Goal: Task Accomplishment & Management: Contribute content

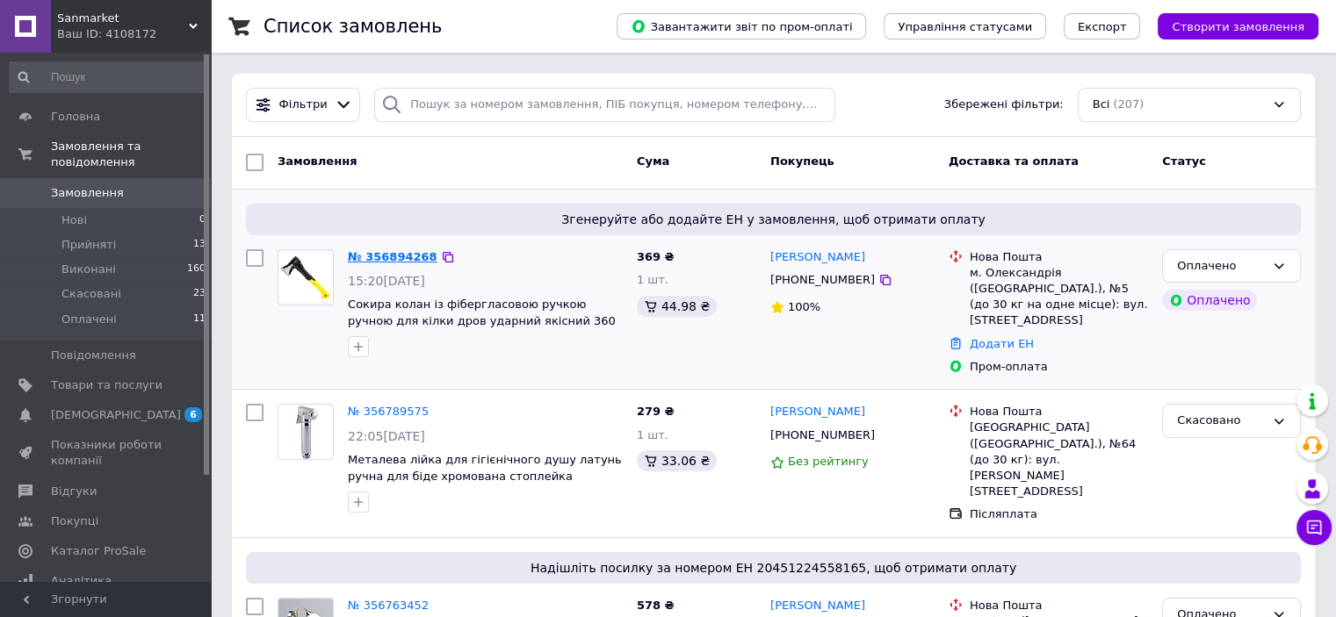
click at [363, 257] on link "№ 356894268" at bounding box center [393, 256] width 90 height 13
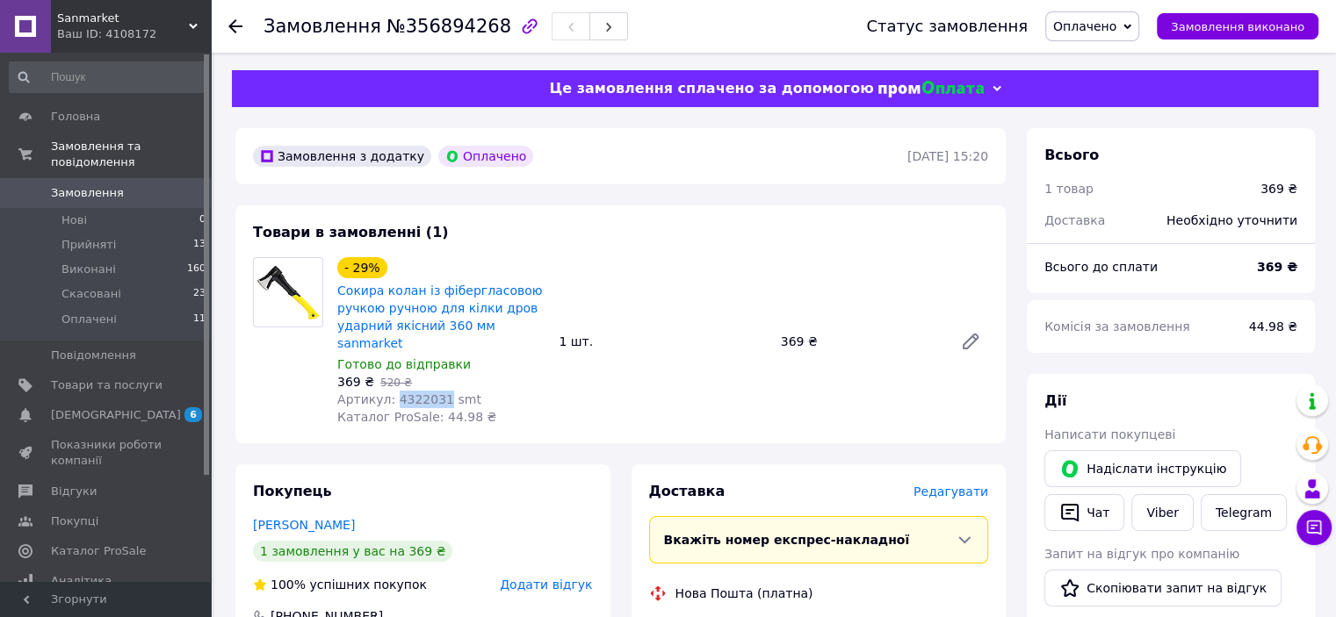
drag, startPoint x: 391, startPoint y: 386, endPoint x: 434, endPoint y: 386, distance: 43.0
click at [434, 393] on span "Артикул: 4322031 smt" at bounding box center [409, 400] width 144 height 14
copy span "4322031"
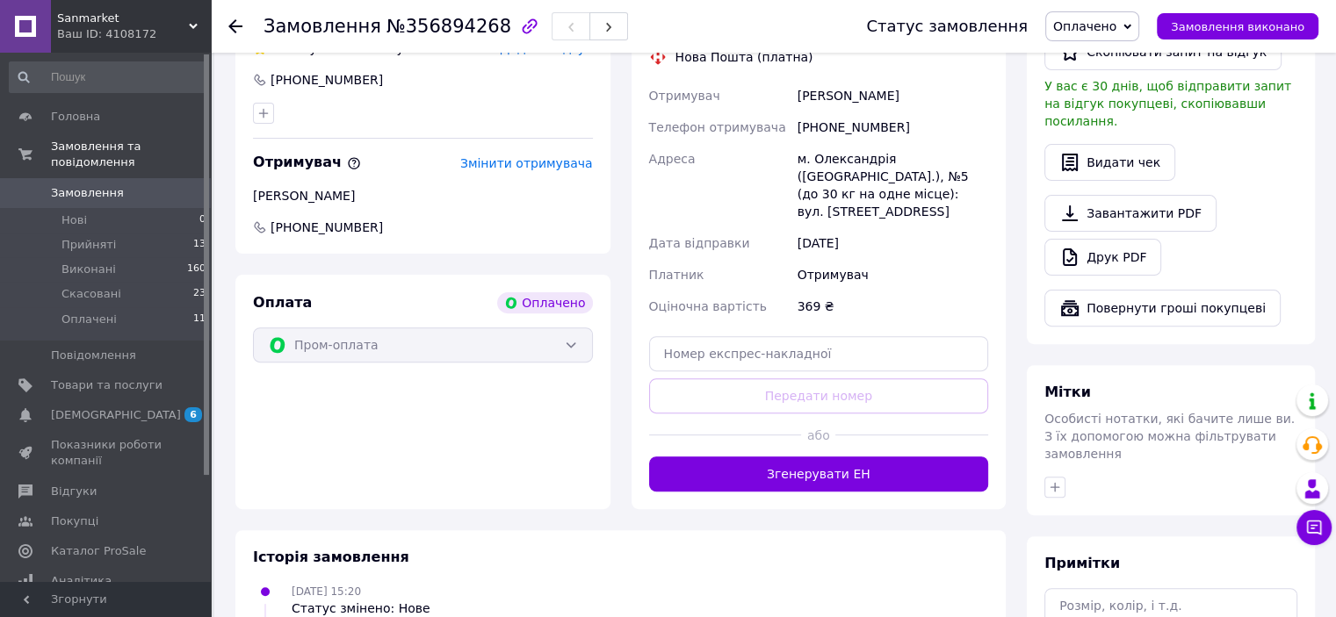
scroll to position [673, 0]
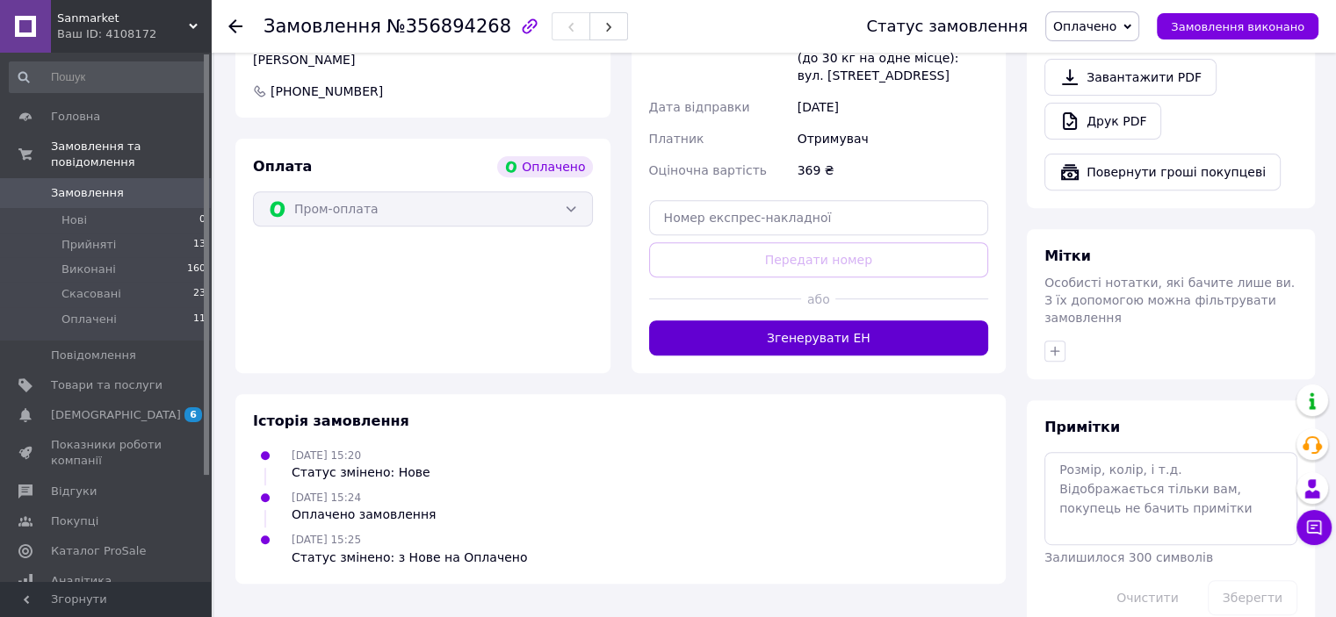
click at [810, 321] on button "Згенерувати ЕН" at bounding box center [819, 338] width 340 height 35
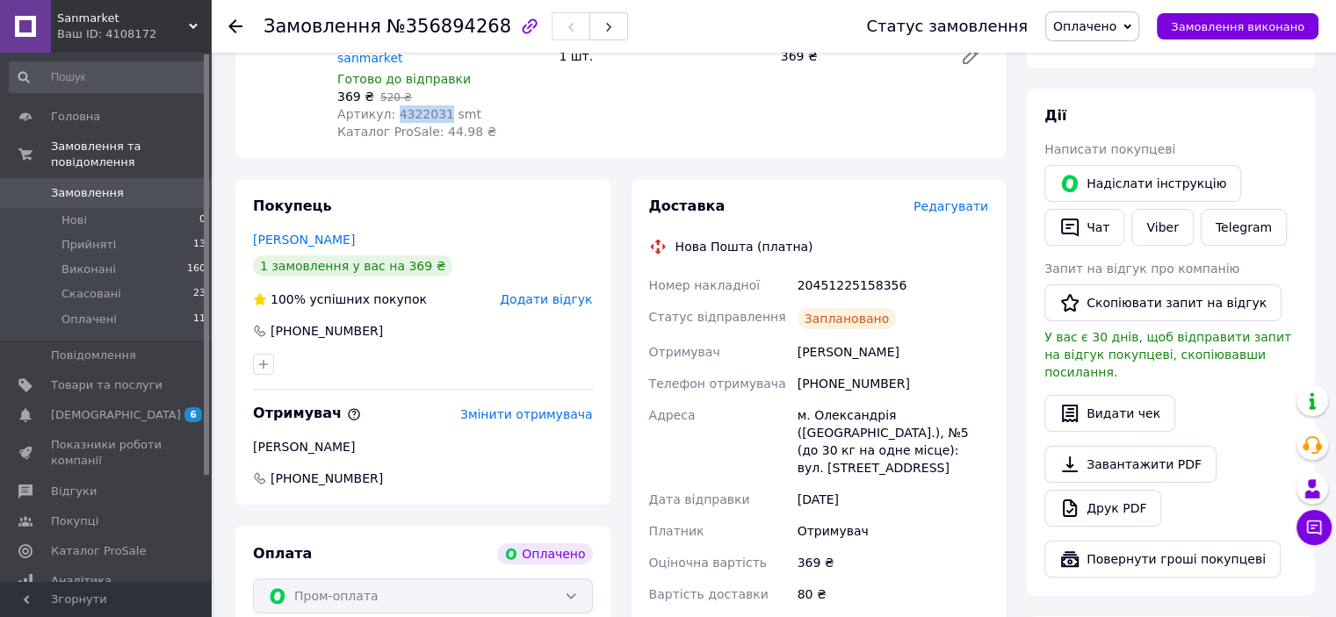
scroll to position [357, 0]
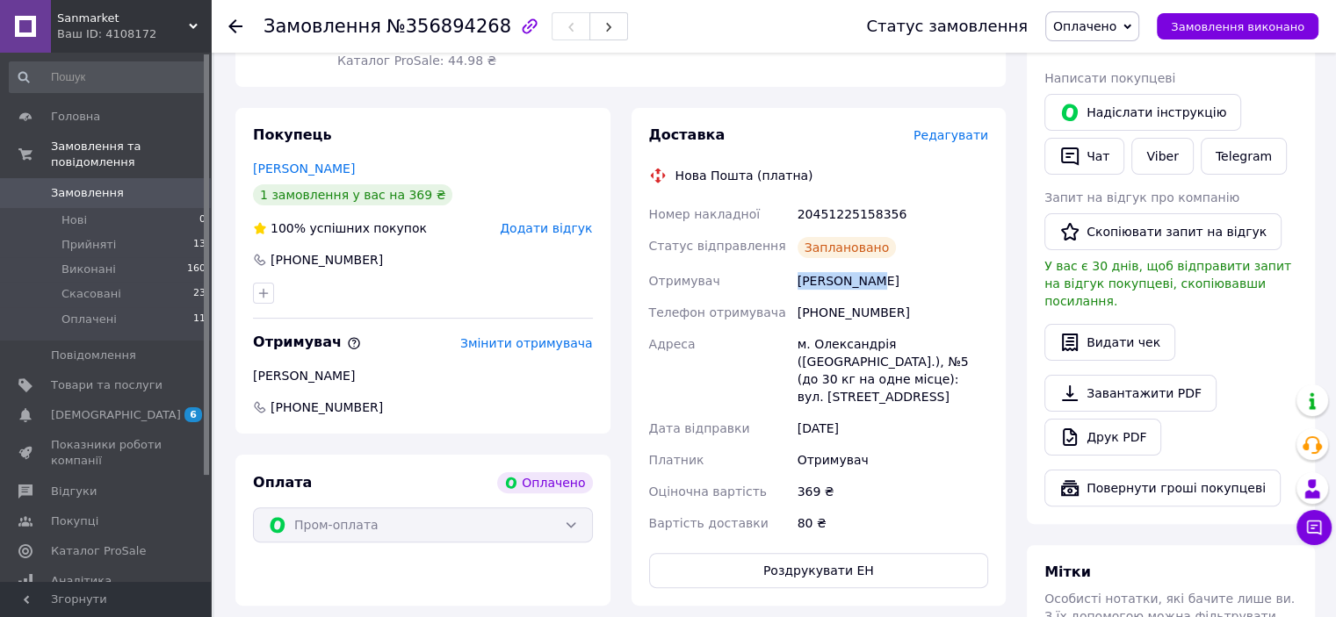
drag, startPoint x: 797, startPoint y: 270, endPoint x: 883, endPoint y: 277, distance: 86.3
click at [883, 277] on div "Найда Ірина" at bounding box center [893, 281] width 198 height 32
copy div "Найда Ірина"
drag, startPoint x: 797, startPoint y: 298, endPoint x: 861, endPoint y: 299, distance: 63.3
click at [917, 300] on div "+380994388406" at bounding box center [893, 313] width 198 height 32
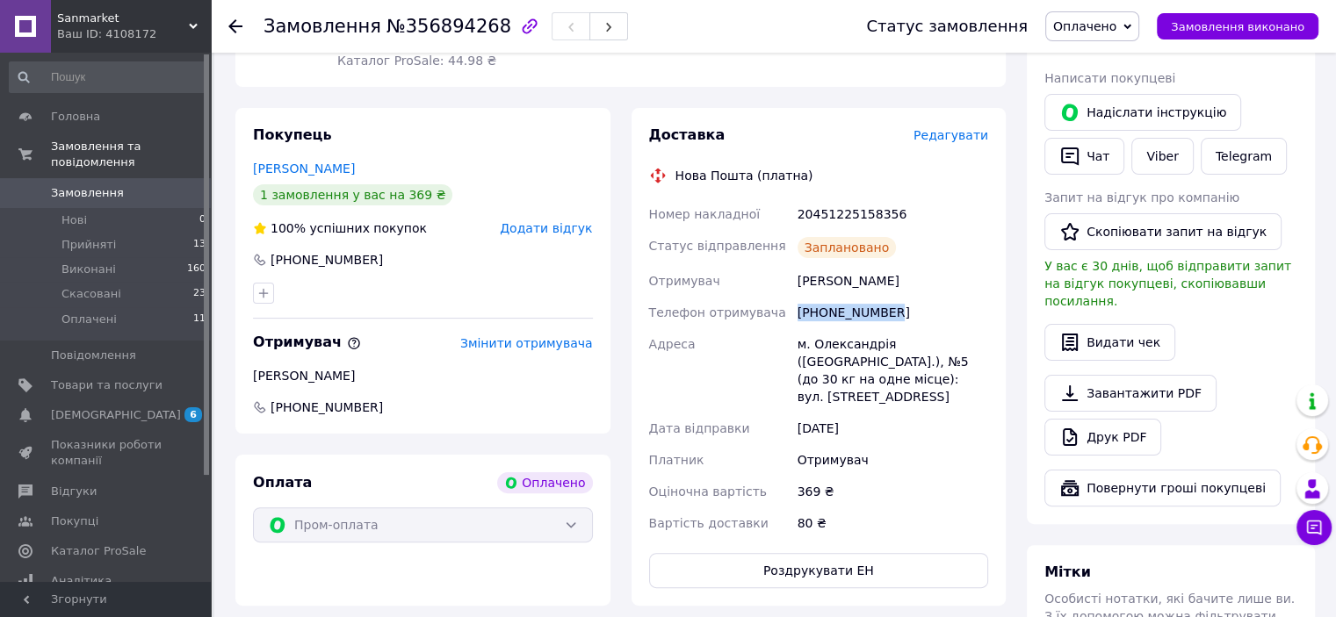
copy div "+380994388406"
drag, startPoint x: 789, startPoint y: 333, endPoint x: 1005, endPoint y: 393, distance: 224.1
click at [1005, 393] on div "Доставка Редагувати Нова Пошта (платна) Номер накладної 20451225158356 Статус в…" at bounding box center [818, 357] width 375 height 498
copy div "Адреса м. Олександрія (Кіровоградська обл.), №5 (до 30 кг на одне місце): вул. …"
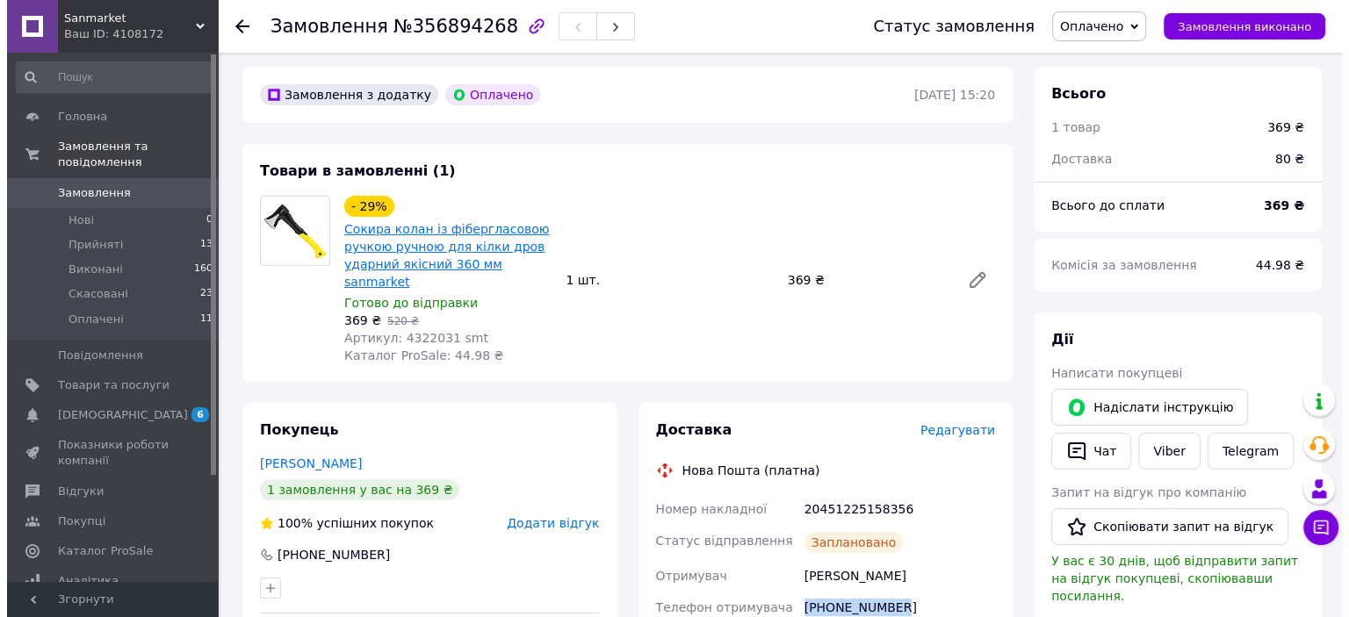
scroll to position [0, 0]
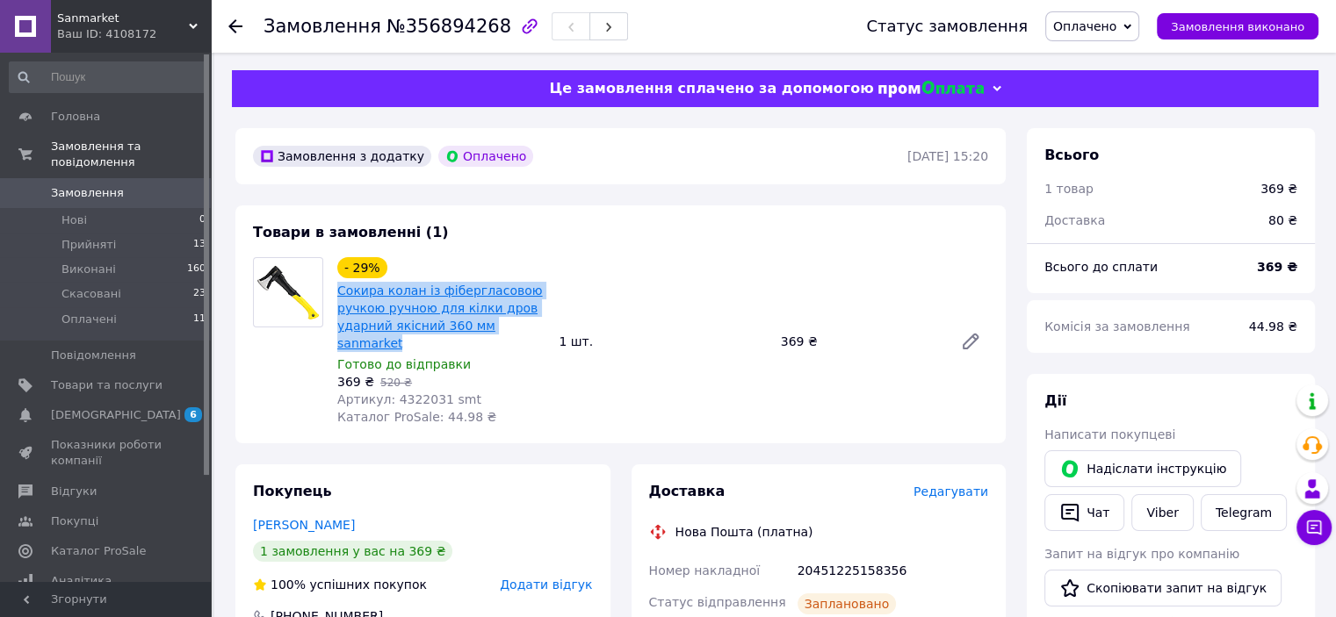
drag, startPoint x: 535, startPoint y: 327, endPoint x: 341, endPoint y: 295, distance: 196.6
click at [341, 295] on span "Сокира колан із фібергласовою ручкою ручною для кілки дров ударний якісний 360 …" at bounding box center [440, 317] width 207 height 70
copy link "Сокира колан із фібергласовою ручкою ручною для кілки дров ударний якісний 360 …"
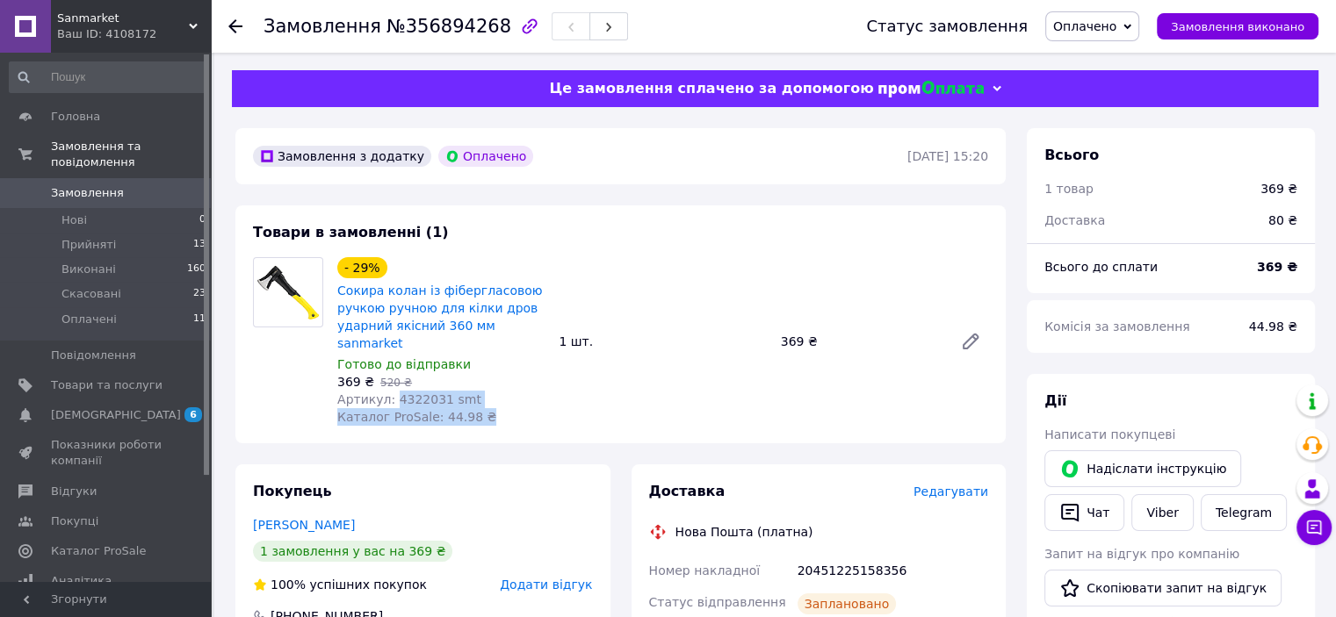
drag, startPoint x: 389, startPoint y: 384, endPoint x: 576, endPoint y: 396, distance: 187.5
click at [576, 396] on div "- 29% Сокира колан із фібергласовою ручкою ручною для кілки дров ударний якісни…" at bounding box center [662, 342] width 665 height 176
click at [430, 393] on span "Артикул: 4322031 smt" at bounding box center [409, 400] width 144 height 14
drag, startPoint x: 390, startPoint y: 386, endPoint x: 462, endPoint y: 386, distance: 72.0
click at [462, 391] on div "Артикул: 4322031 smt" at bounding box center [440, 400] width 207 height 18
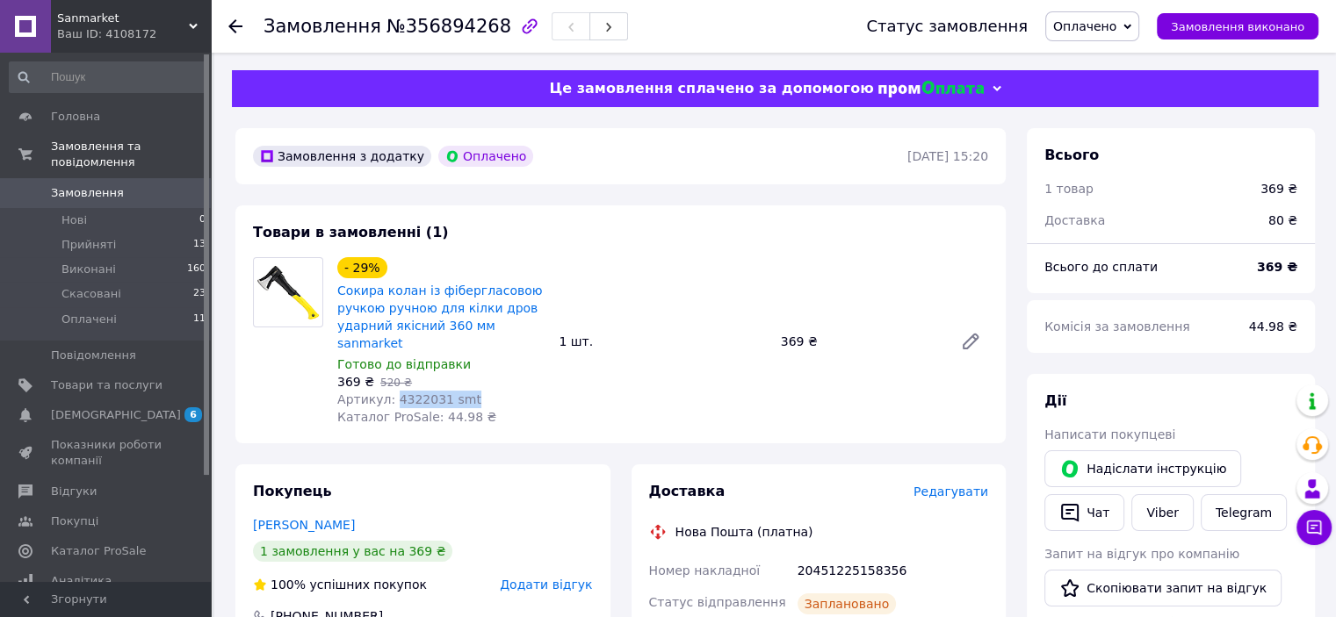
copy span "4322031 smt"
click at [90, 185] on span "Замовлення" at bounding box center [87, 193] width 73 height 16
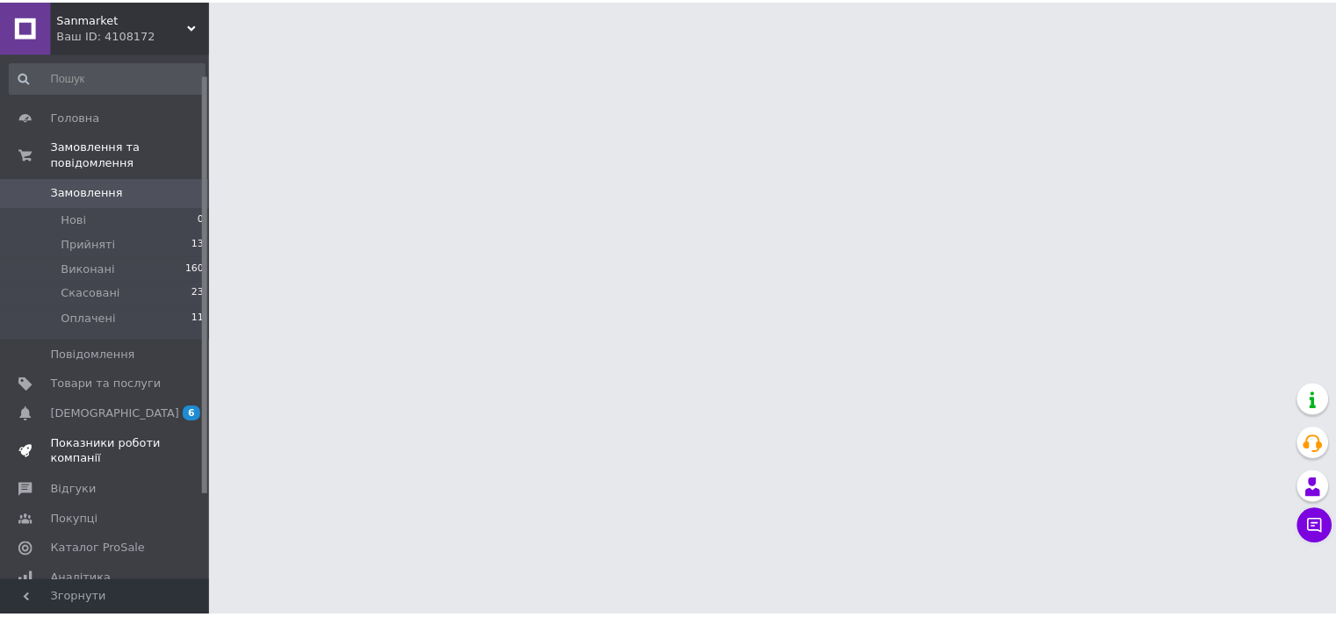
scroll to position [133, 0]
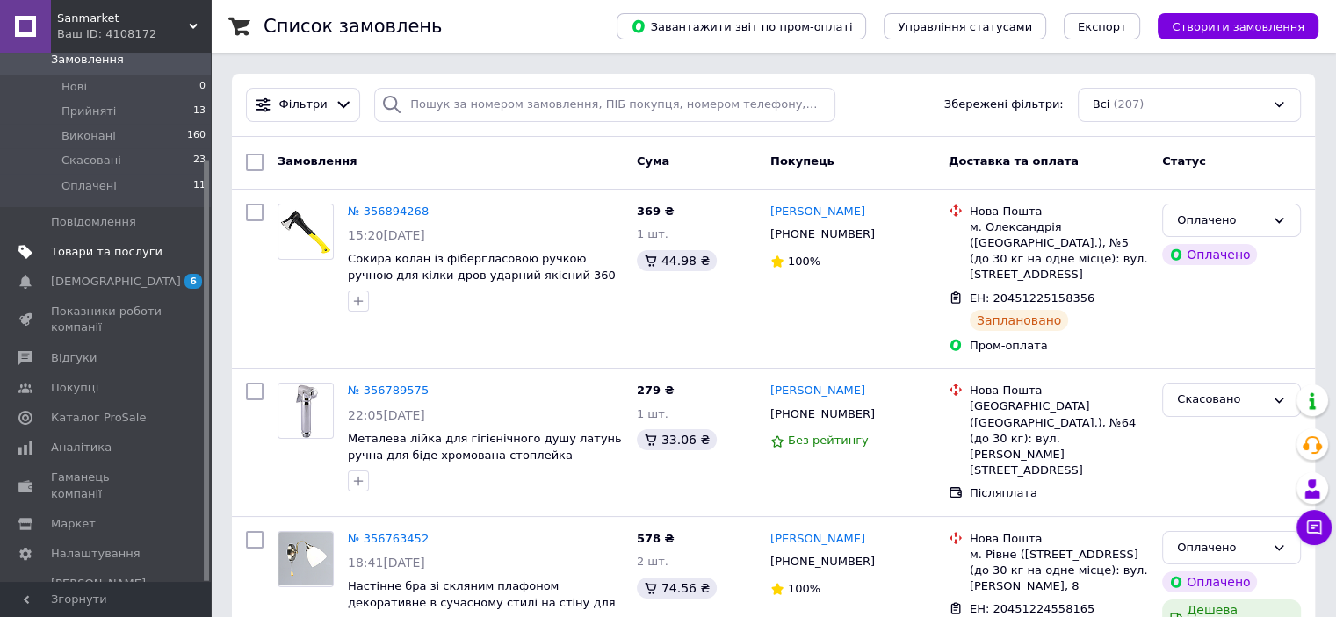
click at [114, 245] on link "Товари та послуги" at bounding box center [108, 252] width 216 height 30
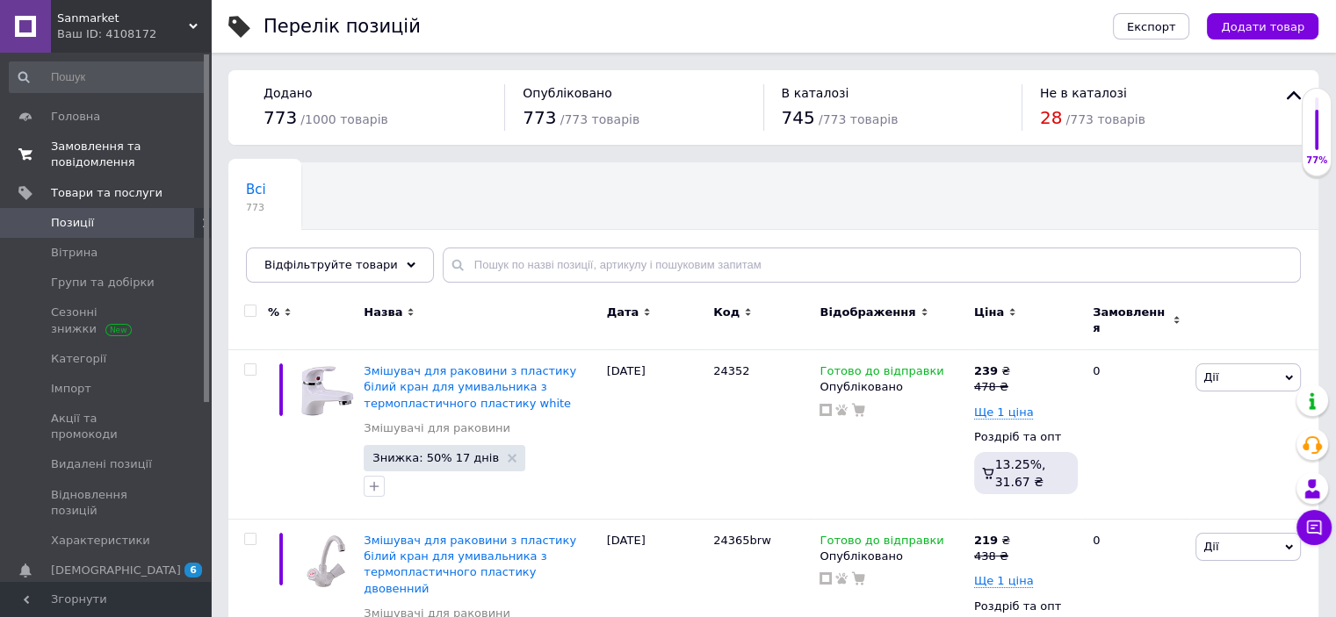
click at [97, 168] on span "Замовлення та повідомлення" at bounding box center [107, 155] width 112 height 32
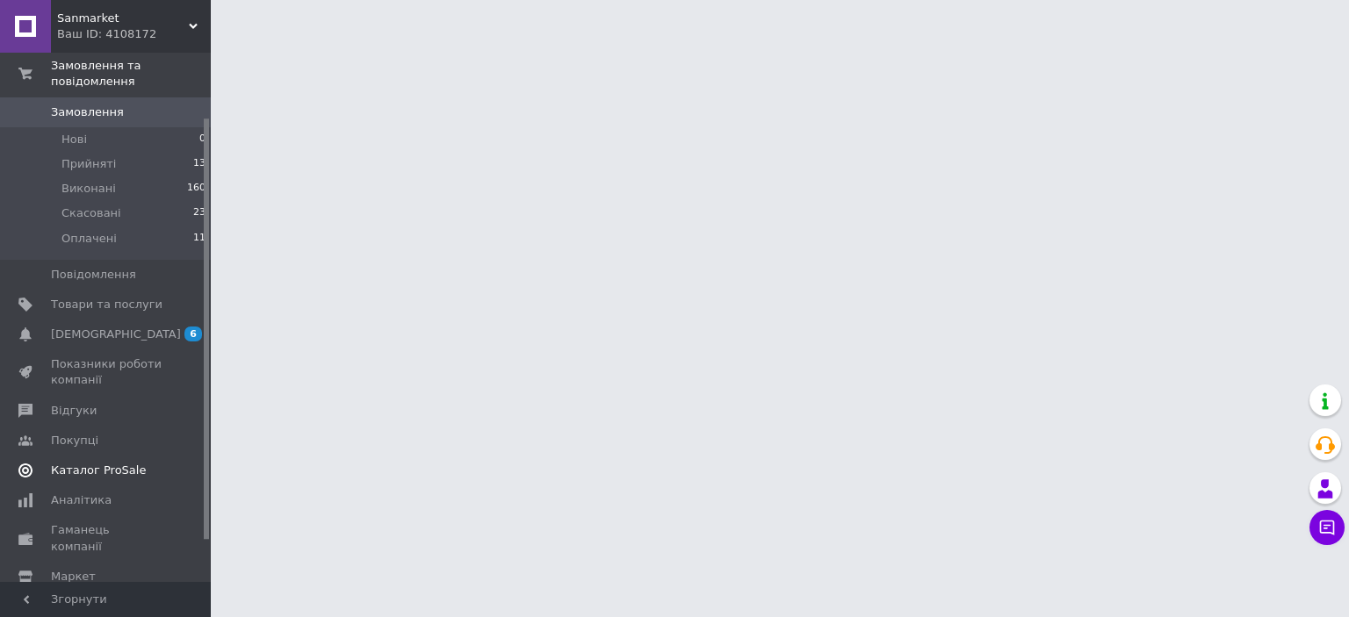
scroll to position [133, 0]
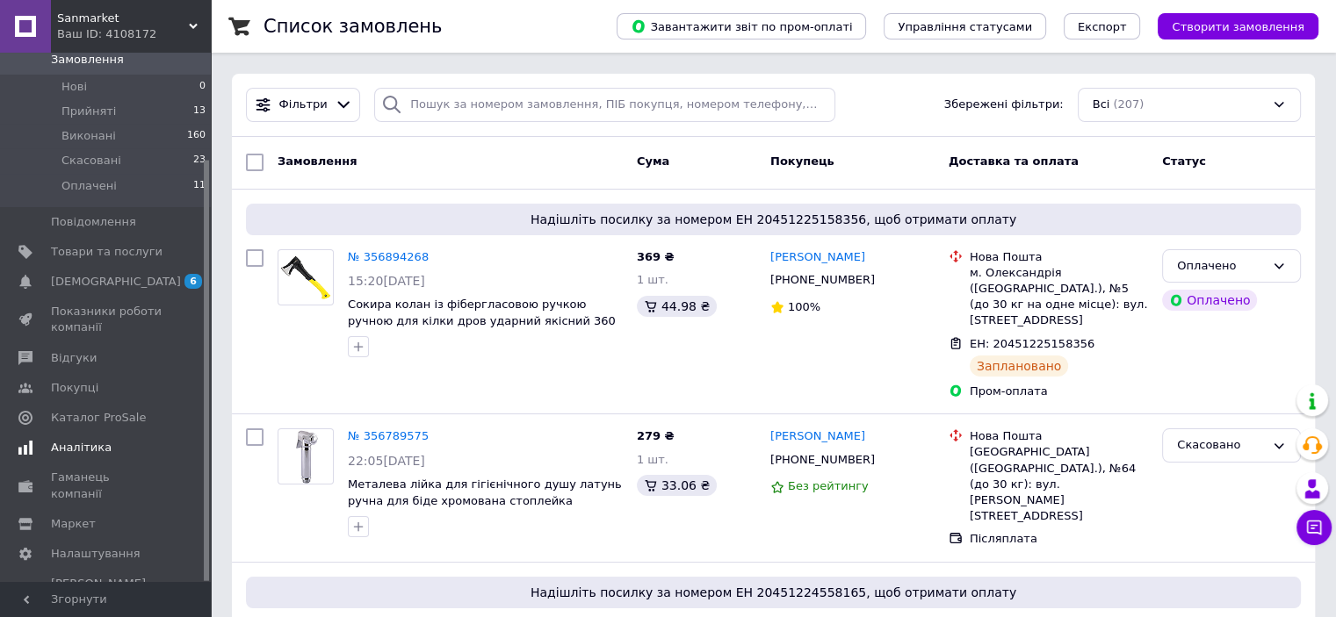
click at [95, 443] on link "Аналітика" at bounding box center [108, 448] width 216 height 30
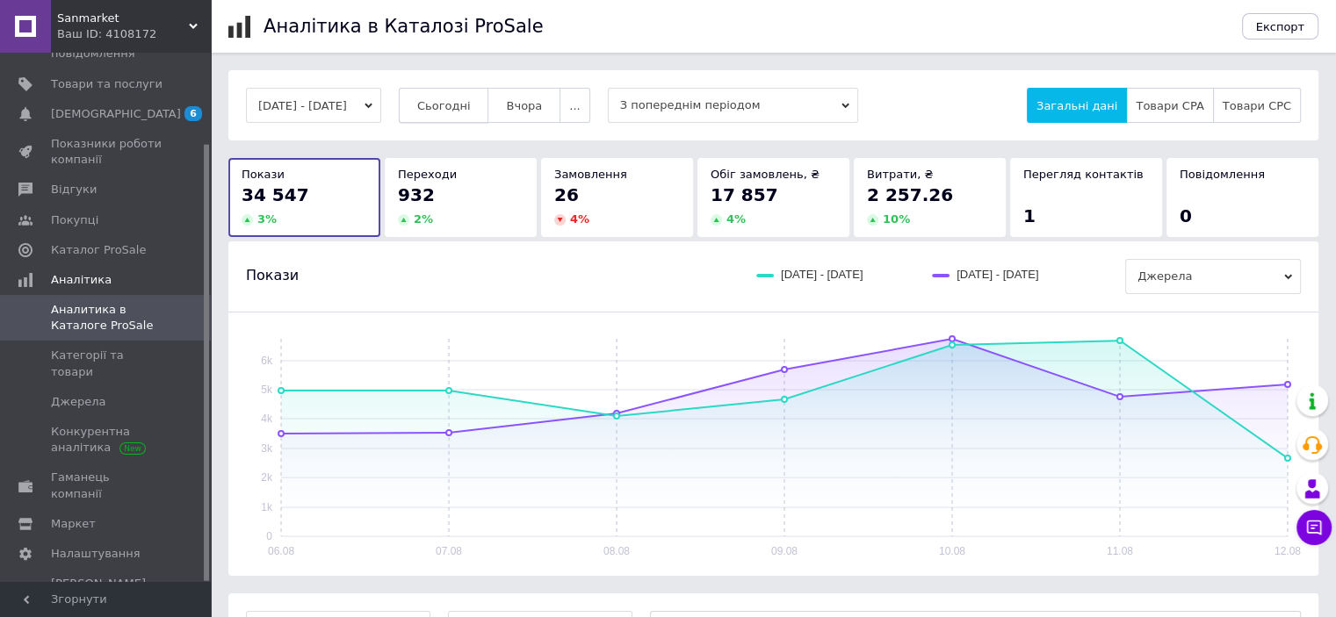
click at [465, 91] on button "Сьогодні" at bounding box center [444, 105] width 90 height 35
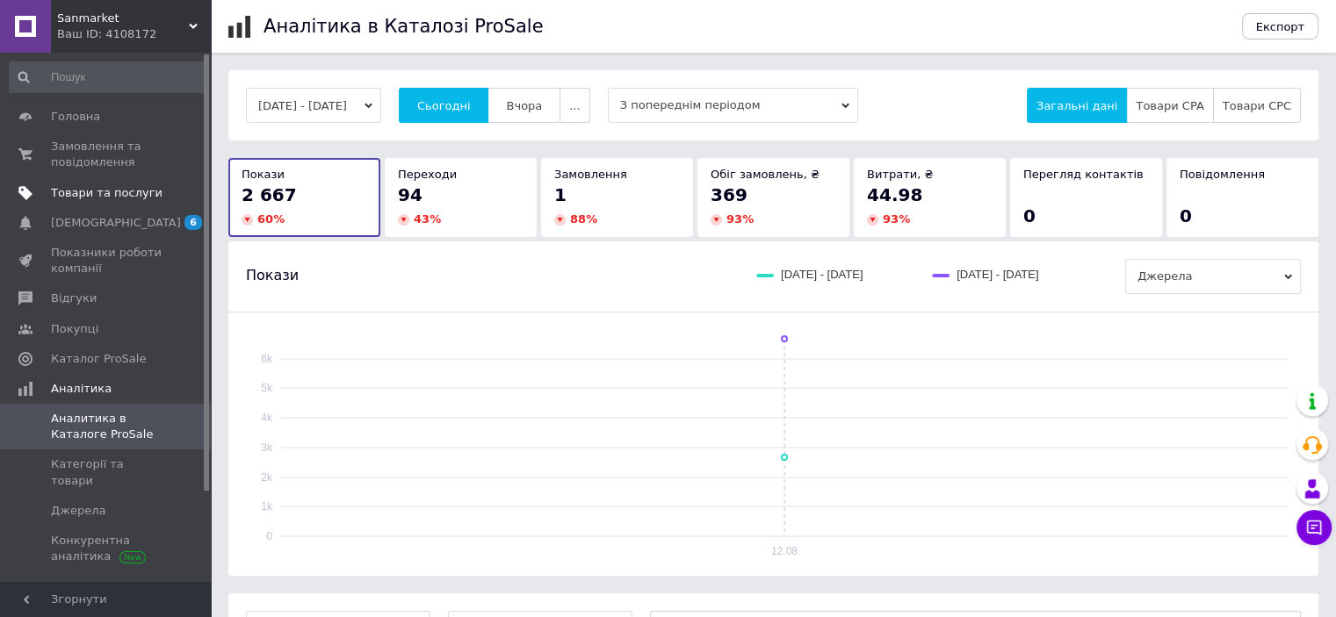
click at [126, 200] on span "Товари та послуги" at bounding box center [107, 193] width 112 height 16
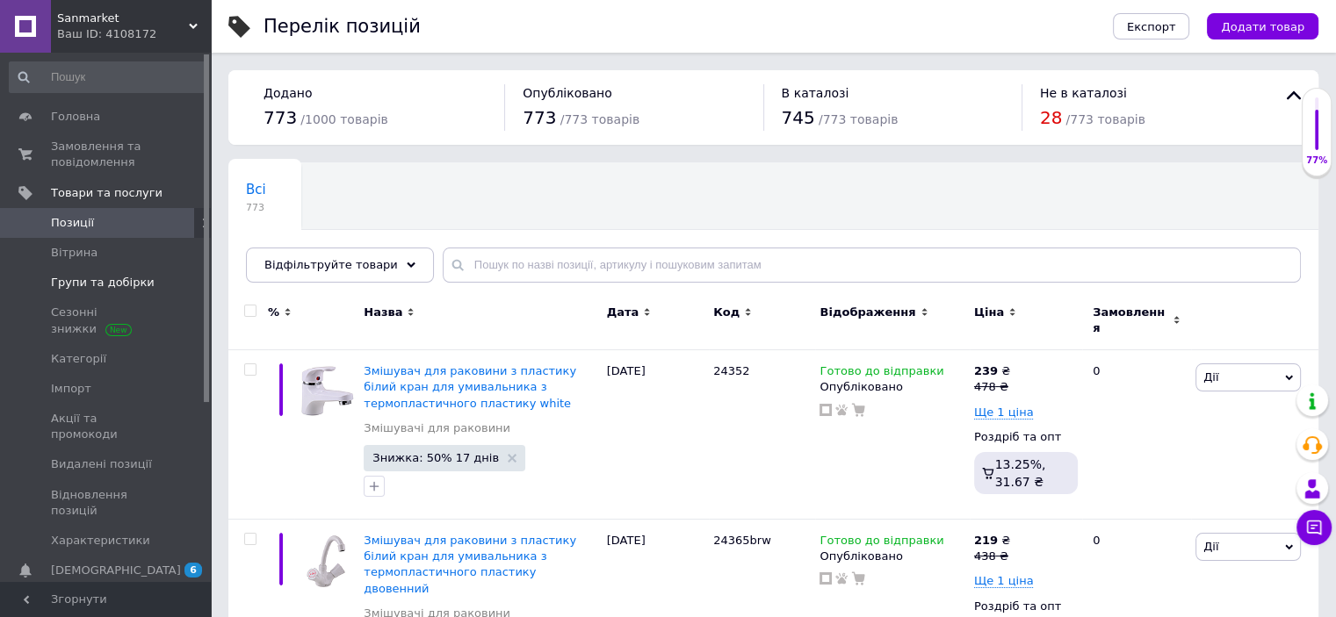
click at [83, 277] on span "Групи та добірки" at bounding box center [103, 283] width 104 height 16
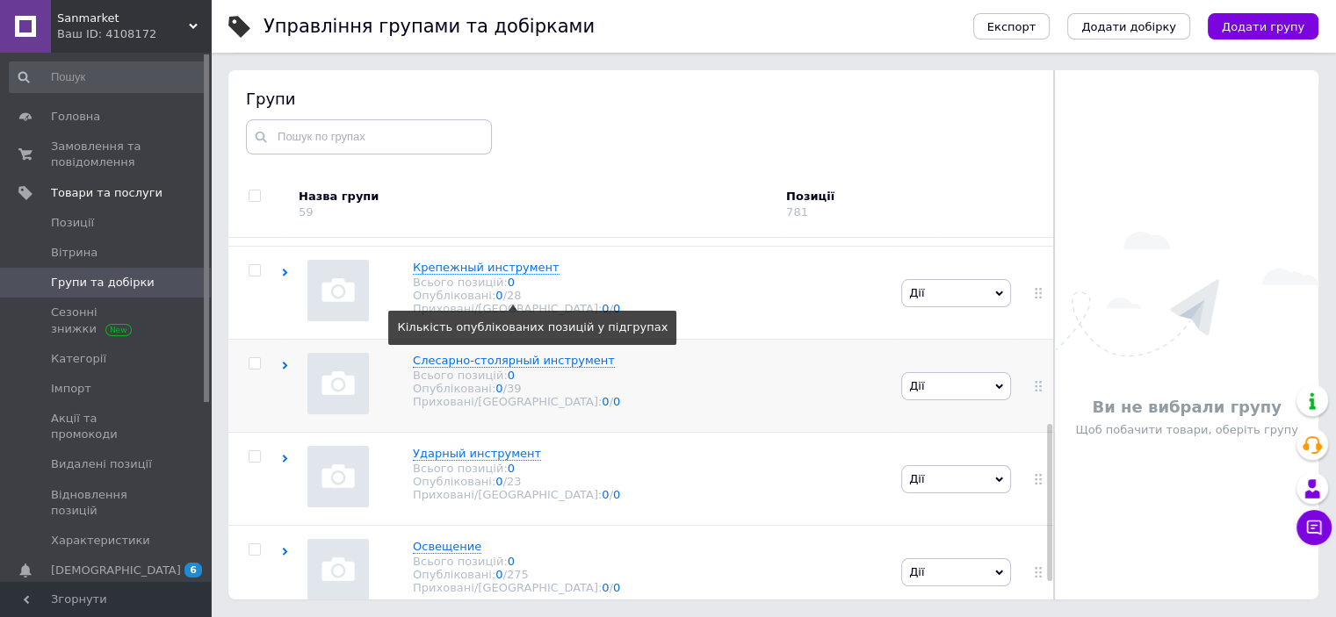
scroll to position [468, 0]
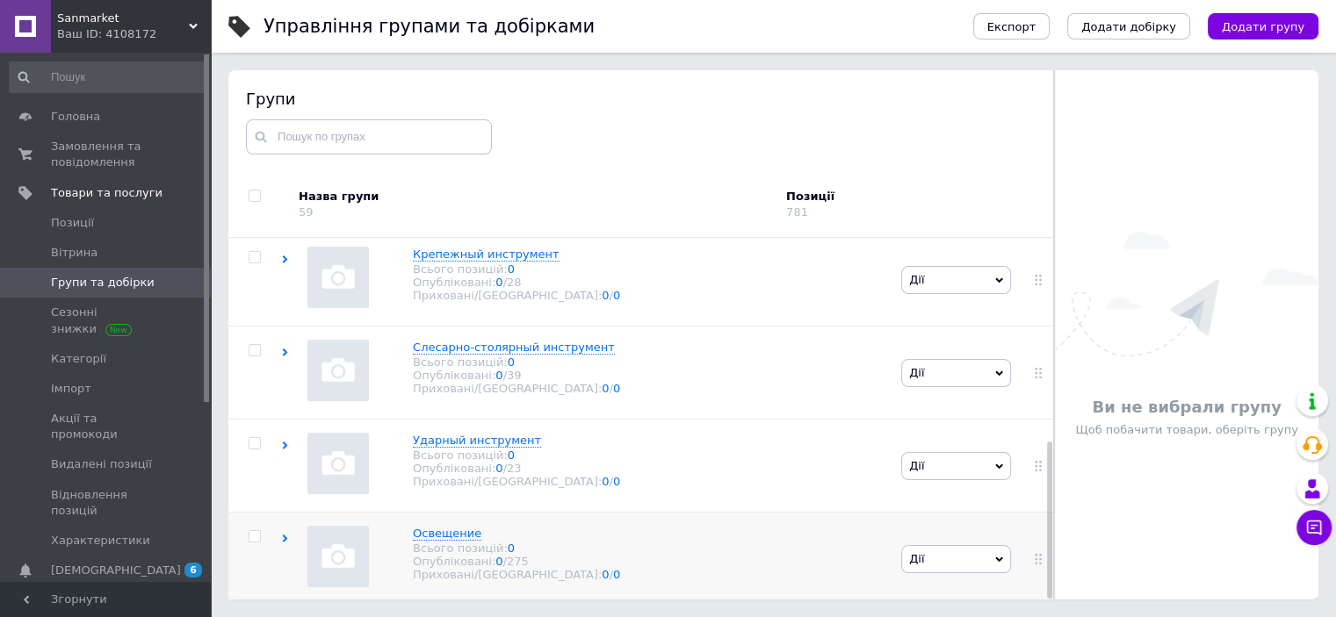
click at [964, 561] on span "Дії" at bounding box center [956, 559] width 110 height 28
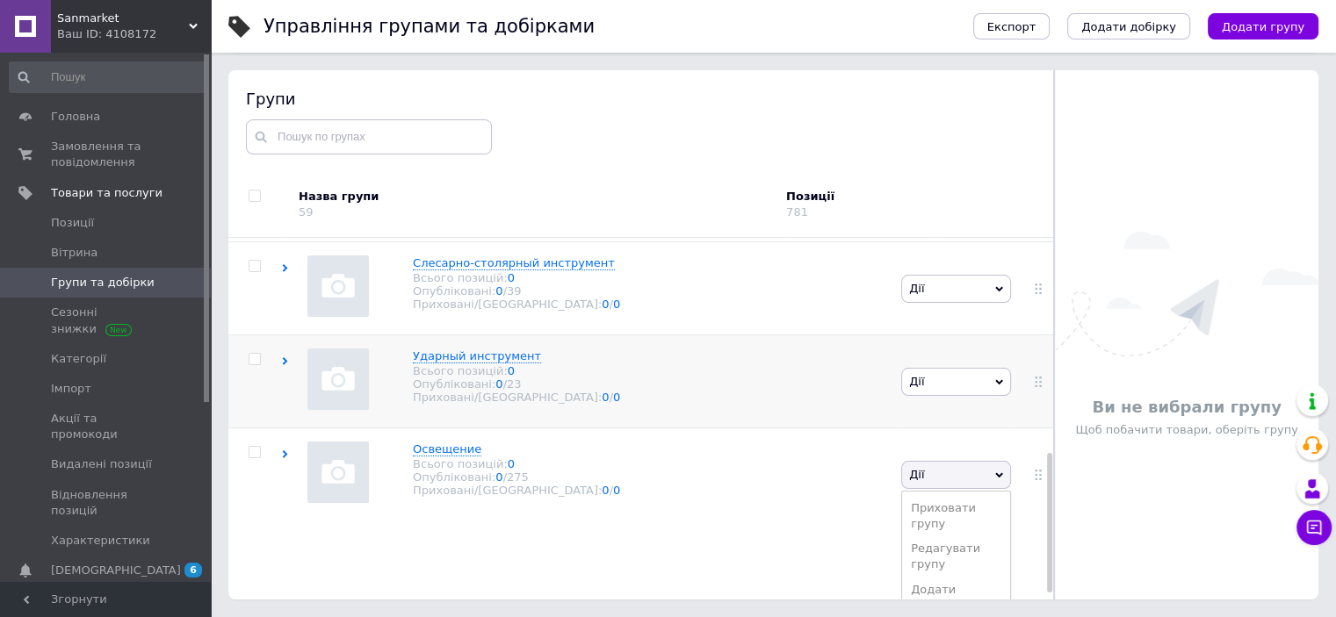
scroll to position [573, 0]
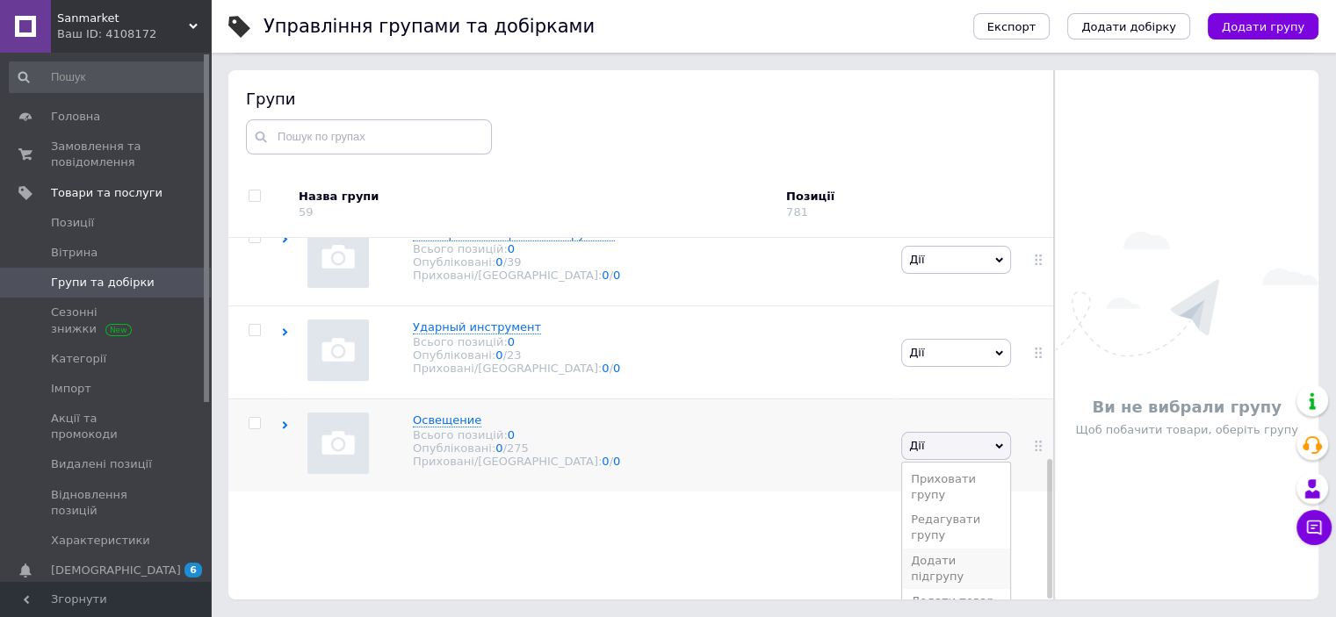
click at [971, 549] on li "Додати підгрупу" at bounding box center [956, 569] width 108 height 40
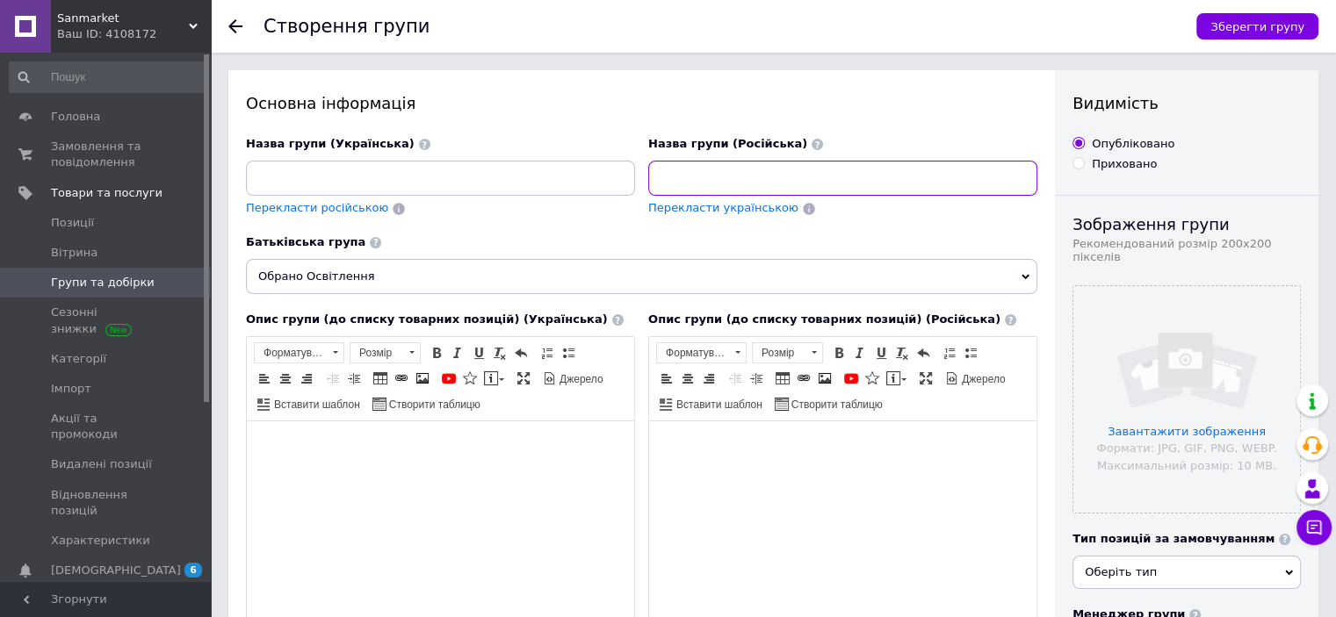
click at [794, 190] on input at bounding box center [842, 178] width 389 height 35
type input "Смарт светильники"
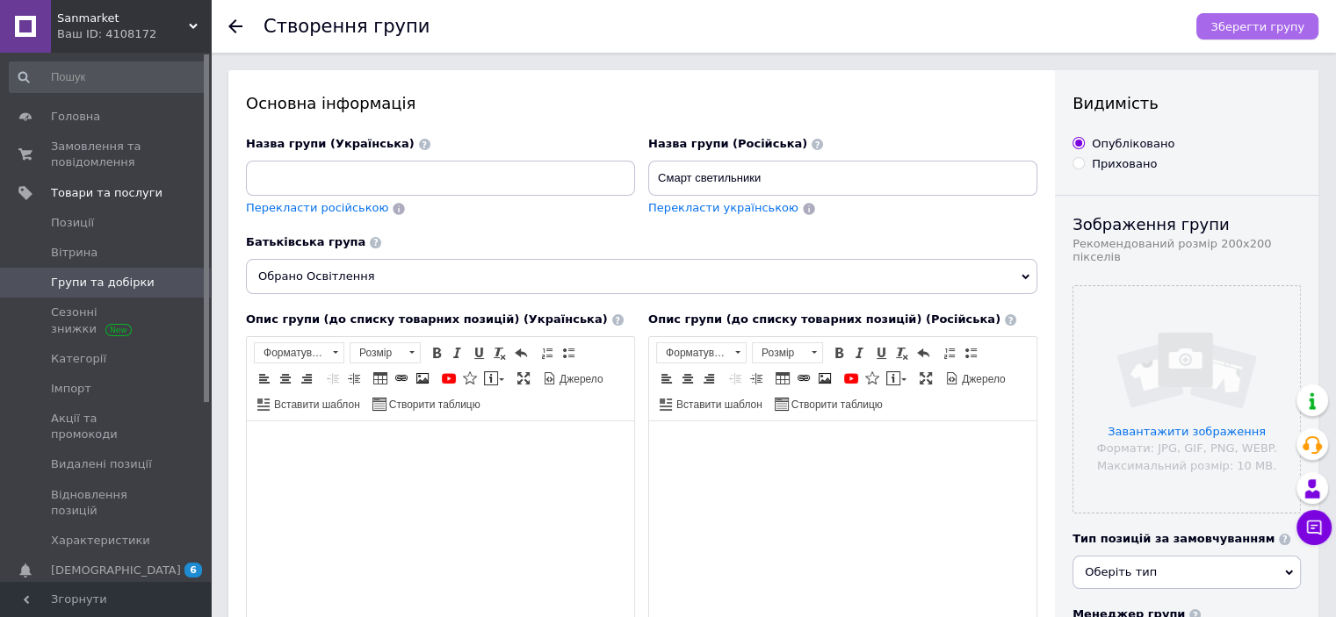
click at [1254, 27] on span "Зберегти групу" at bounding box center [1257, 26] width 94 height 13
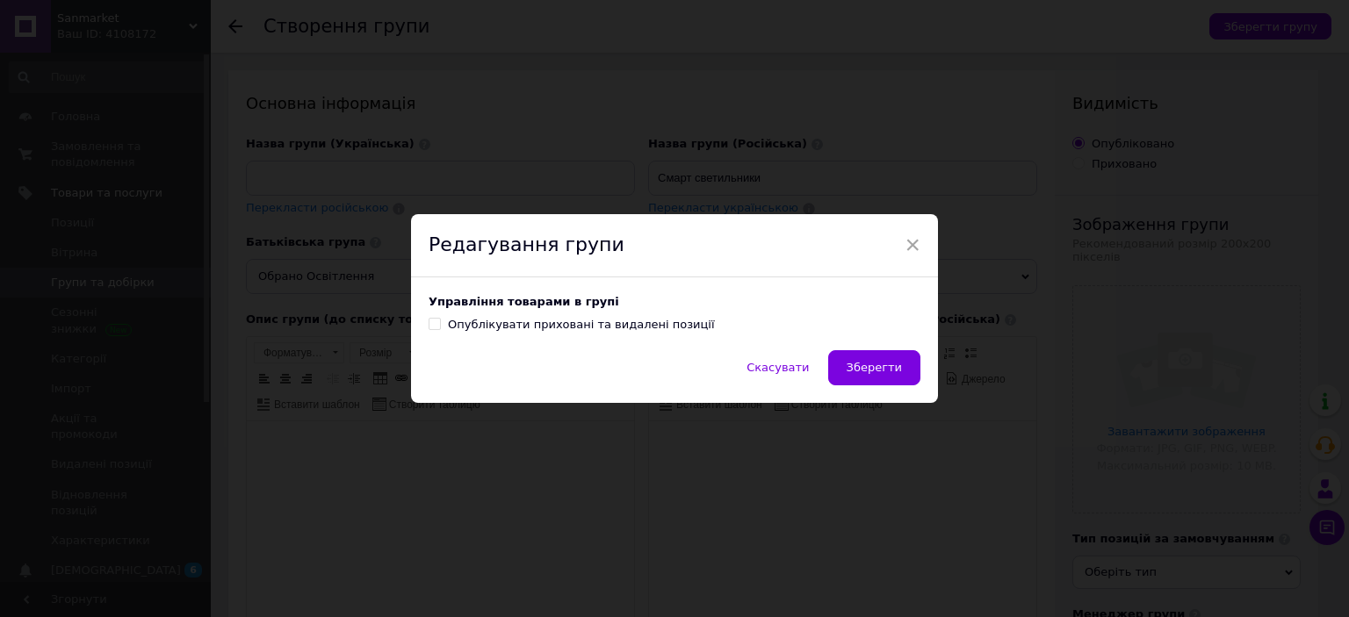
click at [864, 364] on span "Зберегти" at bounding box center [874, 367] width 55 height 13
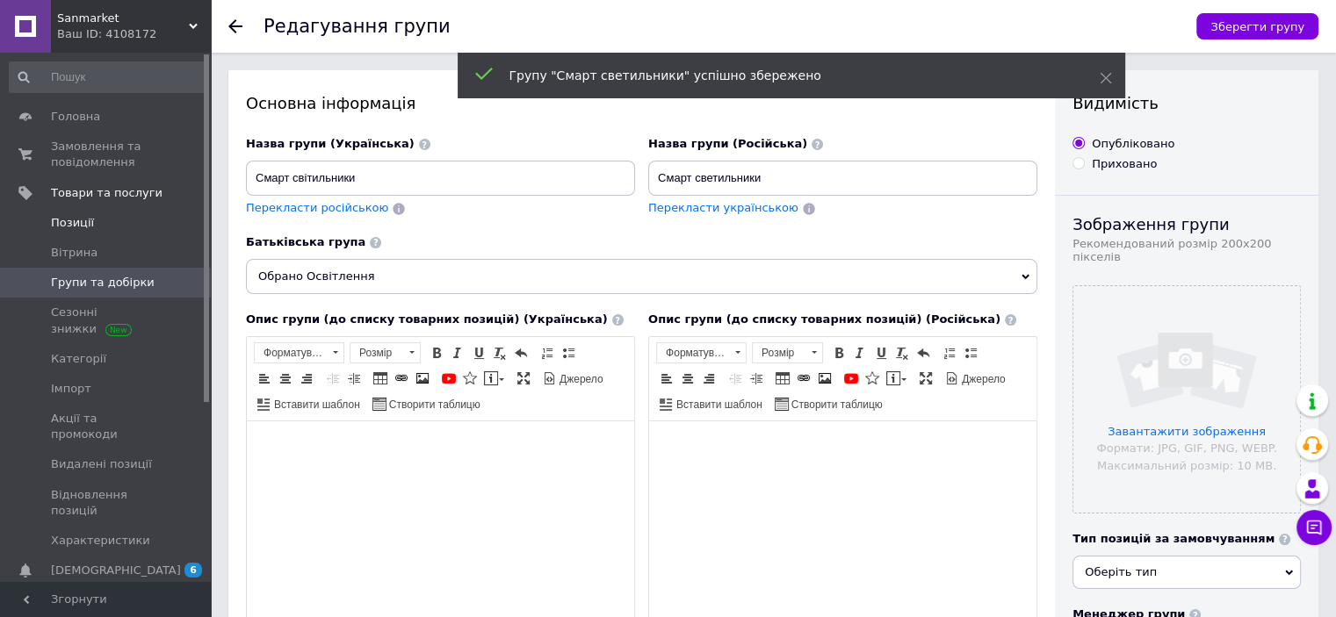
click at [67, 227] on span "Позиції" at bounding box center [72, 223] width 43 height 16
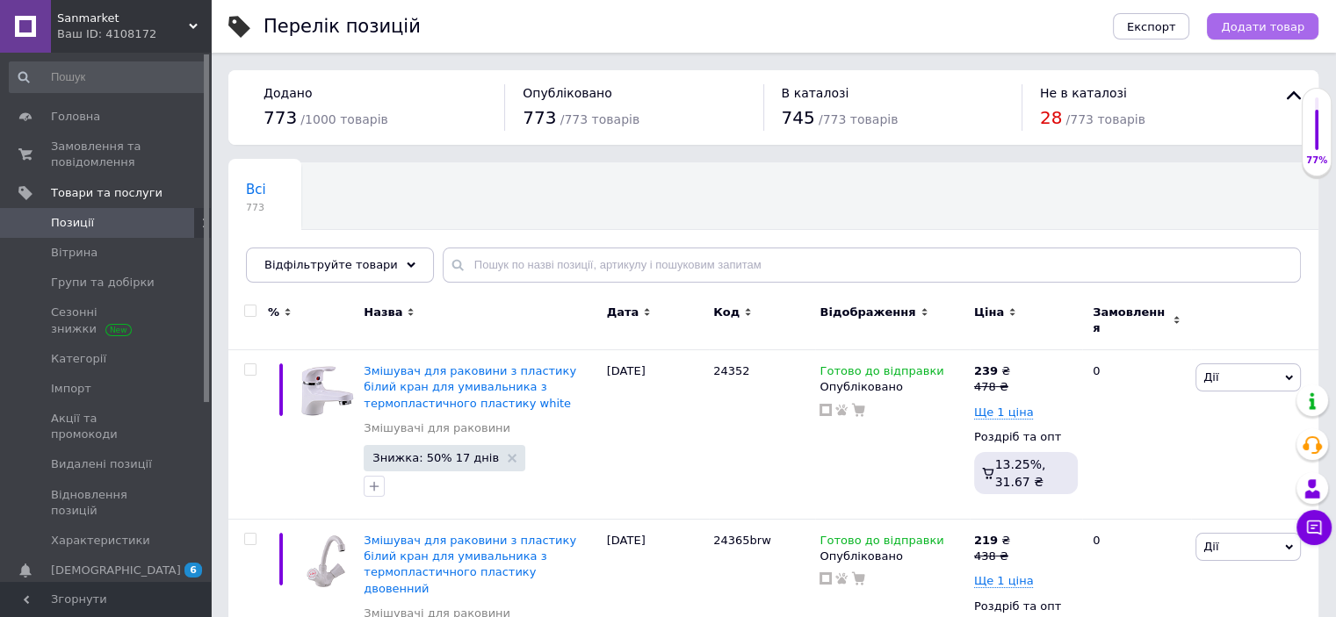
click at [1268, 25] on span "Додати товар" at bounding box center [1262, 26] width 83 height 13
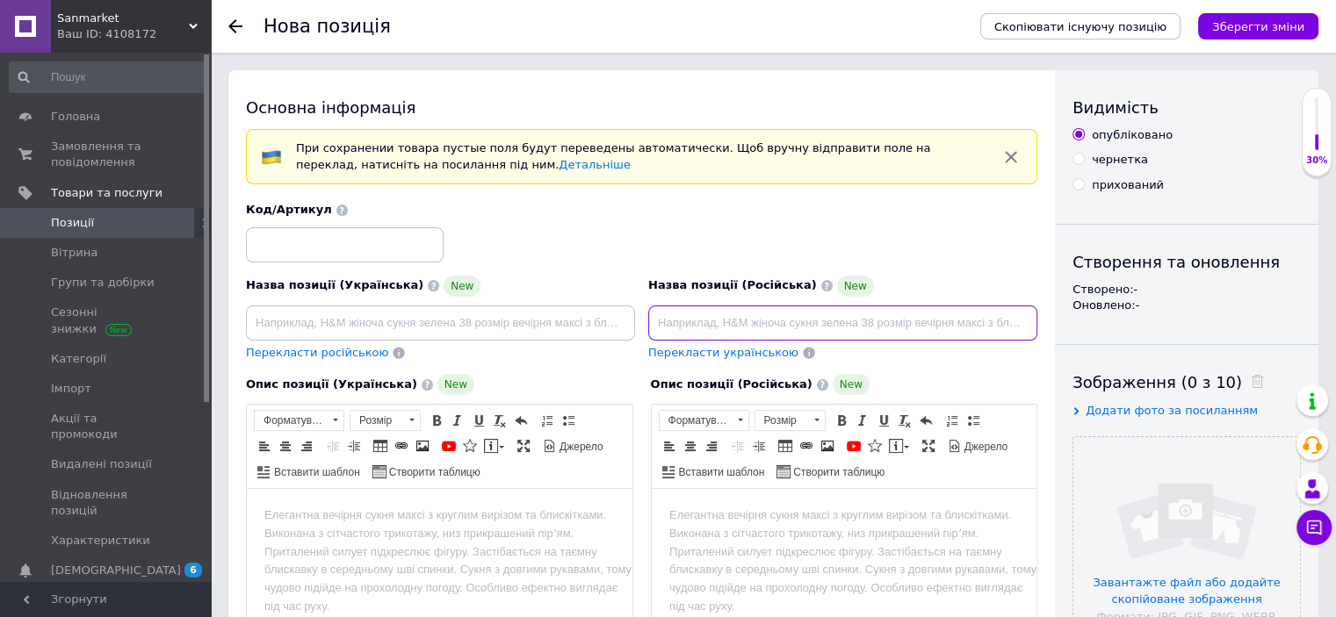
click at [807, 319] on input at bounding box center [842, 323] width 389 height 35
paste input "Круглый светодиодный светильник смарт накладной потолочный лед круглой формы sm…"
drag, startPoint x: 1028, startPoint y: 323, endPoint x: 548, endPoint y: 329, distance: 479.5
click at [469, 322] on div "Назва позиції (Українська) New Перекласти російською Код/Артикул Назва позиції …" at bounding box center [642, 282] width 804 height 172
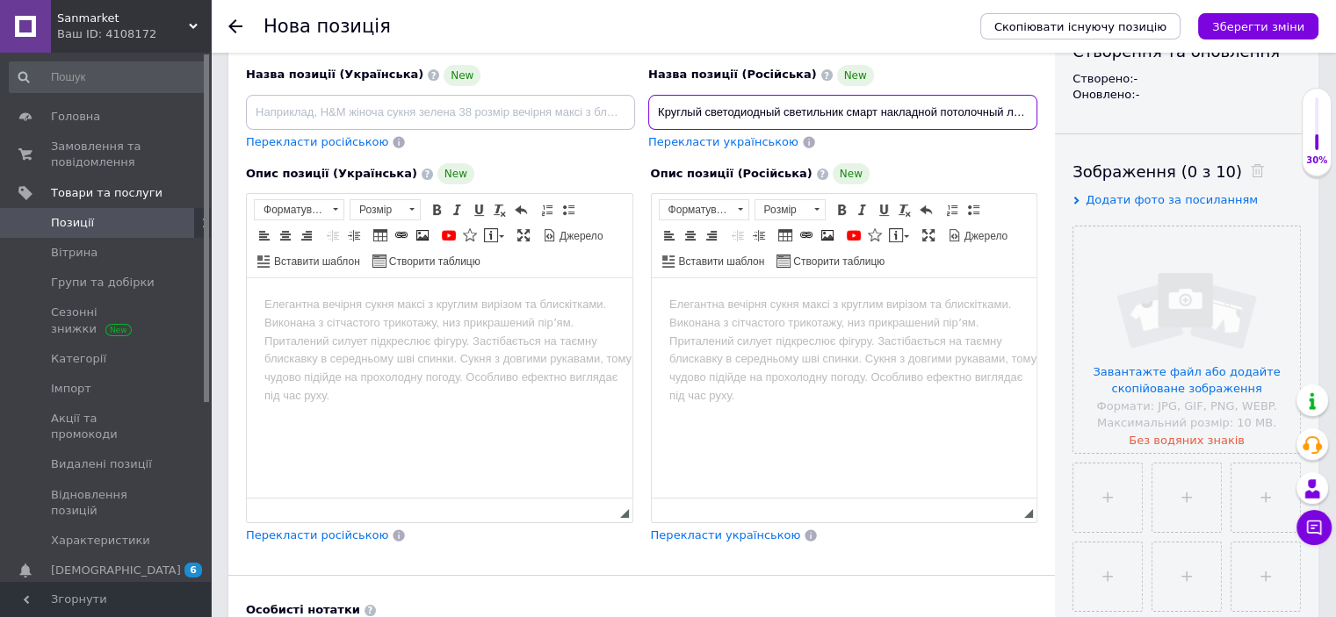
type input "Круглый светодиодный светильник смарт накладной потолочный лед круглой формы sm…"
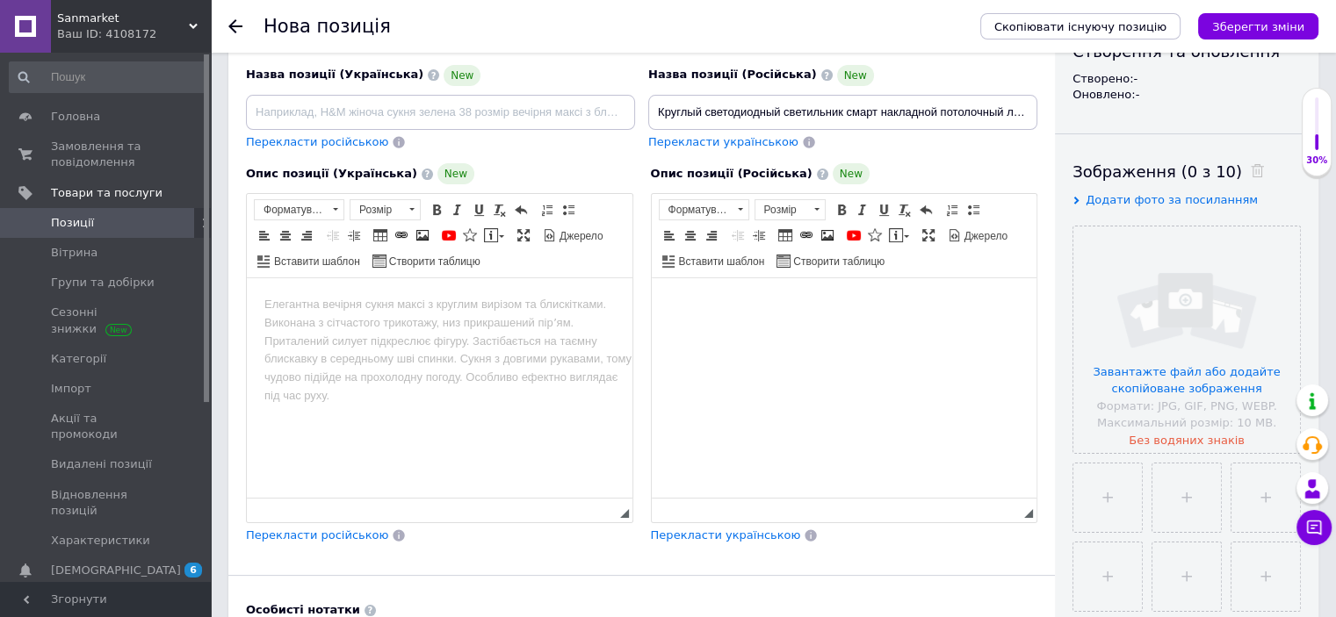
click at [834, 313] on body "Редактор, 7AD6F97D-1AE0-405F-890A-6F28F4AD80E3" at bounding box center [843, 305] width 350 height 18
click at [989, 199] on span "Форматування Форматування Розмір Розмір Жирний Сполучення клавіш Ctrl+B Курсив …" at bounding box center [989, 199] width 0 height 0
click at [689, 228] on span at bounding box center [690, 235] width 14 height 14
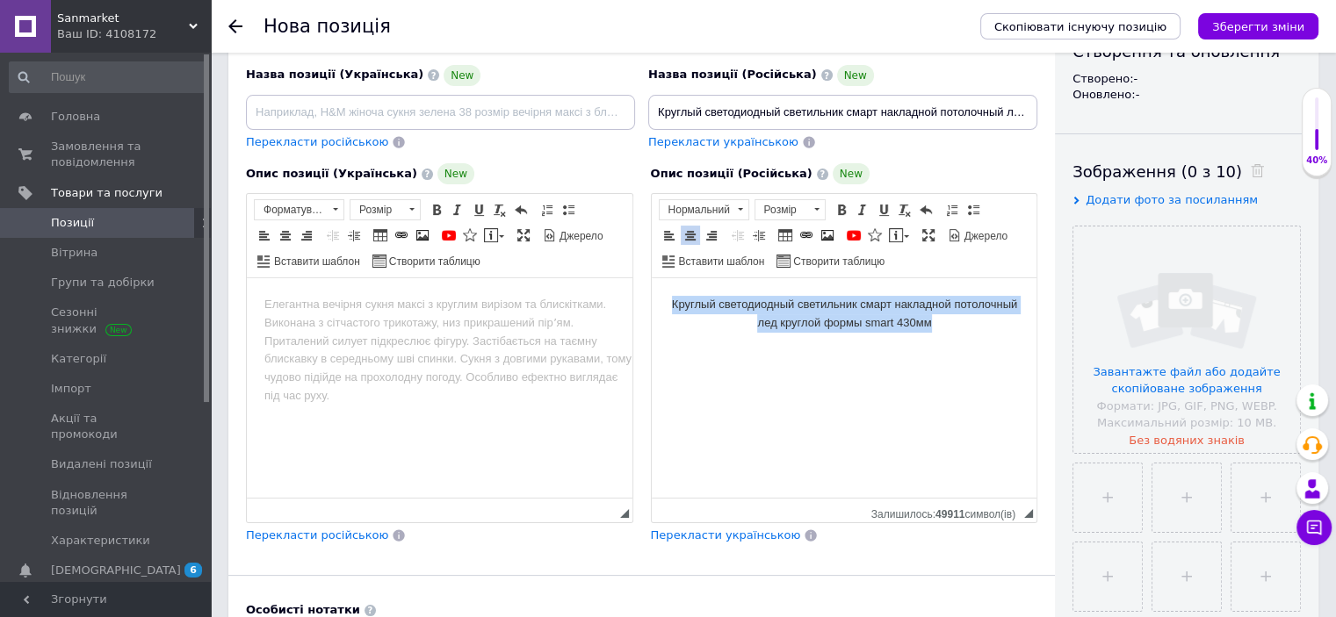
drag, startPoint x: 663, startPoint y: 297, endPoint x: 973, endPoint y: 341, distance: 313.1
click at [973, 341] on html "Круглый светодиодный светильник смарт накладной потолочный лед круглой формы sm…" at bounding box center [844, 314] width 386 height 72
click at [717, 207] on span "Нормальний" at bounding box center [696, 209] width 72 height 19
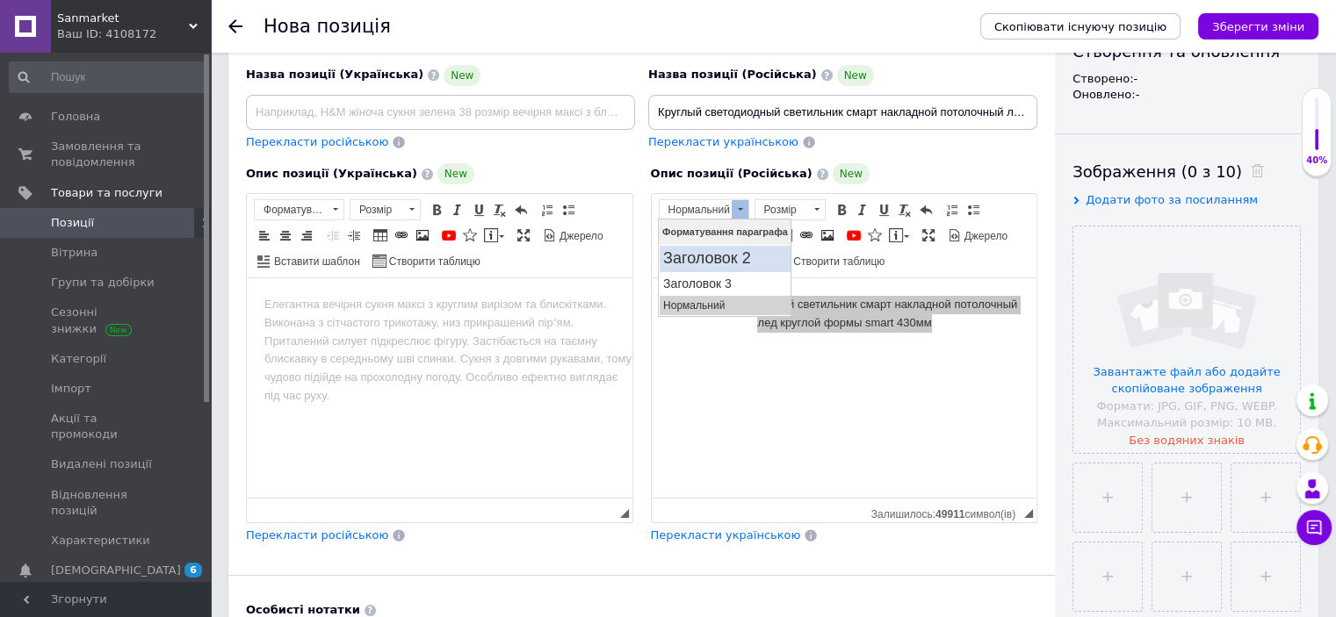
scroll to position [0, 0]
click at [733, 260] on h2 "Заголовок 2" at bounding box center [725, 258] width 124 height 19
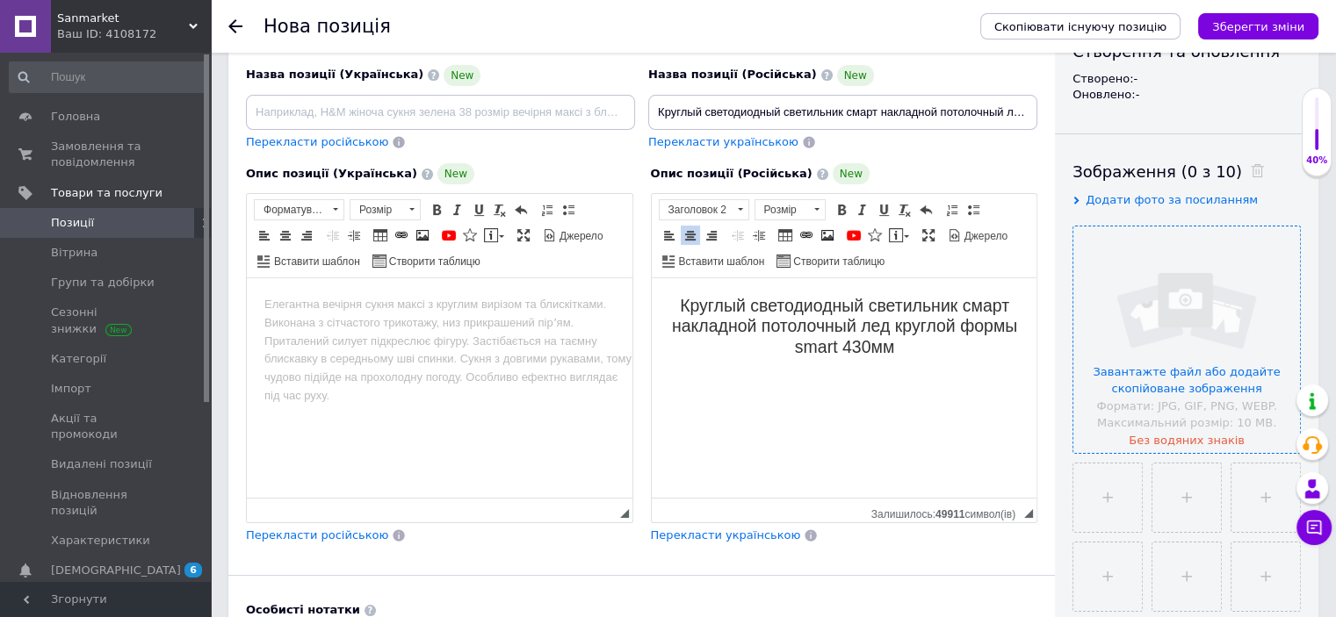
click at [1147, 300] on input "file" at bounding box center [1186, 340] width 227 height 227
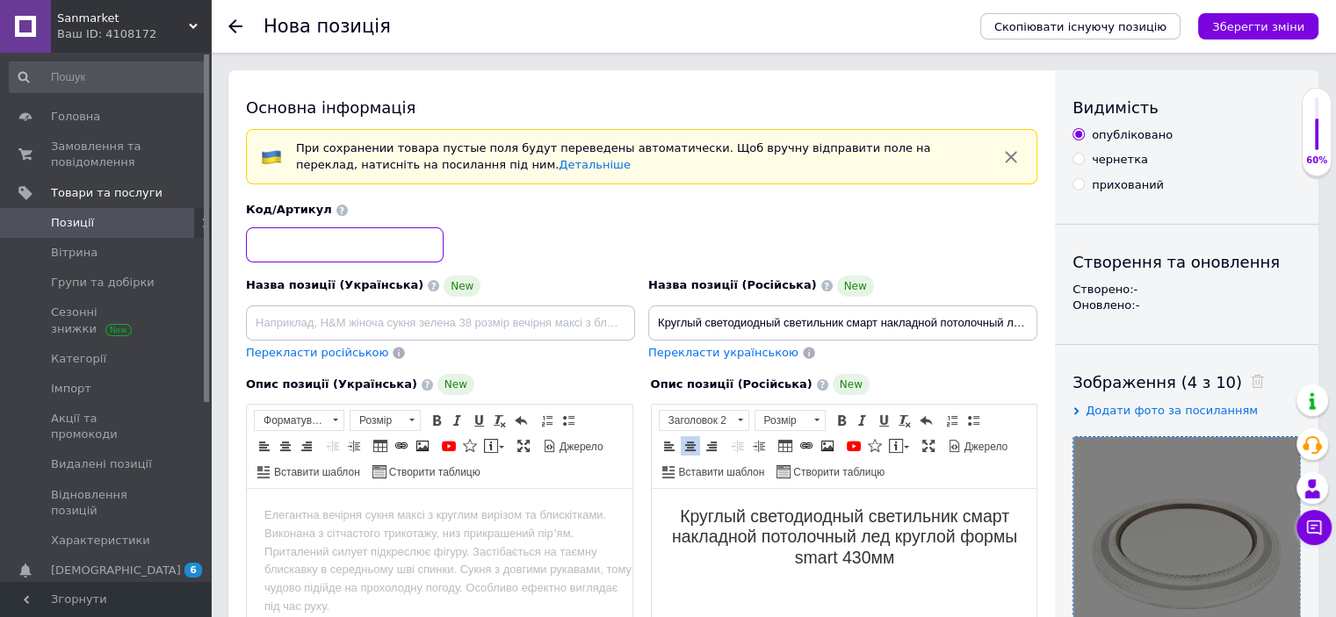
click at [372, 240] on input at bounding box center [345, 244] width 198 height 35
paste input "51009"
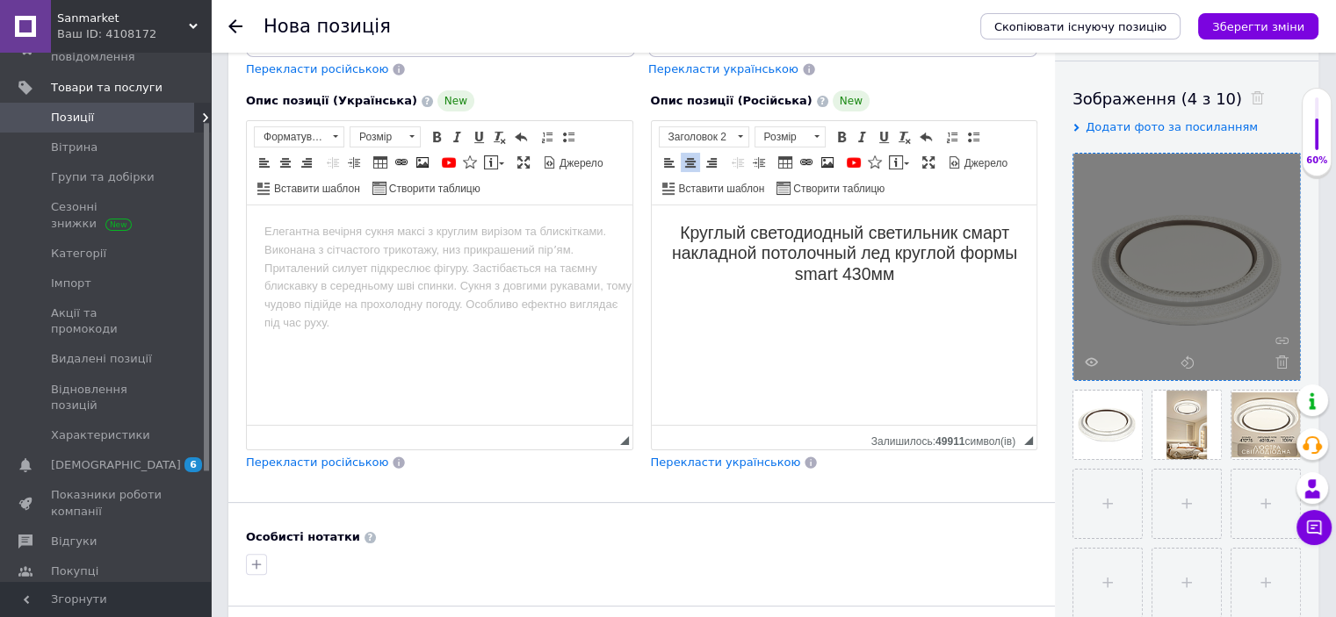
scroll to position [316, 0]
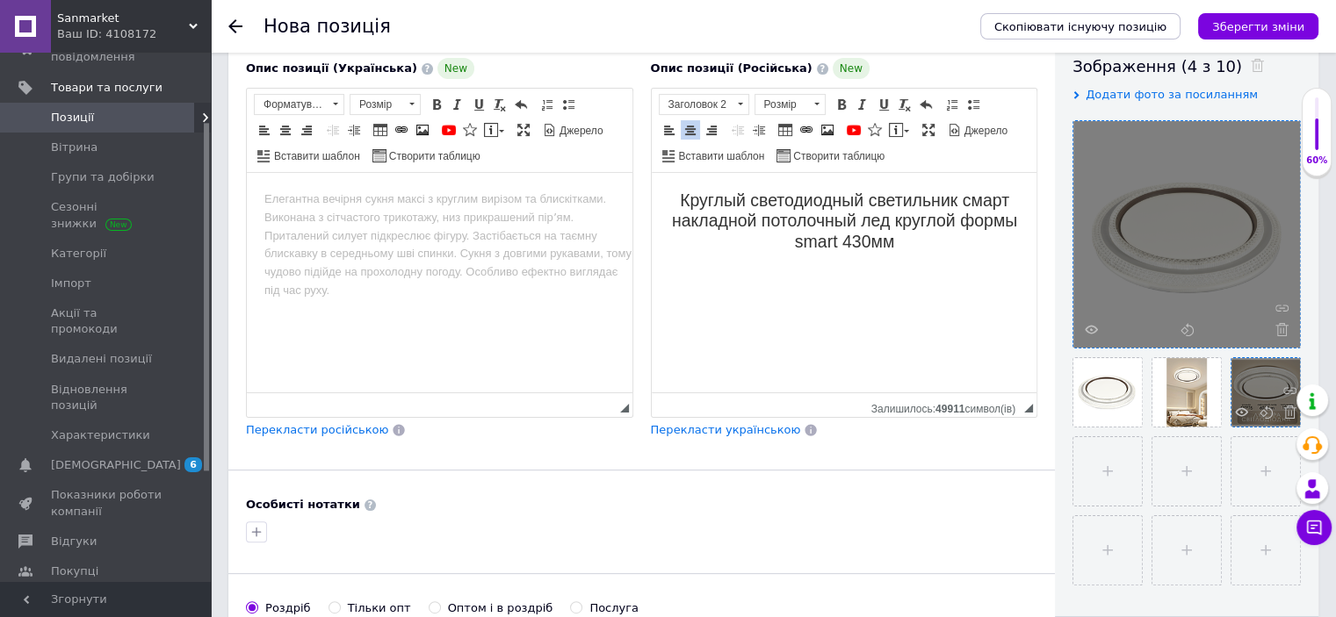
type input "51009led"
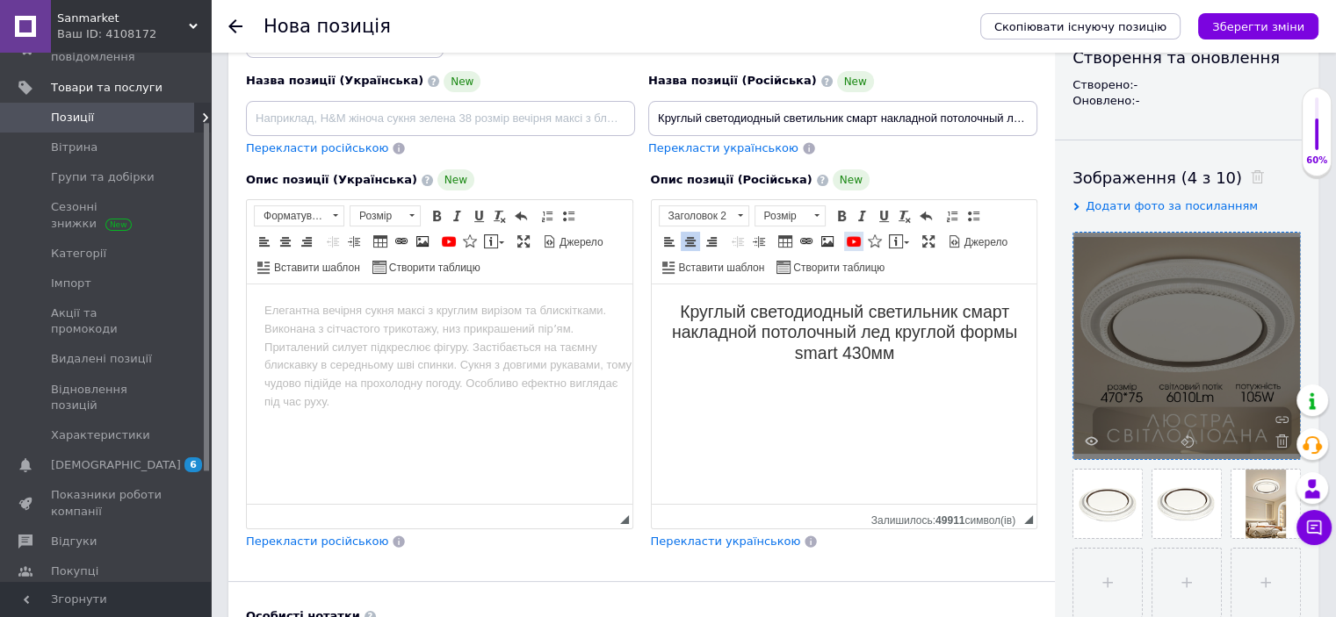
scroll to position [105, 0]
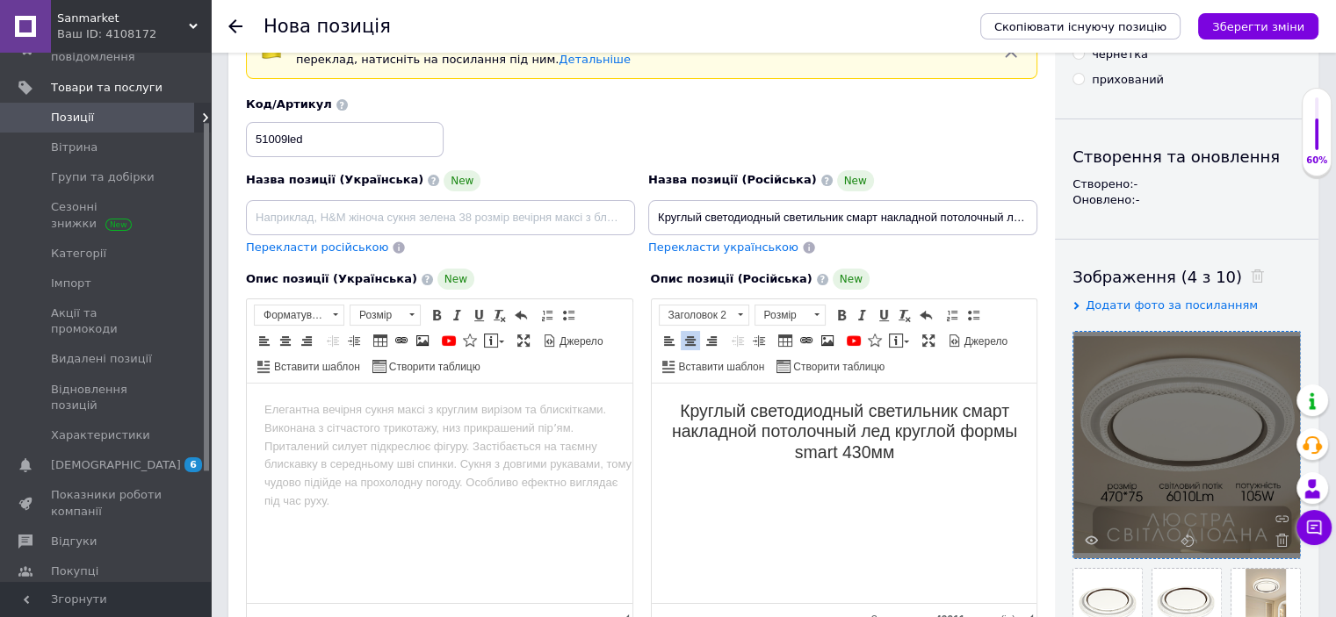
click at [927, 453] on h2 "Круглый светодиодный светильник смарт накладной потолочный лед круглой формы sm…" at bounding box center [843, 431] width 350 height 61
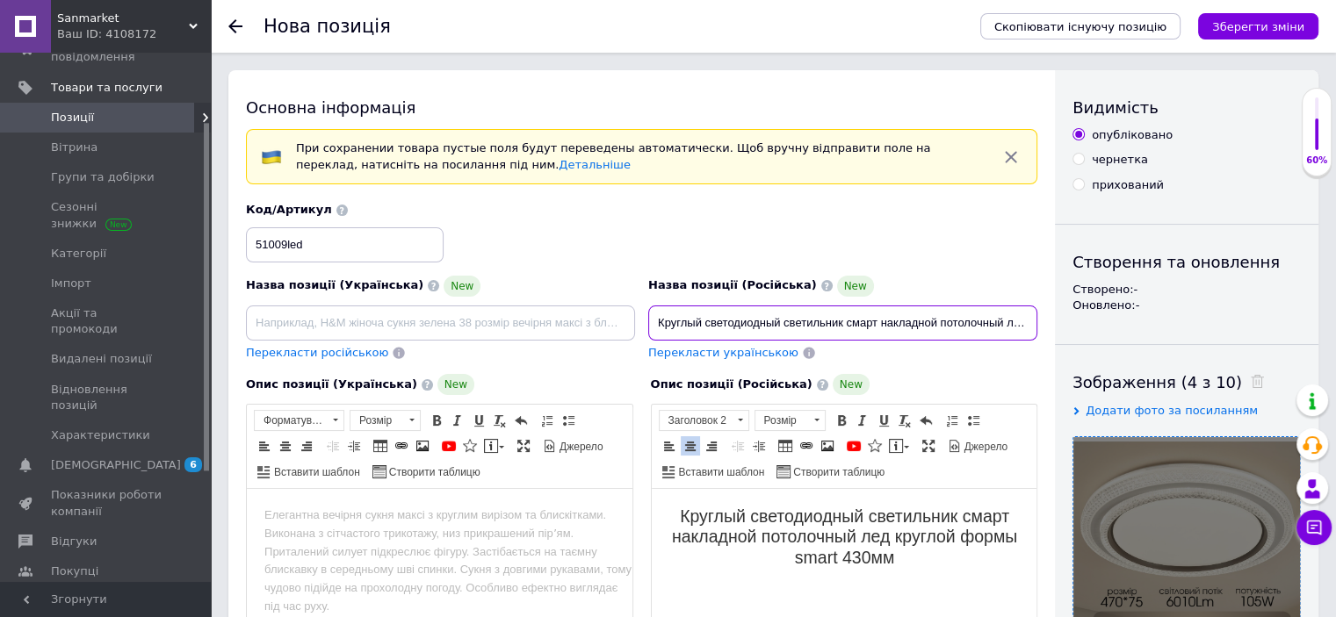
scroll to position [0, 155]
drag, startPoint x: 656, startPoint y: 321, endPoint x: 1215, endPoint y: 350, distance: 559.3
click at [1215, 350] on div "Основна інформація При сохранении товара пустые поля будут переведены автоматич…" at bounding box center [773, 602] width 1090 height 1065
click at [839, 559] on h2 "Круглый светодиодный светильник смарт накладной потолочный лед круглой формы sm…" at bounding box center [843, 537] width 350 height 61
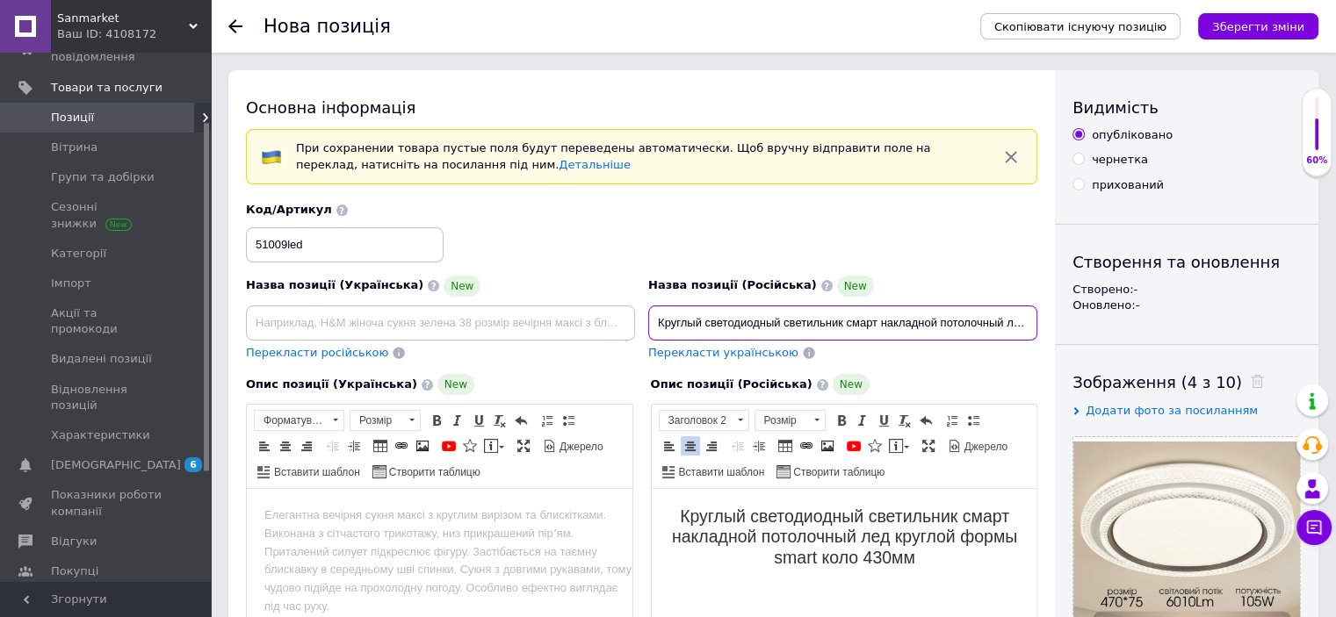
click at [1001, 327] on input "Круглый светодиодный светильник смарт накладной потолочный лед круглой формы sm…" at bounding box center [842, 323] width 389 height 35
drag, startPoint x: 1003, startPoint y: 323, endPoint x: 1043, endPoint y: 325, distance: 40.4
click at [1043, 325] on div "Назва позиції (Російська) New Круглый светодиодный светильник смарт накладной п…" at bounding box center [843, 318] width 402 height 99
click at [985, 320] on input "Круглый светодиодный светильник смарт накладной потолочный лед круглой формы sm…" at bounding box center [842, 323] width 389 height 35
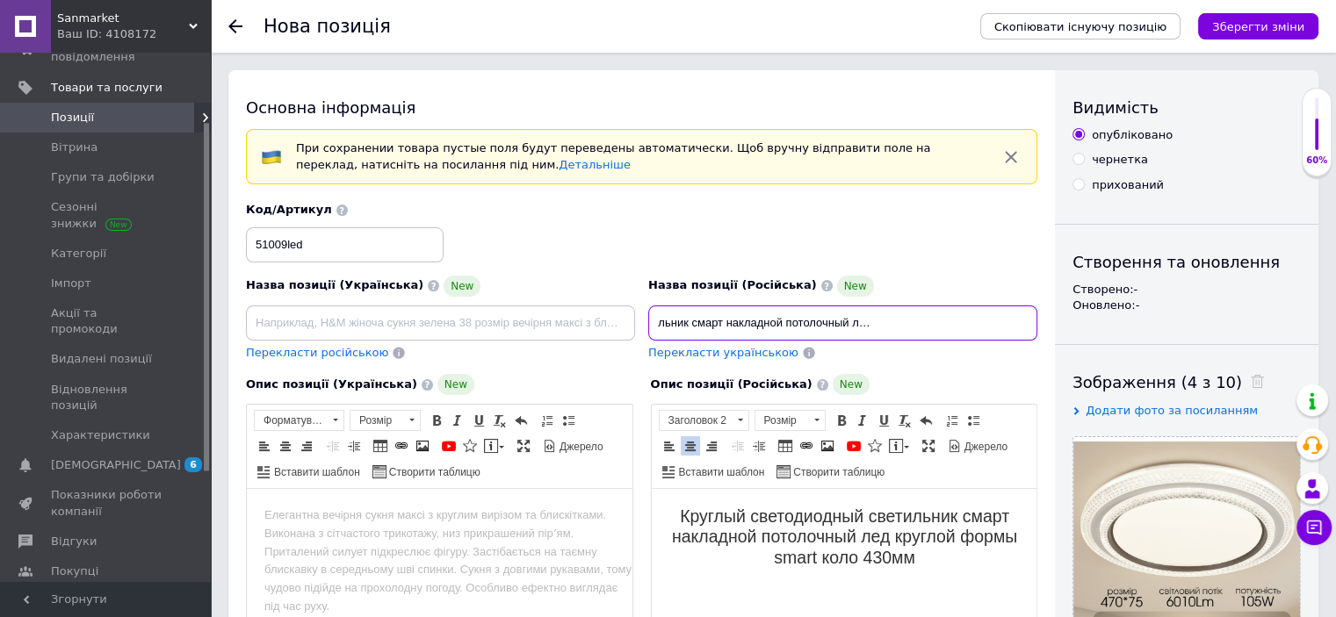
click at [987, 323] on input "Круглый светодиодный светильник смарт накладной потолочный лед круглой формы sm…" at bounding box center [842, 323] width 389 height 35
type input "Круглый светодиодный светильник смарт накладной потолочный лед круглой формы sm…"
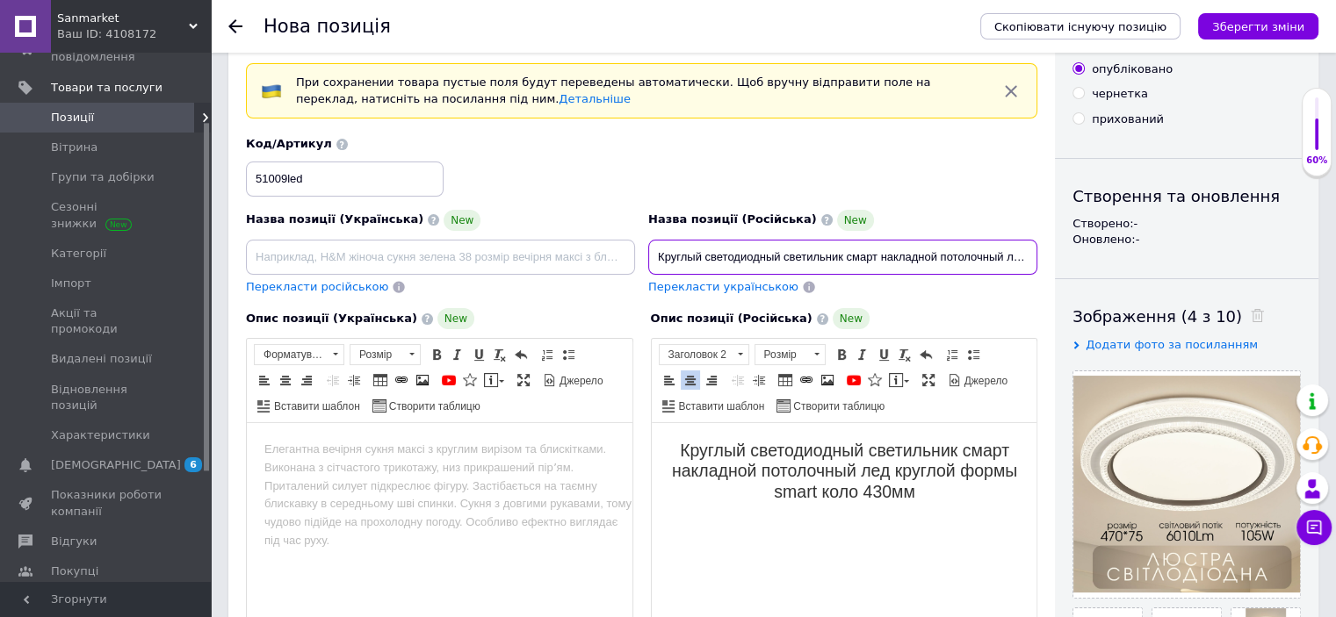
scroll to position [316, 0]
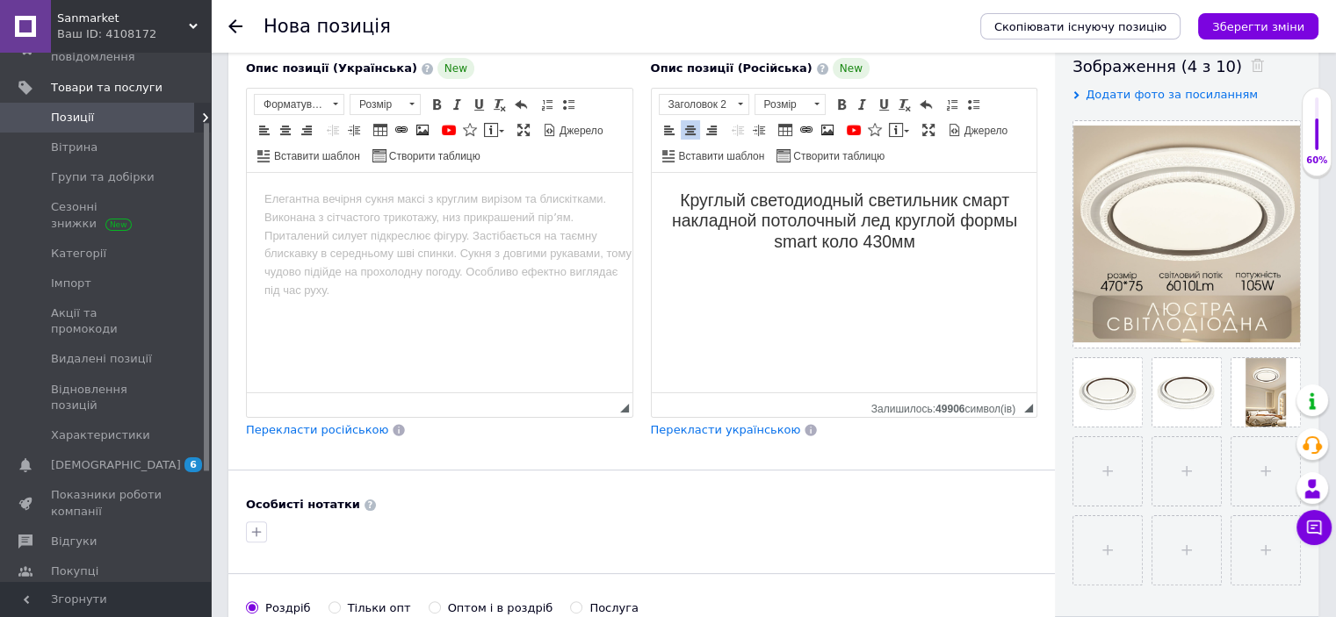
click at [968, 232] on h2 "Круглый светодиодный светильник смарт накладной потолочный лед круглой формы sm…" at bounding box center [843, 221] width 350 height 61
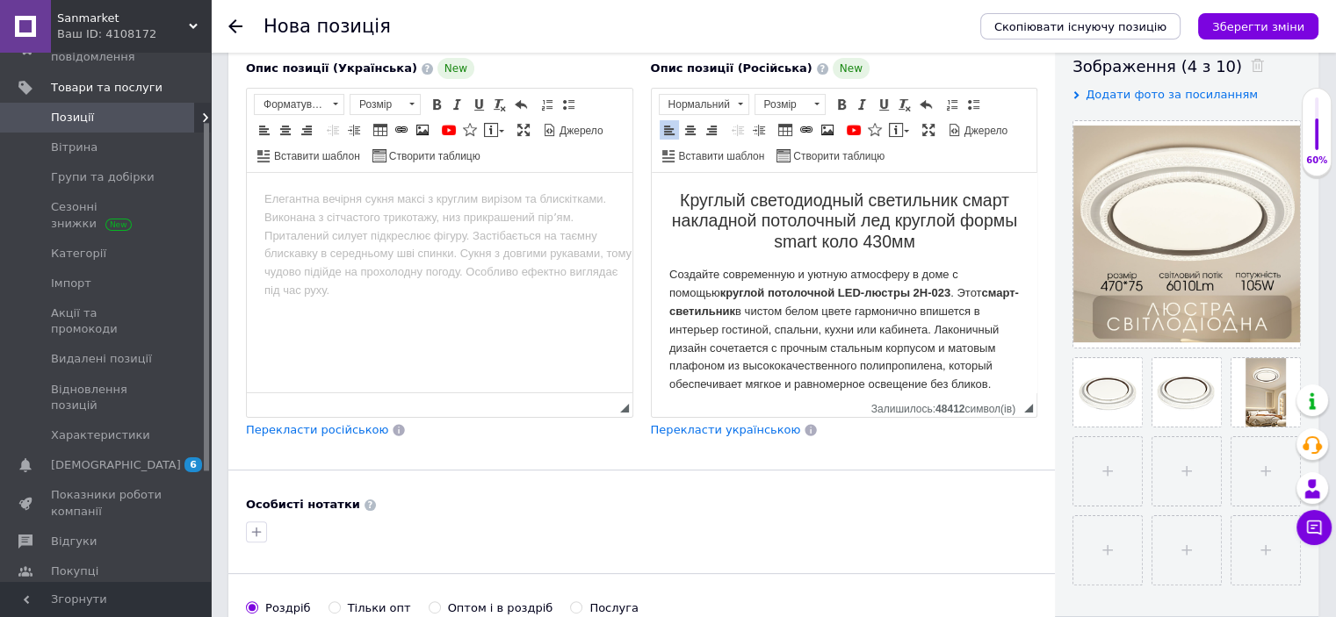
scroll to position [742, 0]
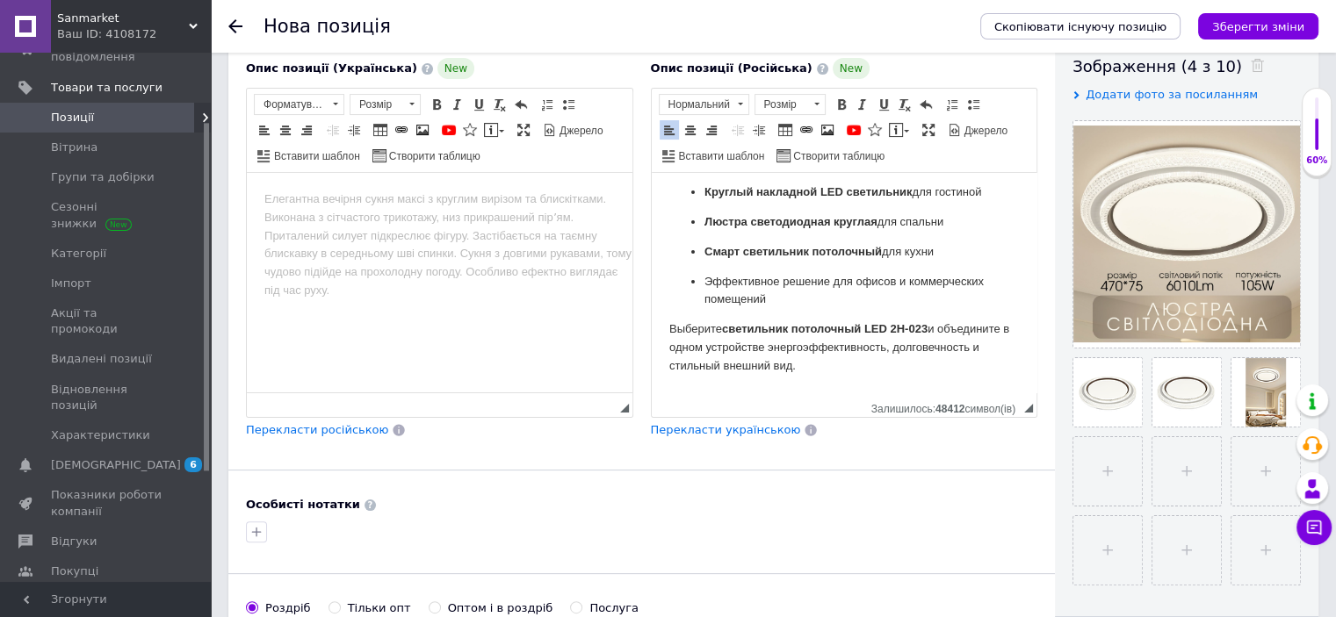
click at [750, 437] on div "Опис позиції (Російська) New Круглый светодиодный светильник смарт накладной по…" at bounding box center [844, 248] width 405 height 399
click at [747, 432] on span "Перекласти українською" at bounding box center [726, 429] width 150 height 13
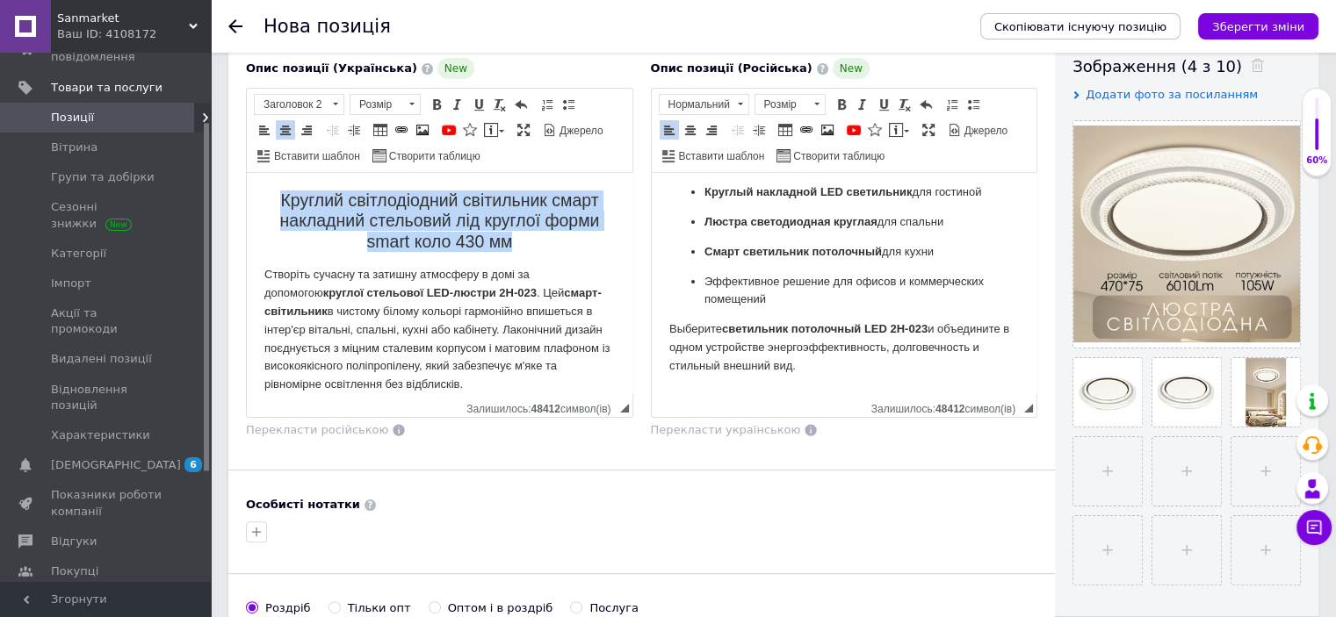
drag, startPoint x: 265, startPoint y: 202, endPoint x: 458, endPoint y: 231, distance: 194.5
click at [567, 246] on h2 "Круглий світлодіодний світильник смарт накладний стельовий лід круглої форми sm…" at bounding box center [439, 221] width 350 height 61
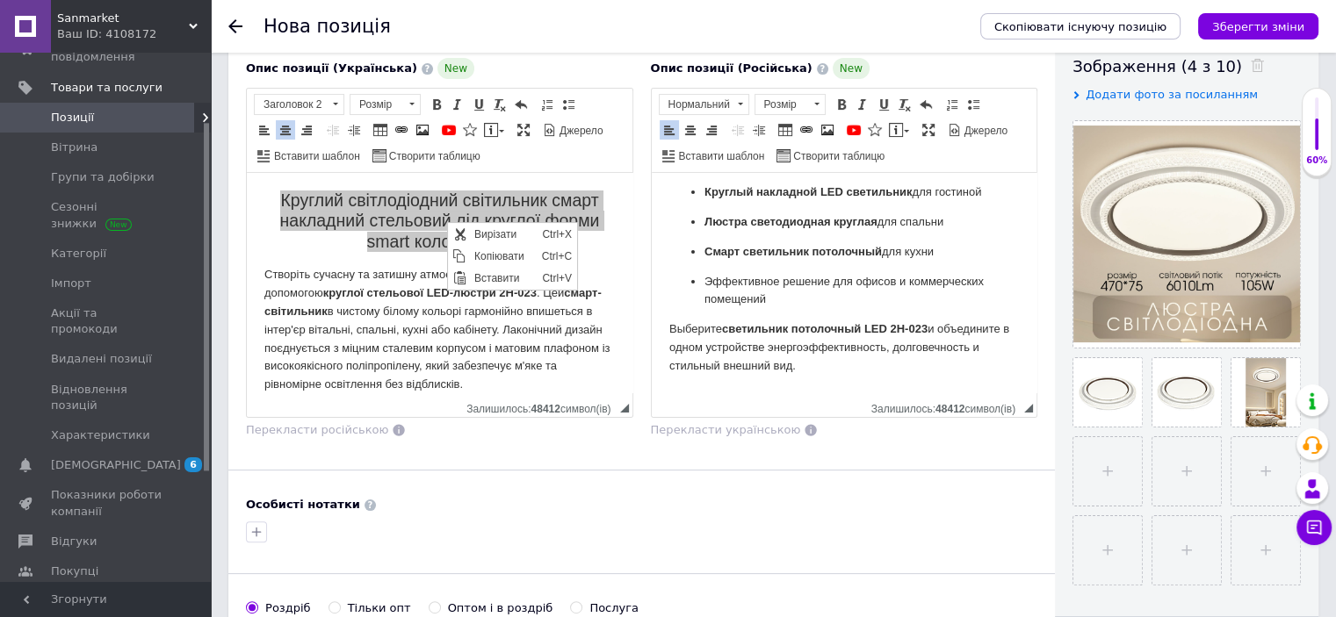
scroll to position [0, 0]
click at [508, 262] on span "Копіювати" at bounding box center [503, 256] width 68 height 21
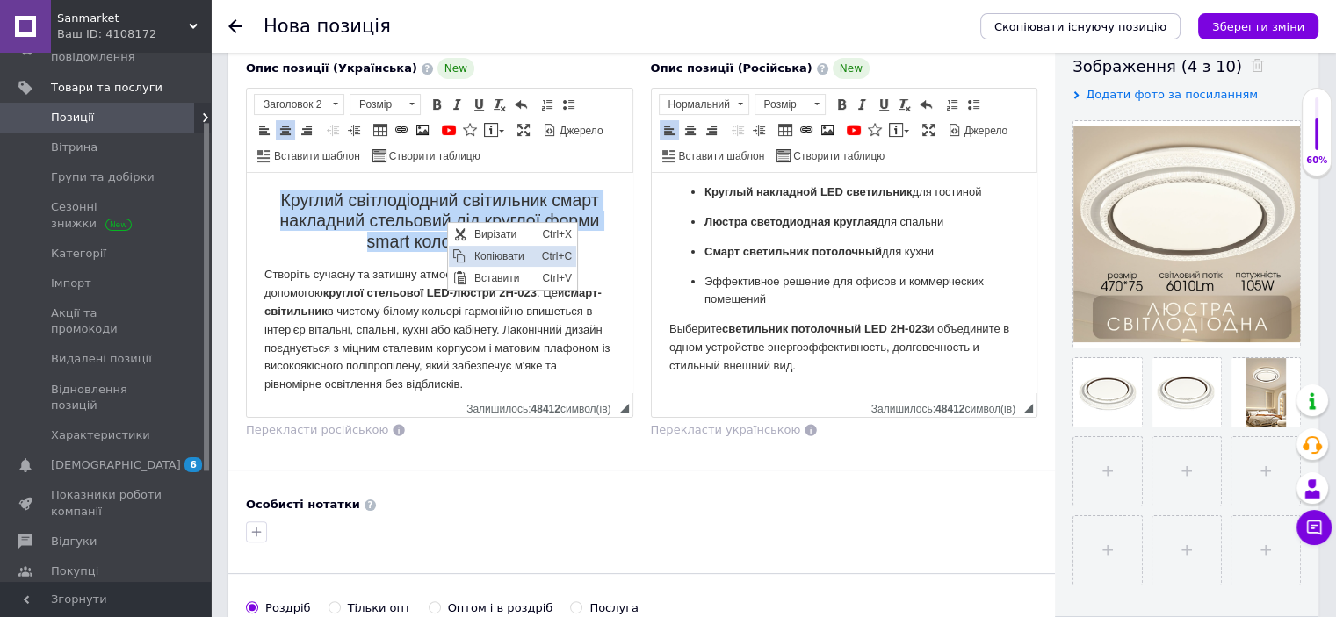
copy h2 "Круглий світлодіодний світильник смарт накладний стельовий лід круглої форми sm…"
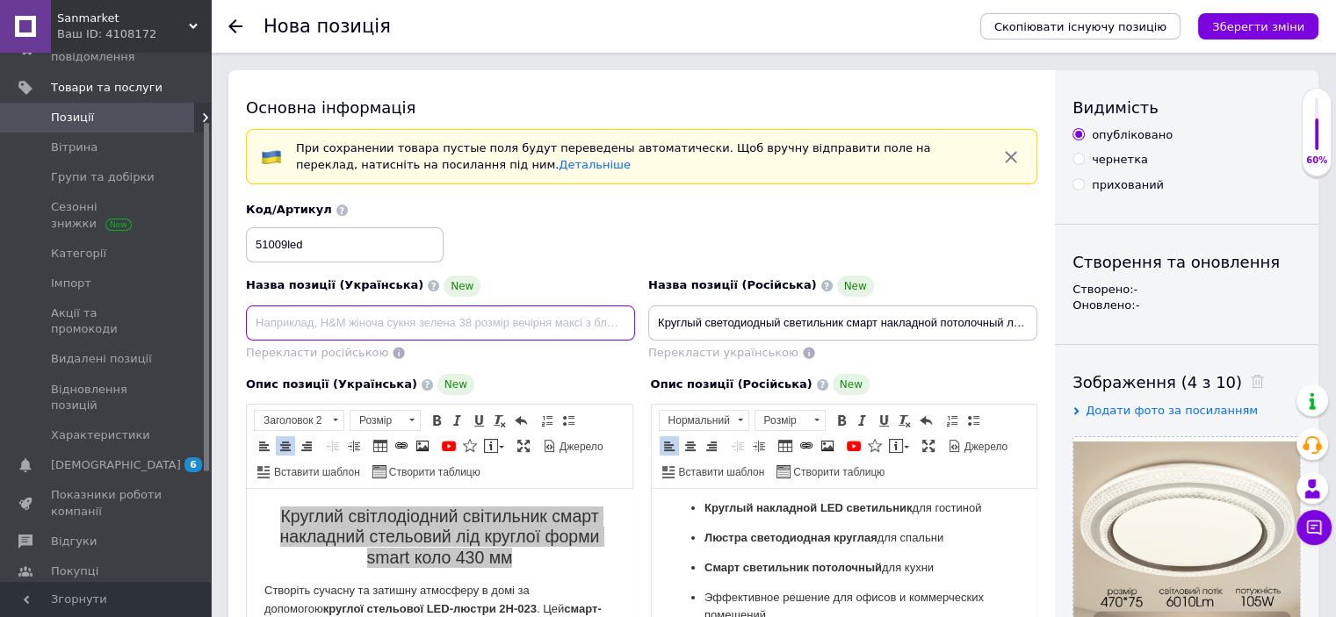
click at [366, 332] on input at bounding box center [440, 323] width 389 height 35
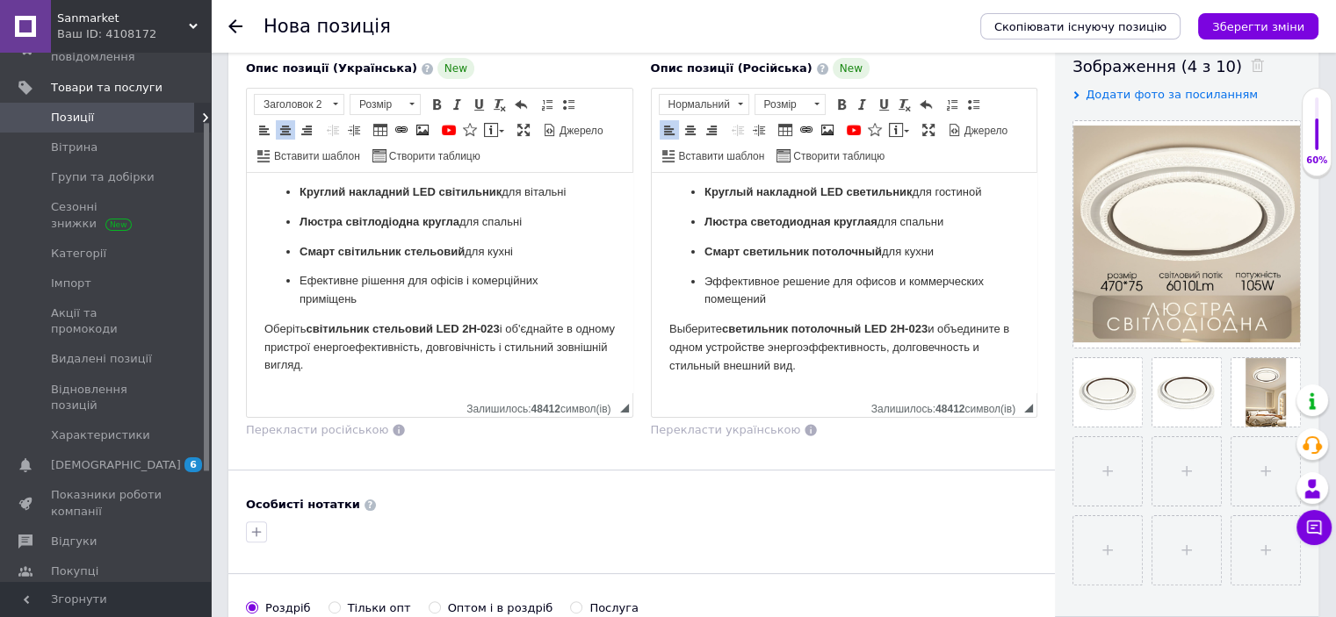
scroll to position [738, 0]
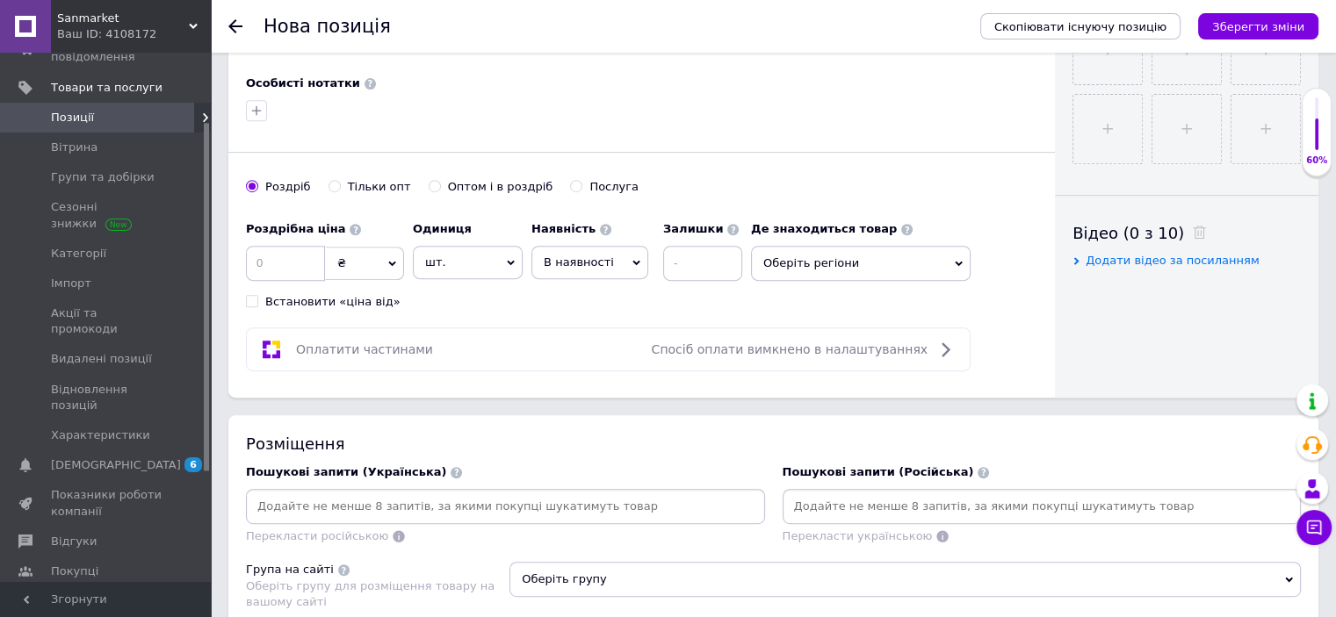
type input "Круглий світлодіодний світильник смарт накладний стельовий лід круглої форми sm…"
click at [449, 182] on div "Оптом і в роздріб" at bounding box center [500, 187] width 105 height 16
click at [440, 182] on input "Оптом і в роздріб" at bounding box center [434, 185] width 11 height 11
radio input "true"
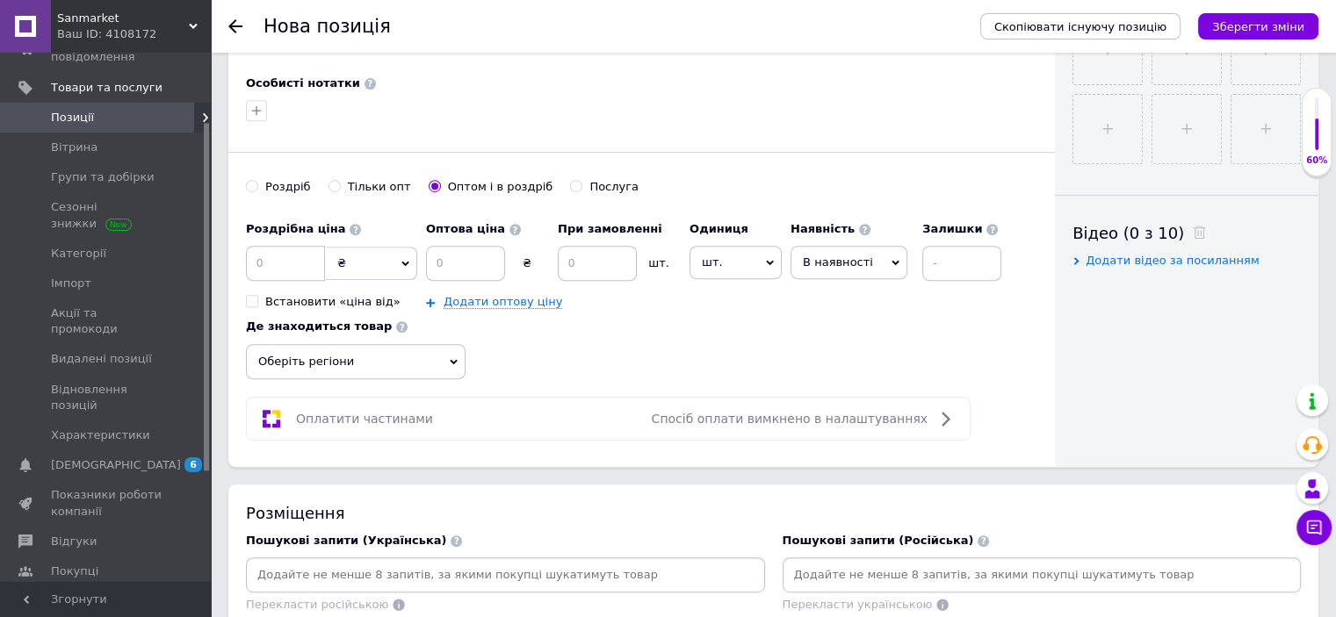
click at [818, 249] on span "В наявності" at bounding box center [848, 262] width 117 height 33
click at [854, 354] on li "Готово до відправки" at bounding box center [848, 372] width 115 height 40
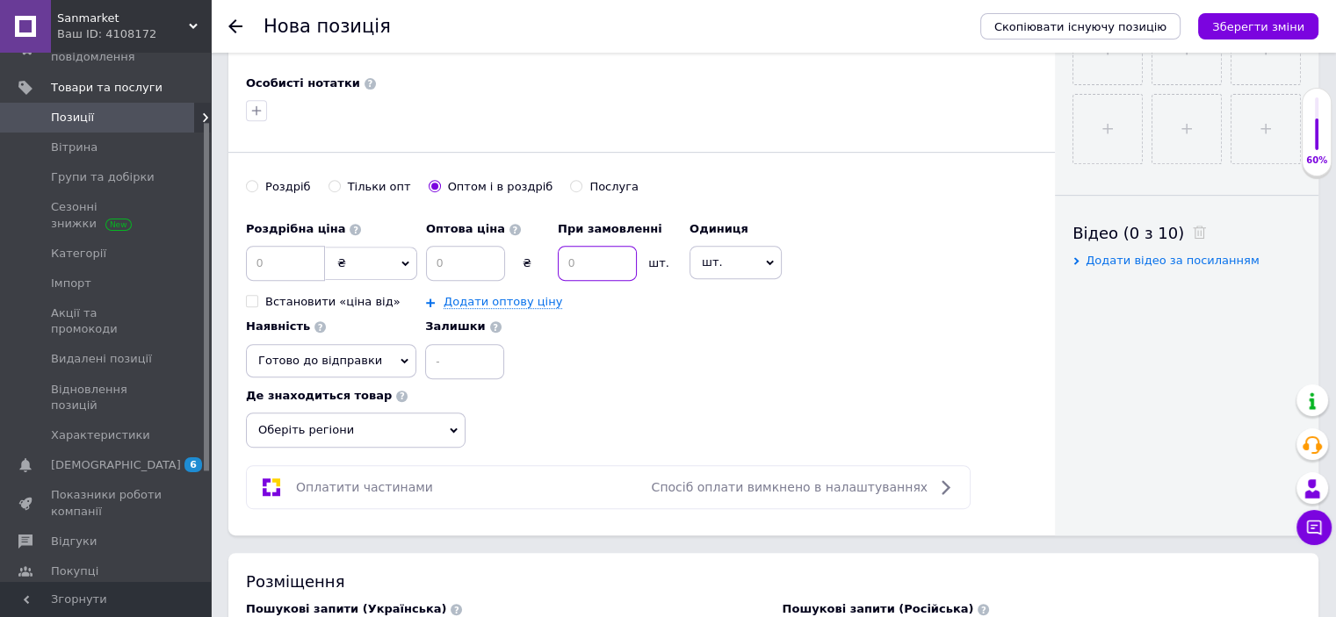
click at [613, 266] on input at bounding box center [597, 263] width 79 height 35
type input "2"
click at [287, 424] on span "Оберіть регіони" at bounding box center [356, 430] width 220 height 35
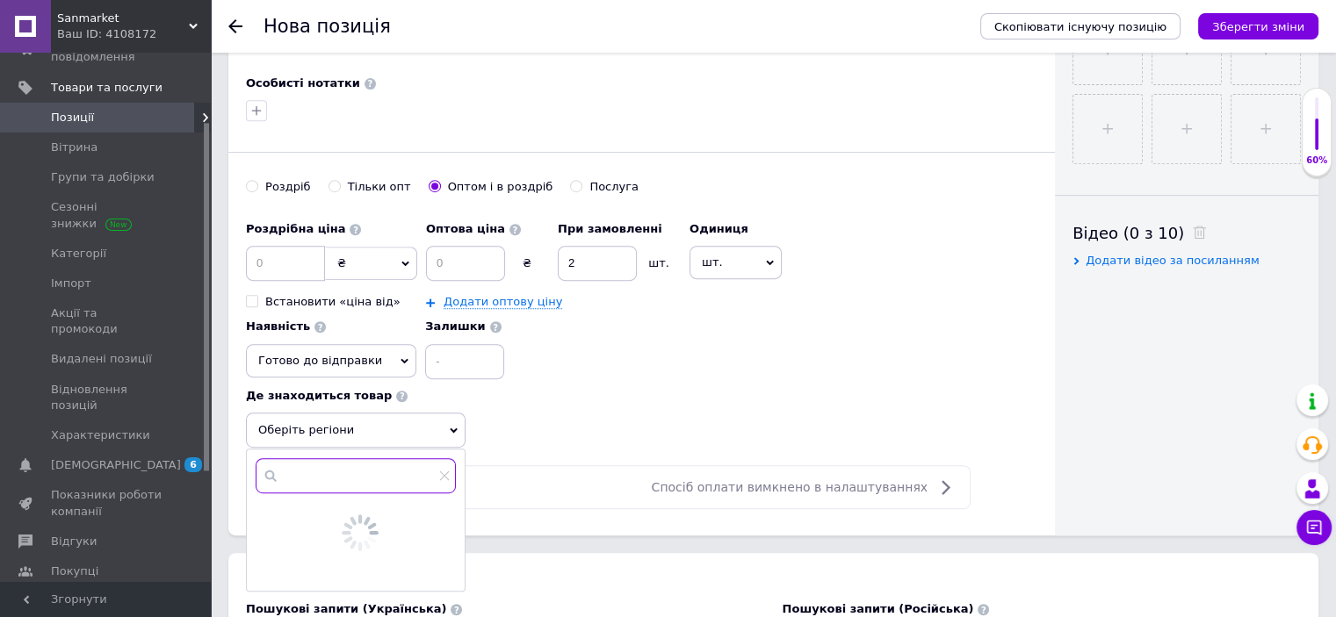
click at [319, 465] on input "text" at bounding box center [356, 475] width 200 height 35
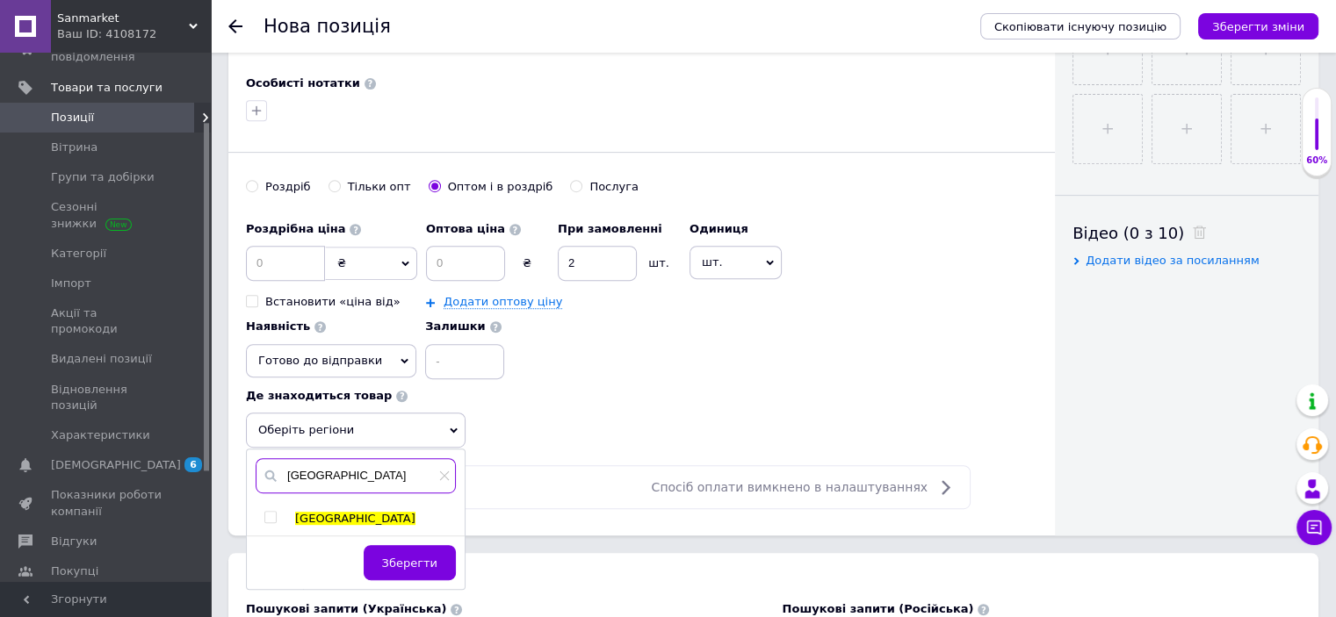
type input "[GEOGRAPHIC_DATA]"
drag, startPoint x: 262, startPoint y: 514, endPoint x: 279, endPoint y: 508, distance: 18.3
click at [263, 514] on div "[GEOGRAPHIC_DATA]" at bounding box center [355, 519] width 217 height 16
click at [267, 512] on input "checkbox" at bounding box center [269, 517] width 11 height 11
checkbox input "true"
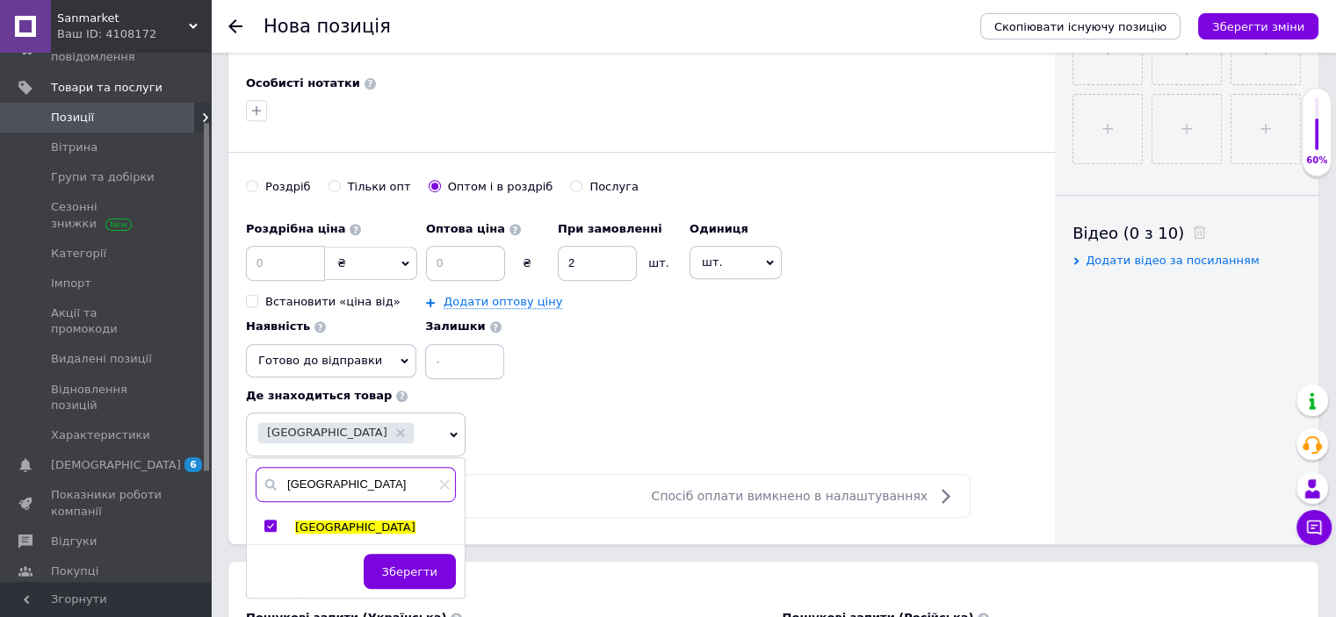
click at [337, 480] on input "[GEOGRAPHIC_DATA]" at bounding box center [356, 484] width 200 height 35
type input "к"
type input "[GEOGRAPHIC_DATA]"
click at [267, 523] on input "checkbox" at bounding box center [269, 526] width 11 height 11
checkbox input "true"
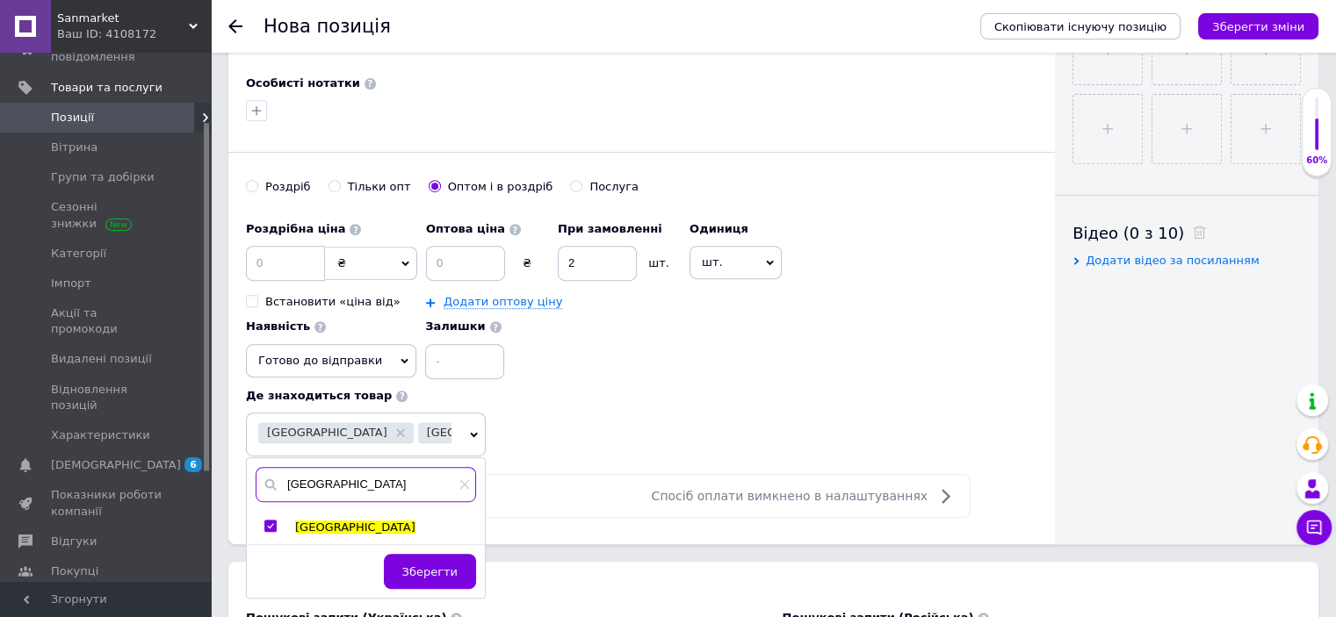
click at [376, 478] on input "[GEOGRAPHIC_DATA]" at bounding box center [366, 484] width 220 height 35
type input "о"
type input "дніпро"
click at [271, 521] on input "checkbox" at bounding box center [269, 526] width 11 height 11
checkbox input "true"
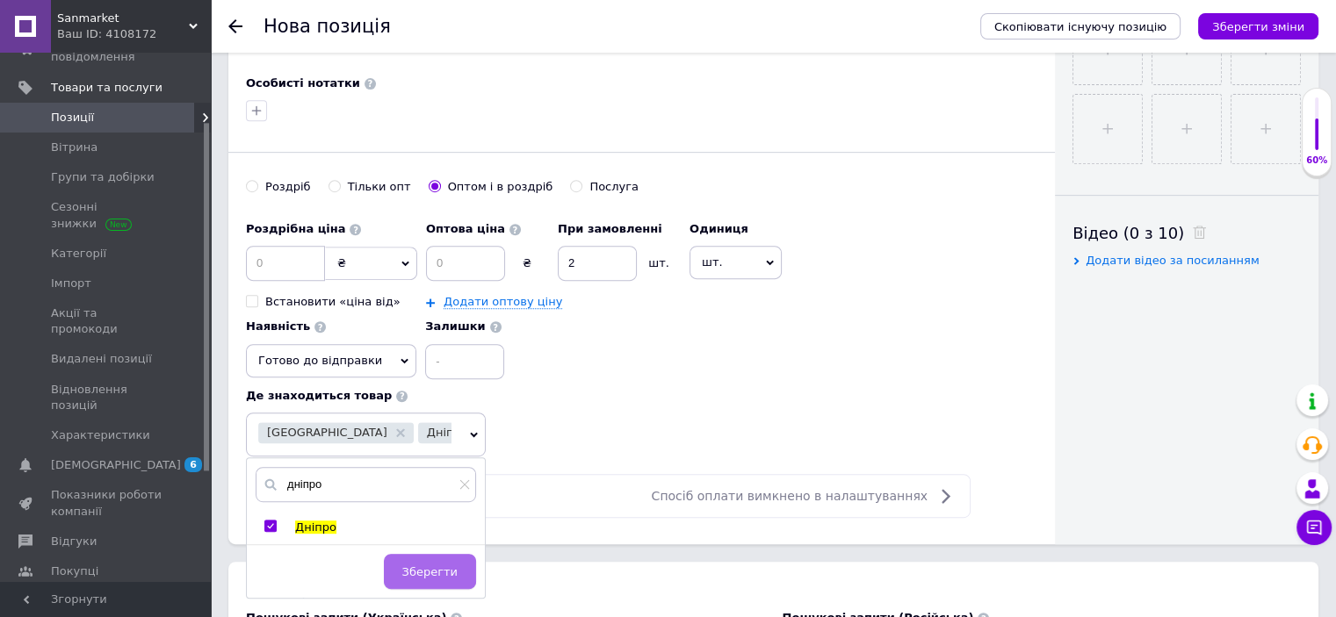
click at [420, 577] on button "Зберегти" at bounding box center [430, 571] width 92 height 35
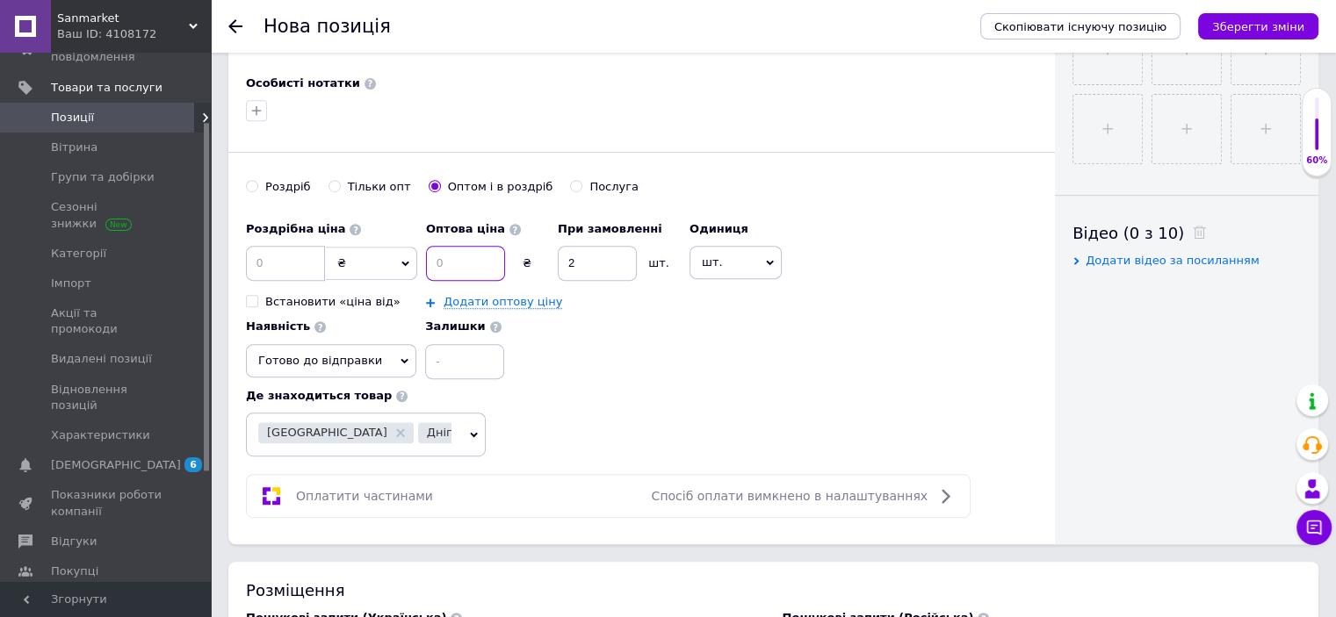
click at [446, 256] on input at bounding box center [465, 263] width 79 height 35
click at [715, 361] on div "Роздрібна ціна ₴ $ EUR CHF GBP ¥ PLN ₸ MDL HUF KGS CNY TRY KRW lei Встановити «…" at bounding box center [641, 296] width 791 height 167
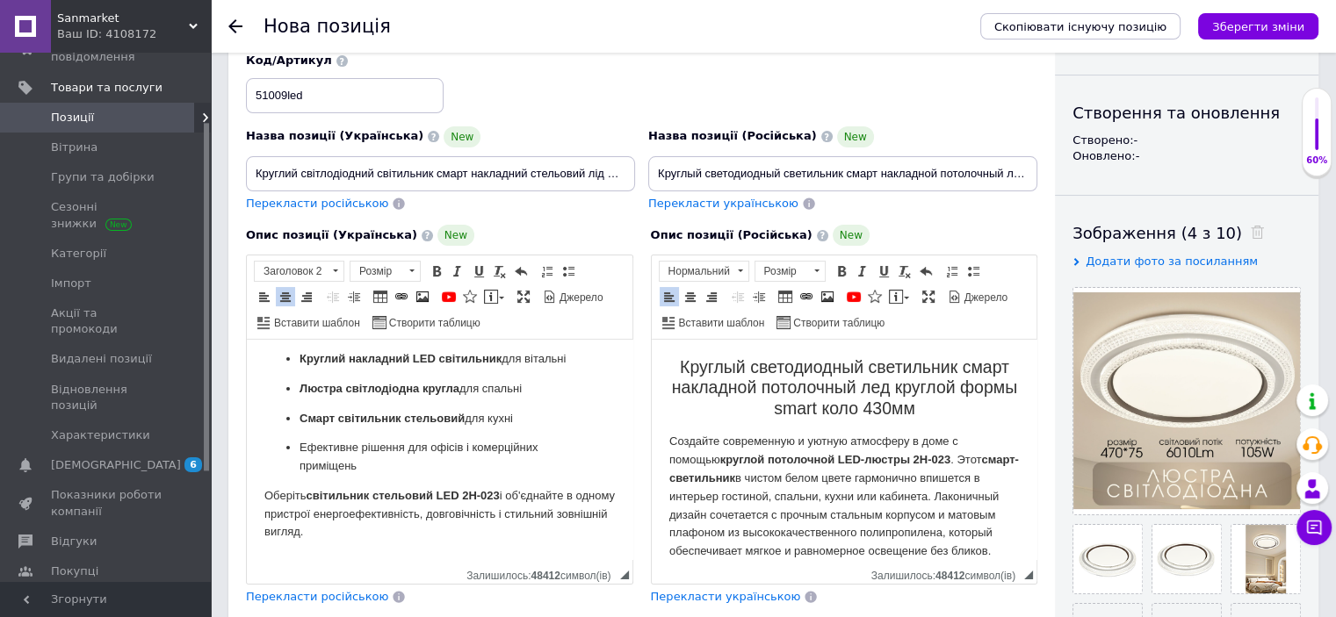
scroll to position [211, 0]
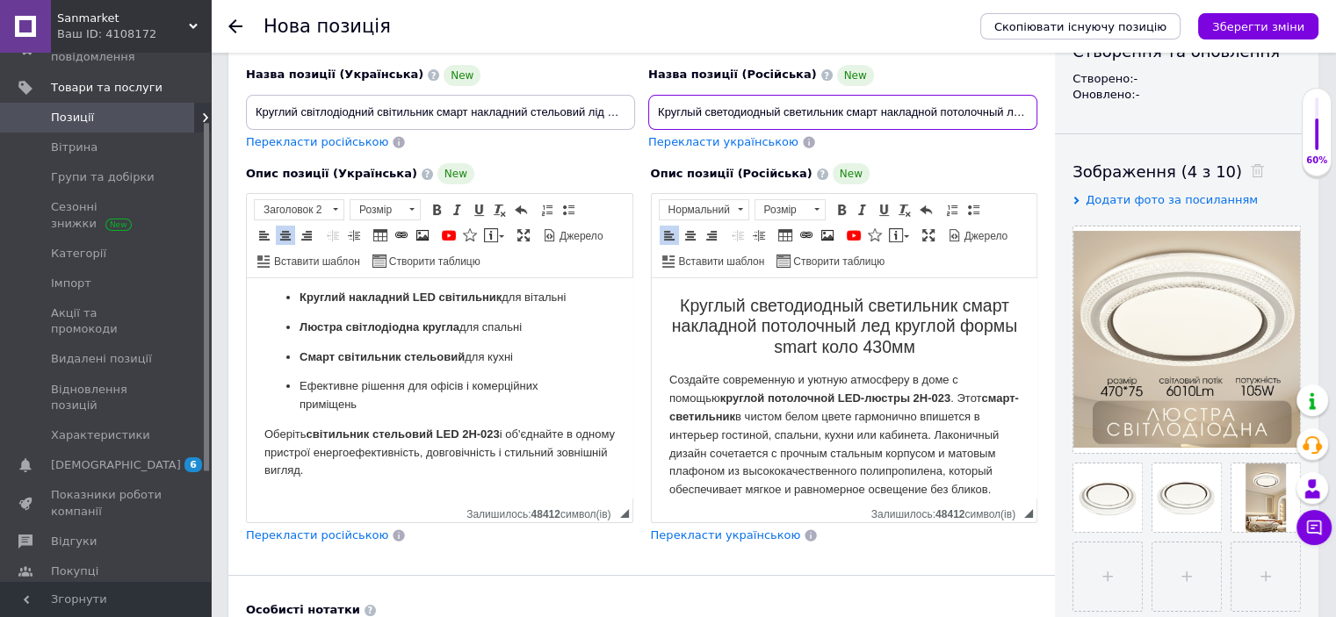
click at [840, 108] on input "Круглый светодиодный светильник смарт накладной потолочный лед круглой формы sm…" at bounding box center [842, 112] width 389 height 35
click at [878, 110] on input "Круглый светодиодный светильник смарт накладной потолочный лед круглой формы sm…" at bounding box center [842, 112] width 389 height 35
drag, startPoint x: 973, startPoint y: 113, endPoint x: 1096, endPoint y: 112, distance: 123.0
click at [1096, 112] on div "Основна інформація При сохранении товара пустые поля будут переведены автоматич…" at bounding box center [773, 465] width 1090 height 1212
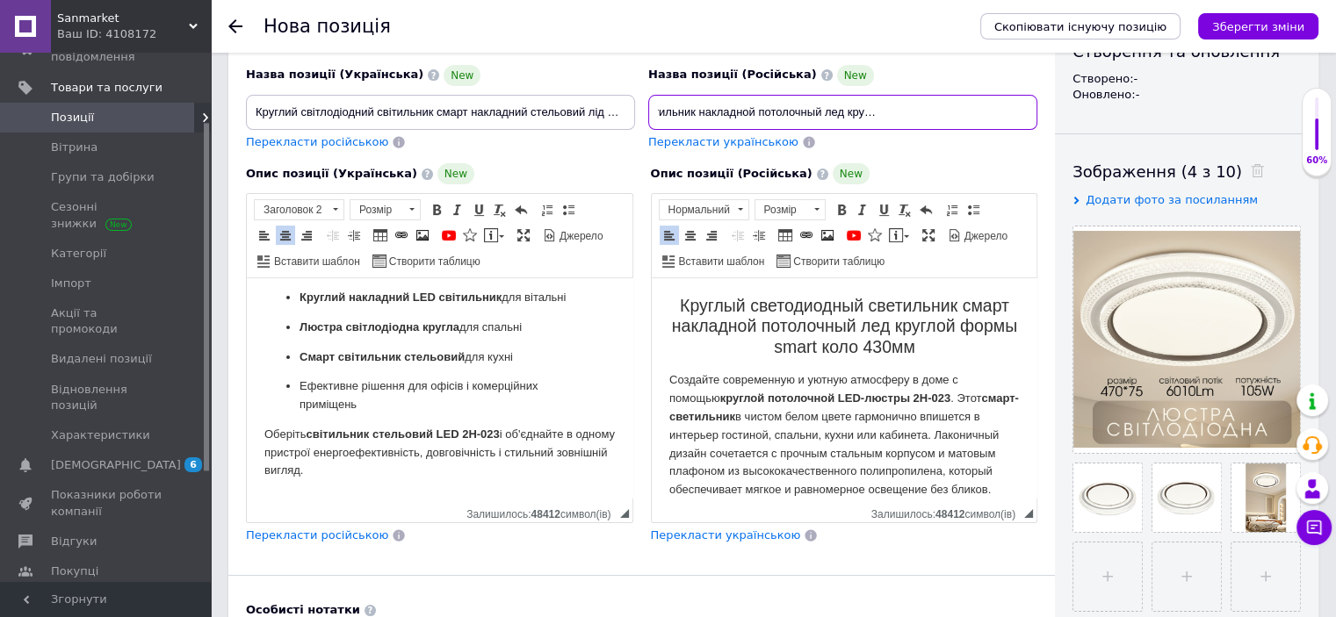
click at [841, 114] on input "Круглый светодиодный светильник накладной потолочный лед круглой формы smart ко…" at bounding box center [842, 112] width 389 height 35
drag, startPoint x: 984, startPoint y: 110, endPoint x: 1057, endPoint y: 111, distance: 73.8
click at [1057, 111] on div "Основна інформація При сохранении товара пустые поля будут переведены автоматич…" at bounding box center [773, 465] width 1090 height 1212
click at [980, 112] on input "Круглый светодиодный светильник накладной потолочный лед люстра смарт круглой ф…" at bounding box center [842, 112] width 389 height 35
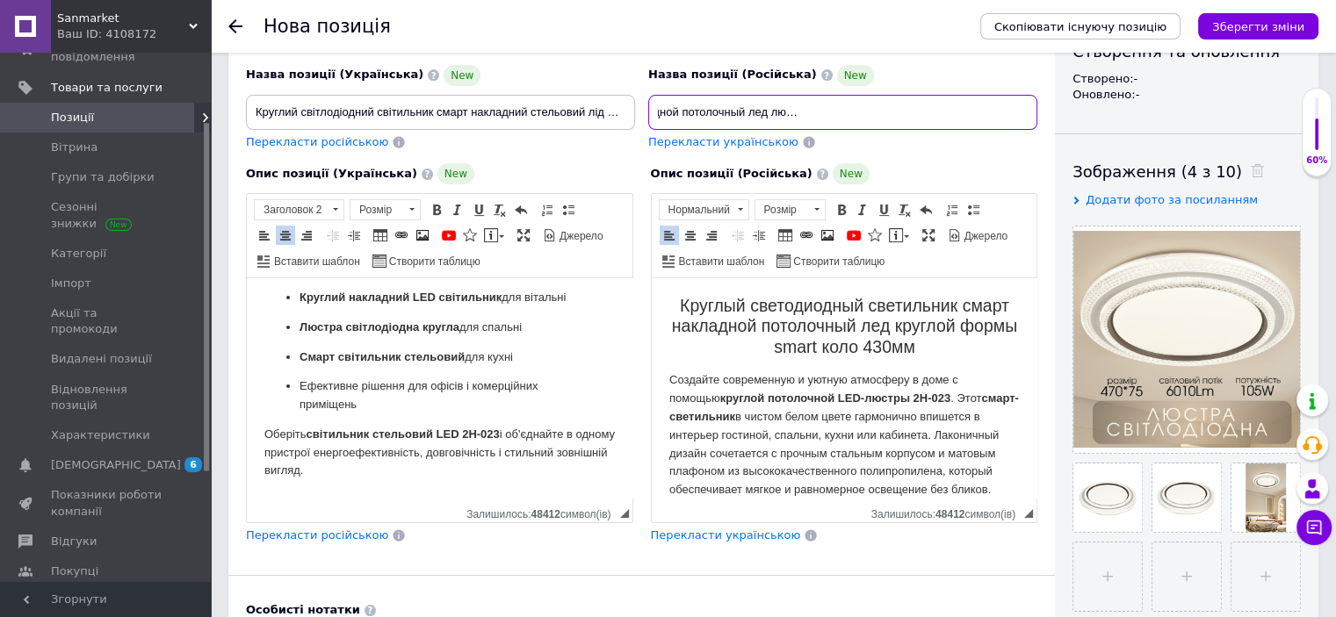
scroll to position [0, 0]
drag, startPoint x: 727, startPoint y: 112, endPoint x: 483, endPoint y: 115, distance: 244.2
click at [483, 115] on div "Назва позиції (Українська) New Круглий світлодіодний світильник смарт накладний…" at bounding box center [642, 71] width 804 height 172
click at [768, 119] on input "Круглый светодиодный светильник накладной потолочный лед люстра смарт круглой ф…" at bounding box center [842, 112] width 389 height 35
click at [843, 111] on input "Круглый светодиодный светильник накладной потолочный лед люстра смарт круглой ф…" at bounding box center [842, 112] width 389 height 35
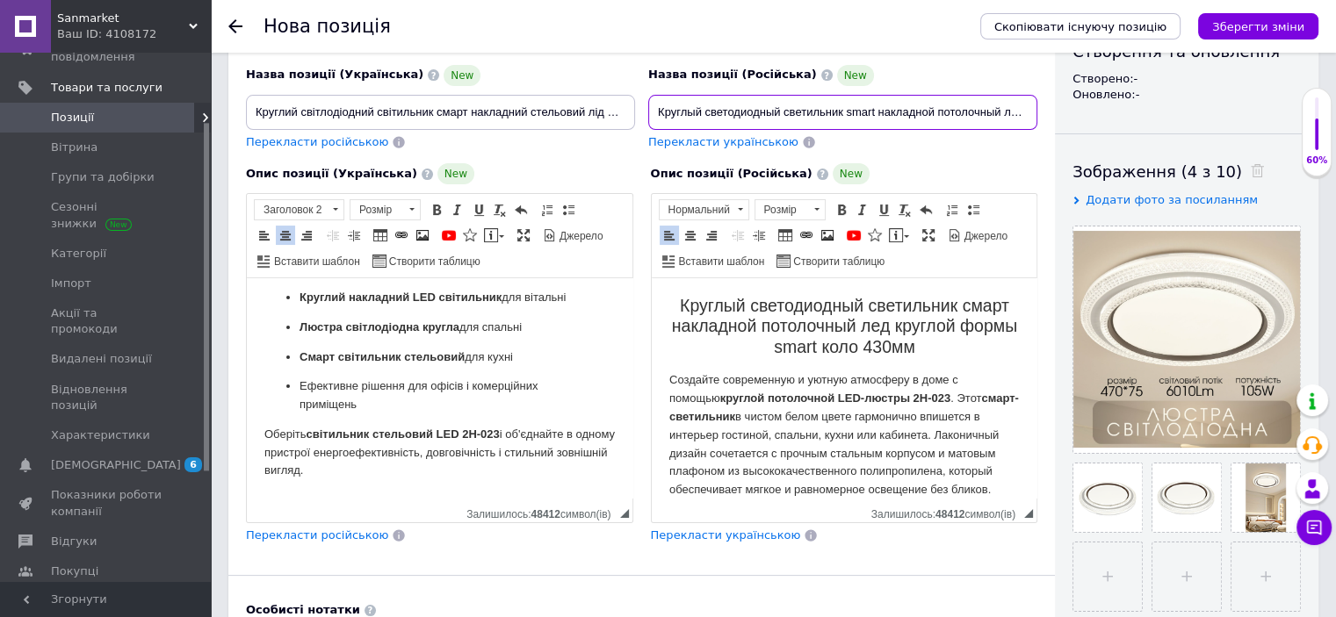
scroll to position [0, 256]
drag, startPoint x: 970, startPoint y: 115, endPoint x: 1093, endPoint y: 119, distance: 123.0
click at [1093, 119] on div "Основна інформація При сохранении товара пустые поля будут переведены автоматич…" at bounding box center [773, 465] width 1090 height 1212
click at [979, 112] on input "Круглый светодиодный светильник smart накладной потолочный лед люстра смарт кру…" at bounding box center [842, 112] width 389 height 35
click at [992, 112] on input "Круглый светодиодный светильник smart накладной потолочный лед люстра смарт кру…" at bounding box center [842, 112] width 389 height 35
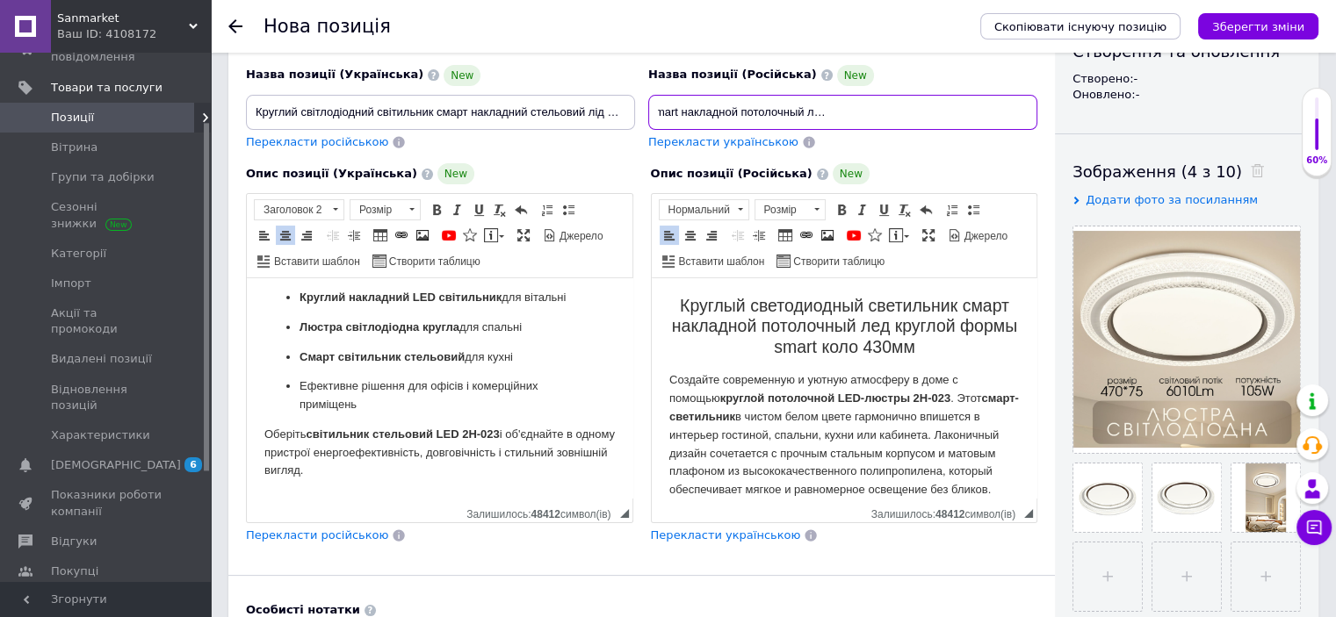
scroll to position [0, 197]
drag, startPoint x: 990, startPoint y: 112, endPoint x: 907, endPoint y: 113, distance: 82.6
click at [907, 113] on input "Круглый светодиодный светильник smart накладной потолочный лед люстра смарт кру…" at bounding box center [842, 112] width 389 height 35
click at [801, 112] on input "Круглый светодиодный светильник smart накладной потолочный лед люстра смарт кру…" at bounding box center [842, 112] width 389 height 35
paste input "круглой формы"
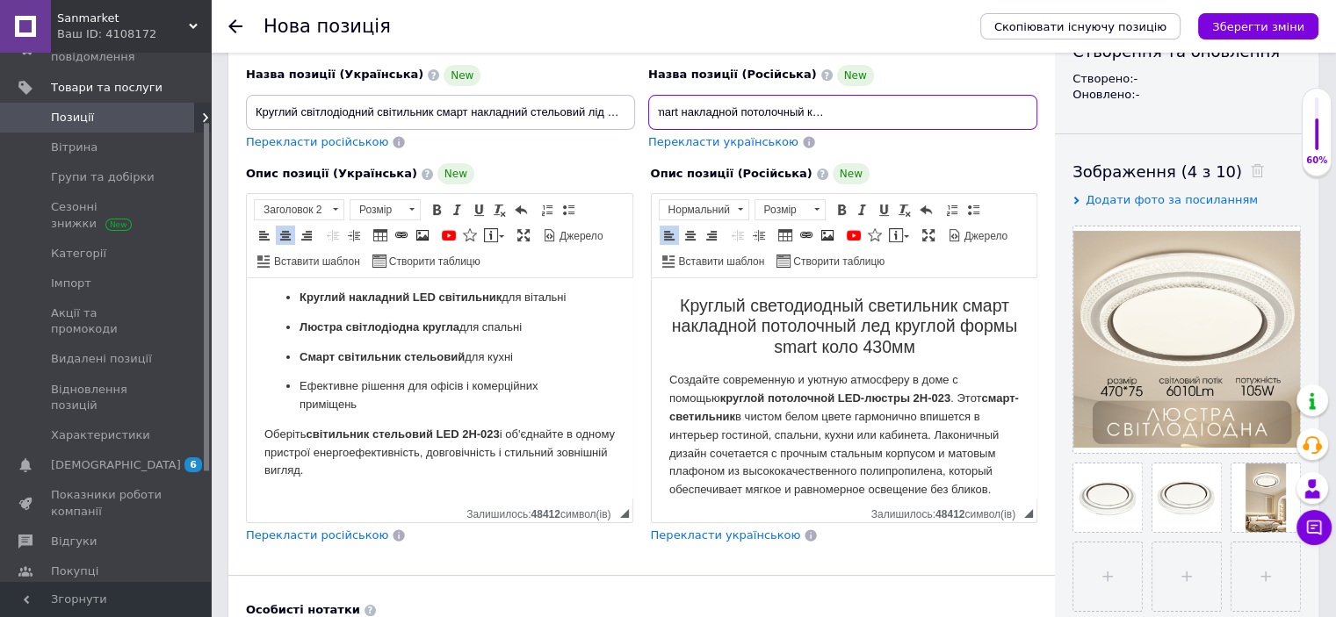
scroll to position [0, 285]
drag, startPoint x: 924, startPoint y: 119, endPoint x: 1055, endPoint y: 119, distance: 130.9
click at [1056, 119] on div "Основна інформація При сохранении товара пустые поля будут переведены автоматич…" at bounding box center [773, 465] width 1090 height 1212
click at [976, 122] on input "Круглый светодиодный светильник smart накладной потолочный круглой формы лед лю…" at bounding box center [842, 112] width 389 height 35
click at [992, 115] on input "Круглый светодиодный светильник smart накладной потолочный круглой формы лед лю…" at bounding box center [842, 112] width 389 height 35
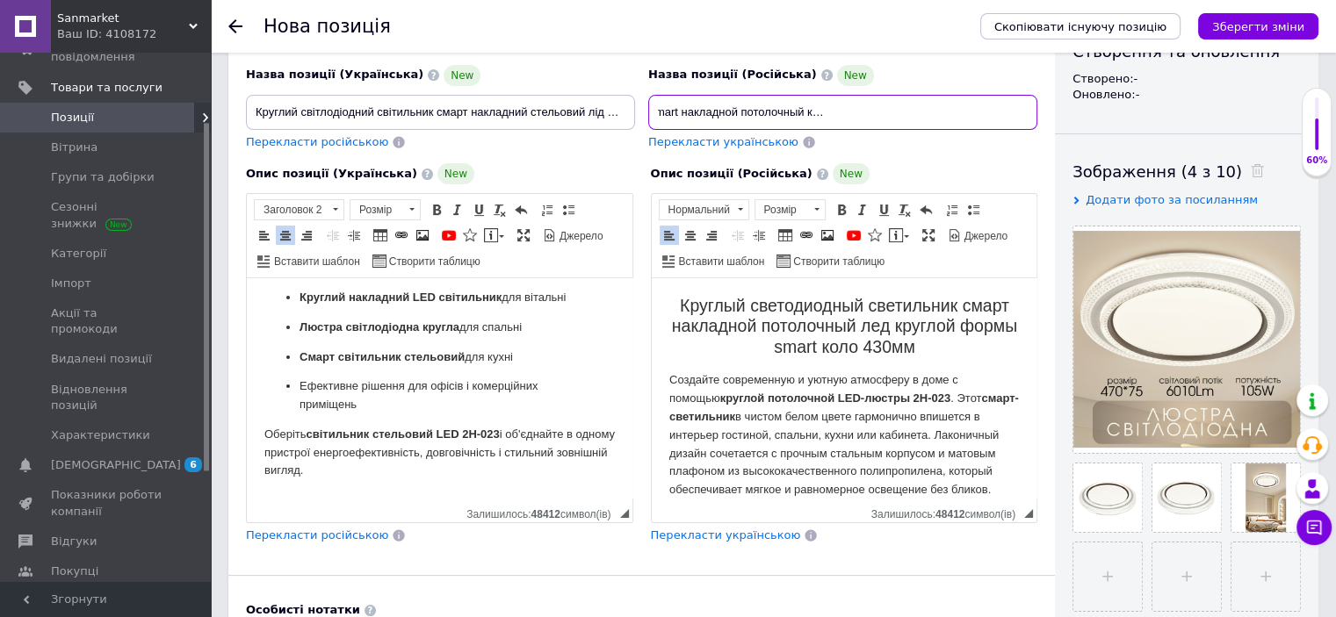
scroll to position [0, 197]
click at [891, 115] on input "Круглый светодиодный светильник smart накладной потолочный круглой формы лед лю…" at bounding box center [842, 112] width 389 height 35
click at [895, 109] on input "Круглый светодиодный светильник smart накладной потолочный круглой формы лед лю…" at bounding box center [842, 112] width 389 height 35
drag, startPoint x: 855, startPoint y: 112, endPoint x: 597, endPoint y: 115, distance: 257.3
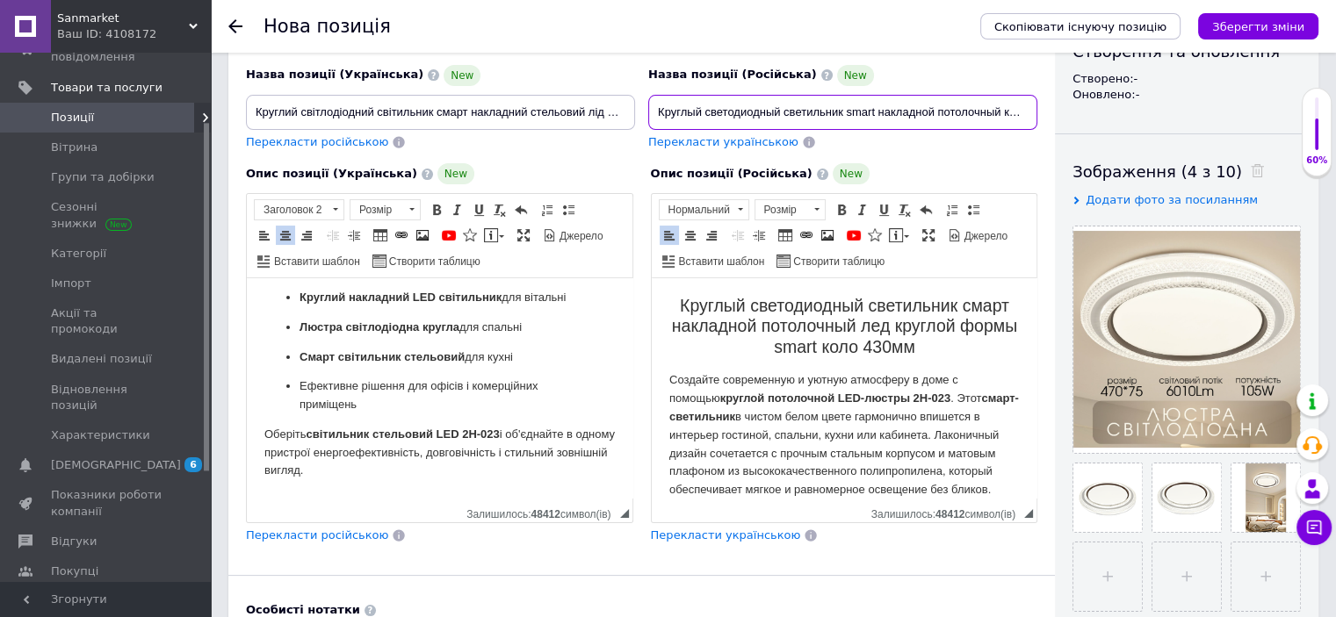
click at [597, 115] on div "Назва позиції (Українська) New Круглий світлодіодний світильник смарт накладний…" at bounding box center [642, 71] width 804 height 172
click at [658, 112] on input "Круглый светодиодный светильник smart накладной потолочный круглой формы лед лю…" at bounding box center [842, 112] width 389 height 35
drag, startPoint x: 715, startPoint y: 114, endPoint x: 1022, endPoint y: 114, distance: 307.4
click at [1022, 114] on input "Круглый светодиодный светильник smart накладной потолочный круглой формы лед лю…" at bounding box center [842, 112] width 389 height 35
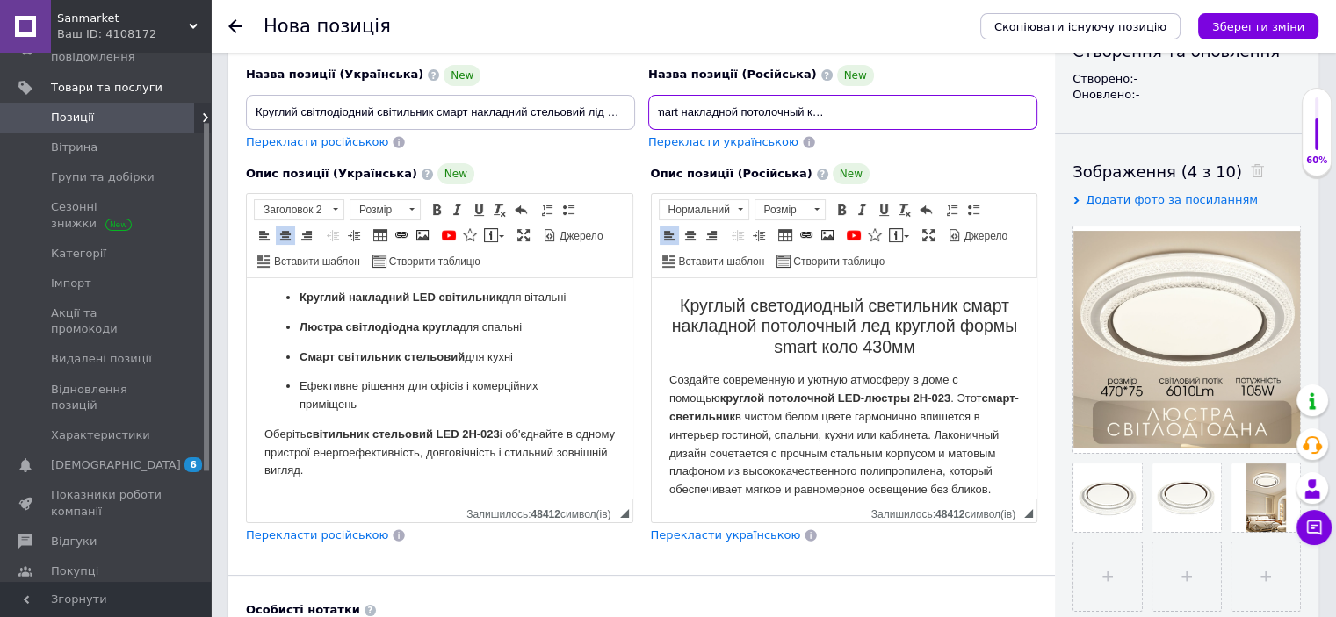
click at [990, 112] on input "Круглый светодиодный светильник smart накладной потолочный круглой формы лед лю…" at bounding box center [842, 112] width 389 height 35
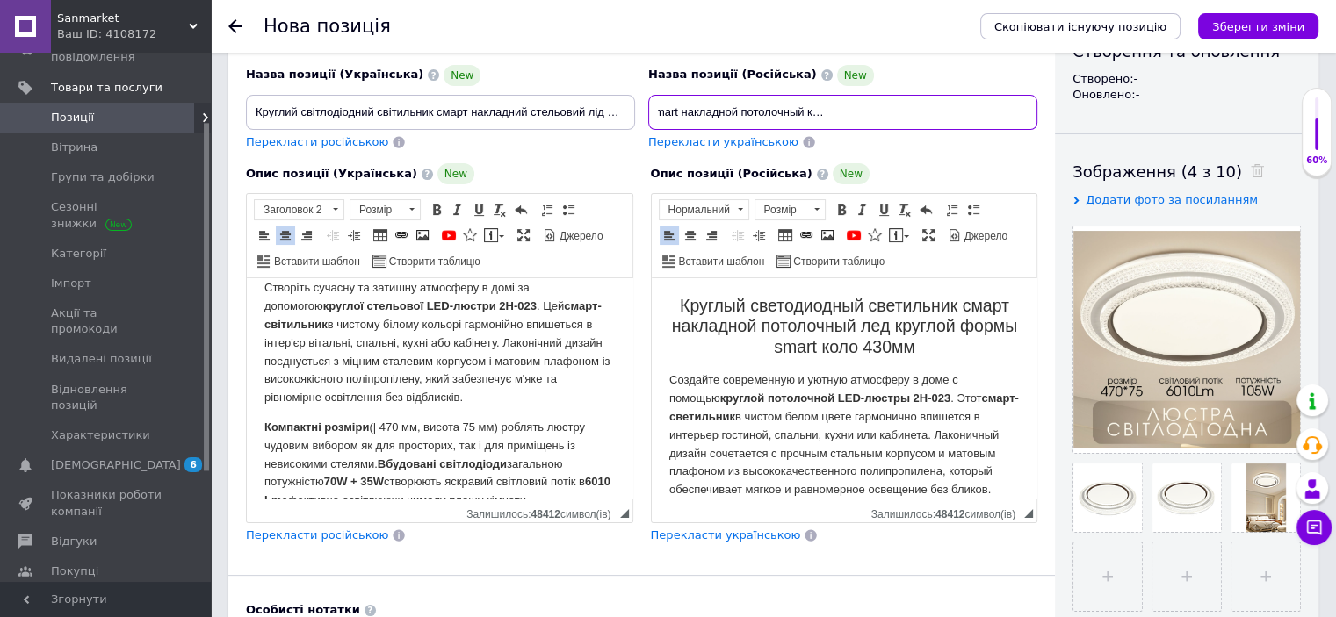
scroll to position [0, 0]
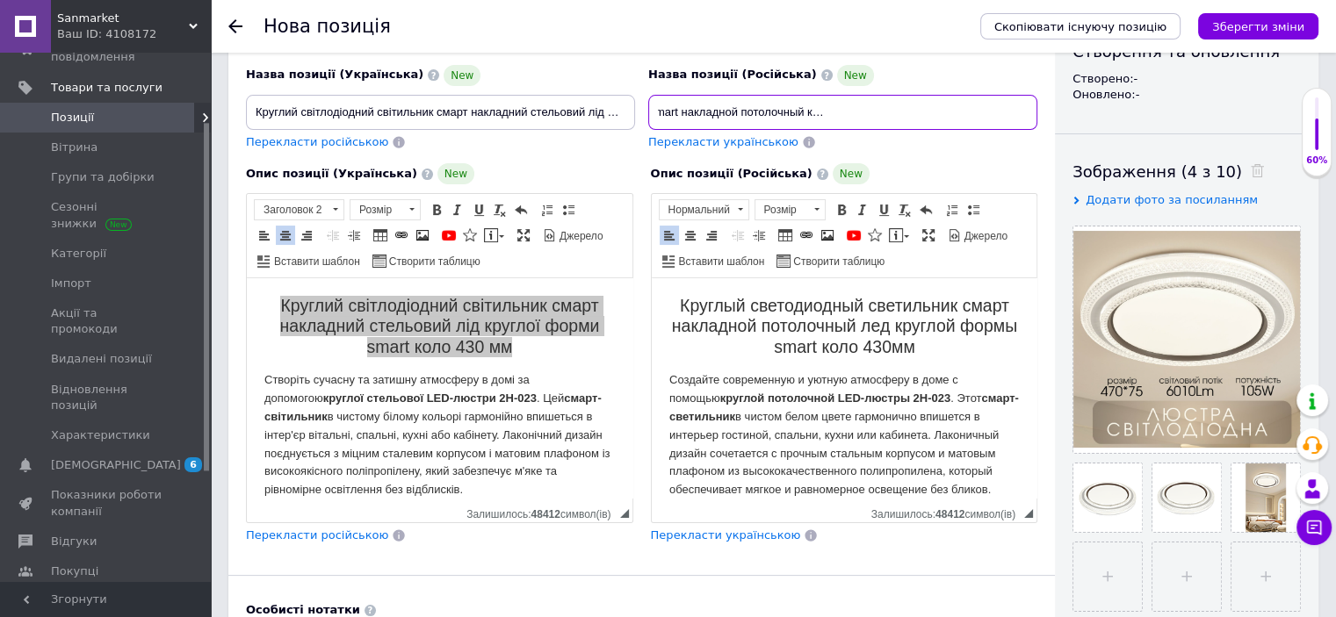
type input "Круглый светодиодный светильник smart накладной потолочный круглой формы лед лю…"
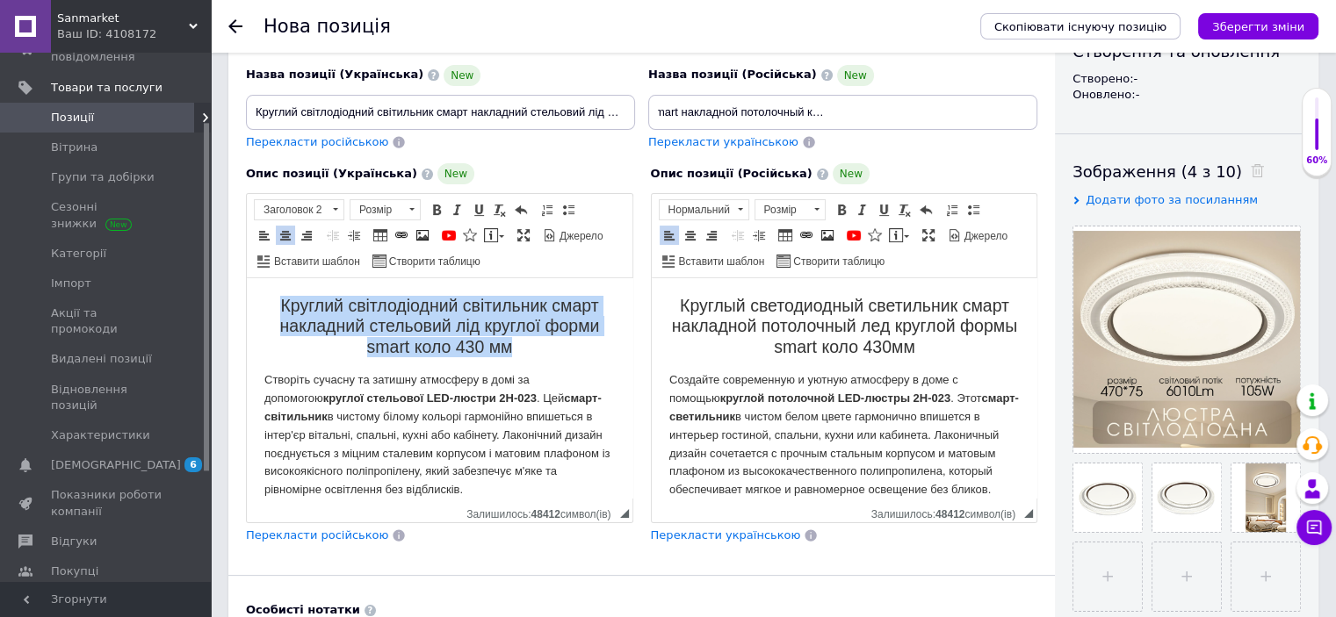
click at [264, 297] on h2 "Круглий світлодіодний світильник смарт накладний стельовий лід круглої форми sm…" at bounding box center [439, 326] width 350 height 61
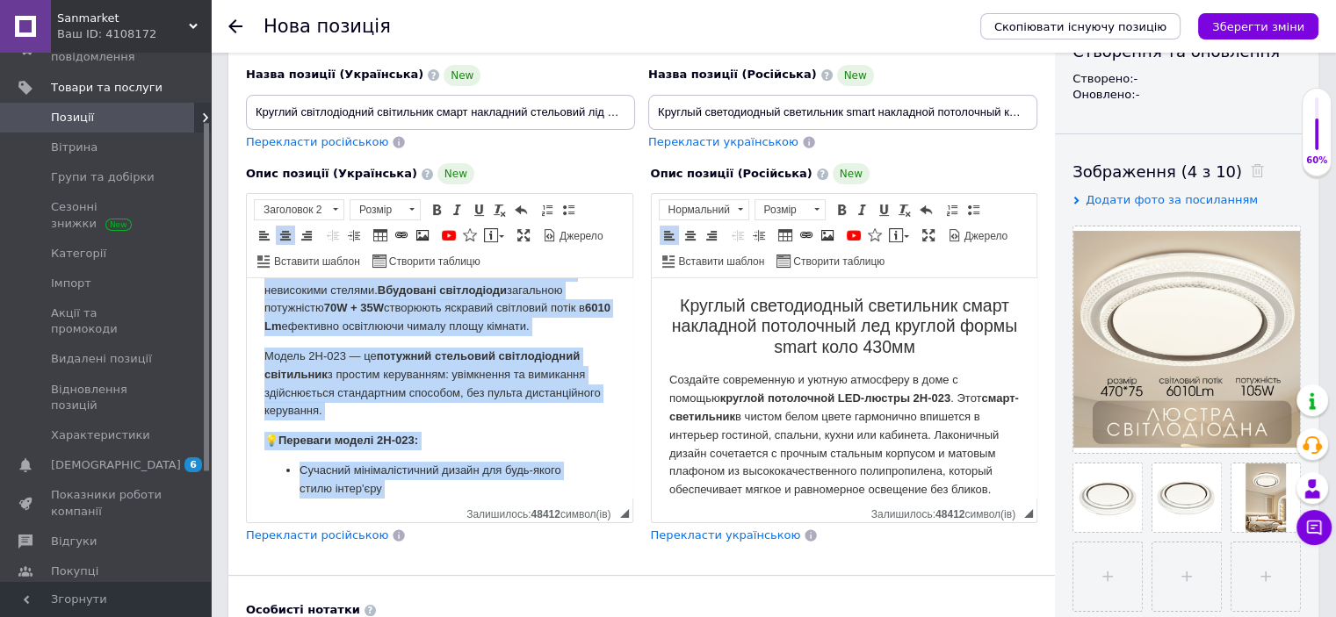
scroll to position [708, 0]
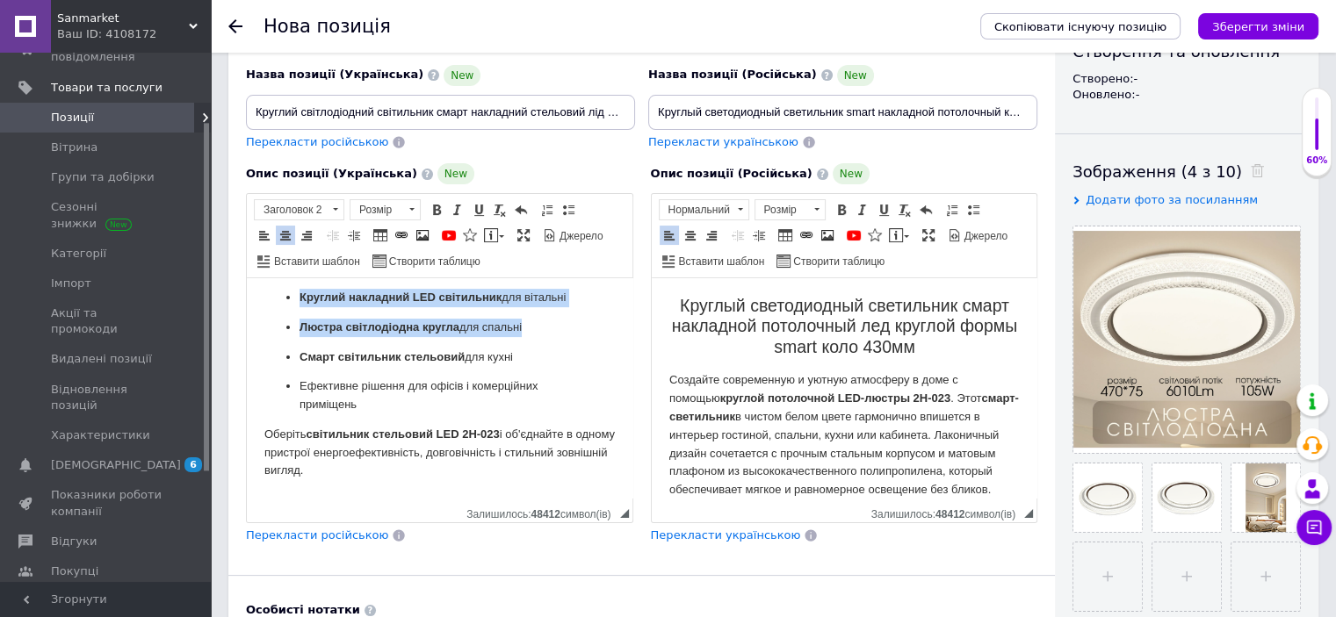
drag, startPoint x: 266, startPoint y: 302, endPoint x: 560, endPoint y: 573, distance: 399.7
click at [560, 498] on html "Круглий світлодіодний світильник смарт накладний стельовий лід круглої форми sm…" at bounding box center [440, 43] width 386 height 910
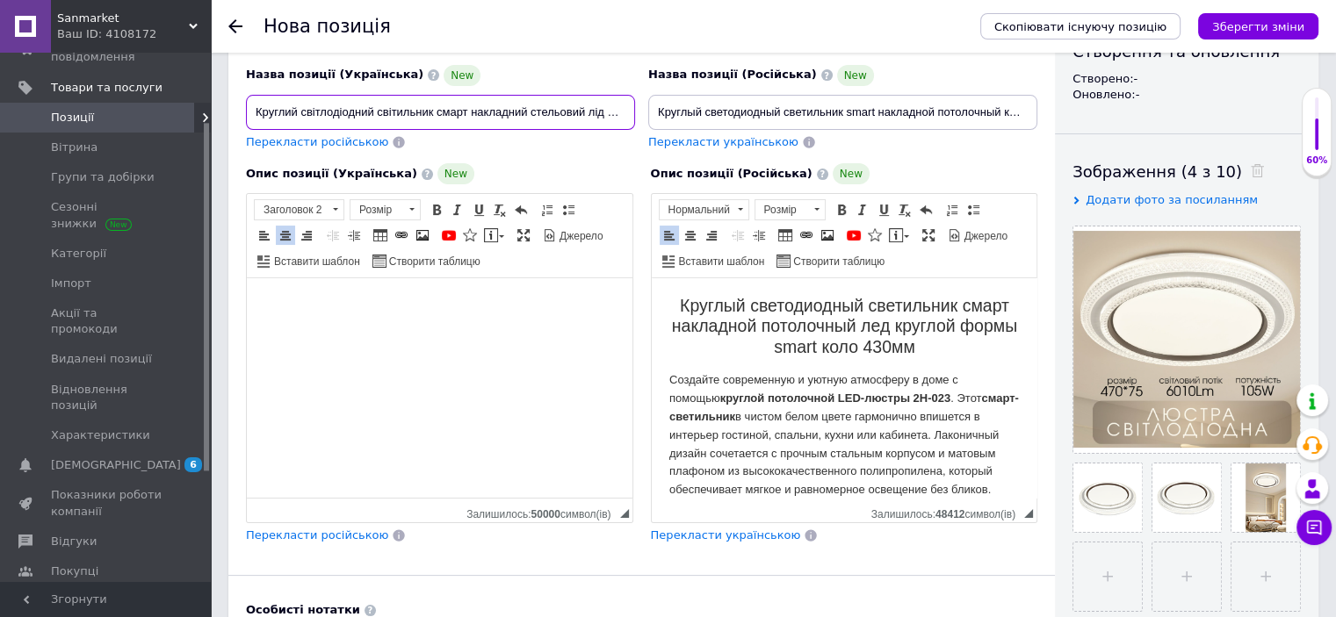
scroll to position [0, 160]
drag, startPoint x: 257, startPoint y: 109, endPoint x: 771, endPoint y: 155, distance: 515.9
click at [771, 155] on div "Назва позиції (Українська) New Круглий світлодіодний світильник смарт накладний…" at bounding box center [641, 267] width 791 height 552
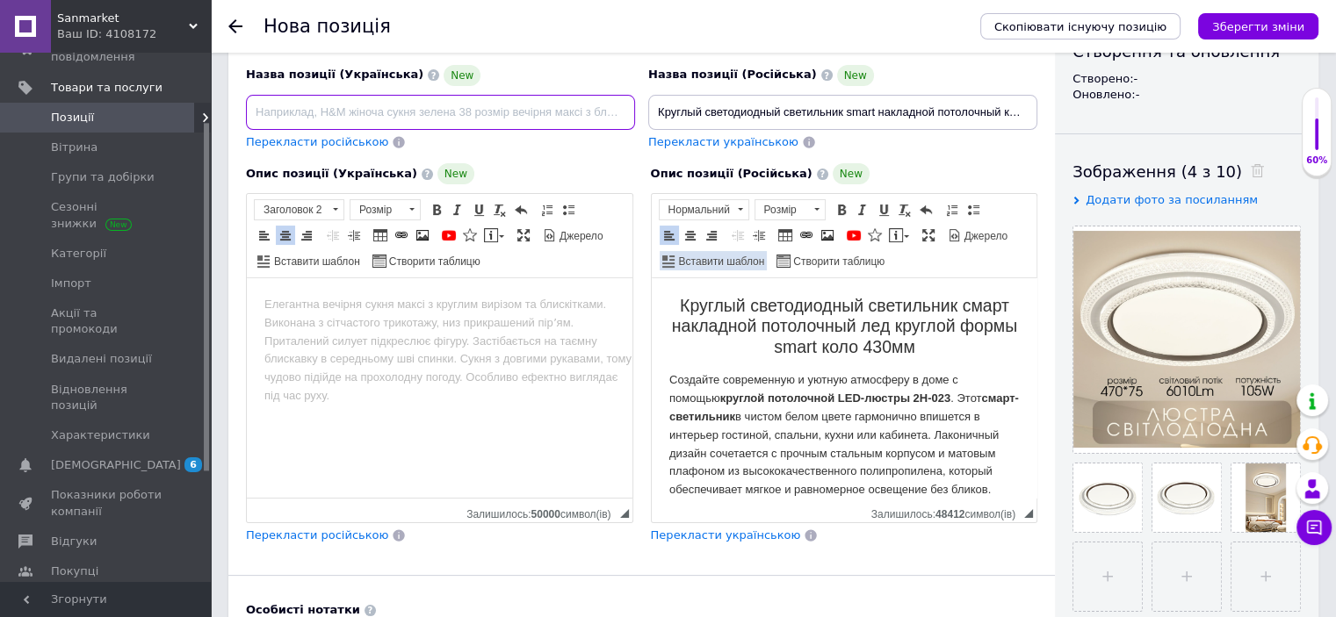
scroll to position [0, 0]
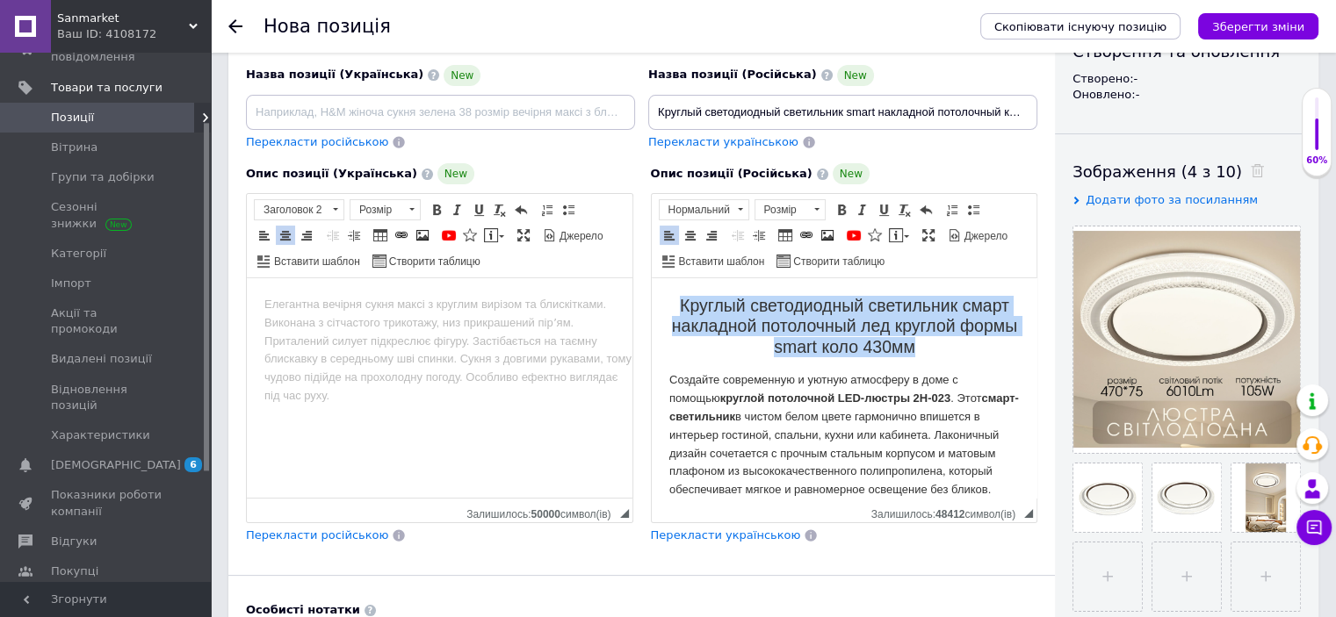
drag, startPoint x: 669, startPoint y: 298, endPoint x: 986, endPoint y: 351, distance: 321.5
click at [986, 351] on h2 "Круглый светодиодный светильник смарт накладной потолочный лед круглой формы sm…" at bounding box center [843, 326] width 350 height 61
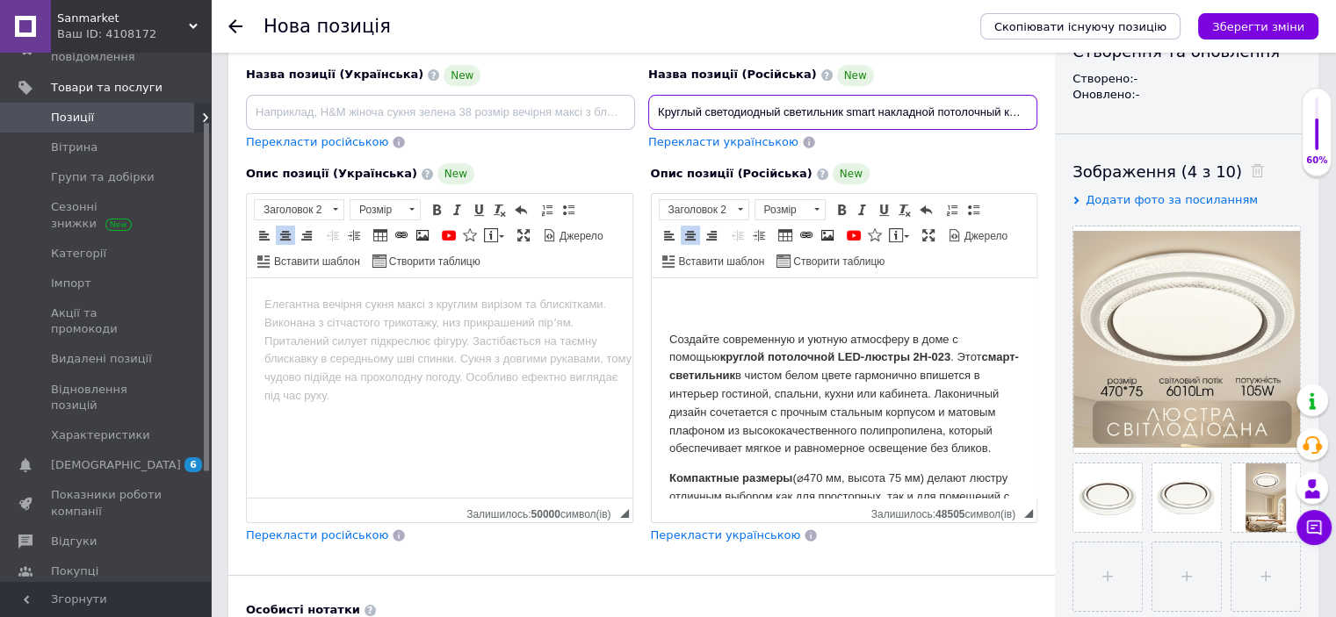
scroll to position [0, 214]
drag, startPoint x: 655, startPoint y: 111, endPoint x: 1208, endPoint y: 111, distance: 553.3
click at [1208, 111] on div "Основна інформація При сохранении товара пустые поля будут переведены автоматич…" at bounding box center [773, 465] width 1090 height 1212
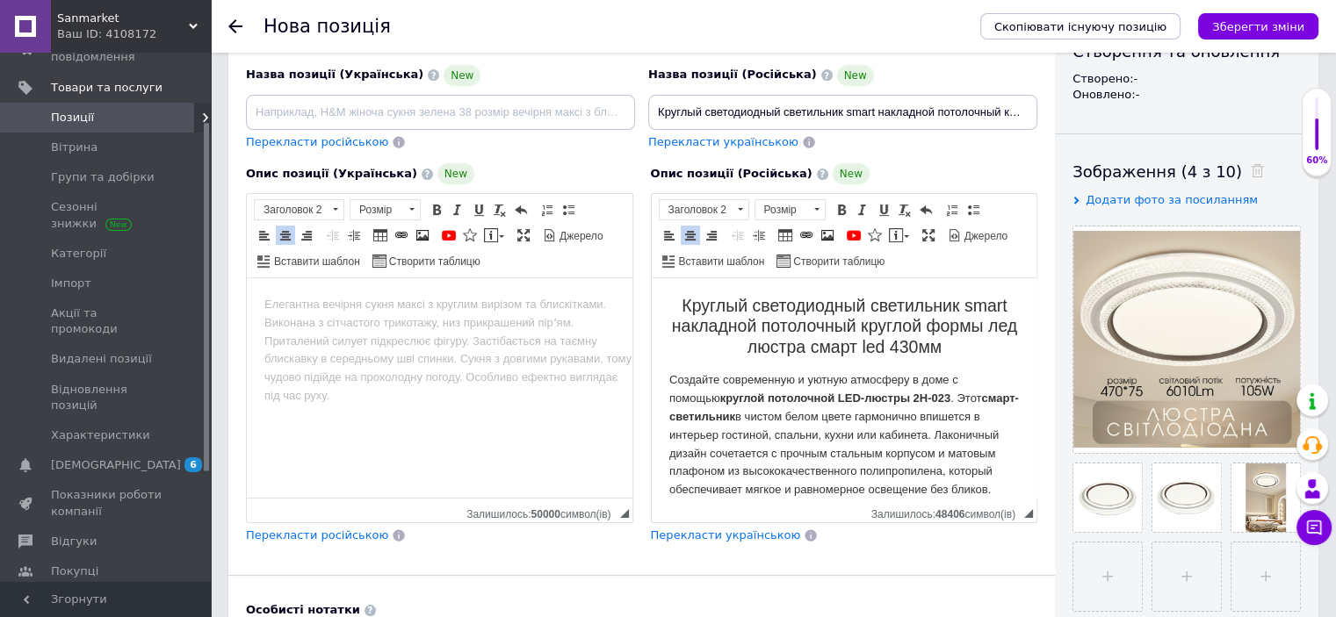
click at [735, 540] on div "Перекласти українською" at bounding box center [726, 536] width 154 height 20
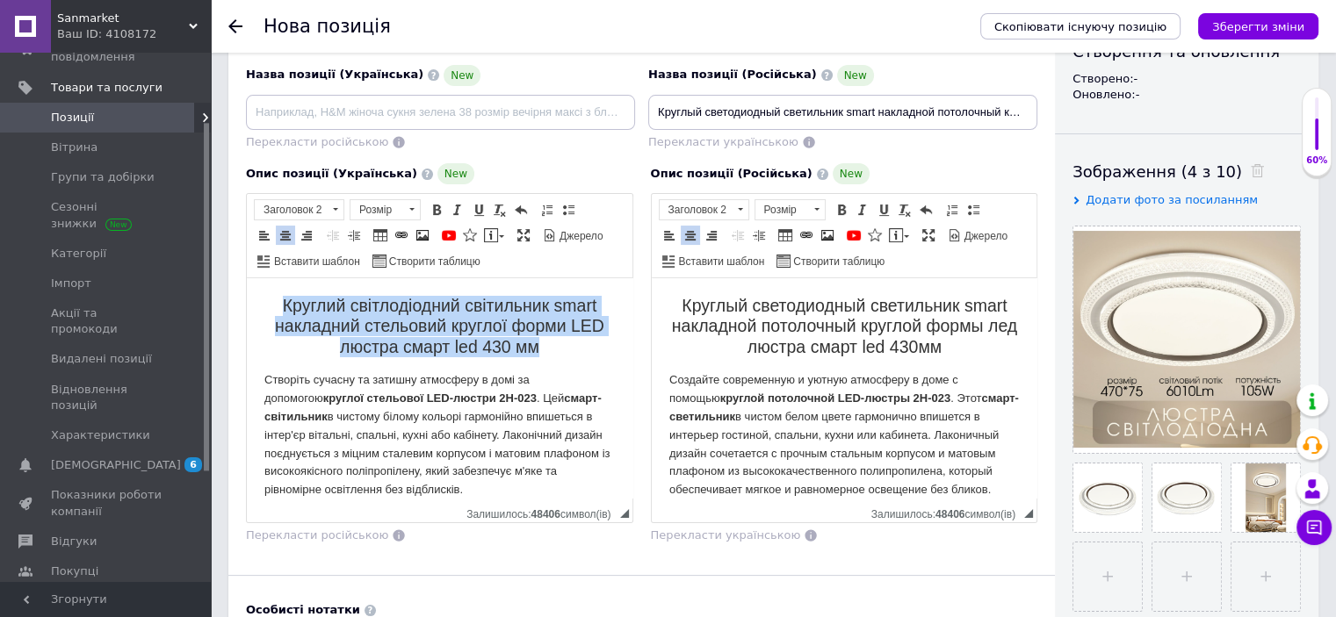
drag, startPoint x: 257, startPoint y: 292, endPoint x: 538, endPoint y: 349, distance: 286.6
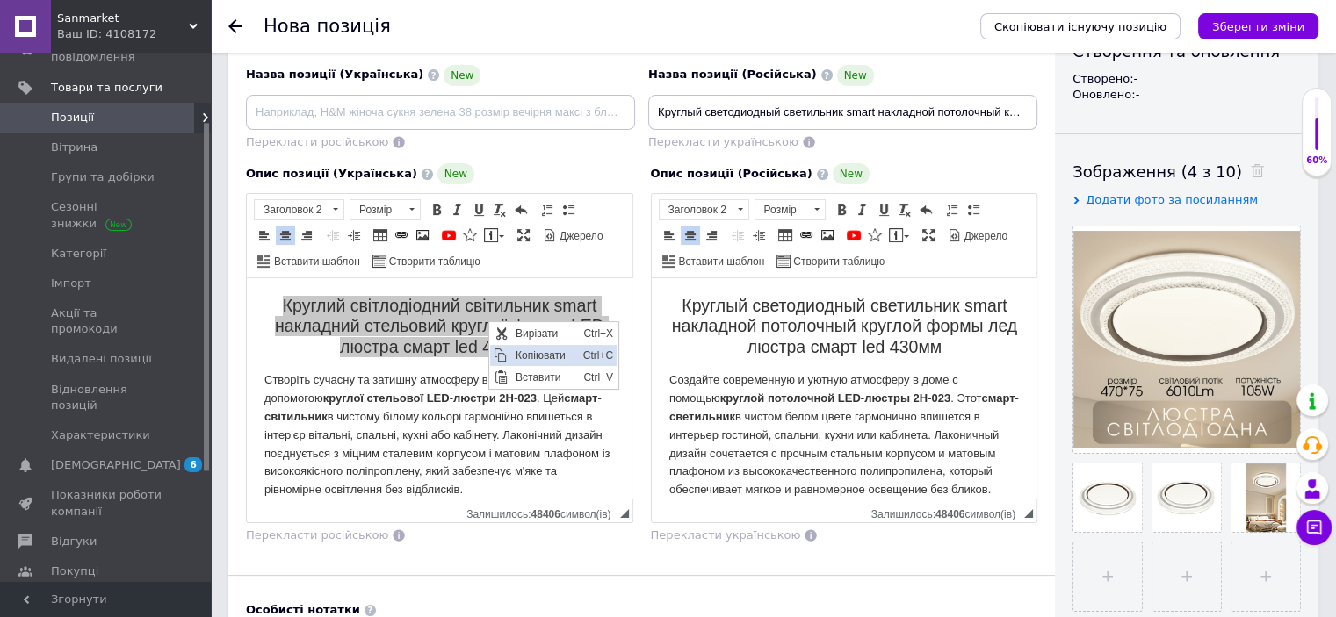
drag, startPoint x: 556, startPoint y: 359, endPoint x: 864, endPoint y: 436, distance: 317.8
click at [556, 359] on span "Копіювати" at bounding box center [544, 355] width 68 height 21
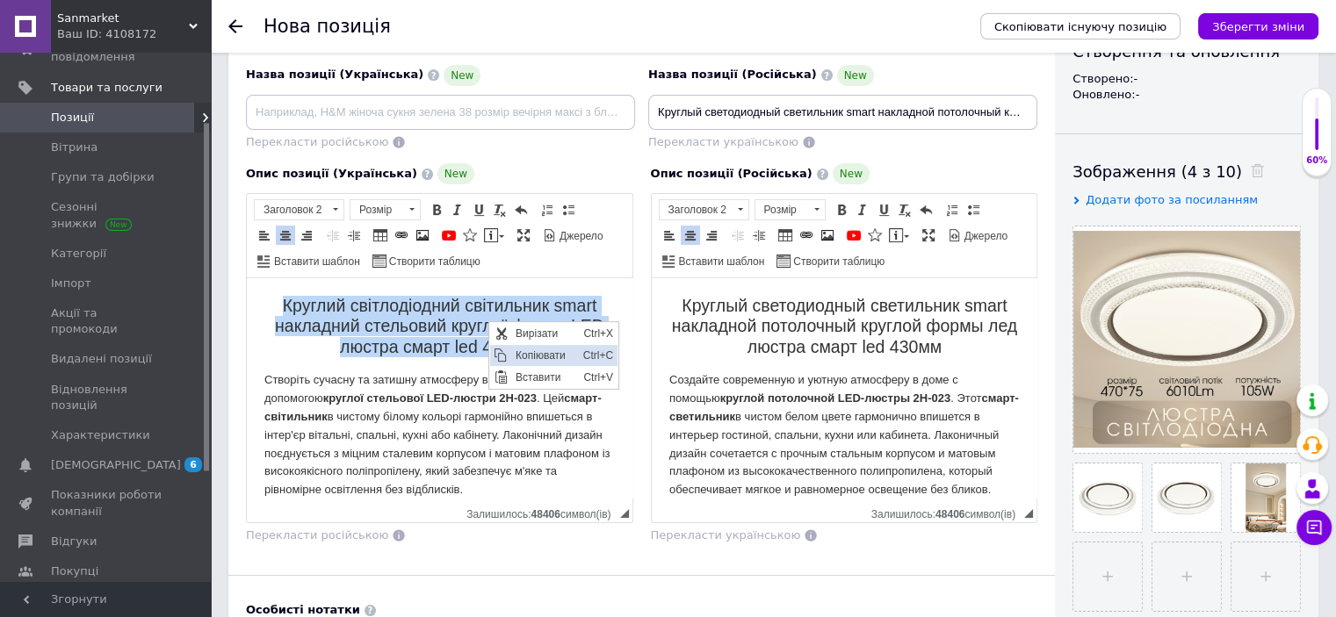
copy h2 "Круглий світлодіодний світильник smart накладний стельовий круглої форми LED лю…"
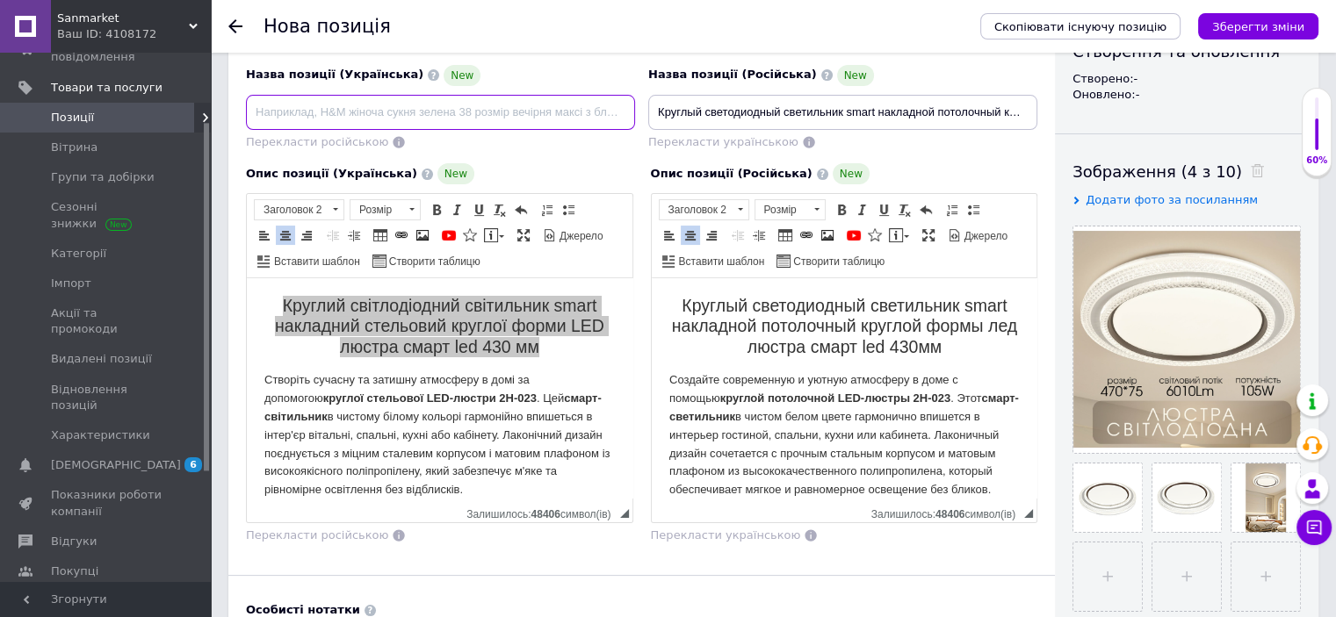
click at [320, 124] on input at bounding box center [440, 112] width 389 height 35
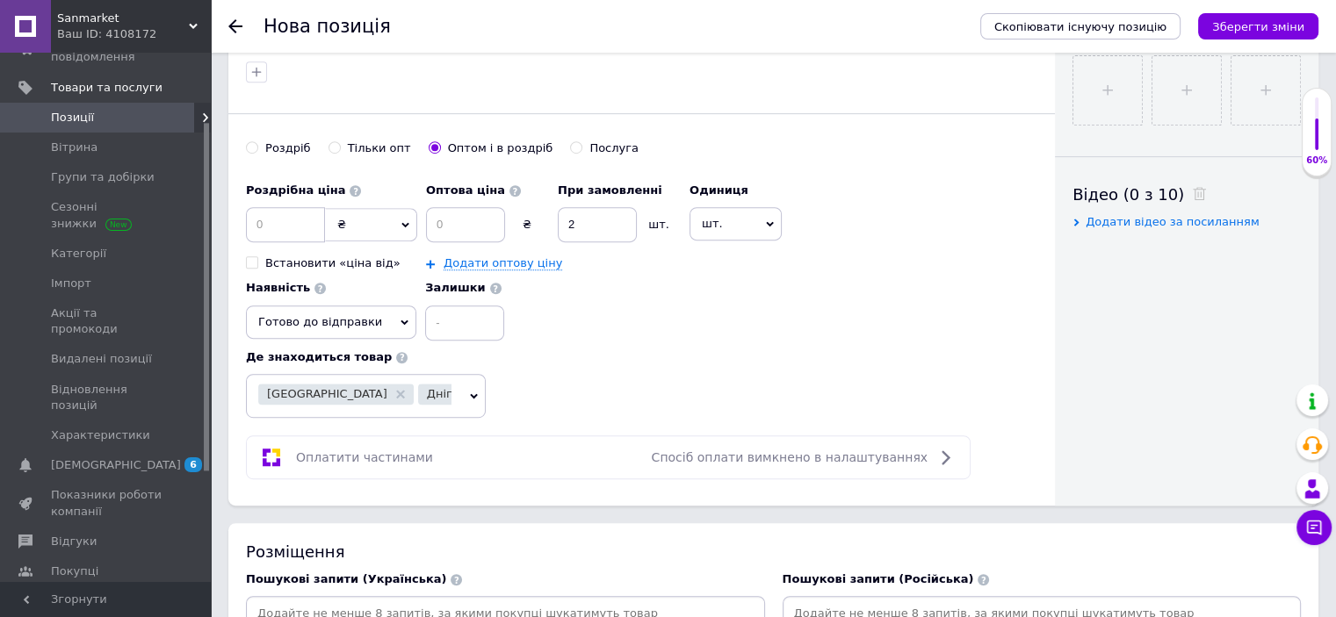
scroll to position [843, 0]
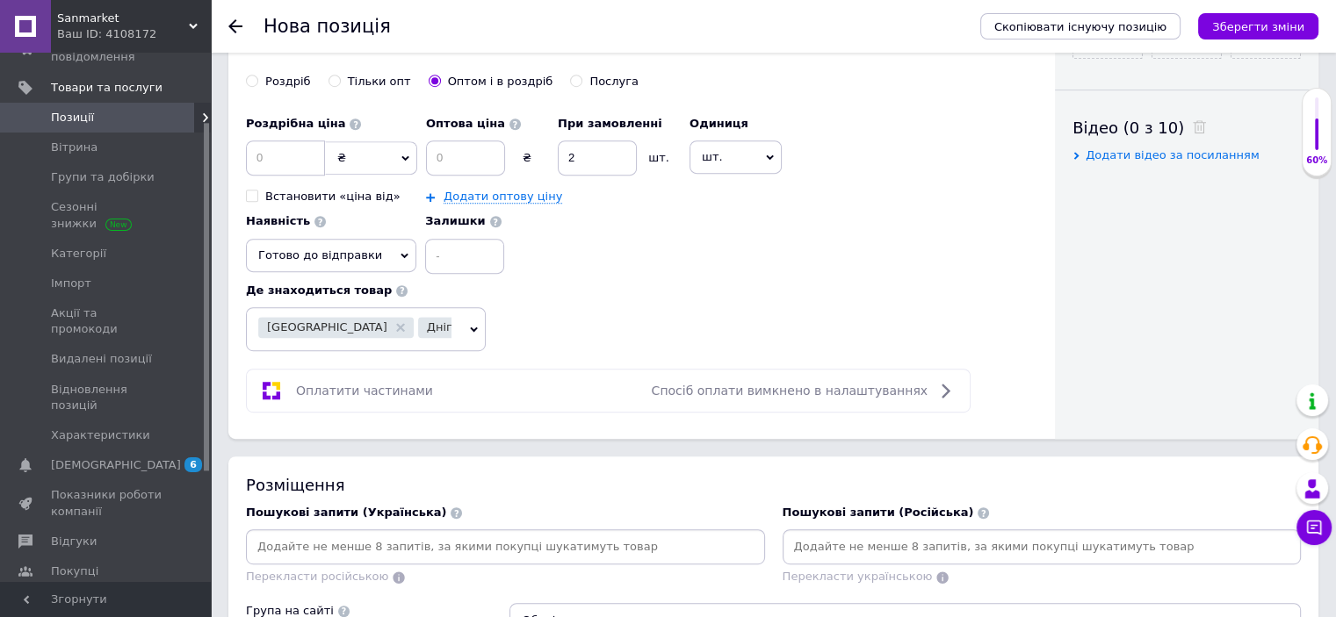
type input "Круглий світлодіодний світильник smart накладний стельовий круглої форми LED лю…"
click at [465, 163] on input at bounding box center [465, 158] width 79 height 35
type input "659"
click at [295, 151] on input at bounding box center [285, 158] width 79 height 35
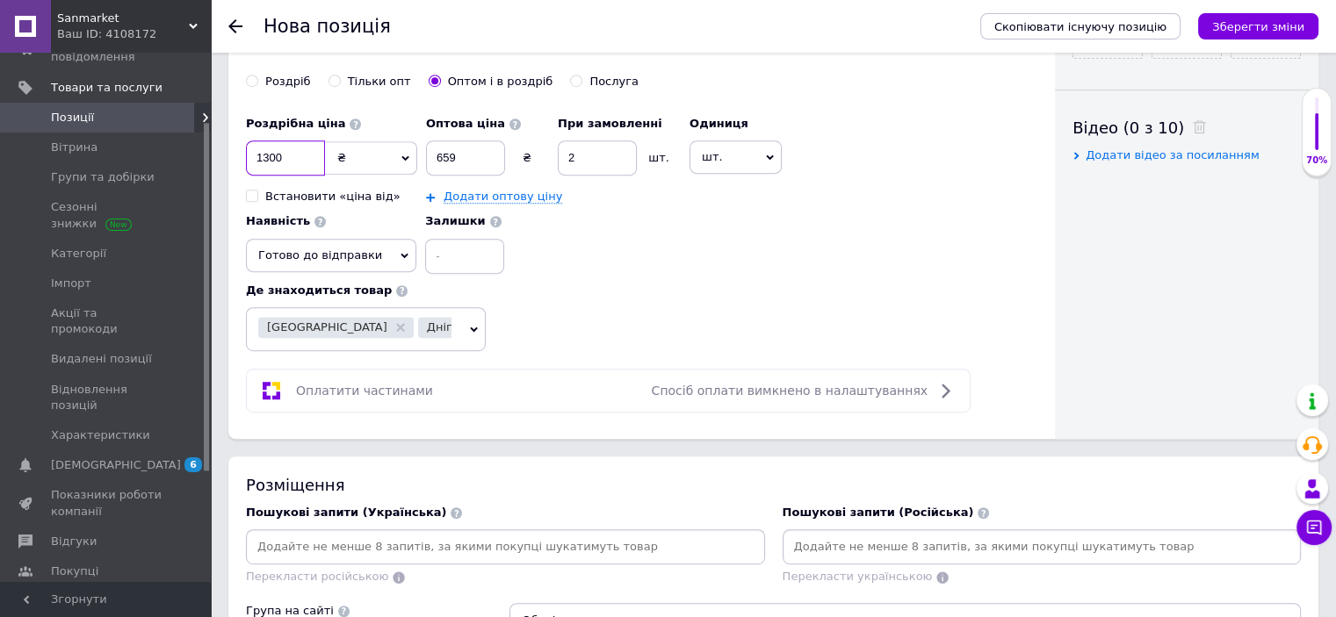
type input "1300"
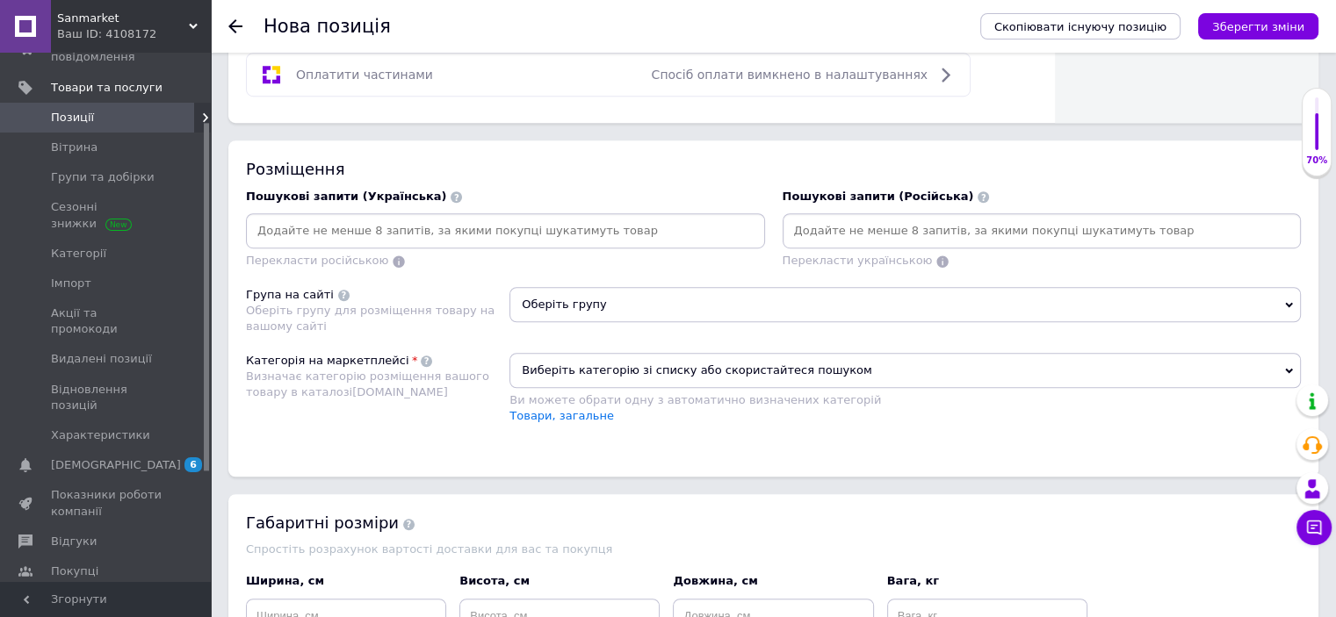
click at [902, 227] on input at bounding box center [1042, 231] width 512 height 26
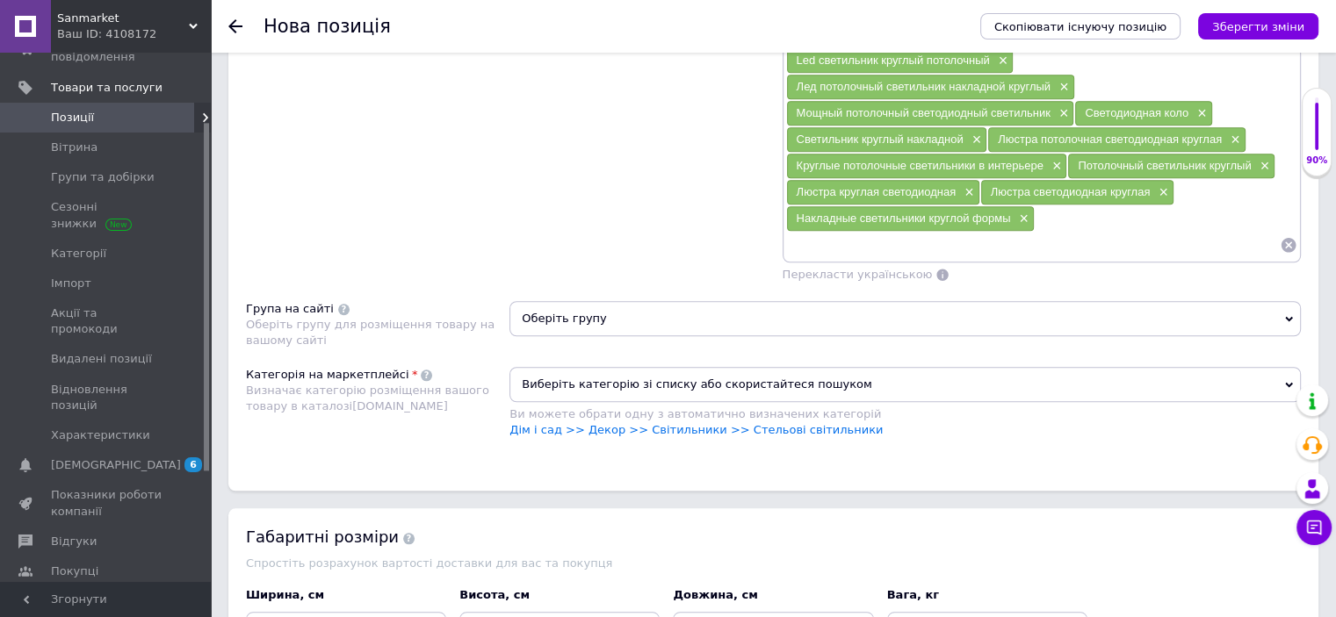
scroll to position [1581, 0]
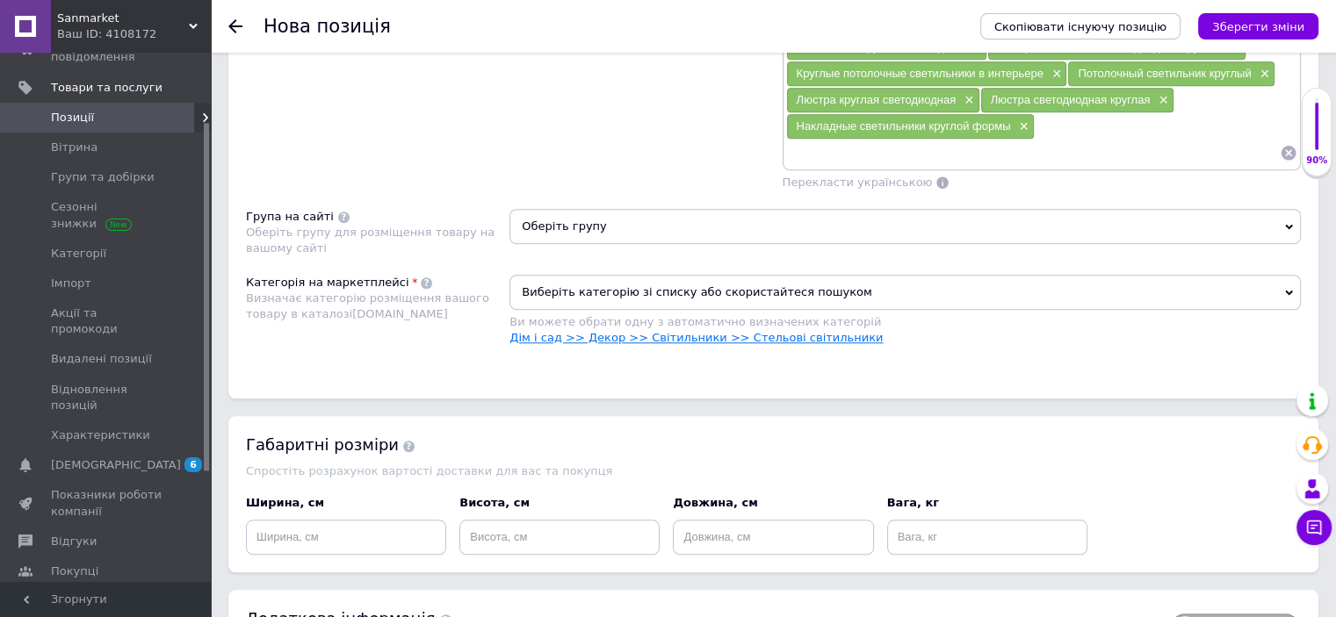
click at [781, 331] on link "Дім і сад >> Декор >> Світильники >> Стельові світильники" at bounding box center [695, 337] width 373 height 13
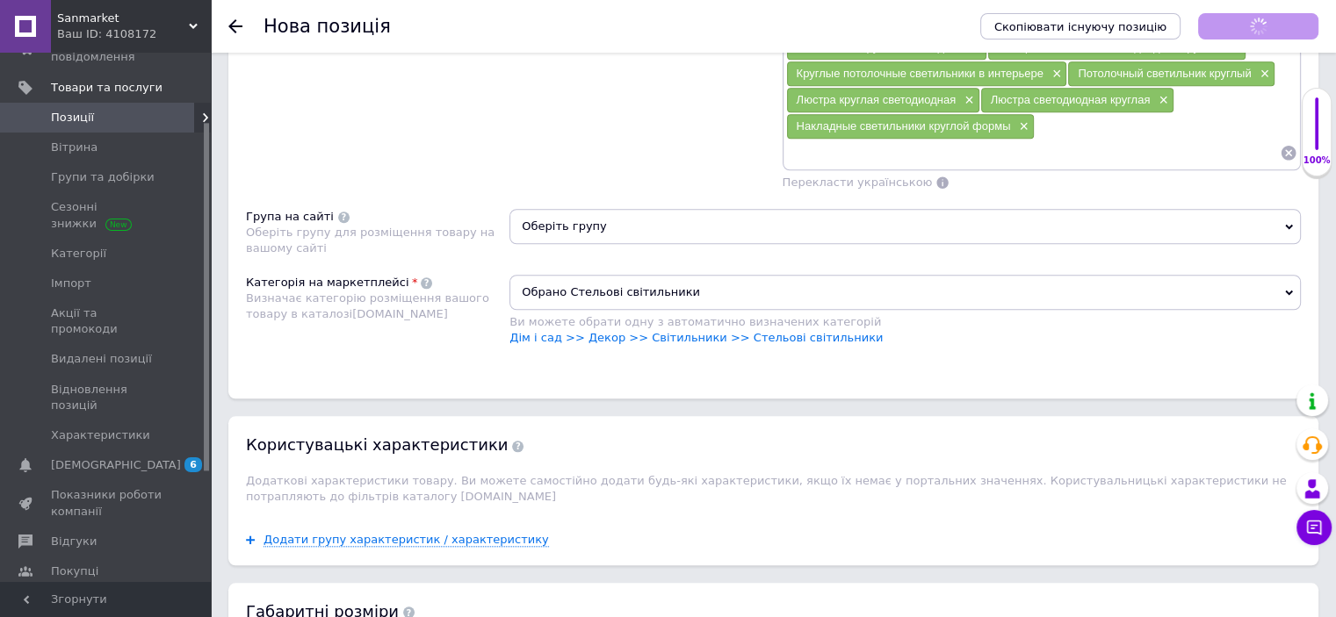
click at [617, 225] on span "Оберіть групу" at bounding box center [904, 226] width 791 height 35
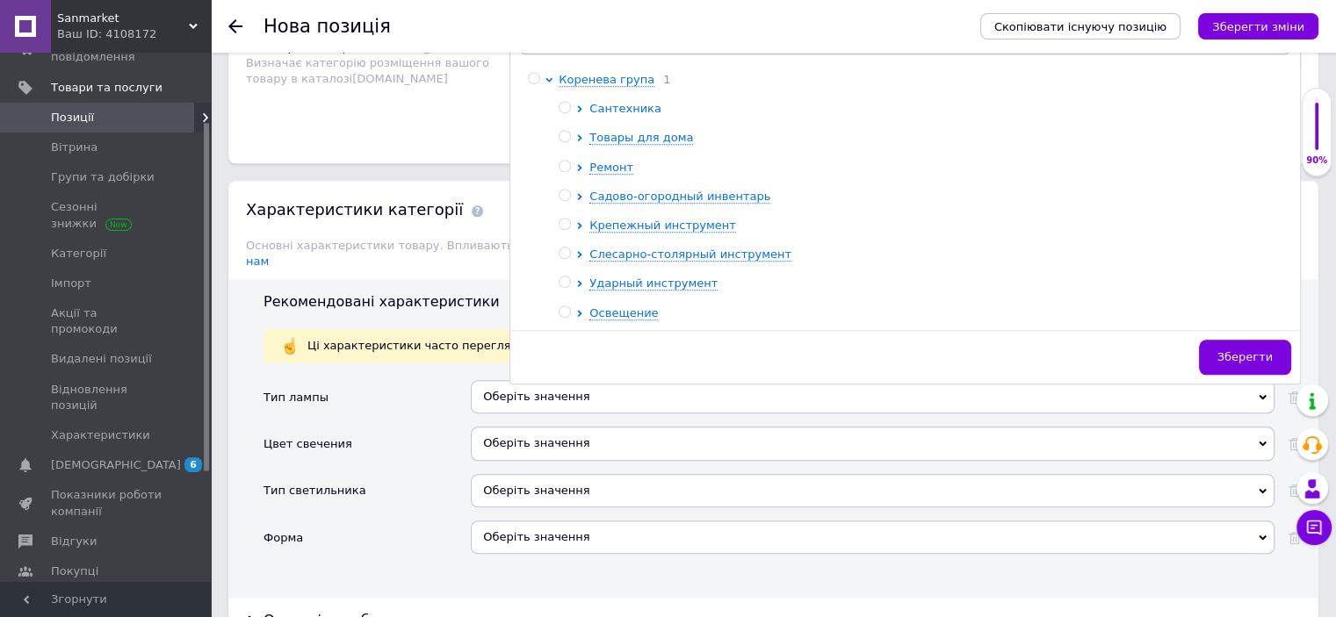
scroll to position [1686, 0]
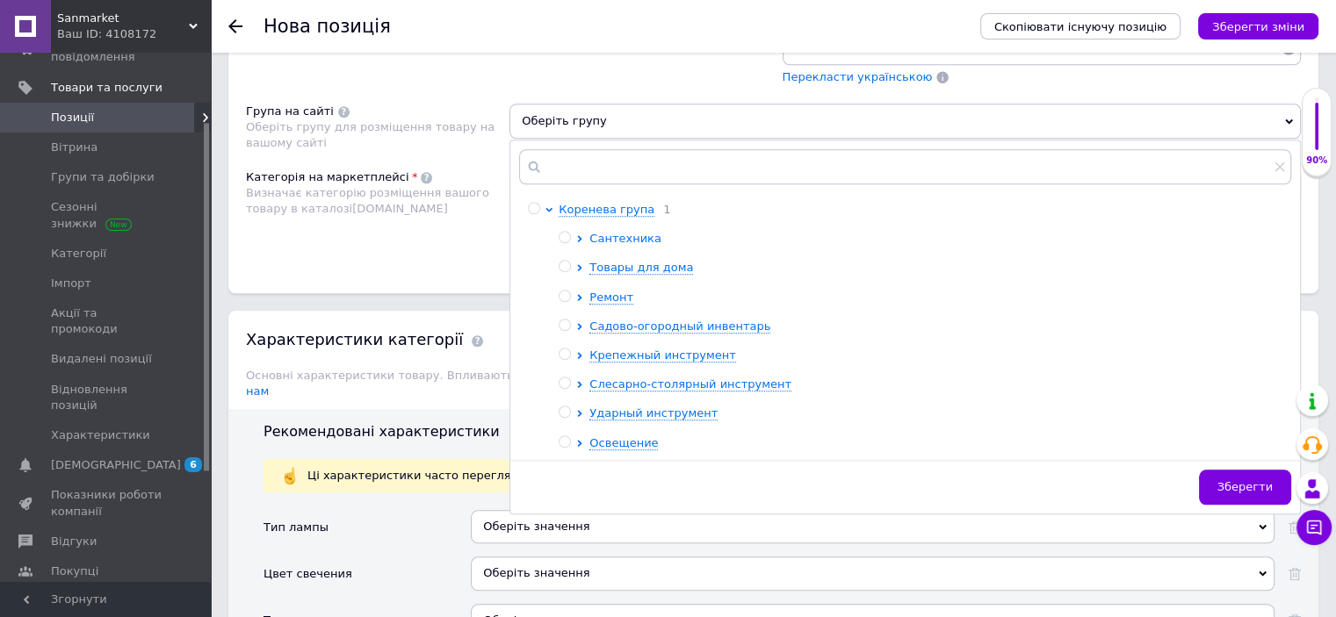
click at [619, 232] on span "Сантехника" at bounding box center [625, 238] width 72 height 13
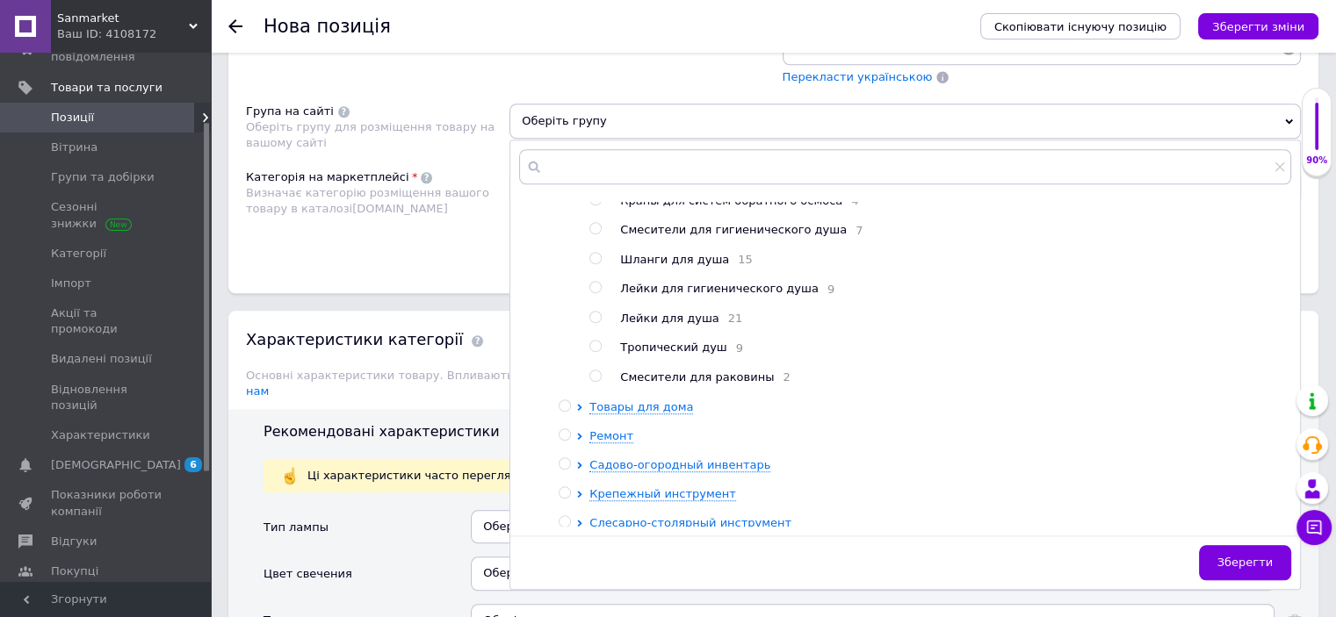
scroll to position [514, 0]
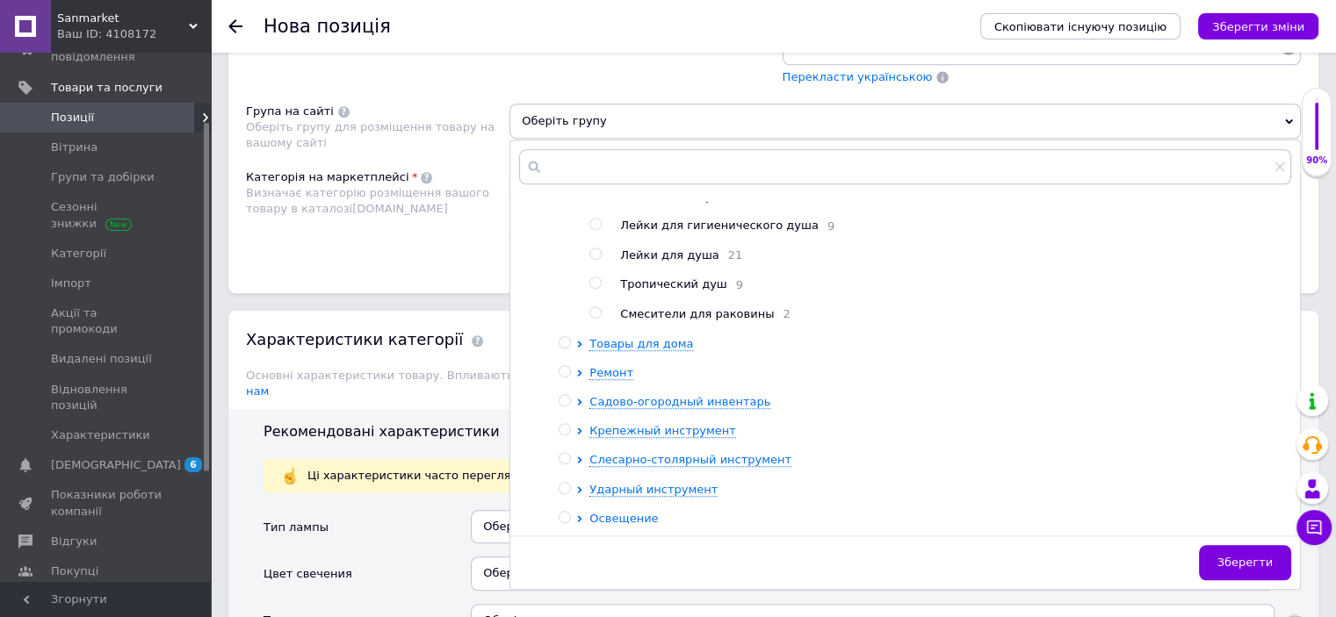
click at [629, 512] on span "Освещение" at bounding box center [623, 518] width 69 height 13
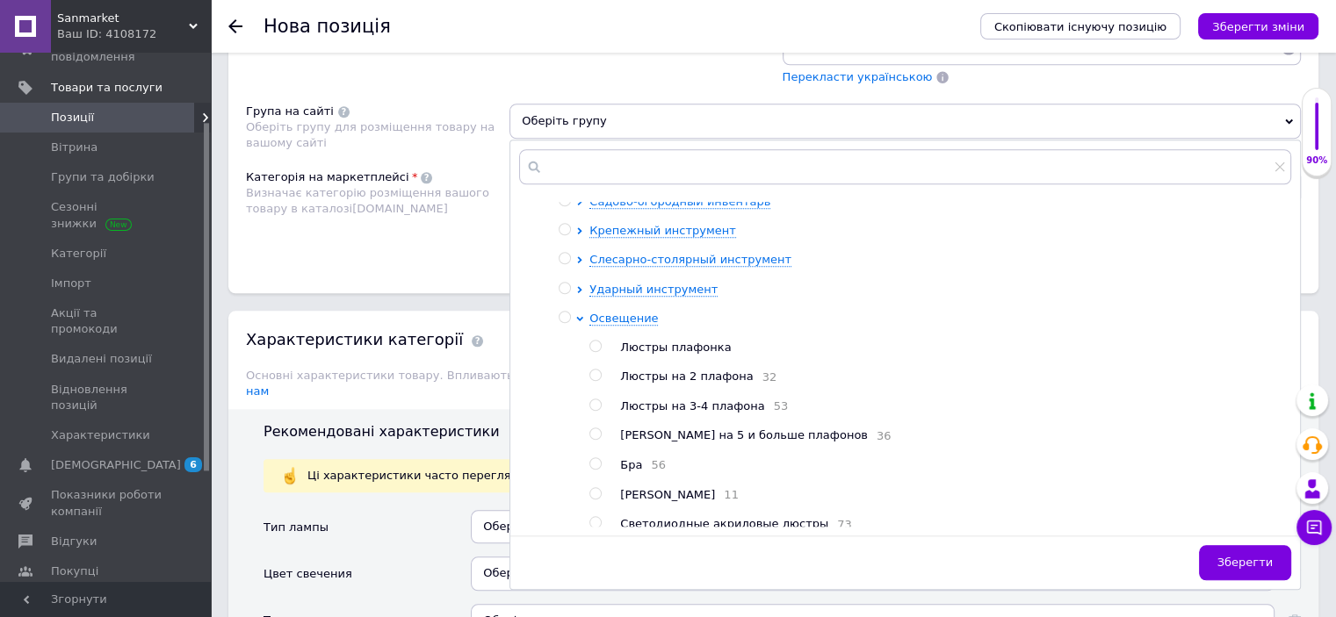
scroll to position [789, 0]
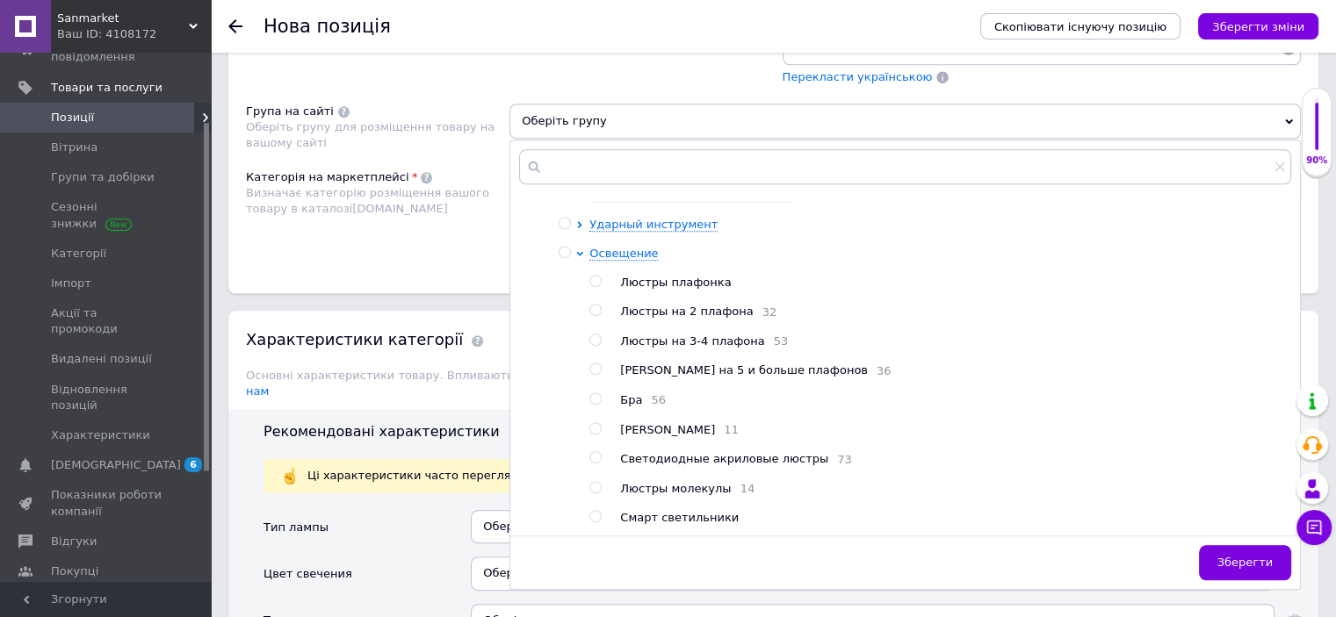
click at [696, 511] on span "Смарт светильники" at bounding box center [679, 517] width 119 height 13
radio input "true"
click at [1248, 565] on button "Зберегти" at bounding box center [1245, 562] width 92 height 35
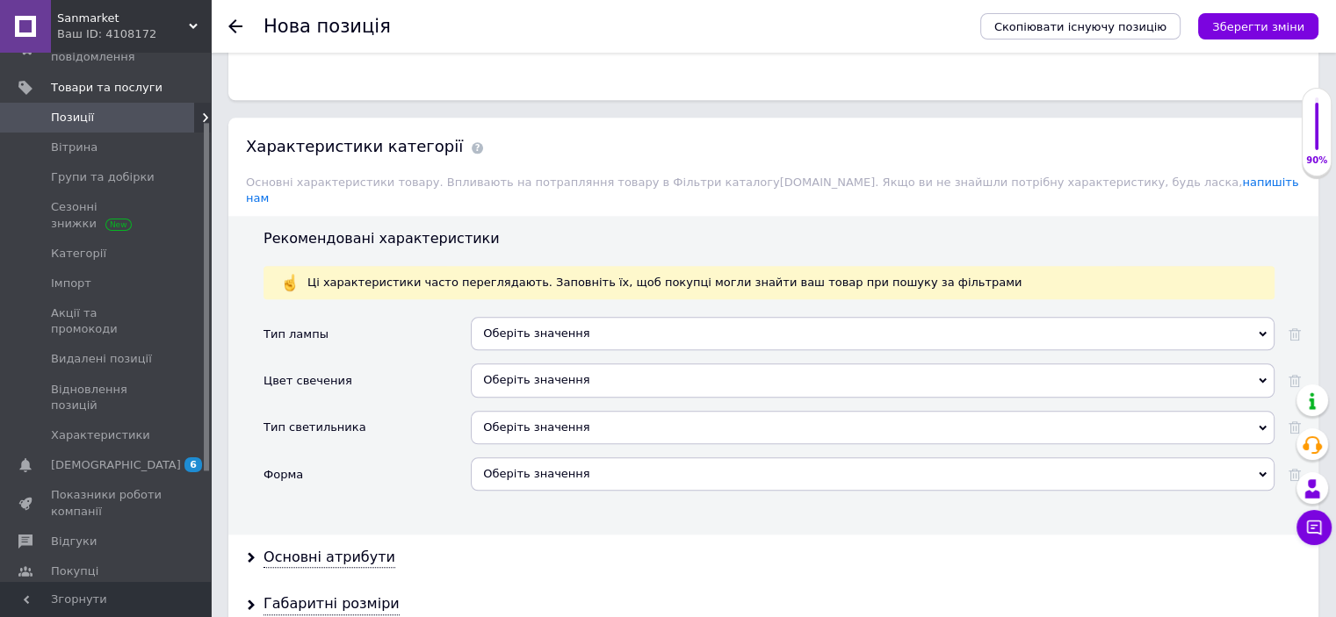
scroll to position [2002, 0]
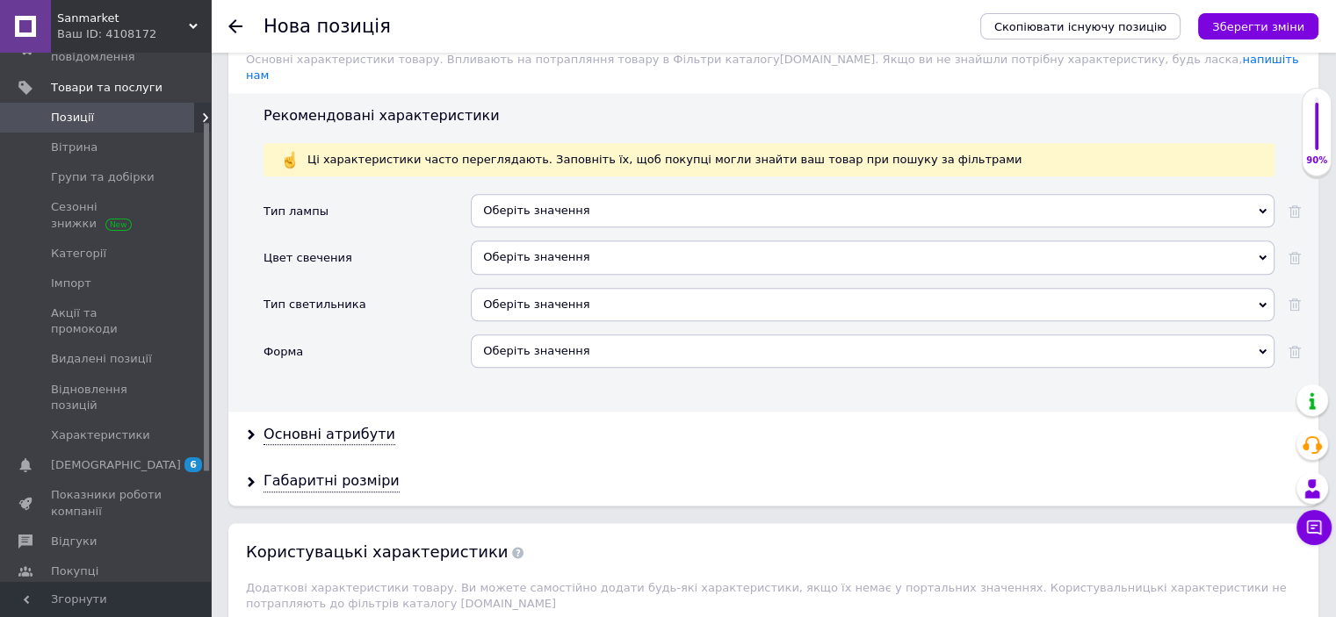
click at [548, 194] on div "Оберіть значення" at bounding box center [873, 210] width 804 height 33
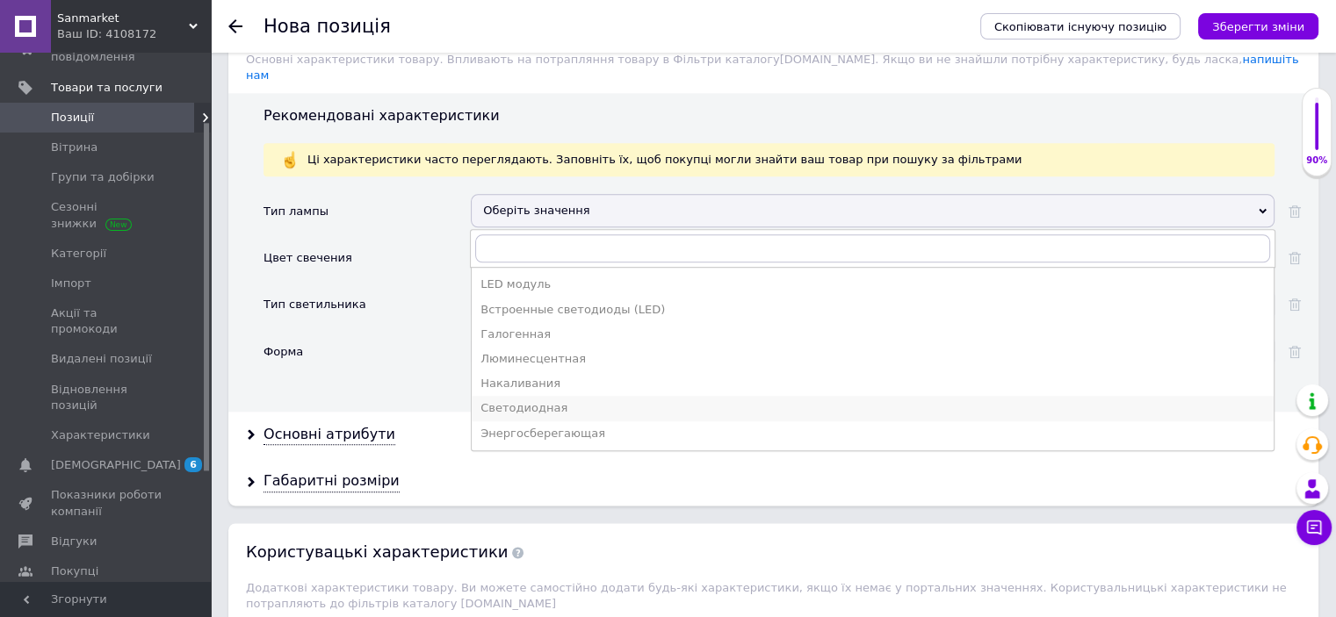
click at [541, 400] on div "Светодиодная" at bounding box center [872, 408] width 784 height 16
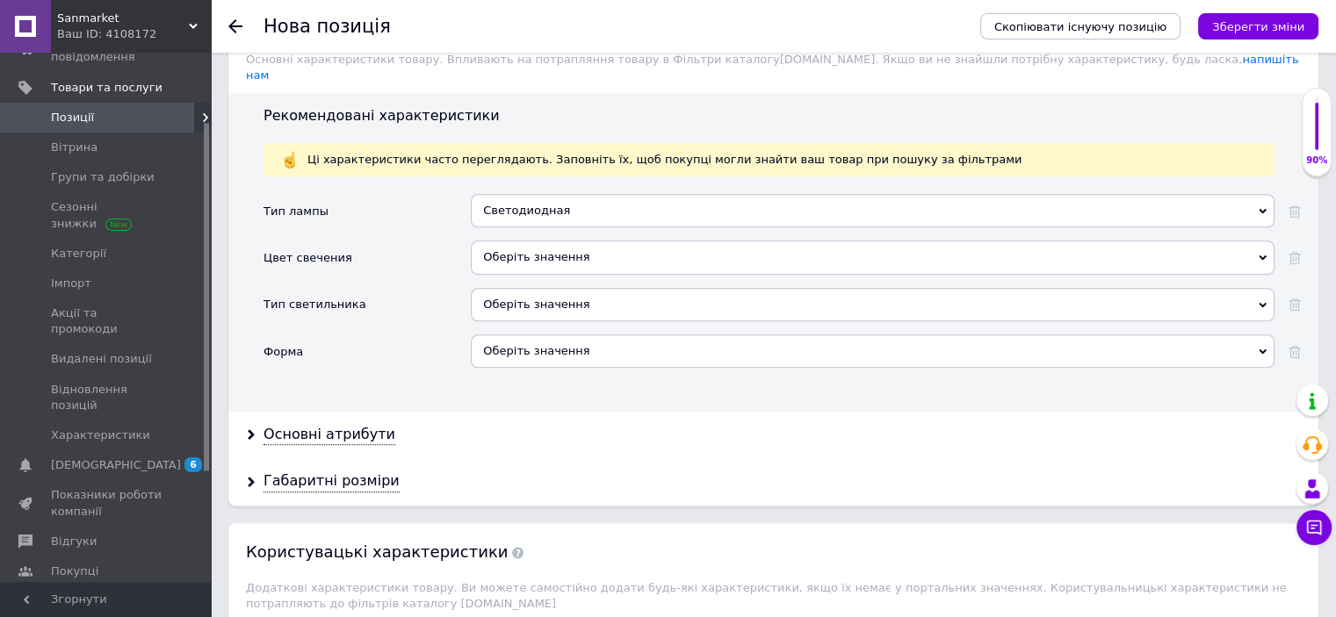
click at [521, 299] on div "Оберіть значення" at bounding box center [873, 311] width 804 height 47
click at [523, 288] on div "Оберіть значення" at bounding box center [873, 304] width 804 height 33
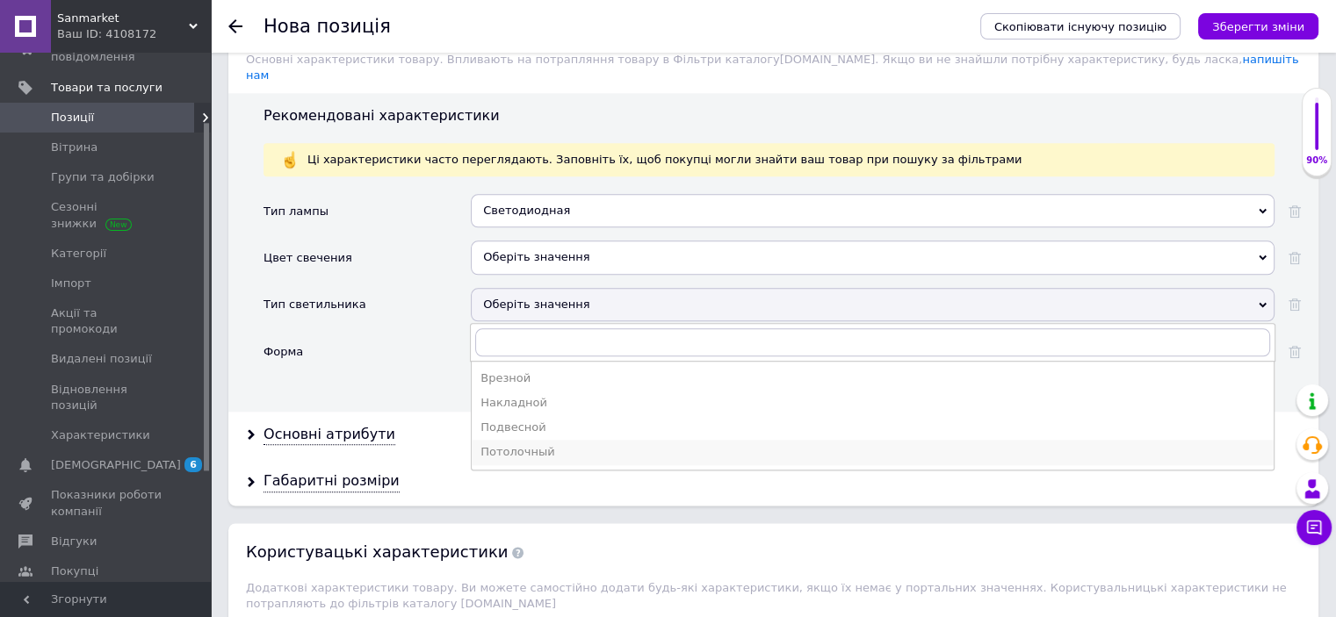
click at [564, 444] on div "Потолочный" at bounding box center [872, 452] width 784 height 16
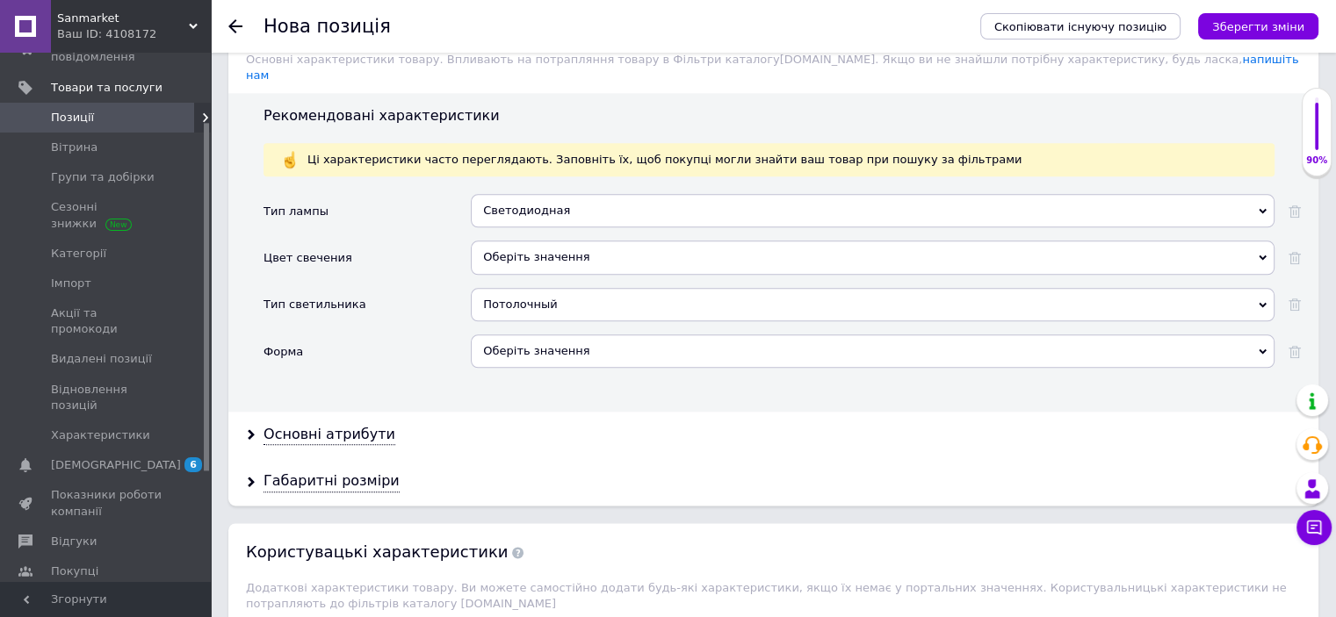
click at [527, 335] on div "Оберіть значення" at bounding box center [873, 351] width 804 height 33
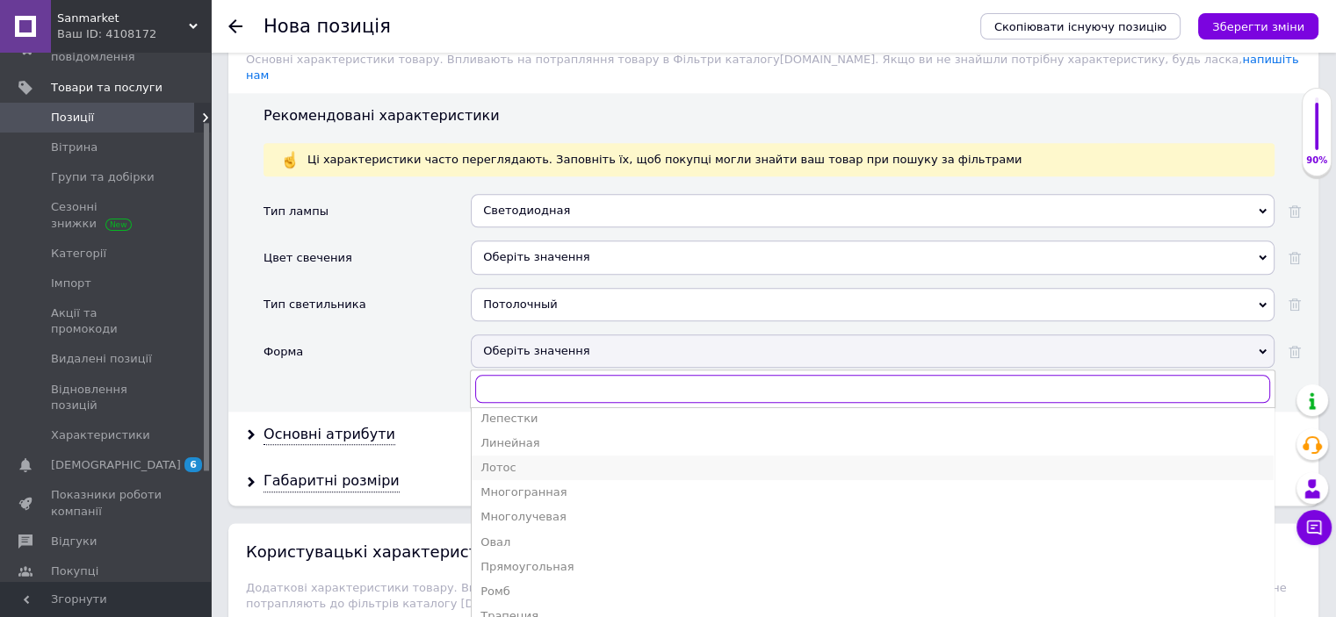
scroll to position [0, 0]
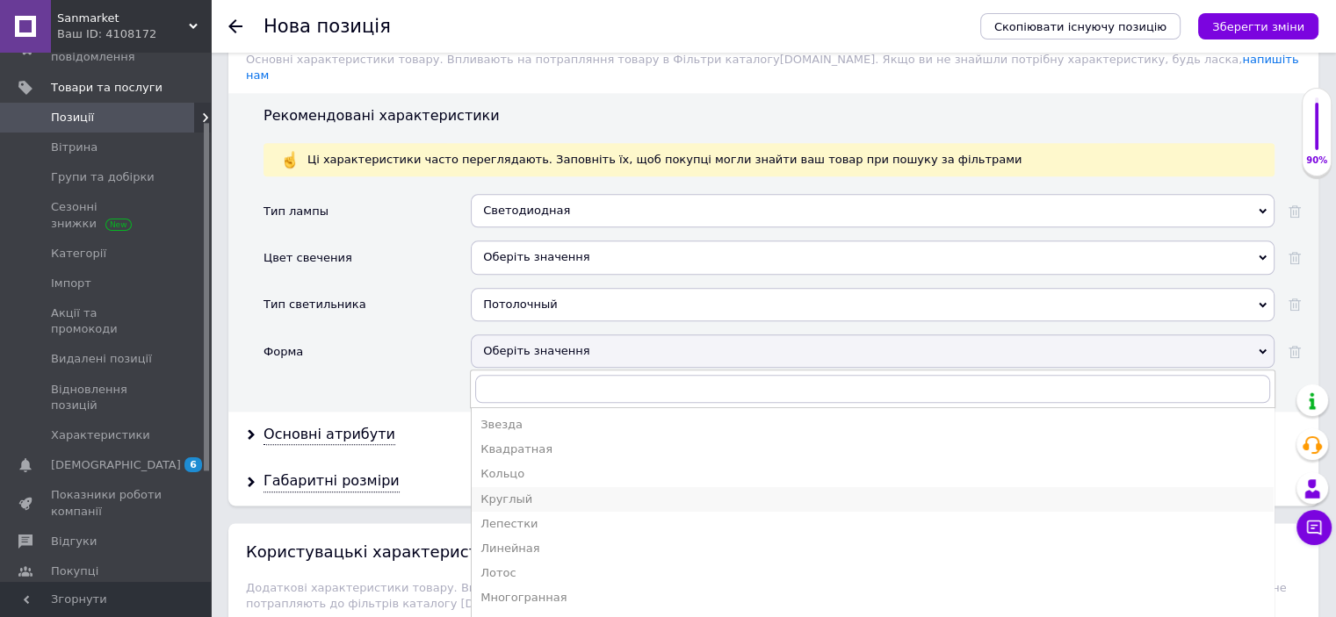
click at [536, 492] on div "Круглый" at bounding box center [872, 500] width 784 height 16
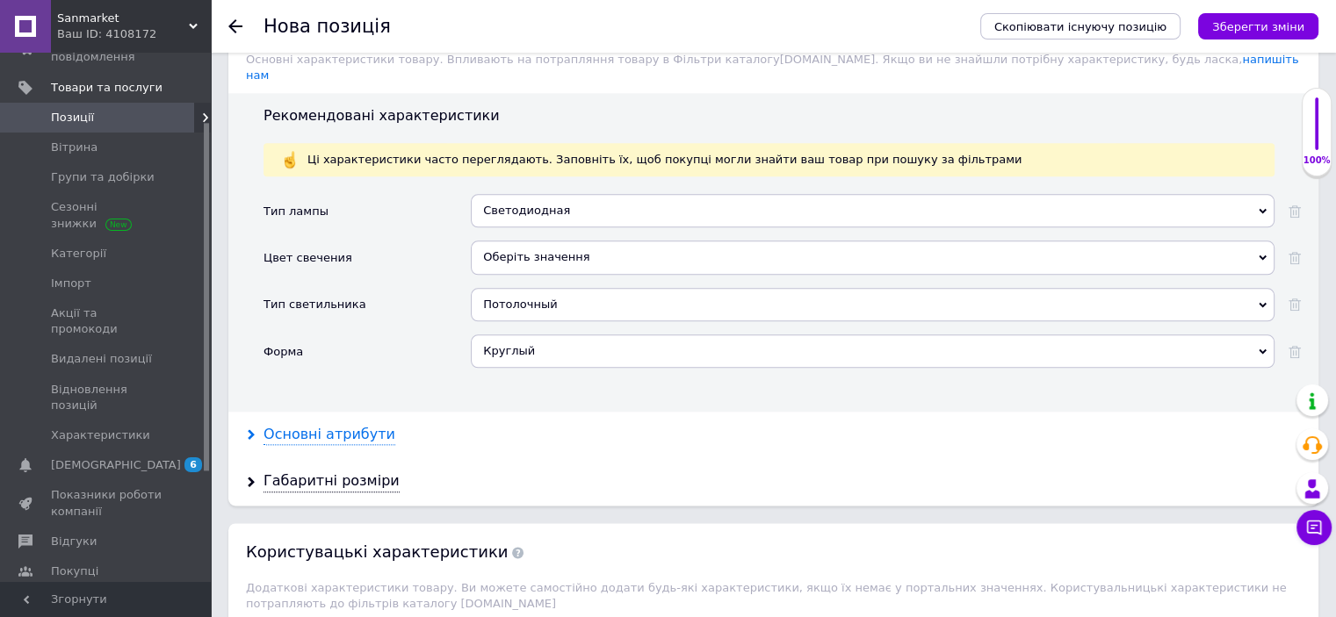
click at [341, 425] on div "Основні атрибути" at bounding box center [329, 435] width 132 height 20
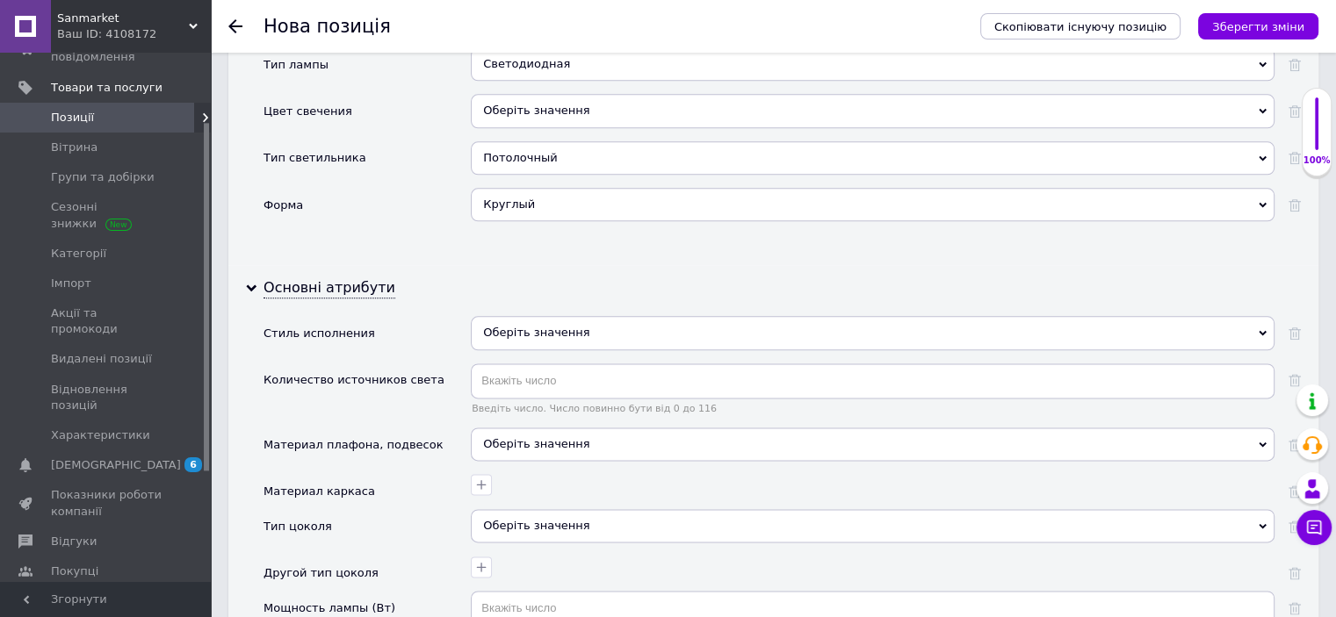
scroll to position [2213, 0]
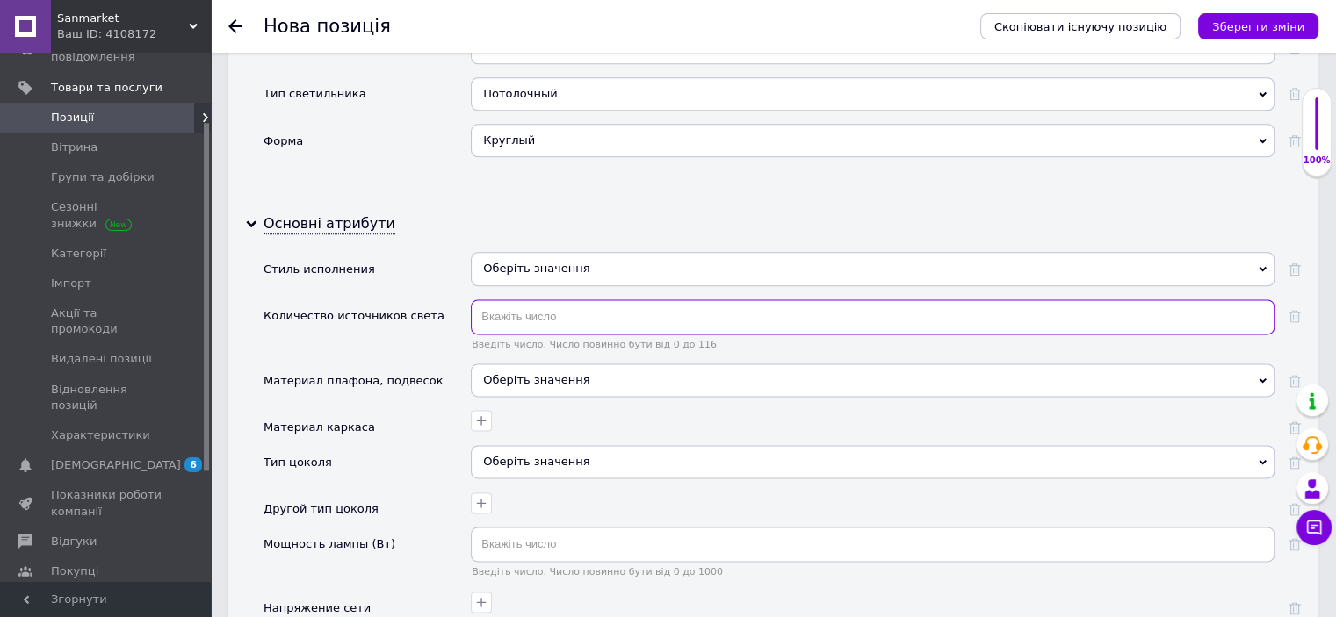
click at [559, 299] on input "text" at bounding box center [873, 316] width 804 height 35
click at [542, 364] on div "Оберіть значення" at bounding box center [873, 380] width 804 height 33
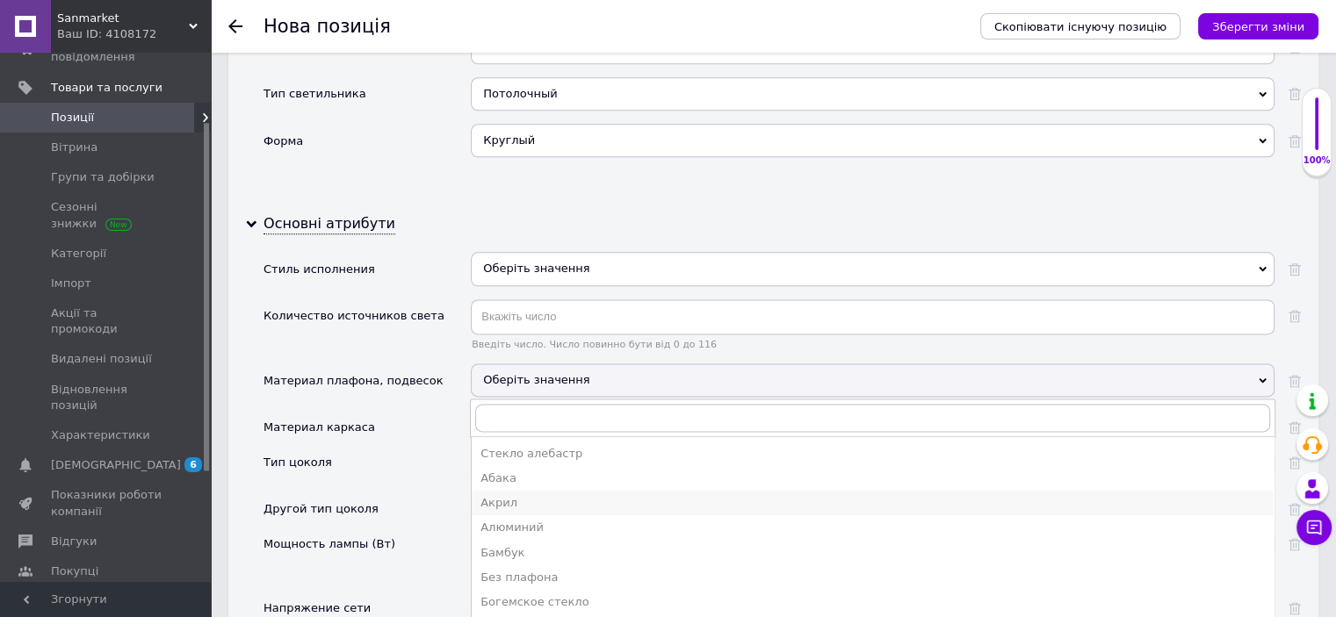
click at [519, 495] on div "Акрил" at bounding box center [872, 503] width 784 height 16
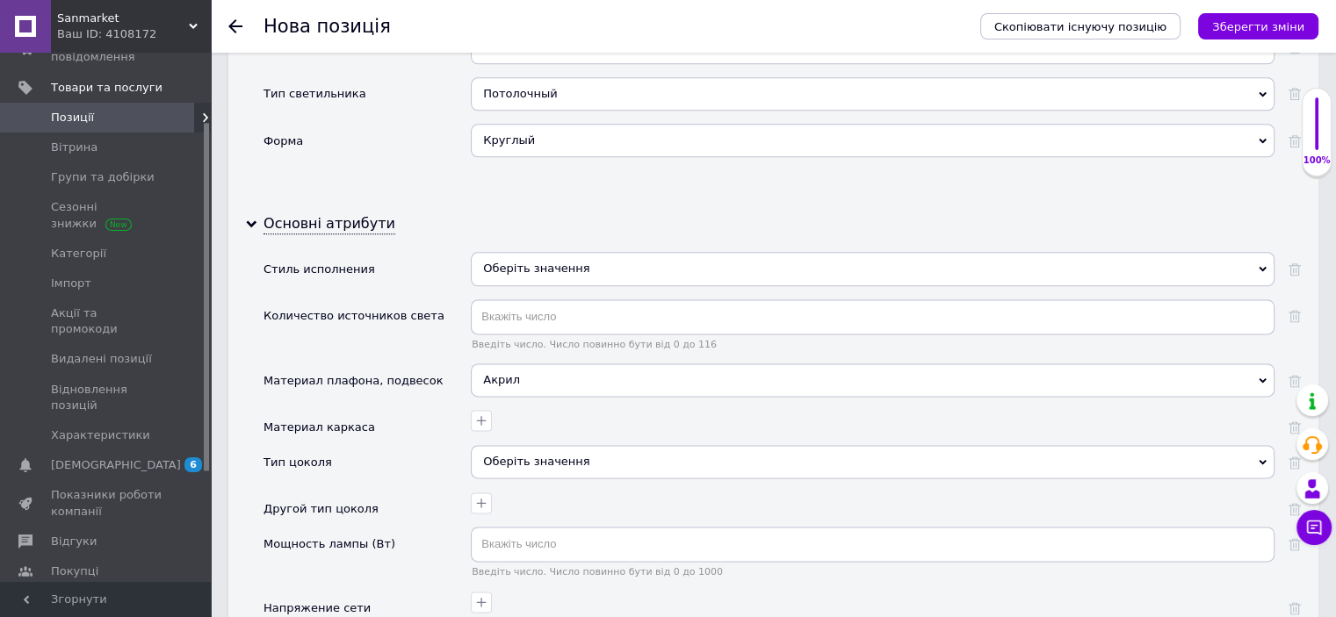
click at [490, 410] on div at bounding box center [873, 427] width 804 height 35
click at [487, 414] on icon "button" at bounding box center [481, 421] width 14 height 14
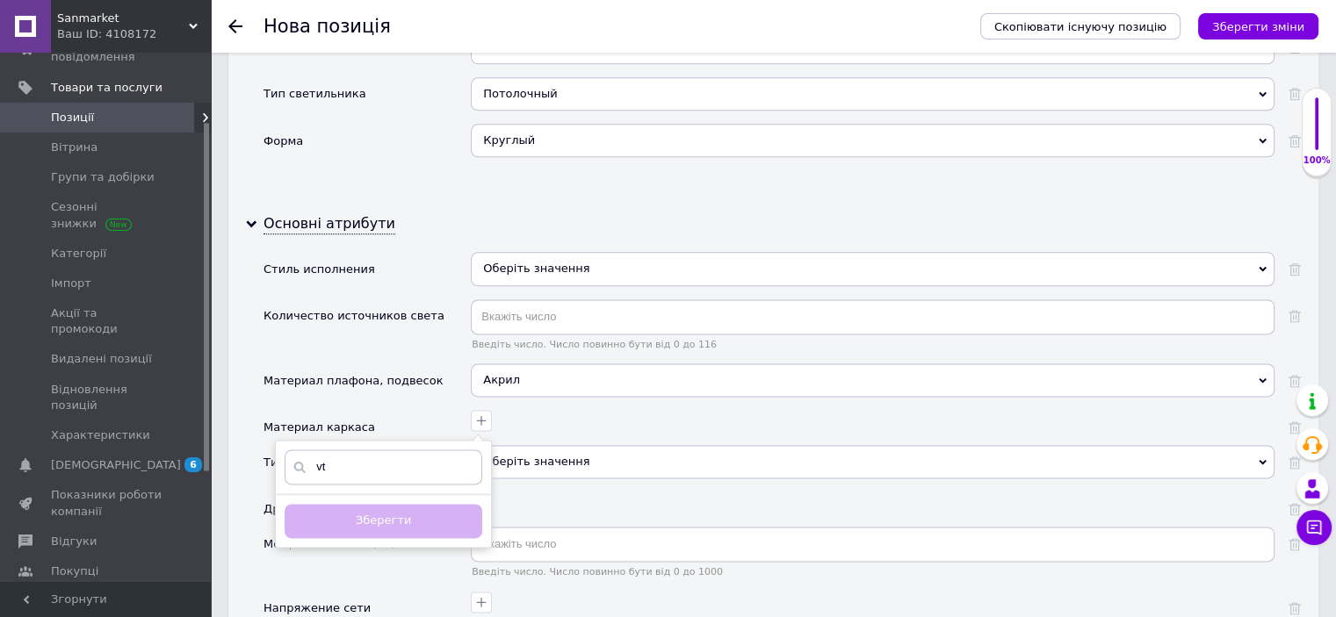
type input "v"
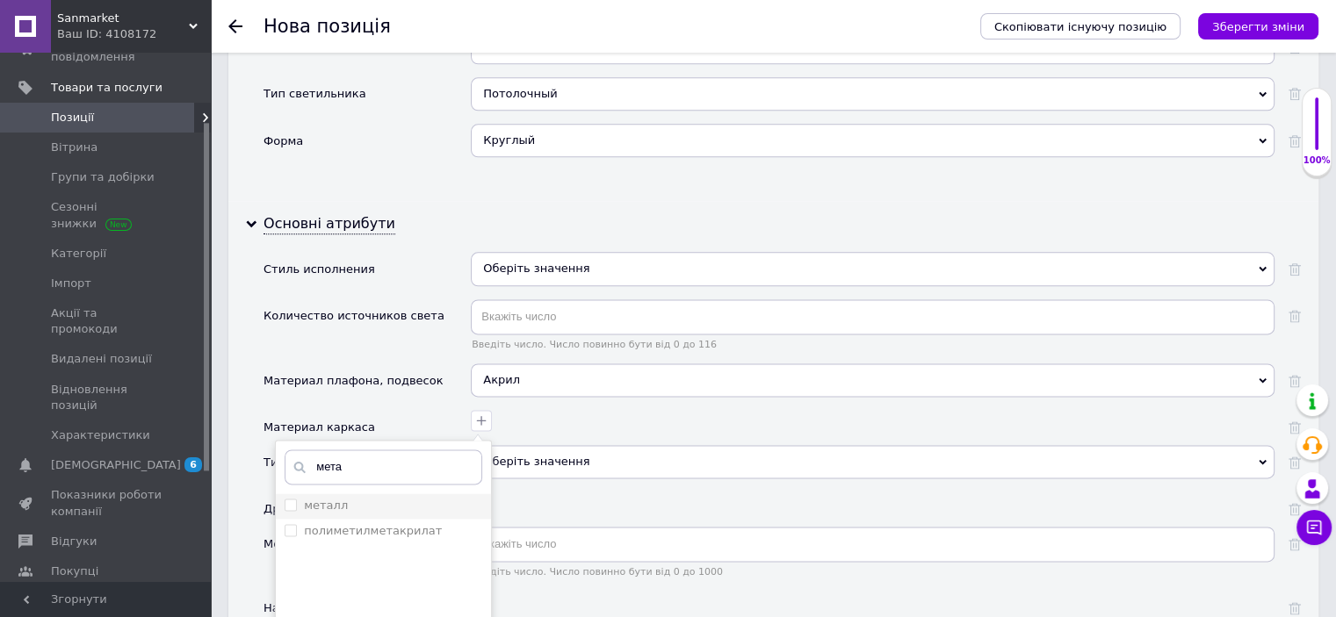
type input "мета"
click at [336, 499] on label "металл" at bounding box center [326, 505] width 44 height 13
checkbox input "true"
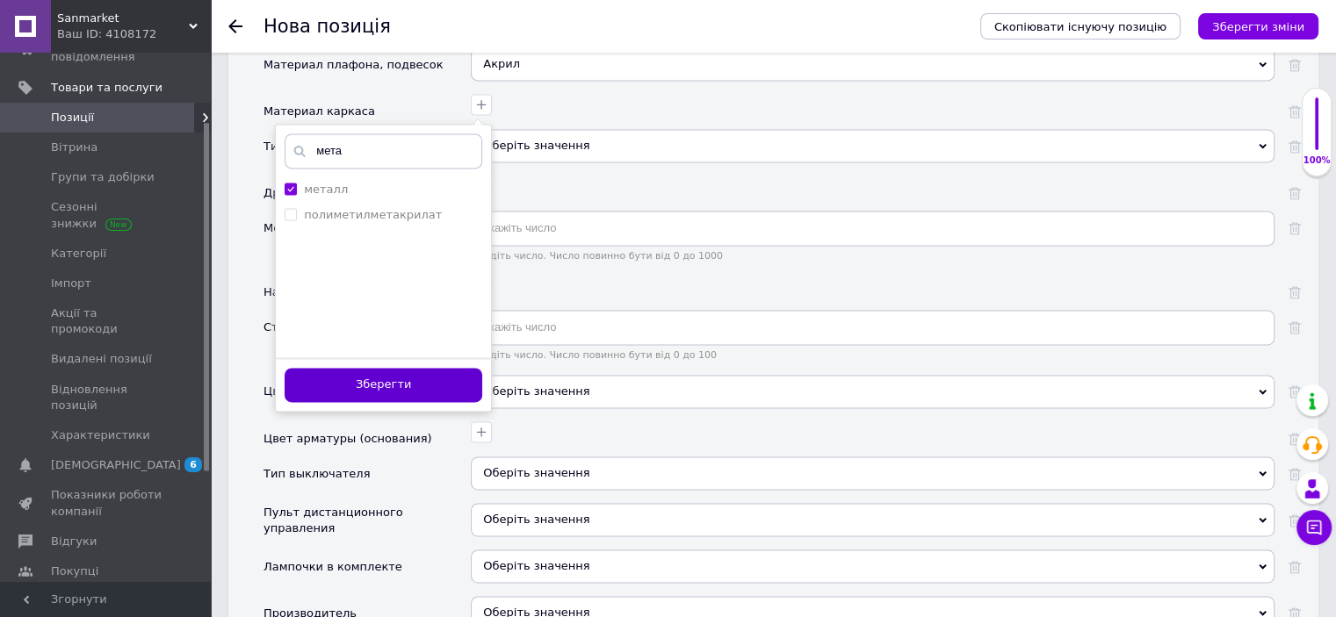
click at [397, 368] on button "Зберегти" at bounding box center [384, 385] width 198 height 34
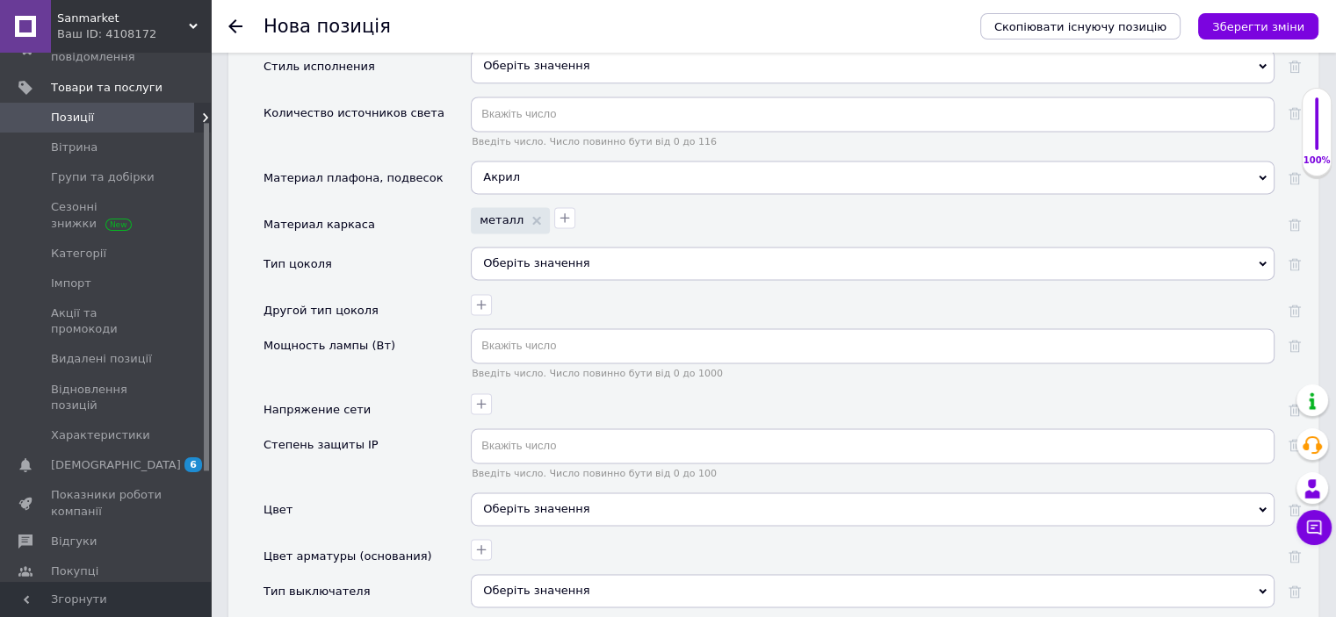
scroll to position [2318, 0]
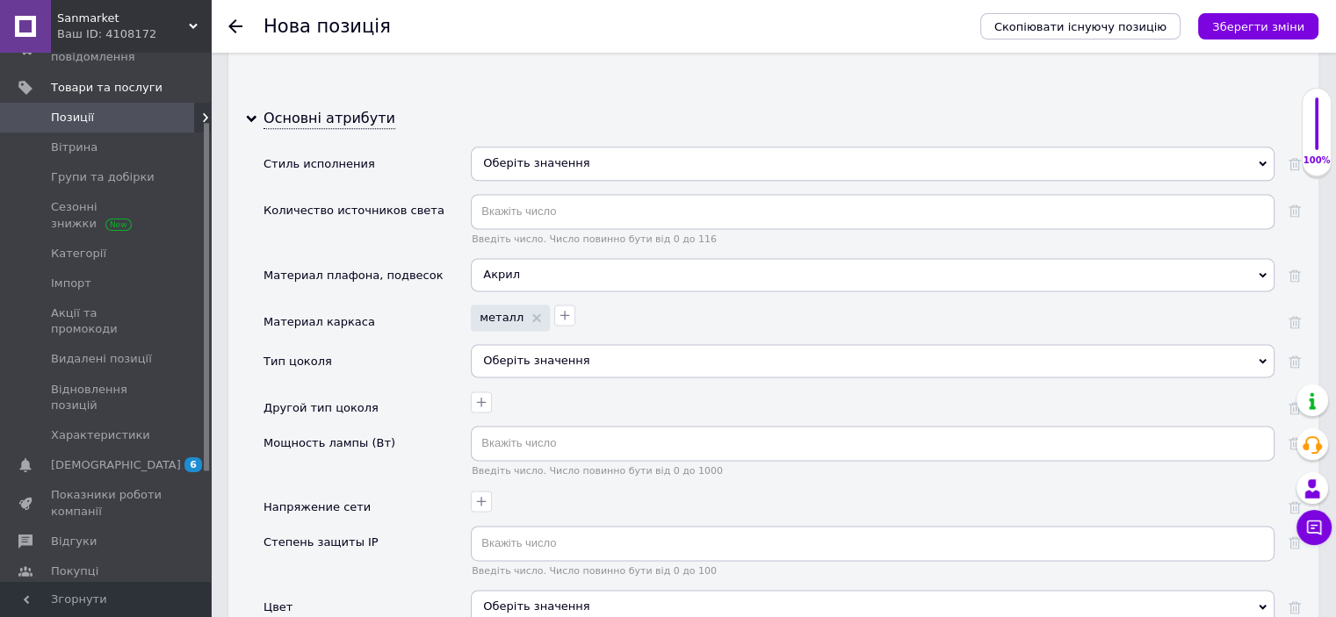
click at [553, 344] on div "Оберіть значення" at bounding box center [873, 360] width 804 height 33
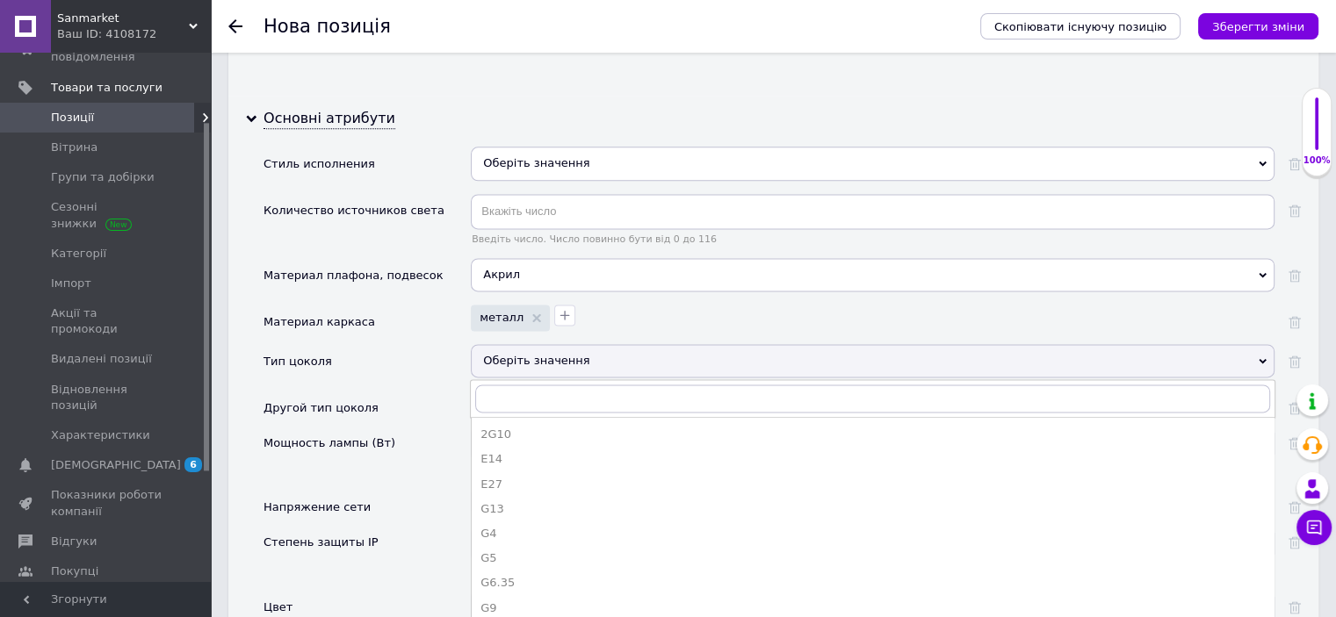
click at [368, 344] on div "Тип цоколя" at bounding box center [366, 367] width 207 height 47
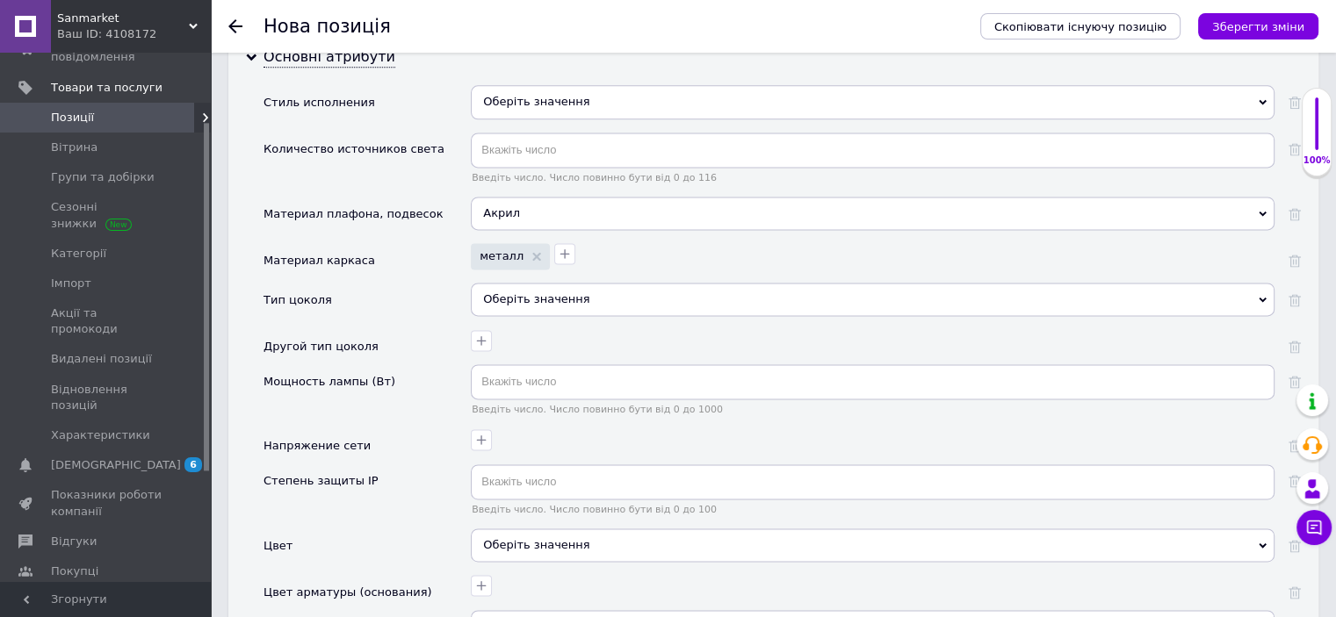
scroll to position [2424, 0]
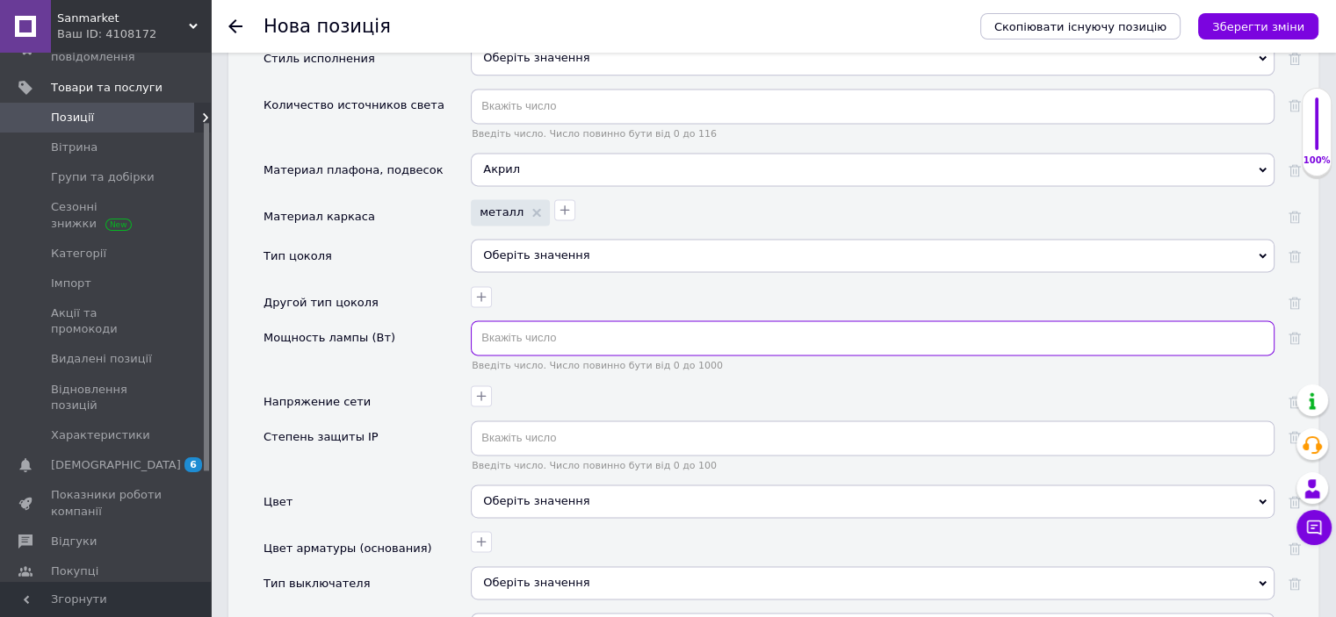
click at [557, 321] on input "text" at bounding box center [873, 338] width 804 height 35
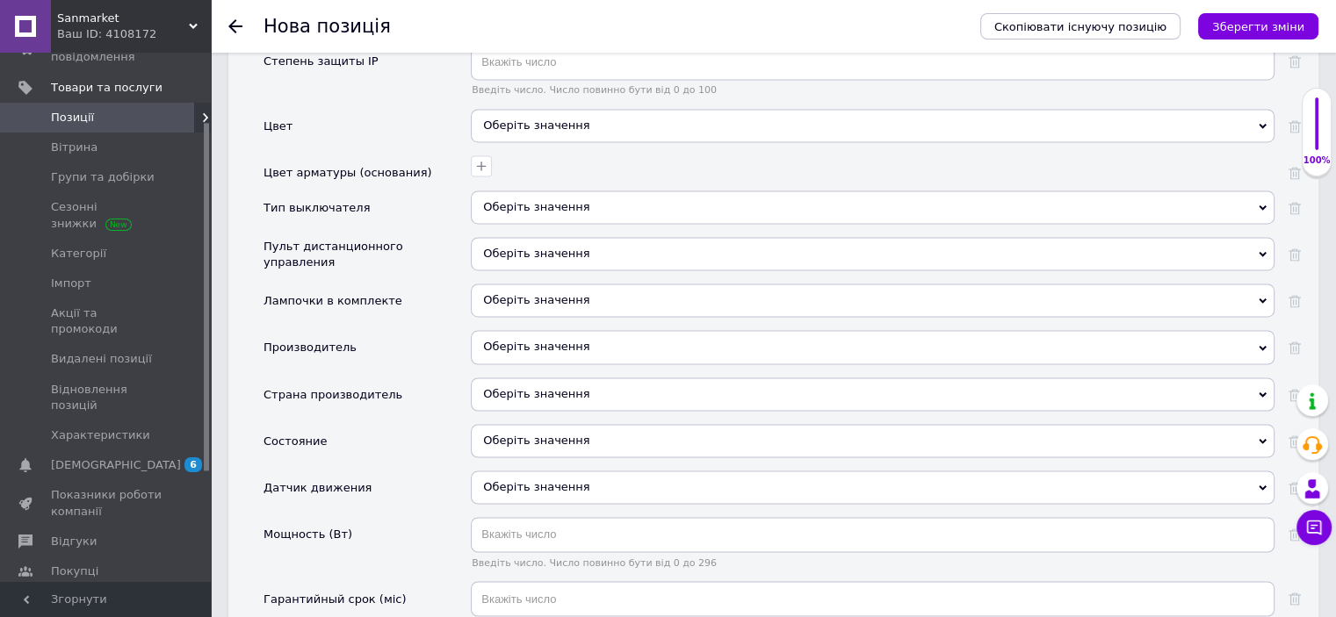
scroll to position [2845, 0]
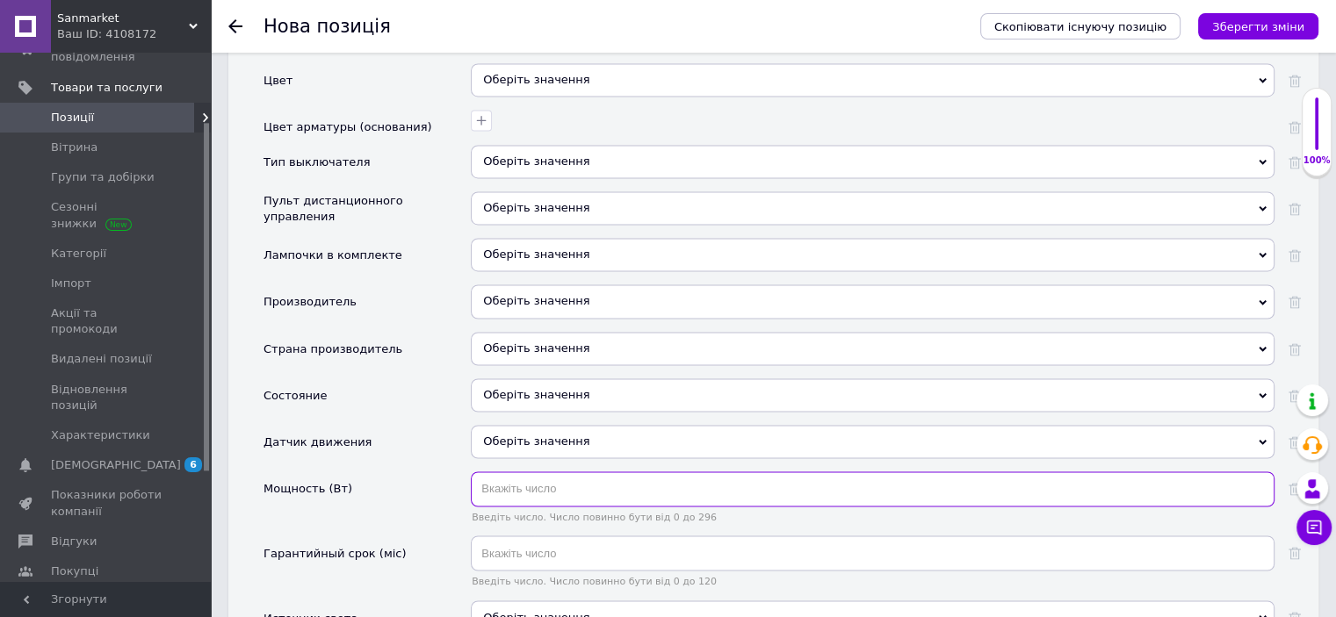
click at [527, 472] on input "text" at bounding box center [873, 489] width 804 height 35
type input "105"
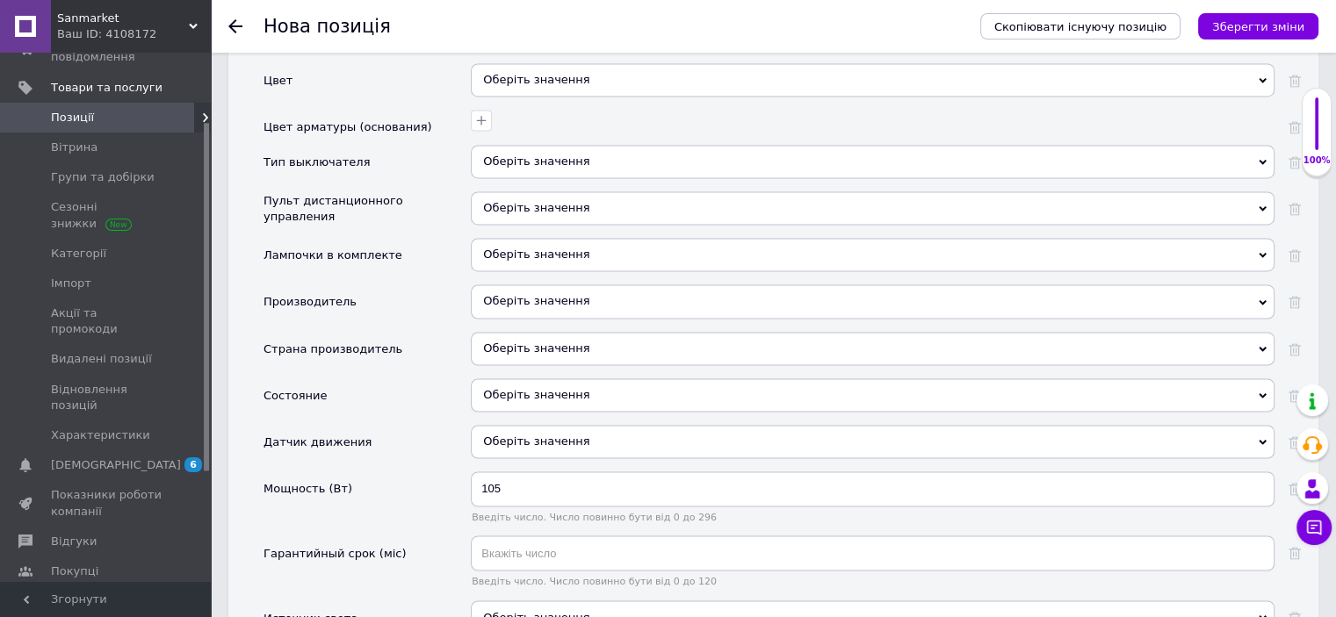
click at [518, 379] on div "Оберіть значення" at bounding box center [873, 395] width 804 height 33
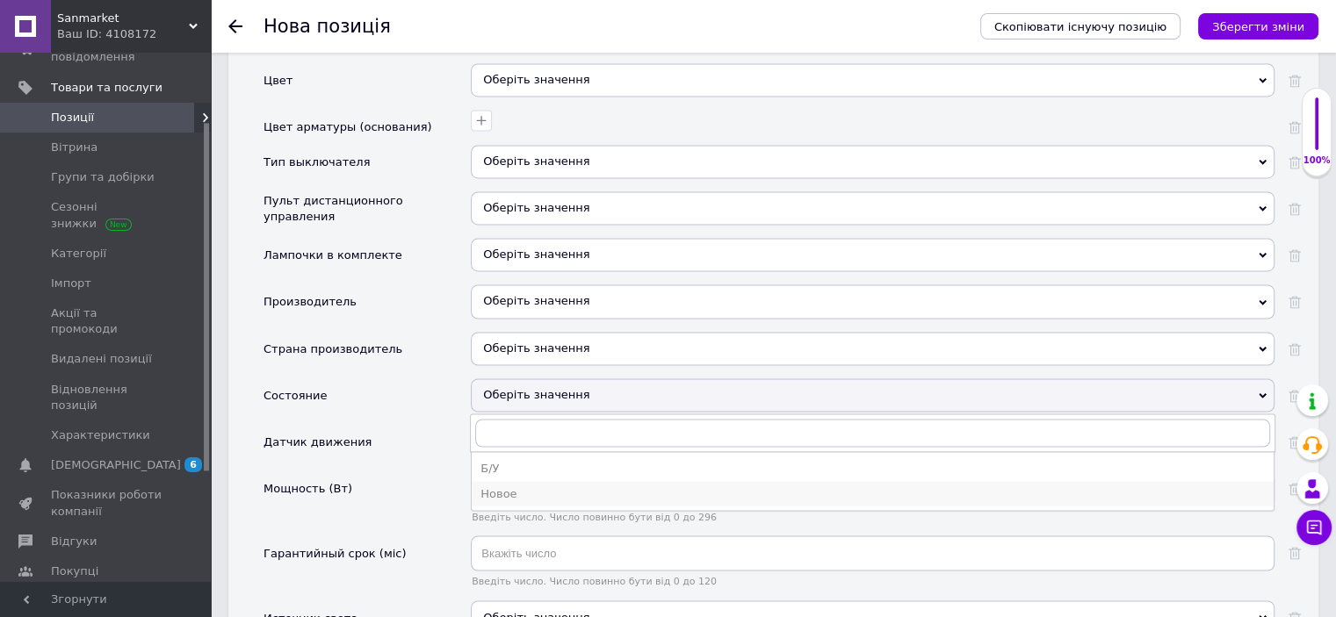
click at [508, 486] on div "Новое" at bounding box center [872, 494] width 784 height 16
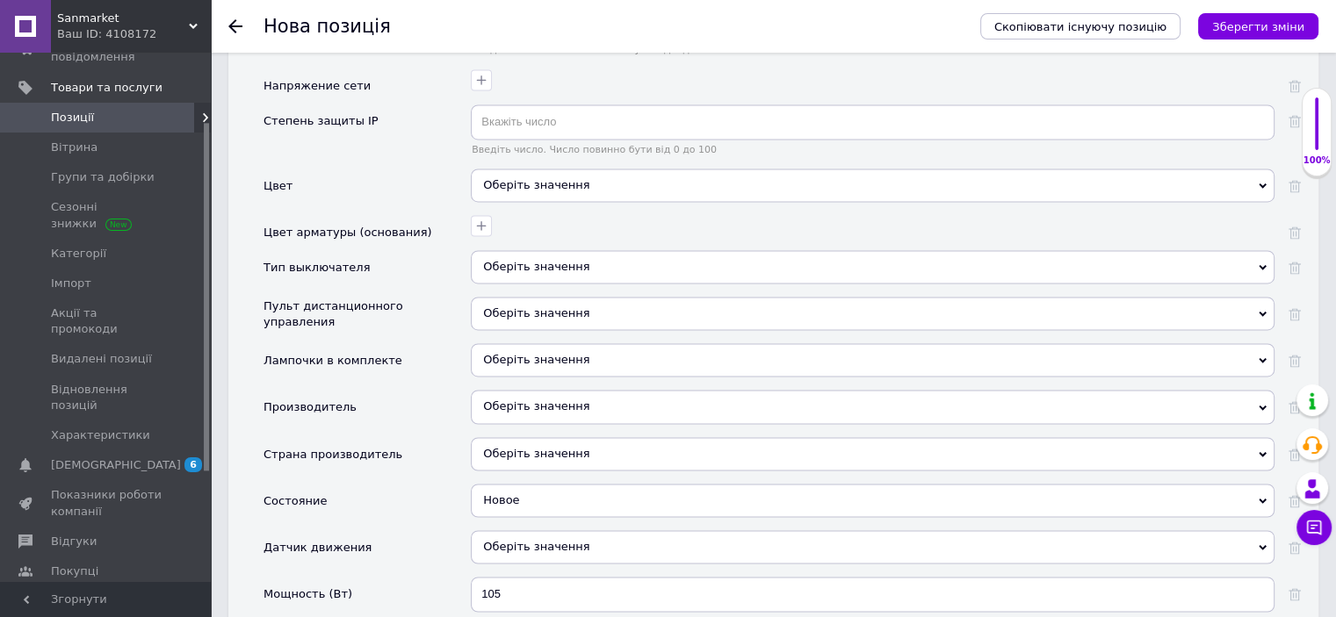
scroll to position [2635, 0]
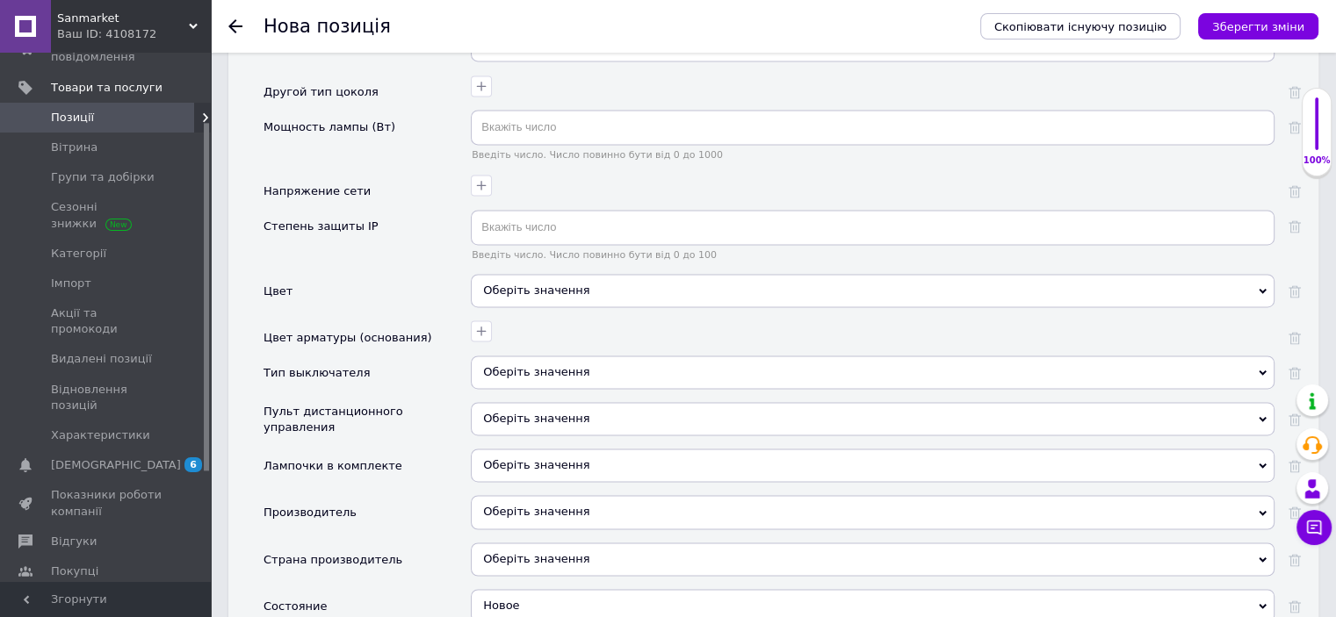
click at [531, 356] on div "Оберіть значення" at bounding box center [873, 372] width 804 height 33
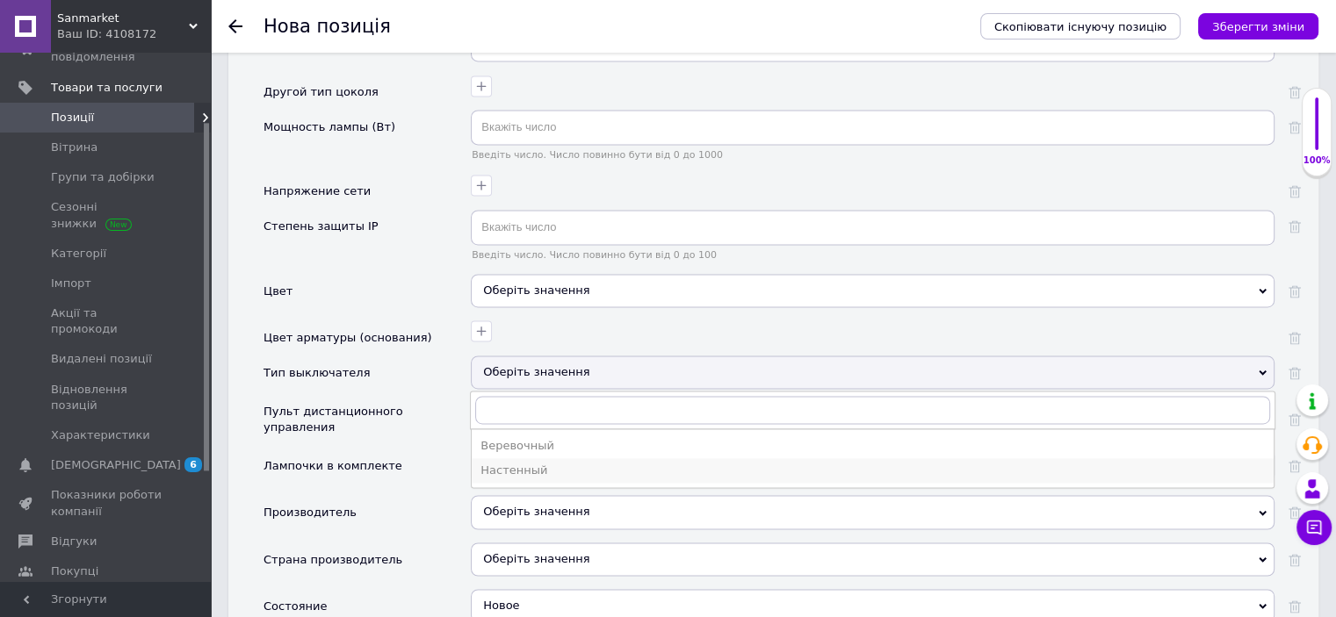
click at [533, 463] on div "Настенный" at bounding box center [872, 471] width 784 height 16
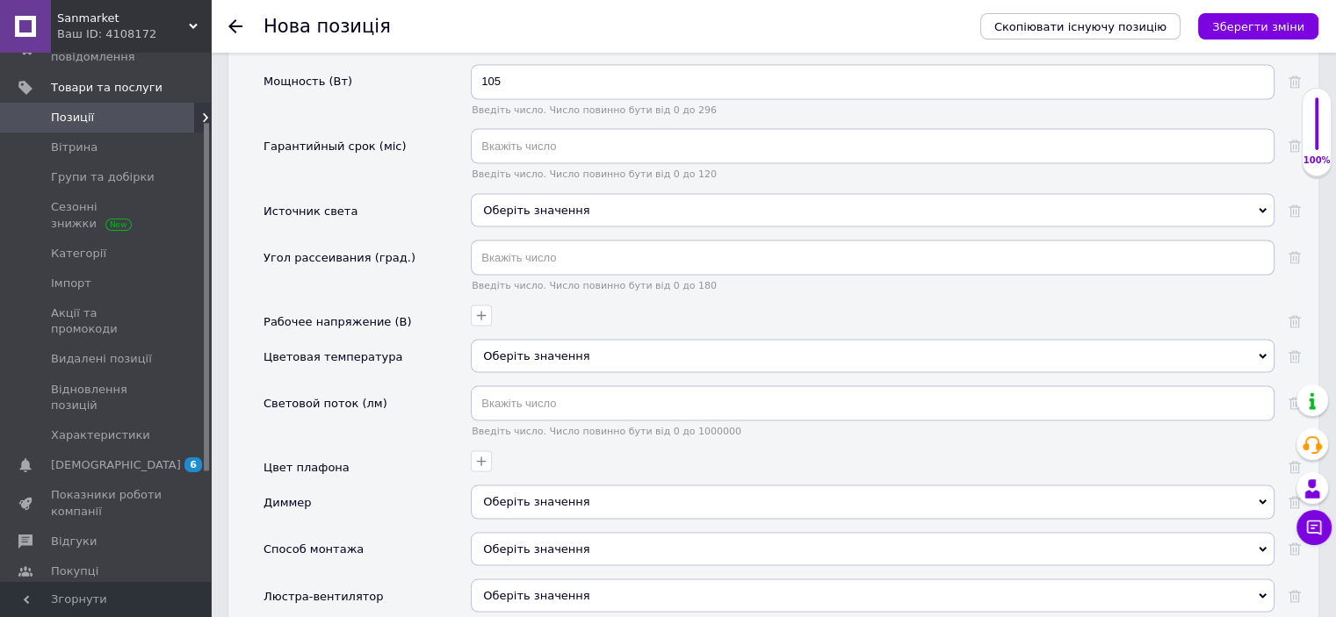
scroll to position [3372, 0]
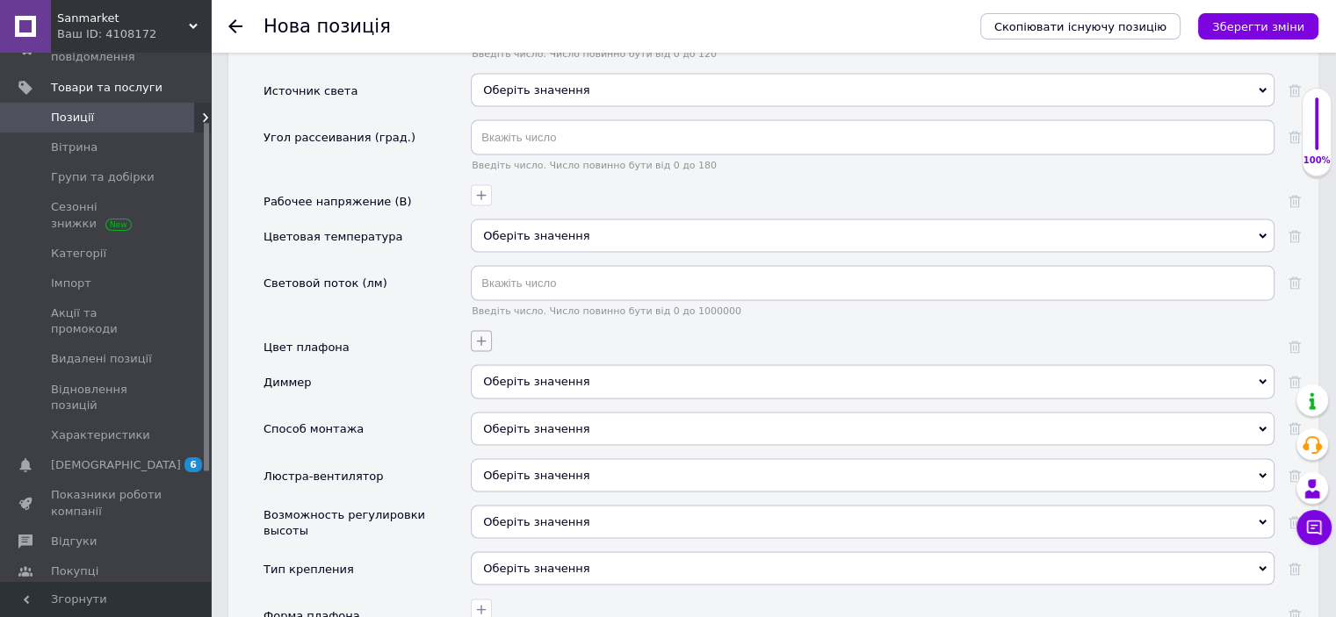
click at [488, 331] on button "button" at bounding box center [481, 341] width 21 height 21
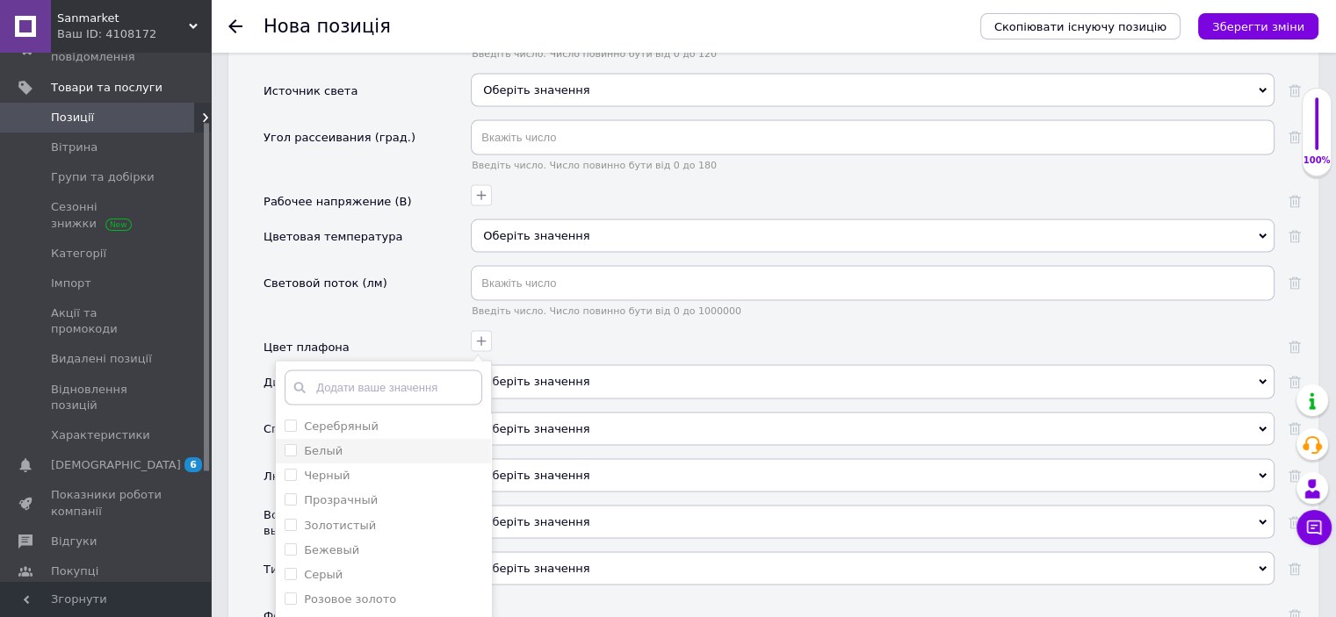
click at [398, 444] on div "Белый" at bounding box center [384, 452] width 198 height 16
checkbox input "true"
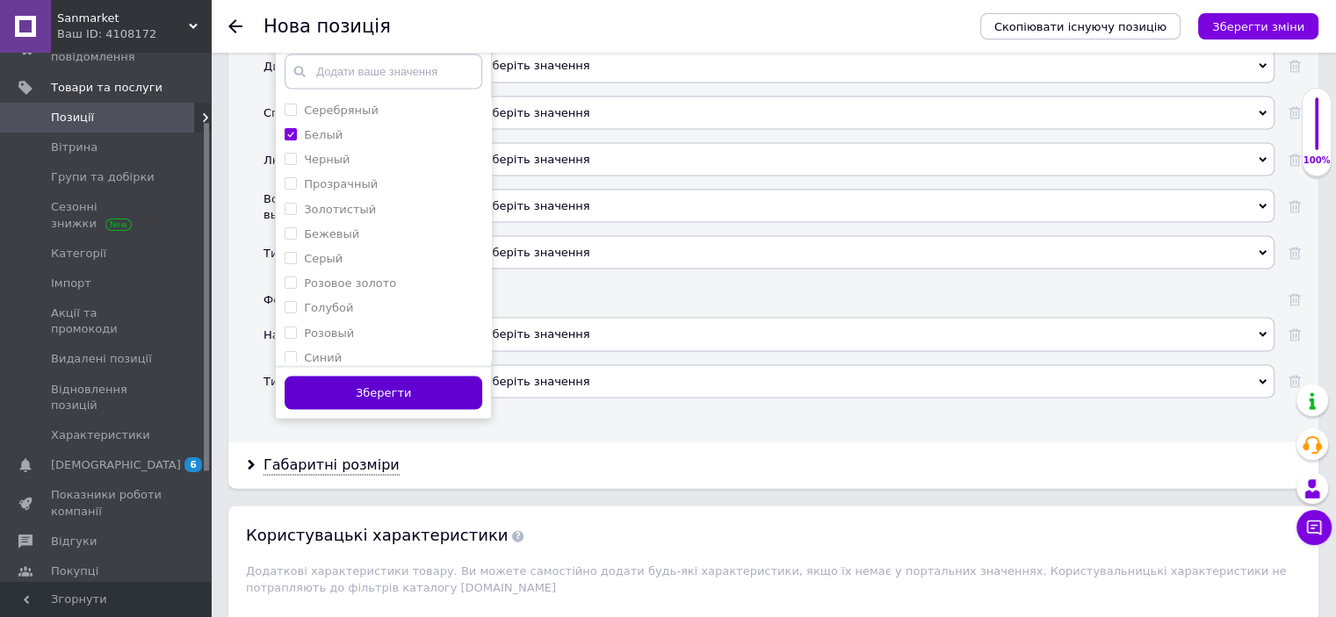
click at [405, 377] on button "Зберегти" at bounding box center [384, 394] width 198 height 34
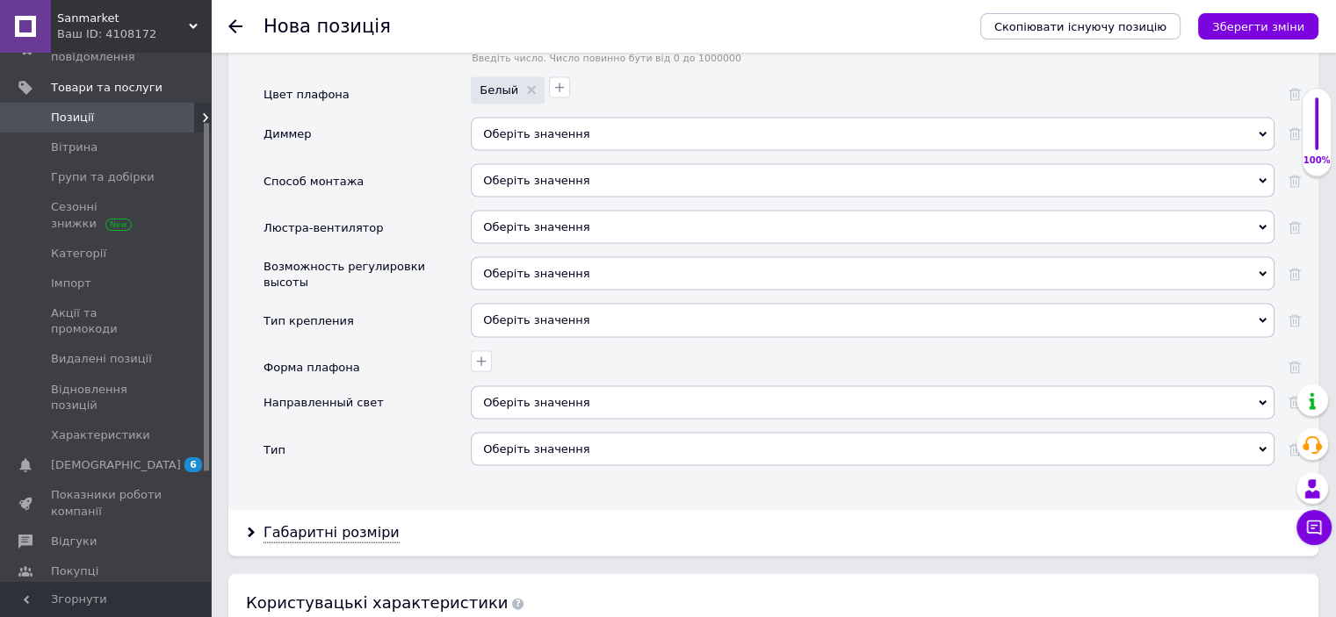
scroll to position [3583, 0]
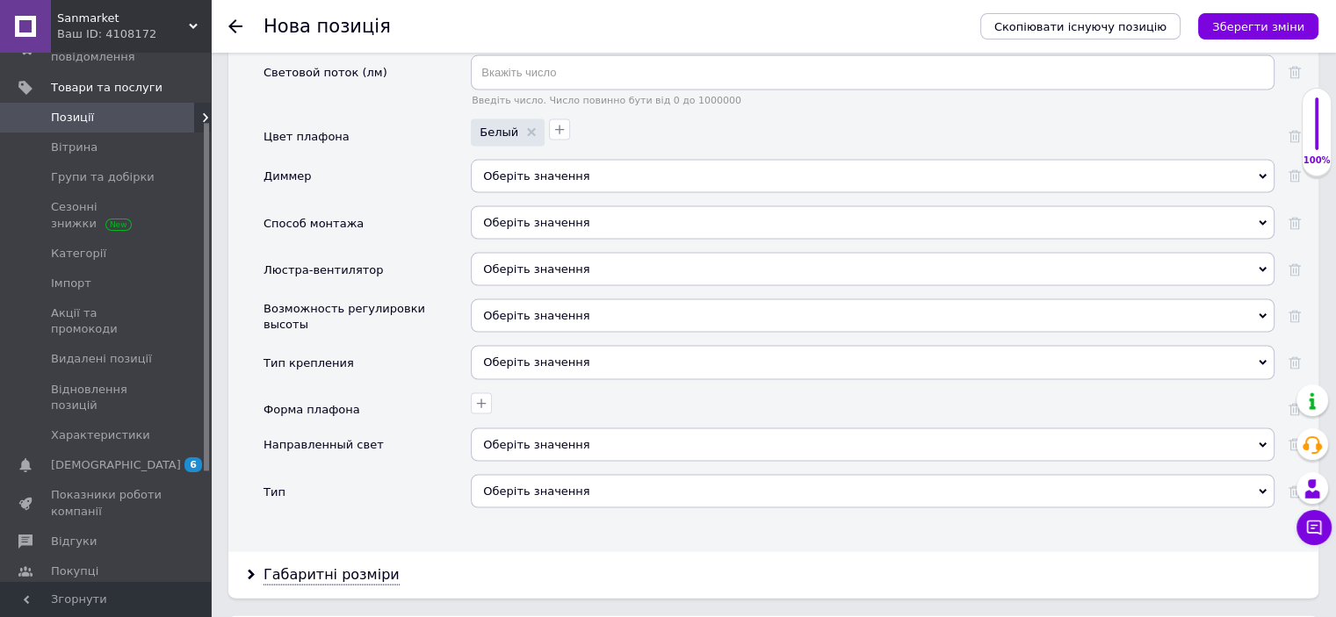
click at [517, 475] on div "Оберіть значення" at bounding box center [873, 491] width 804 height 33
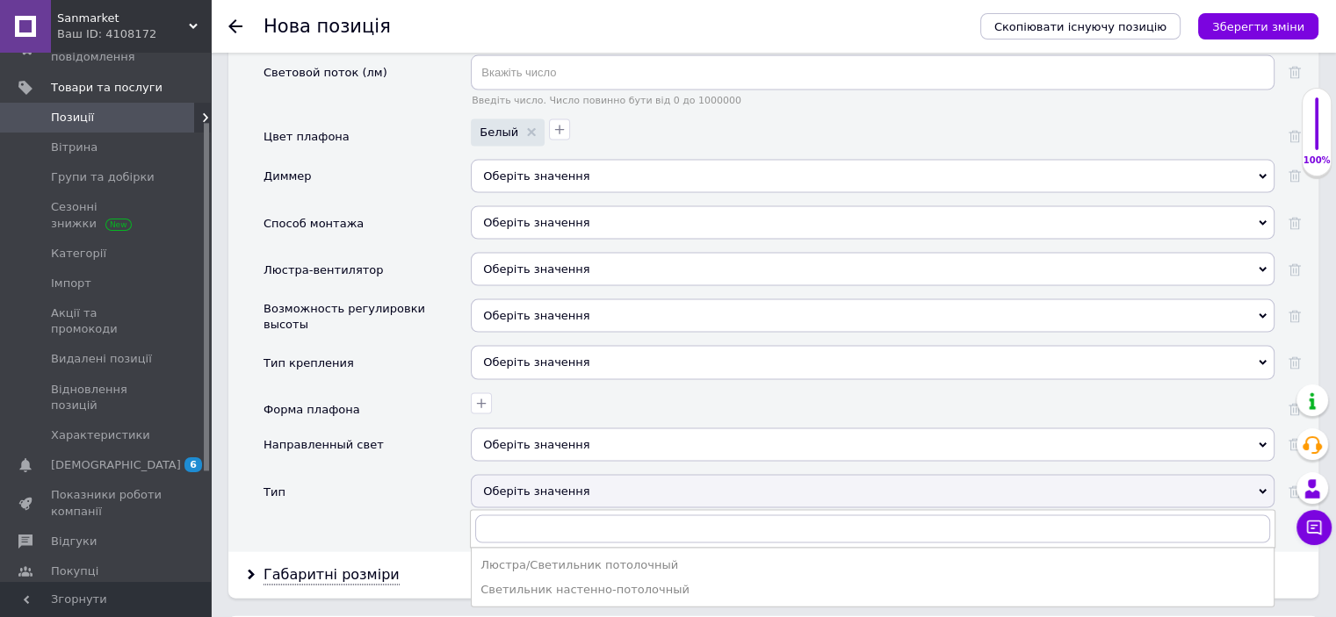
drag, startPoint x: 556, startPoint y: 534, endPoint x: 546, endPoint y: 530, distance: 10.6
click at [555, 558] on div "Люстра/Светильник потолочный" at bounding box center [872, 566] width 784 height 16
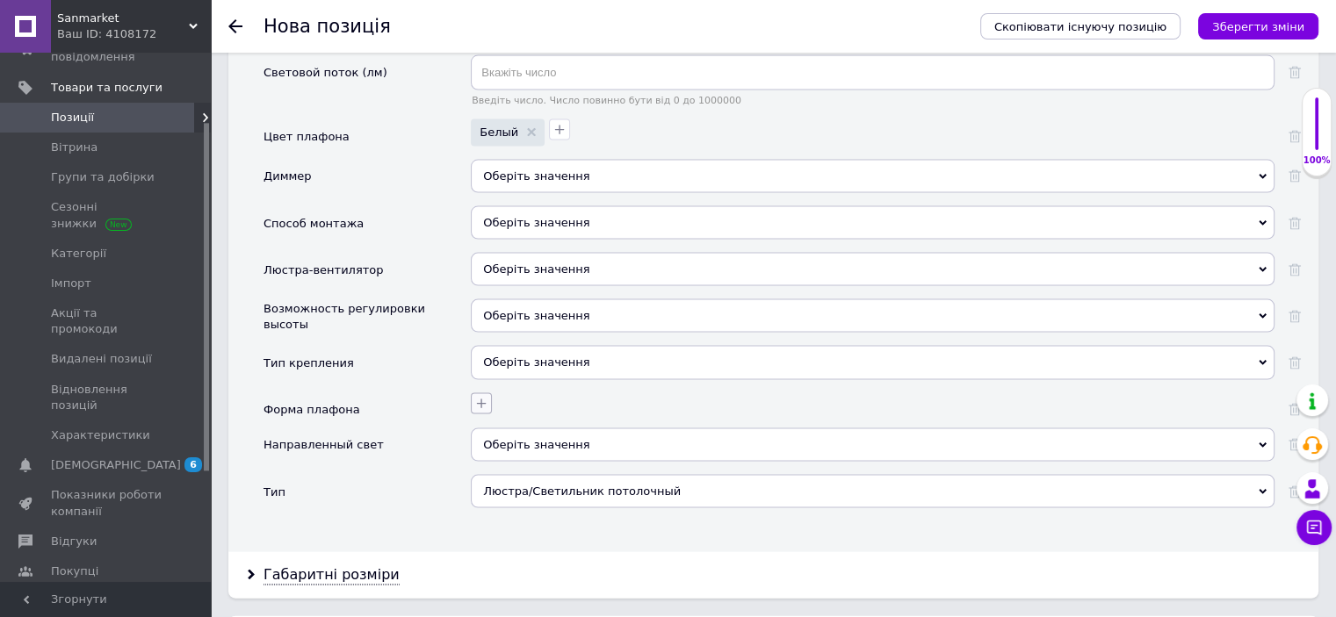
click at [474, 397] on icon "button" at bounding box center [481, 404] width 14 height 14
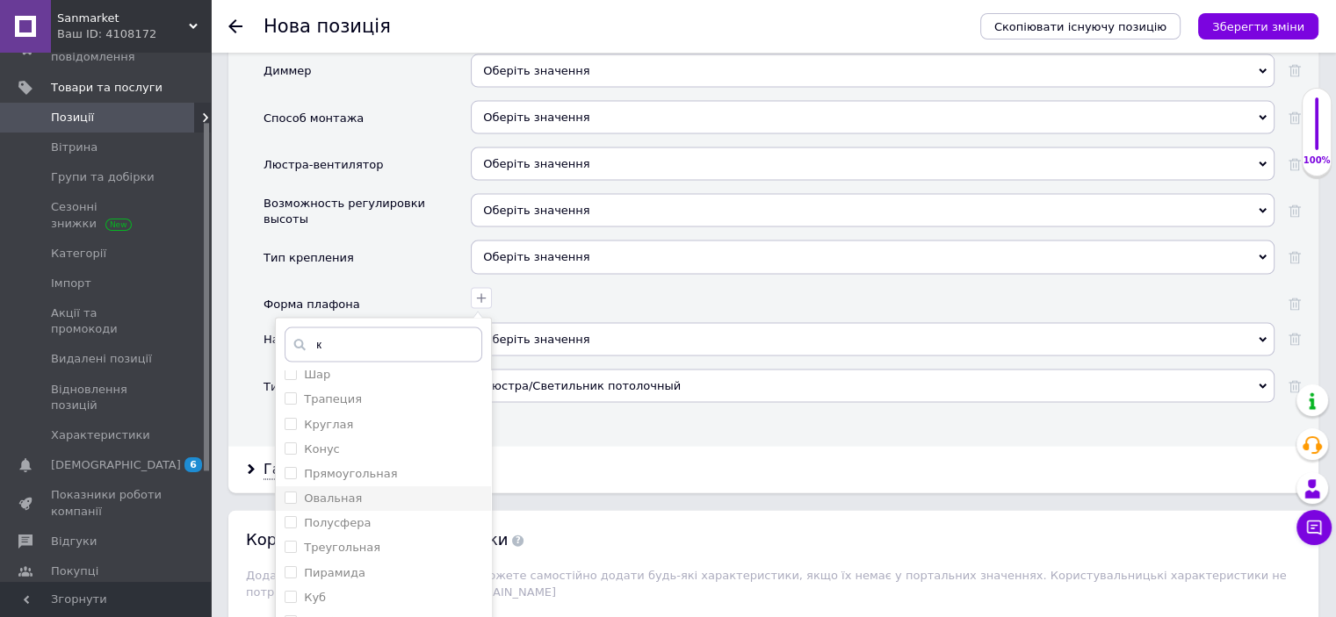
scroll to position [0, 0]
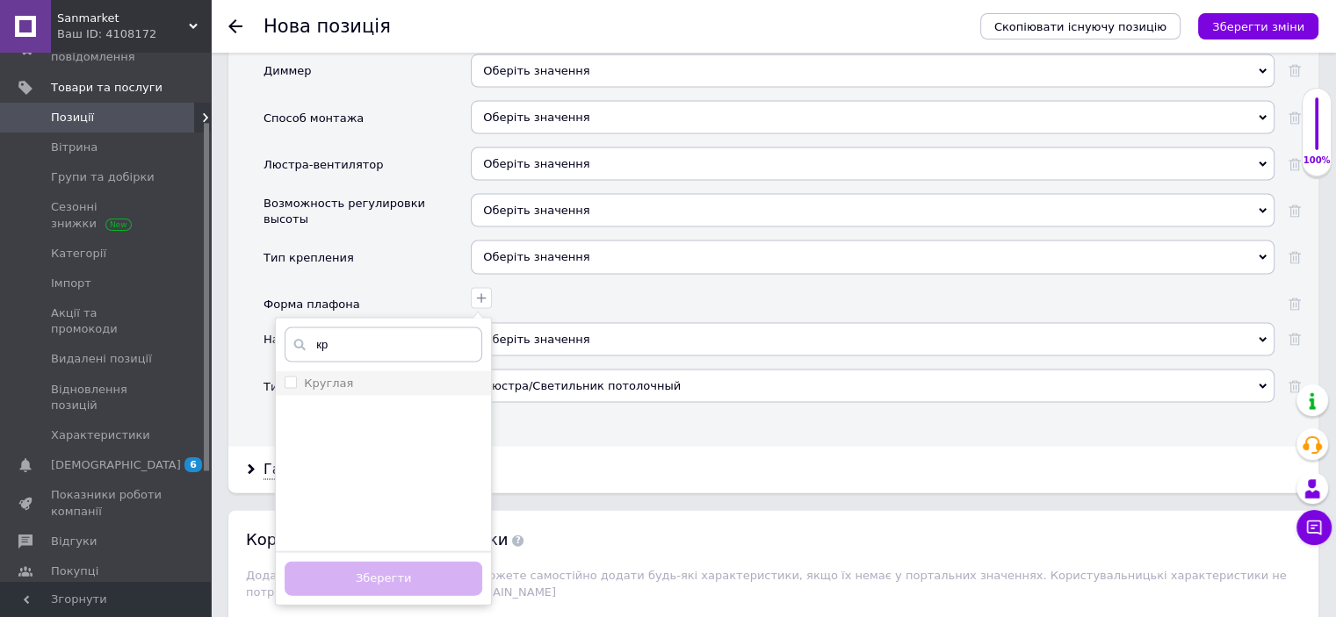
type input "кр"
drag, startPoint x: 397, startPoint y: 343, endPoint x: 382, endPoint y: 386, distance: 45.5
click at [397, 376] on div "Круглая" at bounding box center [384, 384] width 198 height 16
checkbox input "true"
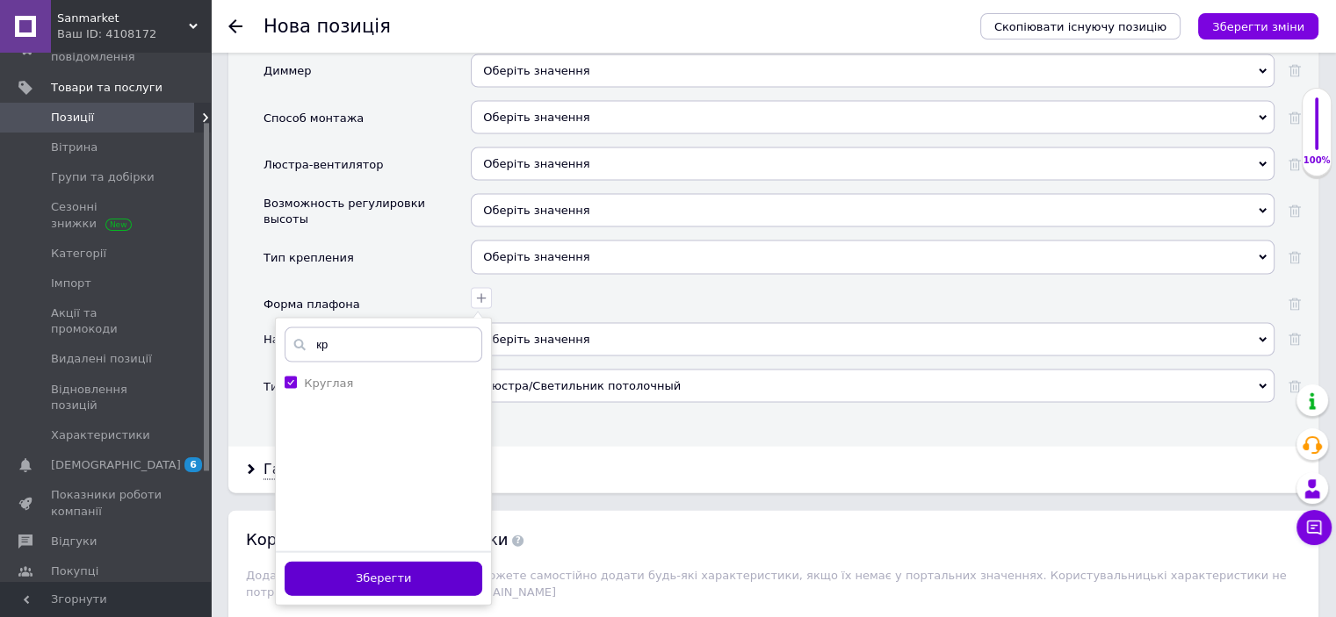
click at [429, 562] on button "Зберегти" at bounding box center [384, 579] width 198 height 34
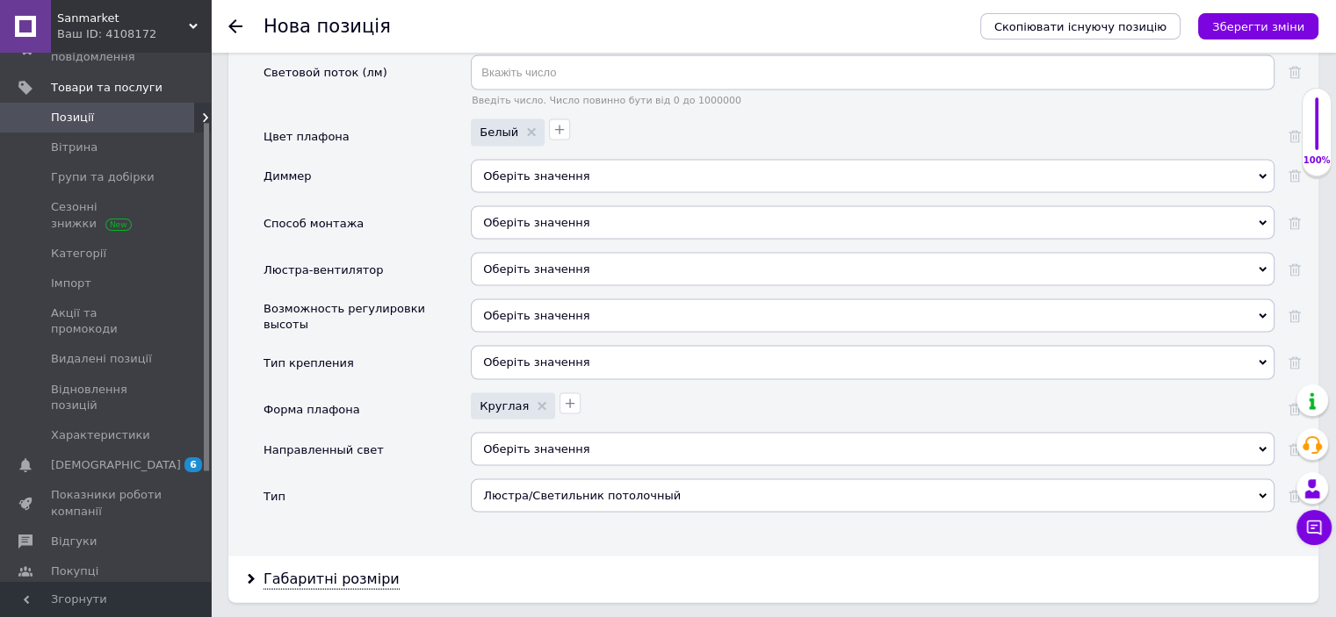
scroll to position [3478, 0]
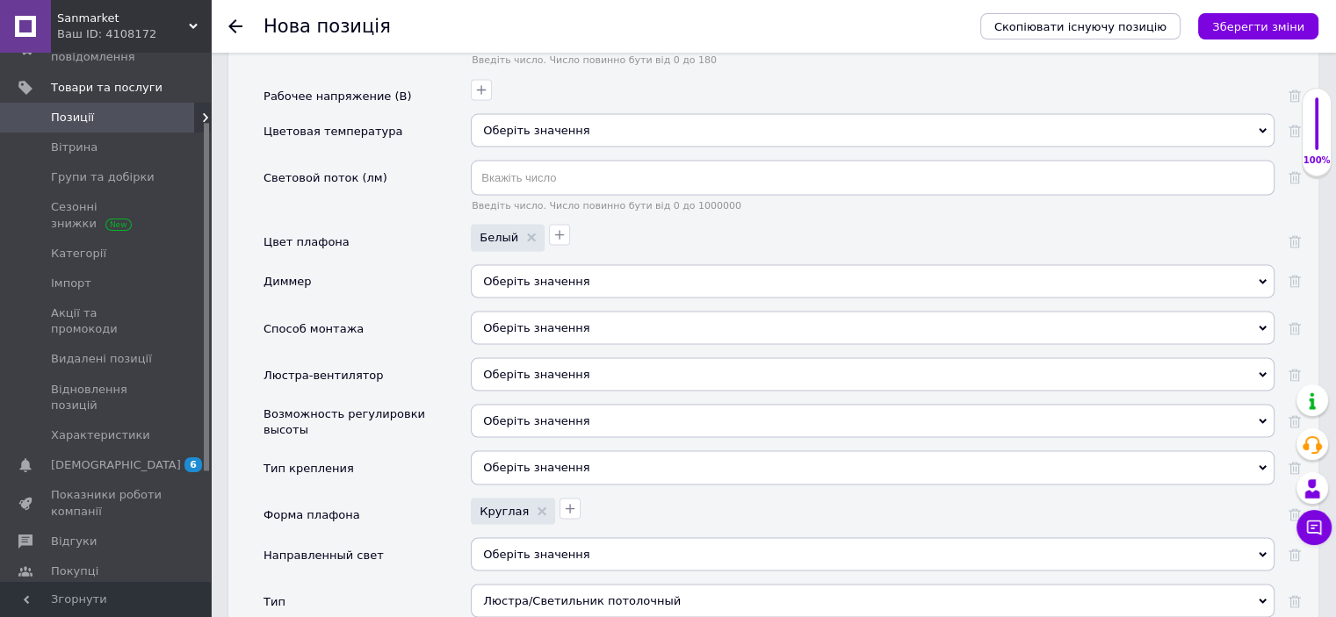
click at [513, 275] on div "Оберіть значення Так Ні" at bounding box center [873, 288] width 804 height 47
click at [509, 312] on div "Оберіть значення" at bounding box center [873, 328] width 804 height 33
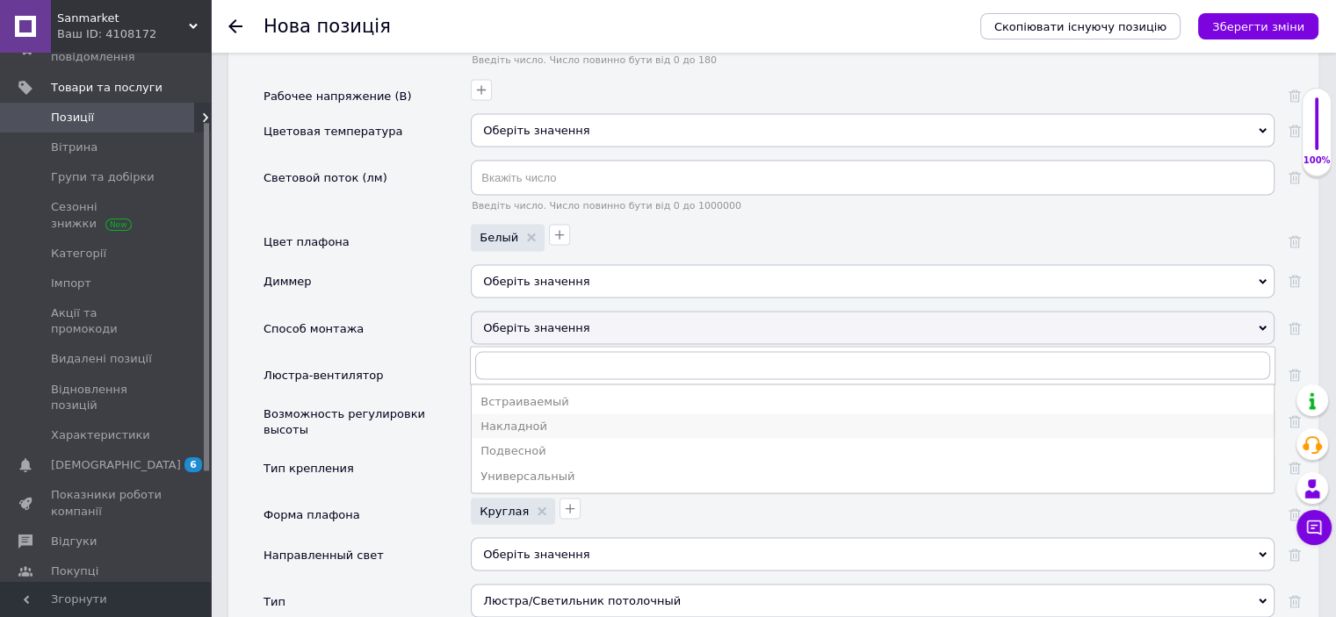
click at [528, 419] on div "Накладной" at bounding box center [872, 427] width 784 height 16
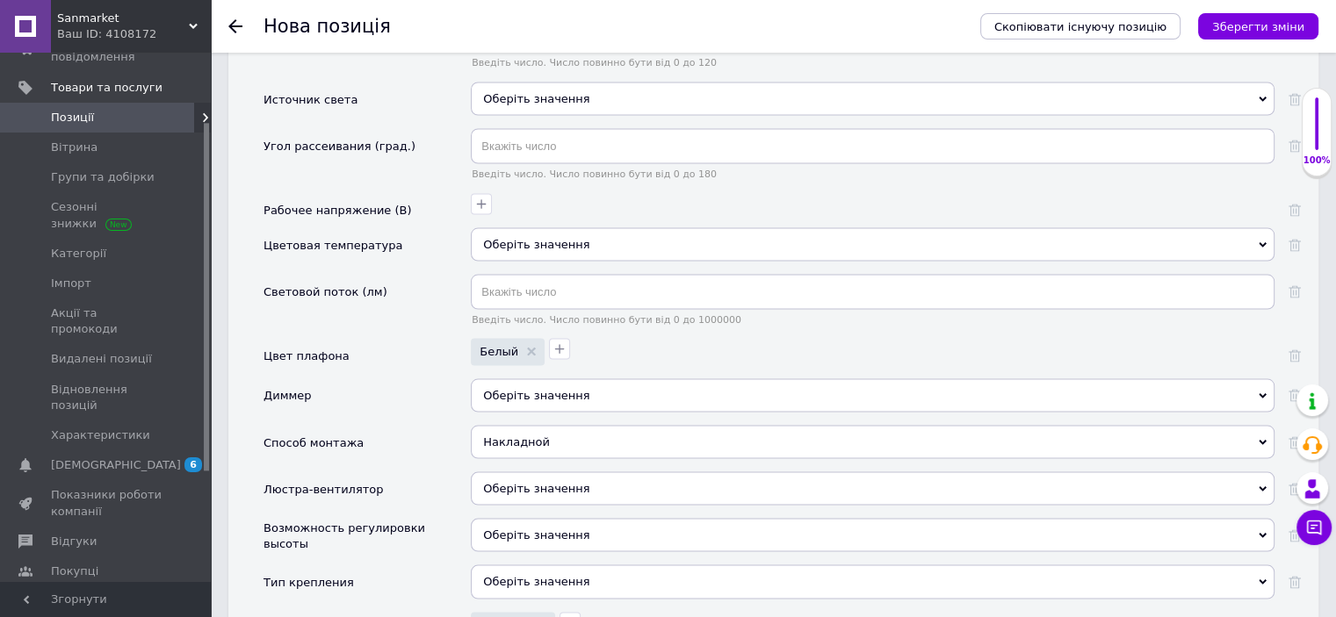
scroll to position [3162, 0]
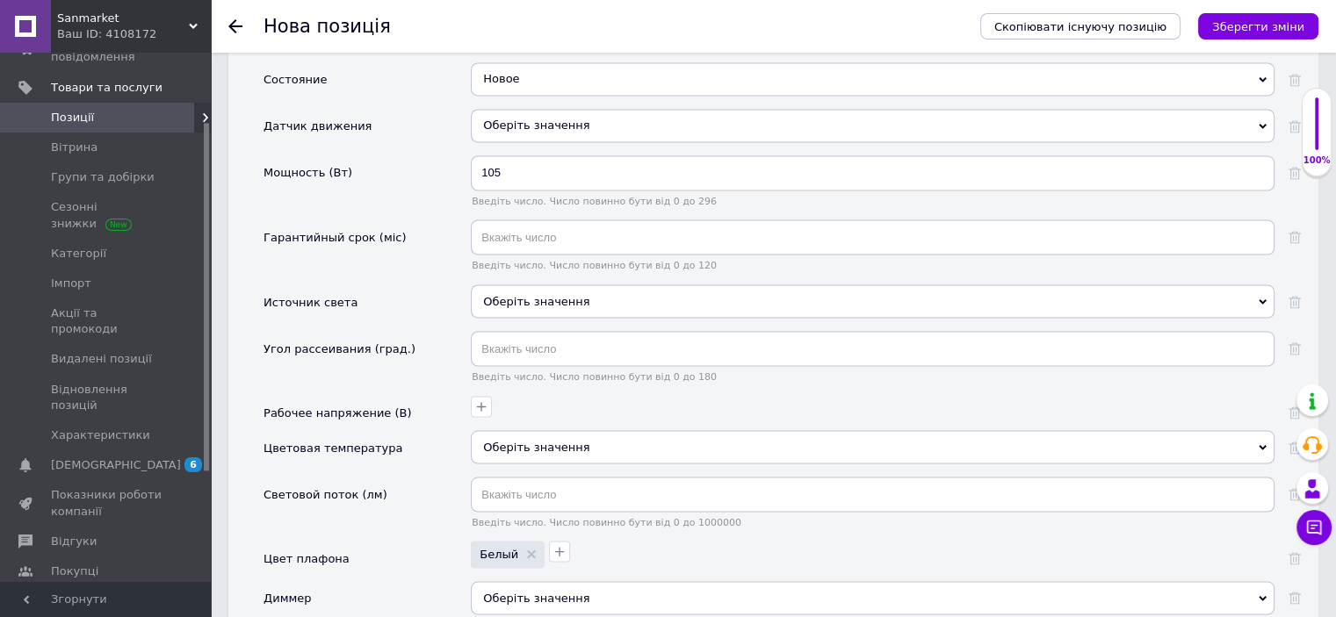
drag, startPoint x: 522, startPoint y: 436, endPoint x: 528, endPoint y: 444, distance: 10.7
click at [526, 442] on div "Стиль исполнения Оберіть значення Количество источников света Введіть число. Чи…" at bounding box center [781, 126] width 1037 height 1644
click at [533, 477] on input "text" at bounding box center [873, 494] width 804 height 35
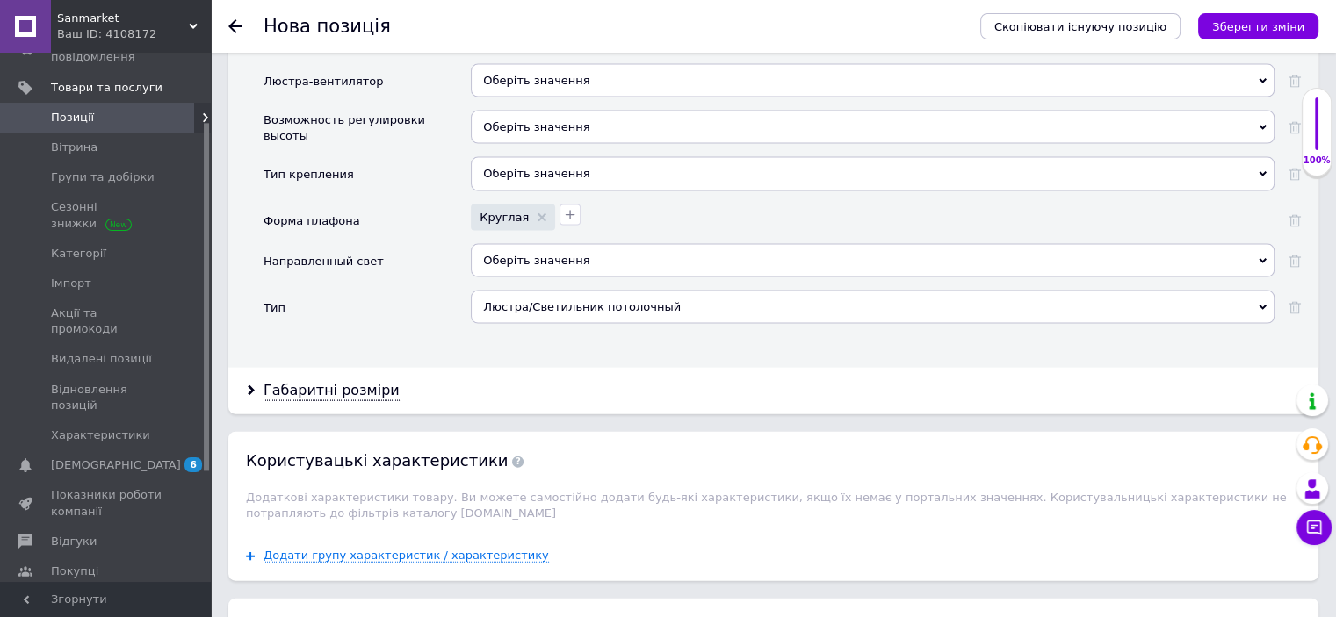
scroll to position [3899, 0]
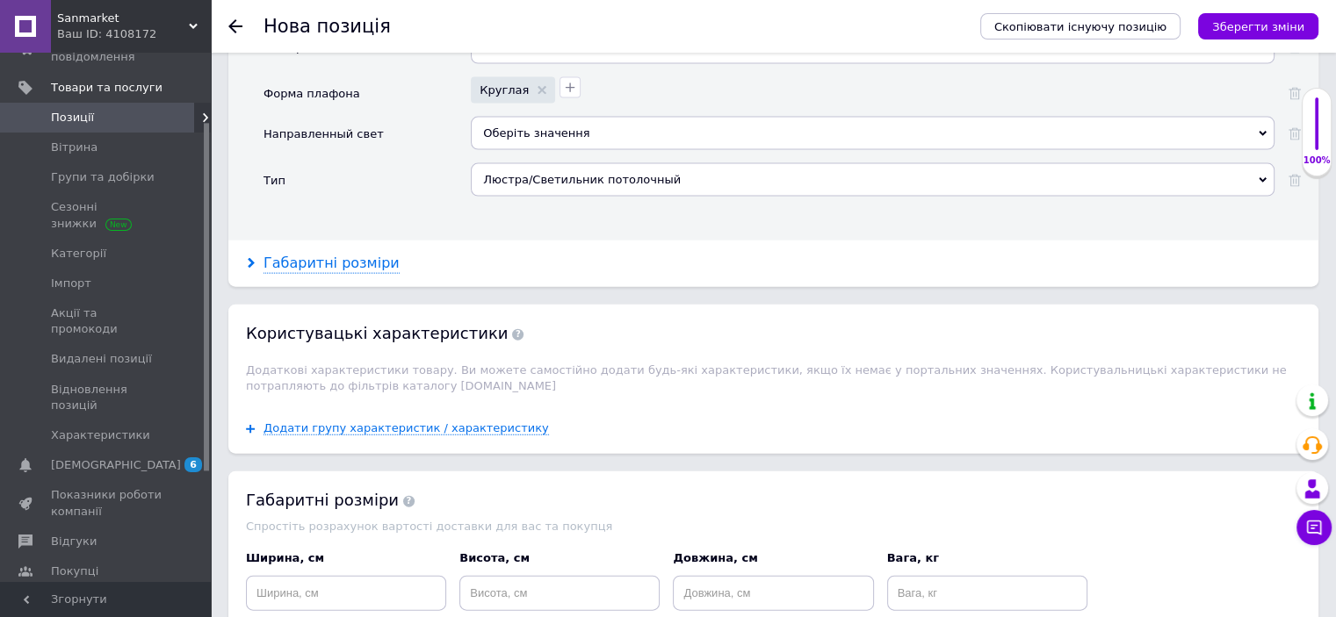
type input "6010"
click at [302, 254] on div "Габаритні розміри" at bounding box center [331, 264] width 136 height 20
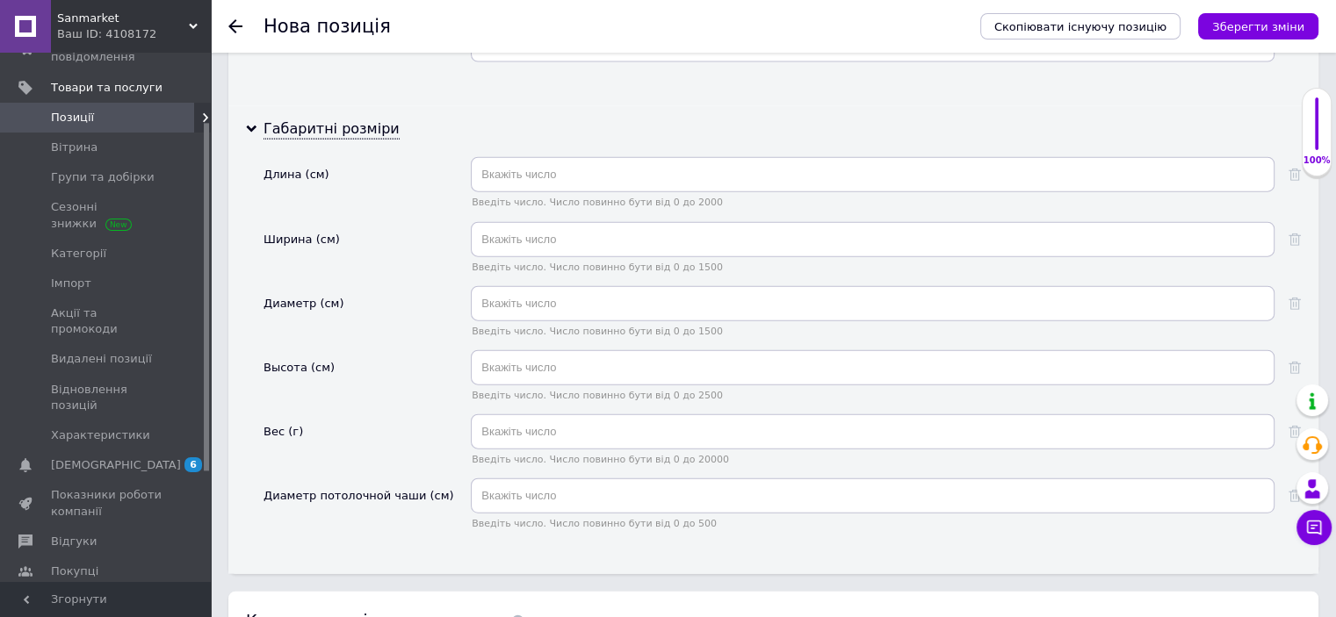
scroll to position [4110, 0]
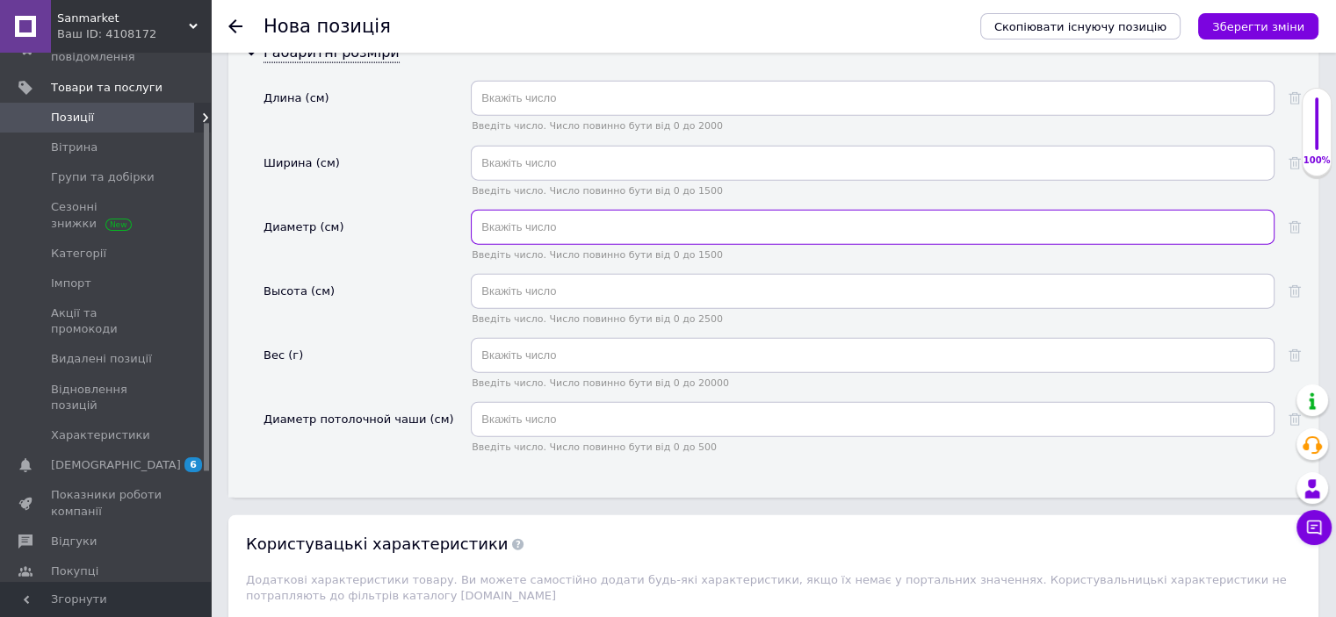
click at [520, 210] on input "text" at bounding box center [873, 227] width 804 height 35
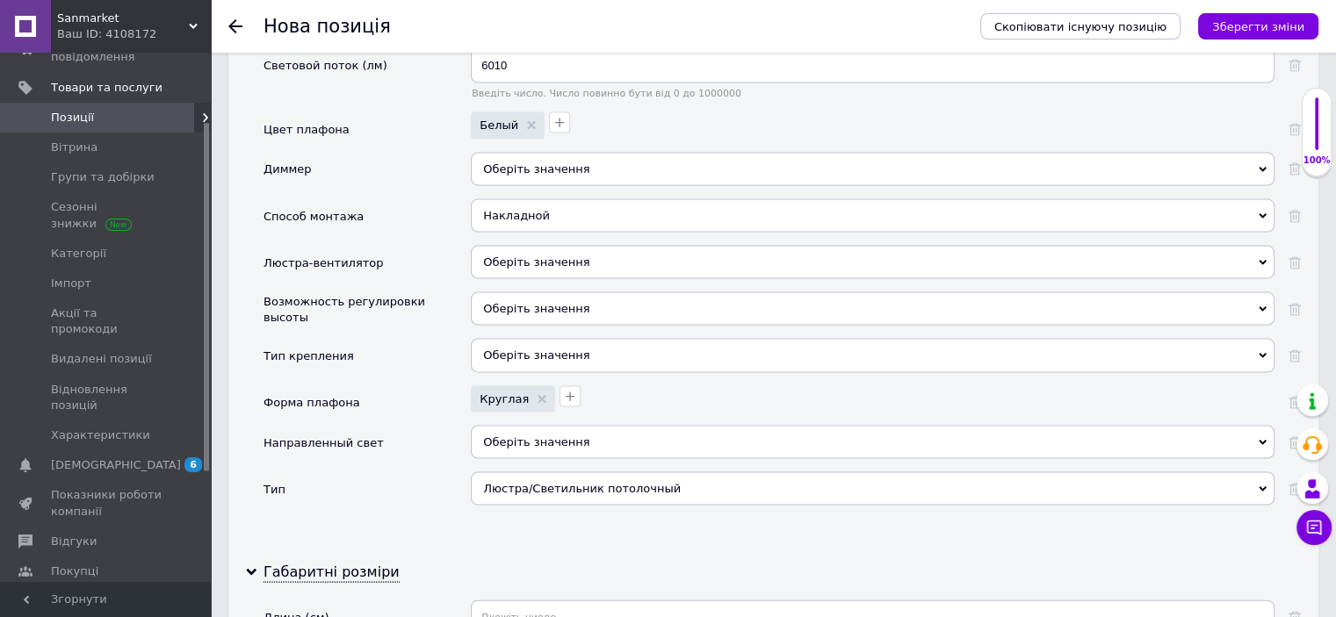
scroll to position [3478, 0]
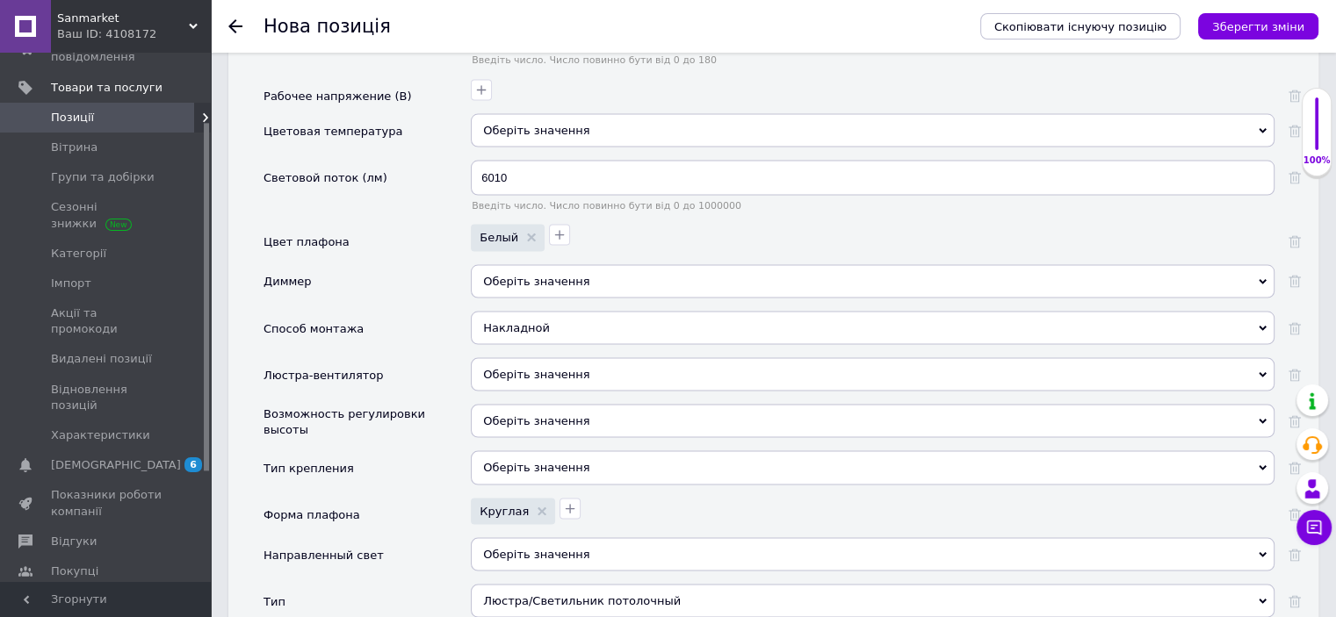
type input "47"
click at [559, 451] on div "Оберіть значення" at bounding box center [873, 467] width 804 height 33
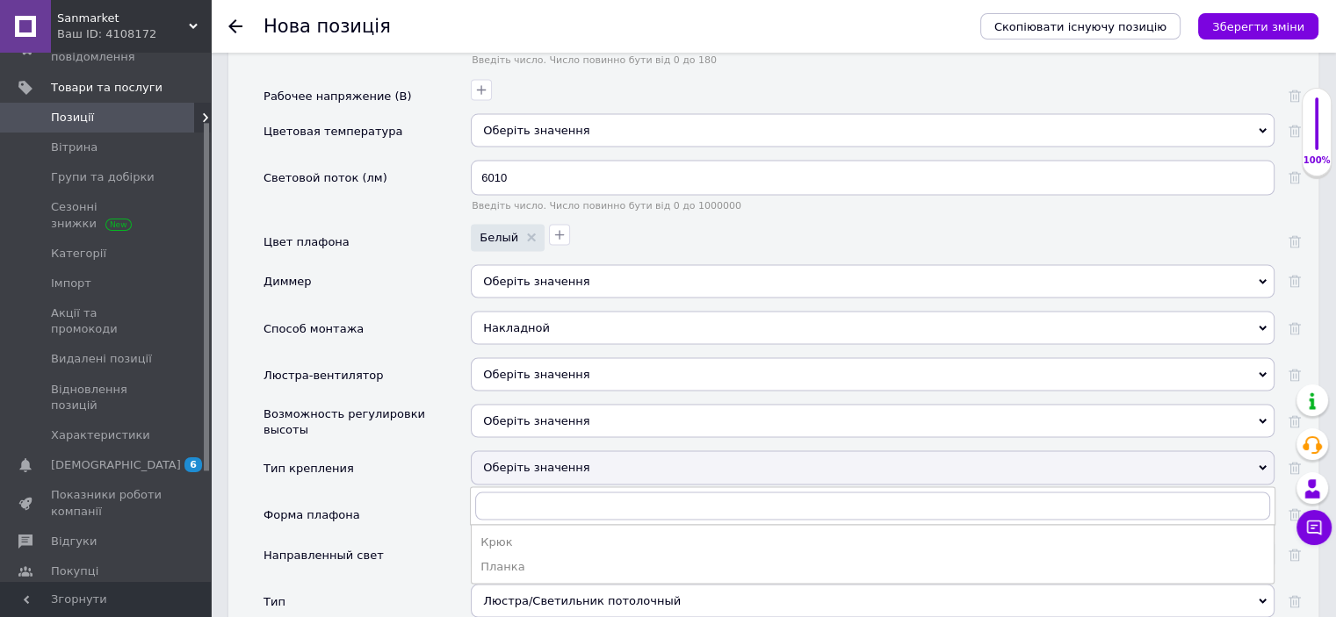
click at [559, 451] on div "Оберіть значення" at bounding box center [873, 467] width 804 height 33
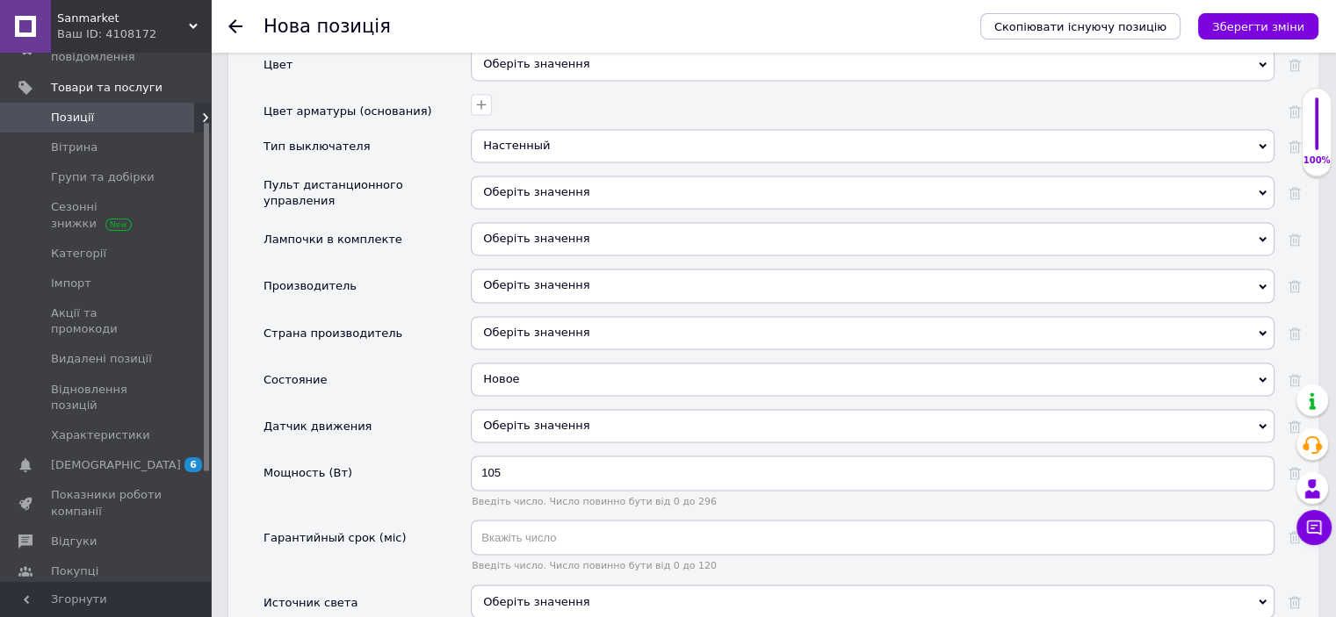
scroll to position [2951, 0]
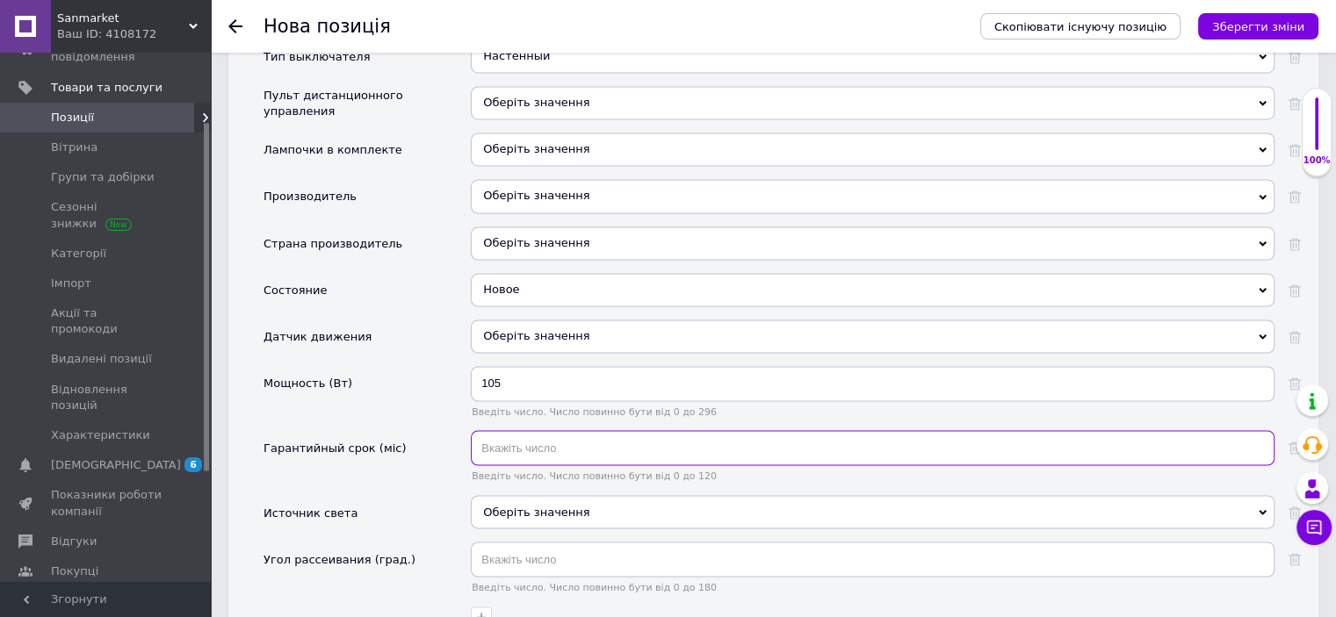
click at [519, 430] on input "text" at bounding box center [873, 447] width 804 height 35
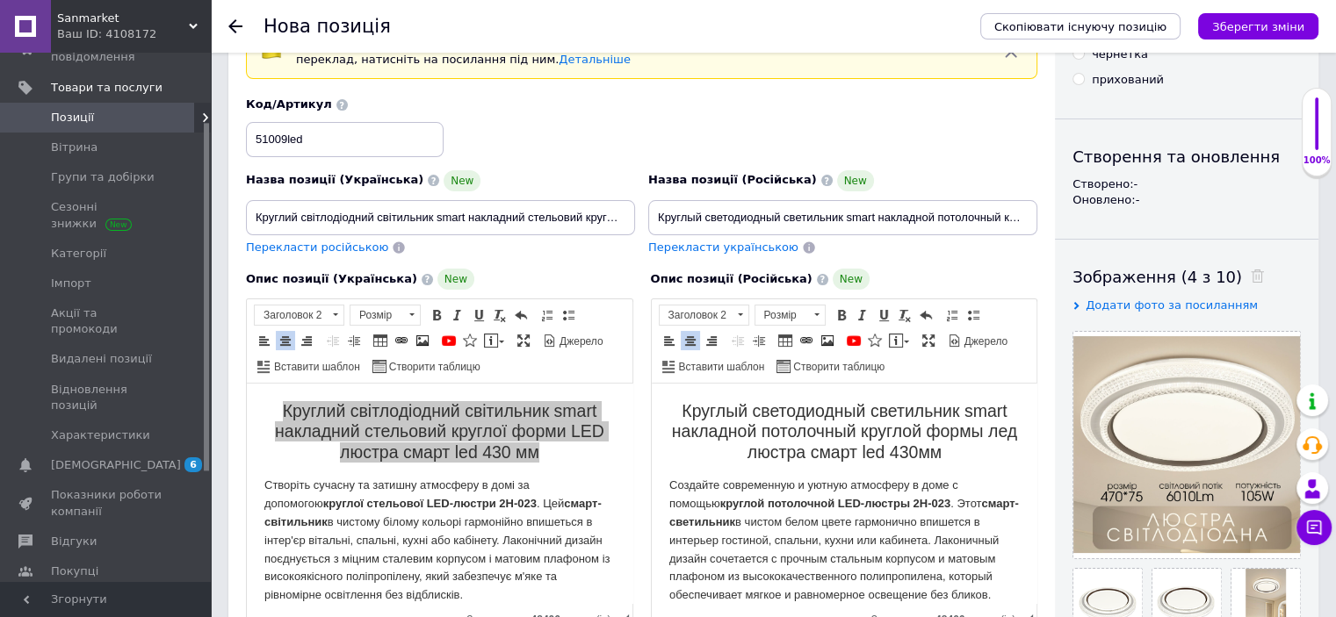
scroll to position [0, 0]
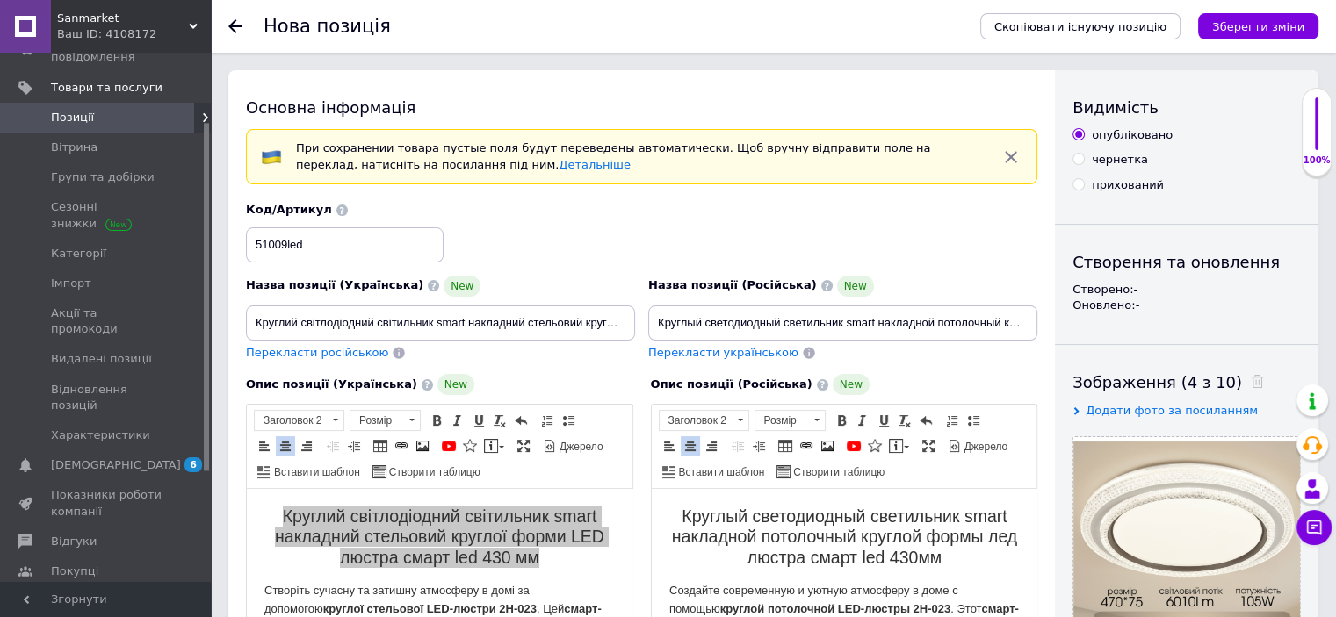
type input "12"
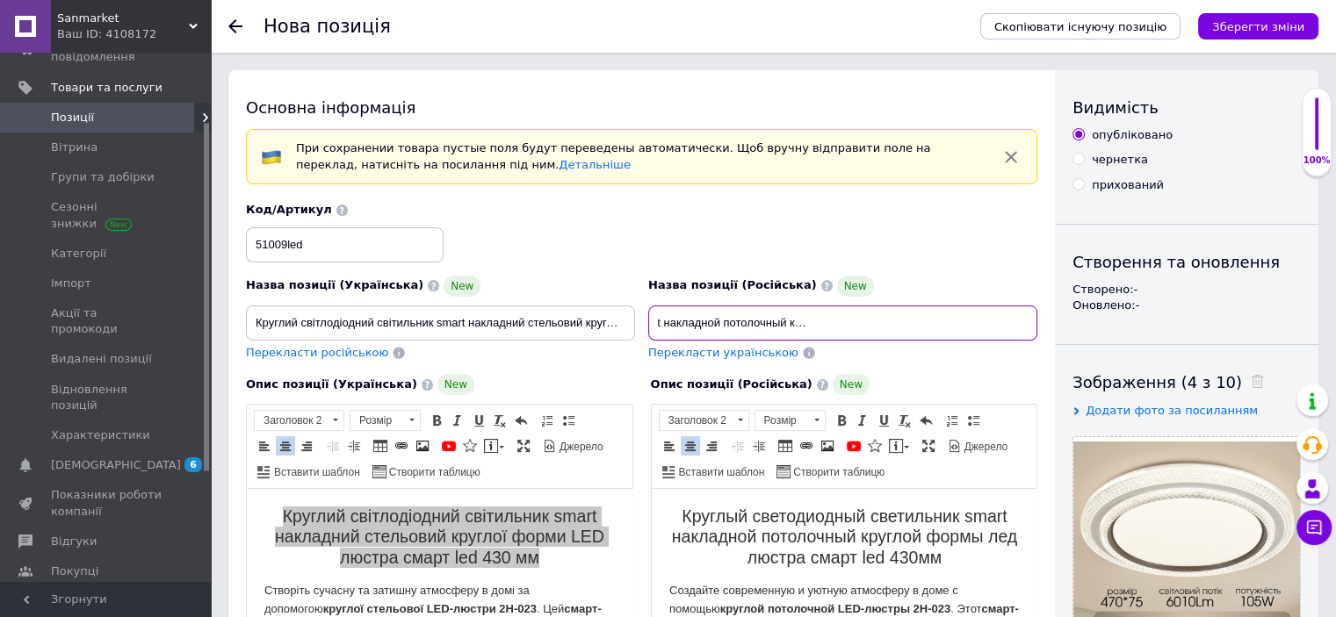
drag, startPoint x: 657, startPoint y: 320, endPoint x: 1265, endPoint y: 340, distance: 608.1
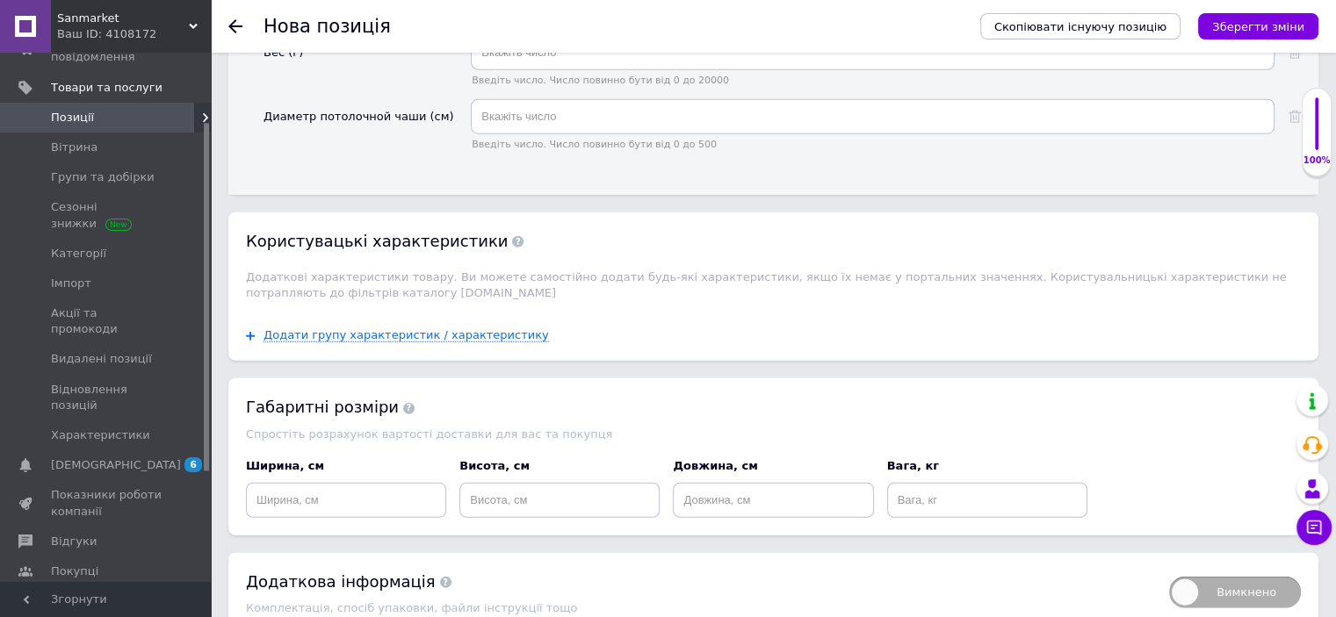
scroll to position [4463, 0]
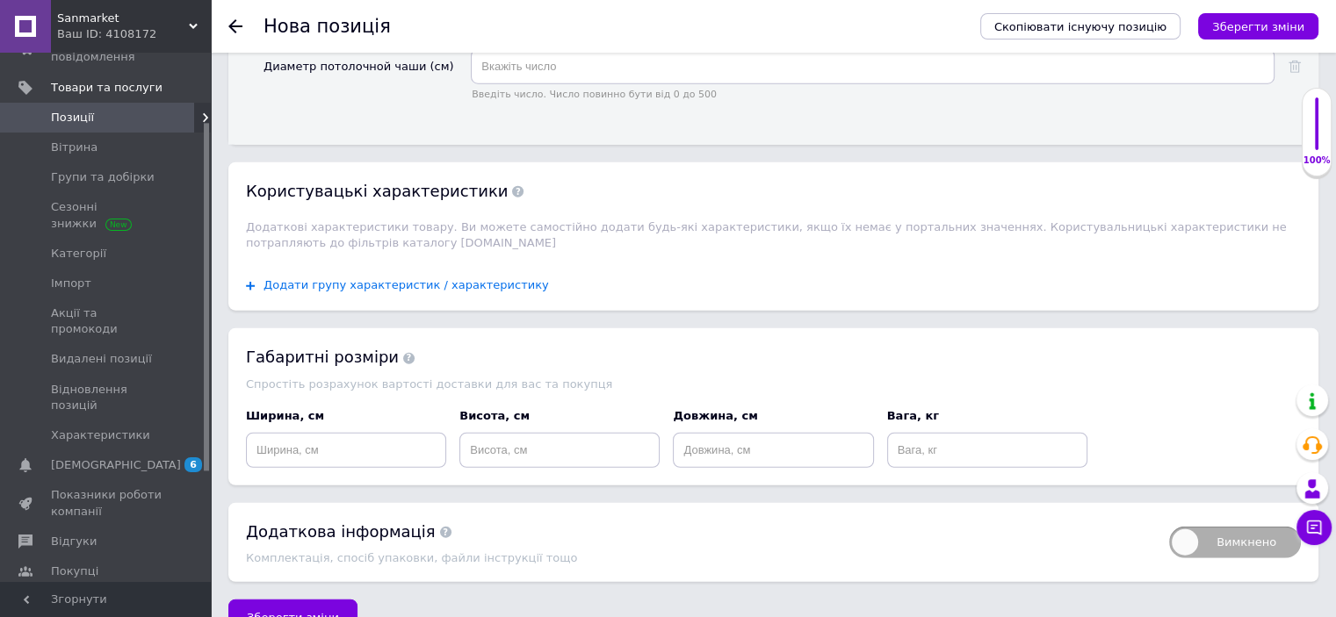
click at [433, 278] on span "Додати групу характеристик / характеристику" at bounding box center [405, 285] width 285 height 14
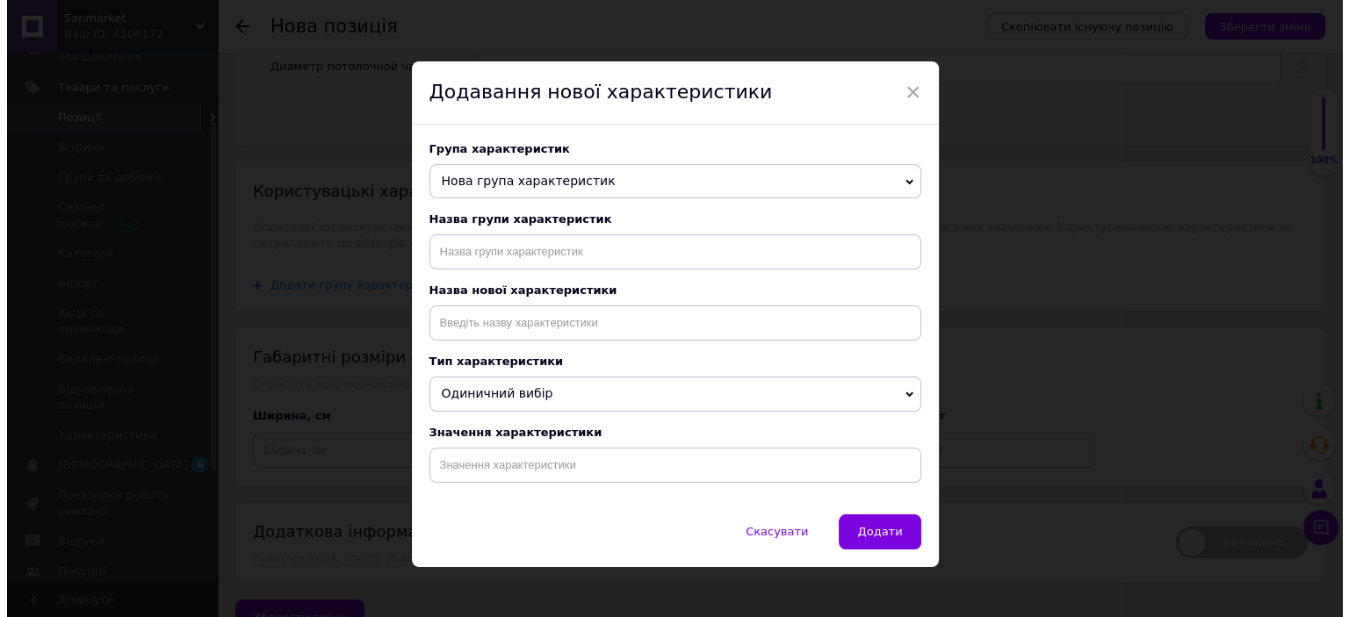
scroll to position [0, 0]
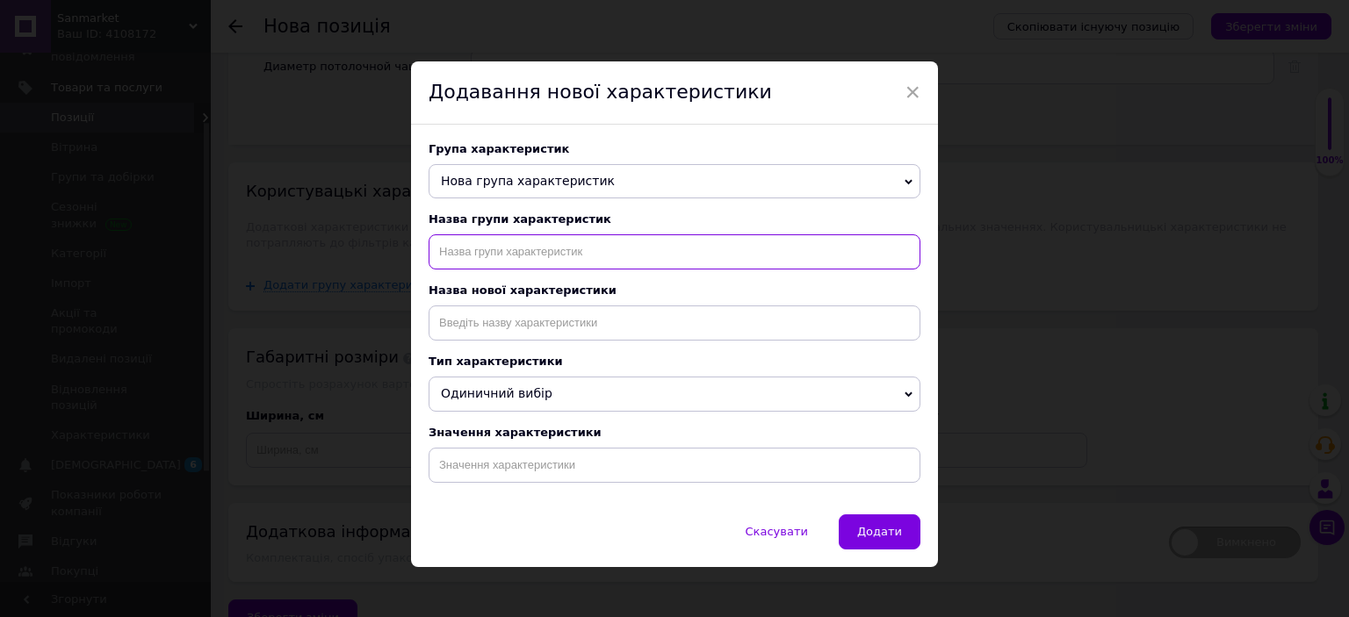
click at [475, 263] on input "text" at bounding box center [675, 251] width 492 height 35
type input "назначение"
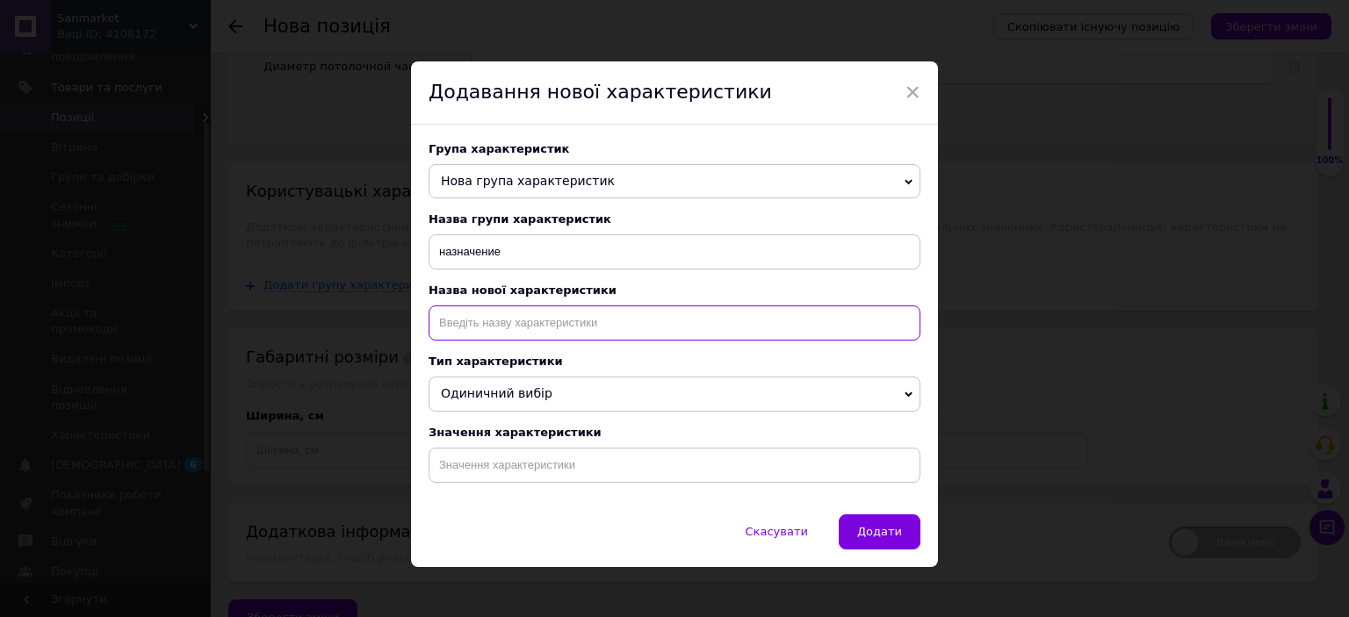
click at [618, 335] on input at bounding box center [675, 323] width 492 height 35
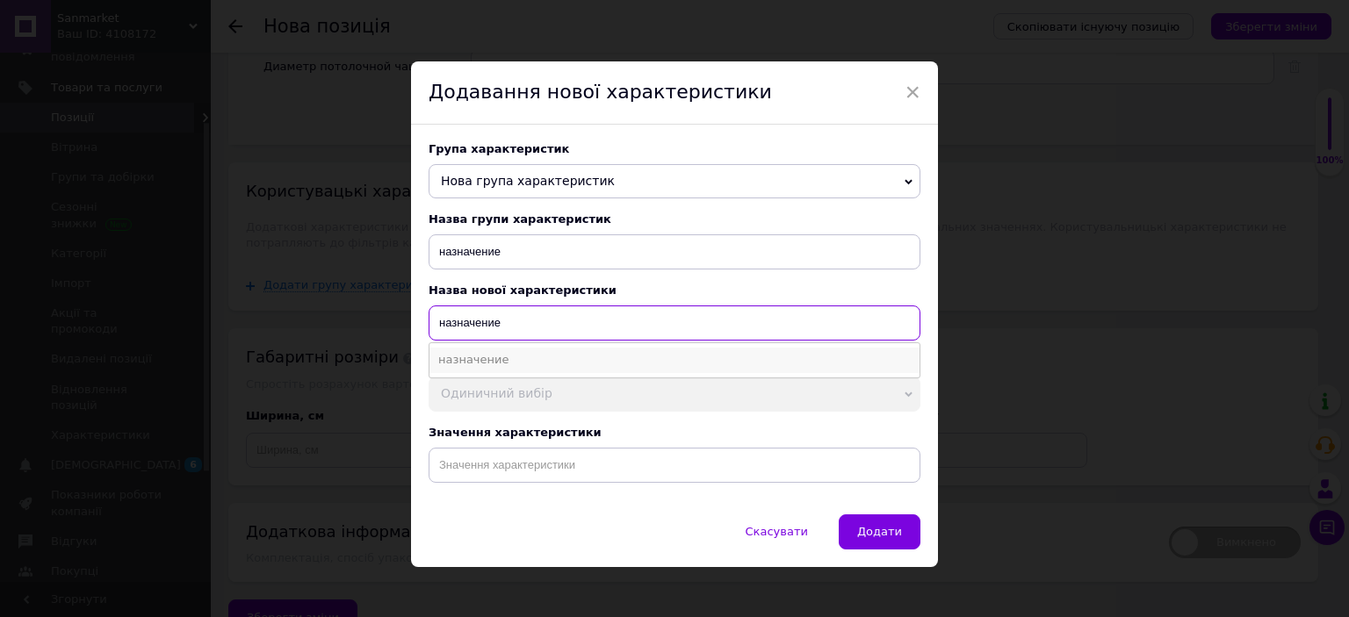
type input "назначение"
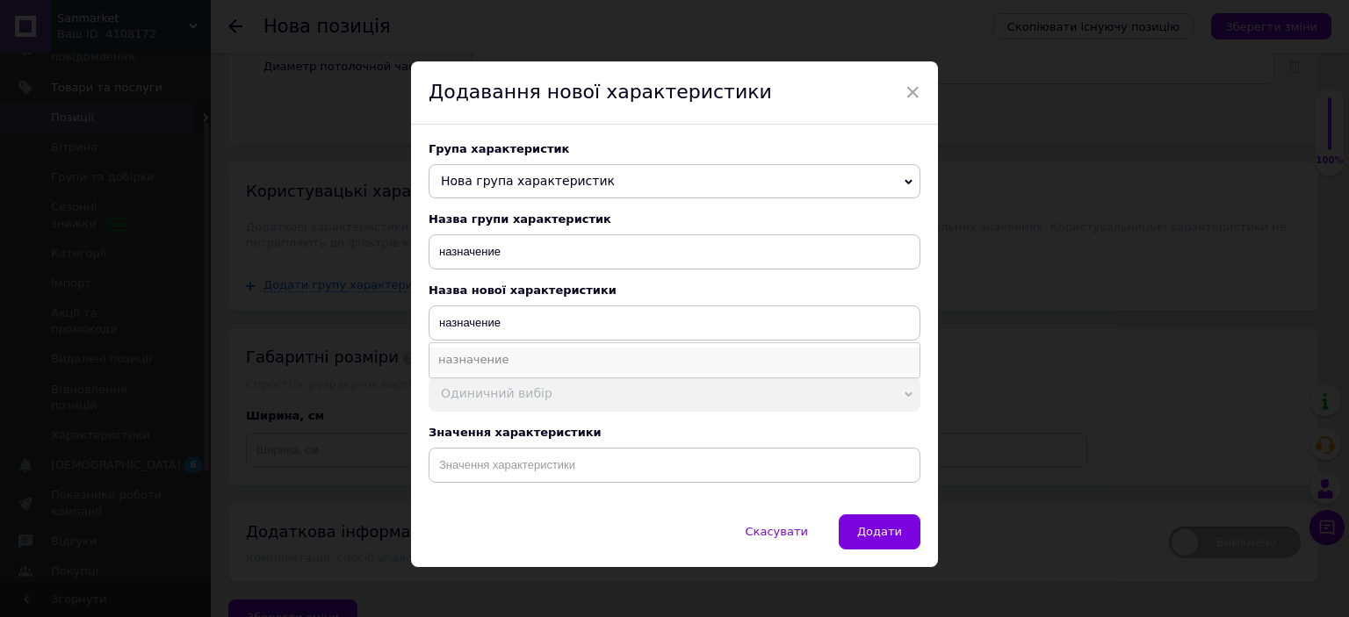
click at [554, 364] on li "назначение" at bounding box center [674, 360] width 490 height 25
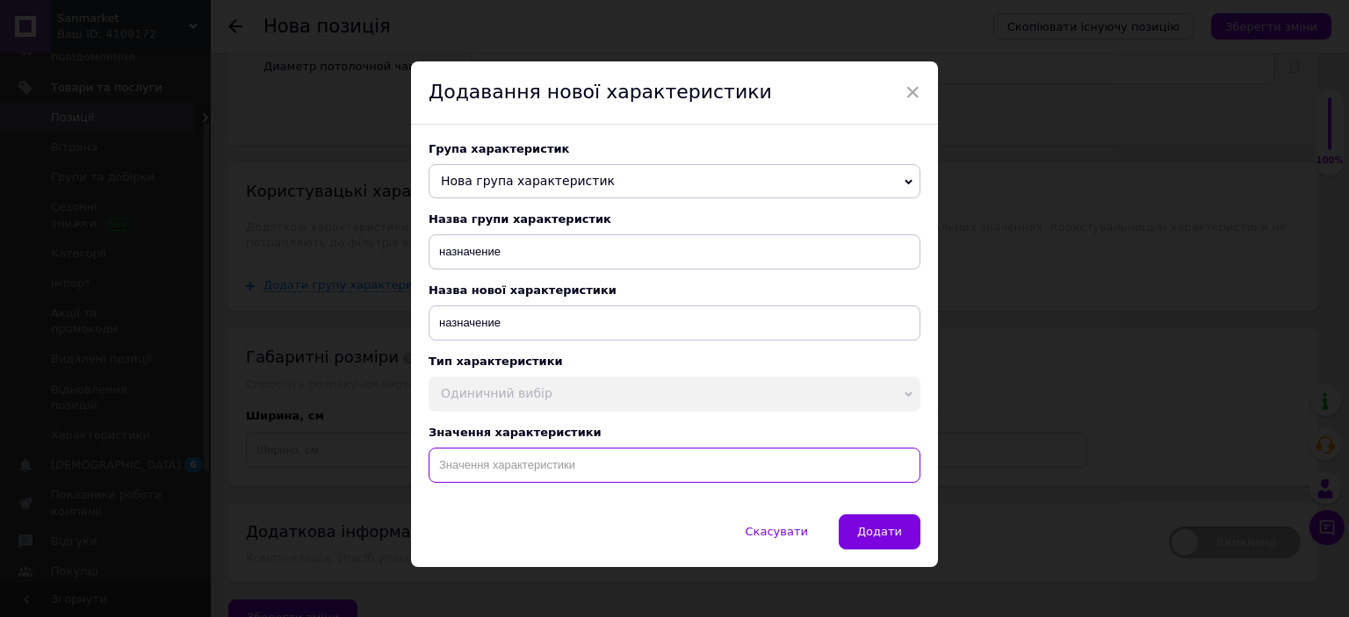
click at [523, 470] on input at bounding box center [675, 465] width 492 height 35
paste input "Круглый светодиодный светильник smart накладной потолочный круглой формы лед лю…"
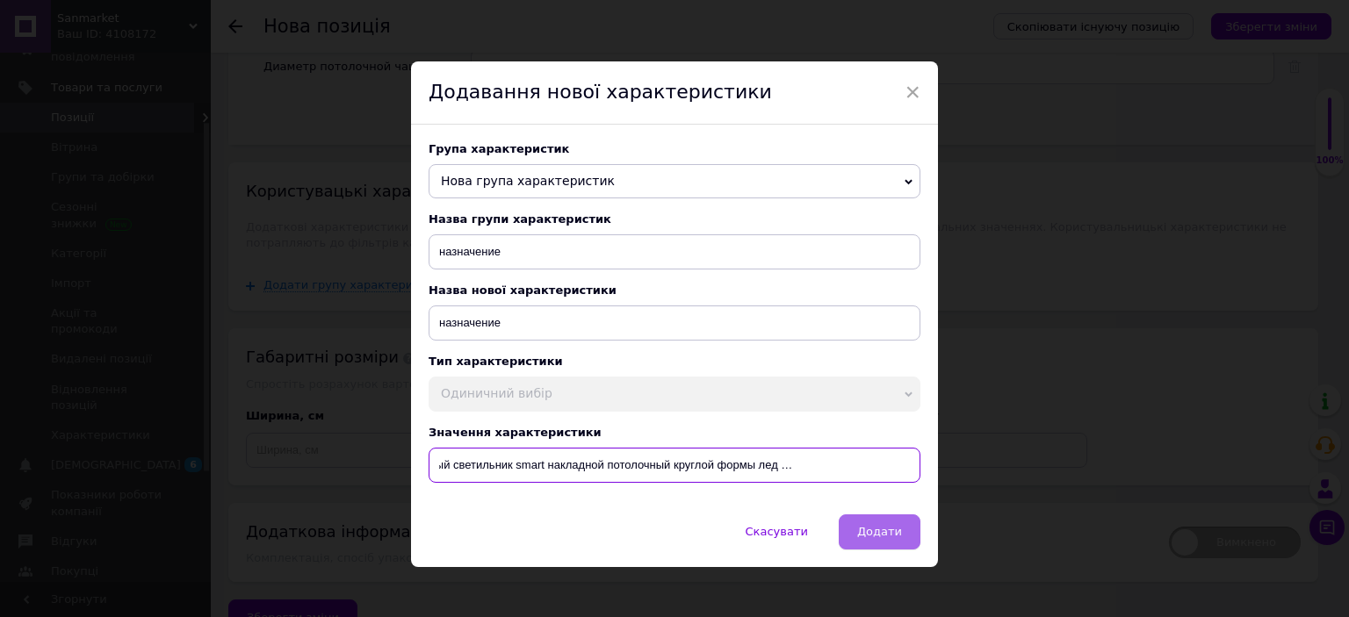
type input "Круглый светодиодный светильник smart накладной потолочный круглой формы лед лю…"
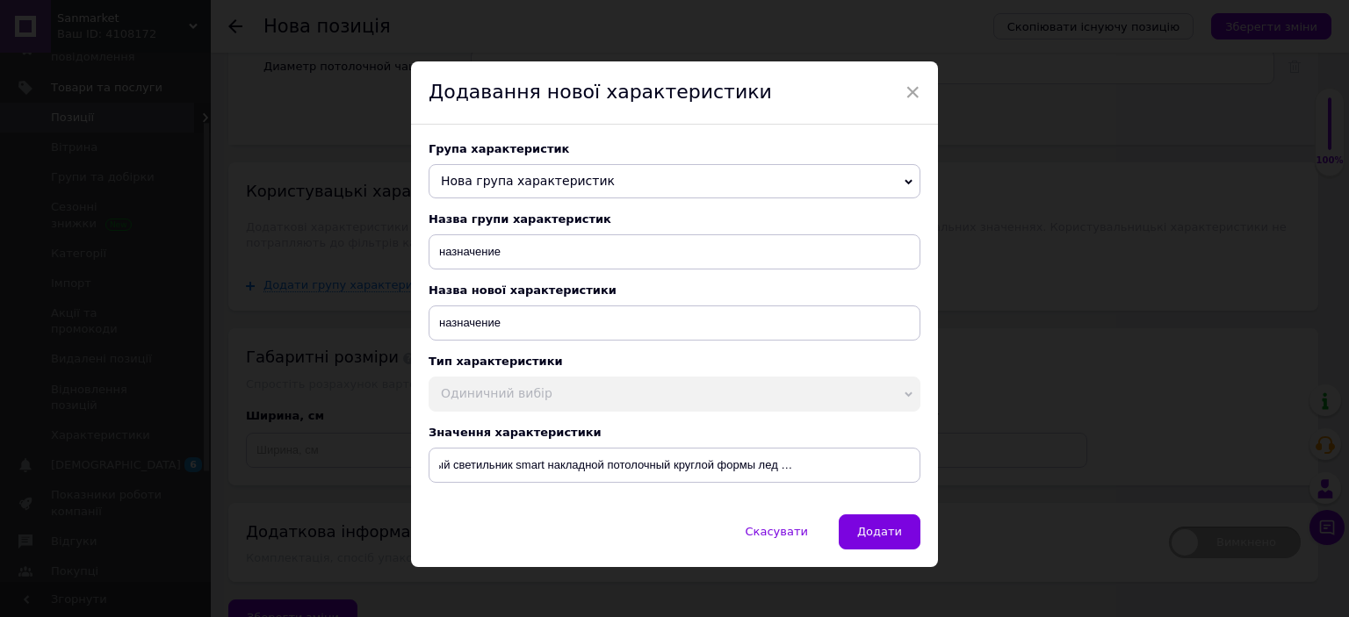
drag, startPoint x: 886, startPoint y: 546, endPoint x: 854, endPoint y: 551, distance: 32.8
click at [885, 538] on span "Додати" at bounding box center [879, 531] width 45 height 13
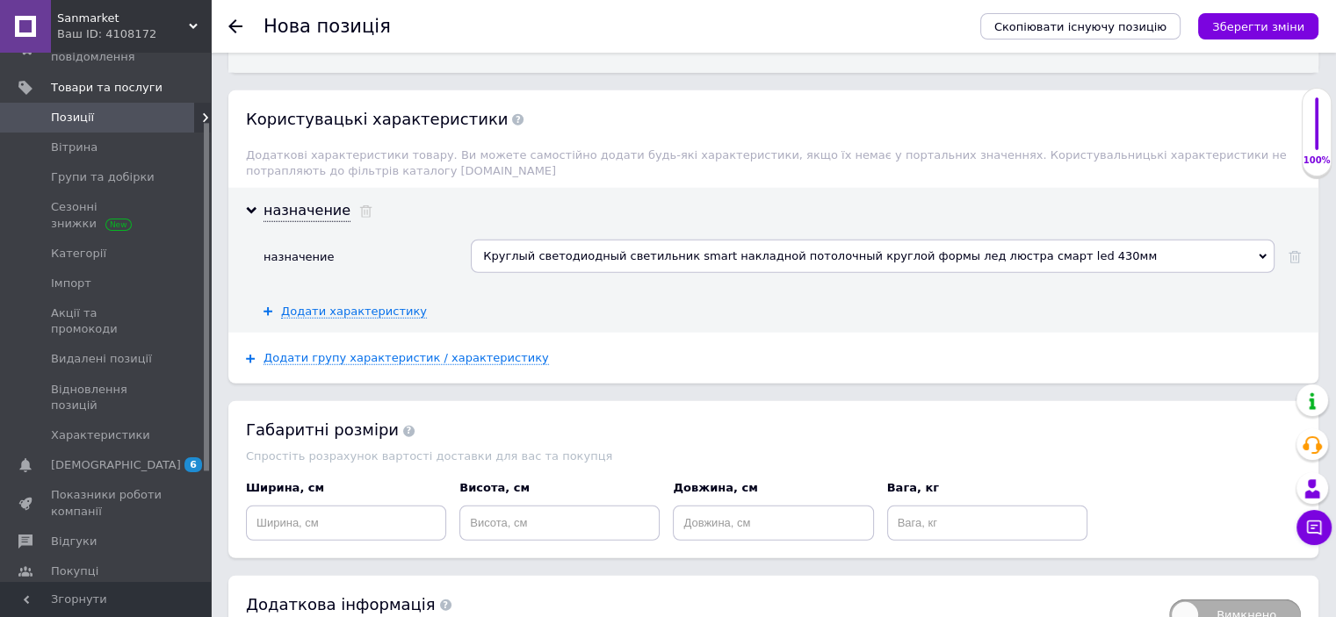
scroll to position [4607, 0]
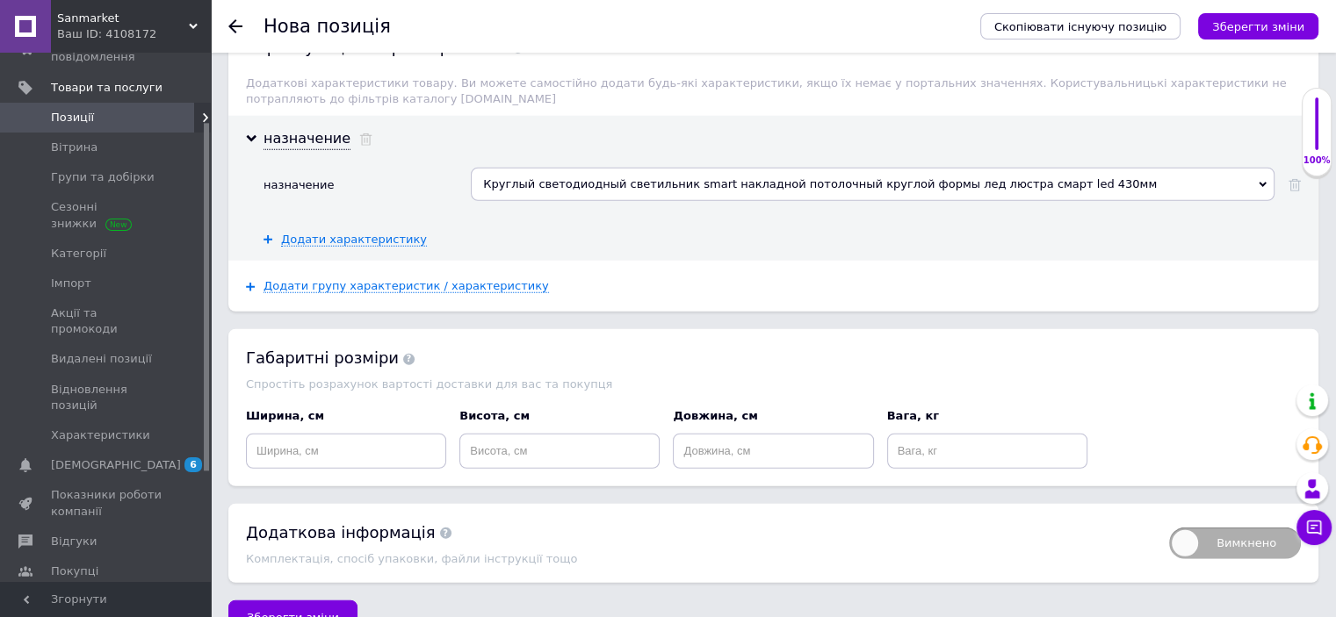
click at [323, 611] on span "Зберегти зміни" at bounding box center [293, 617] width 92 height 13
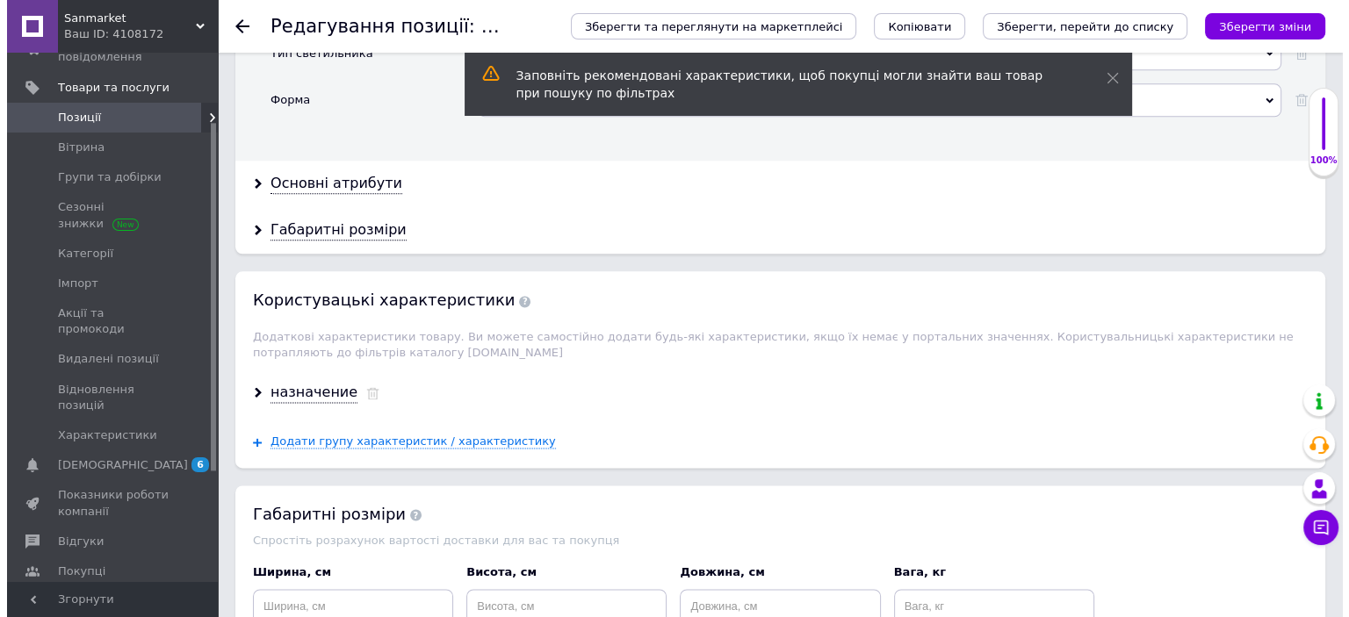
scroll to position [2539, 0]
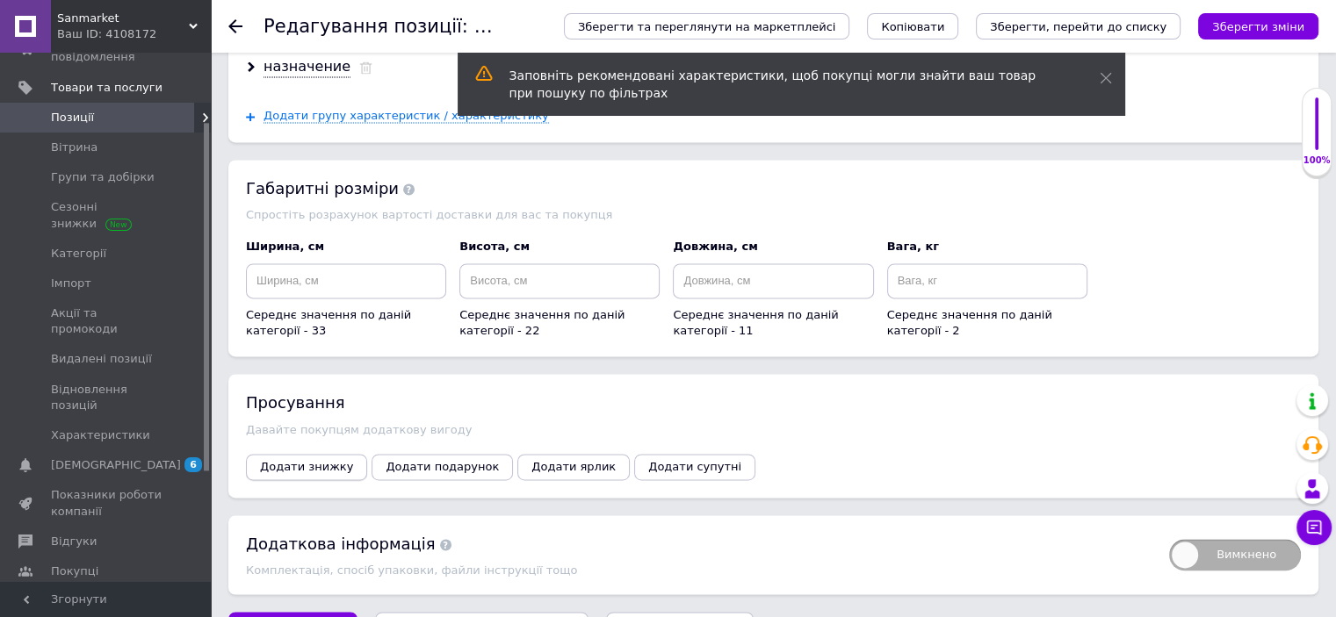
click at [299, 460] on span "Додати знижку" at bounding box center [306, 466] width 93 height 13
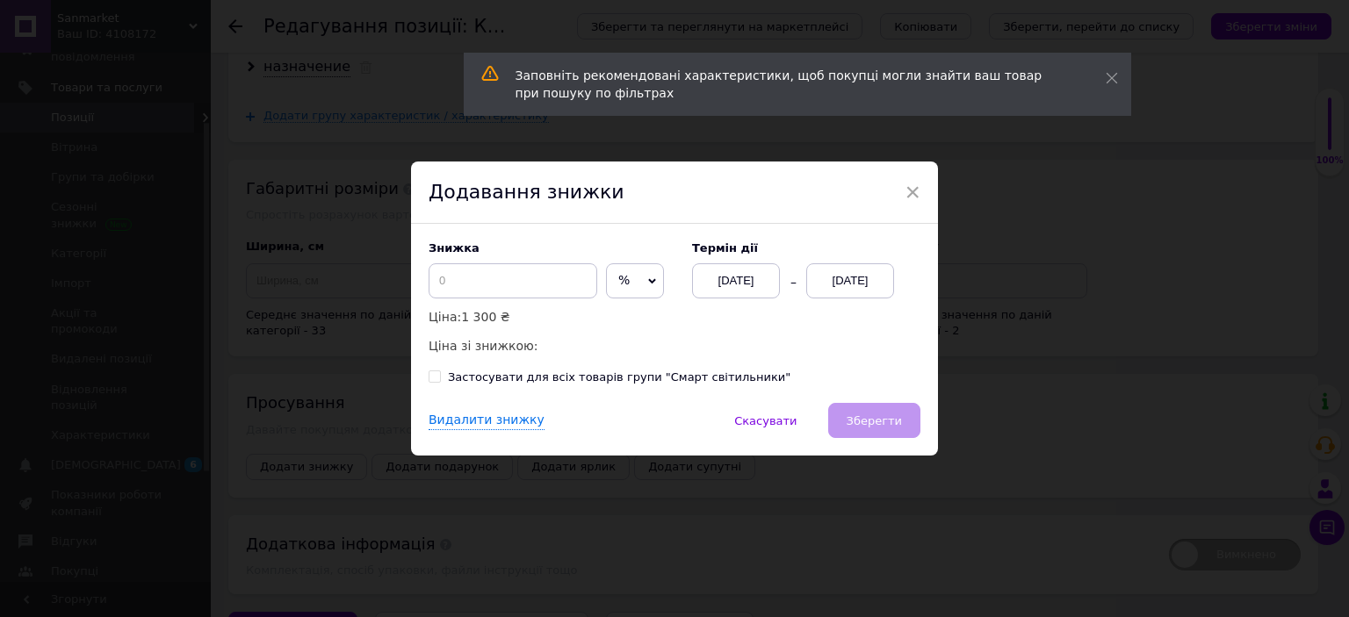
click at [653, 280] on div "Знижка % ₴ Ціна: 1 300 ₴ Ціна зі знижкою:" at bounding box center [552, 299] width 246 height 114
click at [648, 278] on icon at bounding box center [652, 282] width 8 height 8
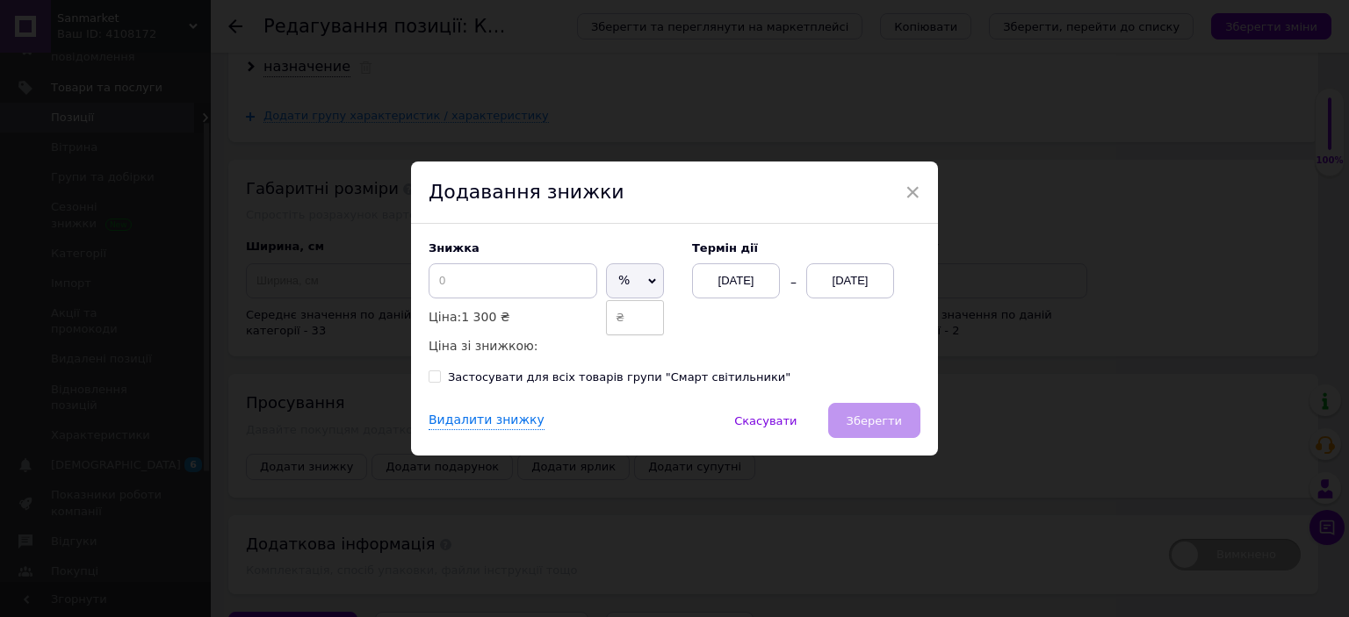
drag, startPoint x: 631, startPoint y: 320, endPoint x: 623, endPoint y: 315, distance: 9.8
click at [631, 320] on li "₴" at bounding box center [635, 318] width 56 height 25
click at [503, 295] on input at bounding box center [513, 280] width 169 height 35
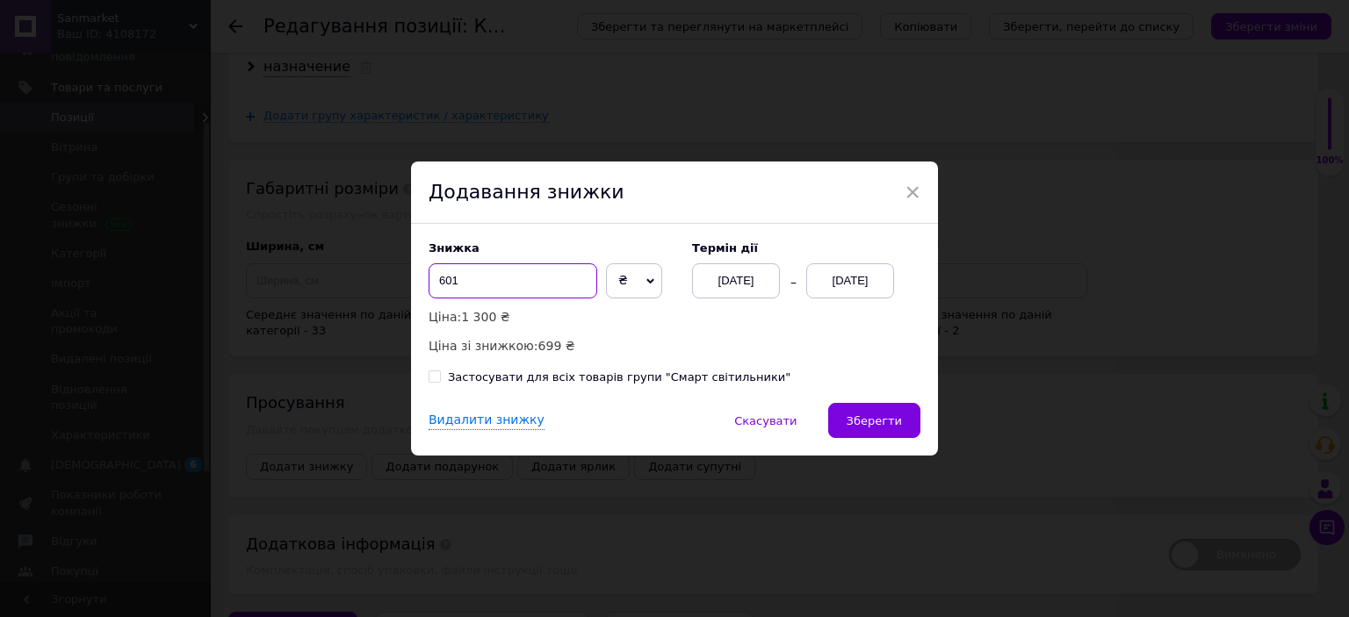
type input "601"
click at [859, 283] on div "[DATE]" at bounding box center [850, 280] width 88 height 35
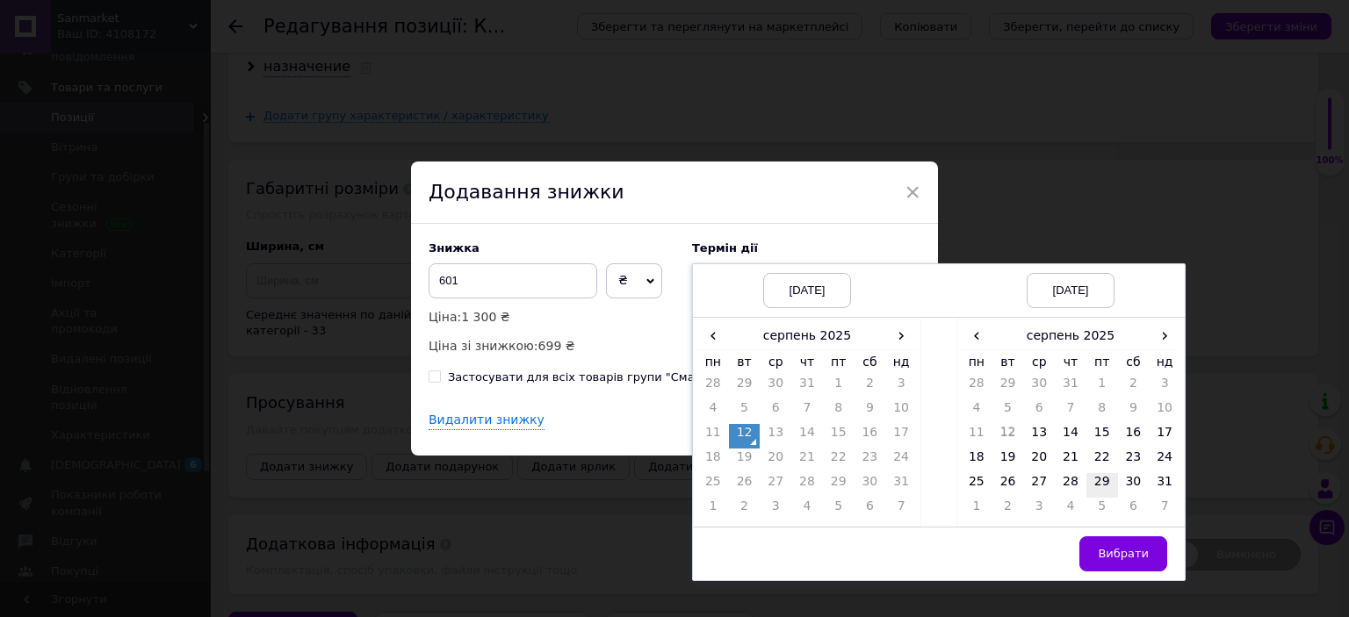
click at [1102, 484] on td "29" at bounding box center [1102, 485] width 32 height 25
drag, startPoint x: 1125, startPoint y: 554, endPoint x: 1005, endPoint y: 497, distance: 133.2
click at [1125, 555] on span "Вибрати" at bounding box center [1123, 553] width 51 height 13
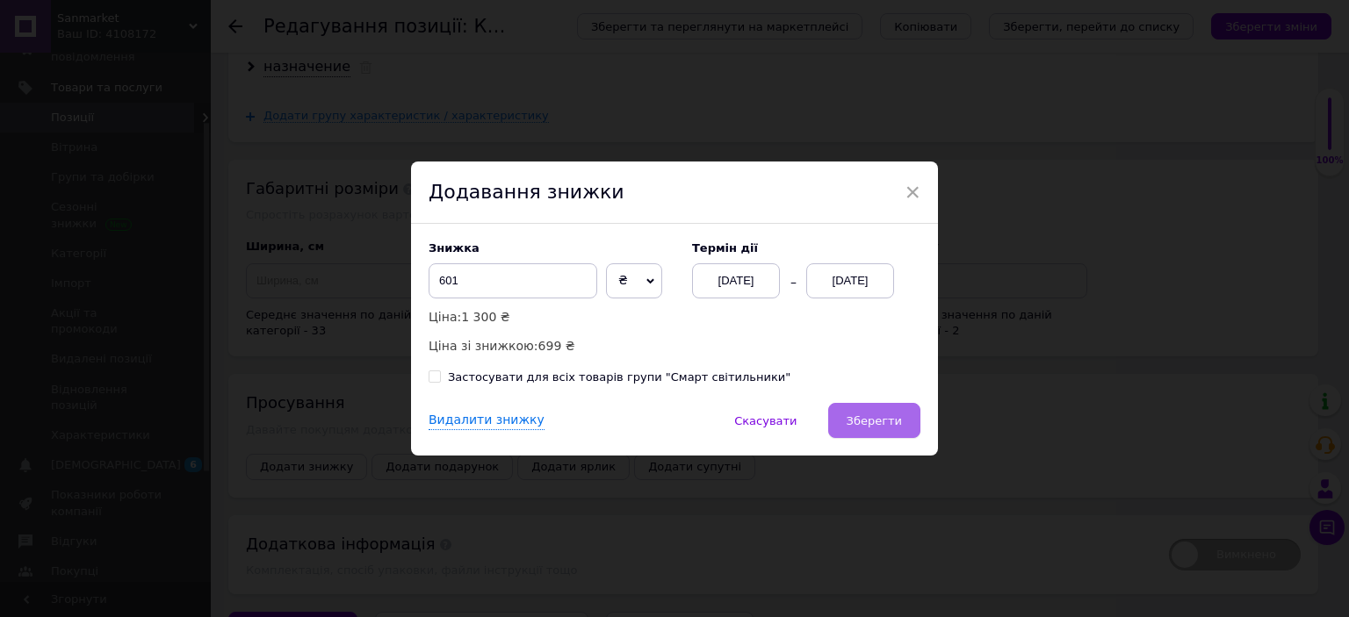
click at [884, 422] on span "Зберегти" at bounding box center [874, 421] width 55 height 13
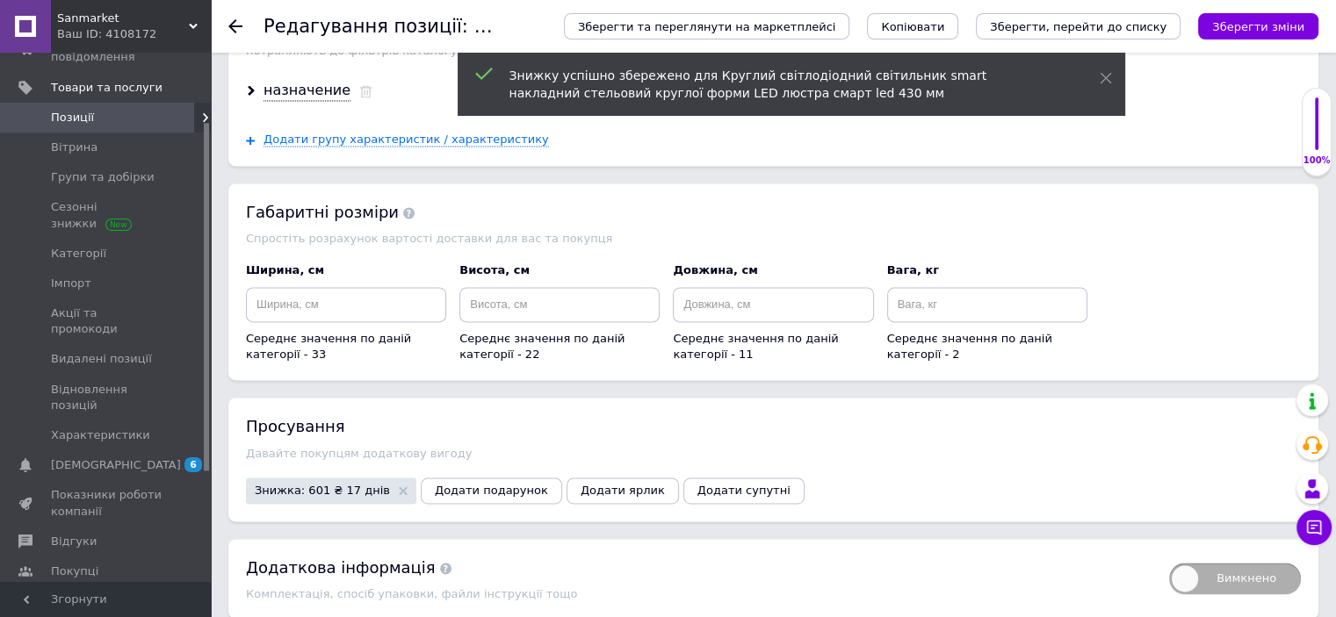
scroll to position [2540, 0]
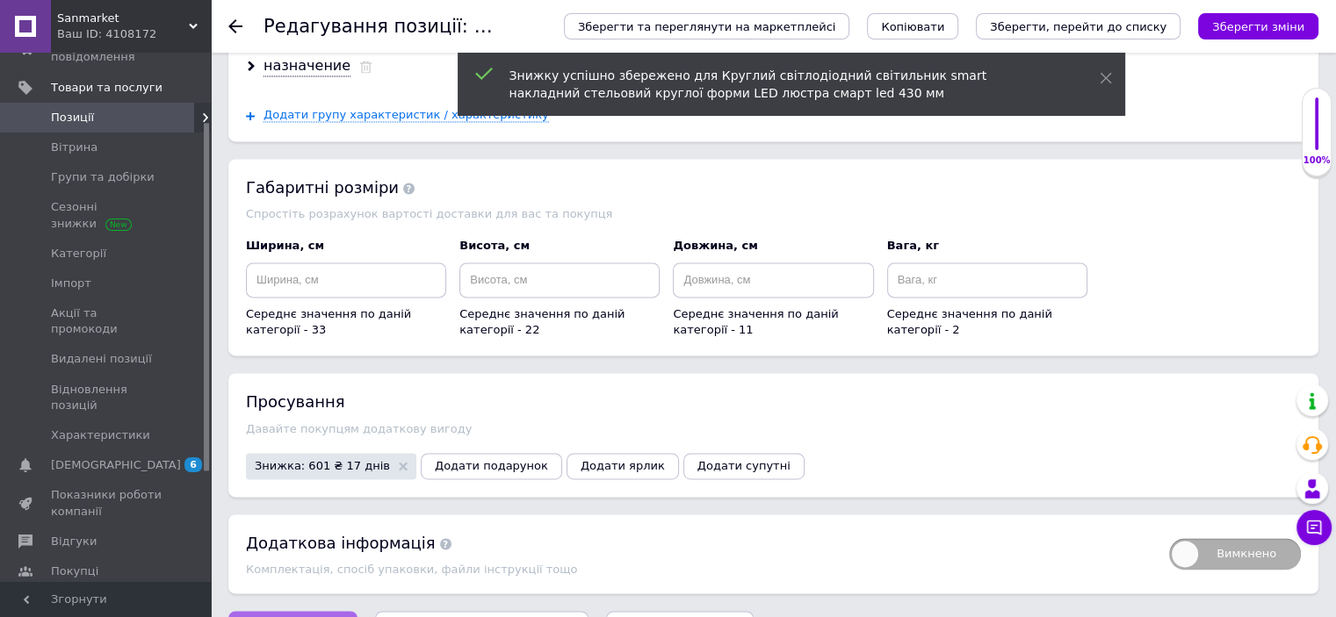
click at [294, 617] on span "Зберегти зміни" at bounding box center [293, 629] width 92 height 13
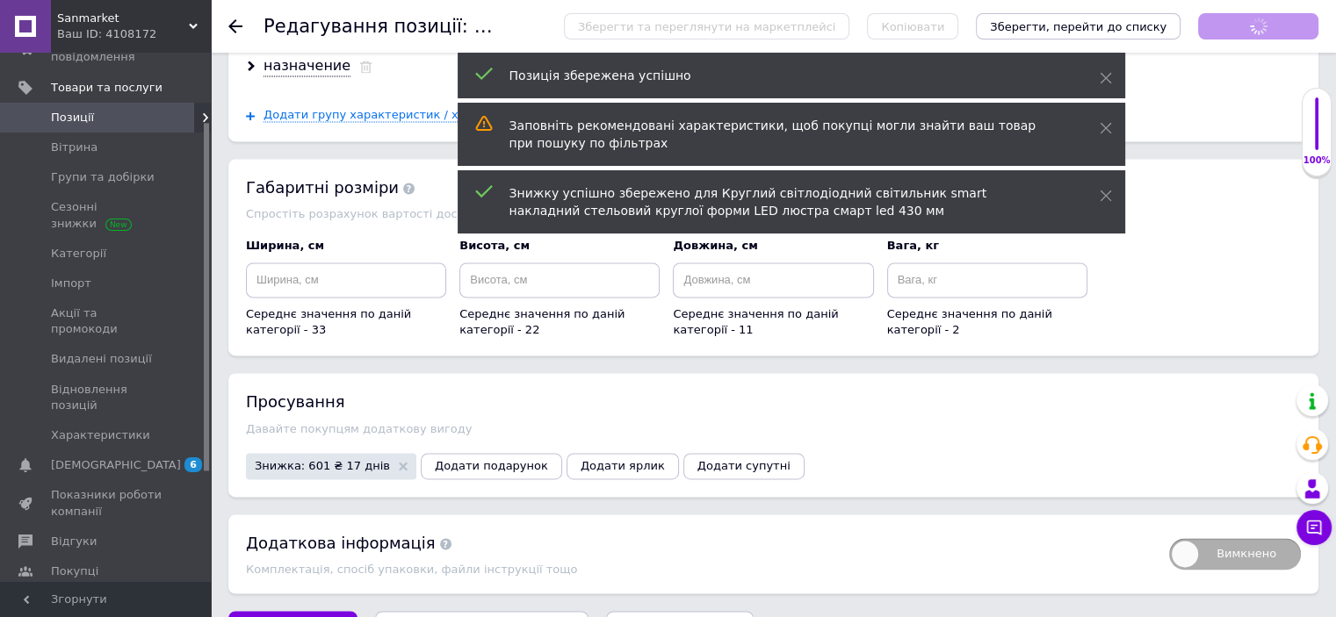
click at [96, 119] on span "Позиції" at bounding box center [107, 118] width 112 height 16
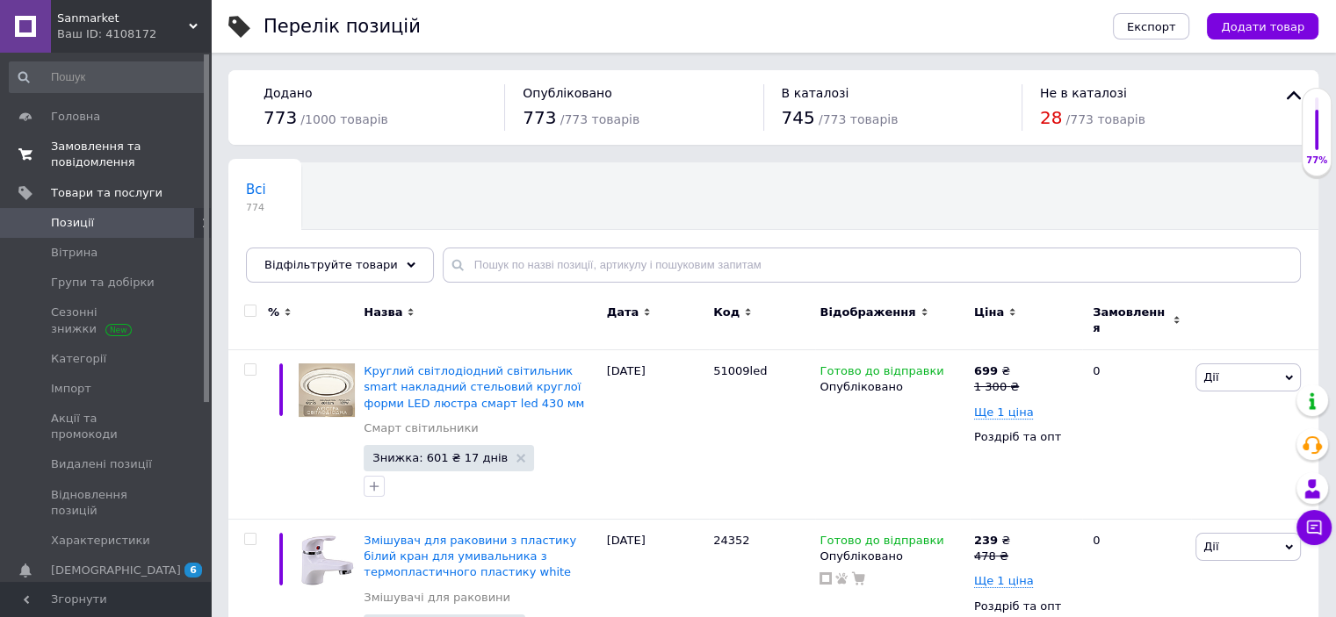
click at [110, 155] on span "Замовлення та повідомлення" at bounding box center [107, 155] width 112 height 32
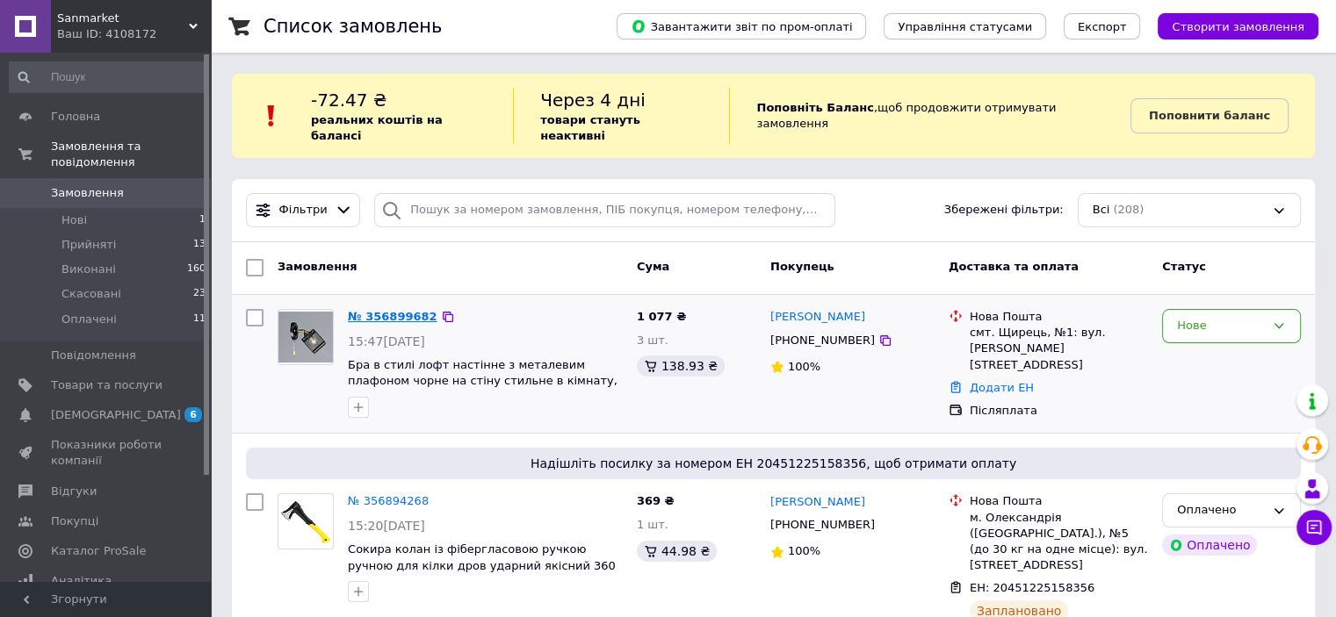
click at [369, 310] on link "№ 356899682" at bounding box center [393, 316] width 90 height 13
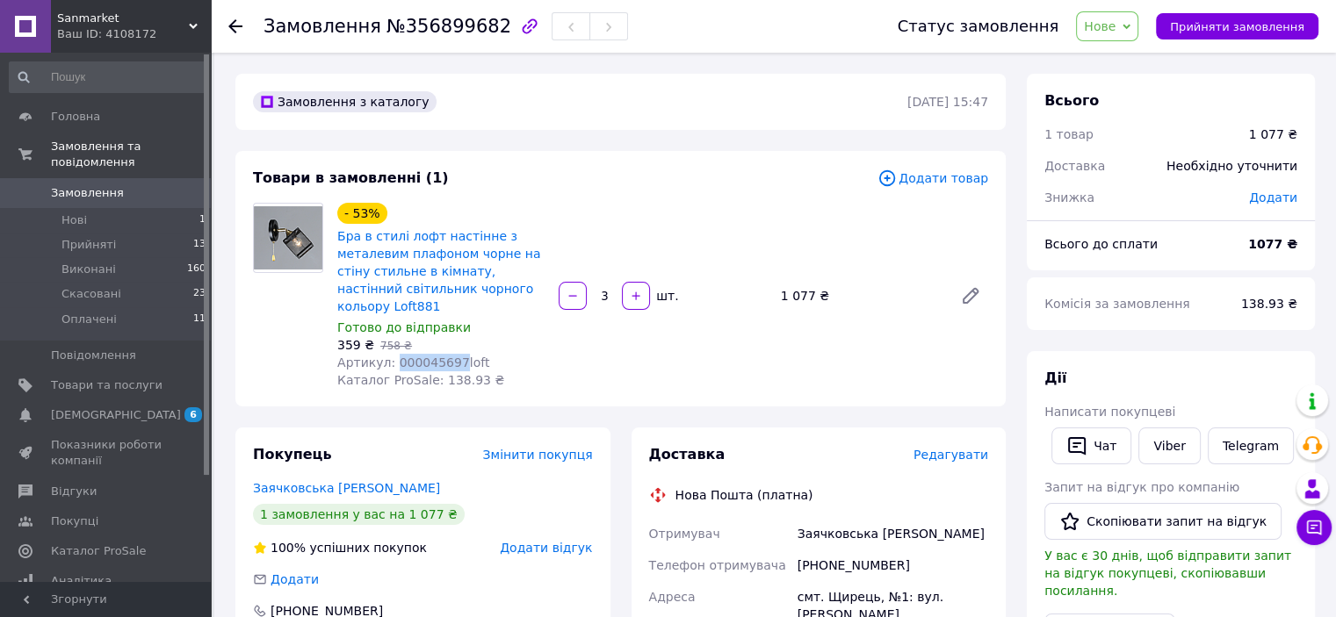
drag, startPoint x: 391, startPoint y: 346, endPoint x: 450, endPoint y: 349, distance: 58.9
click at [450, 356] on span "Артикул: 000045697loft" at bounding box center [413, 363] width 152 height 14
copy span "000045697"
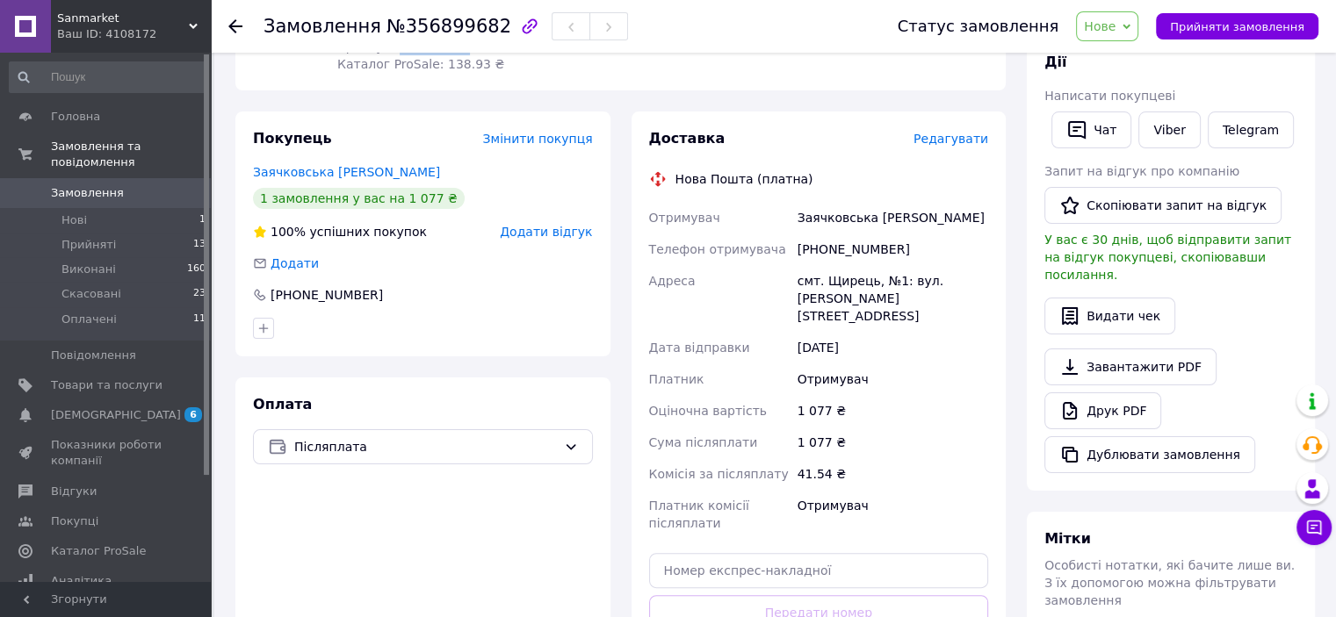
scroll to position [105, 0]
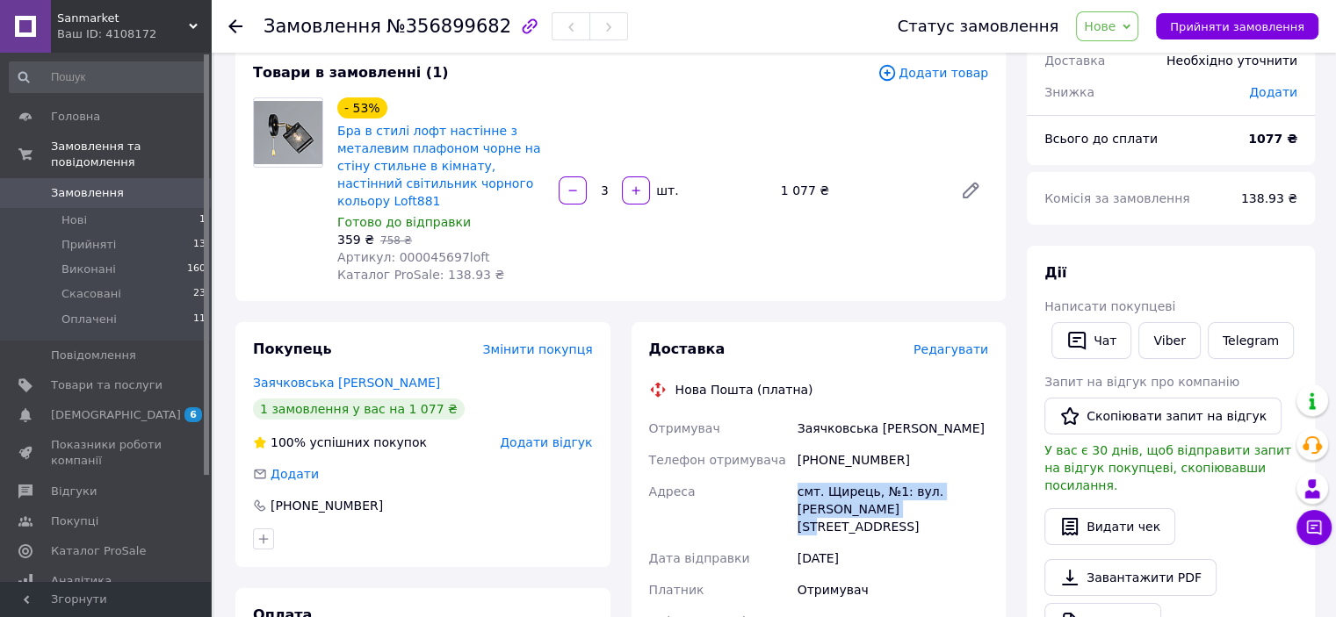
drag, startPoint x: 797, startPoint y: 473, endPoint x: 912, endPoint y: 486, distance: 115.7
click at [925, 487] on div "смт. Щирець, №1: вул. [PERSON_NAME][STREET_ADDRESS]" at bounding box center [893, 509] width 198 height 67
copy div "смт. Щирець, №1: вул. [PERSON_NAME][STREET_ADDRESS]"
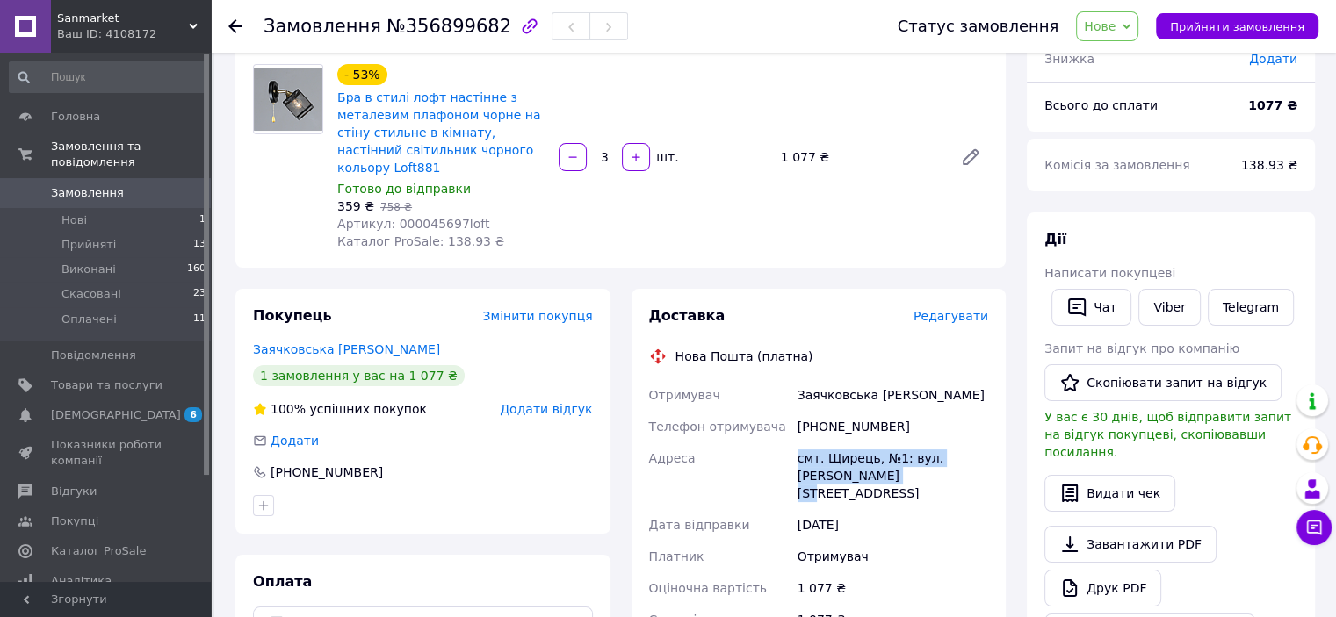
scroll to position [211, 0]
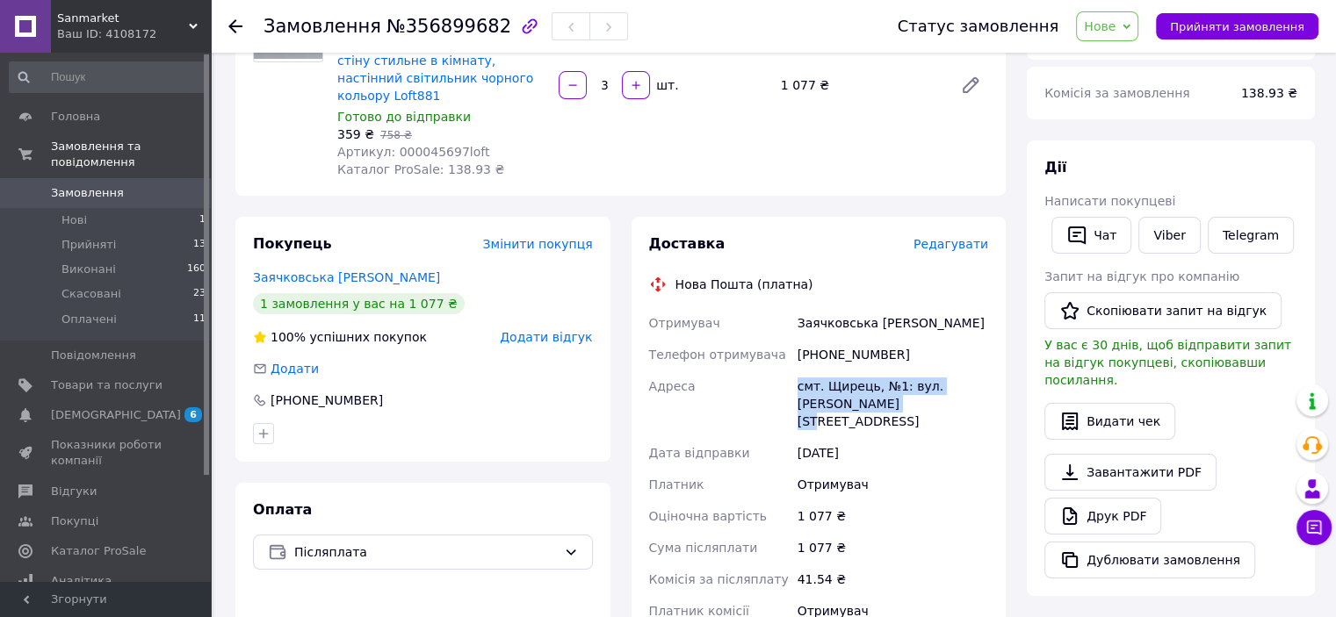
click at [866, 387] on div "смт. Щирець, №1: вул. [PERSON_NAME][STREET_ADDRESS]" at bounding box center [893, 404] width 198 height 67
drag, startPoint x: 808, startPoint y: 386, endPoint x: 882, endPoint y: 385, distance: 73.8
click at [882, 385] on div "смт. Щирець, №1: вул. [PERSON_NAME][STREET_ADDRESS]" at bounding box center [893, 404] width 198 height 67
click at [804, 371] on div "смт. Щирець, №1: вул. [PERSON_NAME][STREET_ADDRESS]" at bounding box center [893, 404] width 198 height 67
drag, startPoint x: 873, startPoint y: 370, endPoint x: 927, endPoint y: 368, distance: 53.6
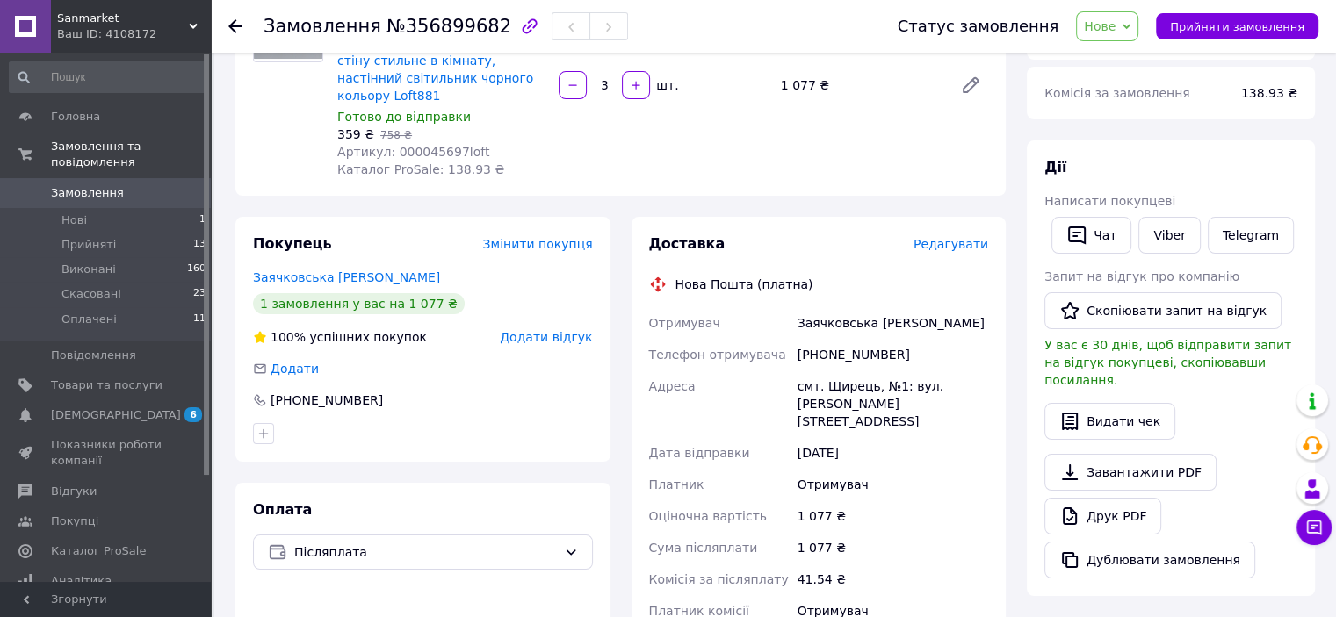
click at [889, 371] on div "смт. Щирець, №1: вул. [PERSON_NAME][STREET_ADDRESS]" at bounding box center [893, 404] width 198 height 67
click at [854, 378] on div "смт. Щирець, №1: вул. [PERSON_NAME][STREET_ADDRESS]" at bounding box center [893, 404] width 198 height 67
drag, startPoint x: 878, startPoint y: 371, endPoint x: 920, endPoint y: 367, distance: 42.4
click at [920, 371] on div "смт. Щирець, №1: вул. [PERSON_NAME][STREET_ADDRESS]" at bounding box center [893, 404] width 198 height 67
drag, startPoint x: 792, startPoint y: 386, endPoint x: 899, endPoint y: 390, distance: 107.2
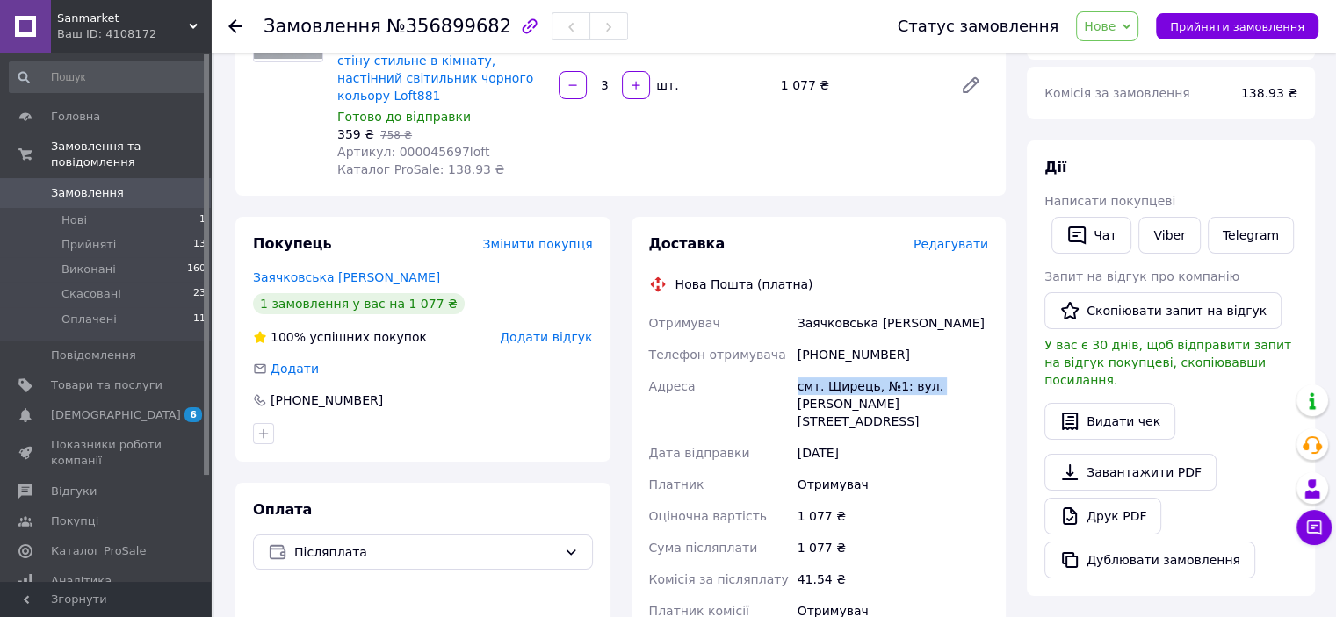
click at [847, 390] on div "Отримувач Заячковська Богдана Телефон отримувача +380634497940 Адреса смт. Щире…" at bounding box center [818, 475] width 347 height 337
click at [878, 390] on div "смт. Щирець, №1: вул. [PERSON_NAME][STREET_ADDRESS]" at bounding box center [893, 404] width 198 height 67
click at [1115, 24] on span "Нове" at bounding box center [1100, 26] width 32 height 14
click at [1122, 48] on li "Прийнято" at bounding box center [1117, 61] width 81 height 26
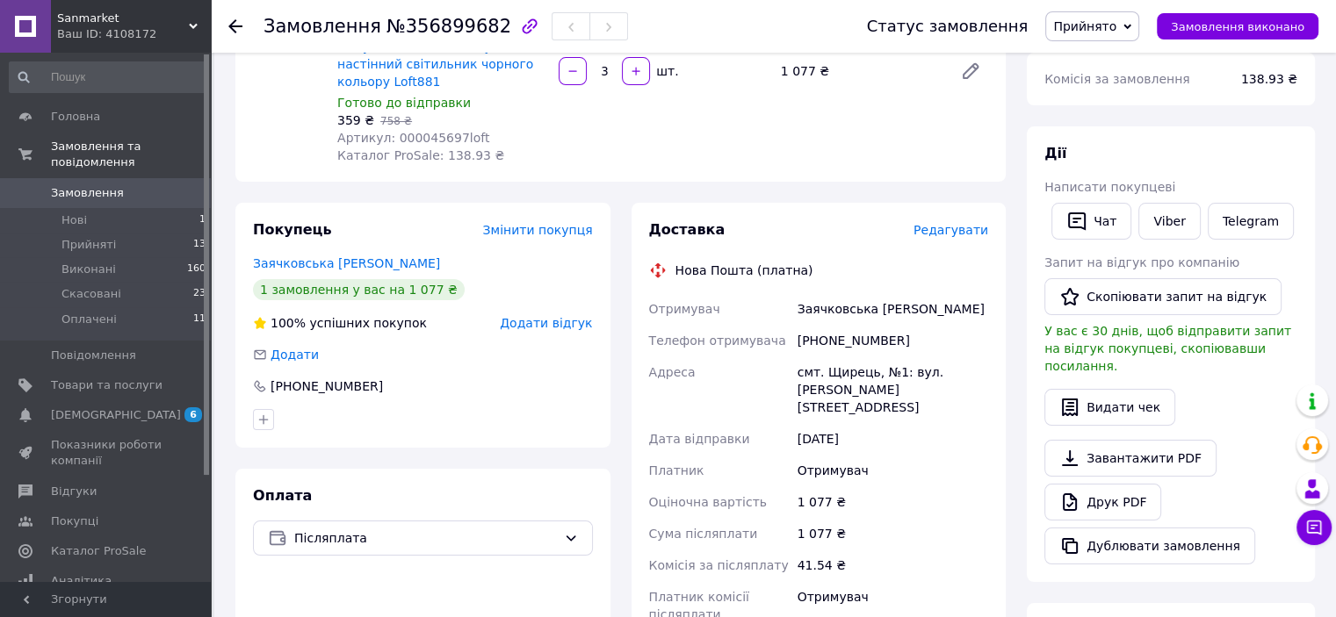
scroll to position [316, 0]
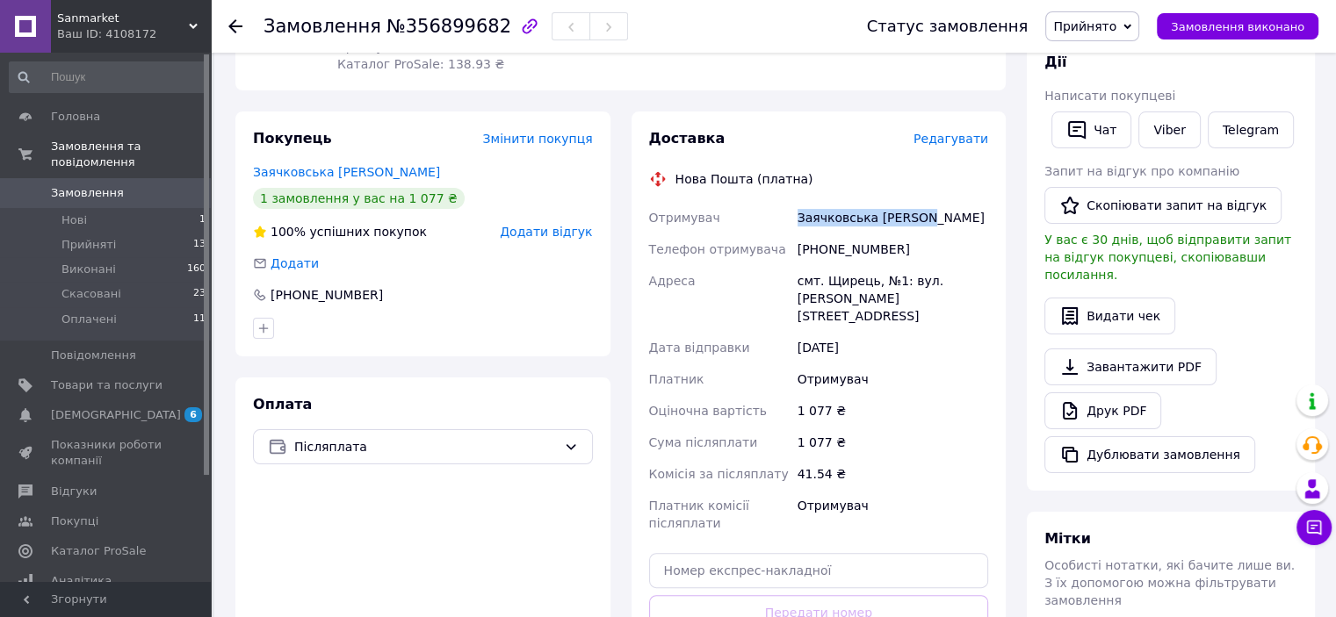
drag, startPoint x: 794, startPoint y: 204, endPoint x: 948, endPoint y: 205, distance: 153.7
click at [948, 205] on div "Отримувач Заячковська Богдана Телефон отримувача +380634497940 Адреса смт. Щире…" at bounding box center [818, 370] width 347 height 337
drag, startPoint x: 798, startPoint y: 234, endPoint x: 933, endPoint y: 235, distance: 134.4
click at [933, 235] on div "[PHONE_NUMBER]" at bounding box center [893, 250] width 198 height 32
click at [93, 185] on span "Замовлення" at bounding box center [87, 193] width 73 height 16
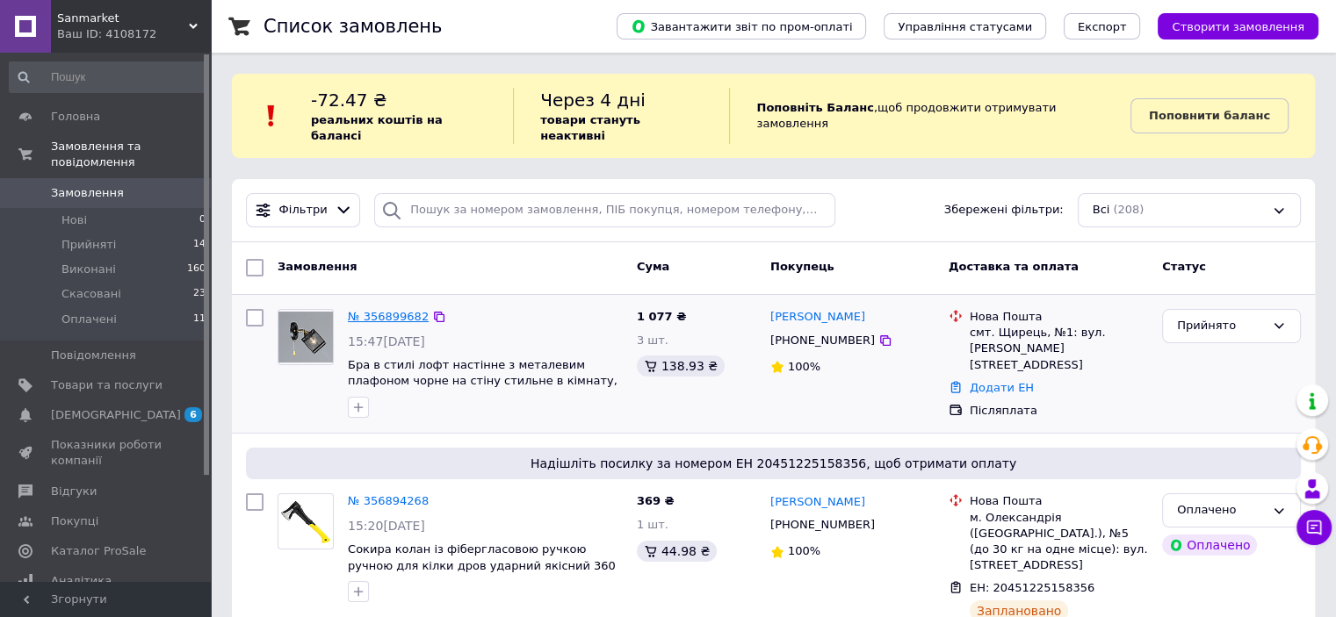
click at [400, 310] on link "№ 356899682" at bounding box center [388, 316] width 81 height 13
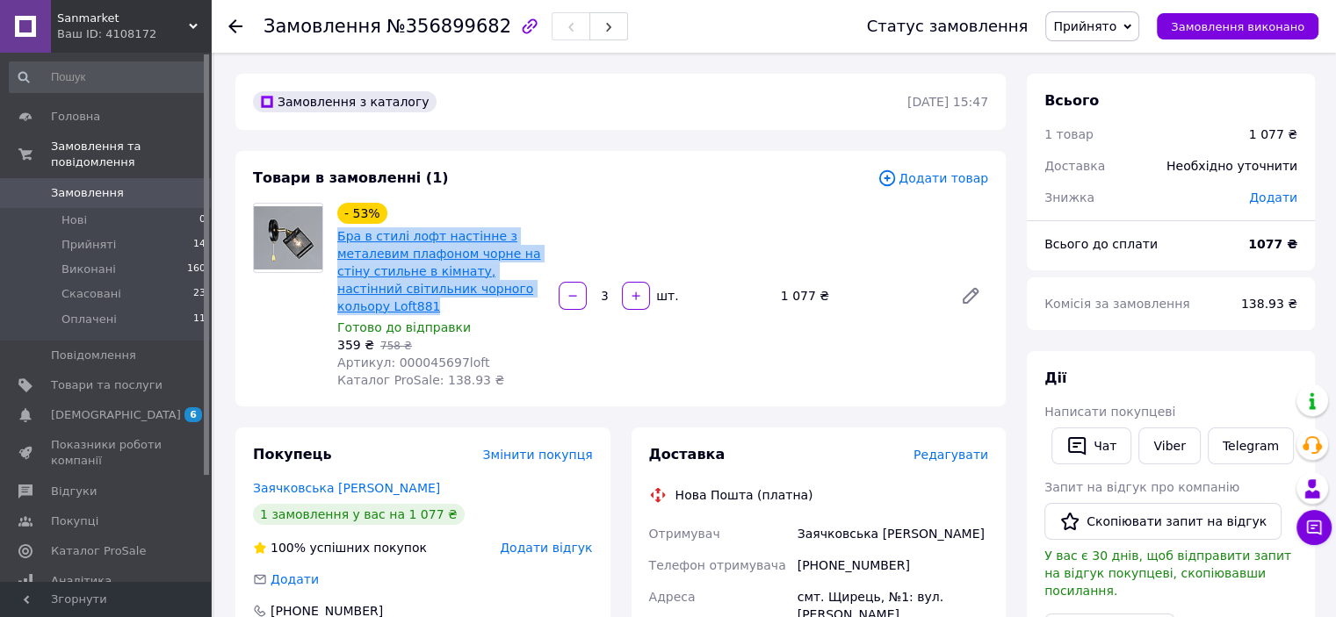
drag, startPoint x: 332, startPoint y: 232, endPoint x: 542, endPoint y: 285, distance: 216.6
click at [542, 285] on div "- 53% Бра в стилі лофт настінне з металевим плафоном чорне на стіну стильне в к…" at bounding box center [440, 295] width 221 height 193
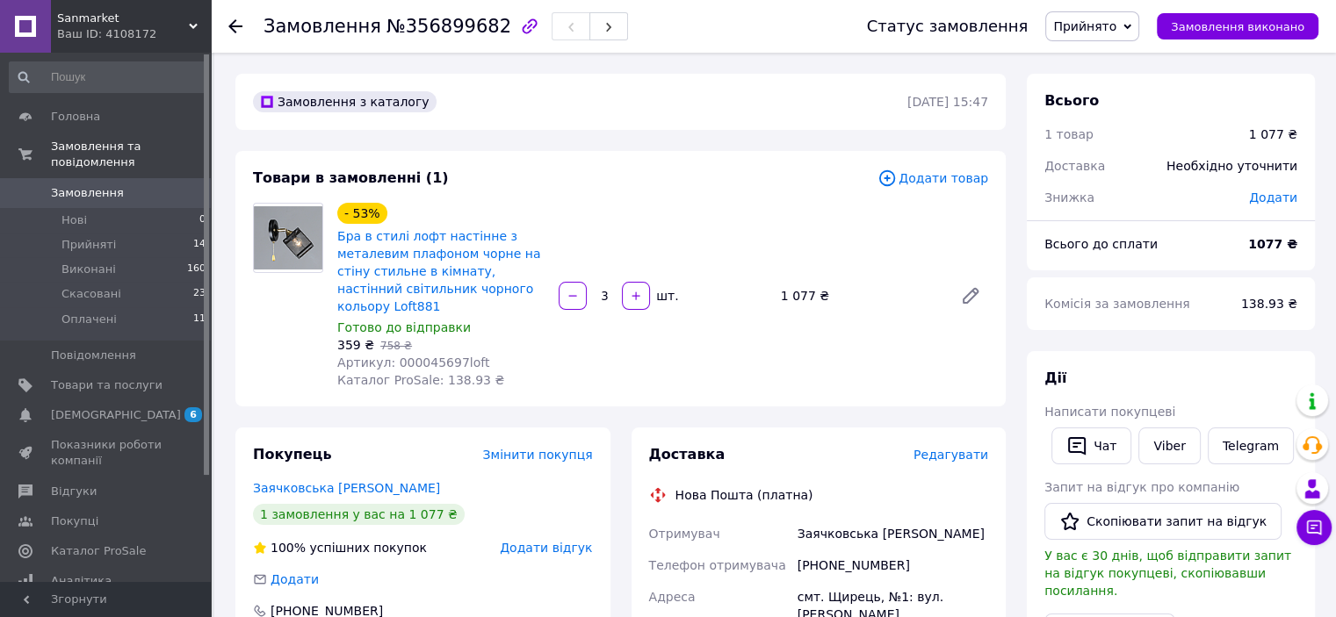
click at [410, 356] on span "Артикул: 000045697loft" at bounding box center [413, 363] width 152 height 14
click at [133, 185] on span "Замовлення" at bounding box center [107, 193] width 112 height 16
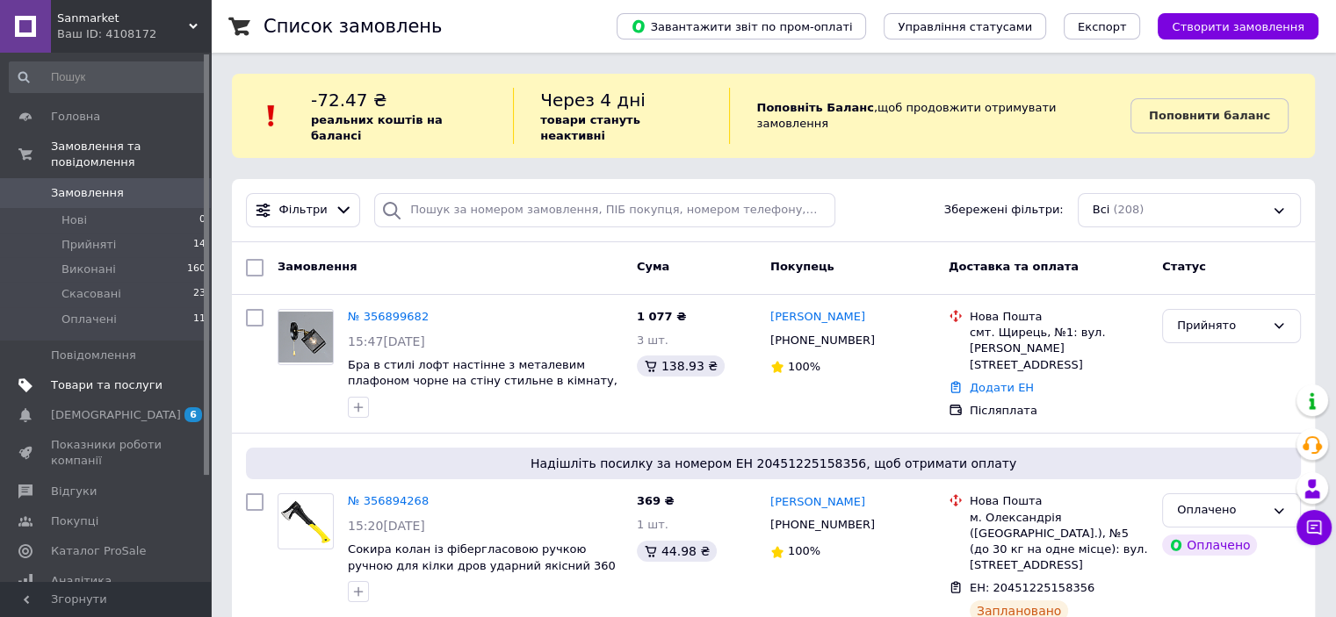
click at [133, 378] on span "Товари та послуги" at bounding box center [107, 386] width 112 height 16
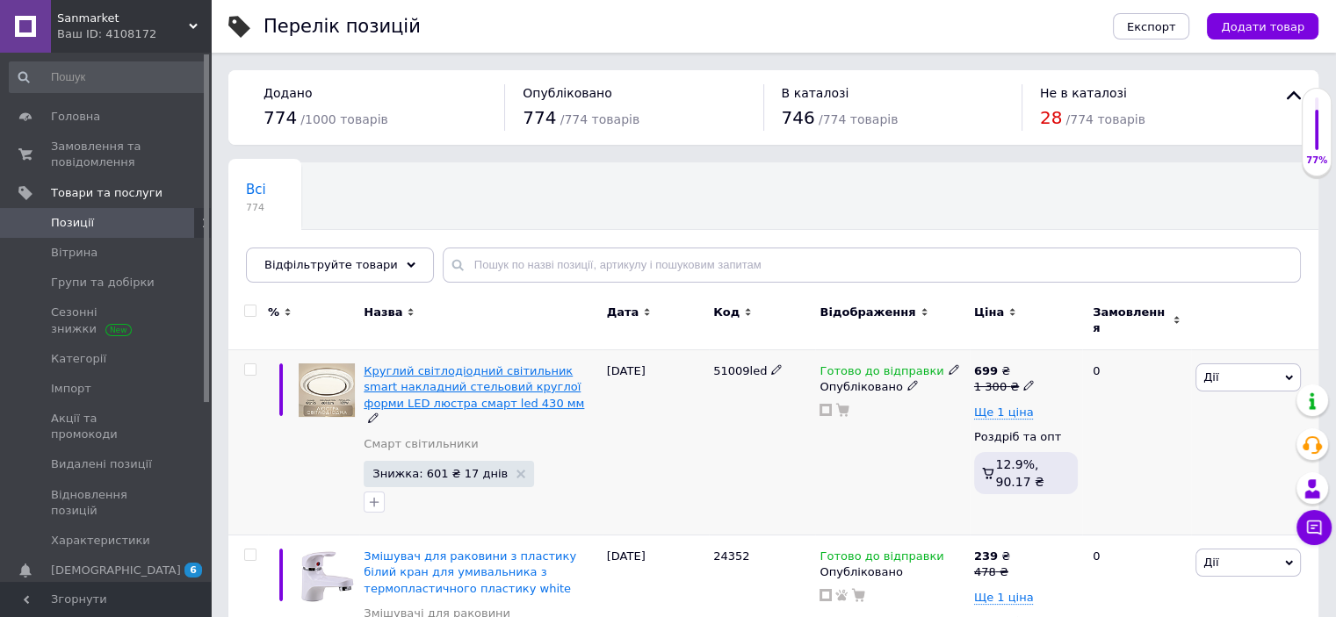
click at [474, 374] on span "Круглий світлодіодний світильник smart накладний стельовий круглої форми LED лю…" at bounding box center [474, 386] width 220 height 45
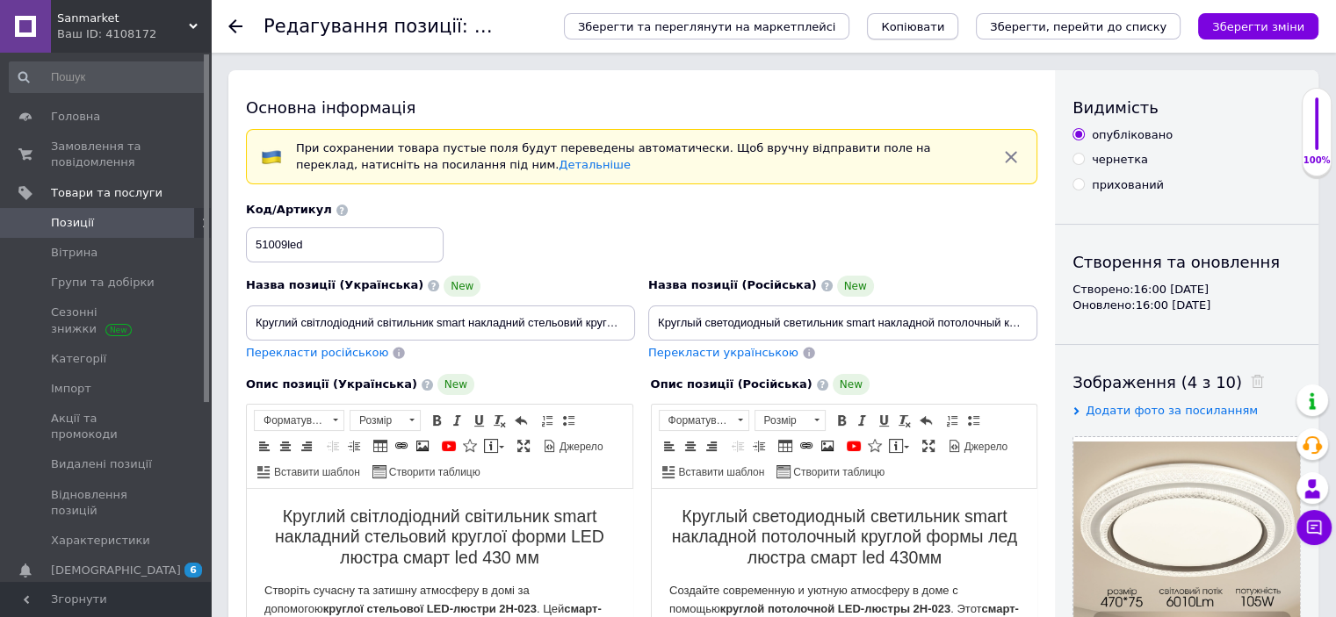
click at [944, 30] on span "Копіювати" at bounding box center [912, 26] width 63 height 13
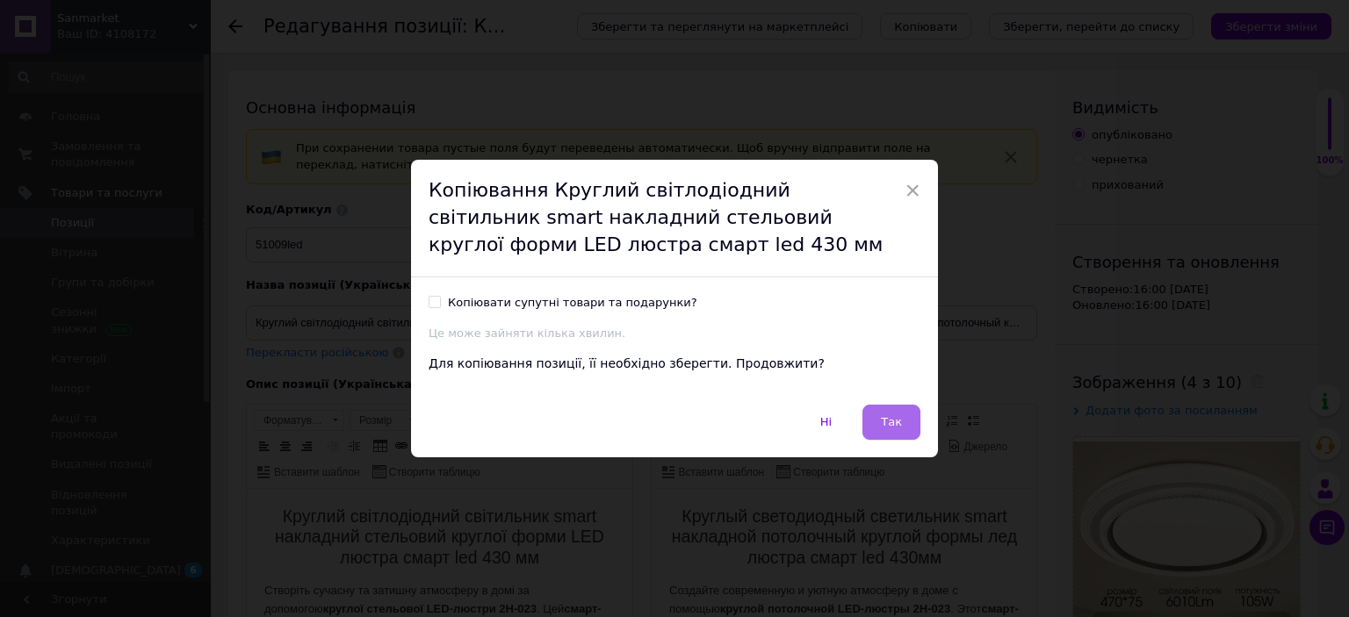
click at [889, 416] on span "Так" at bounding box center [891, 421] width 21 height 13
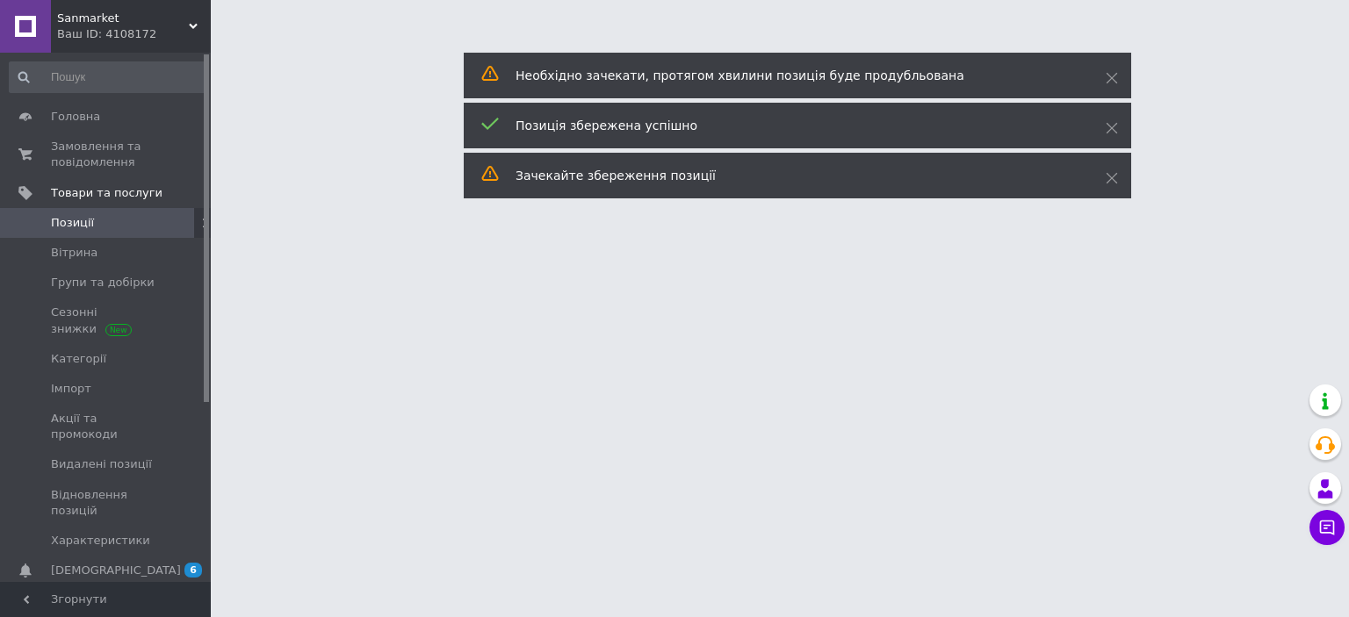
click at [103, 225] on span "Позиції" at bounding box center [107, 223] width 112 height 16
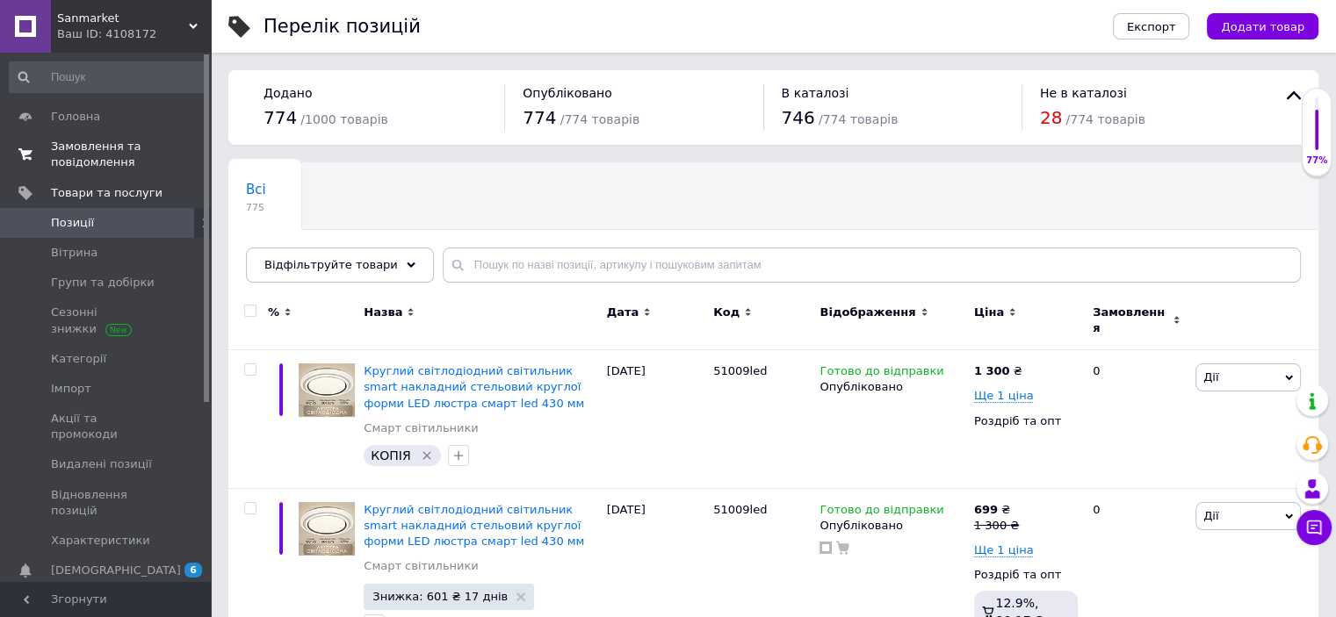
click at [113, 169] on span "Замовлення та повідомлення" at bounding box center [107, 155] width 112 height 32
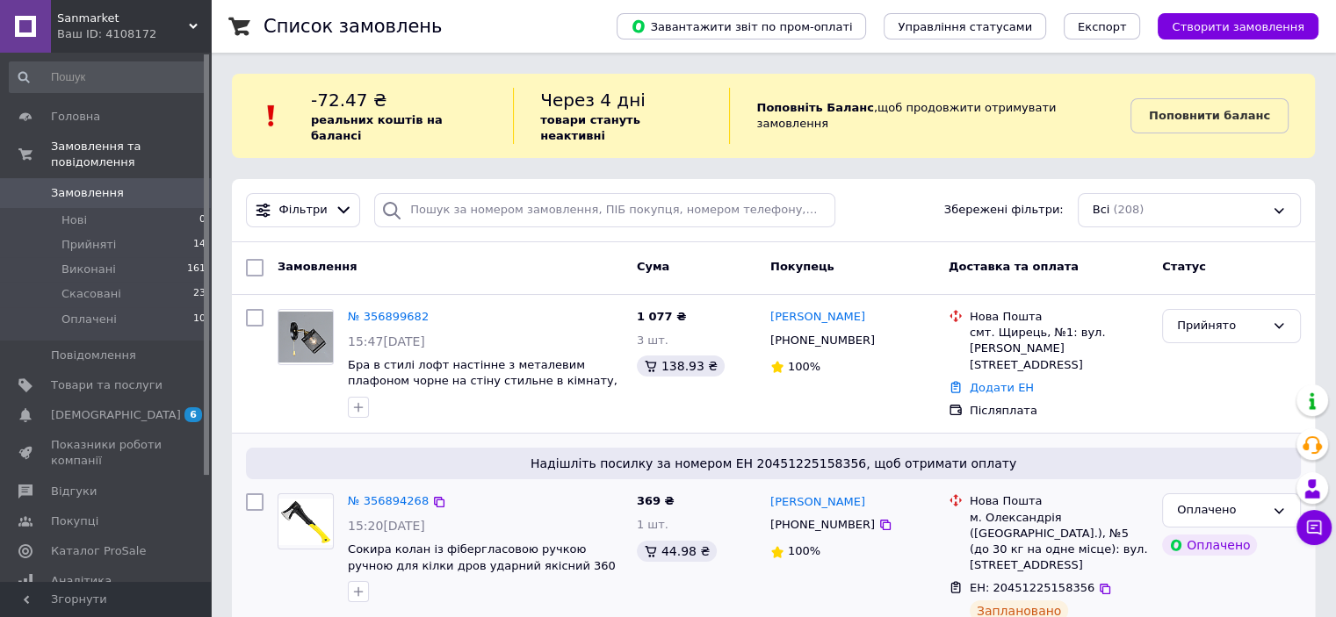
scroll to position [105, 0]
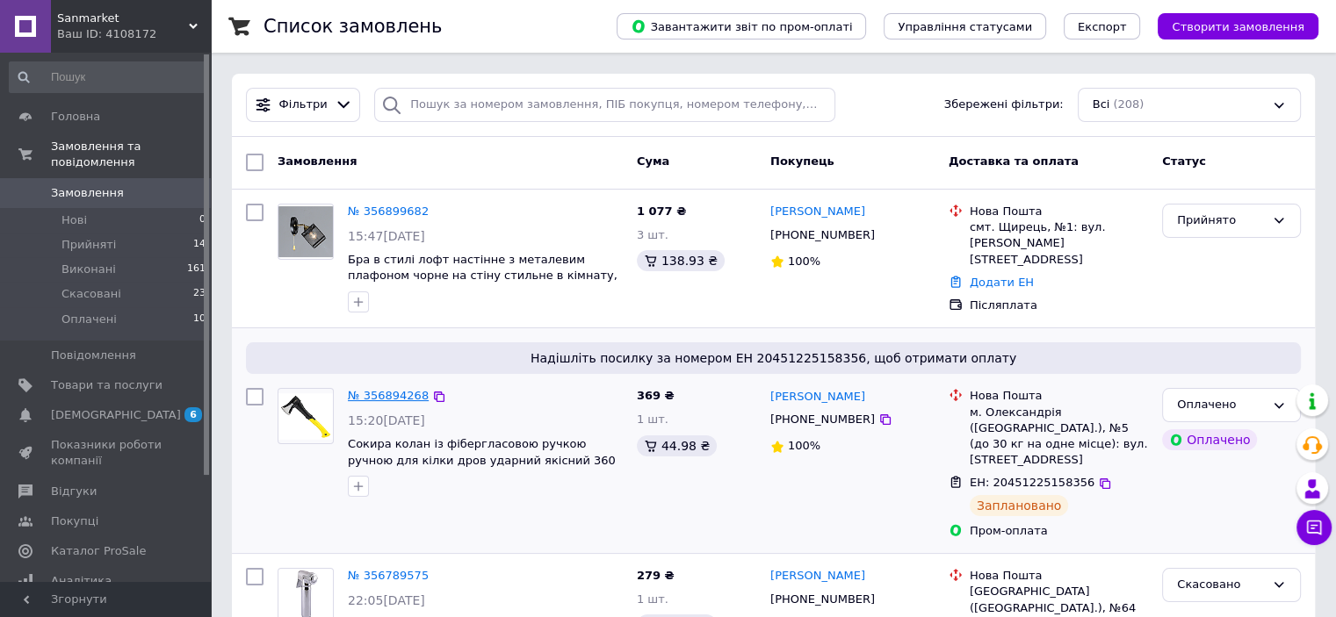
click at [383, 389] on link "№ 356894268" at bounding box center [388, 395] width 81 height 13
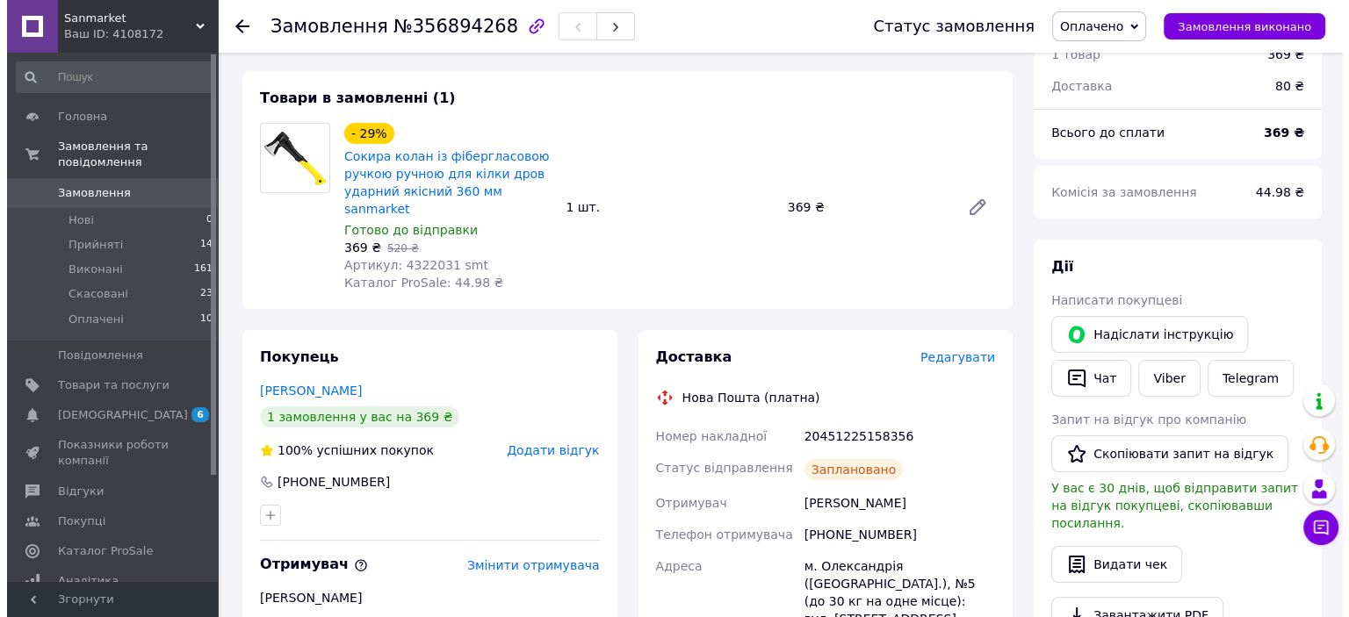
scroll to position [211, 0]
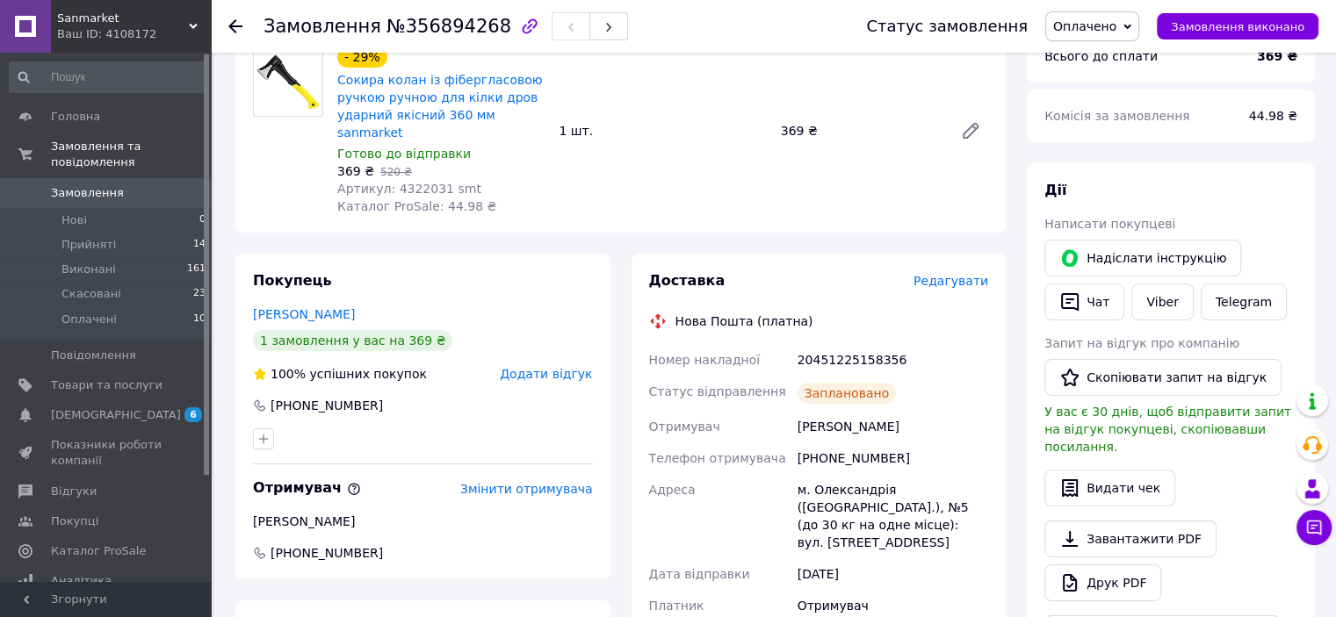
click at [968, 274] on span "Редагувати" at bounding box center [950, 281] width 75 height 14
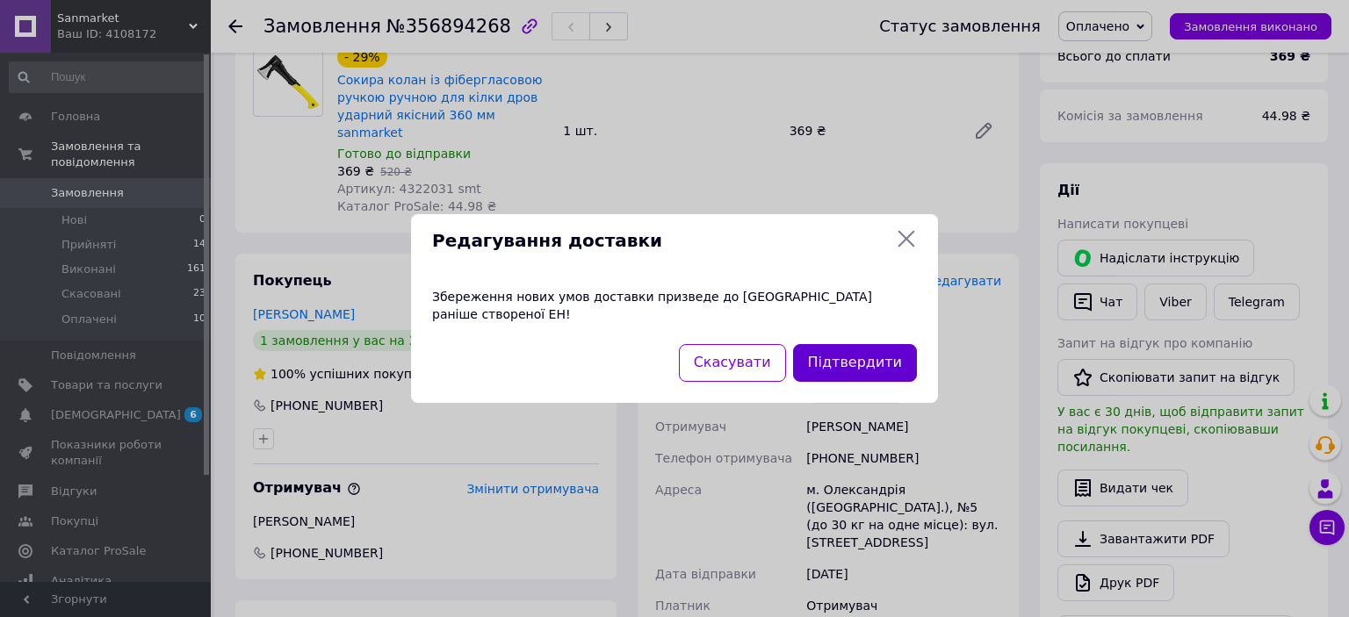
click at [847, 358] on button "Підтвердити" at bounding box center [855, 363] width 124 height 38
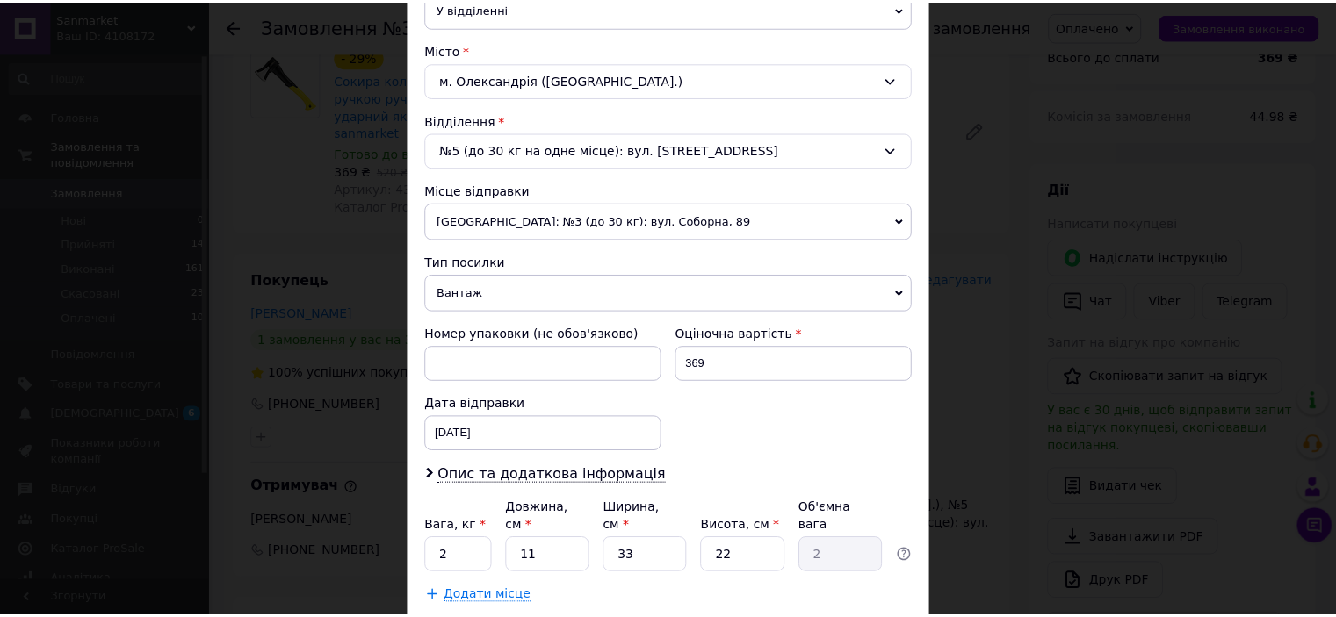
scroll to position [544, 0]
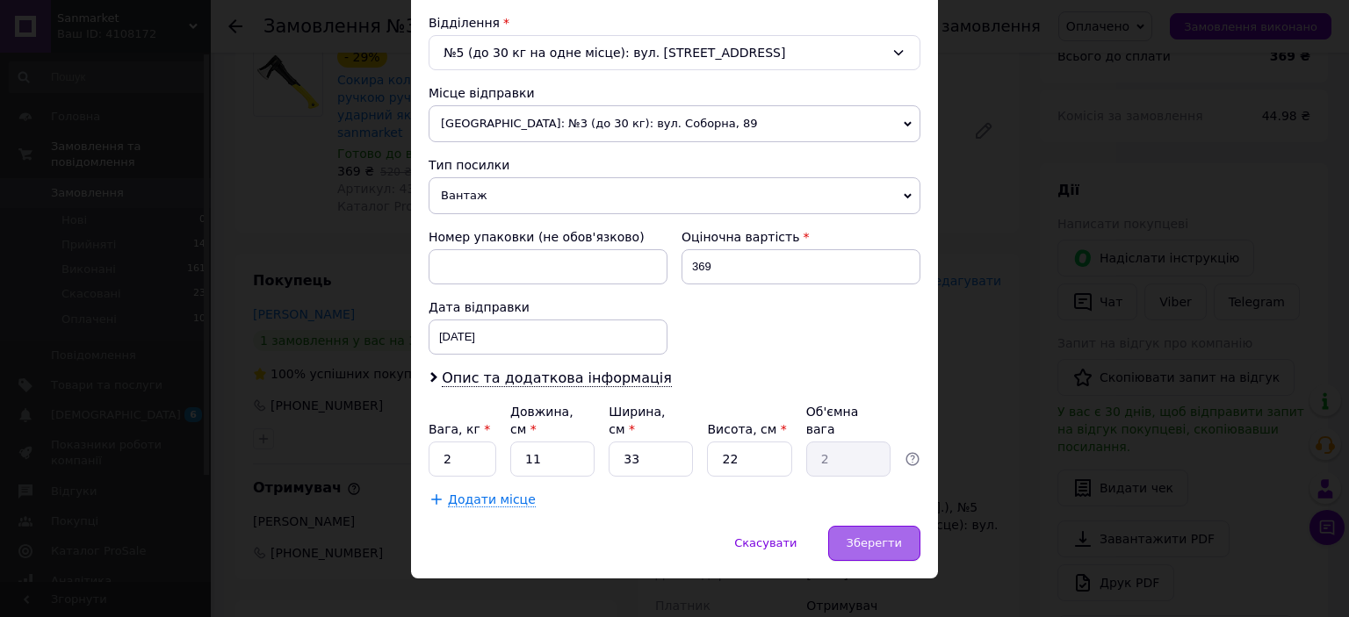
click at [856, 537] on span "Зберегти" at bounding box center [874, 543] width 55 height 13
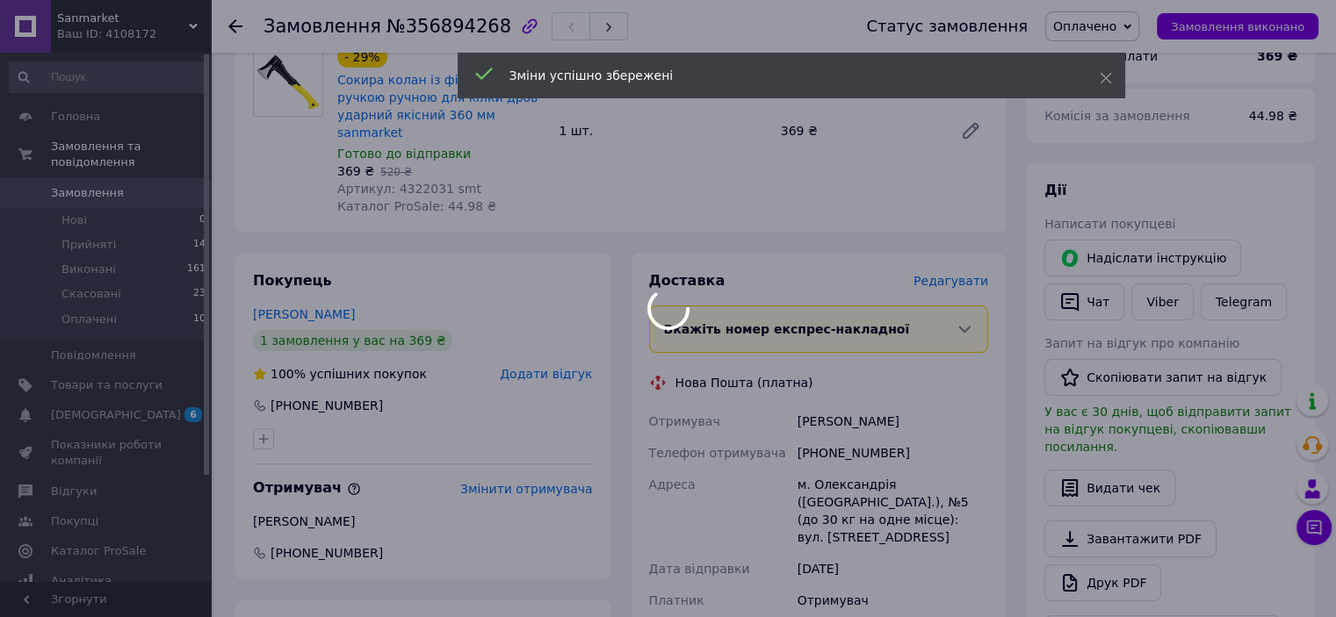
scroll to position [685, 0]
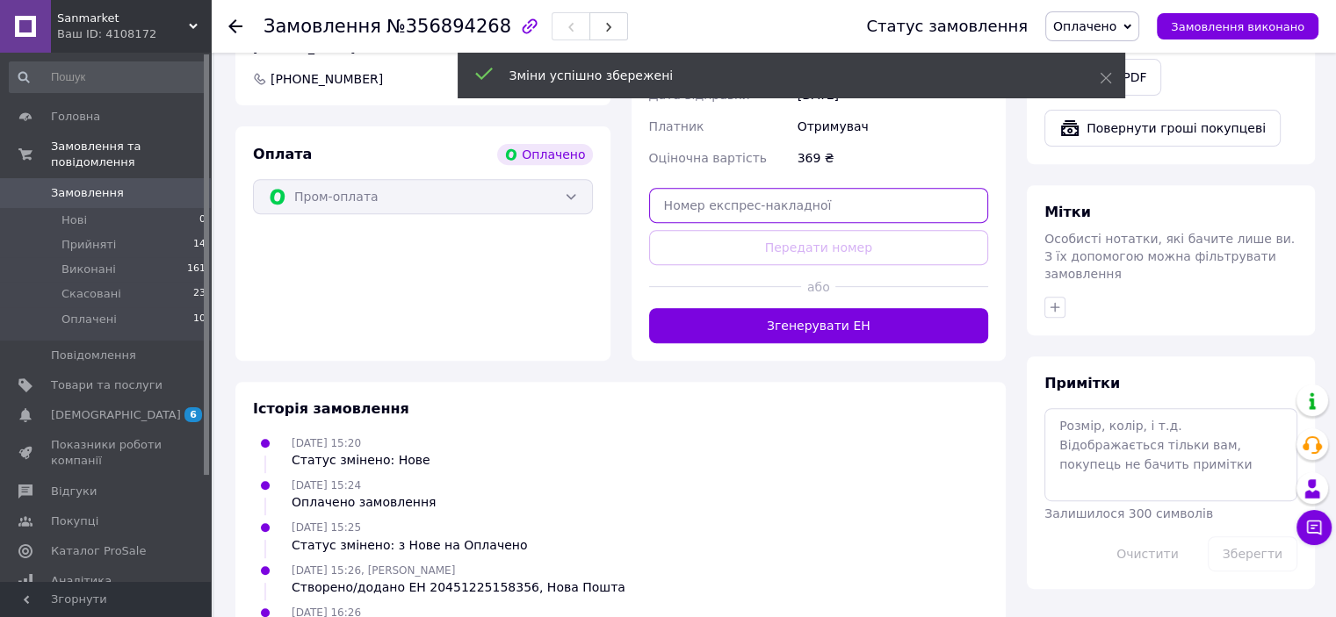
click at [756, 188] on input "text" at bounding box center [819, 205] width 340 height 35
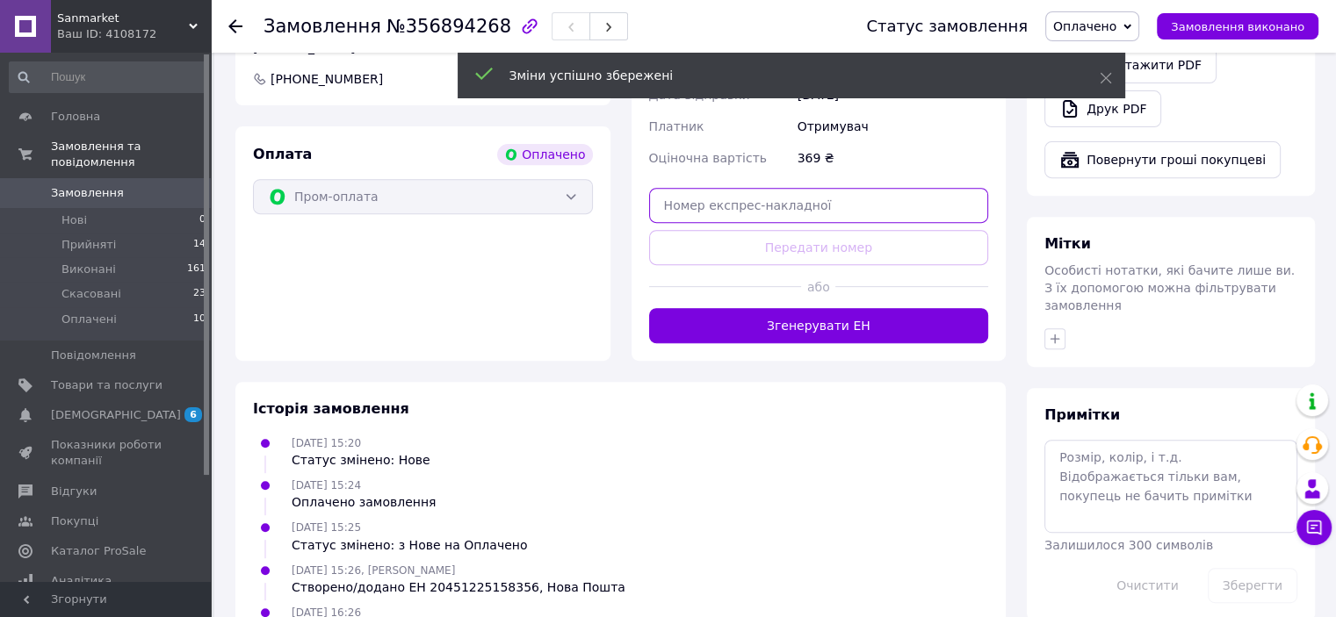
paste input "20451225242129"
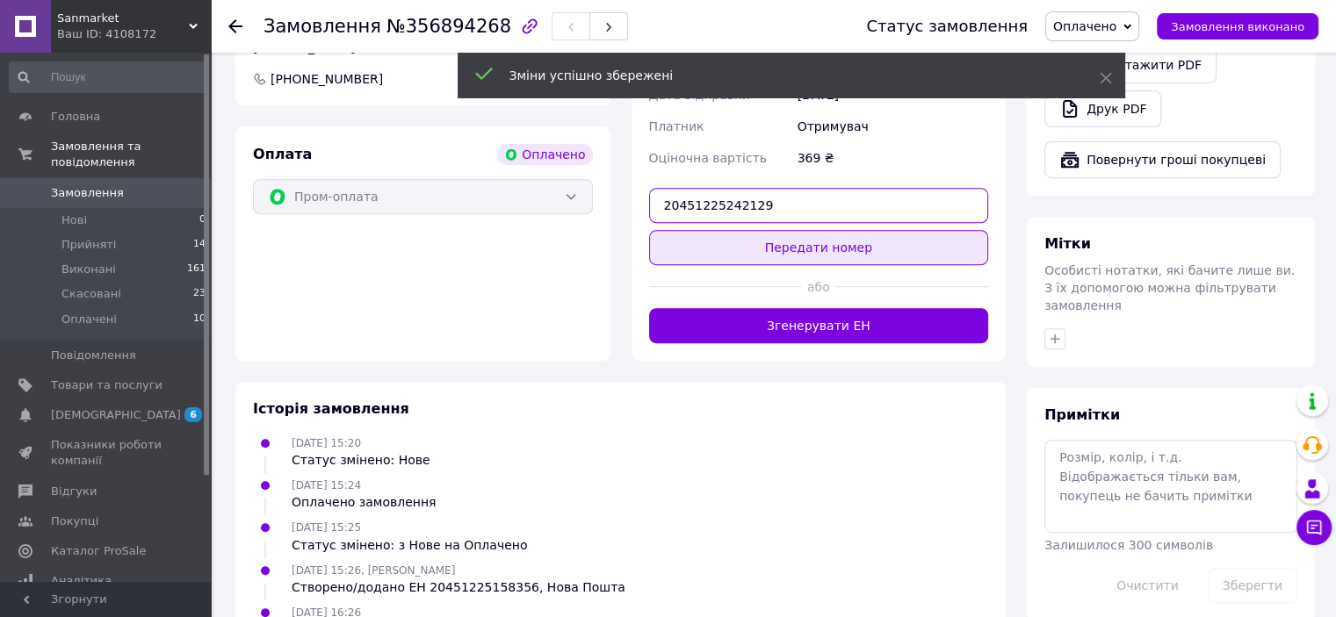
type input "20451225242129"
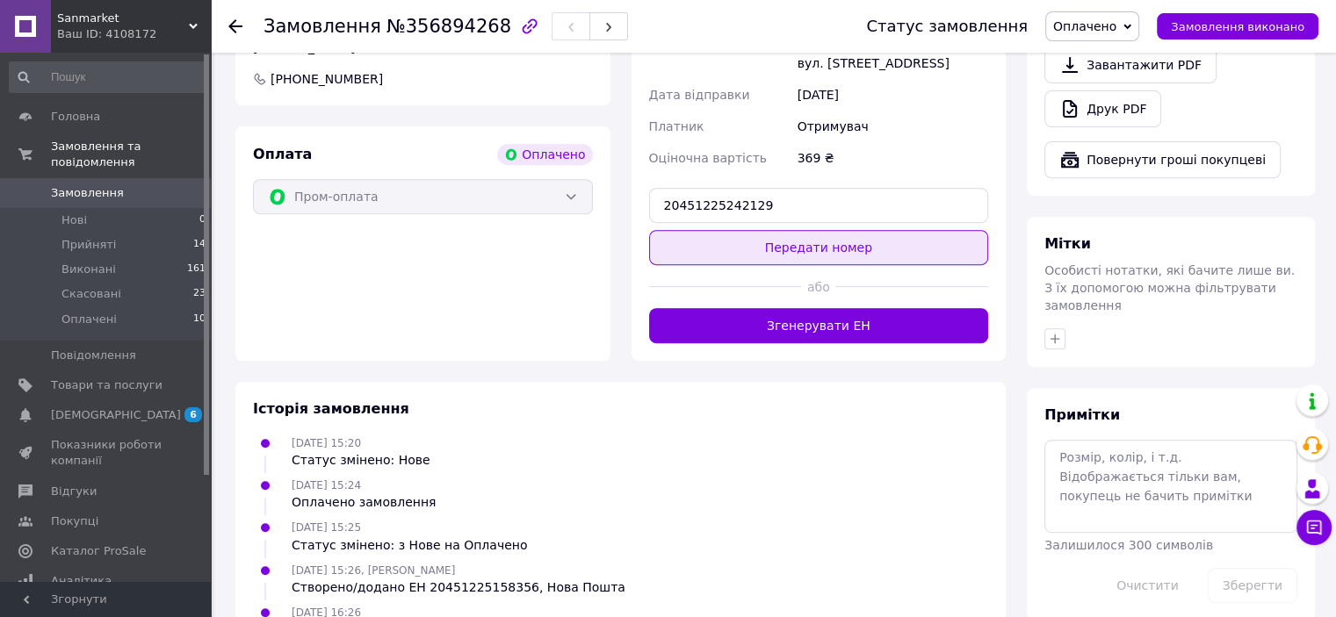
click at [766, 247] on button "Передати номер" at bounding box center [819, 247] width 340 height 35
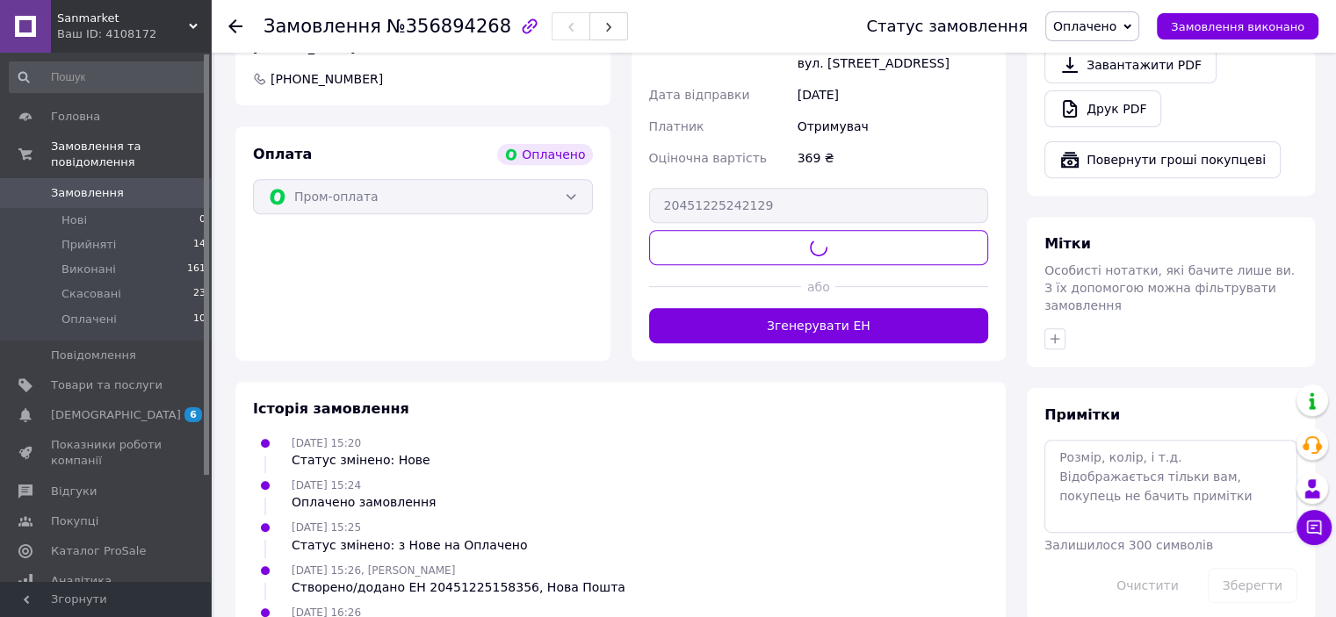
scroll to position [673, 0]
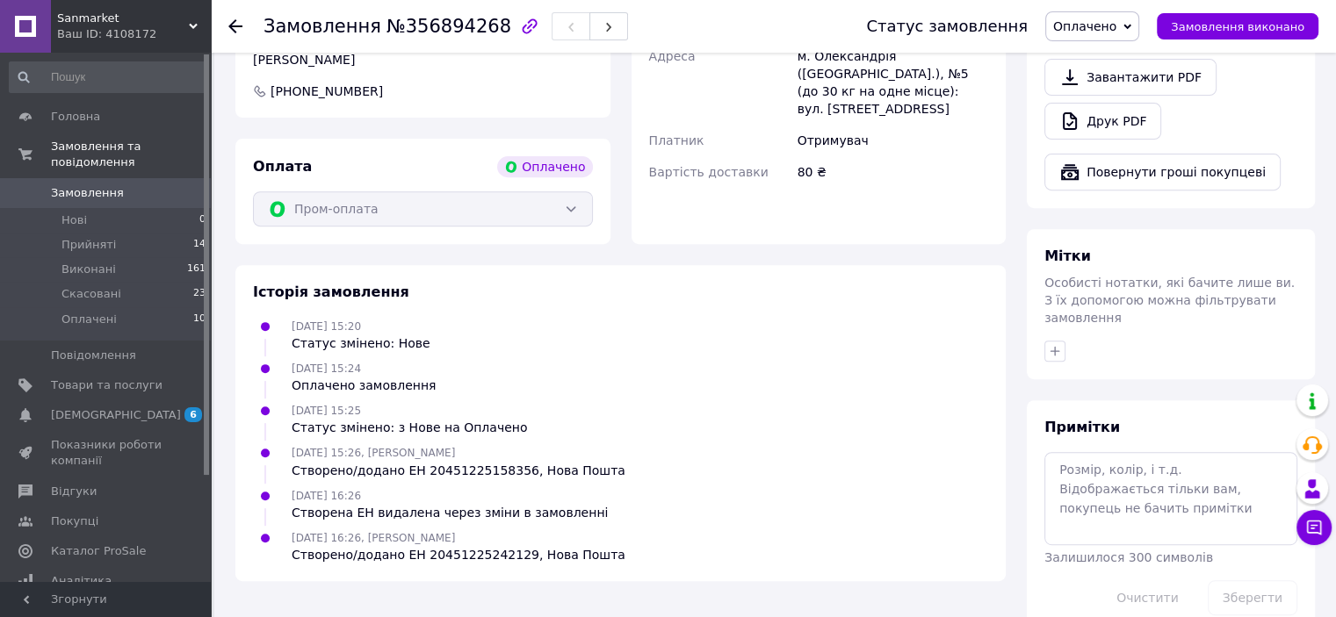
click at [115, 185] on span "Замовлення" at bounding box center [107, 193] width 112 height 16
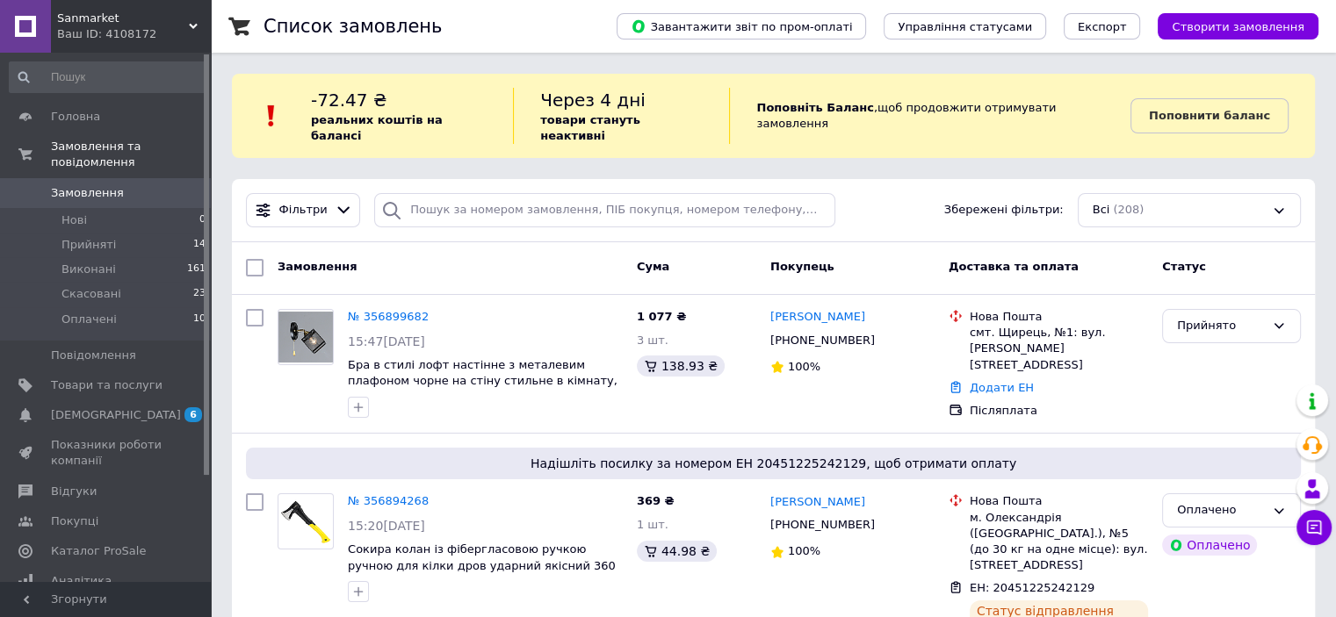
click at [92, 185] on span "Замовлення" at bounding box center [87, 193] width 73 height 16
click at [88, 407] on span "[DEMOGRAPHIC_DATA]" at bounding box center [116, 415] width 130 height 16
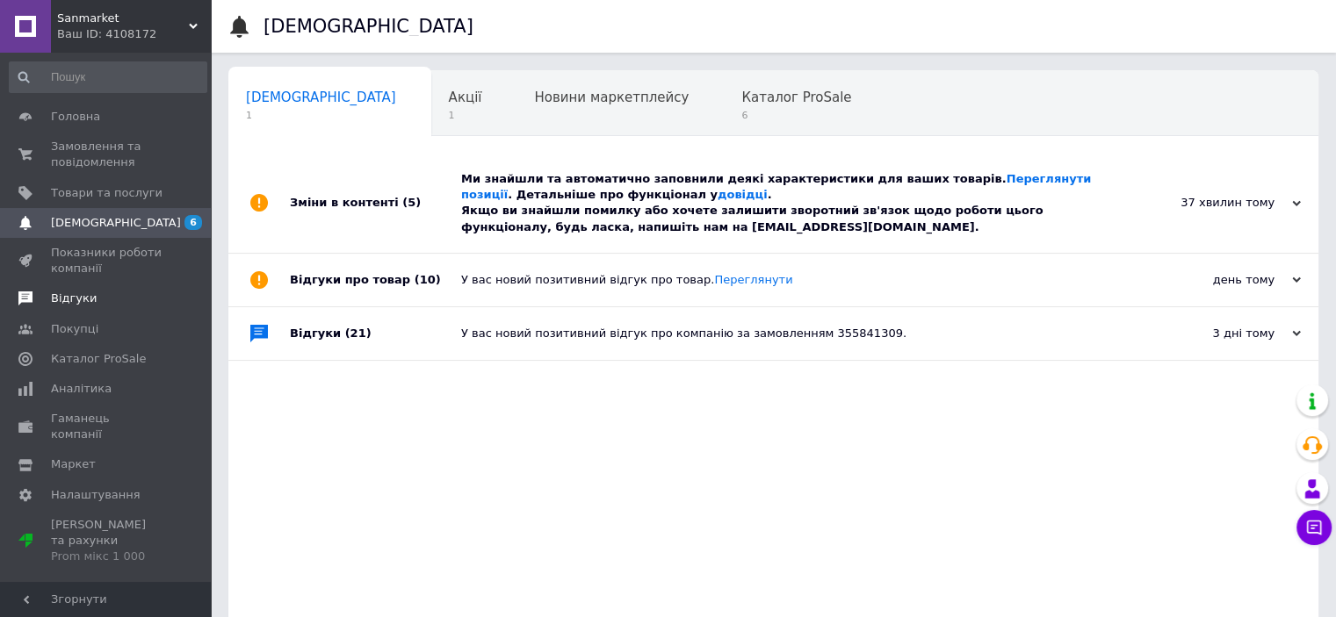
click at [81, 304] on span "Відгуки" at bounding box center [74, 299] width 46 height 16
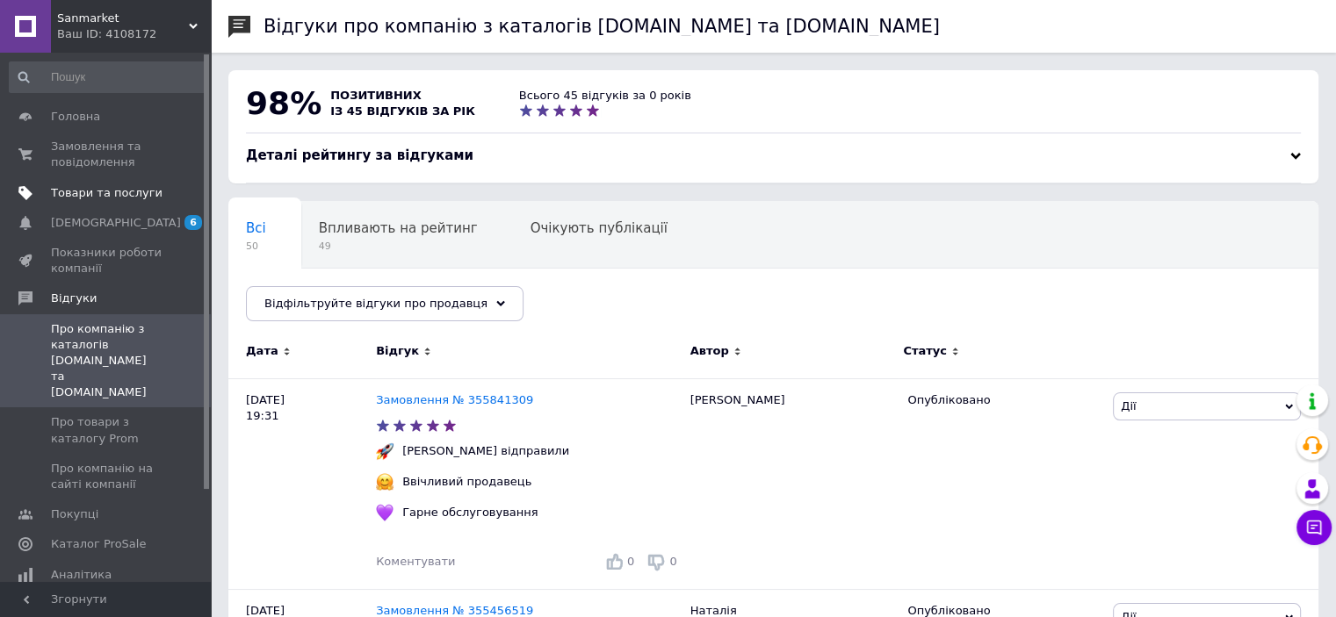
click at [105, 201] on link "Товари та послуги" at bounding box center [108, 193] width 216 height 30
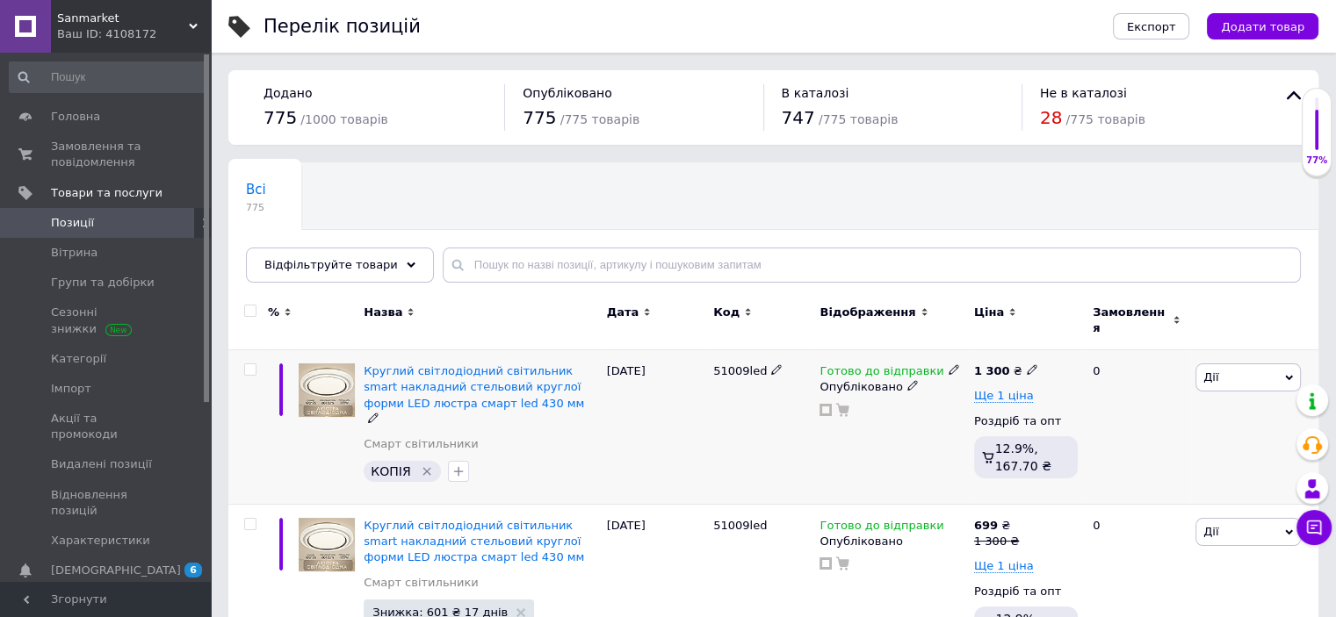
click at [423, 465] on icon "Видалити мітку" at bounding box center [427, 472] width 14 height 14
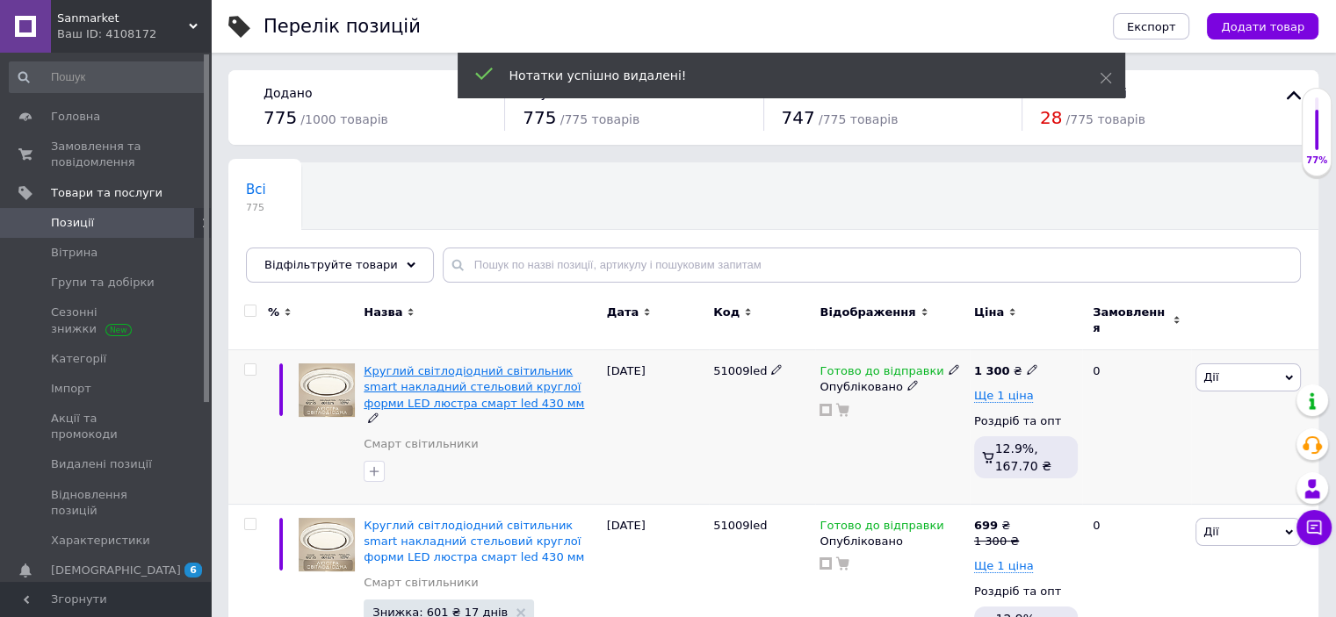
click at [480, 384] on span "Круглий світлодіодний світильник smart накладний стельовий круглої форми LED лю…" at bounding box center [474, 386] width 220 height 45
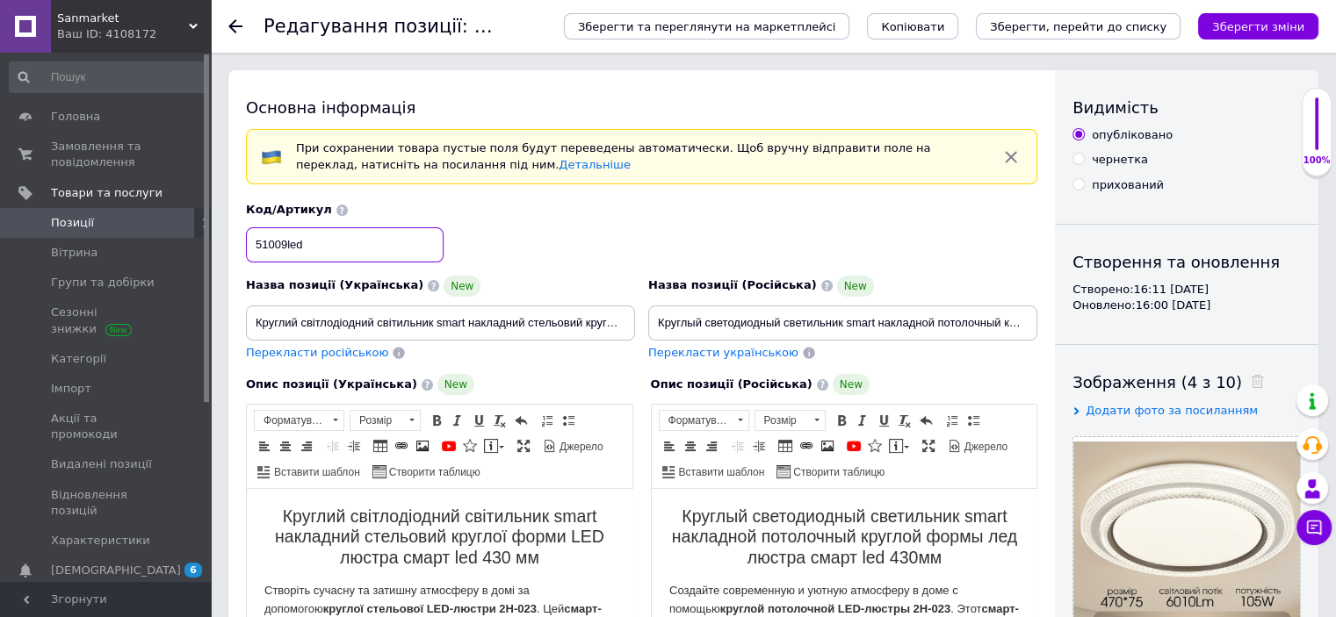
drag, startPoint x: 253, startPoint y: 244, endPoint x: 215, endPoint y: 242, distance: 37.9
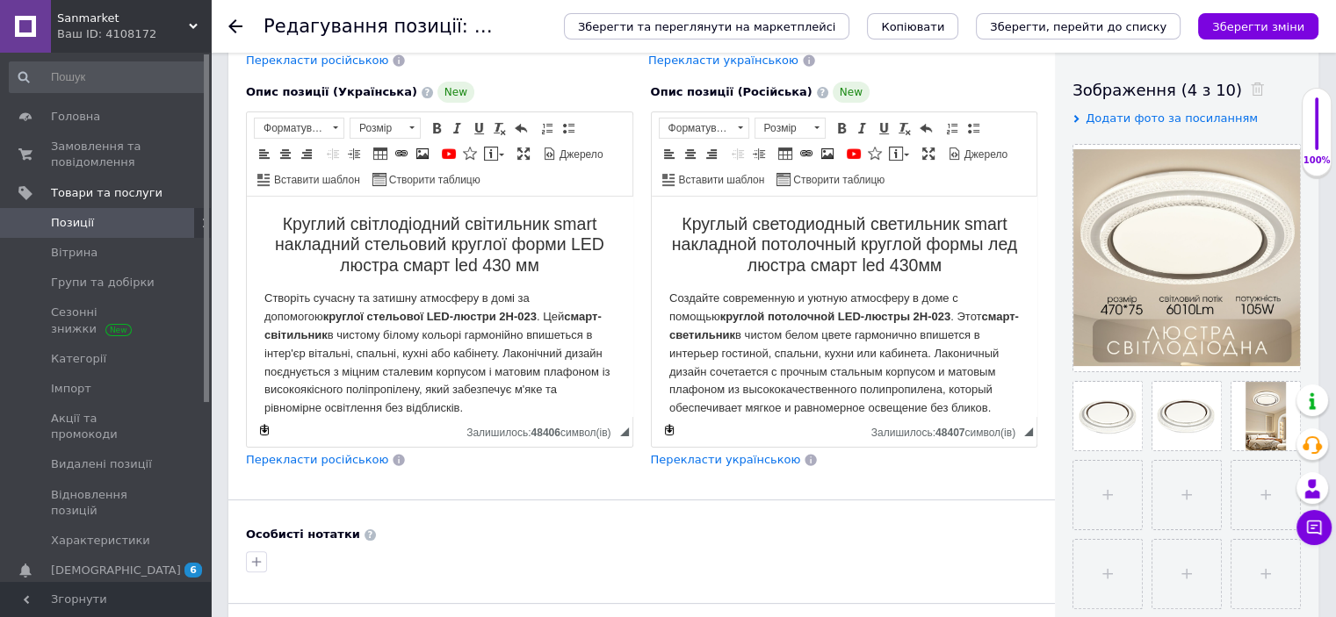
scroll to position [422, 0]
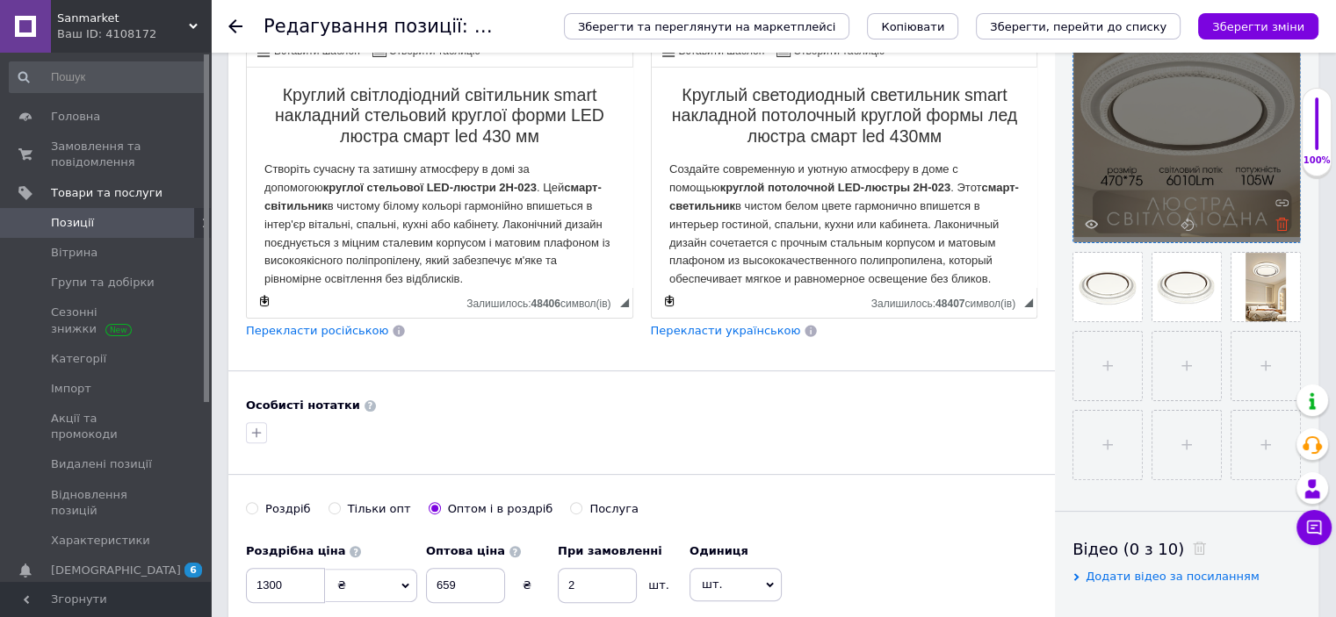
click at [1279, 224] on icon at bounding box center [1281, 224] width 13 height 13
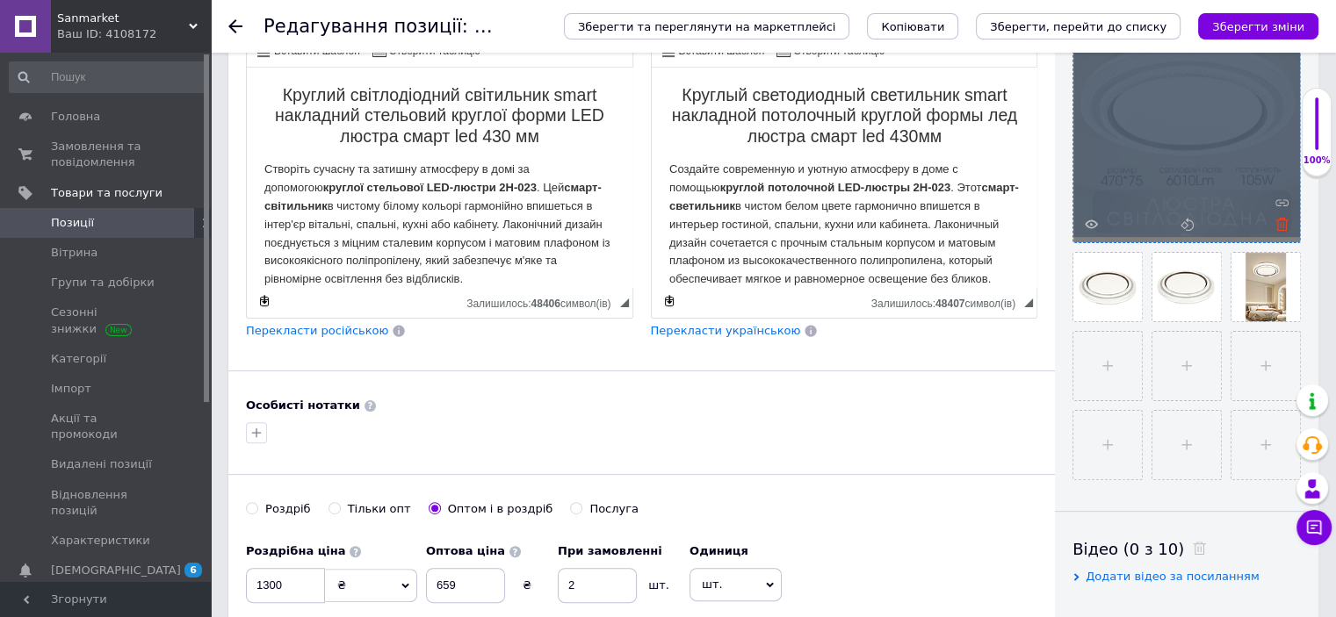
click at [1279, 224] on div at bounding box center [1186, 129] width 227 height 227
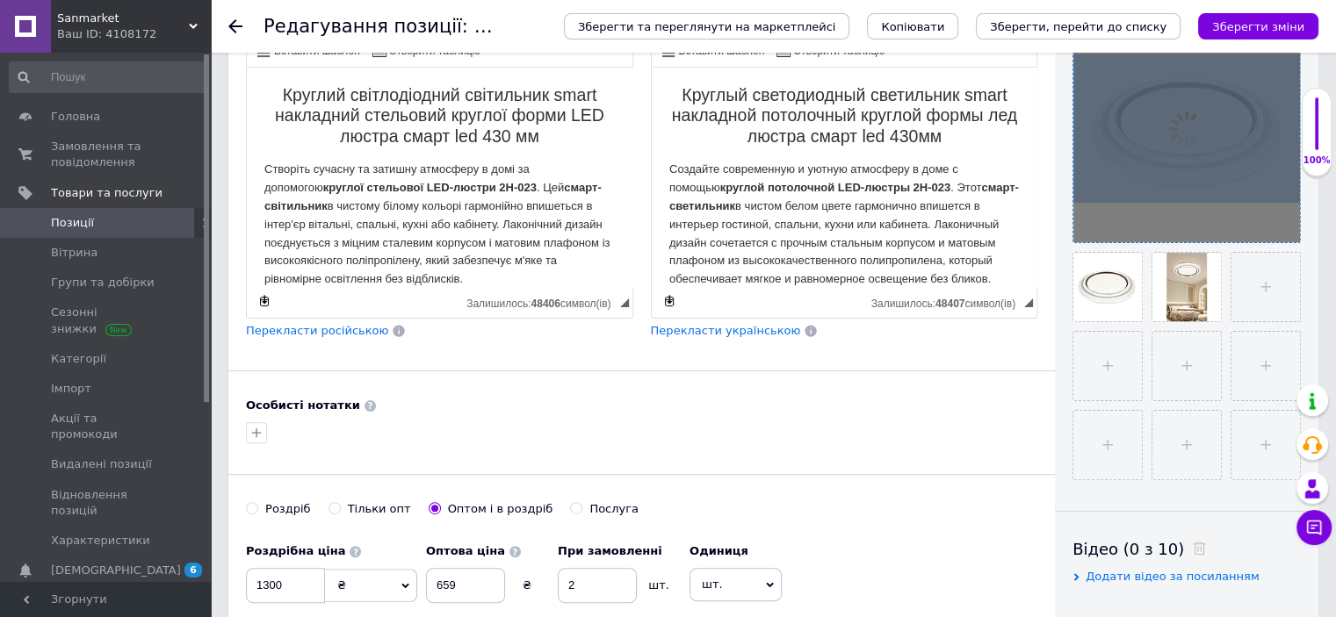
click at [1279, 224] on div at bounding box center [1186, 129] width 227 height 227
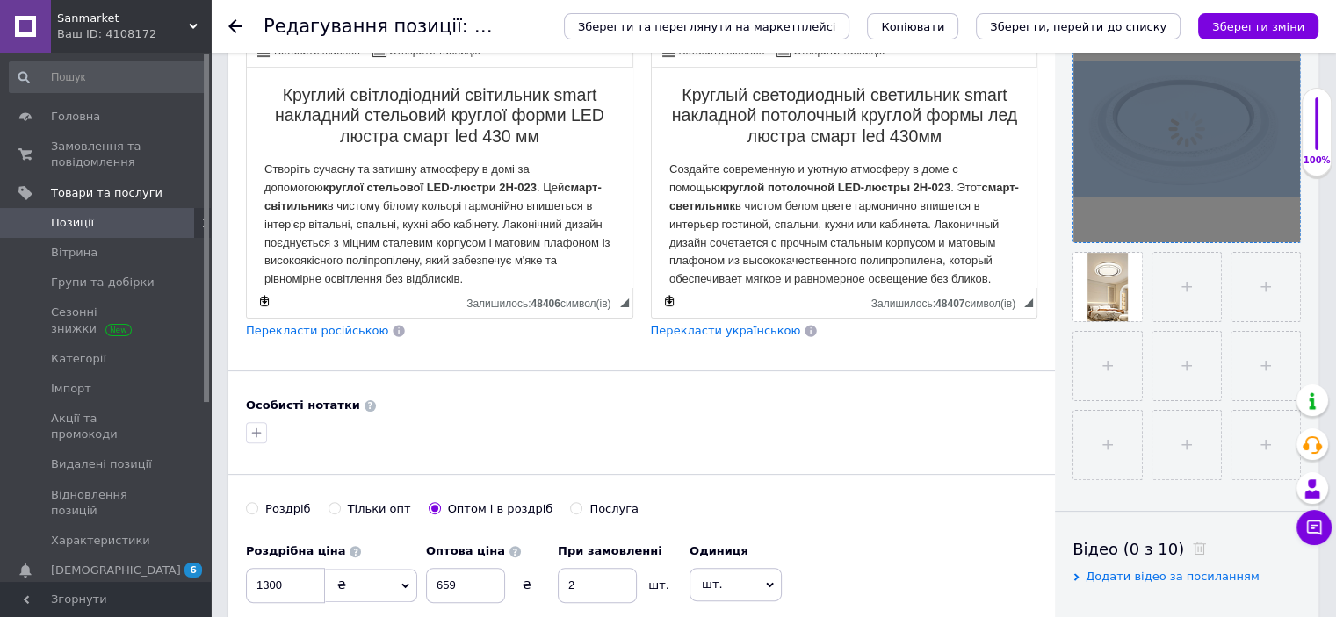
click at [1279, 224] on div at bounding box center [1186, 129] width 227 height 227
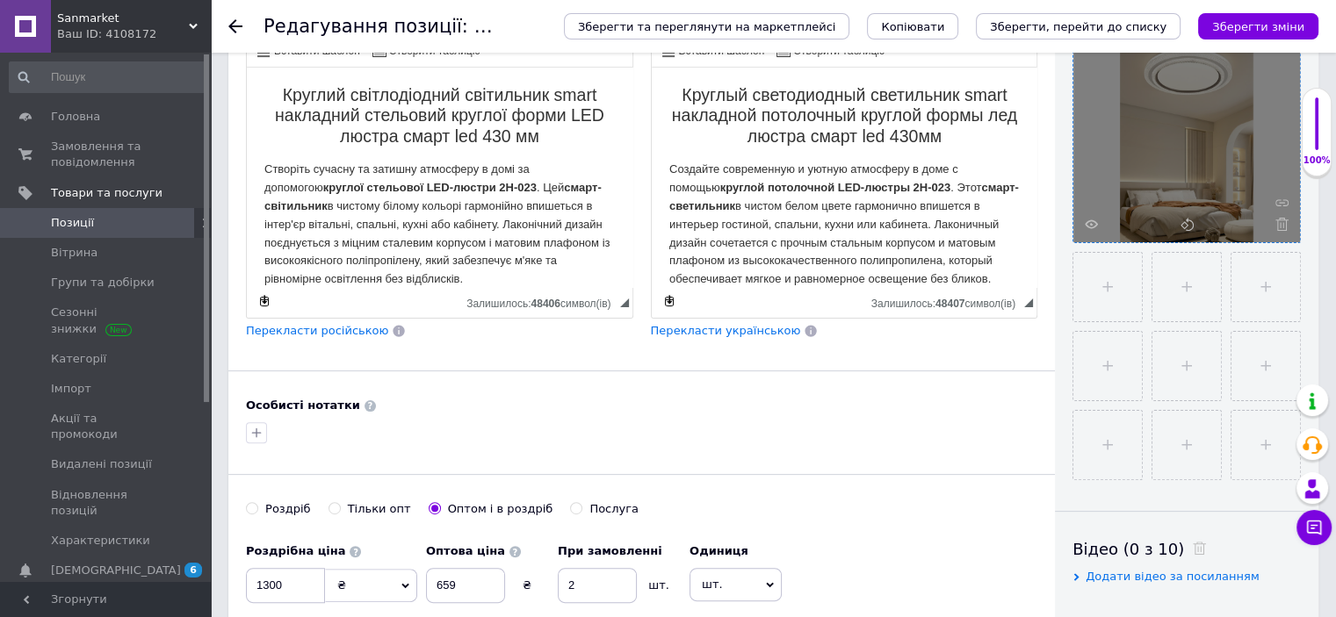
click at [1279, 224] on icon at bounding box center [1281, 224] width 13 height 13
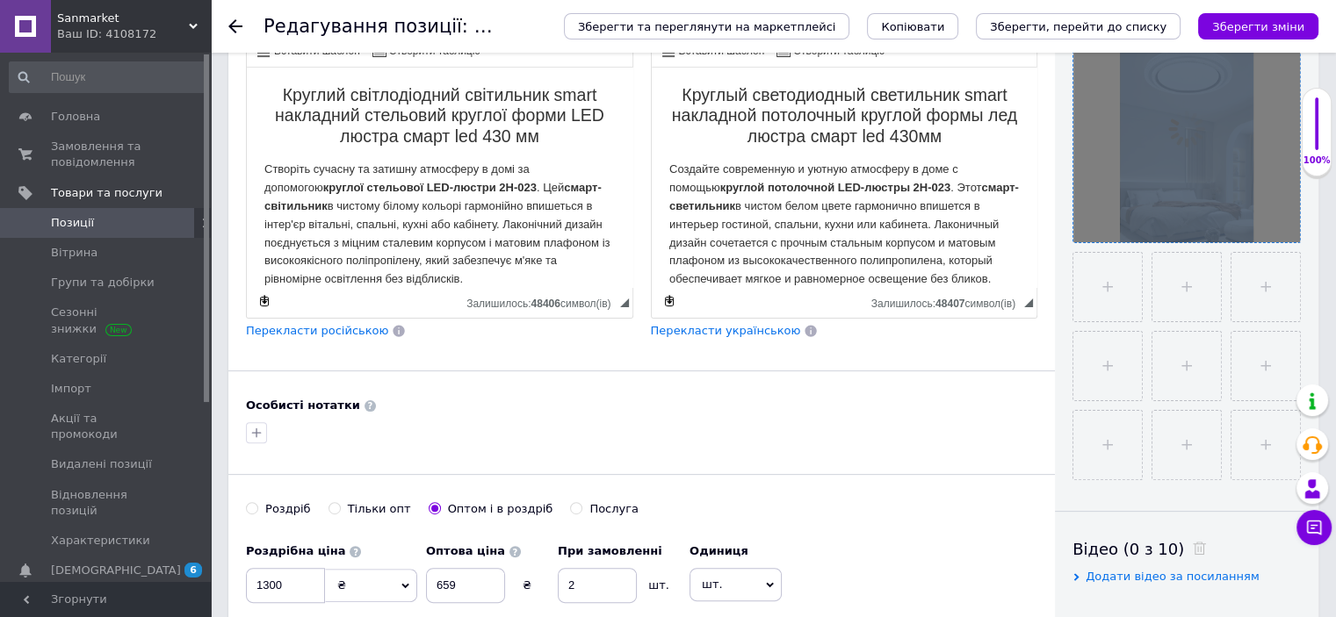
click at [1279, 224] on div at bounding box center [1186, 129] width 227 height 227
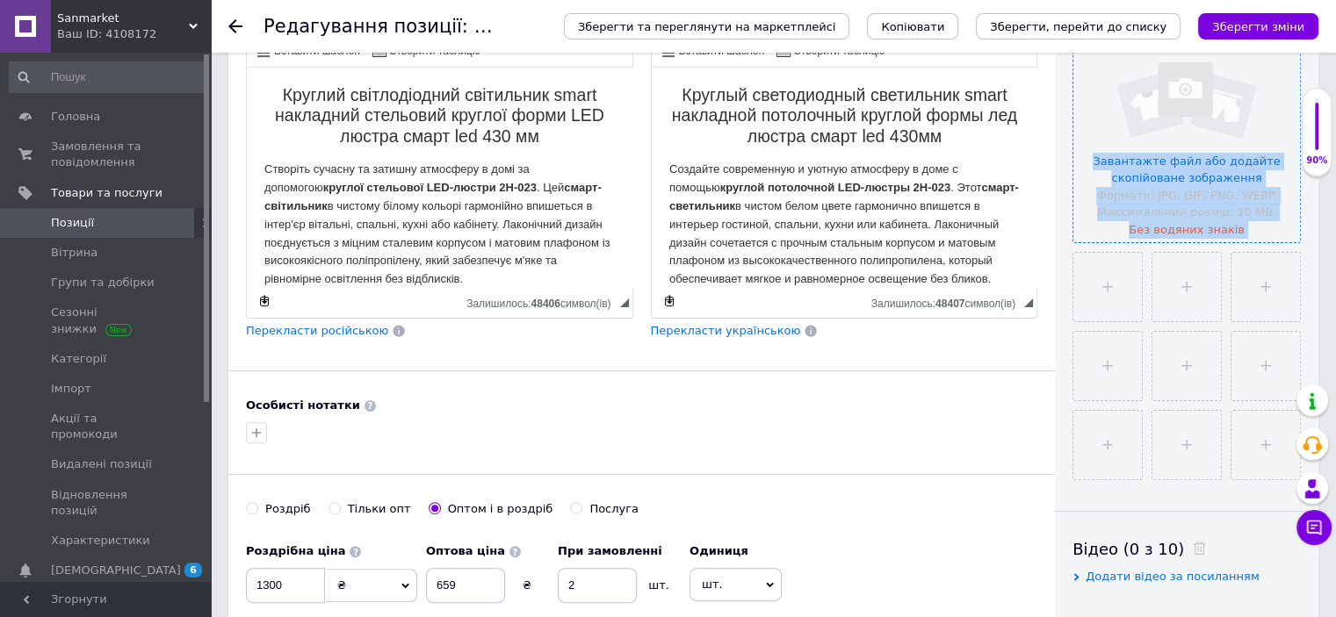
click at [1207, 211] on input "file" at bounding box center [1186, 129] width 227 height 227
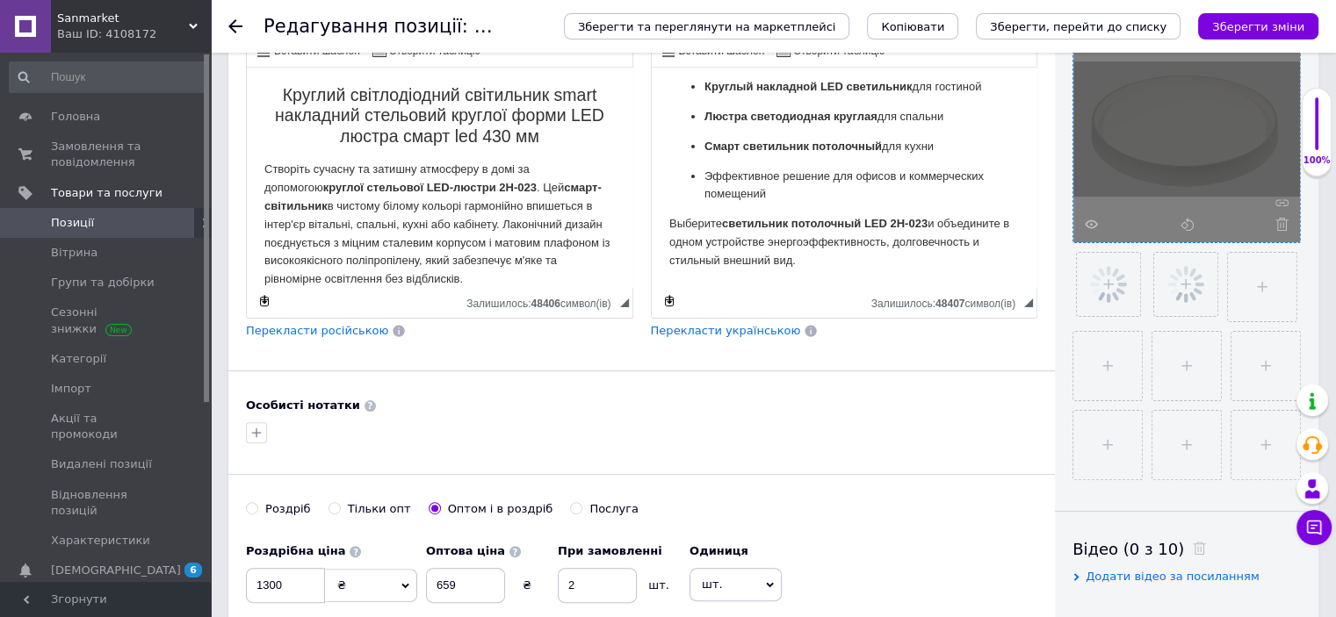
scroll to position [762, 0]
drag, startPoint x: 669, startPoint y: 165, endPoint x: 1546, endPoint y: 415, distance: 911.5
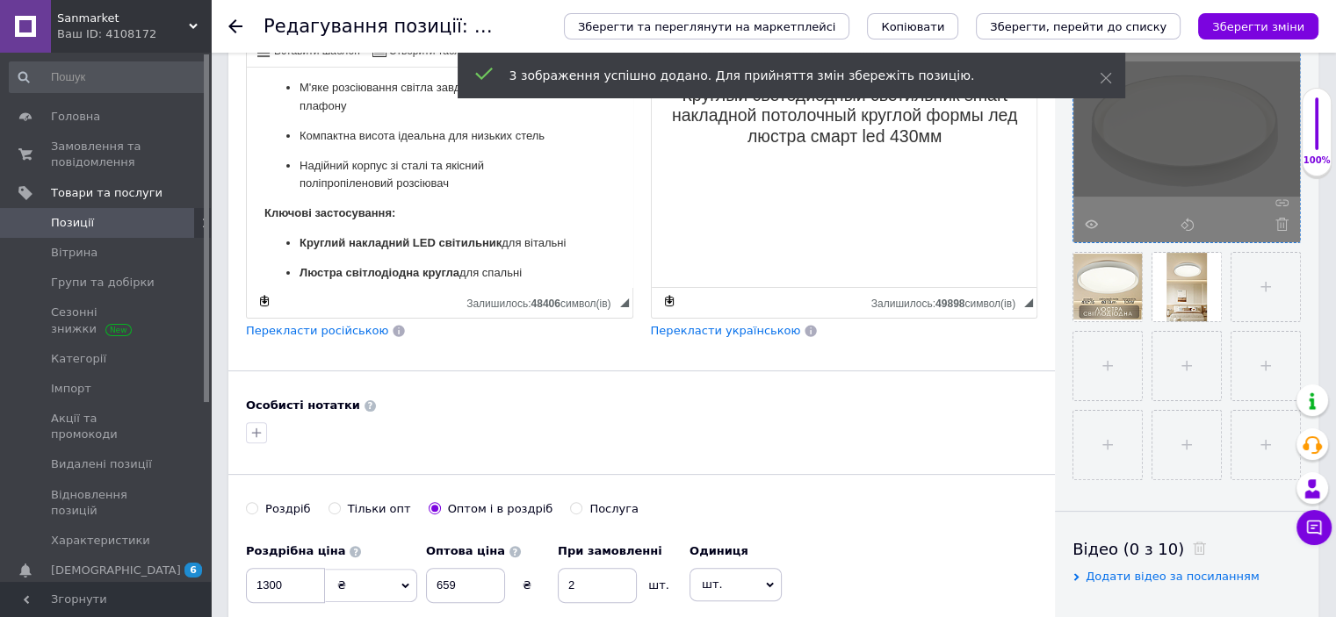
scroll to position [708, 0]
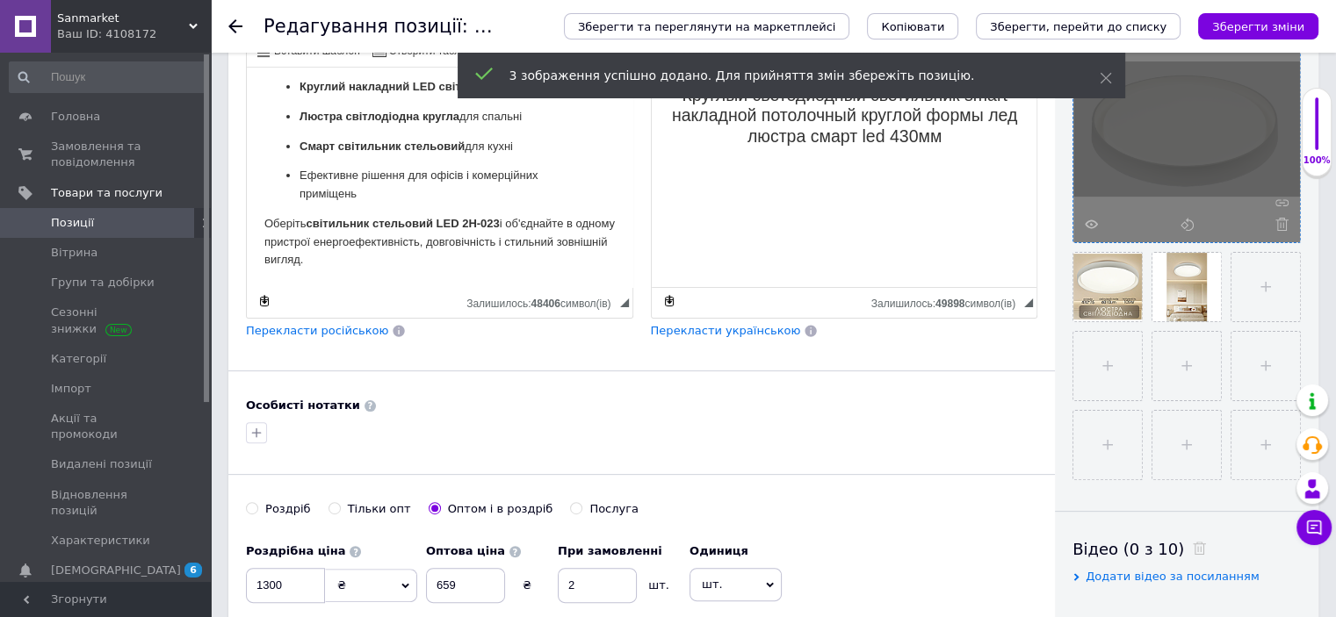
drag, startPoint x: 263, startPoint y: 169, endPoint x: 767, endPoint y: 424, distance: 565.2
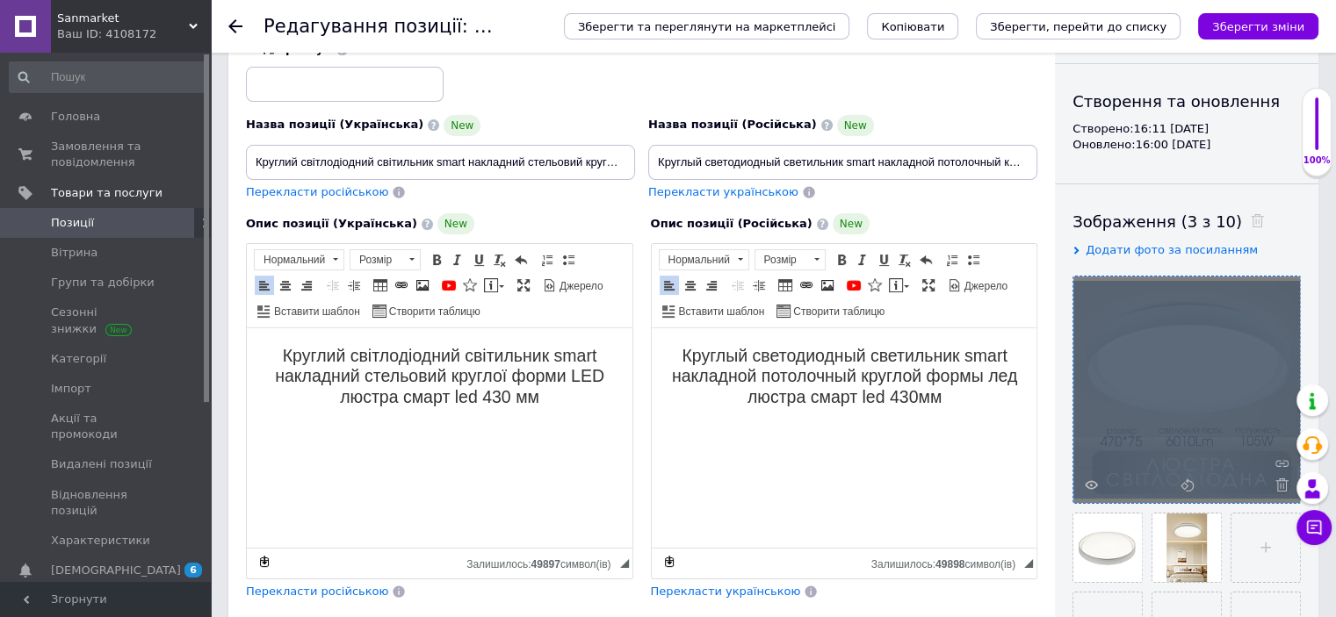
scroll to position [0, 0]
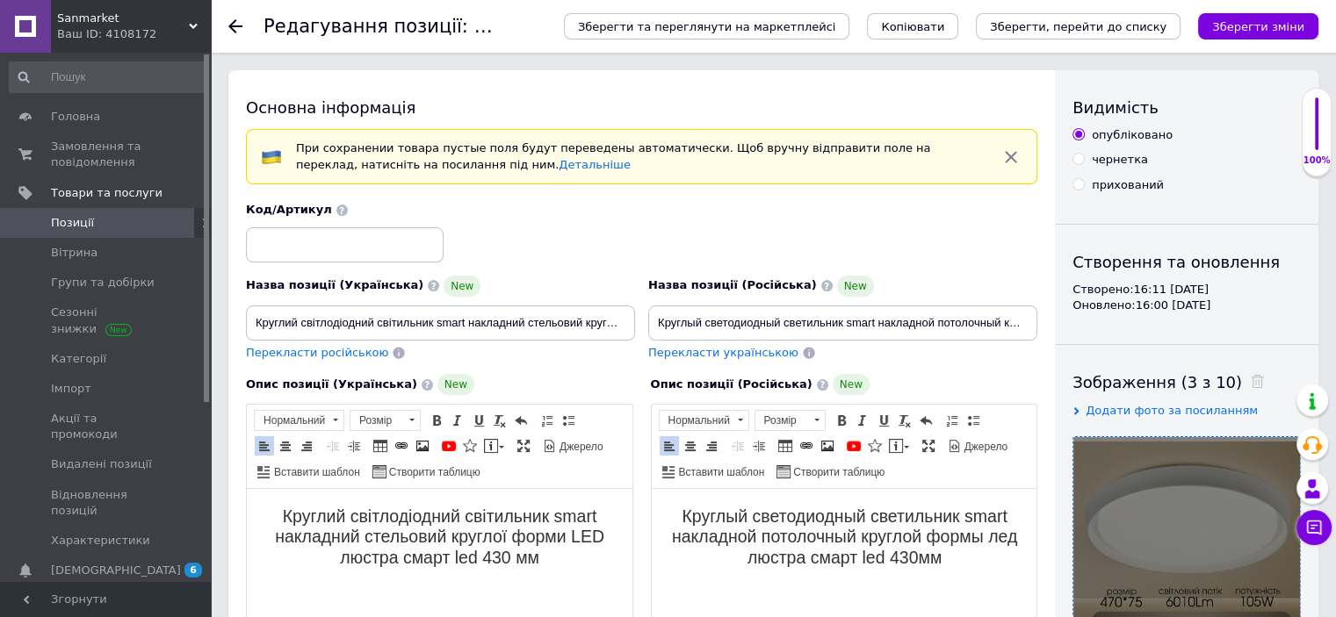
click at [979, 552] on h2 "Круглый светодиодный светильник smart накладной потолочный круглой формы лед лю…" at bounding box center [843, 537] width 350 height 61
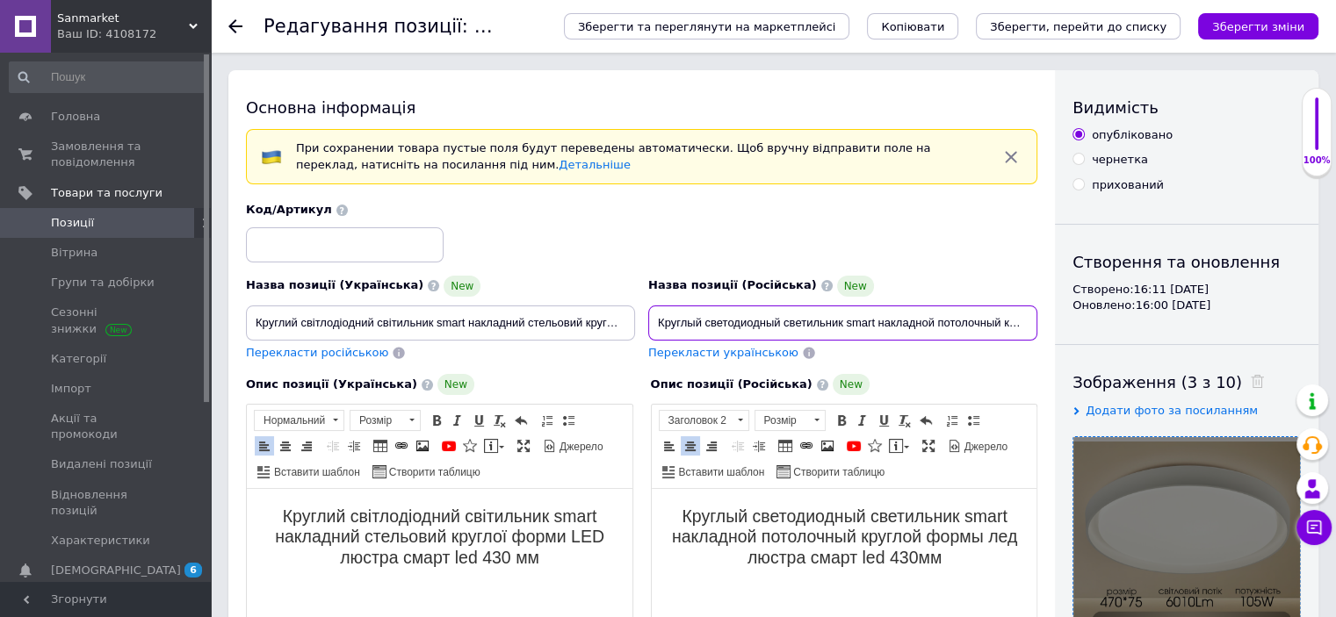
scroll to position [0, 214]
drag, startPoint x: 931, startPoint y: 308, endPoint x: 1057, endPoint y: 312, distance: 126.5
click at [1032, 321] on input "Круглый светодиодный светильник smart накладной потолочный круглой формы лед лю…" at bounding box center [842, 323] width 389 height 35
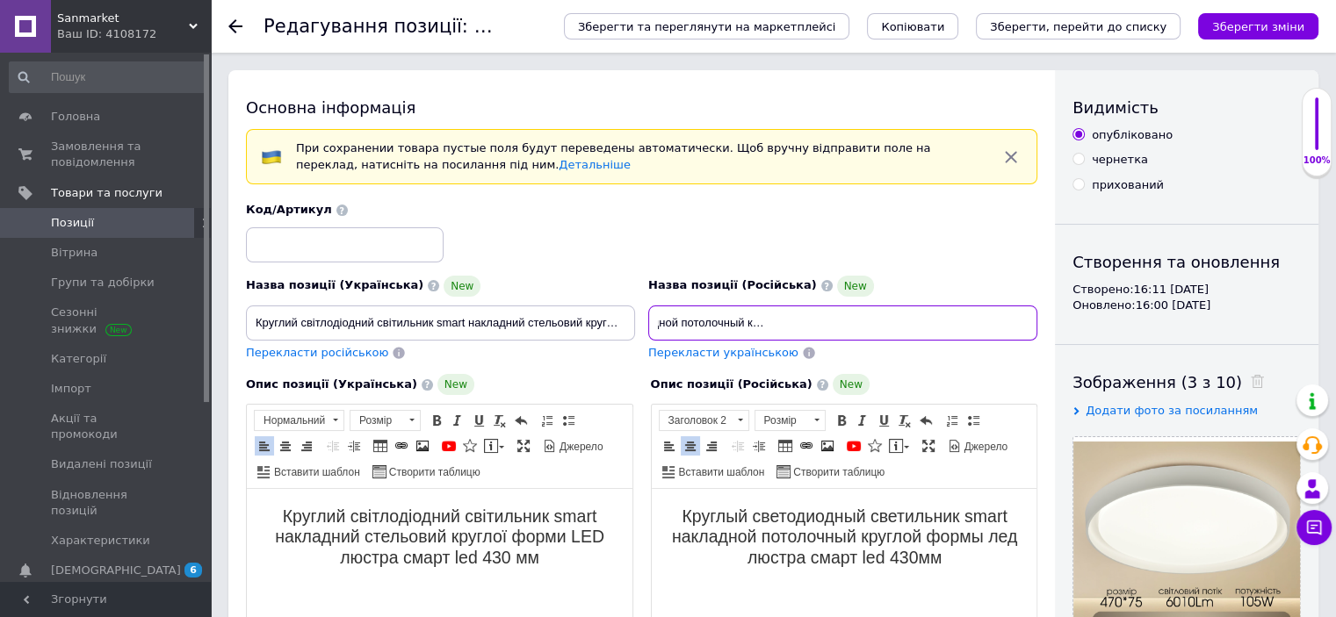
type input "Круглый светодиодный светильник smart накладной потолочный круглой формы лед лю…"
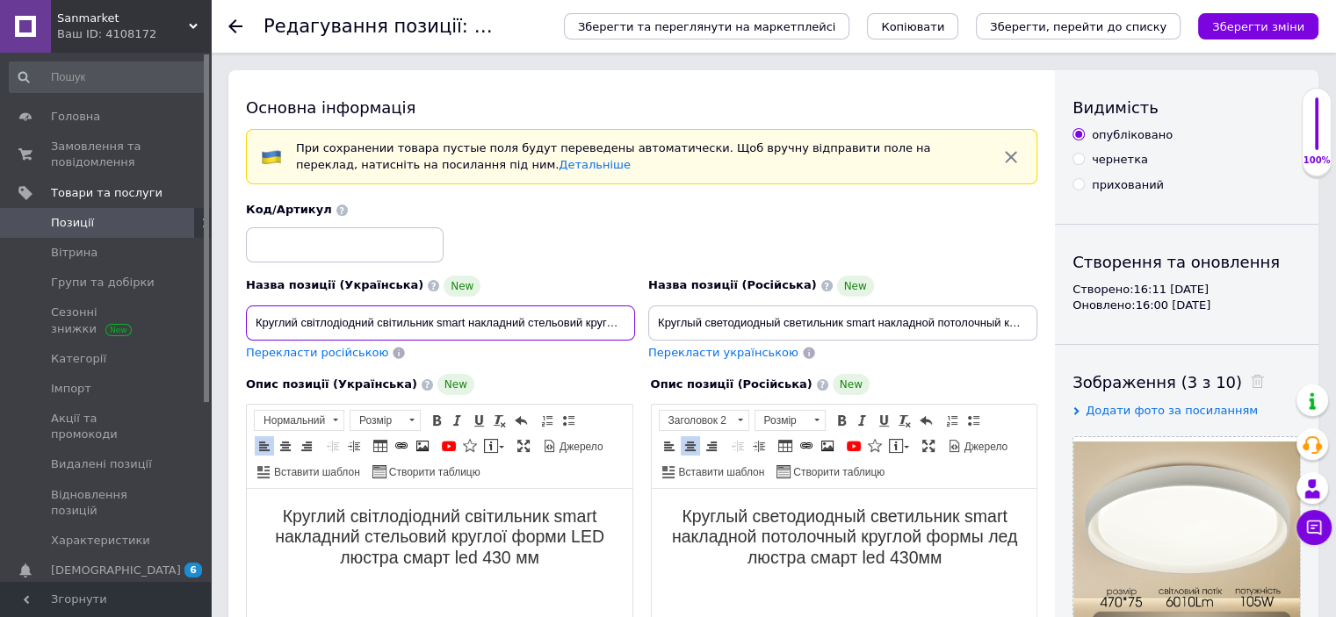
scroll to position [0, 199]
drag, startPoint x: 576, startPoint y: 321, endPoint x: 639, endPoint y: 331, distance: 64.1
click at [708, 331] on div "Назва позиції (Українська) New Круглий світлодіодний світильник smart накладний…" at bounding box center [642, 282] width 804 height 172
click at [622, 322] on input "Круглий світлодіодний світильник smart накладний стельовий круглої форми LED лю…" at bounding box center [440, 323] width 389 height 35
click at [625, 322] on input "Круглий світлодіодний світильник smart накладний стельовий круглої форми LED лю…" at bounding box center [440, 323] width 389 height 35
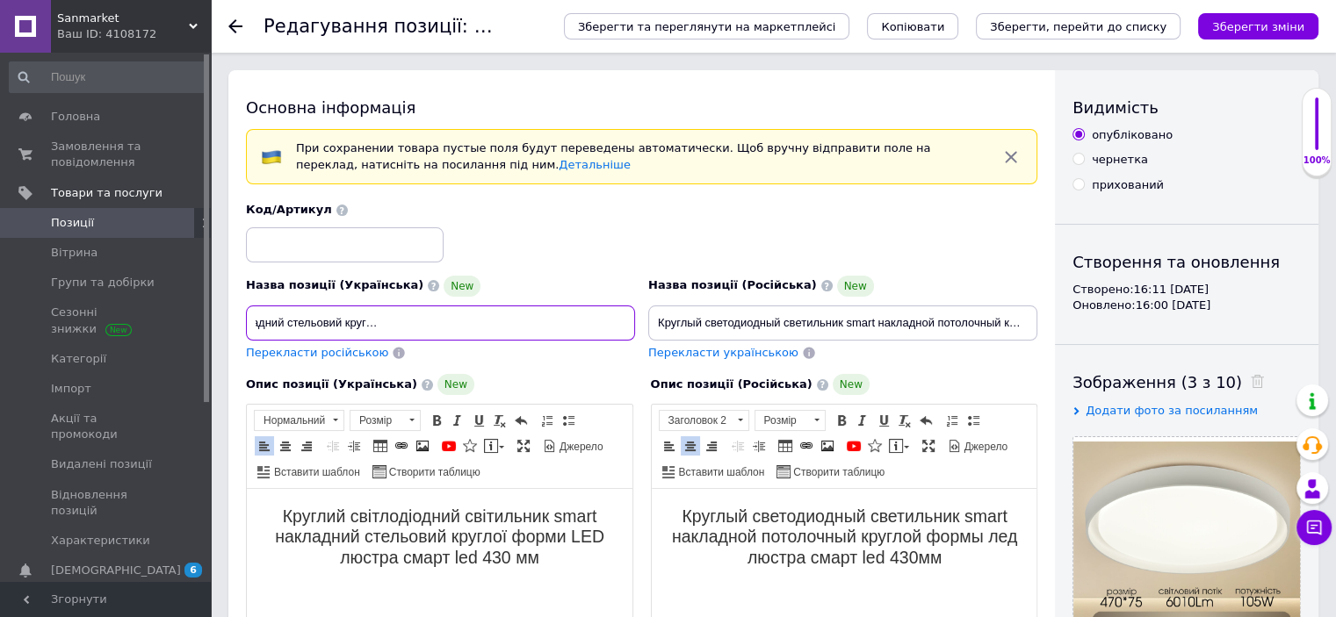
scroll to position [316, 0]
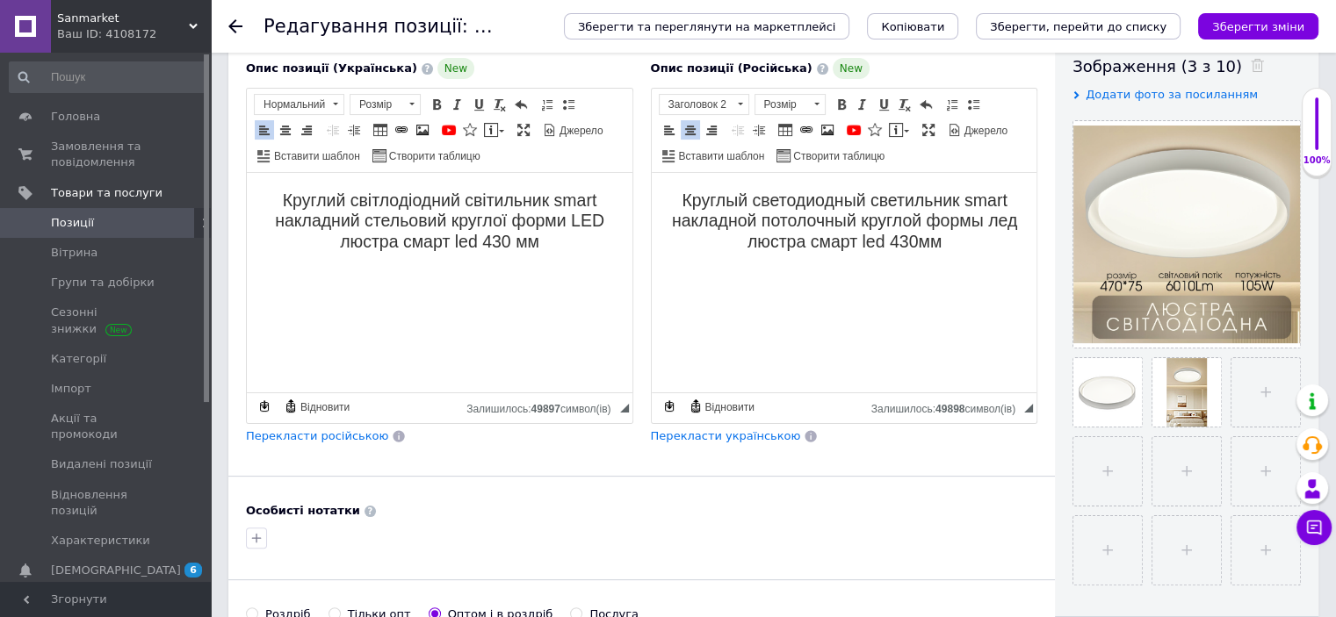
type input "Круглий світлодіодний світильник smart накладний стельовий круглої форми LED лю…"
click at [590, 248] on h2 "Круглий світлодіодний світильник smart накладний стельовий круглої форми LED лю…" at bounding box center [439, 221] width 350 height 61
click at [982, 244] on h2 "Круглый светодиодный светильник smart накладной потолочный круглой формы лед лю…" at bounding box center [843, 221] width 350 height 61
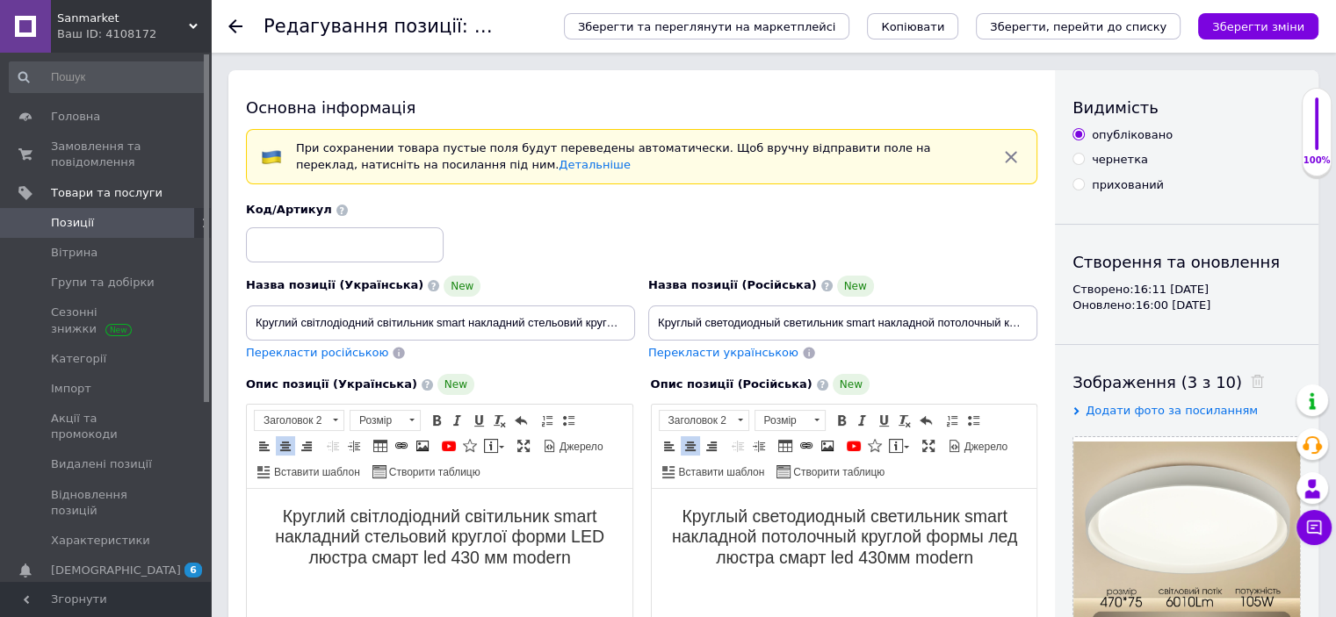
click at [334, 256] on input at bounding box center [345, 244] width 198 height 35
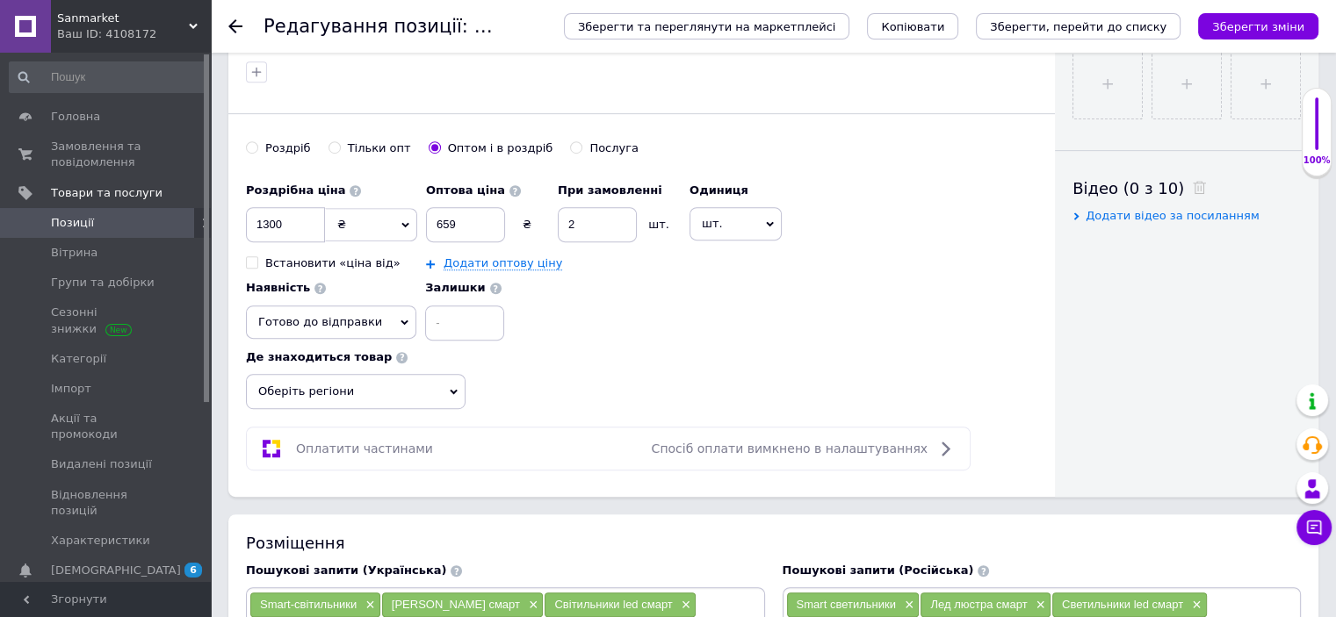
scroll to position [843, 0]
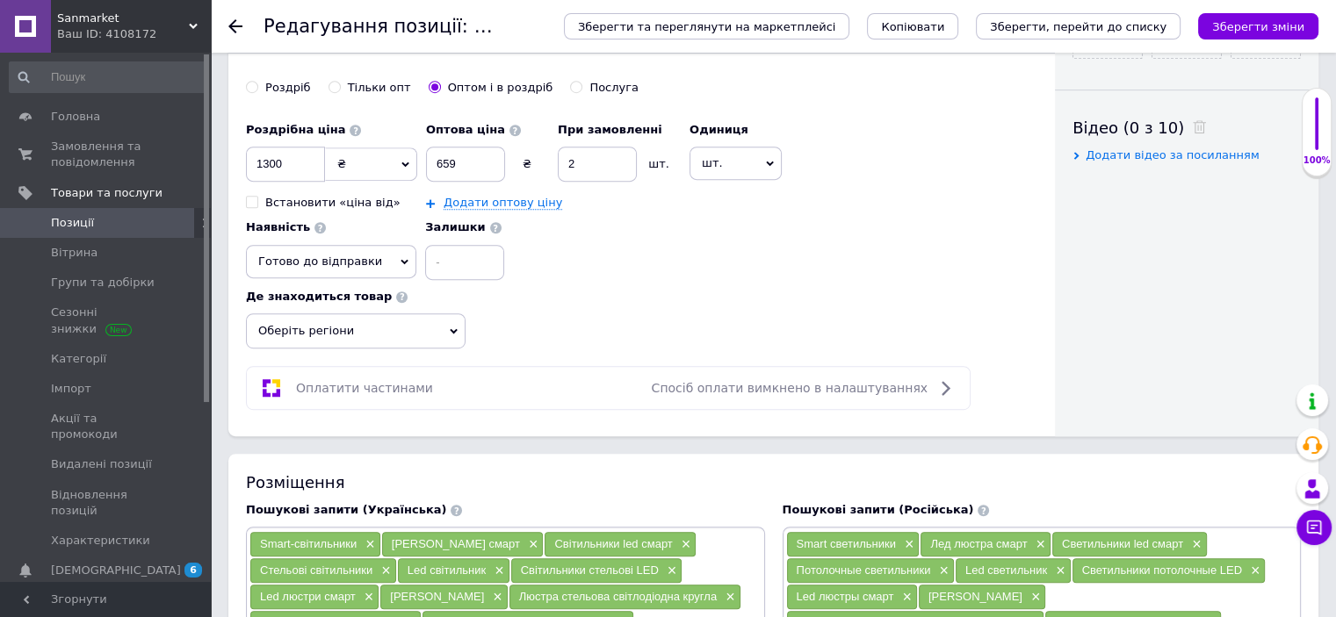
type input "51008mod"
click at [315, 322] on span "Оберіть регіони" at bounding box center [356, 331] width 220 height 35
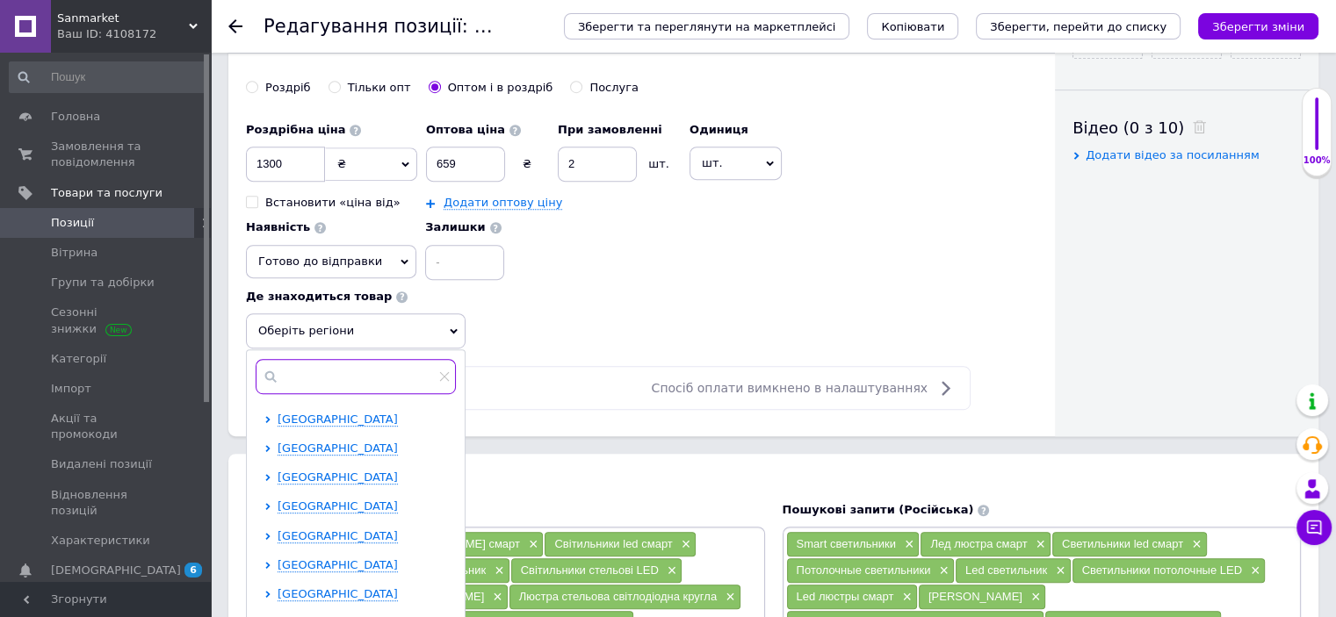
click at [343, 364] on input "text" at bounding box center [356, 376] width 200 height 35
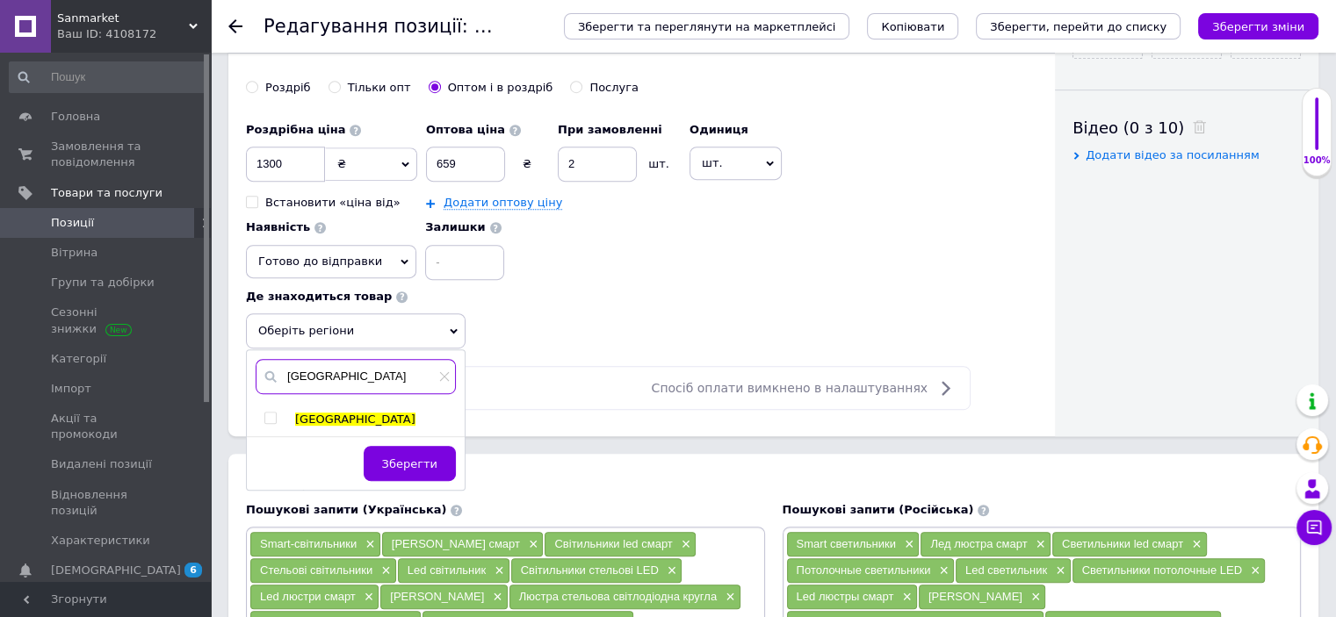
type input "[GEOGRAPHIC_DATA]"
click at [274, 413] on input "checkbox" at bounding box center [269, 418] width 11 height 11
checkbox input "true"
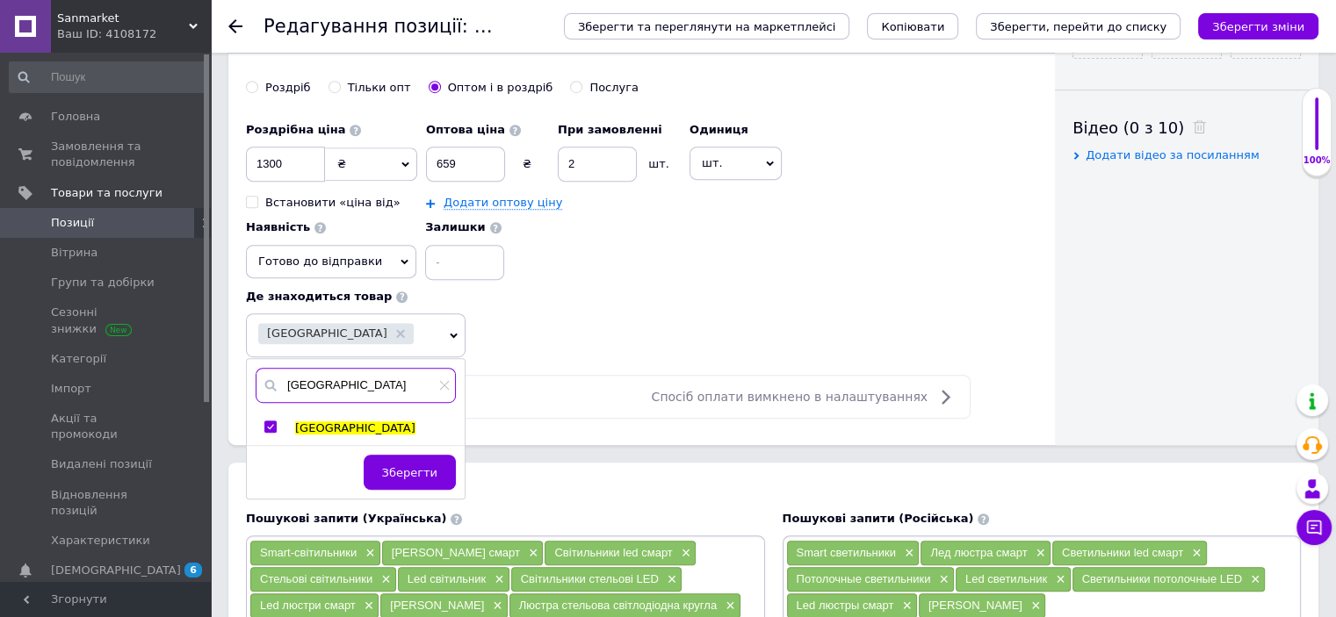
click at [325, 387] on input "[GEOGRAPHIC_DATA]" at bounding box center [356, 385] width 200 height 35
type input "к"
type input "[GEOGRAPHIC_DATA]"
click at [267, 422] on input "checkbox" at bounding box center [269, 427] width 11 height 11
checkbox input "true"
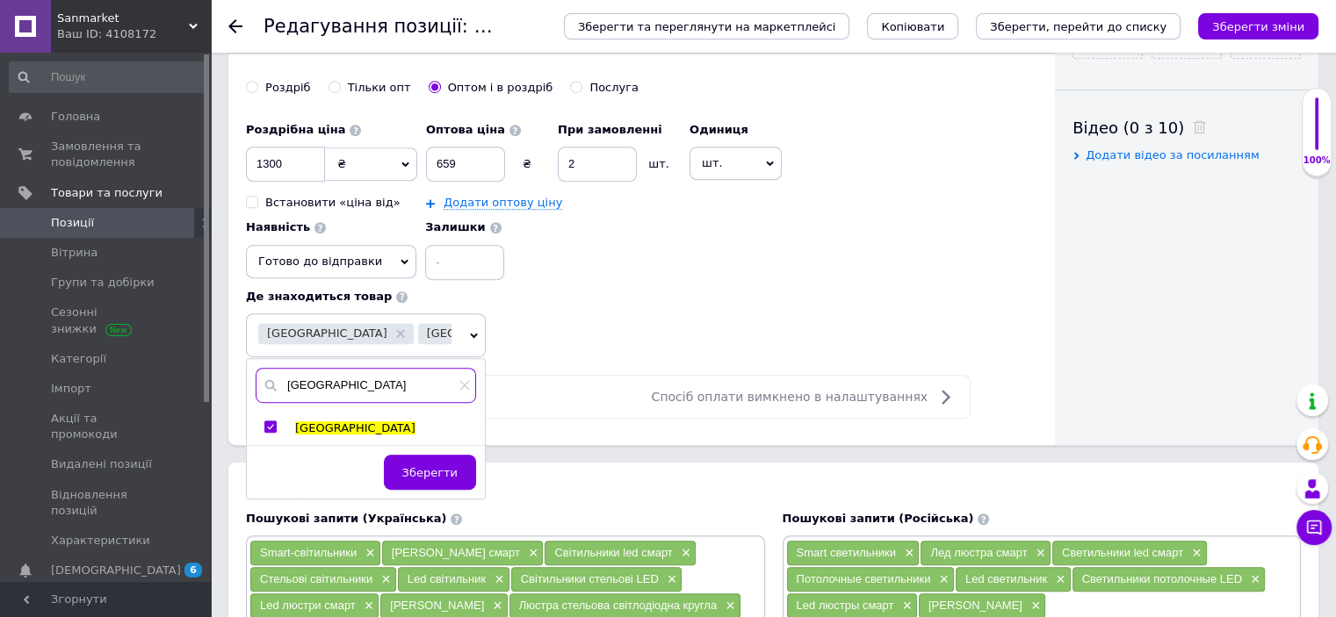
click at [361, 379] on input "[GEOGRAPHIC_DATA]" at bounding box center [366, 385] width 220 height 35
type input "о"
type input "дніпро"
click at [270, 422] on input "checkbox" at bounding box center [269, 427] width 11 height 11
checkbox input "true"
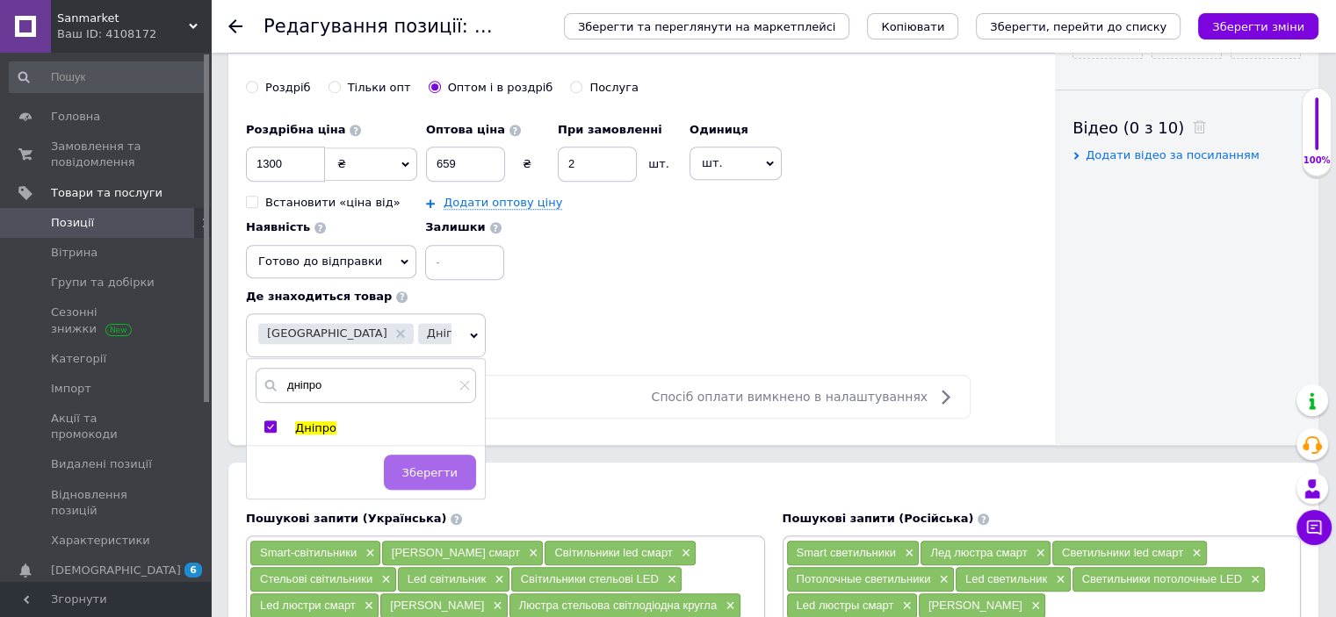
click at [434, 472] on span "Зберегти" at bounding box center [429, 472] width 55 height 13
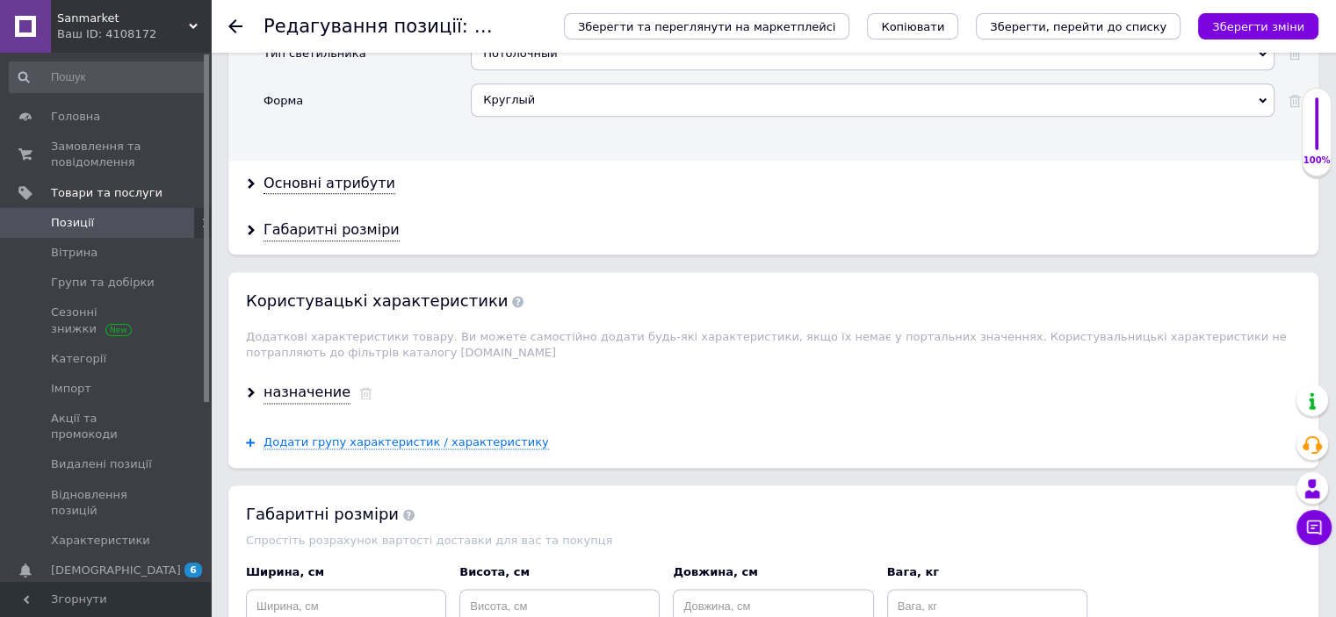
scroll to position [2318, 0]
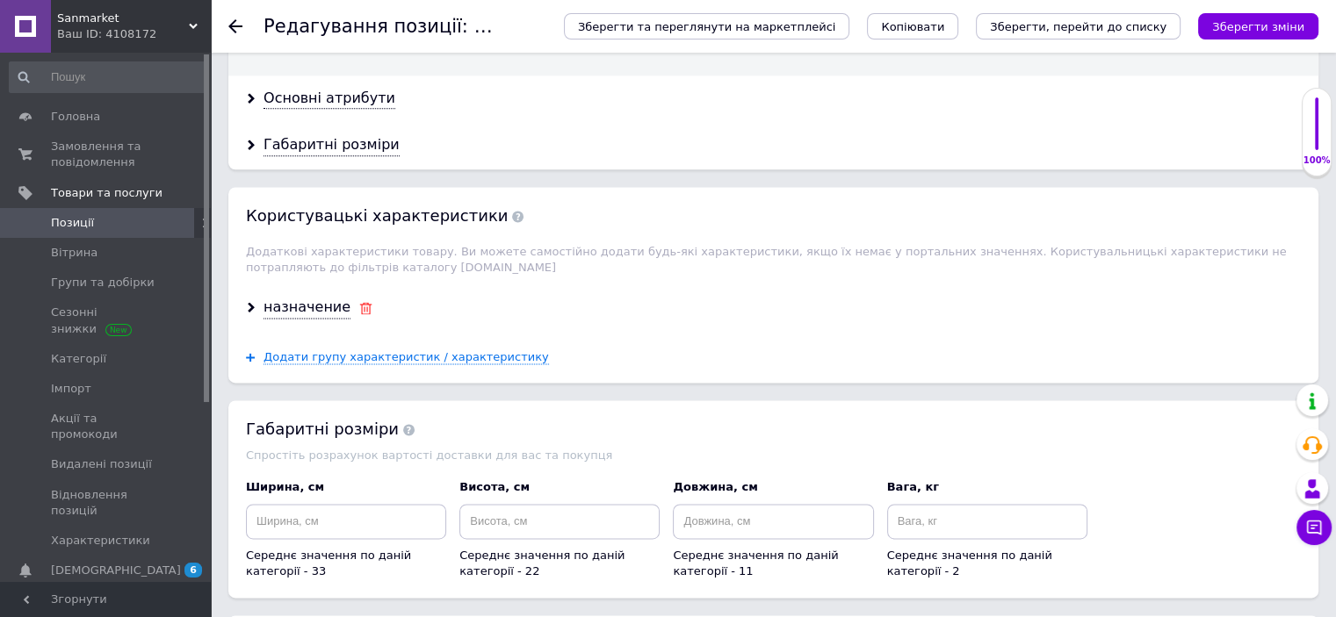
click at [359, 302] on icon at bounding box center [365, 308] width 13 height 12
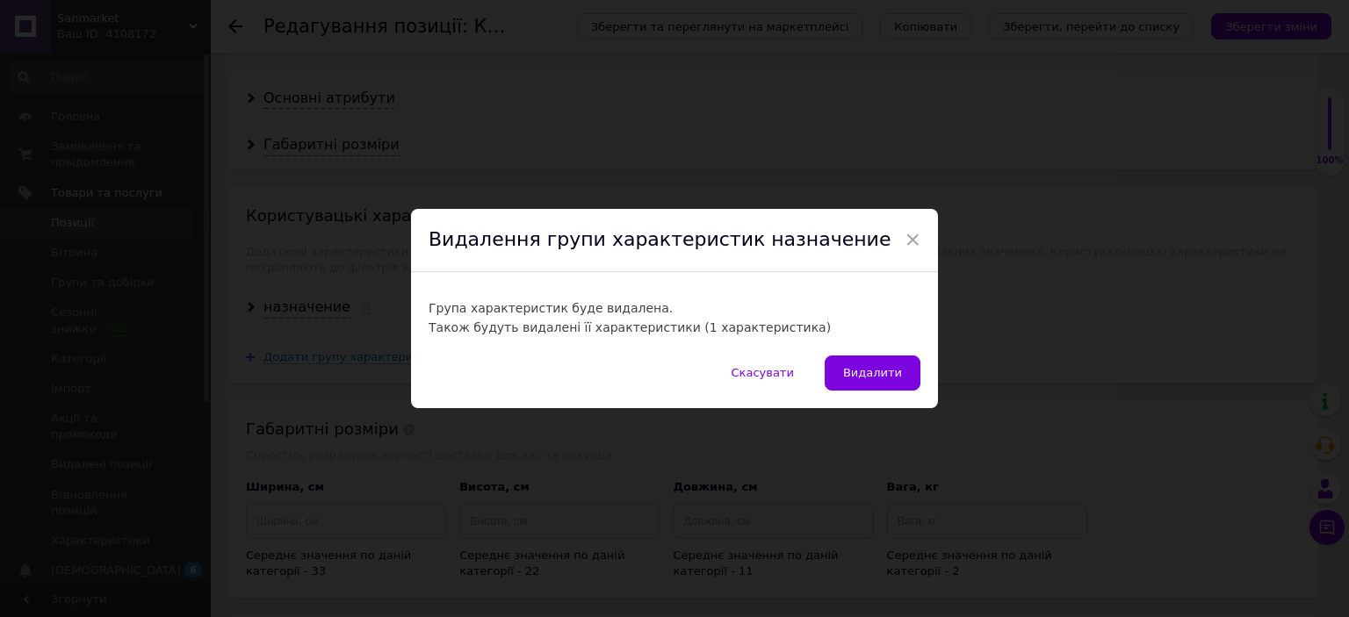
click at [873, 366] on span "Видалити" at bounding box center [872, 372] width 59 height 13
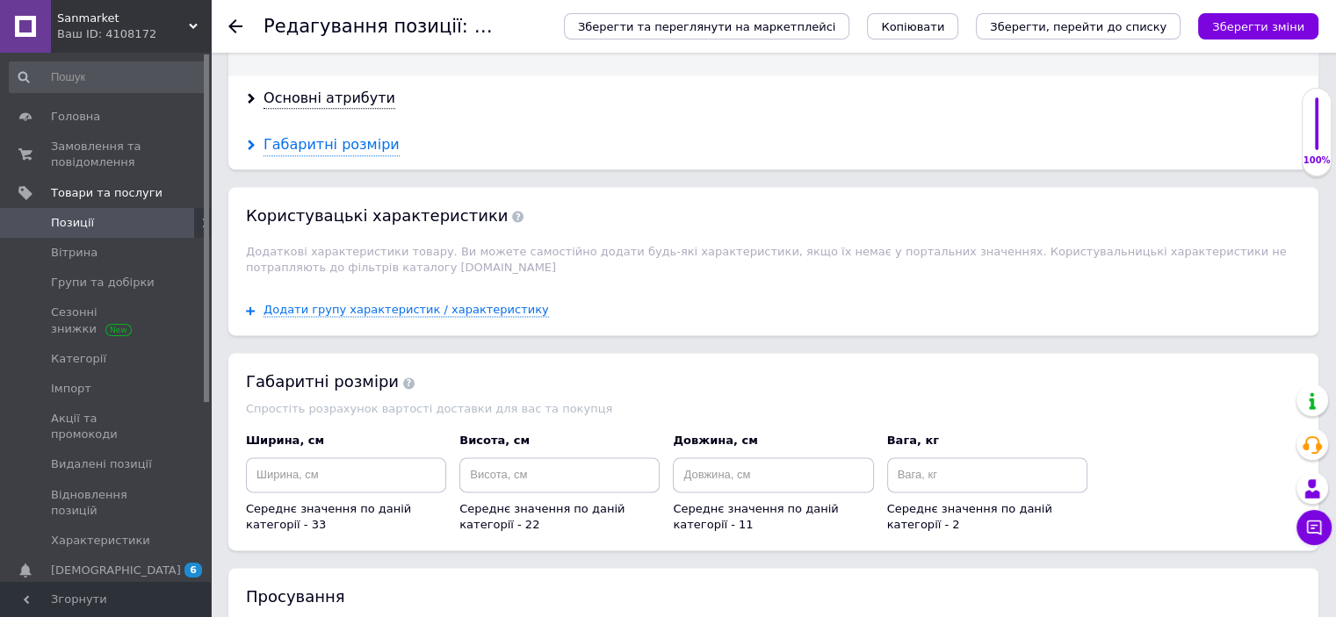
click at [370, 135] on div "Габаритні розміри" at bounding box center [331, 145] width 136 height 20
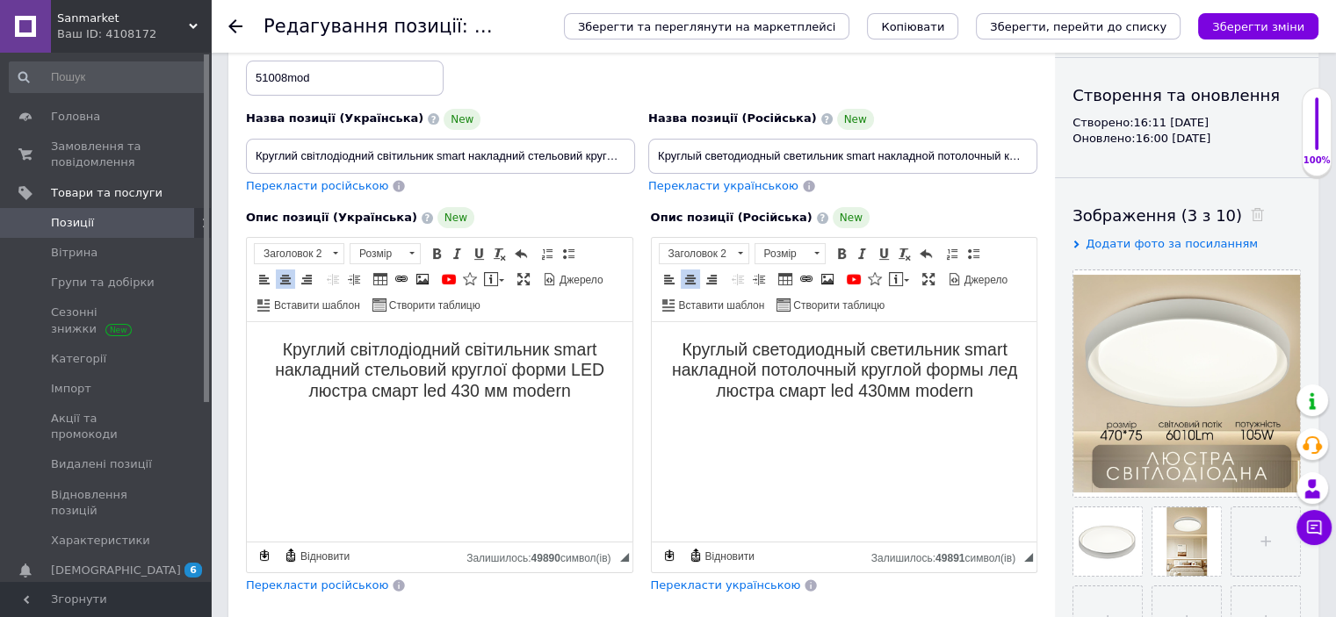
scroll to position [0, 0]
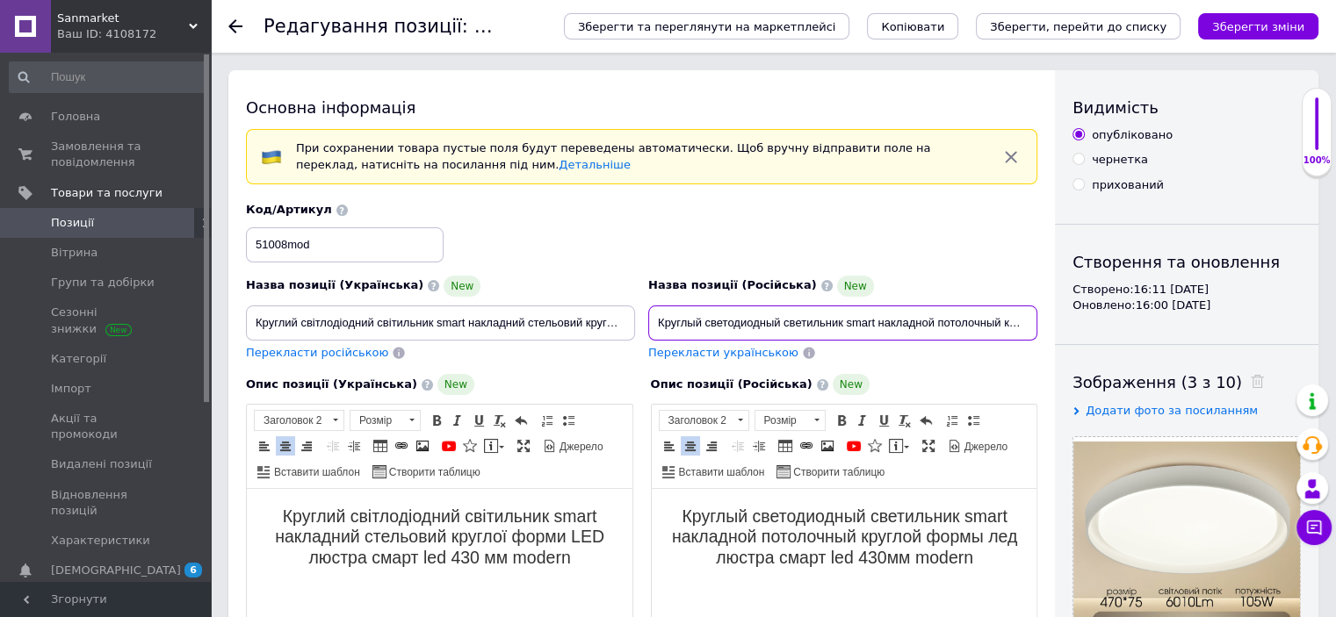
drag, startPoint x: 658, startPoint y: 322, endPoint x: 1131, endPoint y: 322, distance: 473.4
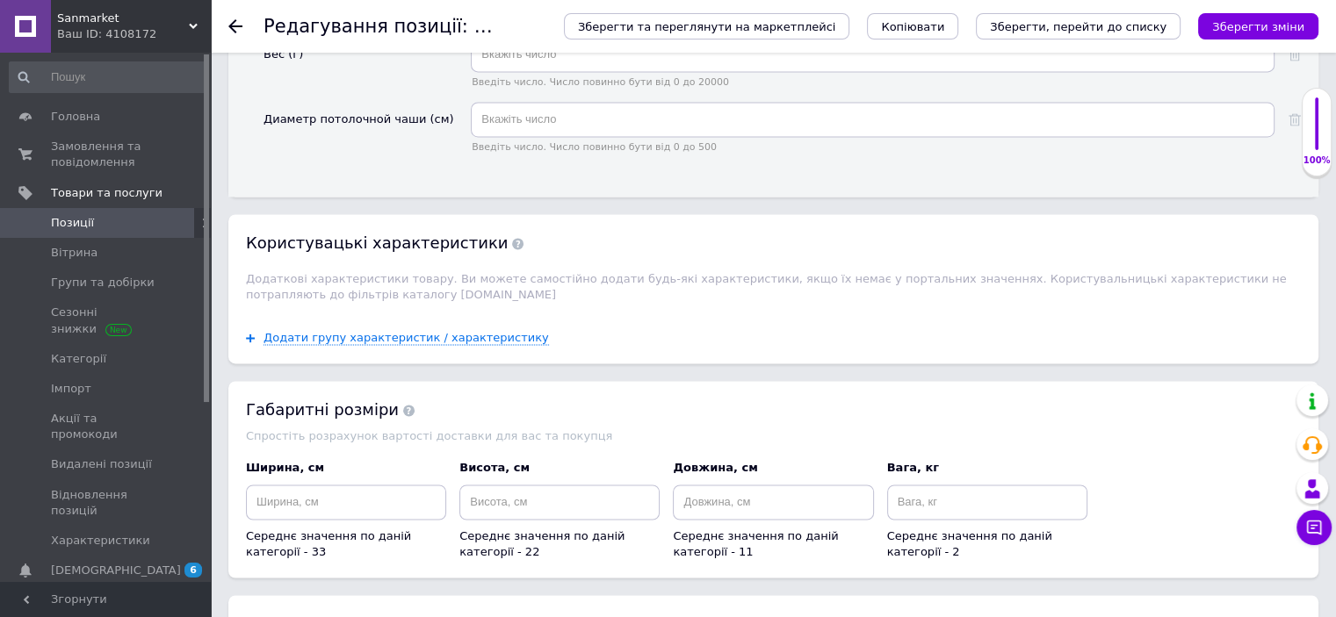
scroll to position [2845, 0]
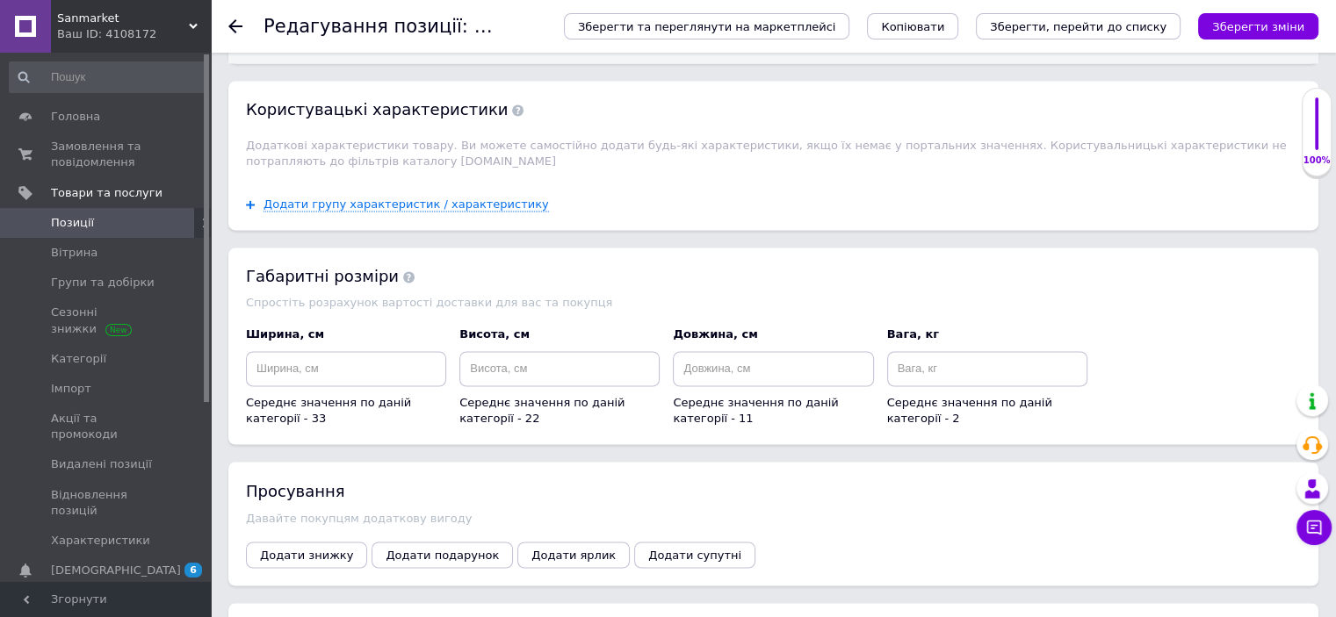
click at [484, 198] on span "Додати групу характеристик / характеристику" at bounding box center [405, 205] width 285 height 14
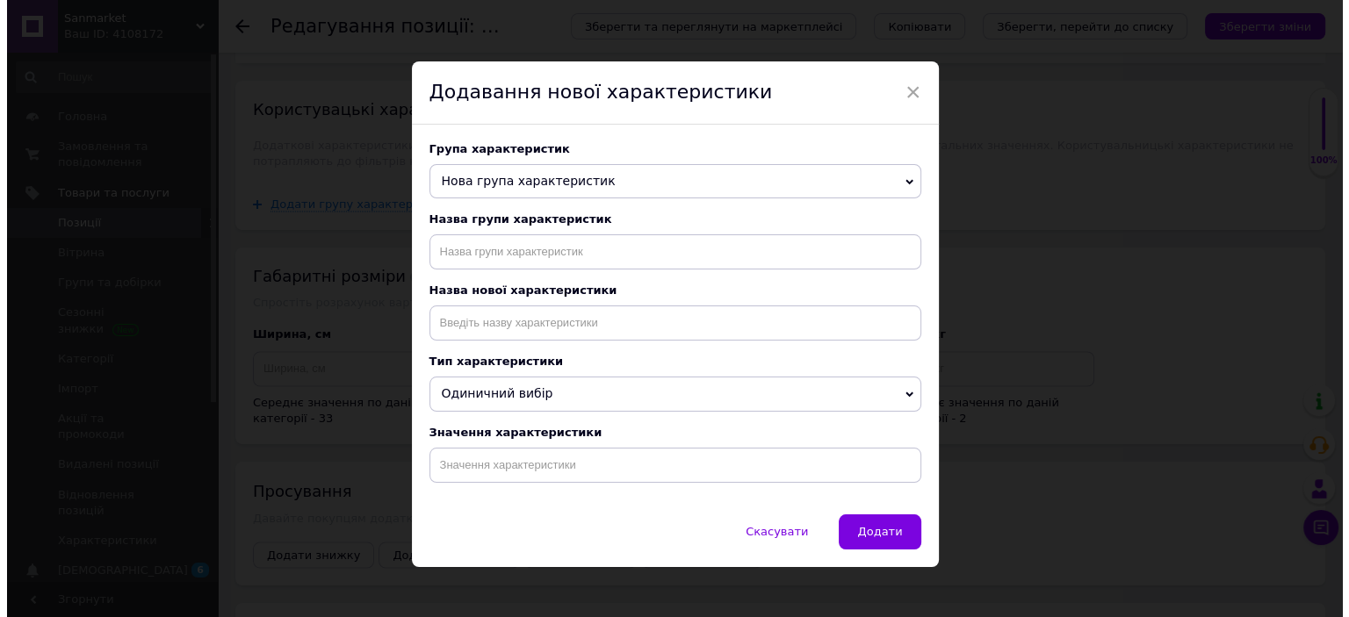
scroll to position [0, 0]
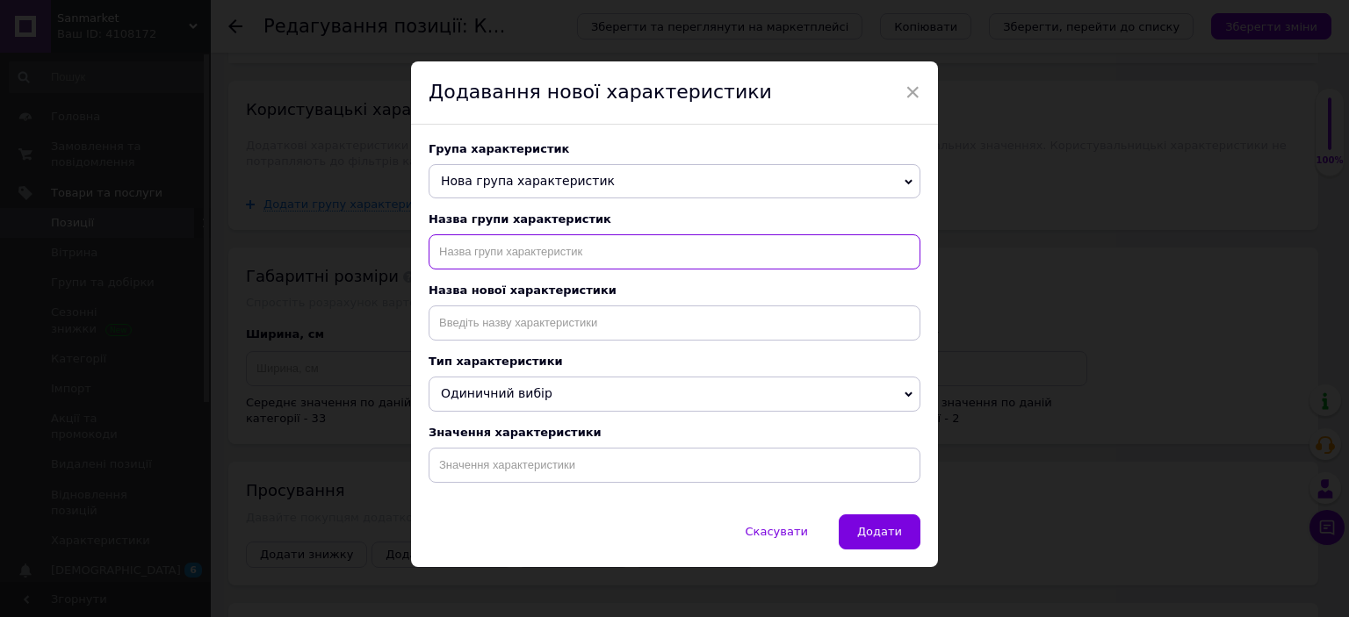
click at [559, 255] on input "text" at bounding box center [675, 251] width 492 height 35
type input "назначение"
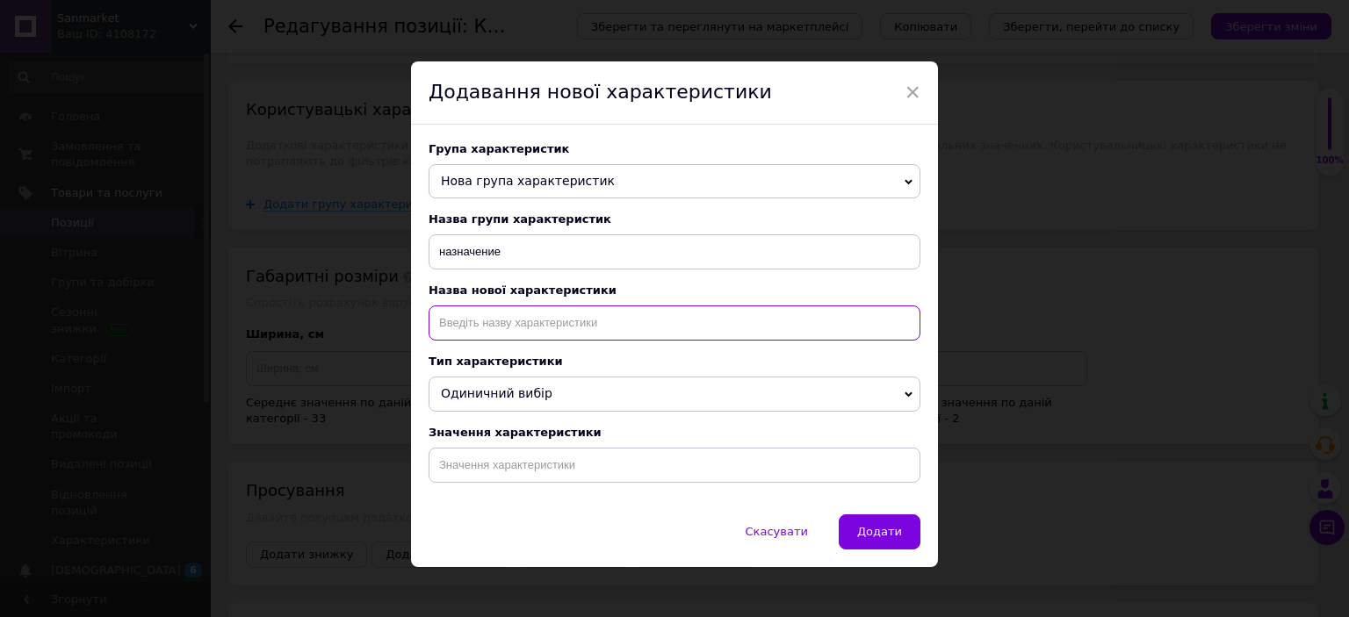
click at [578, 329] on input at bounding box center [675, 323] width 492 height 35
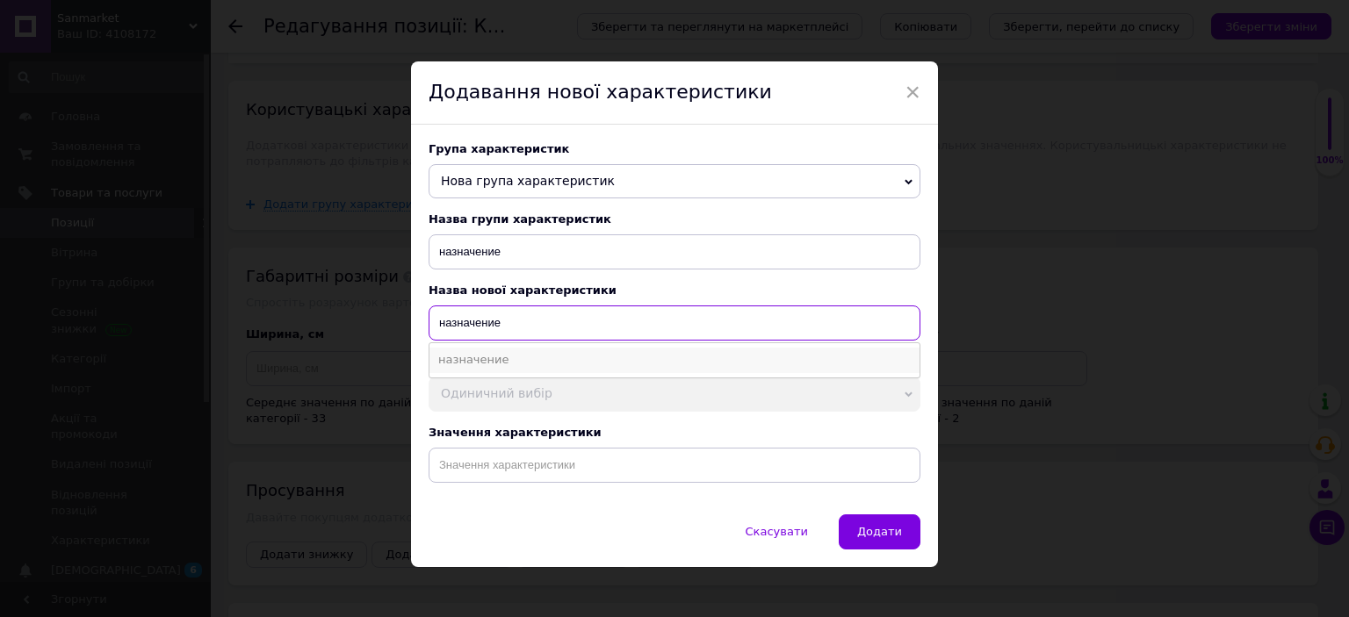
type input "назначение"
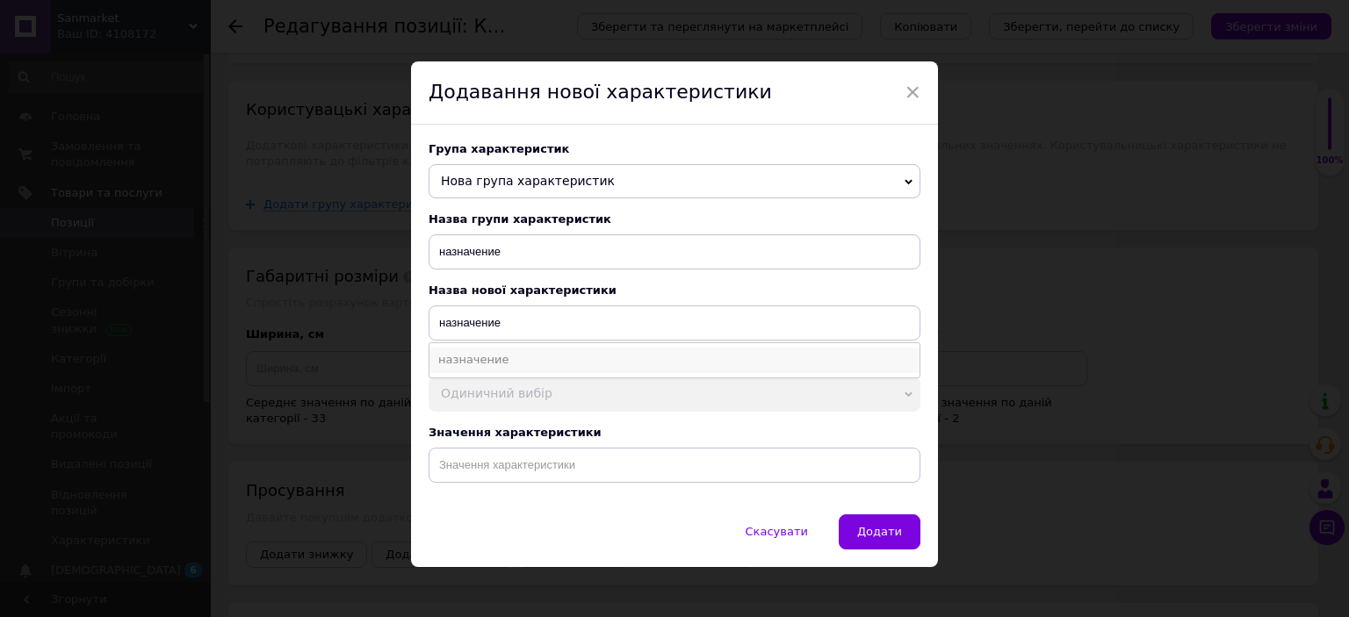
click at [492, 362] on li "назначение" at bounding box center [674, 360] width 490 height 25
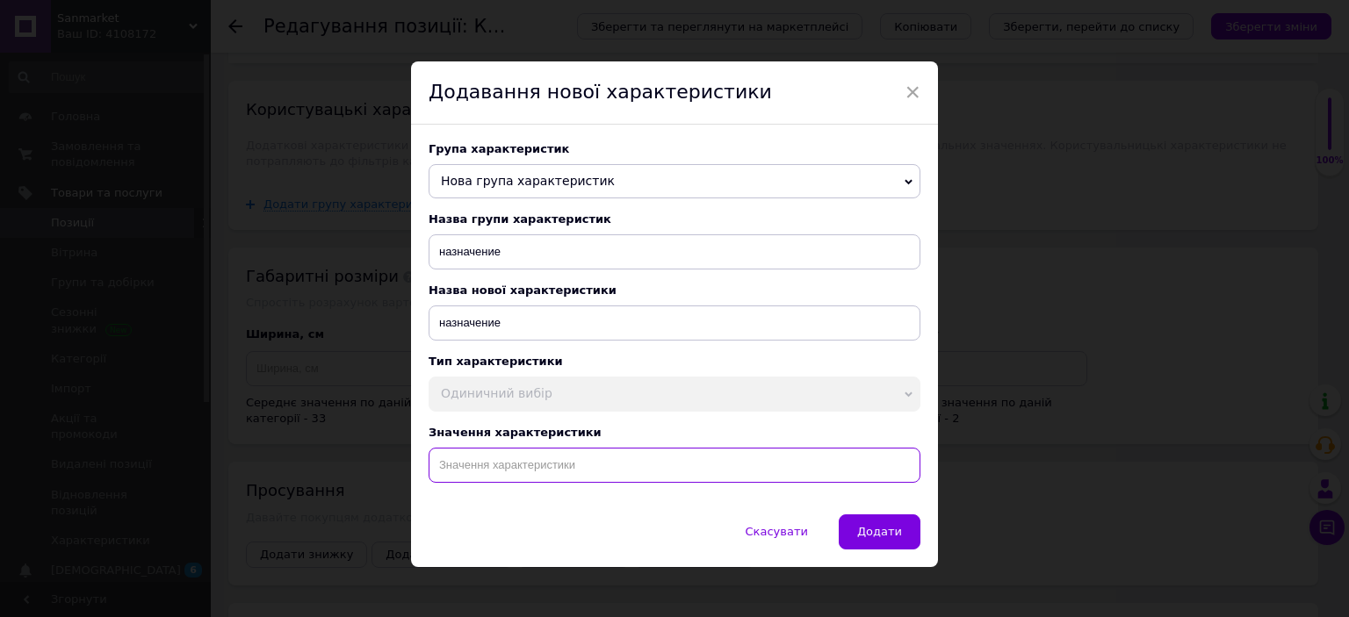
click at [505, 483] on input at bounding box center [675, 465] width 492 height 35
paste input "Круглый светодиодный светильник smart накладной потолочный круглой формы лед лю…"
type input "Круглый светодиодный светильник smart накладной потолочный круглой формы лед лю…"
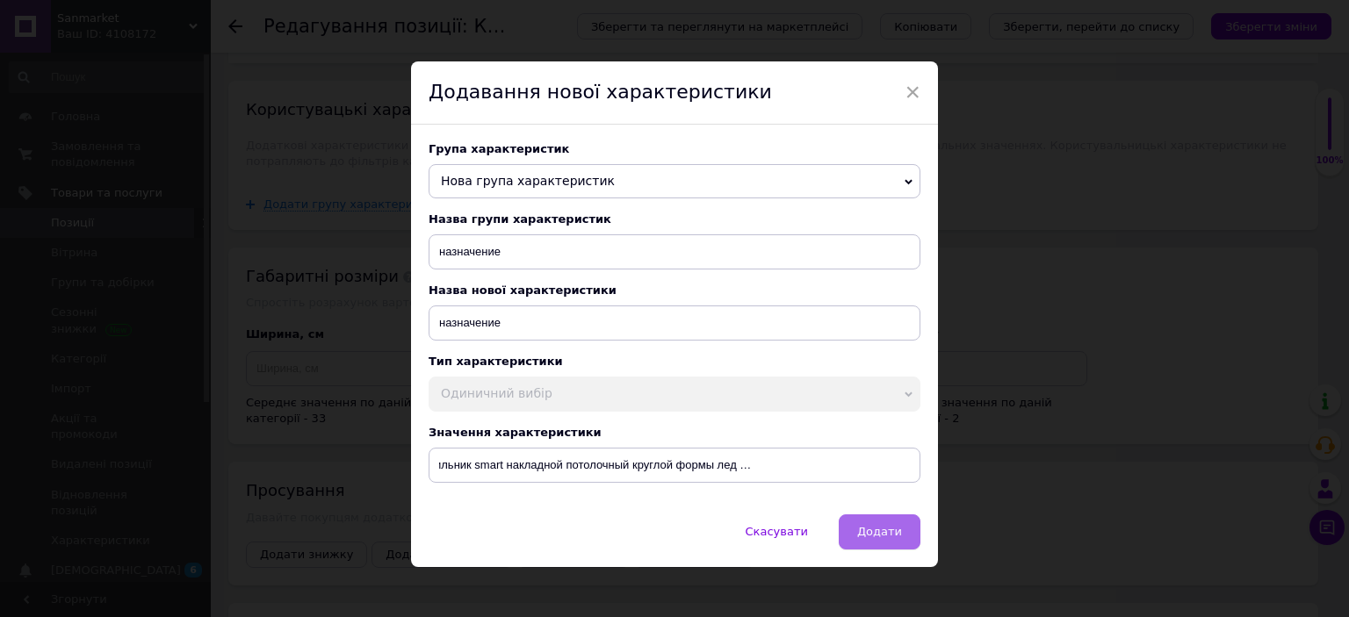
click at [908, 540] on button "Додати" at bounding box center [880, 532] width 82 height 35
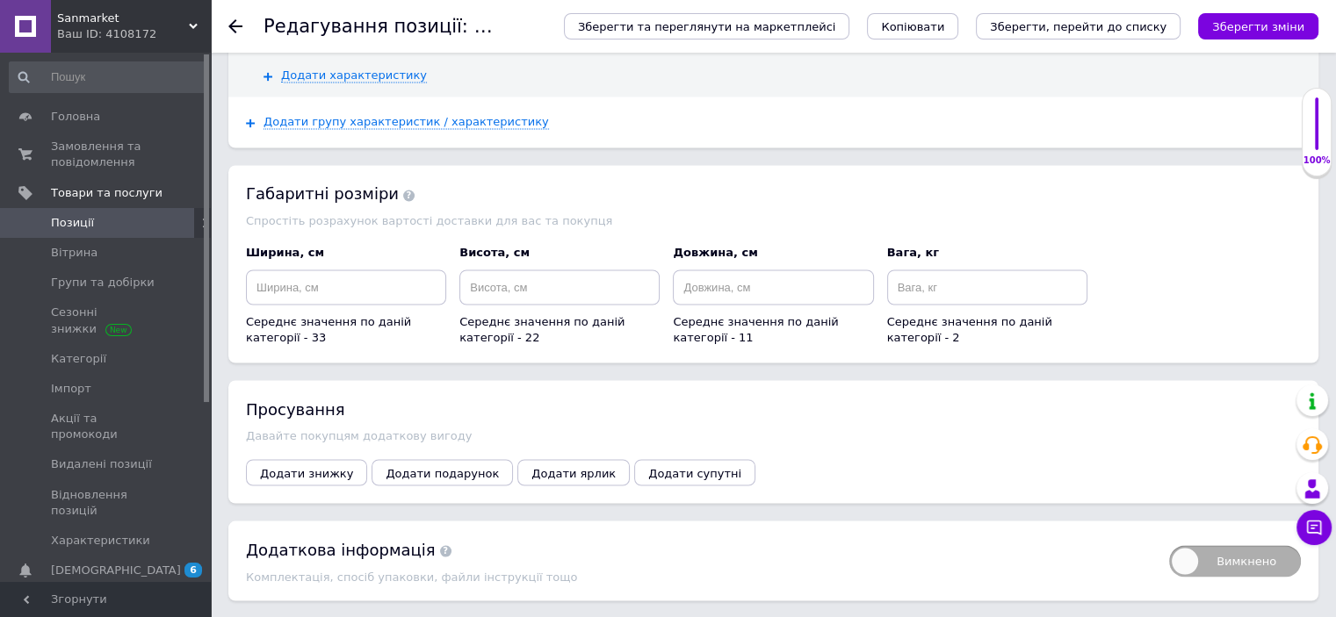
scroll to position [3076, 0]
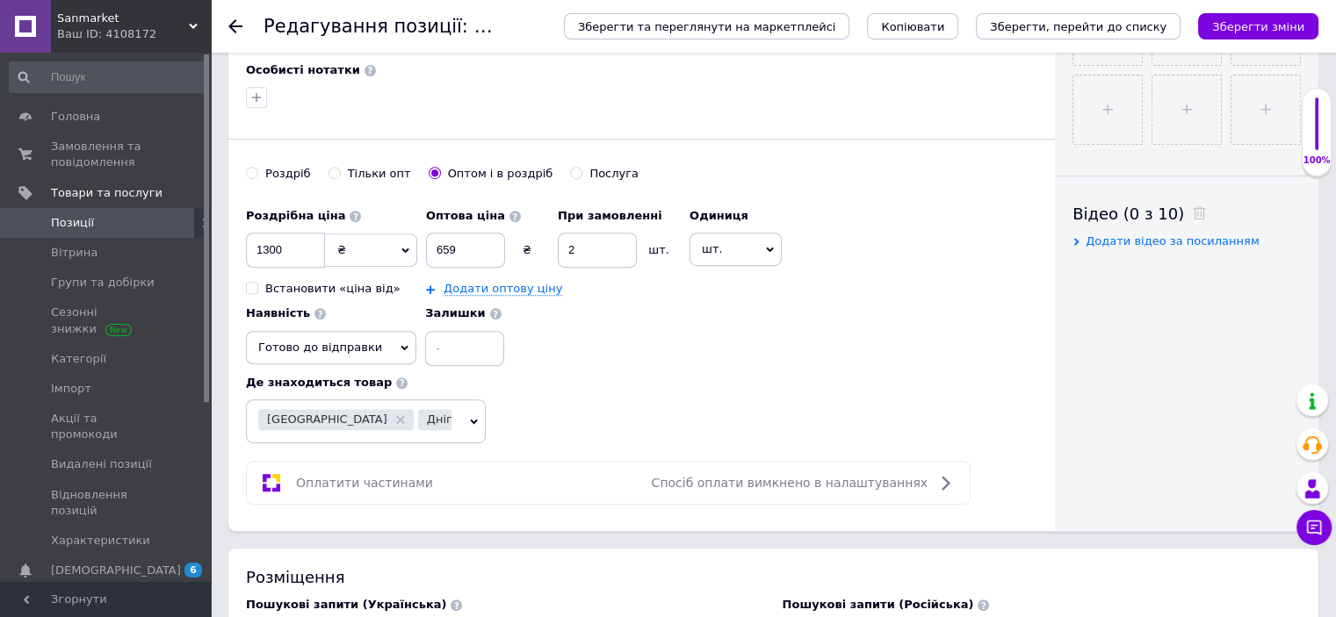
scroll to position [335, 0]
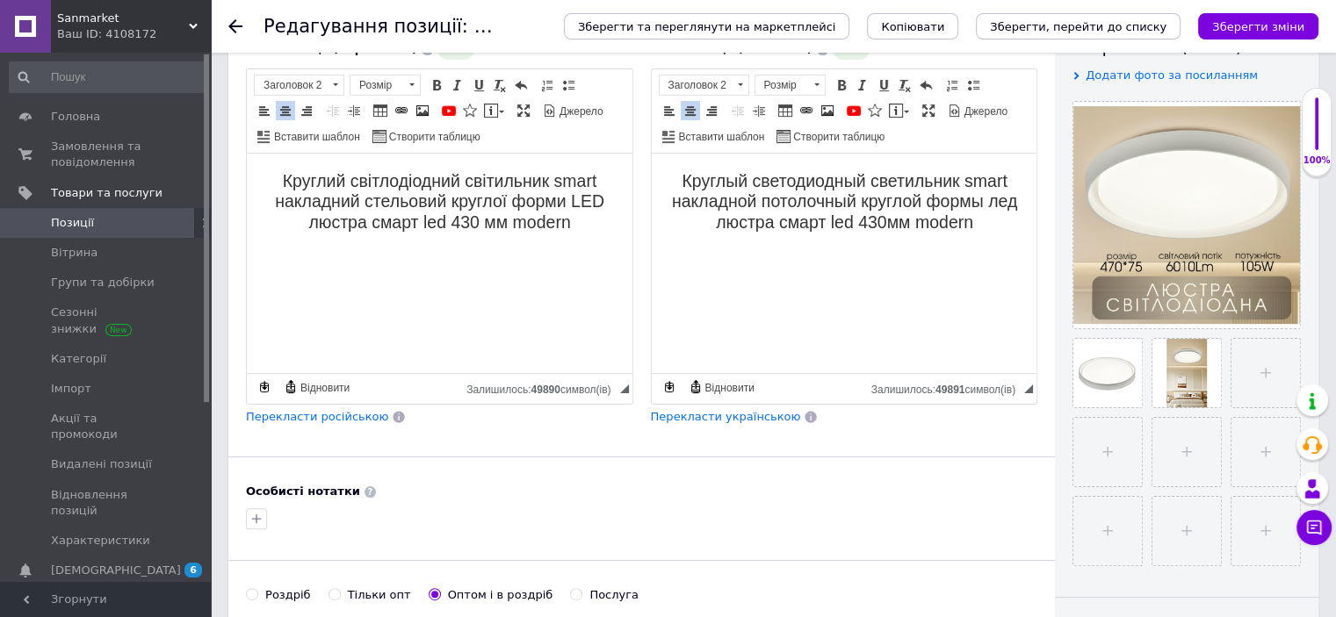
click at [999, 221] on h2 "Круглый светодиодный светильник smart накладной потолочный круглой формы лед лю…" at bounding box center [843, 201] width 350 height 61
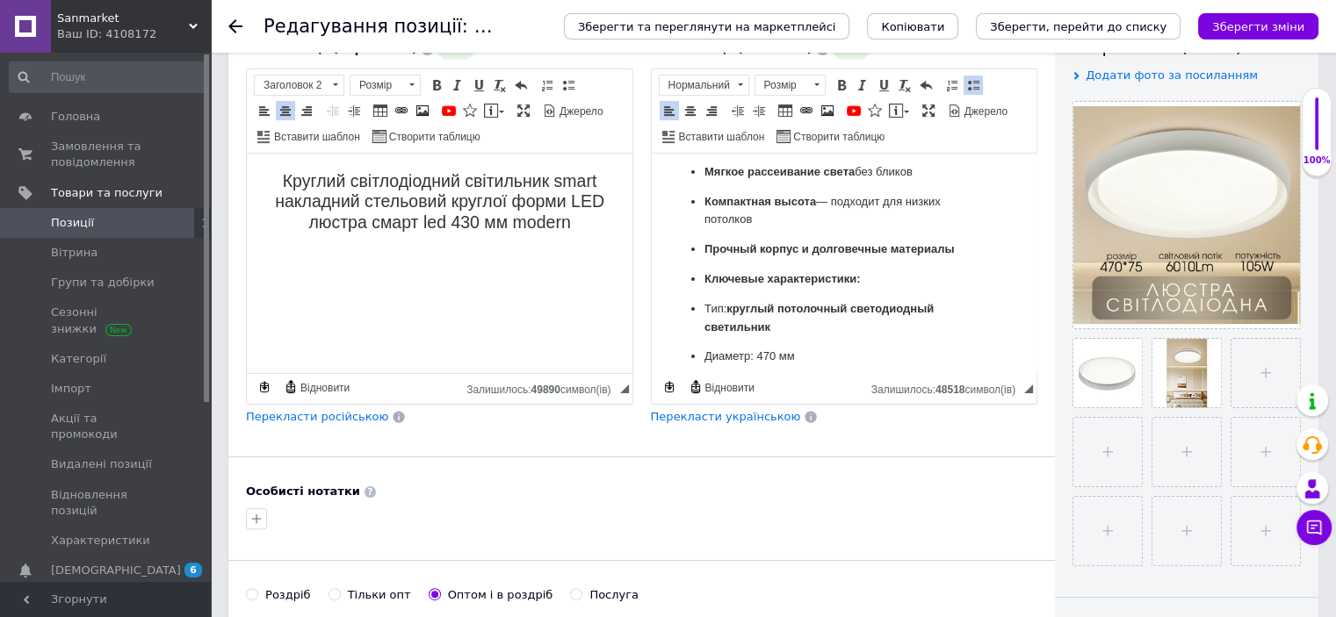
scroll to position [525, 0]
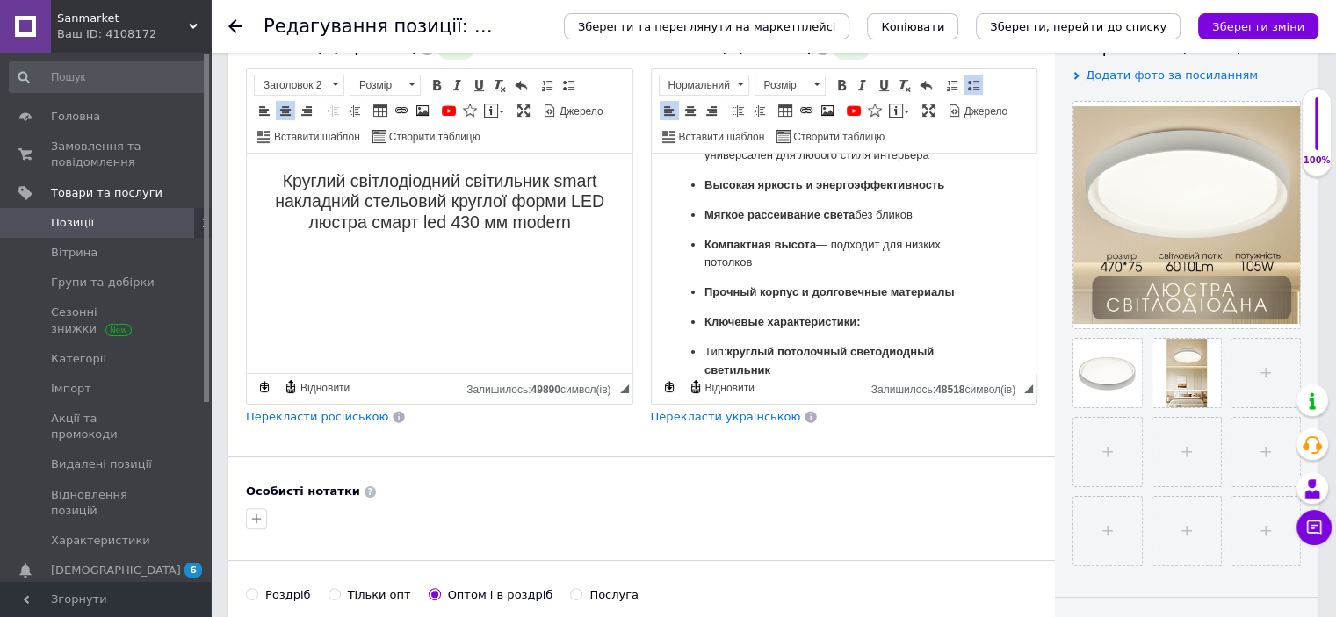
click at [705, 321] on strong "Ключевые характеристики:" at bounding box center [781, 321] width 156 height 13
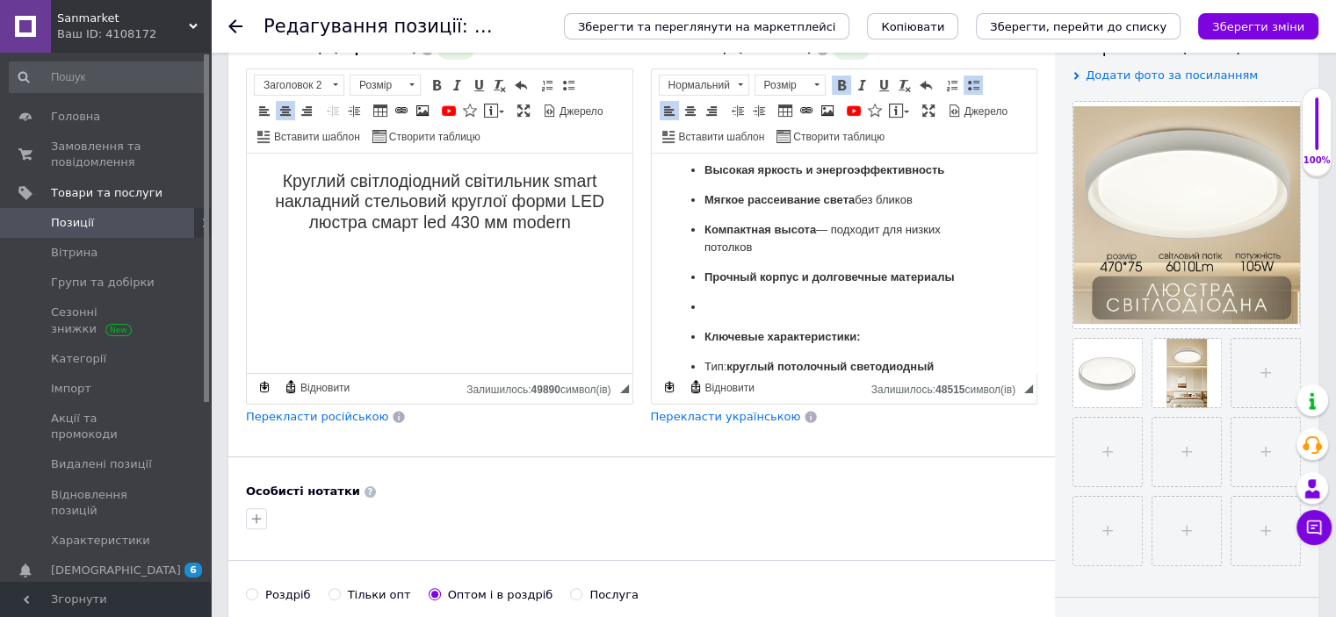
scroll to position [631, 0]
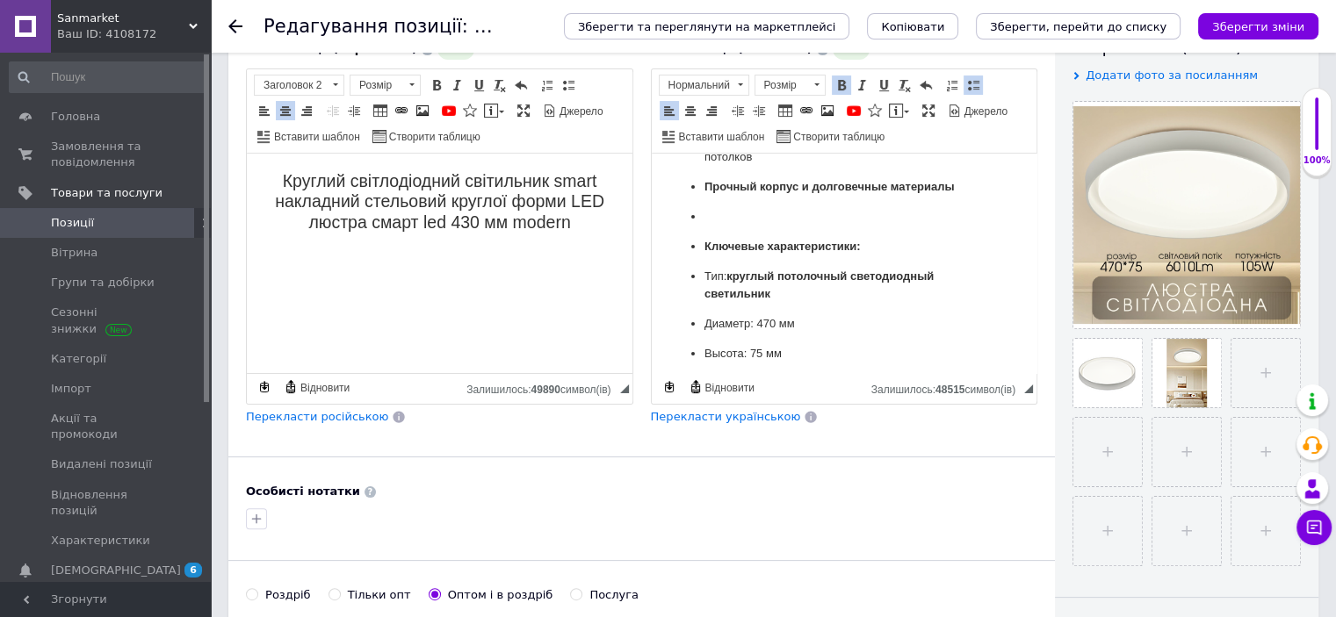
drag, startPoint x: 703, startPoint y: 220, endPoint x: 671, endPoint y: 220, distance: 32.5
click at [671, 220] on ul "Современный минималистичный дизайн — универсален для любого стиля интерьера Выс…" at bounding box center [843, 267] width 350 height 488
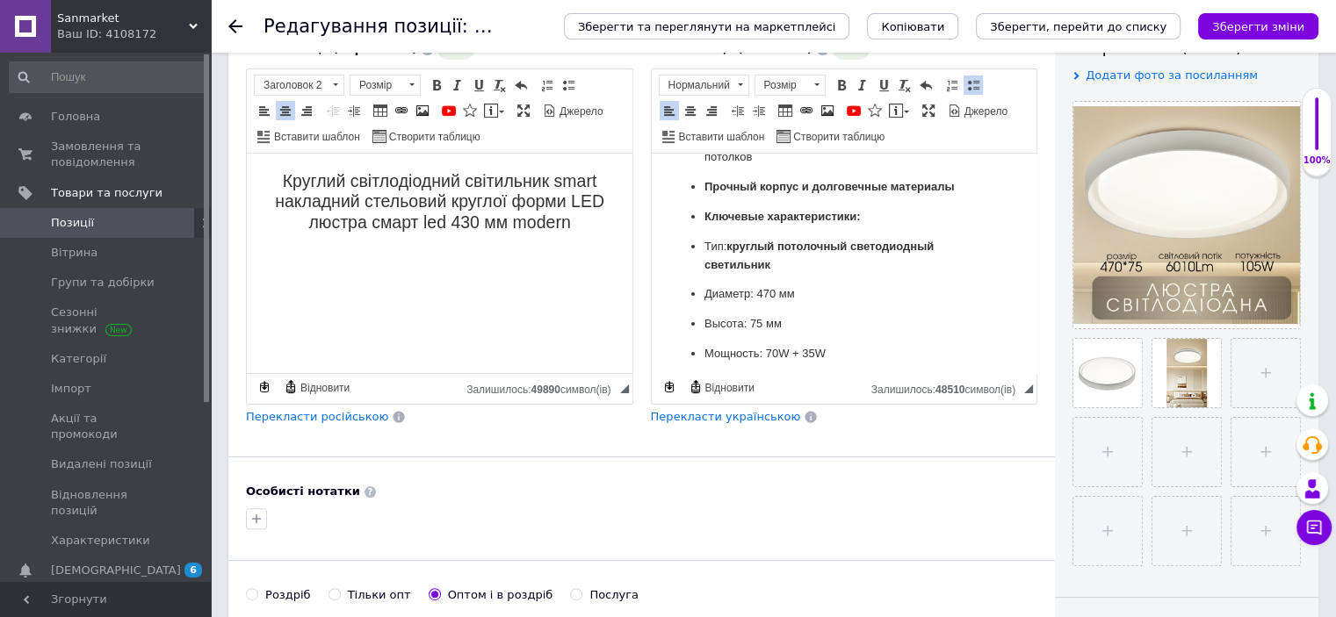
click at [699, 216] on ul "Современный минималистичный дизайн — универсален для любого стиля интерьера Выс…" at bounding box center [843, 252] width 350 height 459
click at [674, 214] on ul "Современный минималистичный дизайн — универсален для любого стиля интерьера Выс…" at bounding box center [843, 252] width 350 height 459
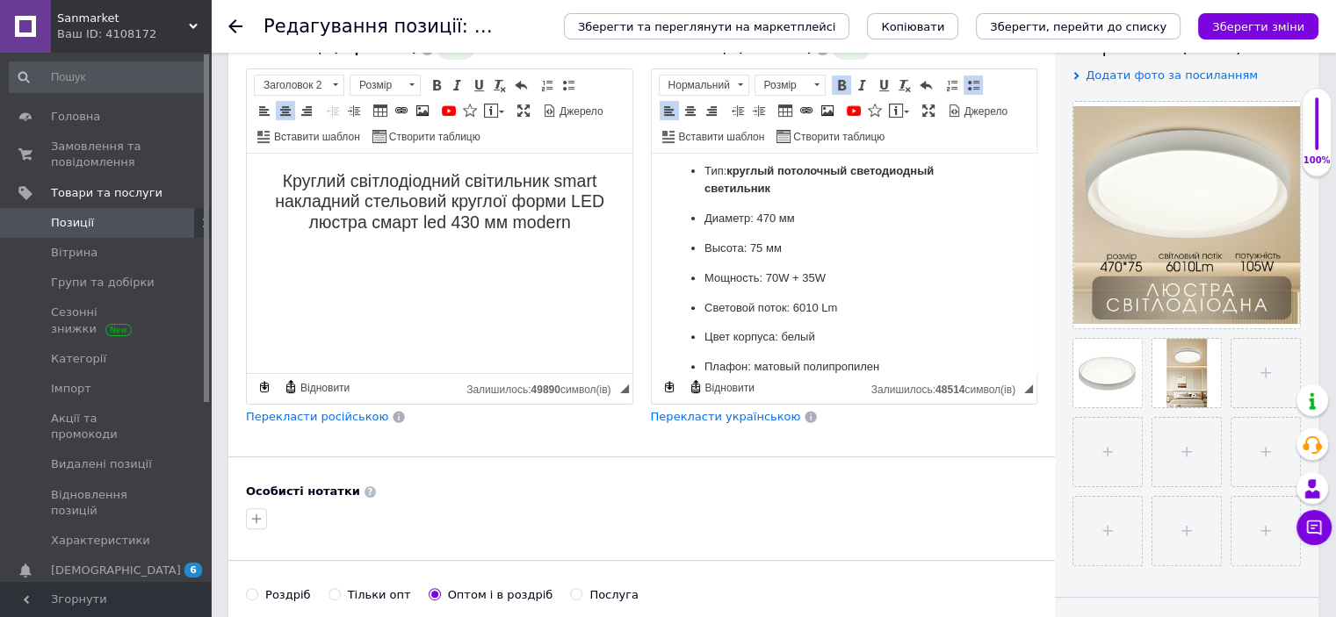
scroll to position [815, 0]
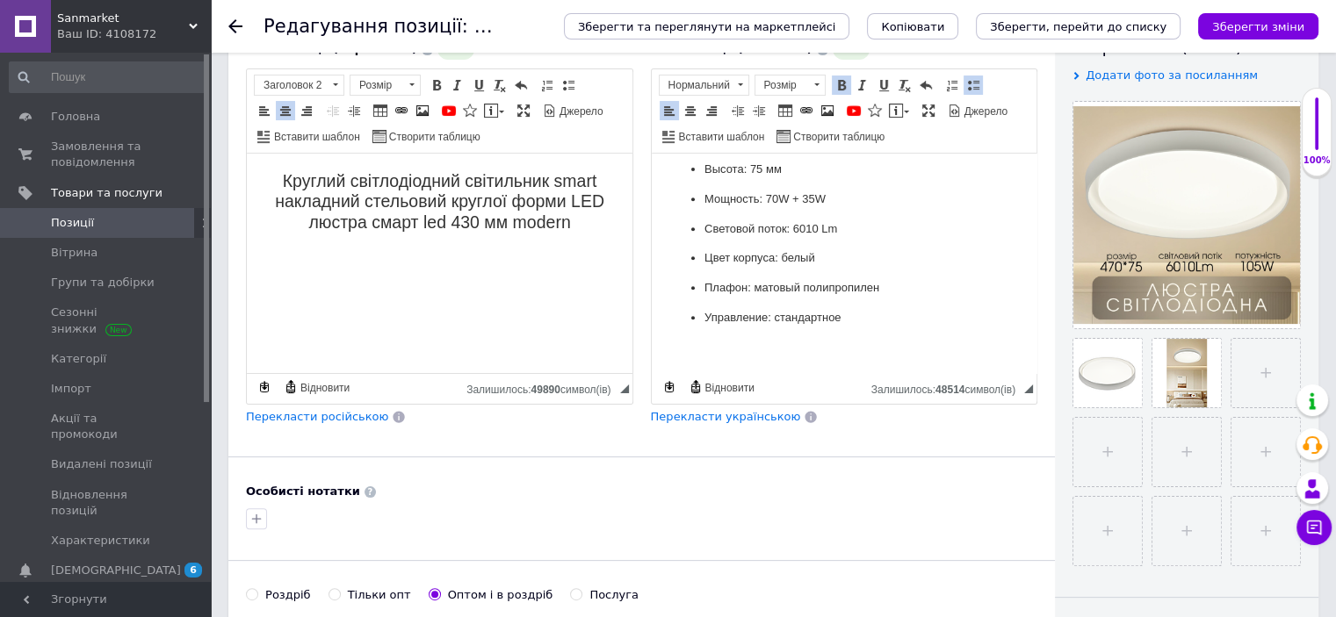
click at [754, 415] on span "Перекласти українською" at bounding box center [726, 416] width 150 height 13
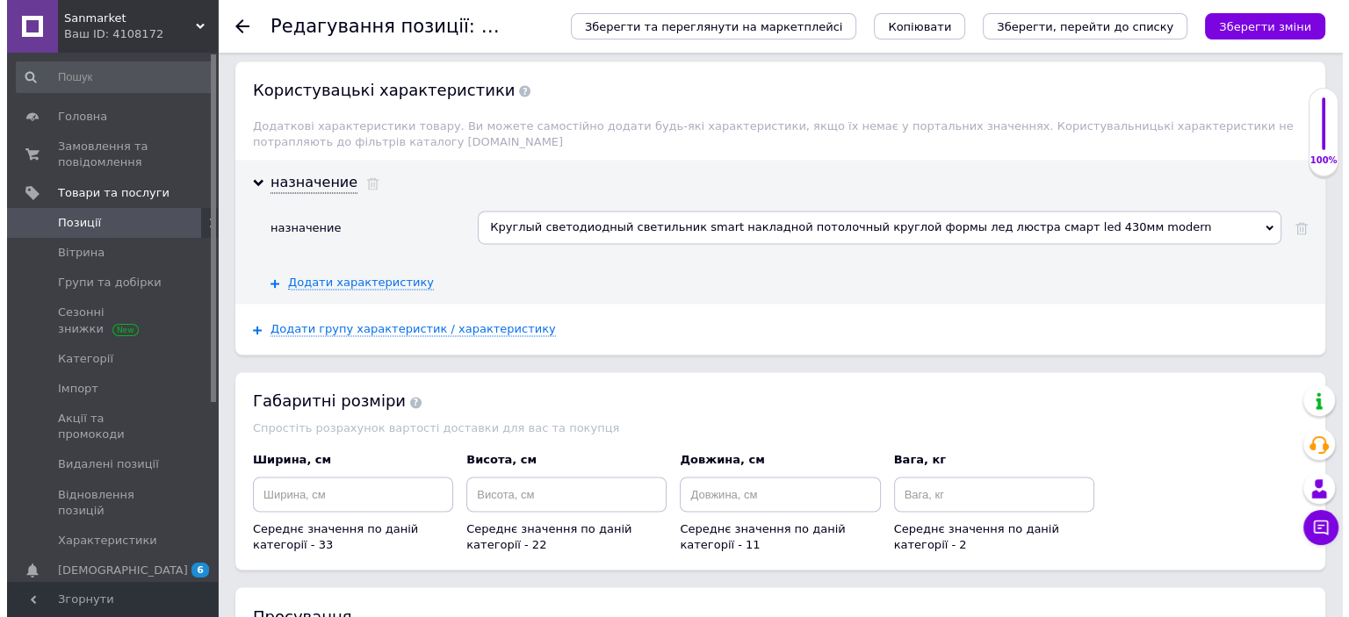
scroll to position [3076, 0]
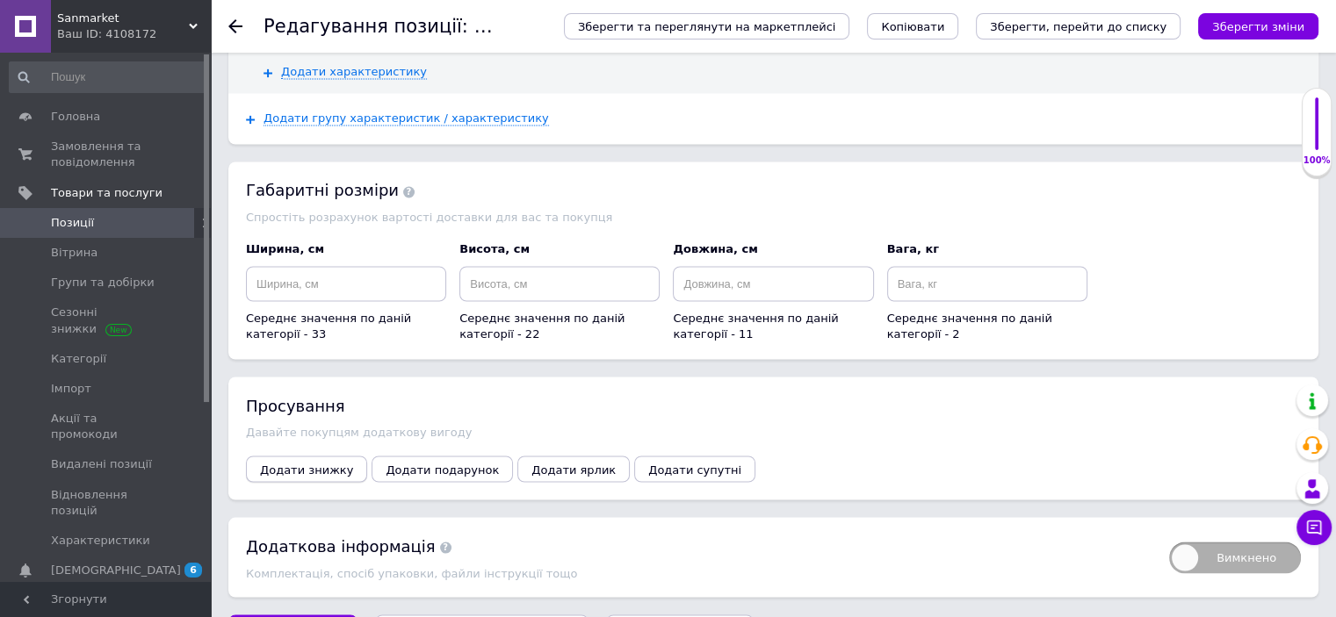
click at [316, 463] on span "Додати знижку" at bounding box center [306, 469] width 93 height 13
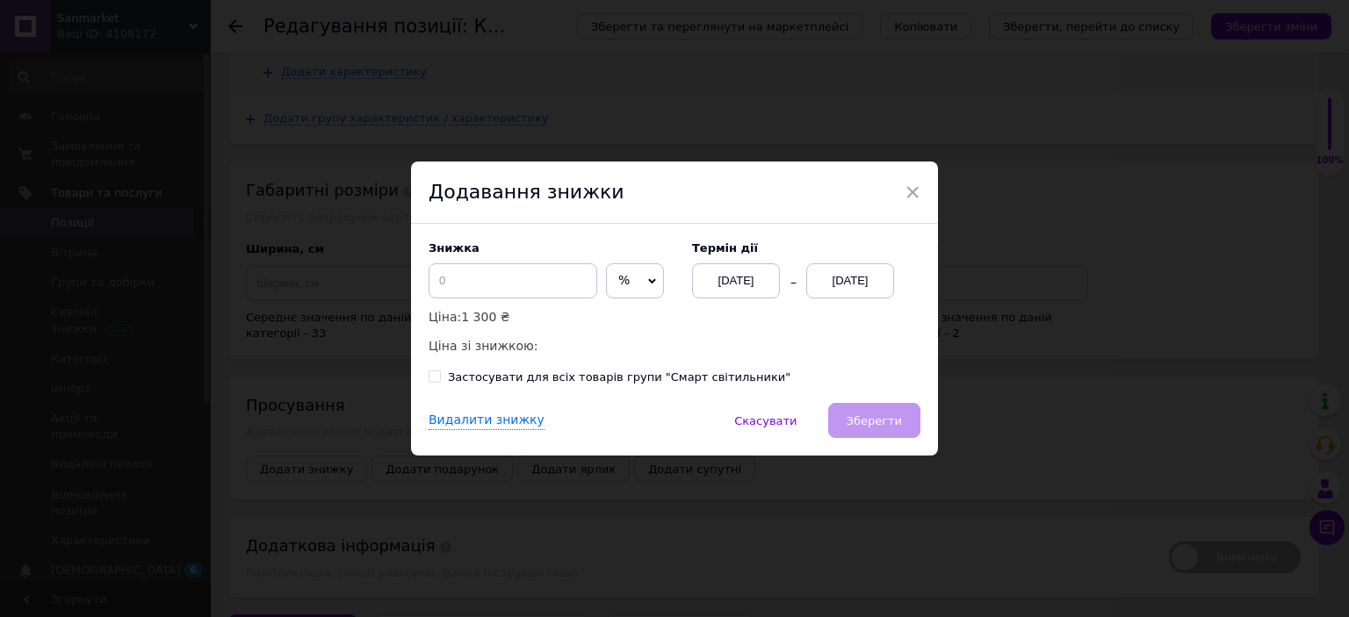
click at [649, 281] on icon at bounding box center [653, 281] width 8 height 5
click at [625, 330] on li "₴" at bounding box center [635, 318] width 56 height 25
click at [466, 270] on input at bounding box center [513, 280] width 169 height 35
type input "601"
click at [875, 287] on div "[DATE]" at bounding box center [850, 280] width 88 height 35
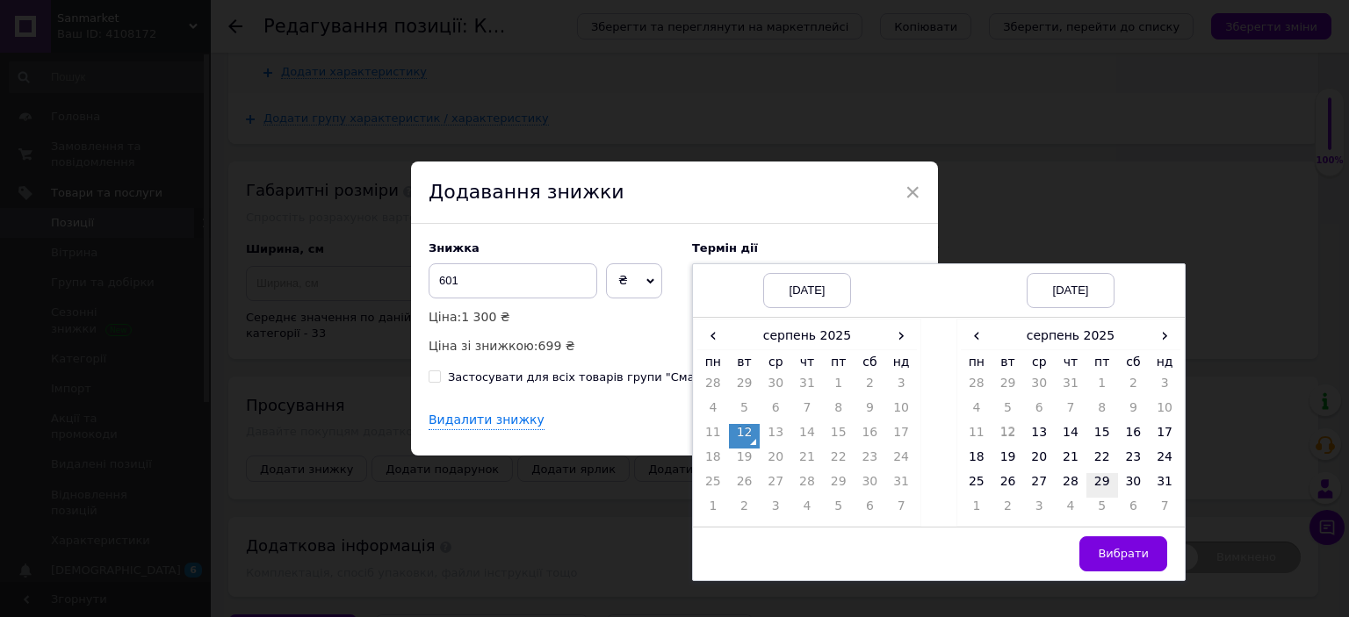
click at [1100, 479] on td "29" at bounding box center [1102, 485] width 32 height 25
click at [1129, 547] on span "Вибрати" at bounding box center [1123, 553] width 51 height 13
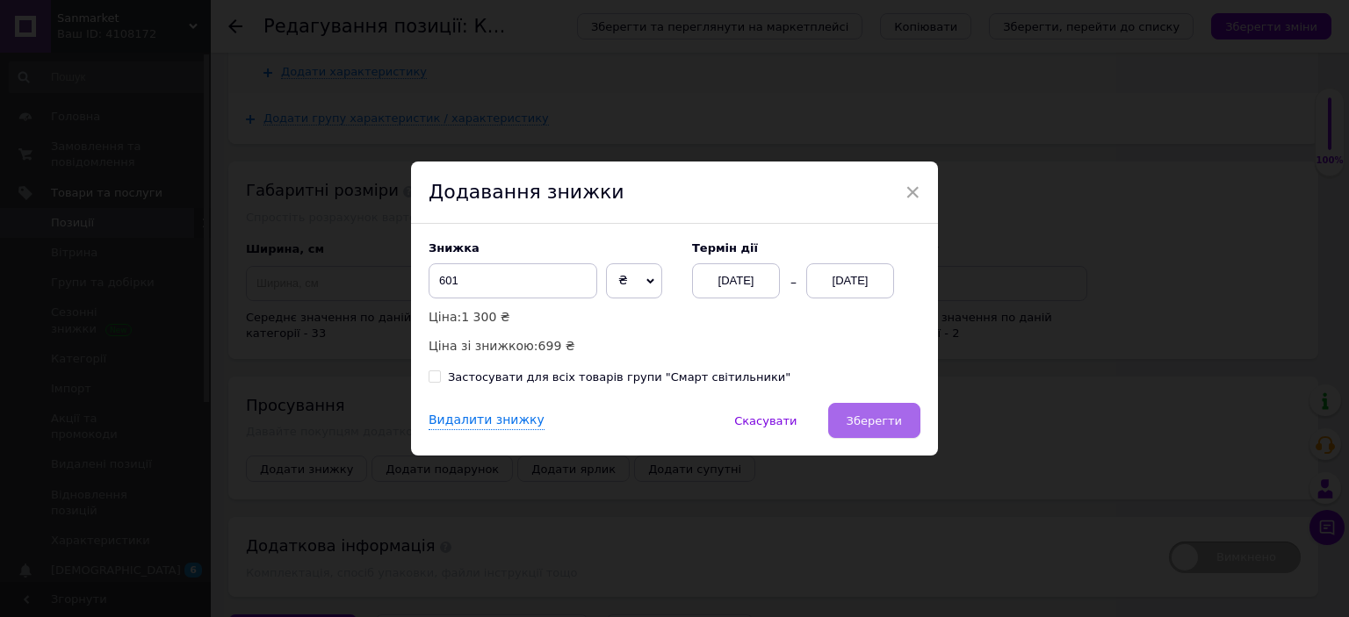
drag, startPoint x: 854, startPoint y: 412, endPoint x: 804, endPoint y: 437, distance: 55.4
click at [854, 412] on button "Зберегти" at bounding box center [874, 420] width 92 height 35
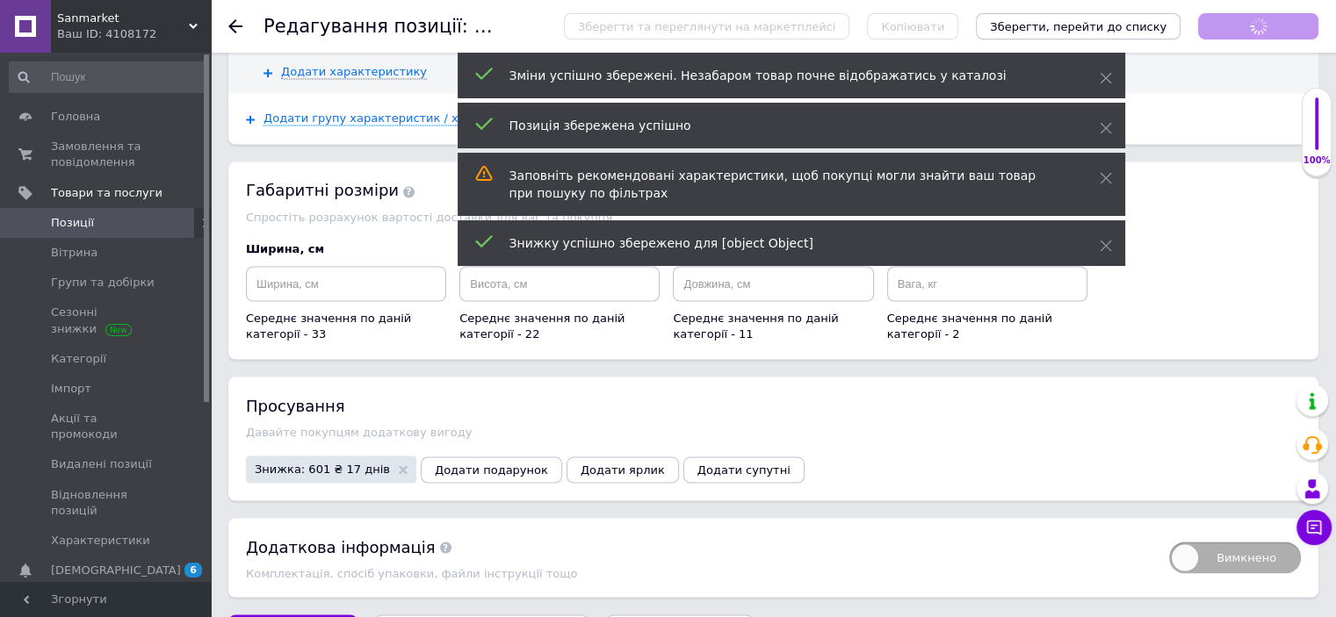
scroll to position [546, 0]
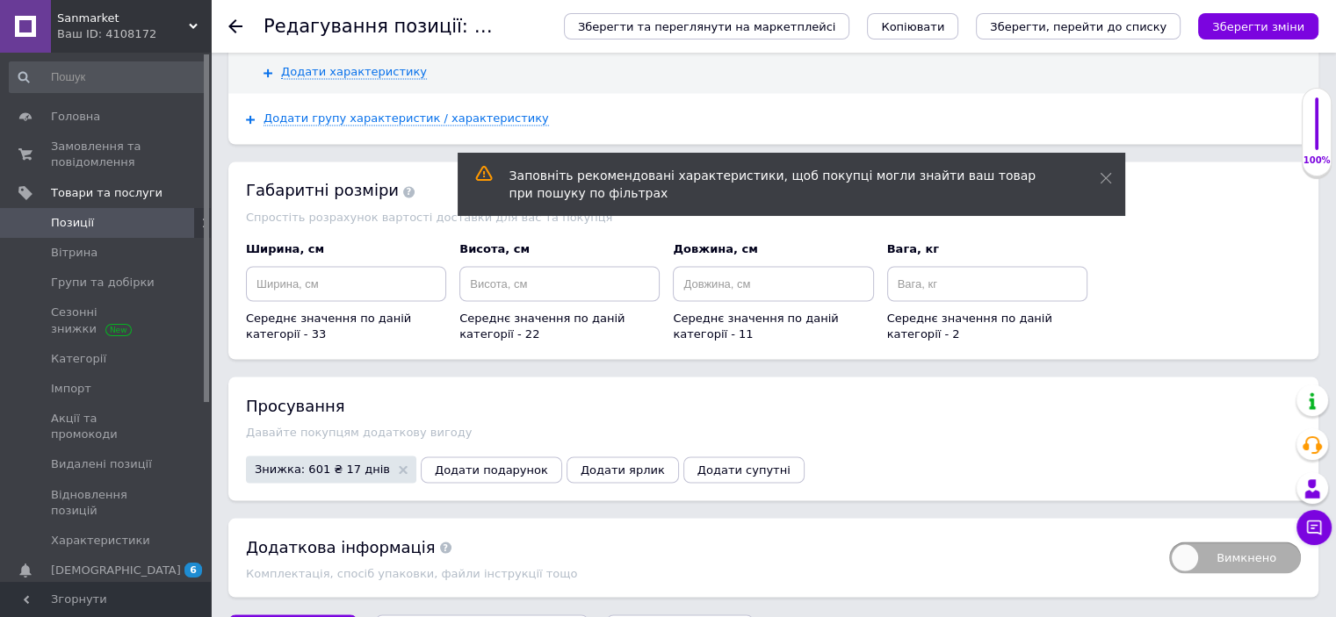
click at [117, 225] on span "Позиції" at bounding box center [107, 223] width 112 height 16
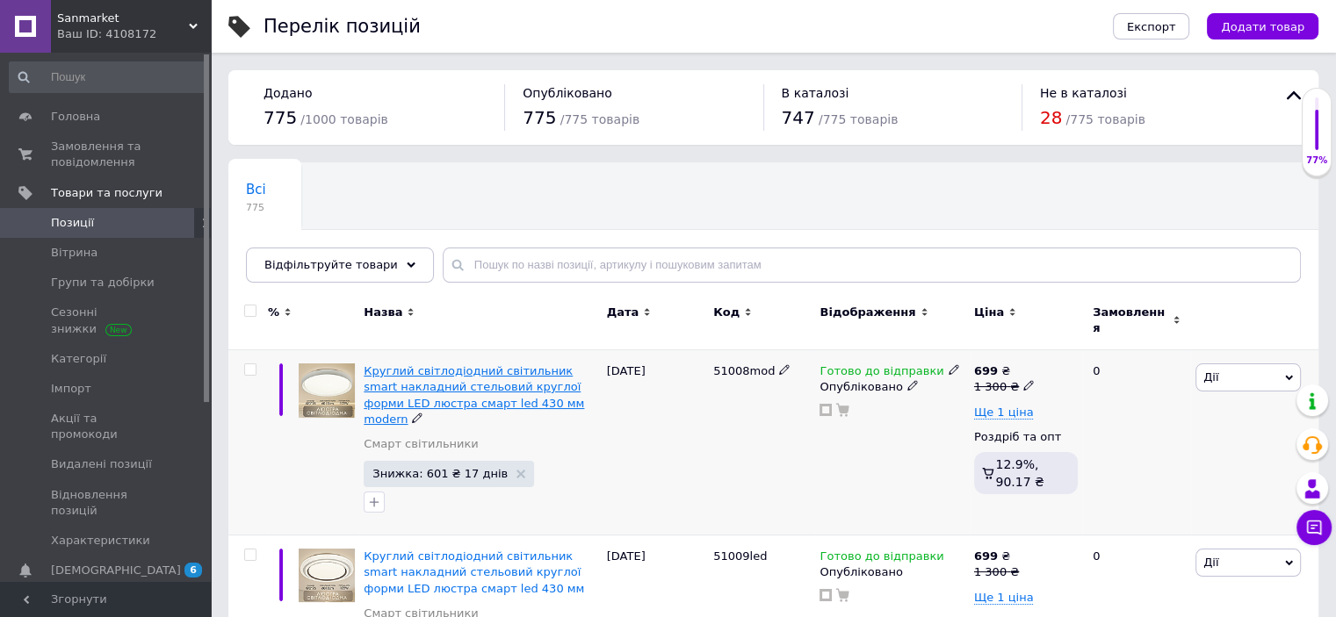
click at [474, 377] on span "Круглий світлодіодний світильник smart накладний стельовий круглої форми LED лю…" at bounding box center [474, 394] width 220 height 61
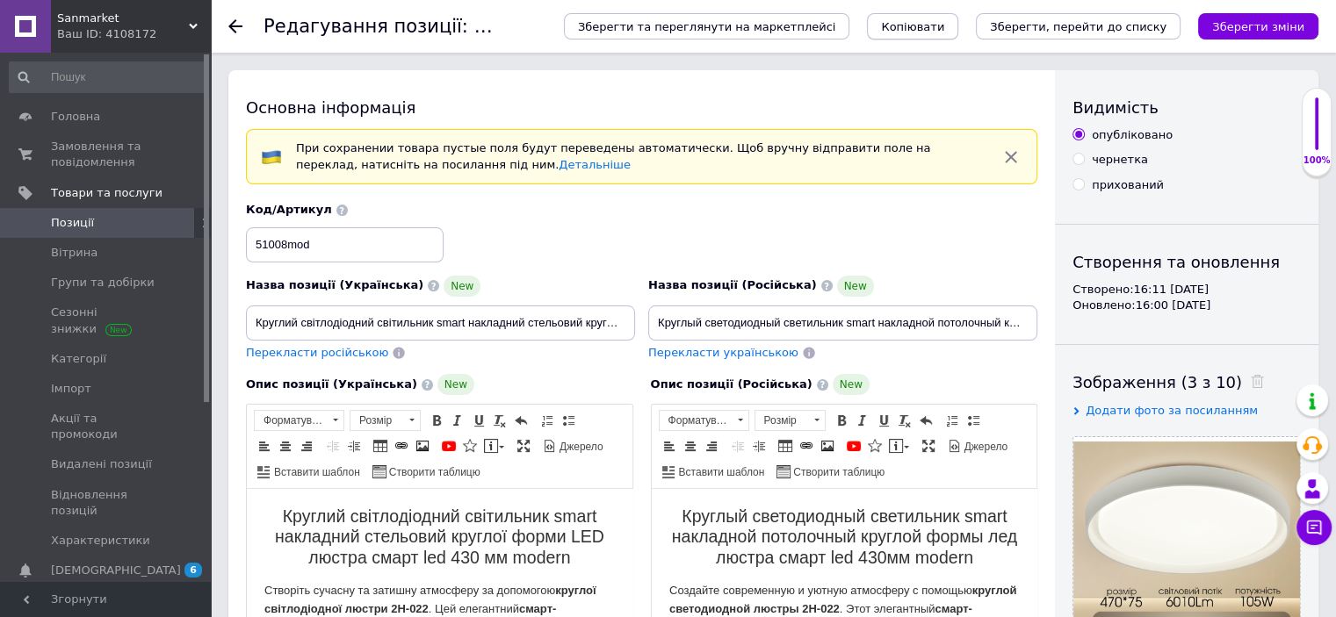
click at [944, 25] on span "Копіювати" at bounding box center [912, 26] width 63 height 13
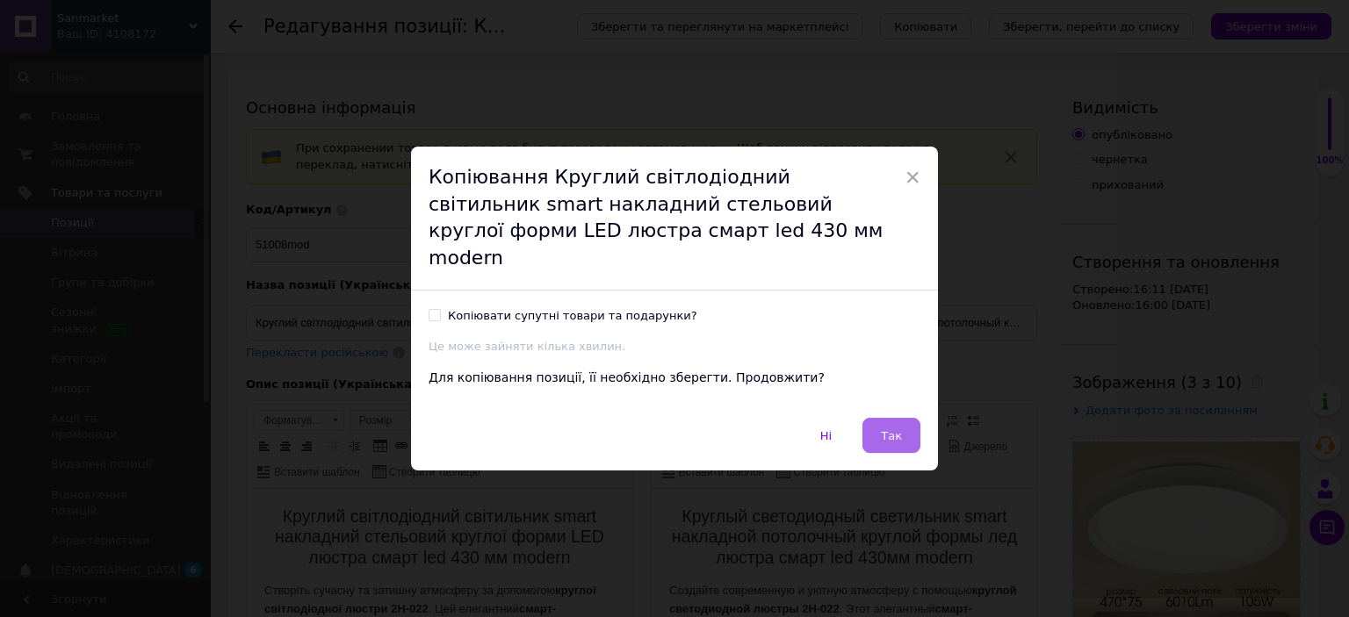
click at [892, 429] on span "Так" at bounding box center [891, 435] width 21 height 13
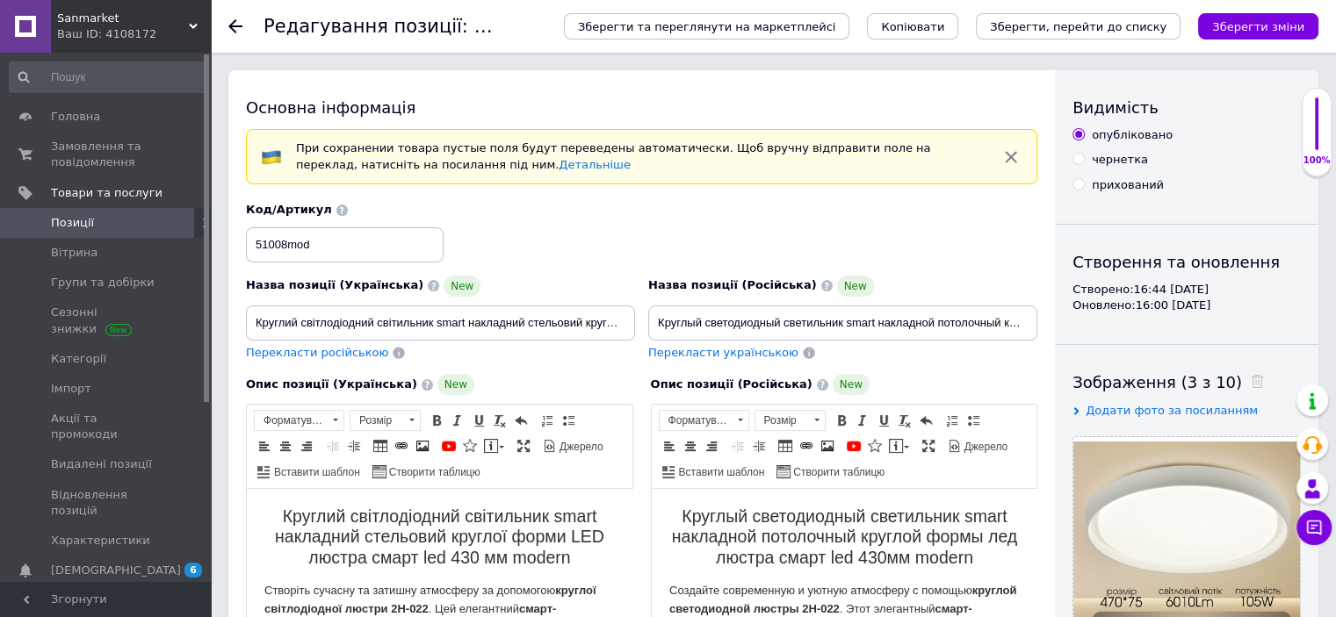
click at [112, 220] on span "Позиції" at bounding box center [107, 223] width 112 height 16
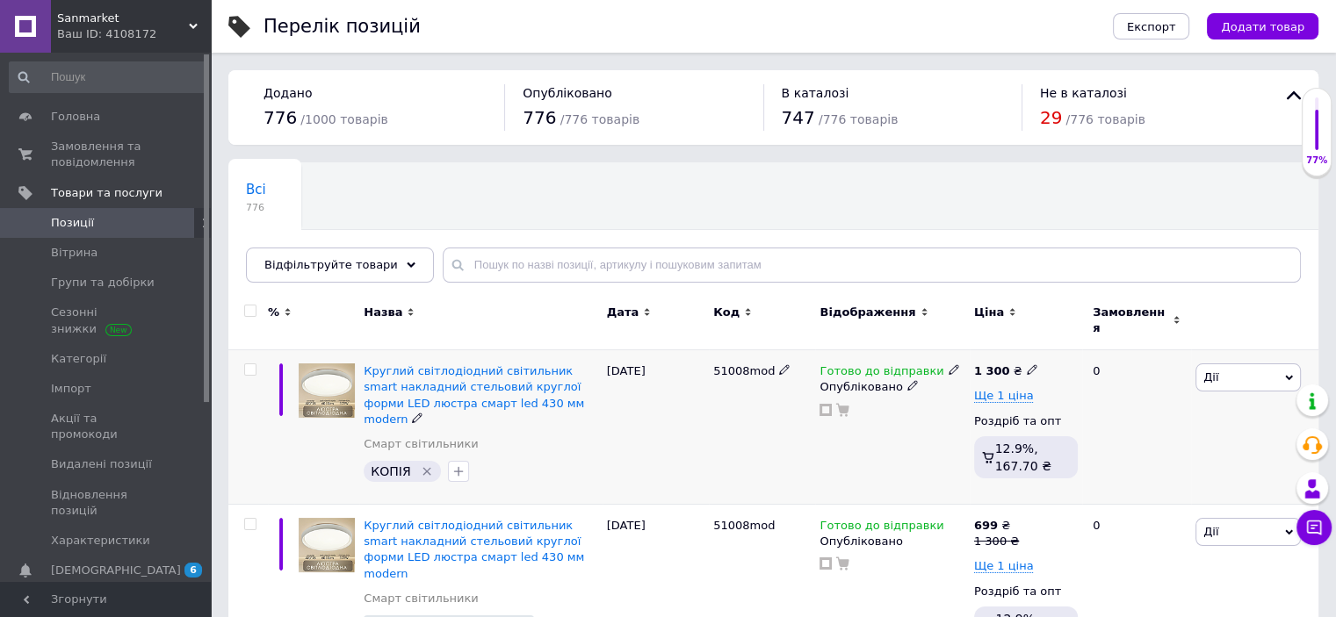
click at [422, 465] on icon "Видалити мітку" at bounding box center [427, 472] width 14 height 14
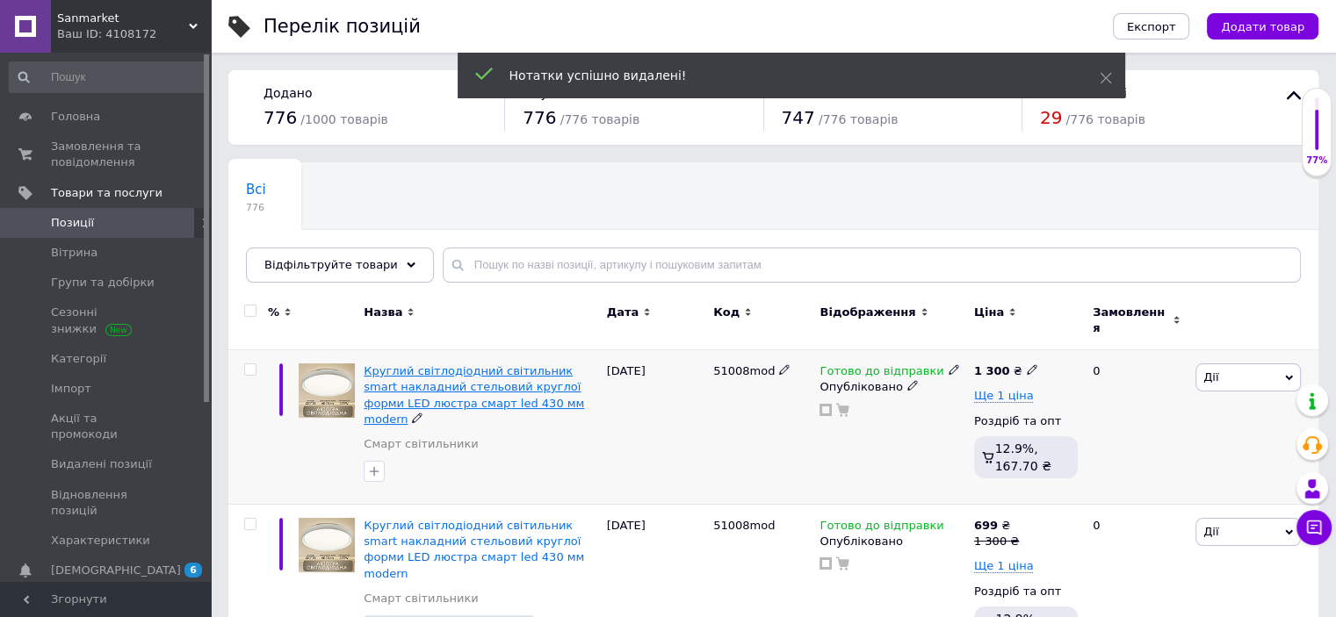
click at [465, 364] on span "Круглий світлодіодний світильник smart накладний стельовий круглої форми LED лю…" at bounding box center [474, 394] width 220 height 61
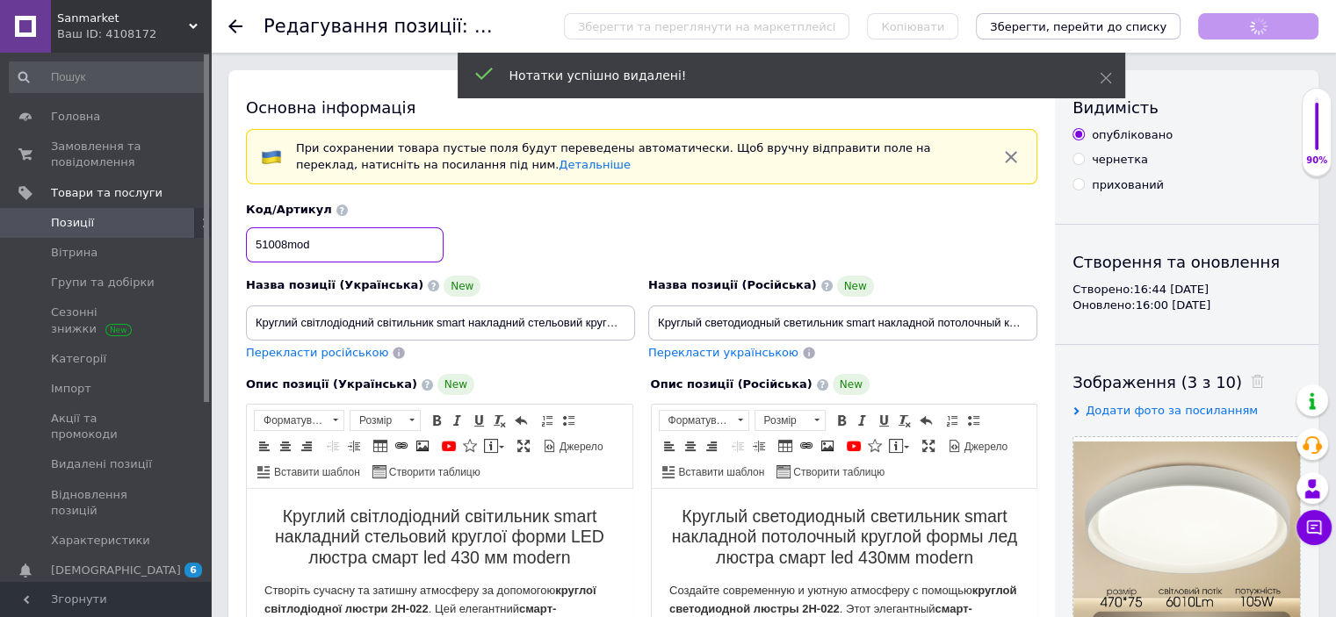
click at [328, 241] on input "51008mod" at bounding box center [345, 244] width 198 height 35
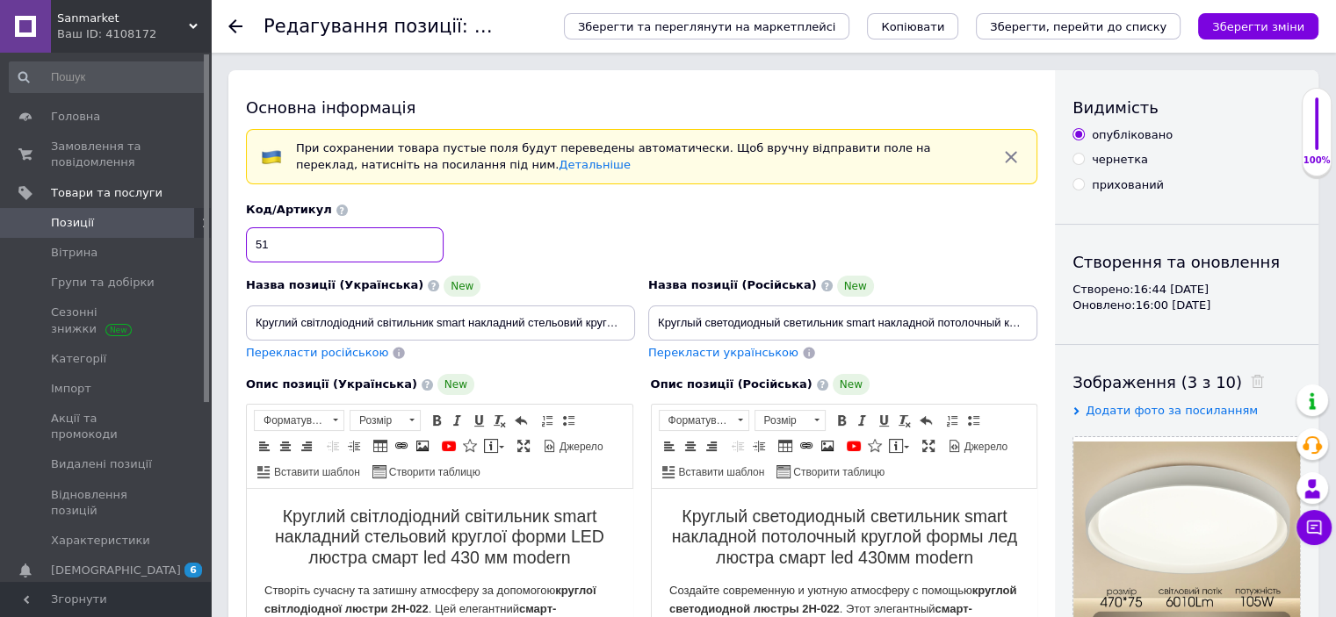
type input "5"
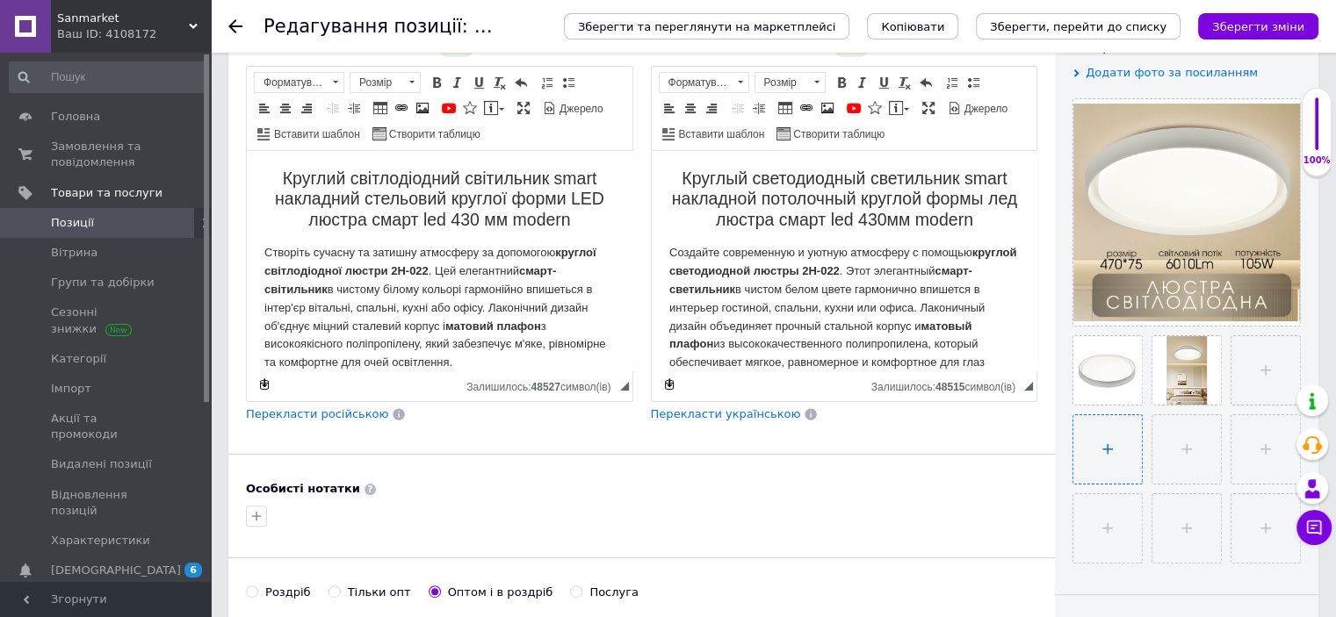
scroll to position [422, 0]
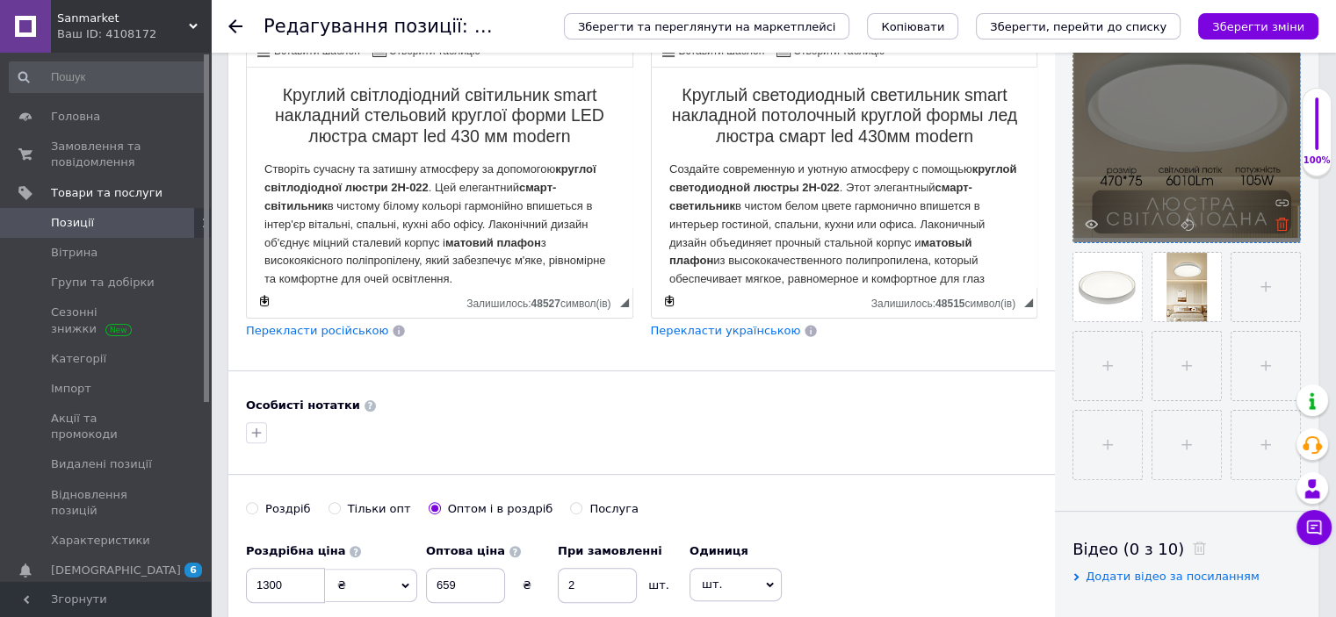
click at [1285, 226] on icon at bounding box center [1281, 224] width 13 height 13
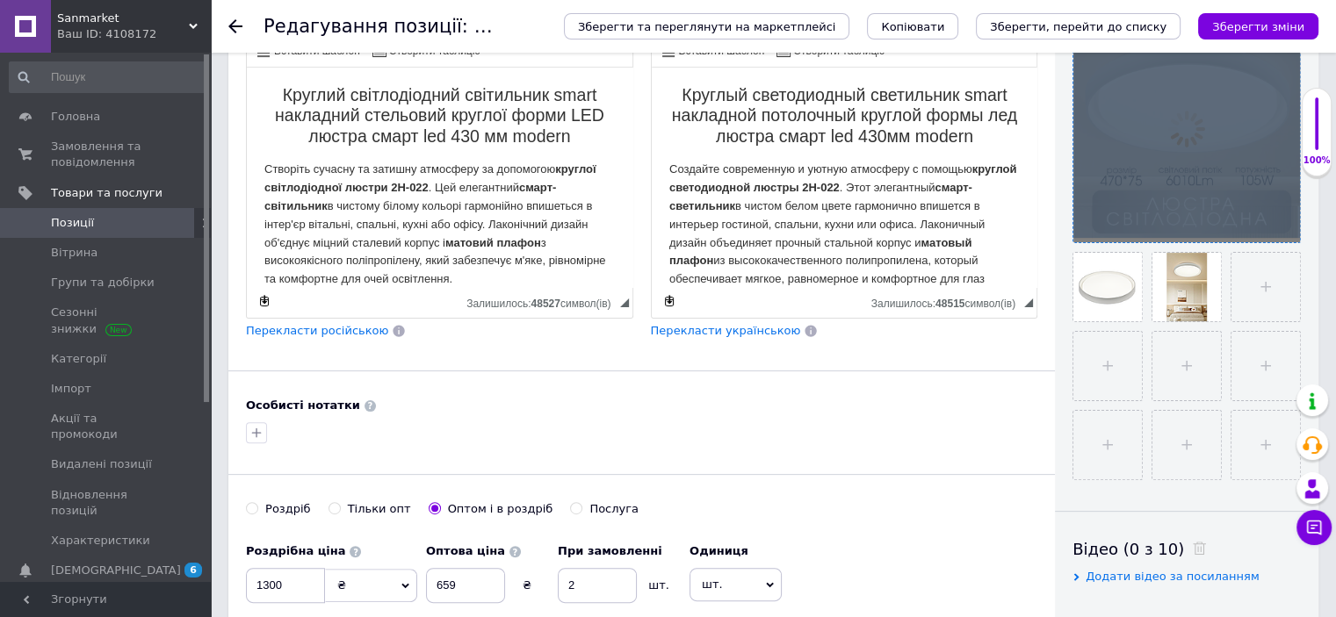
click at [1285, 226] on div at bounding box center [1186, 129] width 227 height 227
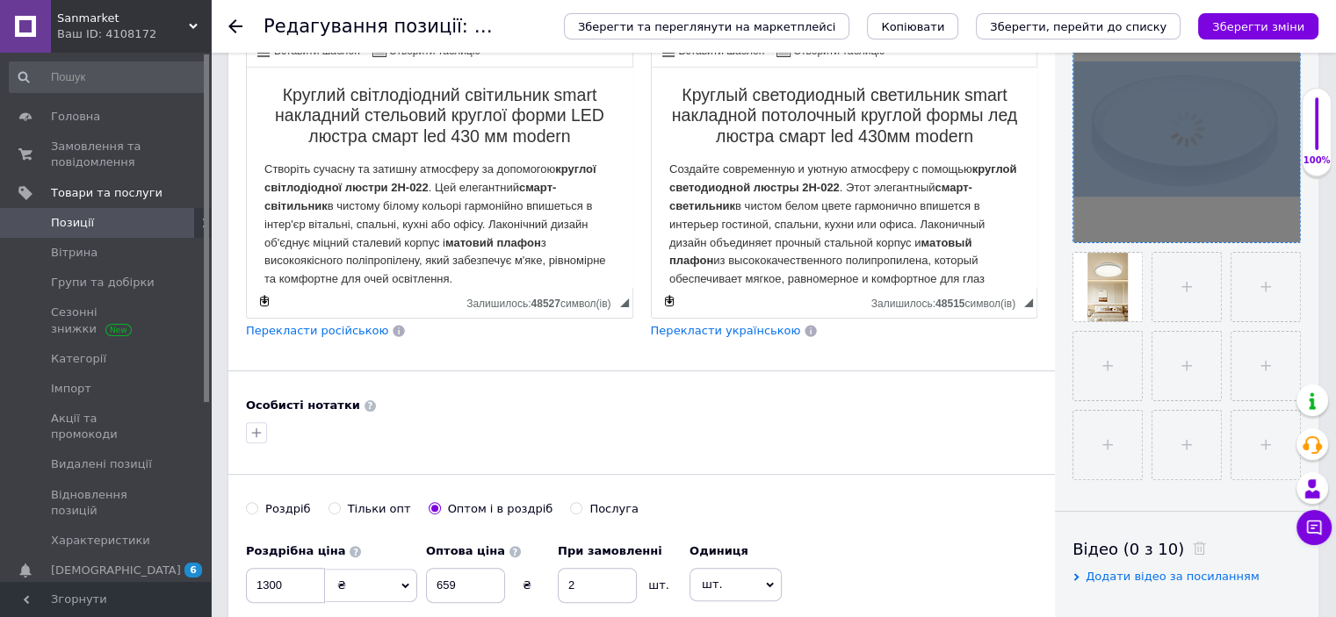
click at [1285, 226] on div at bounding box center [1186, 129] width 227 height 227
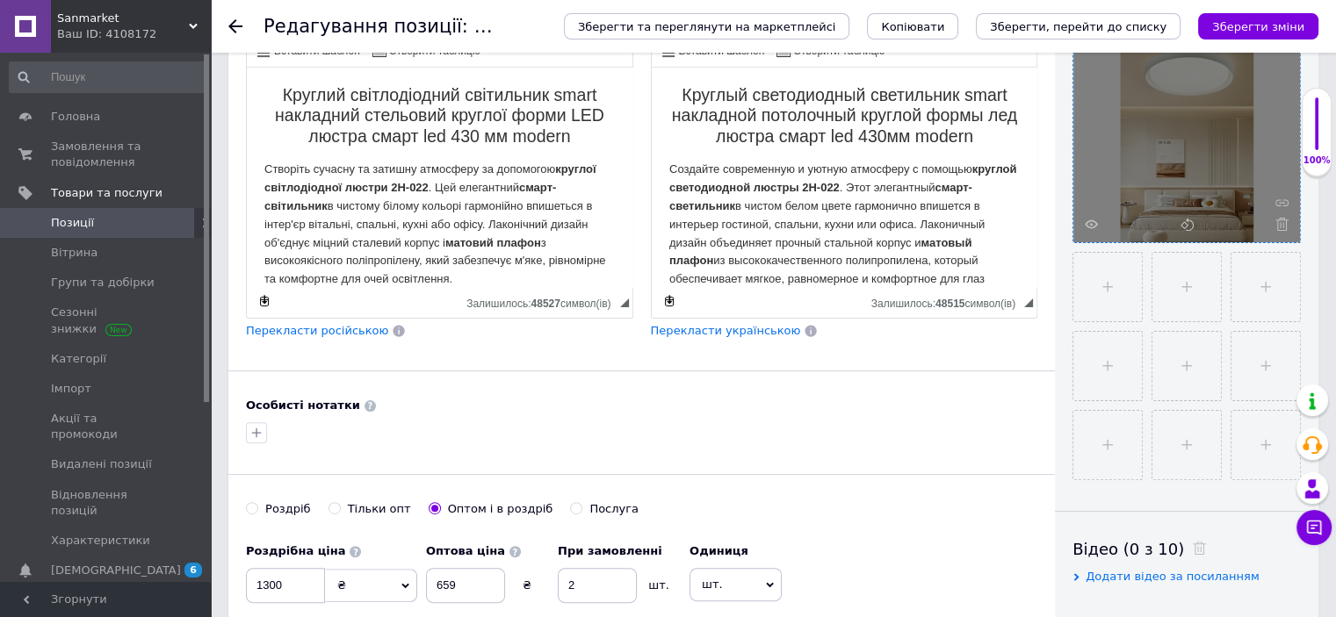
click at [1285, 226] on icon at bounding box center [1281, 224] width 13 height 13
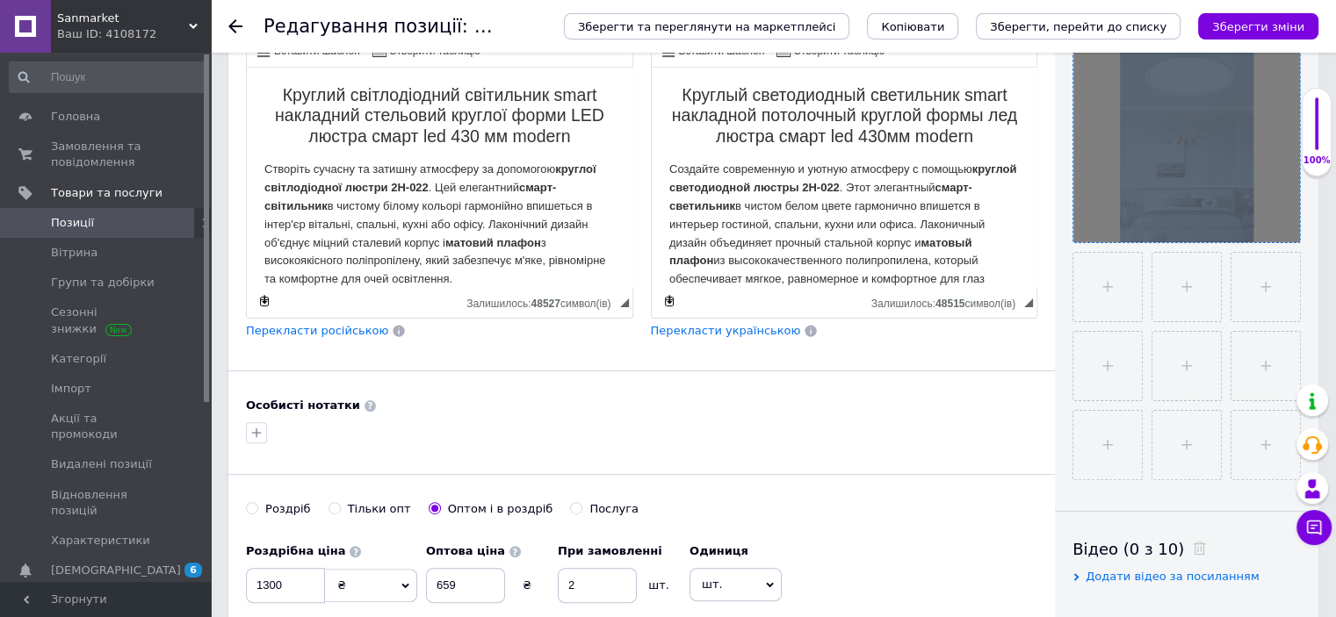
click at [1285, 226] on div at bounding box center [1186, 129] width 227 height 227
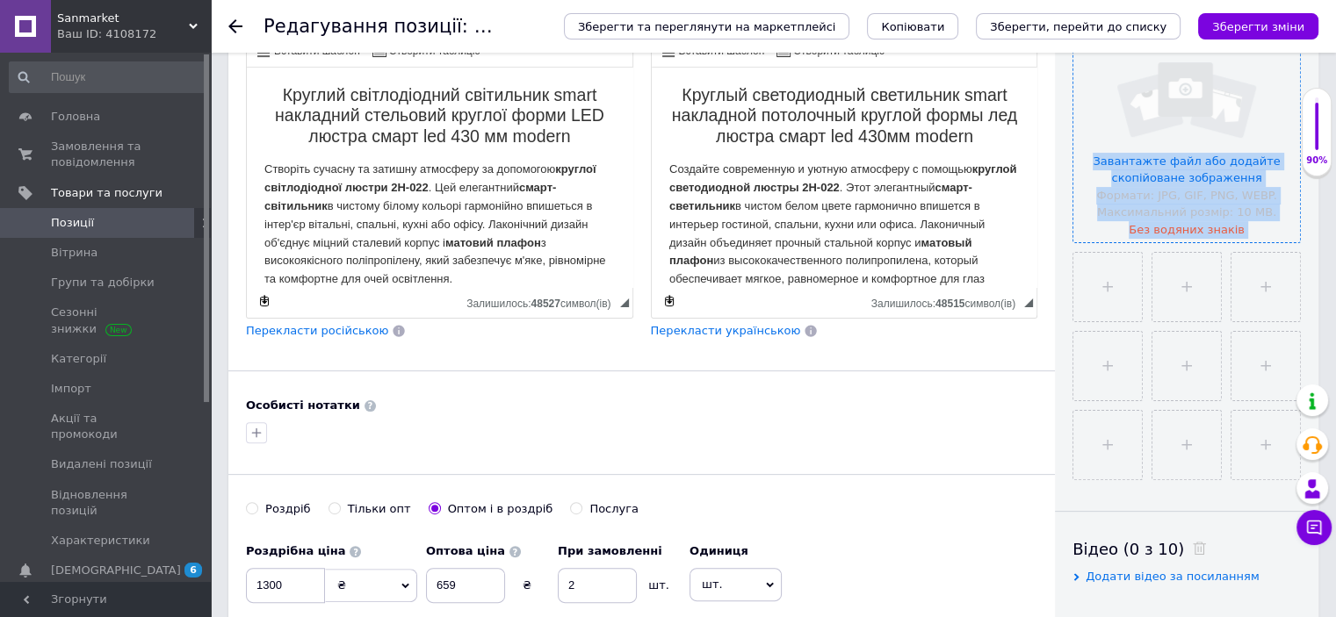
click at [1113, 206] on input "file" at bounding box center [1186, 129] width 227 height 227
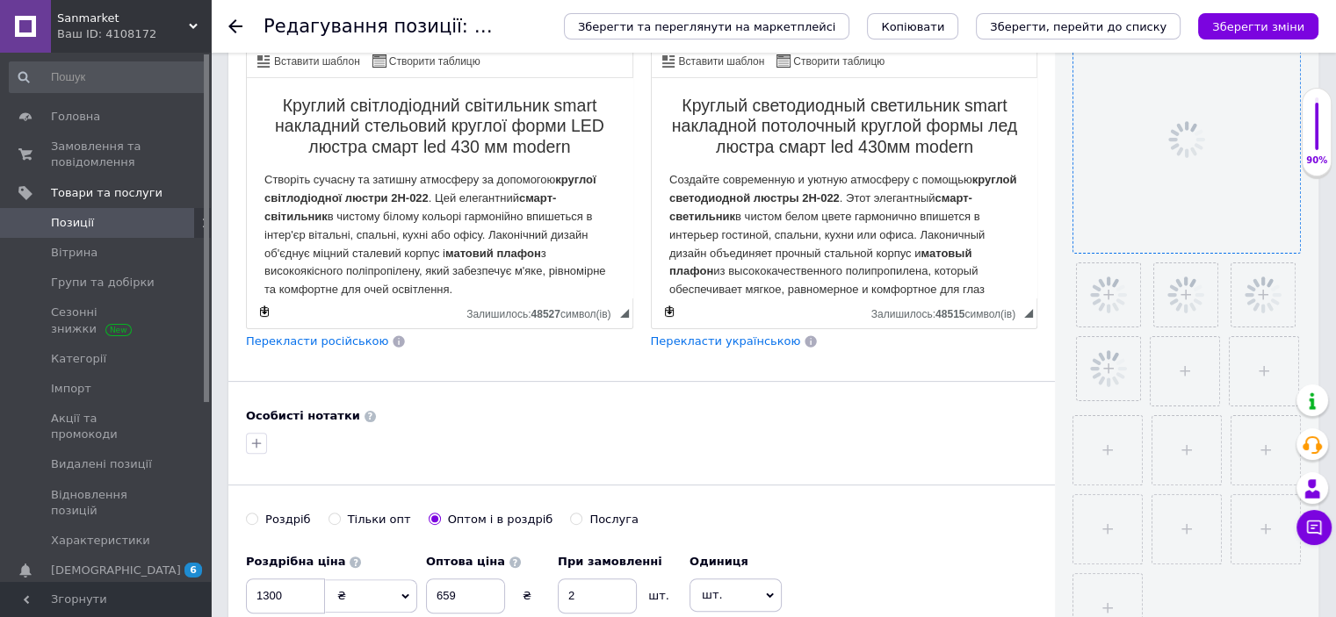
scroll to position [211, 0]
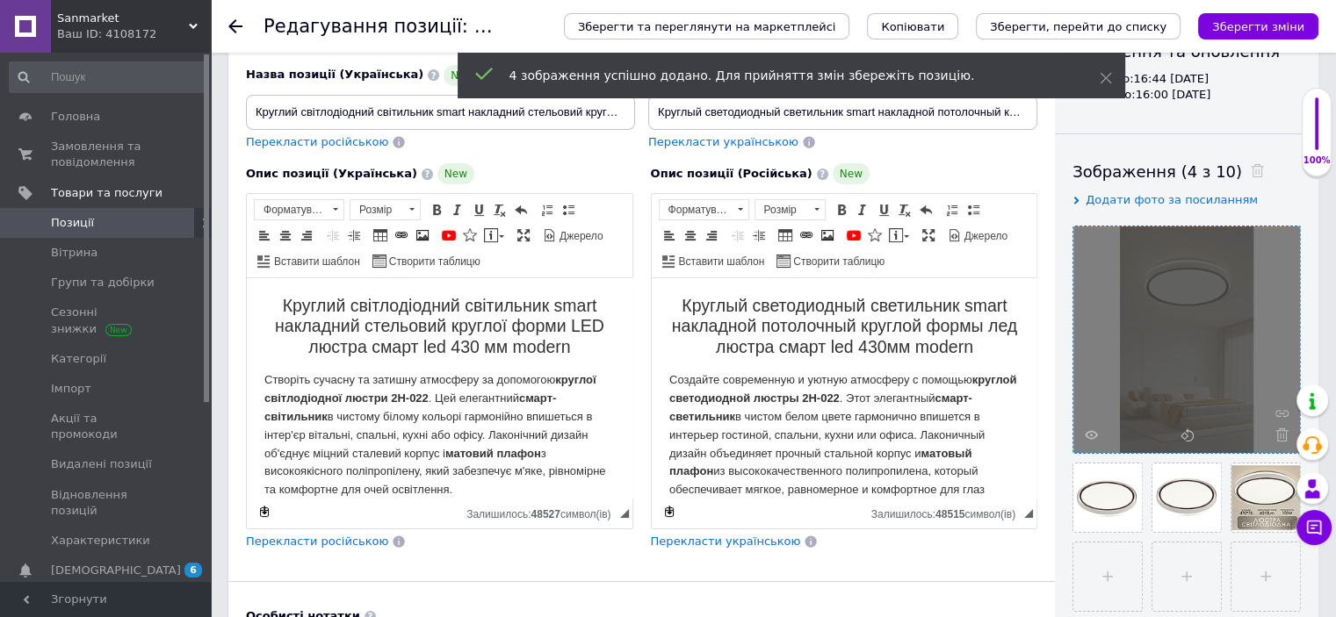
click at [987, 344] on h2 "Круглый светодиодный светильник smart накладной потолочный круглой формы лед лю…" at bounding box center [843, 326] width 350 height 61
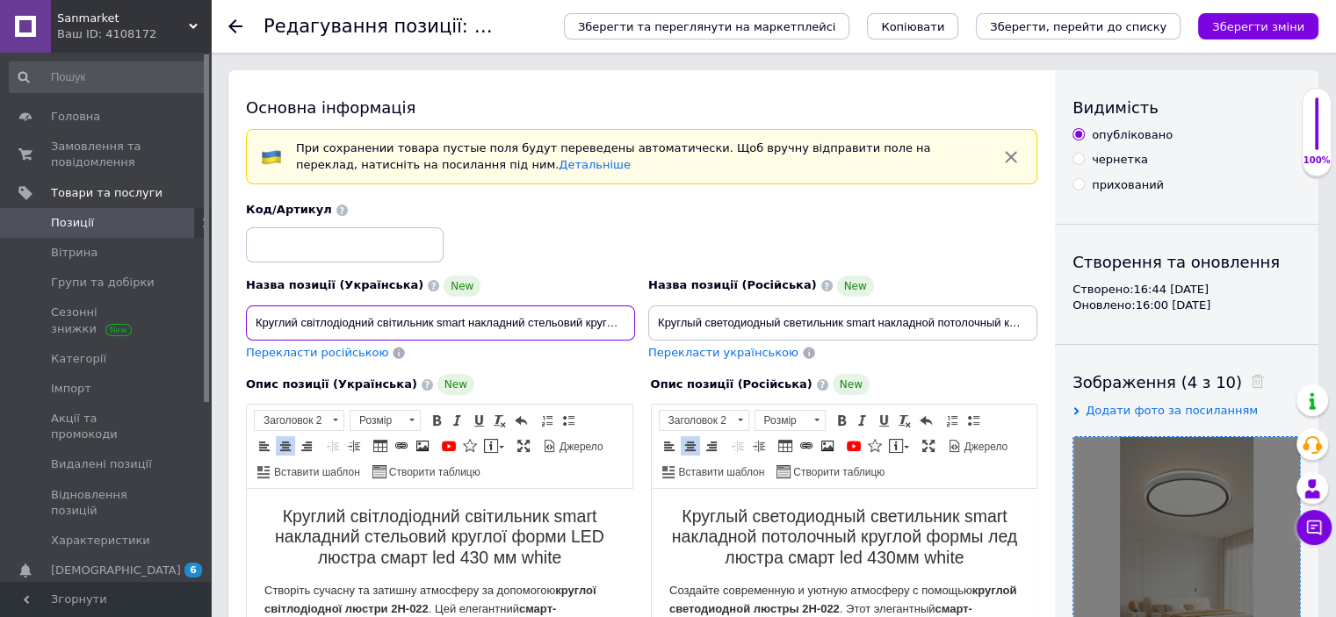
scroll to position [0, 242]
drag, startPoint x: 648, startPoint y: 331, endPoint x: 699, endPoint y: 336, distance: 51.2
click at [699, 336] on div "Назва позиції (Українська) New Круглий світлодіодний світильник smart накладний…" at bounding box center [642, 282] width 804 height 172
click at [622, 328] on input "Круглий світлодіодний світильник smart накладний стельовий круглої форми LED лю…" at bounding box center [440, 323] width 389 height 35
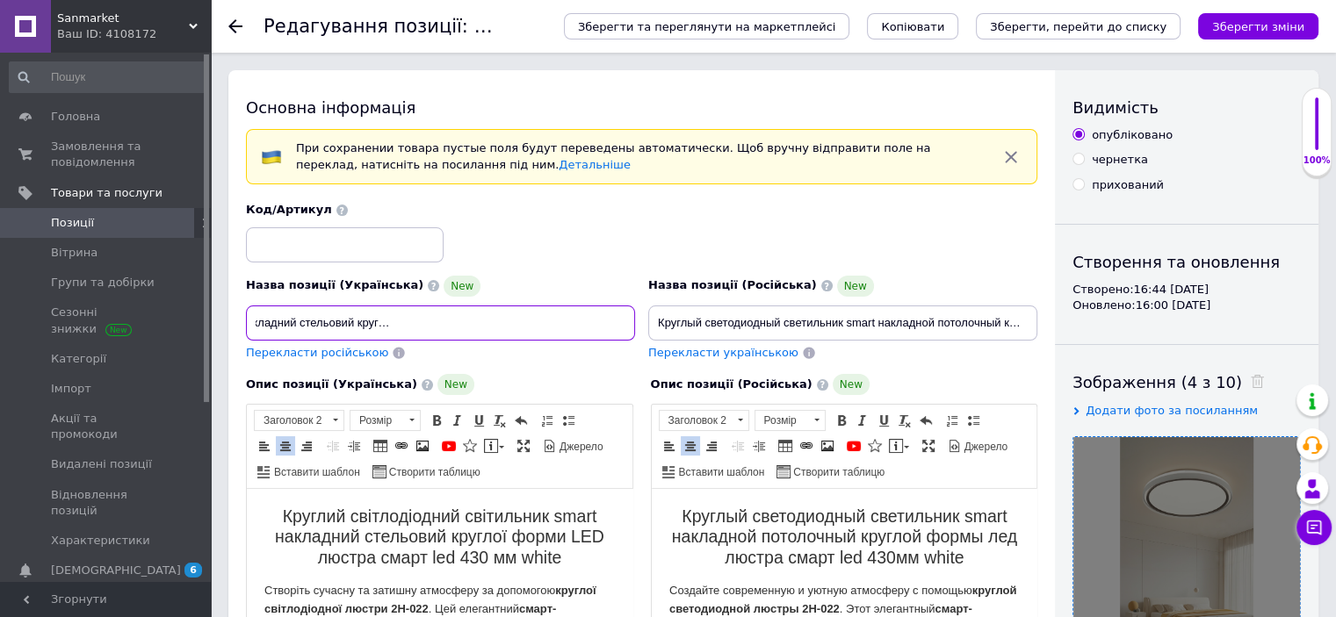
type input "Круглий світлодіодний світильник smart накладний стельовий круглої форми LED лю…"
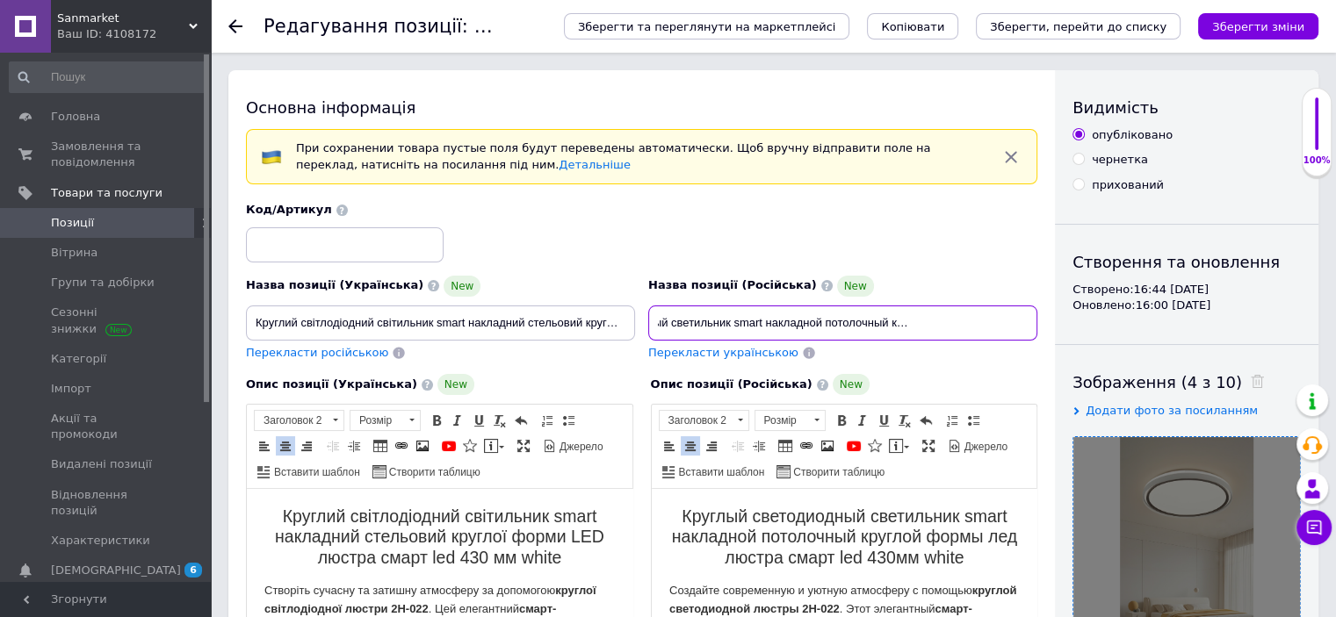
scroll to position [0, 256]
drag, startPoint x: 978, startPoint y: 326, endPoint x: 1035, endPoint y: 328, distance: 57.1
click at [1026, 324] on input "Круглый светодиодный светильник smart накладной потолочный круглой формы лед лю…" at bounding box center [842, 323] width 389 height 35
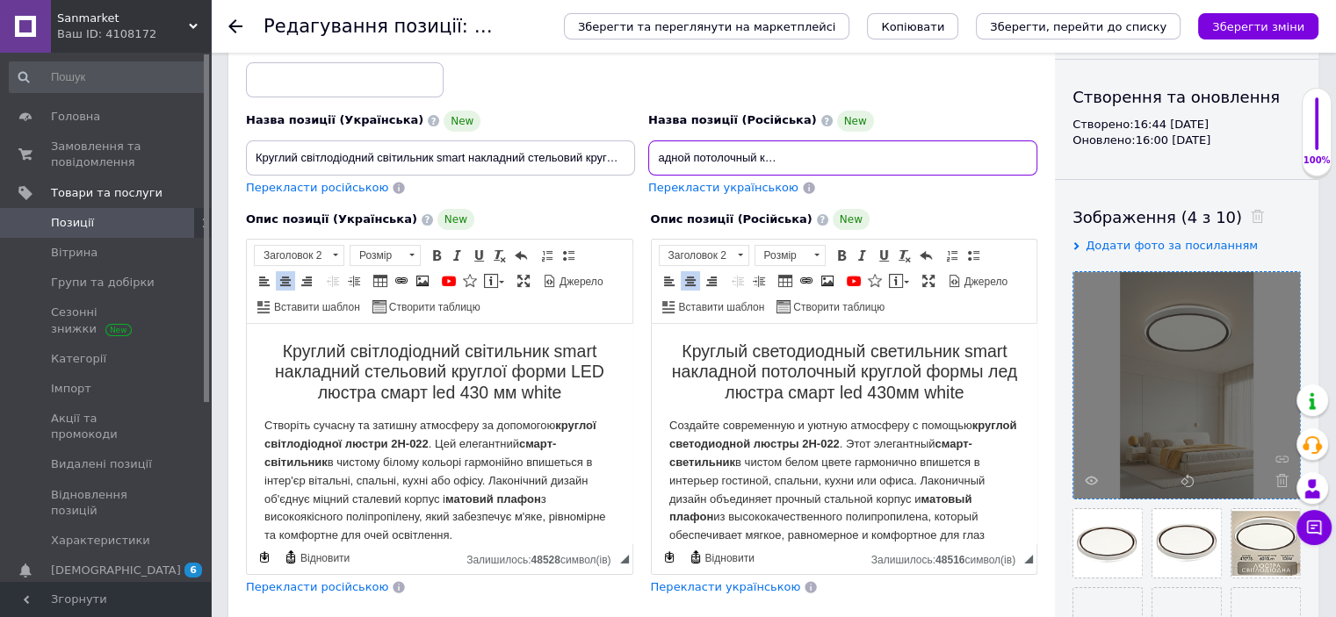
scroll to position [211, 0]
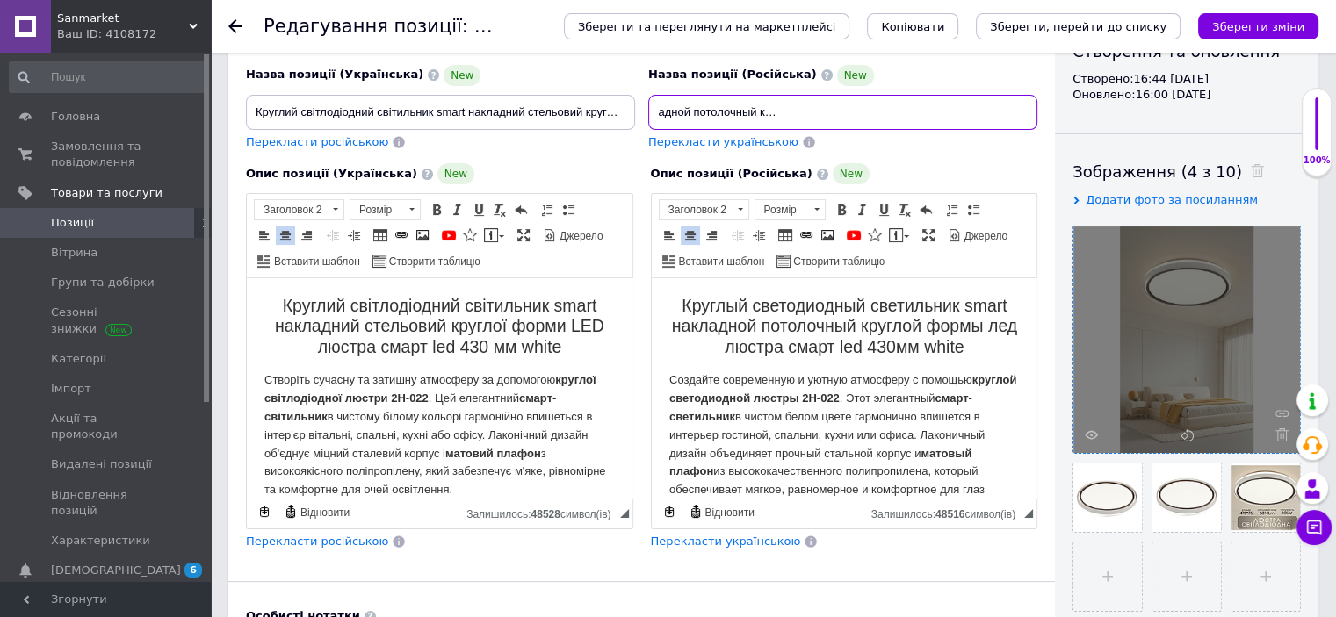
type input "Круглый светодиодный светильник smart накладной потолочный круглой формы лед лю…"
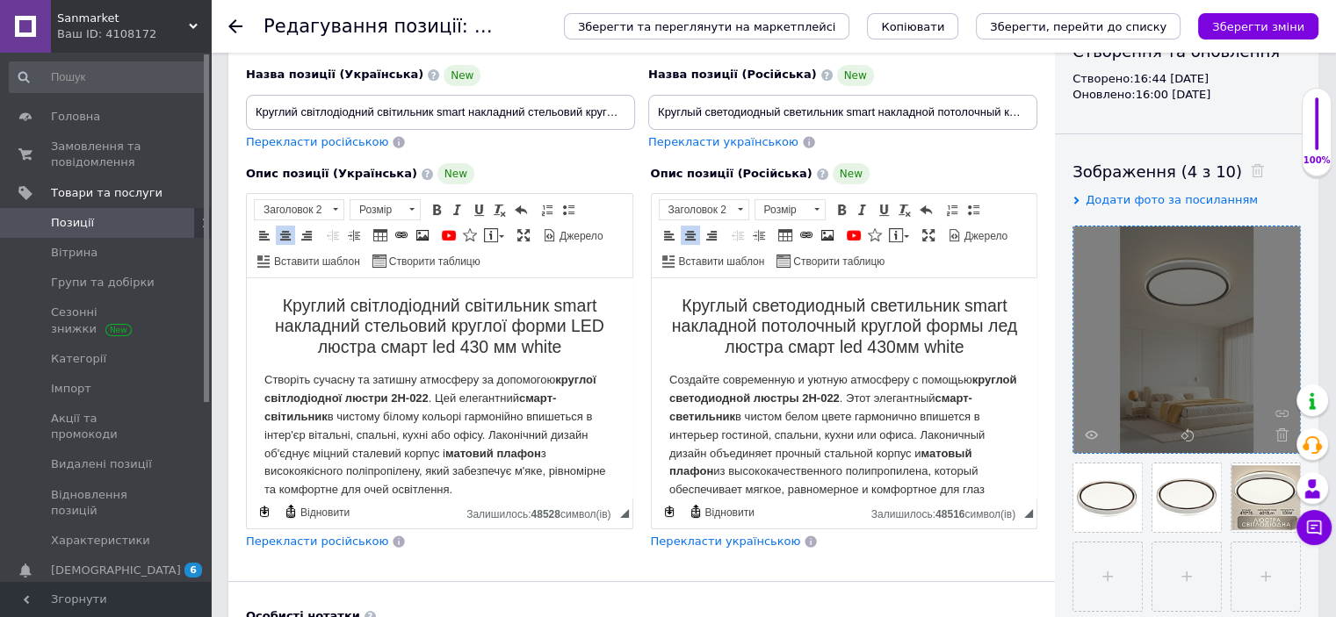
click at [884, 400] on strong "круглой светодиодной люстры 2H-022" at bounding box center [841, 389] width 347 height 32
click at [427, 406] on p "Створіть сучасну та затишну атмосферу за допомогою круглої світлодіодної люстри…" at bounding box center [439, 435] width 350 height 128
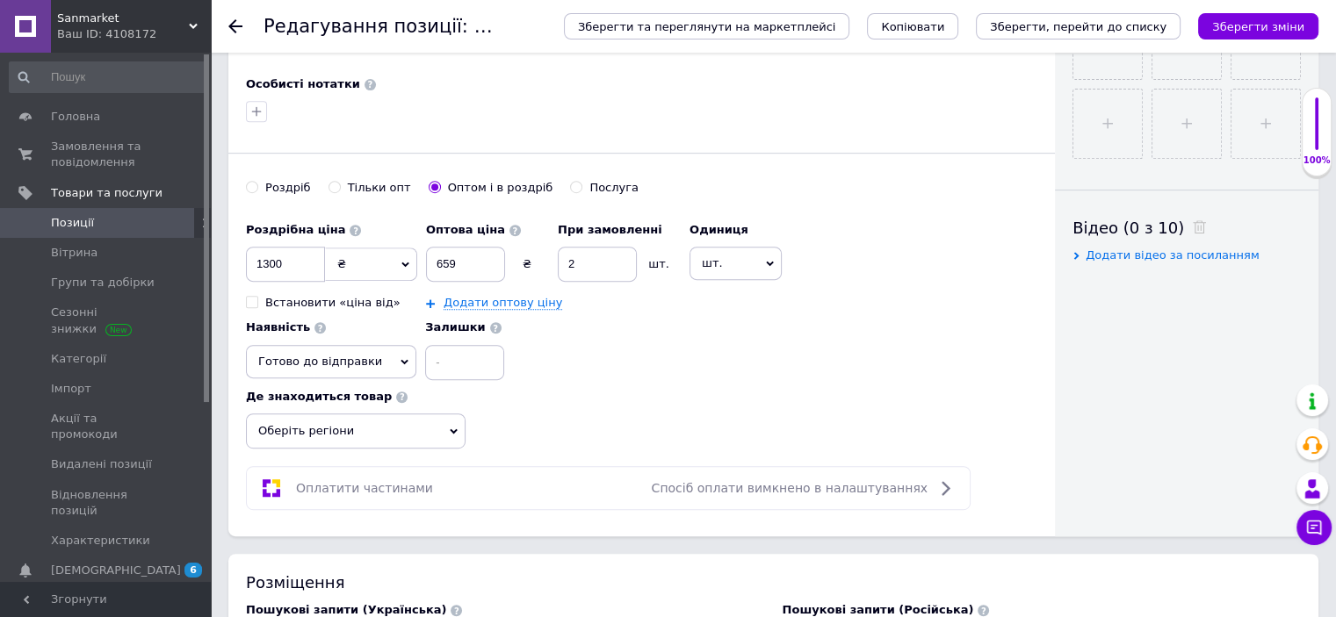
scroll to position [843, 0]
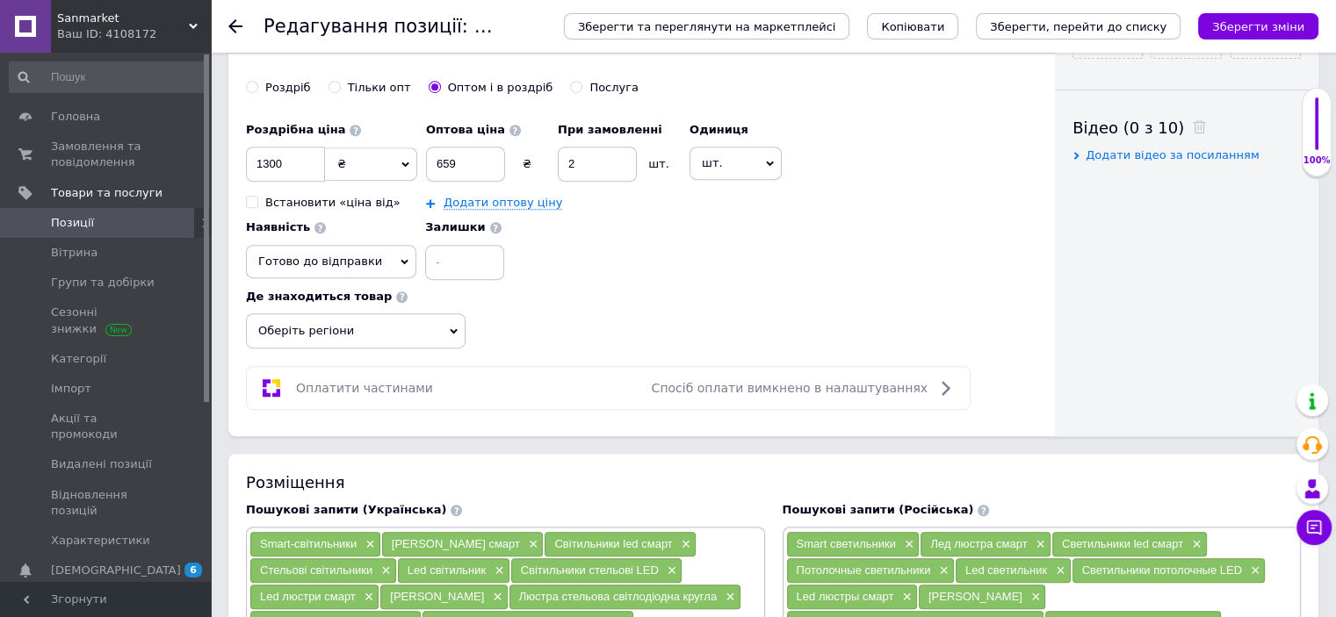
click at [306, 316] on span "Оберіть регіони" at bounding box center [356, 331] width 220 height 35
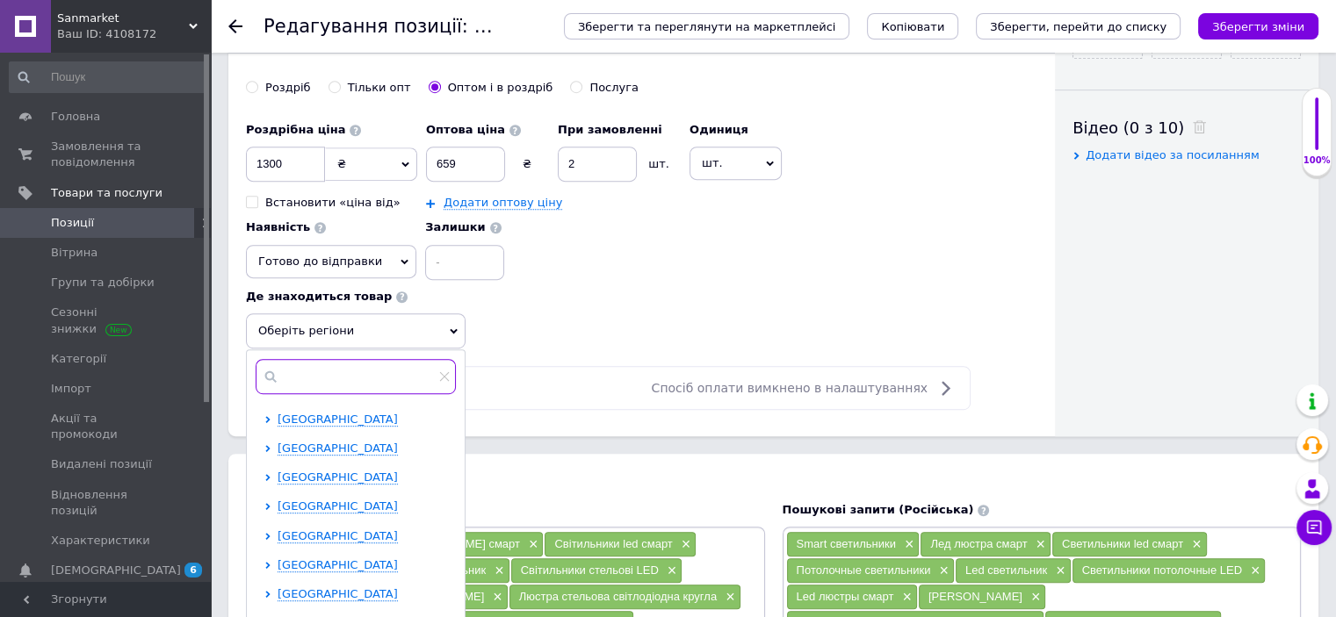
click at [328, 364] on input "text" at bounding box center [356, 376] width 200 height 35
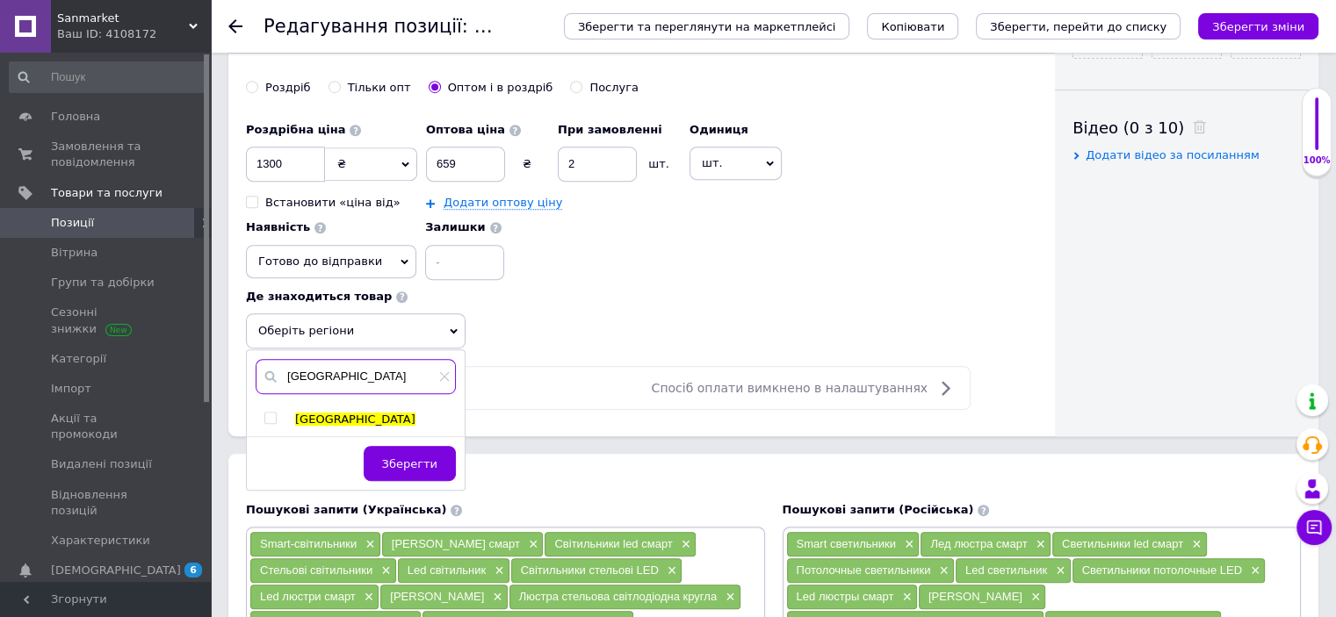
type input "[GEOGRAPHIC_DATA]"
click at [270, 413] on input "checkbox" at bounding box center [269, 418] width 11 height 11
checkbox input "true"
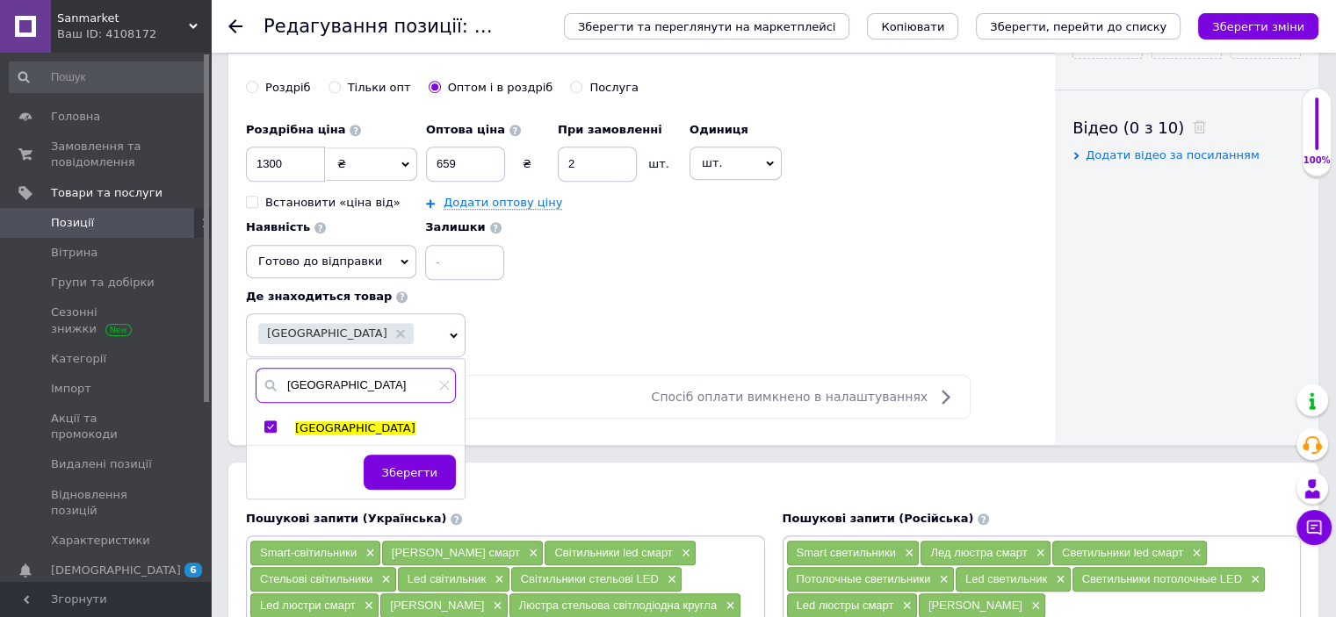
click at [323, 376] on input "[GEOGRAPHIC_DATA]" at bounding box center [356, 385] width 200 height 35
type input "к"
type input "[GEOGRAPHIC_DATA]"
click at [267, 422] on input "checkbox" at bounding box center [269, 427] width 11 height 11
checkbox input "true"
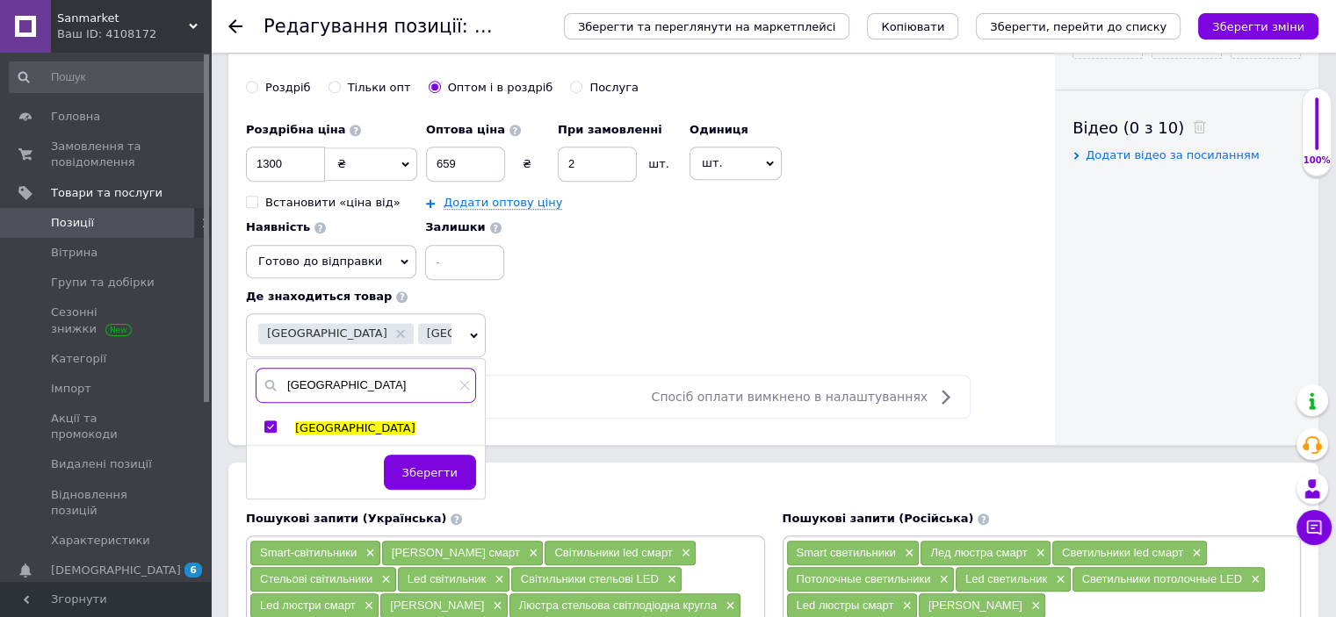
click at [327, 384] on input "[GEOGRAPHIC_DATA]" at bounding box center [366, 385] width 220 height 35
type input "о"
type input "дніпро"
click at [270, 422] on input "checkbox" at bounding box center [269, 427] width 11 height 11
checkbox input "true"
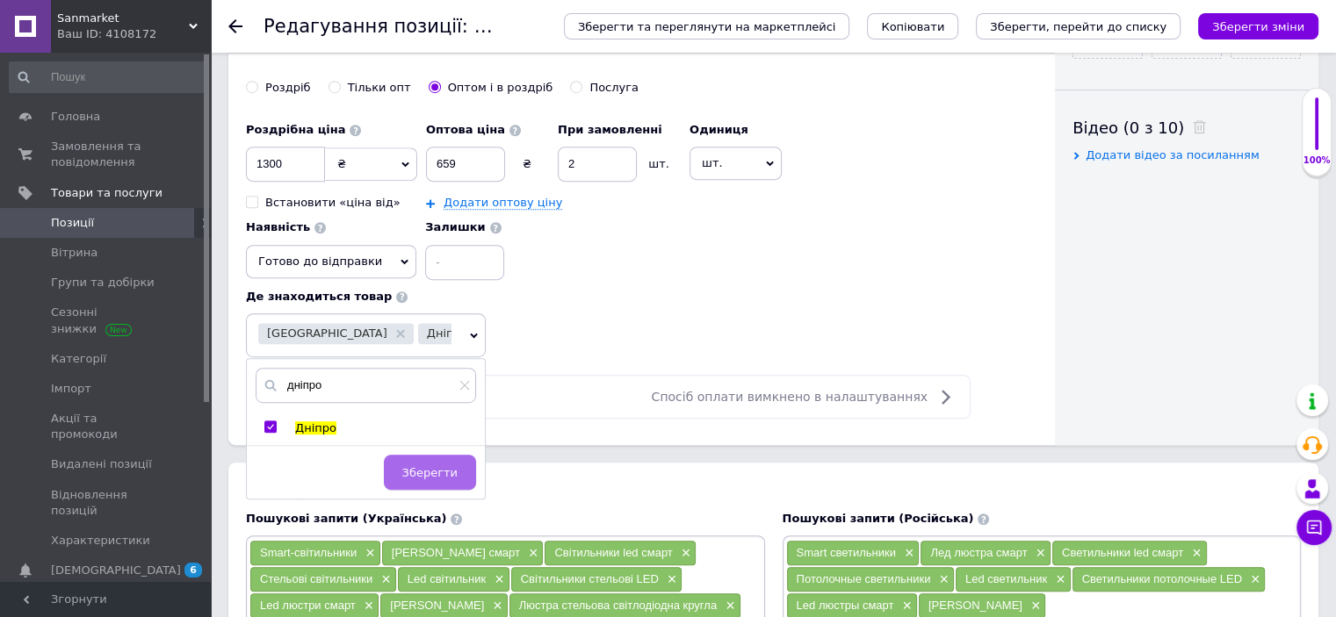
click at [420, 466] on span "Зберегти" at bounding box center [429, 472] width 55 height 13
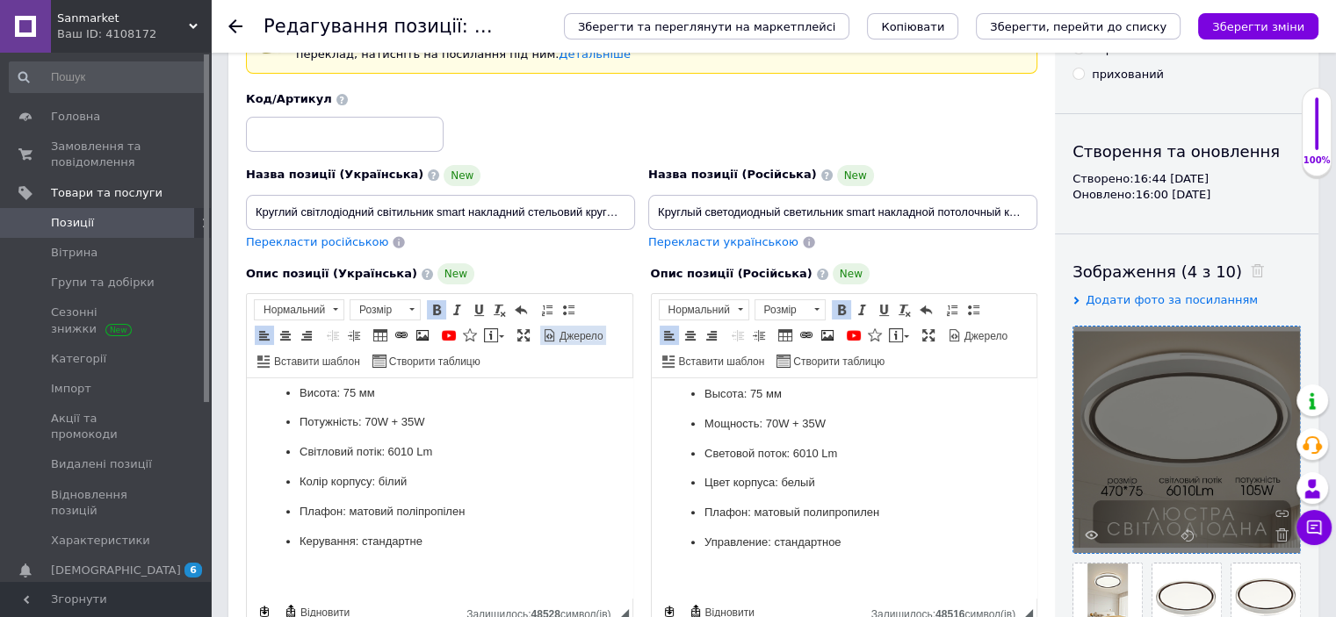
scroll to position [0, 0]
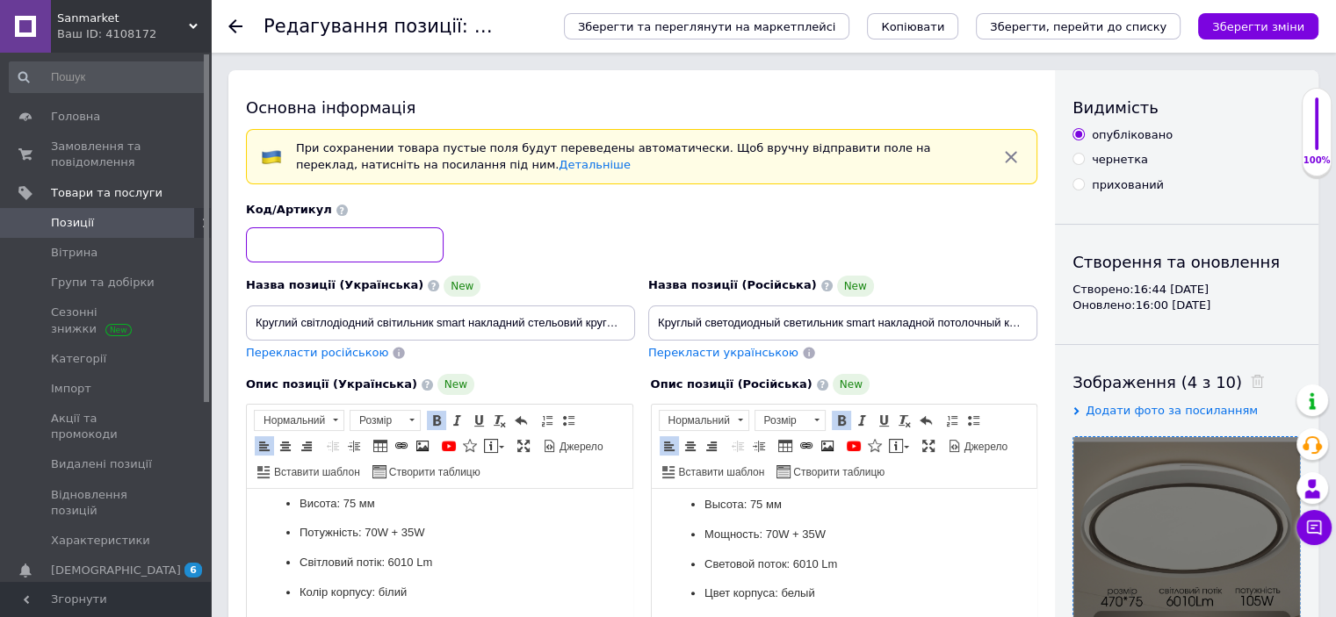
click at [333, 238] on input at bounding box center [345, 244] width 198 height 35
paste input "51007"
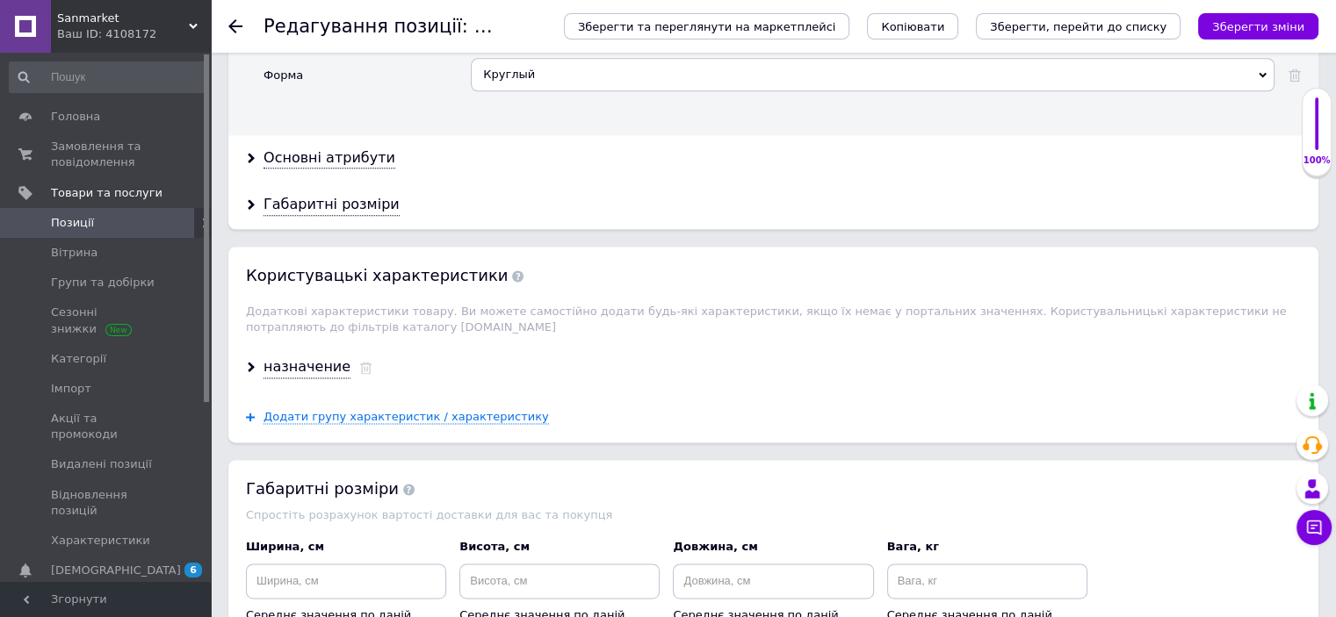
scroll to position [2318, 0]
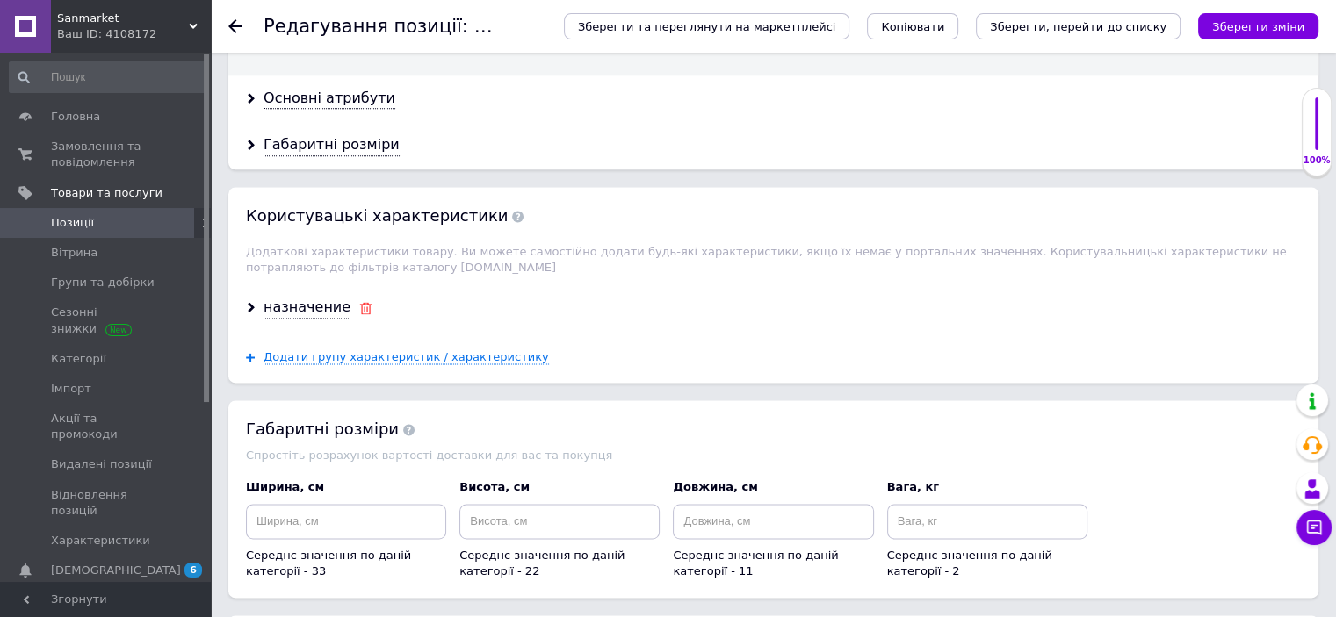
type input "51007whi"
click at [360, 302] on use at bounding box center [366, 308] width 12 height 12
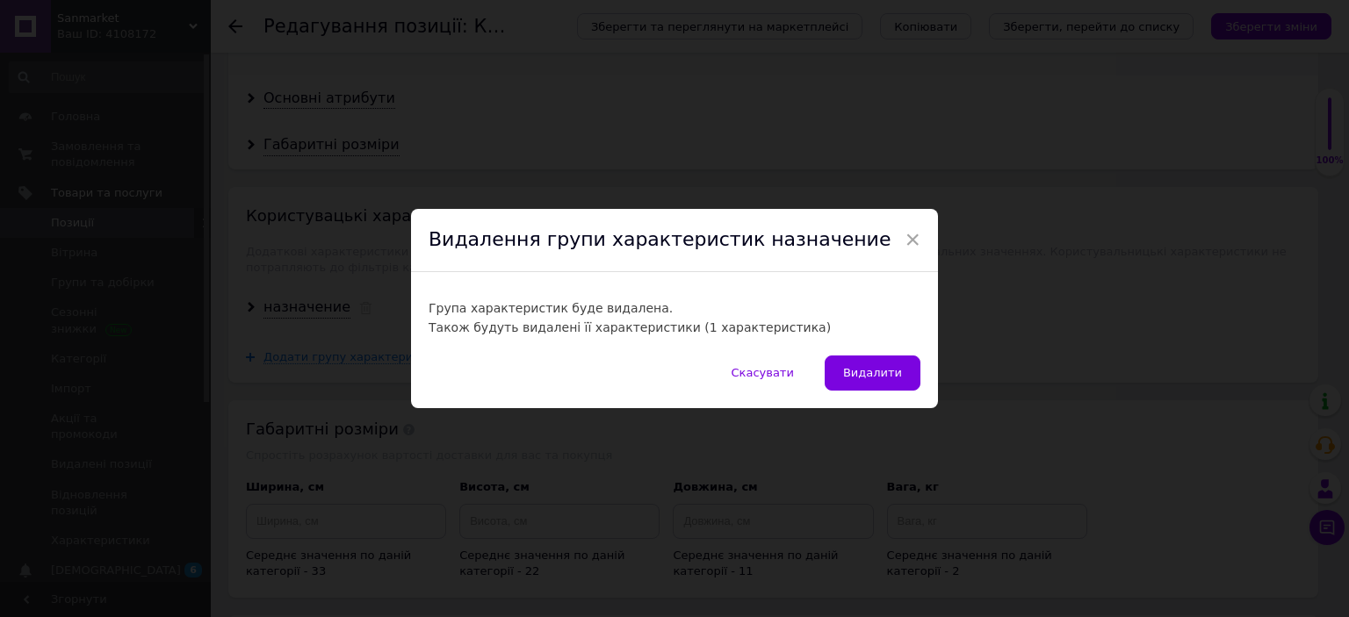
click at [884, 366] on span "Видалити" at bounding box center [872, 372] width 59 height 13
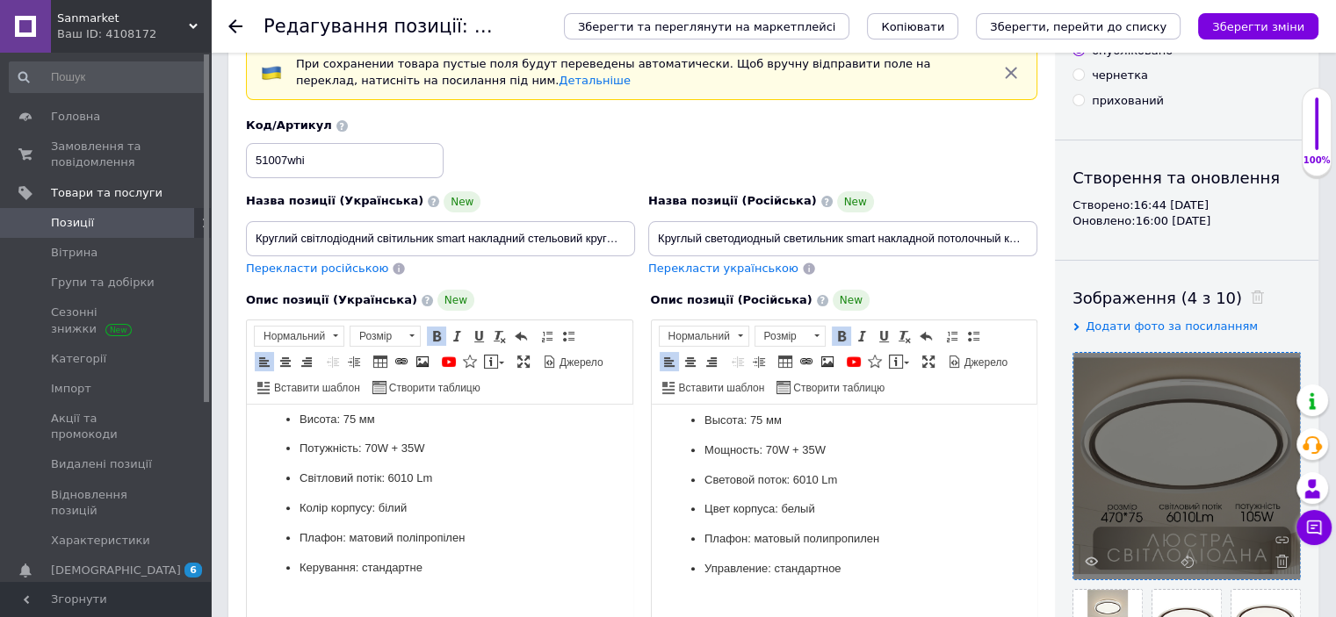
scroll to position [0, 0]
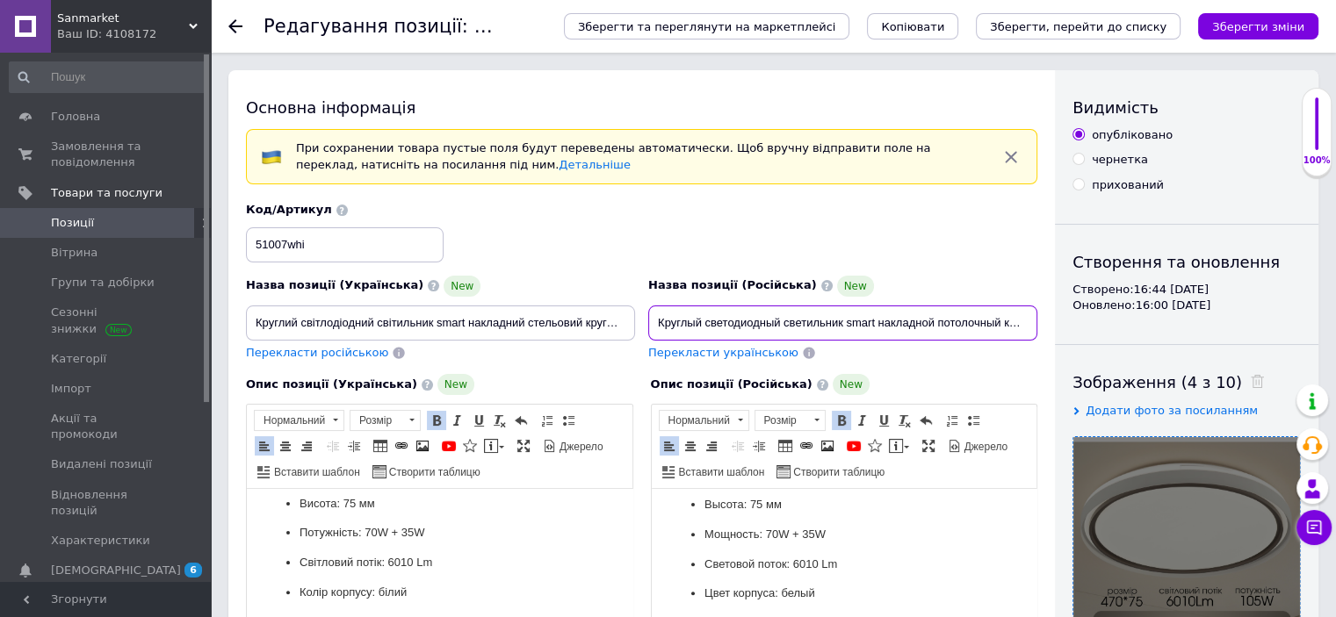
drag, startPoint x: 657, startPoint y: 320, endPoint x: 1161, endPoint y: 326, distance: 504.1
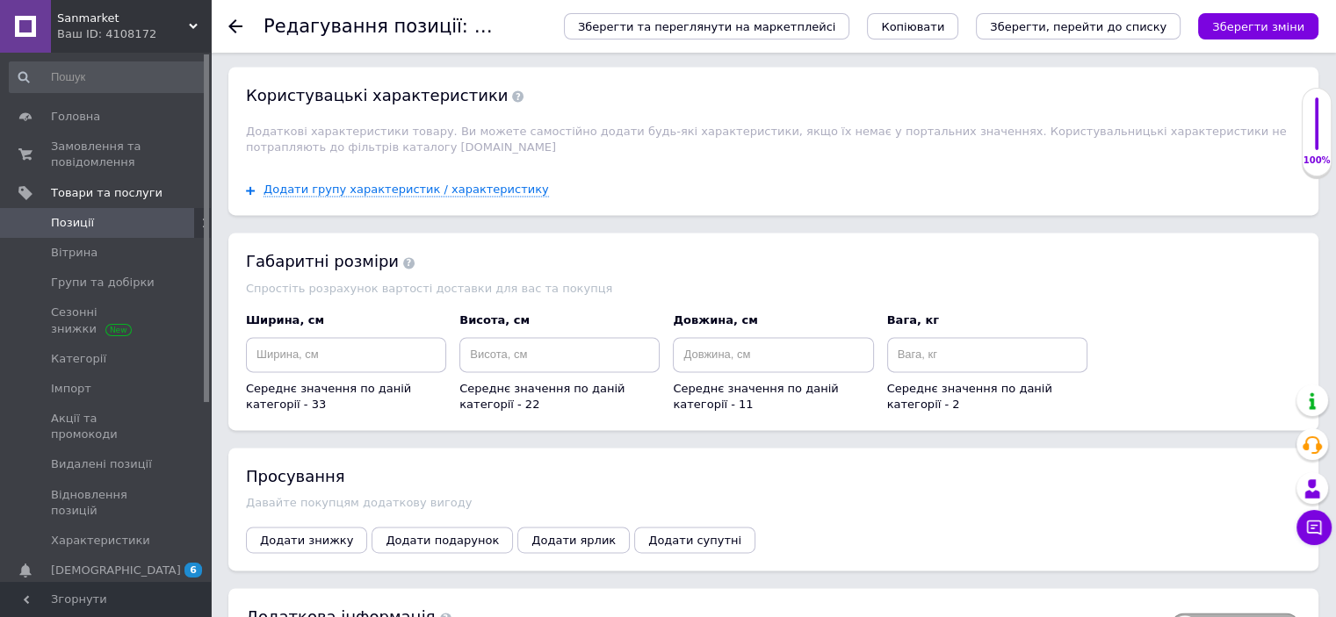
scroll to position [2407, 0]
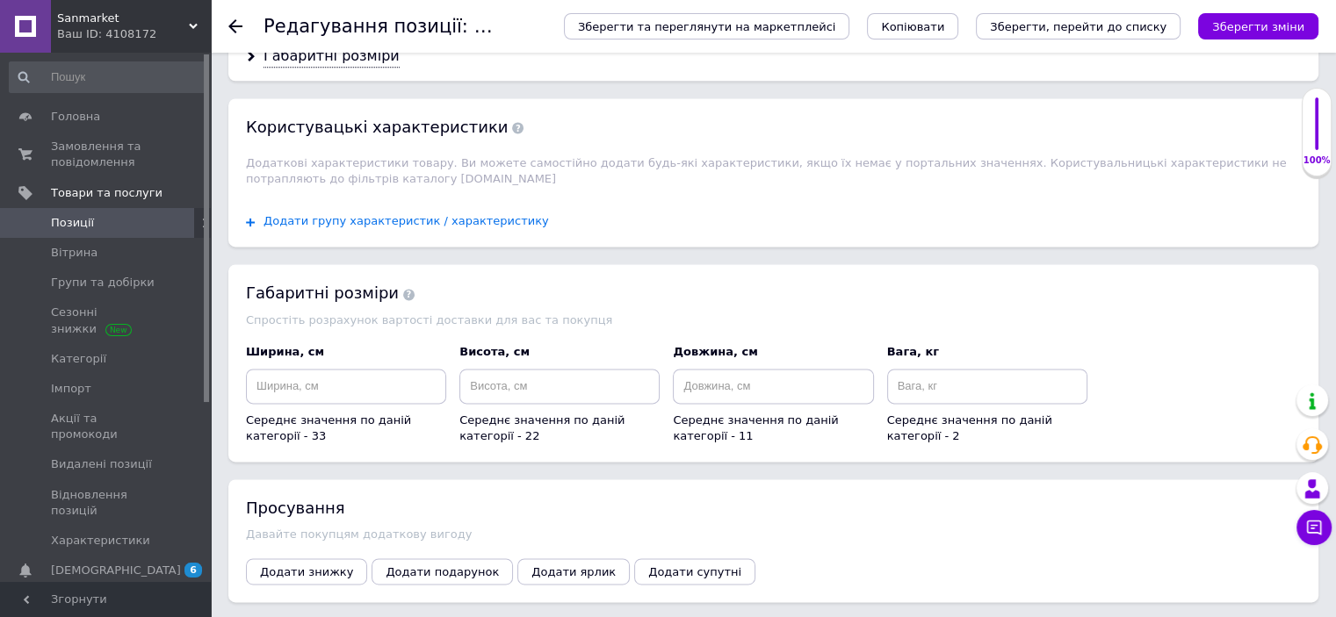
click at [459, 214] on span "Додати групу характеристик / характеристику" at bounding box center [405, 221] width 285 height 14
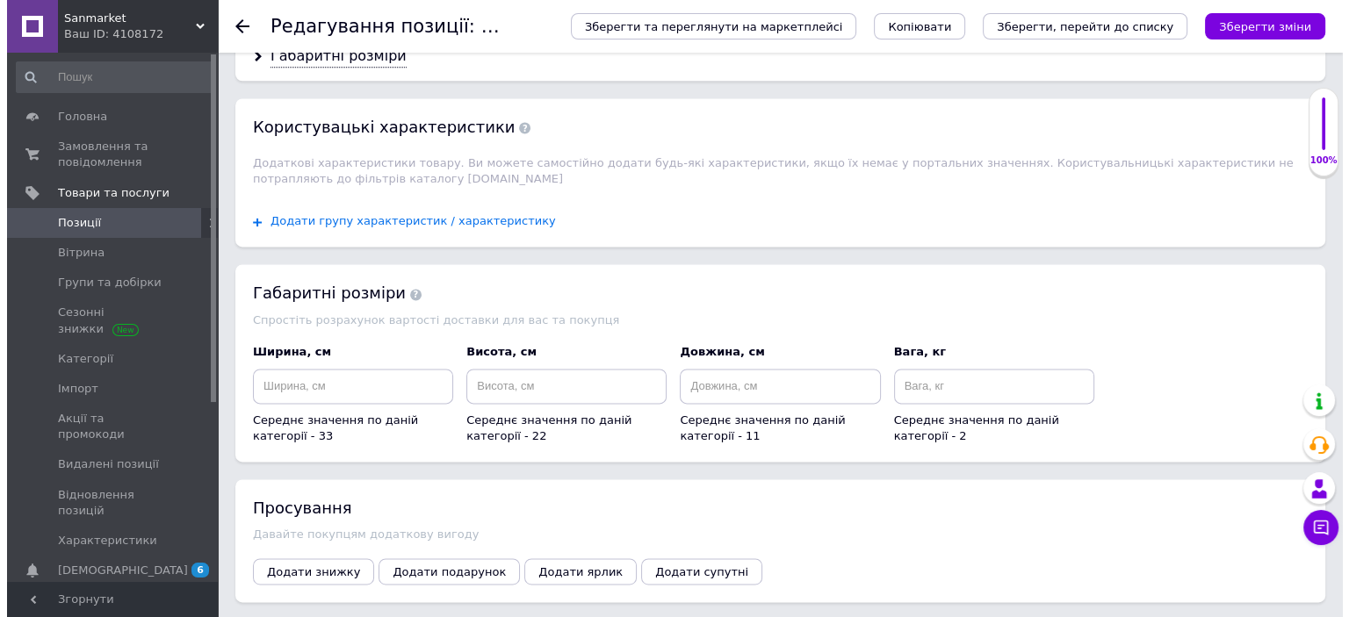
scroll to position [0, 0]
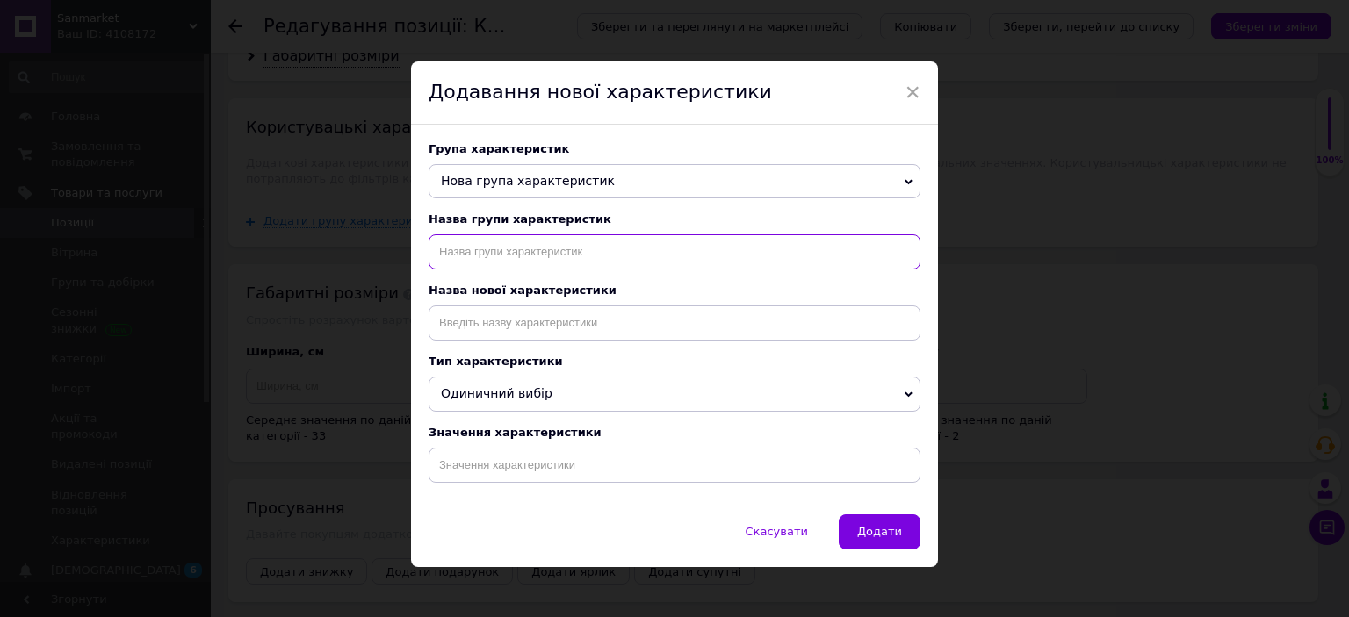
click at [509, 263] on input "text" at bounding box center [675, 251] width 492 height 35
type input "назначение"
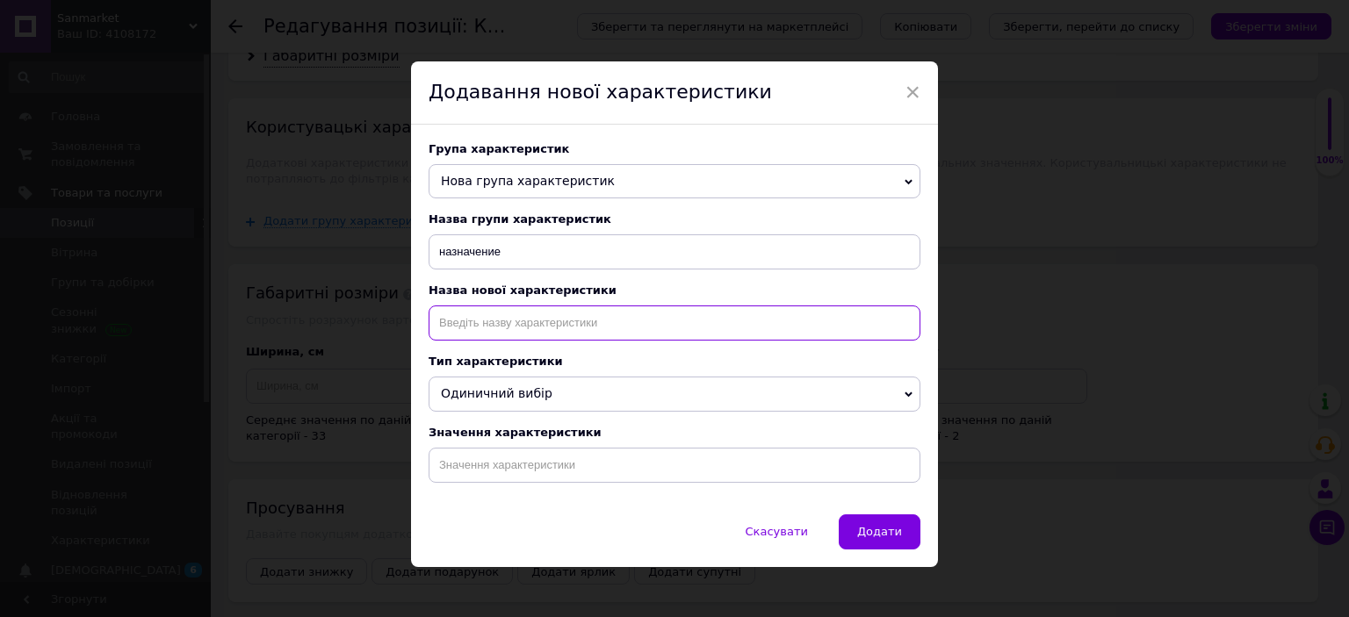
click at [517, 325] on input at bounding box center [675, 323] width 492 height 35
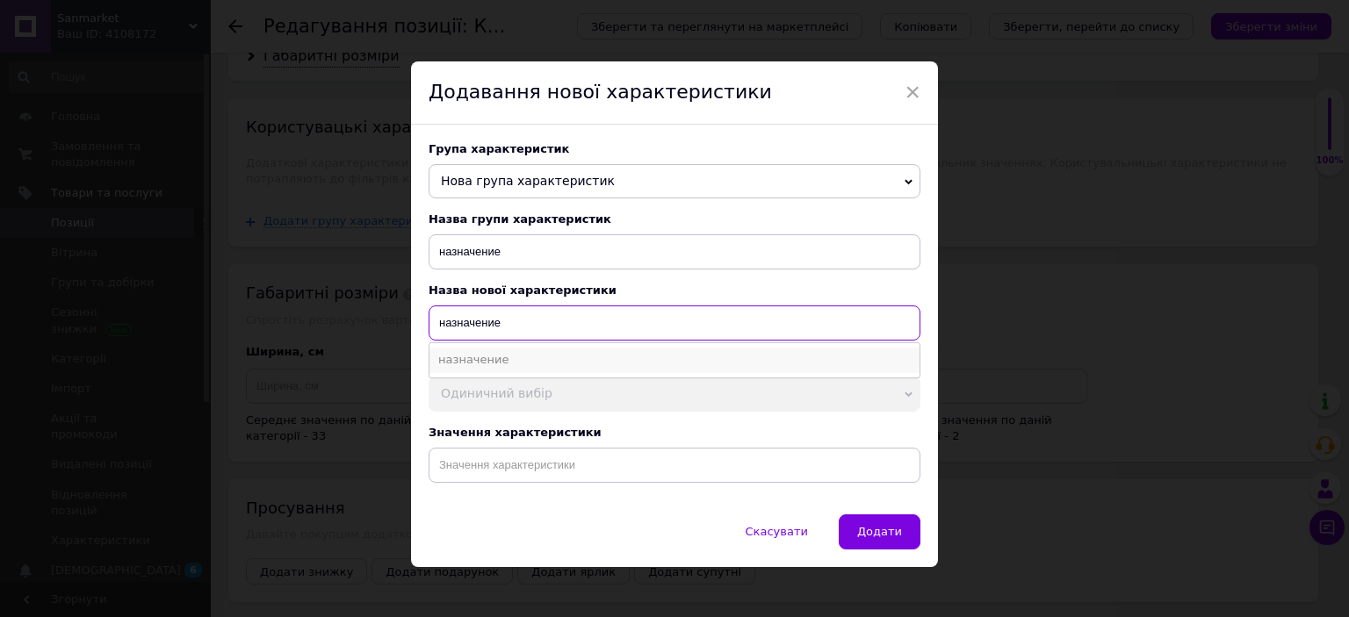
type input "назначение"
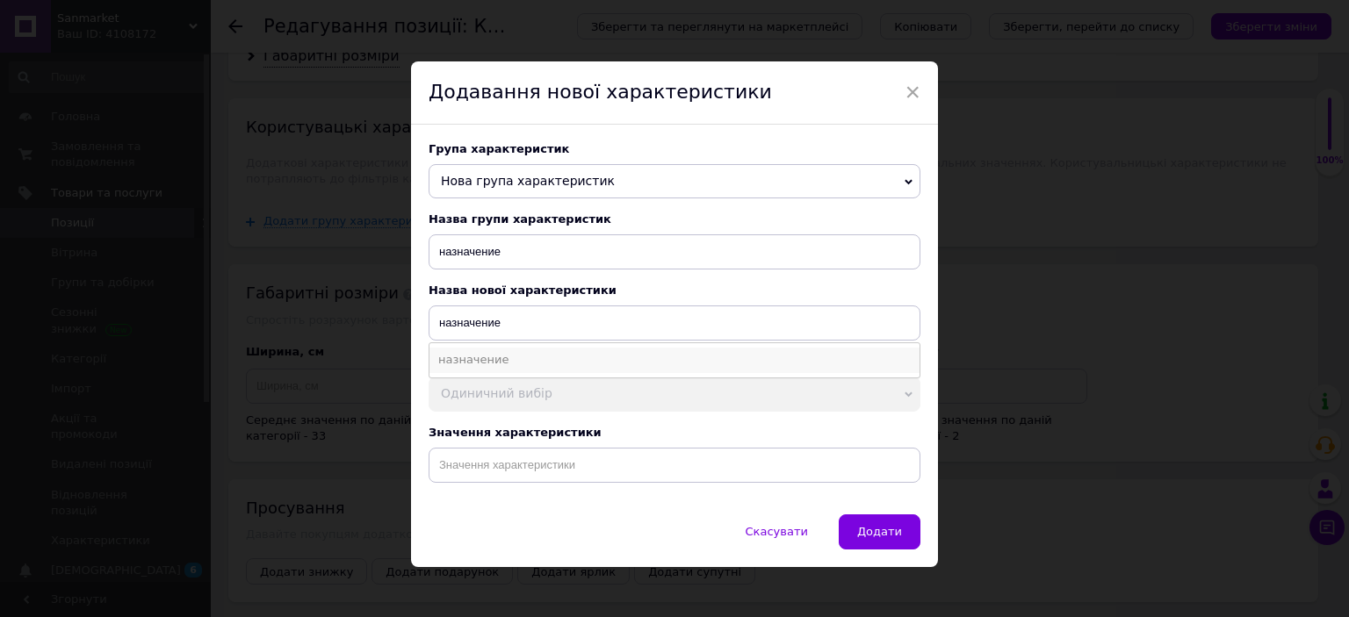
click at [491, 370] on li "назначение" at bounding box center [674, 360] width 490 height 25
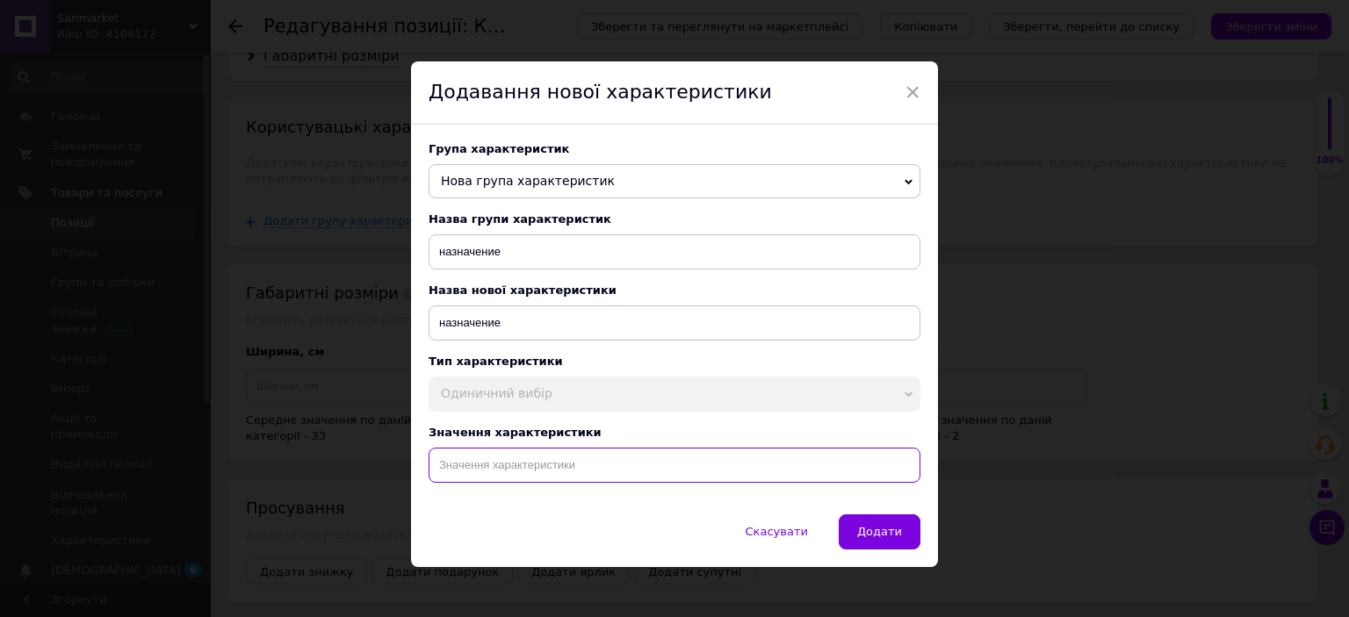
click at [517, 466] on input at bounding box center [675, 465] width 492 height 35
paste input "Круглый светодиодный светильник smart накладной потолочный круглой формы лед лю…"
type input "Круглый светодиодный светильник smart накладной потолочный круглой формы лед лю…"
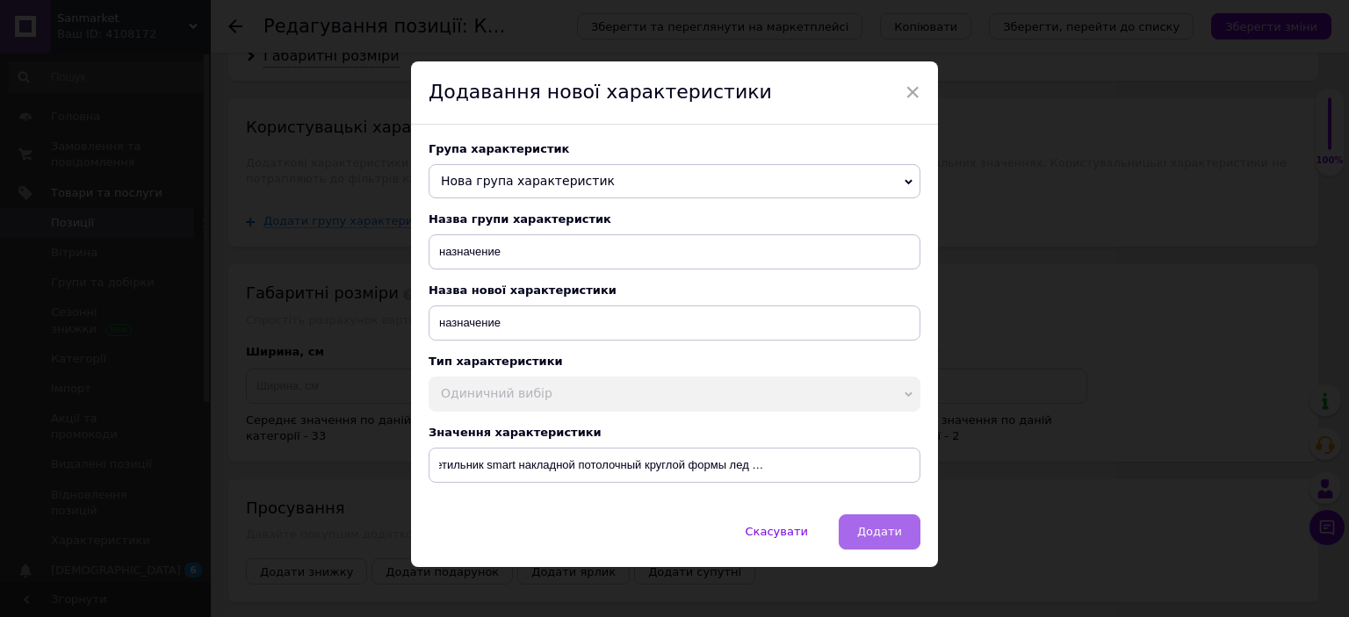
click at [865, 538] on span "Додати" at bounding box center [879, 531] width 45 height 13
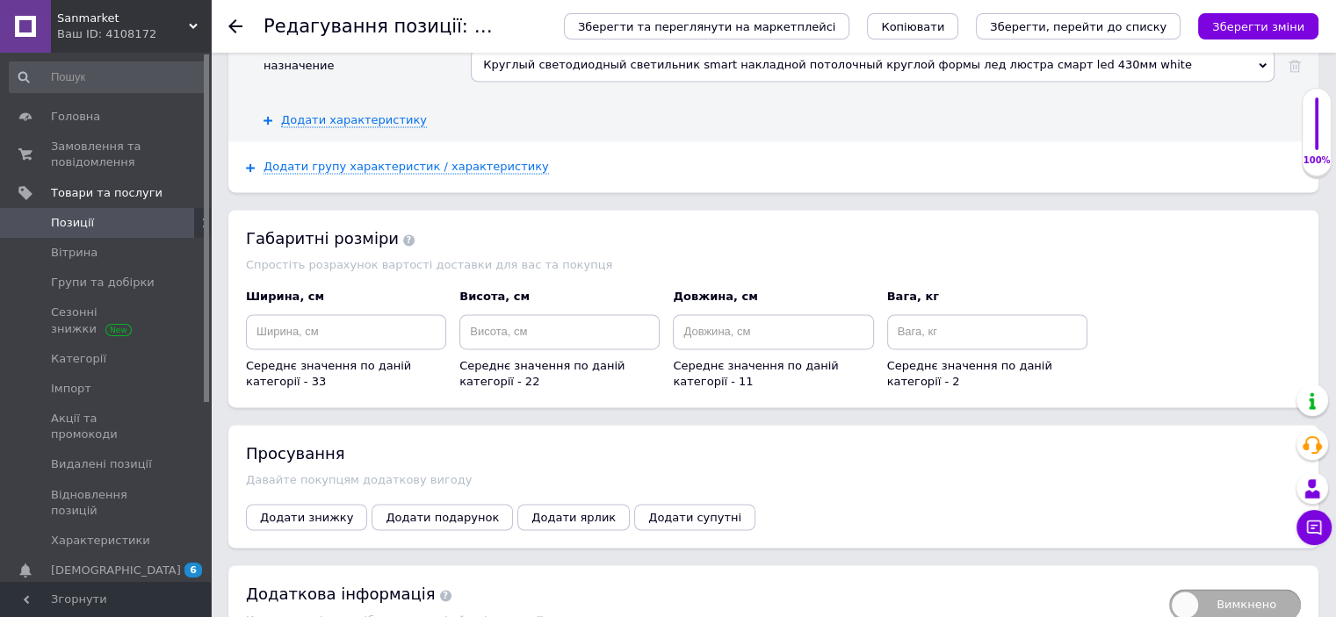
scroll to position [2657, 0]
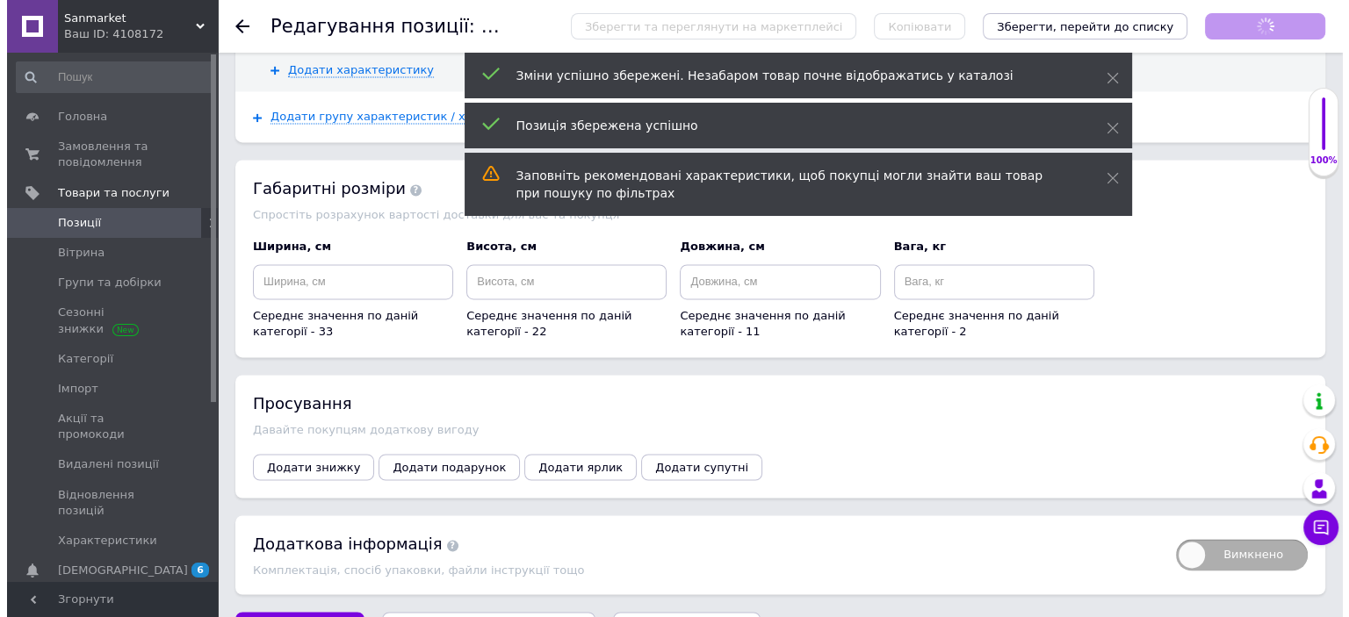
scroll to position [546, 0]
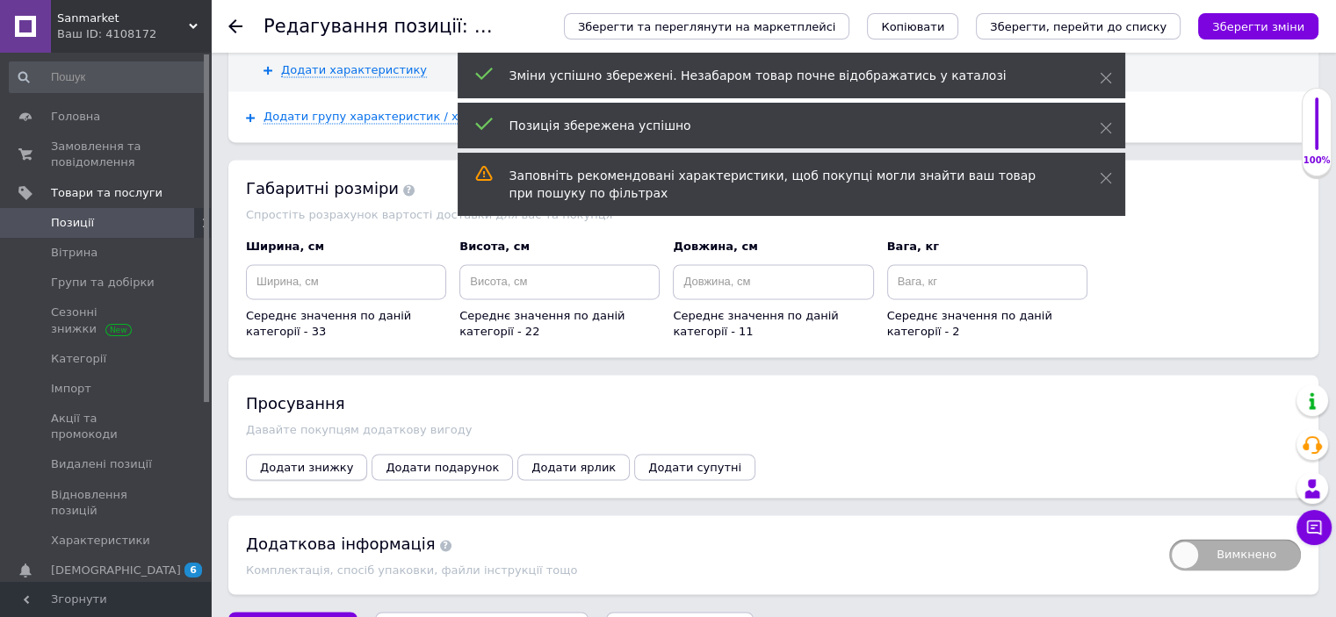
click at [332, 454] on button "Додати знижку" at bounding box center [306, 467] width 121 height 26
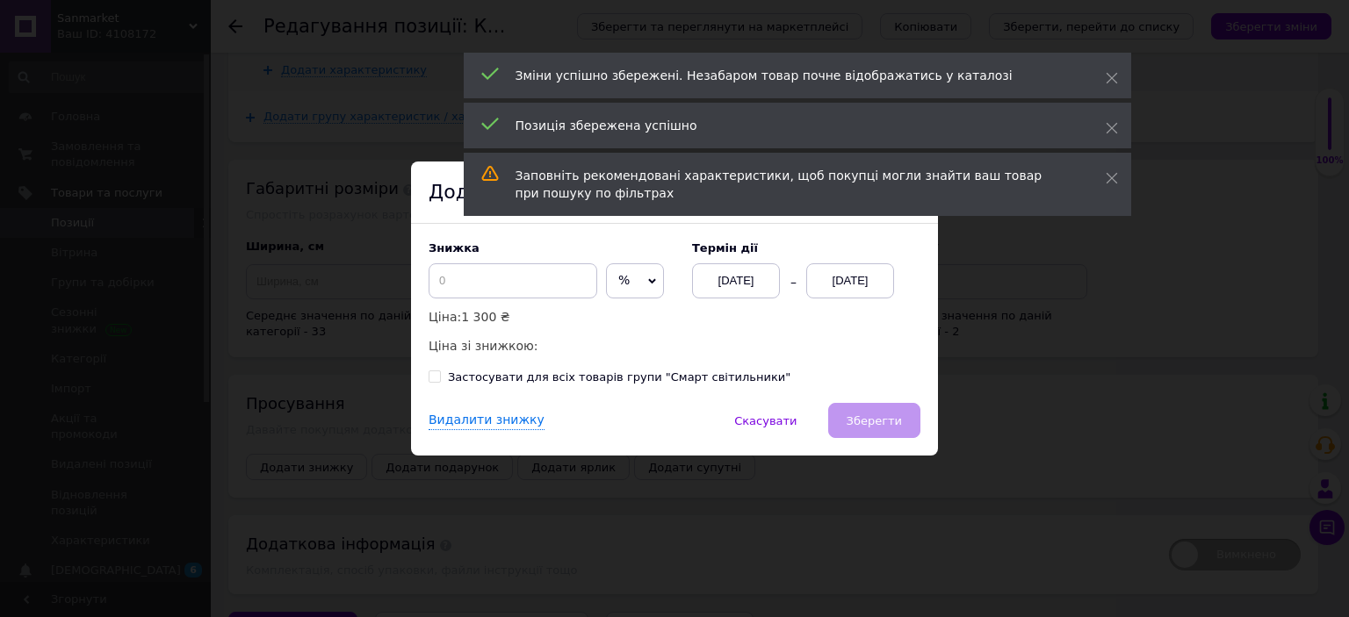
click at [624, 287] on span "%" at bounding box center [635, 280] width 58 height 35
click at [631, 315] on li "₴" at bounding box center [635, 318] width 56 height 25
click at [548, 278] on input at bounding box center [513, 280] width 169 height 35
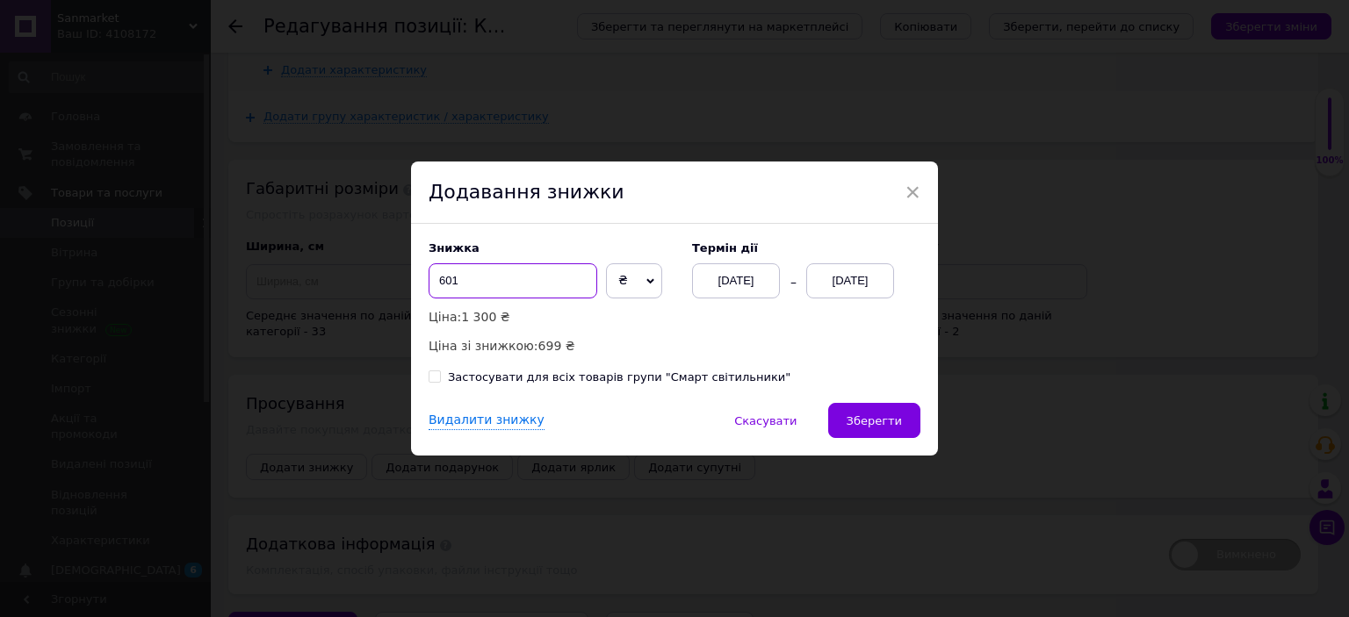
type input "601"
click at [841, 280] on div "[DATE]" at bounding box center [850, 280] width 88 height 35
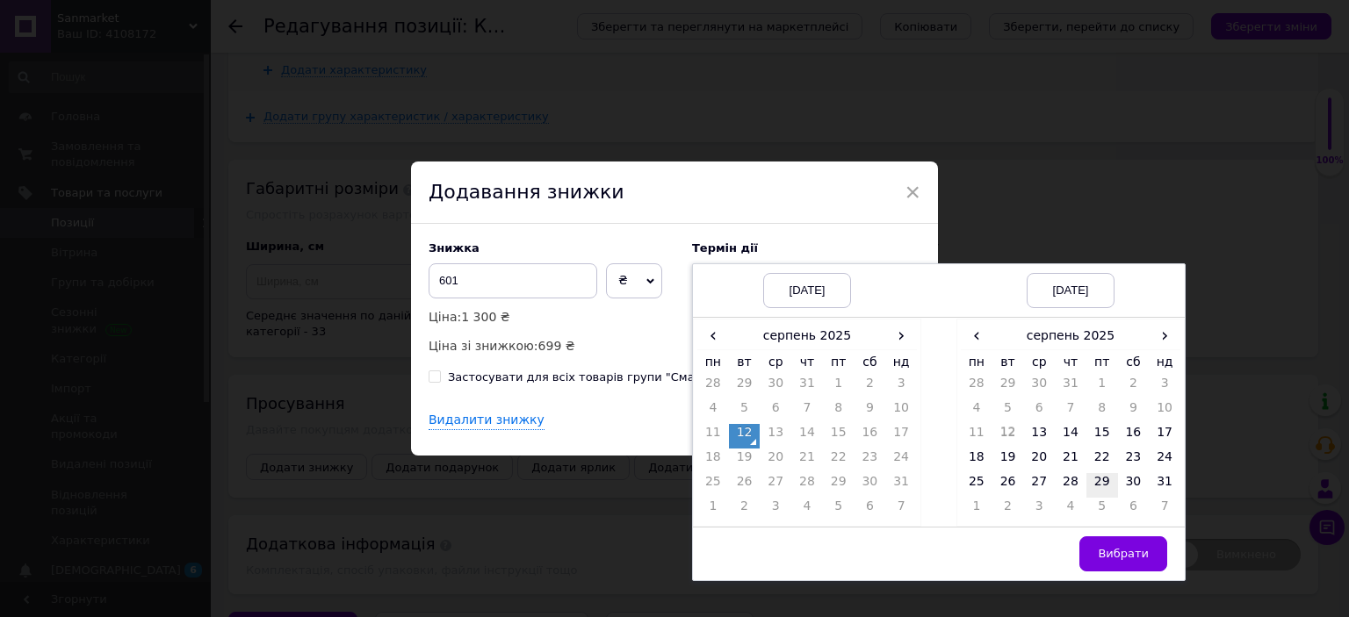
click at [1108, 477] on td "29" at bounding box center [1102, 485] width 32 height 25
click at [1129, 540] on button "Вибрати" at bounding box center [1123, 554] width 88 height 35
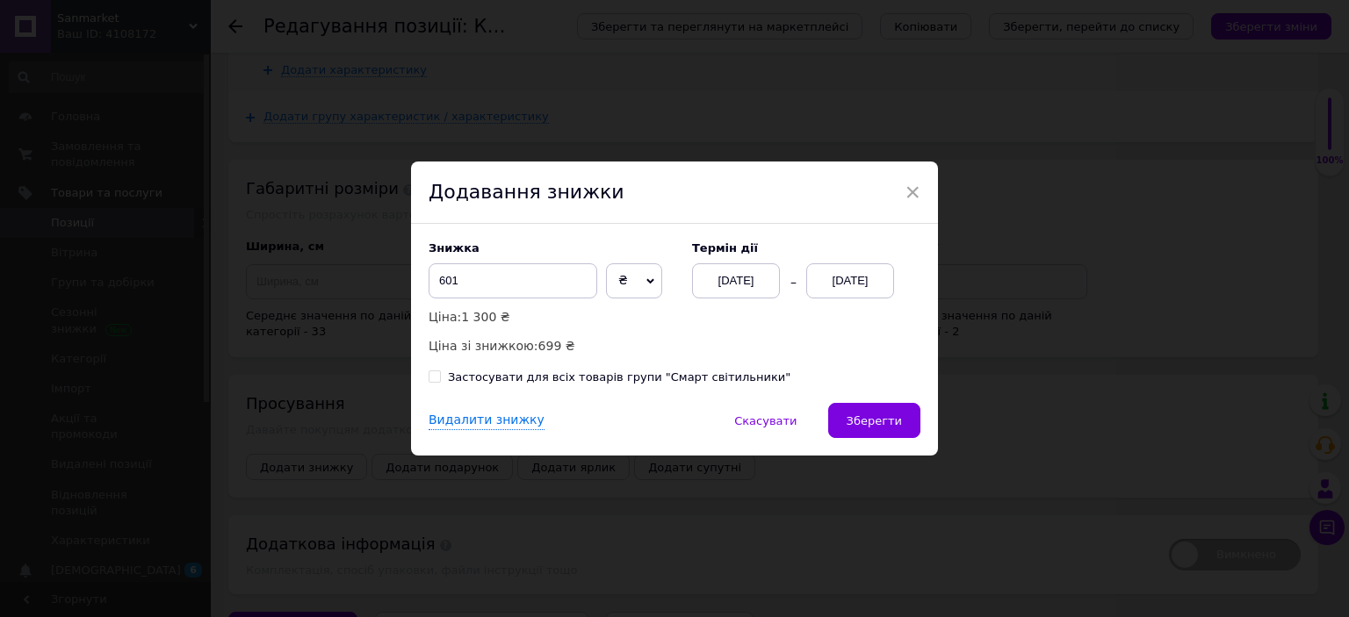
click at [869, 415] on span "Зберегти" at bounding box center [874, 421] width 55 height 13
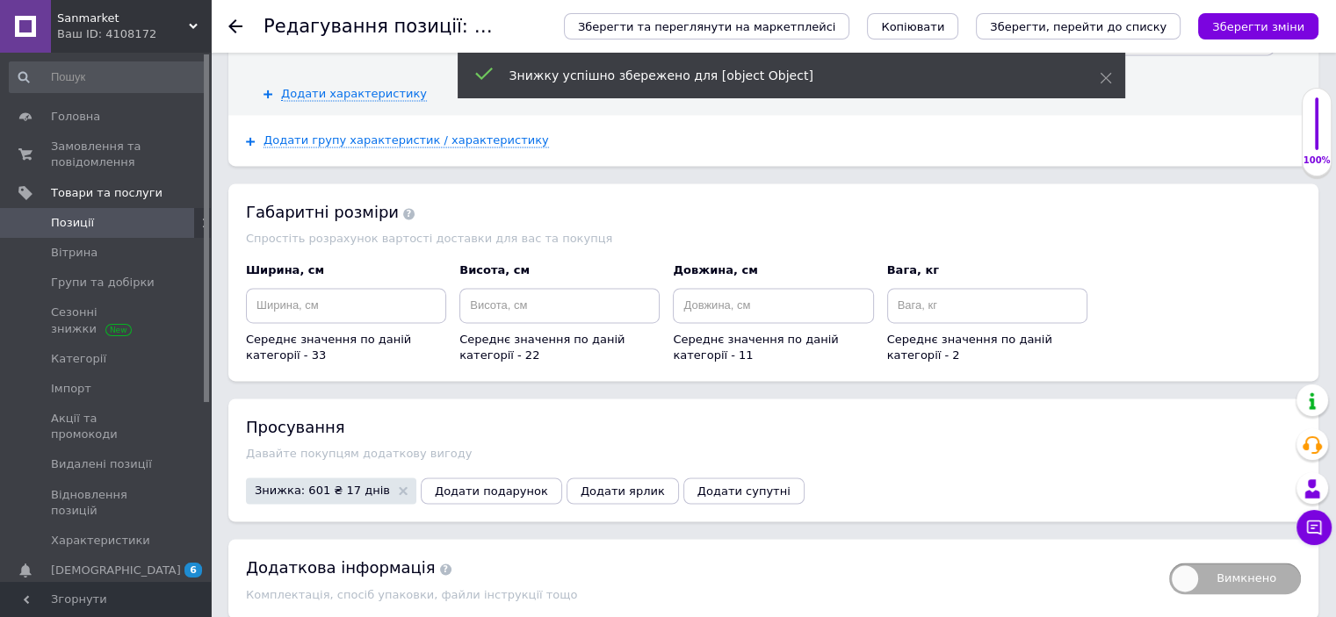
scroll to position [2657, 0]
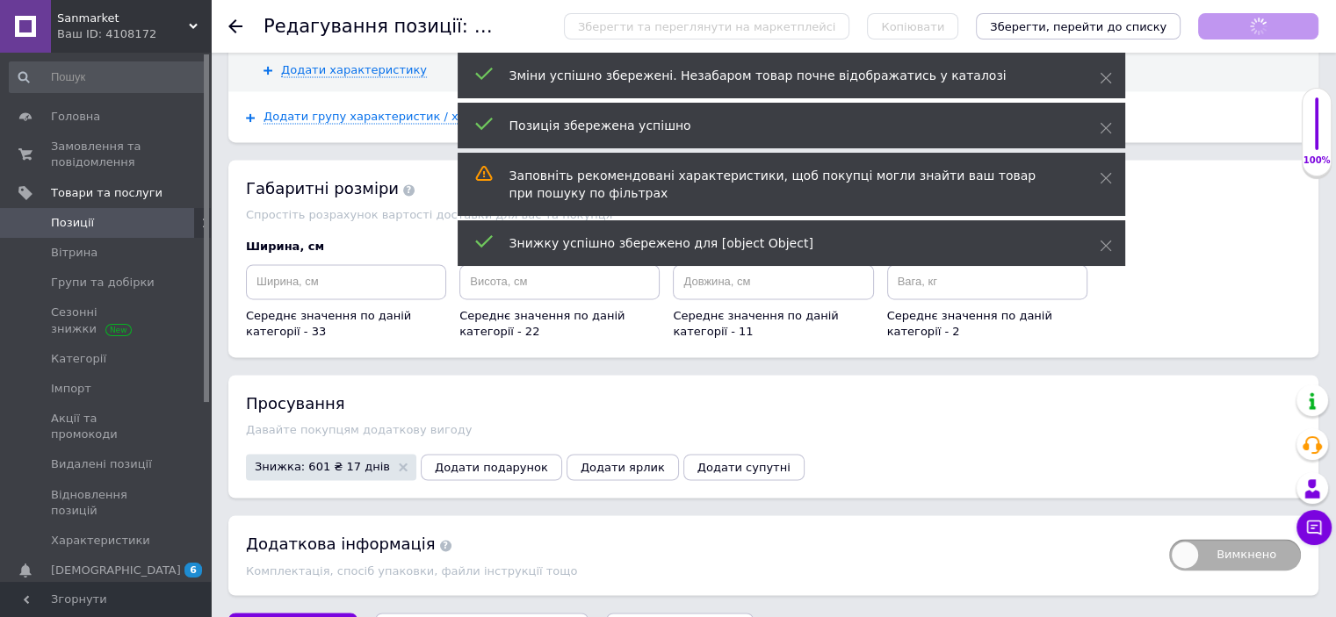
scroll to position [546, 0]
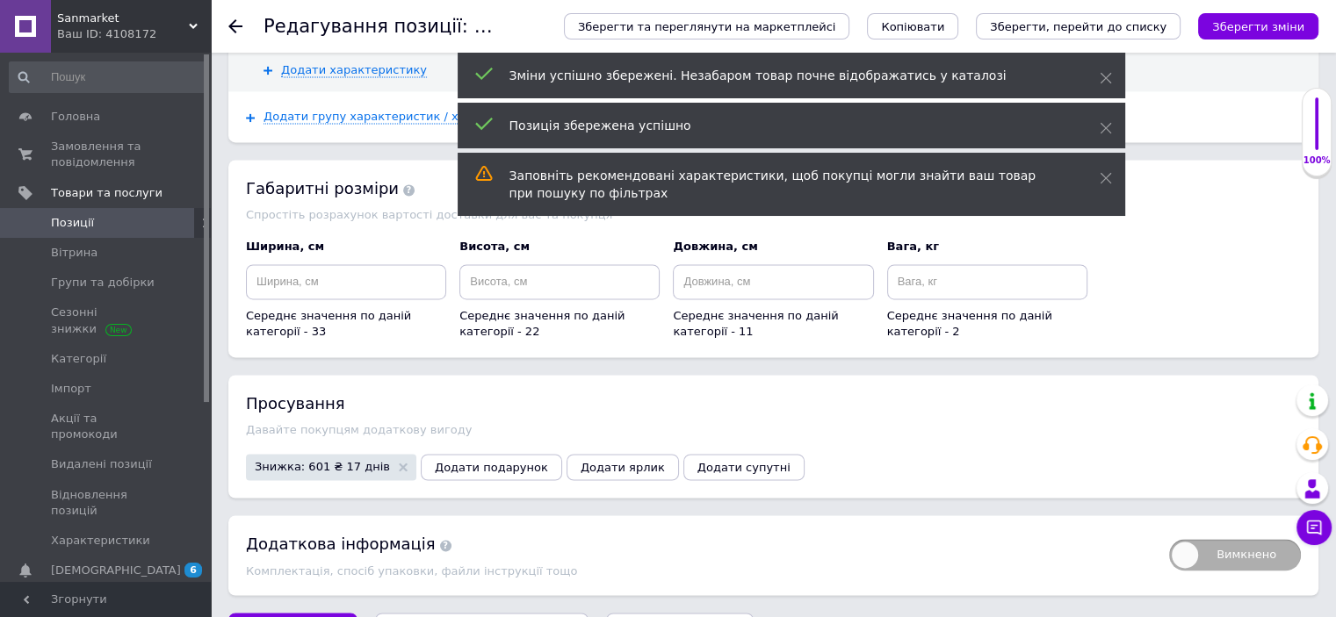
click at [125, 220] on span "Позиції" at bounding box center [107, 223] width 112 height 16
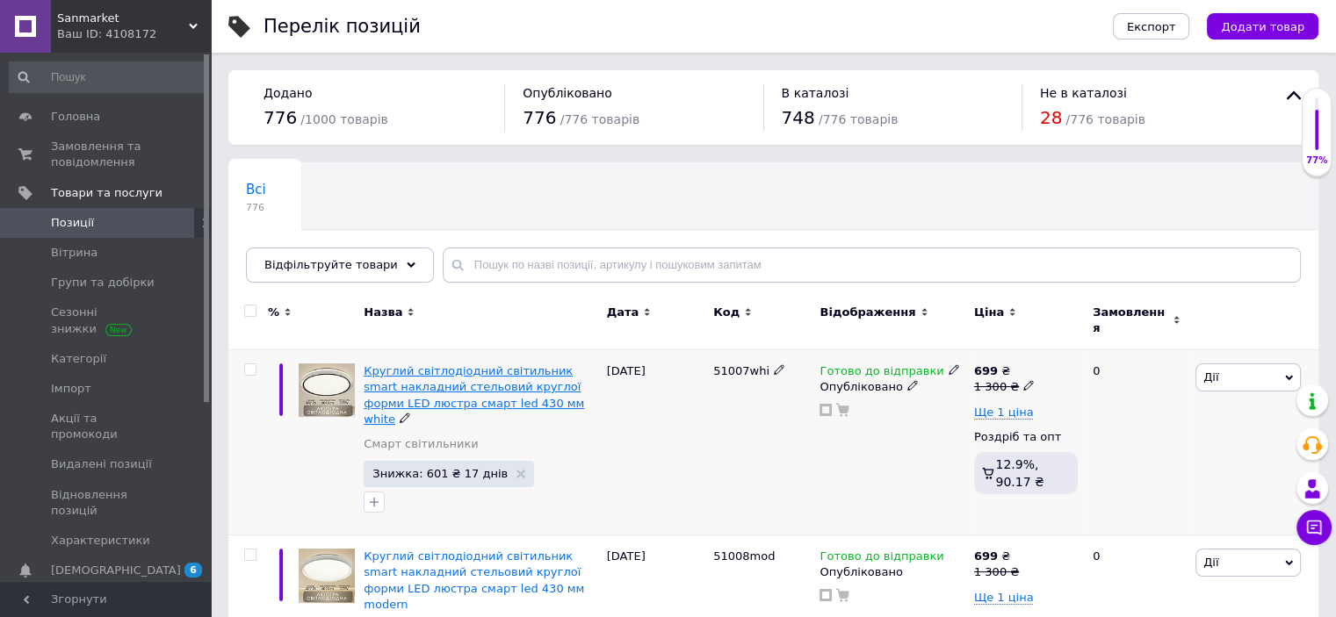
click at [475, 368] on span "Круглий світлодіодний світильник smart накладний стельовий круглої форми LED лю…" at bounding box center [474, 394] width 220 height 61
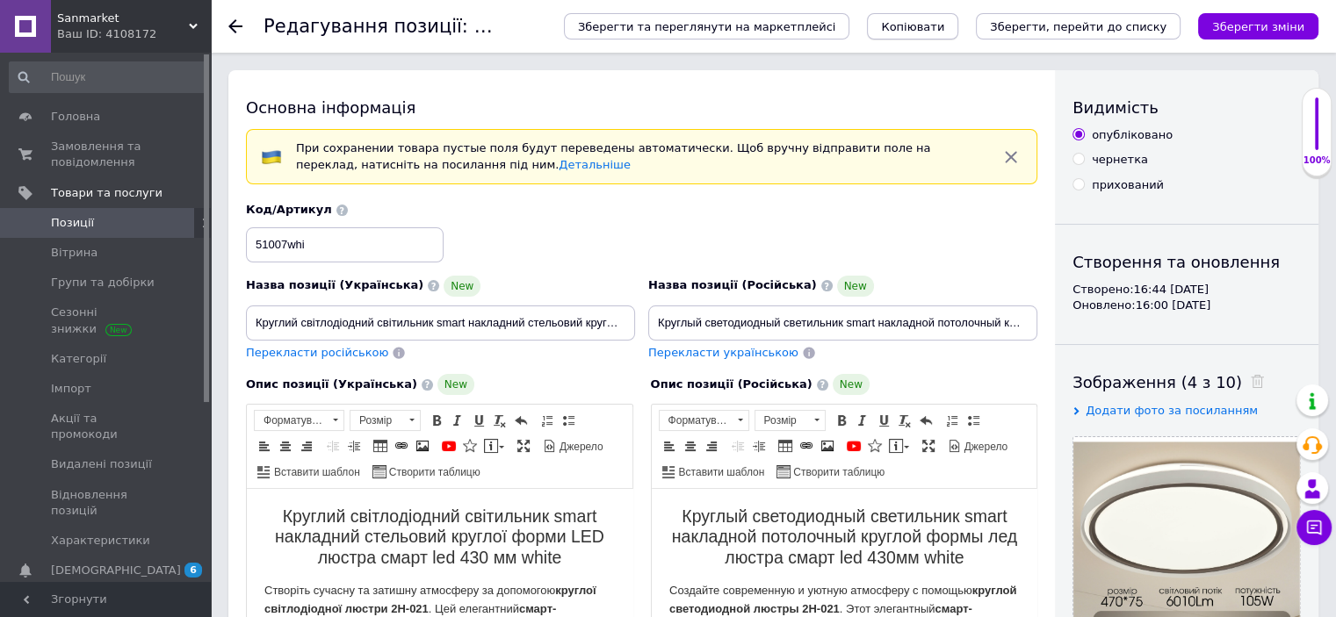
click at [932, 34] on button "Копіювати" at bounding box center [912, 26] width 91 height 26
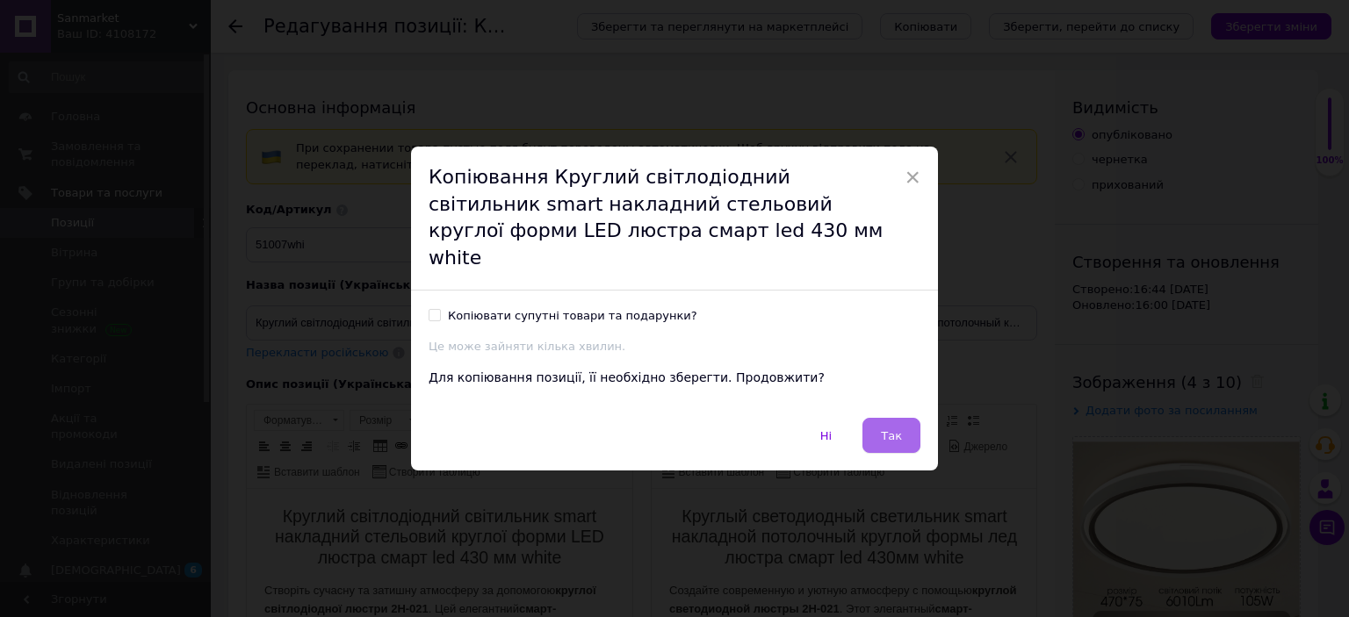
click at [892, 431] on button "Так" at bounding box center [891, 435] width 58 height 35
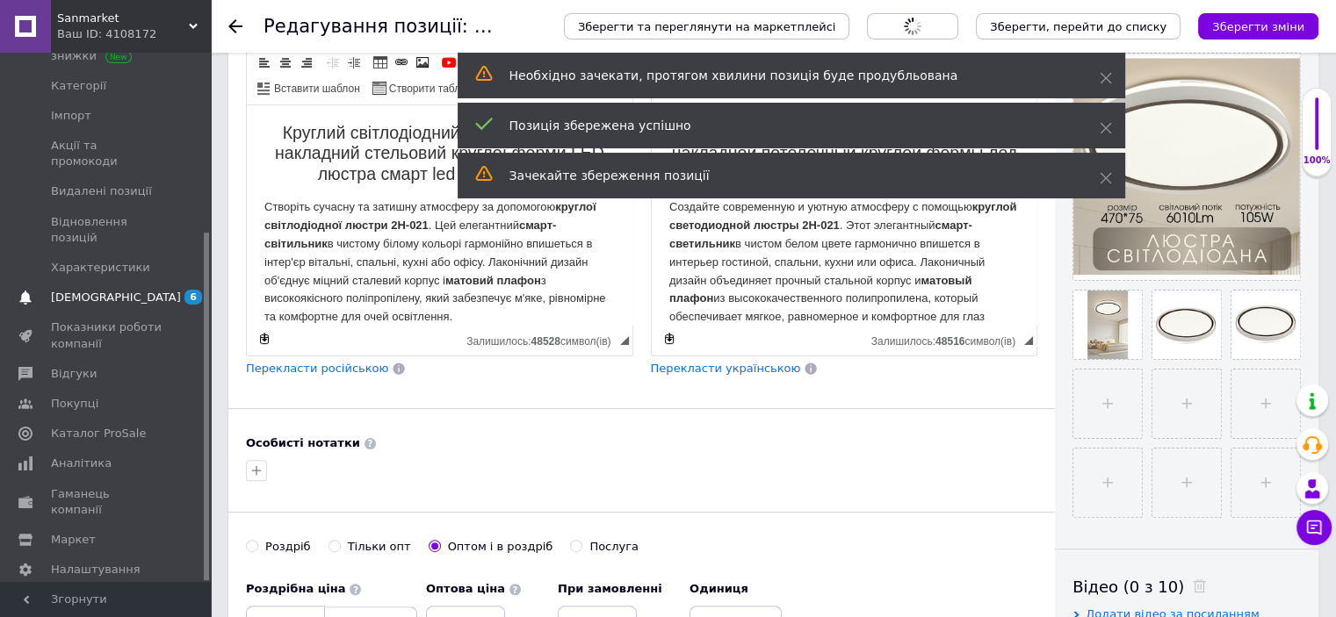
scroll to position [422, 0]
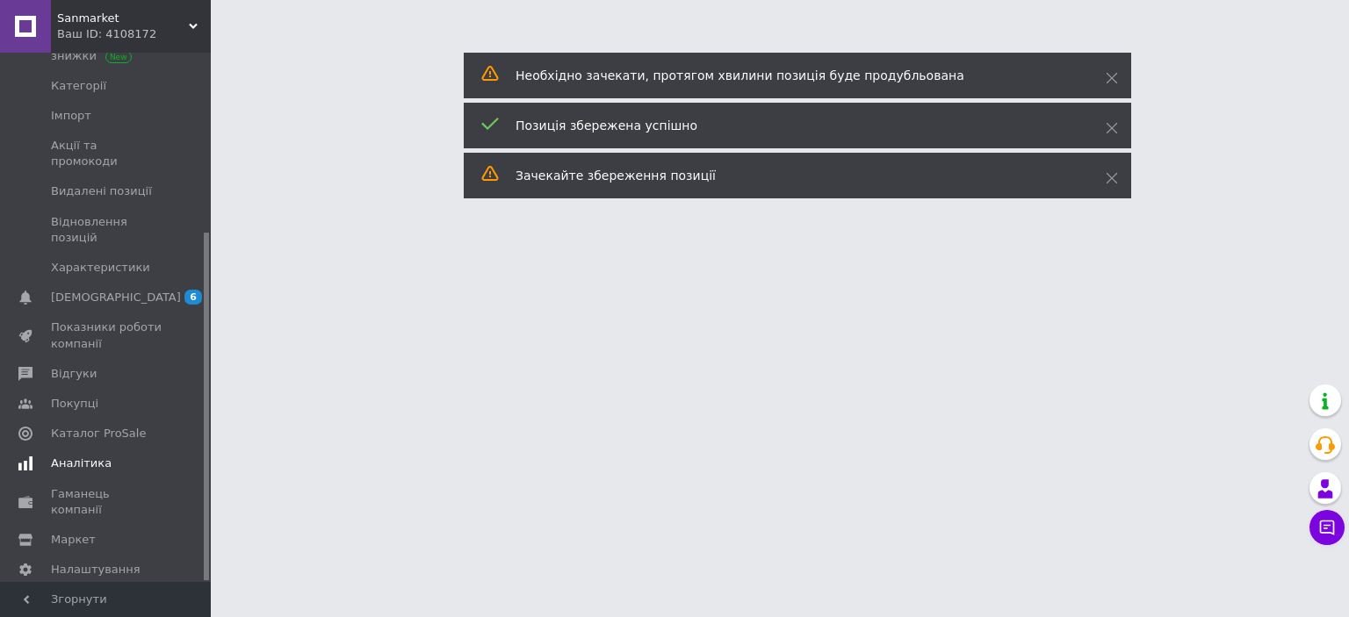
click at [93, 456] on span "Аналітика" at bounding box center [81, 464] width 61 height 16
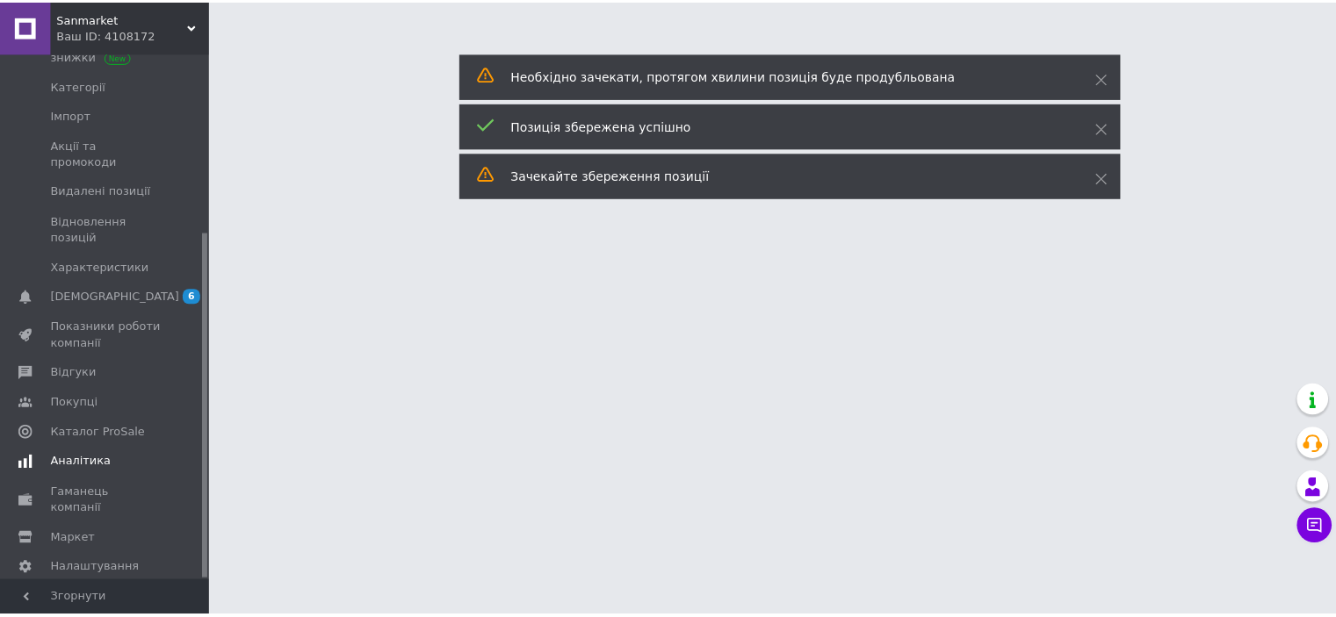
scroll to position [109, 0]
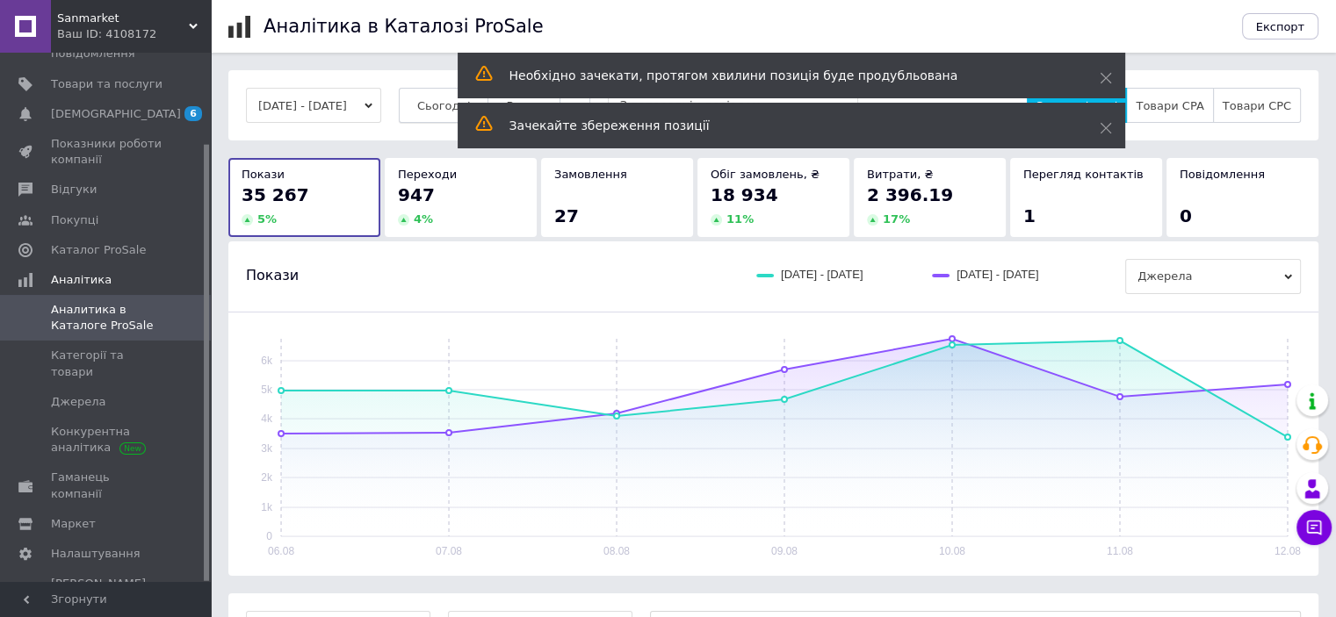
click at [447, 105] on span "Сьогодні" at bounding box center [444, 105] width 54 height 13
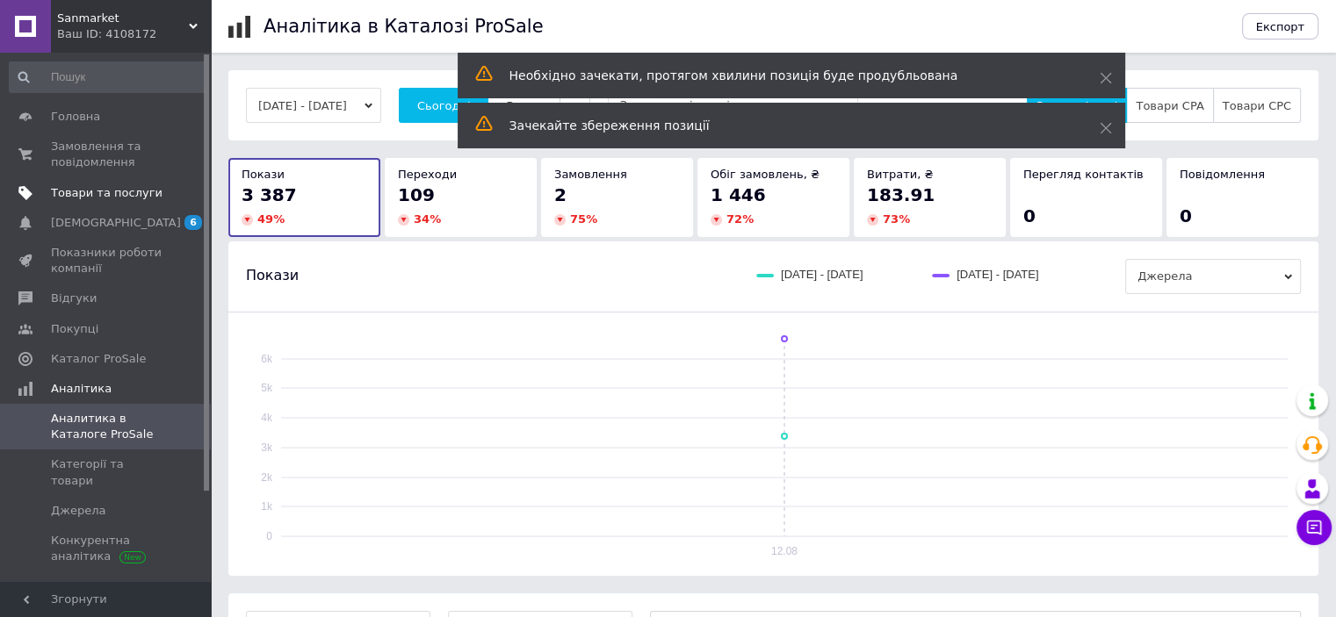
click at [100, 196] on span "Товари та послуги" at bounding box center [107, 193] width 112 height 16
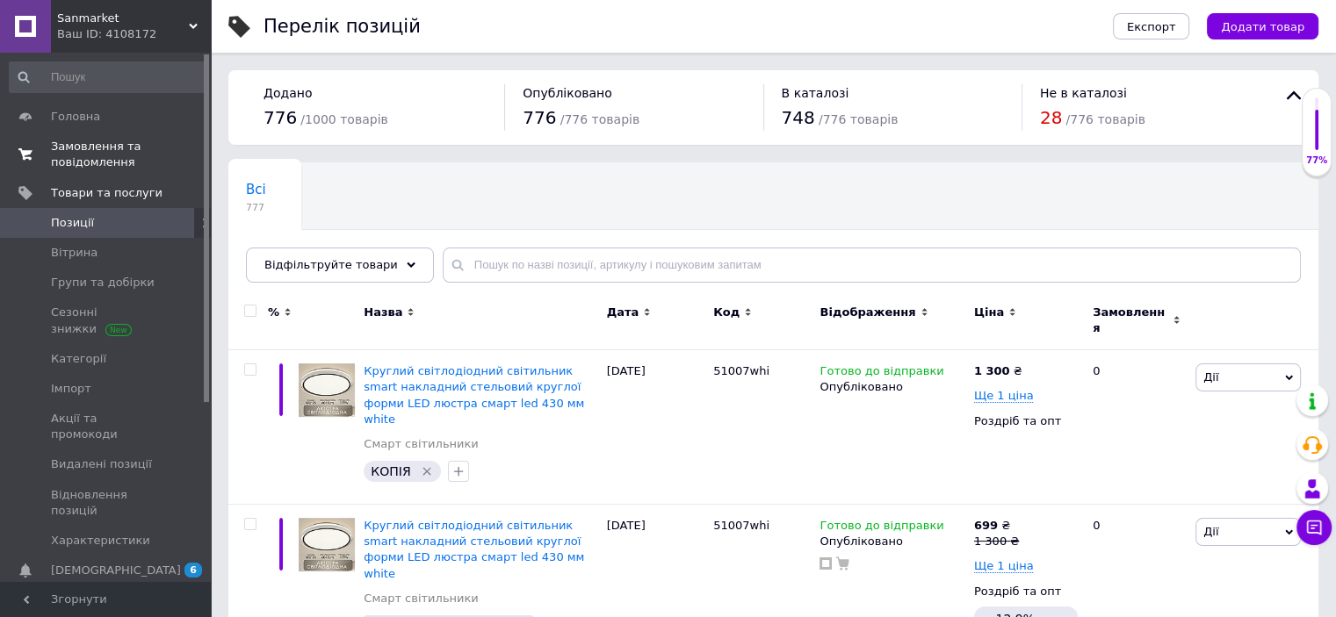
click at [112, 143] on span "Замовлення та повідомлення" at bounding box center [107, 155] width 112 height 32
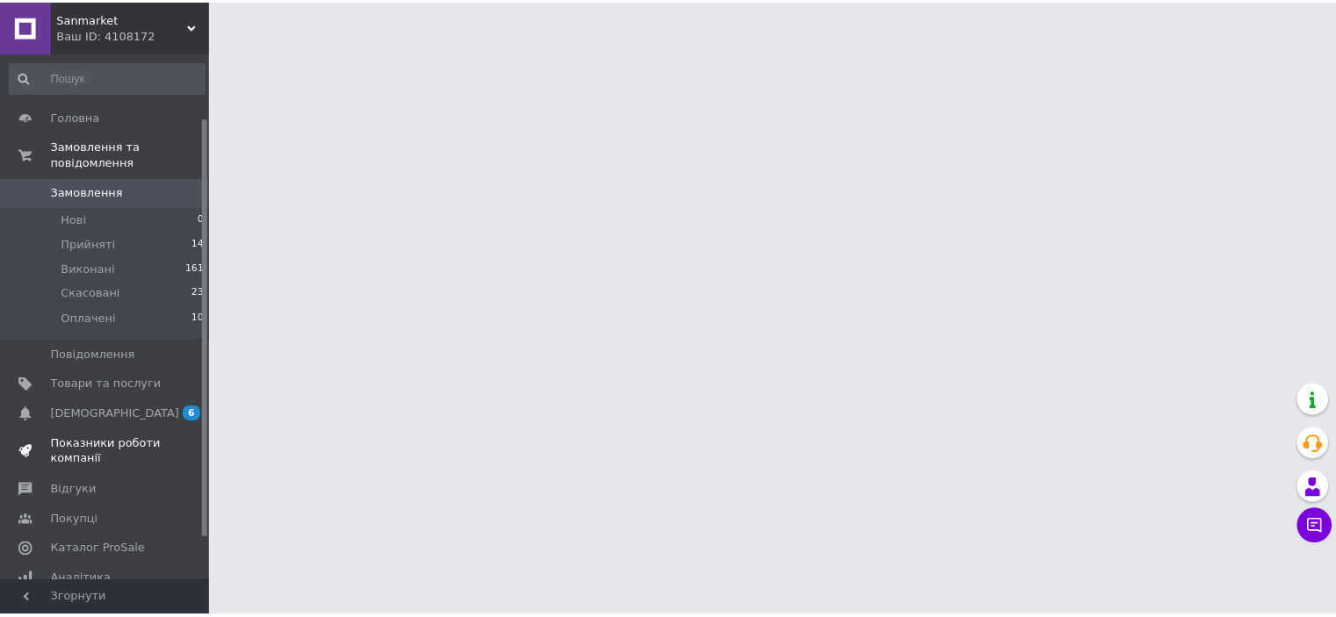
scroll to position [133, 0]
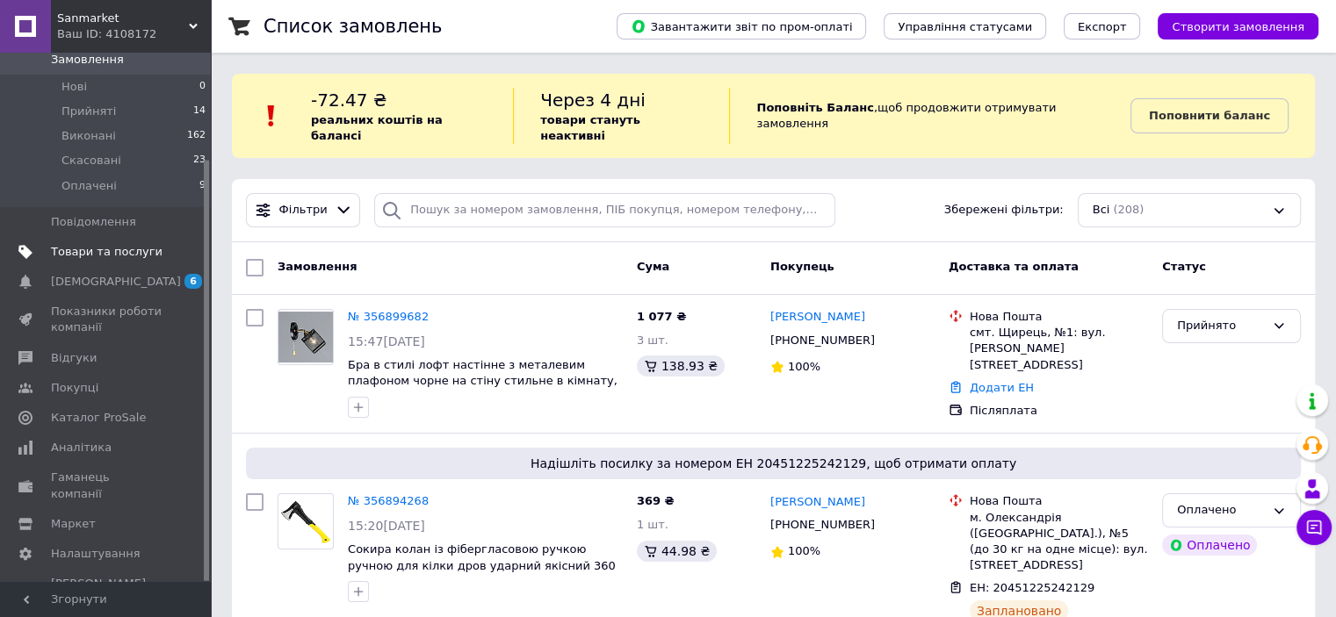
click at [137, 244] on span "Товари та послуги" at bounding box center [107, 252] width 112 height 16
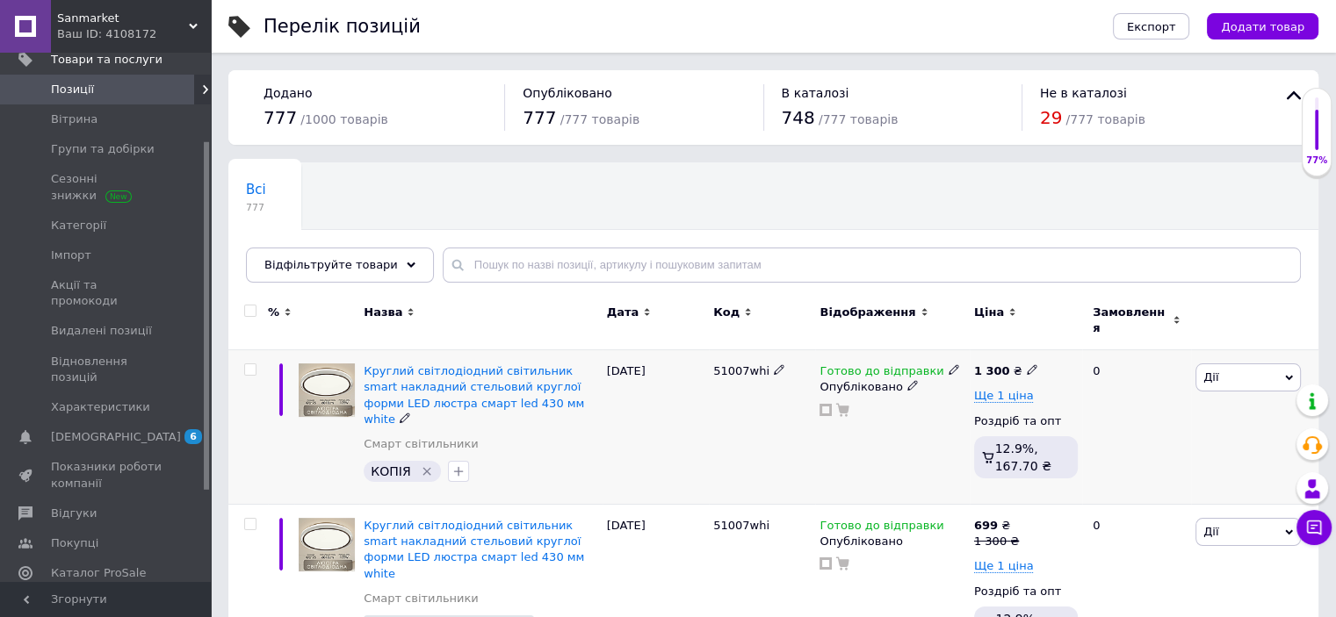
click at [422, 465] on icon "Видалити мітку" at bounding box center [427, 472] width 14 height 14
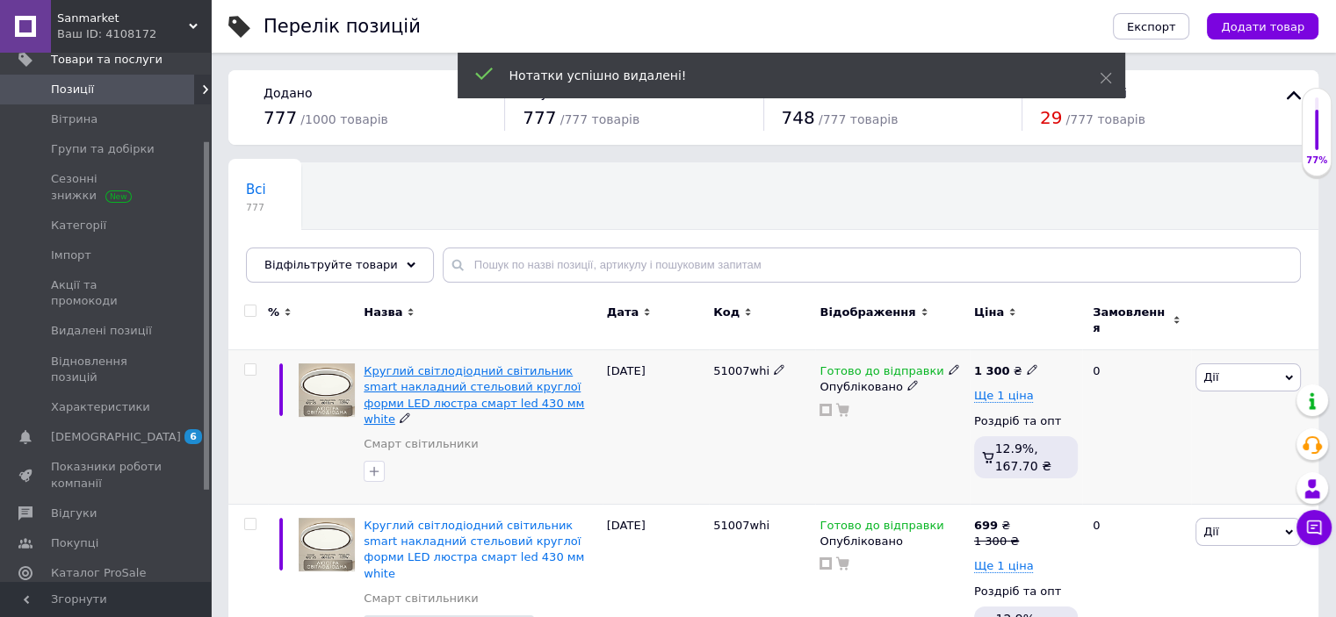
click at [488, 380] on span "Круглий світлодіодний світильник smart накладний стельовий круглої форми LED лю…" at bounding box center [474, 394] width 220 height 61
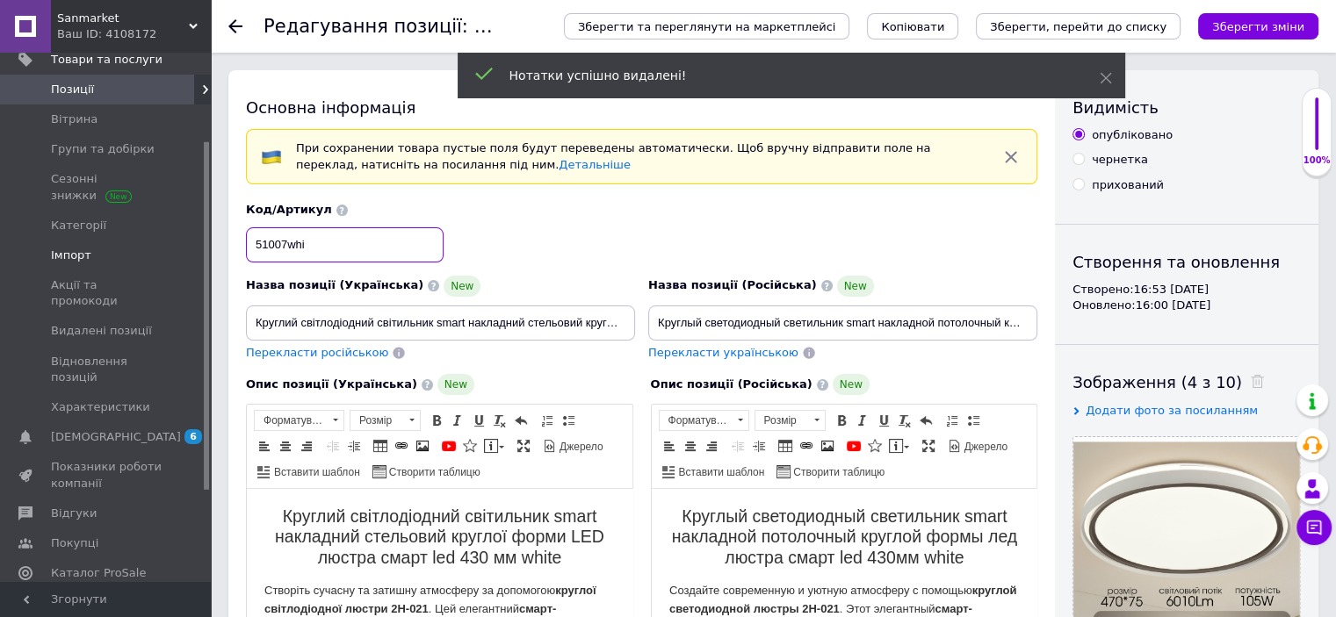
drag, startPoint x: 338, startPoint y: 242, endPoint x: 177, endPoint y: 243, distance: 160.7
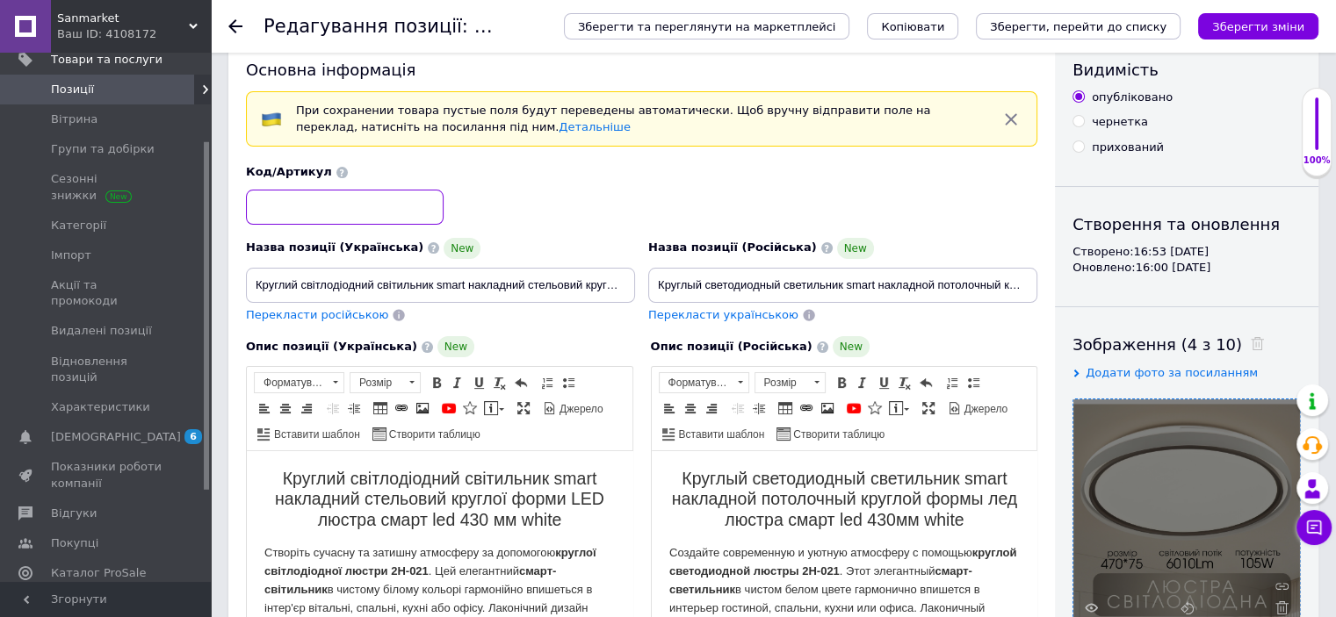
scroll to position [211, 0]
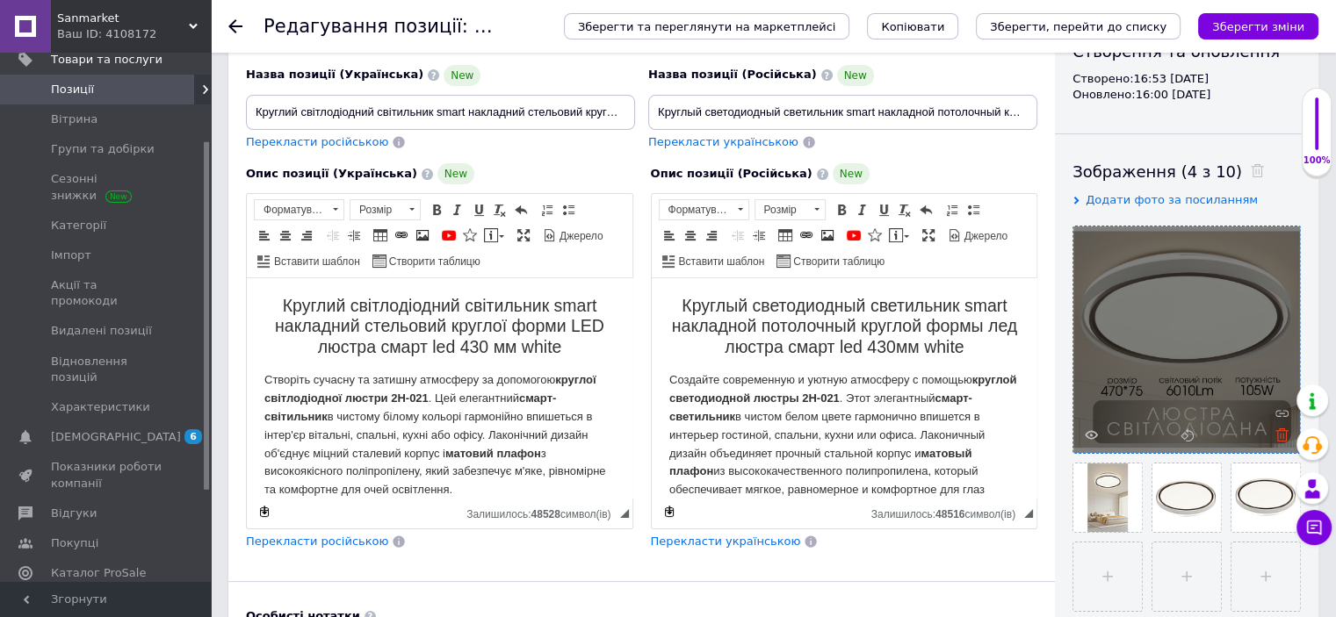
click at [1277, 434] on use at bounding box center [1281, 435] width 13 height 13
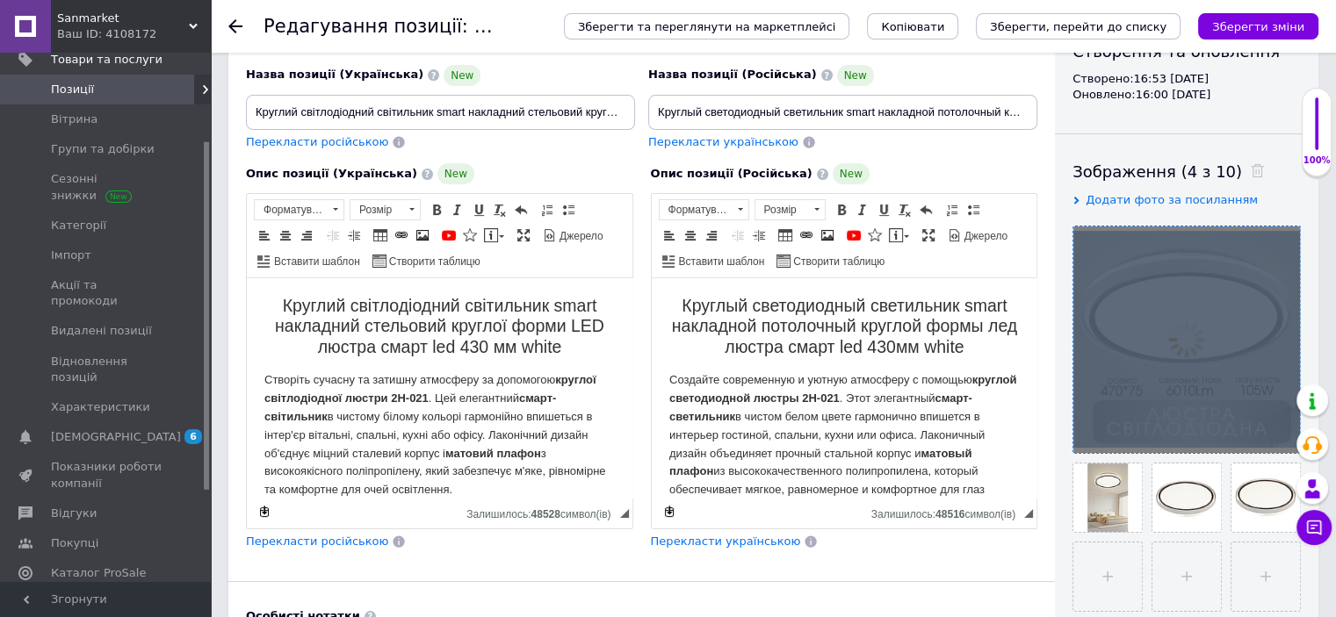
click at [1277, 434] on div at bounding box center [1186, 340] width 227 height 227
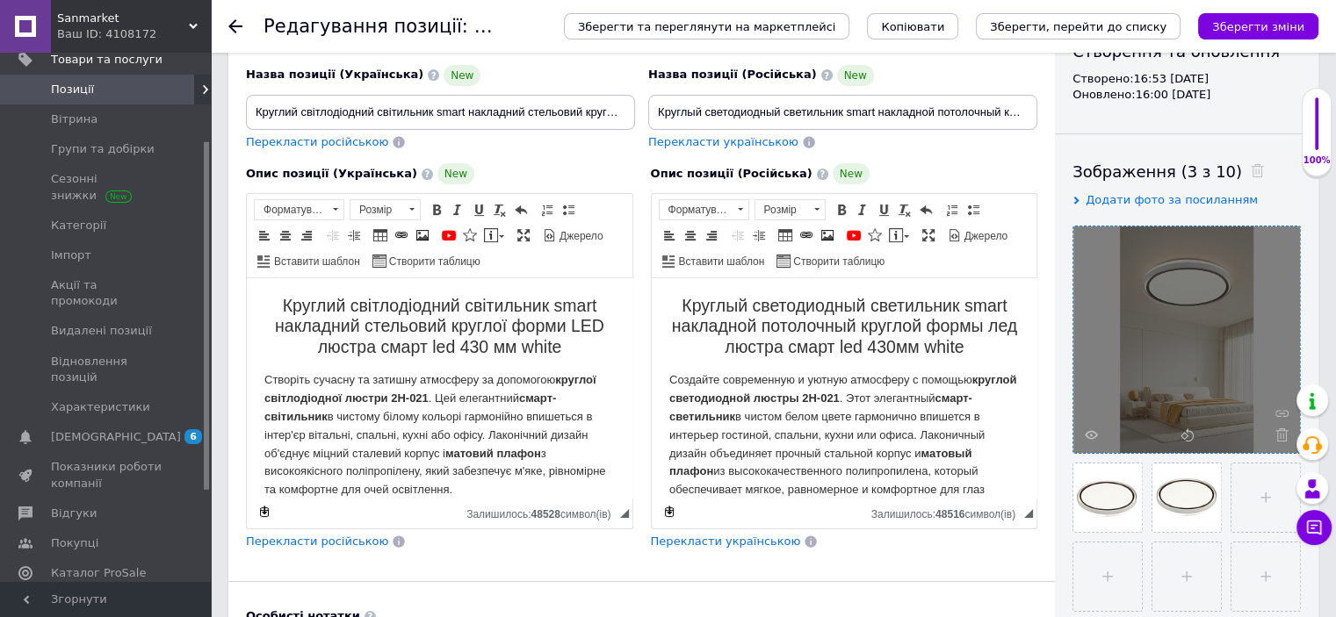
click at [1277, 434] on use at bounding box center [1281, 435] width 13 height 13
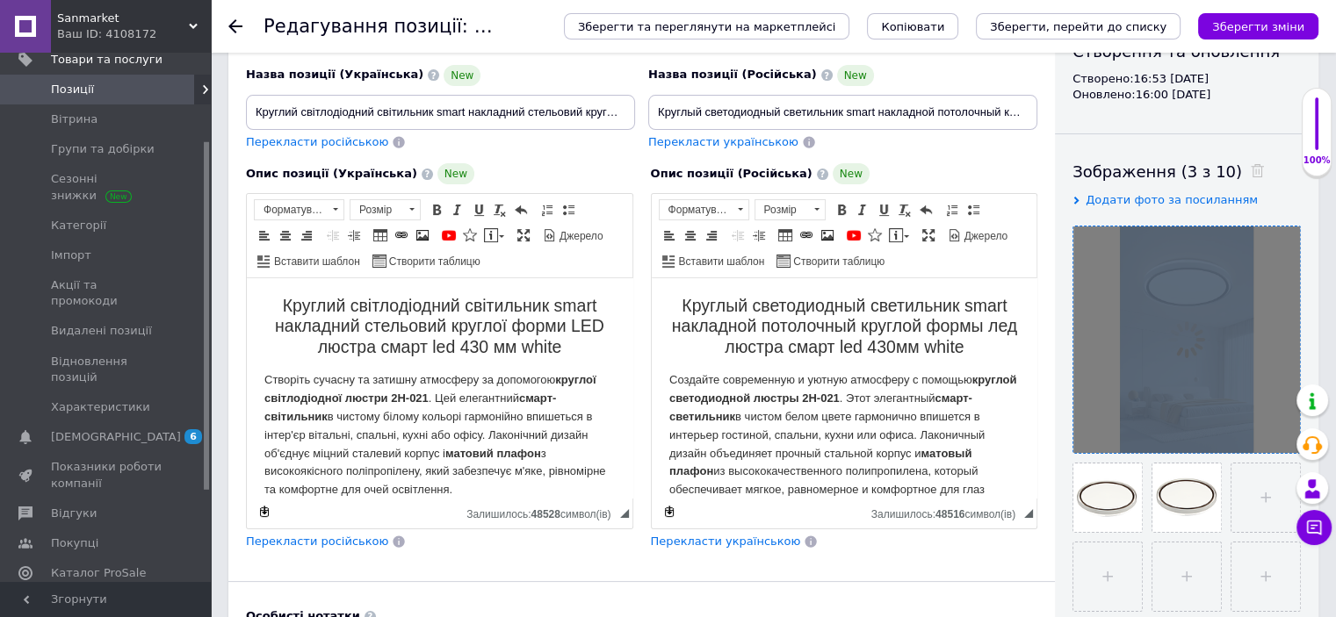
click at [1277, 434] on div at bounding box center [1186, 340] width 227 height 227
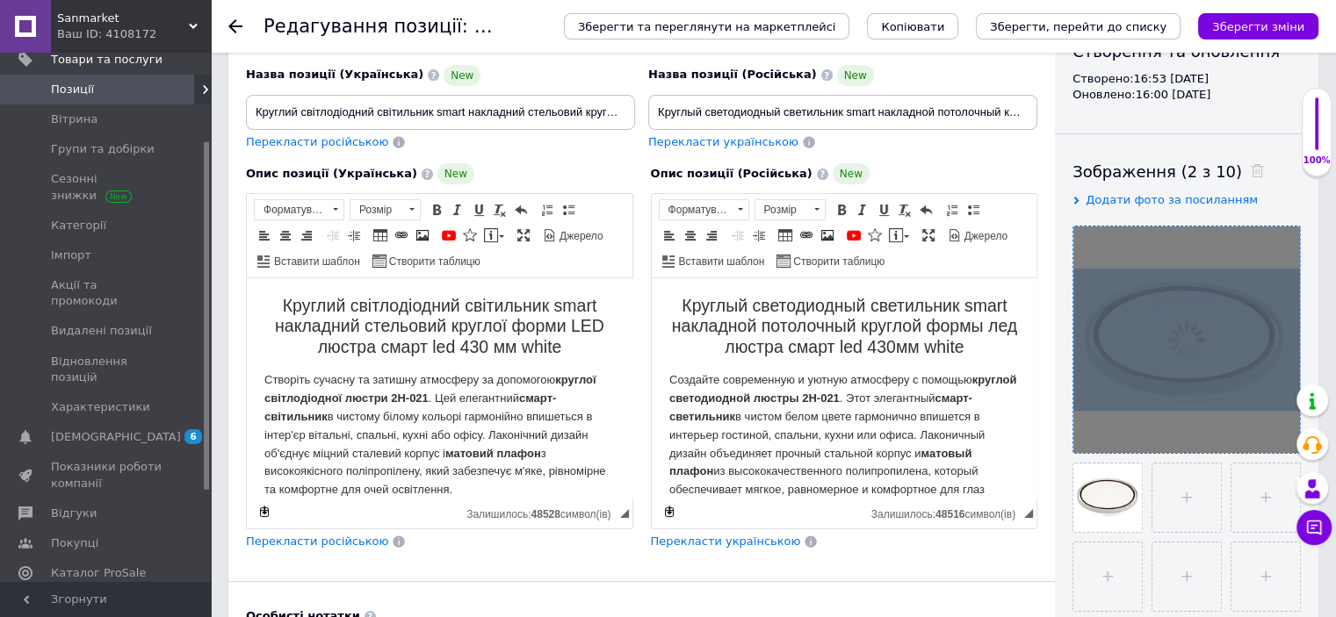
click at [1277, 433] on div at bounding box center [1186, 340] width 227 height 227
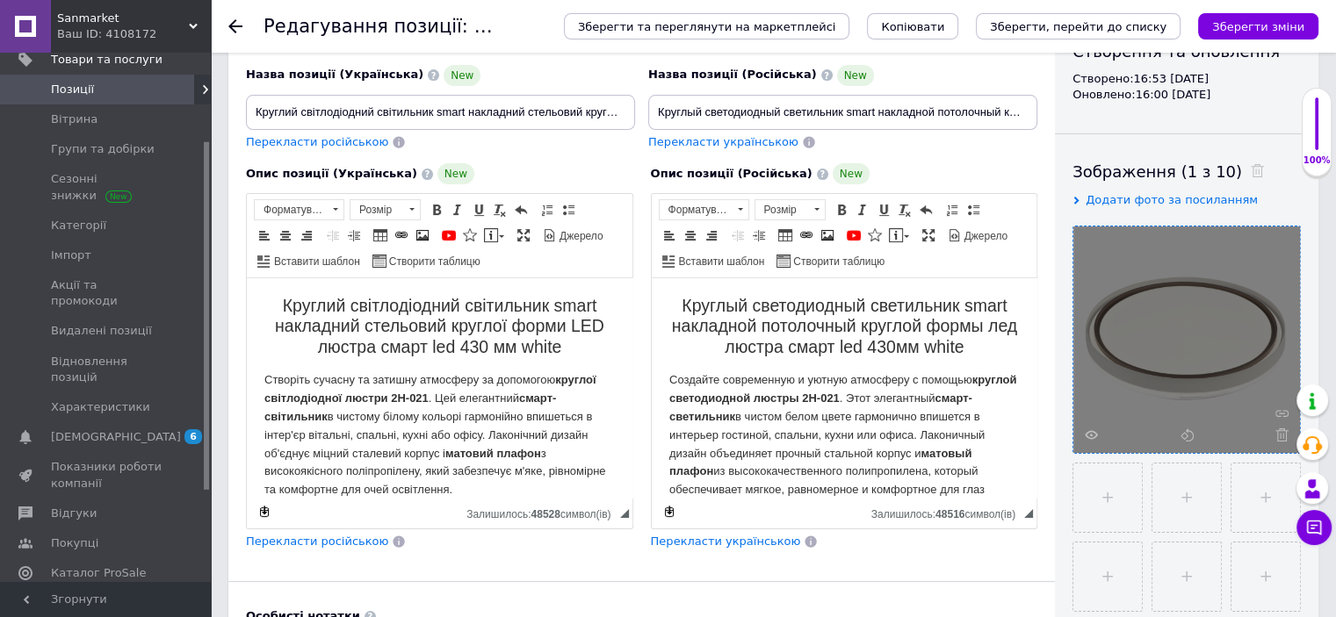
click at [1277, 433] on use at bounding box center [1281, 435] width 13 height 13
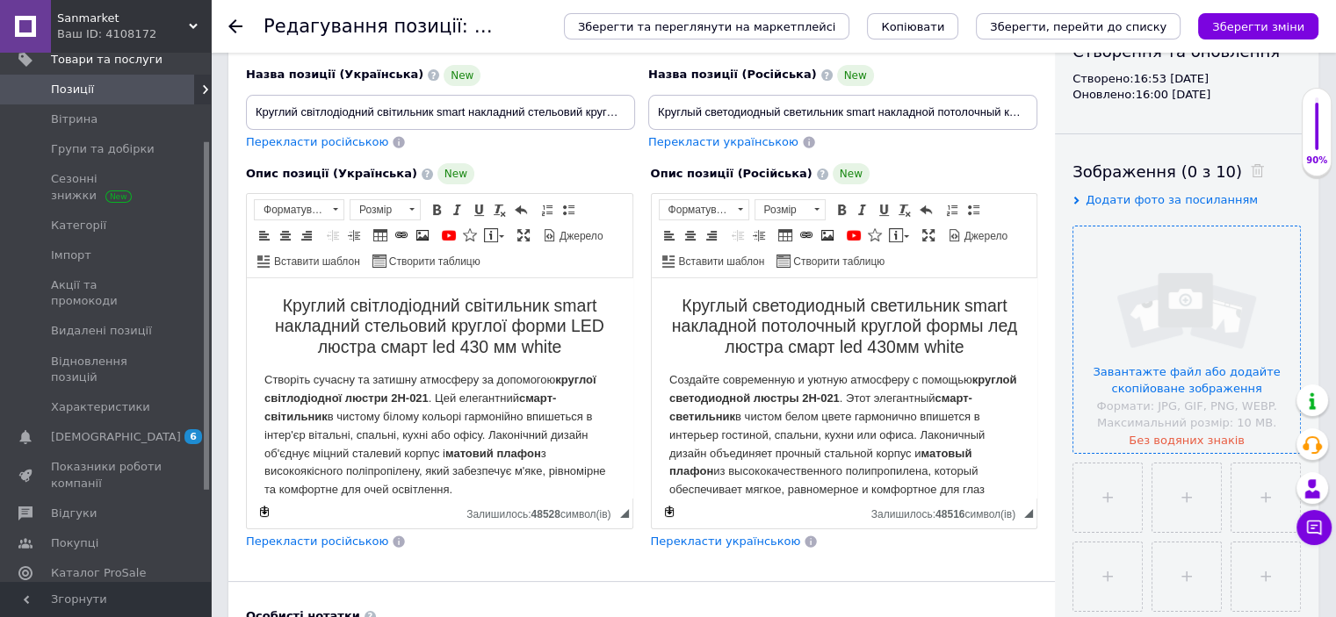
click at [1211, 411] on input "file" at bounding box center [1186, 340] width 227 height 227
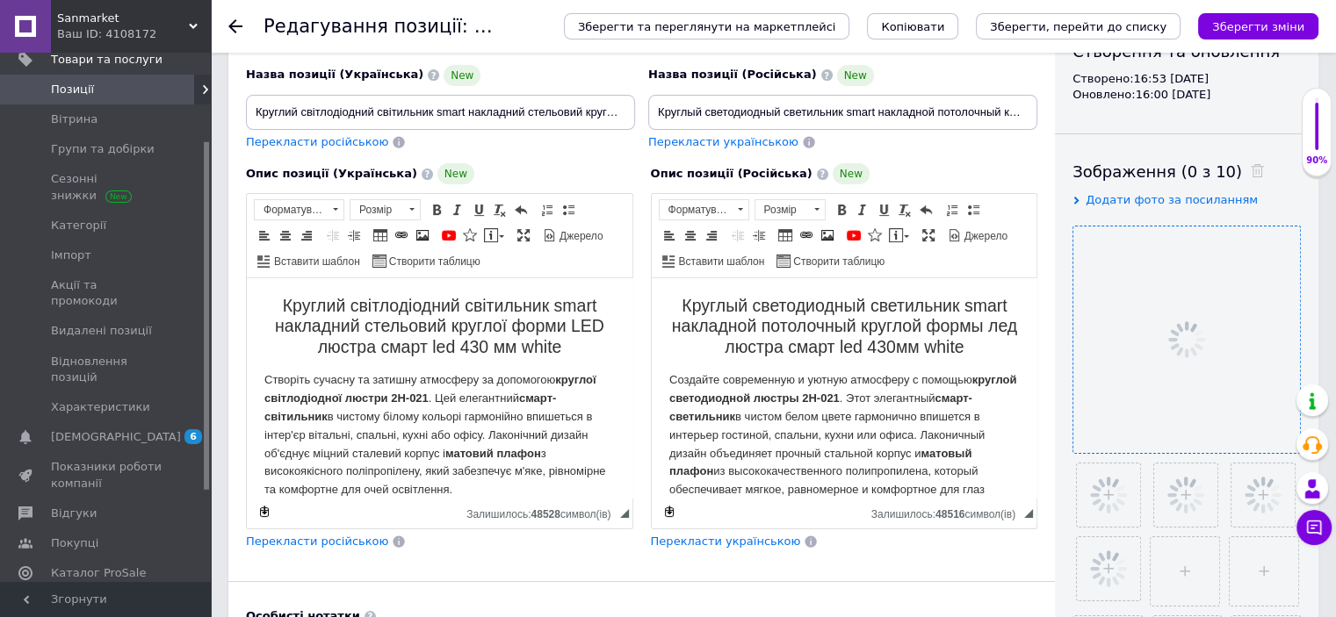
scroll to position [0, 0]
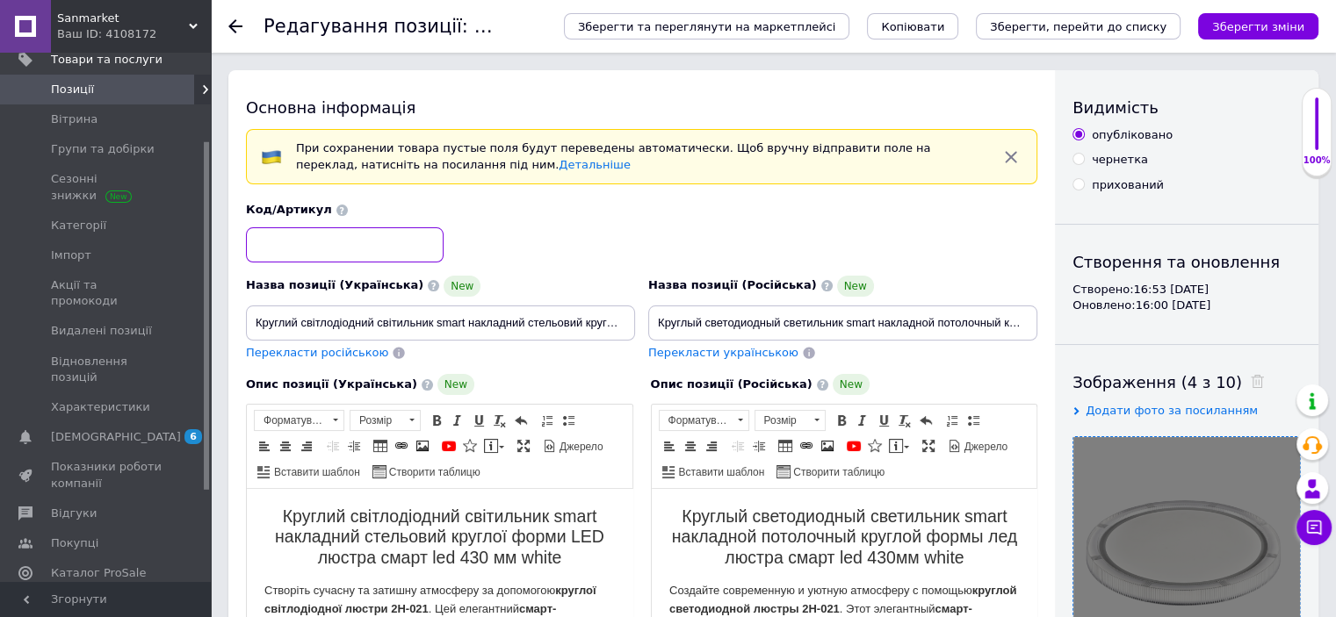
click at [356, 228] on input at bounding box center [345, 244] width 198 height 35
paste input "51005"
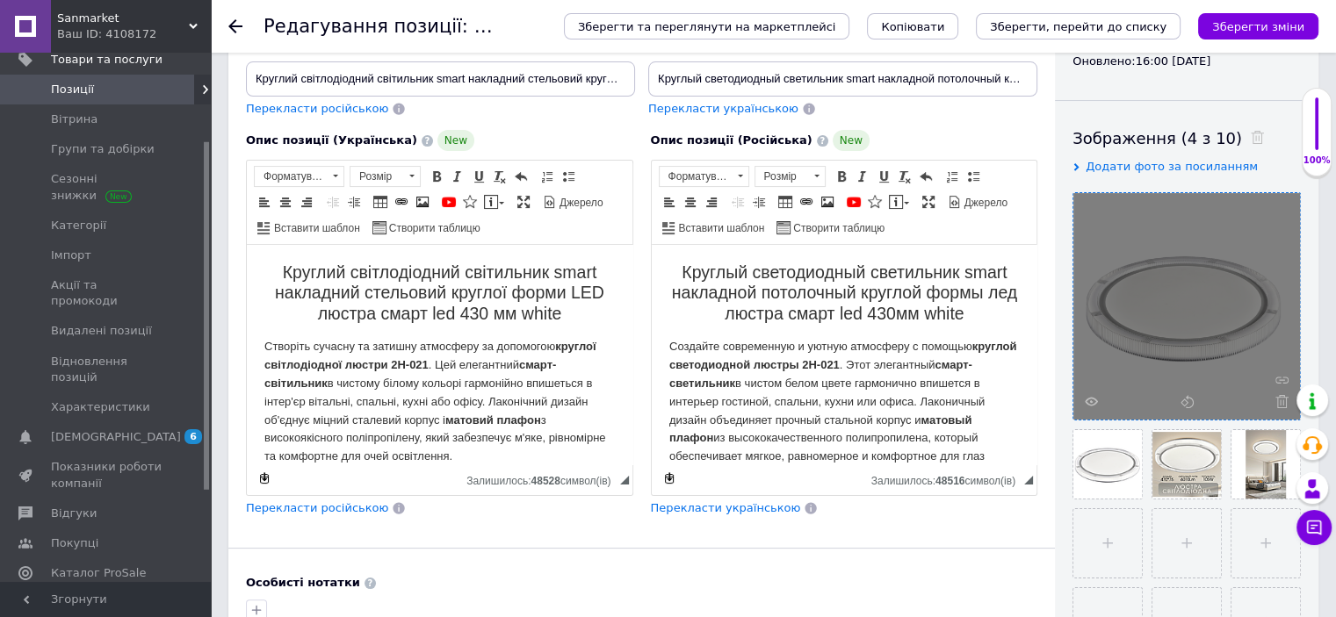
scroll to position [316, 0]
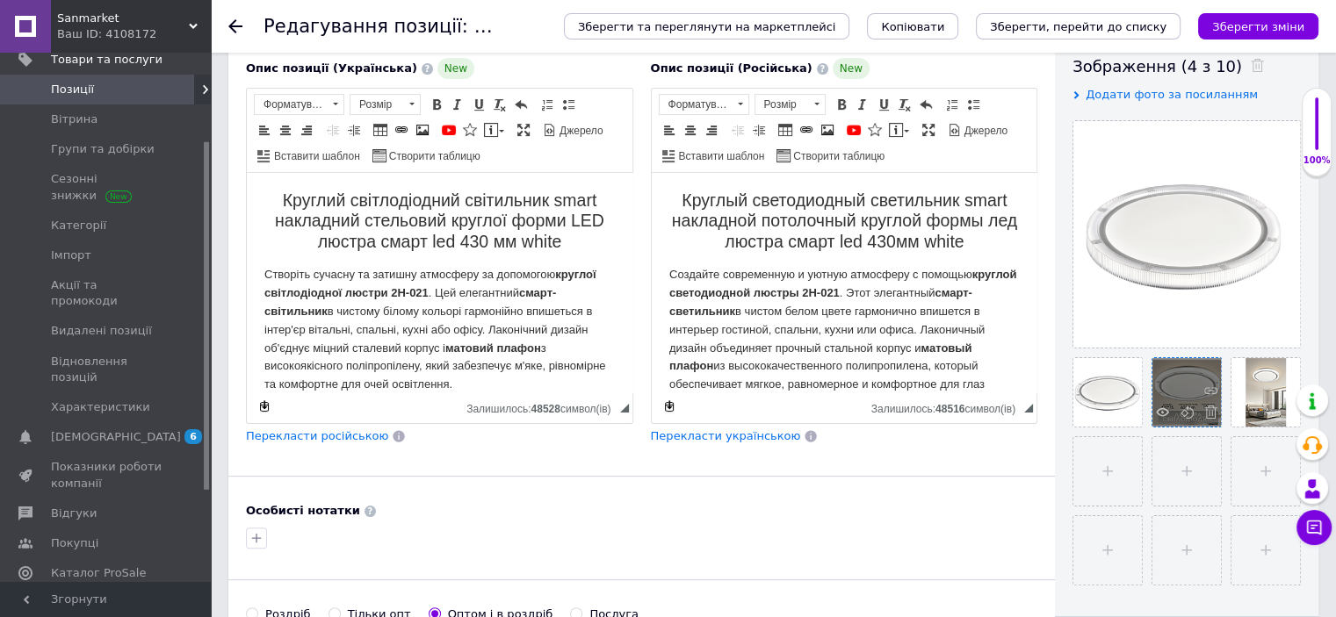
type input "51005akril"
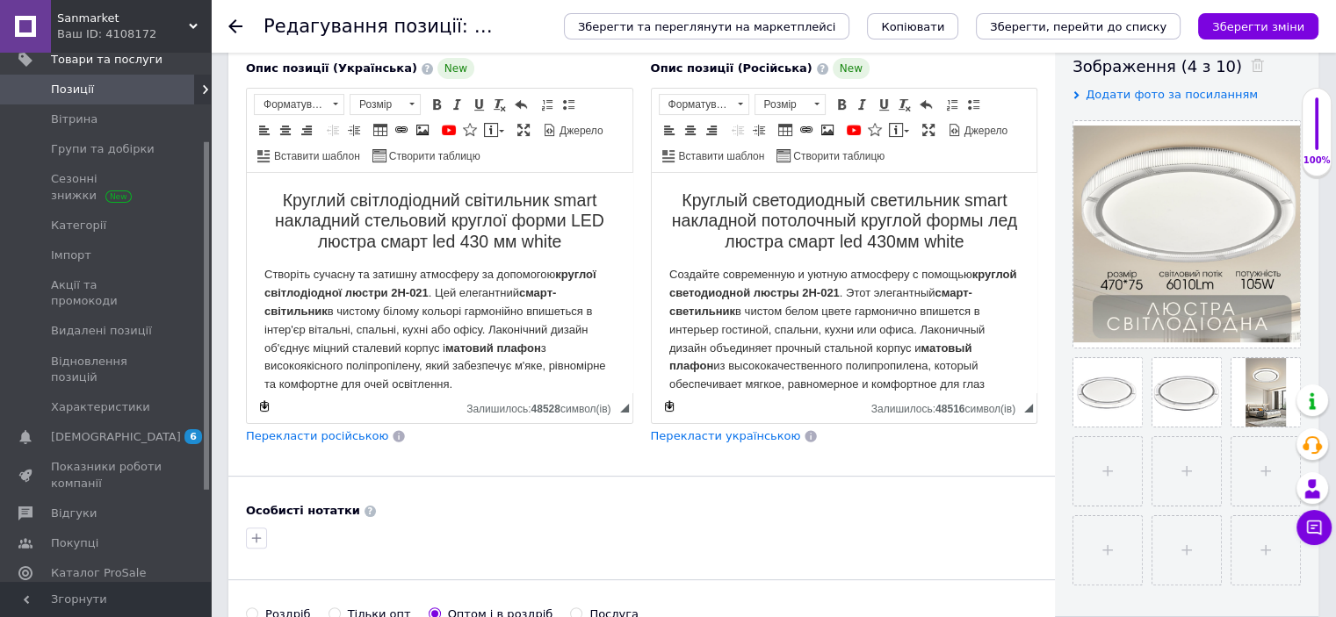
scroll to position [211, 0]
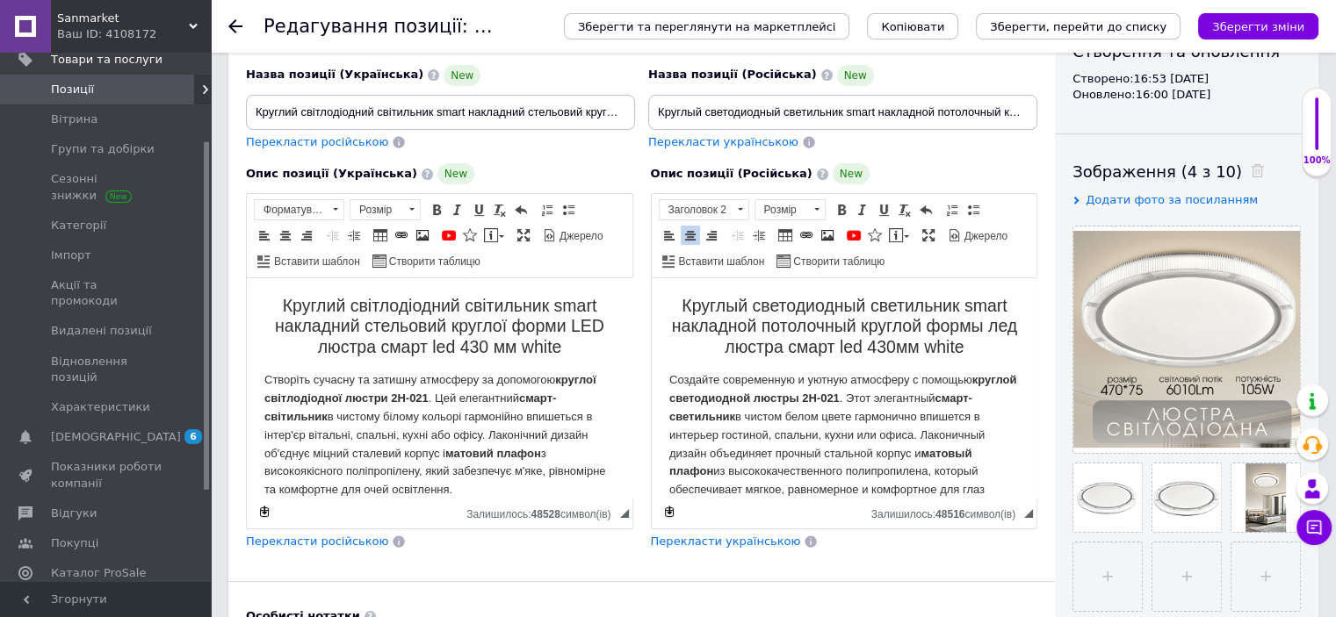
click at [985, 349] on h2 "Круглый светодиодный светильник smart накладной потолочный круглой формы лед лю…" at bounding box center [843, 326] width 350 height 61
click at [888, 399] on p "Создайте современную и уютную атмосферу с помощью круглой светодиодной люстры 2…" at bounding box center [843, 444] width 350 height 146
click at [887, 397] on p "Создайте современную и уютную атмосферу с помощью круглой светодиодной люстры 2…" at bounding box center [843, 444] width 350 height 146
click at [426, 400] on strong "круглої світлодіодної люстри 2H-021" at bounding box center [430, 389] width 332 height 32
click at [561, 349] on h2 "Круглий світлодіодний світильник smart накладний стельовий круглої форми LED лю…" at bounding box center [439, 326] width 350 height 61
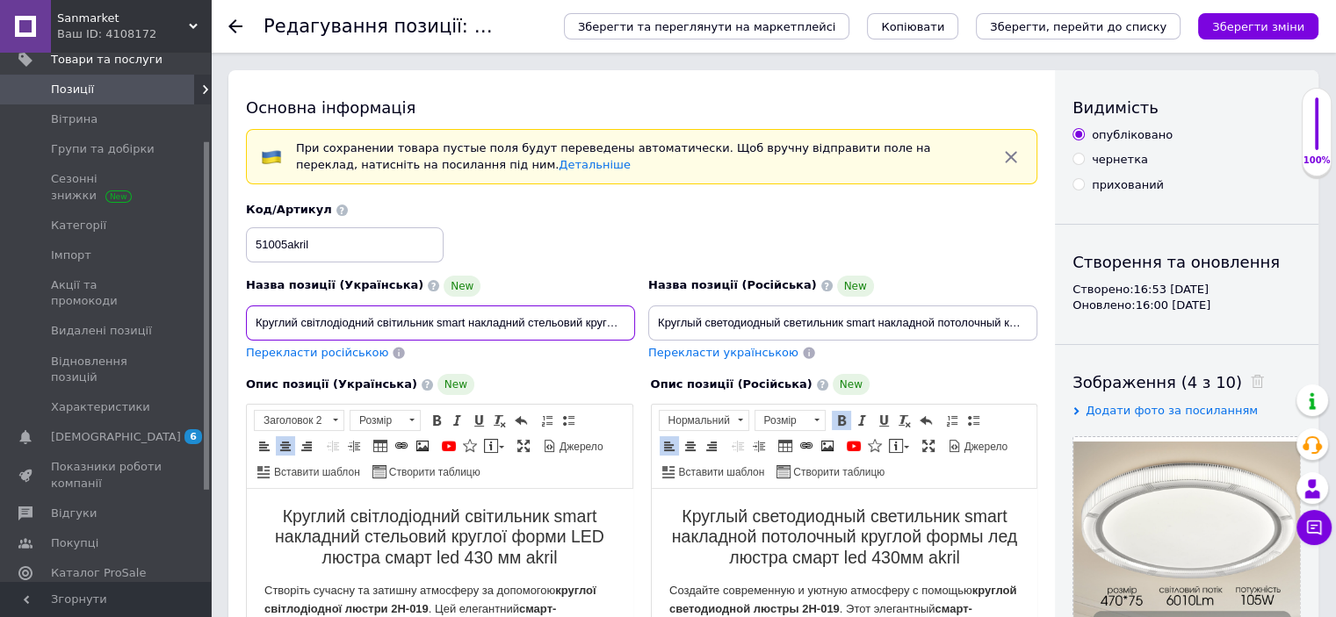
scroll to position [0, 229]
drag, startPoint x: 604, startPoint y: 322, endPoint x: 703, endPoint y: 322, distance: 99.2
click at [703, 322] on div "Назва позиції (Українська) New Круглий світлодіодний світильник smart накладний…" at bounding box center [642, 282] width 804 height 172
click at [624, 324] on input "Круглий світлодіодний світильник smart накладний стельовий круглої форми LED лю…" at bounding box center [440, 323] width 389 height 35
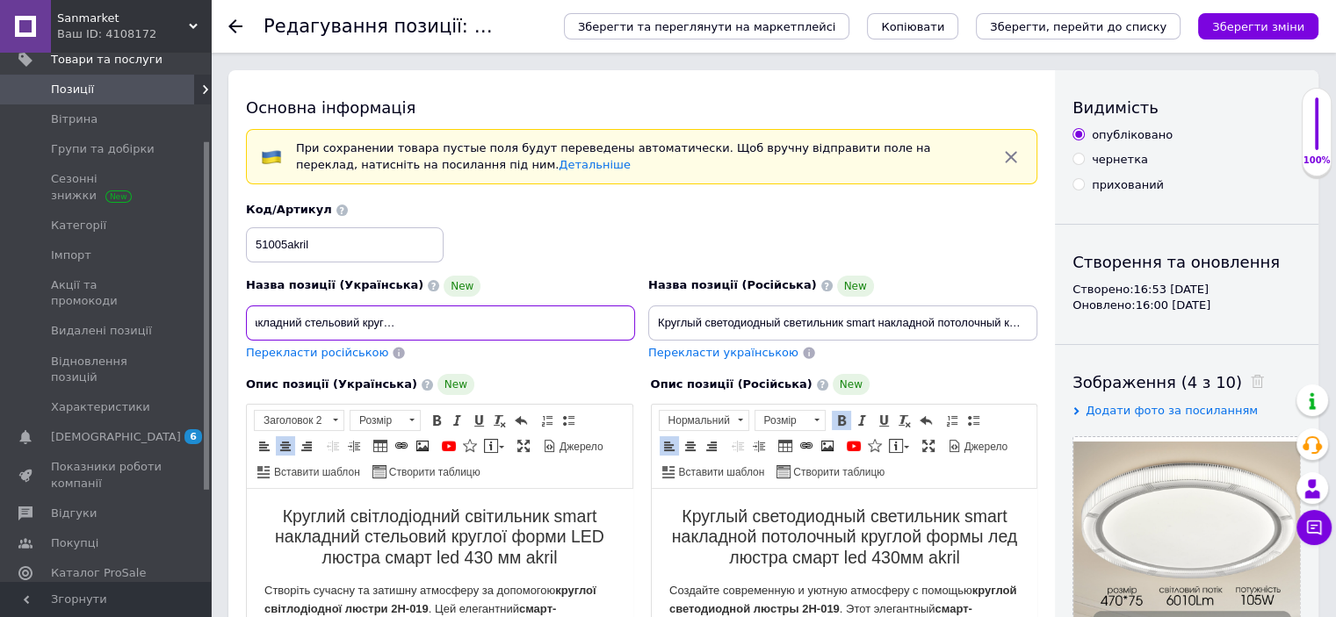
type input "Круглий світлодіодний світильник smart накладний стельовий круглої форми LED лю…"
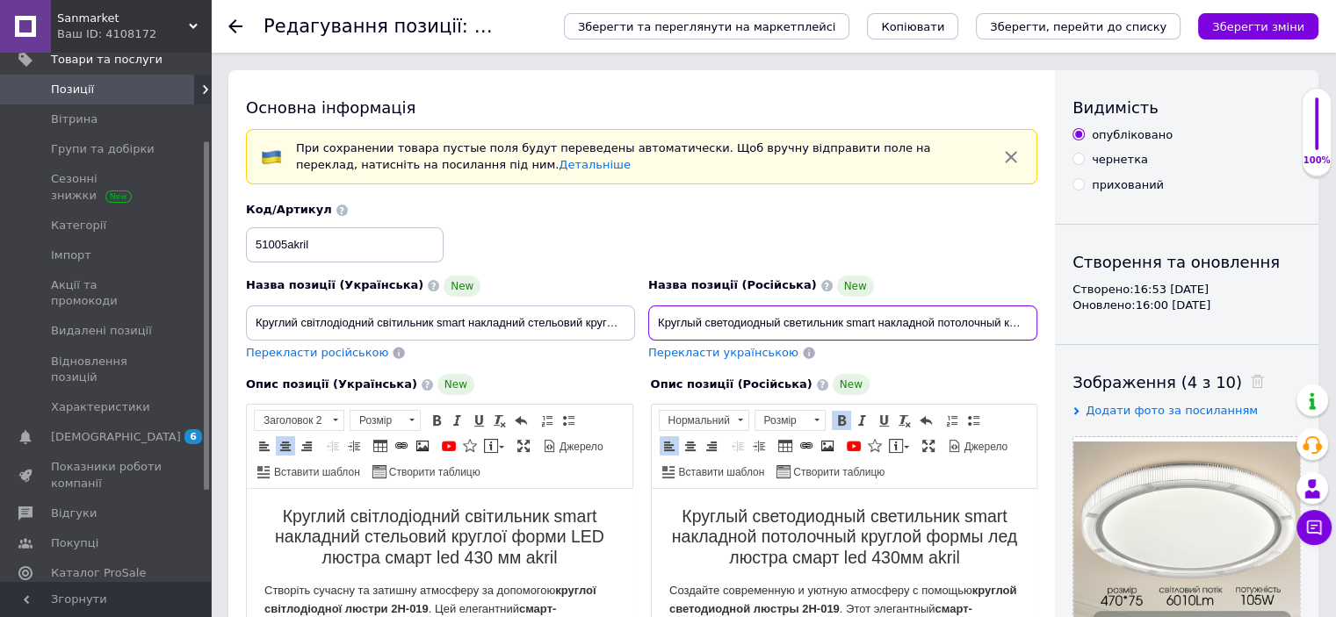
scroll to position [0, 244]
drag, startPoint x: 987, startPoint y: 321, endPoint x: 1125, endPoint y: 334, distance: 138.4
click at [1028, 321] on input "Круглый светодиодный светильник smart накладной потолочный круглой формы лед лю…" at bounding box center [842, 323] width 389 height 35
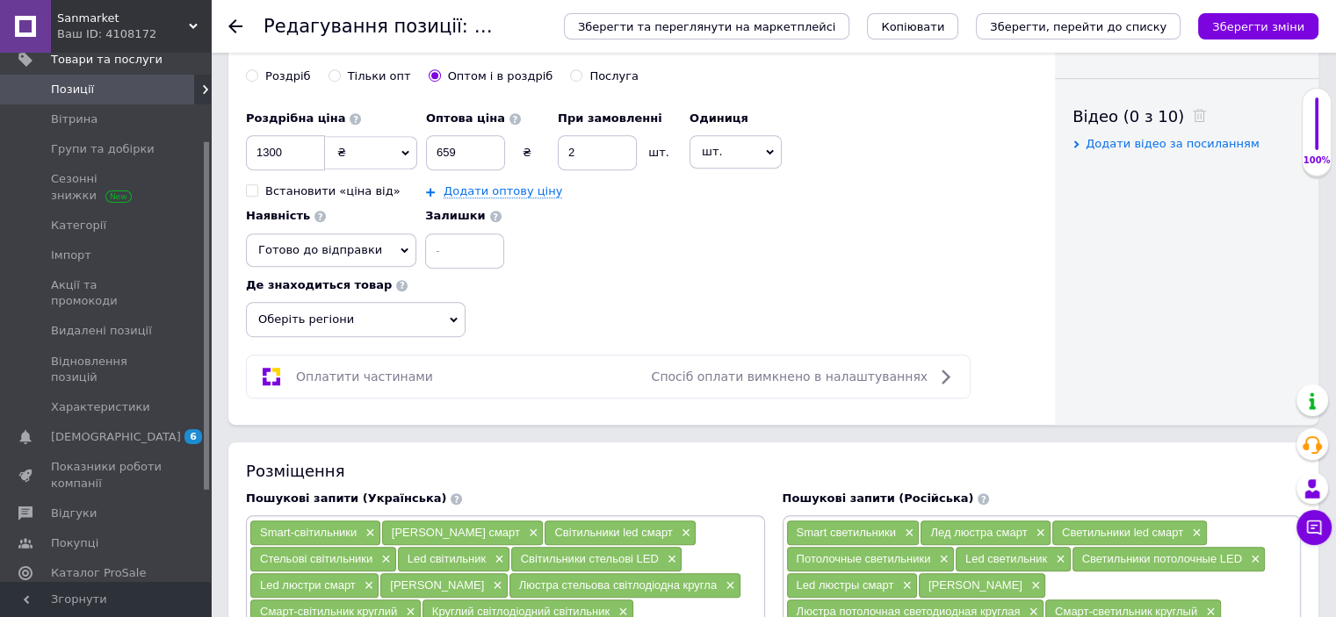
scroll to position [948, 0]
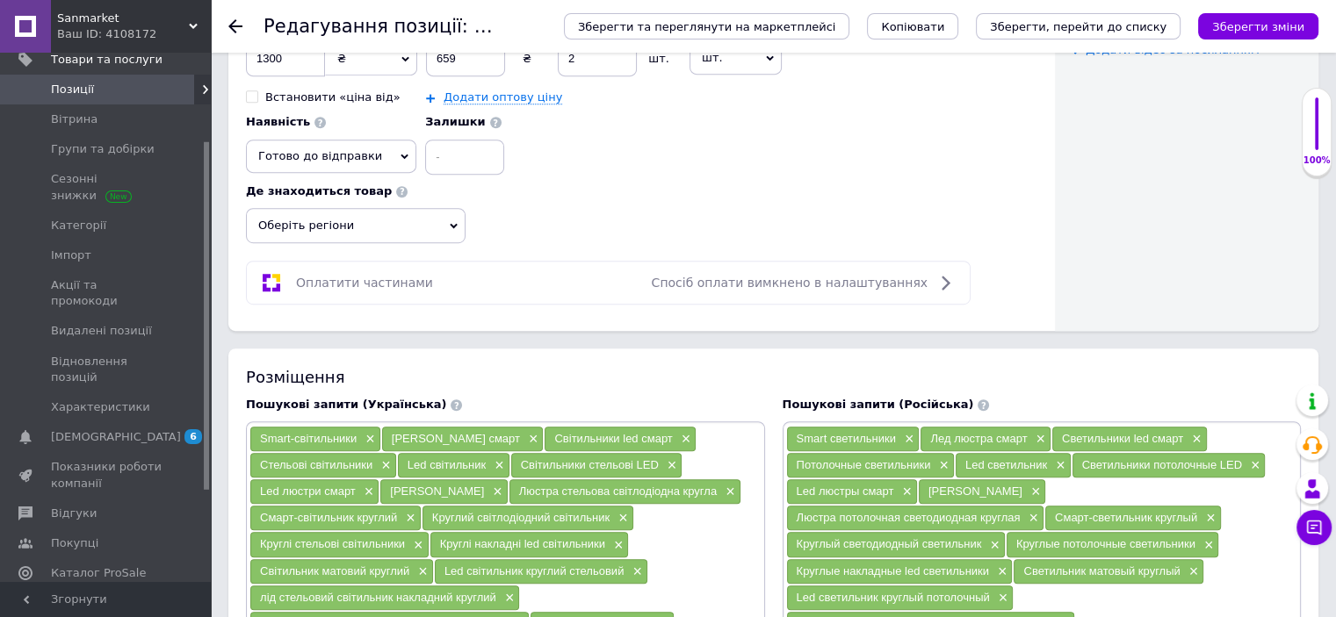
type input "Круглый светодиодный светильник smart накладной потолочный круглой формы лед лю…"
click at [278, 212] on span "Оберіть регіони" at bounding box center [356, 225] width 220 height 35
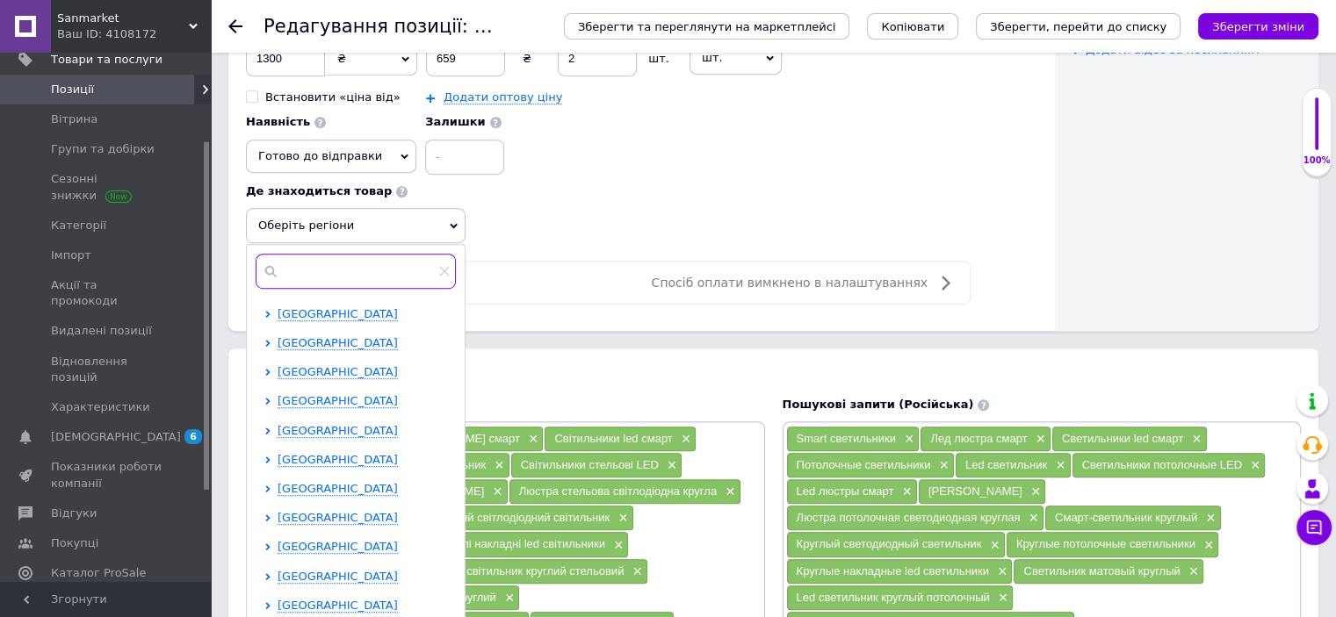
click at [350, 268] on input "text" at bounding box center [356, 271] width 200 height 35
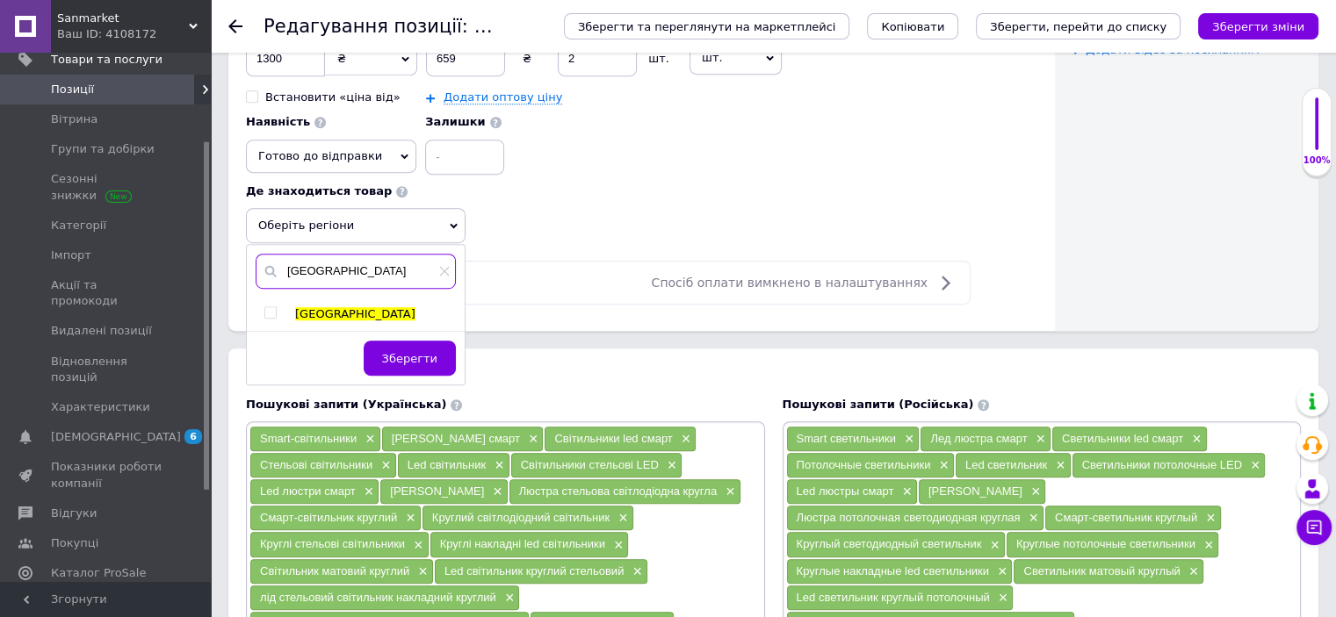
type input "[GEOGRAPHIC_DATA]"
click at [267, 308] on input "checkbox" at bounding box center [269, 312] width 11 height 11
checkbox input "true"
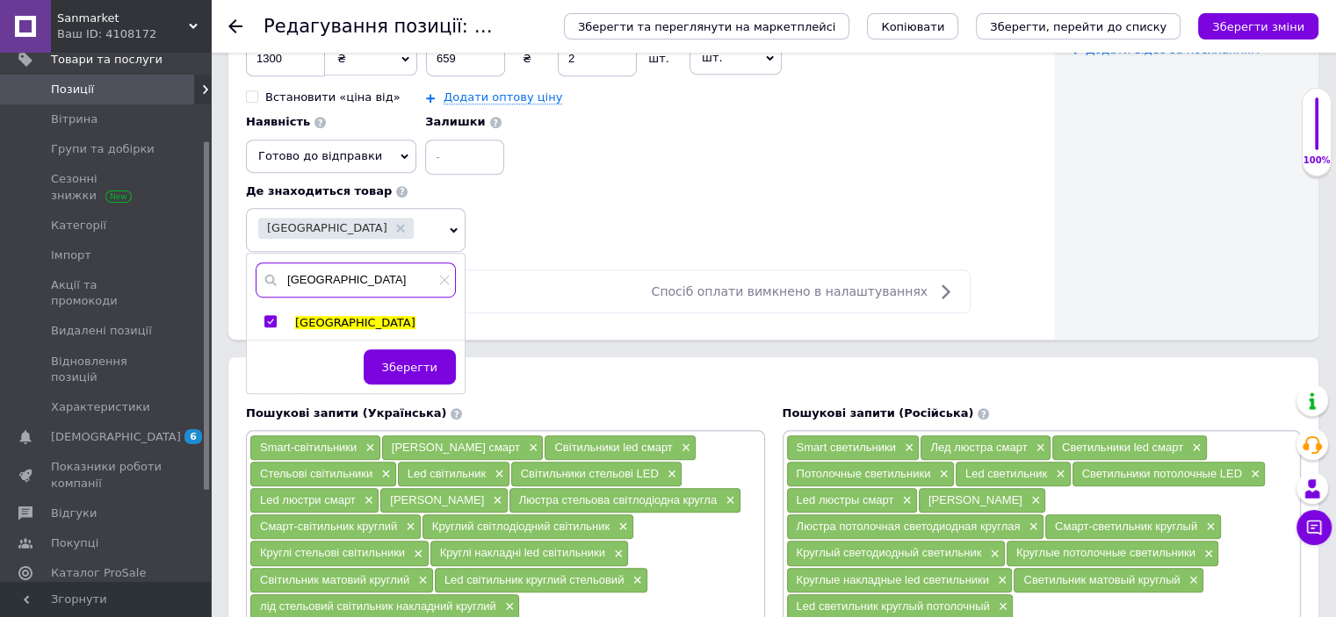
click at [319, 270] on input "[GEOGRAPHIC_DATA]" at bounding box center [356, 280] width 200 height 35
type input "к"
type input "[GEOGRAPHIC_DATA]"
click at [269, 319] on input "checkbox" at bounding box center [269, 321] width 11 height 11
checkbox input "true"
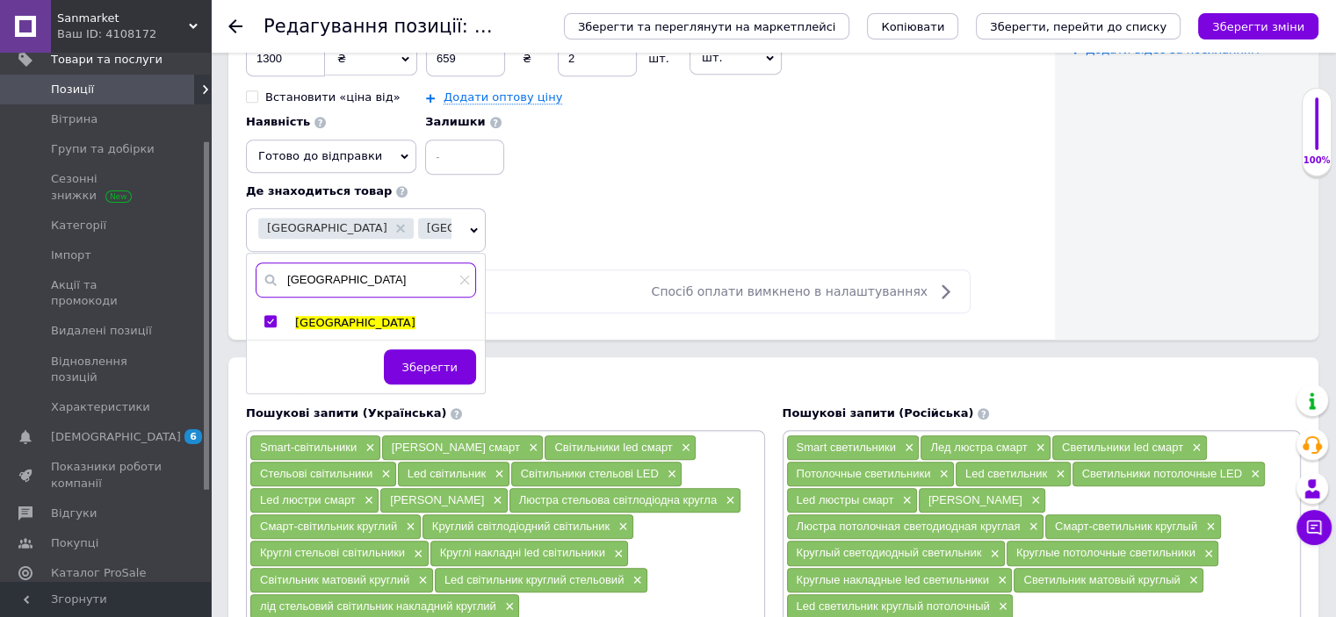
click at [338, 273] on input "[GEOGRAPHIC_DATA]" at bounding box center [366, 280] width 220 height 35
type input "о"
type input "дніпро"
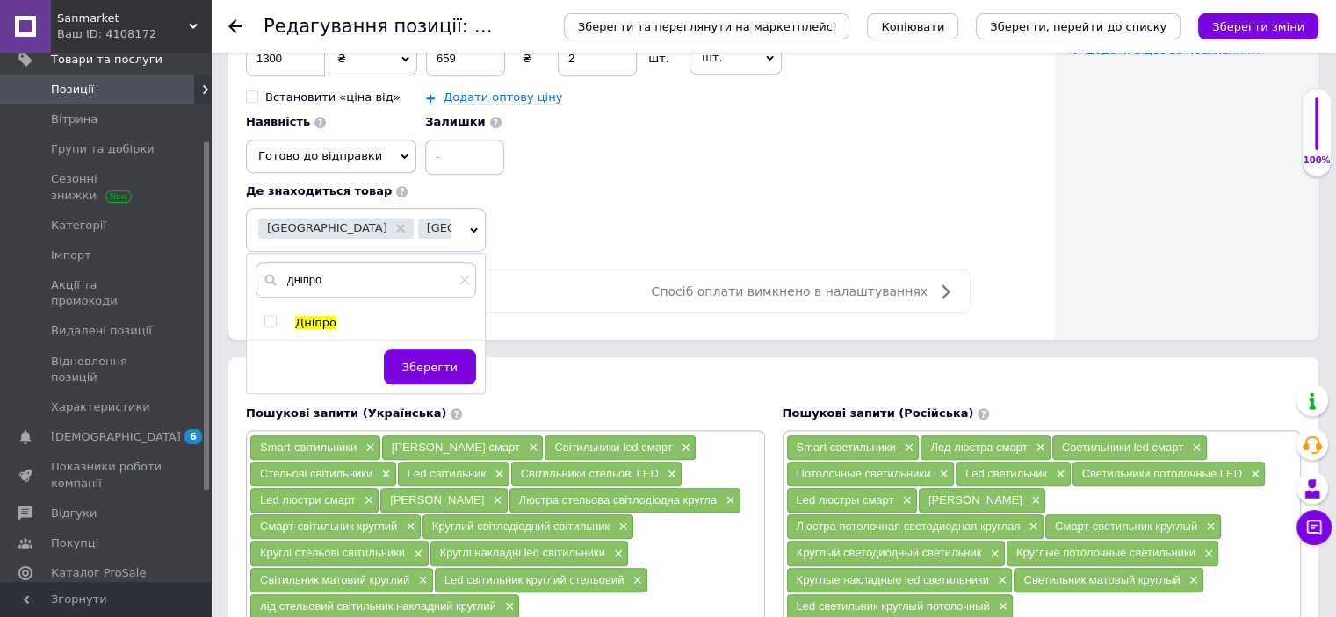
click at [267, 316] on input "checkbox" at bounding box center [269, 321] width 11 height 11
checkbox input "true"
click at [407, 371] on button "Зберегти" at bounding box center [430, 367] width 92 height 35
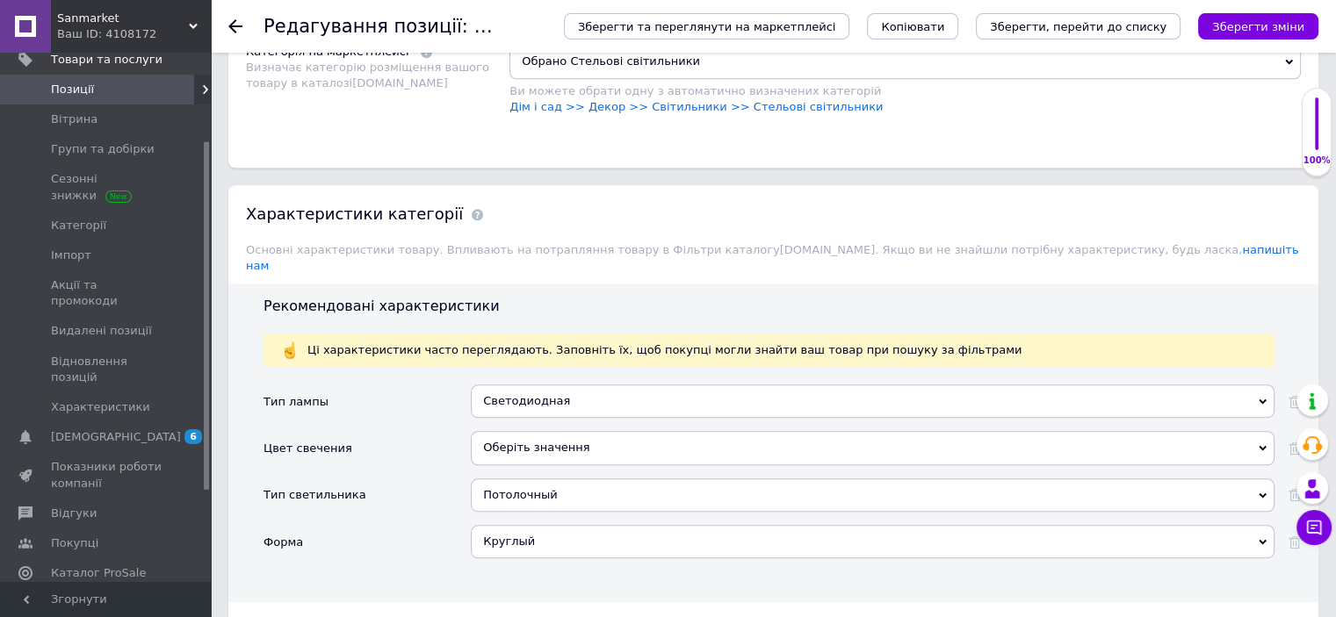
scroll to position [2108, 0]
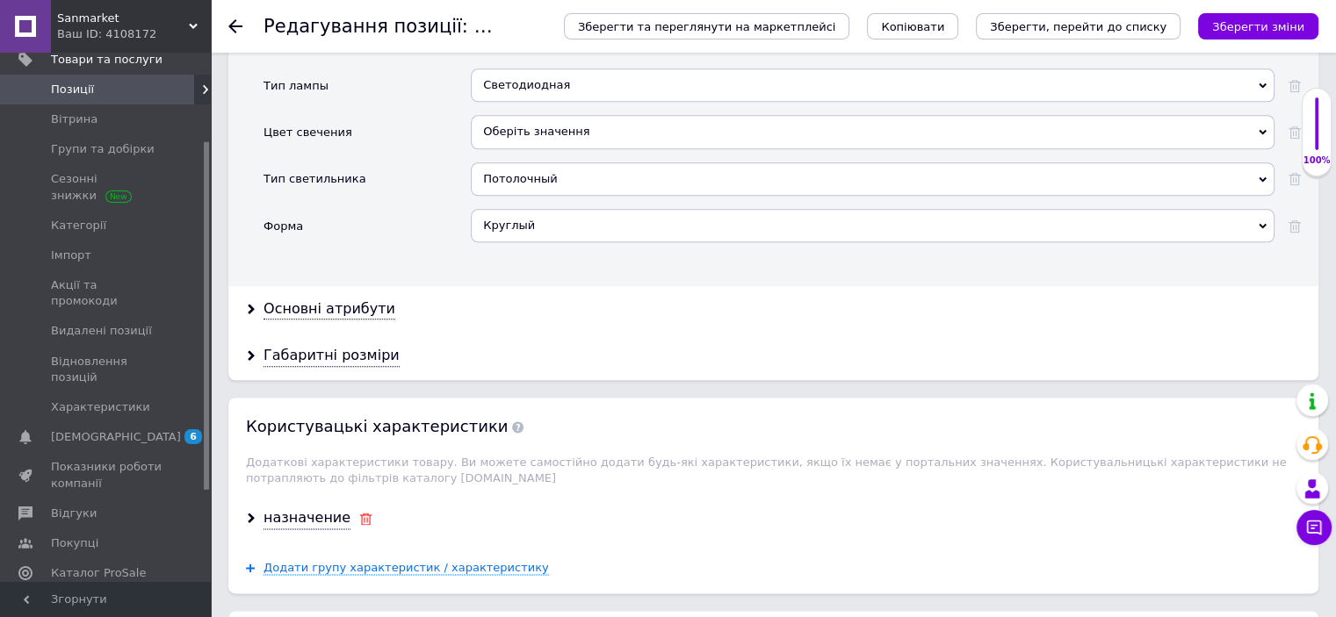
click at [359, 511] on div at bounding box center [365, 519] width 13 height 16
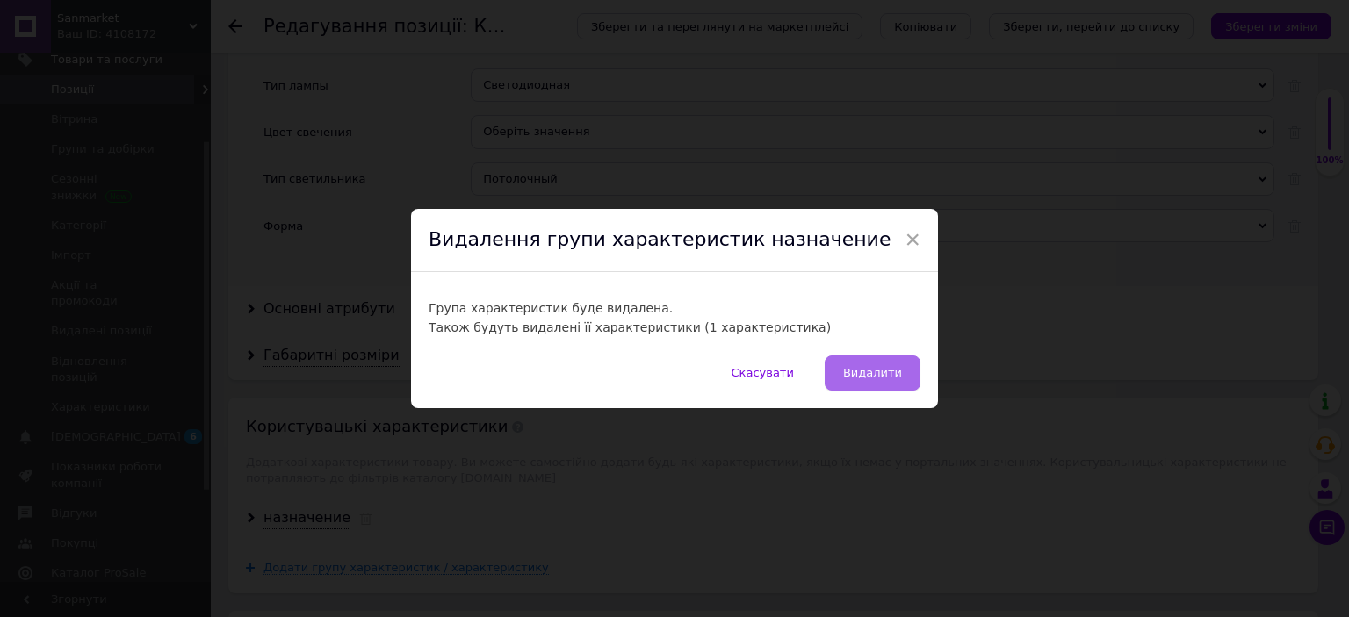
click at [885, 375] on span "Видалити" at bounding box center [872, 372] width 59 height 13
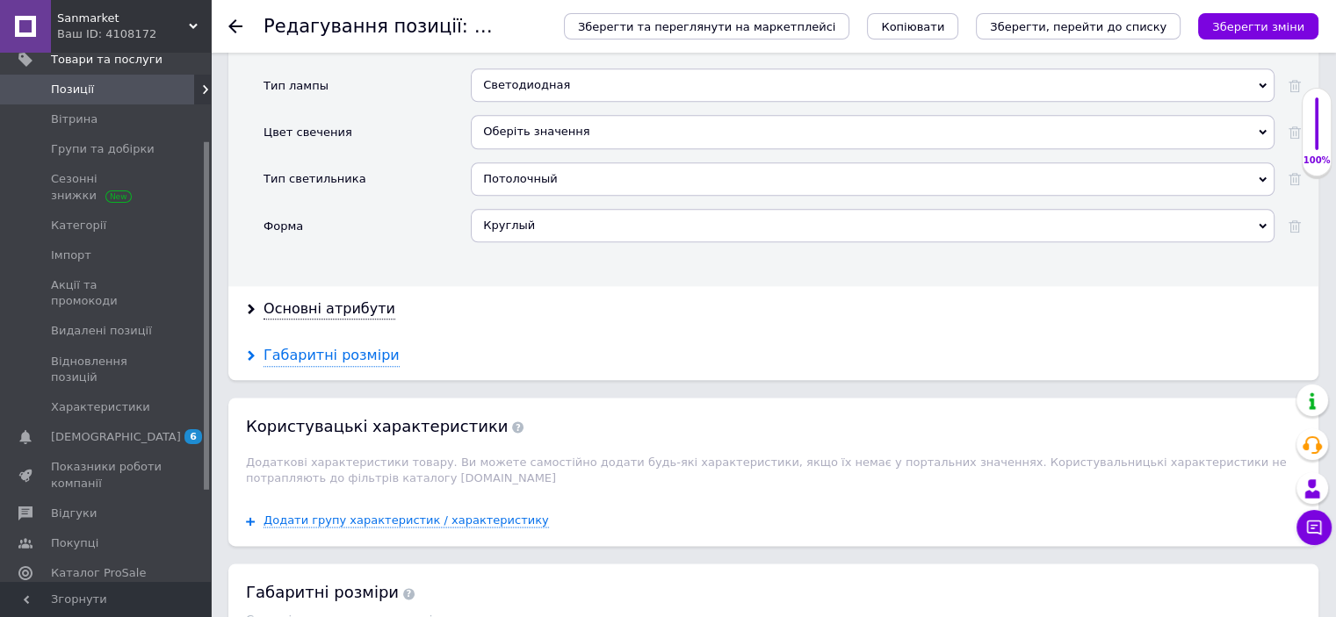
click at [373, 346] on div "Габаритні розміри" at bounding box center [331, 356] width 136 height 20
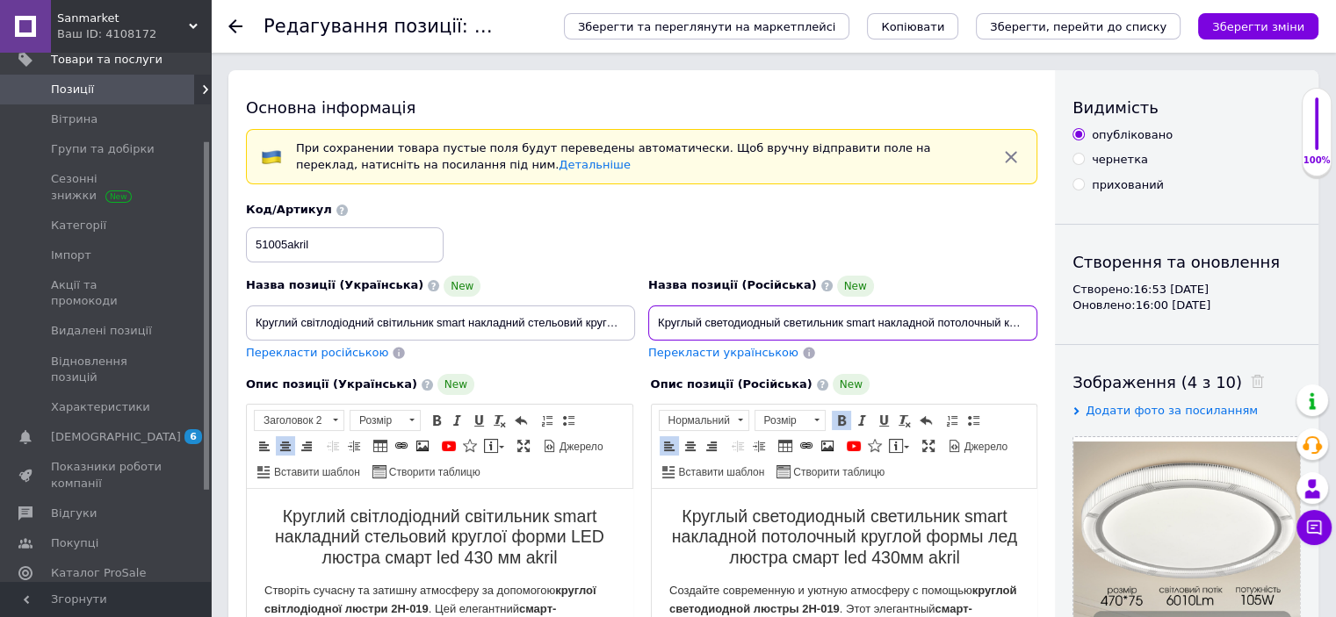
scroll to position [0, 239]
drag, startPoint x: 660, startPoint y: 321, endPoint x: 1071, endPoint y: 336, distance: 410.4
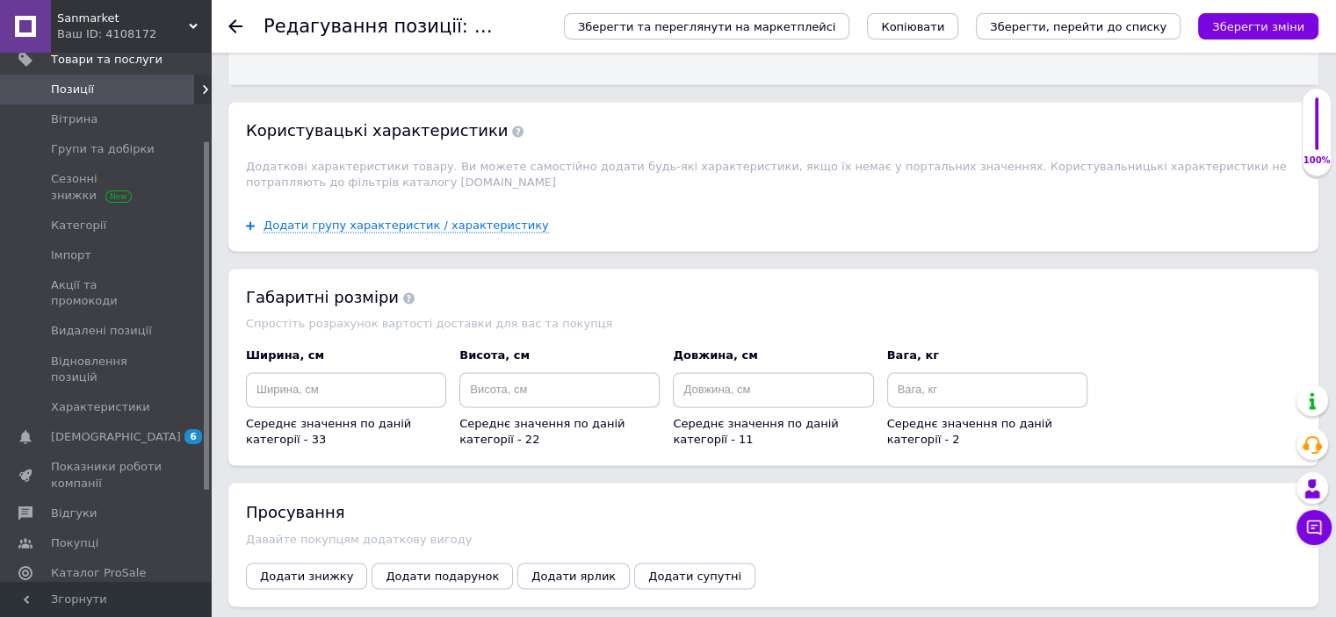
scroll to position [2721, 0]
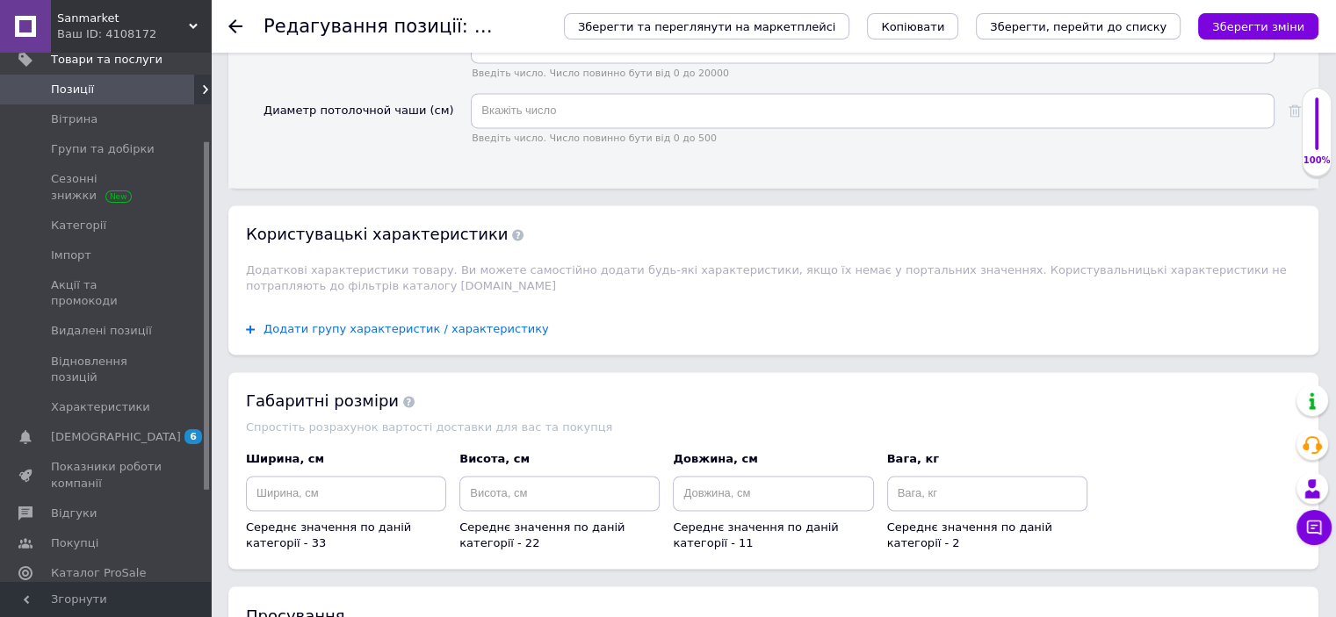
click at [457, 322] on span "Додати групу характеристик / характеристику" at bounding box center [405, 329] width 285 height 14
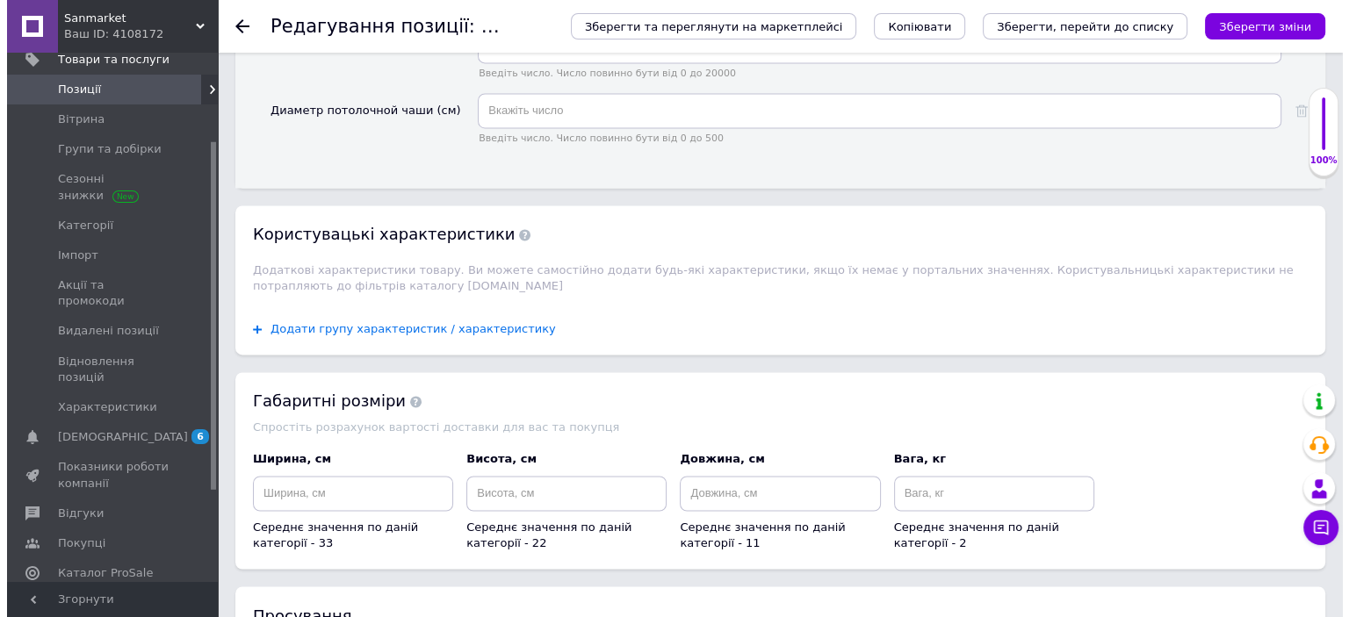
scroll to position [0, 0]
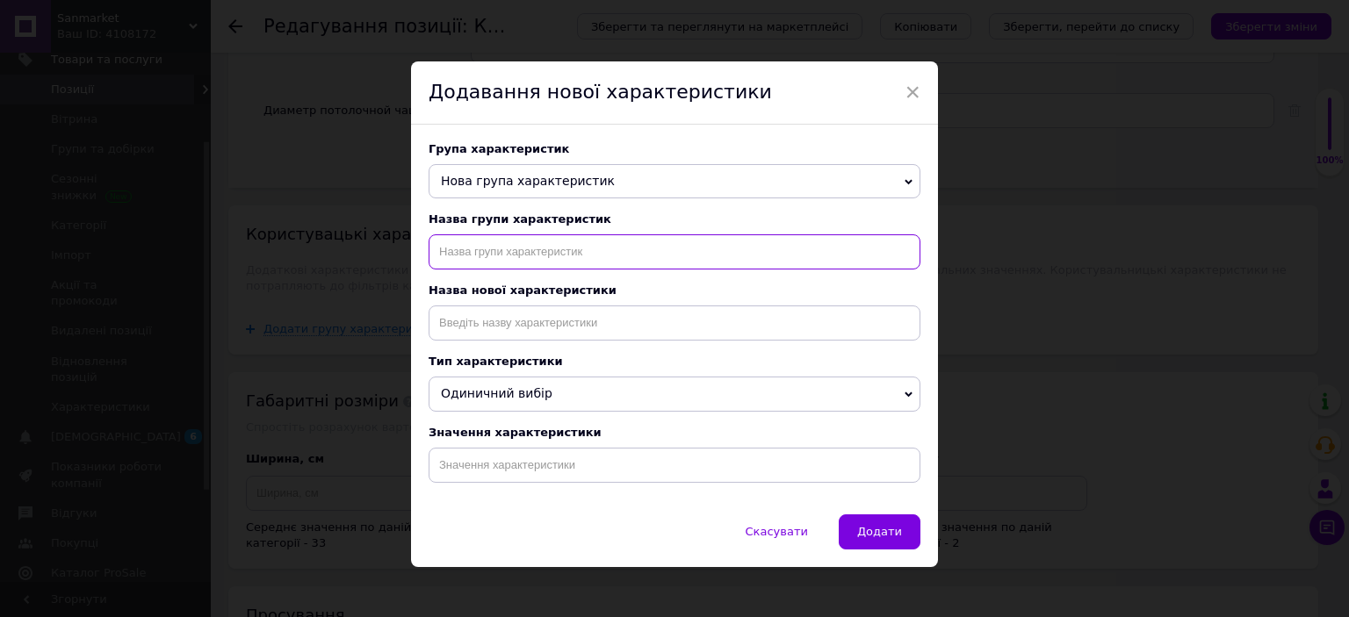
click at [620, 256] on input "text" at bounding box center [675, 251] width 492 height 35
type input "назначение"
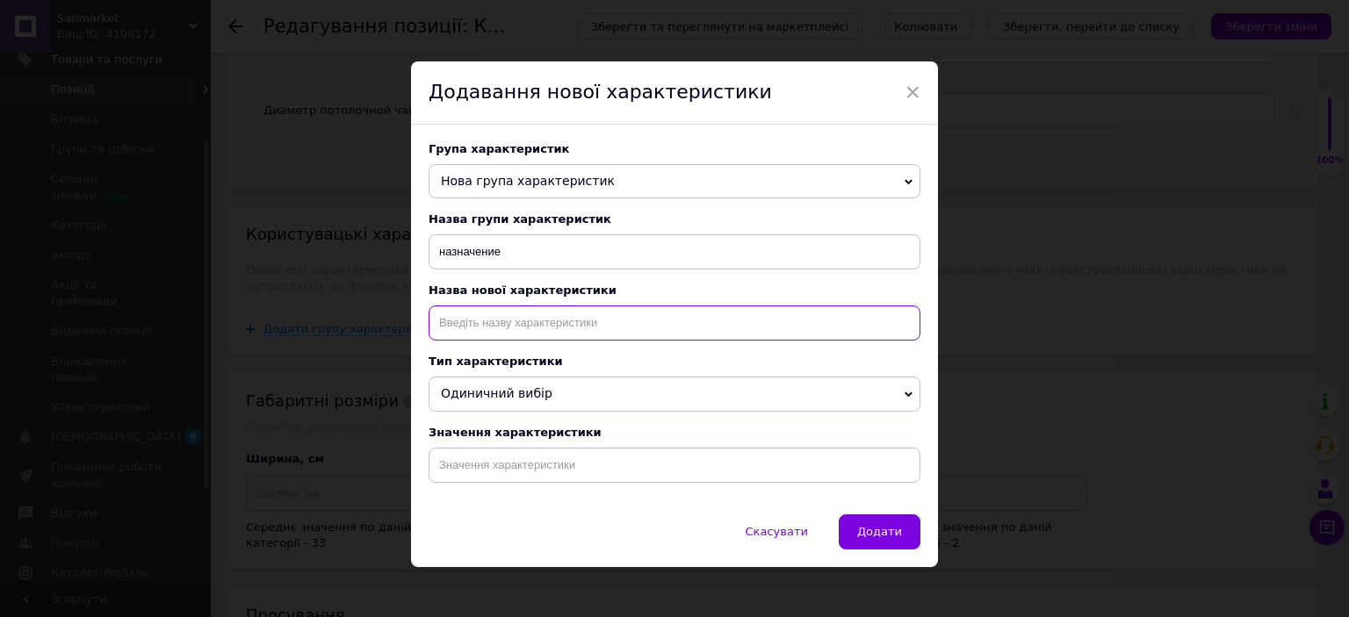
drag, startPoint x: 595, startPoint y: 314, endPoint x: 601, endPoint y: 322, distance: 10.7
click at [598, 320] on input at bounding box center [675, 323] width 492 height 35
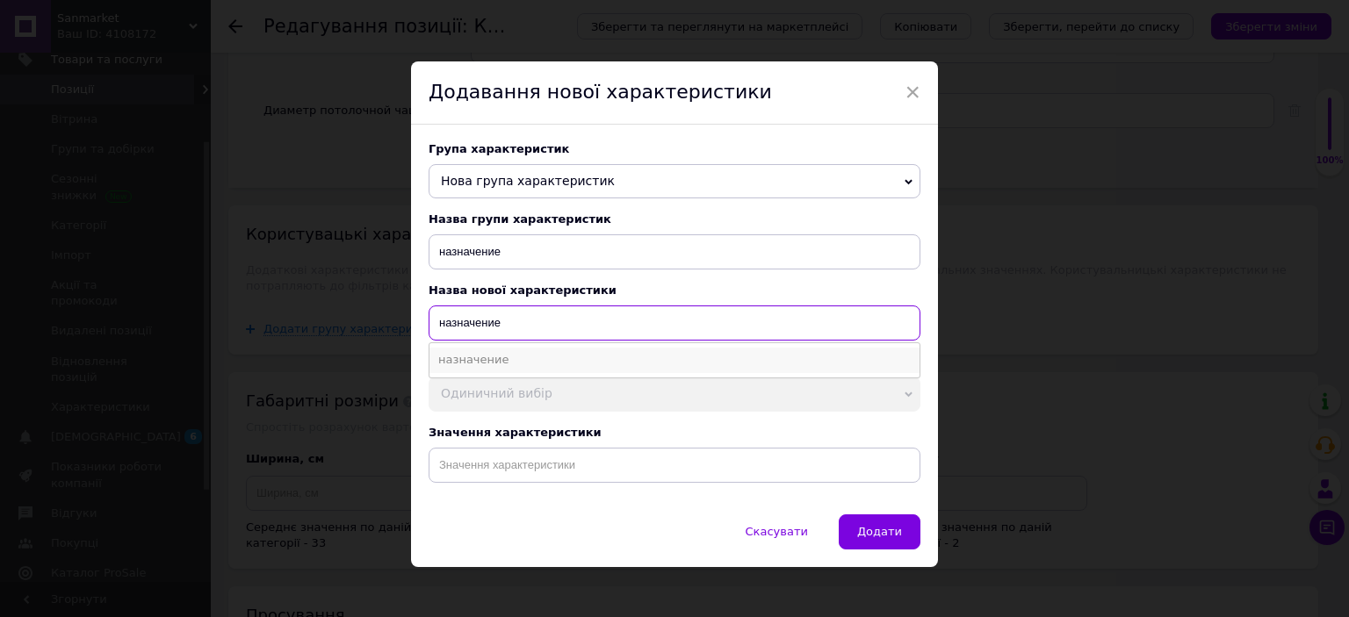
type input "назначение"
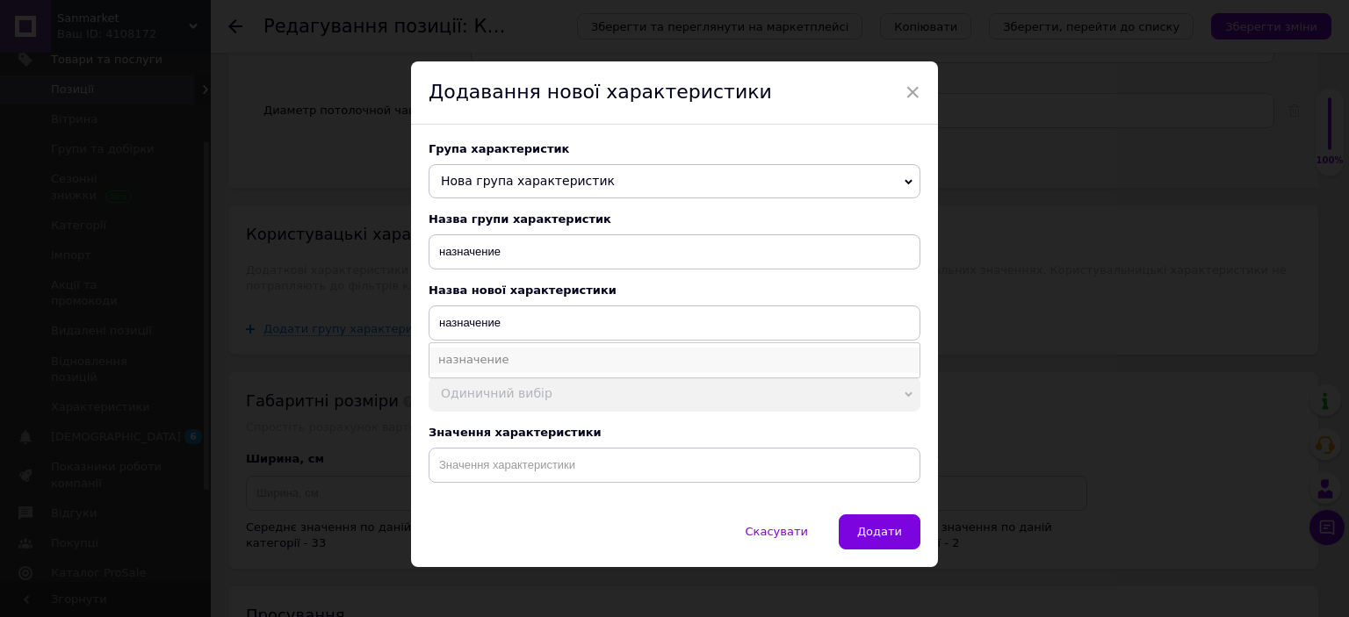
click at [490, 372] on li "назначение" at bounding box center [674, 360] width 490 height 25
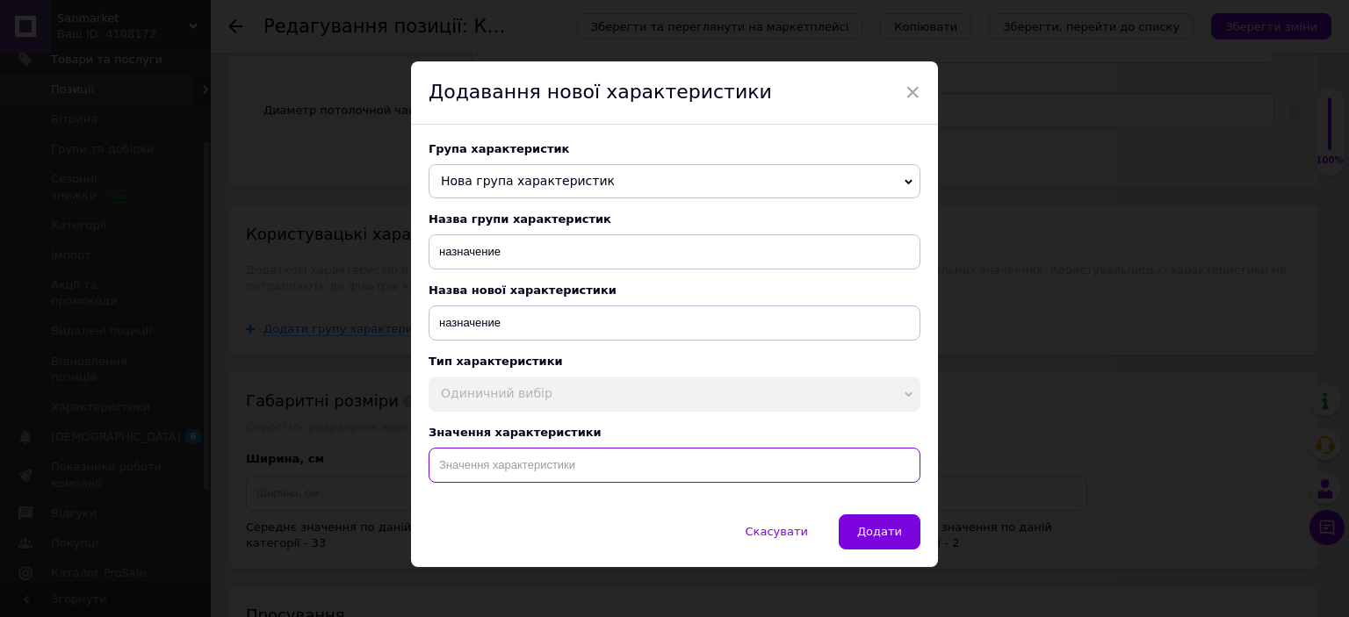
click at [562, 483] on input at bounding box center [675, 465] width 492 height 35
paste input "Круглый светодиодный светильник smart накладной потолочный круглой формы лед лю…"
type input "Круглый светодиодный светильник smart накладной потолочный круглой формы лед лю…"
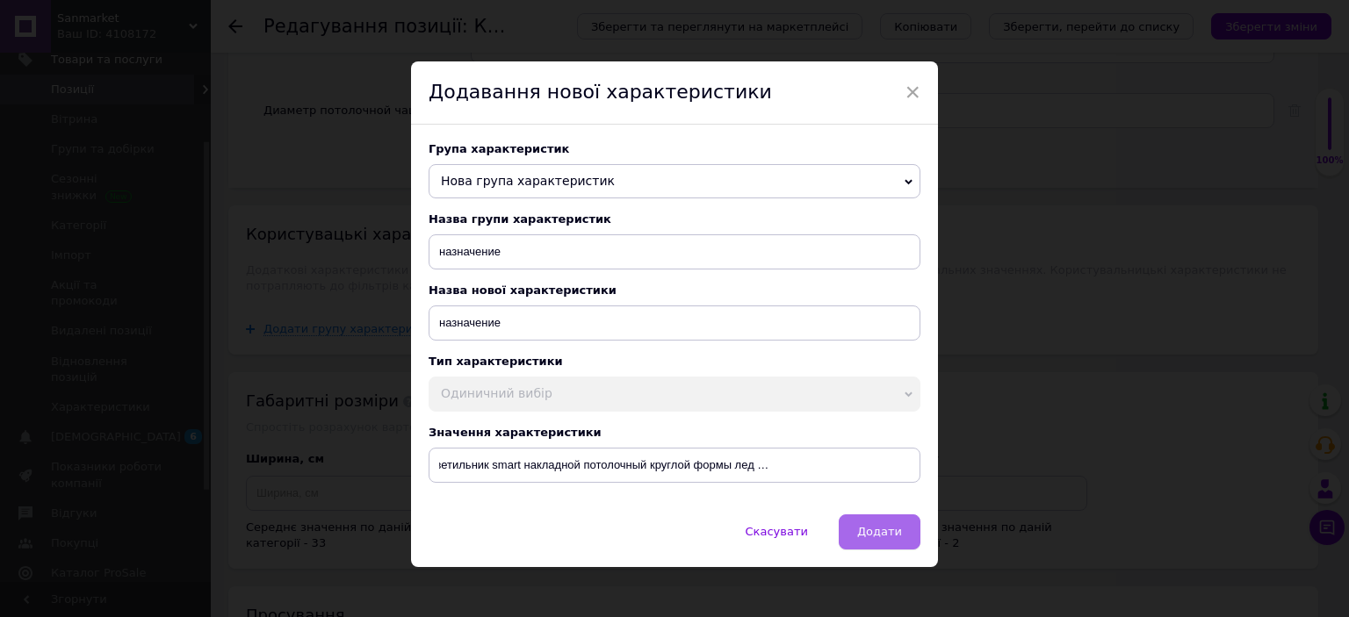
click at [896, 538] on span "Додати" at bounding box center [879, 531] width 45 height 13
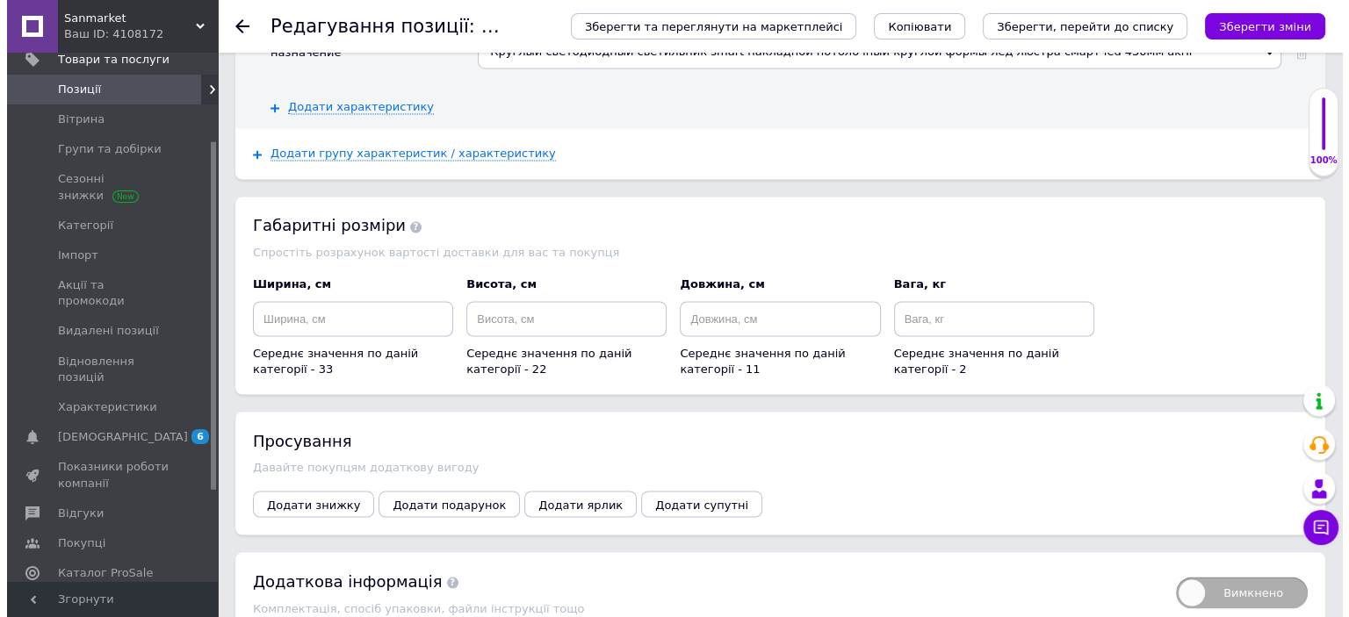
scroll to position [3076, 0]
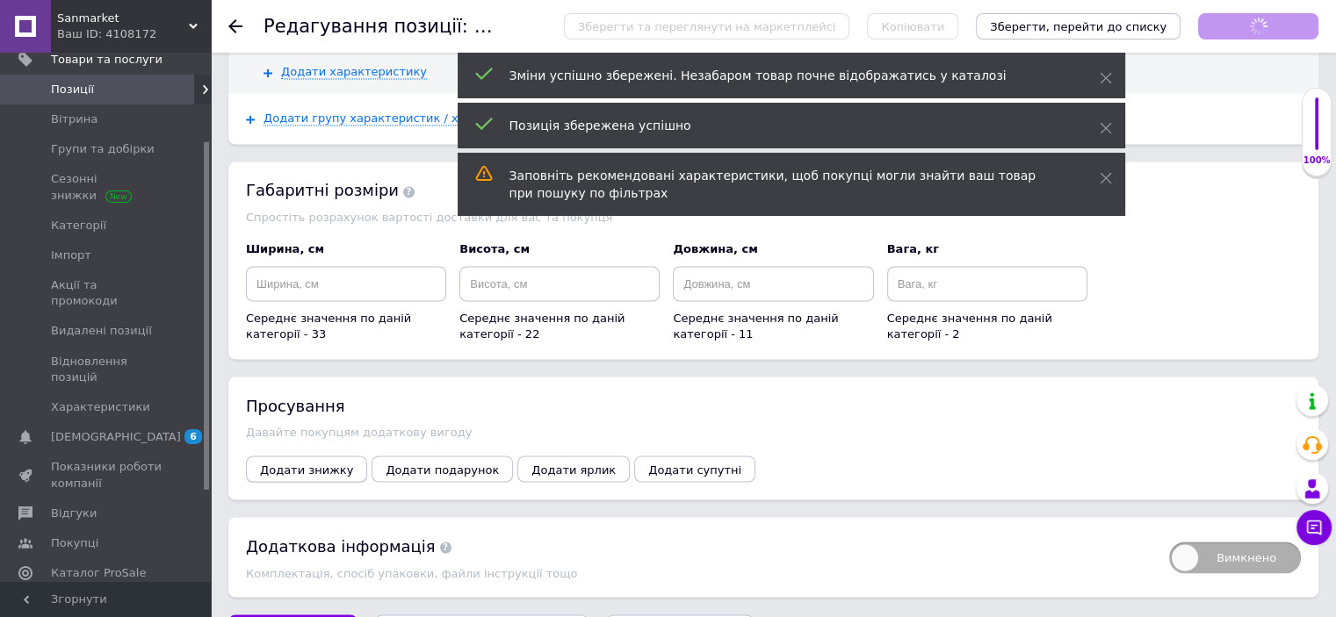
click at [316, 463] on span "Додати знижку" at bounding box center [306, 469] width 93 height 13
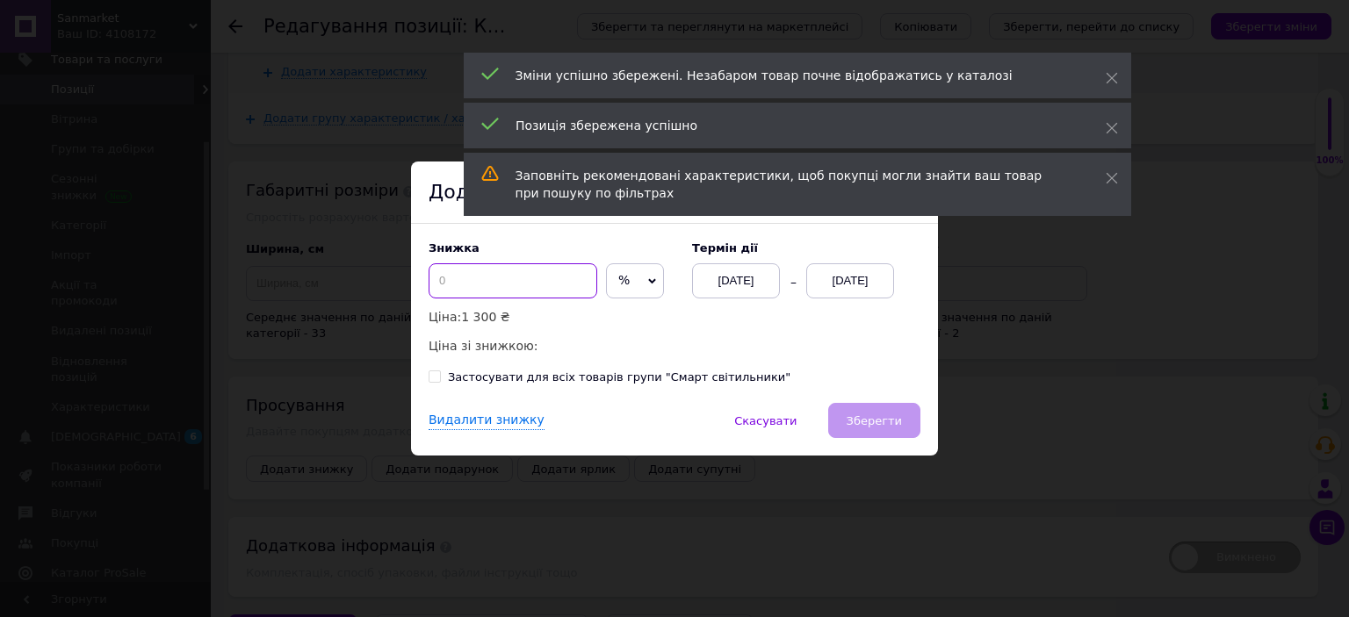
click at [481, 280] on input at bounding box center [513, 280] width 169 height 35
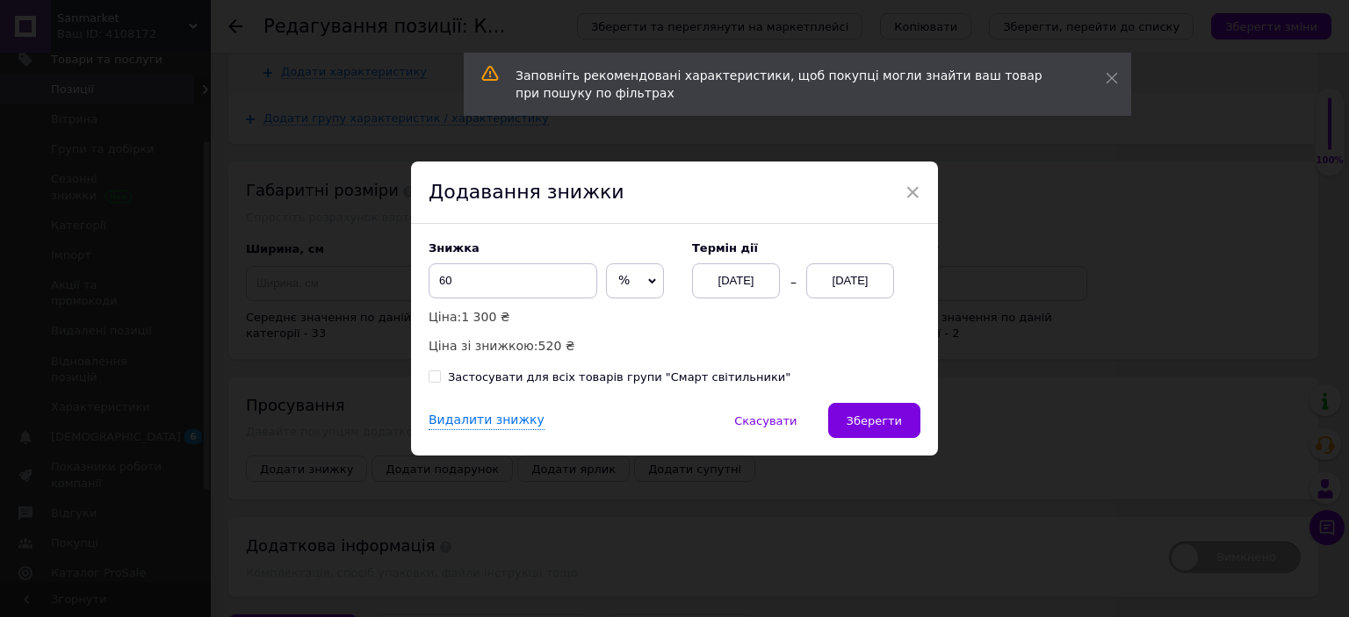
click at [618, 287] on span "%" at bounding box center [623, 280] width 11 height 14
click at [629, 328] on li "₴" at bounding box center [635, 318] width 56 height 25
click at [530, 280] on input "60" at bounding box center [513, 280] width 169 height 35
type input "601"
click at [822, 287] on div "[DATE]" at bounding box center [850, 280] width 88 height 35
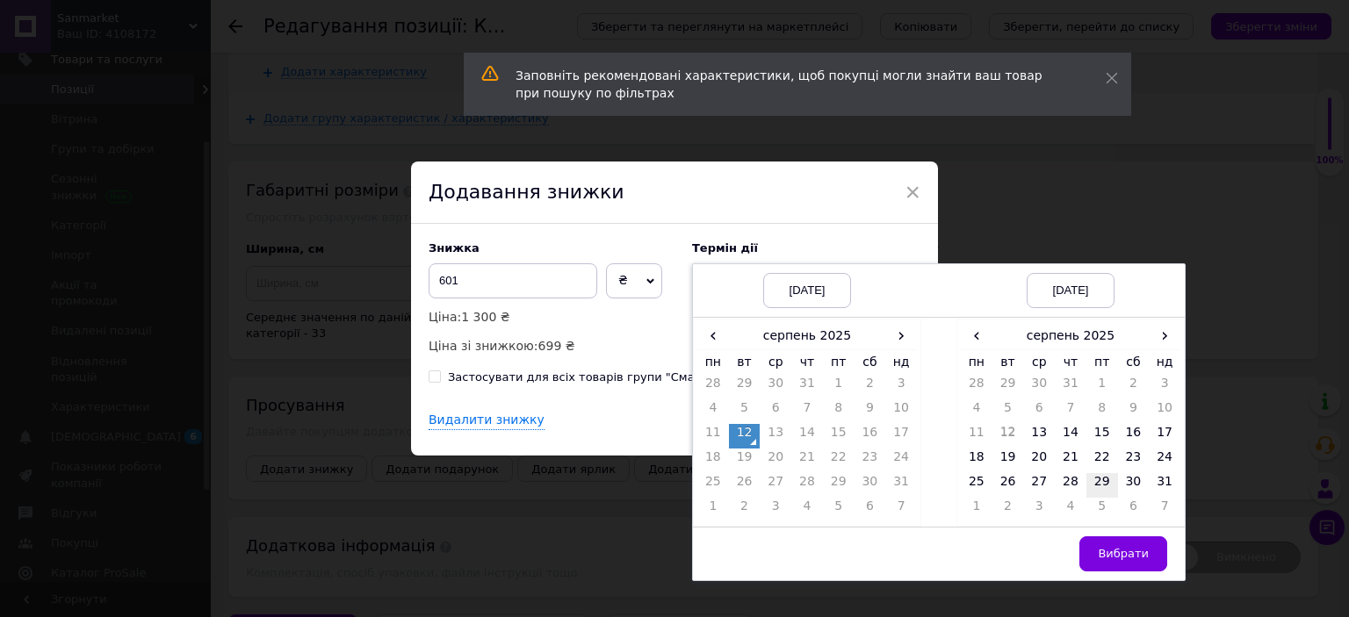
click at [1098, 477] on td "29" at bounding box center [1102, 485] width 32 height 25
click at [1118, 551] on span "Вибрати" at bounding box center [1123, 553] width 51 height 13
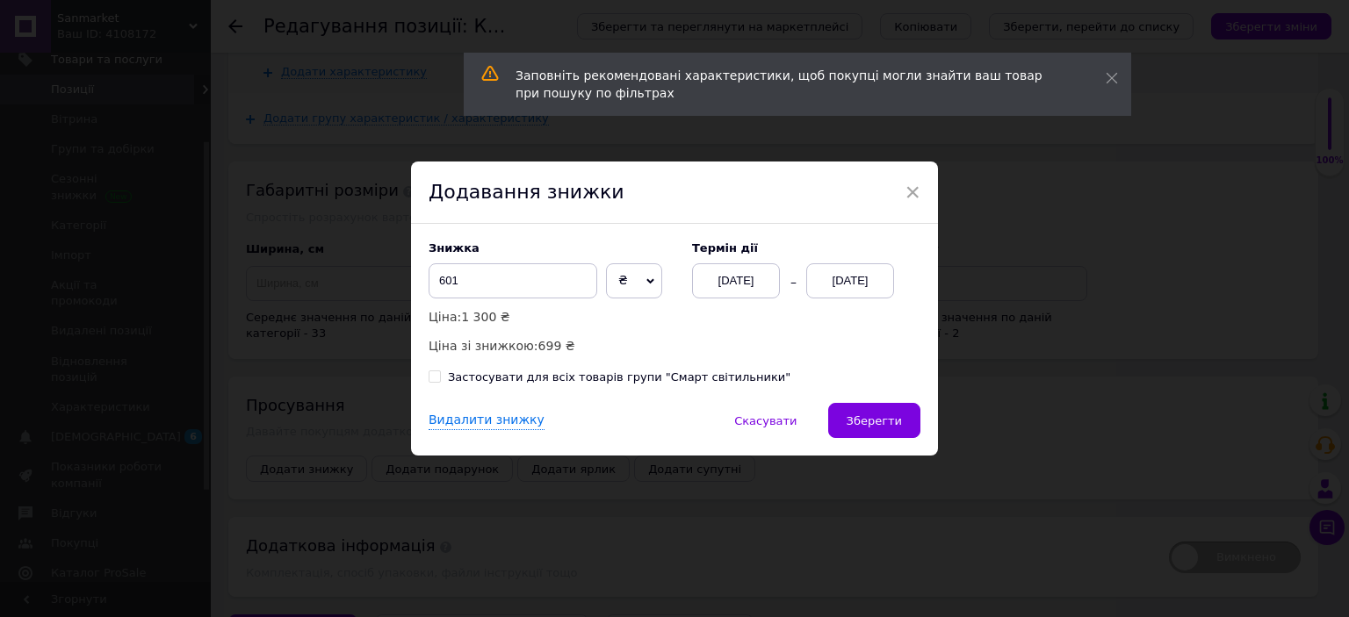
click at [876, 404] on button "Зберегти" at bounding box center [874, 420] width 92 height 35
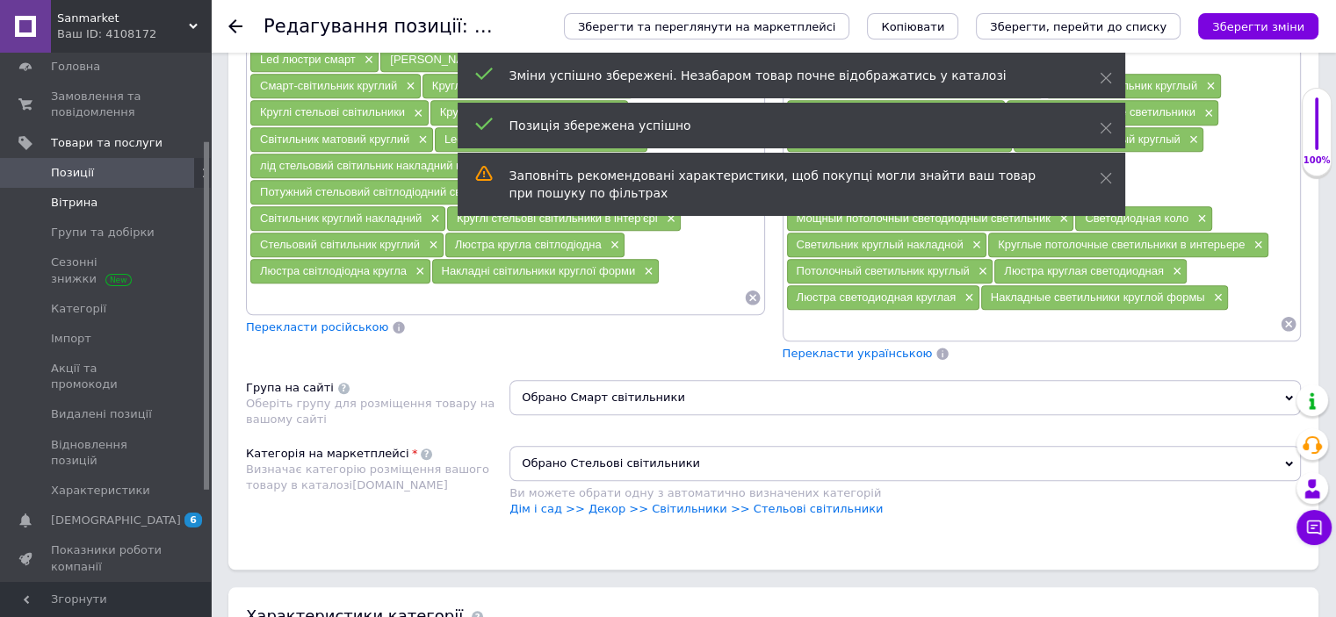
scroll to position [0, 0]
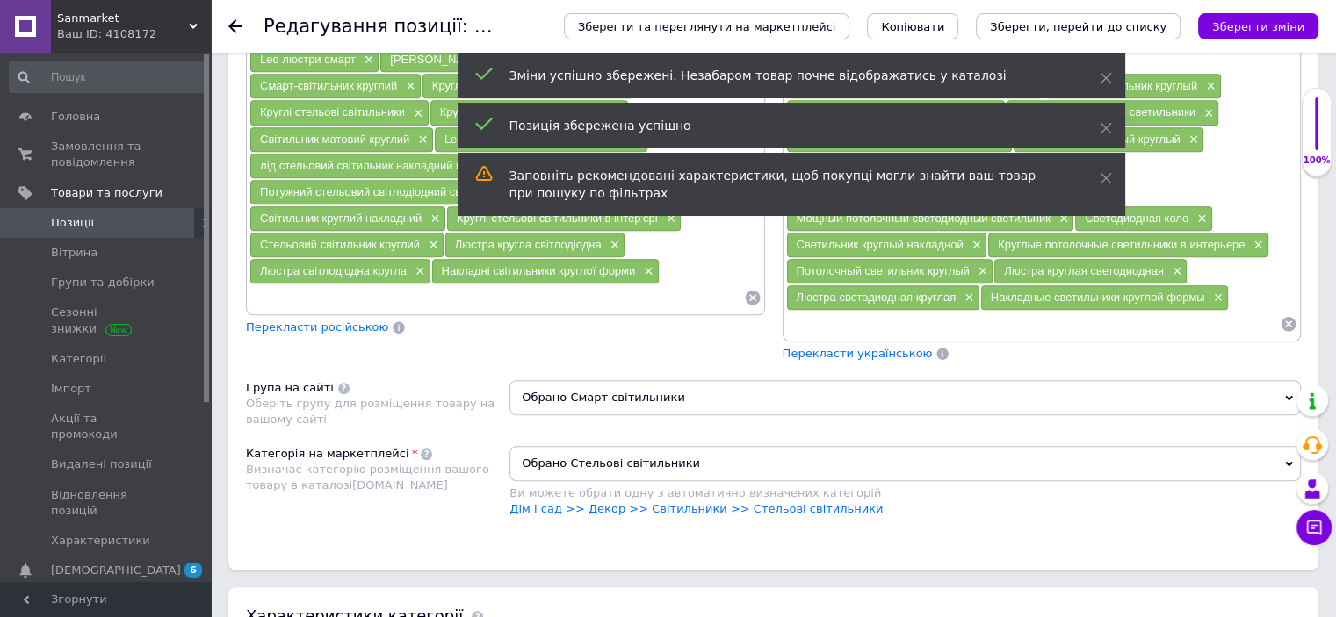
click at [97, 230] on span "Позиції" at bounding box center [107, 223] width 112 height 16
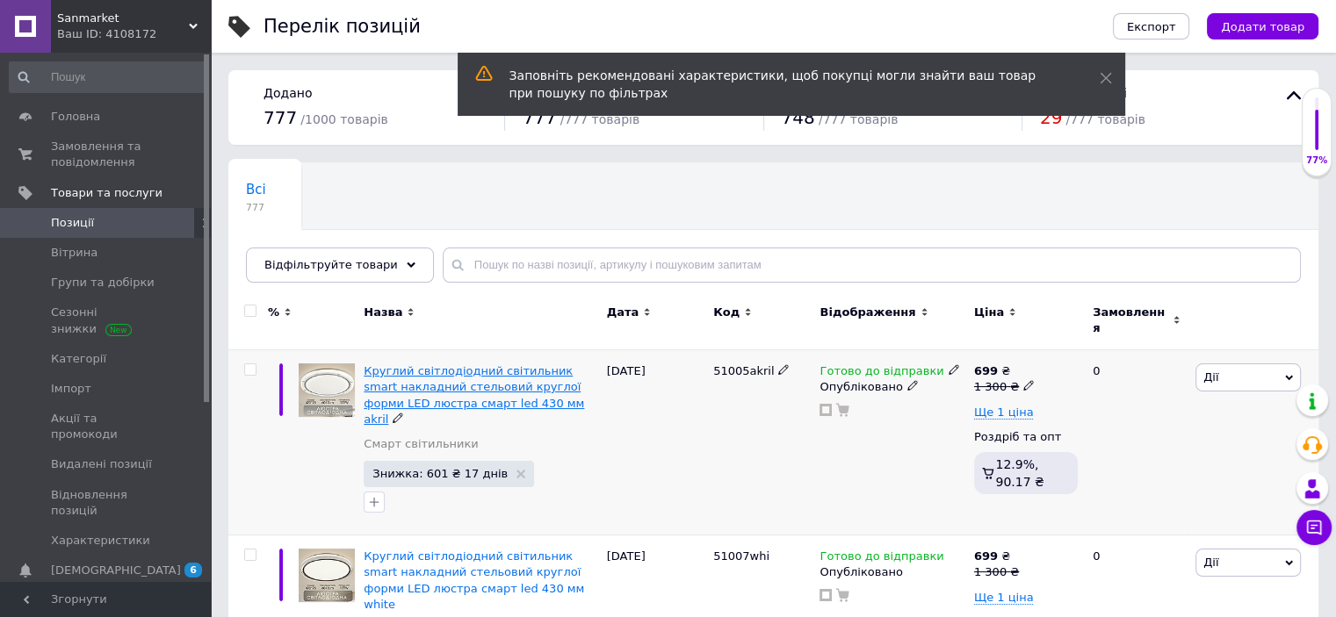
click at [444, 364] on span "Круглий світлодіодний світильник smart накладний стельовий круглої форми LED лю…" at bounding box center [474, 394] width 220 height 61
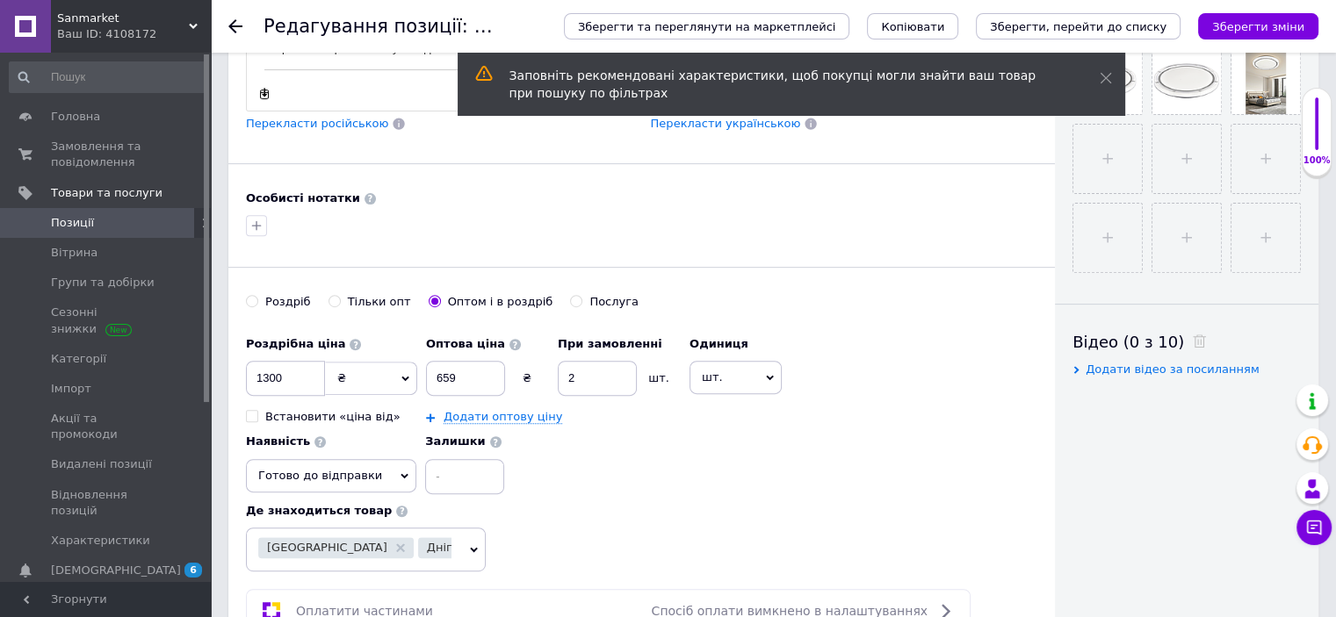
scroll to position [738, 0]
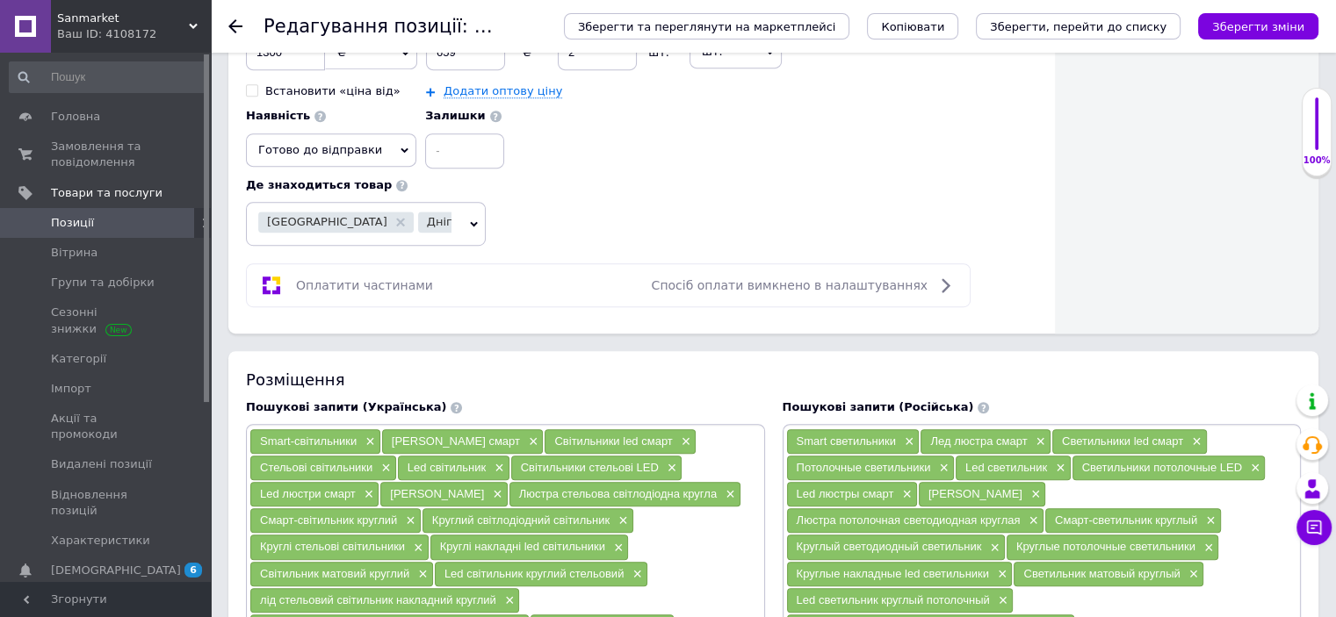
scroll to position [1054, 0]
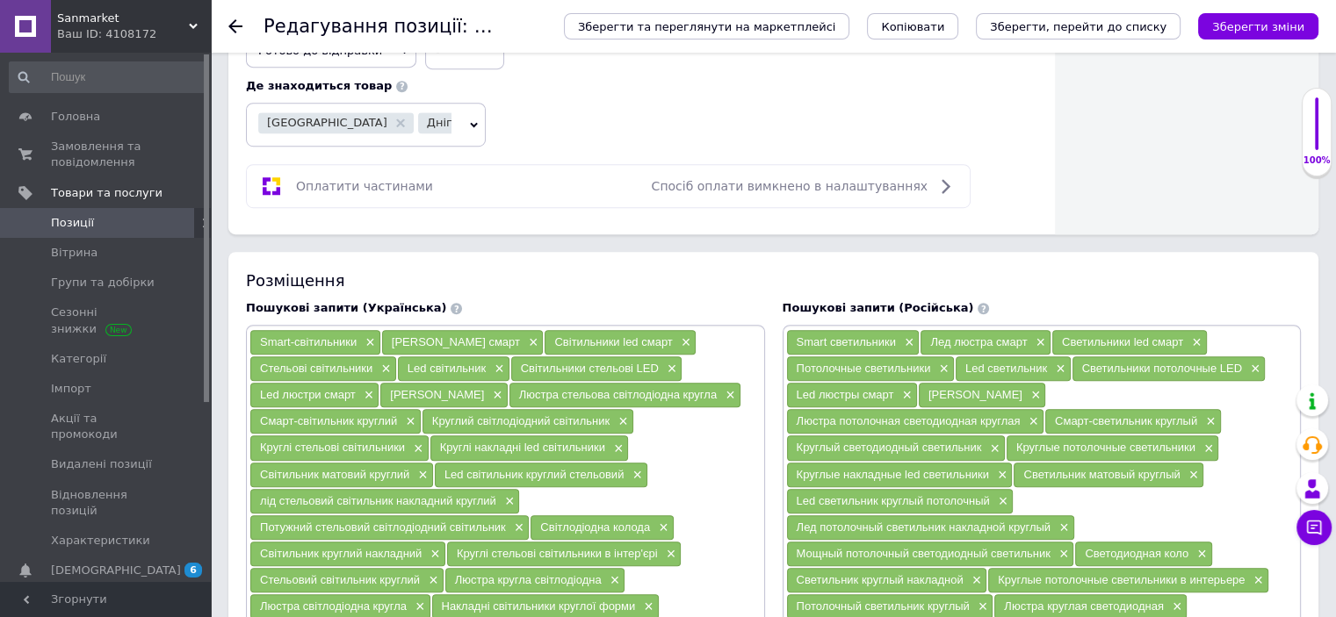
click at [899, 184] on span "Спосіб оплати вимкнено в налаштуваннях" at bounding box center [790, 186] width 276 height 14
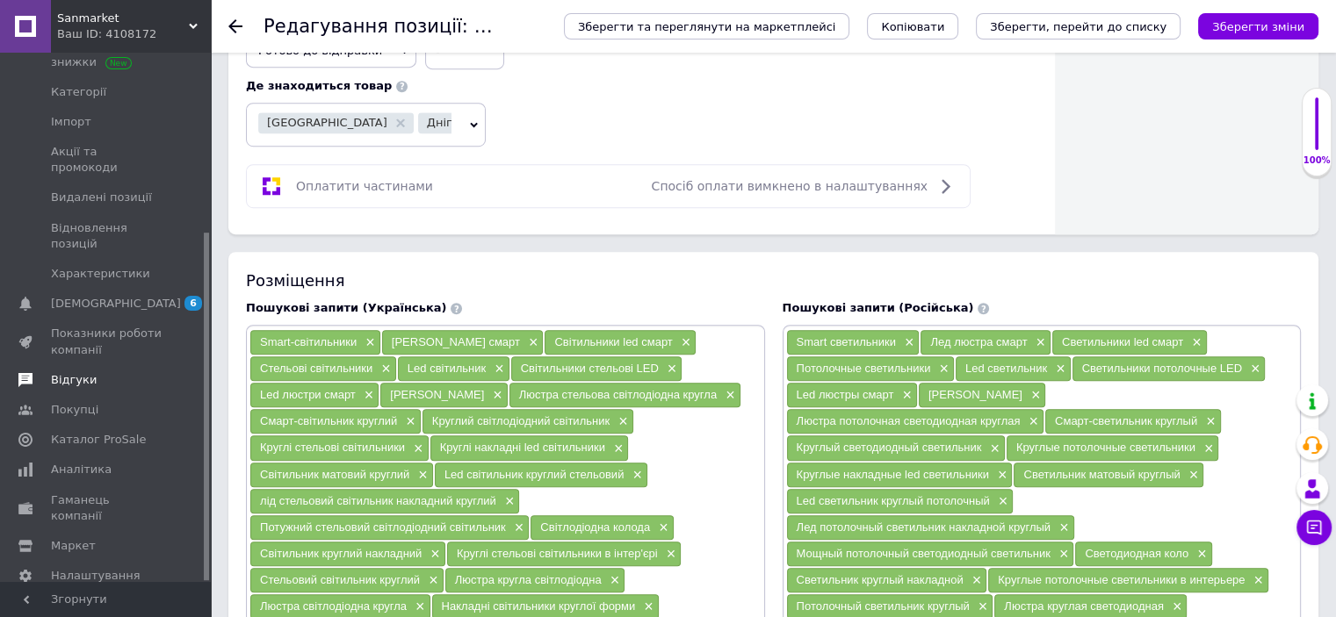
scroll to position [273, 0]
click at [105, 562] on span "Налаштування" at bounding box center [96, 570] width 90 height 16
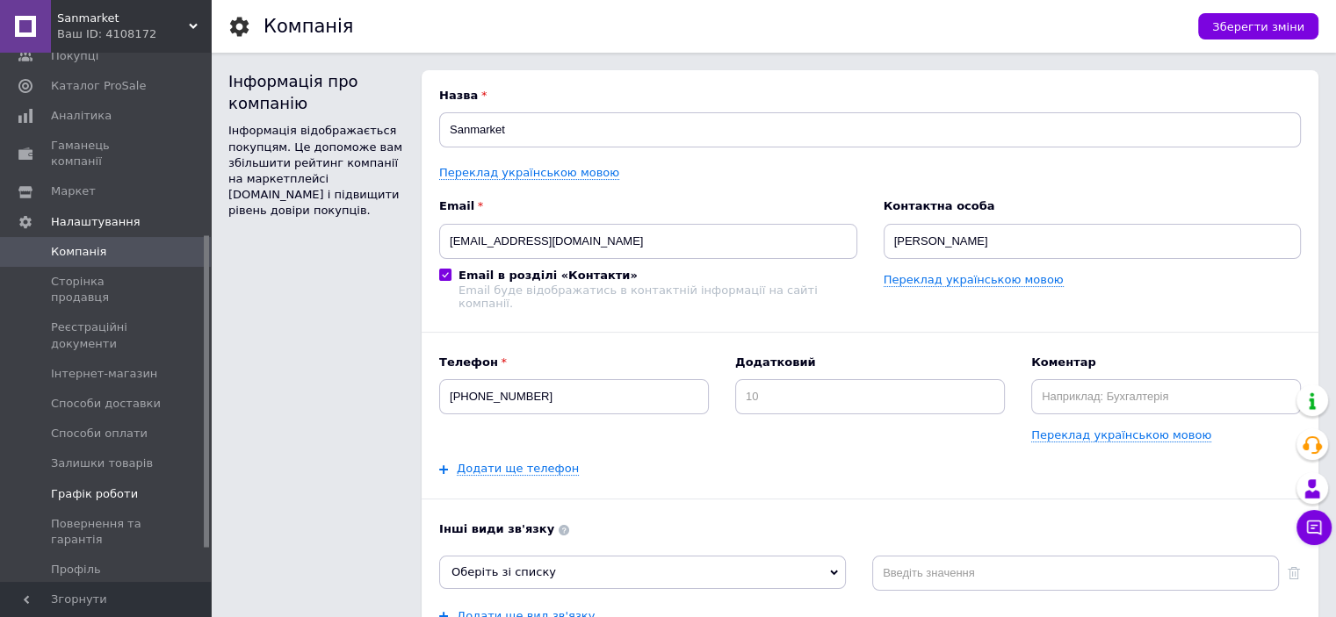
scroll to position [365, 0]
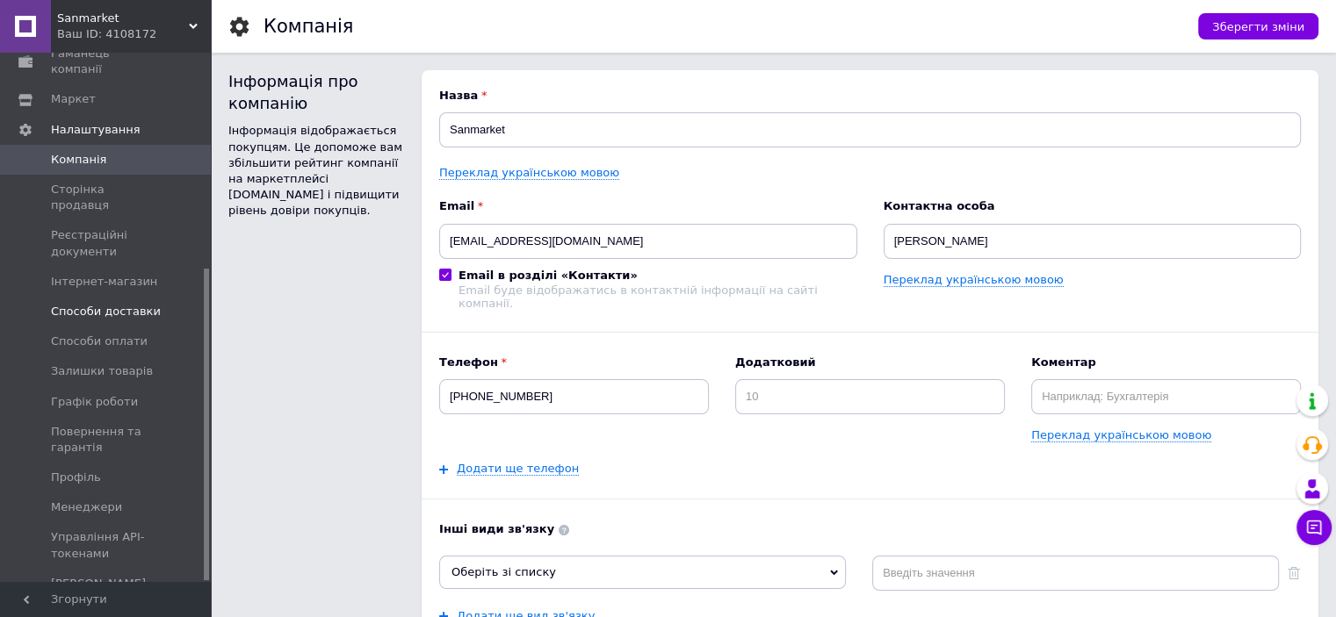
click at [116, 304] on span "Способи доставки" at bounding box center [106, 312] width 110 height 16
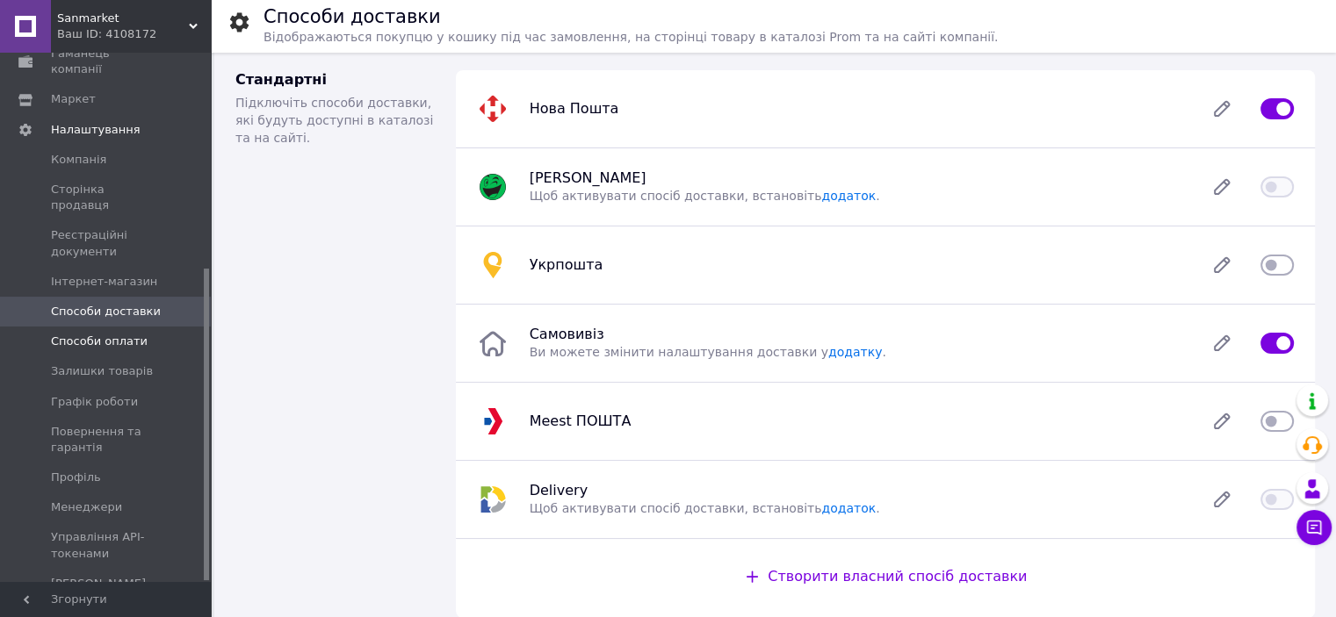
click at [112, 334] on span "Способи оплати" at bounding box center [99, 342] width 97 height 16
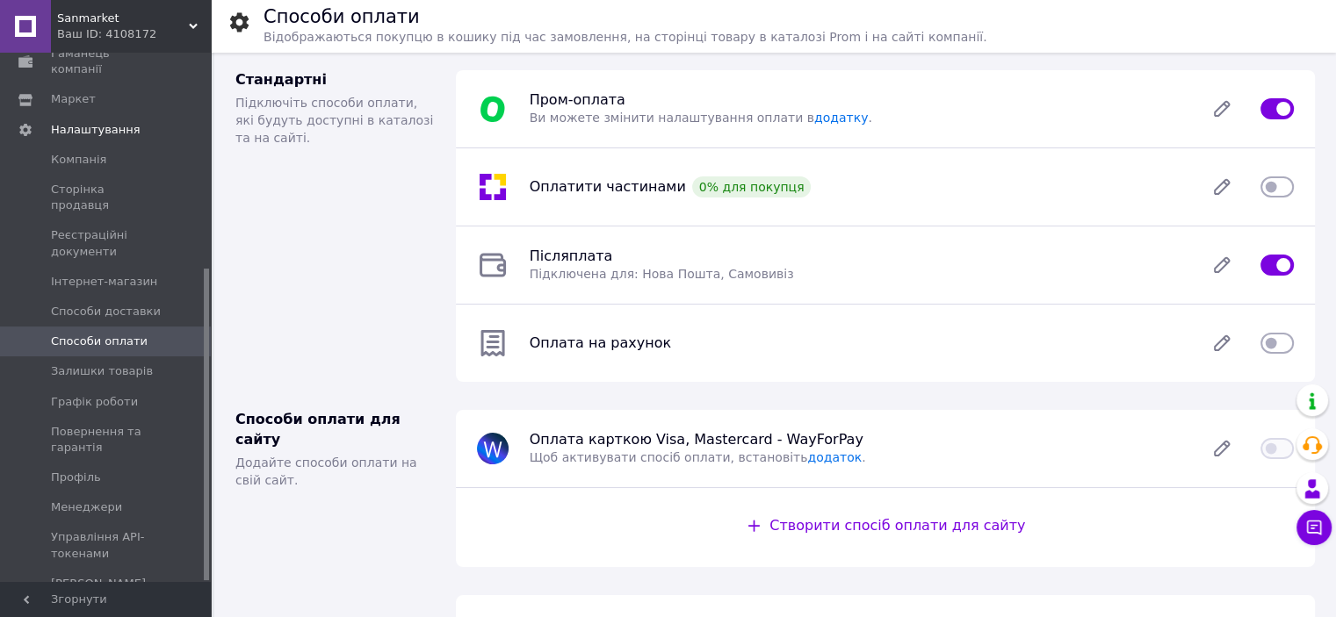
click at [1280, 188] on input "checkbox" at bounding box center [1276, 187] width 33 height 18
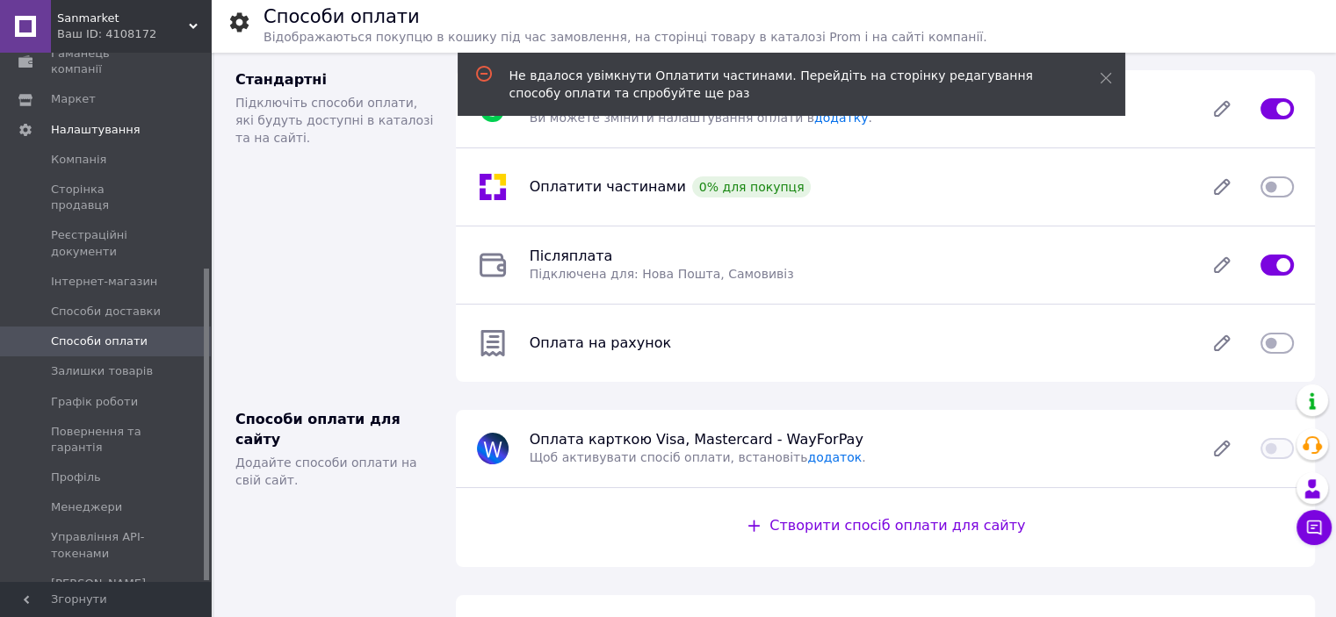
click at [1280, 188] on input "checkbox" at bounding box center [1276, 187] width 33 height 18
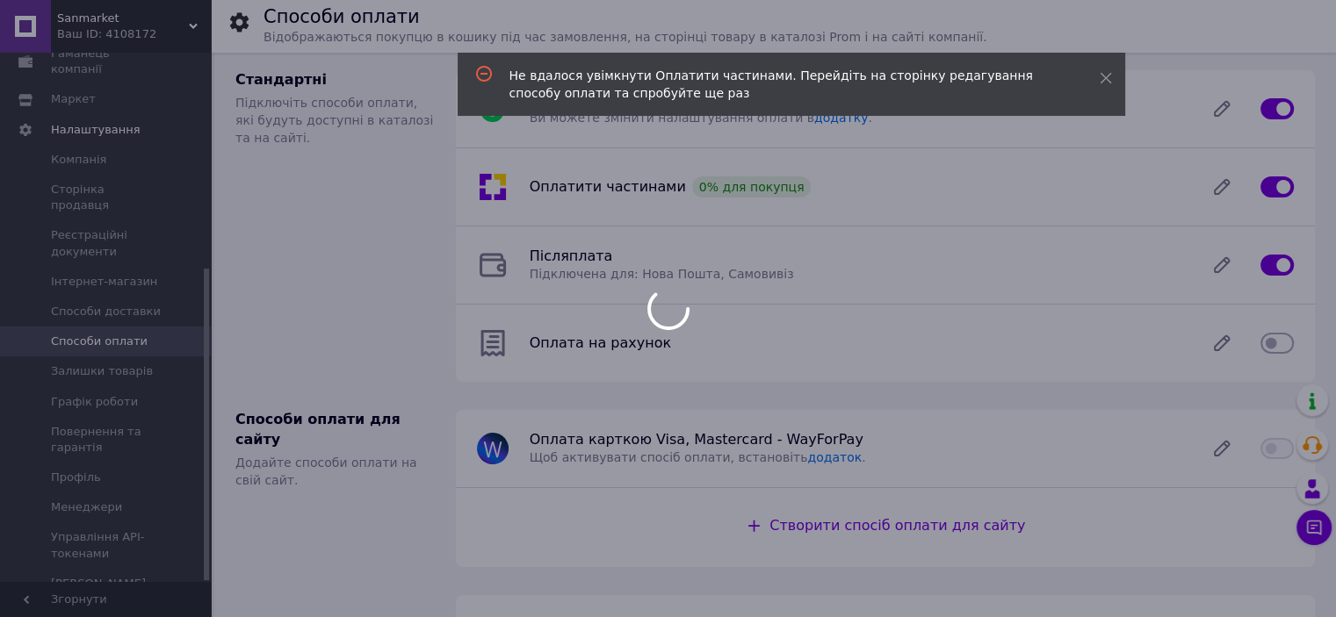
checkbox input "false"
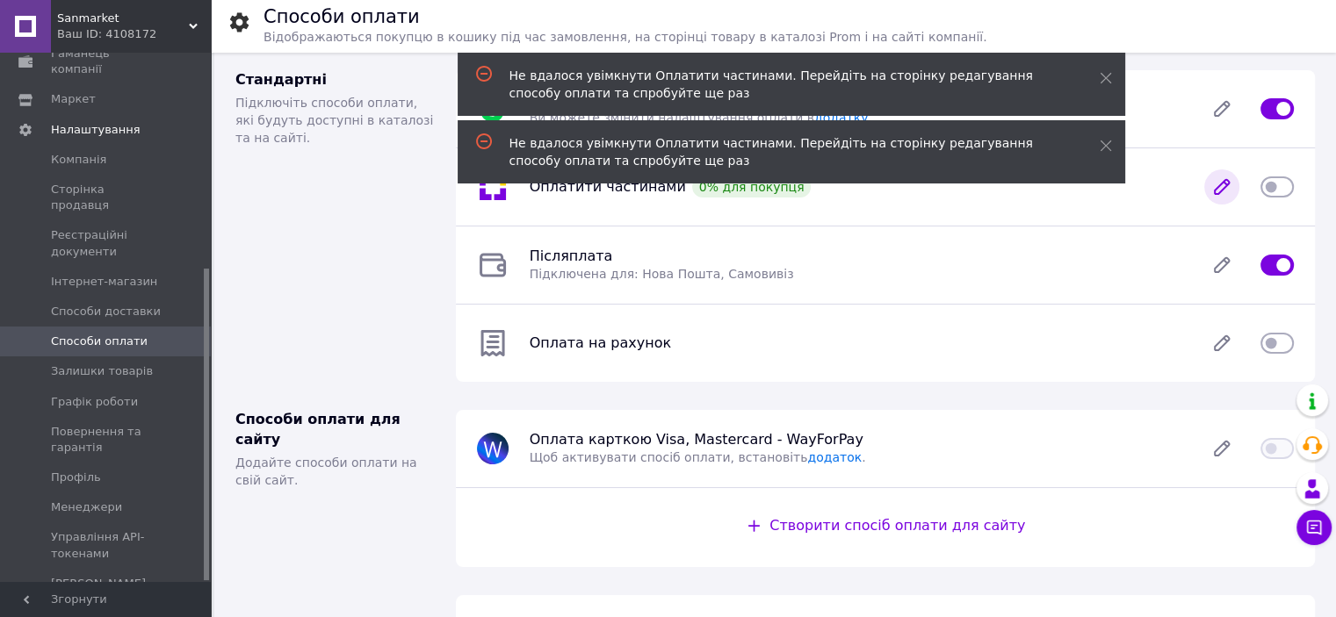
click at [1227, 189] on icon at bounding box center [1221, 186] width 35 height 35
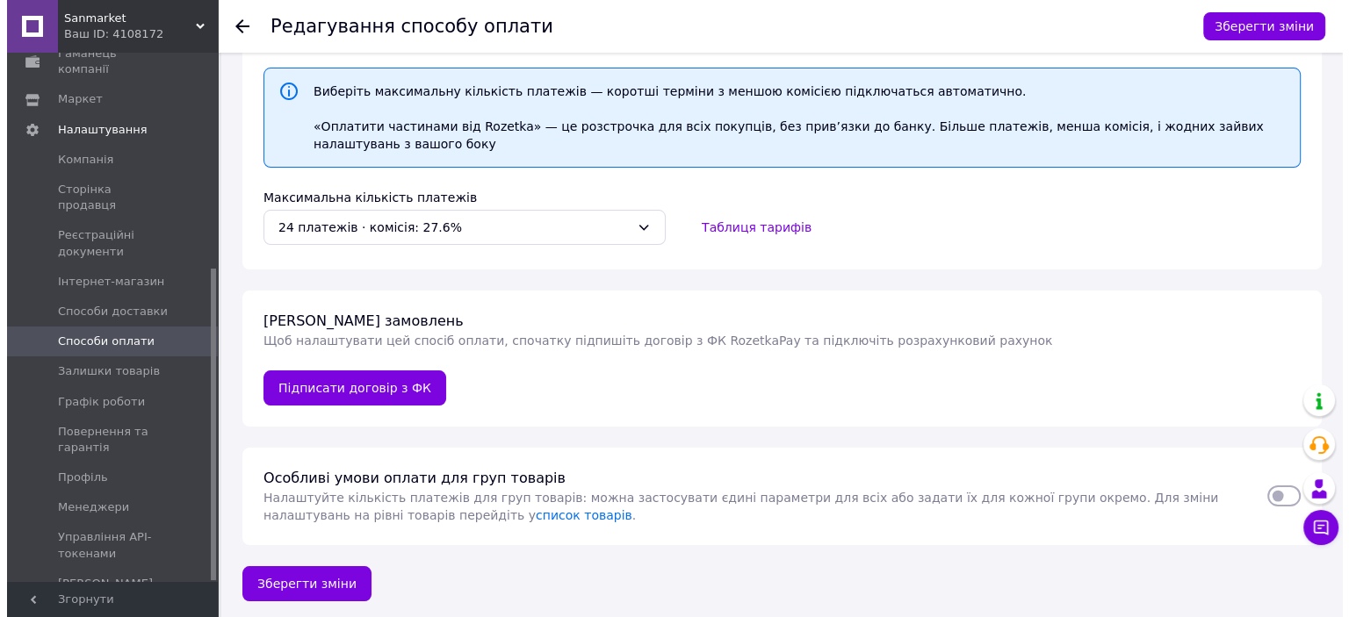
scroll to position [173, 0]
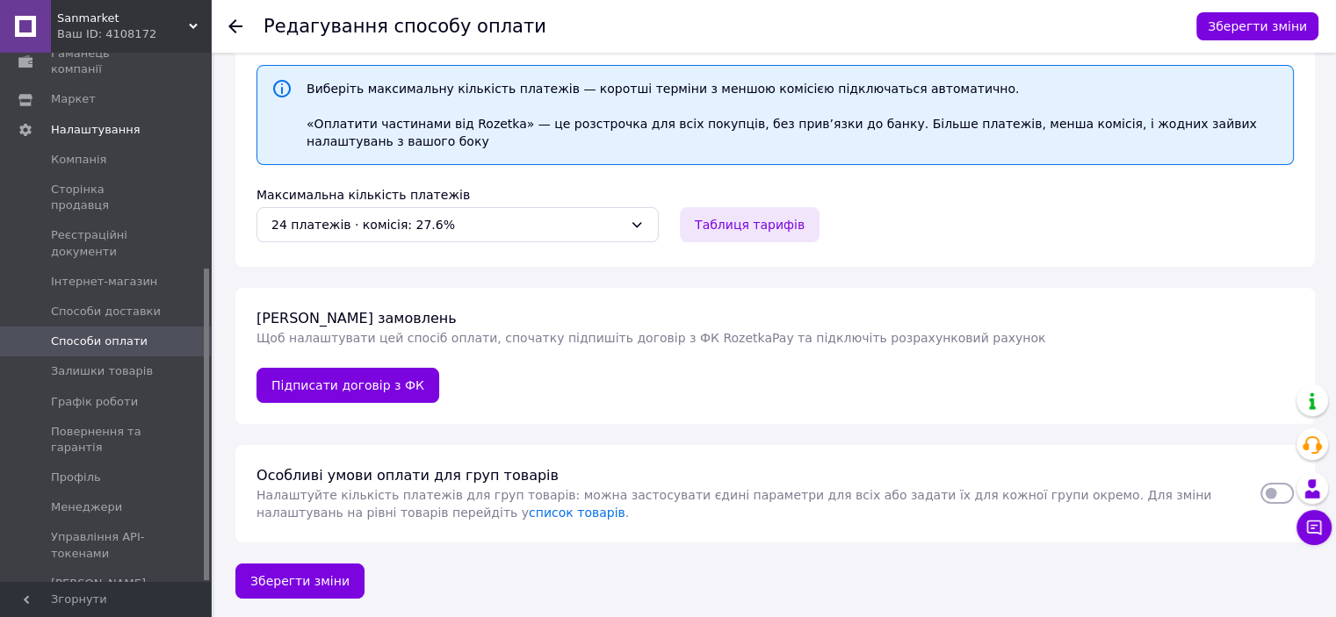
click at [749, 231] on button "Таблиця тарифів" at bounding box center [750, 224] width 140 height 35
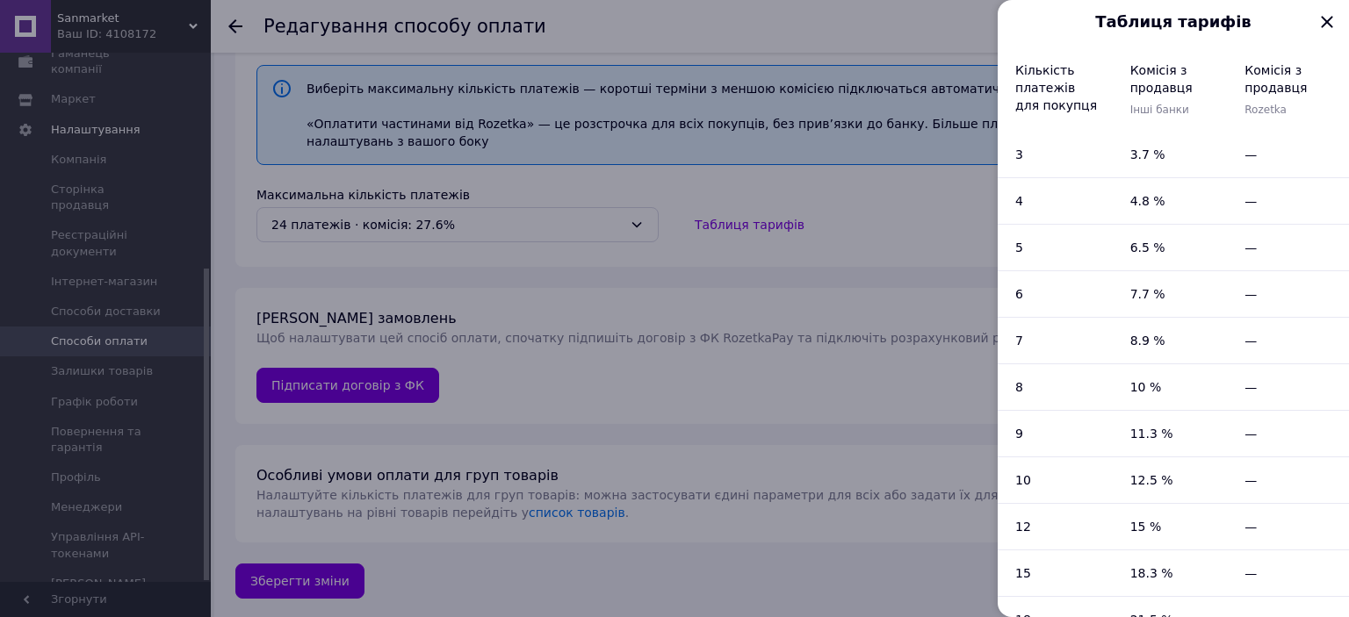
click at [749, 230] on div at bounding box center [674, 308] width 1349 height 617
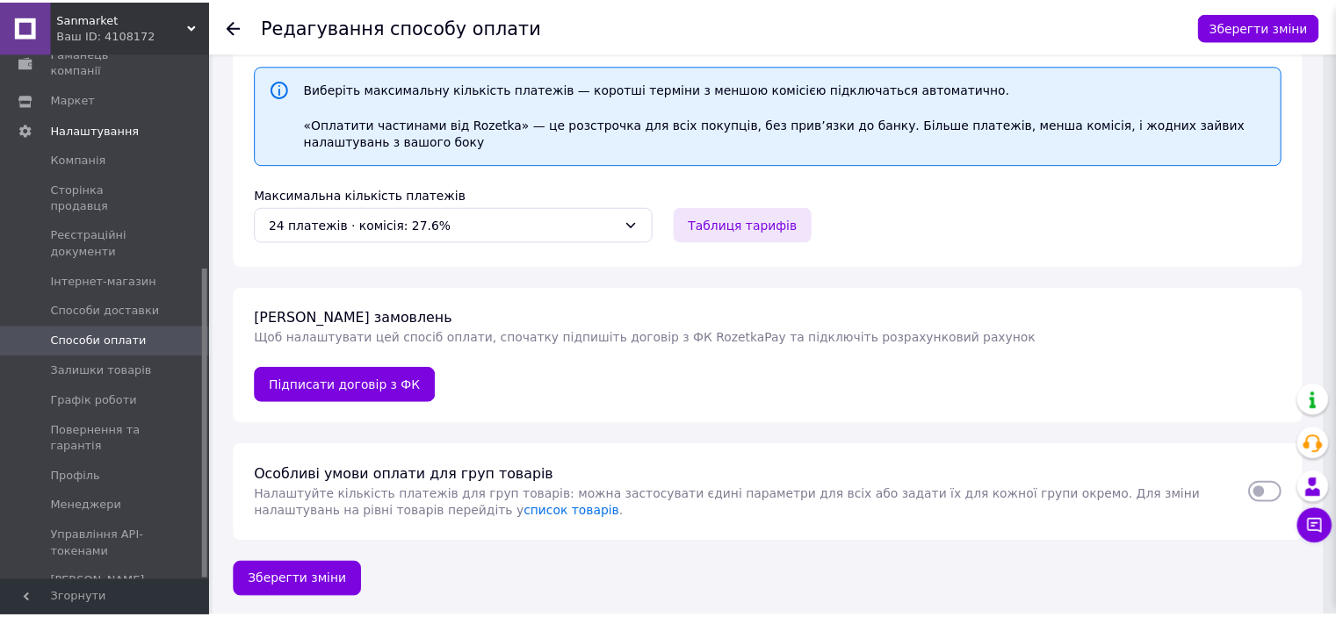
scroll to position [155, 0]
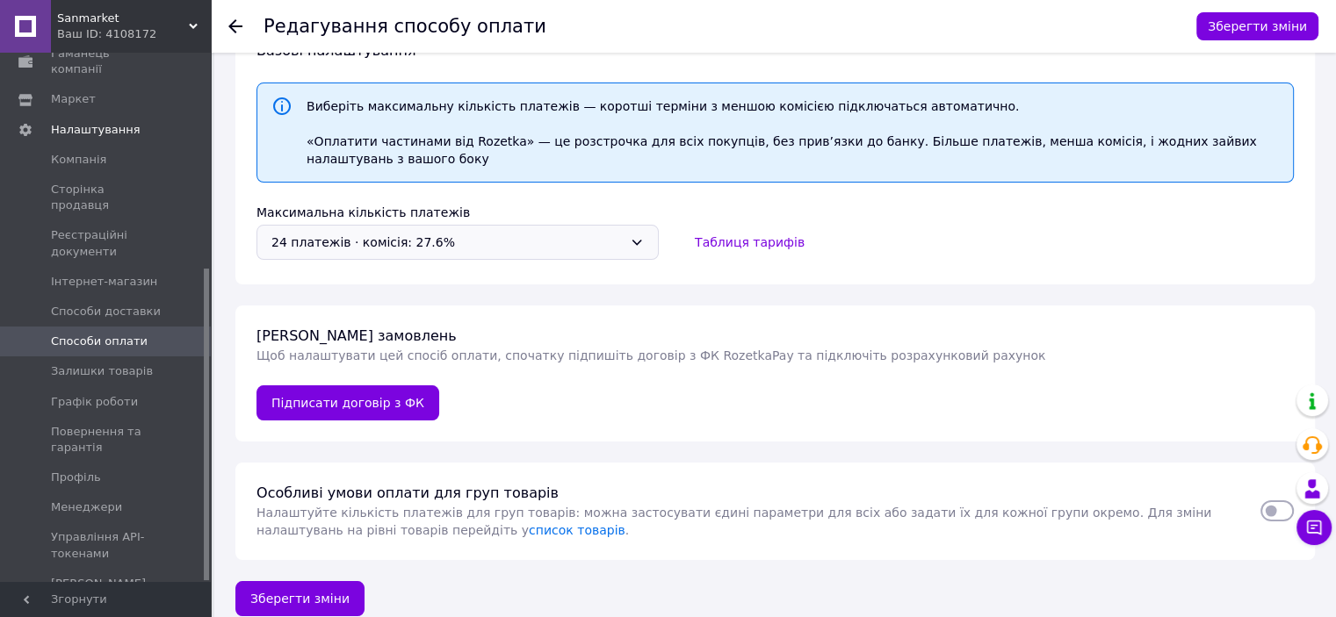
click at [443, 245] on div "24 платежів ⋅ комісія: 27.6%" at bounding box center [446, 242] width 351 height 19
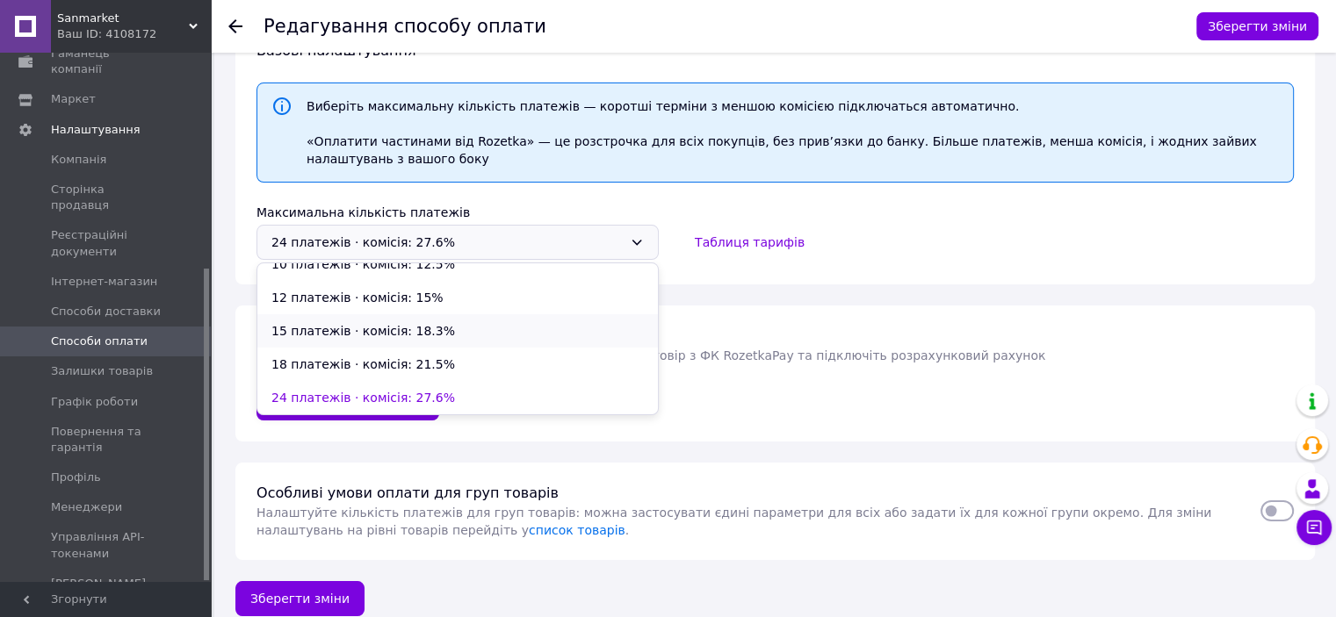
scroll to position [39, 0]
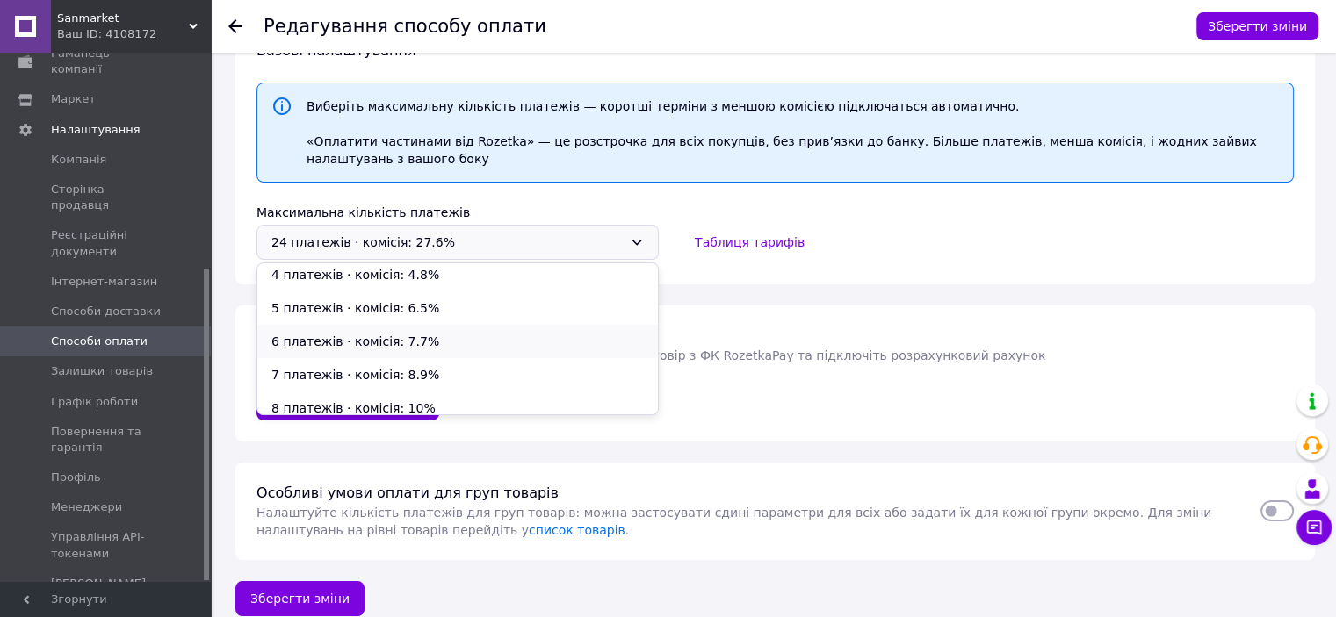
click at [353, 343] on li "6 платежів ⋅ комісія: 7.7%" at bounding box center [457, 341] width 400 height 33
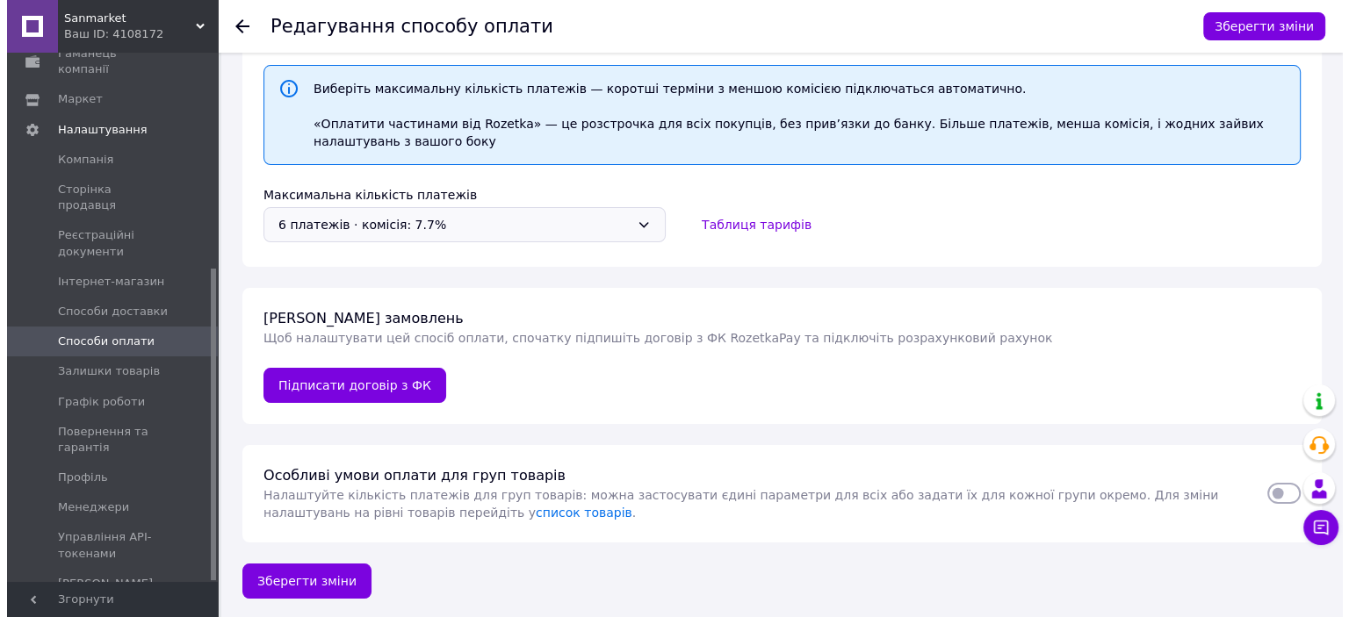
scroll to position [0, 0]
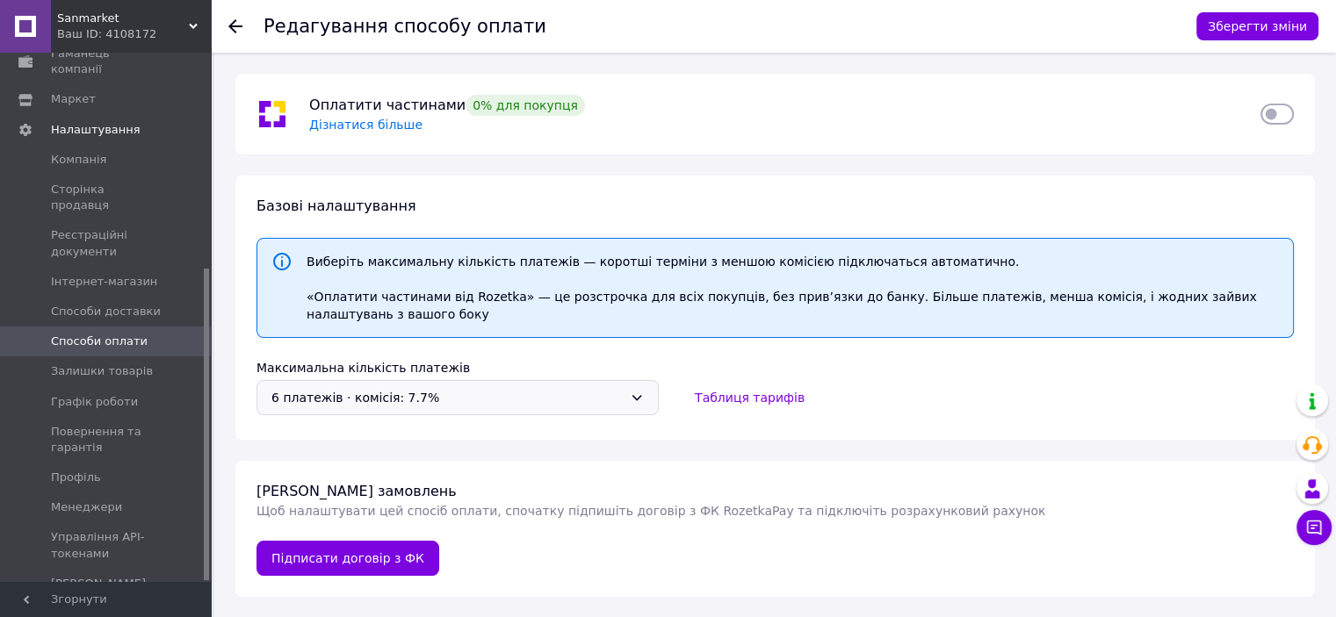
click at [375, 123] on span "Дізнатися більше" at bounding box center [365, 125] width 113 height 14
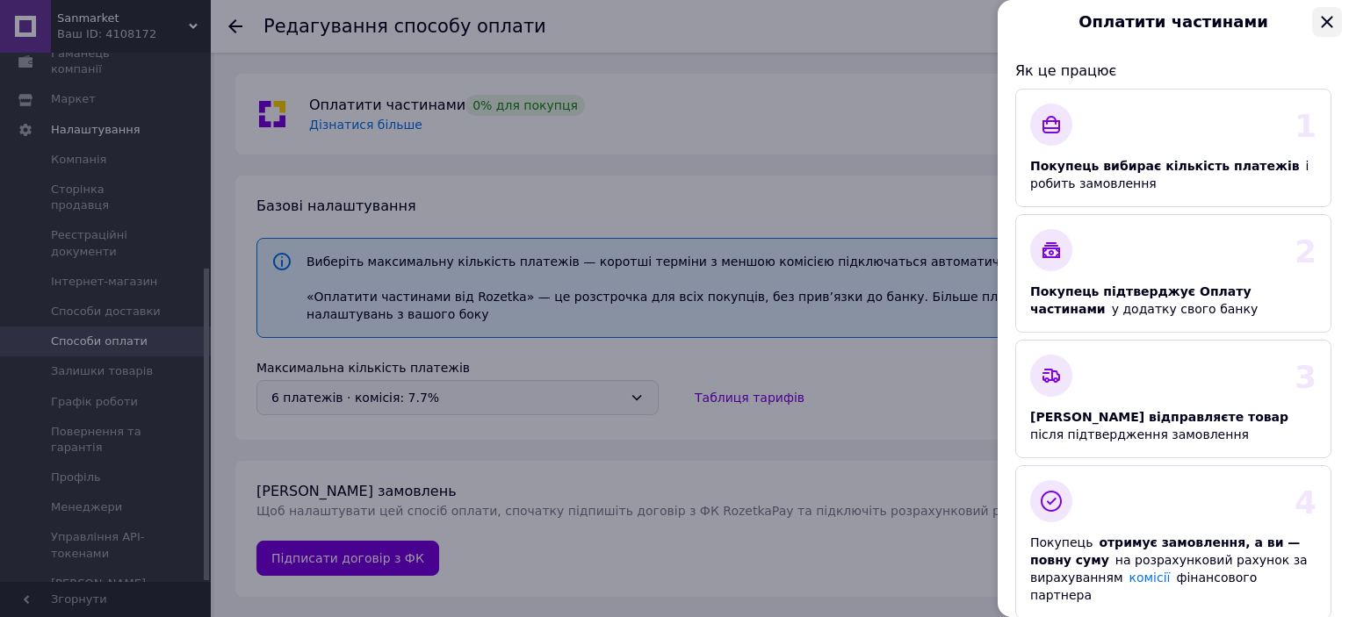
click at [1328, 16] on icon "Закрыть" at bounding box center [1326, 21] width 21 height 21
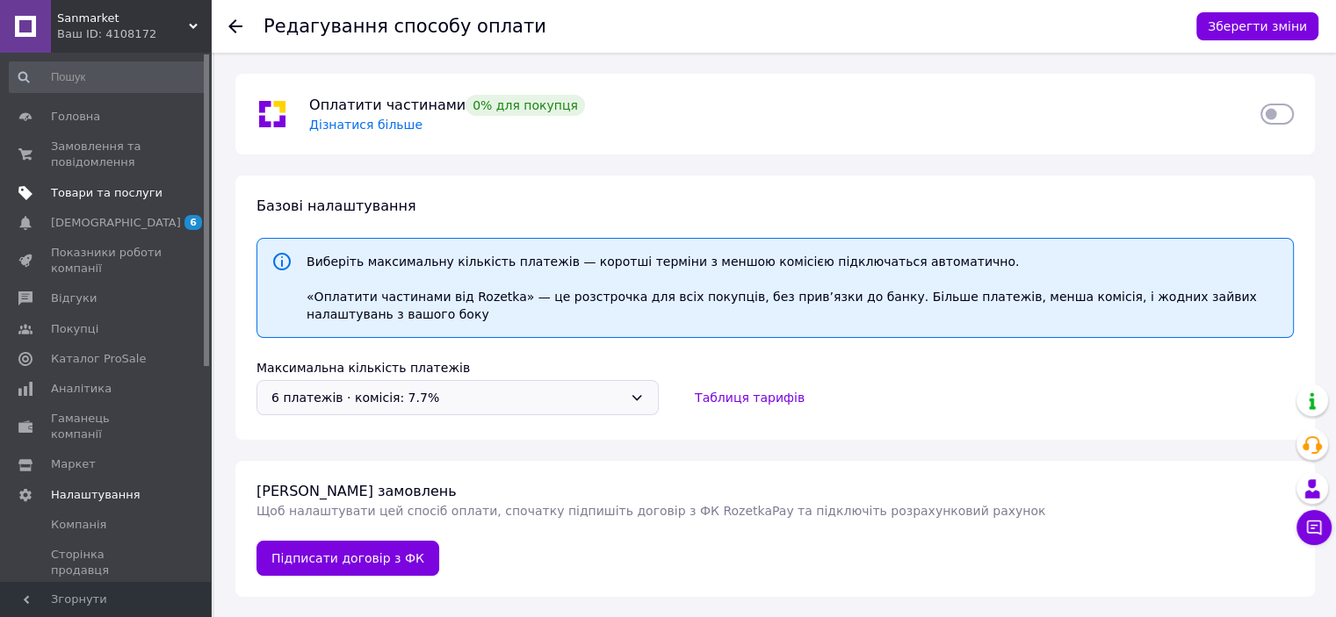
click at [77, 191] on span "Товари та послуги" at bounding box center [107, 193] width 112 height 16
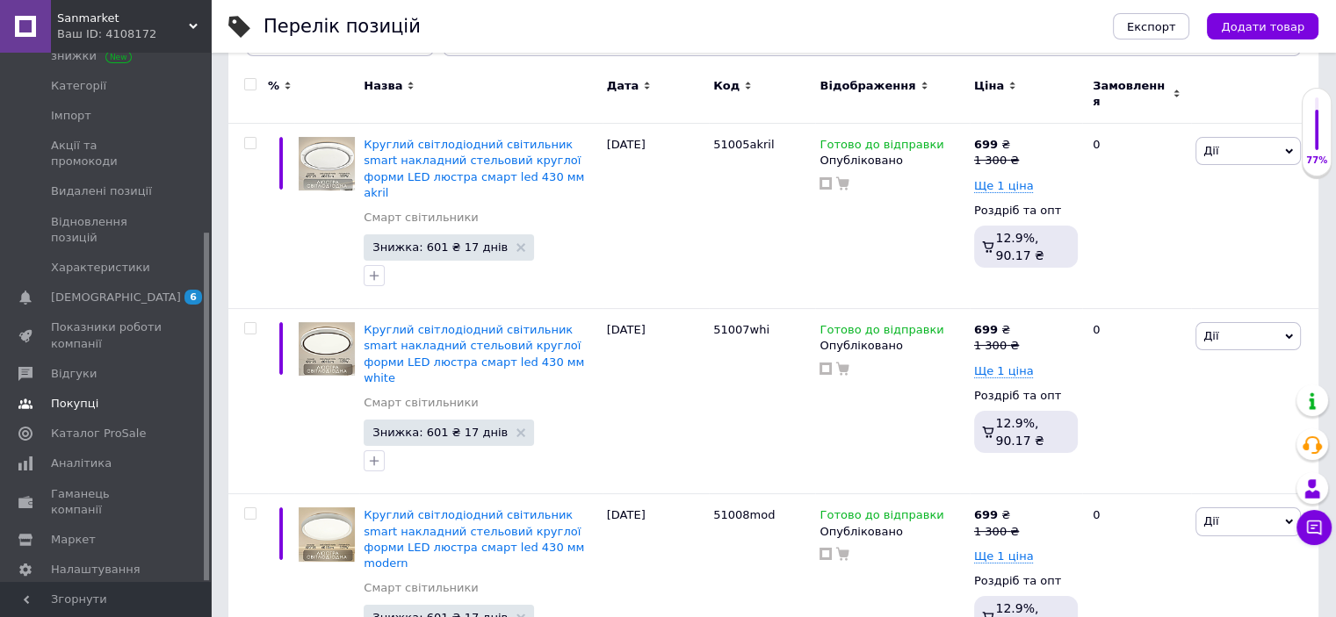
scroll to position [316, 0]
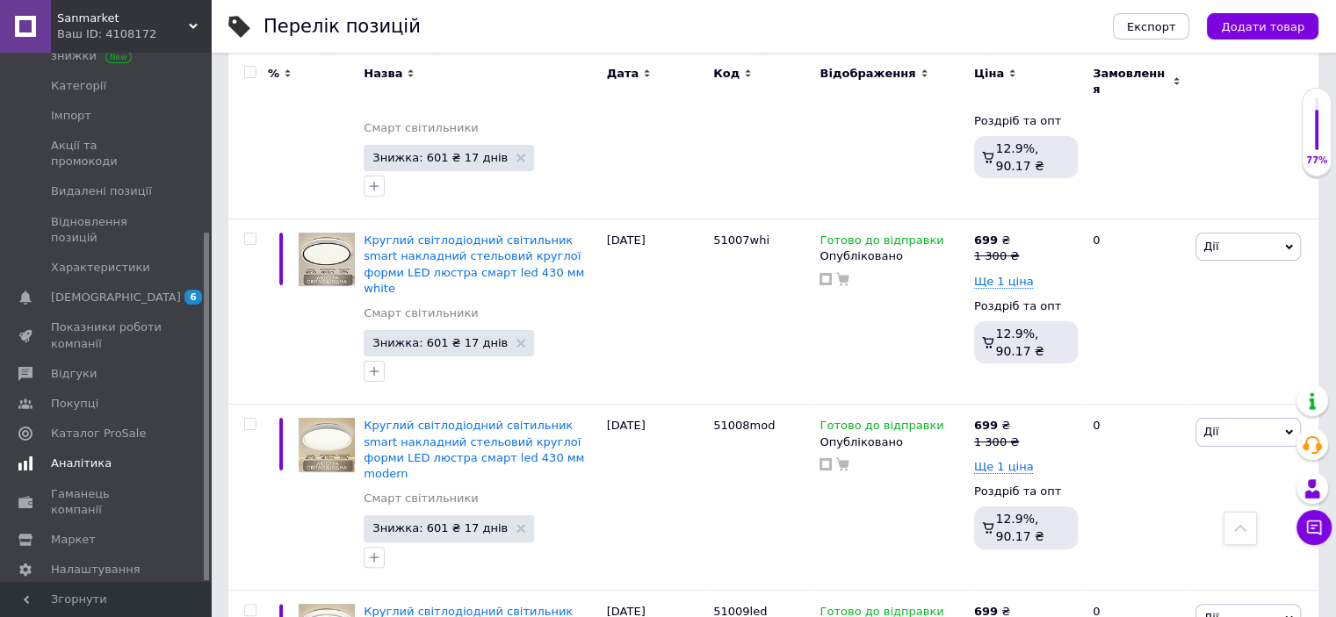
click at [76, 456] on span "Аналітика" at bounding box center [81, 464] width 61 height 16
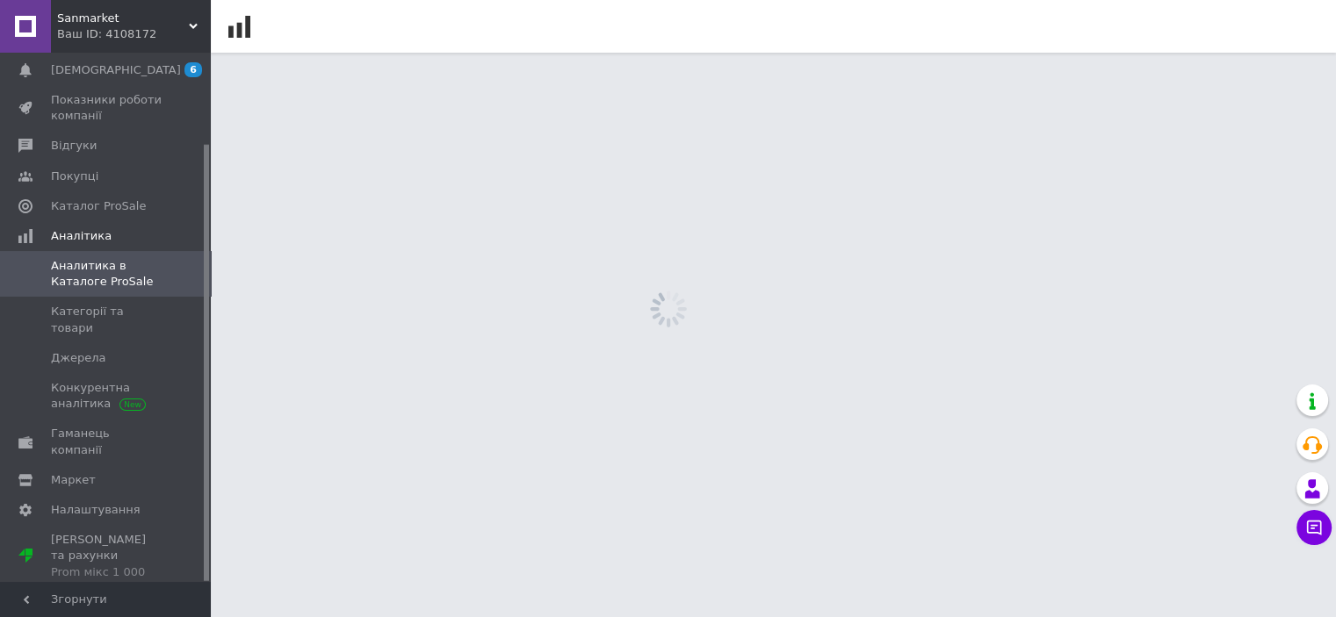
scroll to position [109, 0]
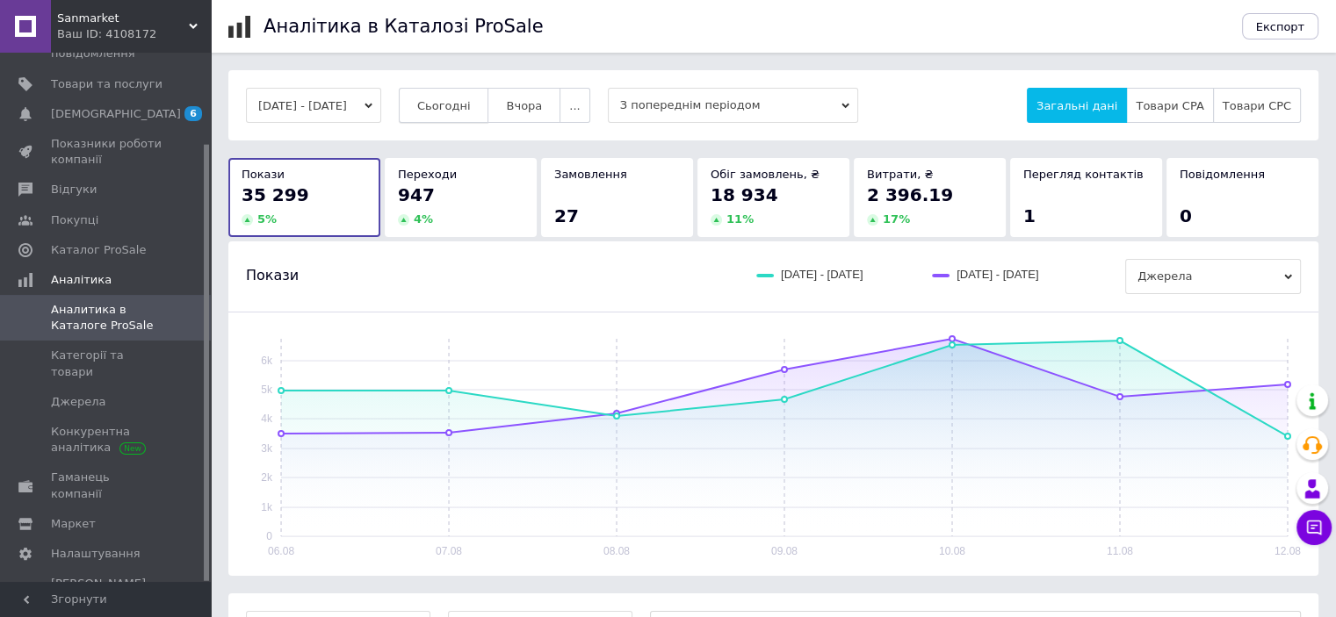
click at [466, 107] on span "Сьогодні" at bounding box center [444, 105] width 54 height 13
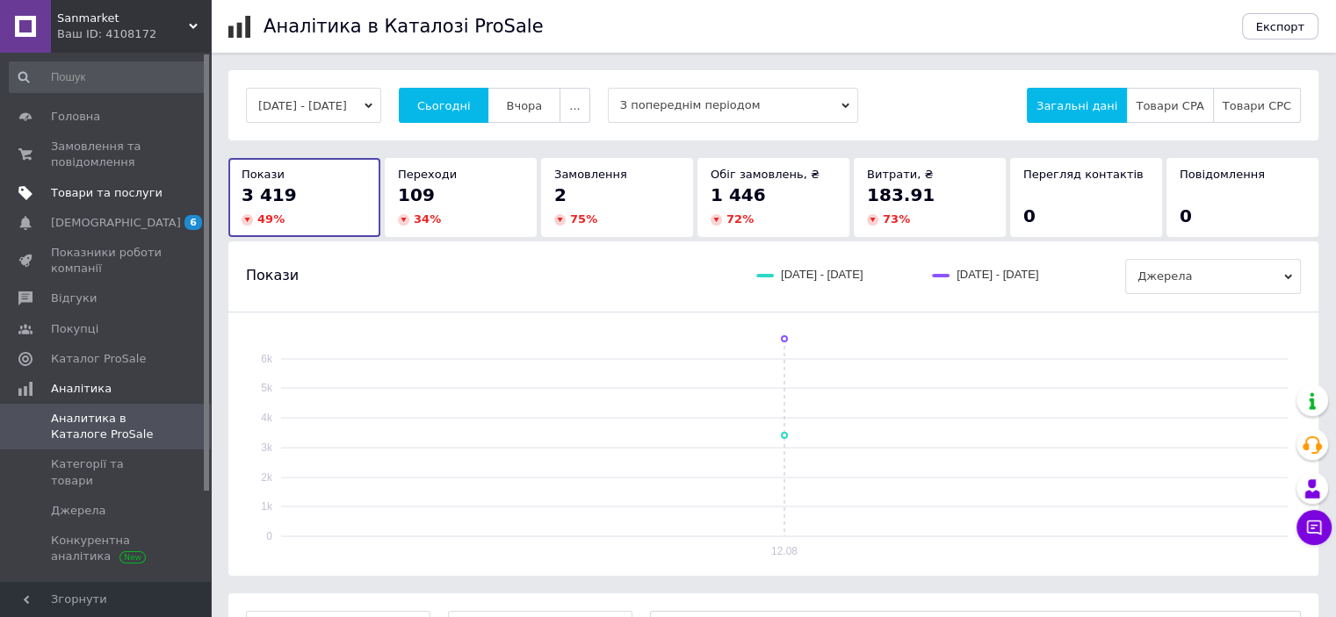
click at [141, 192] on span "Товари та послуги" at bounding box center [107, 193] width 112 height 16
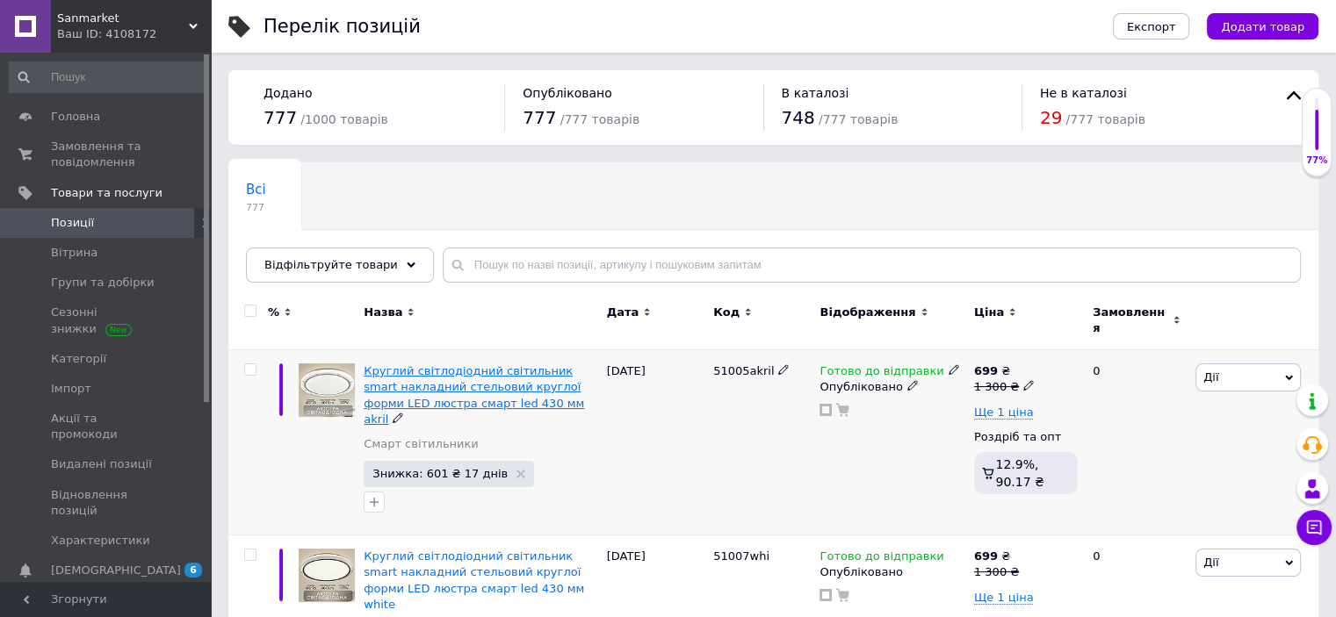
click at [434, 379] on span "Круглий світлодіодний світильник smart накладний стельовий круглої форми LED лю…" at bounding box center [474, 394] width 220 height 61
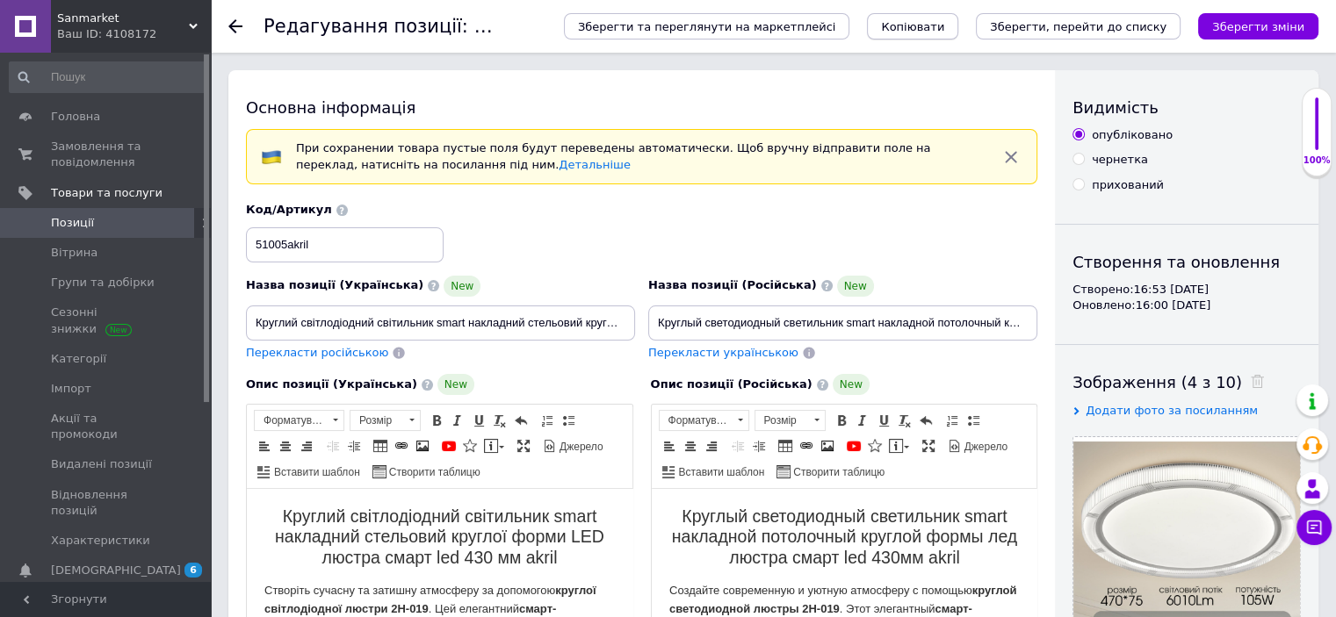
click at [940, 26] on span "Копіювати" at bounding box center [912, 26] width 63 height 13
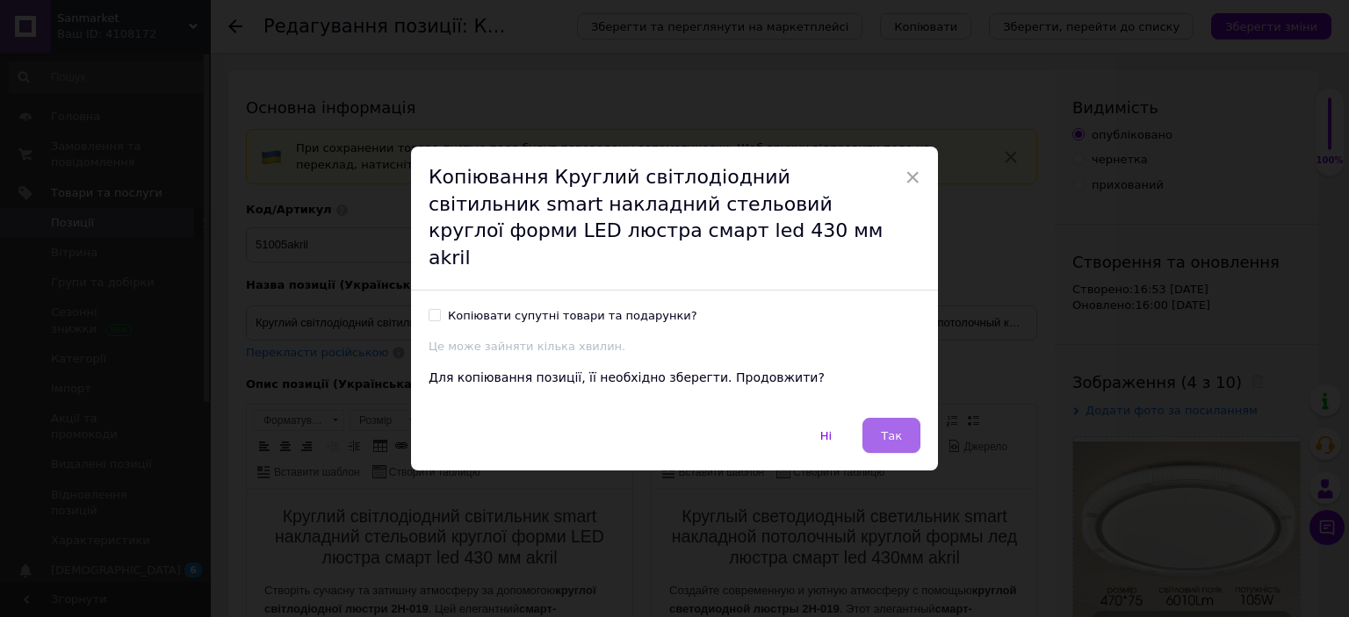
click at [896, 429] on span "Так" at bounding box center [891, 435] width 21 height 13
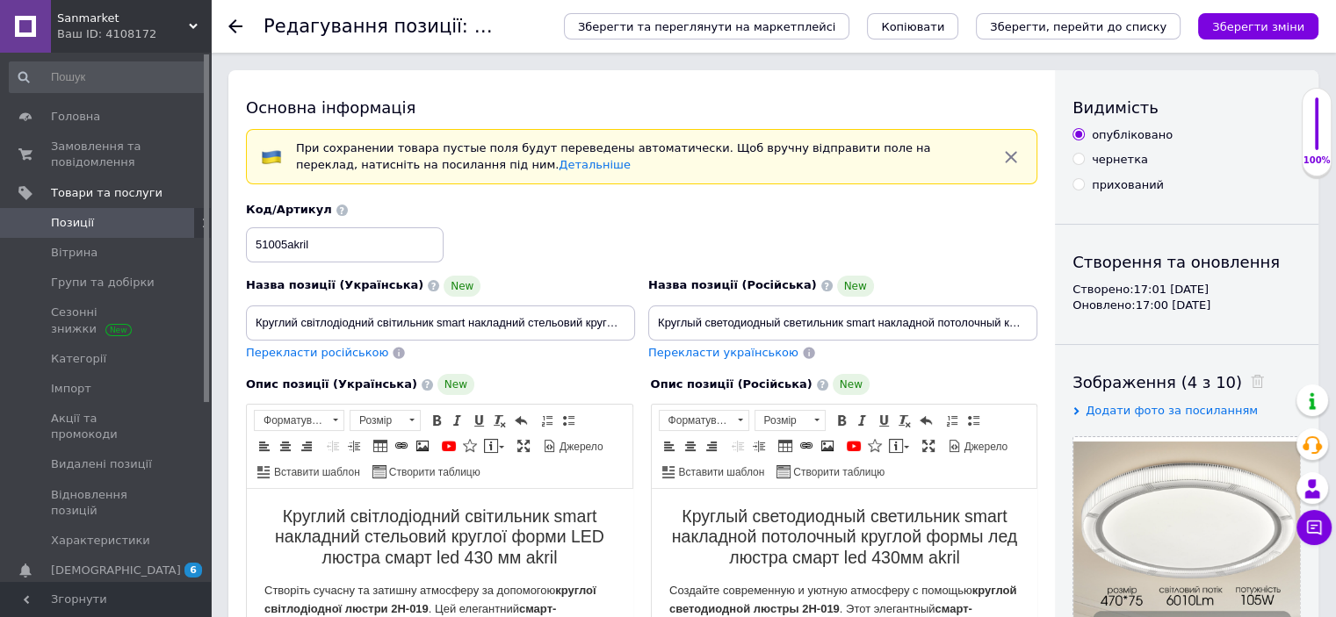
click at [92, 226] on span "Позиції" at bounding box center [107, 223] width 112 height 16
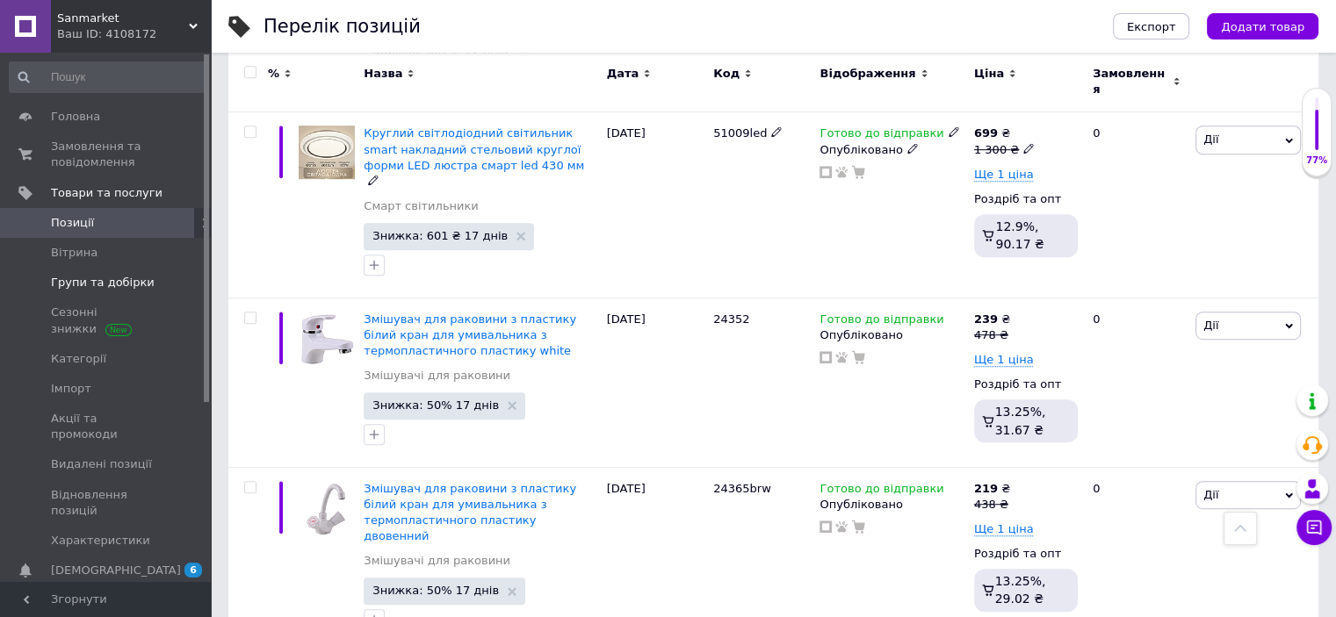
scroll to position [527, 0]
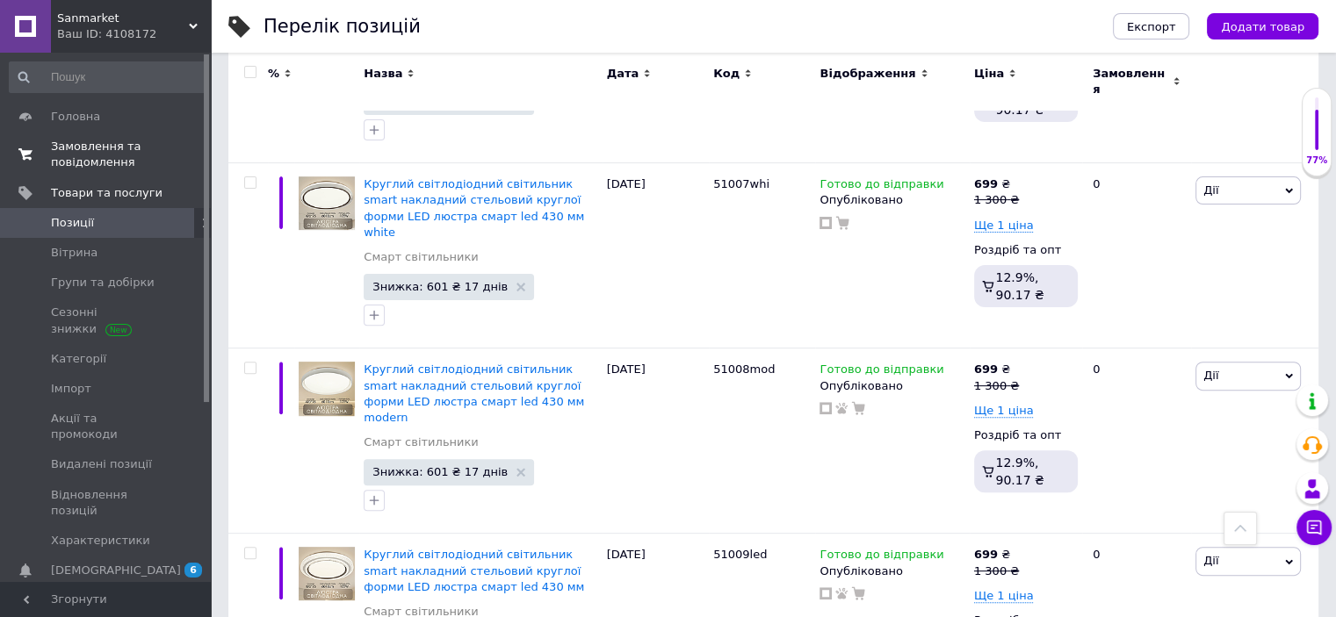
click at [74, 160] on span "Замовлення та повідомлення" at bounding box center [107, 155] width 112 height 32
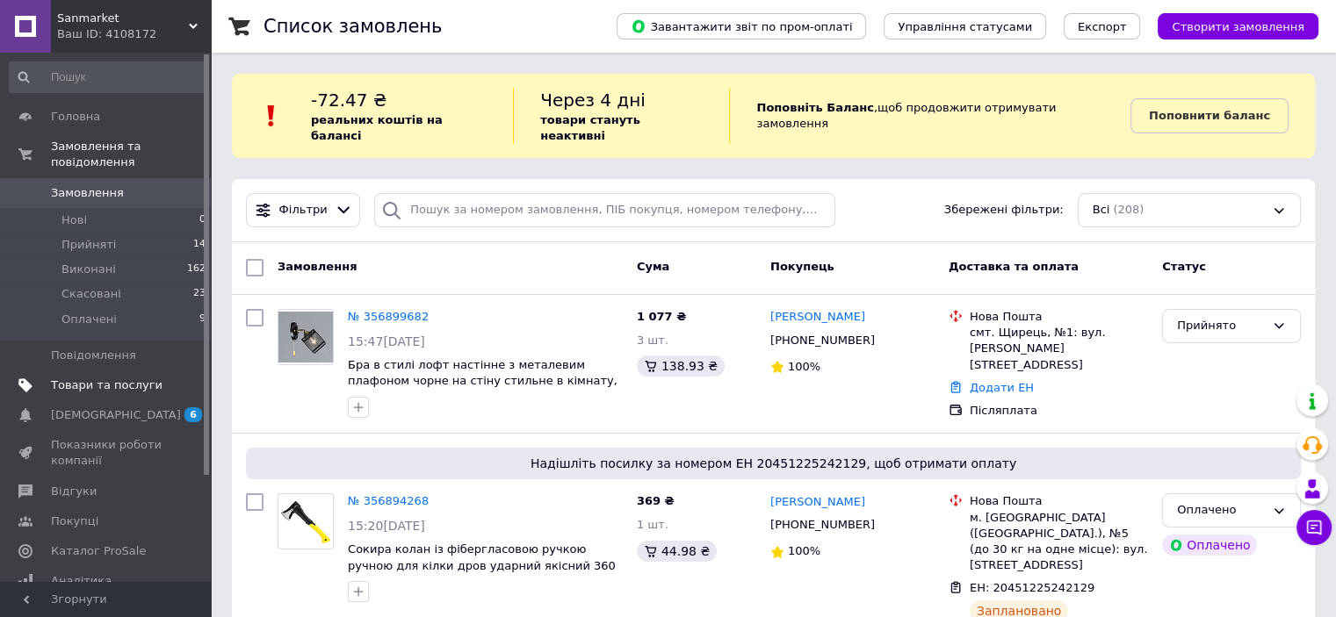
click at [133, 378] on span "Товари та послуги" at bounding box center [107, 386] width 112 height 16
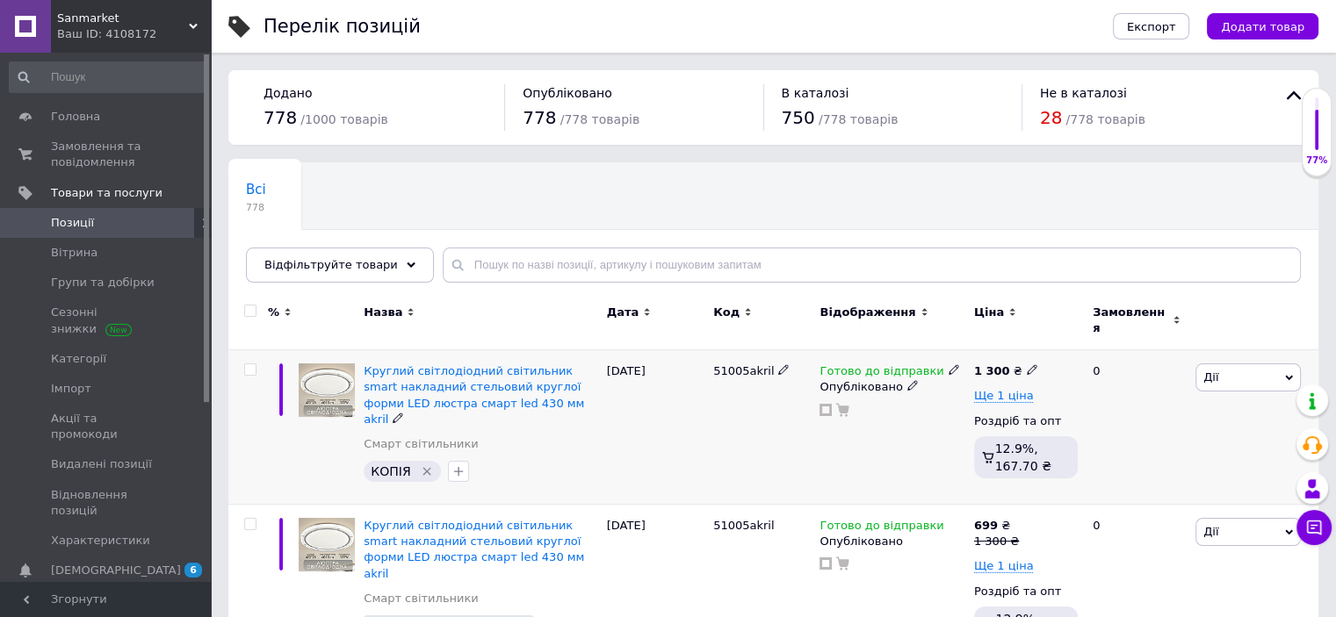
click at [423, 468] on icon "Видалити мітку" at bounding box center [427, 472] width 8 height 8
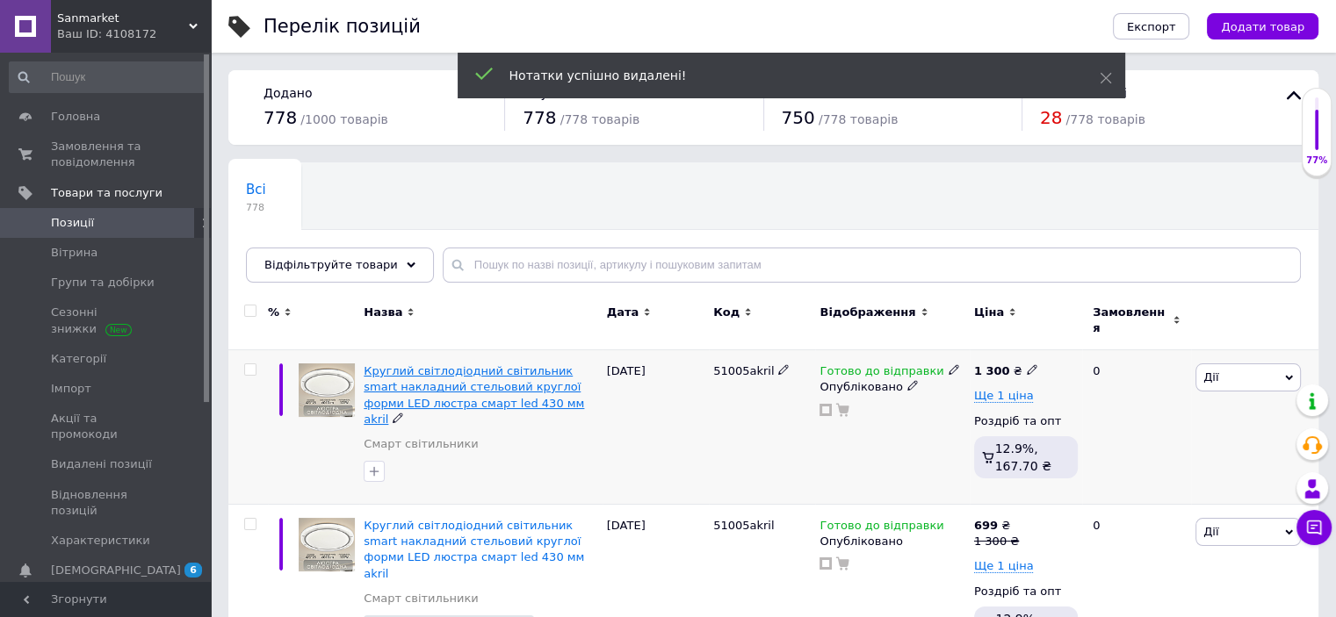
click at [481, 365] on span "Круглий світлодіодний світильник smart накладний стельовий круглої форми LED лю…" at bounding box center [474, 394] width 220 height 61
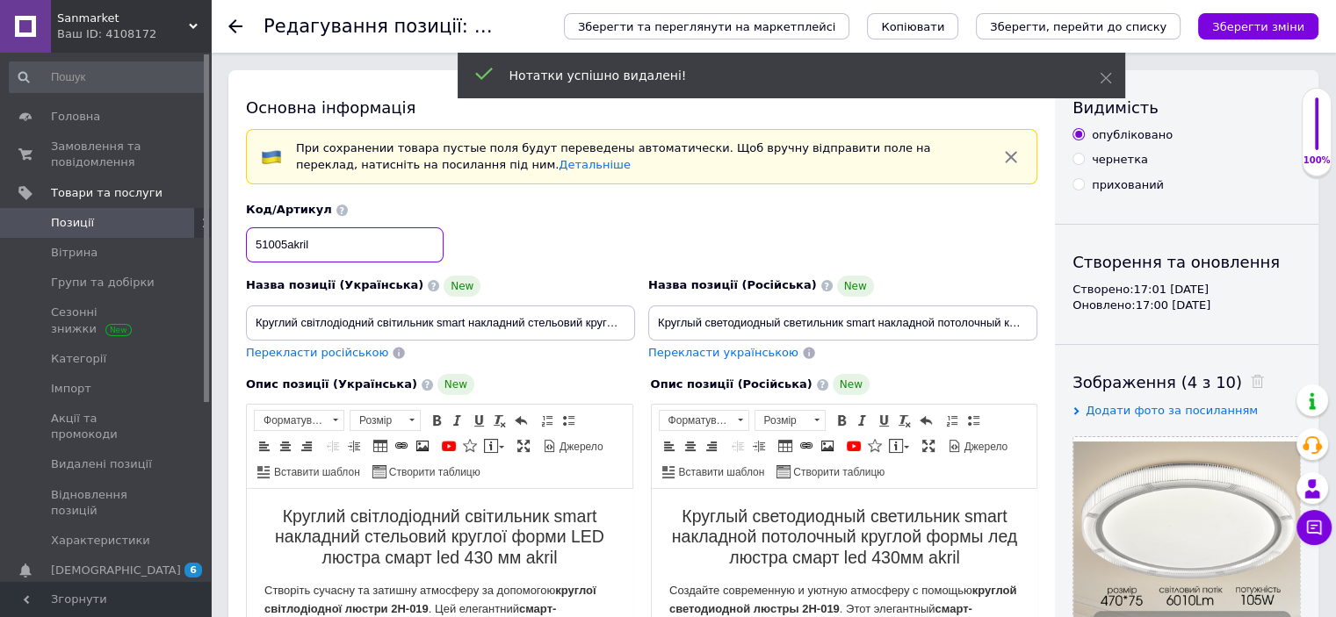
drag, startPoint x: 328, startPoint y: 246, endPoint x: 232, endPoint y: 242, distance: 96.7
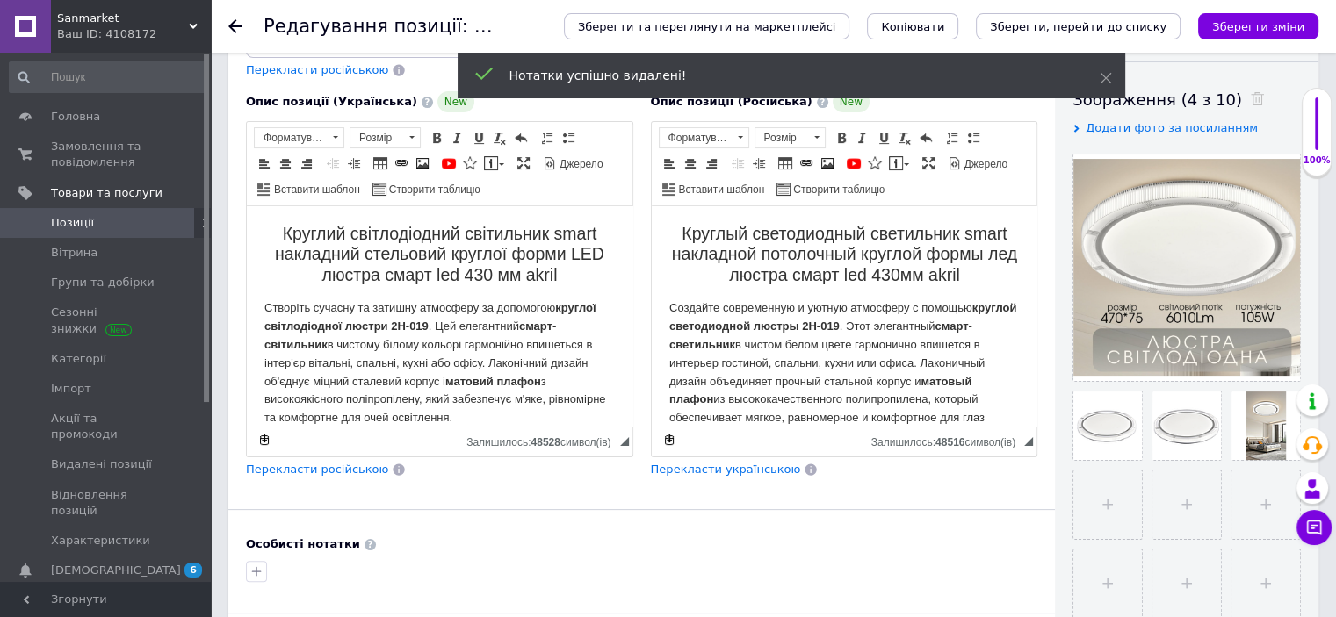
scroll to position [316, 0]
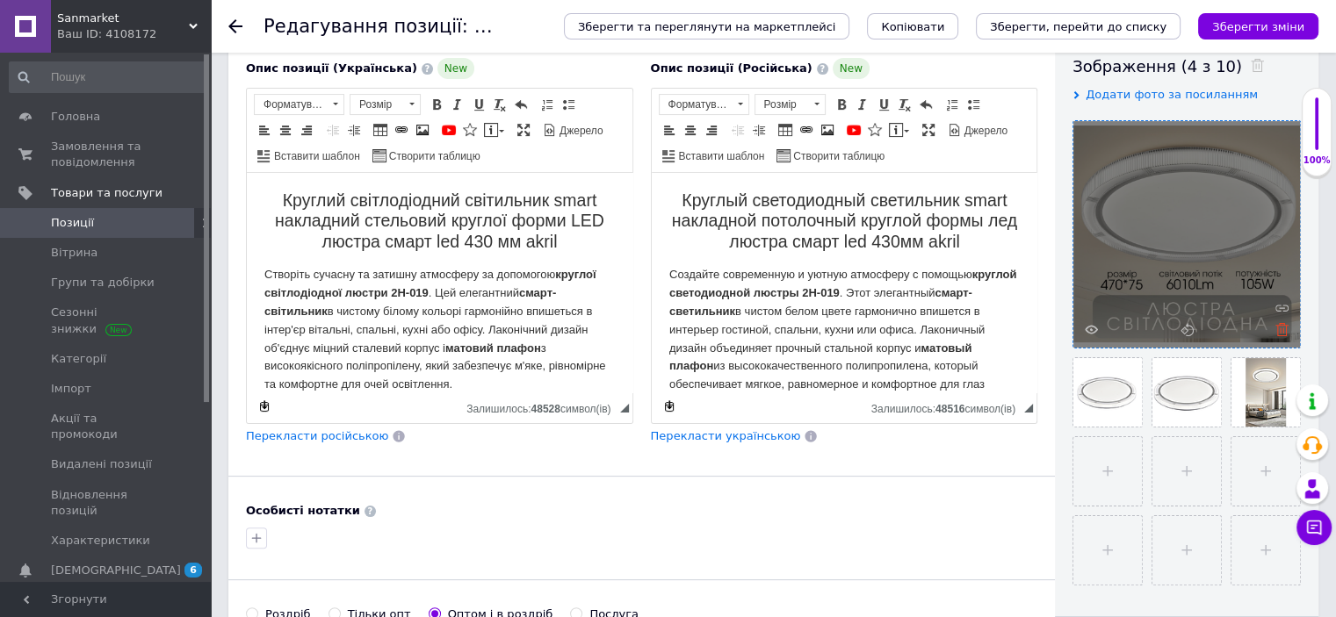
click at [1279, 329] on icon at bounding box center [1281, 329] width 13 height 13
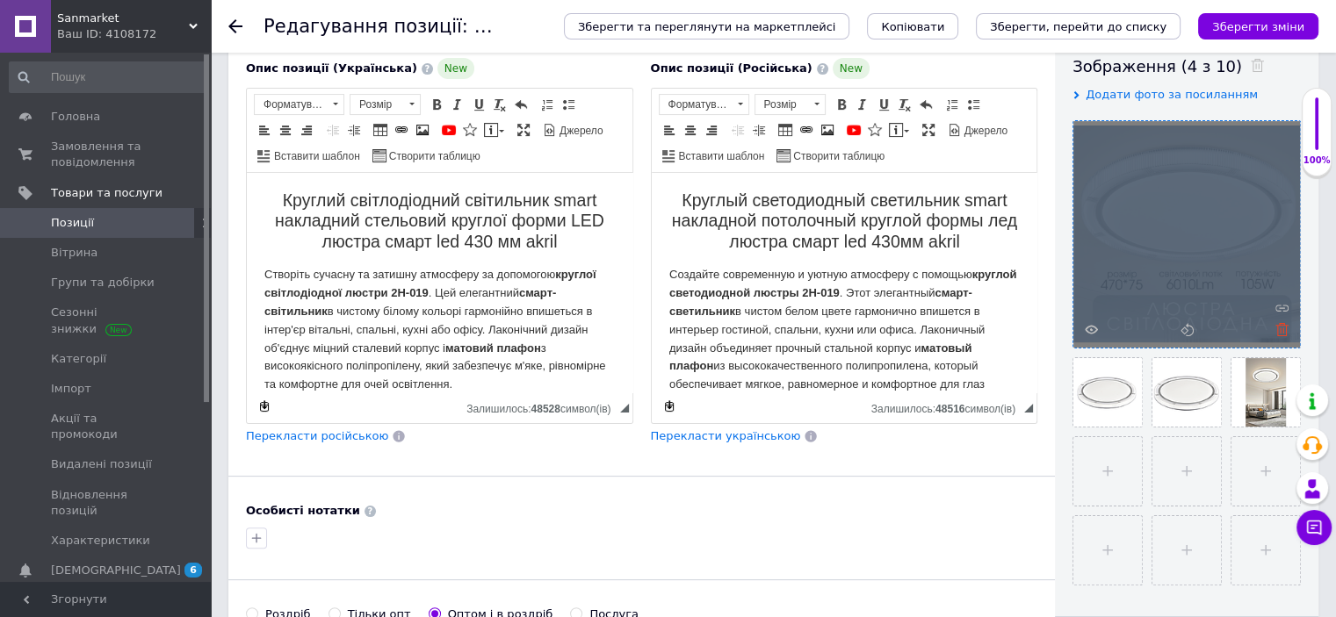
click at [1279, 329] on div at bounding box center [1186, 234] width 227 height 227
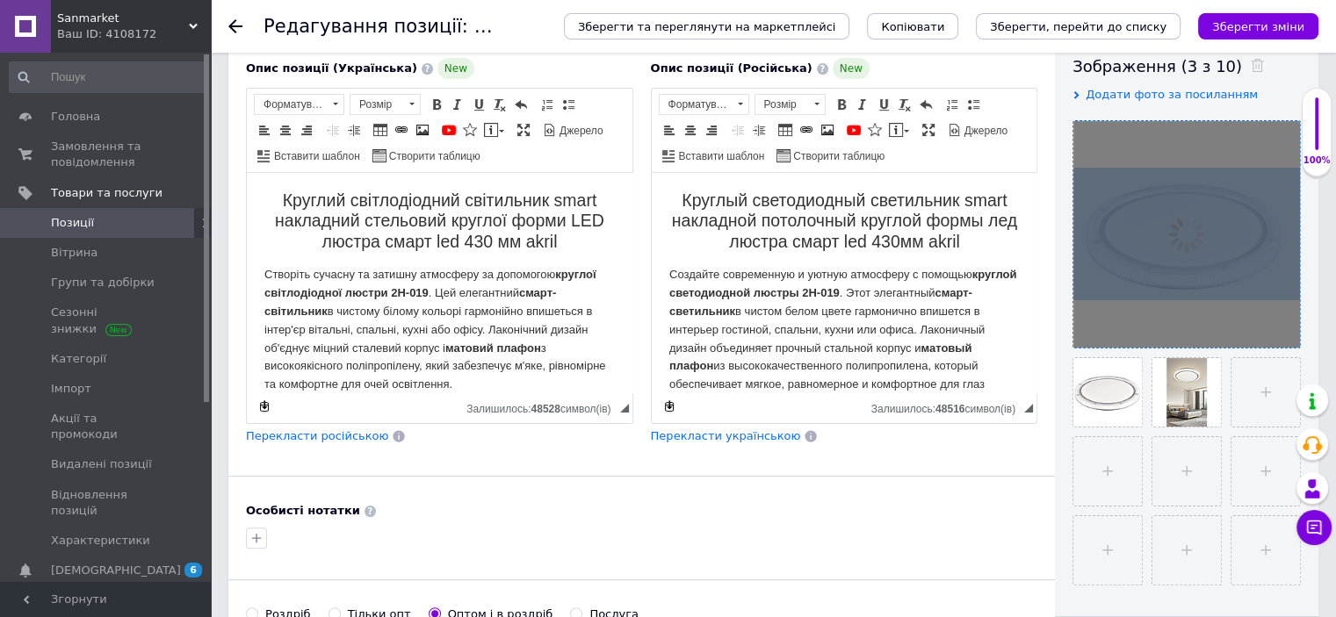
click at [1279, 329] on div at bounding box center [1186, 234] width 227 height 227
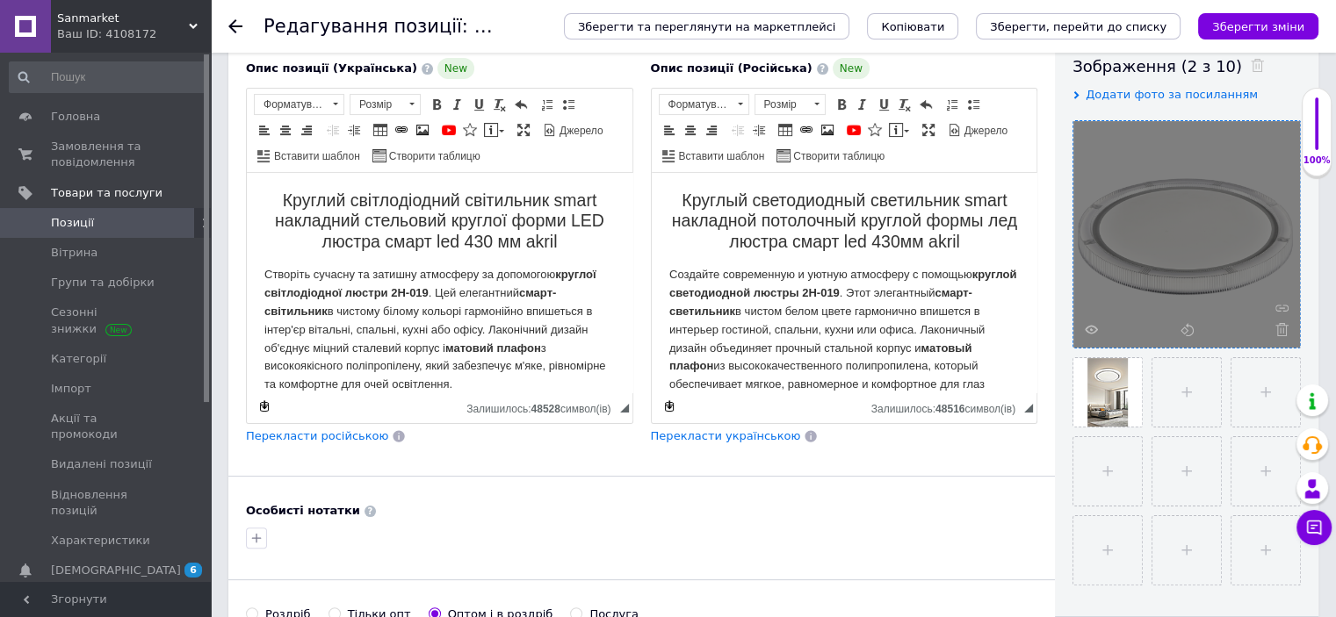
click at [1279, 329] on icon at bounding box center [1281, 329] width 13 height 13
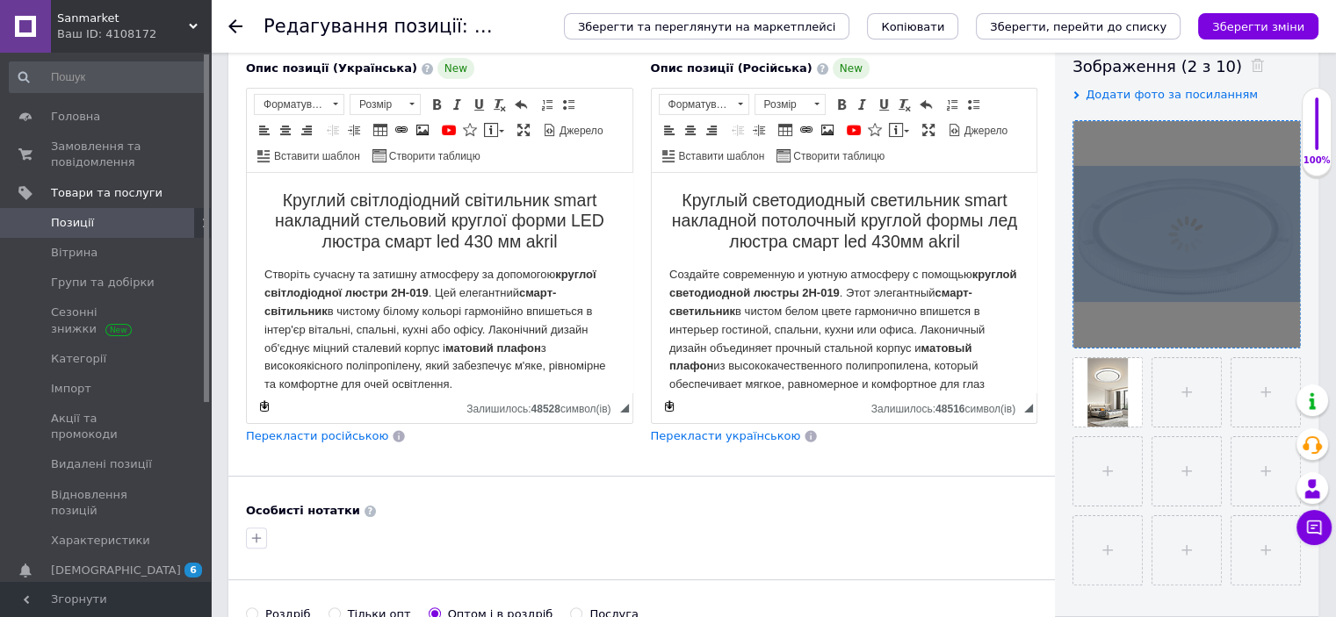
click at [1279, 329] on div at bounding box center [1186, 234] width 227 height 227
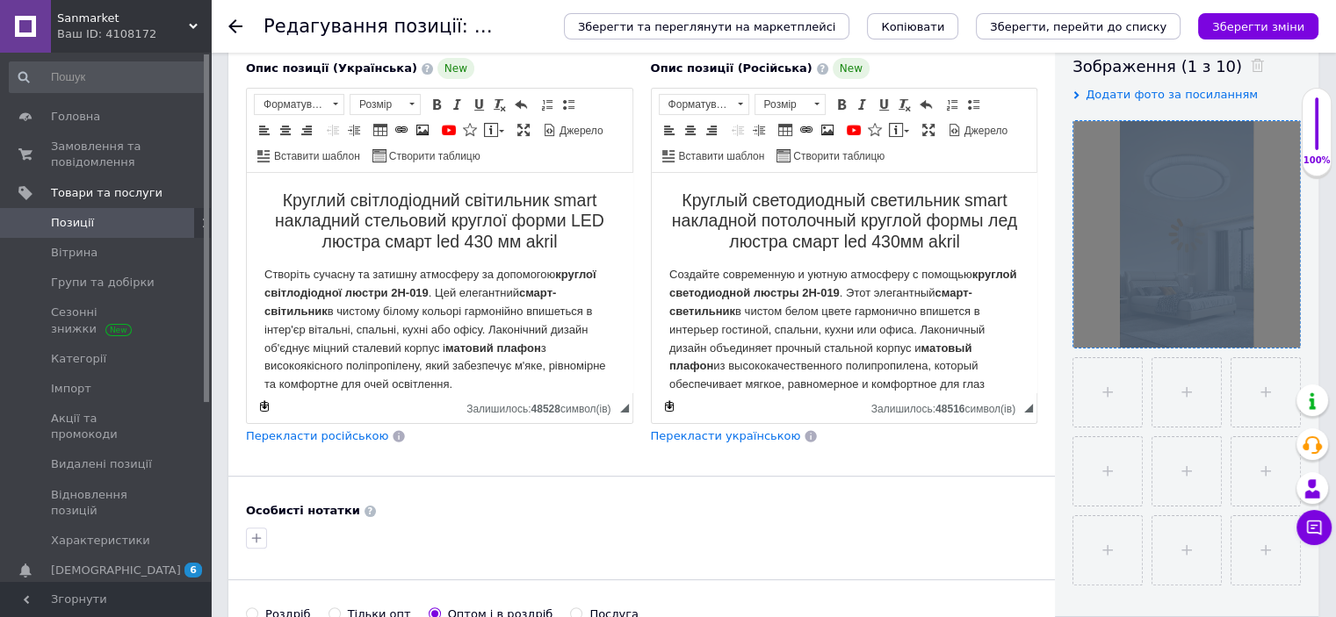
click at [1279, 329] on div at bounding box center [1186, 234] width 227 height 227
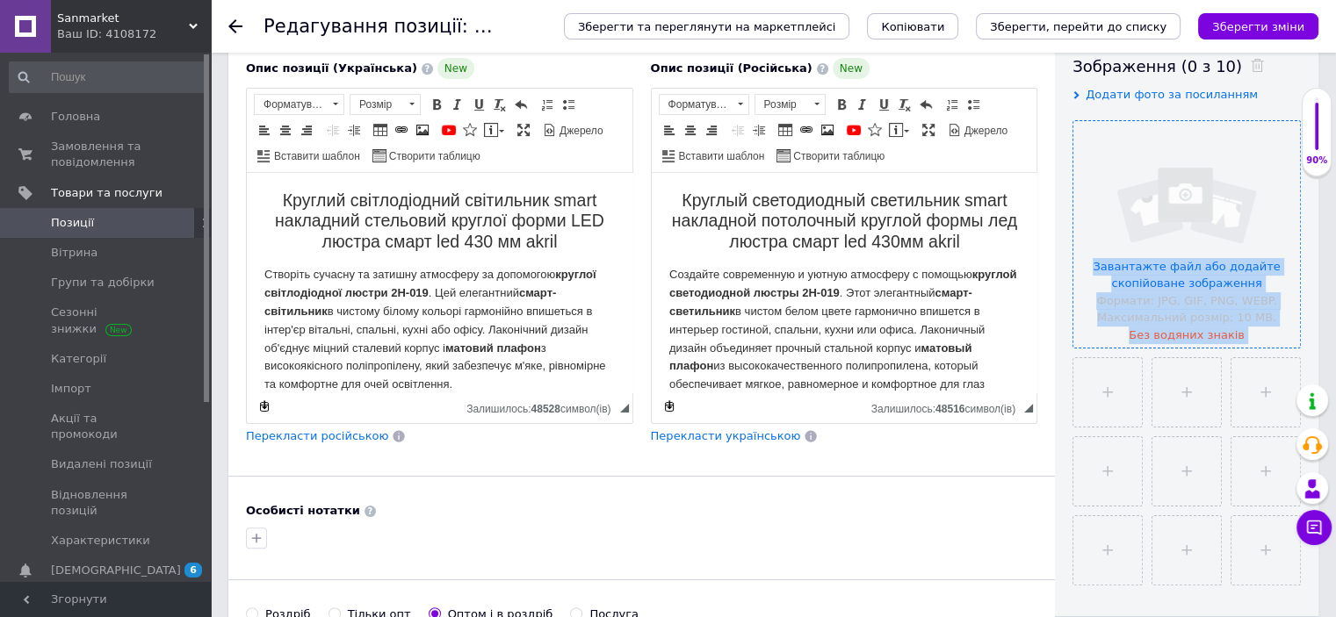
click at [1244, 317] on input "file" at bounding box center [1186, 234] width 227 height 227
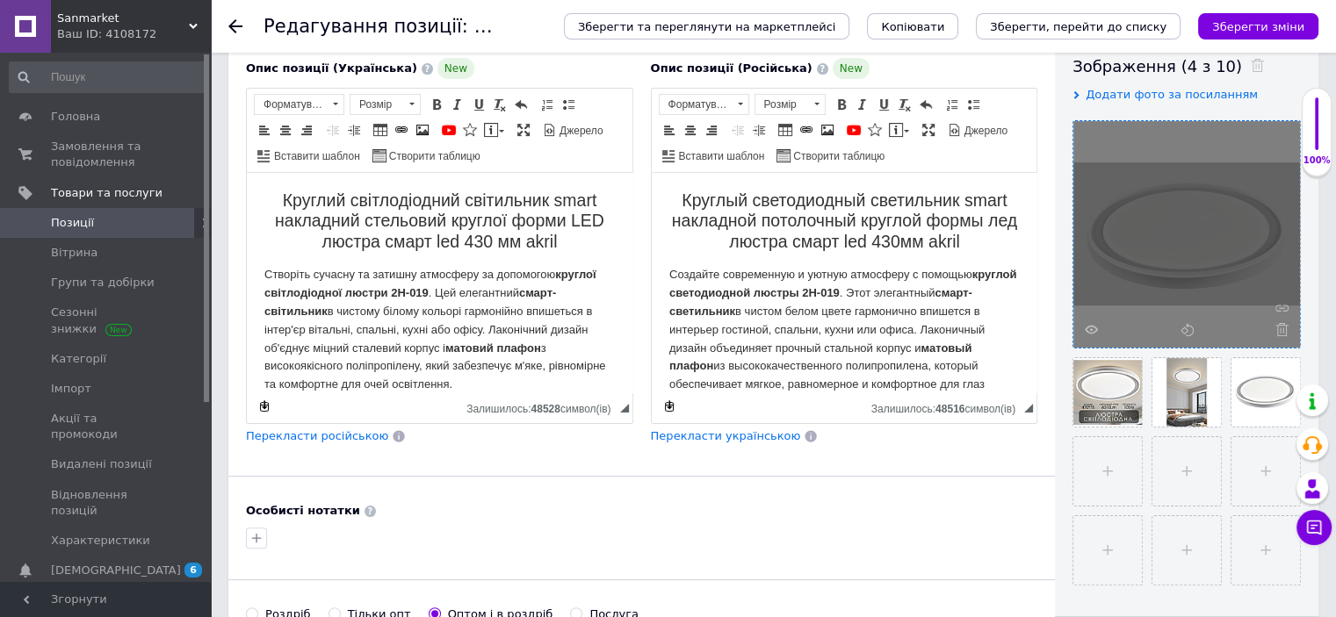
click at [884, 293] on strong "круглой светодиодной люстры 2H-019" at bounding box center [841, 284] width 347 height 32
click at [427, 292] on strong "круглої світлодіодної люстри 2H-019" at bounding box center [430, 284] width 332 height 32
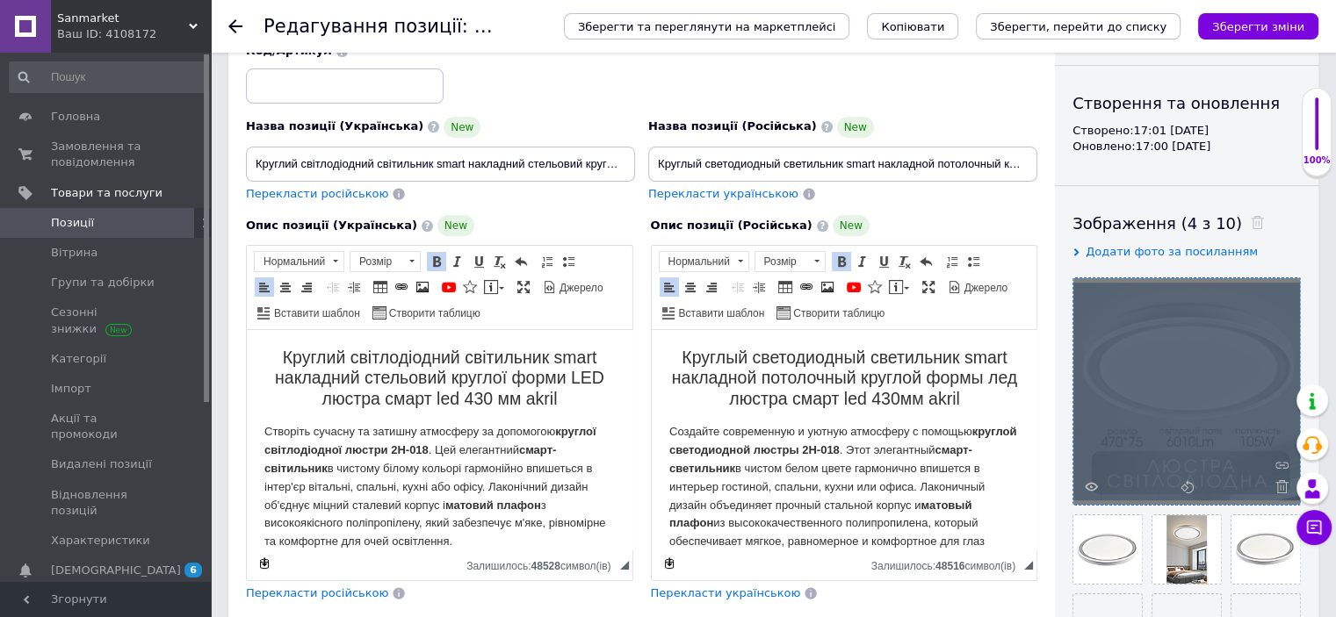
scroll to position [105, 0]
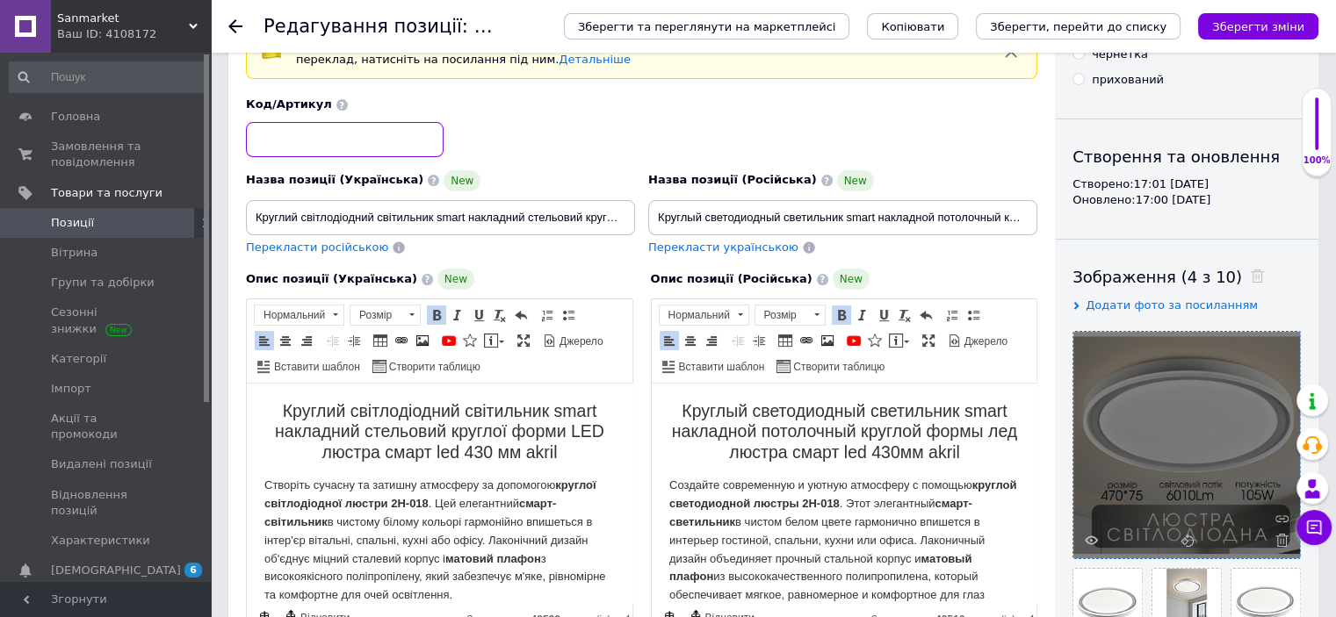
click at [330, 141] on input at bounding box center [345, 139] width 198 height 35
paste input "51004"
type input "51004hou"
click at [990, 455] on h2 "Круглый светодиодный светильник smart накладной потолочный круглой формы лед лю…" at bounding box center [843, 431] width 350 height 61
click at [565, 453] on h2 "Круглий світлодіодний світильник smart накладний стельовий круглої форми LED лю…" at bounding box center [439, 431] width 350 height 61
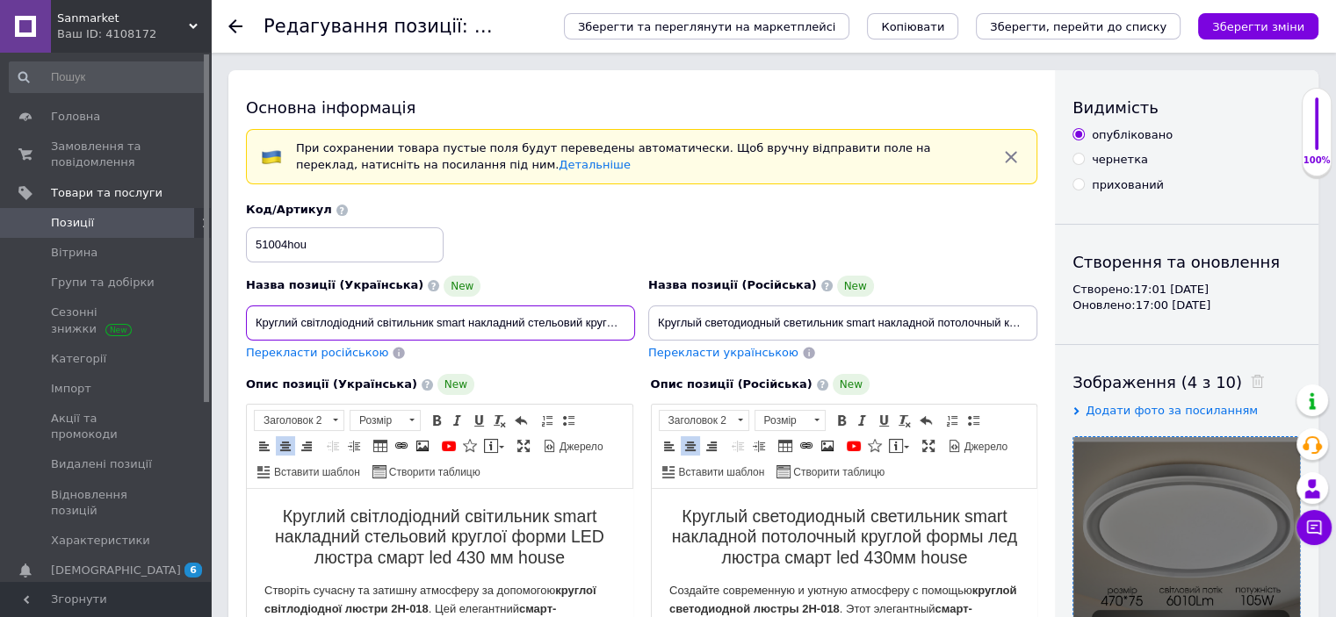
scroll to position [0, 224]
drag, startPoint x: 592, startPoint y: 315, endPoint x: 703, endPoint y: 334, distance: 113.0
click at [744, 331] on div "Назва позиції (Українська) New Круглий світлодіодний світильник smart накладний…" at bounding box center [642, 282] width 804 height 172
click at [624, 325] on input "Круглий світлодіодний світильник smart накладний стельовий круглої форми LED лю…" at bounding box center [440, 323] width 389 height 35
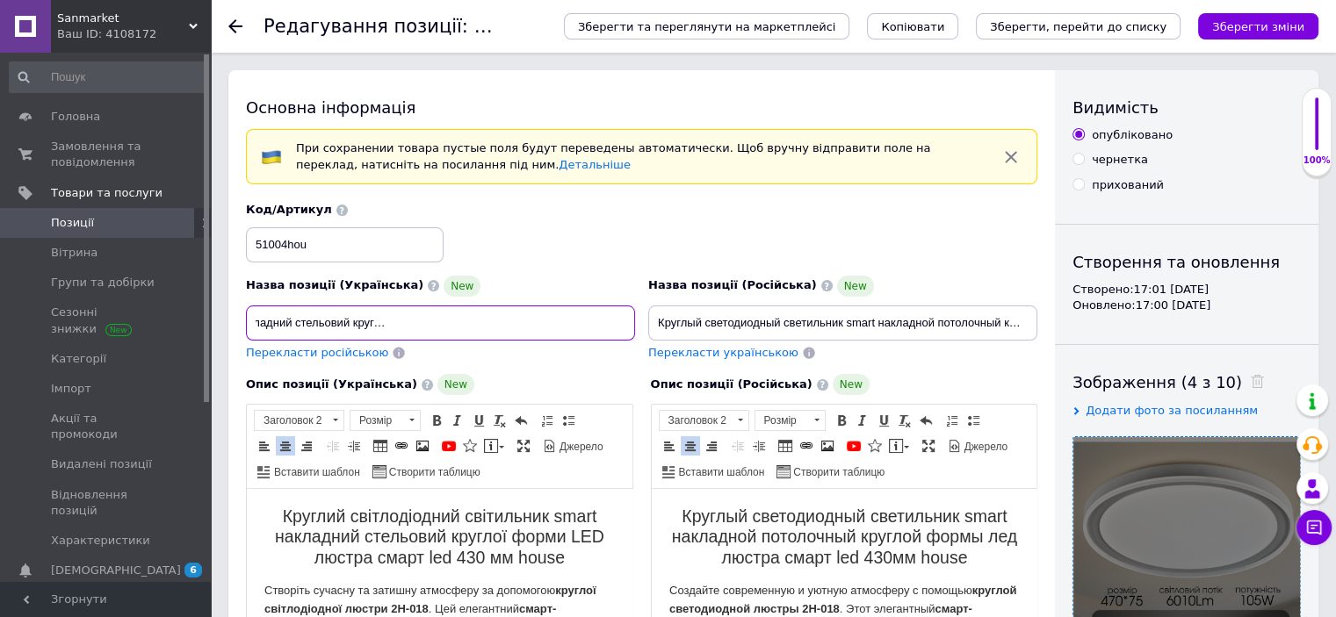
type input "Круглий світлодіодний світильник smart накладний стельовий круглої форми LED лю…"
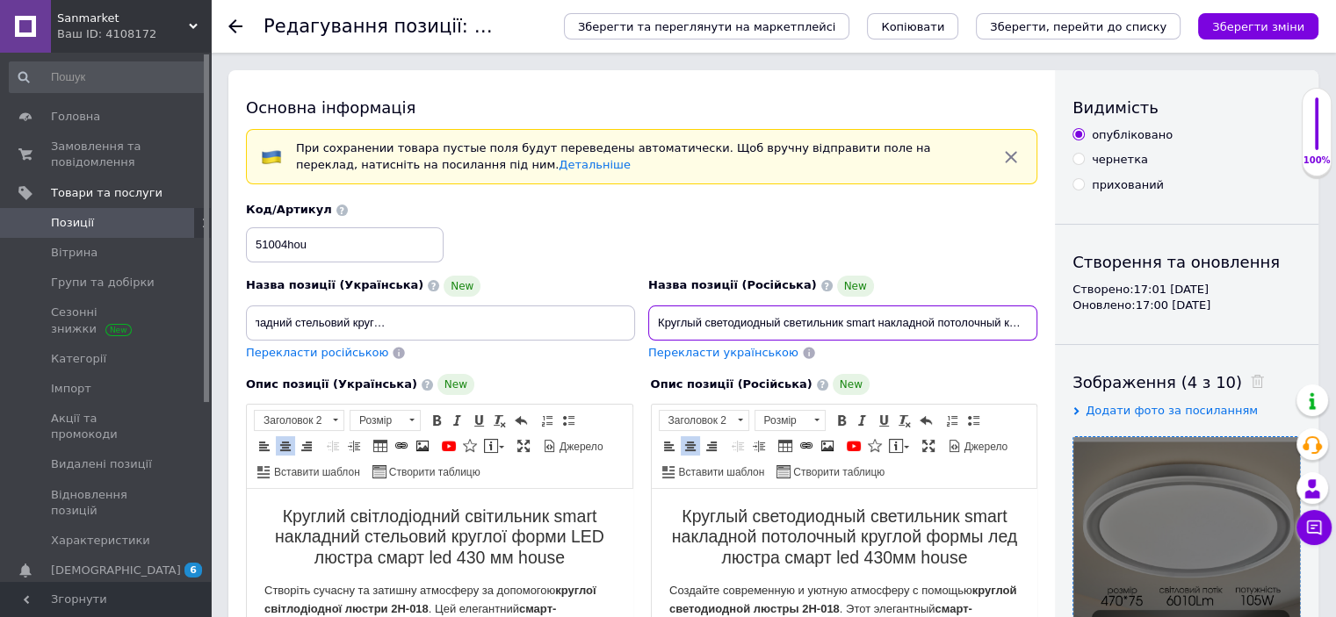
scroll to position [0, 0]
drag, startPoint x: 993, startPoint y: 326, endPoint x: 1109, endPoint y: 326, distance: 115.9
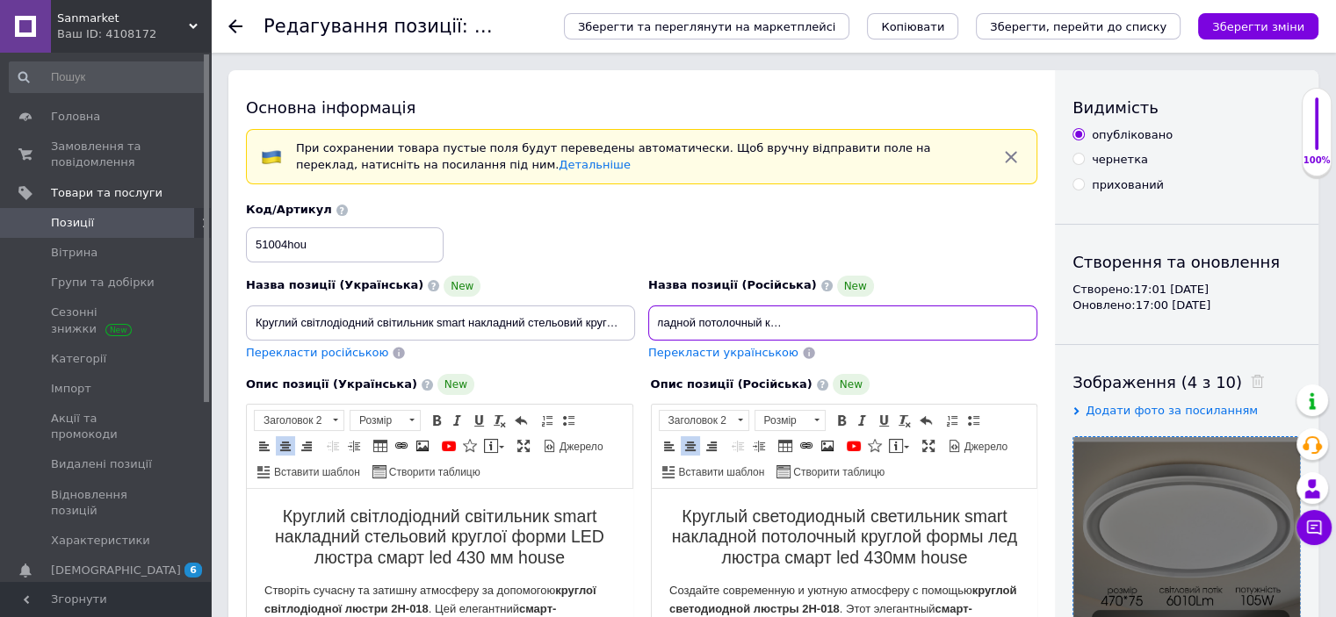
click at [1032, 325] on input "Круглый светодиодный светильник smart накладной потолочный круглой формы лед лю…" at bounding box center [842, 323] width 389 height 35
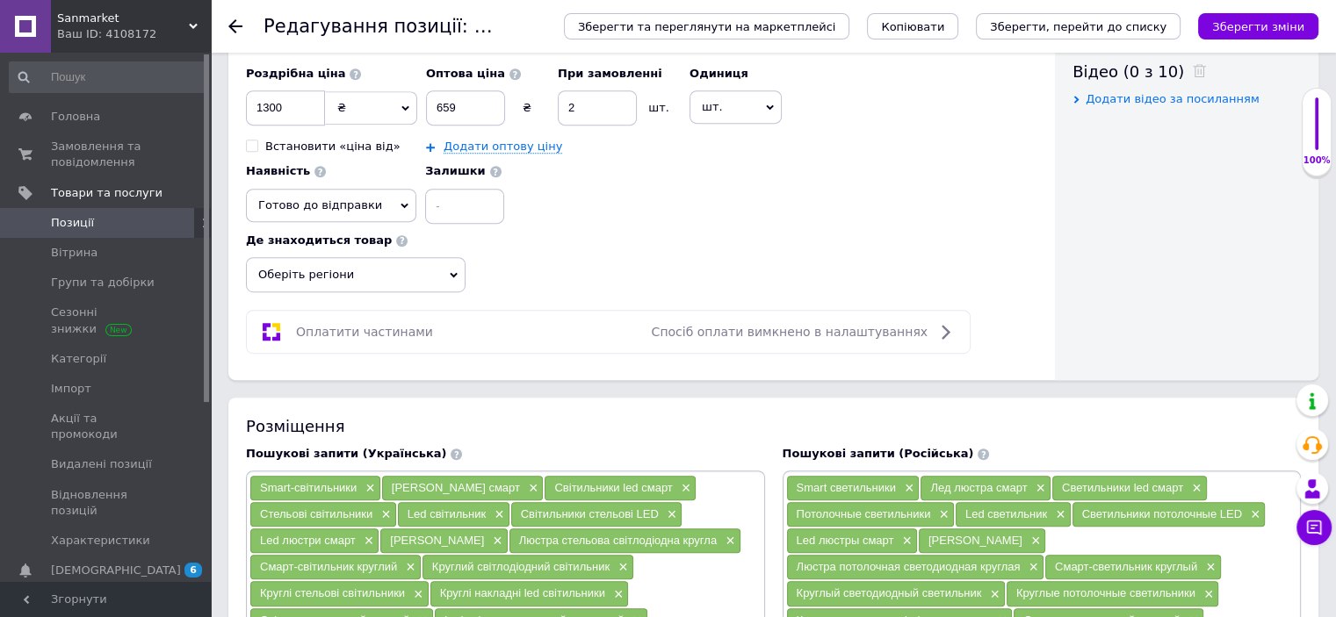
scroll to position [843, 0]
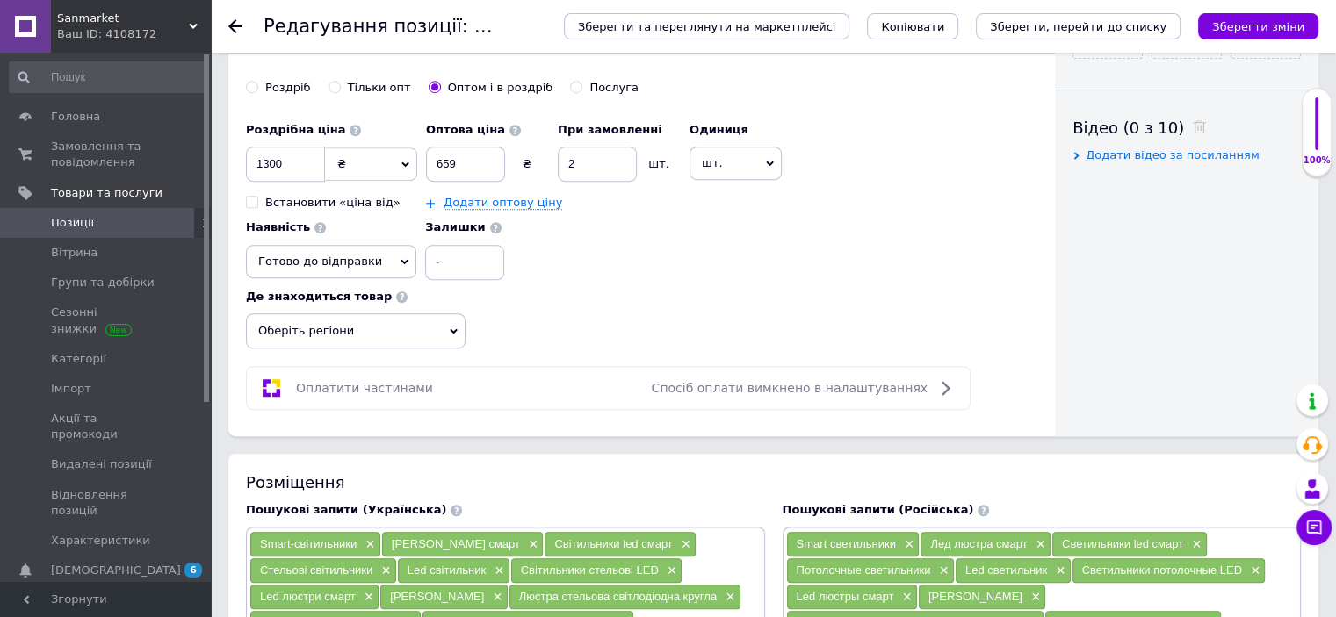
type input "Круглый светодиодный светильник smart накладной потолочный круглой формы лед лю…"
click at [331, 321] on span "Оберіть регіони" at bounding box center [356, 331] width 220 height 35
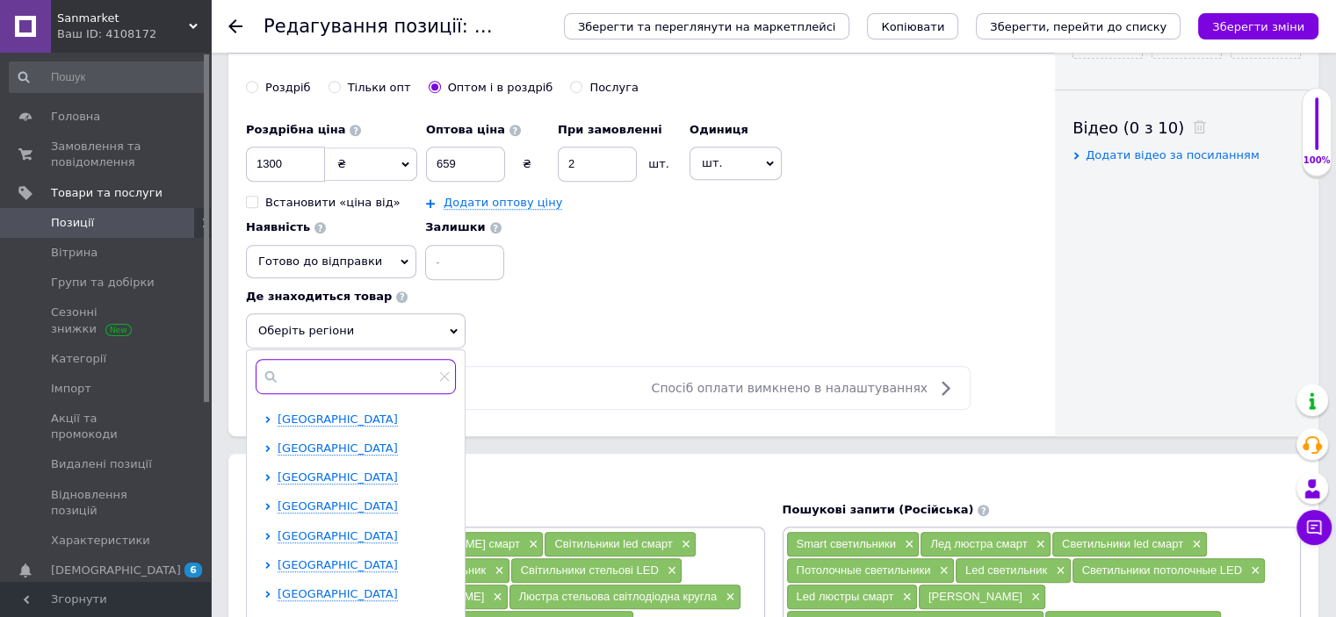
click at [351, 362] on input "text" at bounding box center [356, 376] width 200 height 35
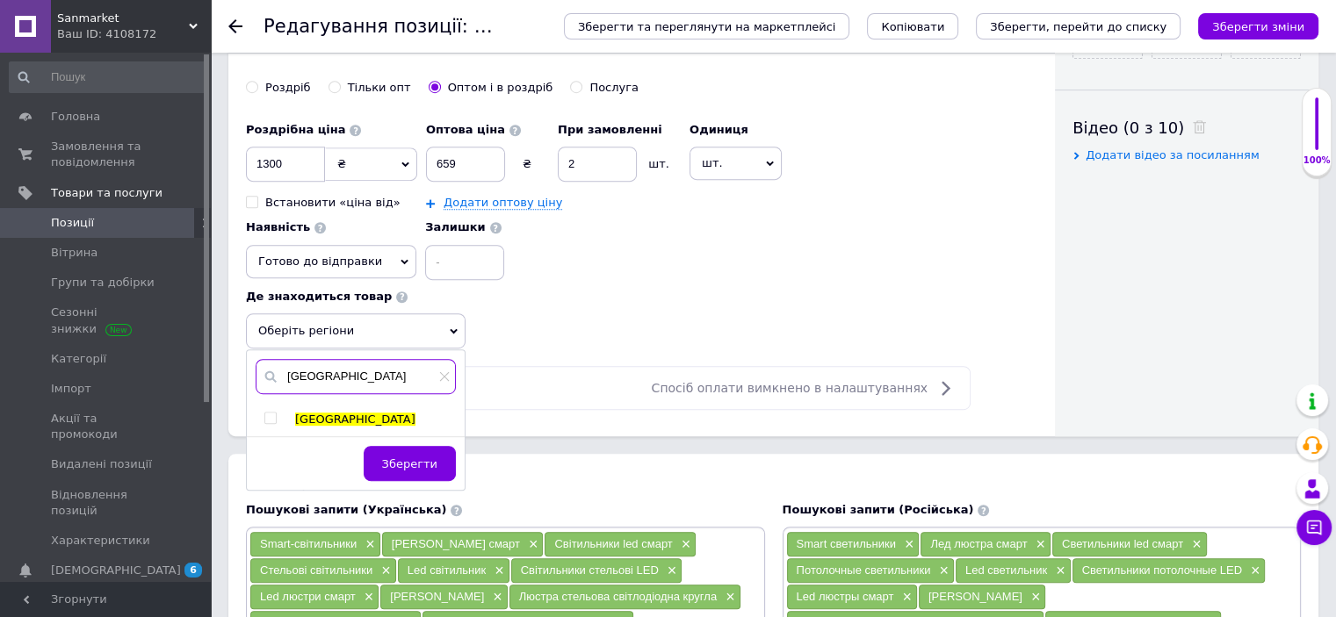
type input "[GEOGRAPHIC_DATA]"
click at [276, 415] on span at bounding box center [270, 418] width 12 height 12
click at [276, 415] on input "checkbox" at bounding box center [269, 418] width 11 height 11
checkbox input "true"
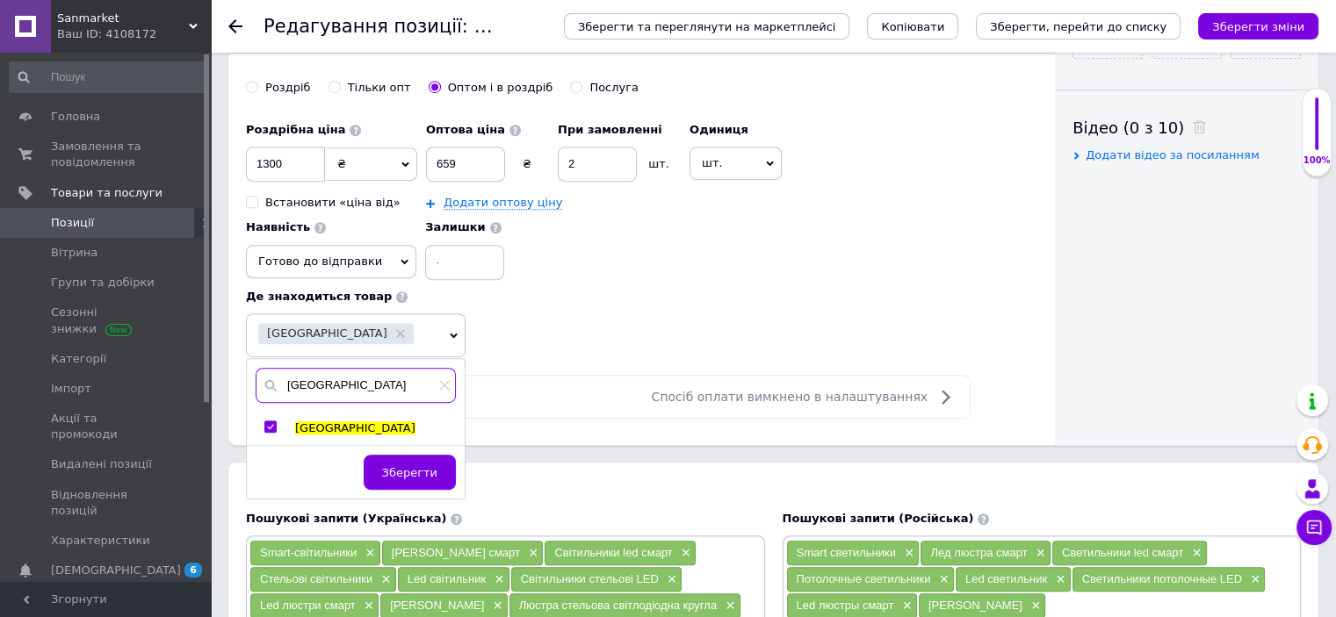
click at [341, 372] on input "[GEOGRAPHIC_DATA]" at bounding box center [356, 385] width 200 height 35
type input "к"
type input "[GEOGRAPHIC_DATA]"
click at [273, 422] on input "checkbox" at bounding box center [269, 427] width 11 height 11
checkbox input "true"
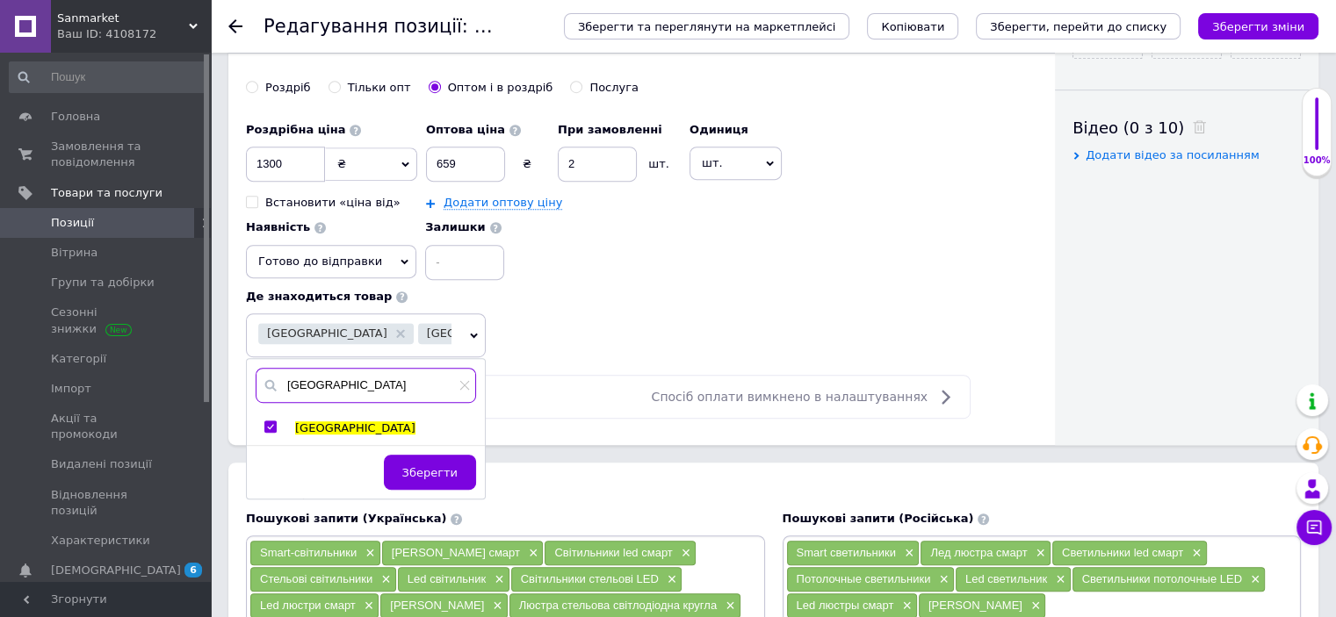
click at [357, 384] on input "[GEOGRAPHIC_DATA]" at bounding box center [366, 385] width 220 height 35
type input "о"
type input "дніпро"
click at [267, 422] on input "checkbox" at bounding box center [269, 427] width 11 height 11
checkbox input "true"
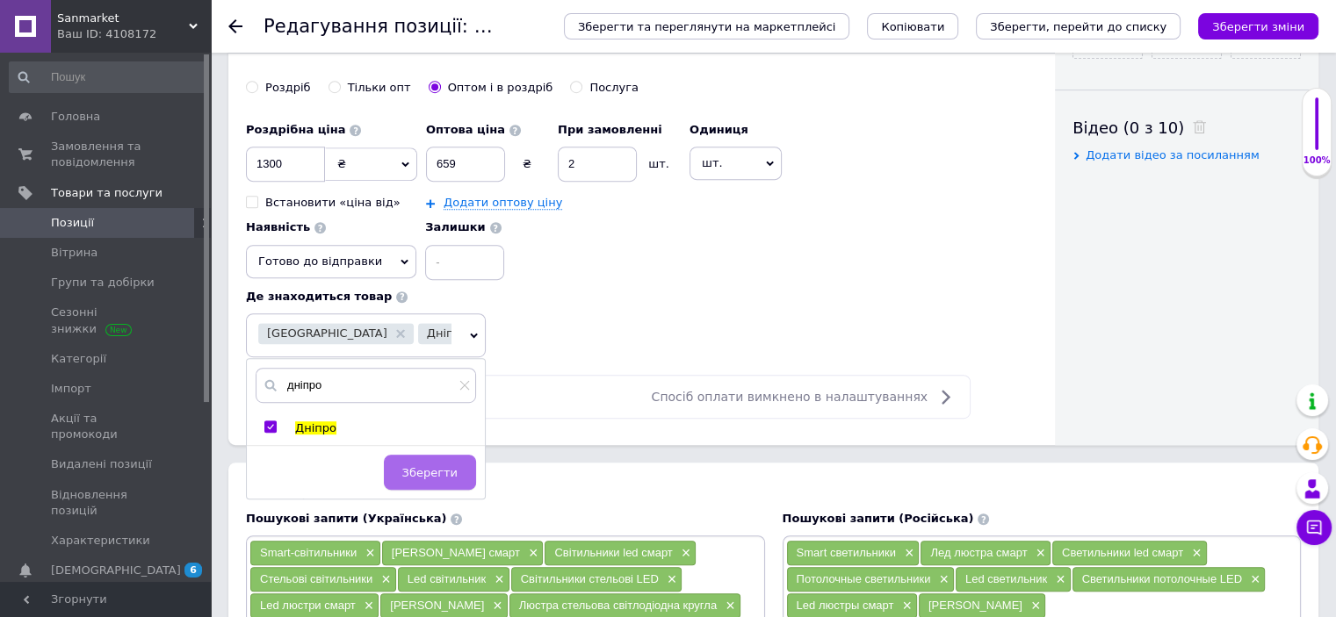
click at [443, 470] on span "Зберегти" at bounding box center [429, 472] width 55 height 13
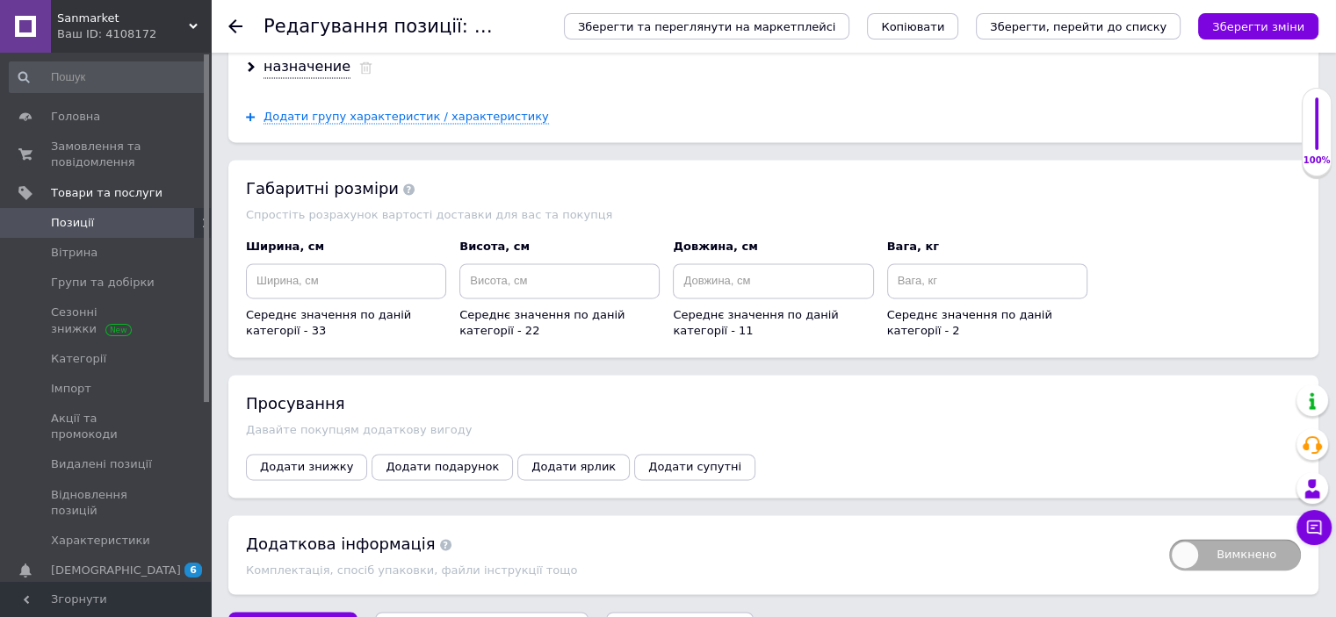
scroll to position [2348, 0]
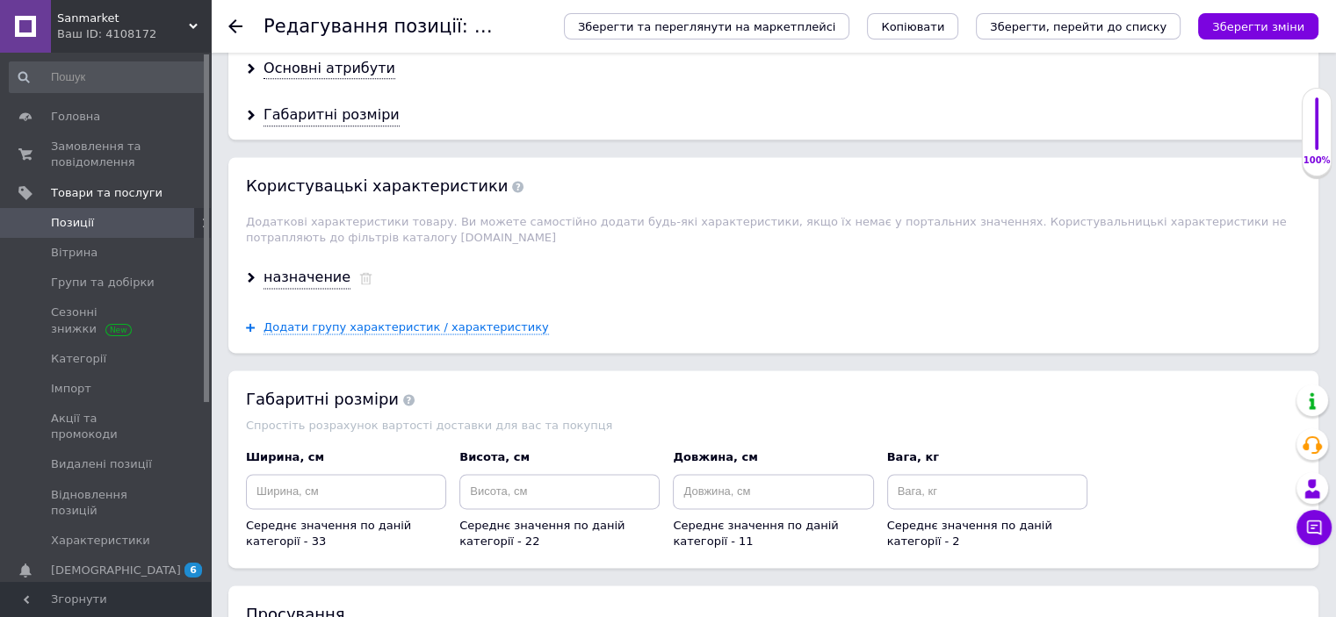
click at [355, 255] on div "назначение" at bounding box center [773, 278] width 1090 height 47
click at [359, 272] on icon at bounding box center [365, 278] width 13 height 12
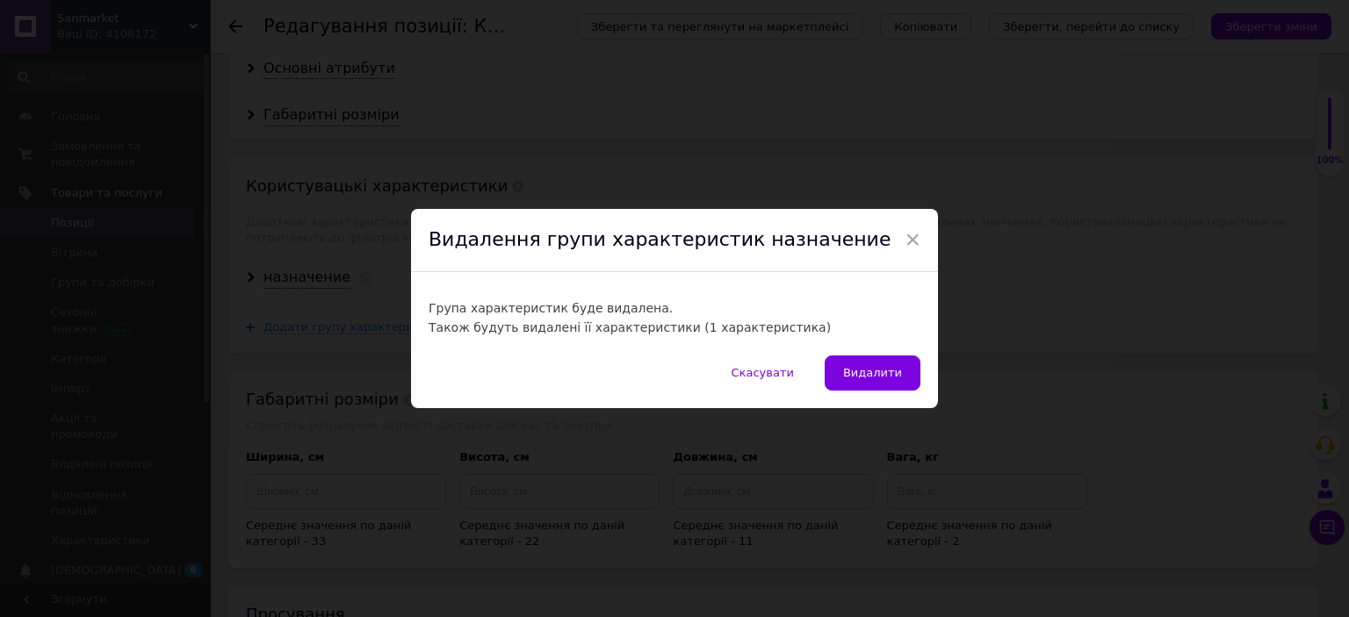
click at [877, 371] on span "Видалити" at bounding box center [872, 372] width 59 height 13
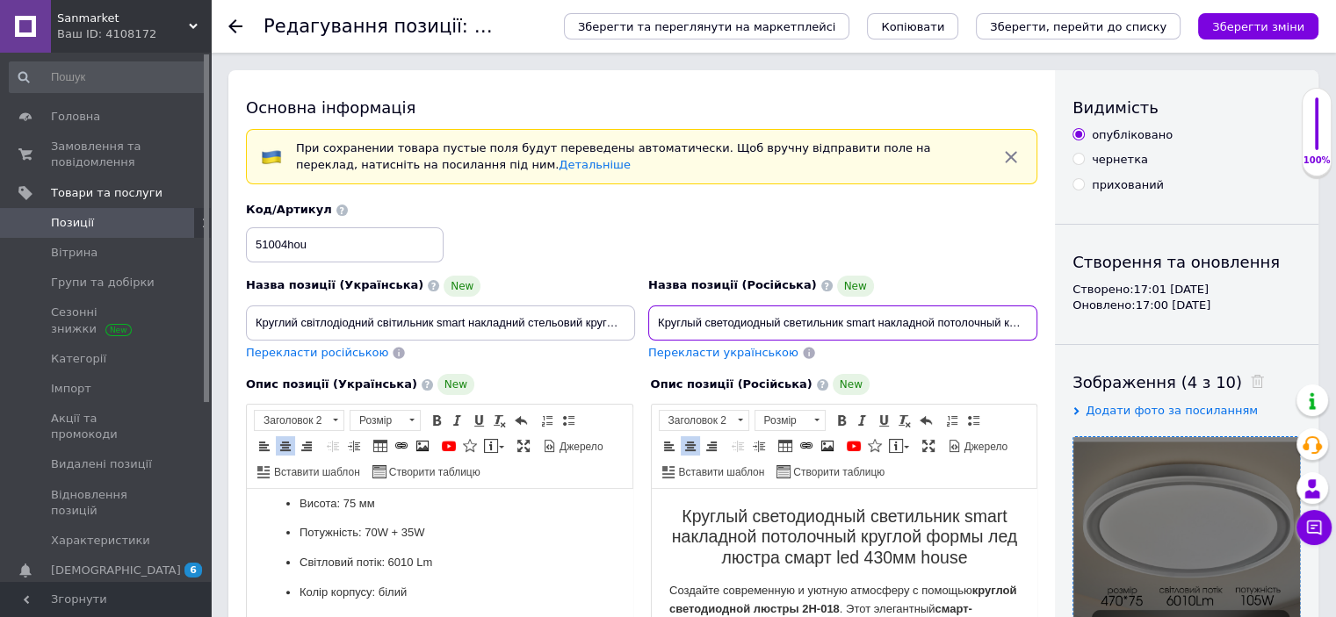
scroll to position [0, 249]
drag, startPoint x: 654, startPoint y: 318, endPoint x: 1344, endPoint y: 302, distance: 689.6
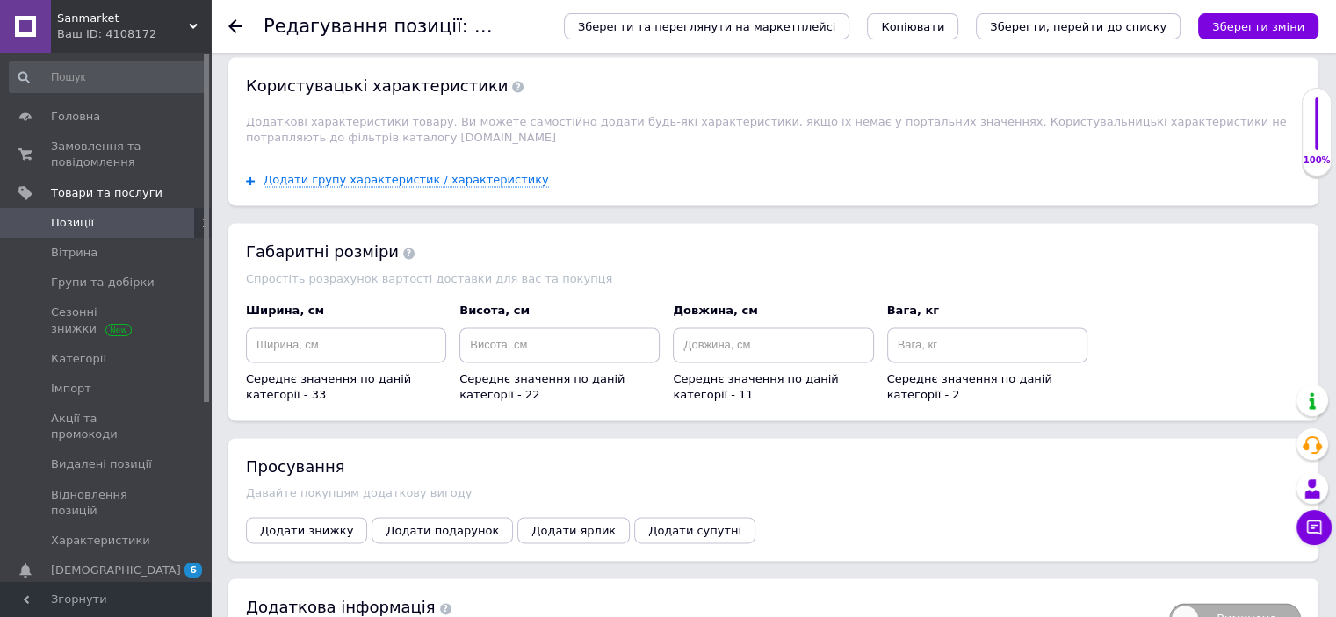
scroll to position [2302, 0]
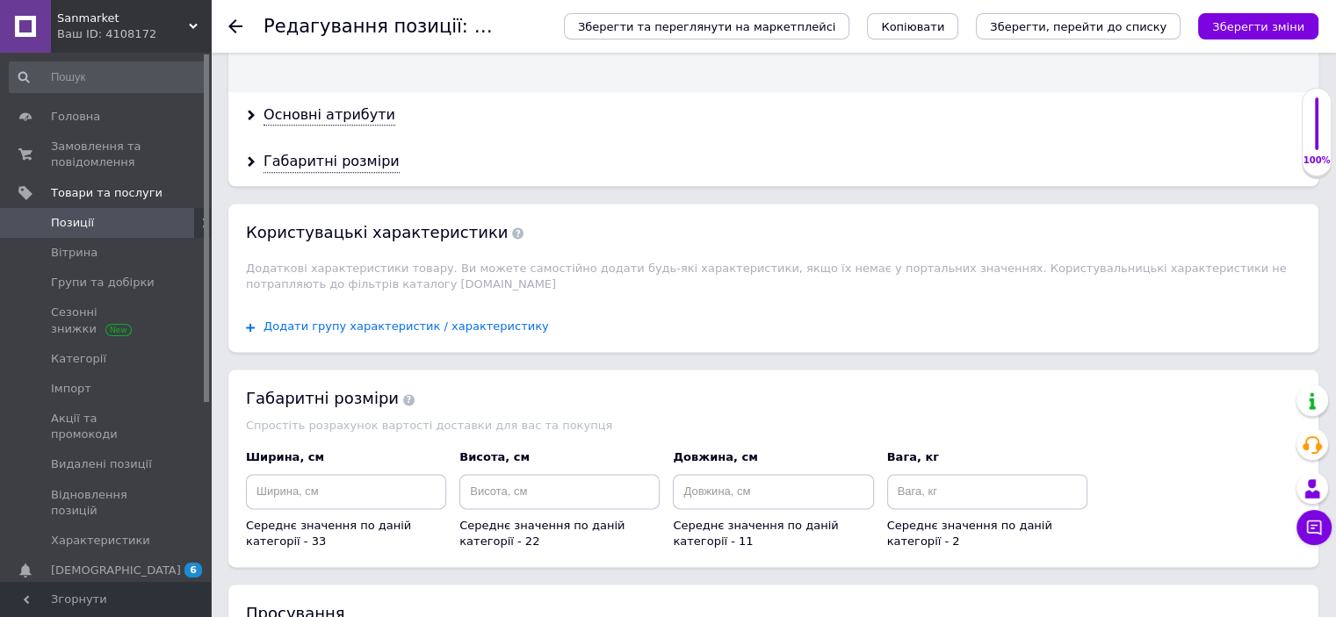
click at [450, 320] on span "Додати групу характеристик / характеристику" at bounding box center [405, 327] width 285 height 14
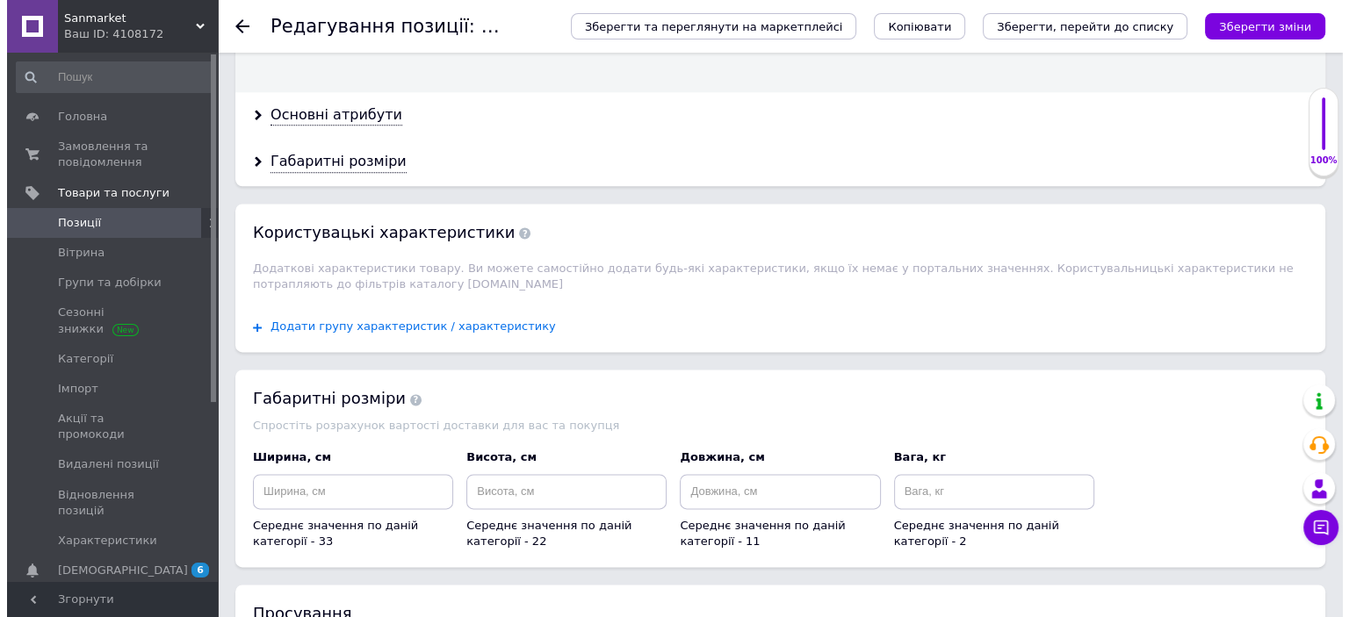
scroll to position [0, 0]
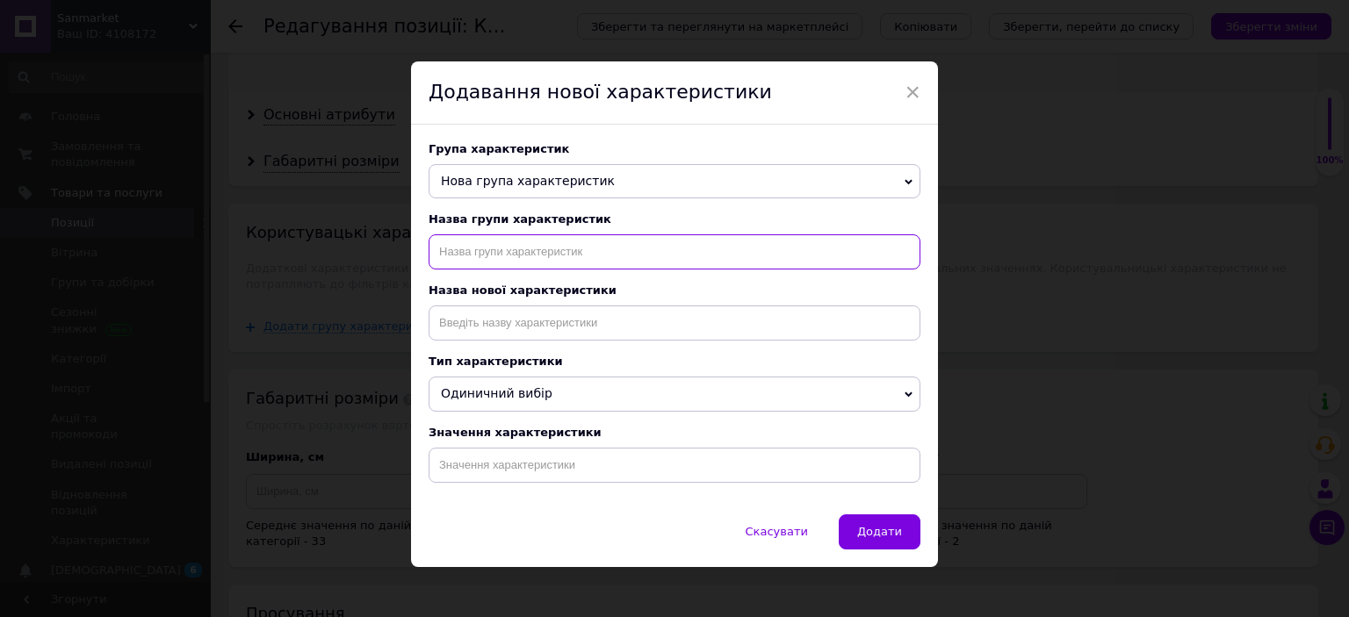
click at [570, 256] on input "text" at bounding box center [675, 251] width 492 height 35
type input "назначение"
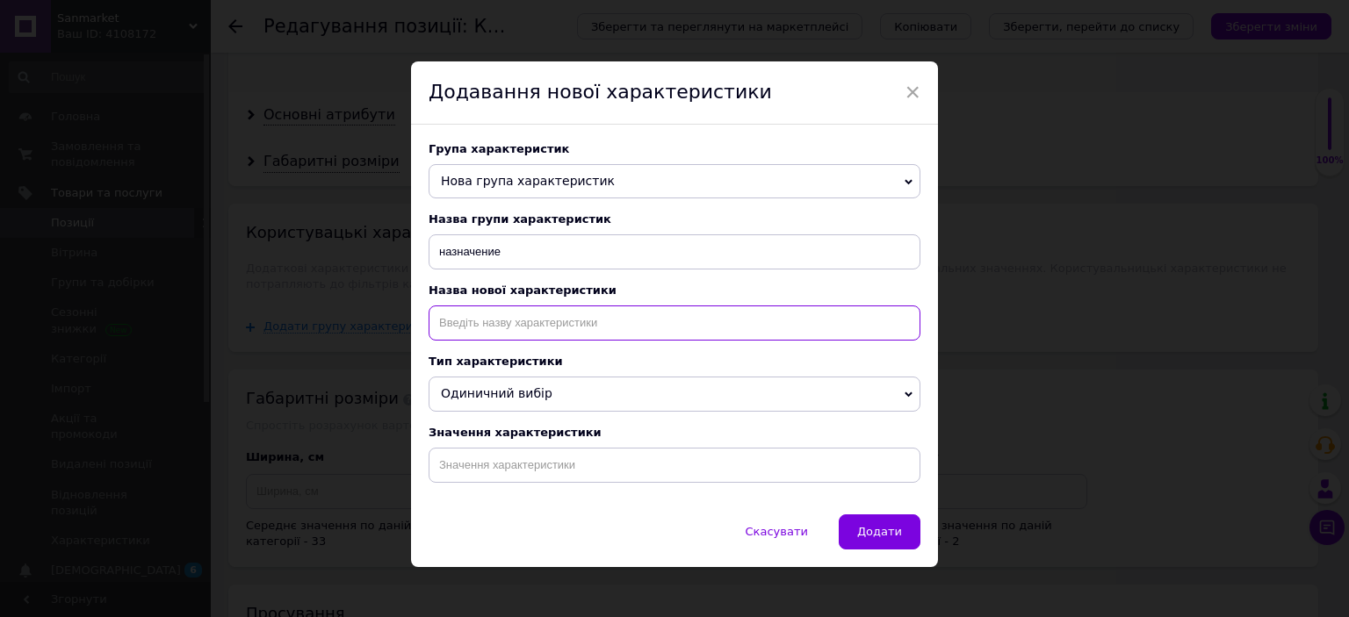
click at [562, 328] on input at bounding box center [675, 323] width 492 height 35
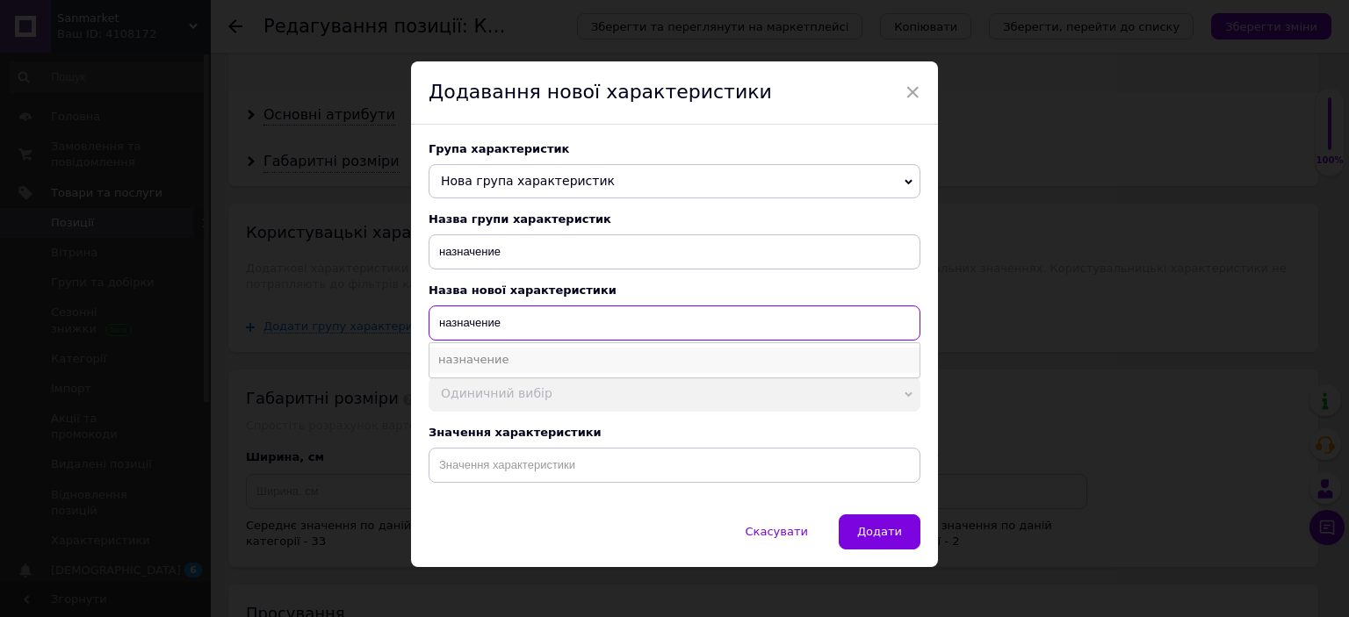
type input "назначение"
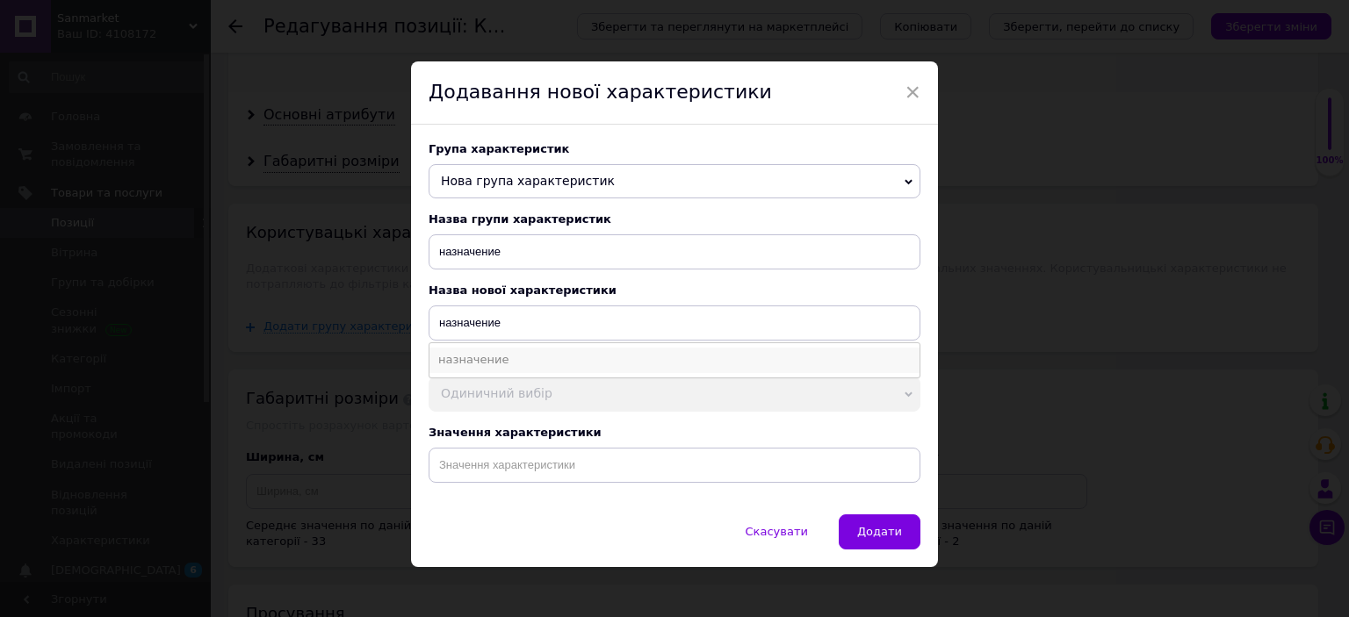
click at [513, 370] on li "назначение" at bounding box center [674, 360] width 490 height 25
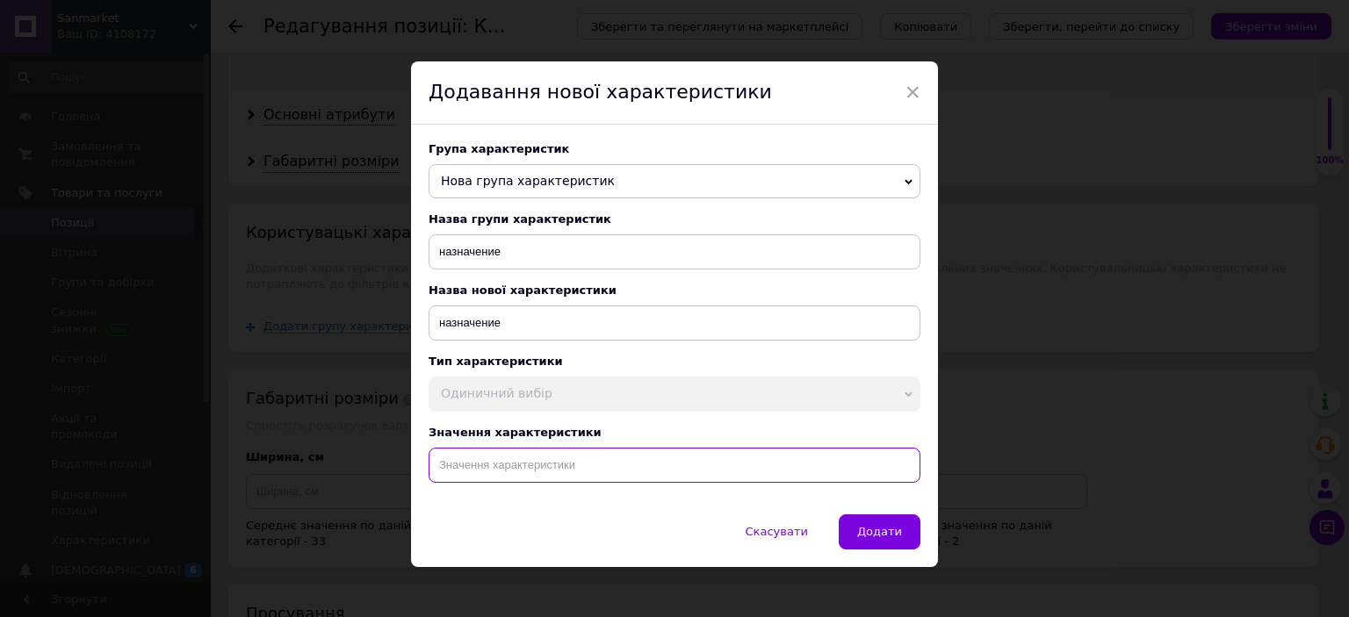
click at [546, 483] on input at bounding box center [675, 465] width 492 height 35
paste input "Круглый светодиодный светильник smart накладной потолочный круглой формы лед лю…"
type input "Круглый светодиодный светильник smart накладной потолочный круглой формы лед лю…"
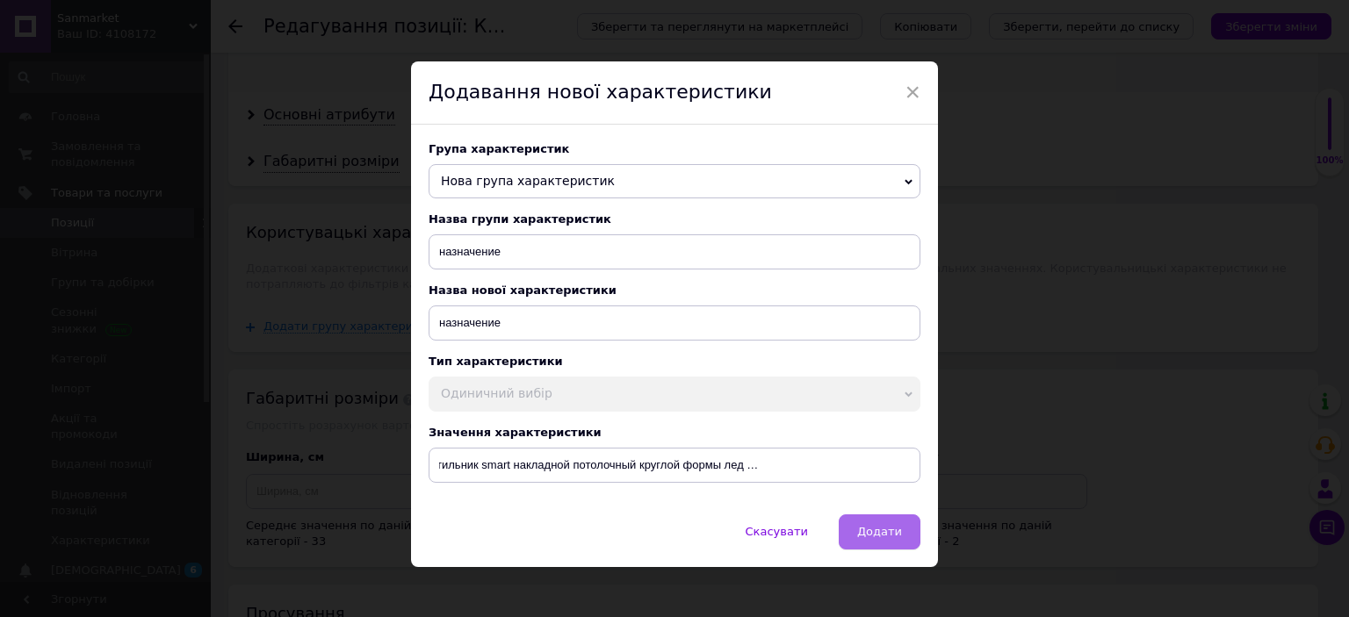
click at [847, 544] on button "Додати" at bounding box center [880, 532] width 82 height 35
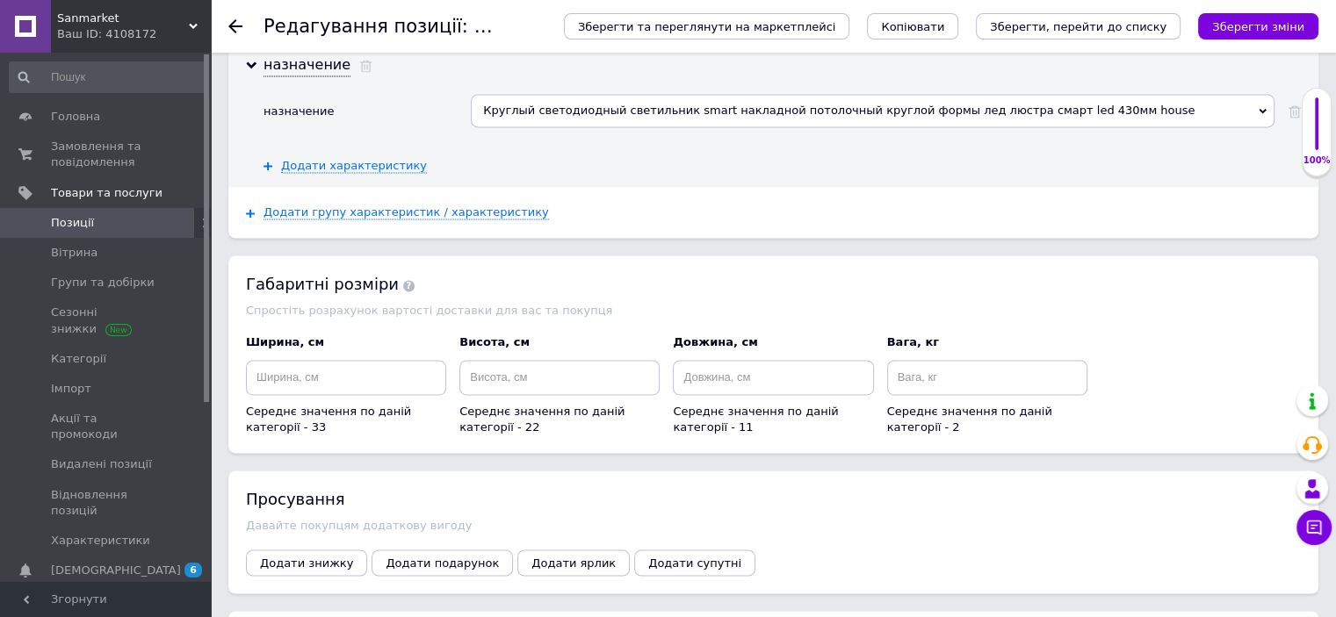
scroll to position [2657, 0]
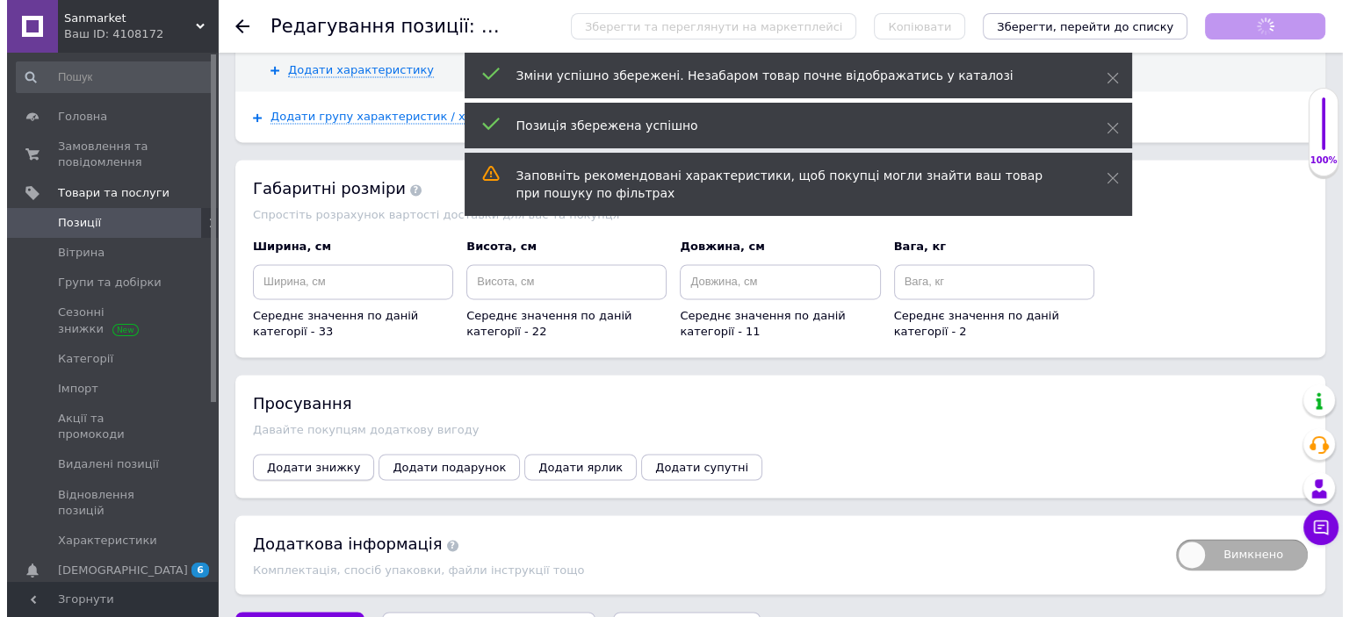
scroll to position [497, 0]
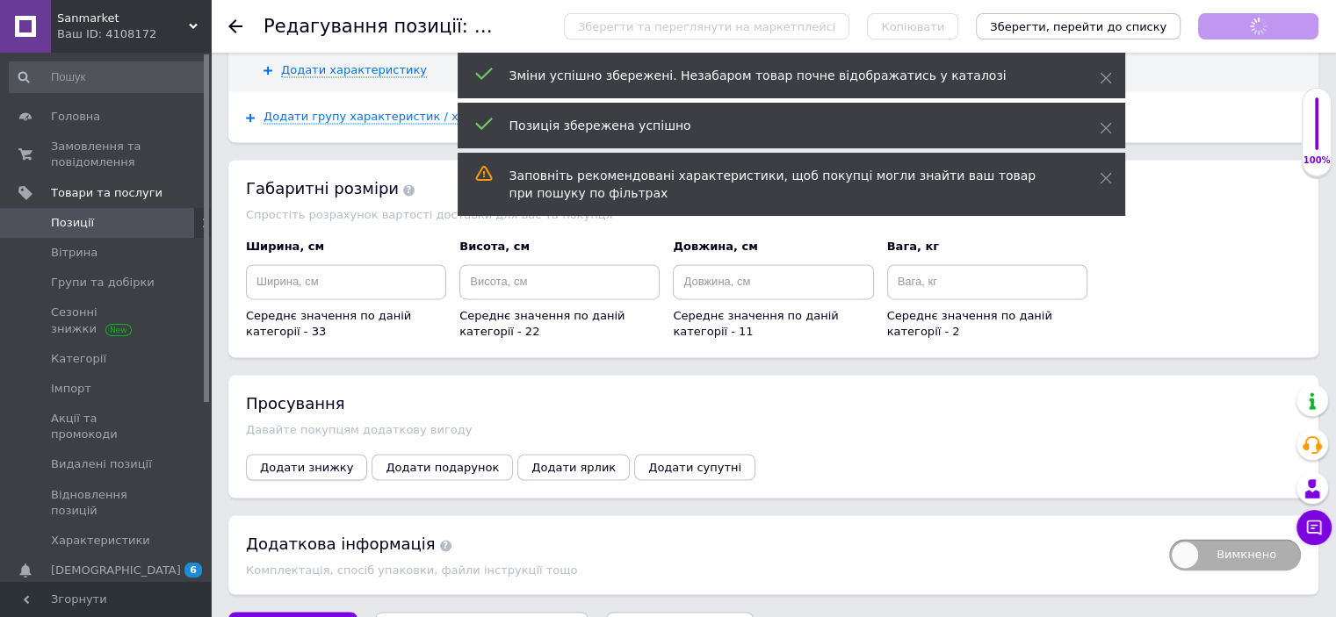
click at [308, 461] on span "Додати знижку" at bounding box center [306, 467] width 93 height 13
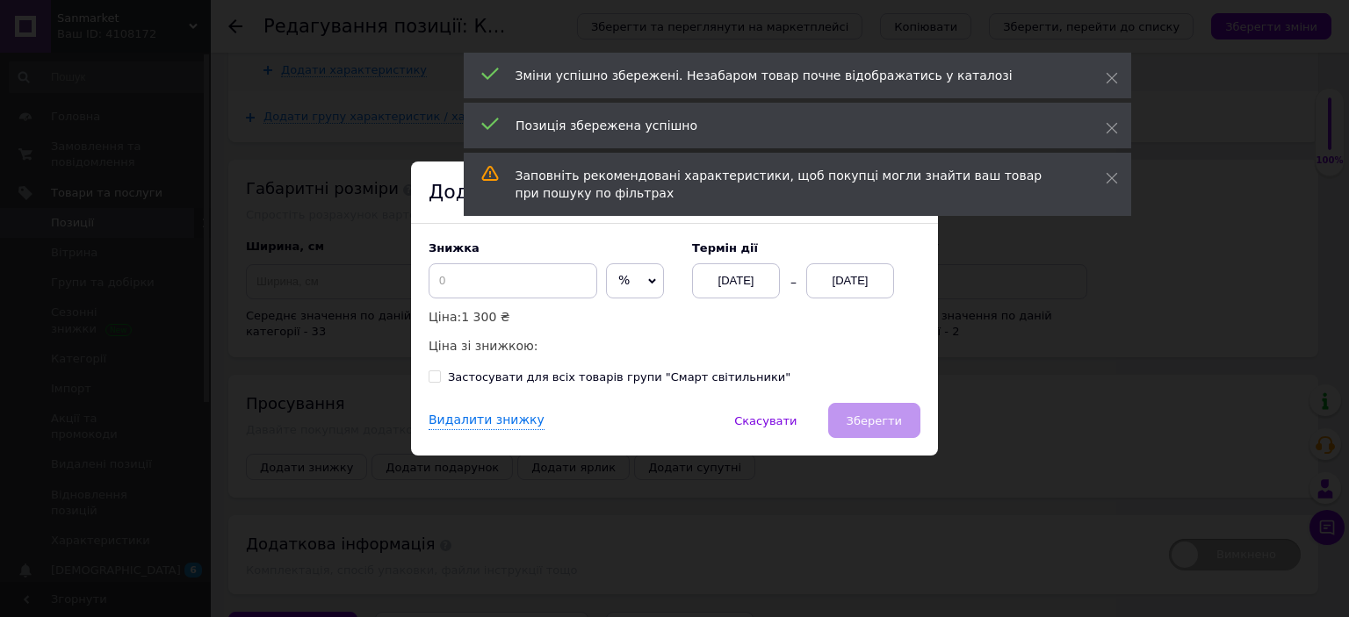
click at [624, 285] on span "%" at bounding box center [635, 280] width 58 height 35
click at [624, 332] on ul "₴" at bounding box center [635, 317] width 58 height 35
click at [623, 279] on span "%" at bounding box center [635, 280] width 58 height 35
click at [631, 324] on li "₴" at bounding box center [635, 318] width 56 height 25
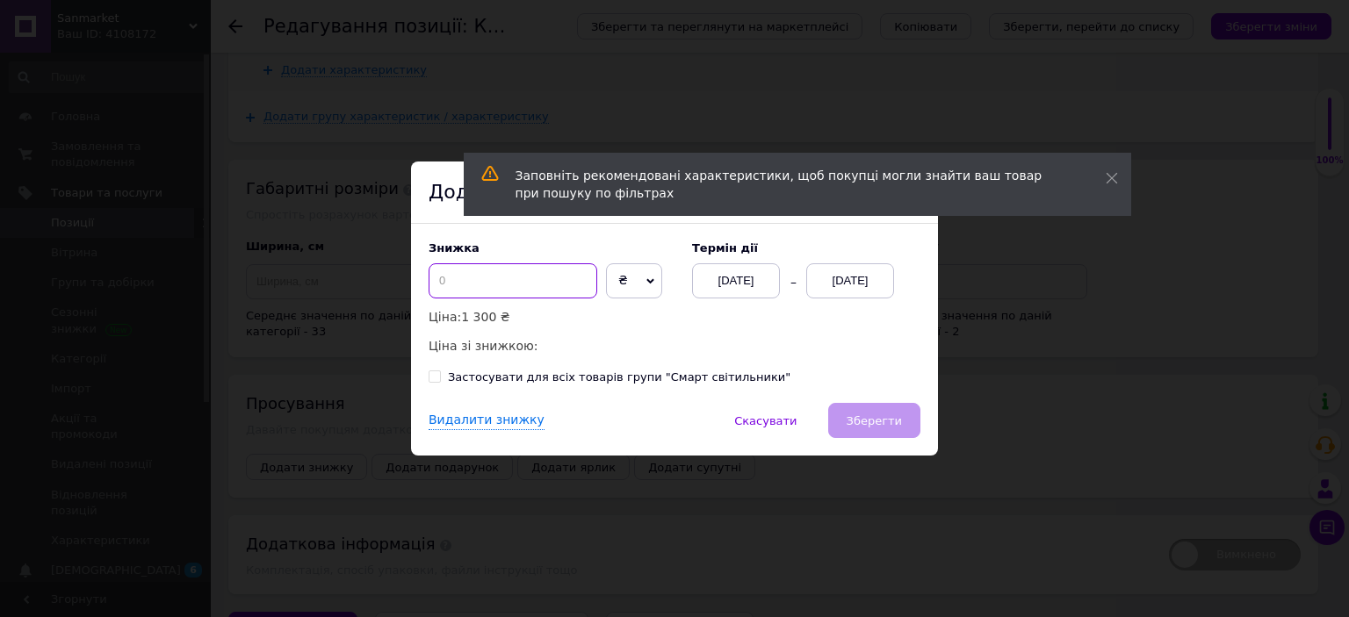
click at [534, 270] on input at bounding box center [513, 280] width 169 height 35
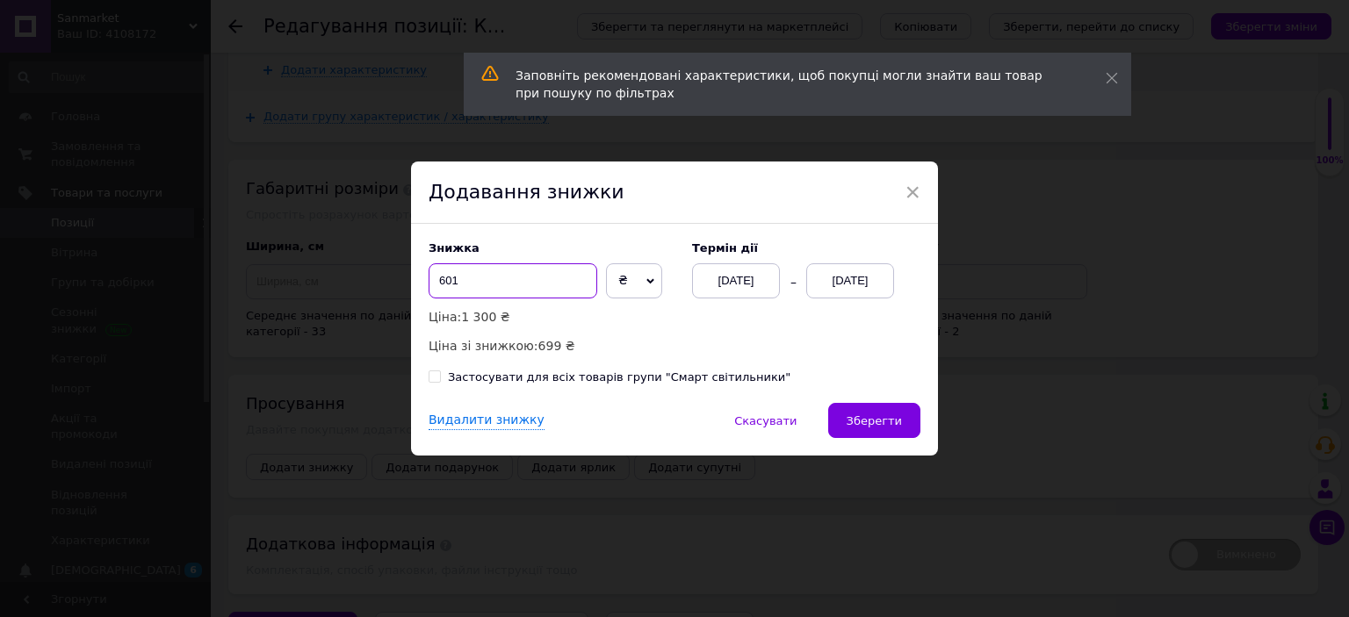
type input "601"
click at [876, 276] on div "[DATE]" at bounding box center [850, 280] width 88 height 35
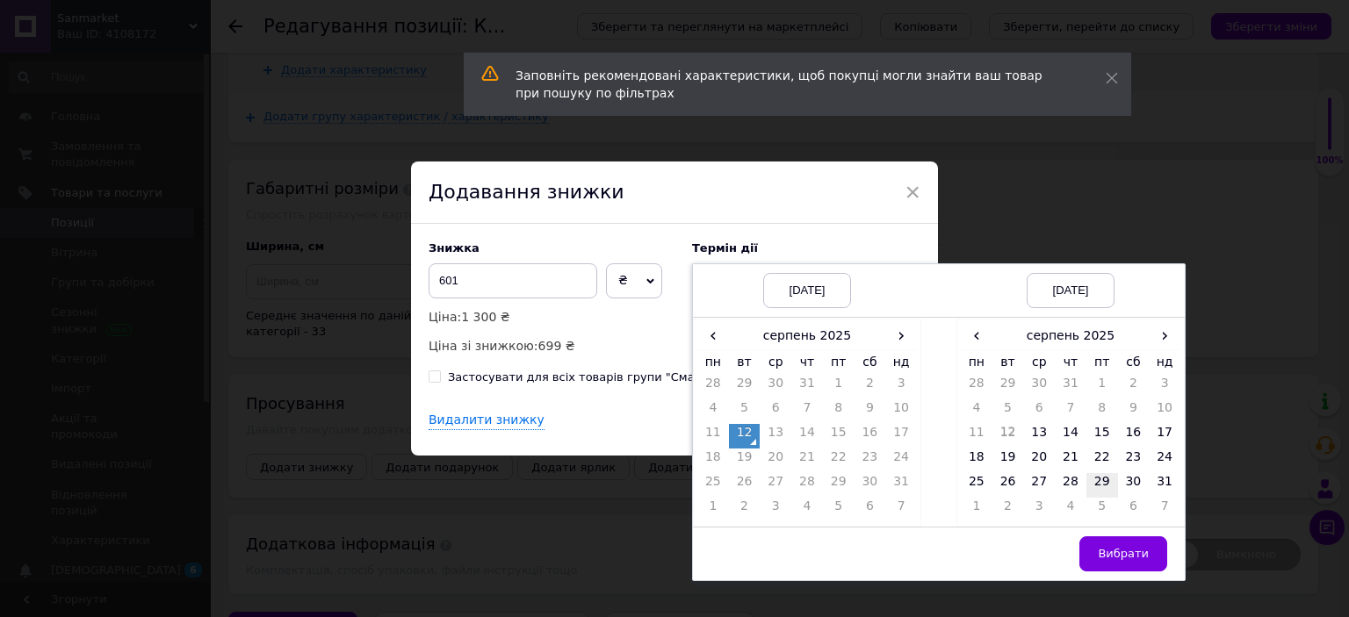
click at [1106, 480] on td "29" at bounding box center [1102, 485] width 32 height 25
click at [1155, 552] on button "Вибрати" at bounding box center [1123, 554] width 88 height 35
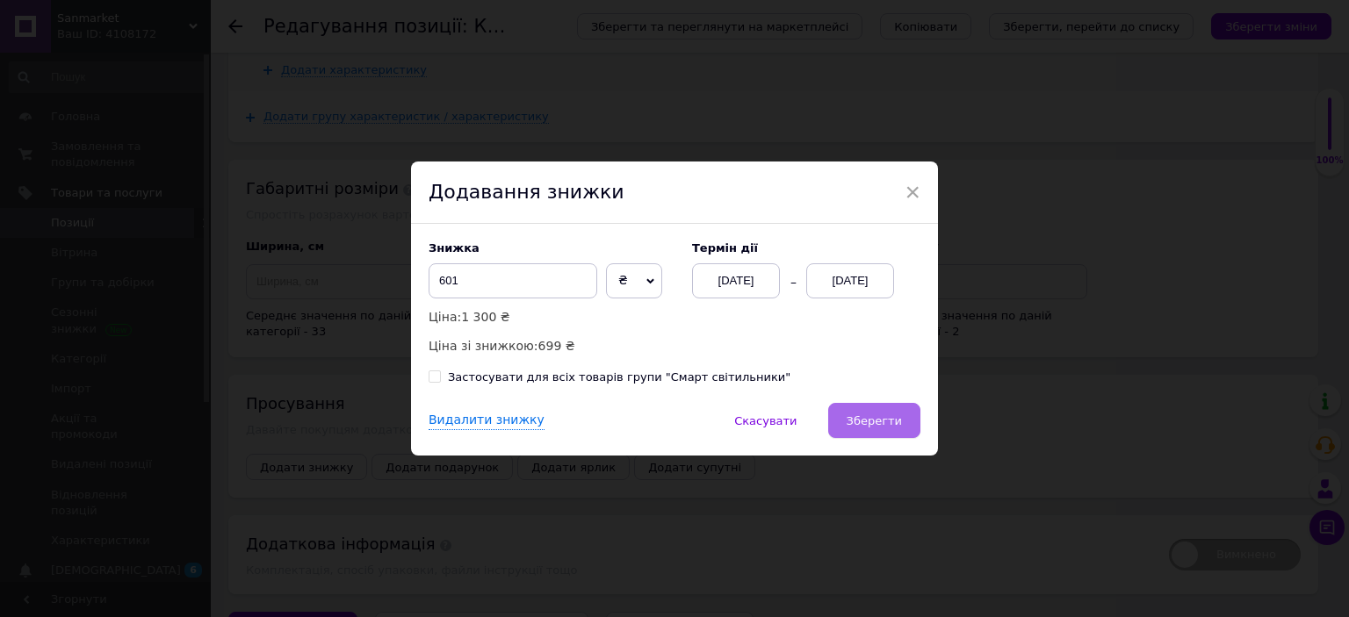
click at [885, 418] on span "Зберегти" at bounding box center [874, 421] width 55 height 13
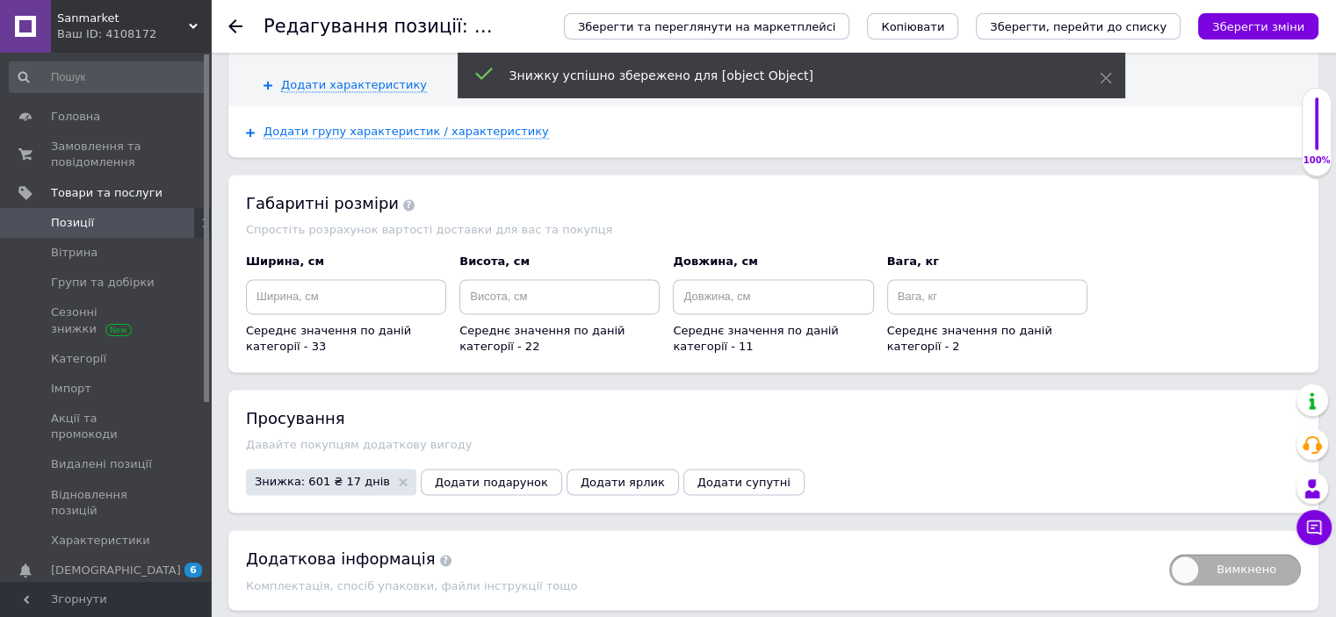
scroll to position [2657, 0]
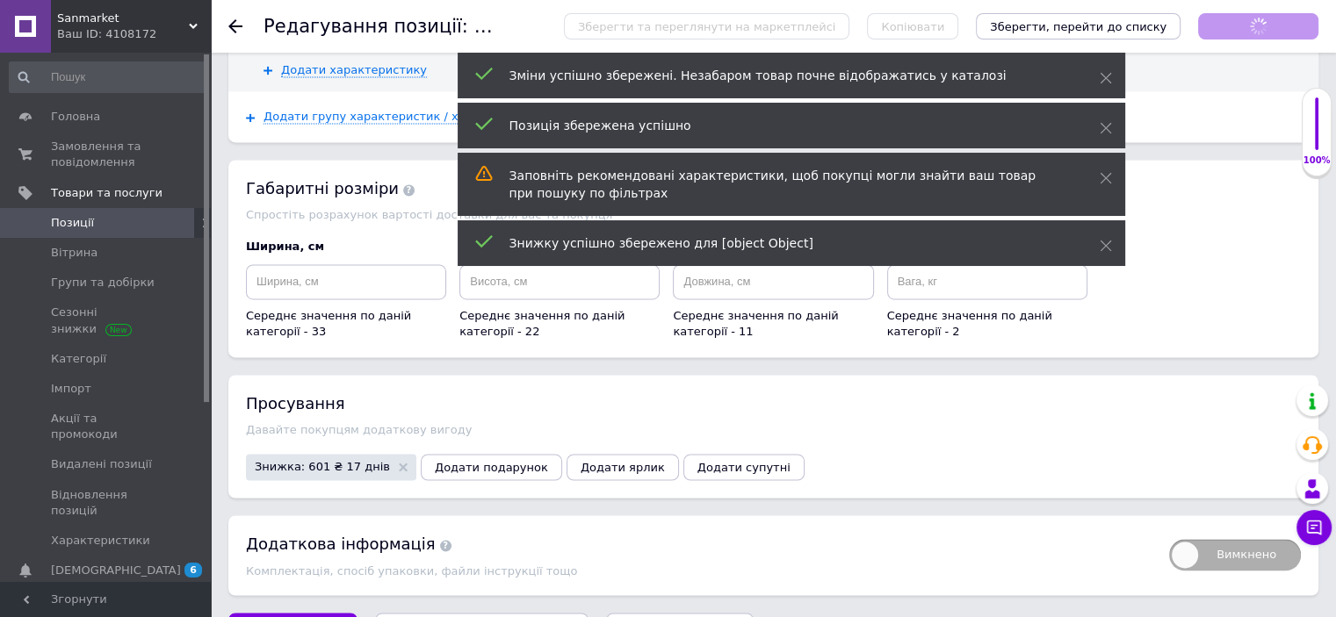
scroll to position [497, 0]
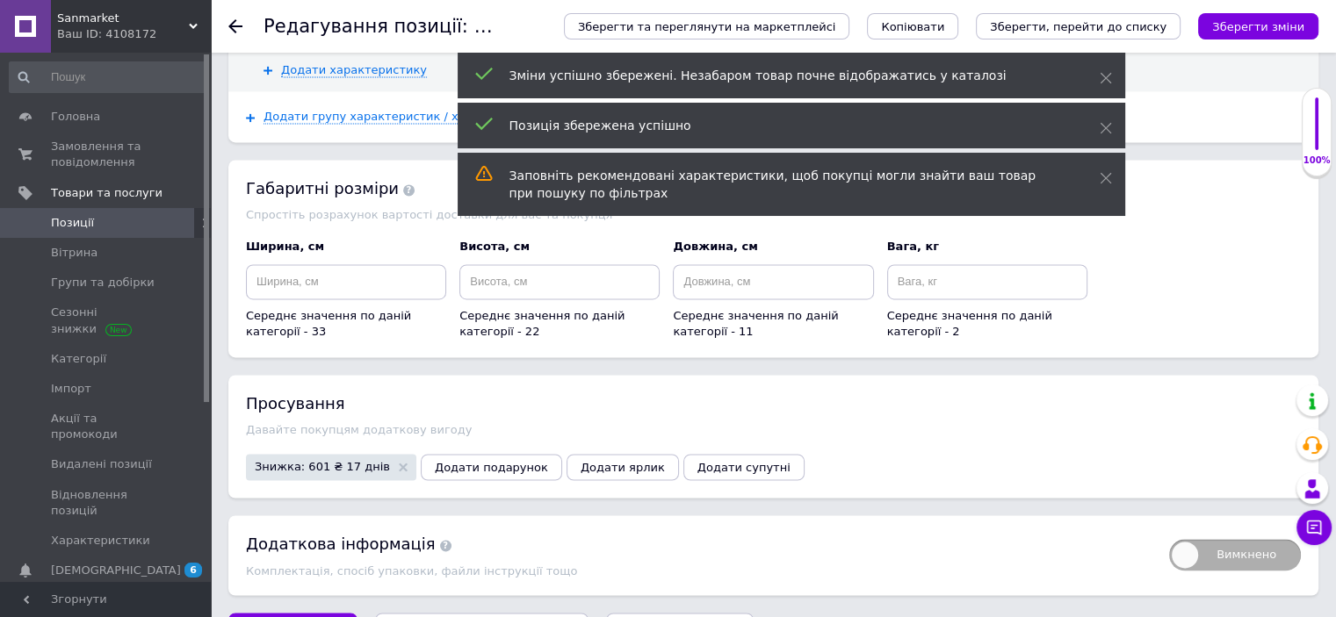
click at [93, 218] on span "Позиції" at bounding box center [107, 223] width 112 height 16
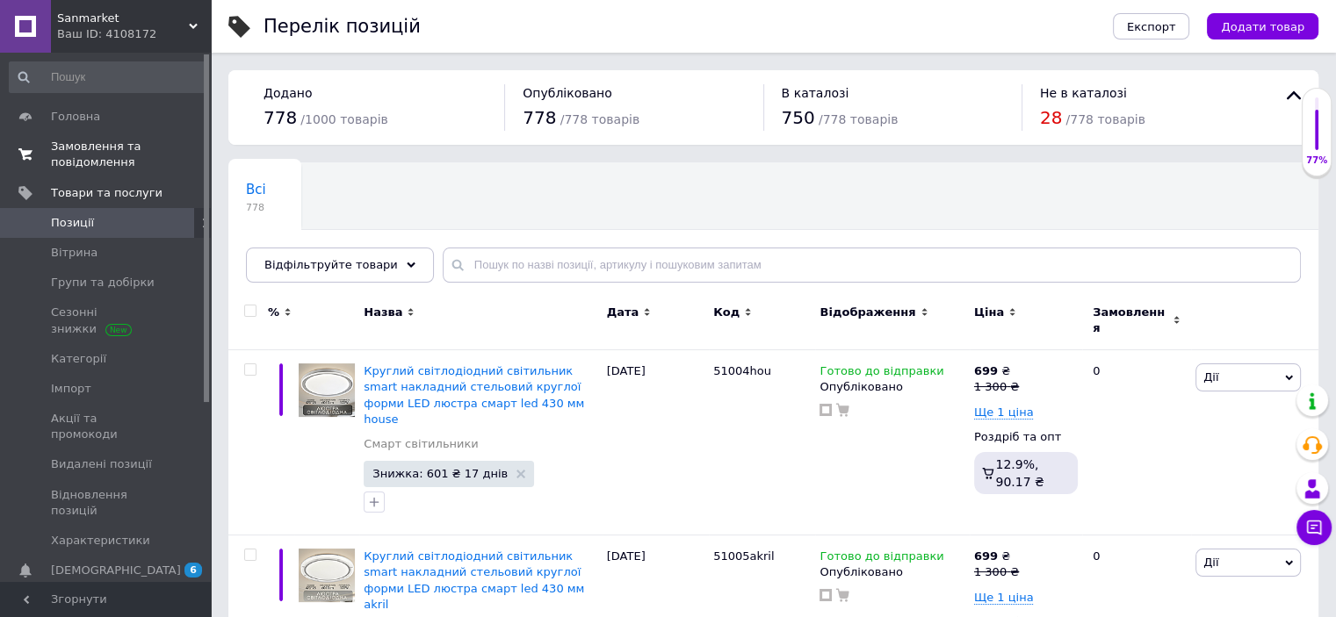
click at [83, 148] on span "Замовлення та повідомлення" at bounding box center [107, 155] width 112 height 32
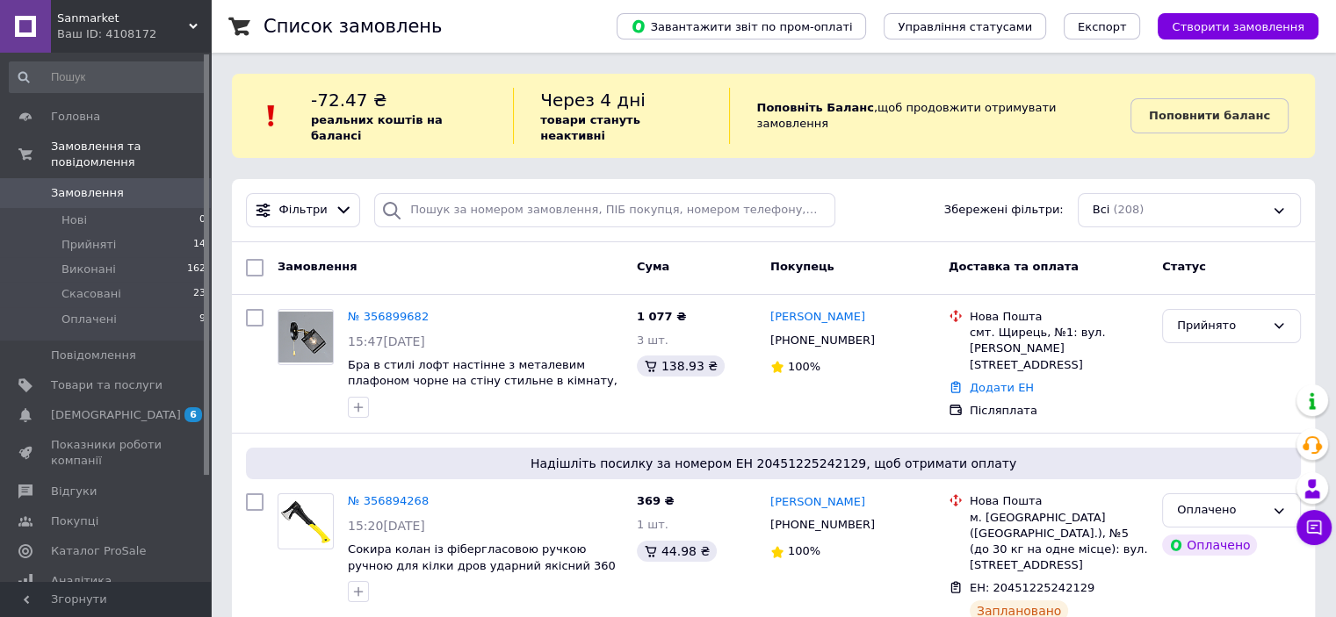
click at [87, 185] on span "Замовлення" at bounding box center [87, 193] width 73 height 16
click at [146, 407] on span "[DEMOGRAPHIC_DATA]" at bounding box center [107, 415] width 112 height 16
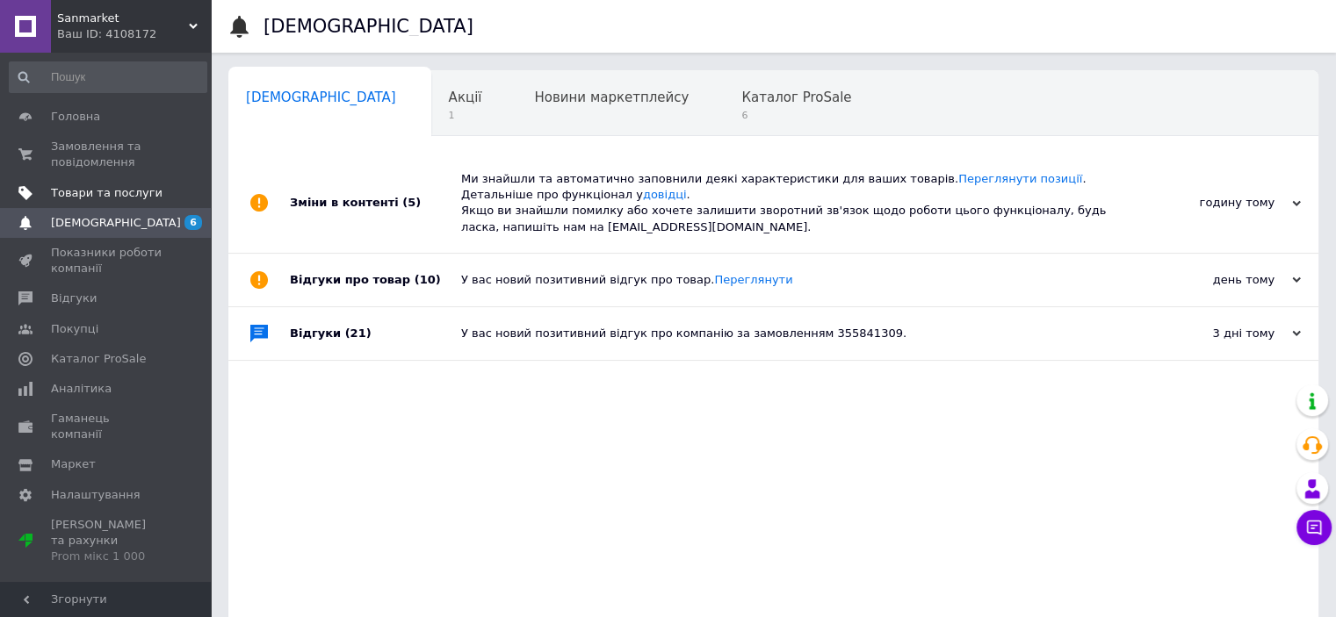
click at [152, 191] on span "Товари та послуги" at bounding box center [107, 193] width 112 height 16
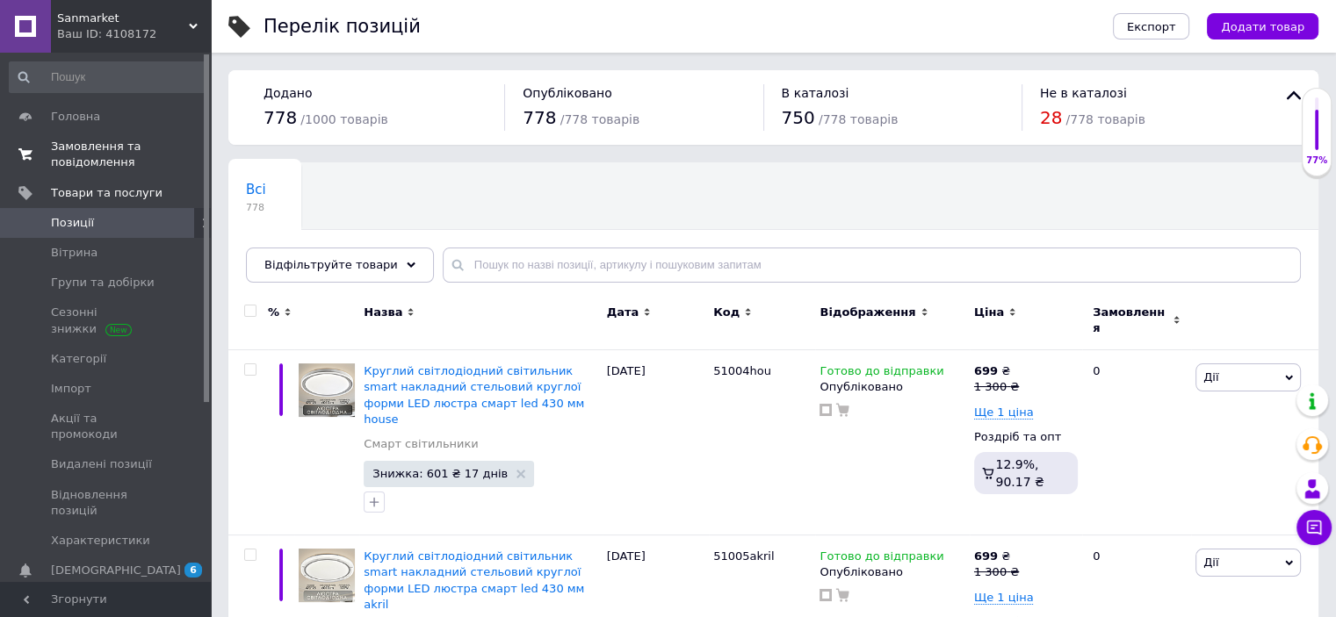
click at [100, 157] on span "Замовлення та повідомлення" at bounding box center [107, 155] width 112 height 32
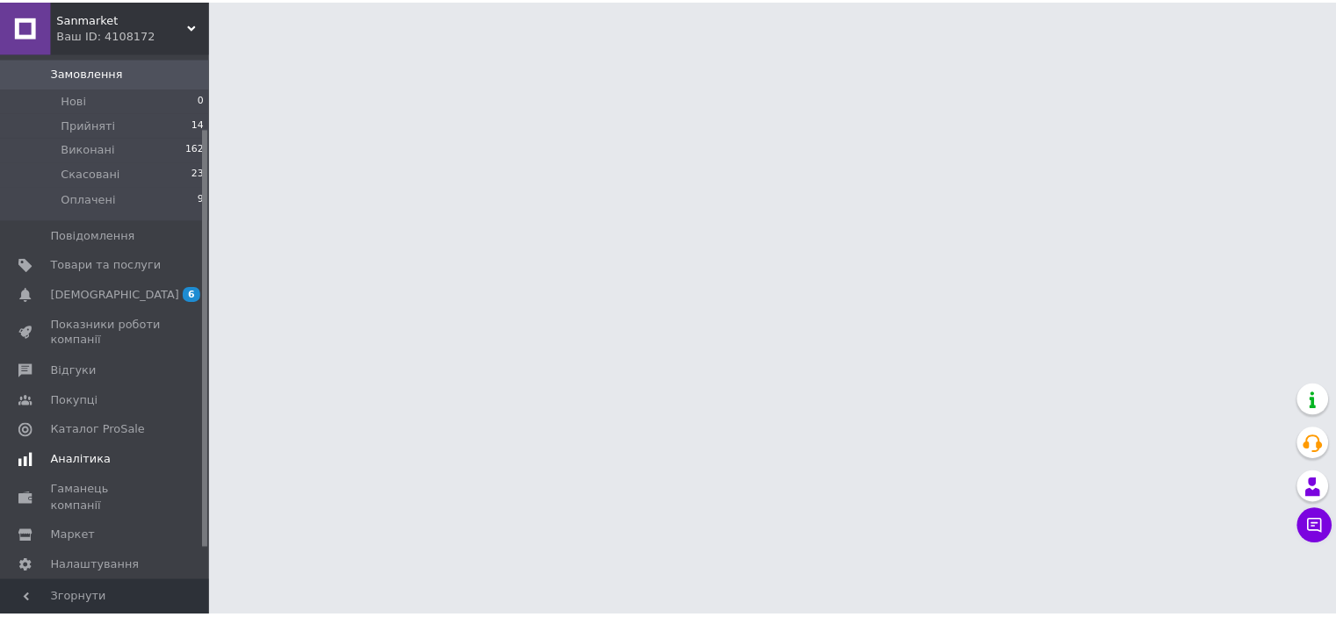
scroll to position [133, 0]
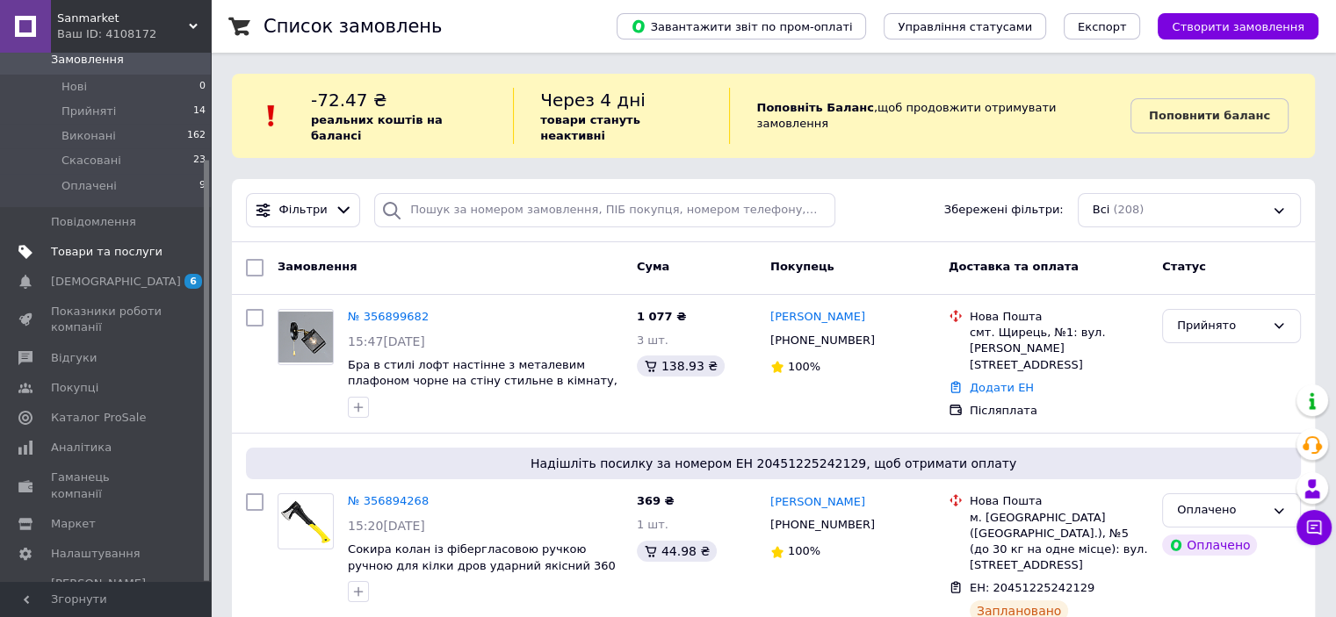
click at [120, 244] on span "Товари та послуги" at bounding box center [107, 252] width 112 height 16
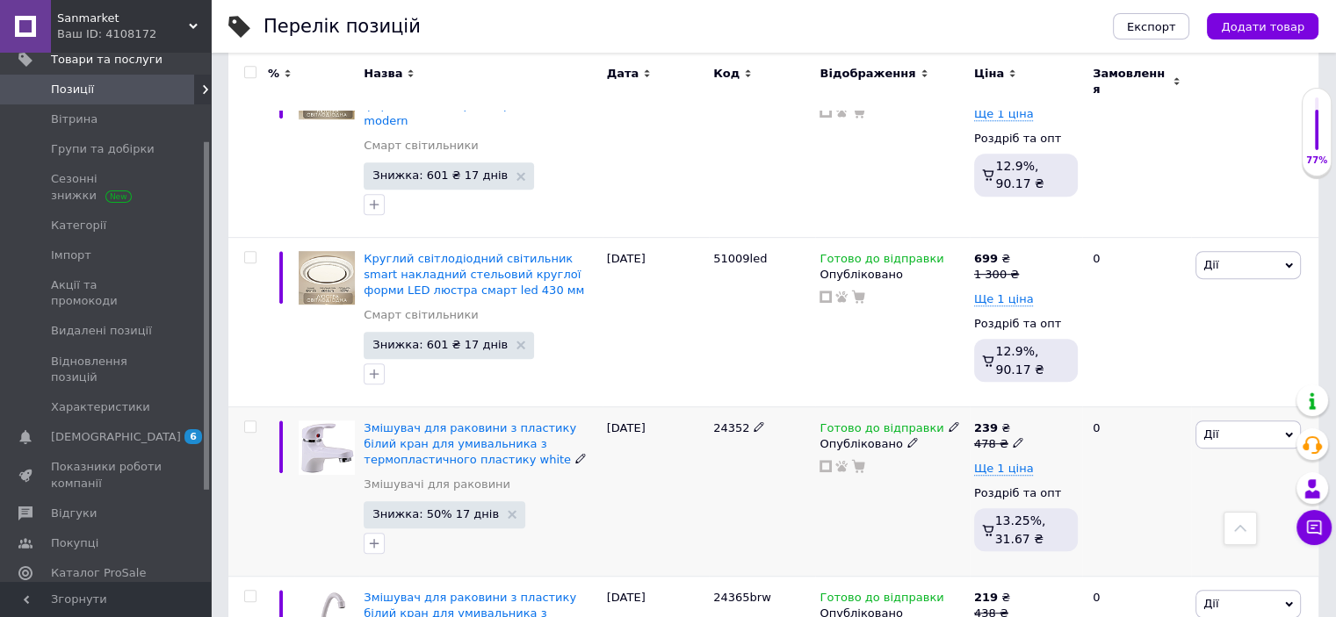
scroll to position [948, 0]
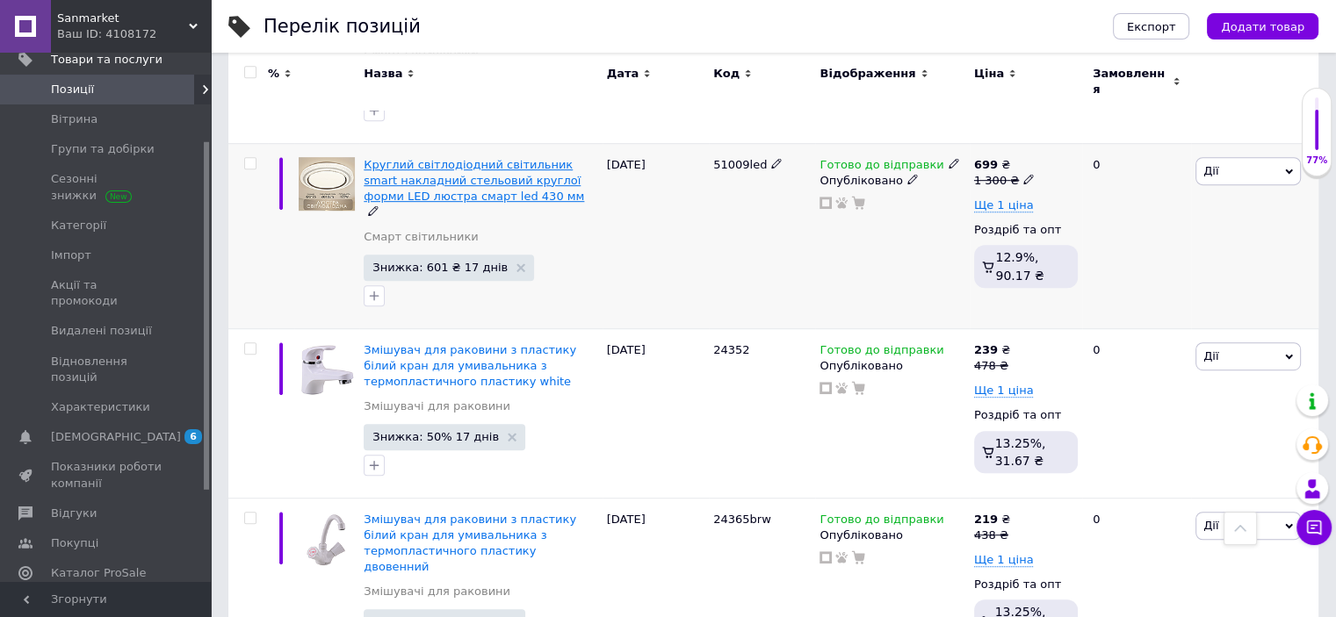
click at [464, 158] on span "Круглий світлодіодний світильник smart накладний стельовий круглої форми LED лю…" at bounding box center [474, 180] width 220 height 45
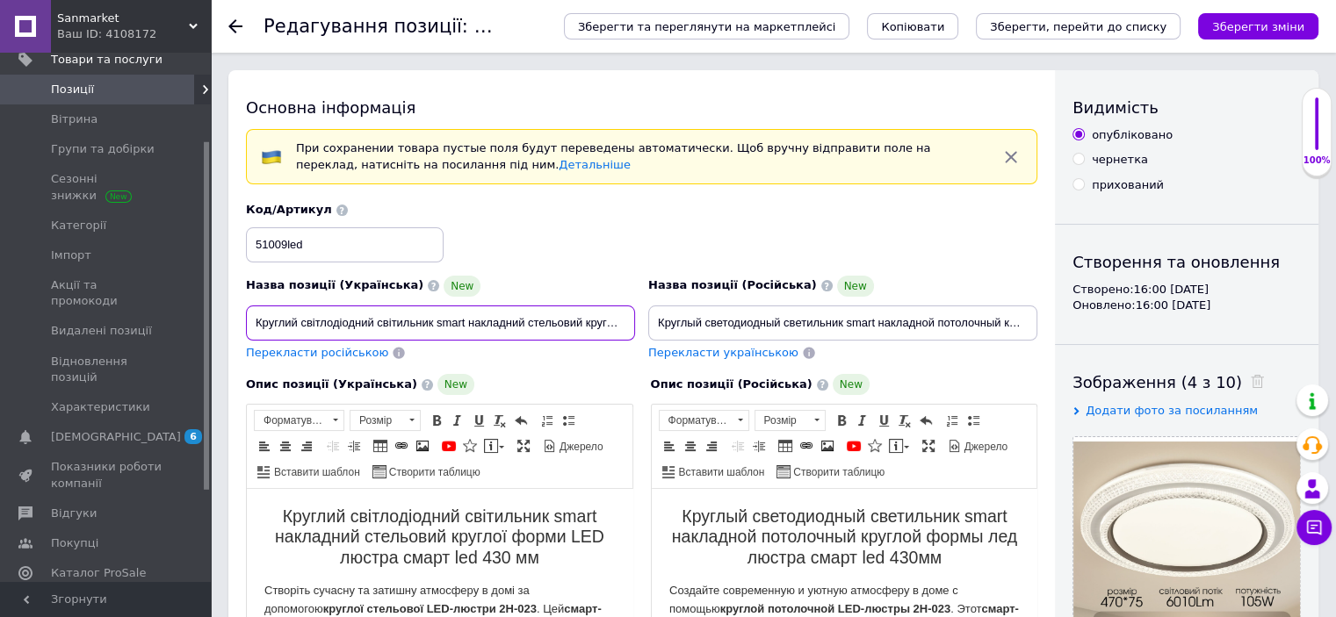
scroll to position [0, 199]
drag, startPoint x: 583, startPoint y: 319, endPoint x: 673, endPoint y: 331, distance: 90.4
click at [681, 330] on div "Назва позиції (Українська) New Круглий світлодіодний світильник smart накладний…" at bounding box center [642, 282] width 804 height 172
click at [599, 324] on input "Круглий світлодіодний світильник smart накладний стельовий круглої форми LED лю…" at bounding box center [440, 323] width 389 height 35
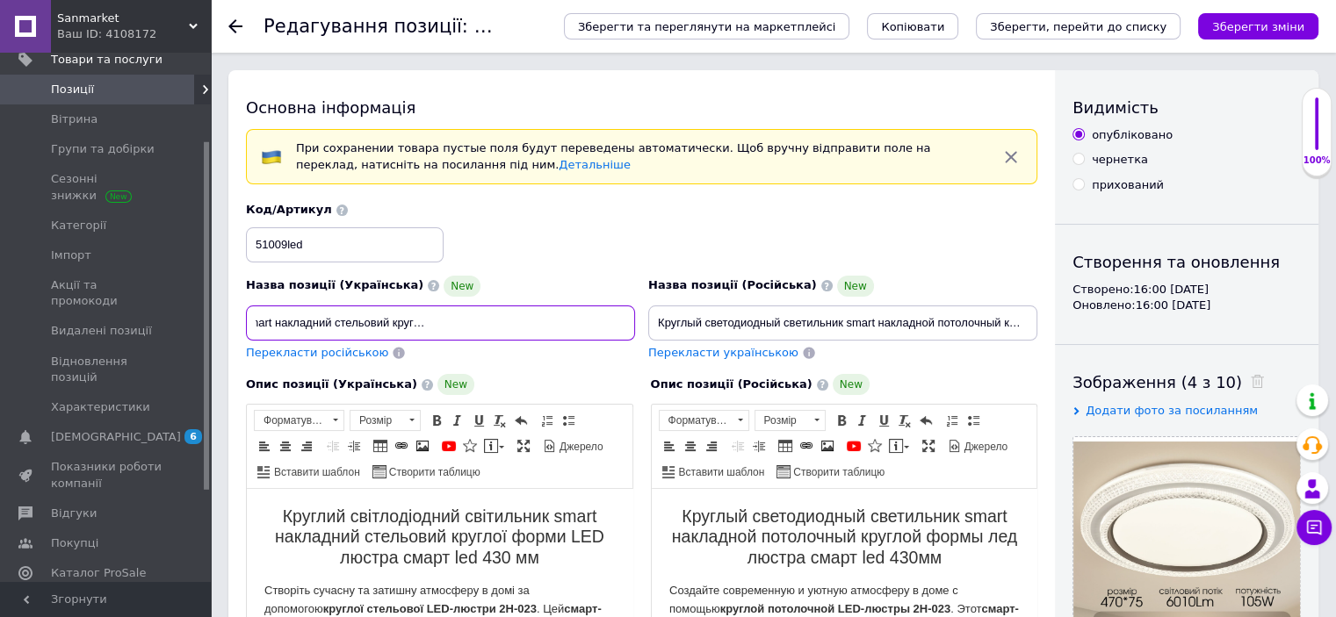
type input "Круглий світлодіодний світильник smart накладний стельовий круглої форми LED лю…"
click at [496, 563] on h2 "Круглий світлодіодний світильник smart накладний стельовий круглої форми LED лю…" at bounding box center [439, 537] width 350 height 61
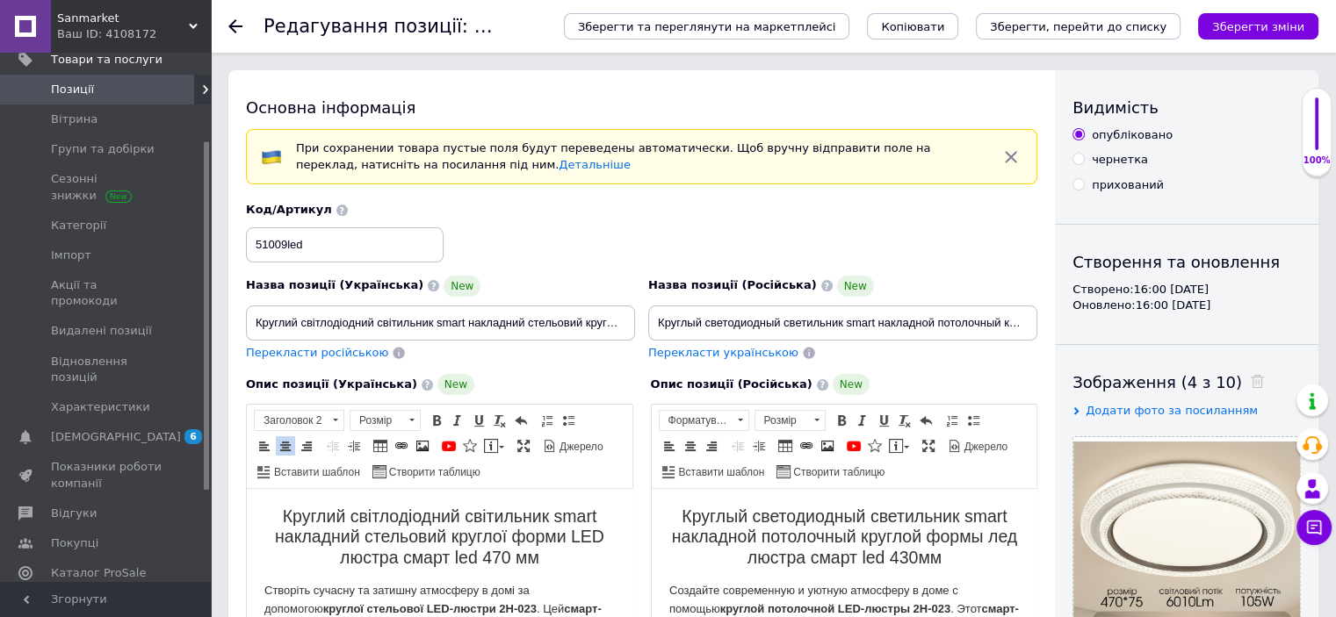
click at [921, 555] on h2 "Круглый светодиодный светильник smart накладной потолочный круглой формы лед лю…" at bounding box center [843, 537] width 350 height 61
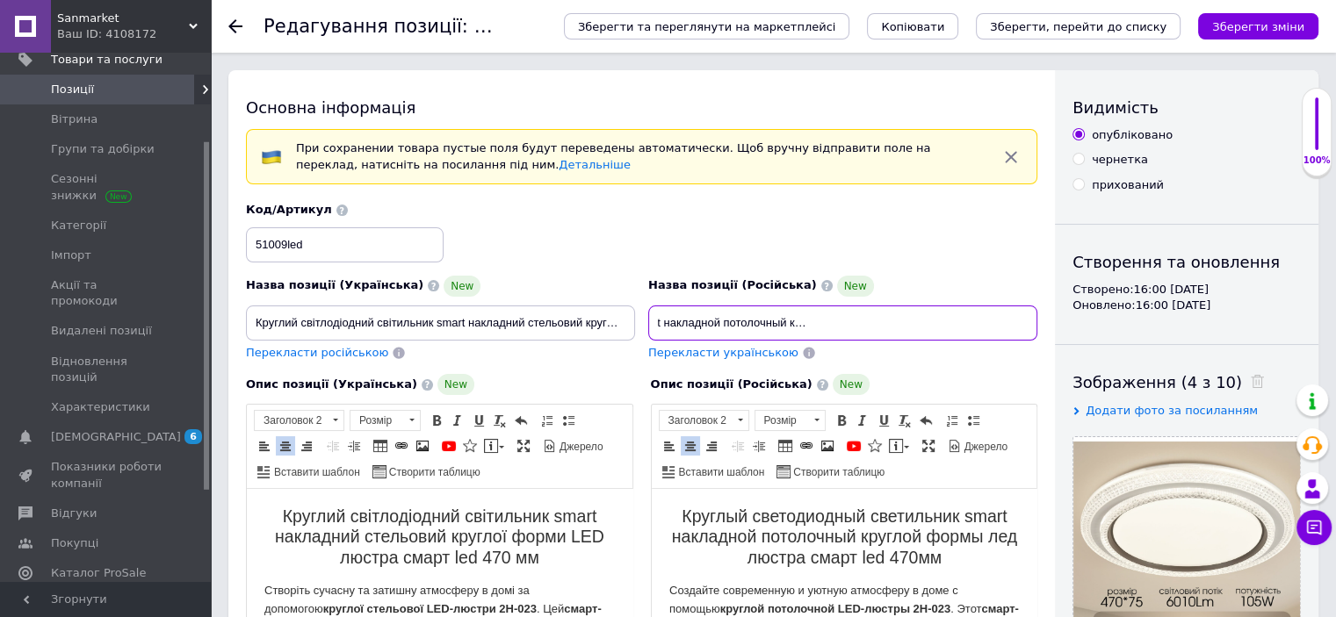
drag, startPoint x: 991, startPoint y: 325, endPoint x: 1100, endPoint y: 328, distance: 109.0
click at [1006, 325] on input "Круглый светодиодный светильник smart накладной потолочный круглой формы лед лю…" at bounding box center [842, 323] width 389 height 35
click at [1008, 321] on input "Круглый светодиодный светильник smart накладной потолочный круглой формы лед лю…" at bounding box center [842, 323] width 389 height 35
click at [999, 320] on input "Круглый светодиодный светильник smart накладной потолочный круглой формы лед лю…" at bounding box center [842, 323] width 389 height 35
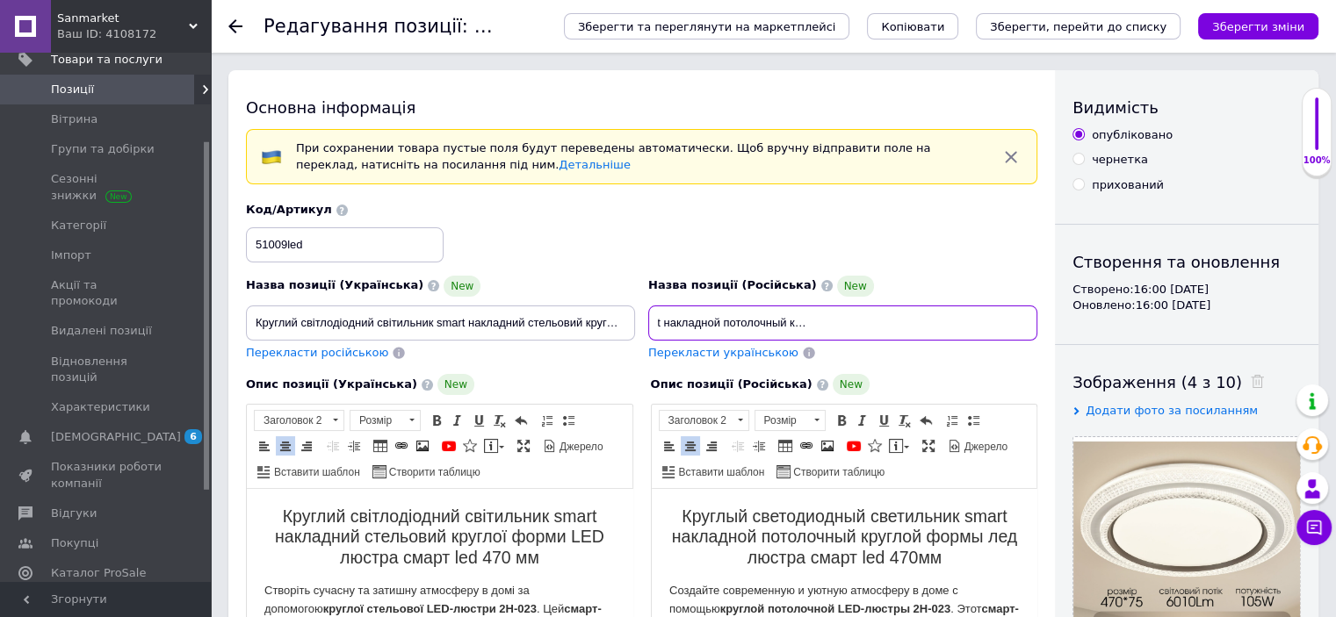
click at [1003, 322] on input "Круглый светодиодный светильник smart накладной потолочный круглой формы лед лю…" at bounding box center [842, 323] width 389 height 35
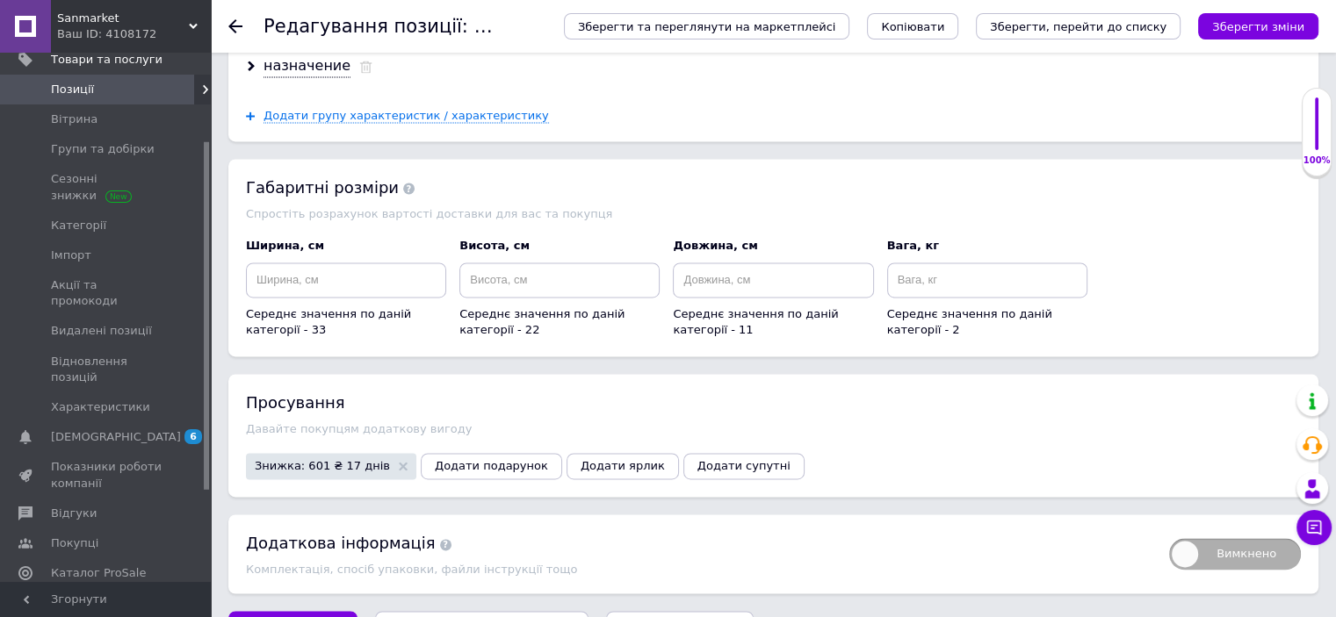
scroll to position [2138, 0]
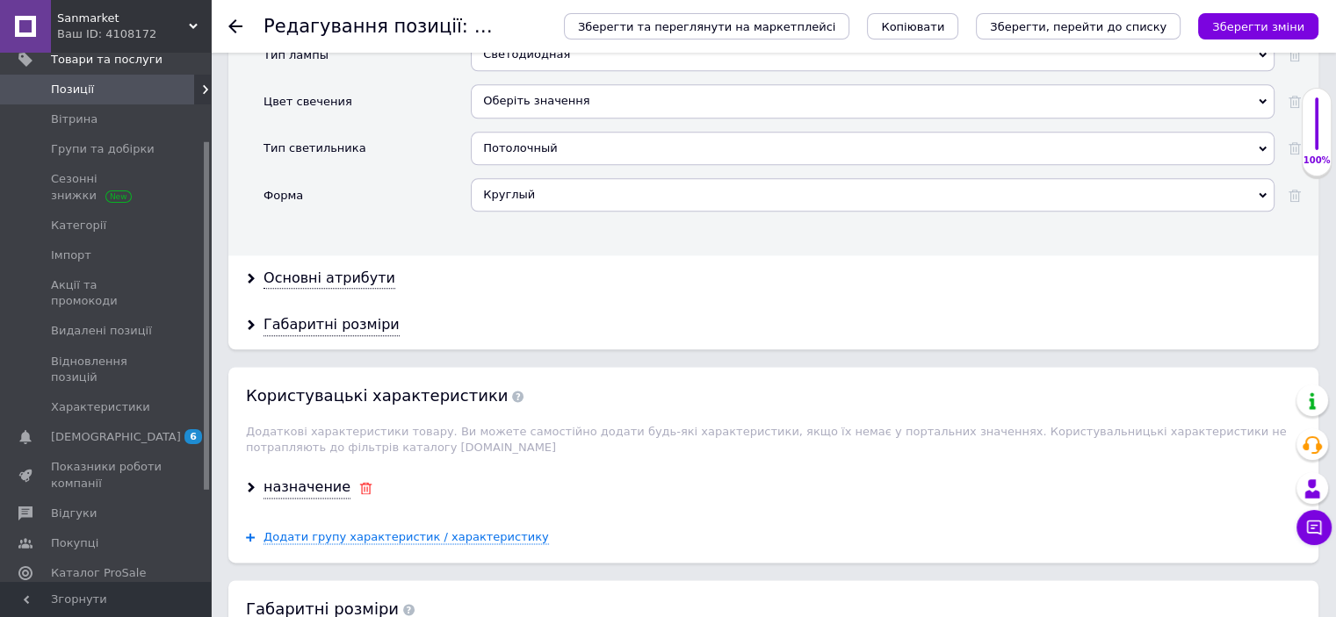
type input "Круглый светодиодный светильник smart накладной потолочный круглой формы лед лю…"
click at [359, 482] on icon at bounding box center [365, 488] width 13 height 12
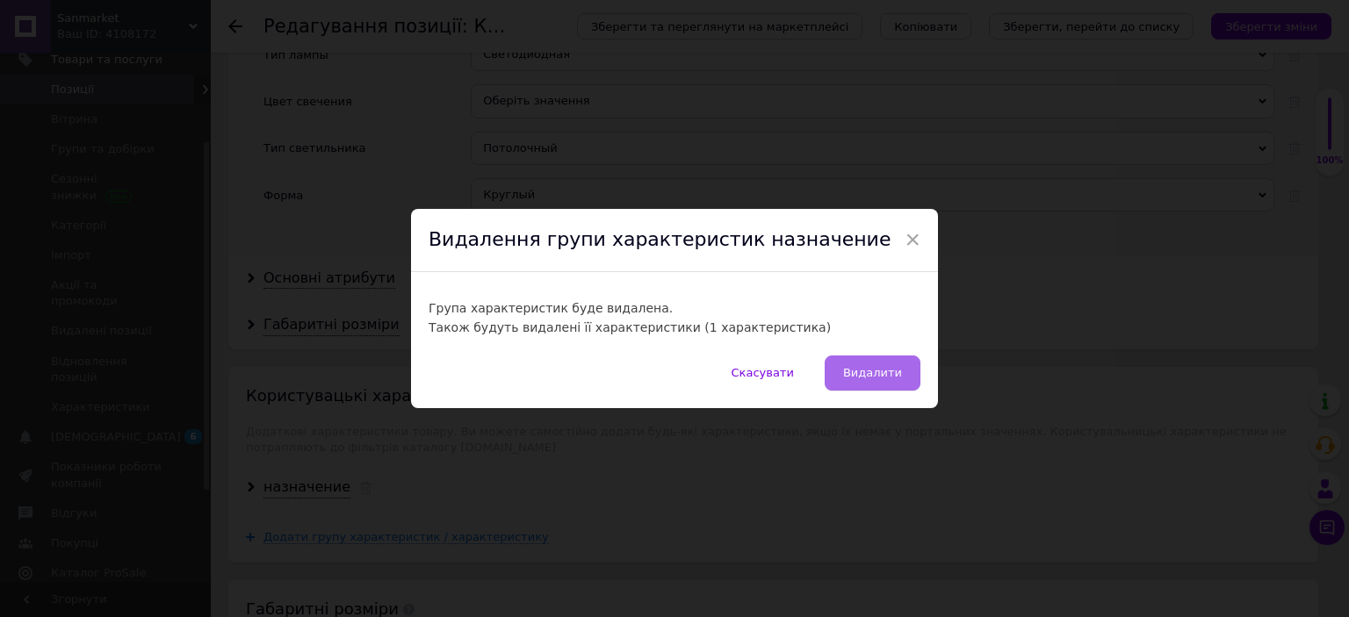
click at [885, 371] on span "Видалити" at bounding box center [872, 372] width 59 height 13
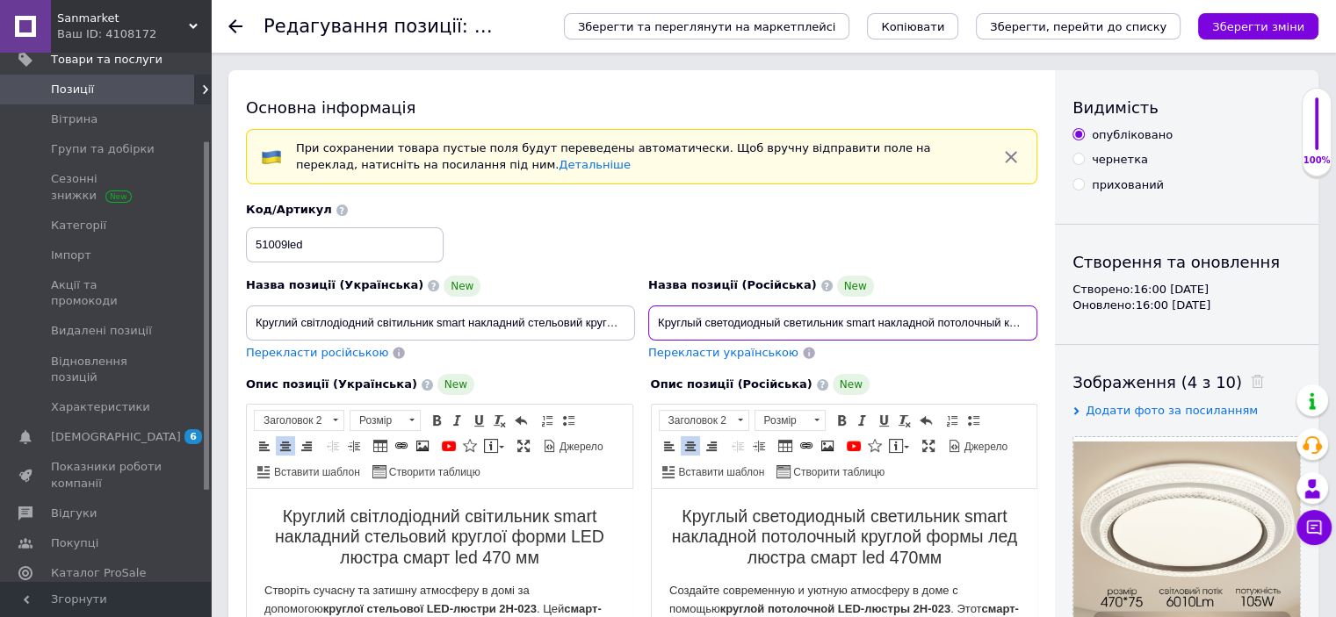
drag, startPoint x: 660, startPoint y: 322, endPoint x: 1211, endPoint y: 320, distance: 551.5
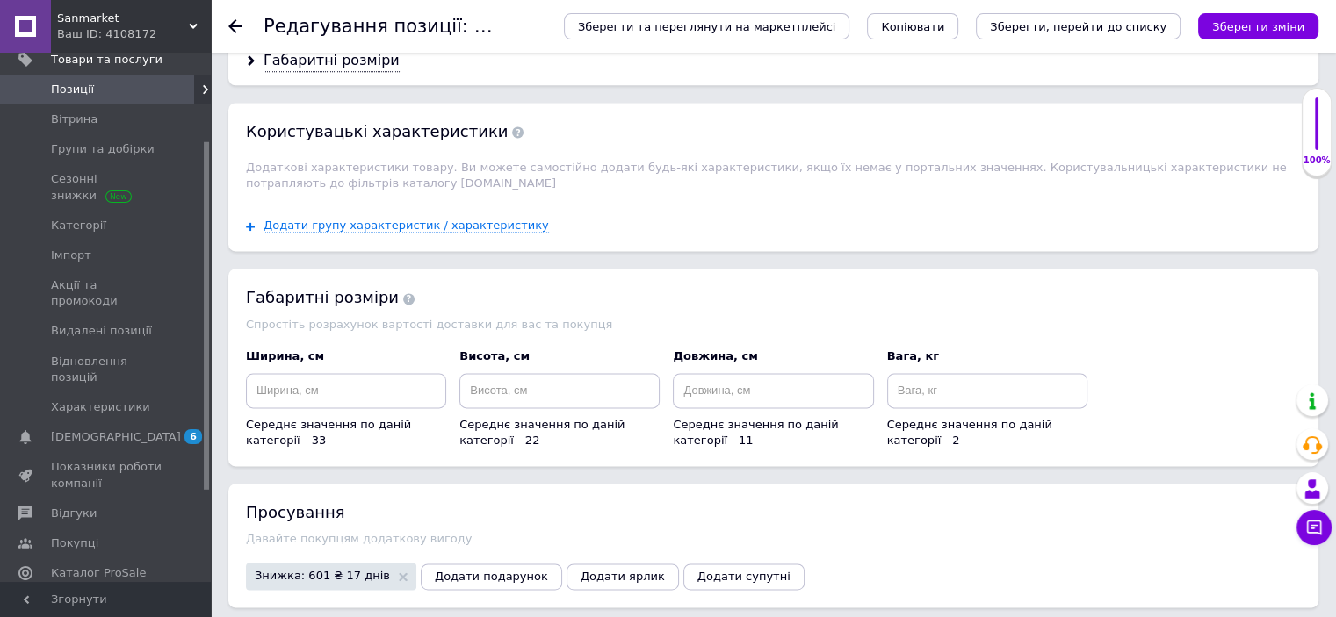
scroll to position [2424, 0]
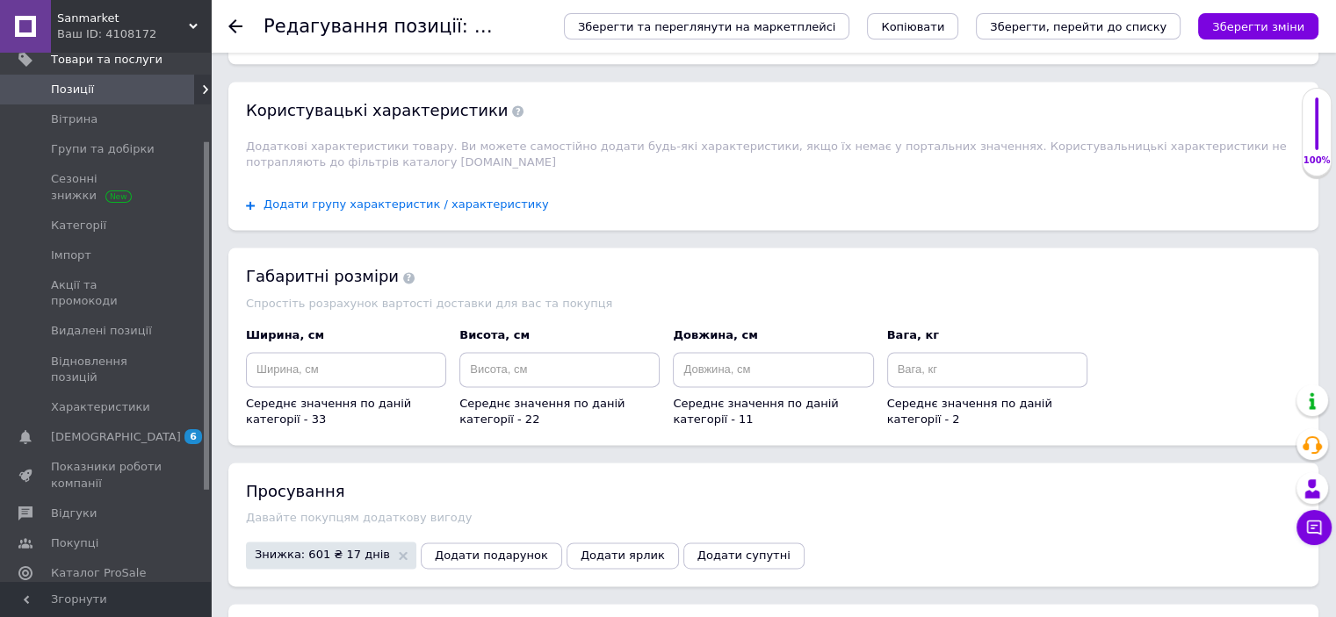
click at [463, 198] on span "Додати групу характеристик / характеристику" at bounding box center [405, 205] width 285 height 14
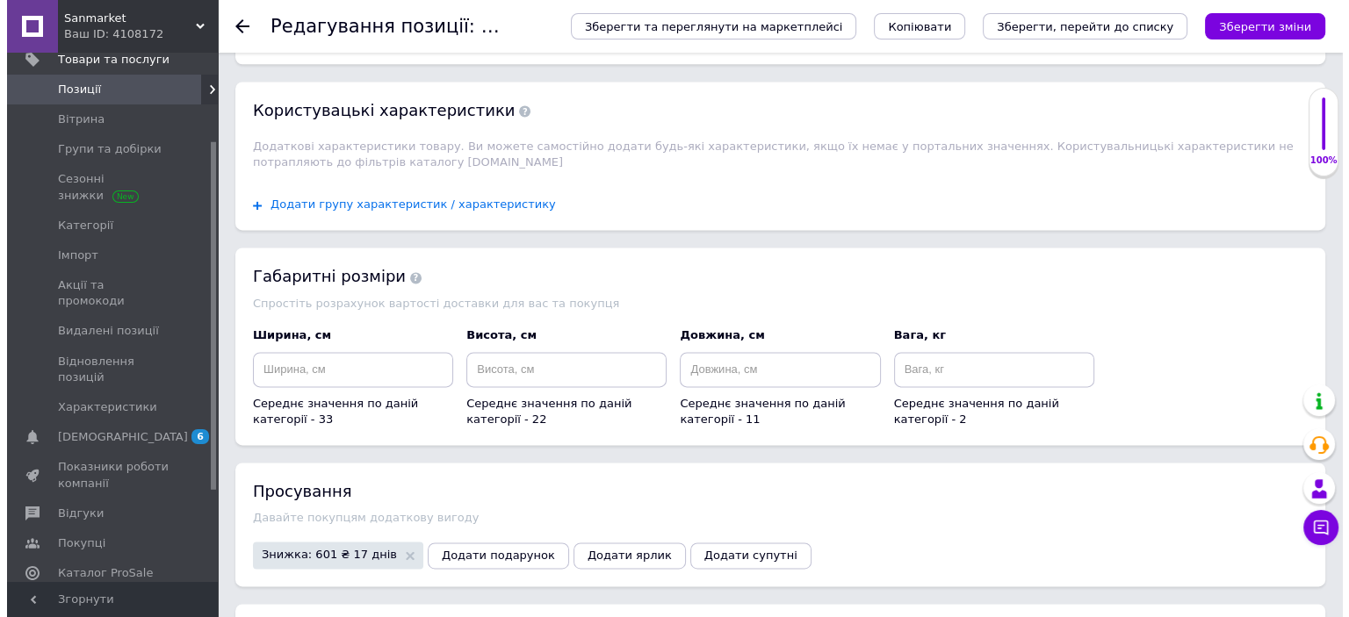
scroll to position [0, 0]
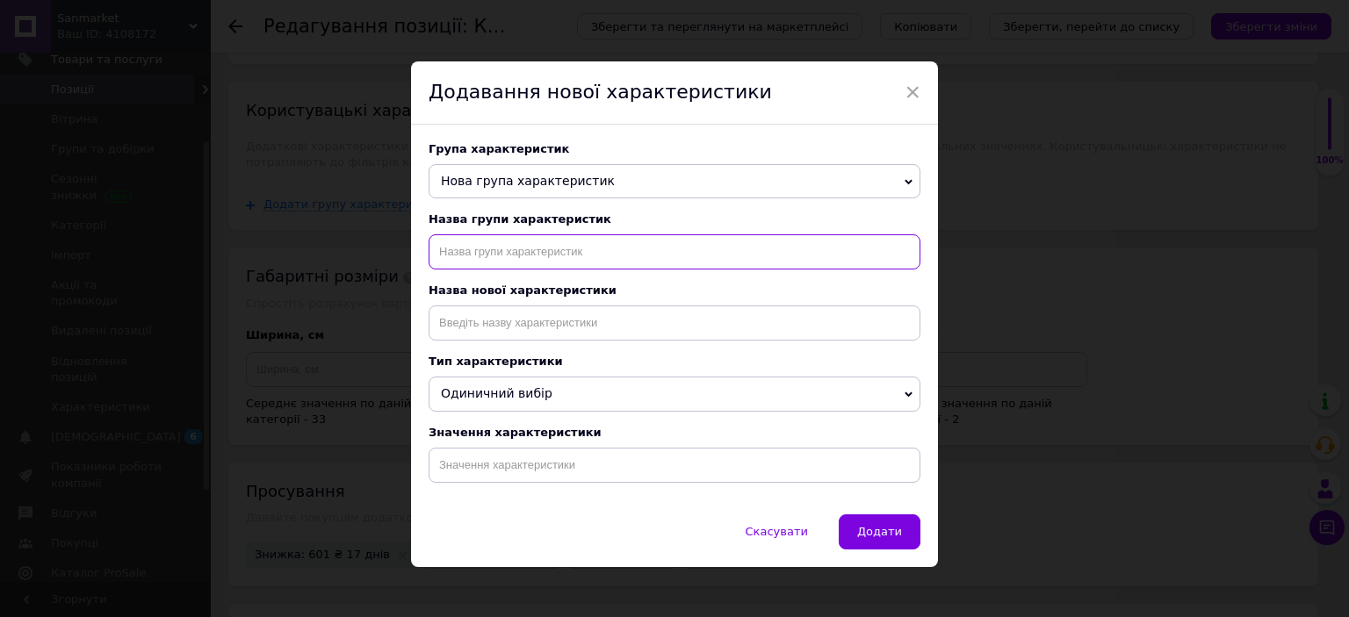
click at [643, 254] on input "text" at bounding box center [675, 251] width 492 height 35
type input "назначение"
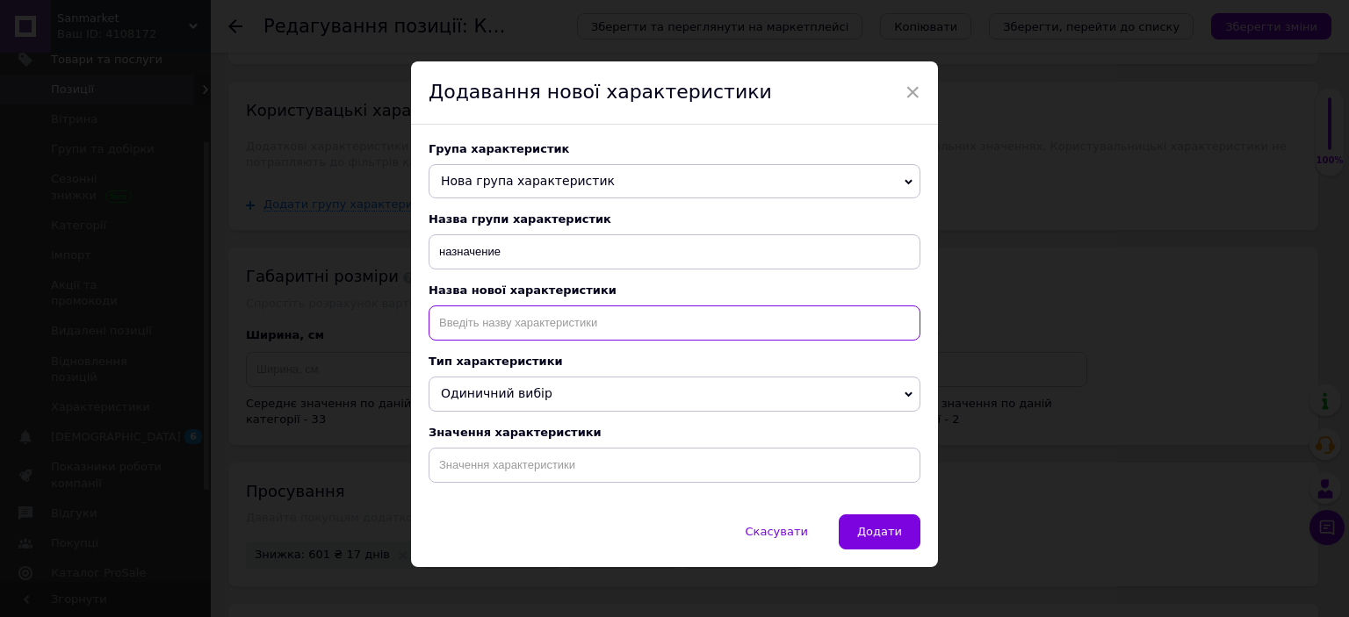
click at [615, 329] on input at bounding box center [675, 323] width 492 height 35
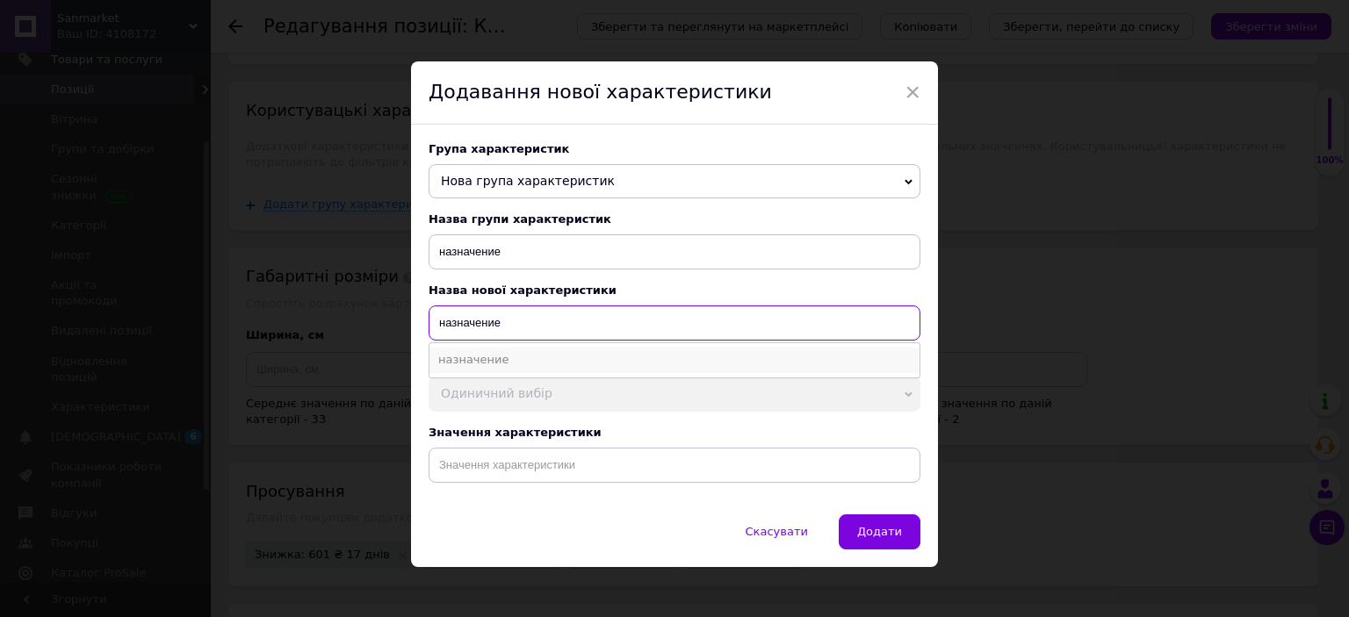
type input "назначение"
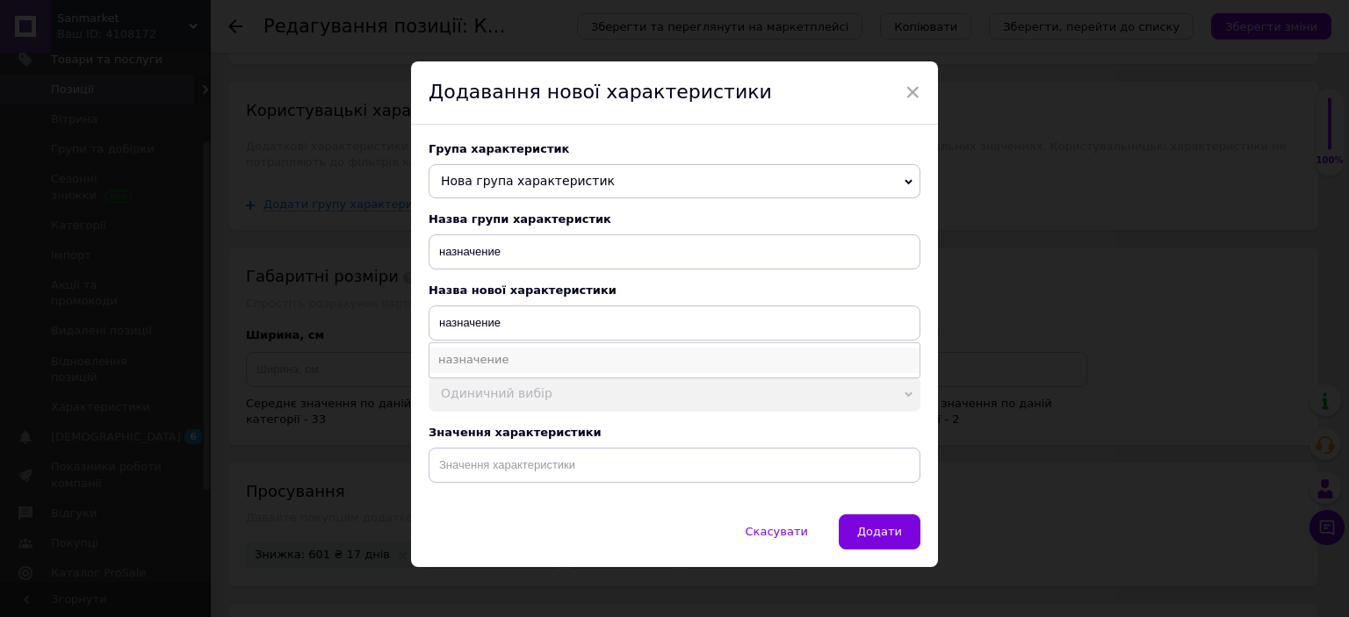
click at [532, 367] on li "назначение" at bounding box center [674, 360] width 490 height 25
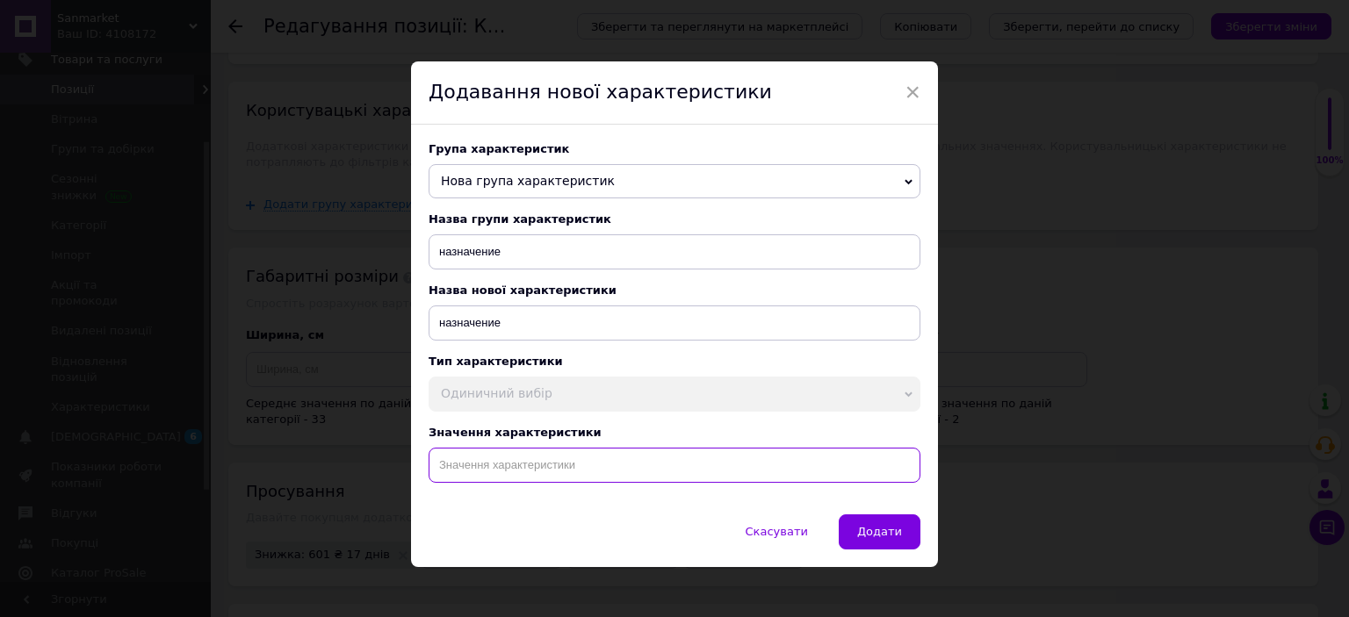
click at [566, 467] on input at bounding box center [675, 465] width 492 height 35
paste input "Круглый светодиодный светильник smart накладной потолочный круглой формы лед лю…"
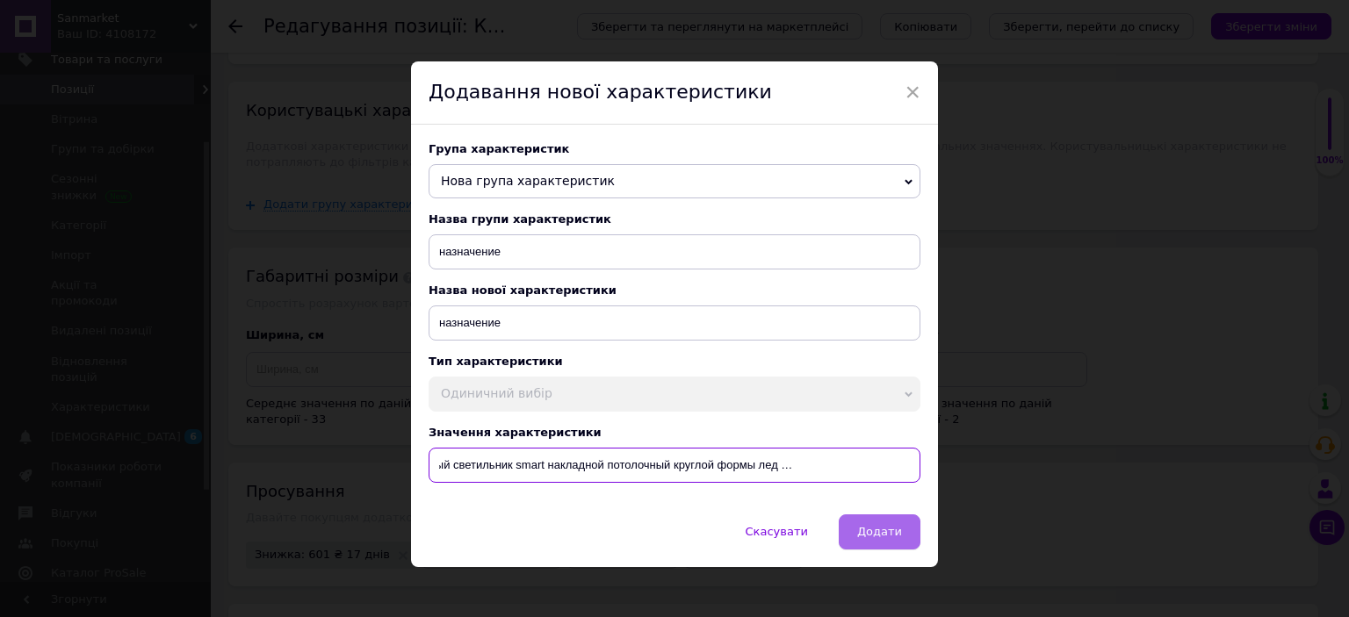
type input "Круглый светодиодный светильник smart накладной потолочный круглой формы лед лю…"
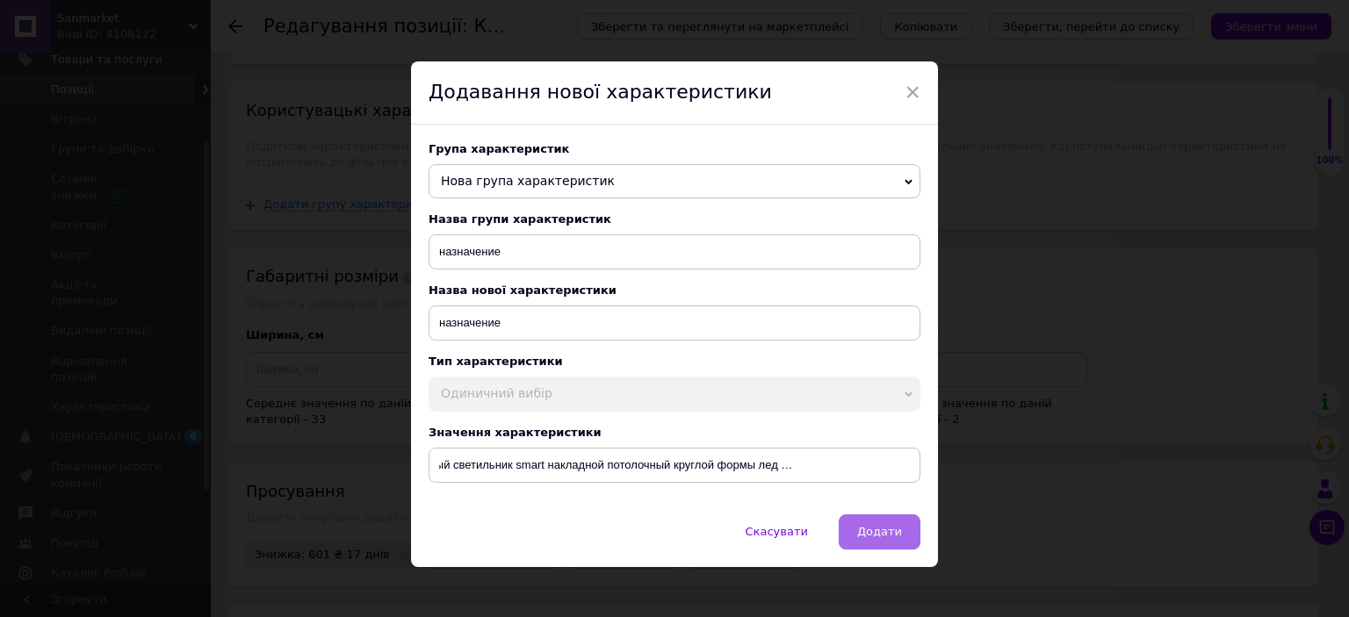
click at [883, 535] on span "Додати" at bounding box center [879, 531] width 45 height 13
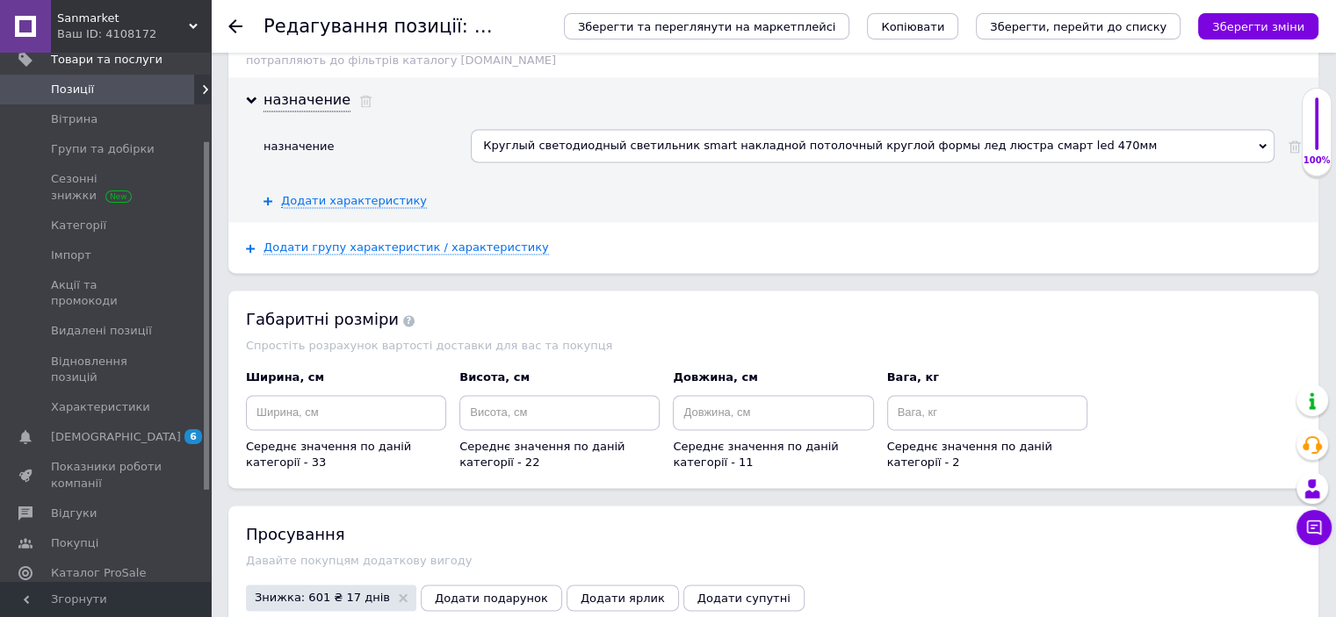
scroll to position [2657, 0]
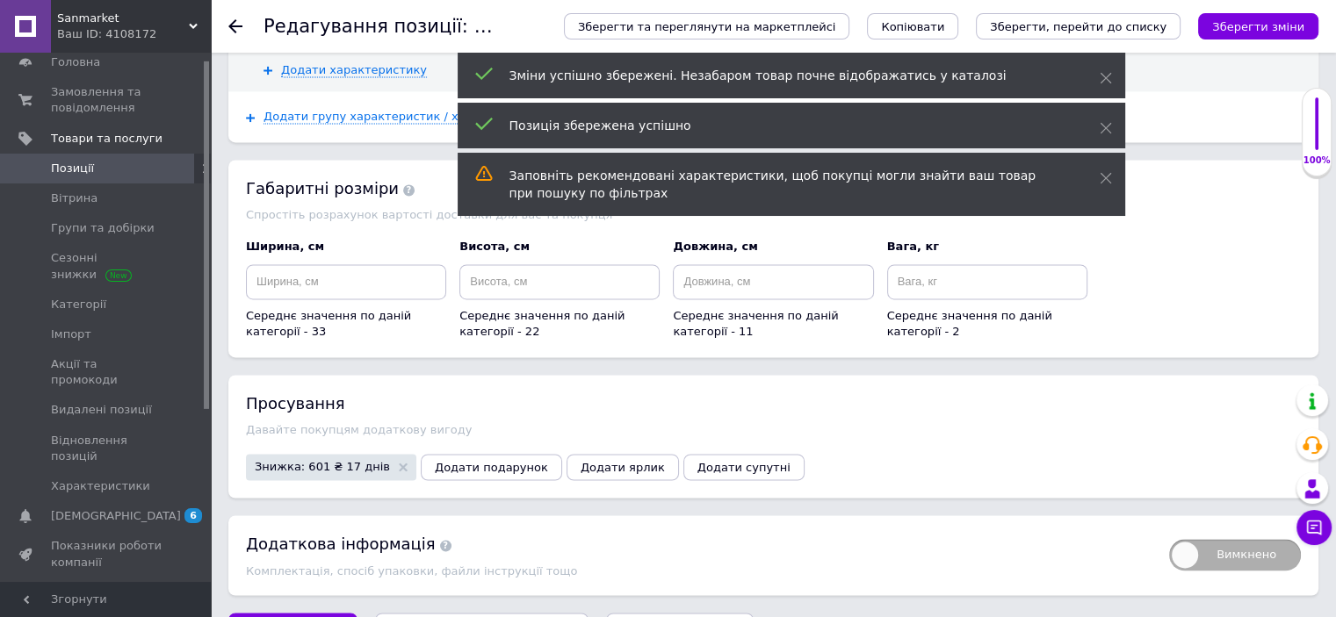
scroll to position [0, 0]
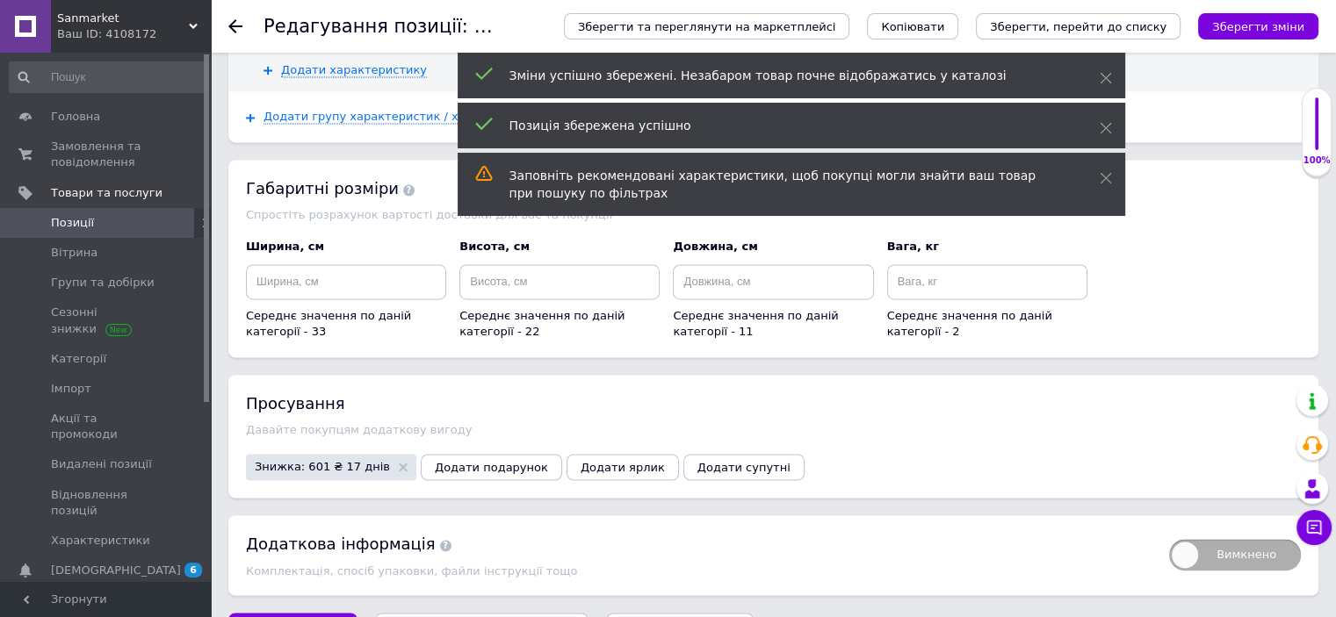
click at [80, 213] on link "Позиції" at bounding box center [108, 223] width 216 height 30
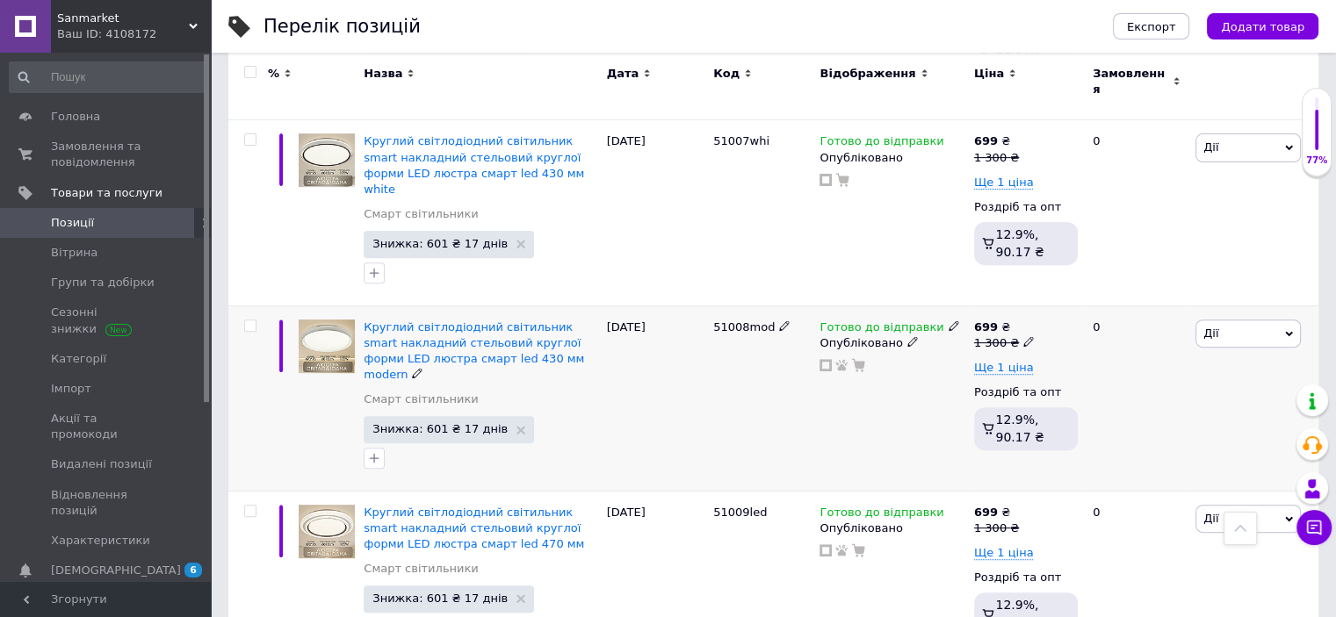
scroll to position [527, 0]
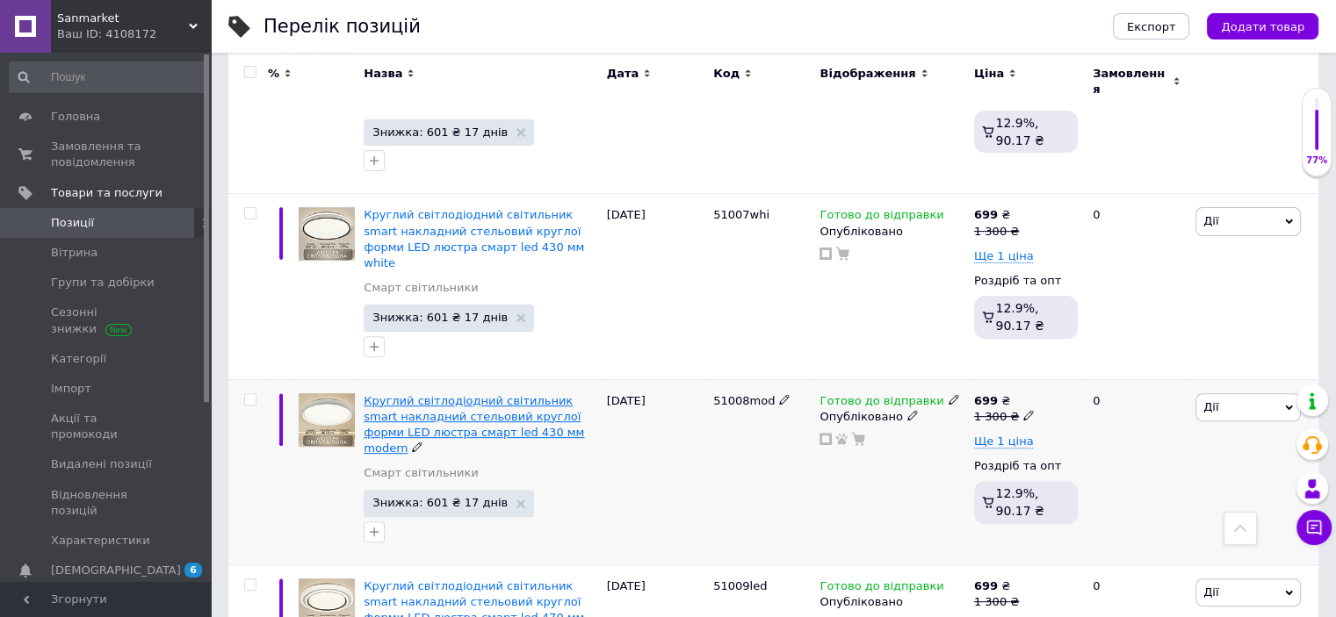
click at [485, 394] on span "Круглий світлодіодний світильник smart накладний стельовий круглої форми LED лю…" at bounding box center [474, 424] width 220 height 61
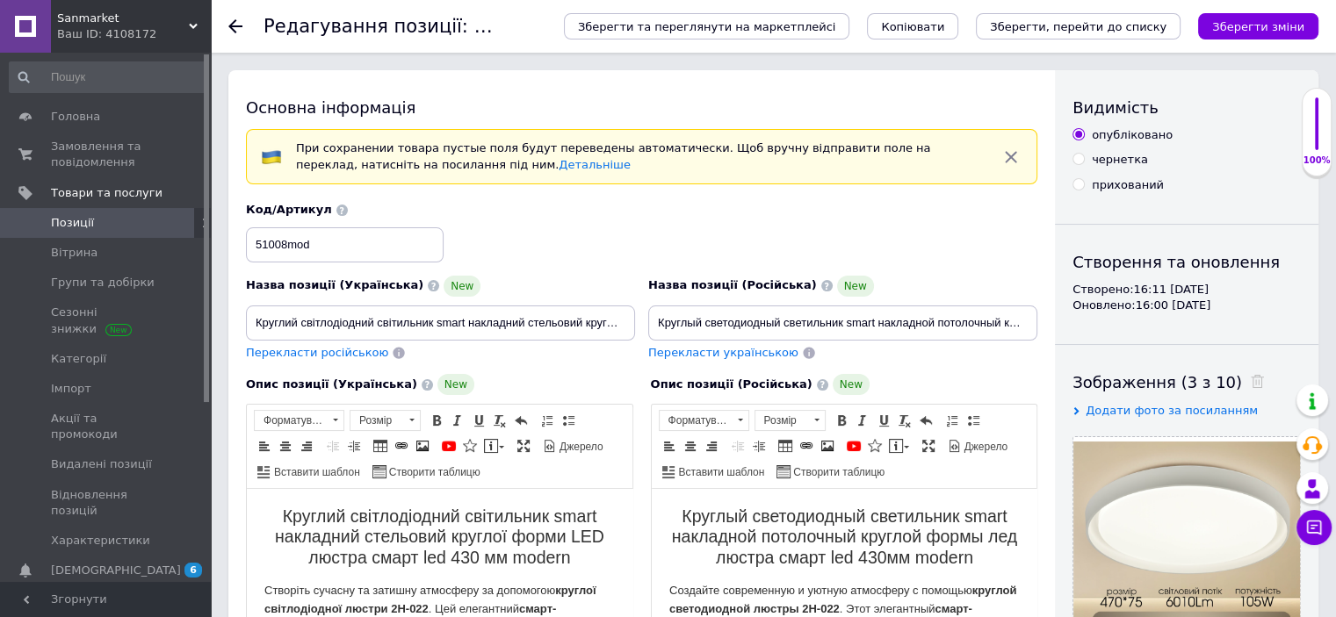
click at [469, 561] on h2 "Круглий світлодіодний світильник smart накладний стельовий круглої форми LED лю…" at bounding box center [439, 537] width 350 height 61
click at [468, 558] on h2 "Круглий світлодіодний світильник smart накладний стельовий круглої форми LED лю…" at bounding box center [439, 537] width 350 height 61
click at [464, 558] on h2 "Круглий світлодіодний світильник smart накладний стельовий круглої форми LED лю…" at bounding box center [439, 537] width 350 height 61
click at [890, 559] on h2 "Круглый светодиодный светильник smart накладной потолочный круглой формы лед лю…" at bounding box center [843, 537] width 350 height 61
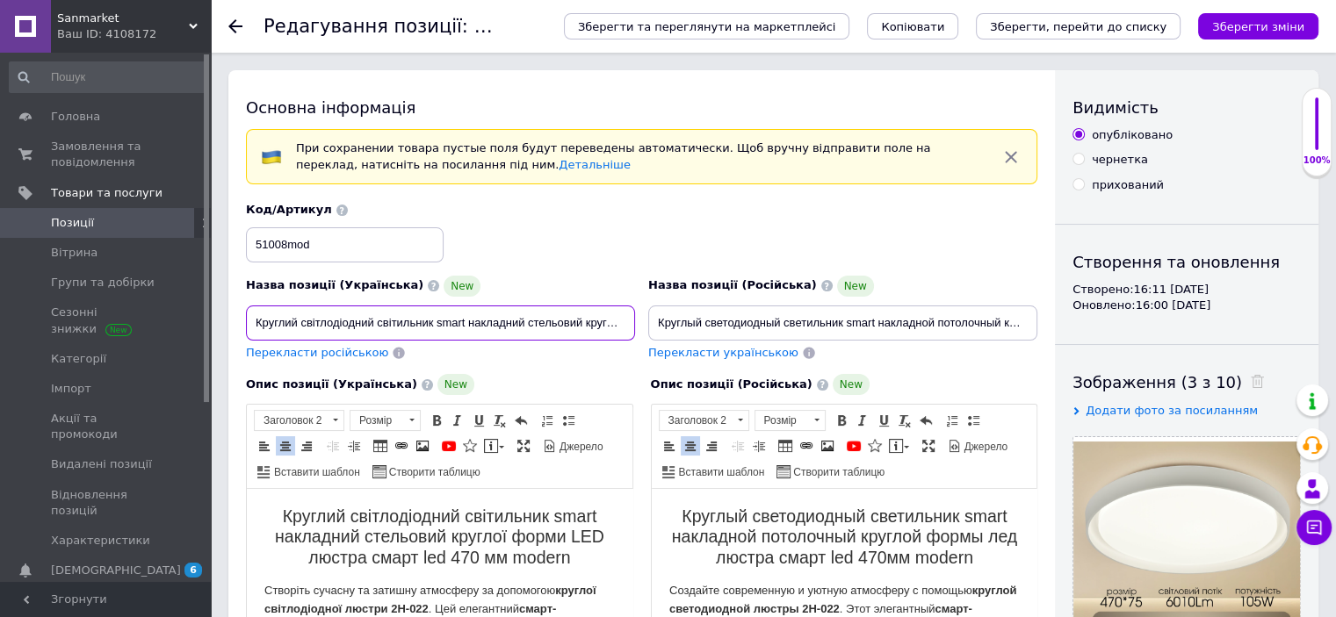
scroll to position [0, 242]
drag, startPoint x: 605, startPoint y: 319, endPoint x: 660, endPoint y: 327, distance: 55.9
click at [664, 327] on div "Назва позиції (Українська) New Круглий світлодіодний світильник smart накладний…" at bounding box center [642, 282] width 804 height 172
click at [557, 318] on input "Круглий світлодіодний світильник smart накладний стельовий круглої форми LED лю…" at bounding box center [440, 323] width 389 height 35
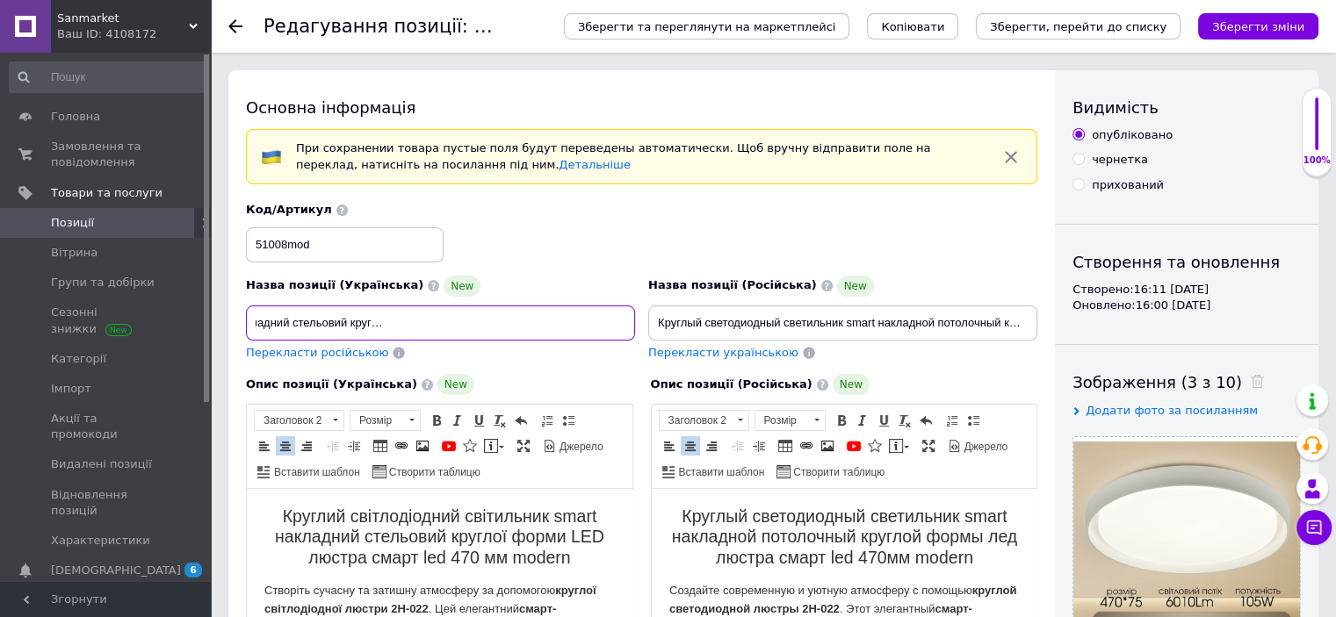
type input "Круглий світлодіодний світильник smart накладний стельовий круглої форми LED лю…"
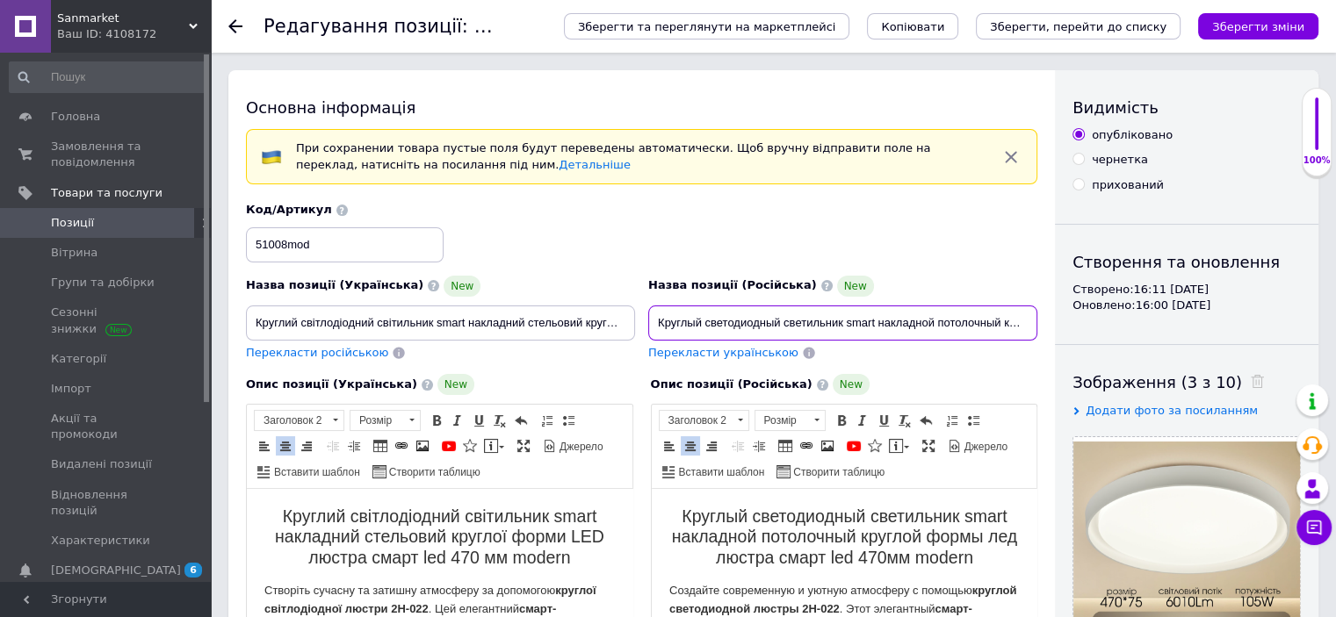
scroll to position [0, 256]
drag, startPoint x: 1000, startPoint y: 329, endPoint x: 1066, endPoint y: 331, distance: 65.9
click at [962, 321] on input "Круглый светодиодный светильник smart накладной потолочный круглой формы лед лю…" at bounding box center [842, 323] width 389 height 35
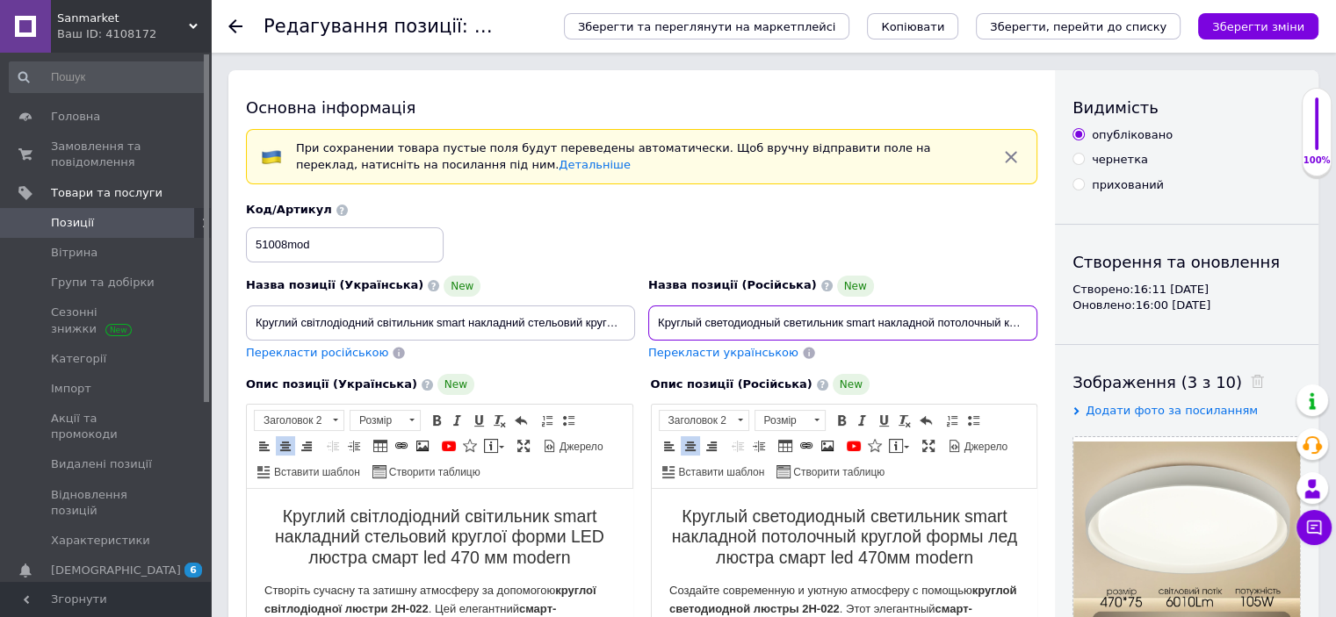
drag, startPoint x: 889, startPoint y: 322, endPoint x: 558, endPoint y: 321, distance: 331.1
click at [558, 321] on div "Назва позиції (Українська) New Круглий світлодіодний світильник smart накладний…" at bounding box center [642, 282] width 804 height 172
click at [669, 326] on input "Круглый светодиодный светильник smart накладной потолочный круглой формы лед лю…" at bounding box center [842, 323] width 389 height 35
drag, startPoint x: 658, startPoint y: 319, endPoint x: 1232, endPoint y: 318, distance: 574.4
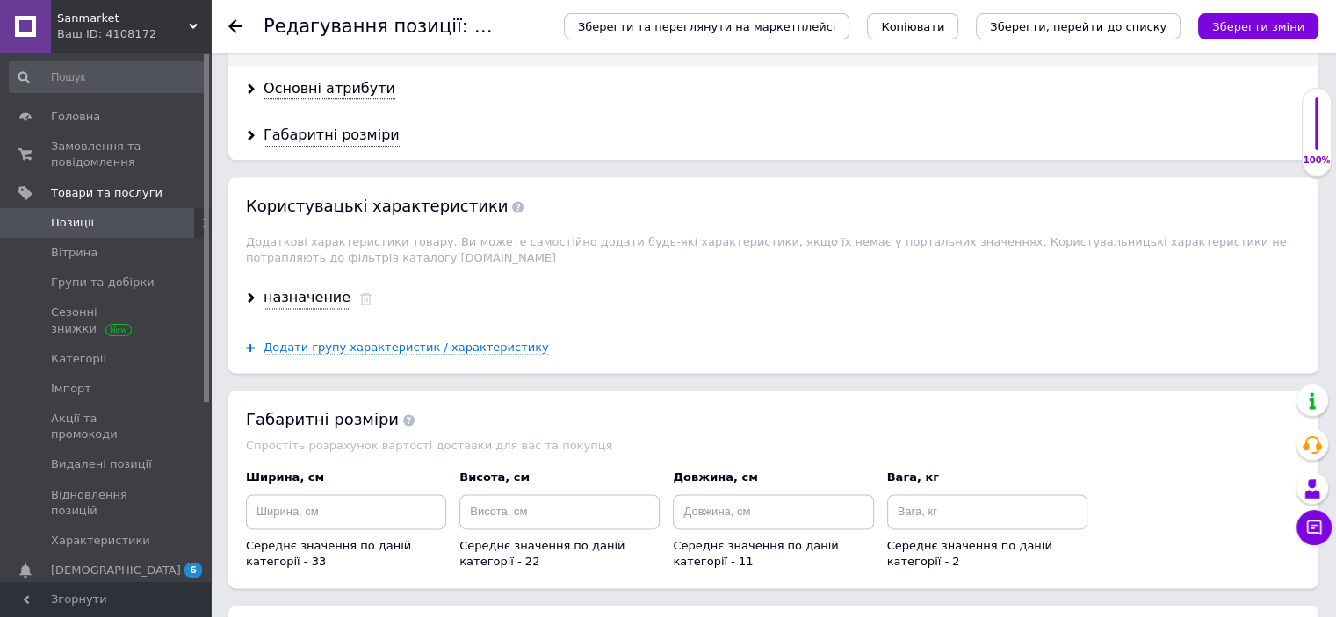
scroll to position [2213, 0]
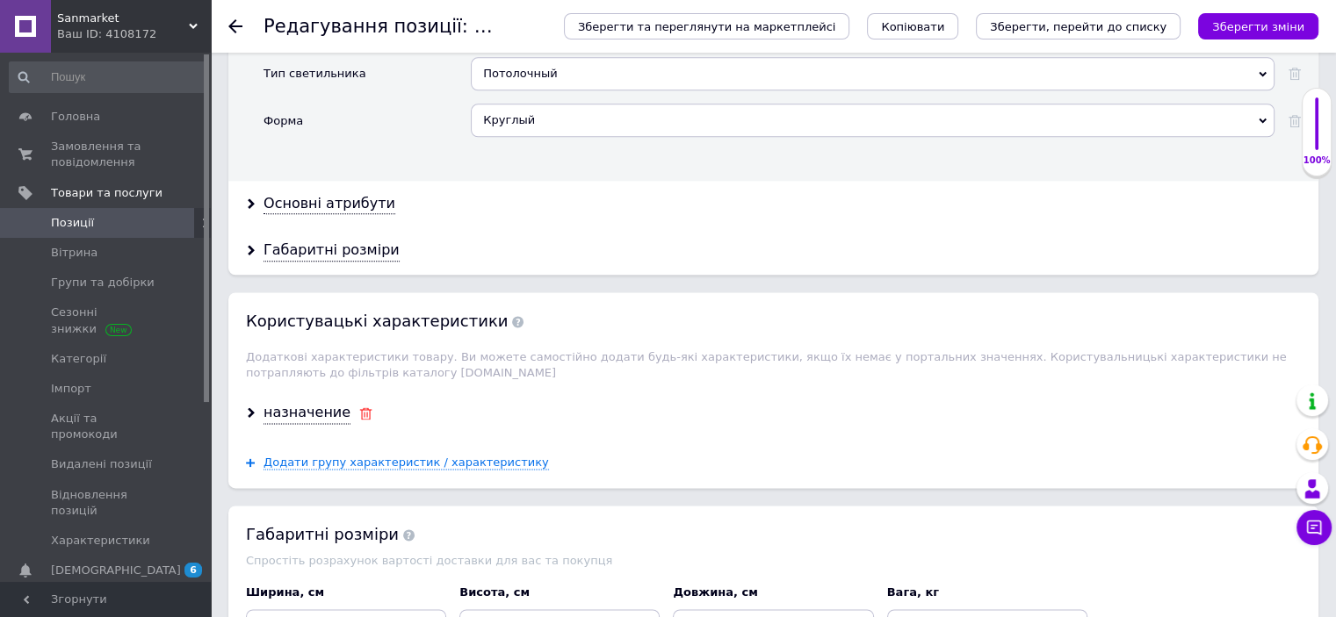
type input "Круглый светодиодный светильник smart накладной потолочный круглой формы лед лю…"
click at [359, 407] on icon at bounding box center [365, 413] width 13 height 12
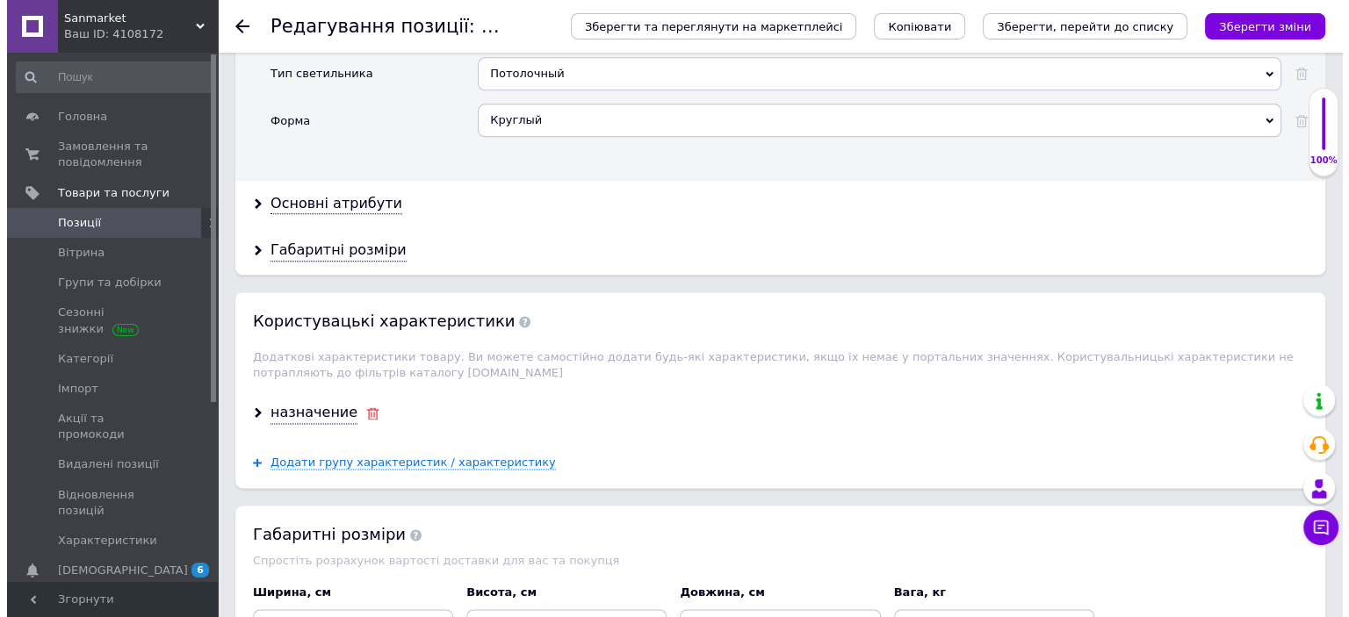
scroll to position [0, 0]
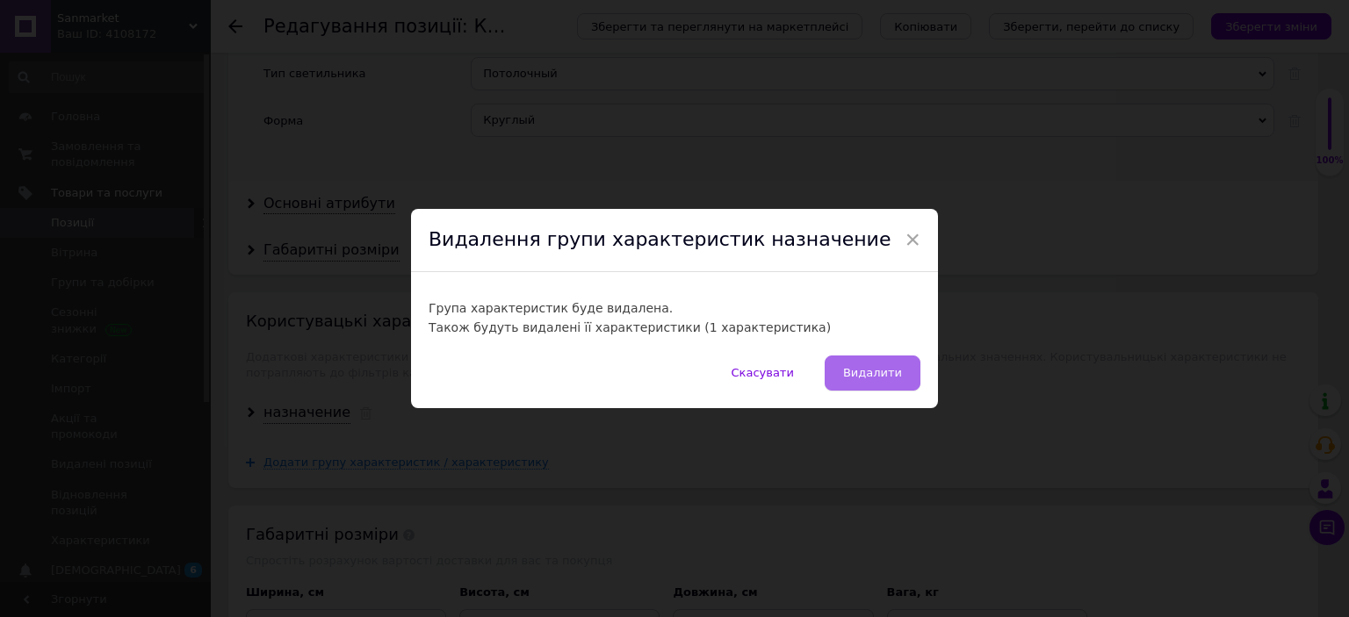
click at [855, 370] on span "Видалити" at bounding box center [872, 372] width 59 height 13
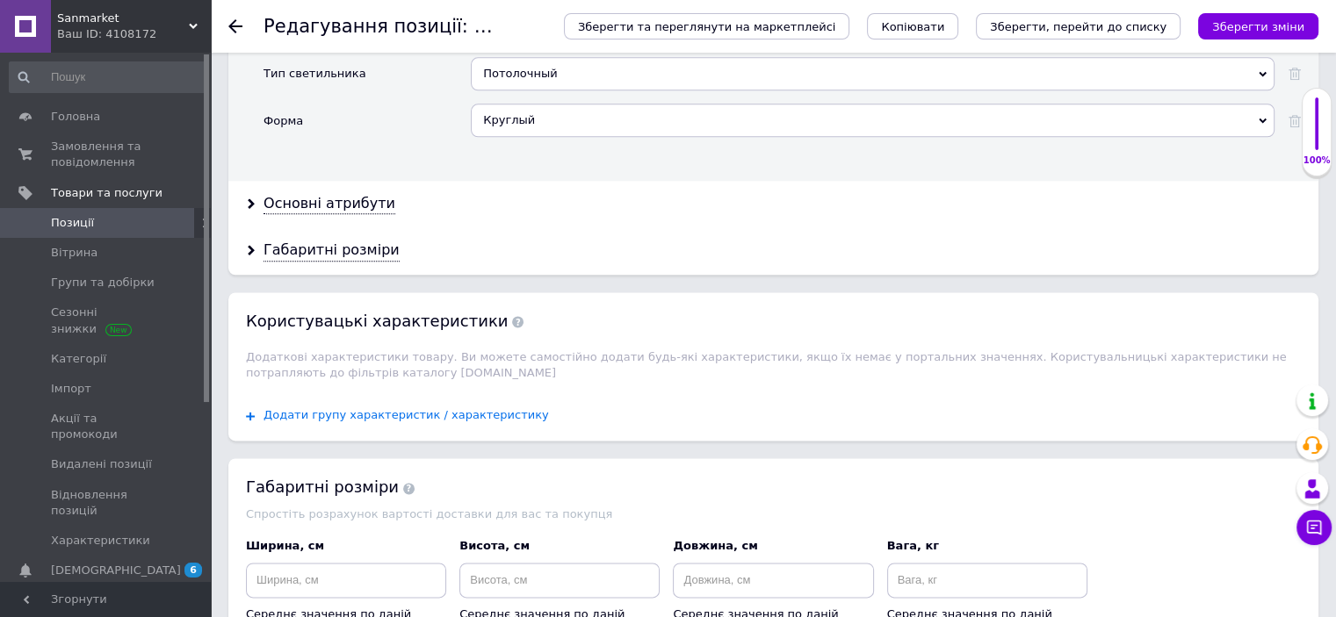
drag, startPoint x: 429, startPoint y: 350, endPoint x: 433, endPoint y: 360, distance: 11.4
click at [429, 390] on div "Додати групу характеристик / характеристику" at bounding box center [773, 415] width 1090 height 51
click at [437, 408] on span "Додати групу характеристик / характеристику" at bounding box center [405, 415] width 285 height 14
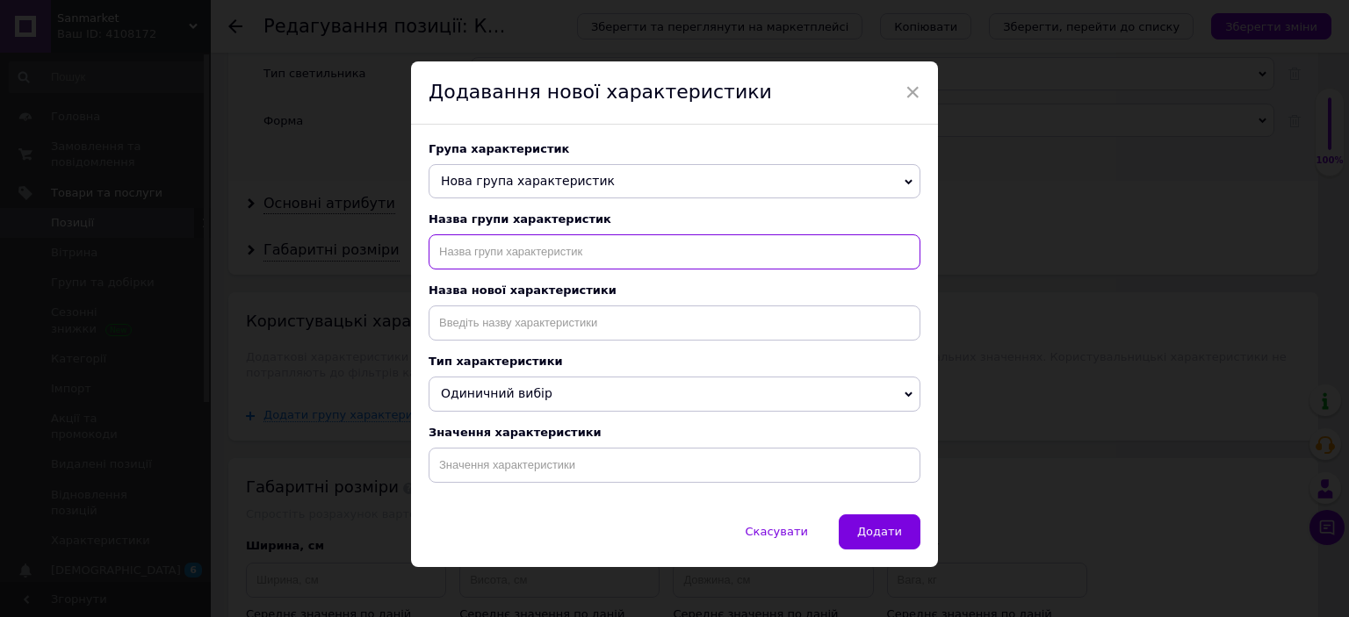
click at [501, 256] on input "text" at bounding box center [675, 251] width 492 height 35
type input "назначение"
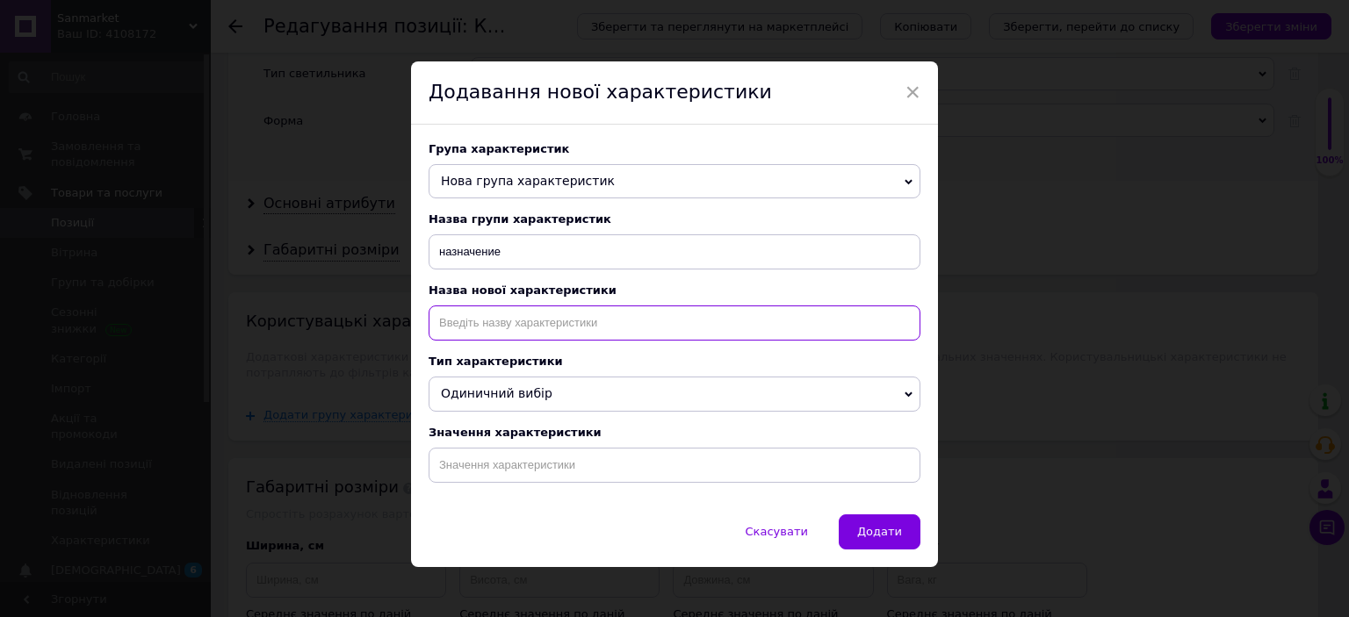
click at [548, 326] on input at bounding box center [675, 323] width 492 height 35
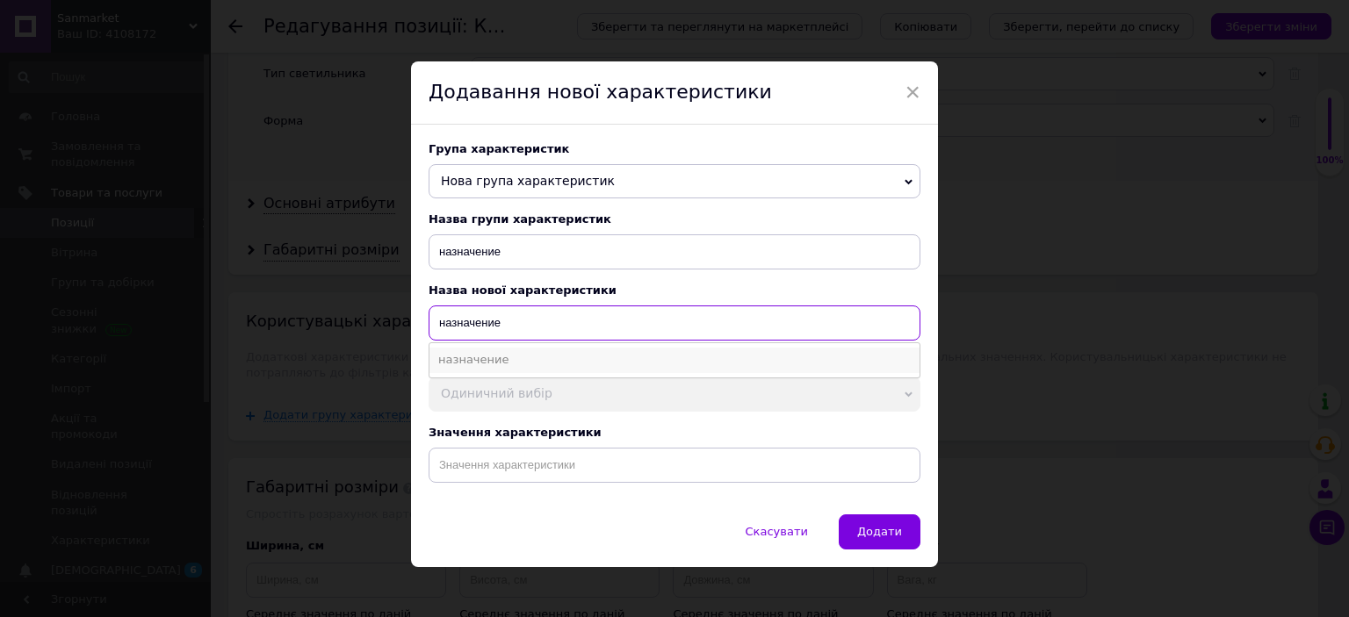
type input "назначение"
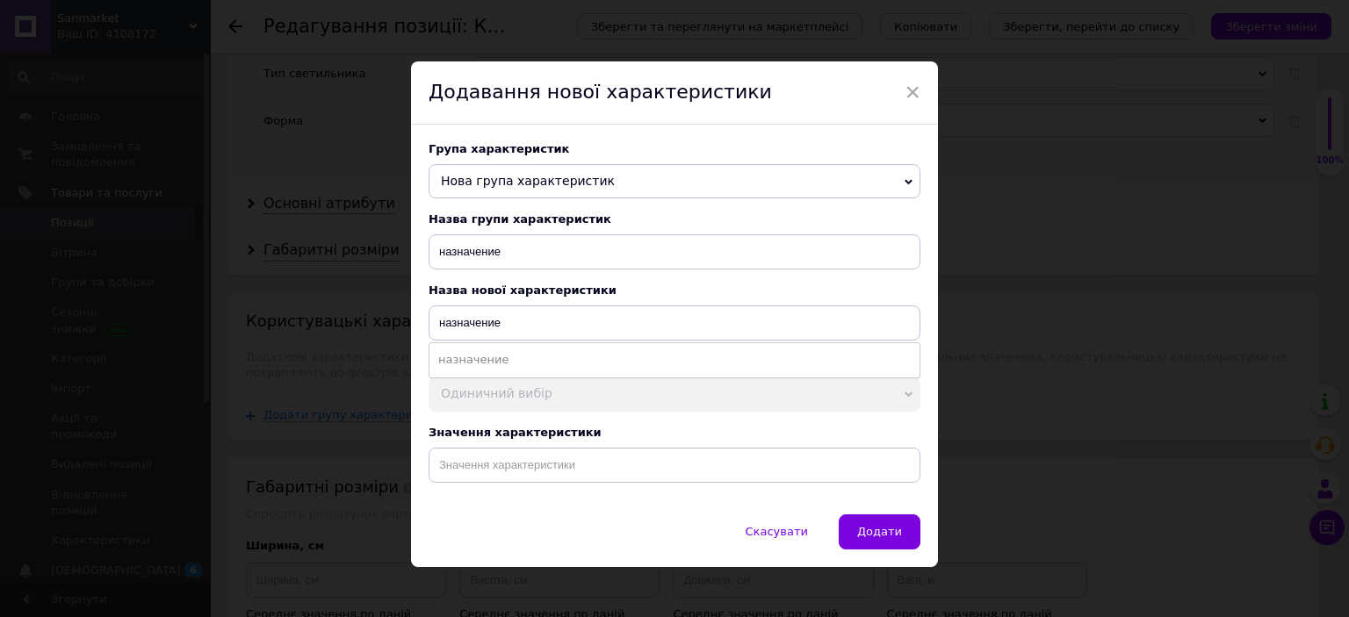
drag, startPoint x: 496, startPoint y: 367, endPoint x: 537, endPoint y: 428, distance: 73.3
click at [497, 367] on li "назначение" at bounding box center [674, 360] width 490 height 25
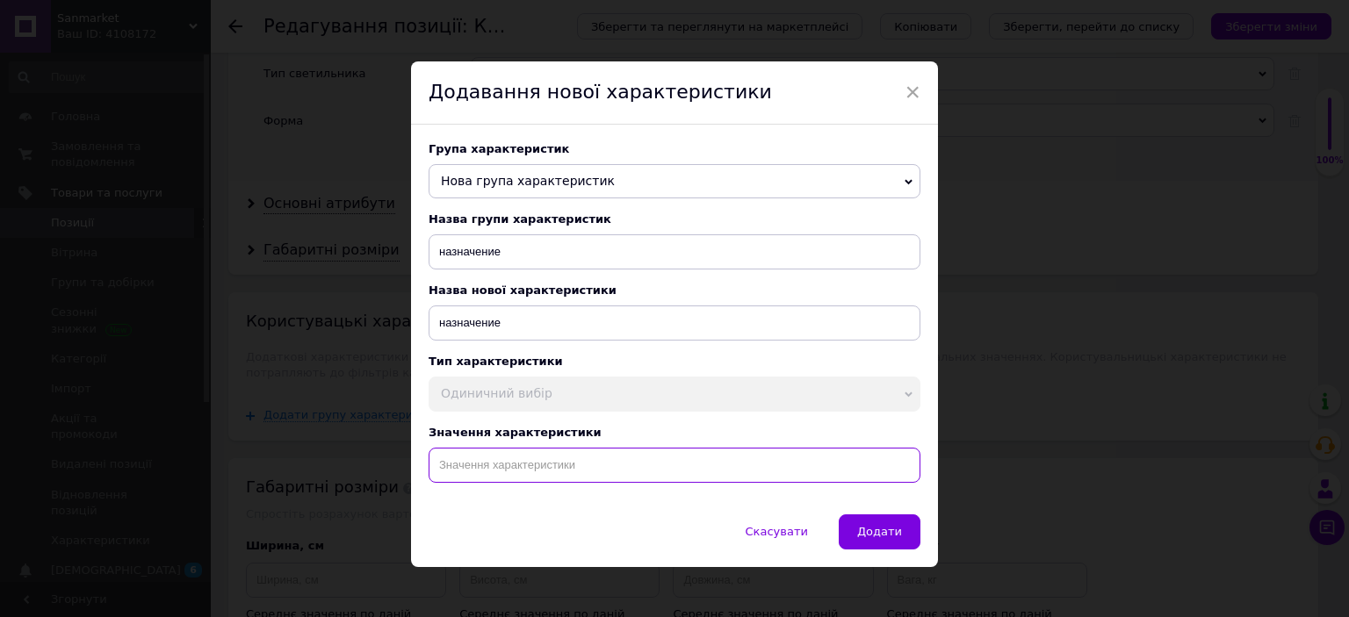
click at [544, 477] on input at bounding box center [675, 465] width 492 height 35
paste input "Круглый светодиодный светильник smart накладной потолочный круглой формы лед лю…"
type input "Круглый светодиодный светильник smart накладной потолочный круглой формы лед лю…"
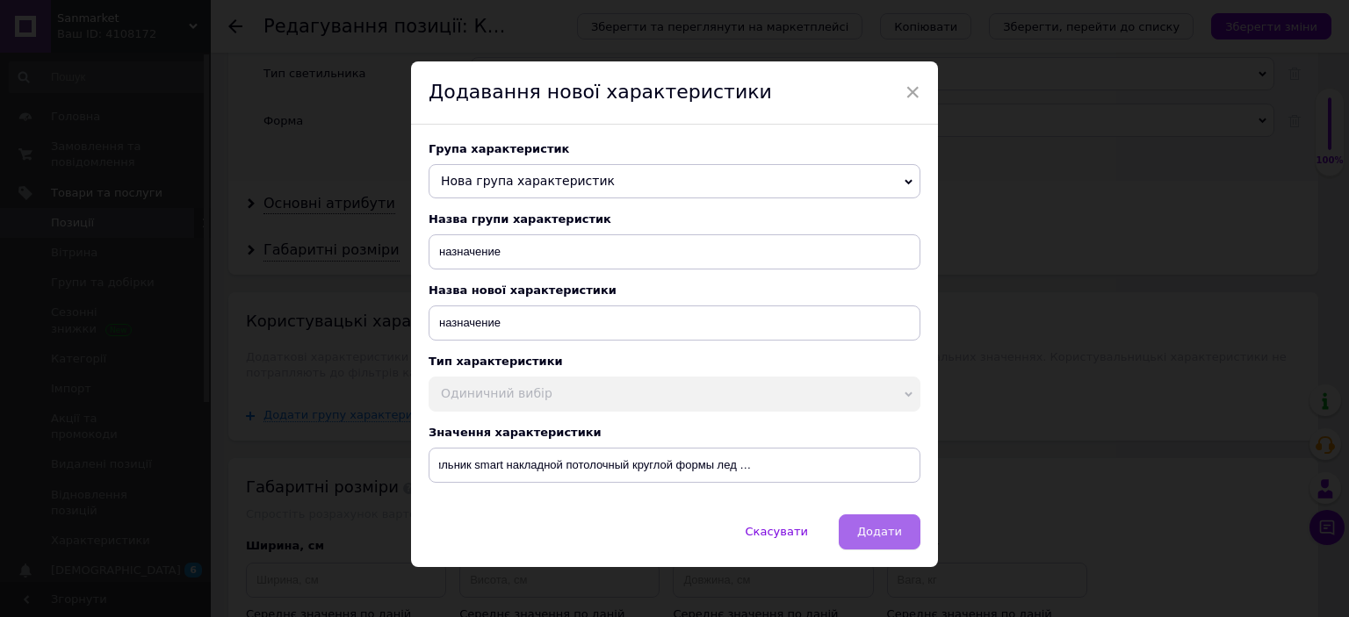
click at [901, 538] on button "Додати" at bounding box center [880, 532] width 82 height 35
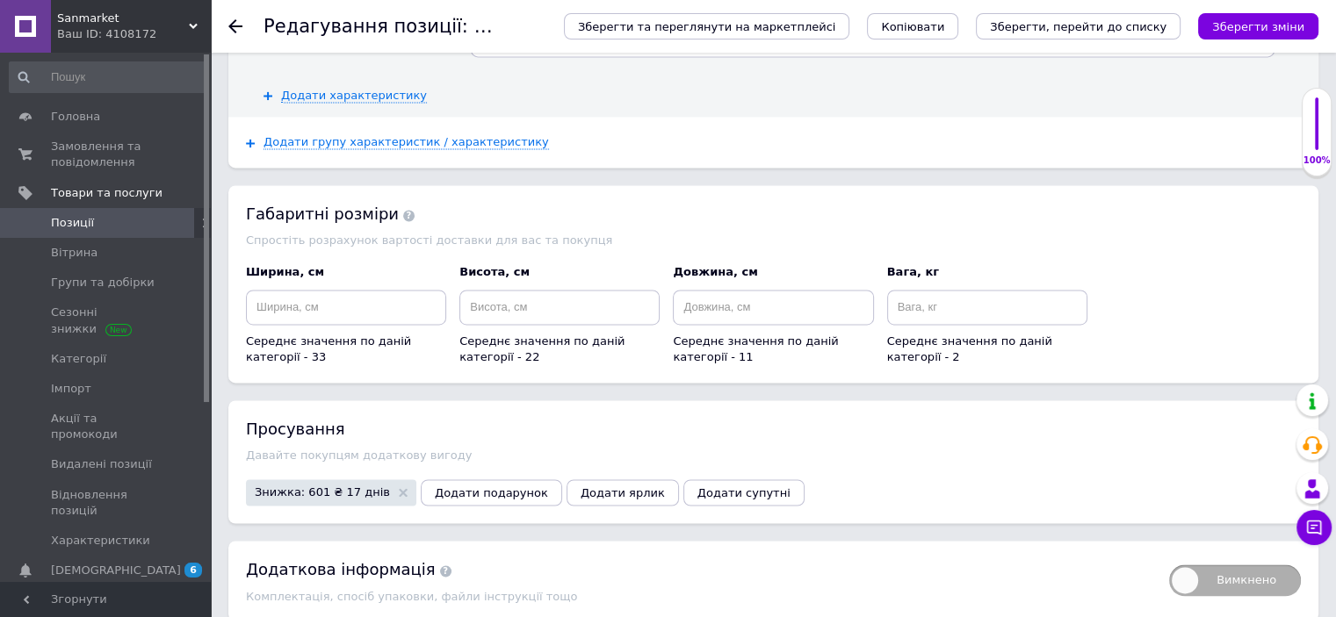
scroll to position [2657, 0]
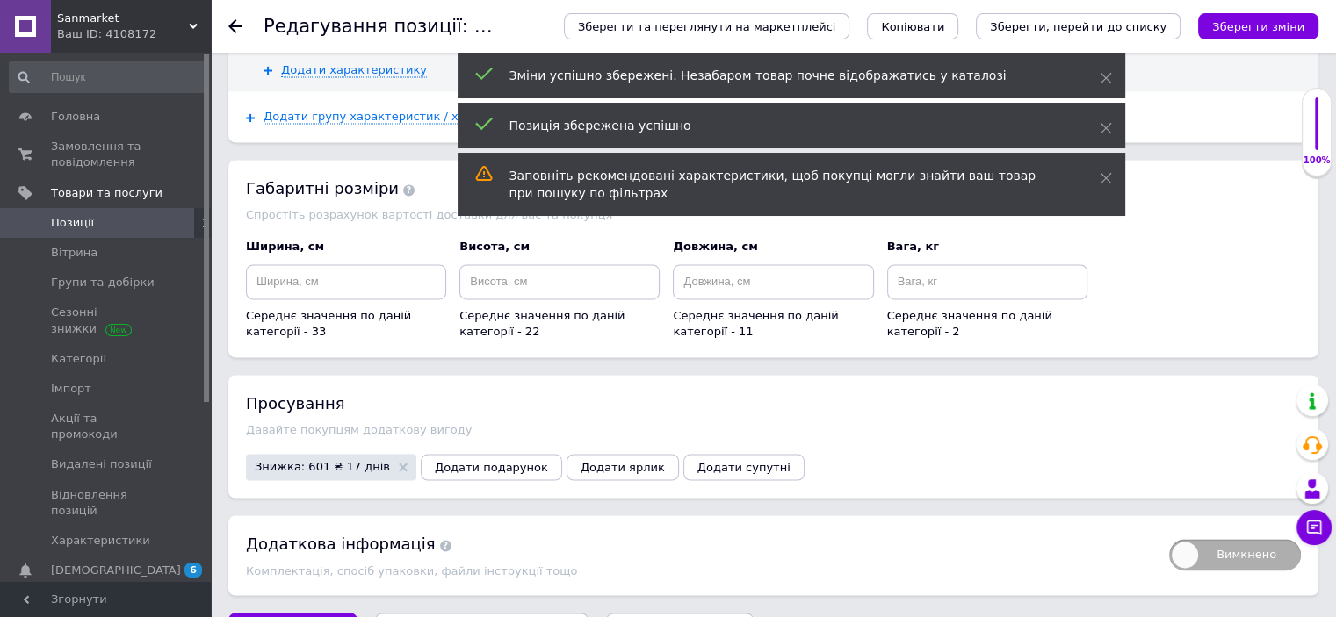
click at [105, 215] on span "Позиції" at bounding box center [107, 223] width 112 height 16
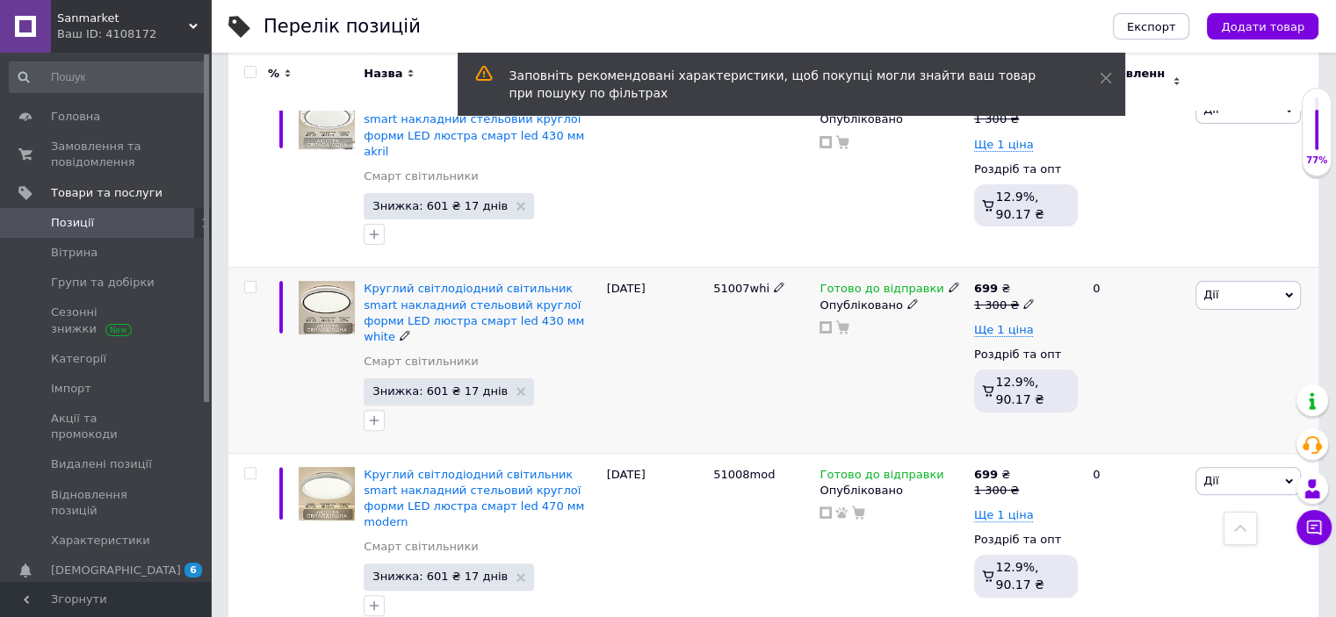
scroll to position [422, 0]
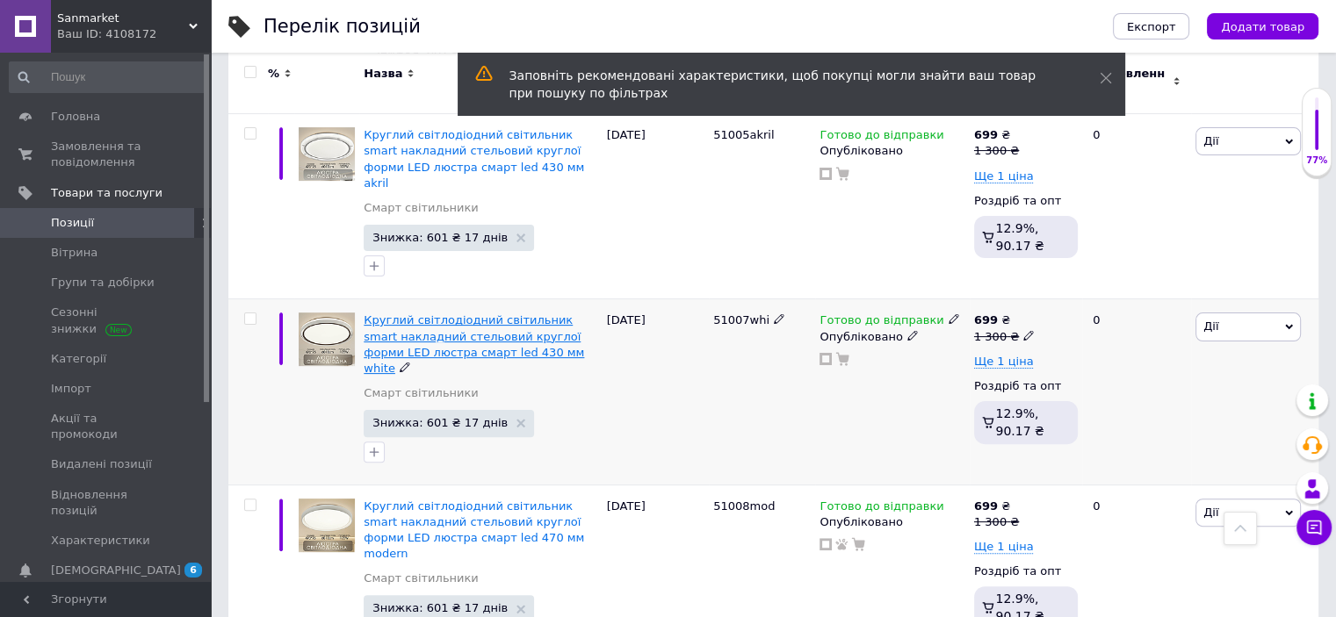
click at [493, 314] on span "Круглий світлодіодний світильник smart накладний стельовий круглої форми LED лю…" at bounding box center [474, 344] width 220 height 61
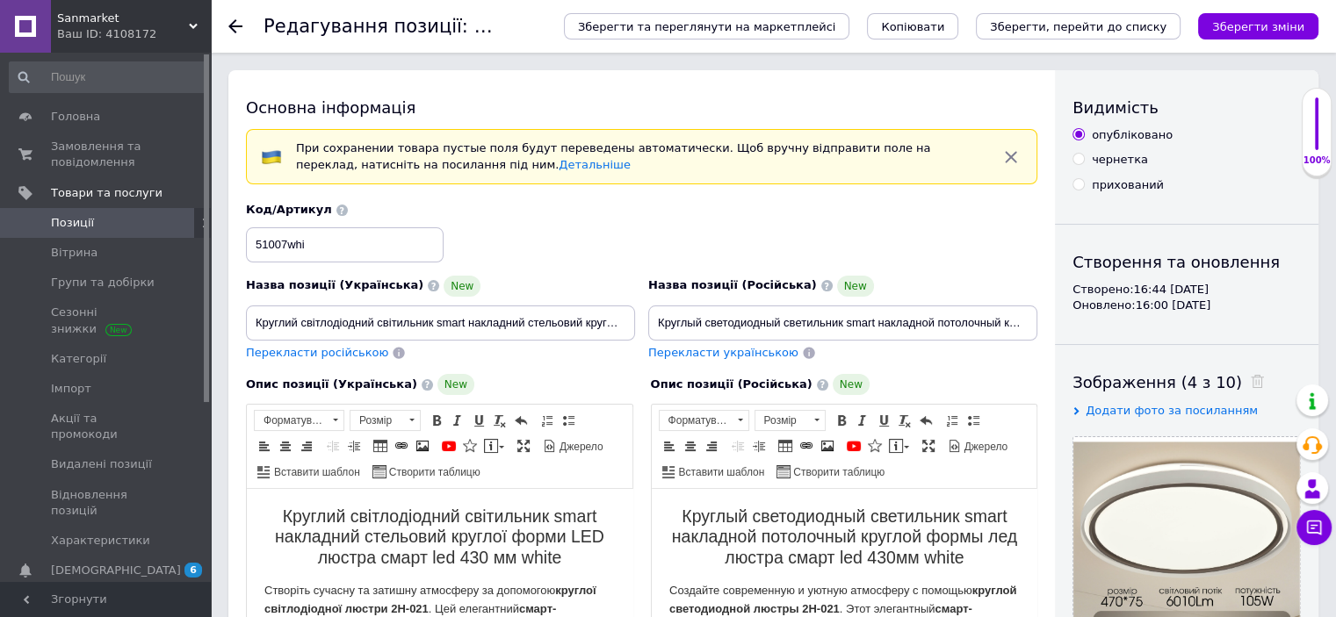
click at [471, 561] on h2 "Круглий світлодіодний світильник smart накладний стельовий круглої форми LED лю…" at bounding box center [439, 537] width 350 height 61
click at [895, 556] on h2 "Круглый светодиодный светильник smart накладной потолочный круглой формы лед лю…" at bounding box center [843, 537] width 350 height 61
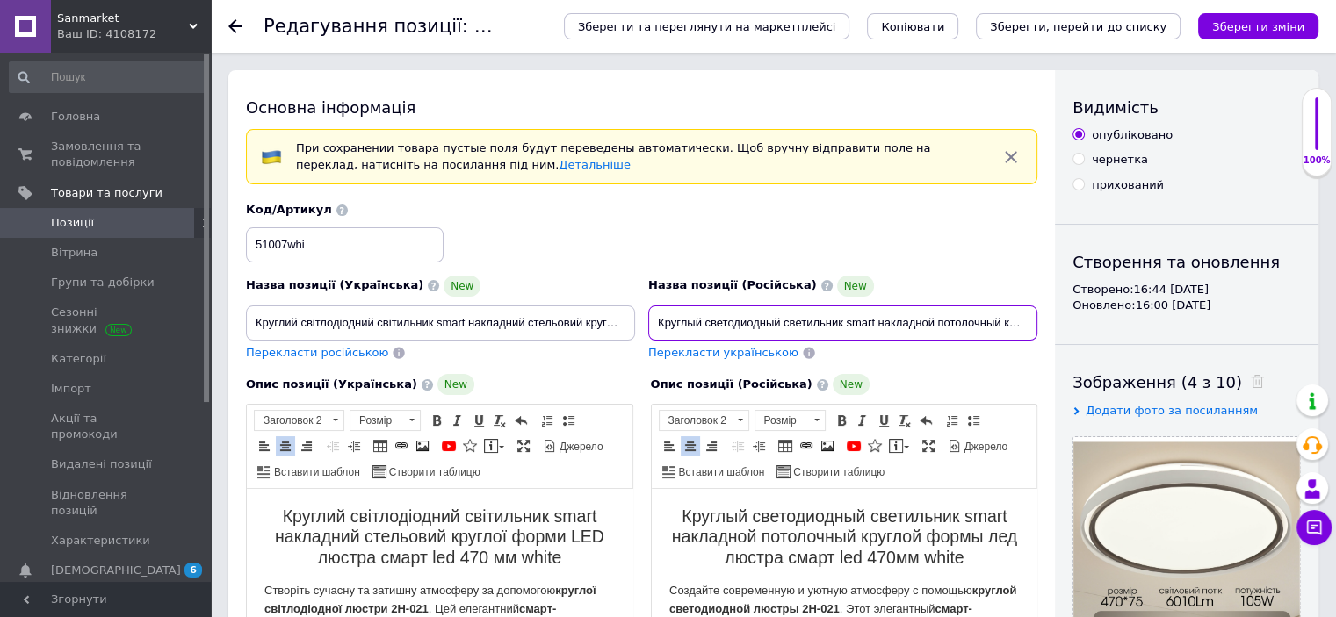
scroll to position [0, 244]
drag, startPoint x: 966, startPoint y: 330, endPoint x: 1080, endPoint y: 328, distance: 114.2
click at [977, 317] on input "Круглый светодиодный светильник smart накладной потолочный круглой формы лед лю…" at bounding box center [842, 323] width 389 height 35
click at [975, 323] on input "Круглый светодиодный светильник smart накладной потолочный круглой формы лед лю…" at bounding box center [842, 323] width 389 height 35
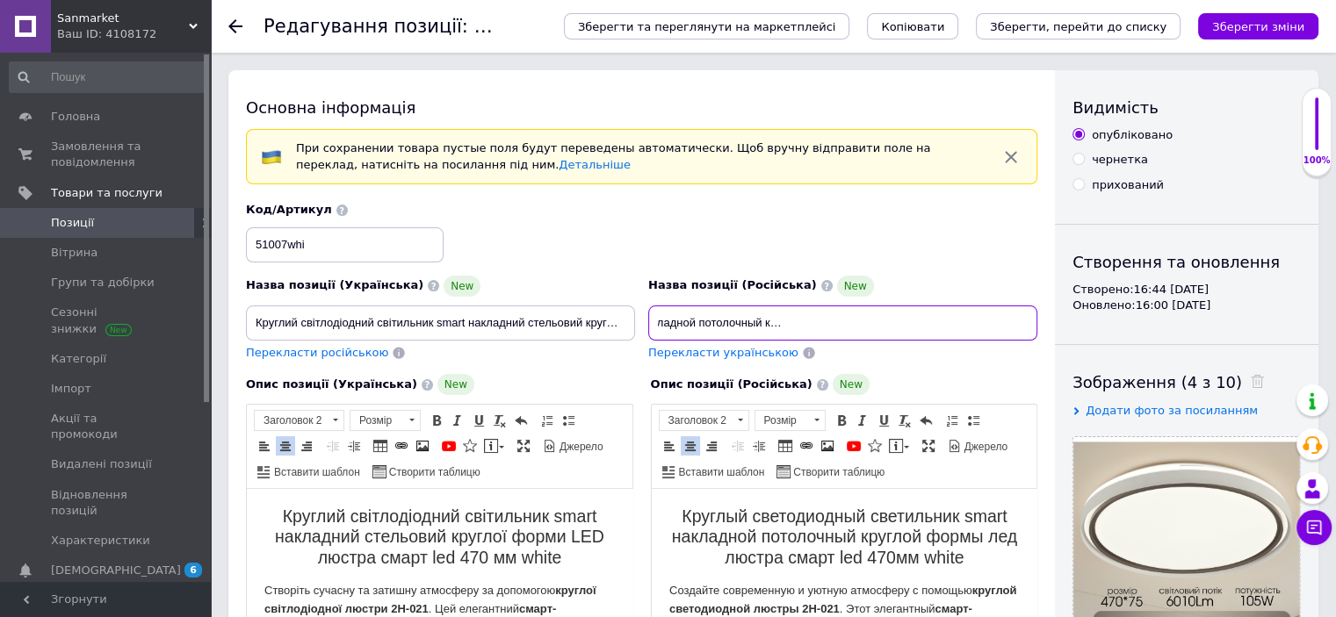
scroll to position [0, 238]
type input "Круглый светодиодный светильник smart накладной потолочный круглой формы лед лю…"
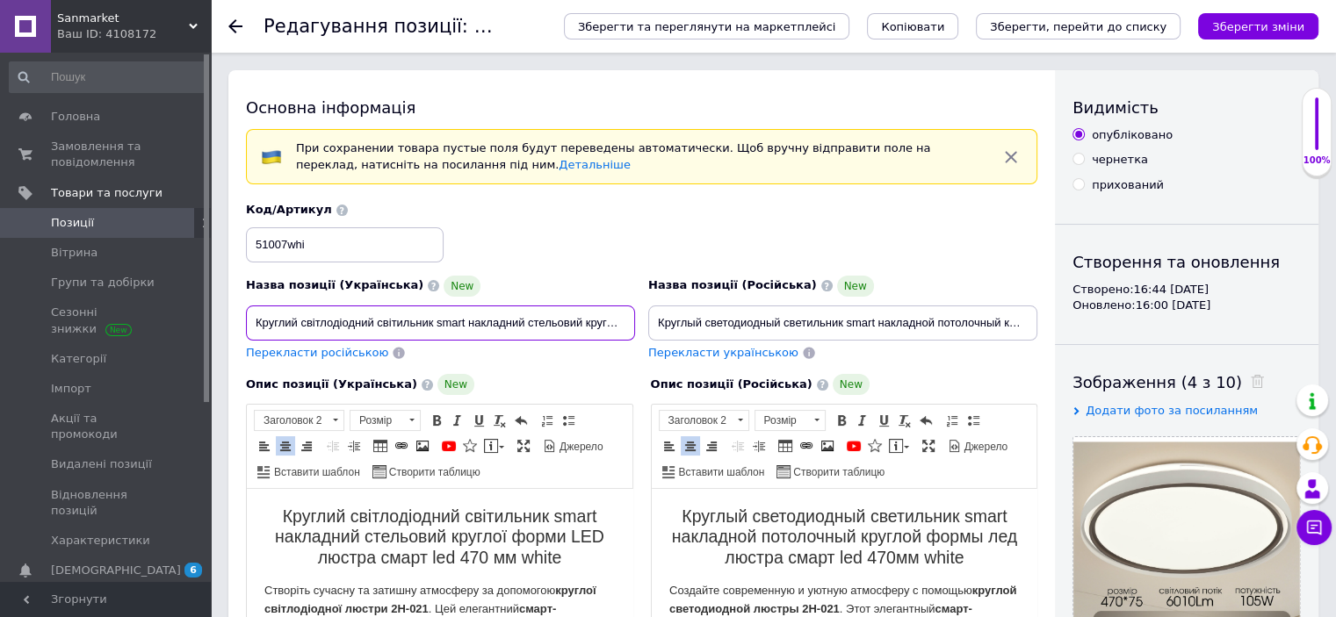
scroll to position [0, 229]
drag, startPoint x: 569, startPoint y: 332, endPoint x: 612, endPoint y: 334, distance: 43.1
click at [694, 339] on div "Назва позиції (Українська) New Круглий світлодіодний світильник smart накладний…" at bounding box center [642, 282] width 804 height 172
click at [569, 322] on input "Круглий світлодіодний світильник smart накладний стельовий круглої форми LED лю…" at bounding box center [440, 323] width 389 height 35
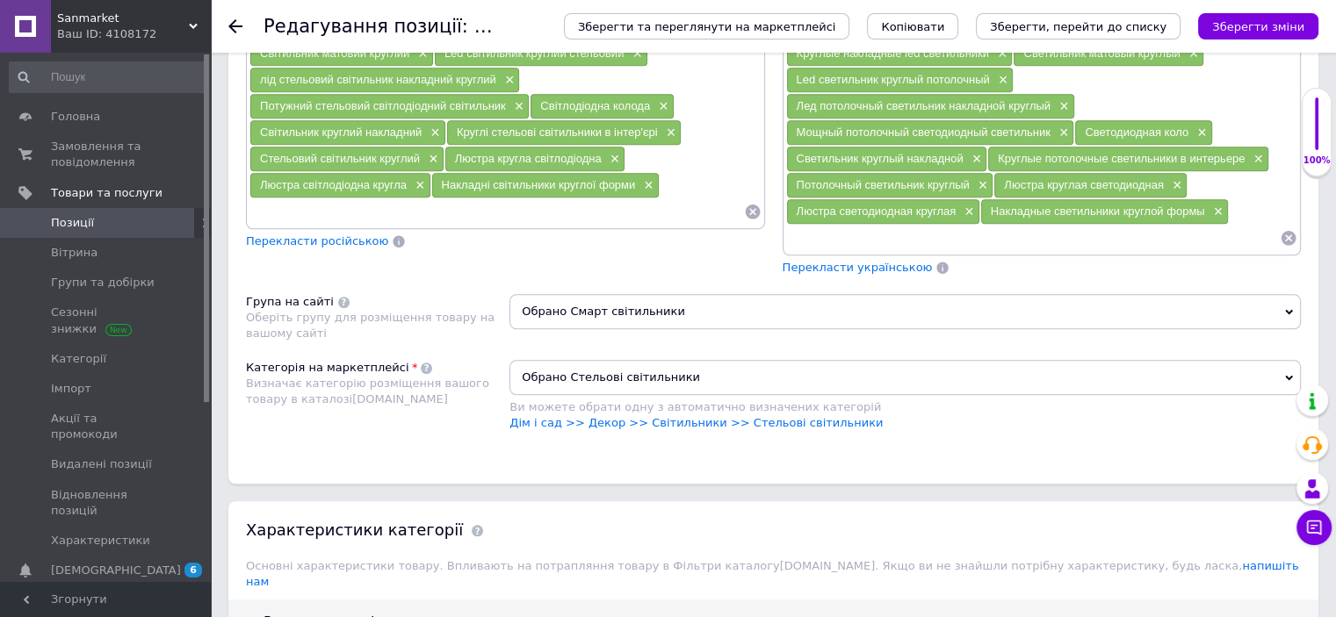
scroll to position [2002, 0]
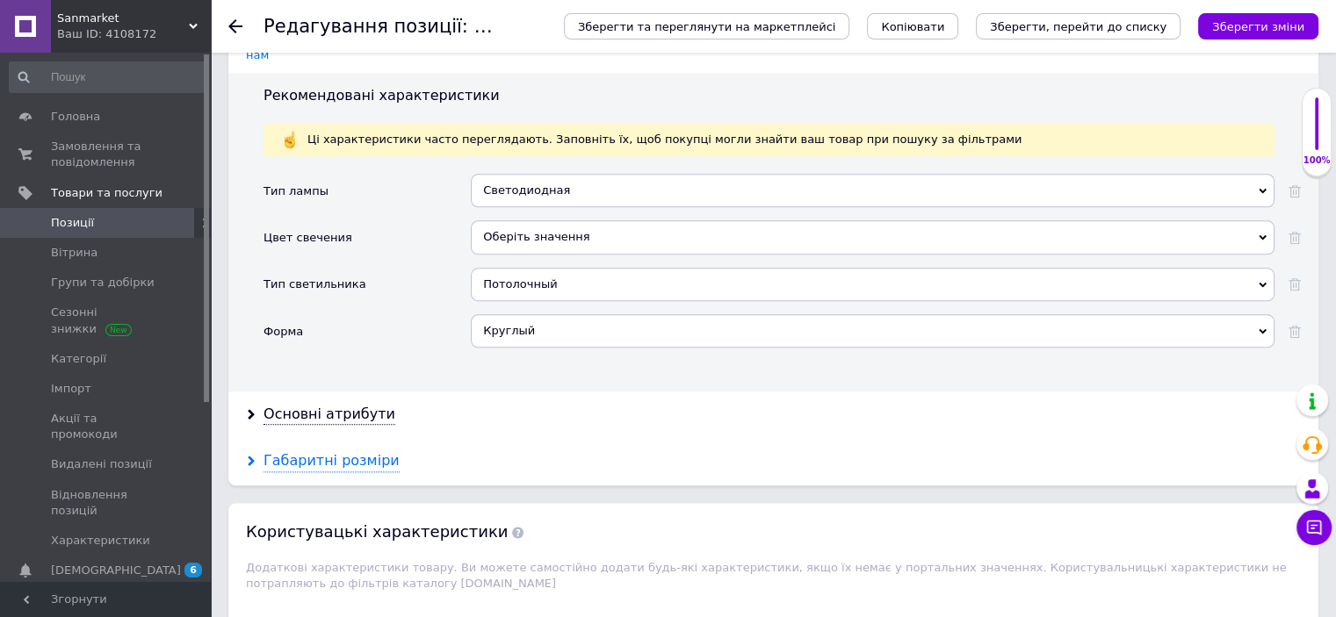
type input "Круглий світлодіодний світильник smart накладний стельовий круглої форми LED лю…"
click at [328, 451] on div "Габаритні розміри" at bounding box center [331, 461] width 136 height 20
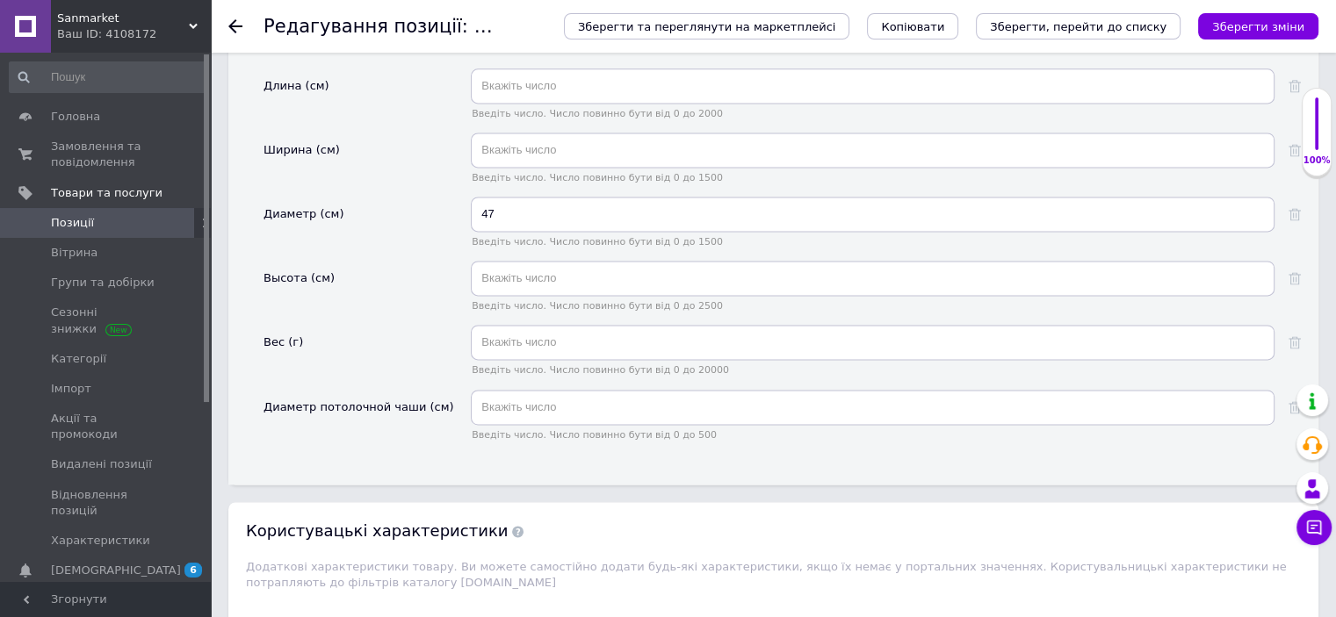
scroll to position [2845, 0]
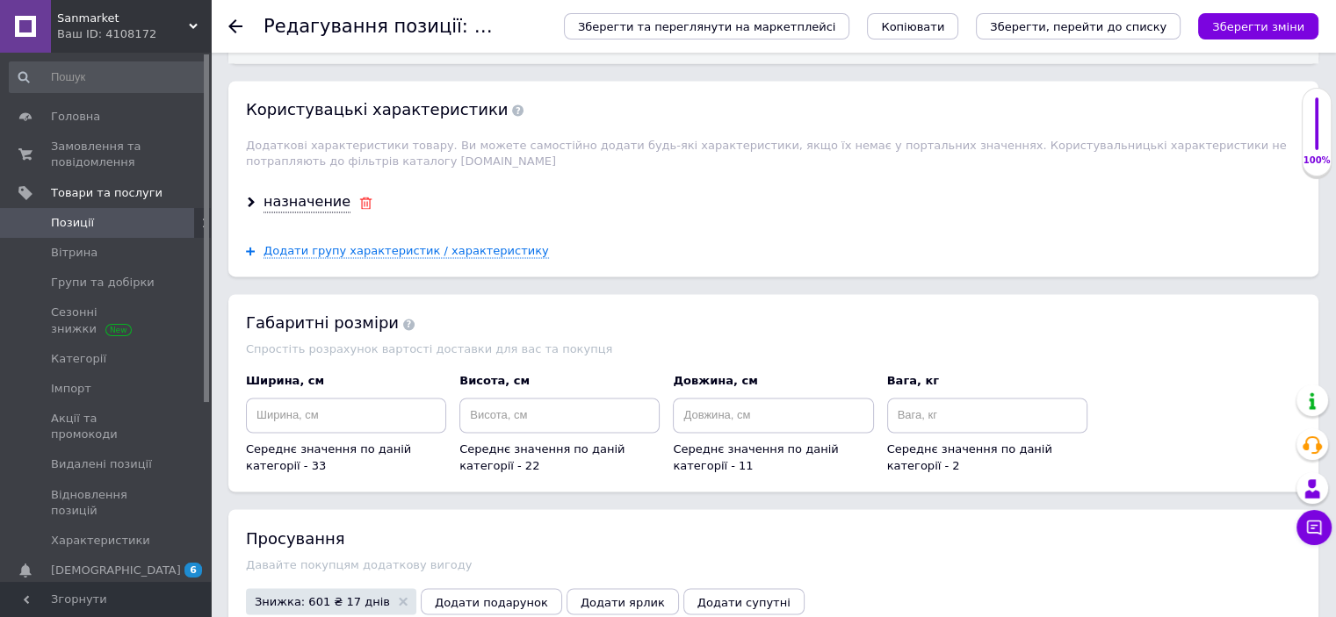
click at [360, 197] on use at bounding box center [366, 203] width 12 height 12
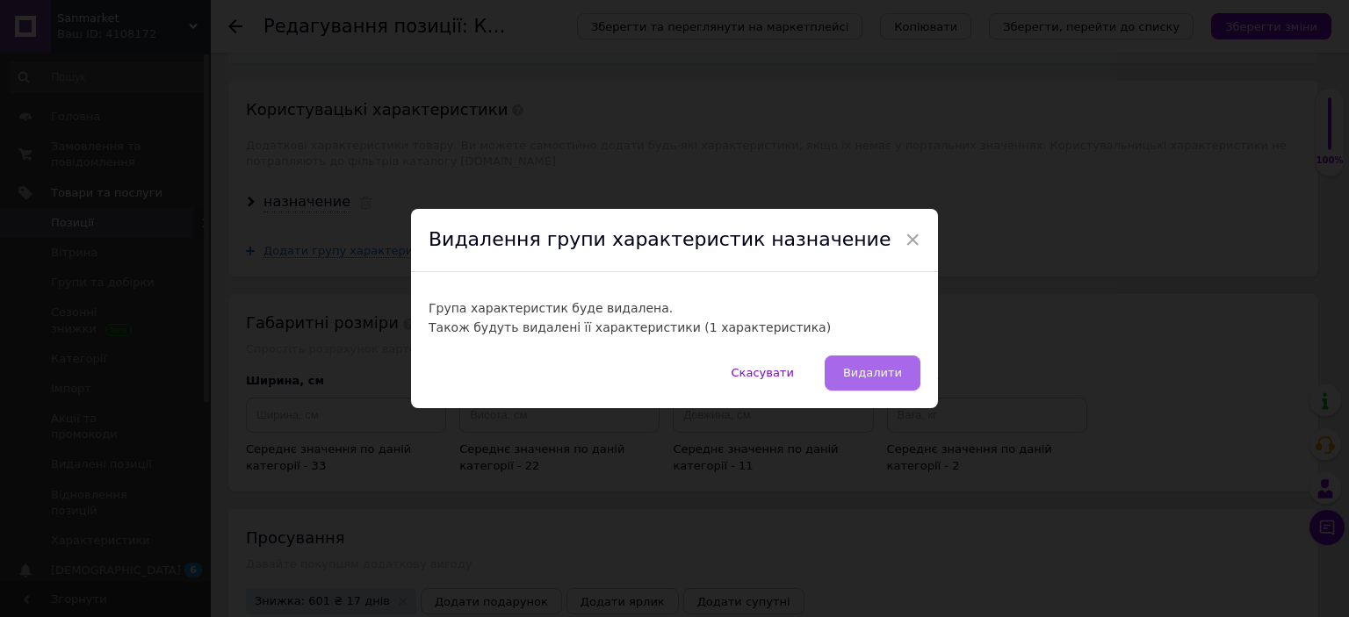
click at [847, 371] on button "Видалити" at bounding box center [873, 373] width 96 height 35
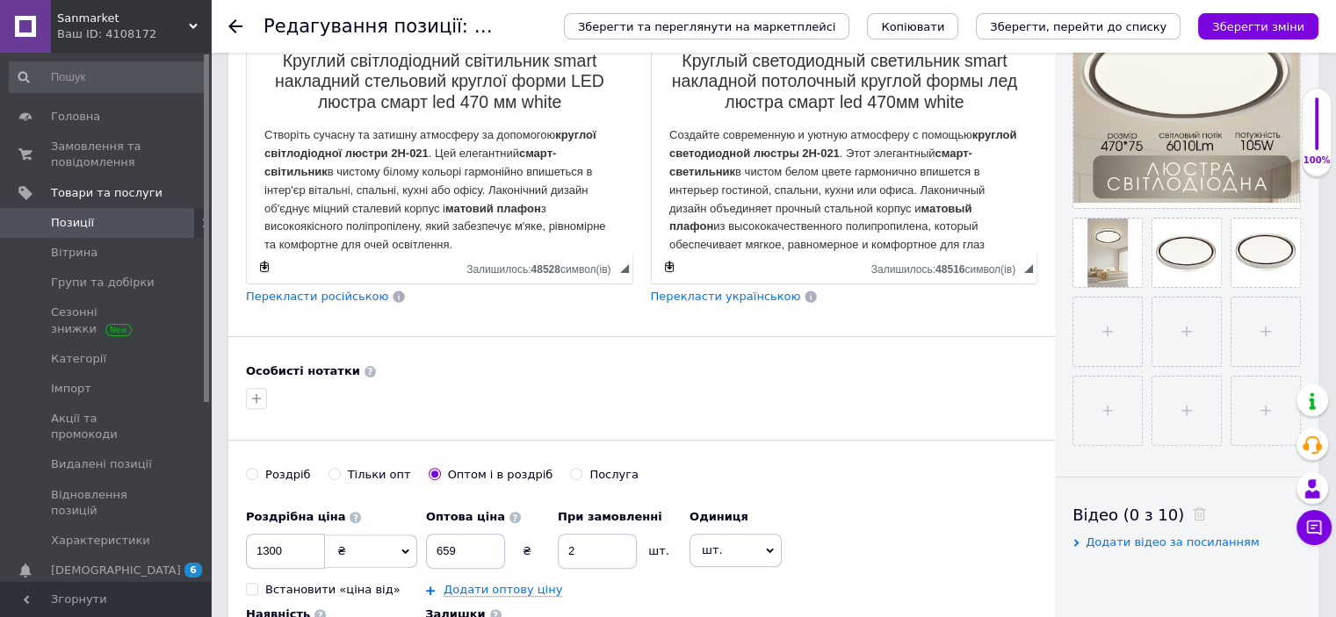
scroll to position [0, 0]
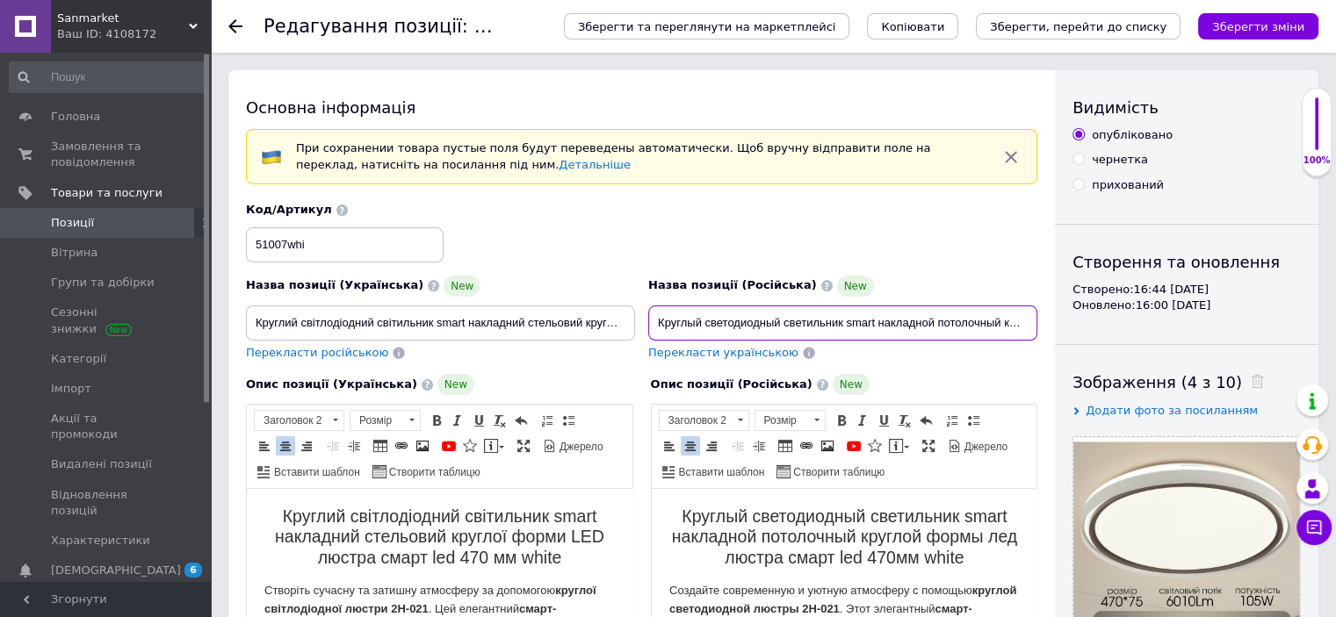
drag, startPoint x: 659, startPoint y: 321, endPoint x: 1287, endPoint y: 322, distance: 628.8
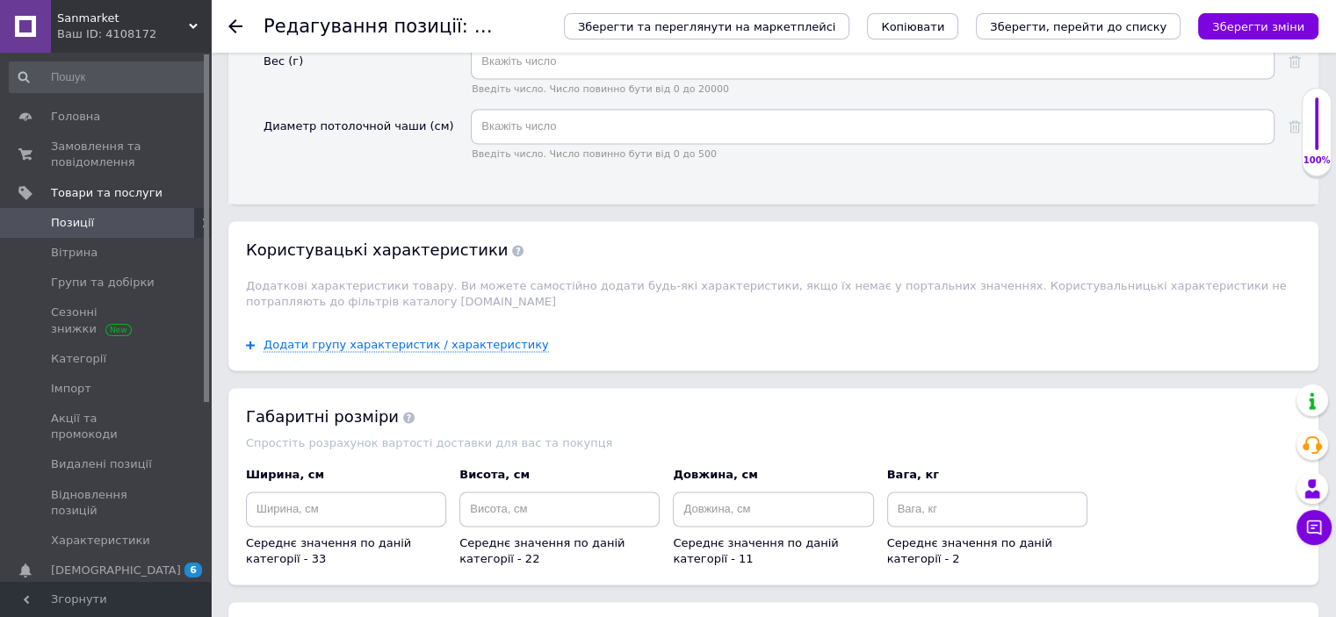
scroll to position [2740, 0]
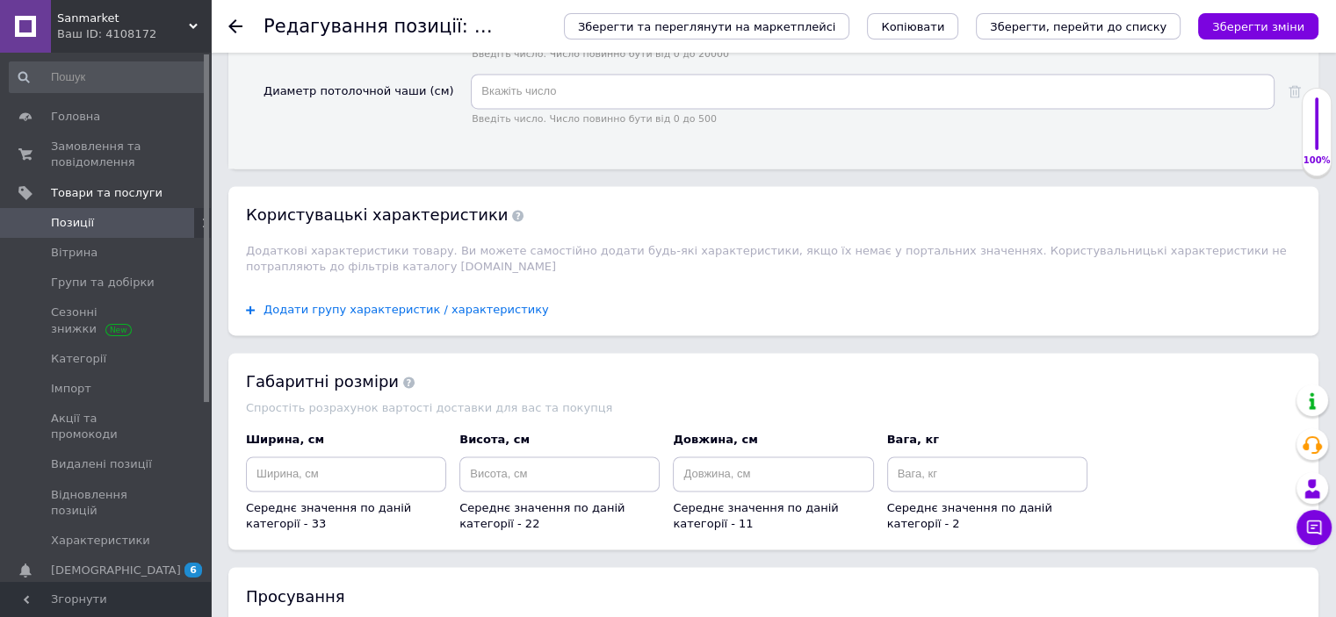
click at [479, 303] on span "Додати групу характеристик / характеристику" at bounding box center [405, 310] width 285 height 14
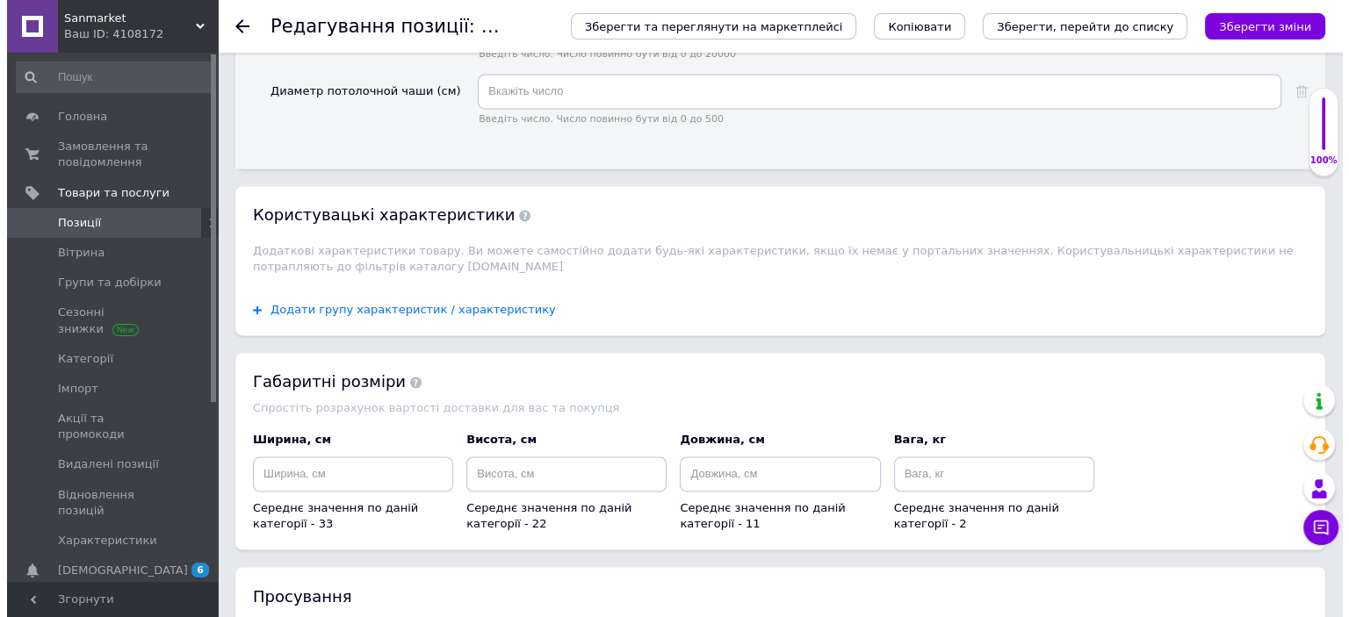
scroll to position [0, 0]
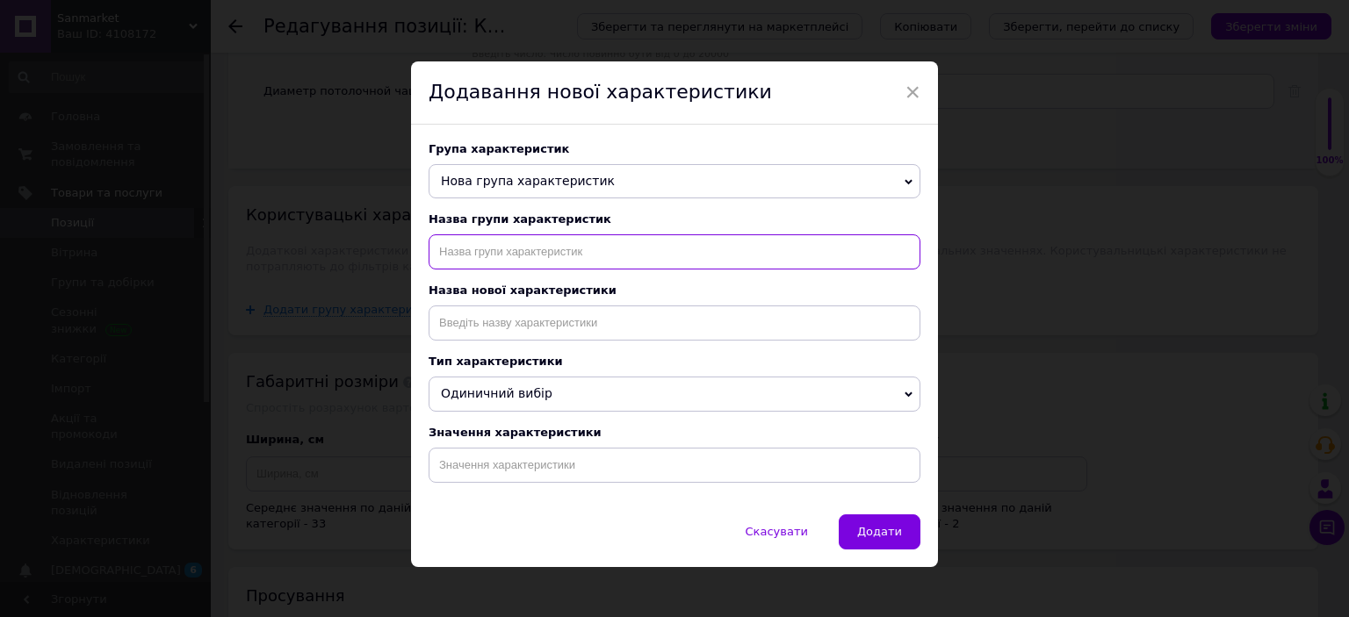
click at [566, 249] on input "text" at bounding box center [675, 251] width 492 height 35
type input "назначение"
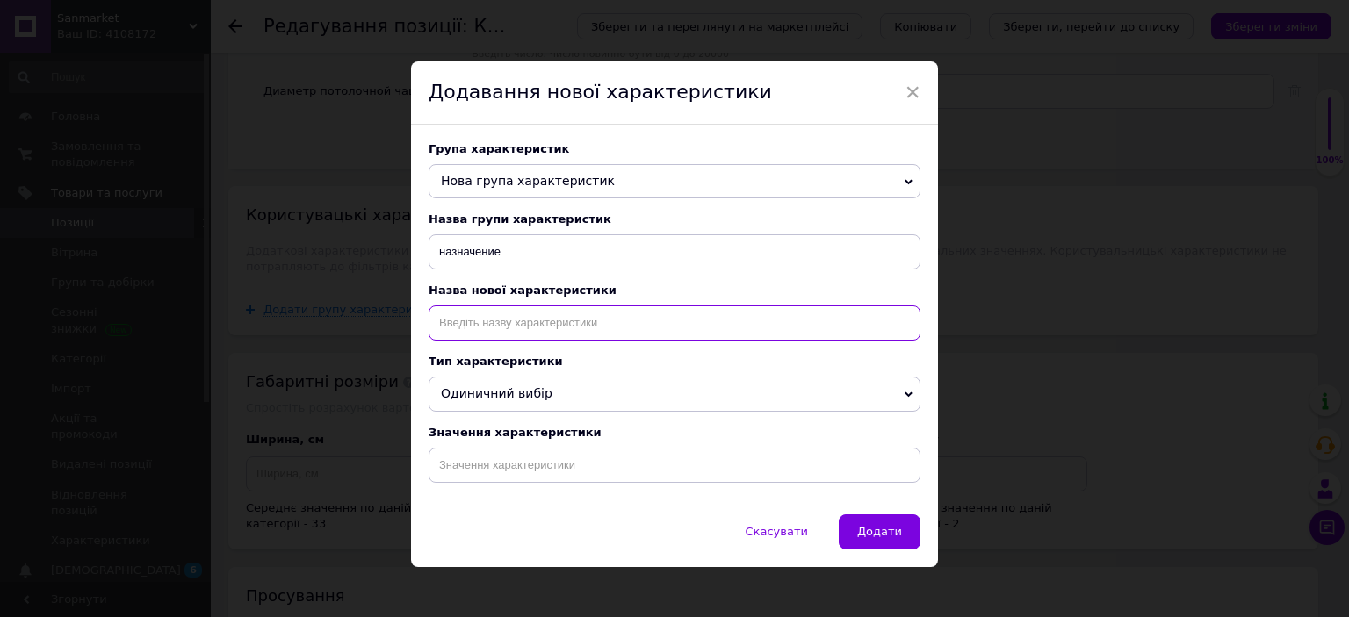
click at [539, 339] on input at bounding box center [675, 323] width 492 height 35
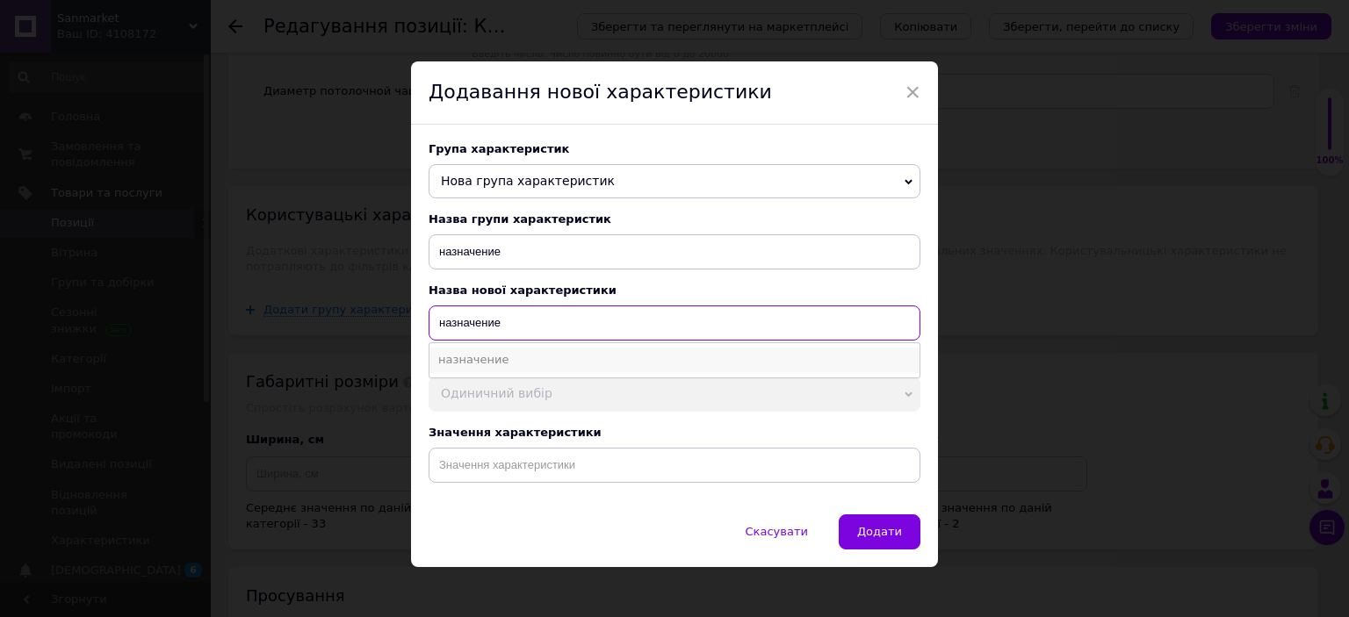
type input "назначение"
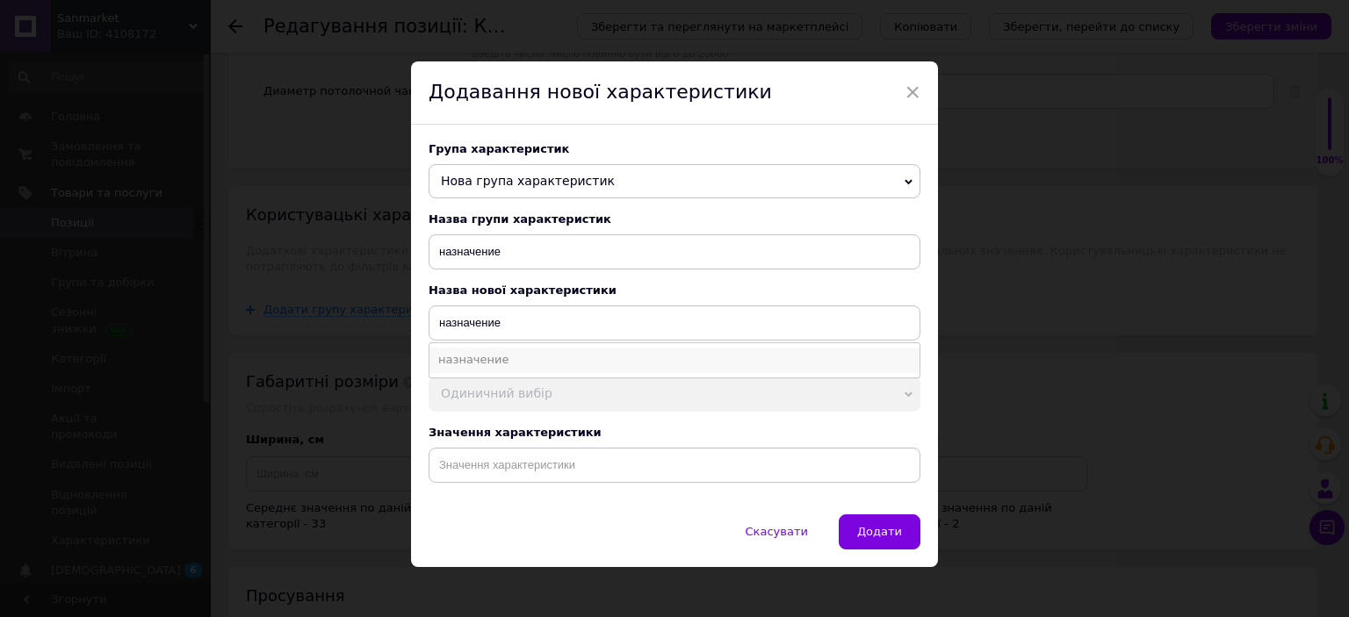
click at [506, 361] on li "назначение" at bounding box center [674, 360] width 490 height 25
click at [545, 494] on div "Група характеристик Нова група характеристик назначение Пользовательские характ…" at bounding box center [674, 320] width 527 height 390
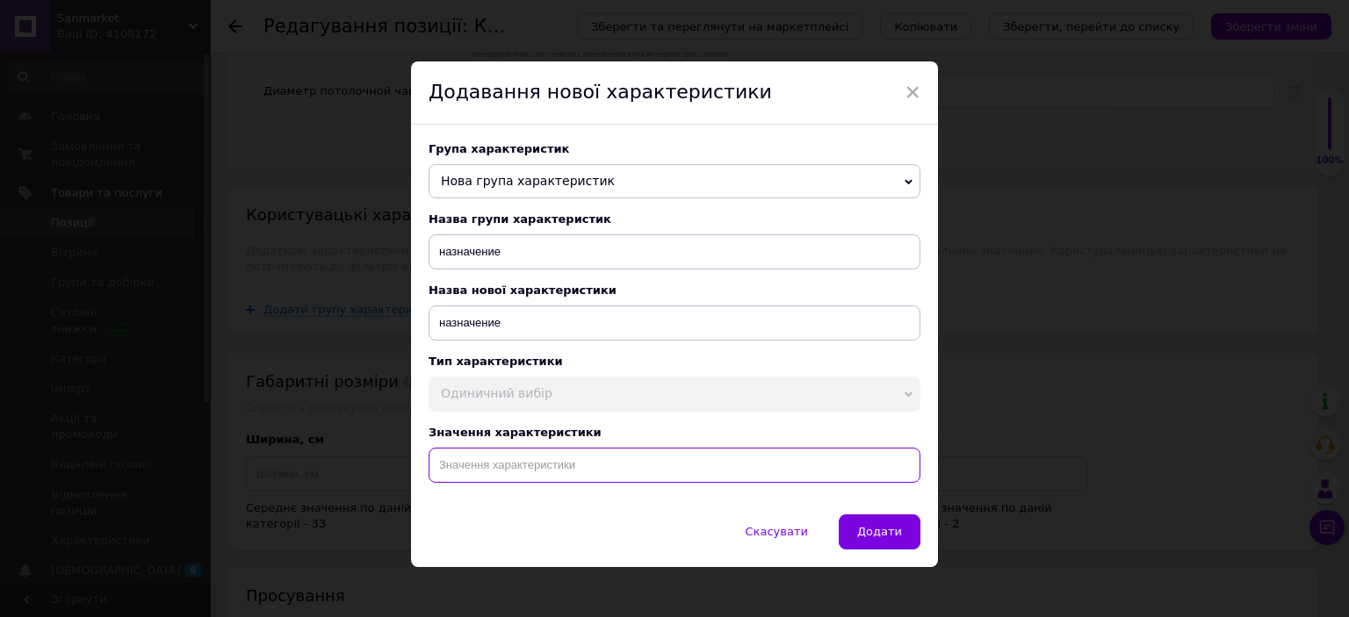
click at [552, 477] on input at bounding box center [675, 465] width 492 height 35
paste input "Круглый светодиодный светильник smart накладной потолочный круглой формы лед лю…"
type input "Круглый светодиодный светильник smart накладной потолочный круглой формы лед лю…"
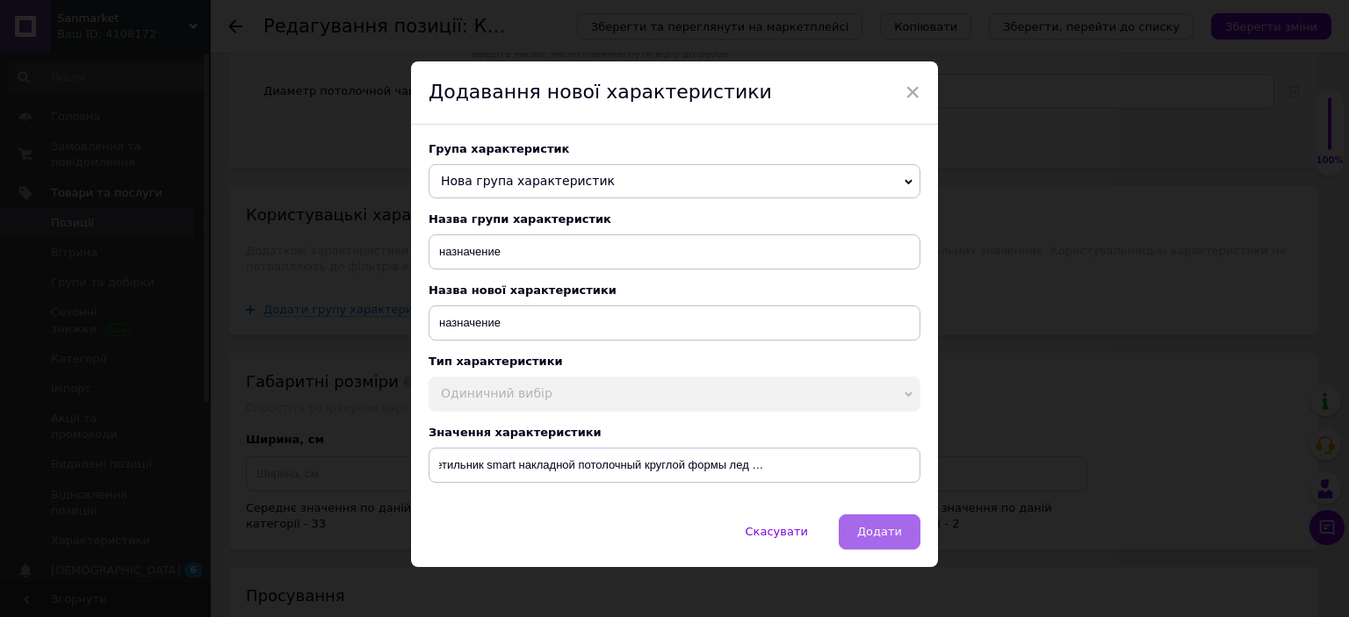
click at [884, 533] on span "Додати" at bounding box center [879, 531] width 45 height 13
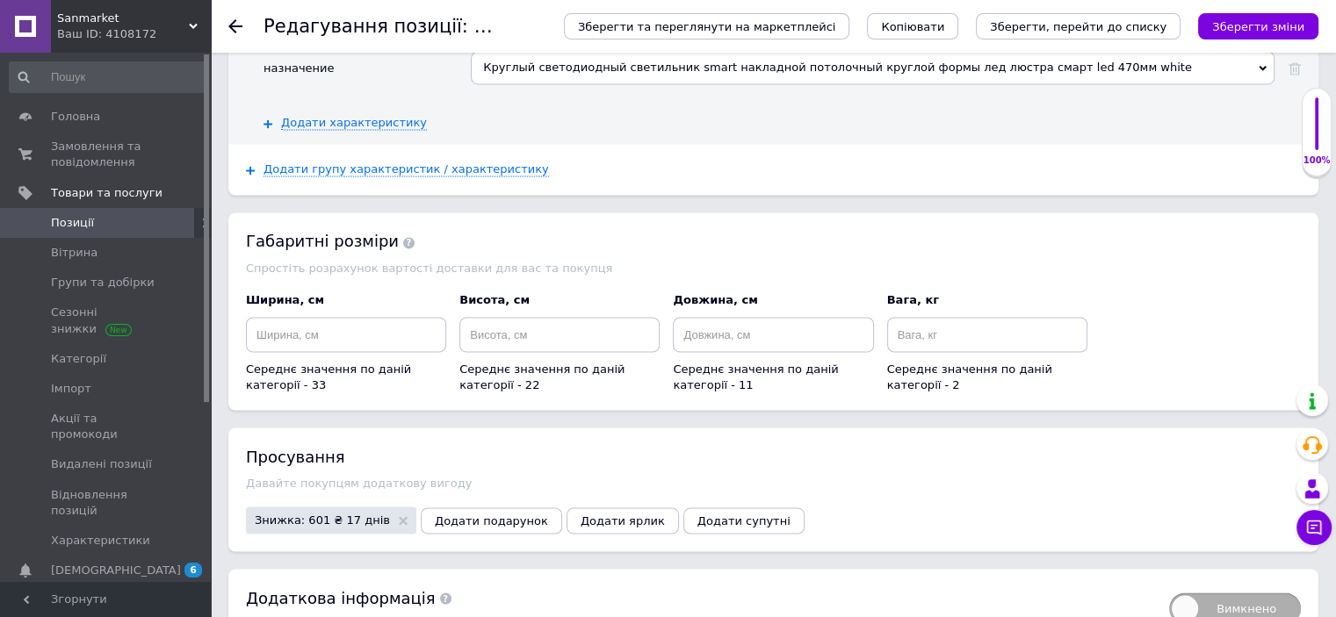
scroll to position [3076, 0]
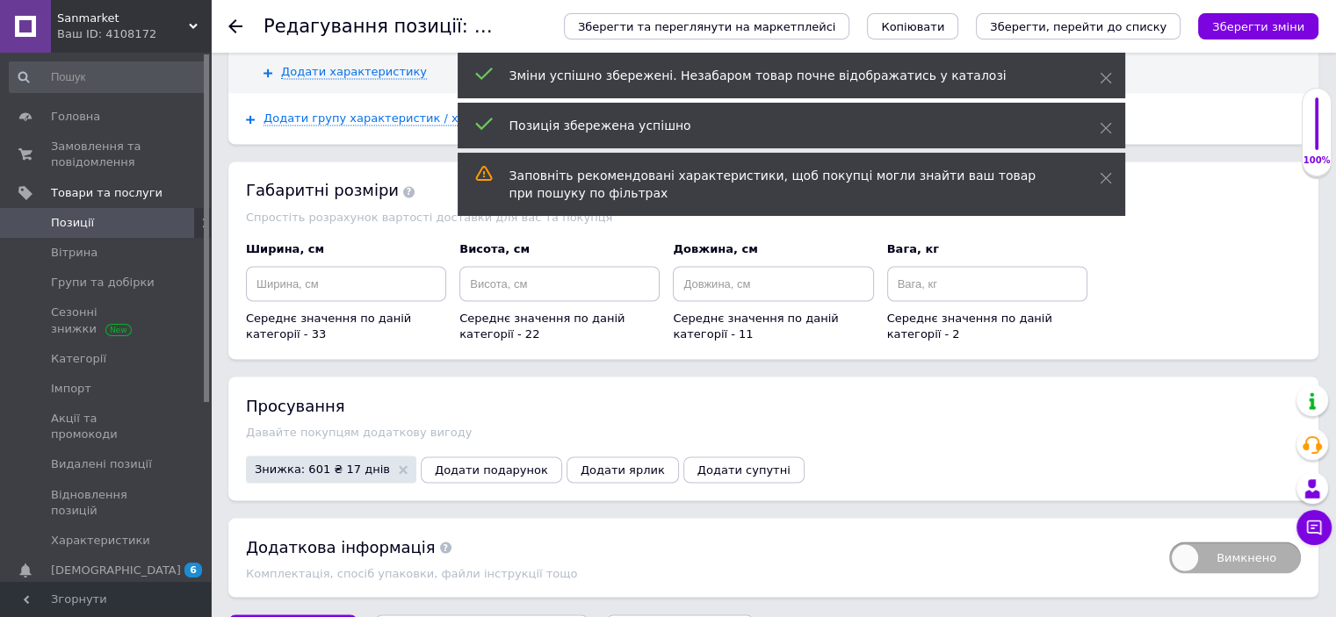
click at [91, 221] on span "Позиції" at bounding box center [107, 223] width 112 height 16
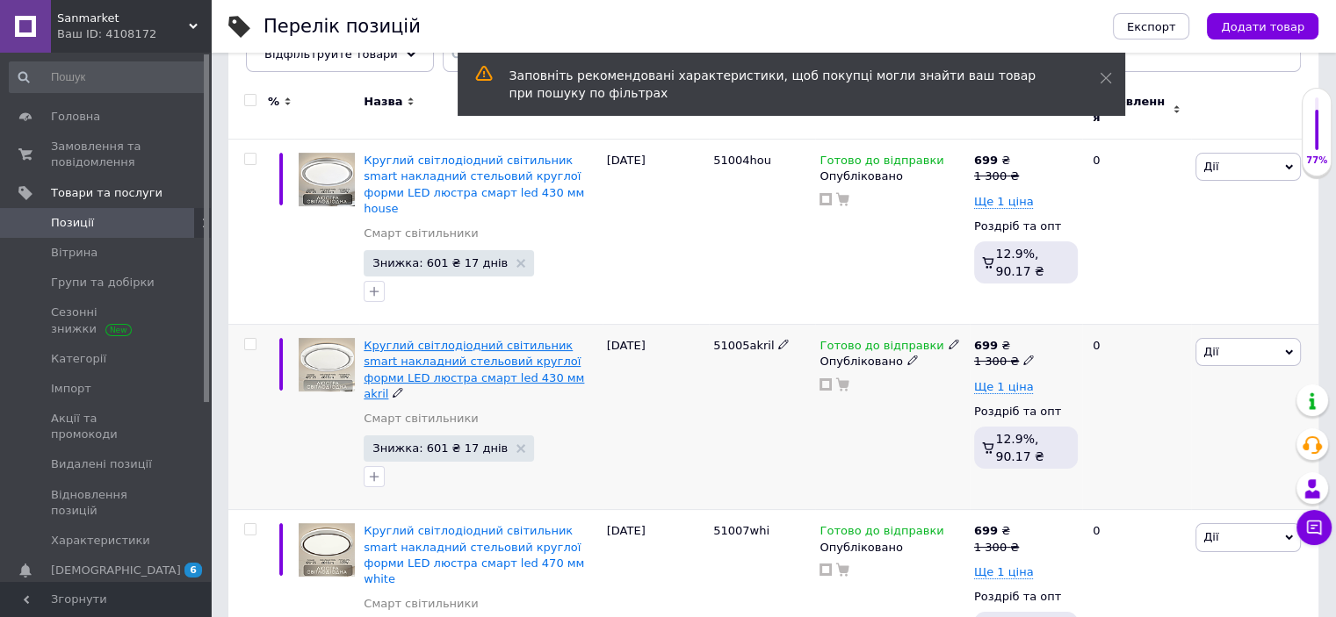
scroll to position [316, 0]
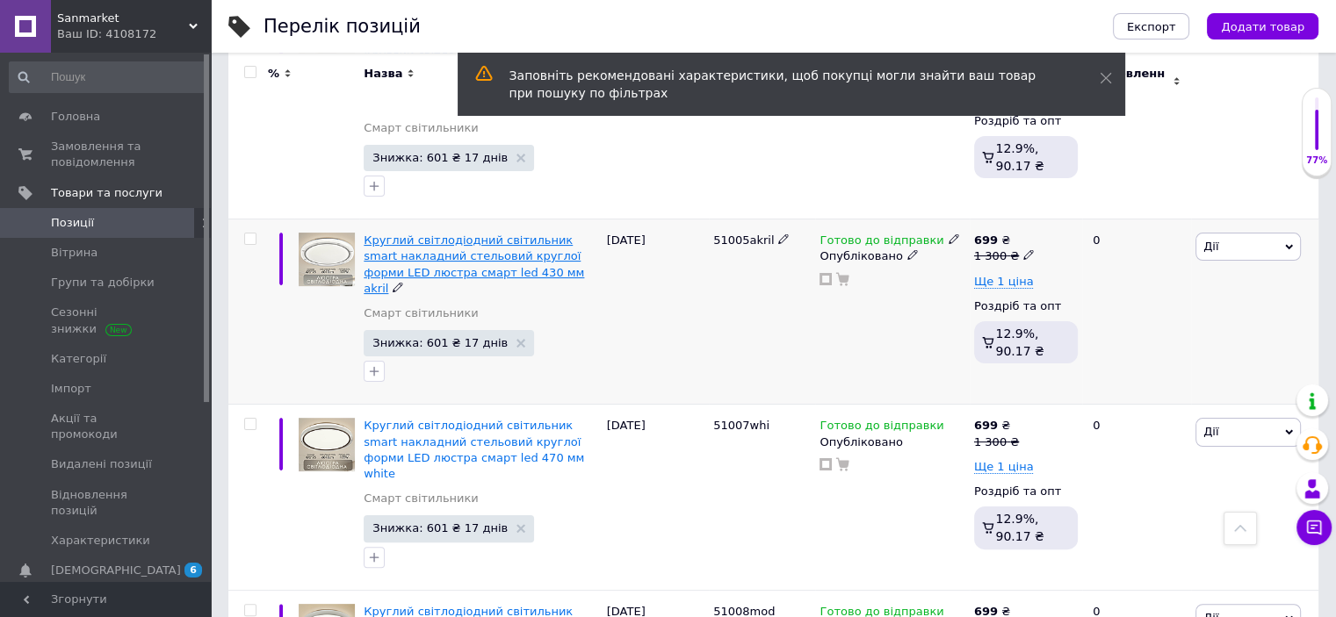
click at [485, 234] on span "Круглий світлодіодний світильник smart накладний стельовий круглої форми LED лю…" at bounding box center [474, 264] width 220 height 61
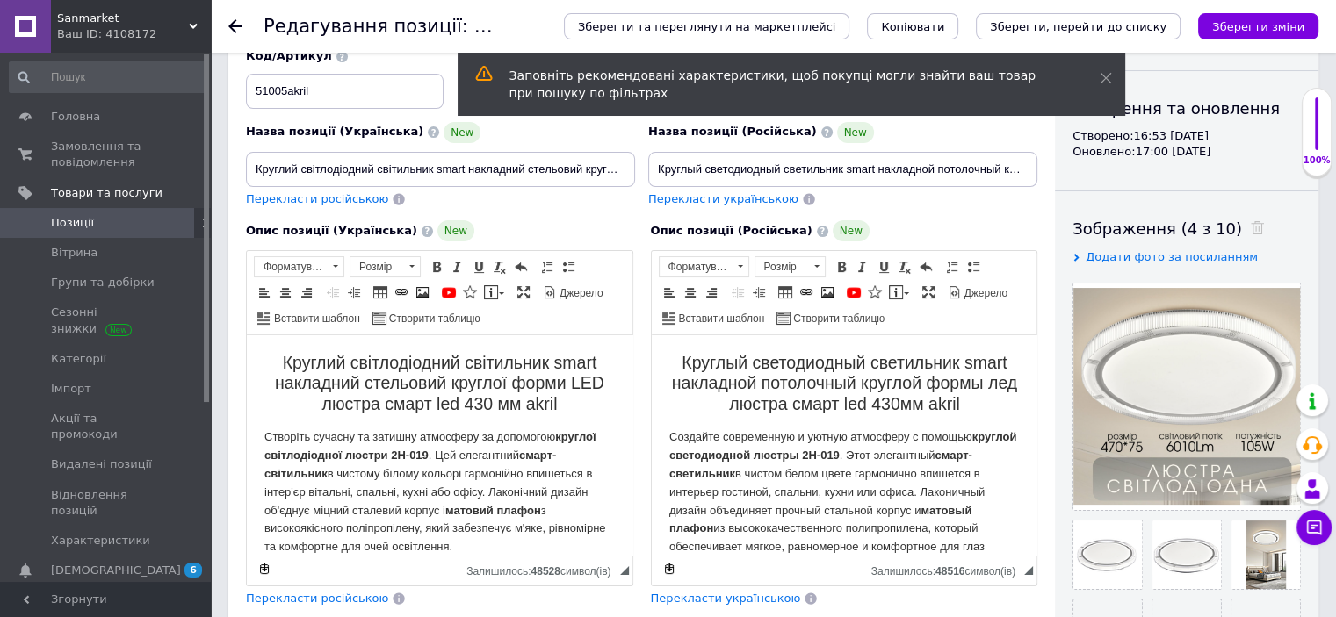
scroll to position [211, 0]
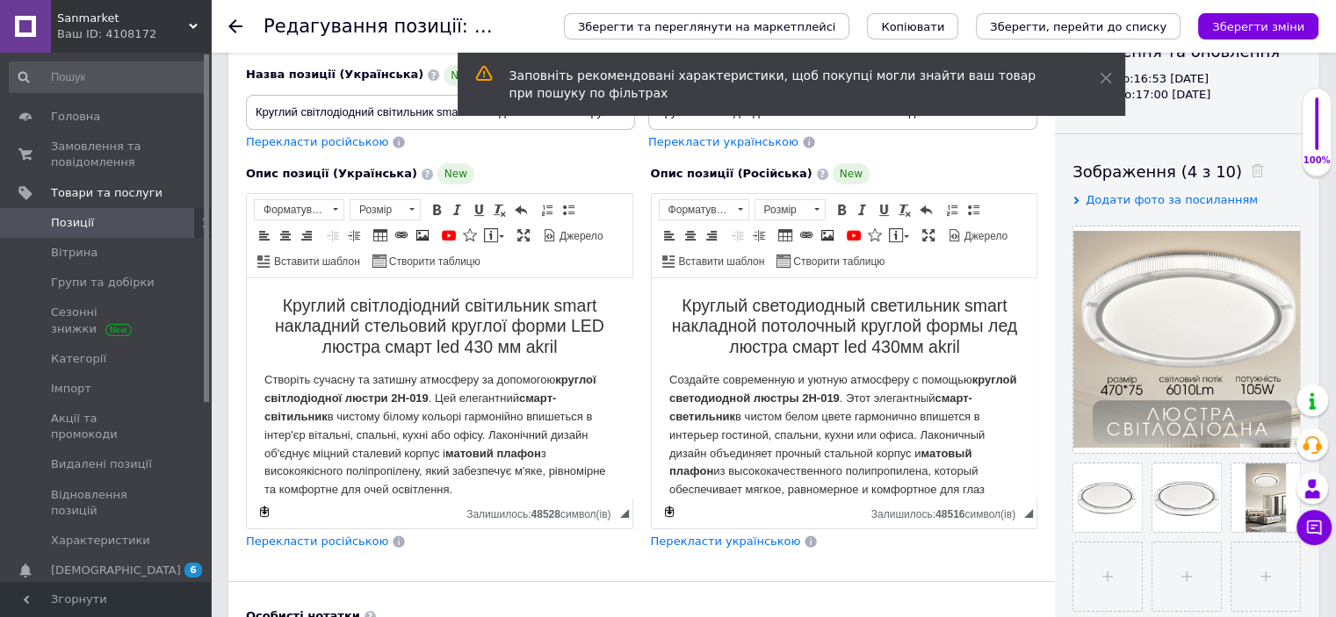
drag, startPoint x: 479, startPoint y: 344, endPoint x: 493, endPoint y: 344, distance: 14.1
click at [479, 345] on h2 "Круглий світлодіодний світильник smart накладний стельовий круглої форми LED лю…" at bounding box center [439, 326] width 350 height 61
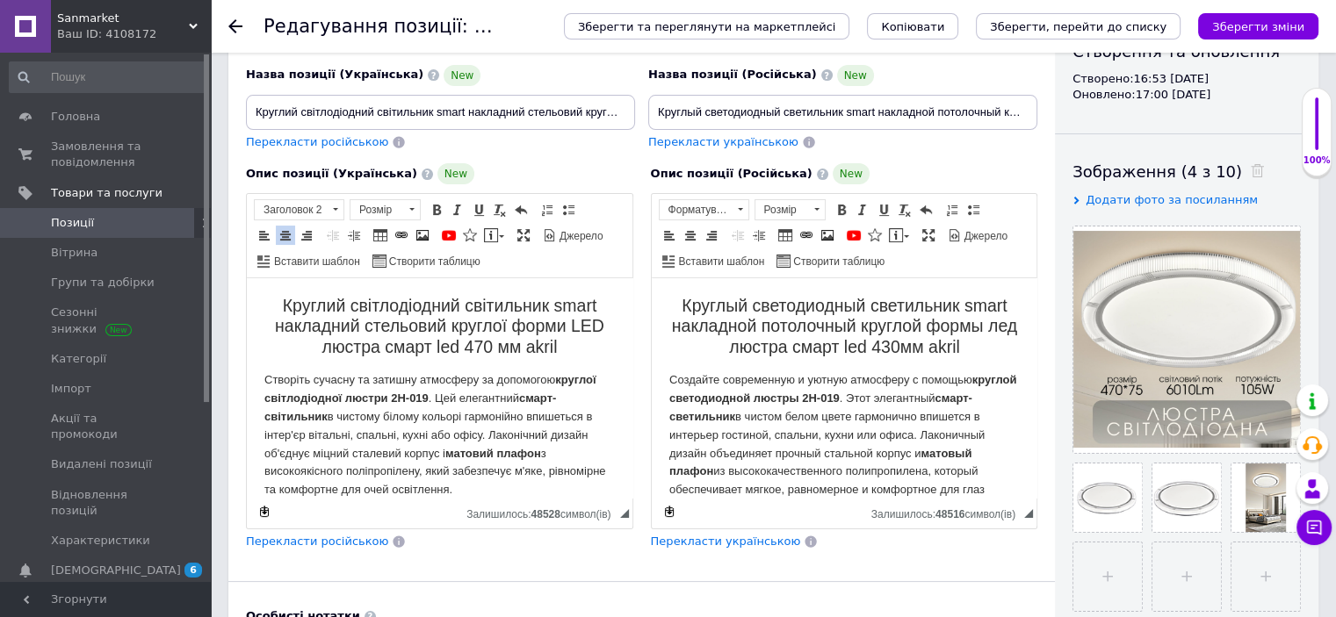
click at [894, 342] on h2 "Круглый светодиодный светильник smart накладной потолочный круглой формы лед лю…" at bounding box center [843, 326] width 350 height 61
click at [903, 351] on h2 "Круглый светодиодный светильник smart накладной потолочный круглой формы лед лю…" at bounding box center [843, 326] width 350 height 61
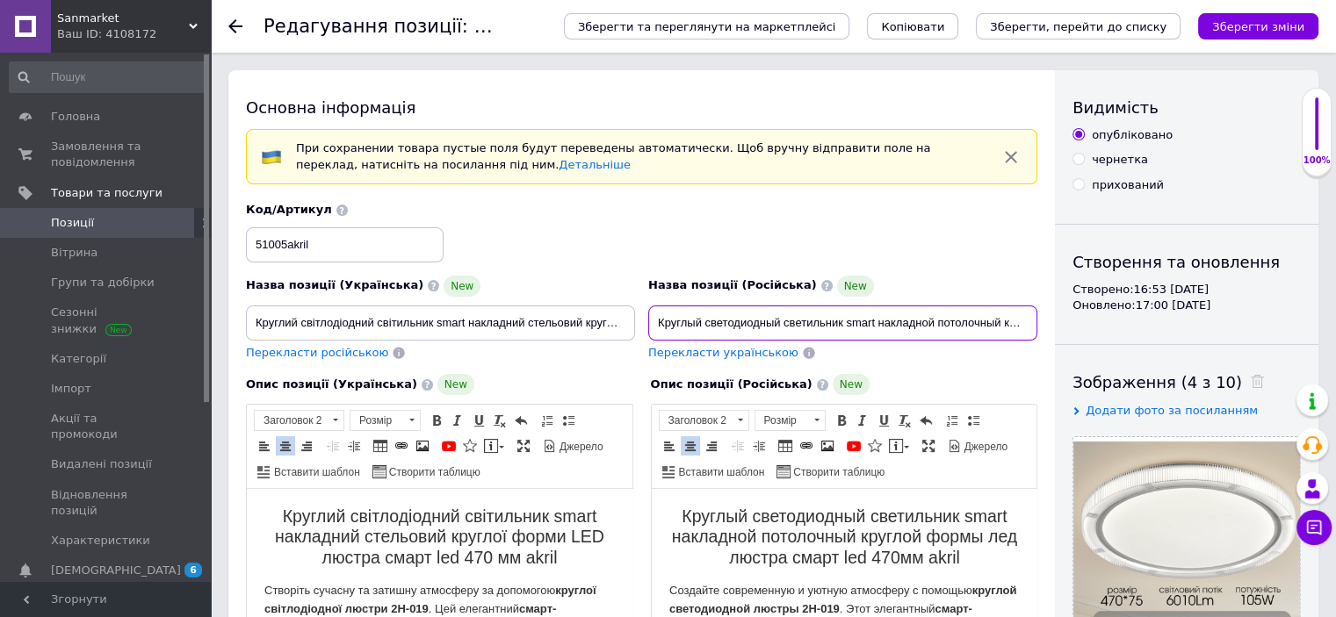
scroll to position [0, 239]
drag, startPoint x: 951, startPoint y: 319, endPoint x: 1118, endPoint y: 327, distance: 167.0
click at [980, 321] on input "Круглый светодиодный светильник smart накладной потолочный круглой формы лед лю…" at bounding box center [842, 323] width 389 height 35
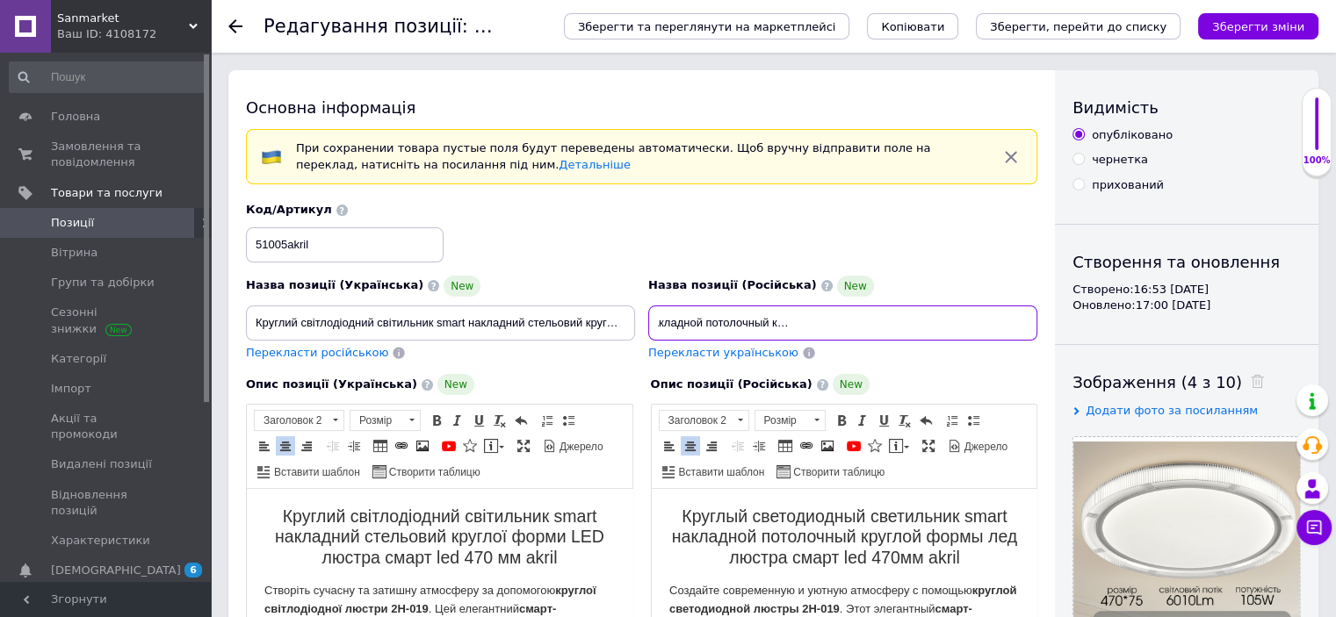
type input "Круглый светодиодный светильник smart накладной потолочный круглой формы лед лю…"
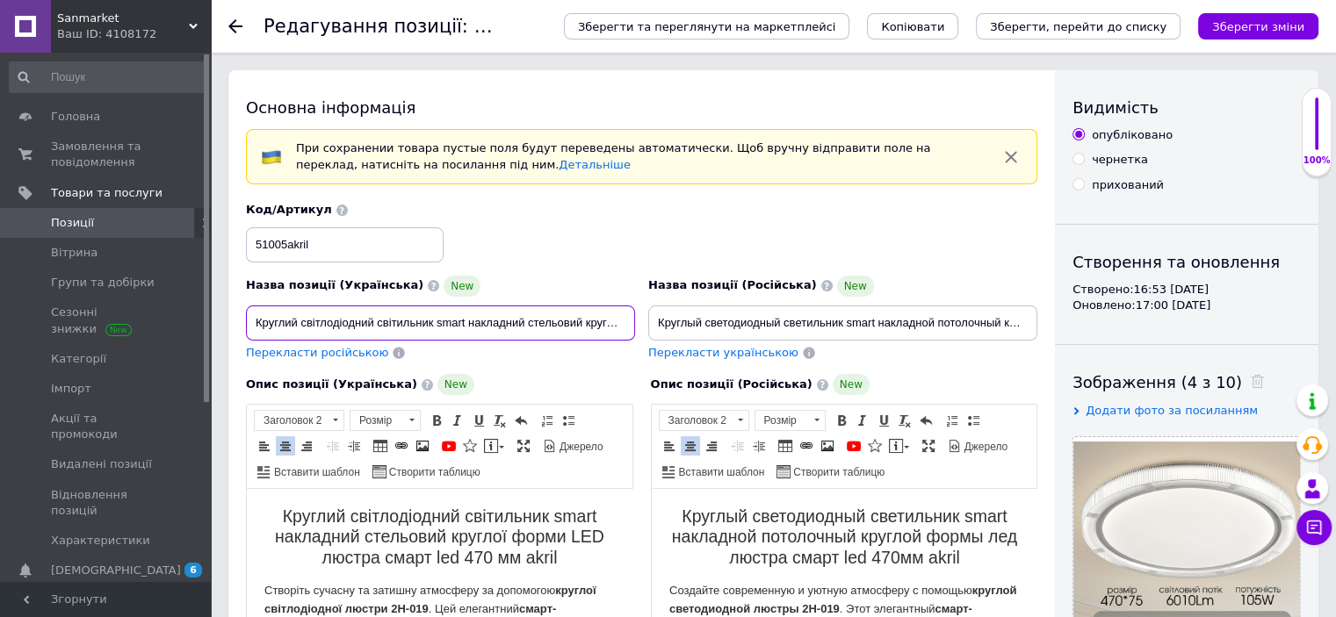
scroll to position [0, 224]
drag, startPoint x: 569, startPoint y: 319, endPoint x: 836, endPoint y: 329, distance: 267.2
click at [846, 329] on div "Назва позиції (Українська) New Круглий світлодіодний світильник smart накладний…" at bounding box center [642, 282] width 804 height 172
click at [573, 320] on input "Круглий світлодіодний світильник smart накладний стельовий круглої форми LED лю…" at bounding box center [440, 323] width 389 height 35
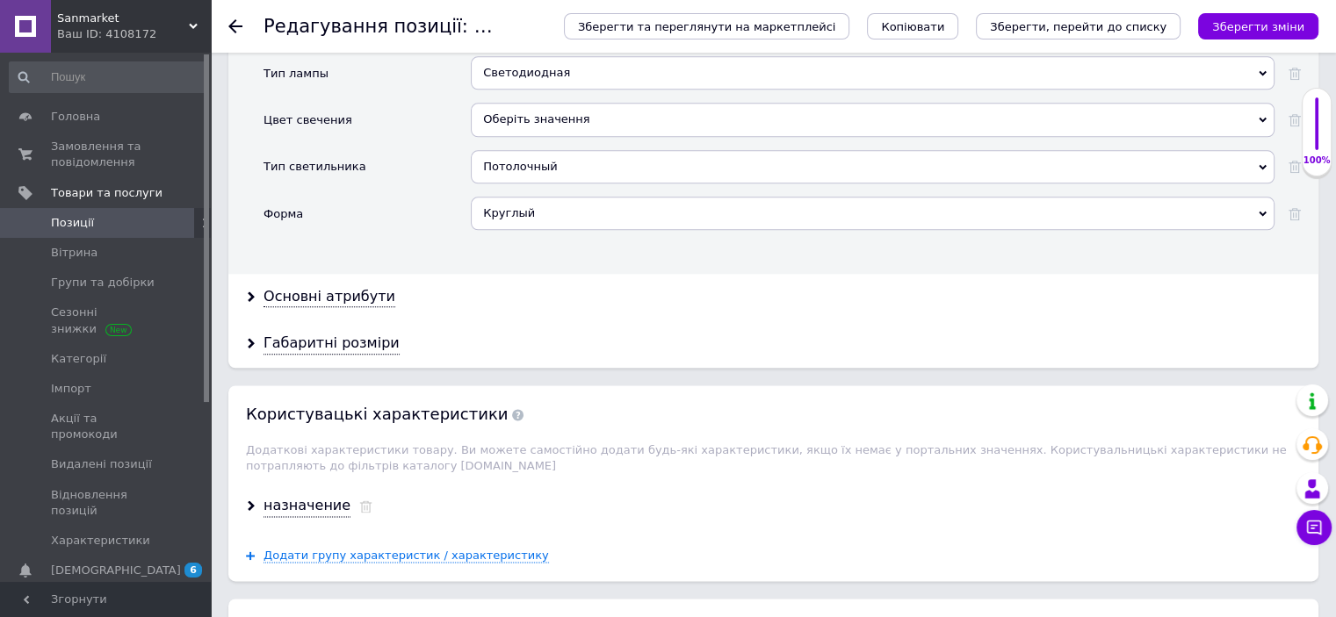
scroll to position [2213, 0]
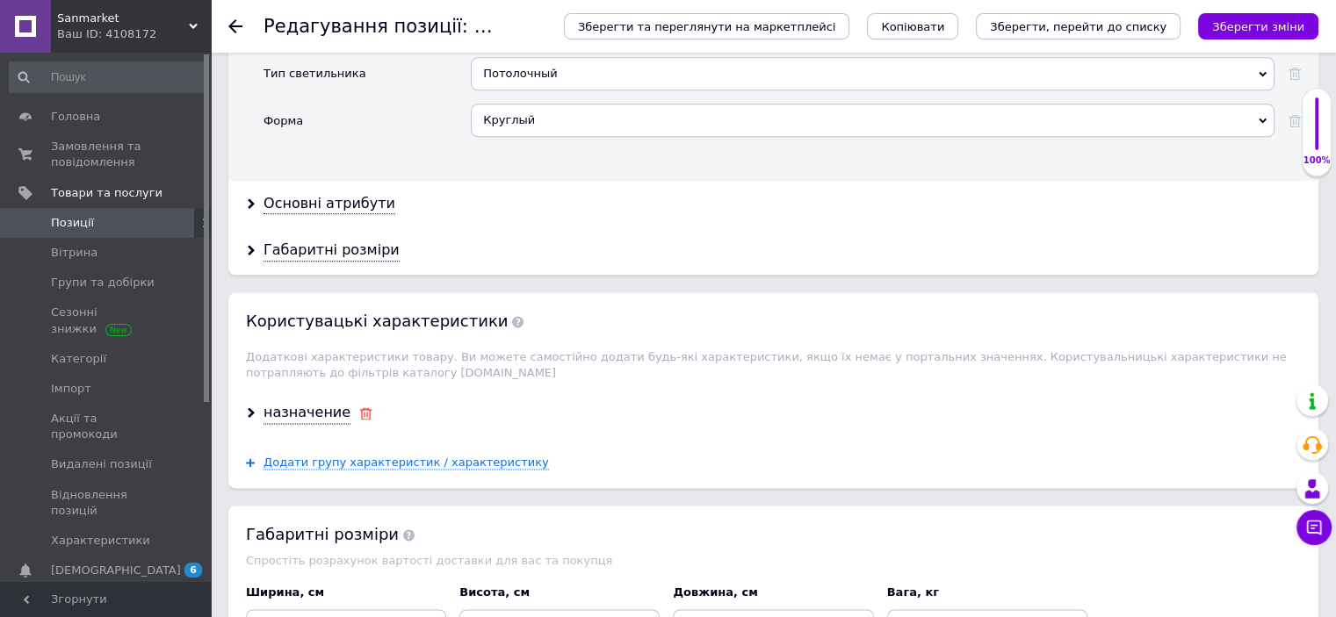
type input "Круглий світлодіодний світильник smart накладний стельовий круглої форми LED лю…"
click at [359, 407] on icon at bounding box center [365, 413] width 13 height 12
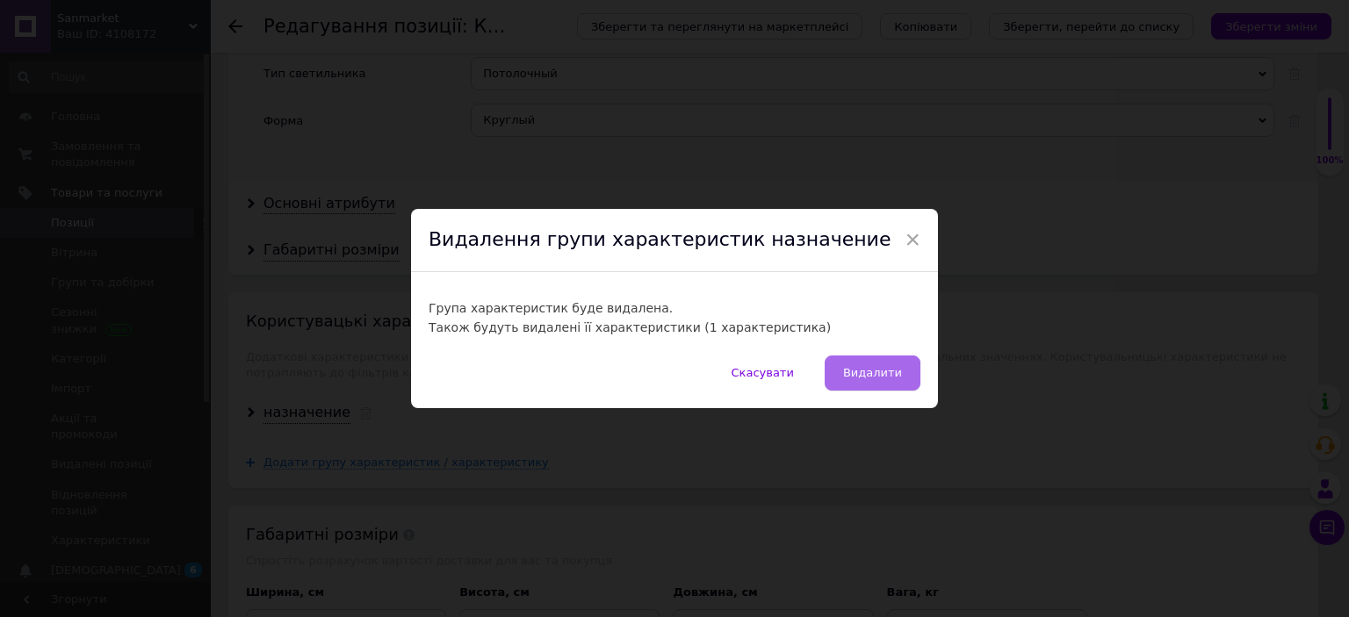
click at [869, 368] on span "Видалити" at bounding box center [872, 372] width 59 height 13
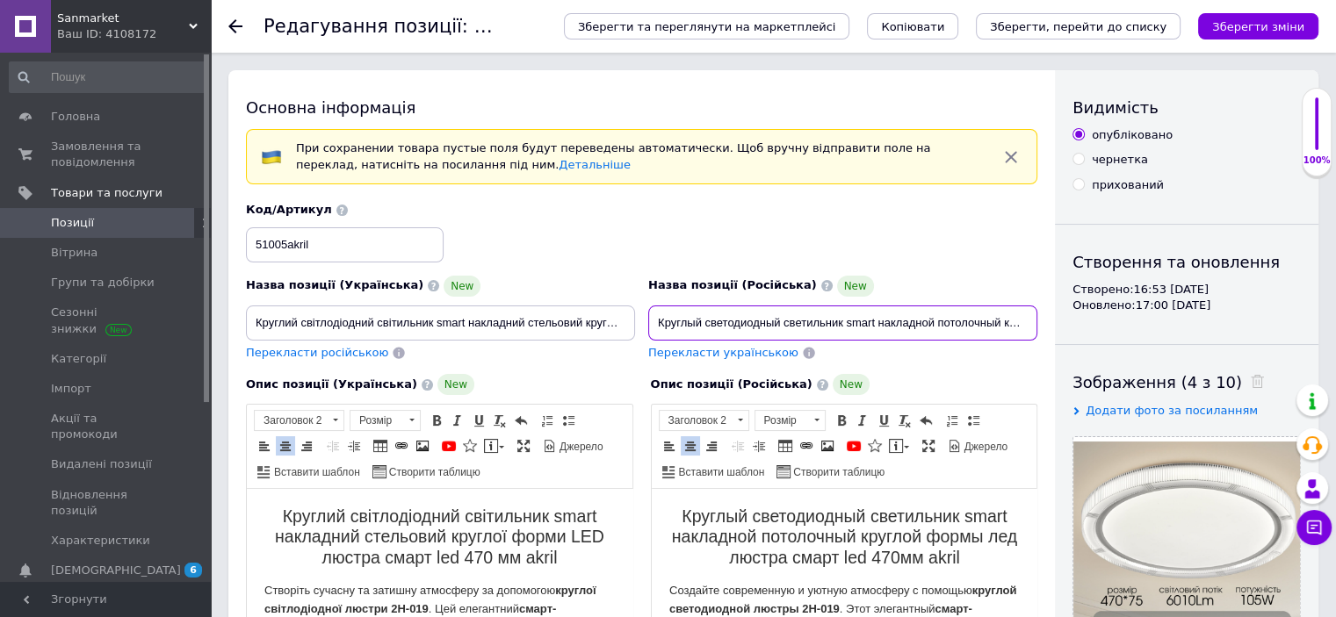
drag, startPoint x: 657, startPoint y: 325, endPoint x: 1252, endPoint y: 352, distance: 596.1
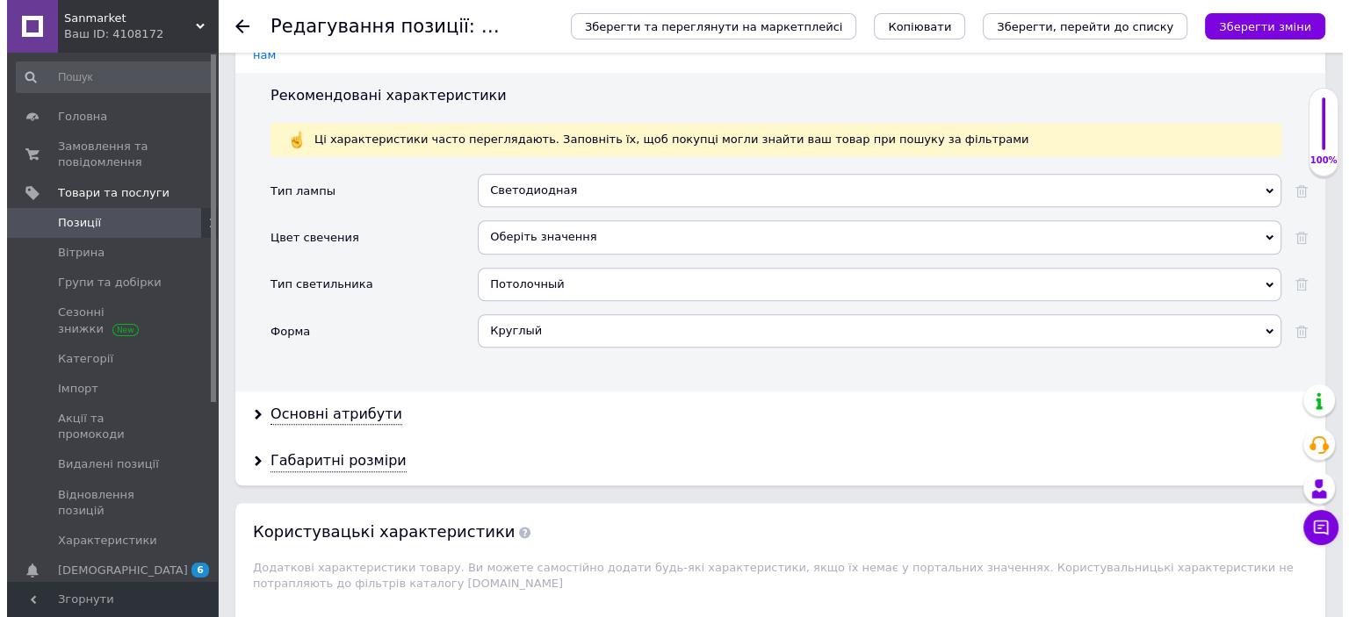
scroll to position [2318, 0]
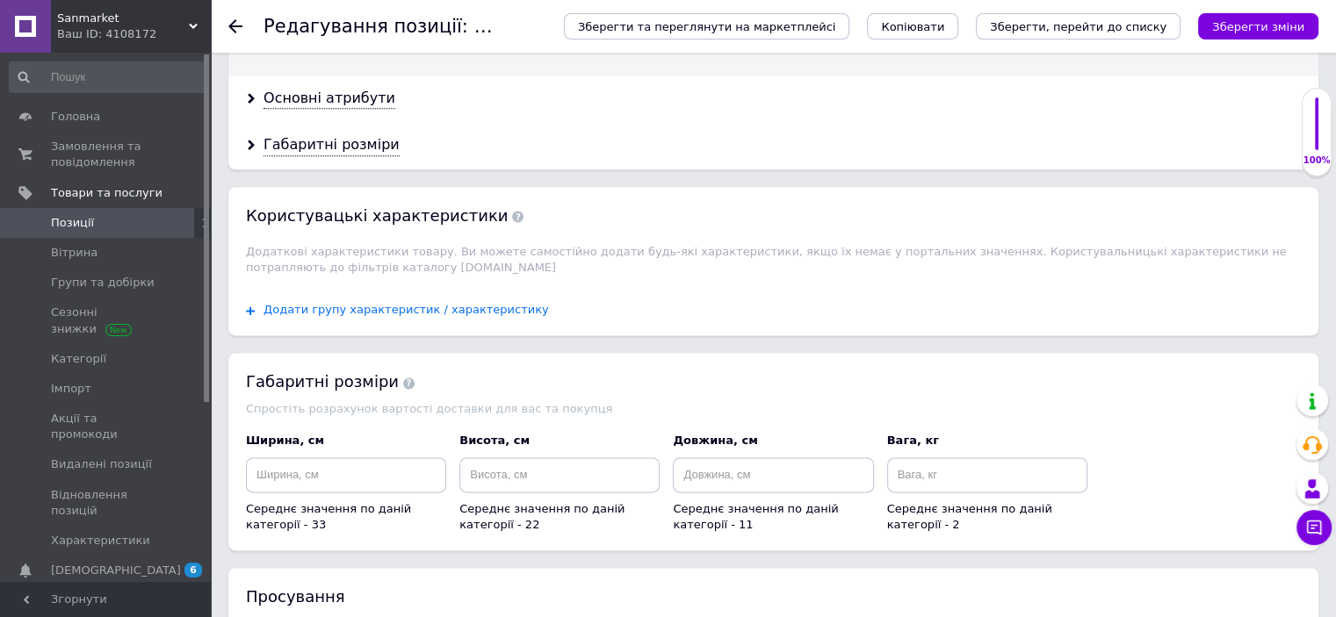
click at [467, 303] on span "Додати групу характеристик / характеристику" at bounding box center [405, 310] width 285 height 14
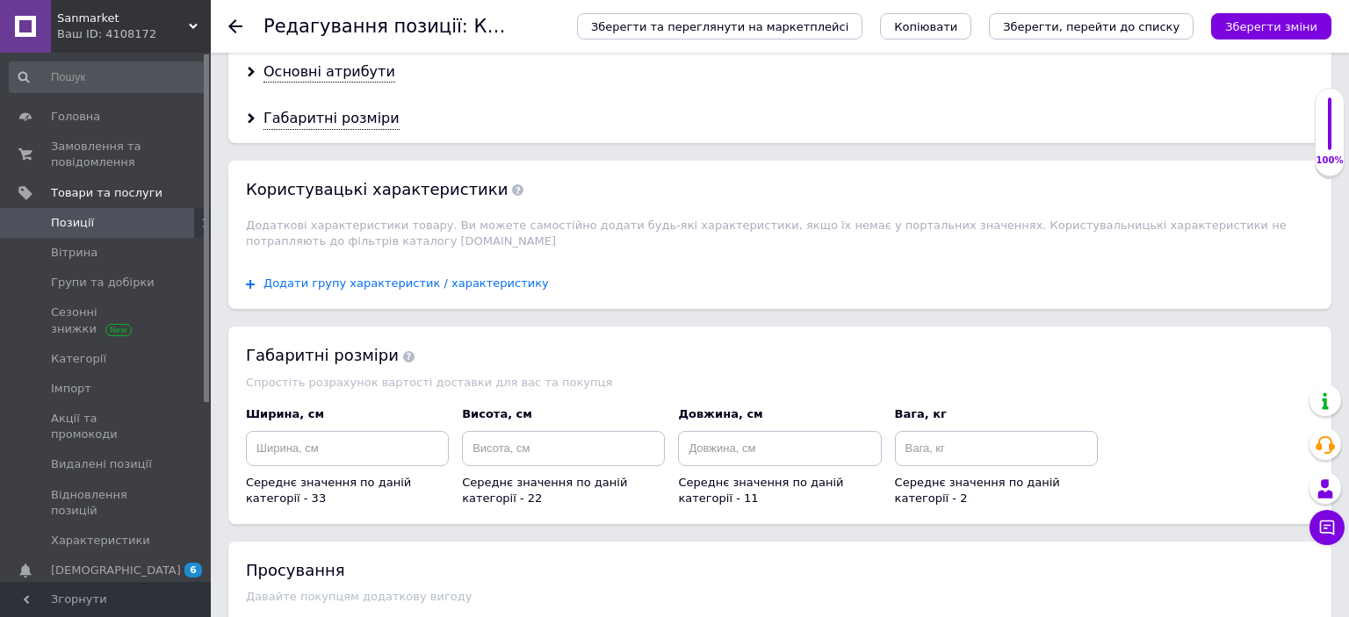
scroll to position [0, 0]
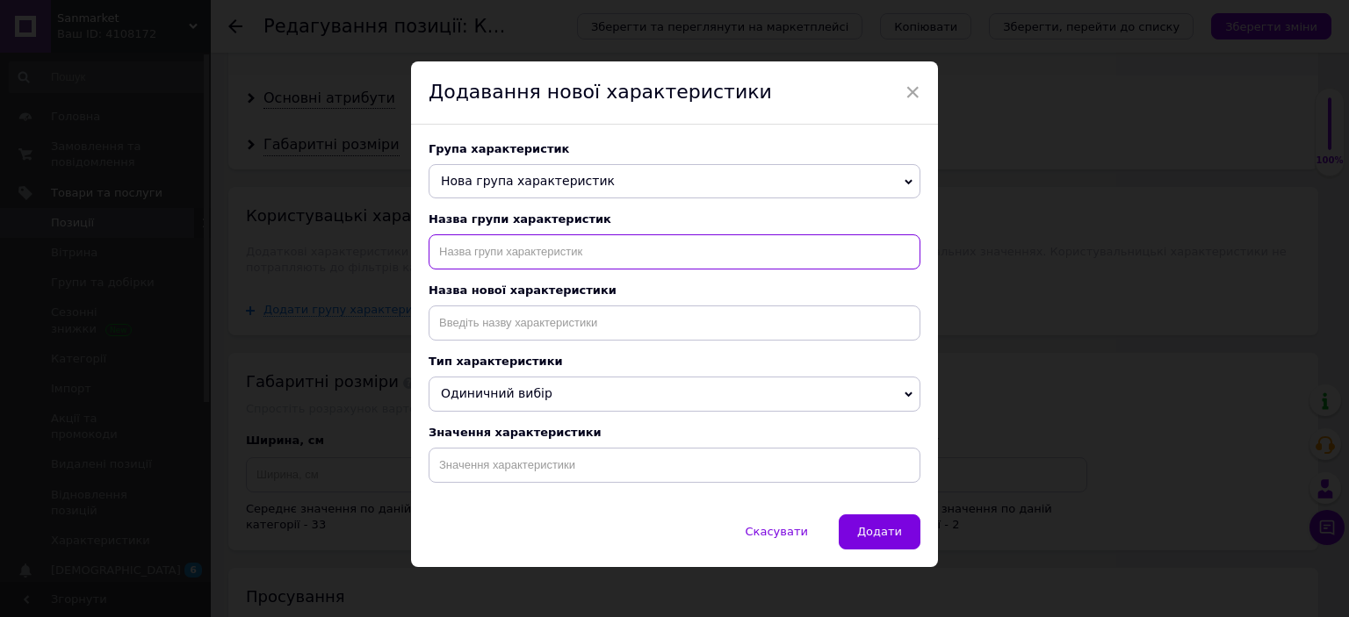
click at [509, 242] on input "text" at bounding box center [675, 251] width 492 height 35
type input "назначение"
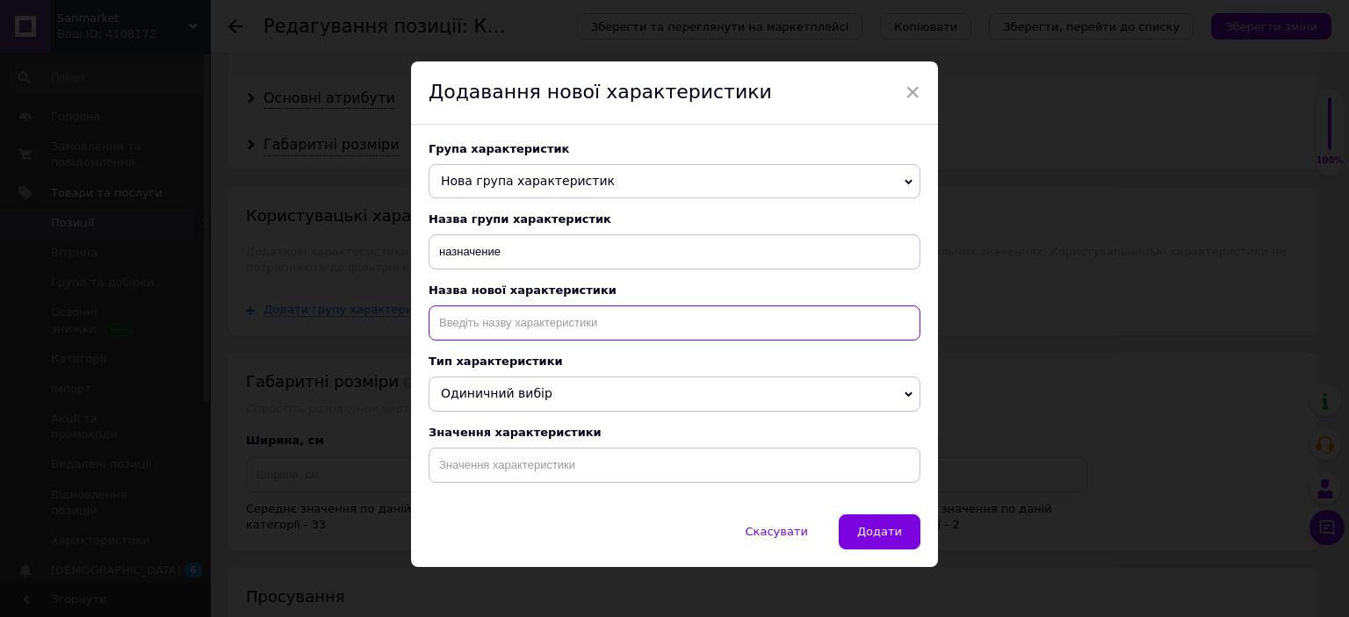
click at [552, 328] on input at bounding box center [675, 323] width 492 height 35
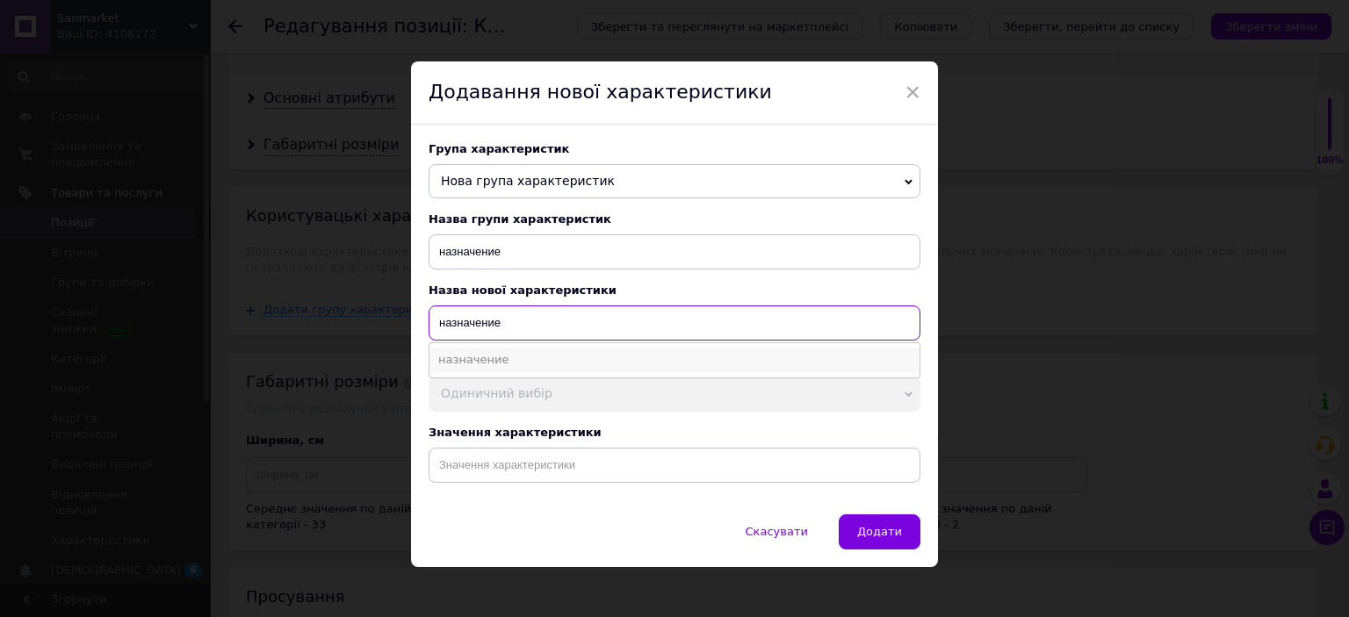
type input "назначение"
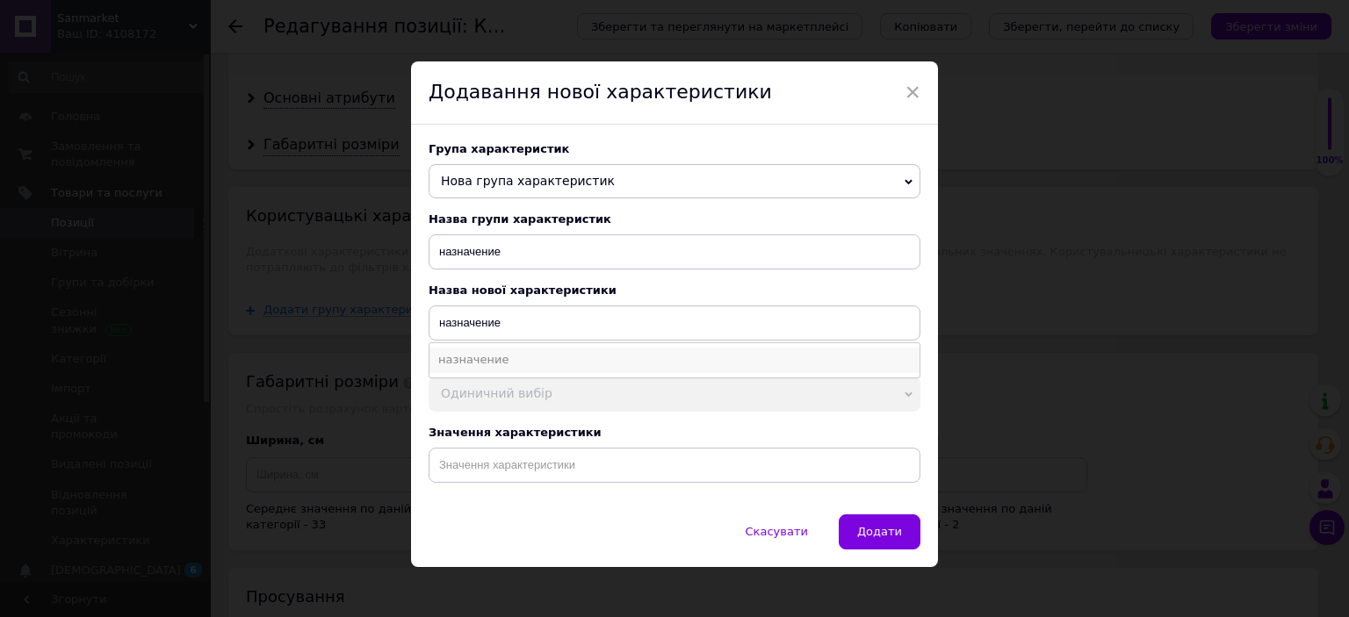
click at [489, 368] on li "назначение" at bounding box center [674, 360] width 490 height 25
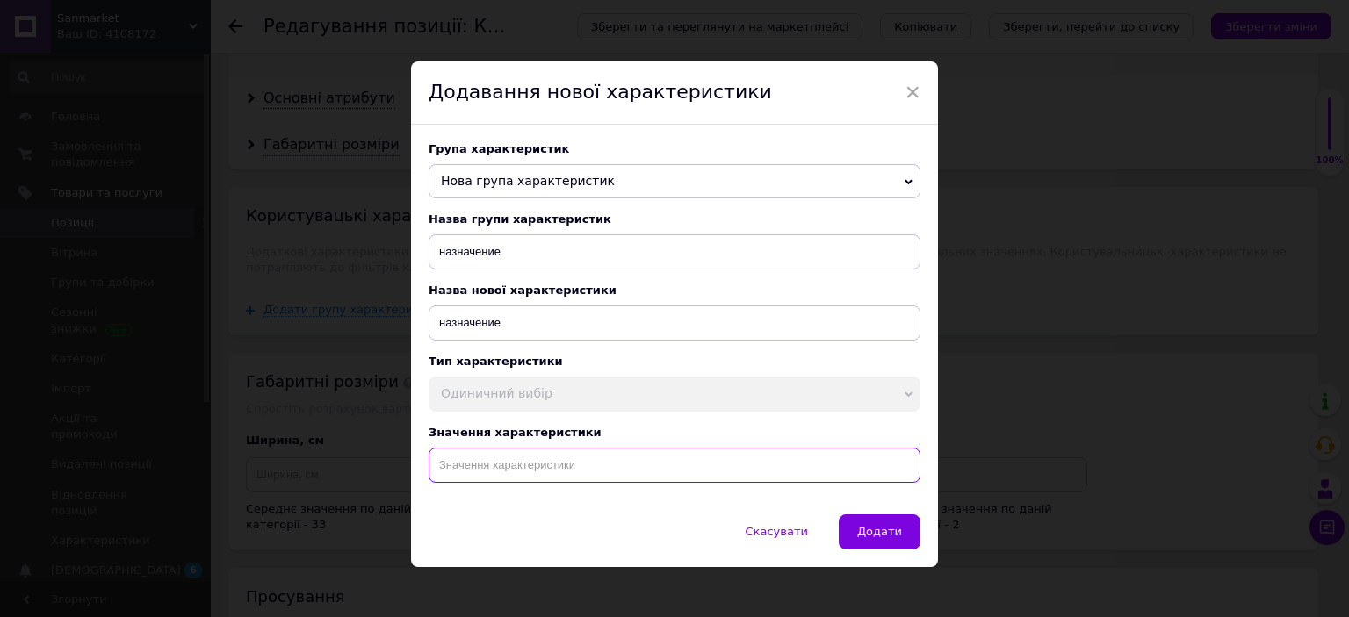
click at [530, 472] on input at bounding box center [675, 465] width 492 height 35
paste input "Круглый светодиодный светильник smart накладной потолочный круглой формы лед лю…"
type input "Круглый светодиодный светильник smart накладной потолочный круглой формы лед лю…"
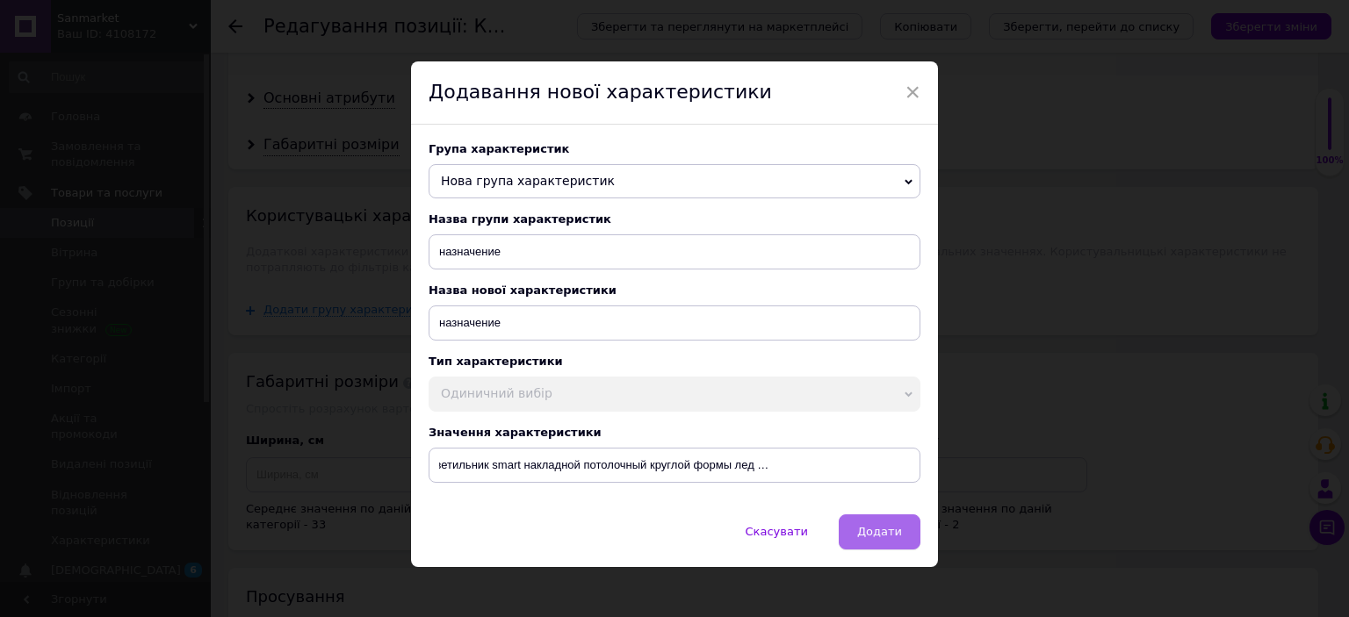
click at [885, 538] on span "Додати" at bounding box center [879, 531] width 45 height 13
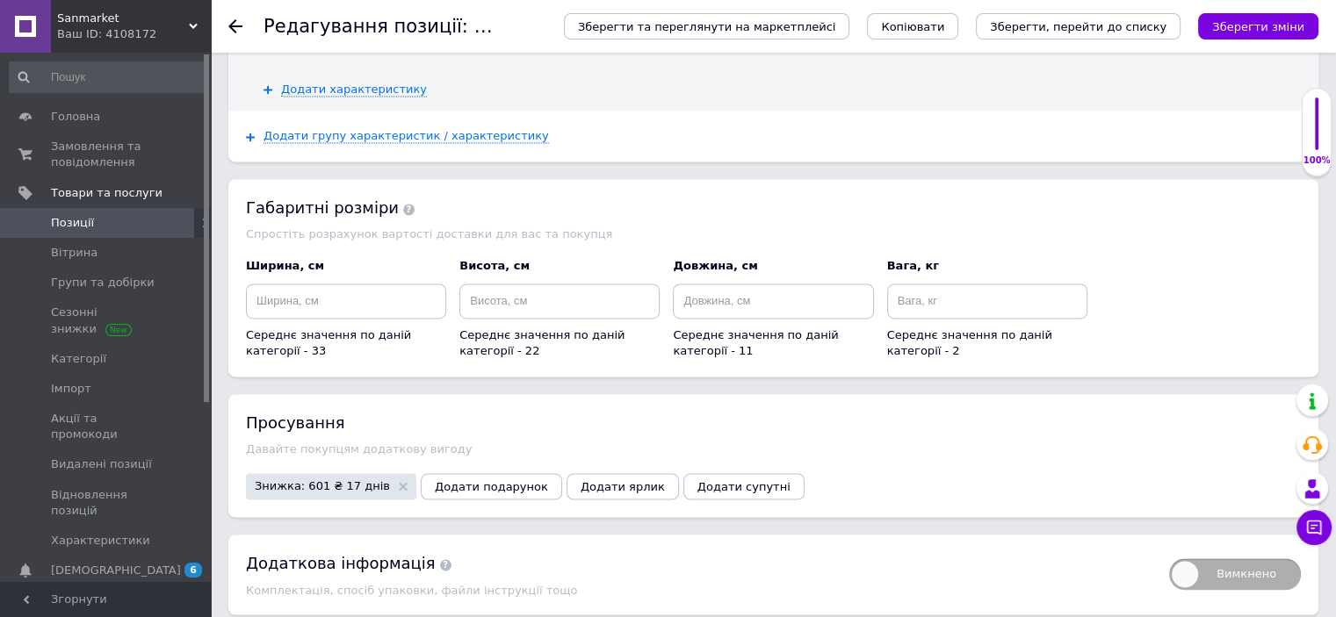
scroll to position [2657, 0]
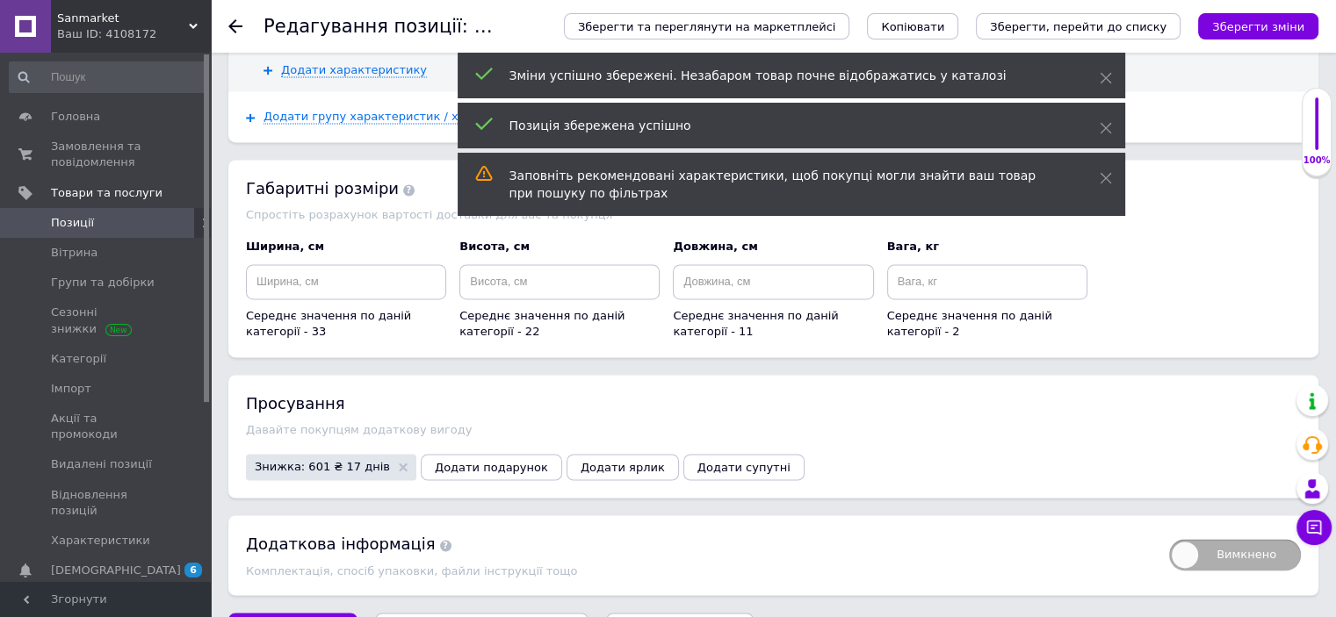
click at [107, 223] on span "Позиції" at bounding box center [107, 223] width 112 height 16
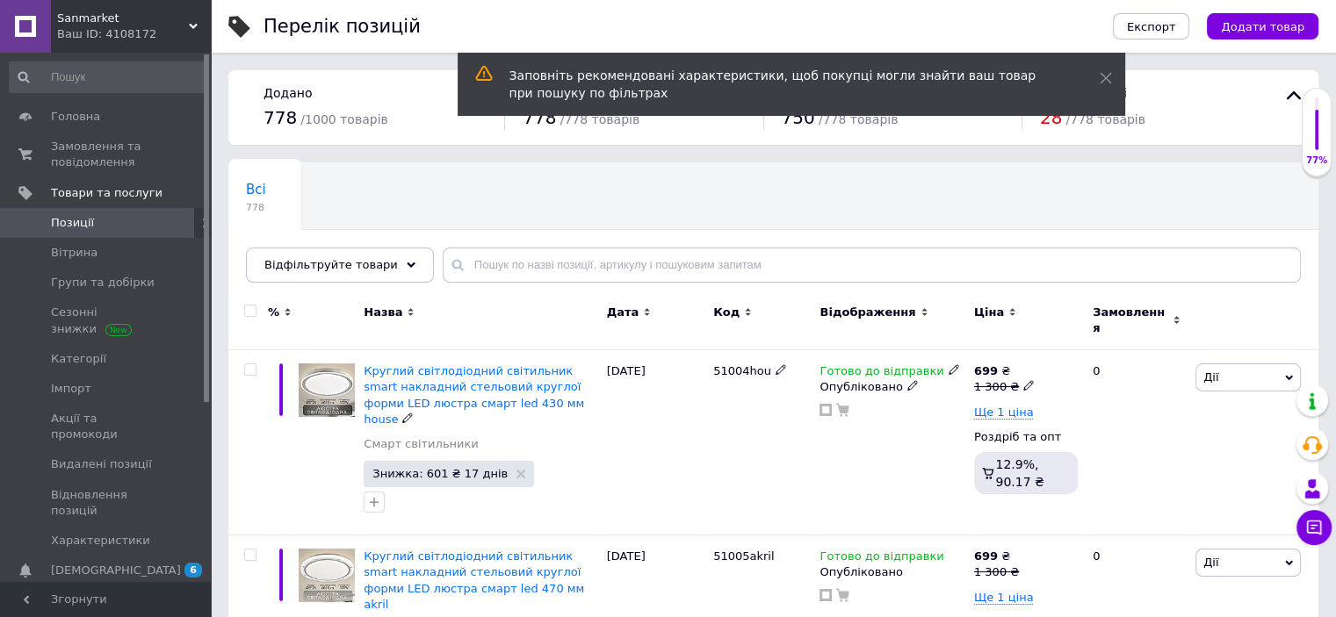
click at [502, 364] on span "Круглий світлодіодний світильник smart накладний стельовий круглої форми LED лю…" at bounding box center [474, 394] width 220 height 61
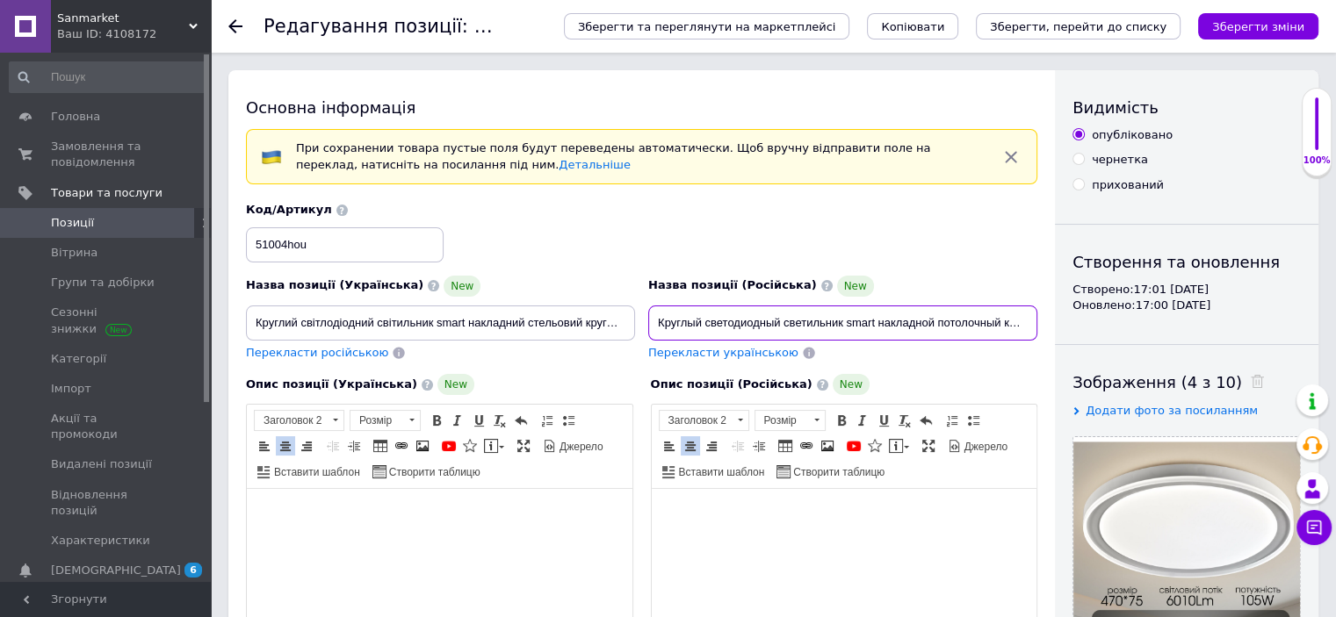
scroll to position [0, 249]
drag, startPoint x: 977, startPoint y: 320, endPoint x: 988, endPoint y: 336, distance: 19.7
click at [977, 320] on input "Круглый светодиодный светильник smart накладной потолочный круглой формы лед лю…" at bounding box center [842, 323] width 389 height 35
click at [973, 320] on input "Круглый светодиодный светильник smart накладной потолочный круглой формы лед лю…" at bounding box center [842, 323] width 389 height 35
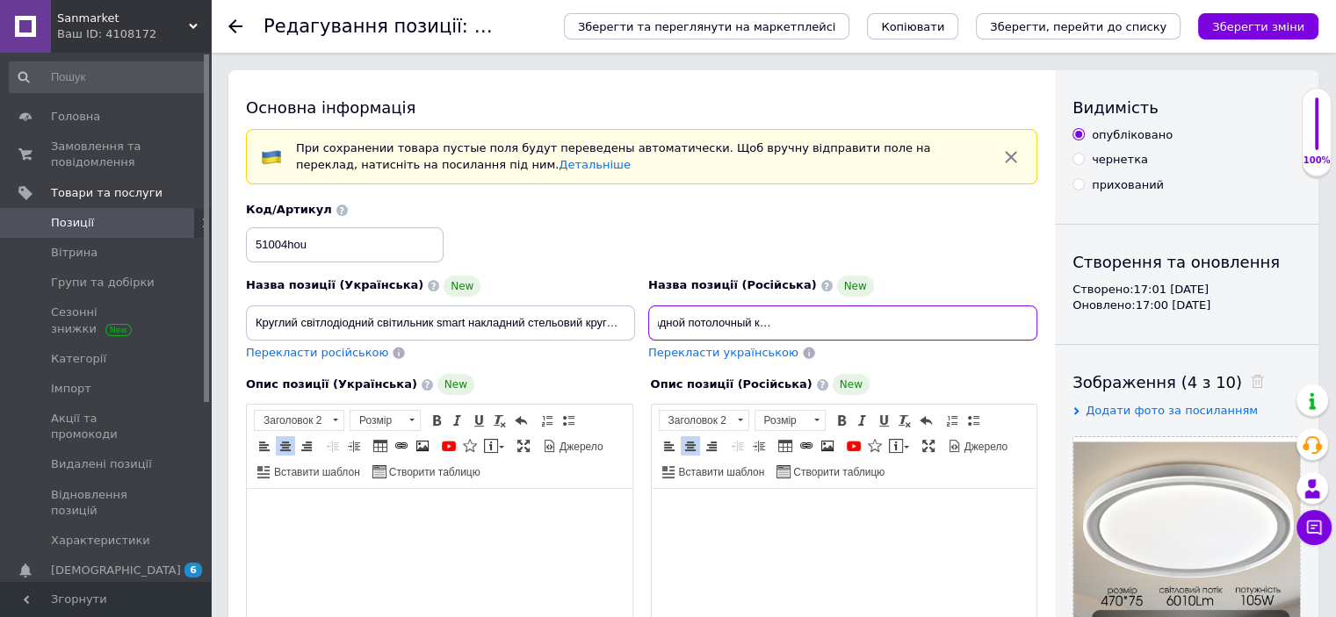
click at [970, 320] on input "Круглый светодиодный светильник smart накладной потолочный круглой формы лед лю…" at bounding box center [842, 323] width 389 height 35
type input "Круглый светодиодный светильник smart накладной потолочный круглой формы лед лю…"
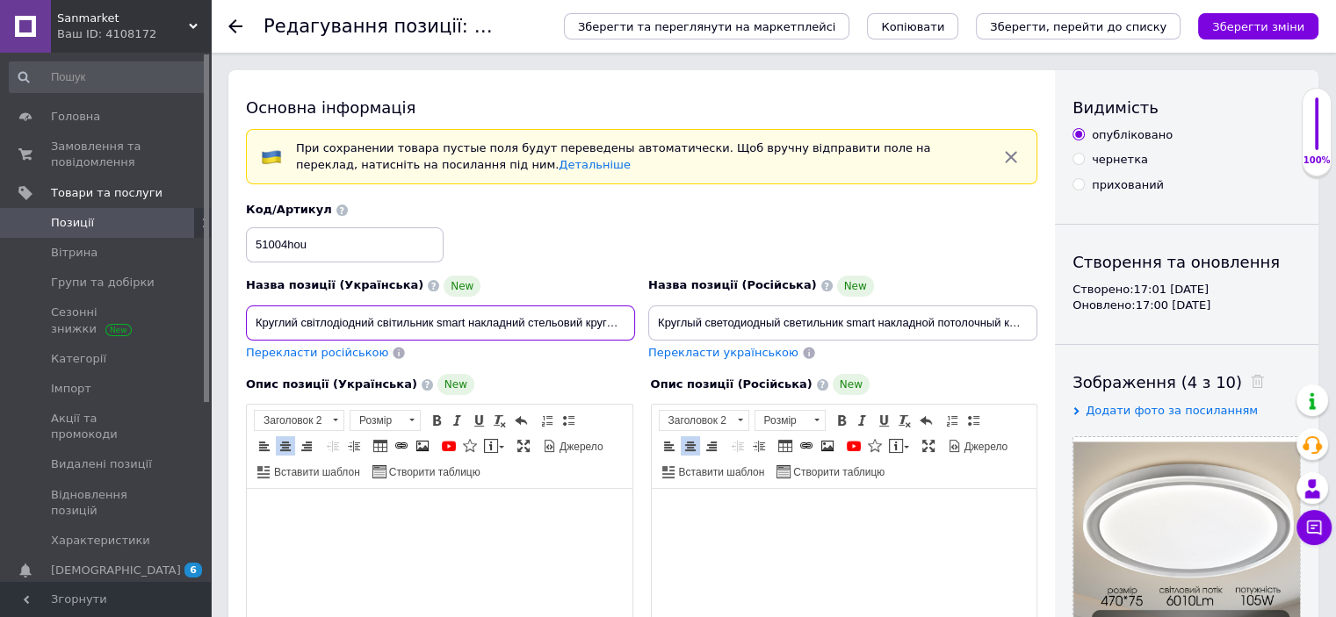
scroll to position [0, 234]
drag, startPoint x: 545, startPoint y: 319, endPoint x: 677, endPoint y: 333, distance: 132.5
click at [711, 329] on div "Назва позиції (Українська) New Круглий світлодіодний світильник smart накладний…" at bounding box center [642, 282] width 804 height 172
click at [561, 322] on input "Круглий світлодіодний світильник smart накладний стельовий круглої форми LED лю…" at bounding box center [440, 323] width 389 height 35
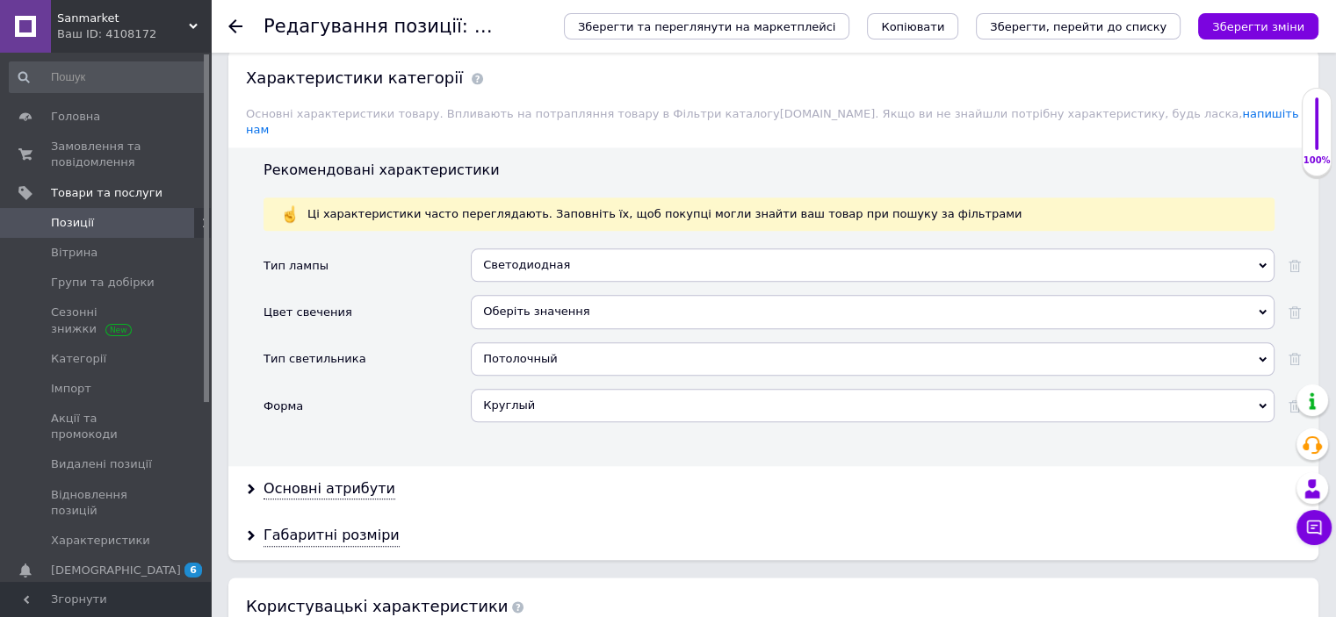
scroll to position [2318, 0]
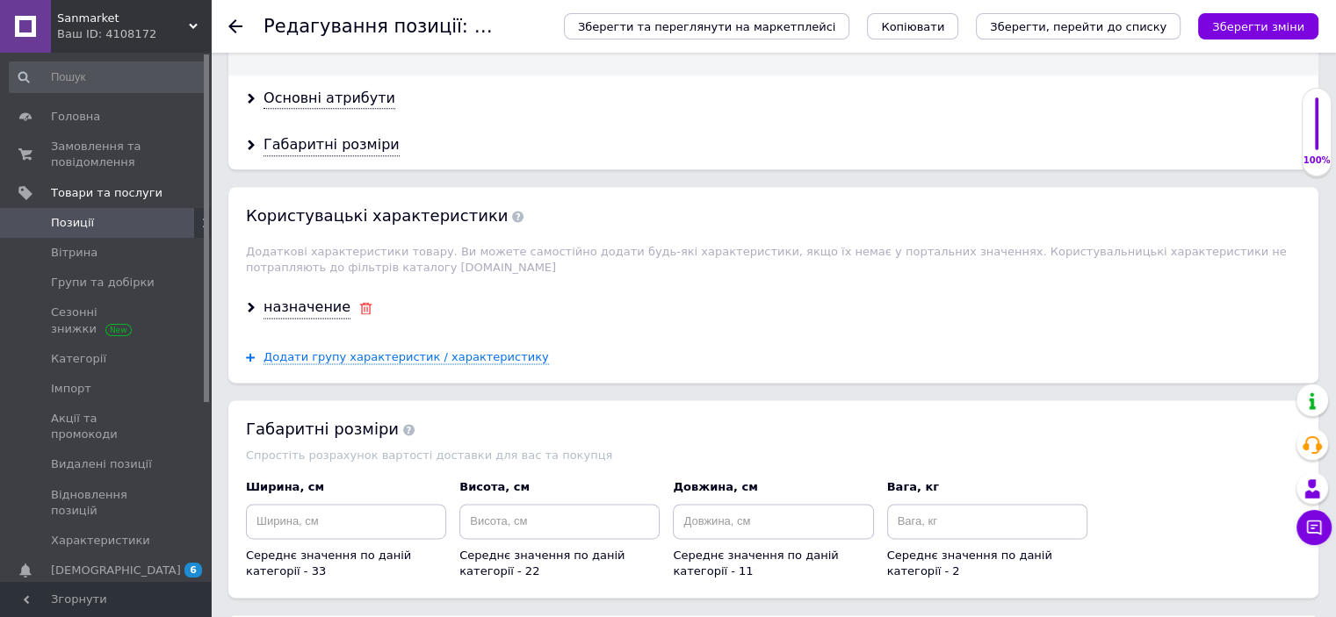
type input "Круглий світлодіодний світильник smart накладний стельовий круглої форми LED лю…"
click at [359, 302] on icon at bounding box center [365, 308] width 13 height 12
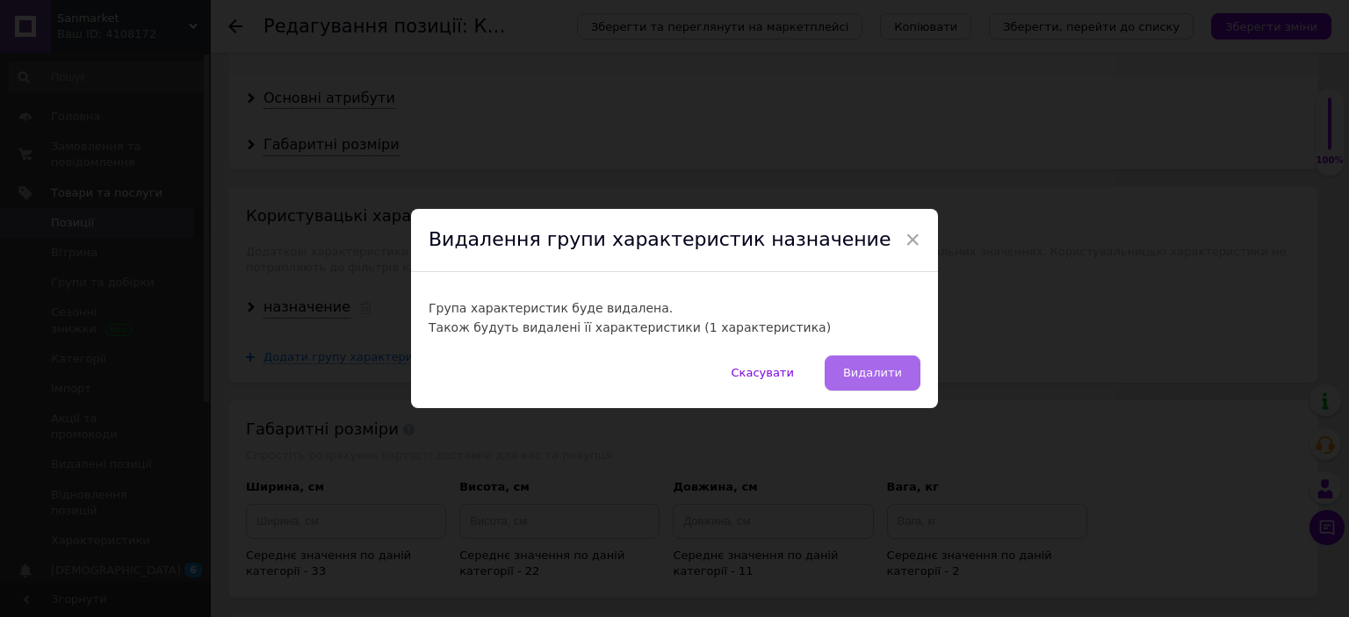
click at [905, 377] on button "Видалити" at bounding box center [873, 373] width 96 height 35
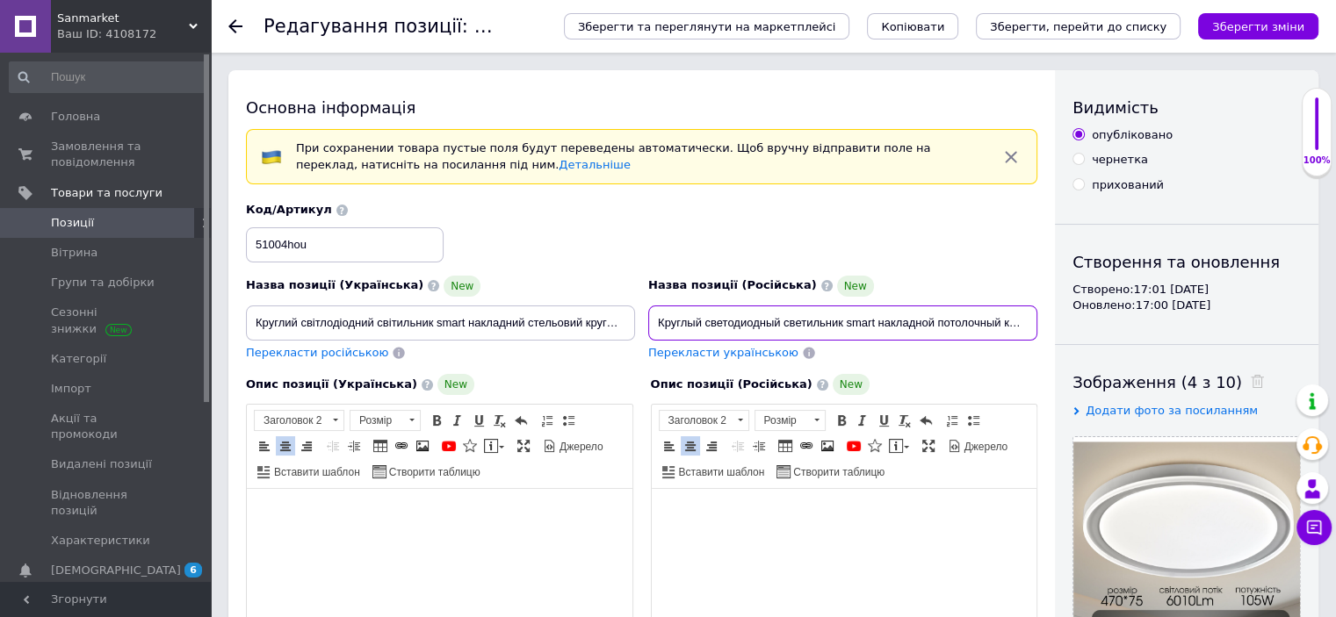
scroll to position [0, 249]
drag, startPoint x: 660, startPoint y: 321, endPoint x: 1187, endPoint y: 336, distance: 527.1
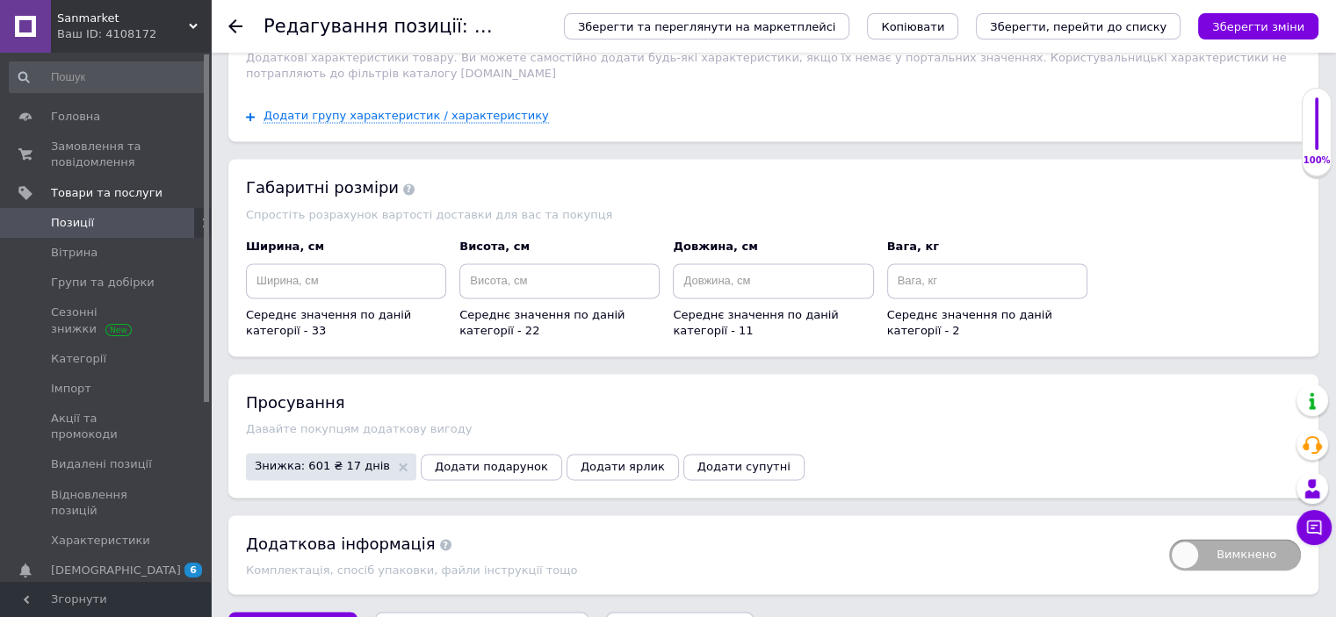
scroll to position [2302, 0]
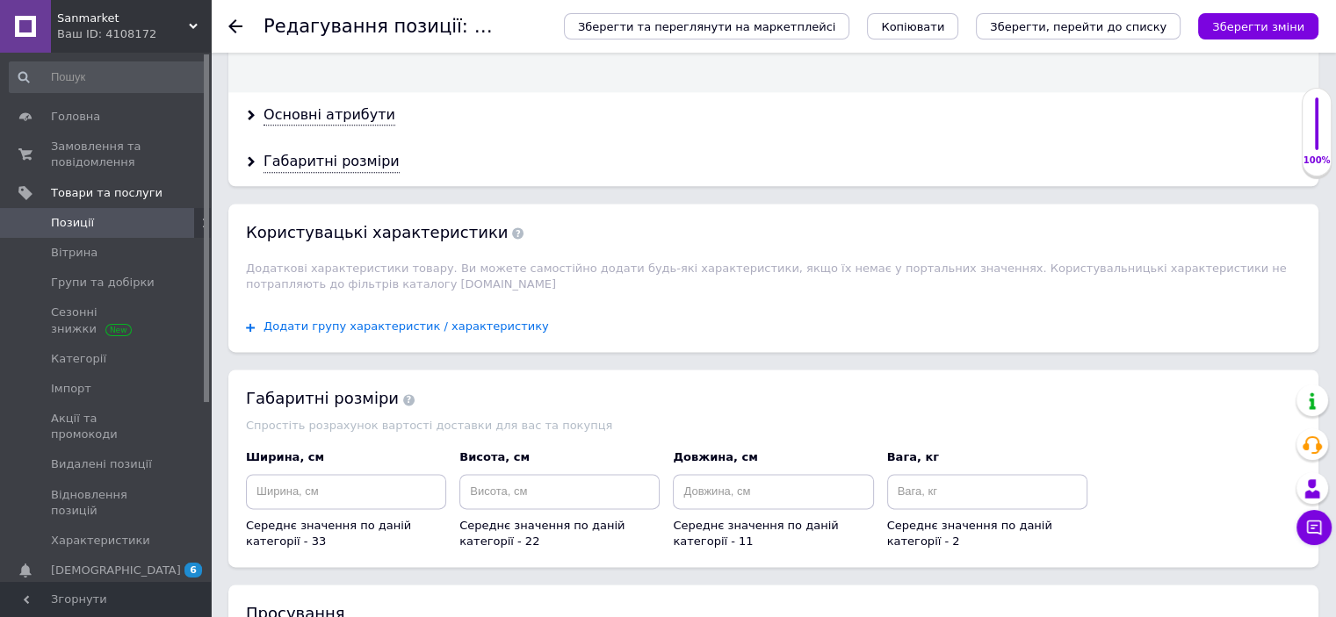
click at [464, 320] on span "Додати групу характеристик / характеристику" at bounding box center [405, 327] width 285 height 14
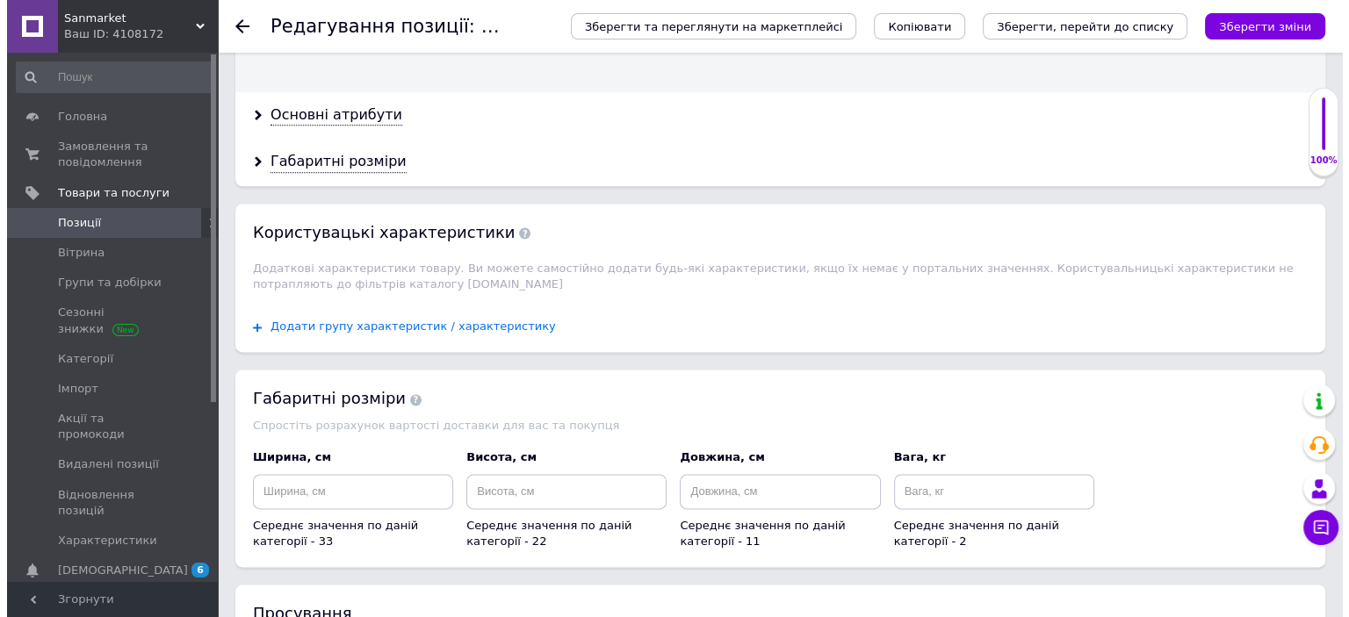
scroll to position [0, 0]
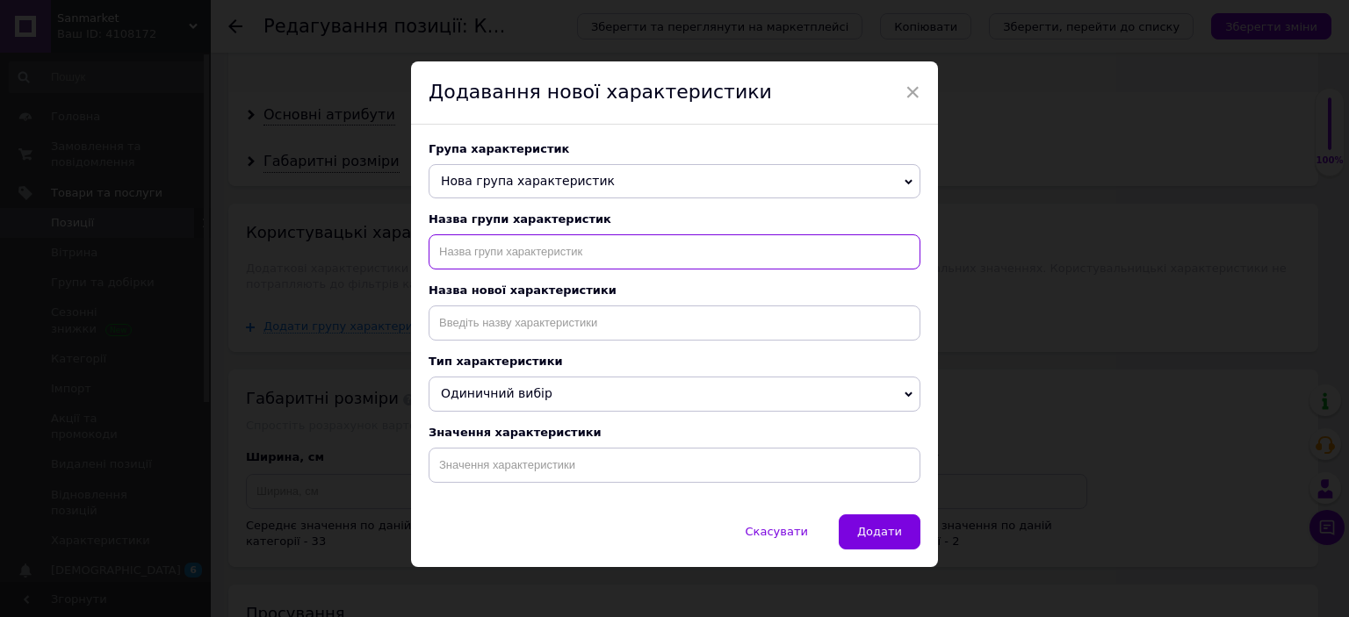
click at [616, 267] on input "text" at bounding box center [675, 251] width 492 height 35
type input "назначение"
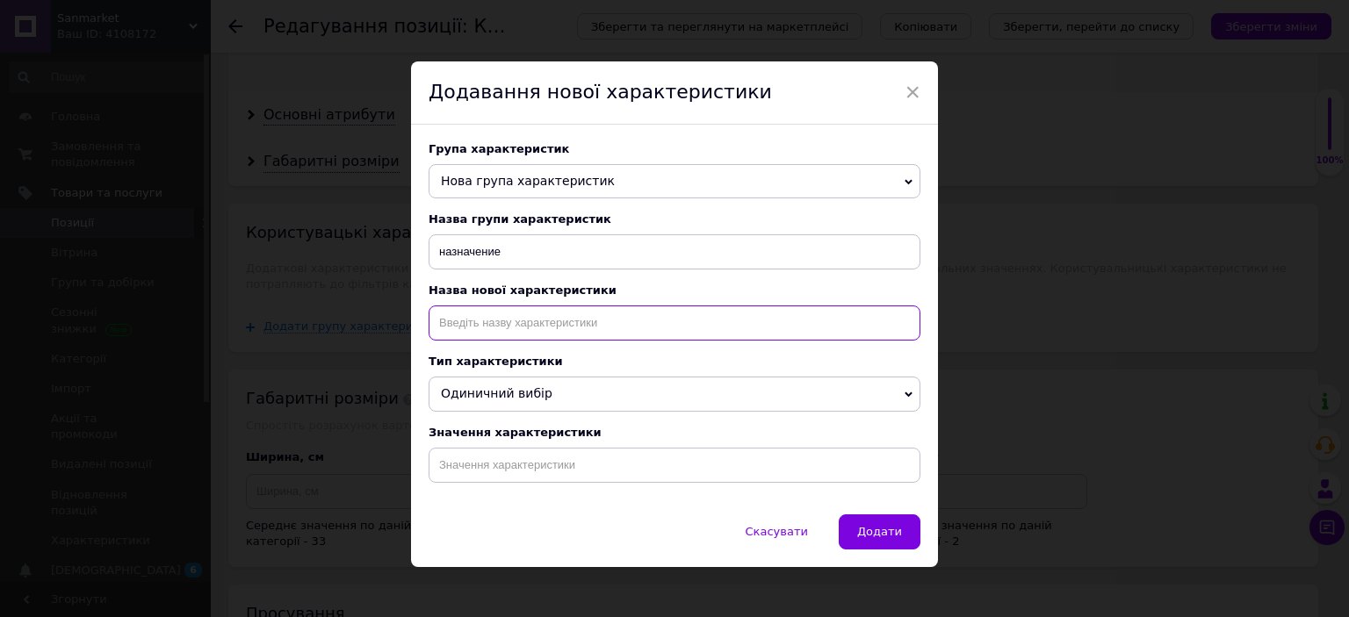
click at [532, 341] on input at bounding box center [675, 323] width 492 height 35
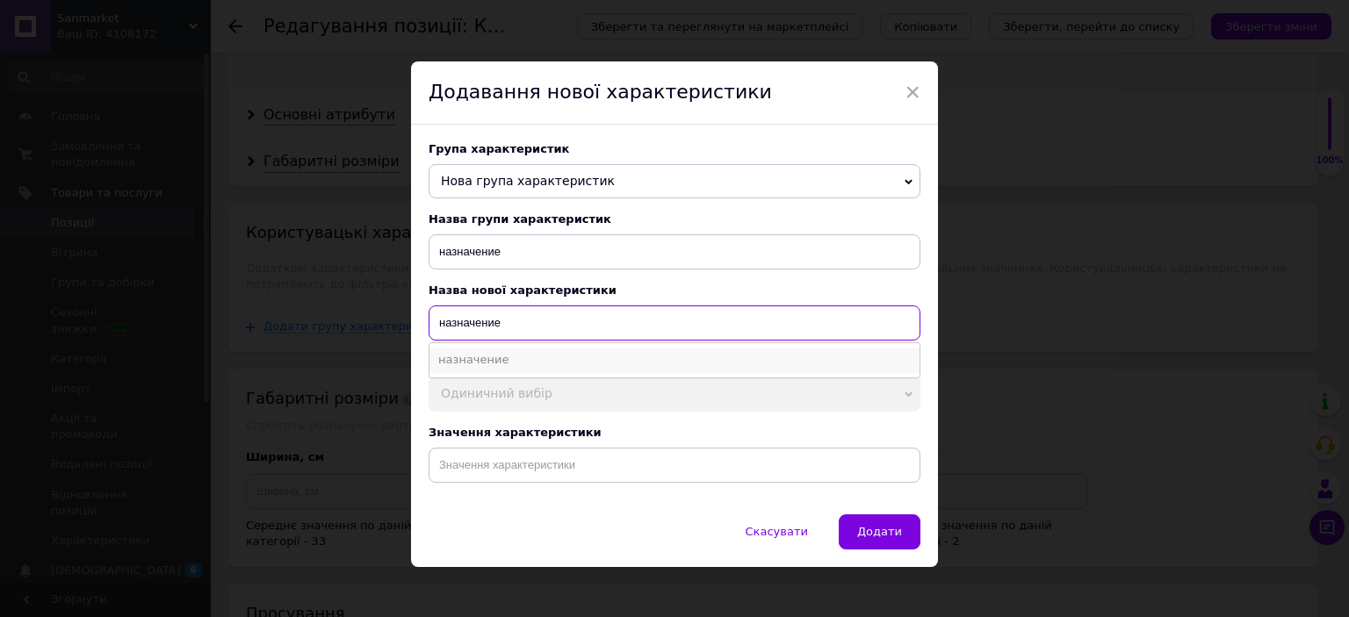
type input "назначение"
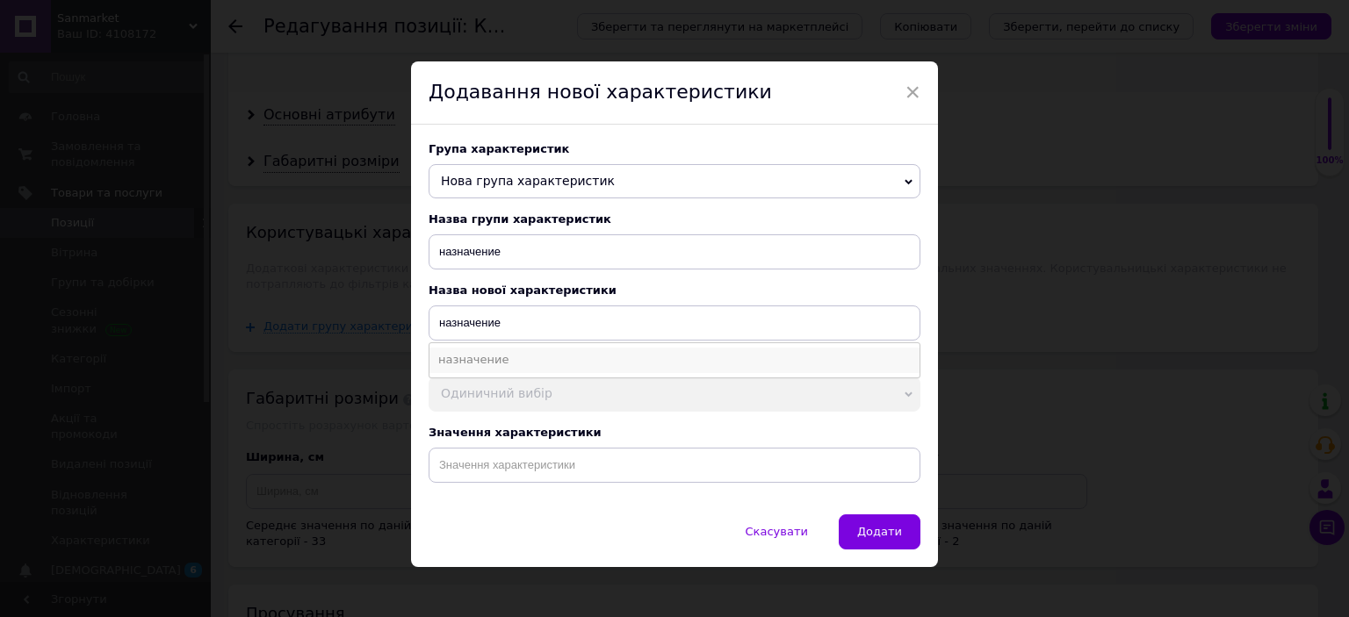
click at [524, 358] on li "назначение" at bounding box center [674, 360] width 490 height 25
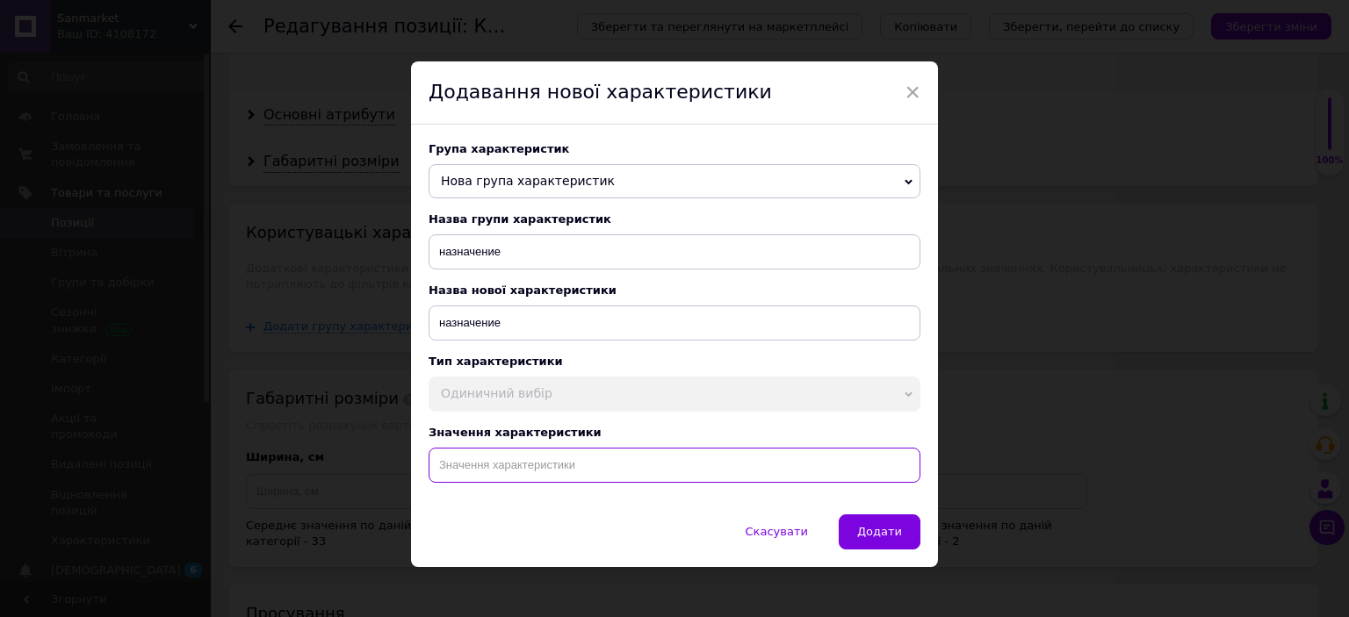
click at [580, 472] on input at bounding box center [675, 465] width 492 height 35
paste input "Круглый светодиодный светильник smart накладной потолочный круглой формы лед лю…"
type input "Круглый светодиодный светильник smart накладной потолочный круглой формы лед лю…"
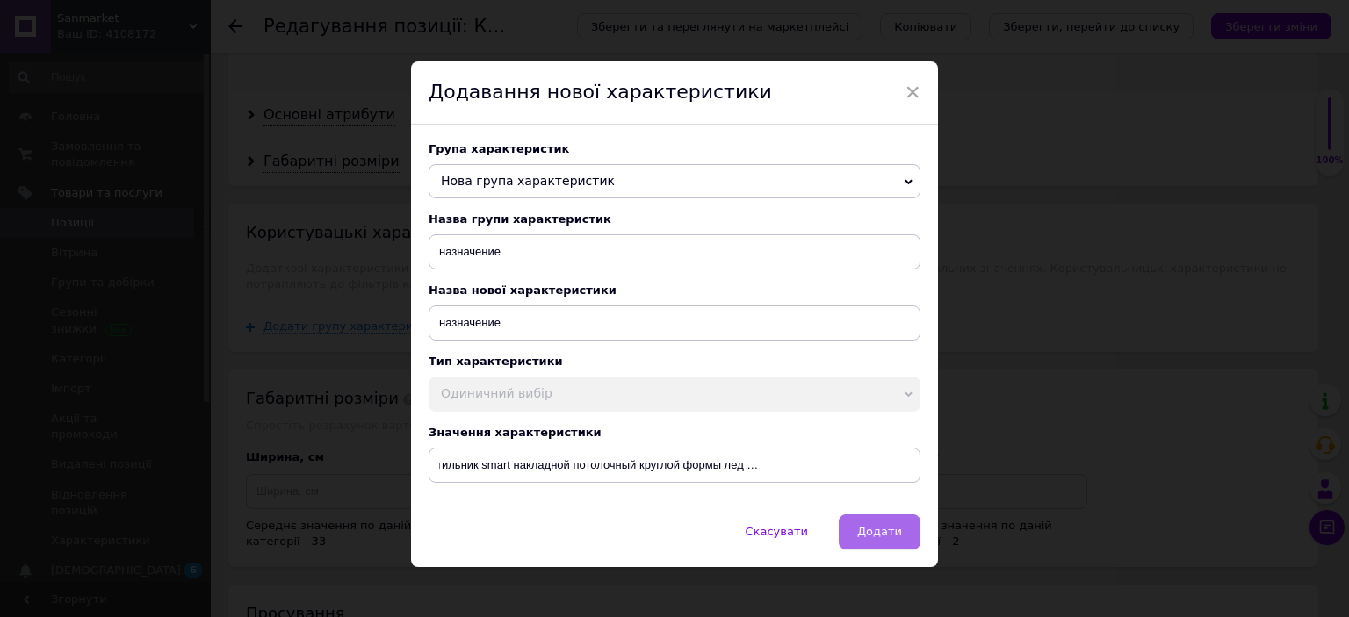
click at [880, 537] on span "Додати" at bounding box center [879, 531] width 45 height 13
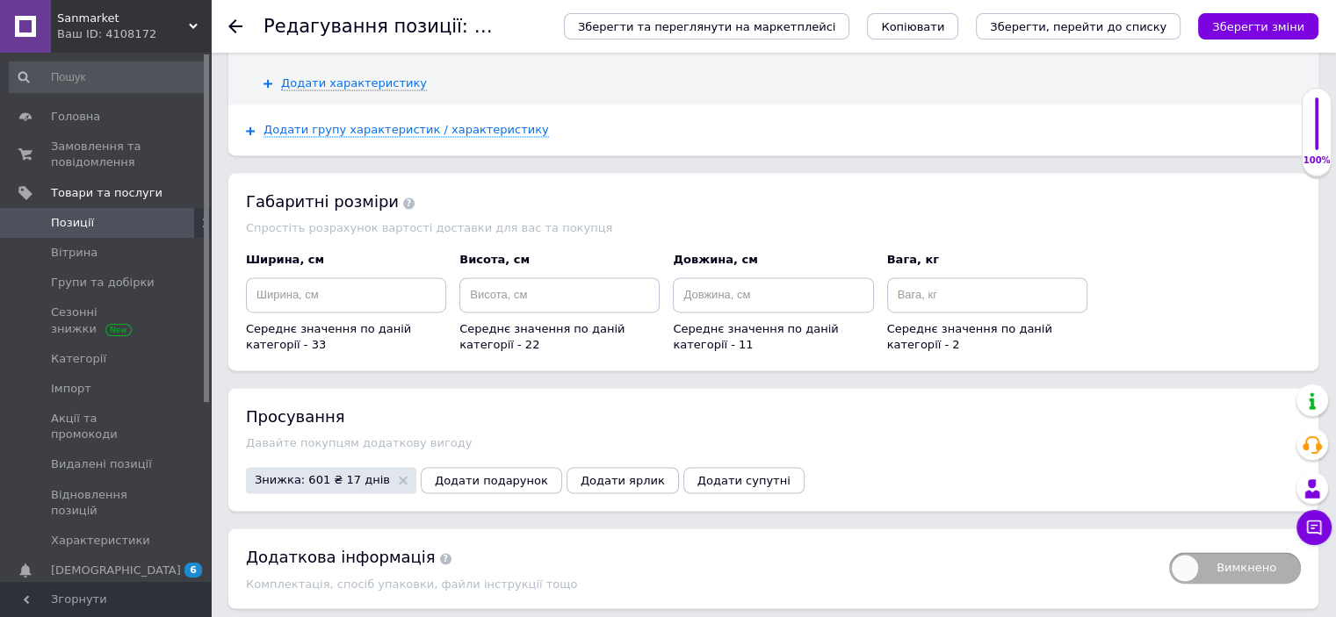
scroll to position [2657, 0]
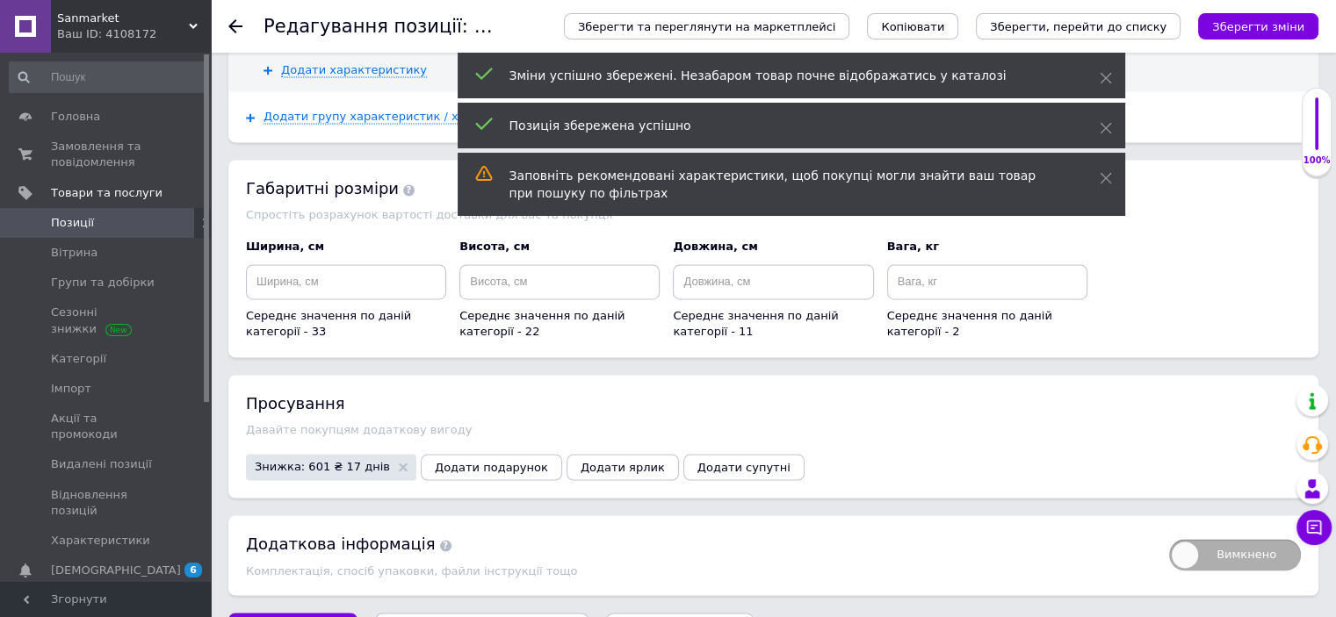
click at [123, 212] on link "Позиції" at bounding box center [108, 223] width 216 height 30
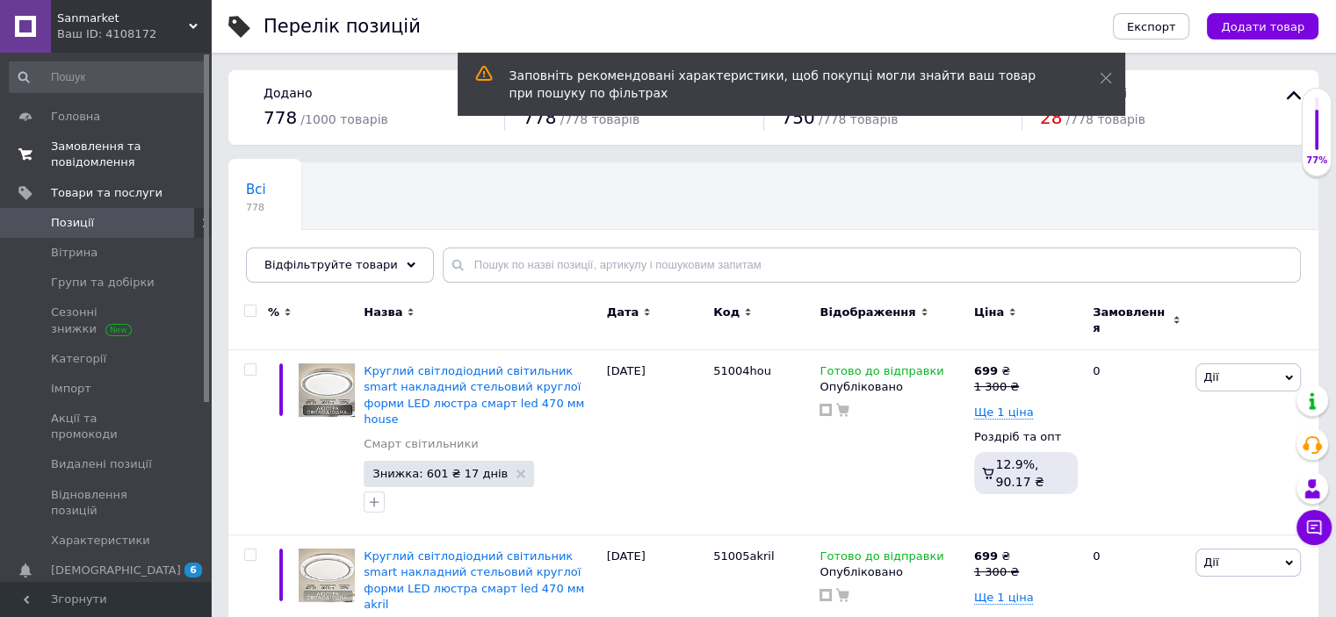
click at [104, 155] on span "Замовлення та повідомлення" at bounding box center [107, 155] width 112 height 32
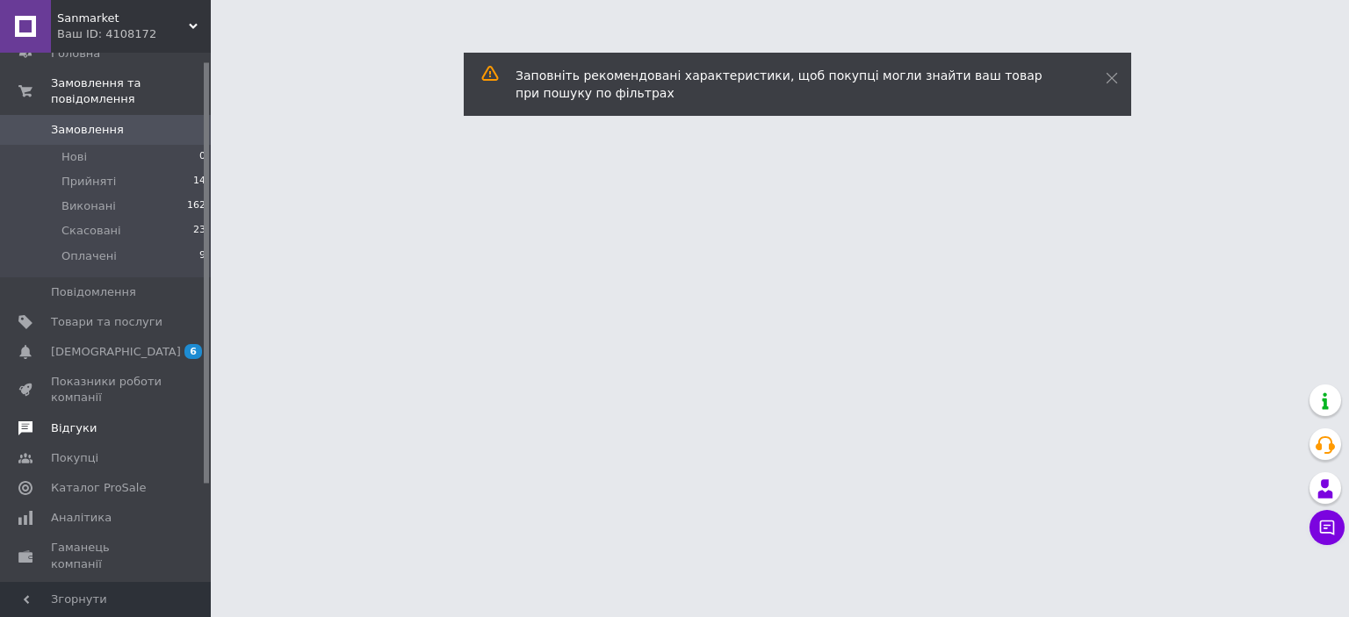
scroll to position [133, 0]
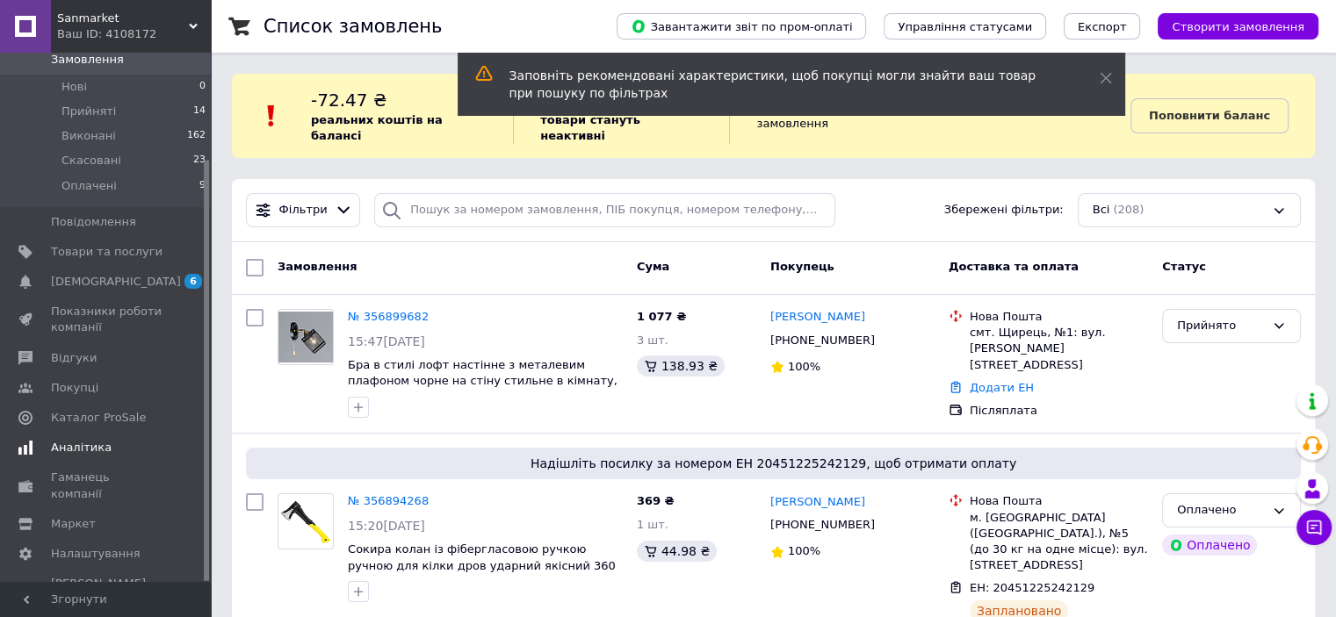
click at [112, 440] on span "Аналітика" at bounding box center [107, 448] width 112 height 16
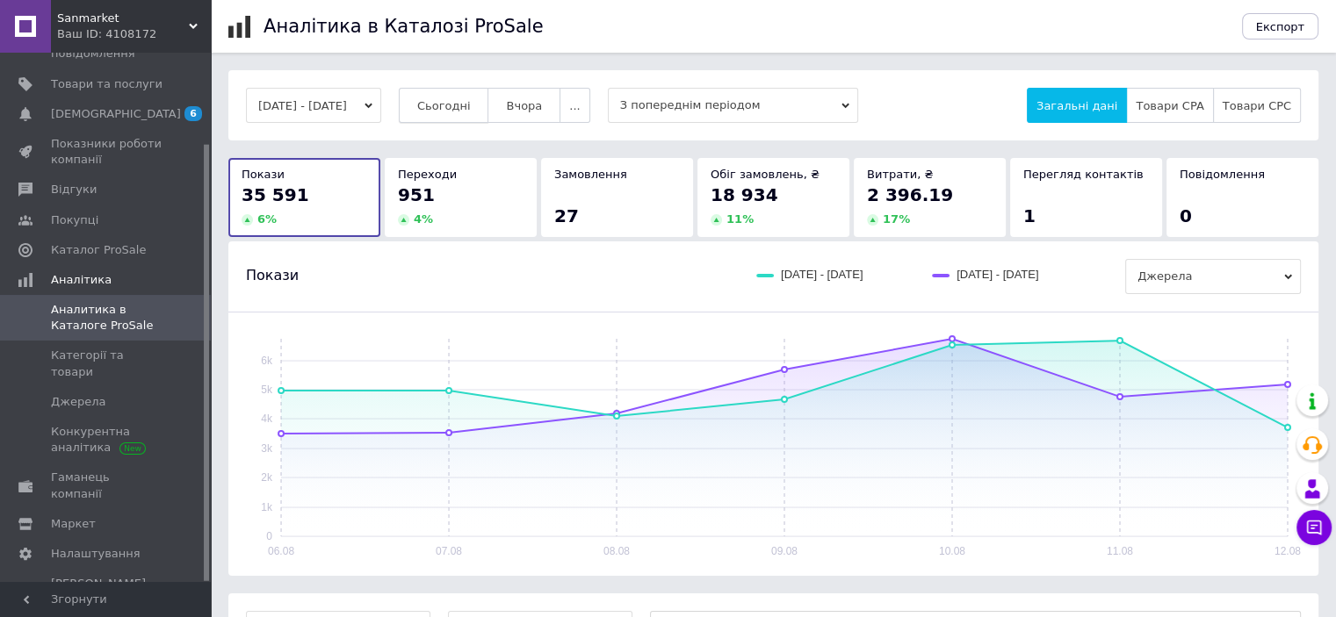
click at [453, 99] on span "Сьогодні" at bounding box center [444, 105] width 54 height 13
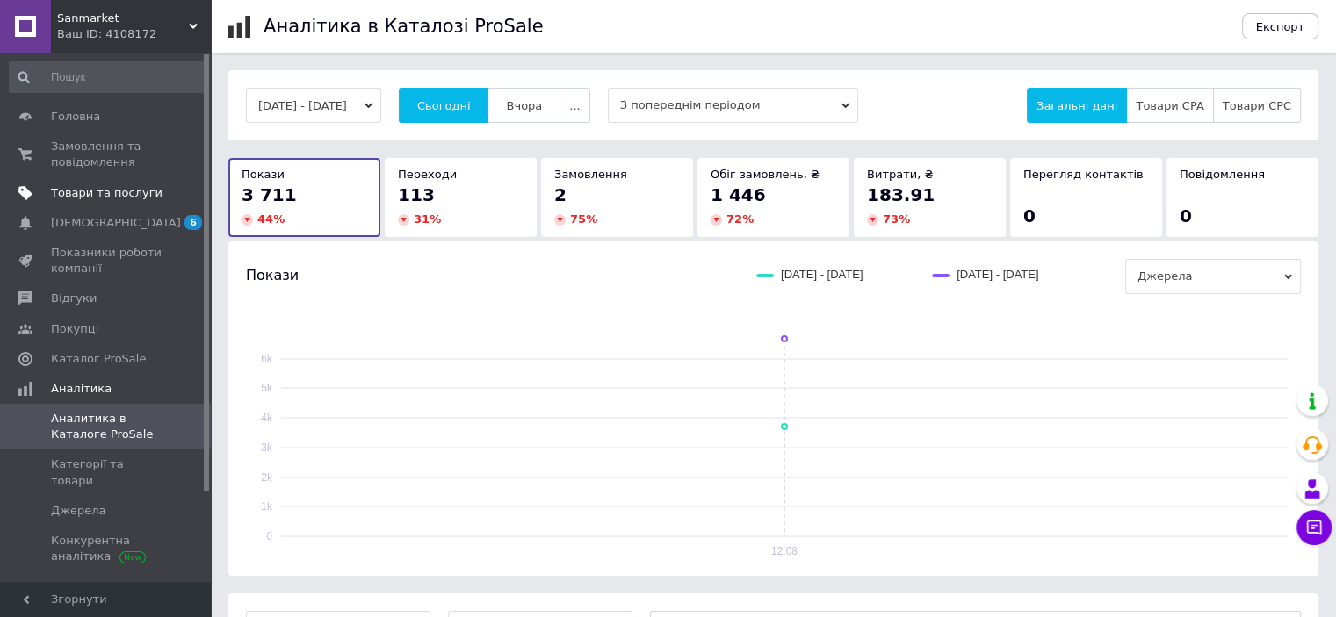
click at [131, 193] on span "Товари та послуги" at bounding box center [107, 193] width 112 height 16
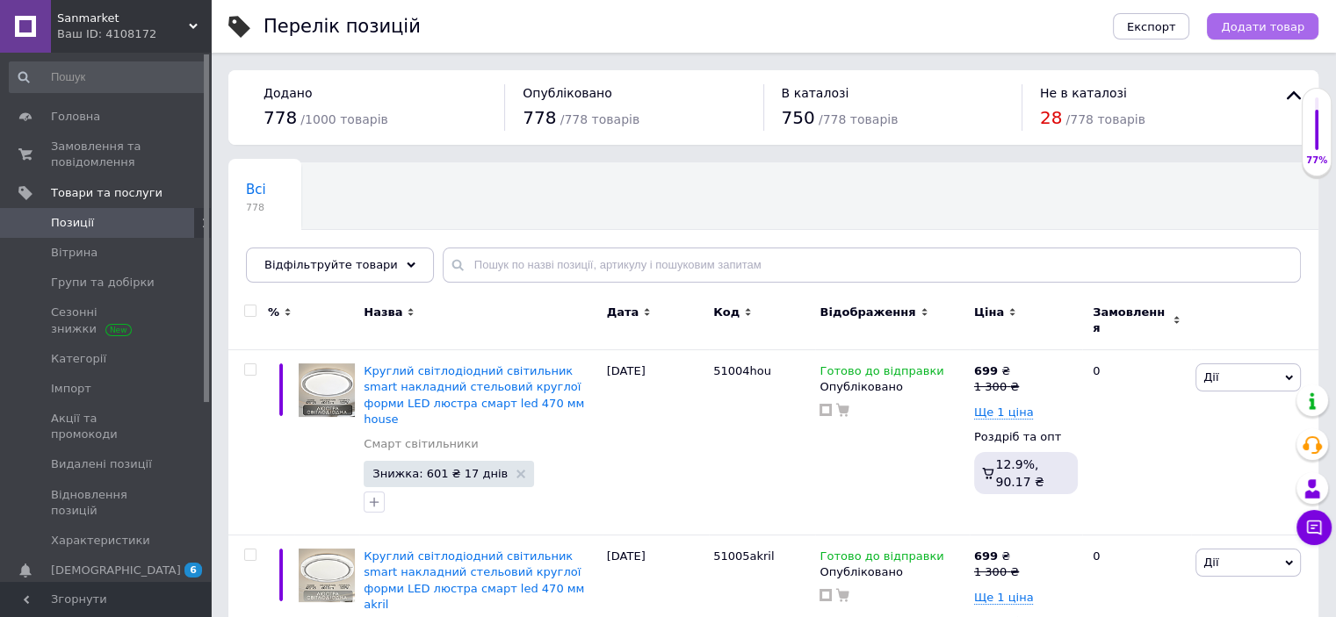
click at [1268, 27] on span "Додати товар" at bounding box center [1262, 26] width 83 height 13
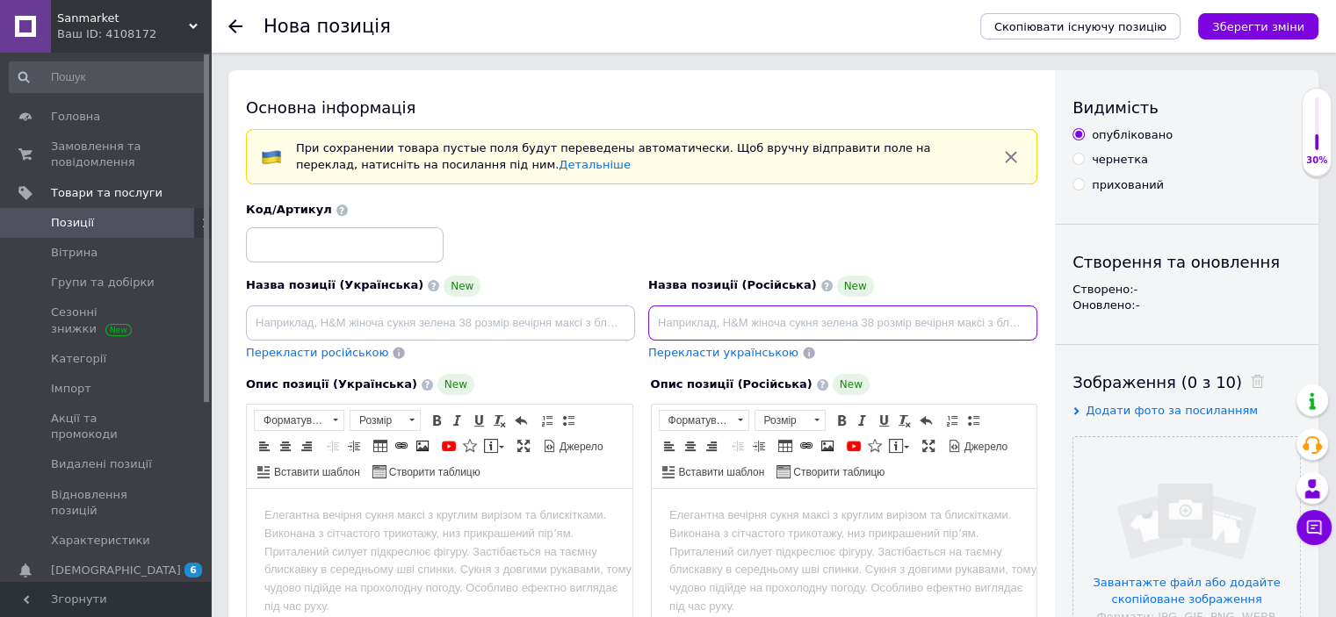
click at [737, 321] on input at bounding box center [842, 323] width 389 height 35
paste input "Смарт светильник круглый led накладной 470мм, люстра круглая светодиодная snart…"
drag, startPoint x: 1024, startPoint y: 323, endPoint x: 454, endPoint y: 324, distance: 570.0
click at [444, 322] on div "Назва позиції (Українська) New Перекласти російською Код/Артикул Назва позиції …" at bounding box center [642, 282] width 804 height 172
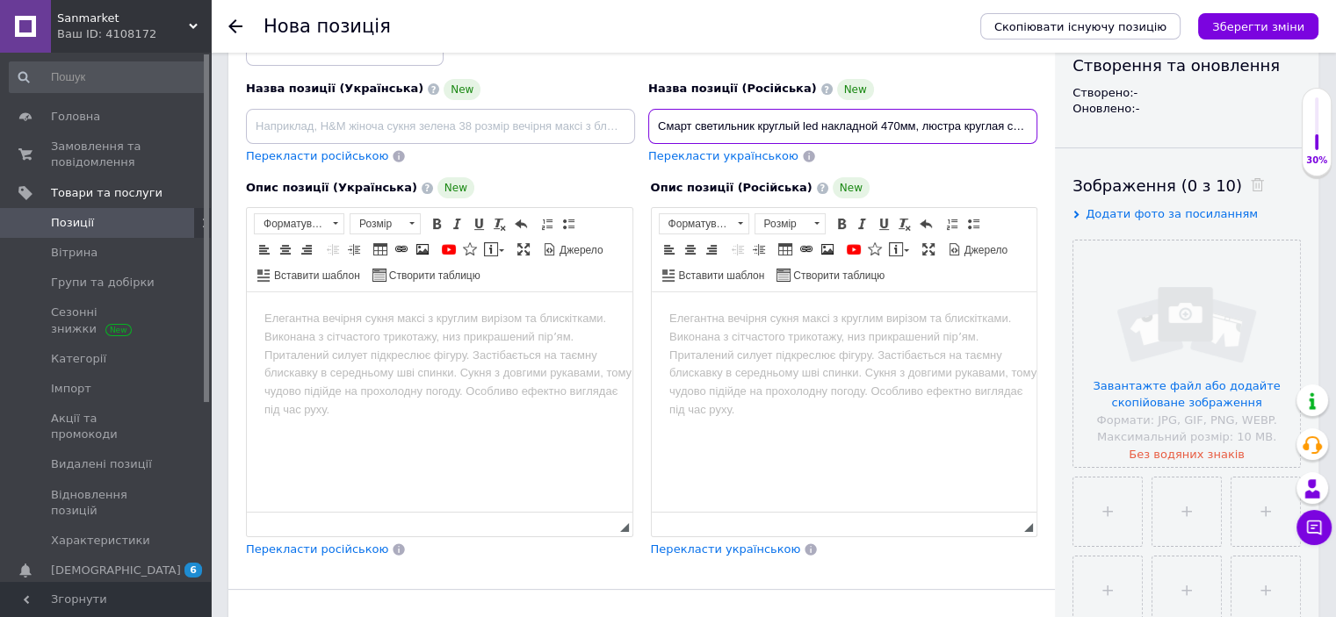
scroll to position [316, 0]
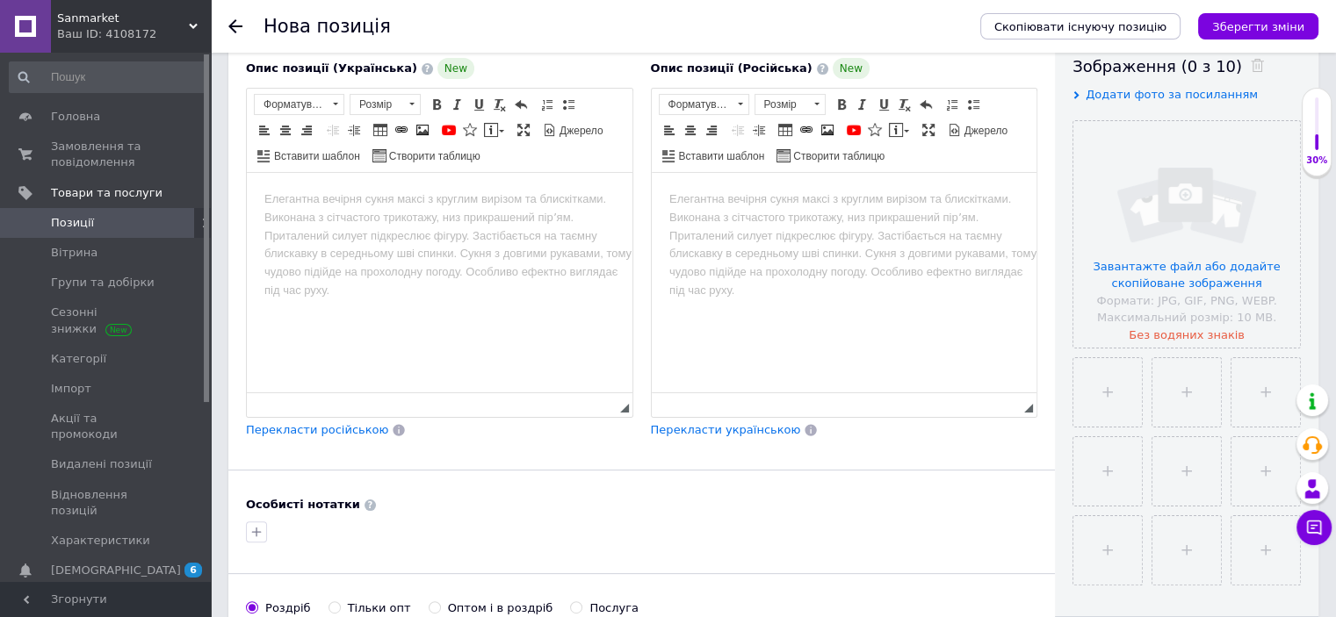
type input "Смарт светильник круглый led накладной 470мм, люстра круглая светодиодная snart…"
click at [784, 213] on html at bounding box center [844, 200] width 386 height 54
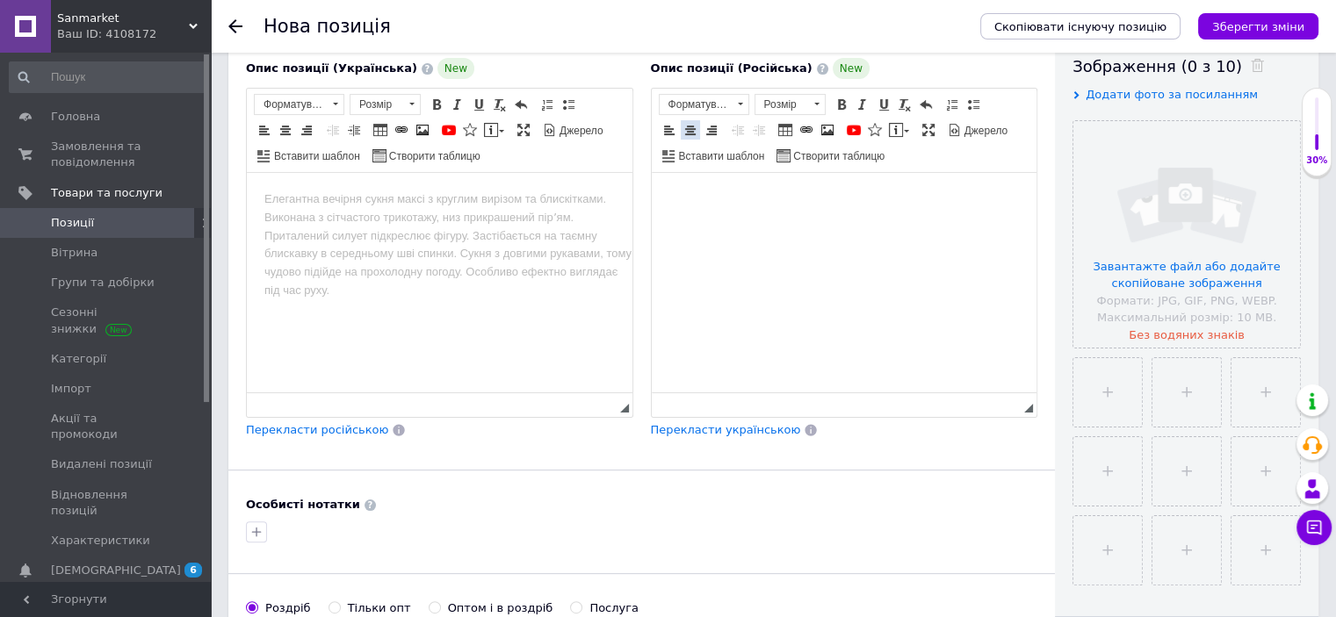
click at [684, 128] on span at bounding box center [690, 130] width 14 height 14
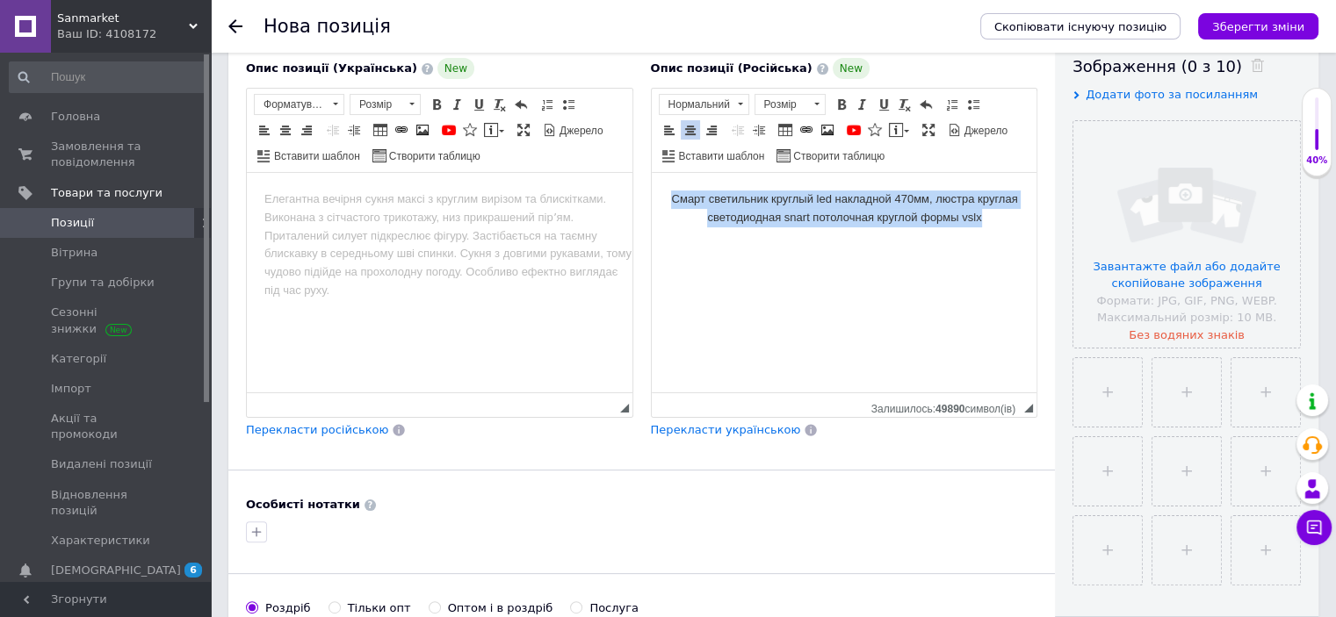
drag, startPoint x: 666, startPoint y: 198, endPoint x: 1042, endPoint y: 232, distance: 378.2
click at [1036, 232] on html "Смарт светильник круглый led накладной 470мм, люстра круглая светодиодная snart…" at bounding box center [844, 209] width 386 height 72
click at [695, 102] on span "Нормальний" at bounding box center [696, 104] width 72 height 19
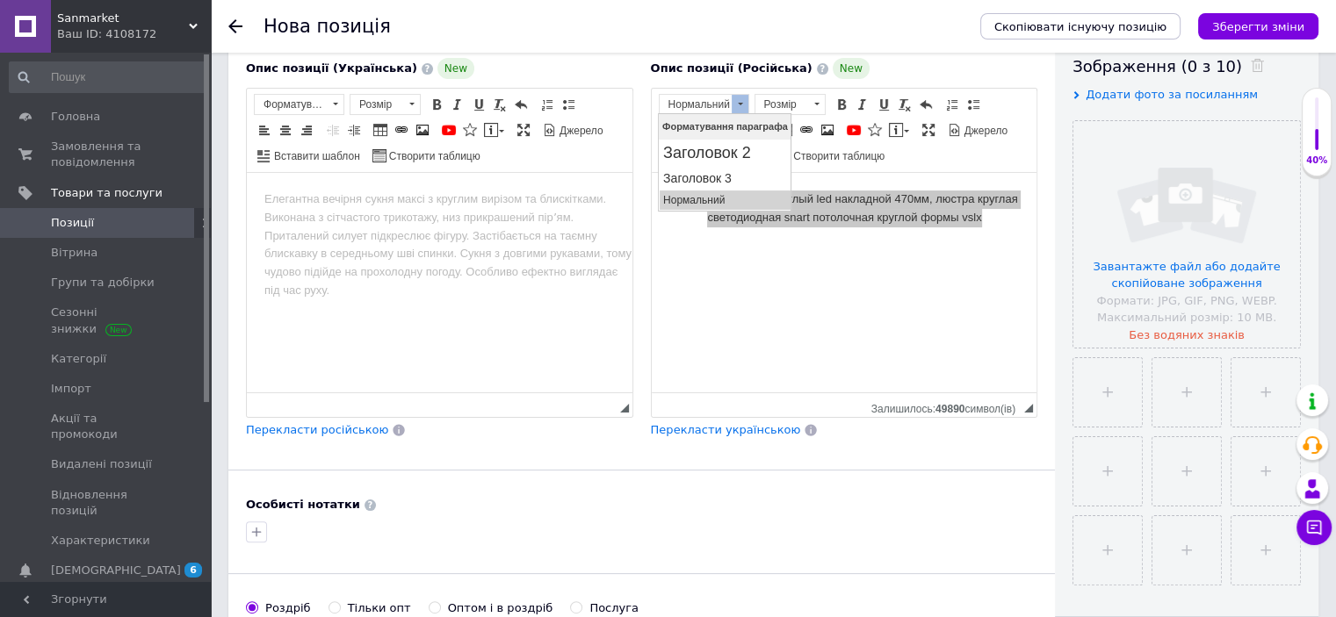
scroll to position [0, 0]
click at [727, 159] on h2 "Заголовок 2" at bounding box center [725, 152] width 124 height 19
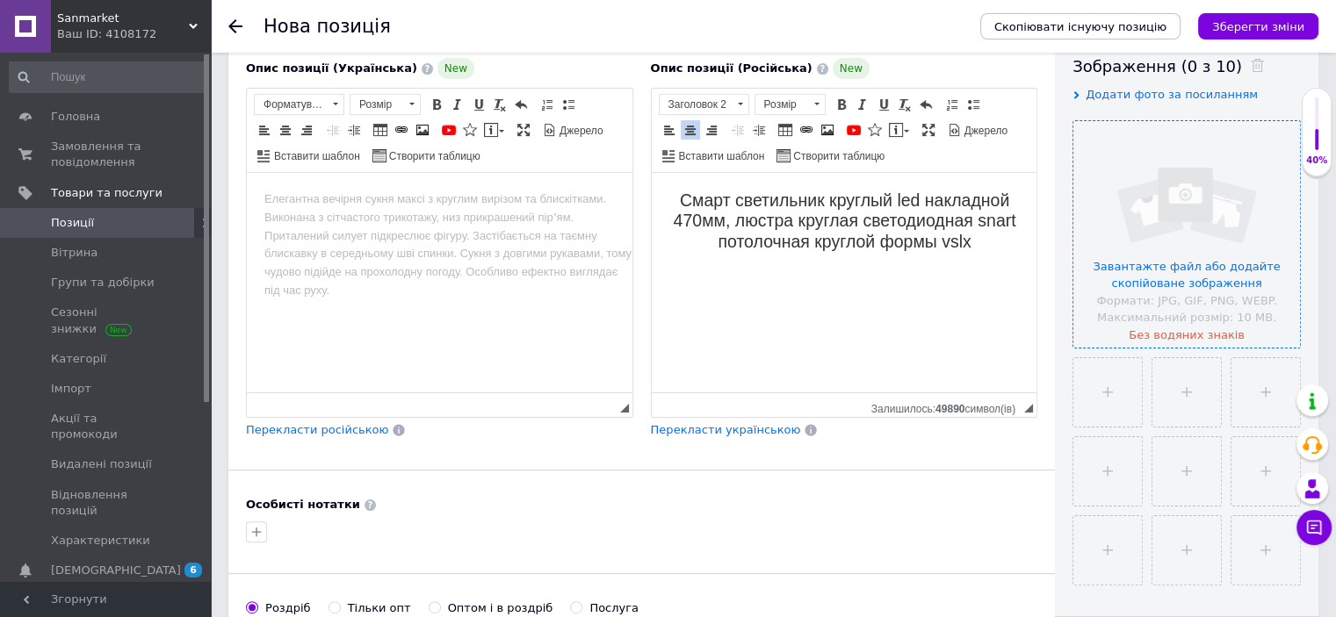
click at [1156, 234] on input "file" at bounding box center [1186, 234] width 227 height 227
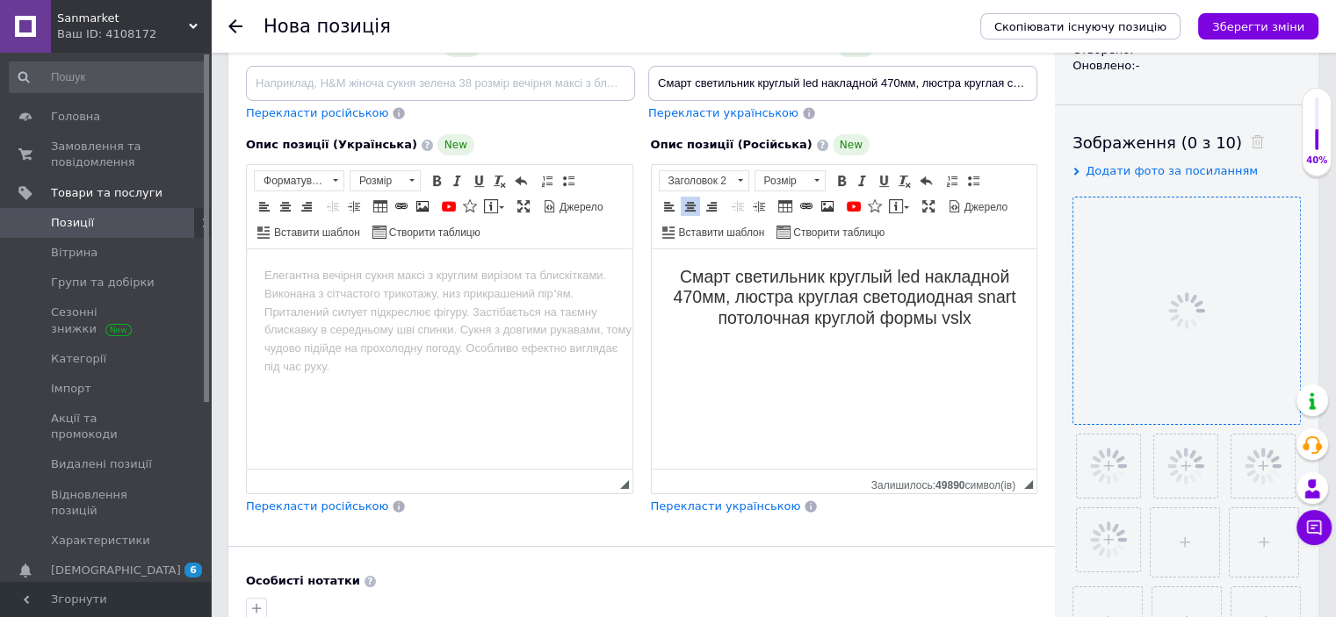
scroll to position [211, 0]
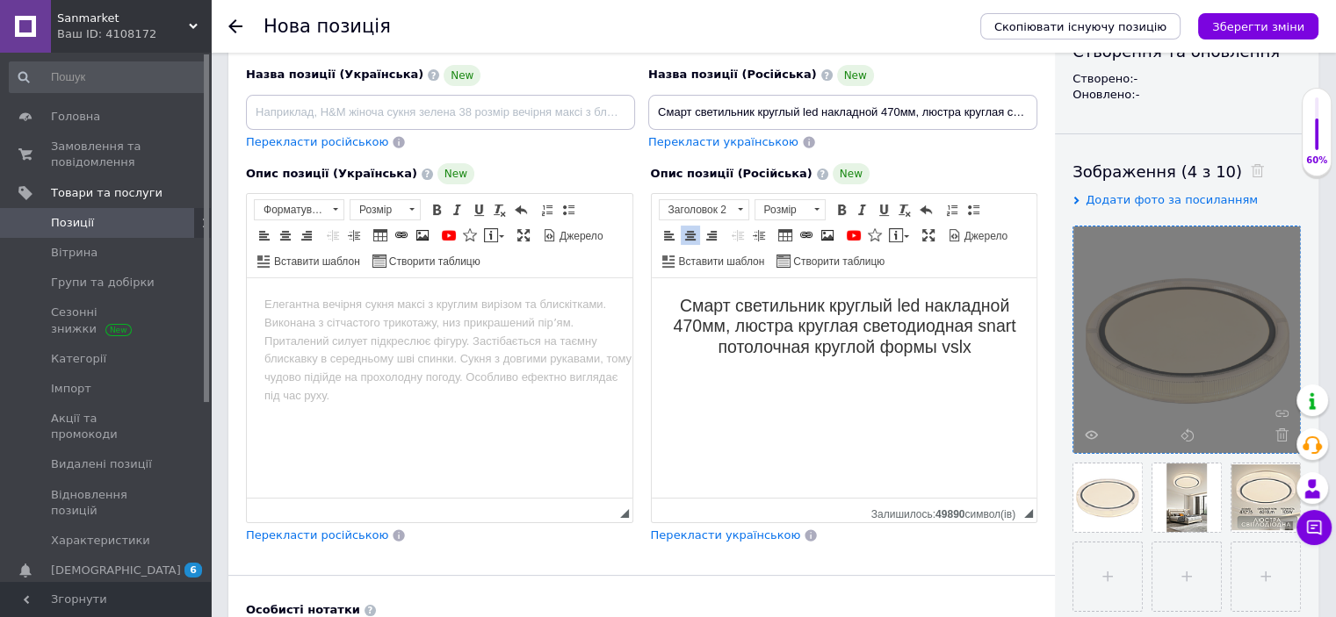
click at [987, 347] on h2 "Смарт светильник круглый led накладной 470мм, люстра круглая светодиодная snart…" at bounding box center [843, 326] width 350 height 61
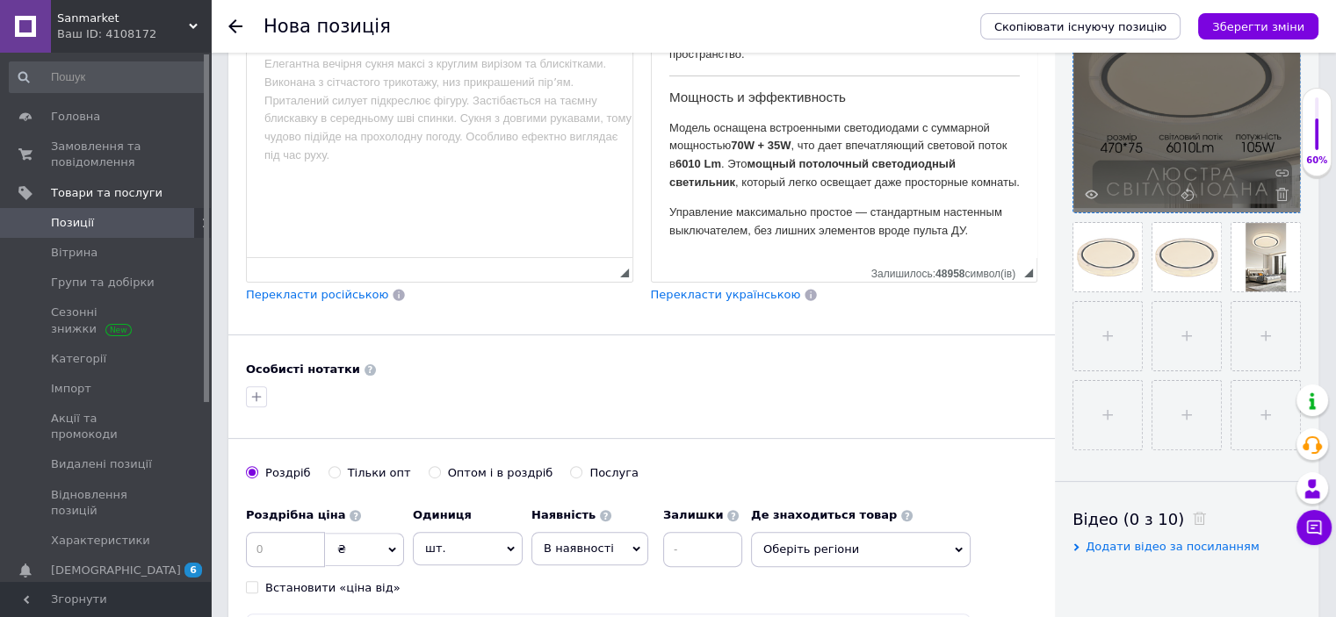
scroll to position [422, 0]
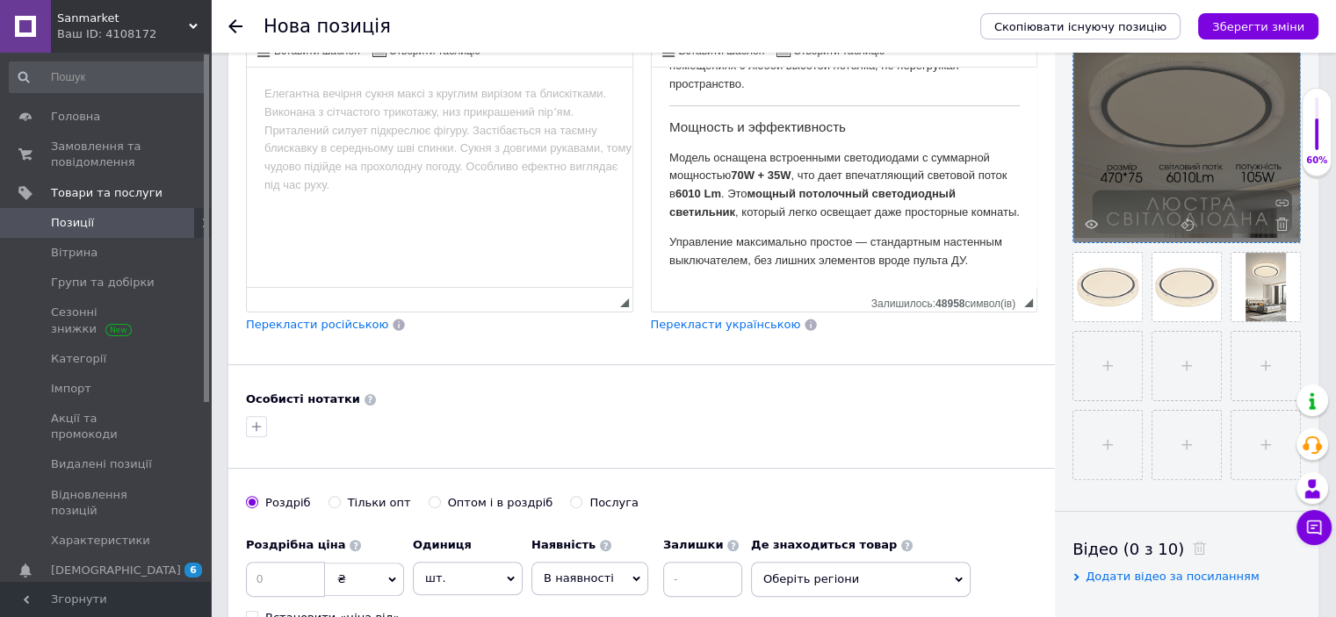
click at [986, 256] on p "Управление максимально простое — стандартным настенным выключателем, без лишних…" at bounding box center [843, 252] width 350 height 37
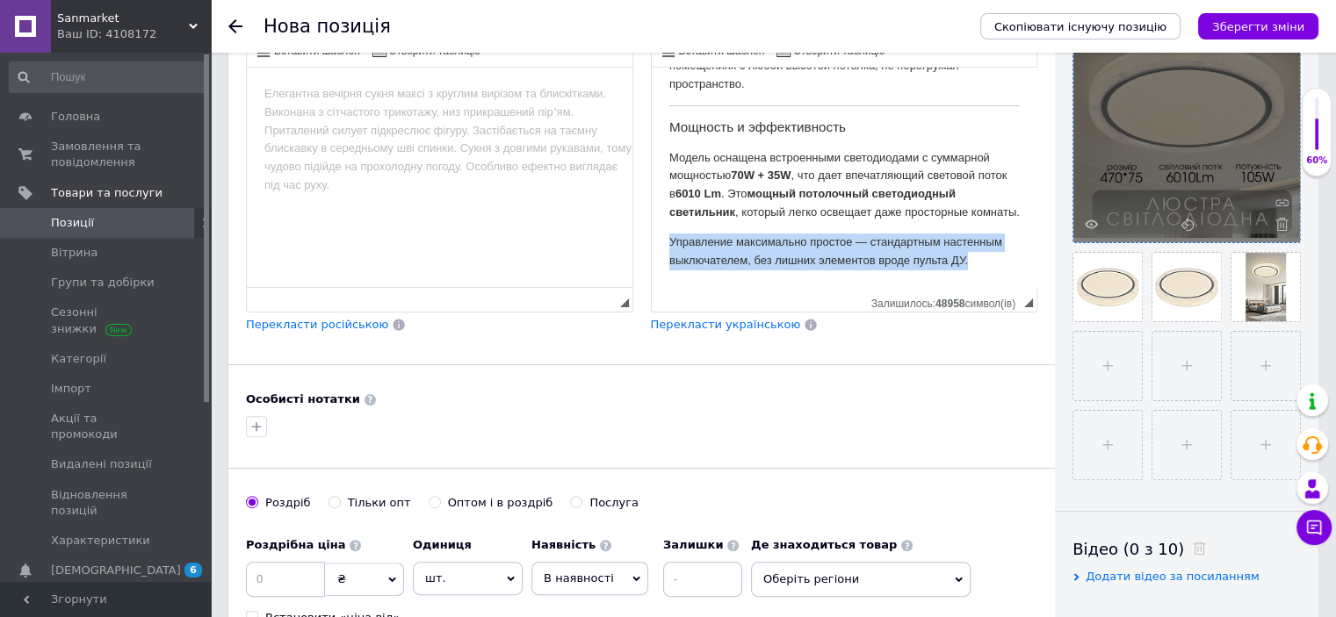
drag, startPoint x: 974, startPoint y: 265, endPoint x: 652, endPoint y: 243, distance: 323.1
click at [652, 243] on html "Смарт светильник круглый led накладной 470мм, люстра круглая светодиодная snart…" at bounding box center [844, 22] width 386 height 529
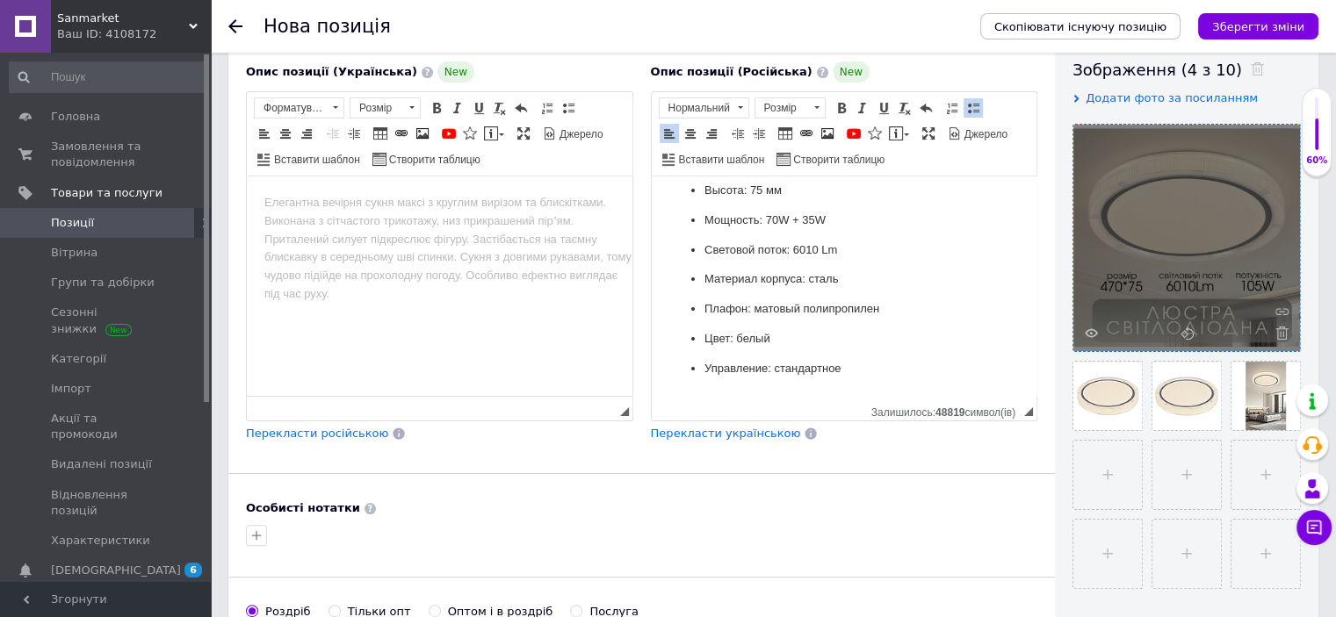
scroll to position [316, 0]
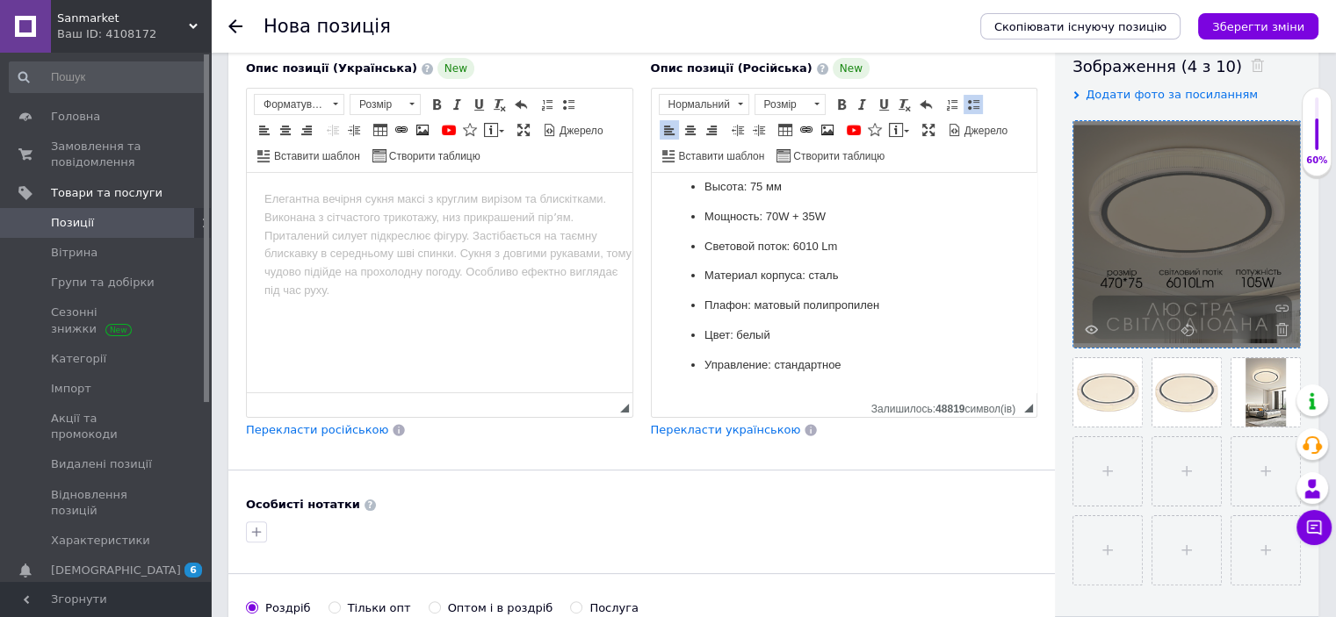
click at [745, 431] on span "Перекласти українською" at bounding box center [726, 429] width 150 height 13
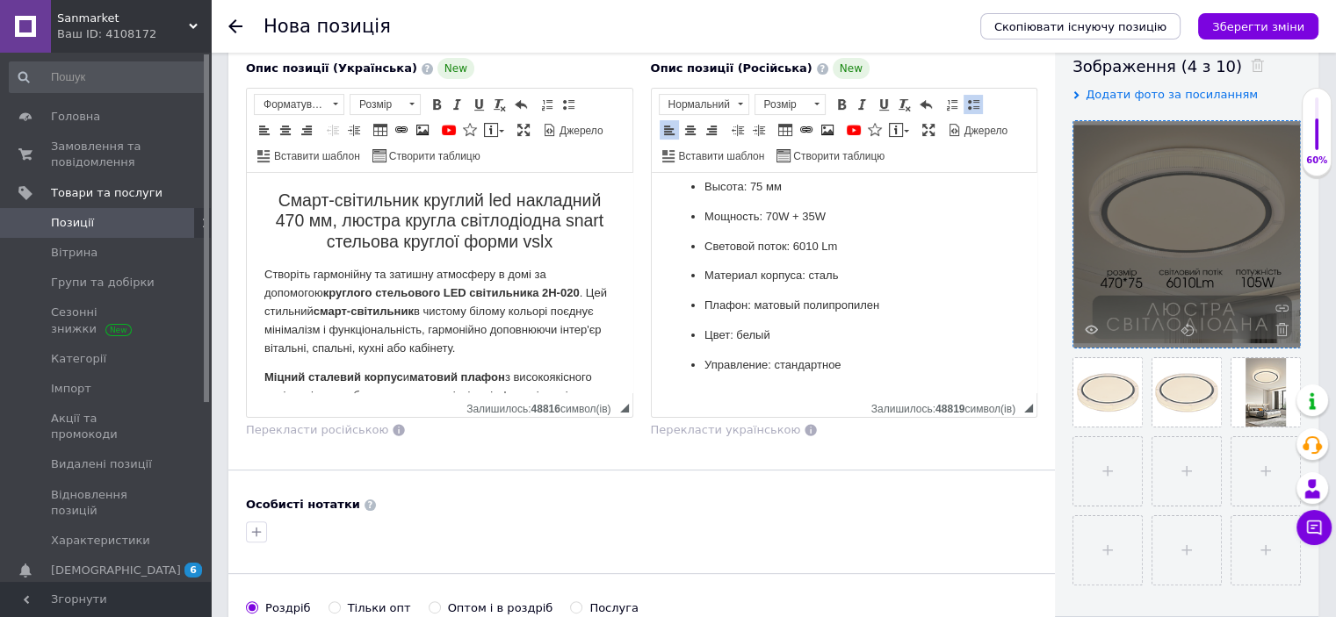
scroll to position [0, 0]
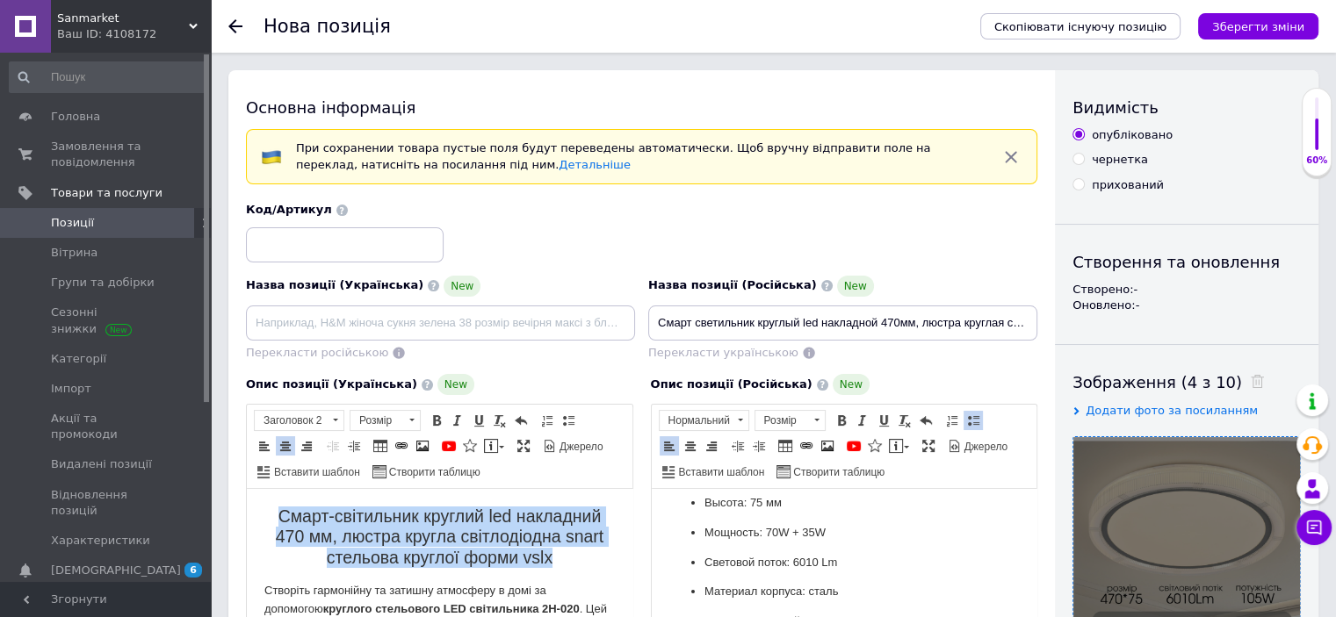
drag, startPoint x: 273, startPoint y: 513, endPoint x: 586, endPoint y: 566, distance: 317.1
click at [587, 566] on h2 "Смарт-світильник круглий led накладний 470 мм, люстра кругла світлодіодна snart…" at bounding box center [439, 537] width 350 height 61
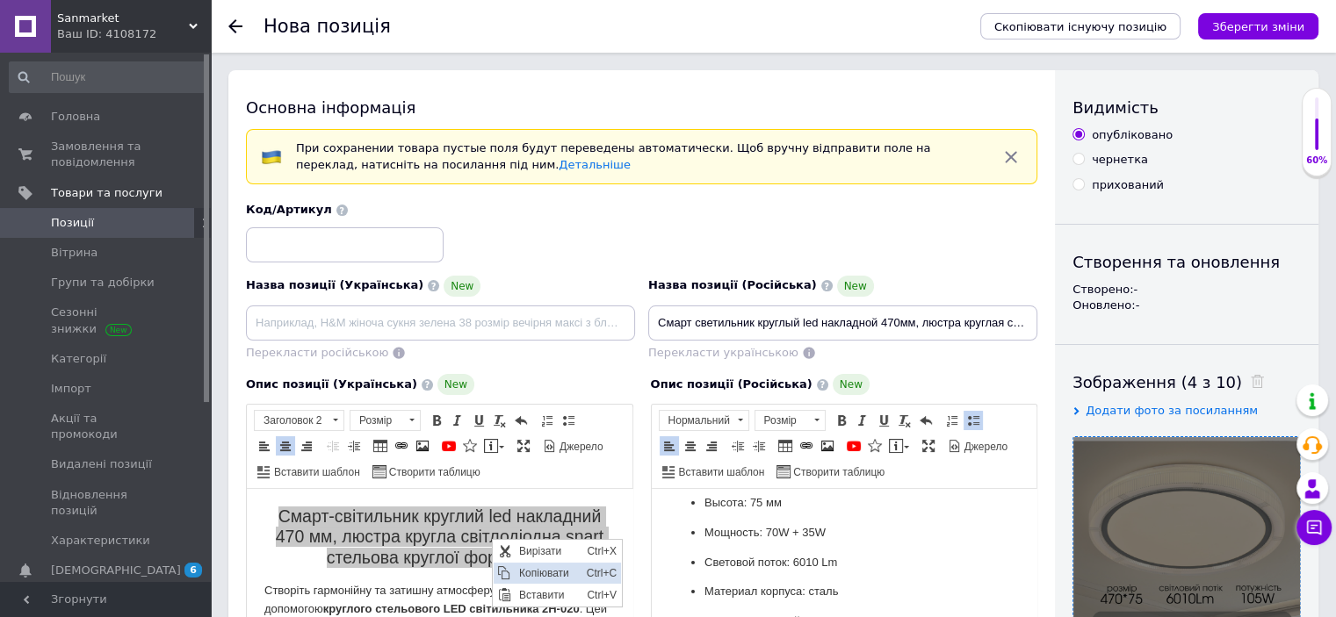
click at [542, 571] on span "Копіювати" at bounding box center [548, 573] width 68 height 21
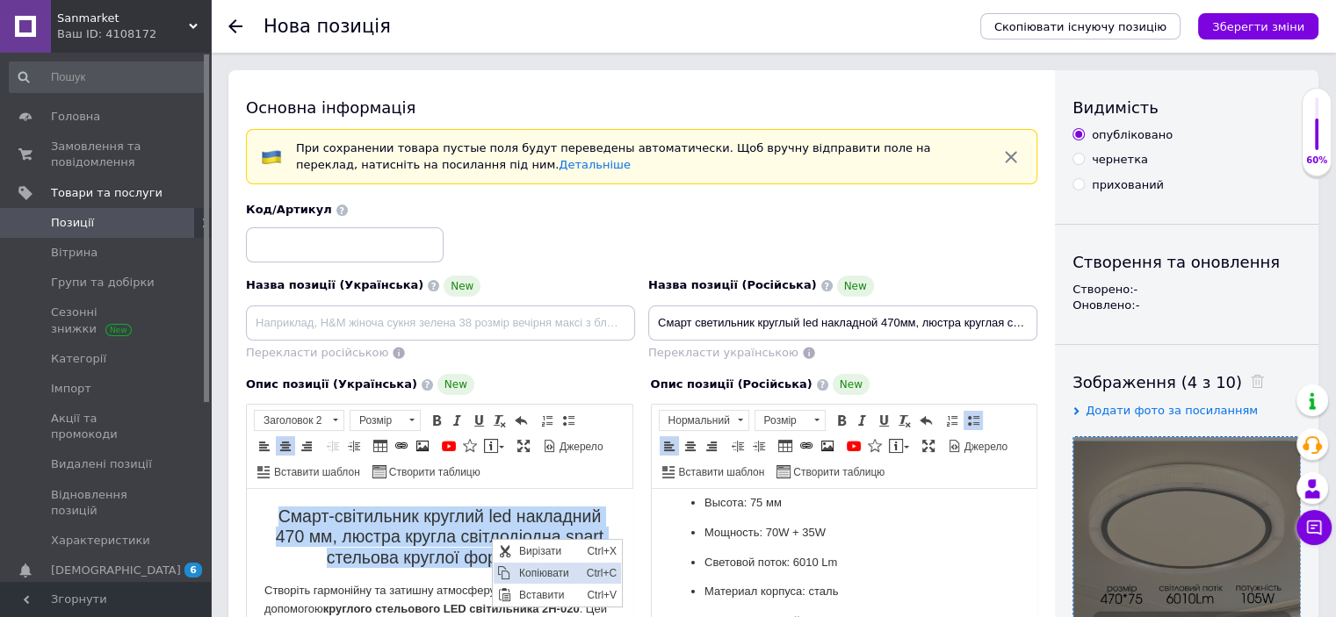
copy h2 "Смарт-світильник круглий led накладний 470 мм, люстра кругла світлодіодна snart…"
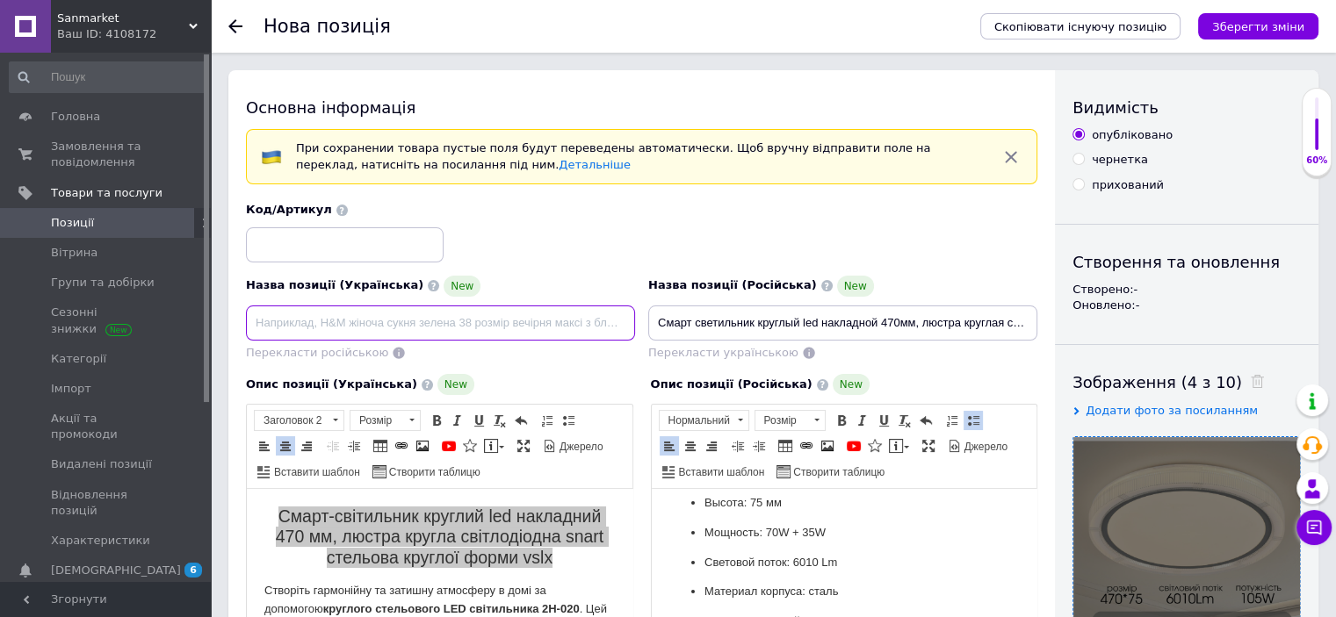
click at [291, 316] on input at bounding box center [440, 323] width 389 height 35
type input "Смарт-світильник круглий led накладний 470 мм, люстра кругла світлодіодна snart…"
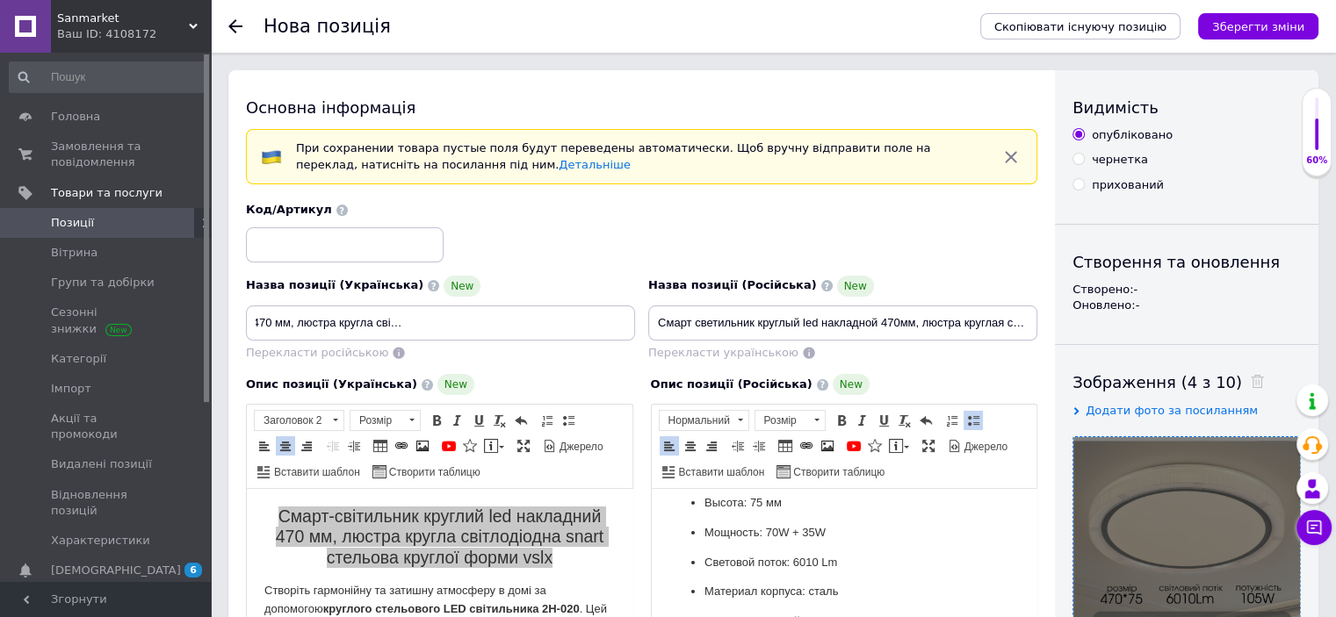
scroll to position [0, 0]
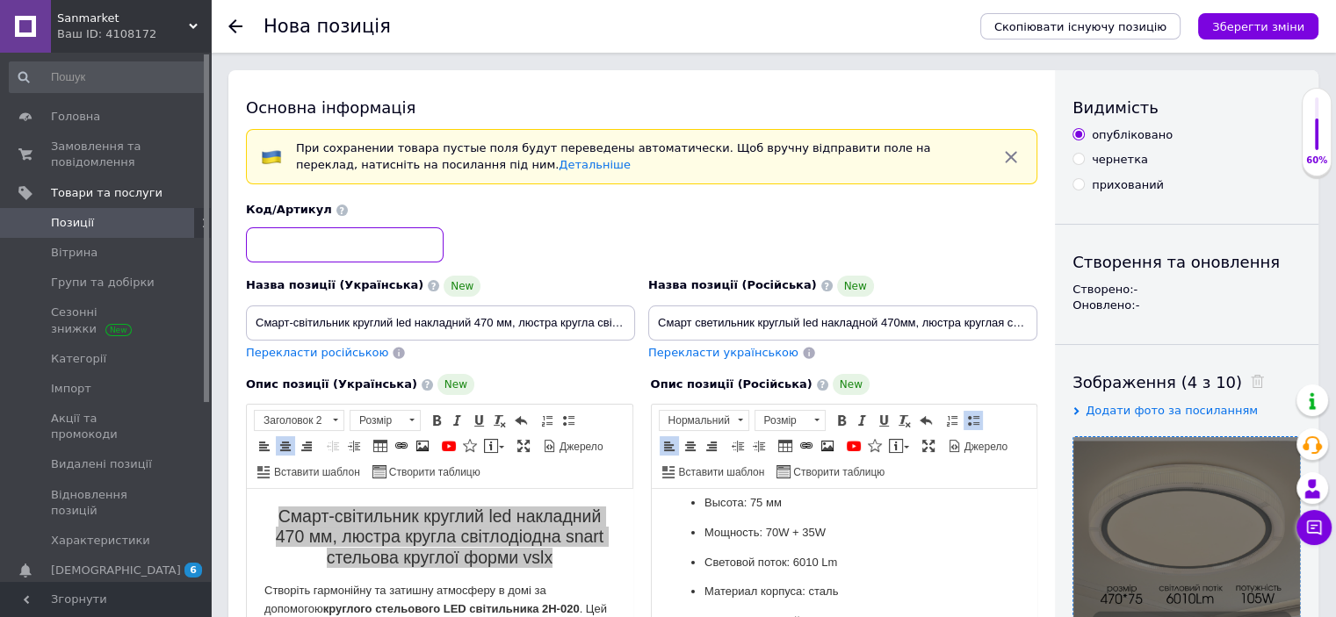
click at [366, 256] on input at bounding box center [345, 244] width 198 height 35
paste input "51003"
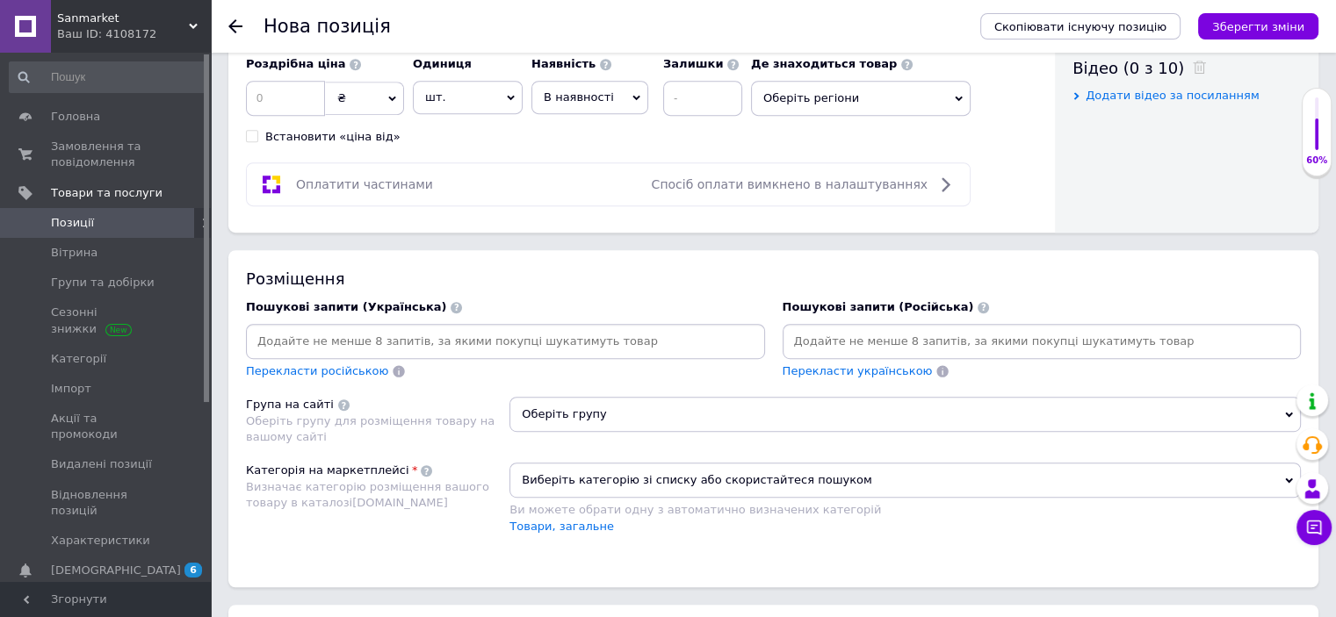
scroll to position [738, 0]
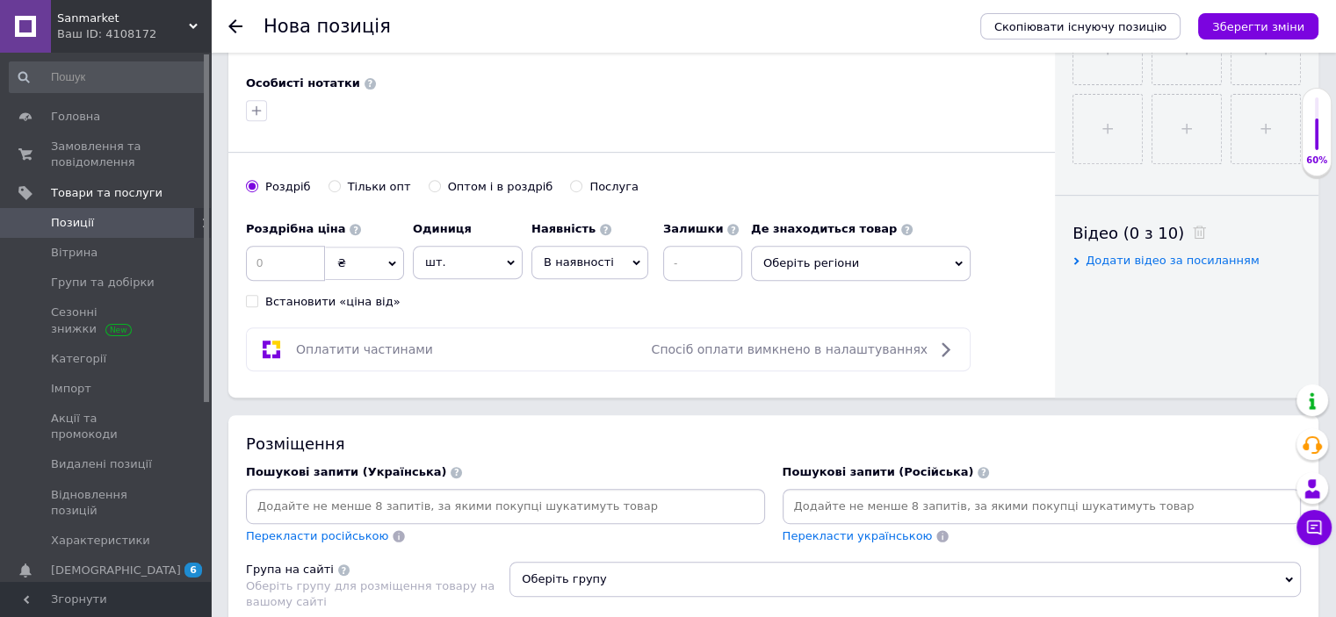
type input "51003vslx"
click at [453, 181] on div "Оптом і в роздріб" at bounding box center [500, 187] width 105 height 16
click at [440, 181] on input "Оптом і в роздріб" at bounding box center [434, 185] width 11 height 11
radio input "true"
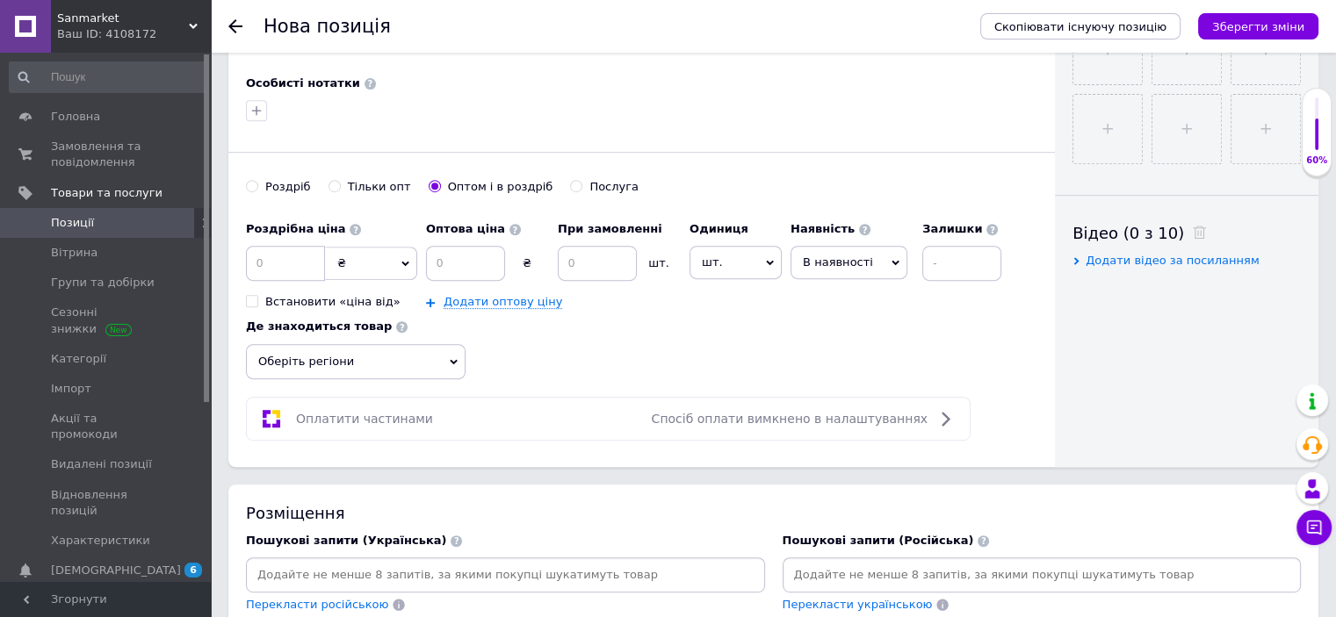
click at [823, 256] on span "В наявності" at bounding box center [838, 262] width 70 height 13
click at [843, 377] on li "Готово до відправки" at bounding box center [848, 372] width 115 height 40
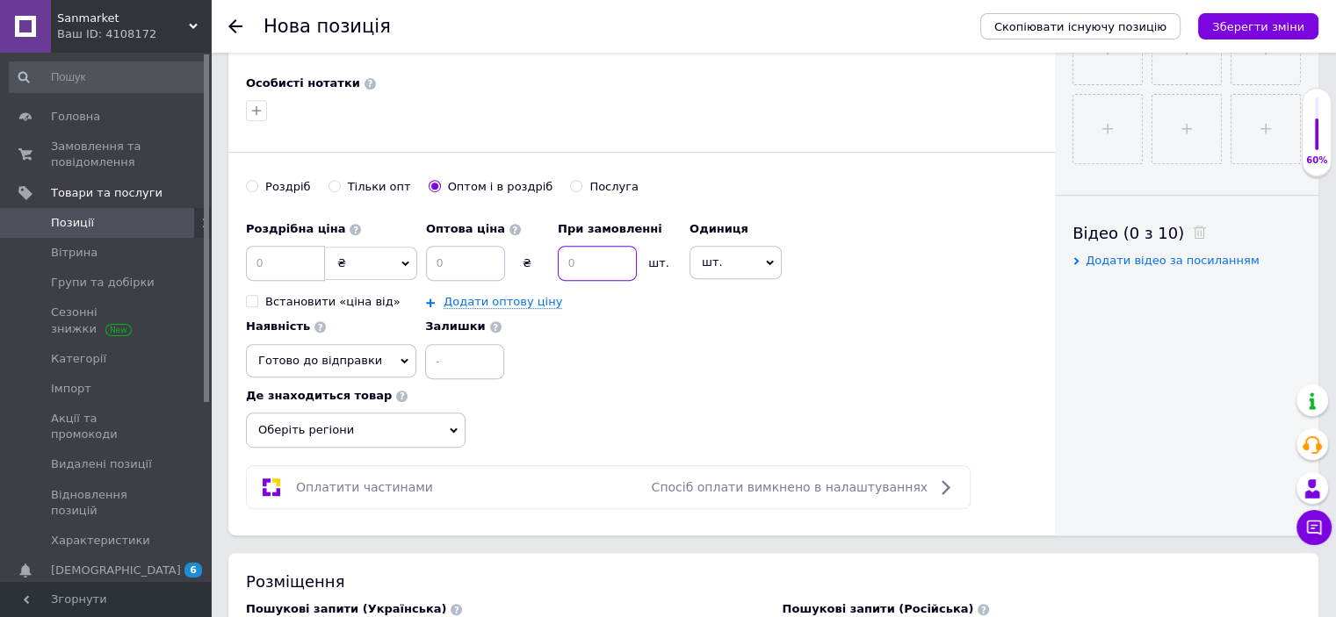
click at [611, 268] on input at bounding box center [597, 263] width 79 height 35
type input "2"
click at [299, 415] on span "Оберіть регіони" at bounding box center [356, 430] width 220 height 35
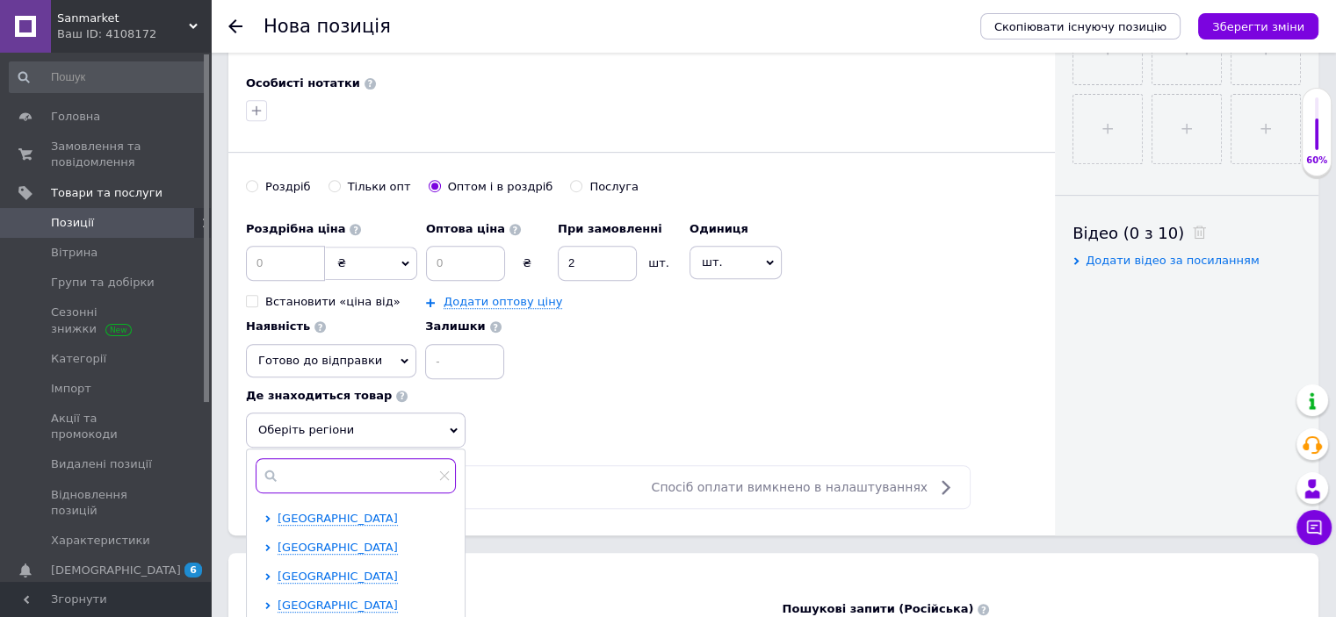
click at [323, 462] on input "text" at bounding box center [356, 475] width 200 height 35
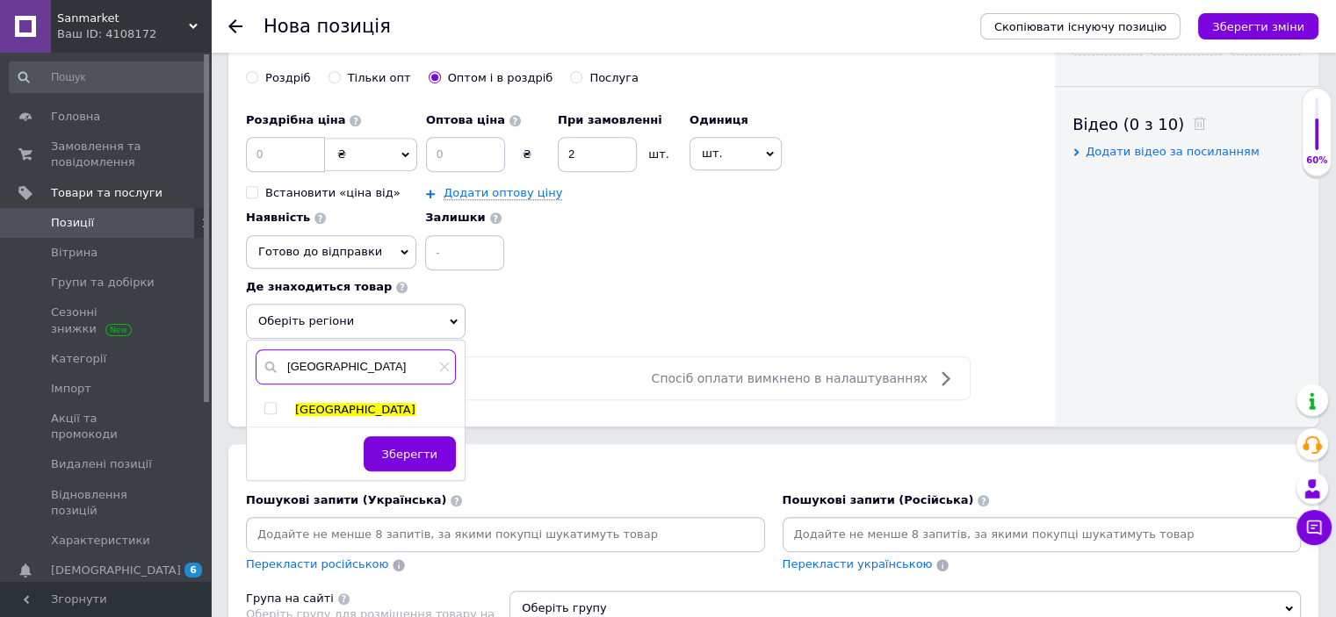
scroll to position [948, 0]
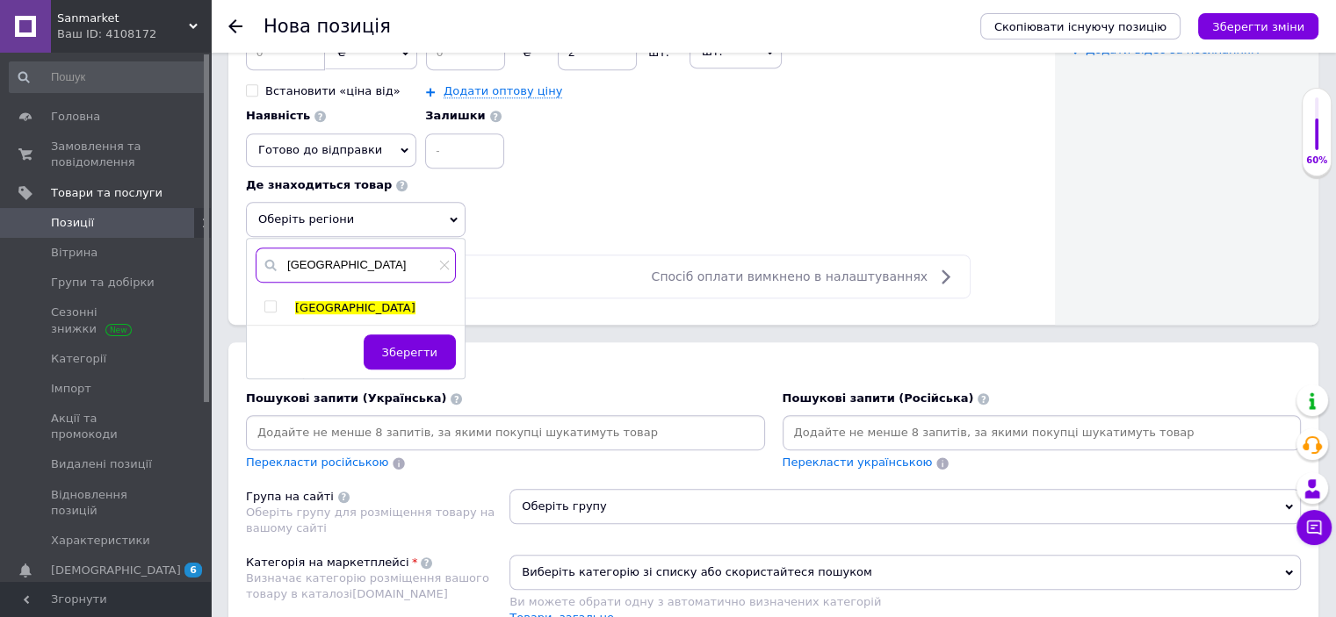
type input "[GEOGRAPHIC_DATA]"
click at [274, 301] on input "checkbox" at bounding box center [269, 306] width 11 height 11
checkbox input "true"
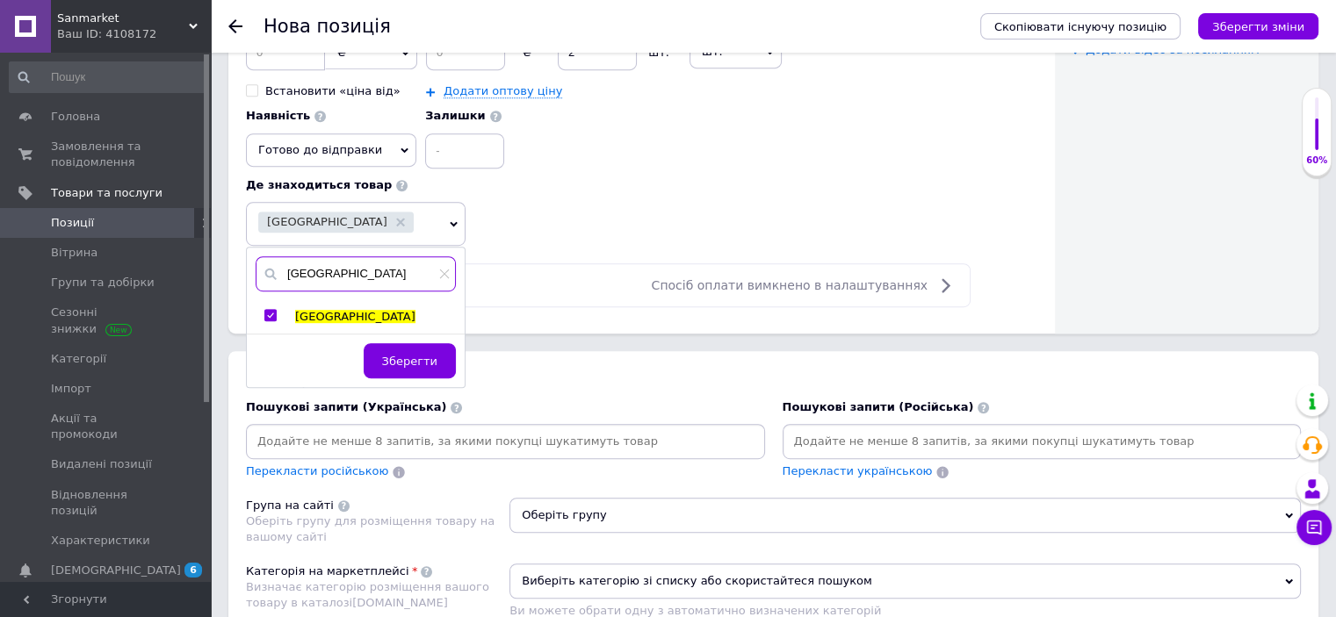
click at [337, 270] on input "[GEOGRAPHIC_DATA]" at bounding box center [356, 273] width 200 height 35
type input "к"
type input "[GEOGRAPHIC_DATA]"
drag, startPoint x: 270, startPoint y: 306, endPoint x: 289, endPoint y: 303, distance: 18.8
click at [270, 310] on input "checkbox" at bounding box center [269, 315] width 11 height 11
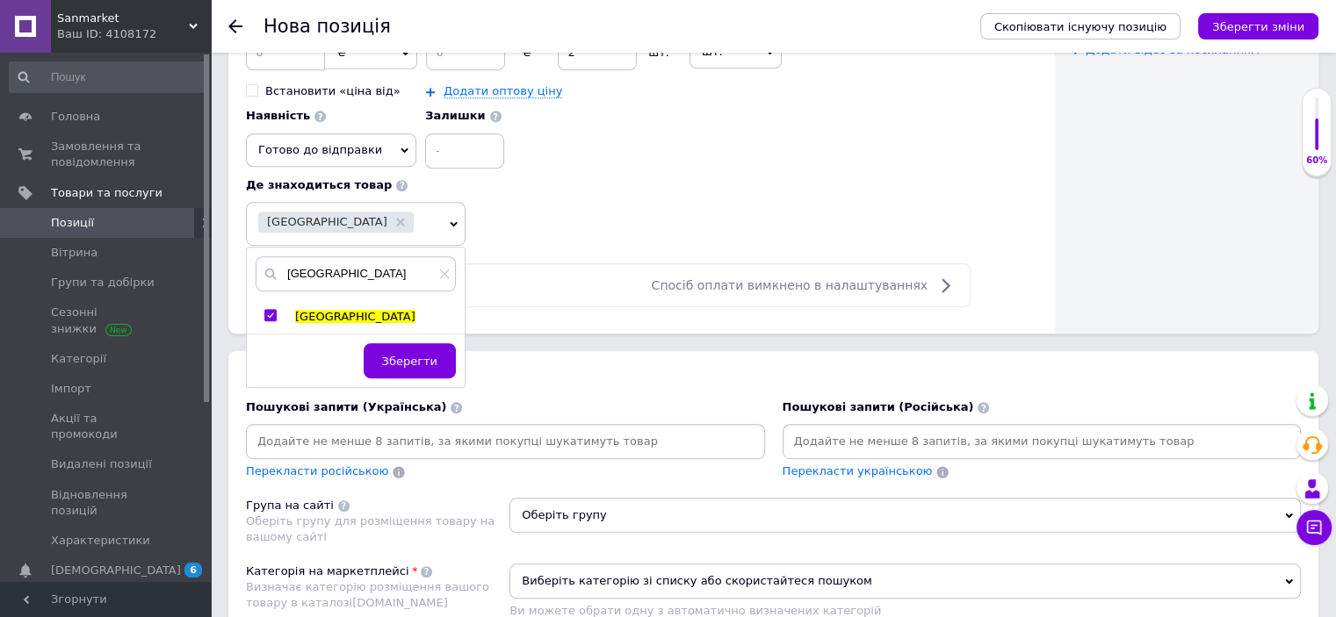
checkbox input "true"
click at [347, 272] on input "[GEOGRAPHIC_DATA]" at bounding box center [366, 273] width 220 height 35
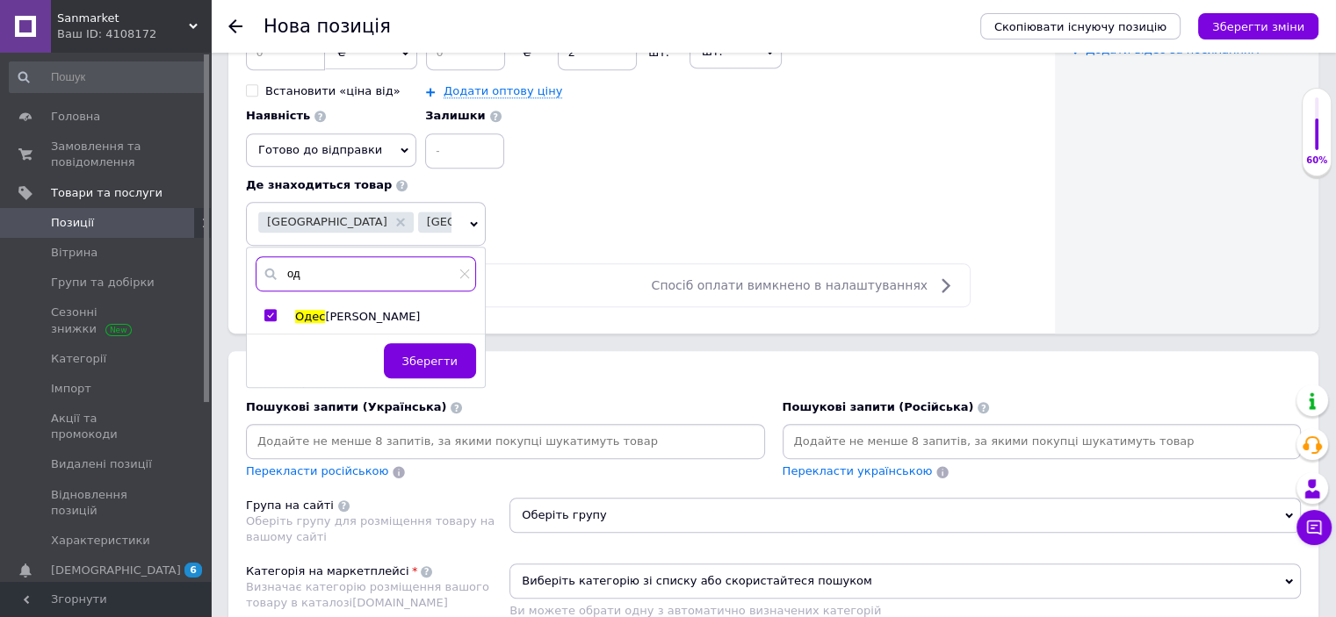
type input "о"
type input "дніпро"
click at [272, 310] on input "checkbox" at bounding box center [269, 315] width 11 height 11
checkbox input "true"
click at [422, 355] on span "Зберегти" at bounding box center [429, 361] width 55 height 13
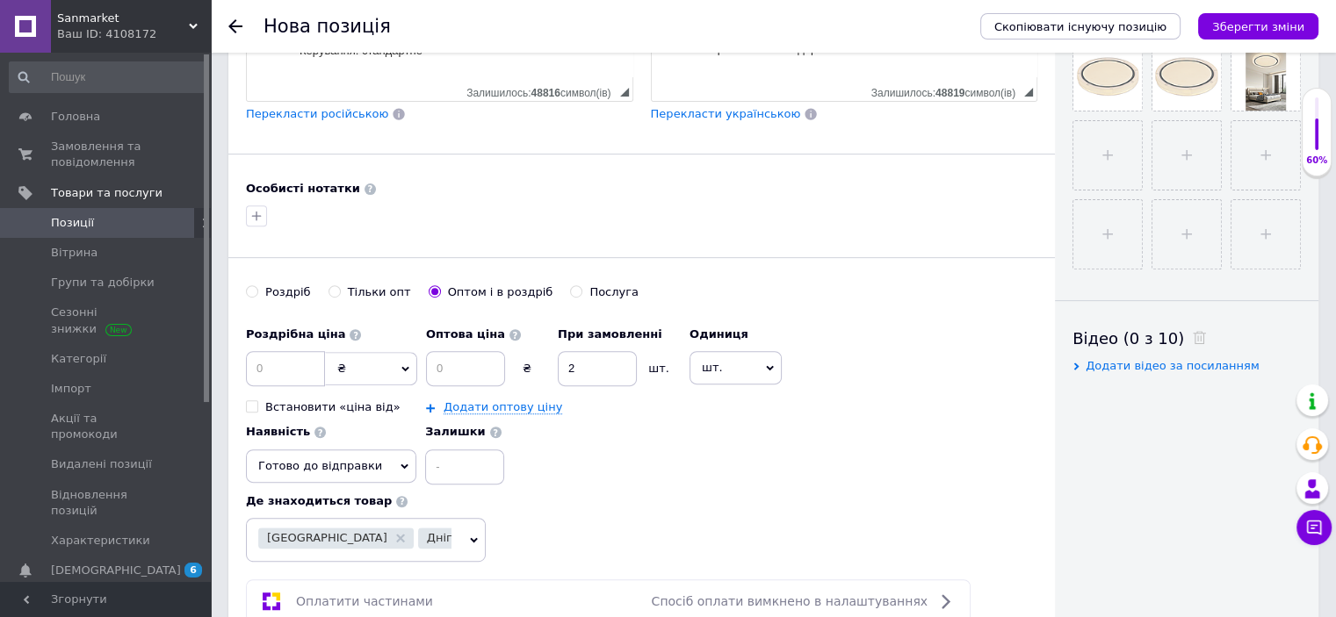
scroll to position [738, 0]
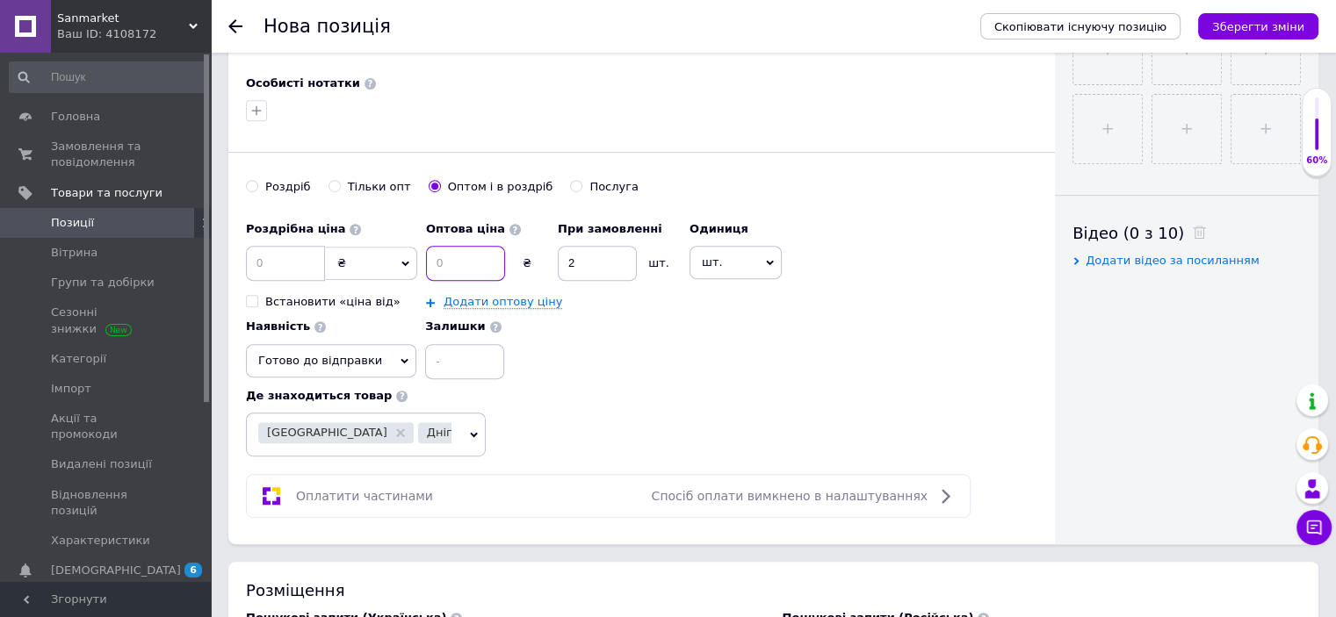
click at [499, 264] on input at bounding box center [465, 263] width 79 height 35
type input "659"
click at [308, 260] on input at bounding box center [285, 263] width 79 height 35
type input "1300"
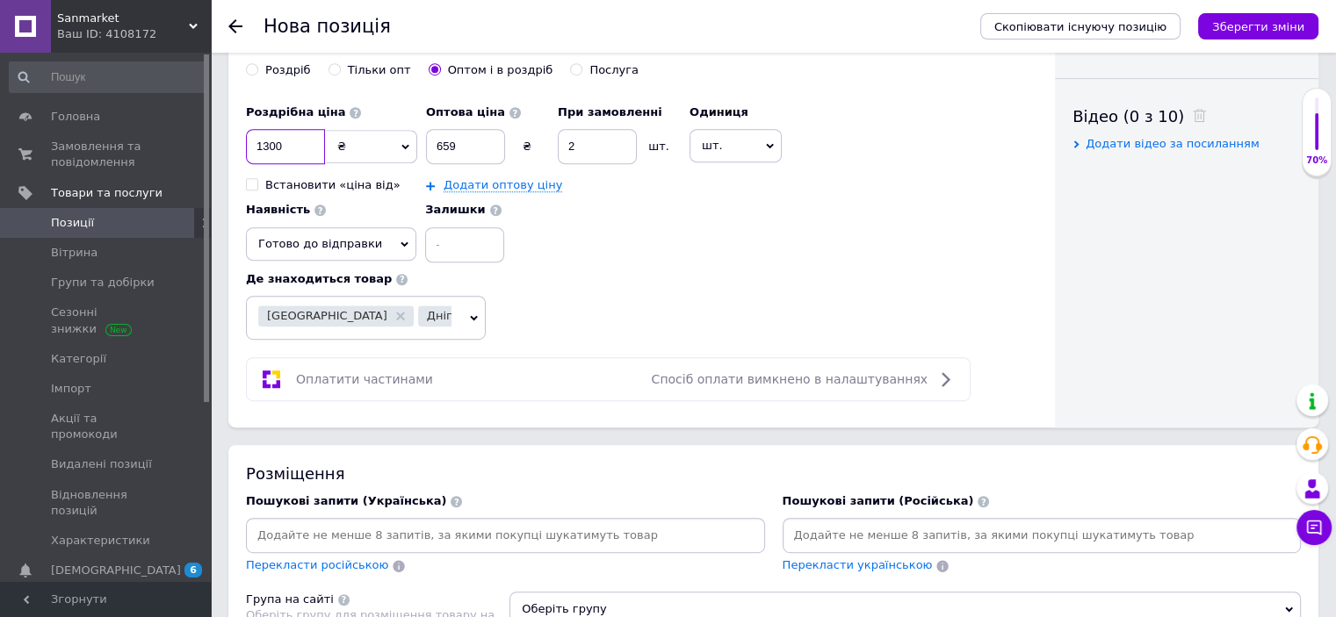
scroll to position [1054, 0]
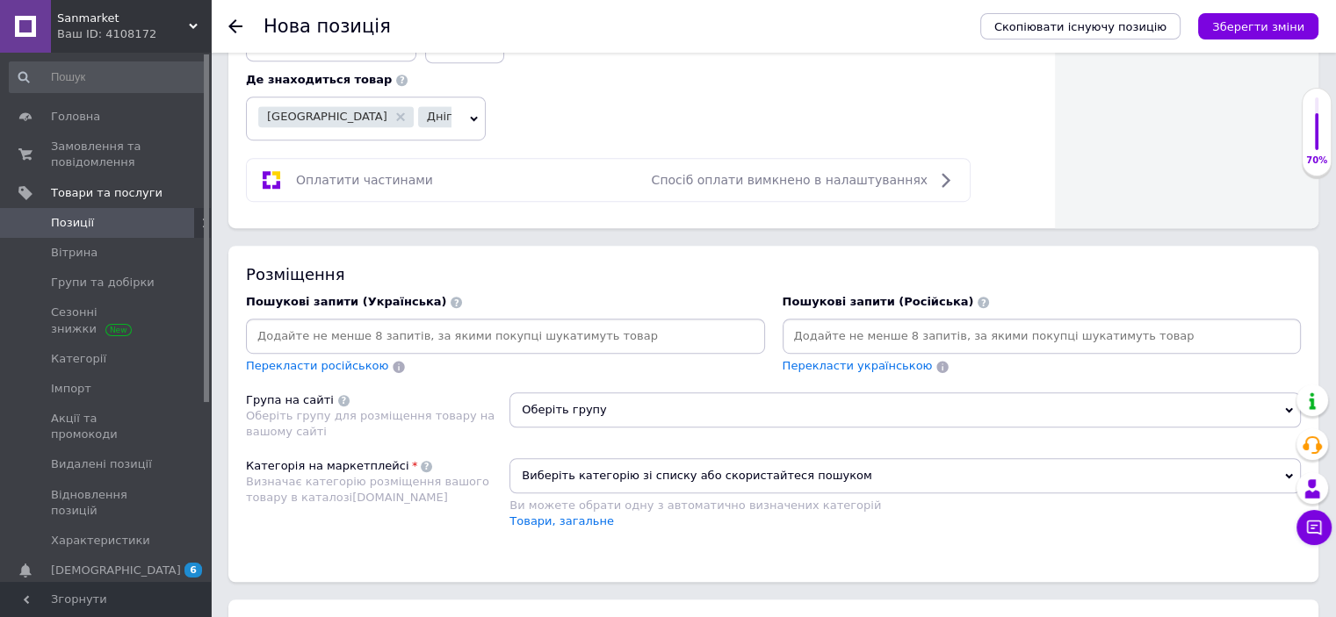
click at [882, 341] on input at bounding box center [1042, 336] width 512 height 26
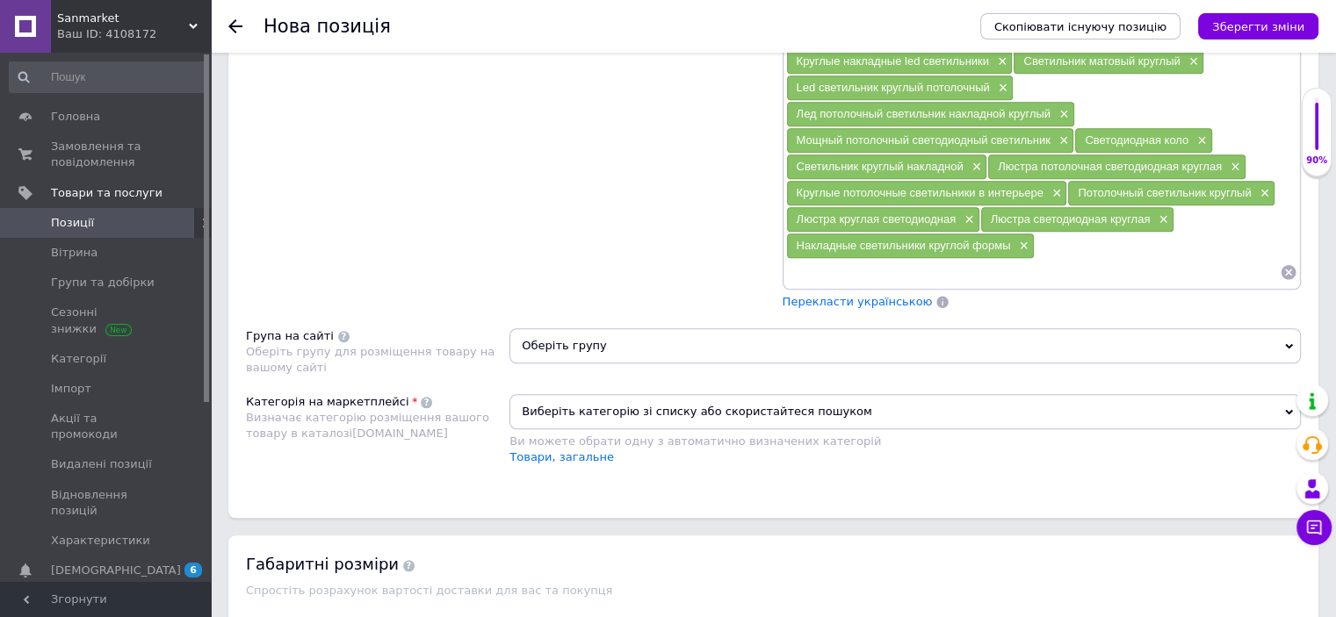
scroll to position [1475, 0]
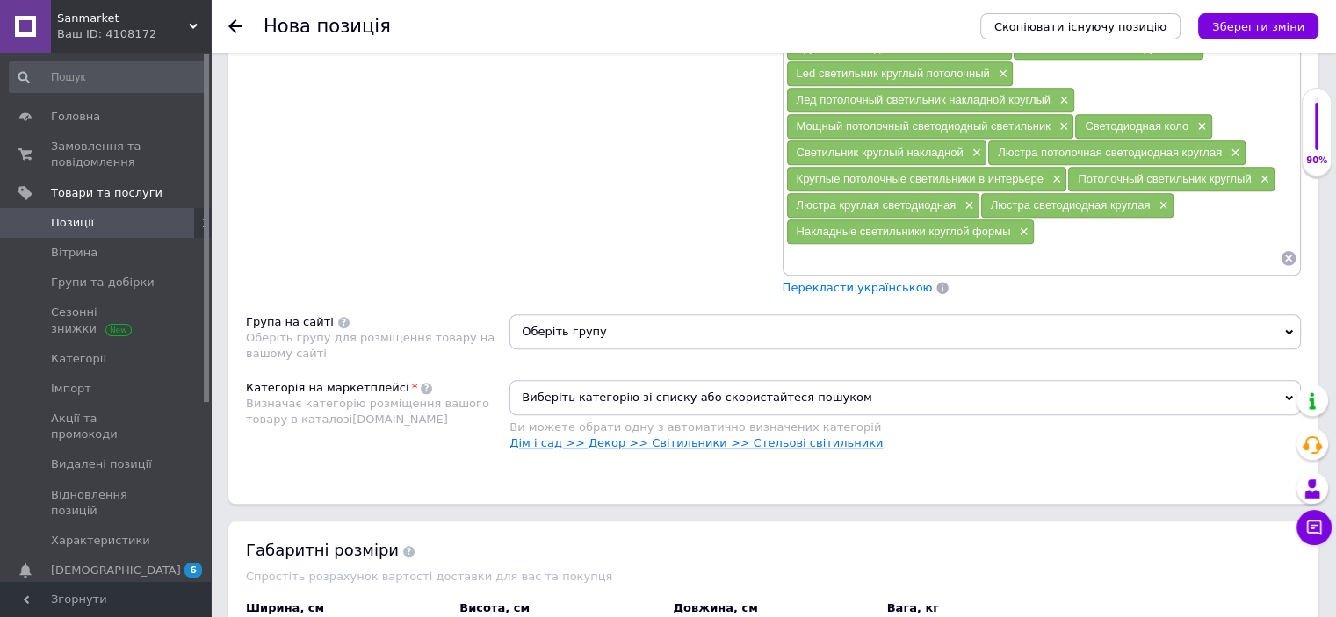
click at [790, 436] on link "Дім і сад >> Декор >> Світильники >> Стельові світильники" at bounding box center [695, 442] width 373 height 13
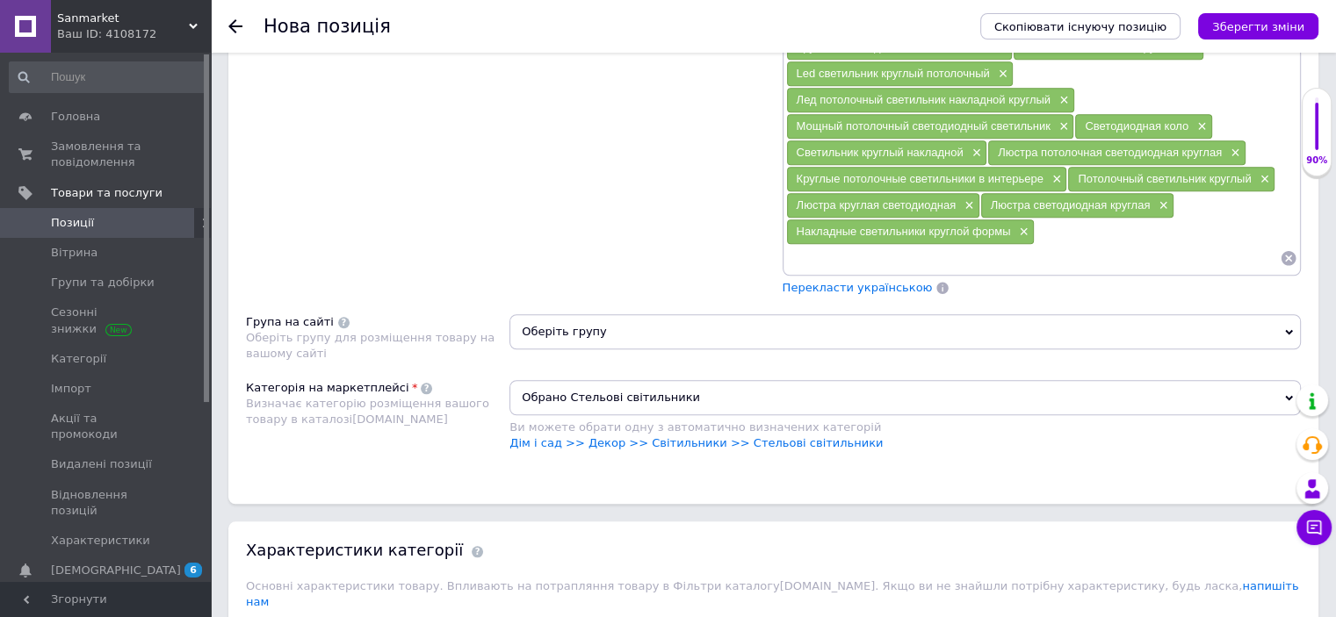
click at [636, 316] on span "Оберіть групу" at bounding box center [904, 331] width 791 height 35
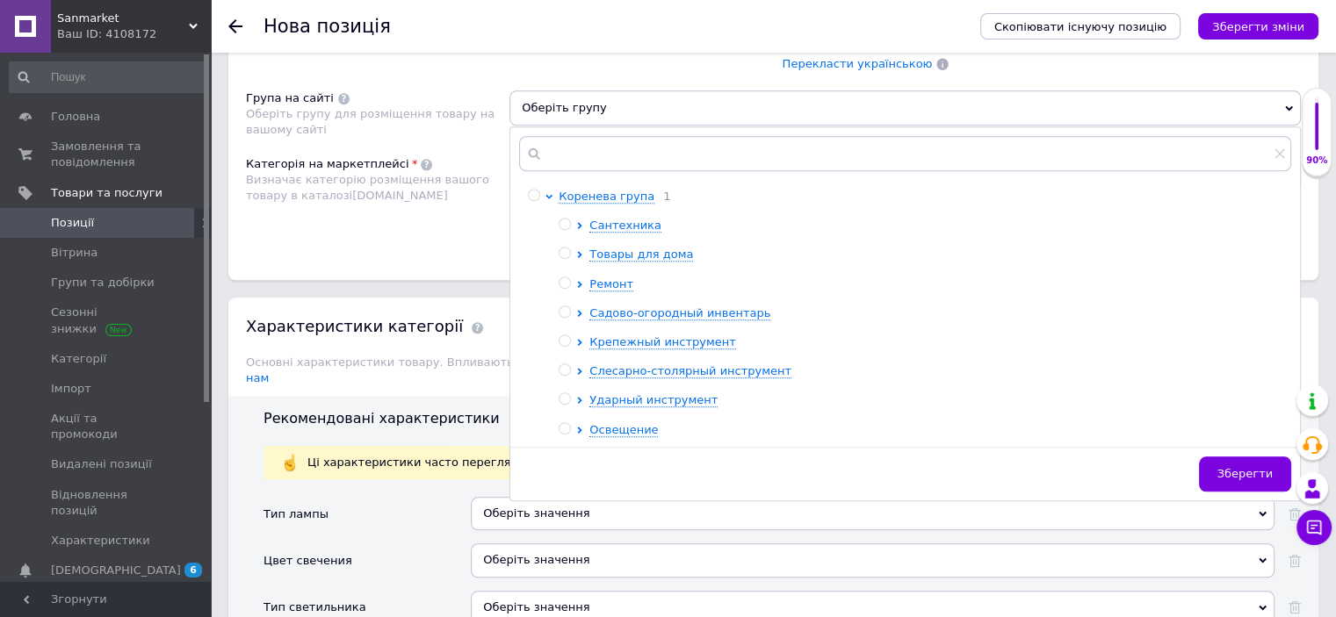
scroll to position [1792, 0]
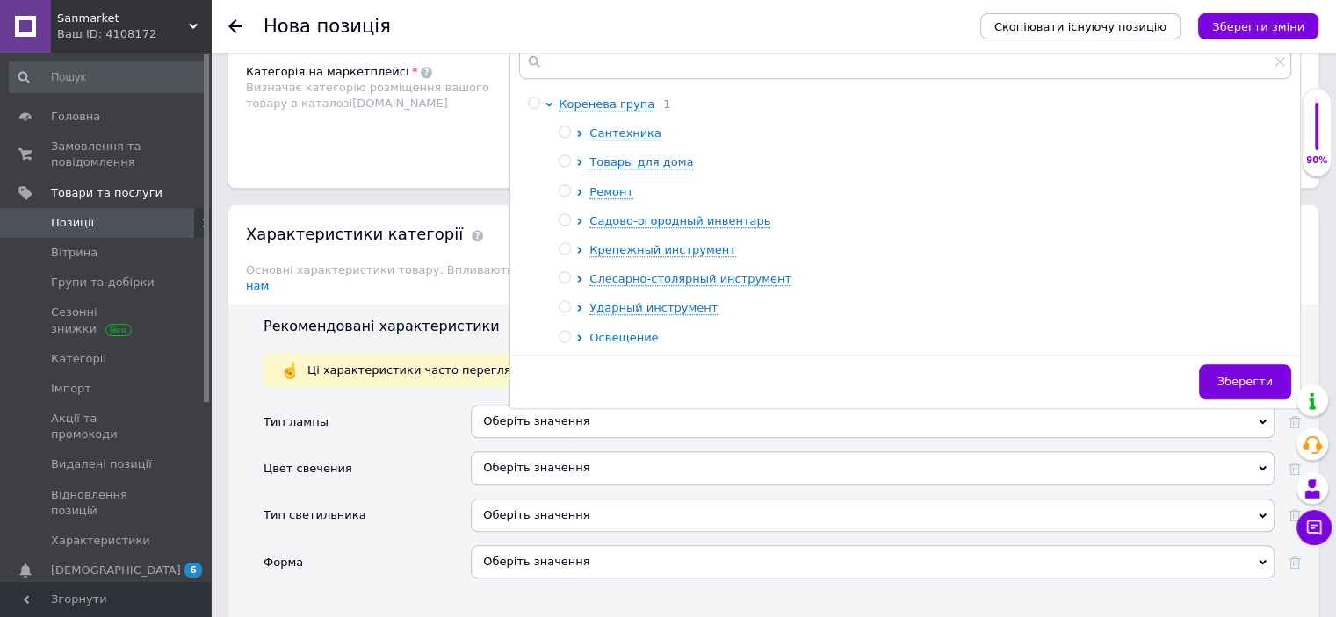
click at [615, 335] on span "Освещение" at bounding box center [623, 337] width 69 height 13
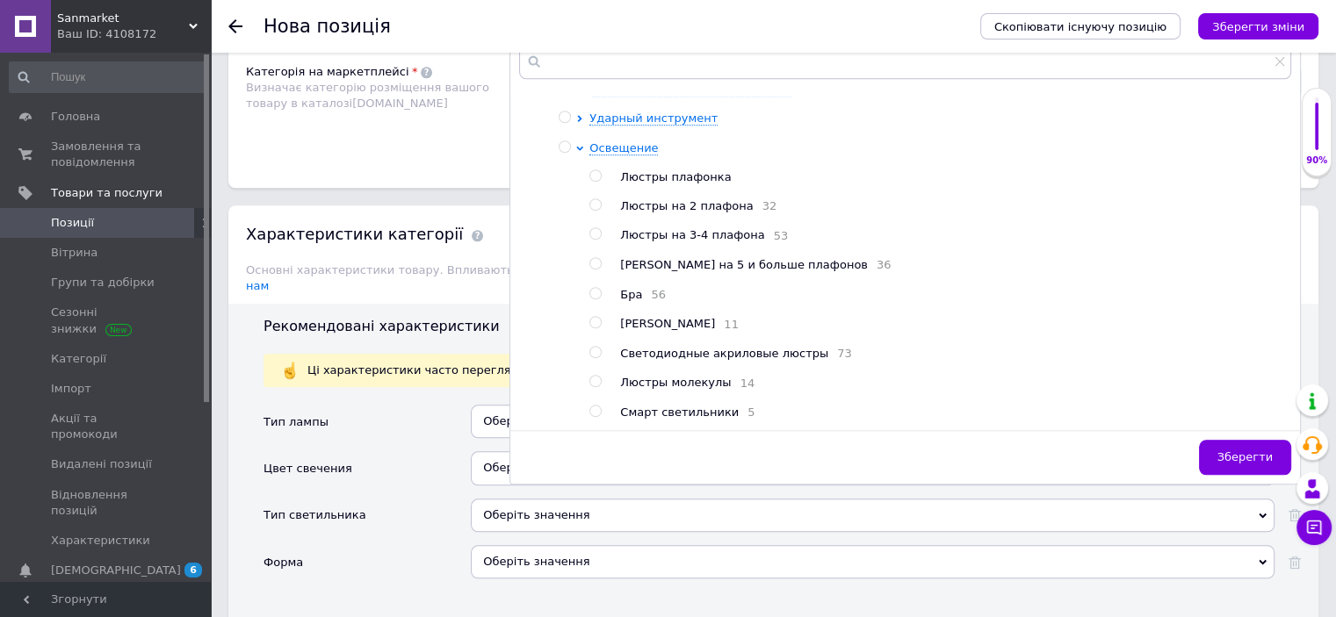
scroll to position [2002, 0]
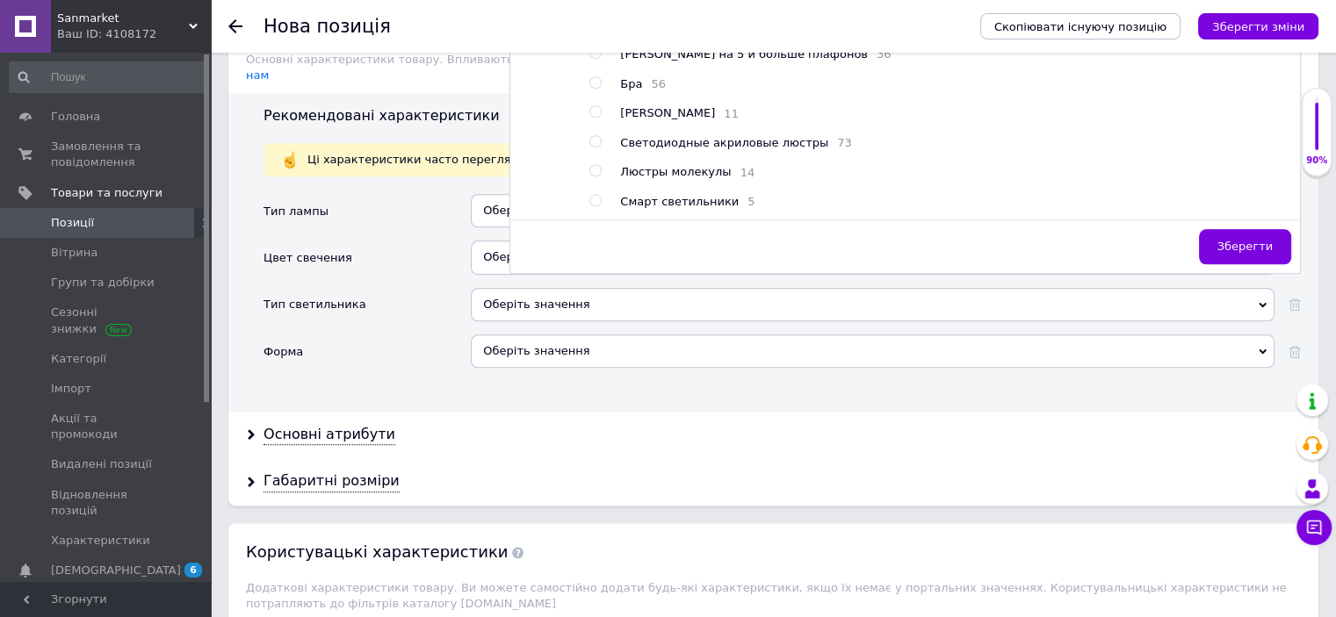
click at [703, 195] on span "Смарт светильники" at bounding box center [679, 201] width 119 height 13
radio input "true"
click at [1230, 240] on span "Зберегти" at bounding box center [1244, 246] width 55 height 13
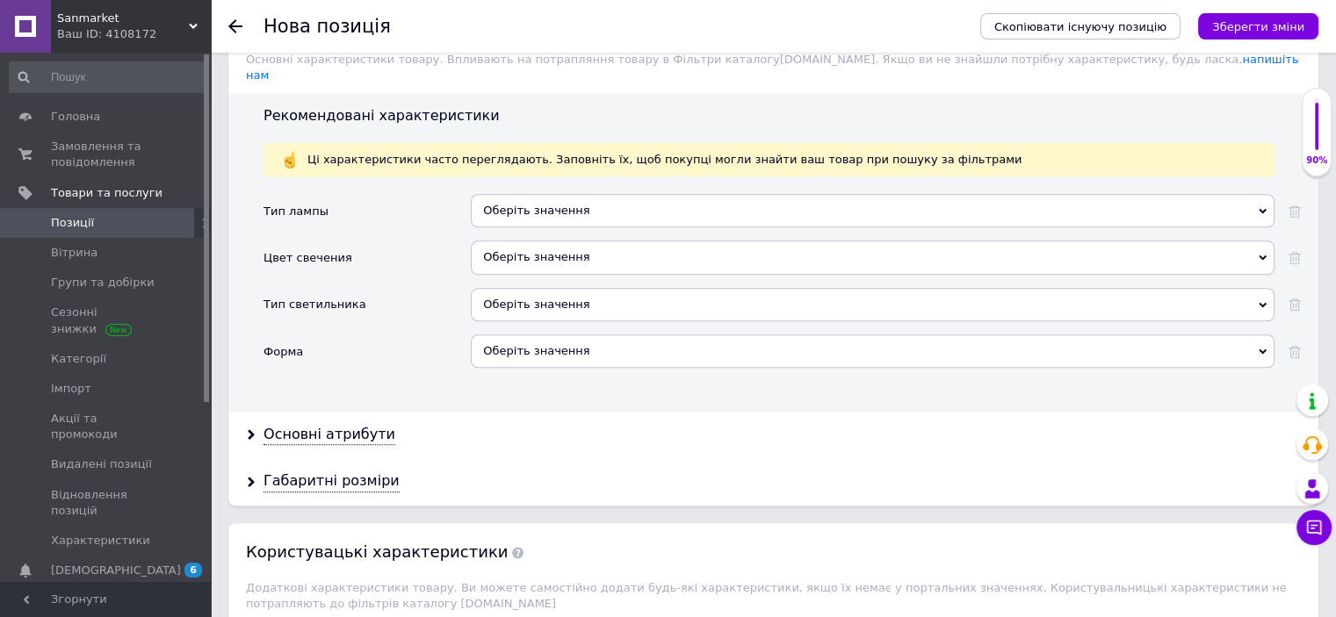
click at [548, 194] on div "Оберіть значення" at bounding box center [873, 210] width 804 height 33
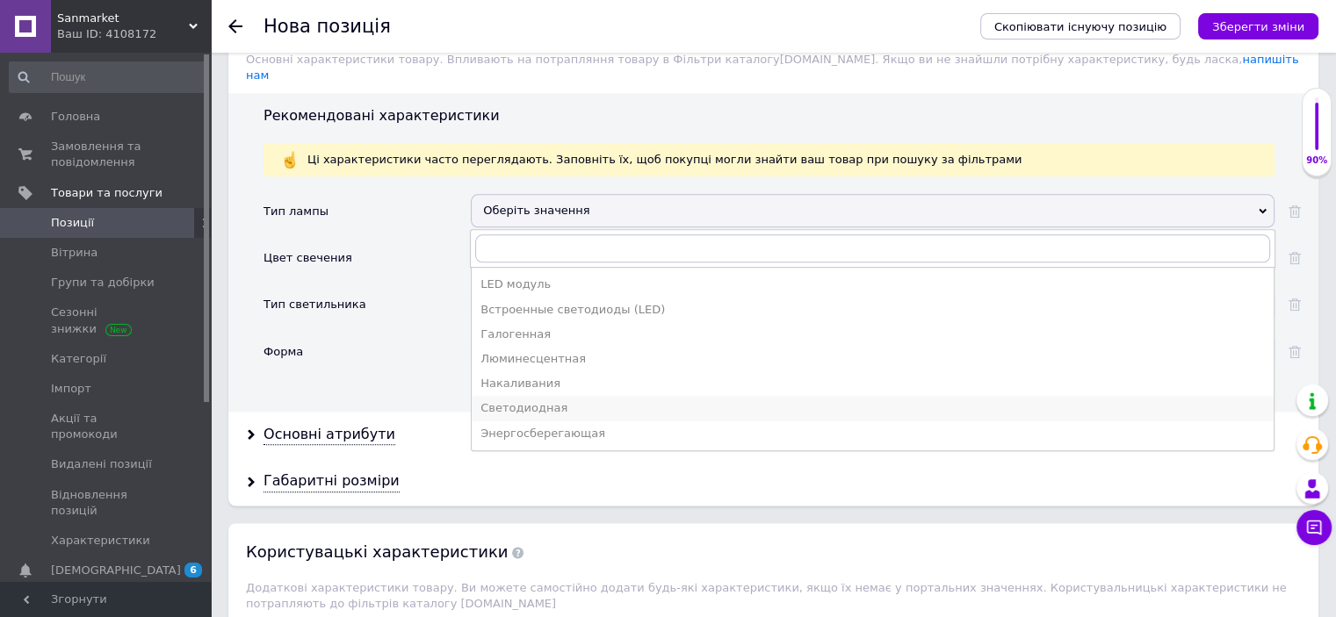
click at [551, 400] on div "Светодиодная" at bounding box center [872, 408] width 784 height 16
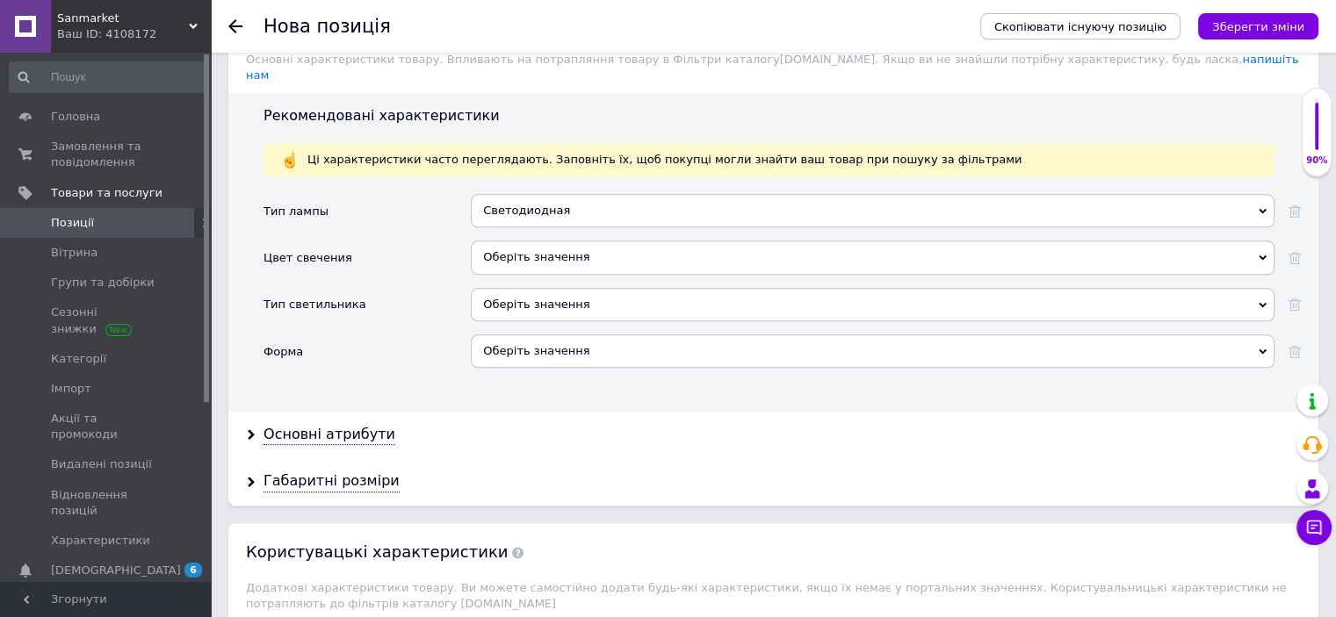
click at [522, 298] on div "Оберіть значення" at bounding box center [873, 311] width 804 height 47
click at [532, 288] on div "Оберіть значення" at bounding box center [873, 304] width 804 height 33
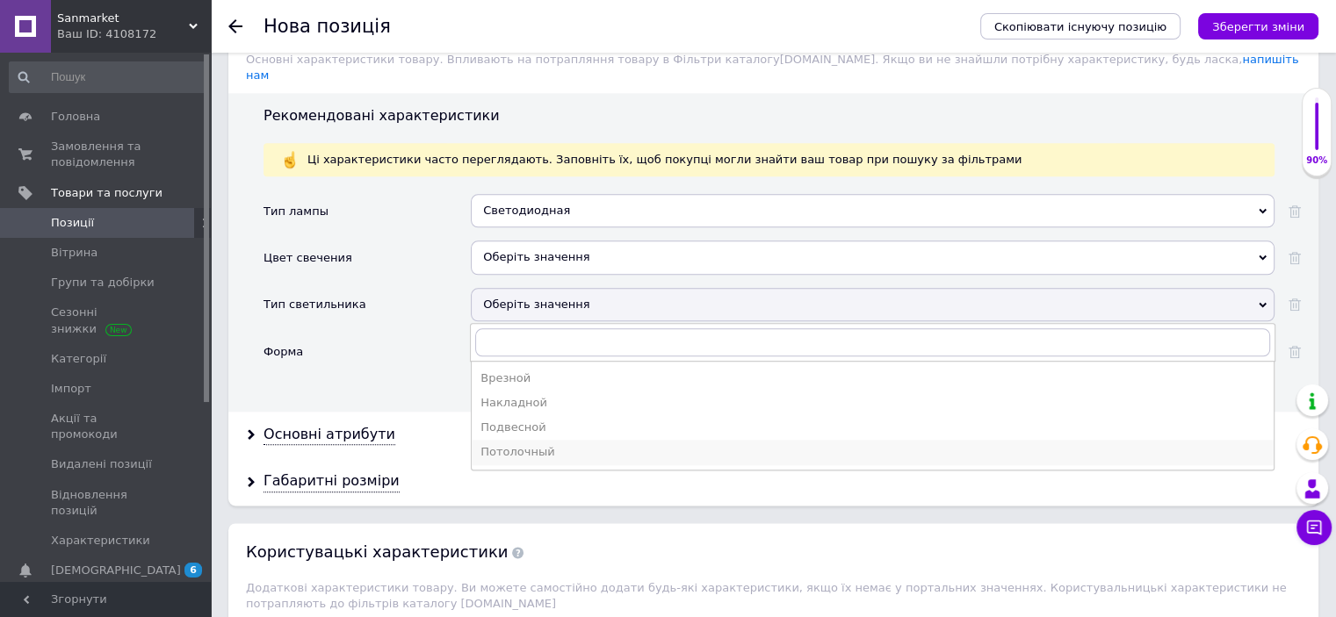
click at [528, 444] on div "Потолочный" at bounding box center [872, 452] width 784 height 16
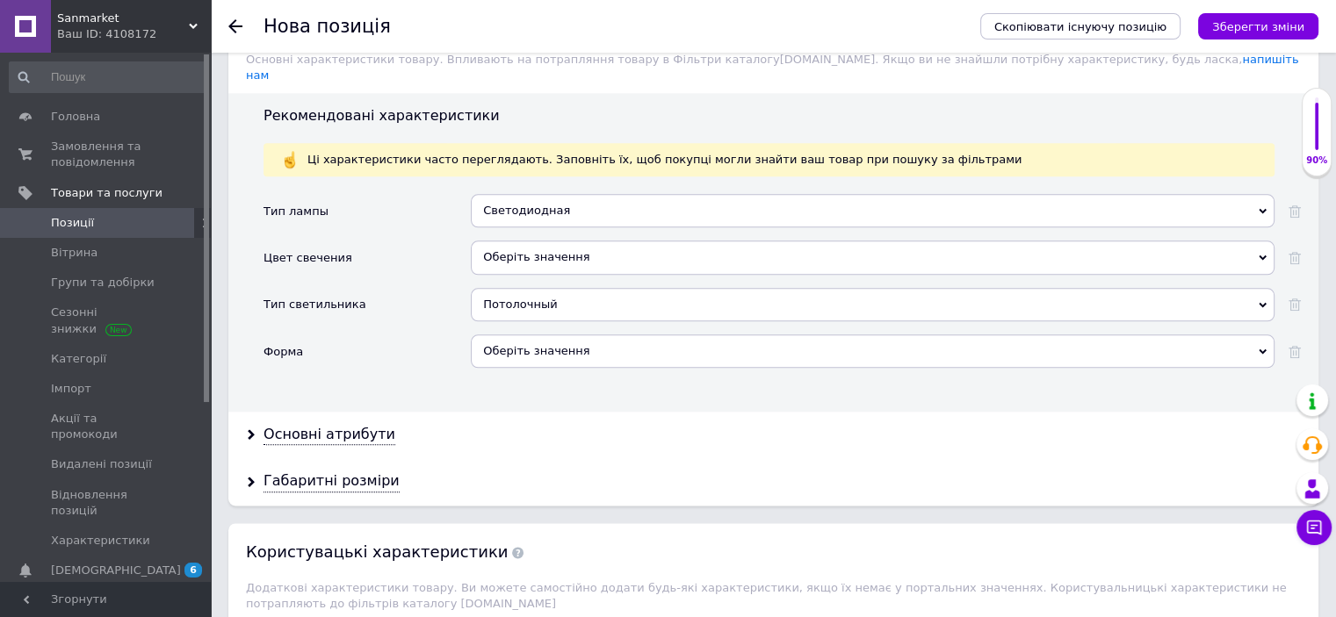
click at [548, 335] on div "Оберіть значення" at bounding box center [873, 351] width 804 height 33
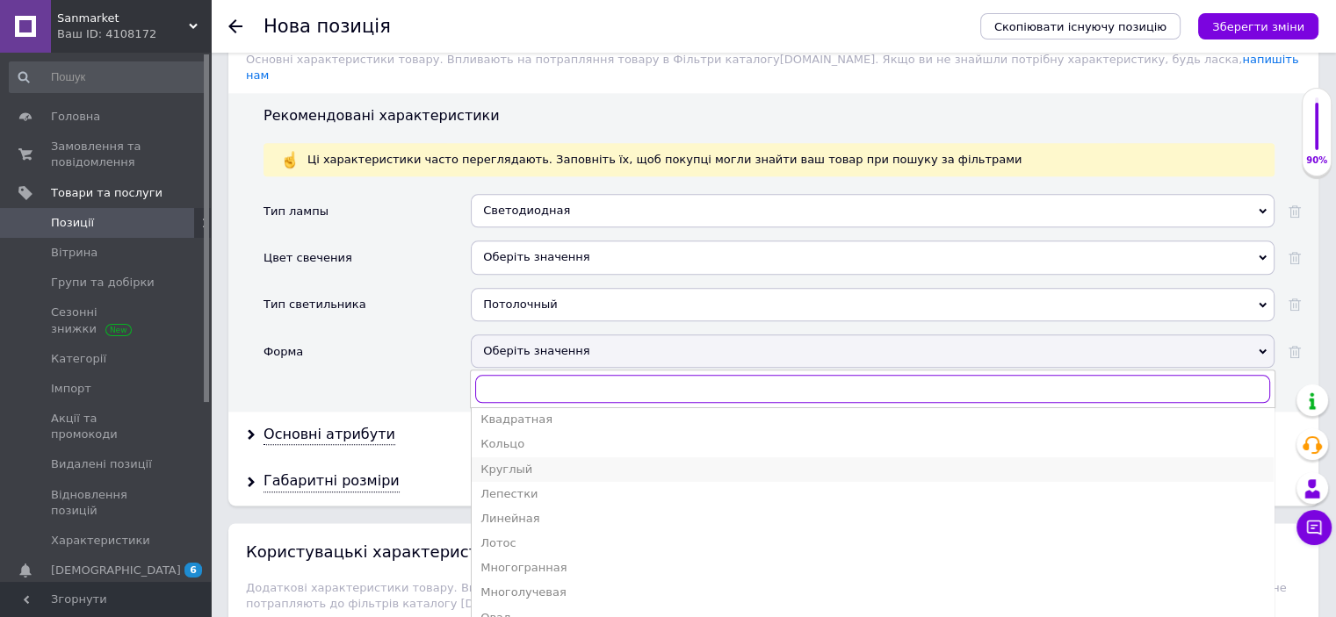
scroll to position [0, 0]
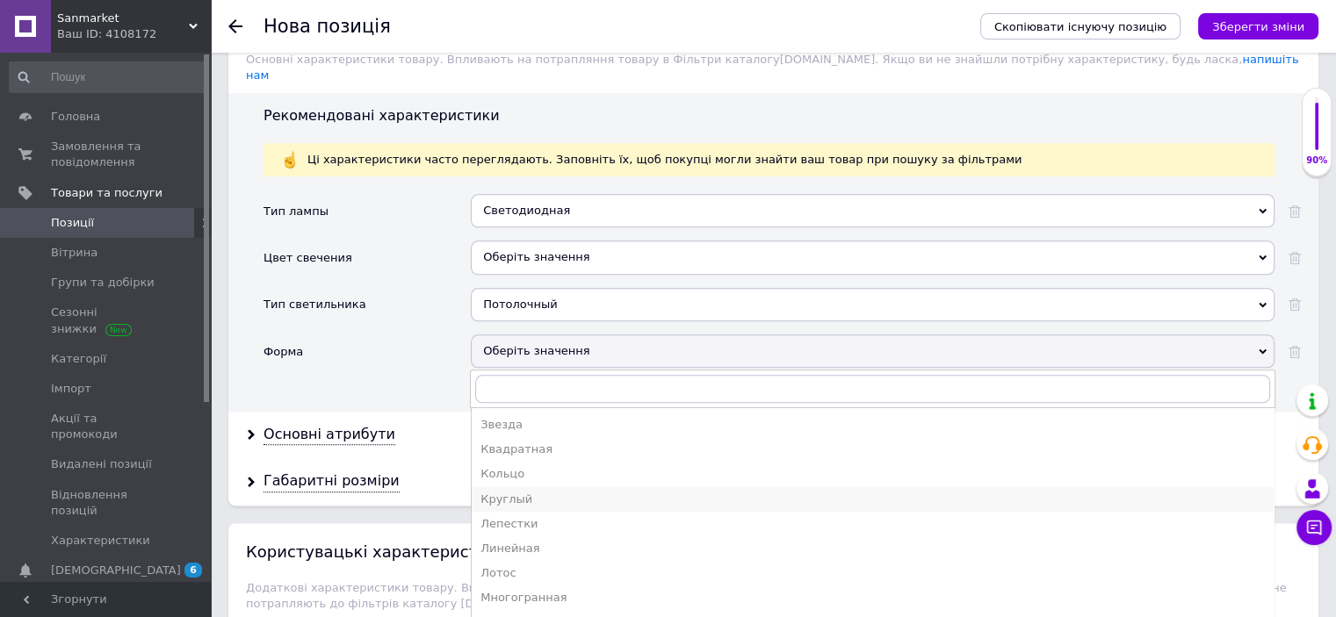
click at [523, 492] on div "Круглый" at bounding box center [872, 500] width 784 height 16
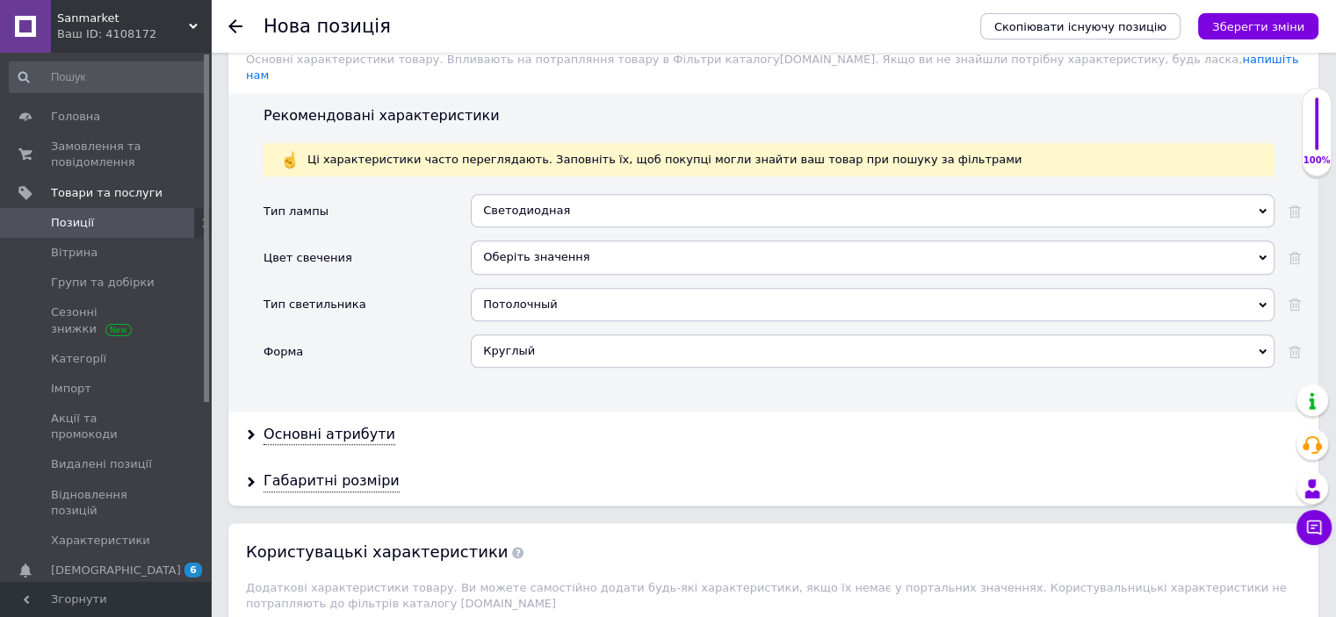
drag, startPoint x: 344, startPoint y: 418, endPoint x: 446, endPoint y: 393, distance: 105.0
click at [344, 419] on div "Основні атрибути" at bounding box center [773, 435] width 1090 height 47
click at [357, 425] on div "Основні атрибути" at bounding box center [329, 435] width 132 height 20
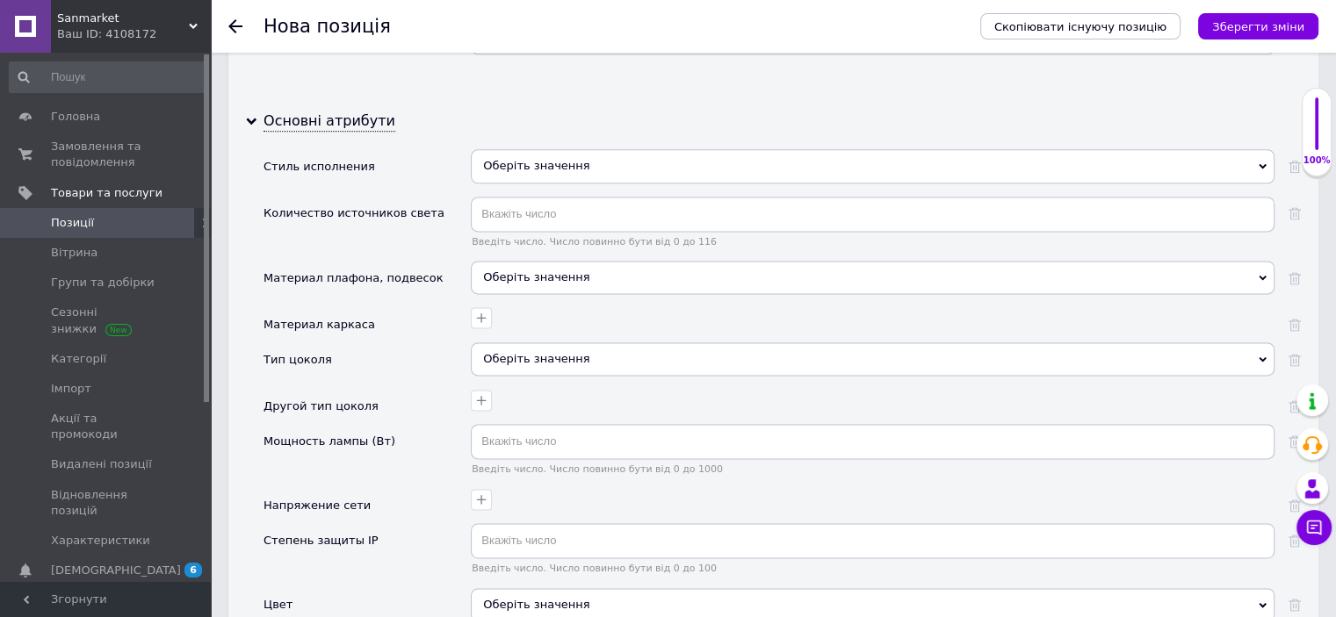
scroll to position [2318, 0]
click at [555, 147] on div "Оберіть значення" at bounding box center [873, 163] width 804 height 33
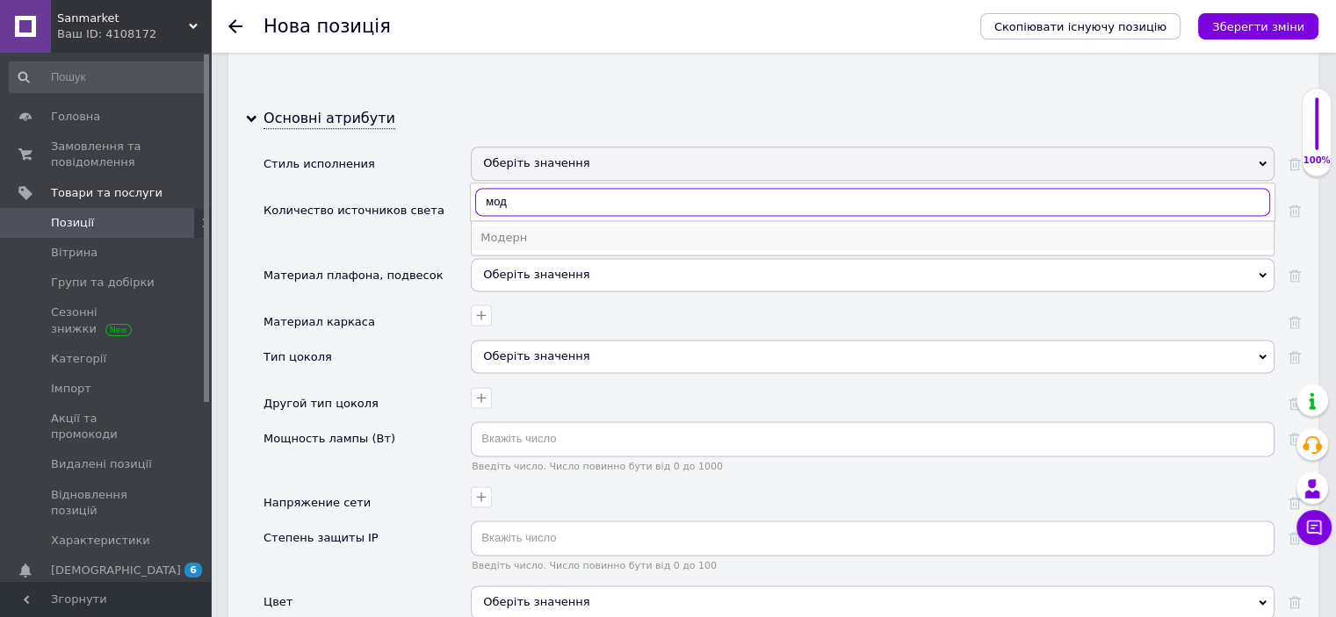
type input "мод"
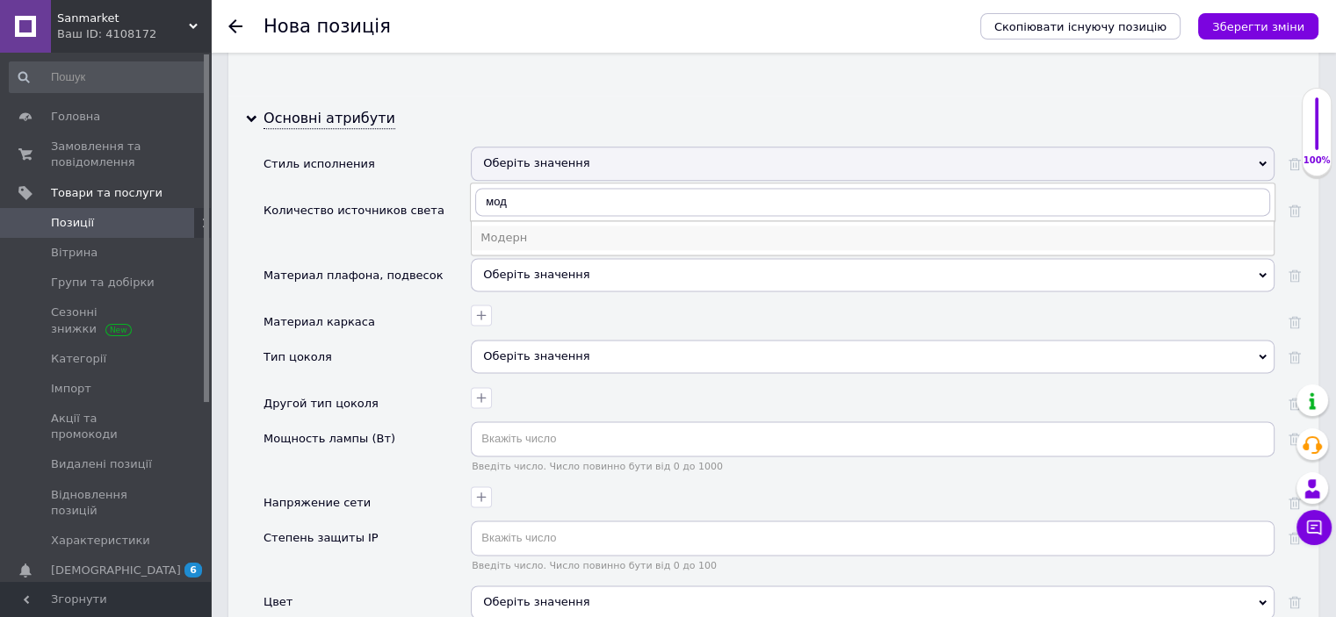
click at [530, 230] on div "Модерн" at bounding box center [872, 238] width 784 height 16
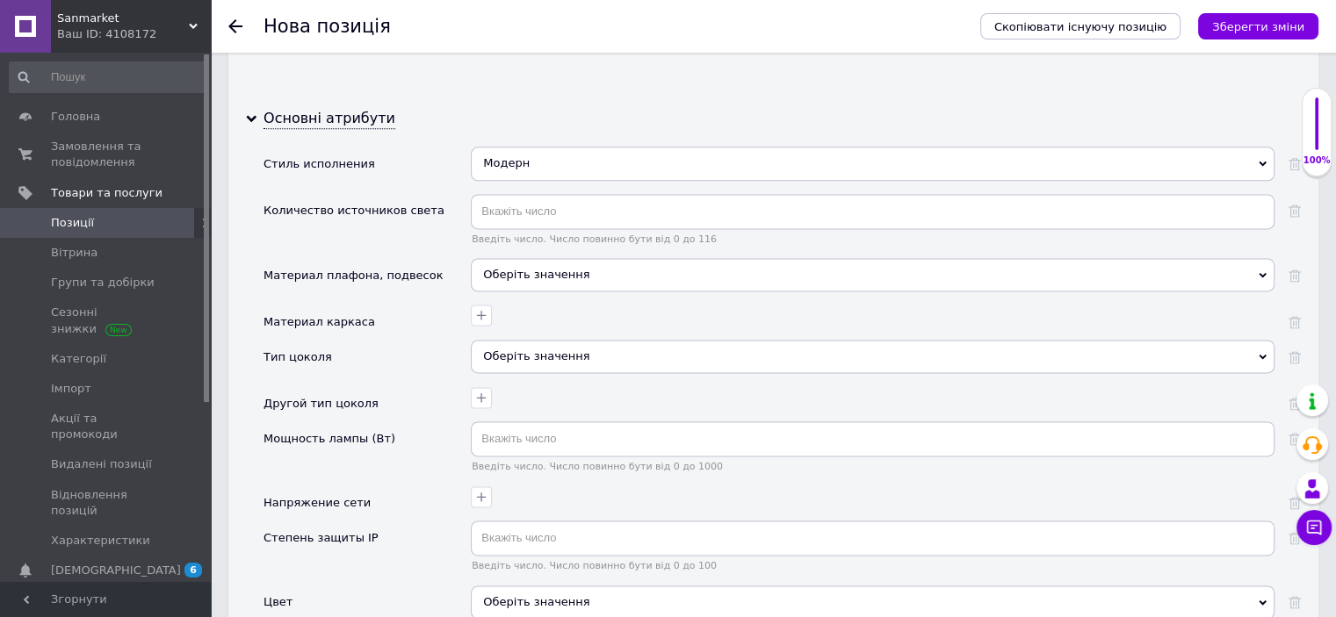
click at [520, 258] on div "Оберіть значення" at bounding box center [873, 274] width 804 height 33
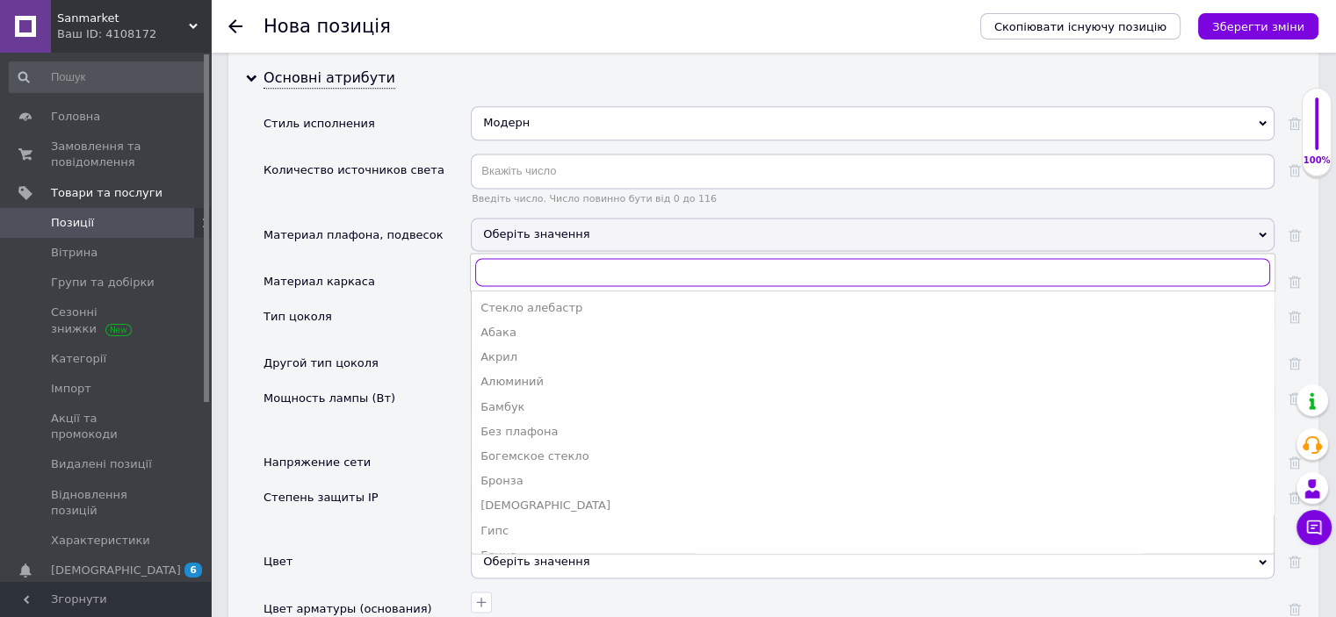
scroll to position [2424, 0]
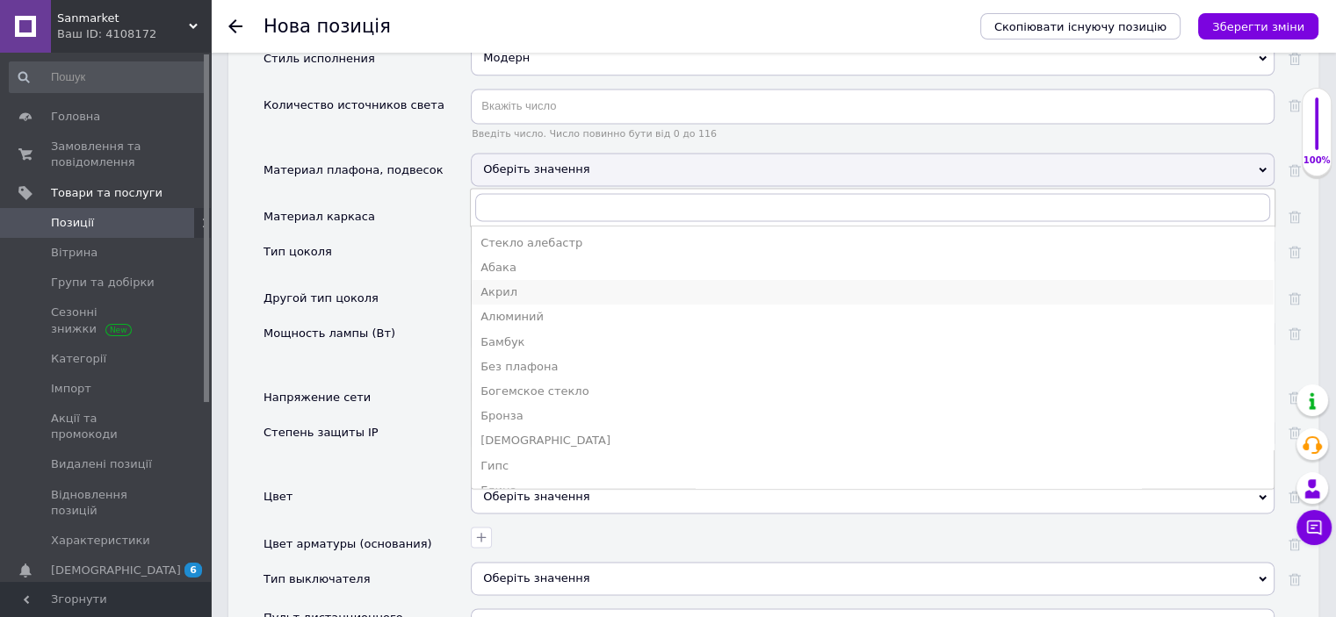
click at [516, 285] on div "Акрил" at bounding box center [872, 293] width 784 height 16
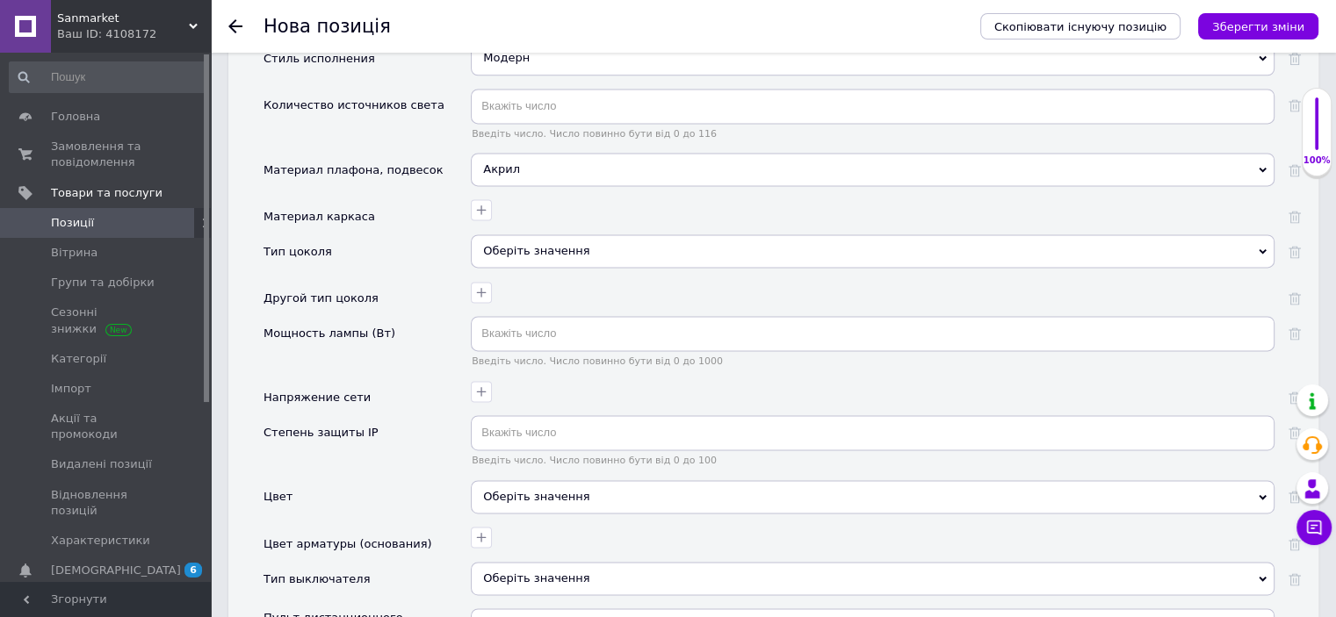
click at [509, 234] on div "Оберіть значення" at bounding box center [873, 250] width 804 height 33
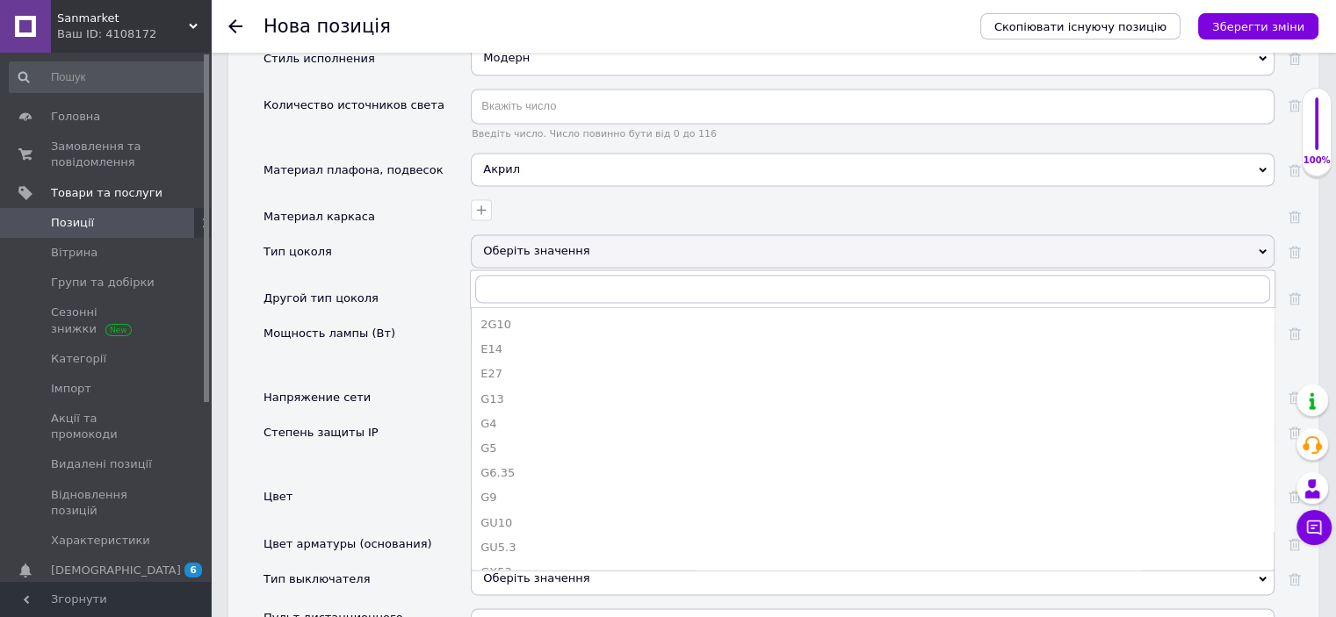
click at [544, 195] on div at bounding box center [870, 207] width 808 height 25
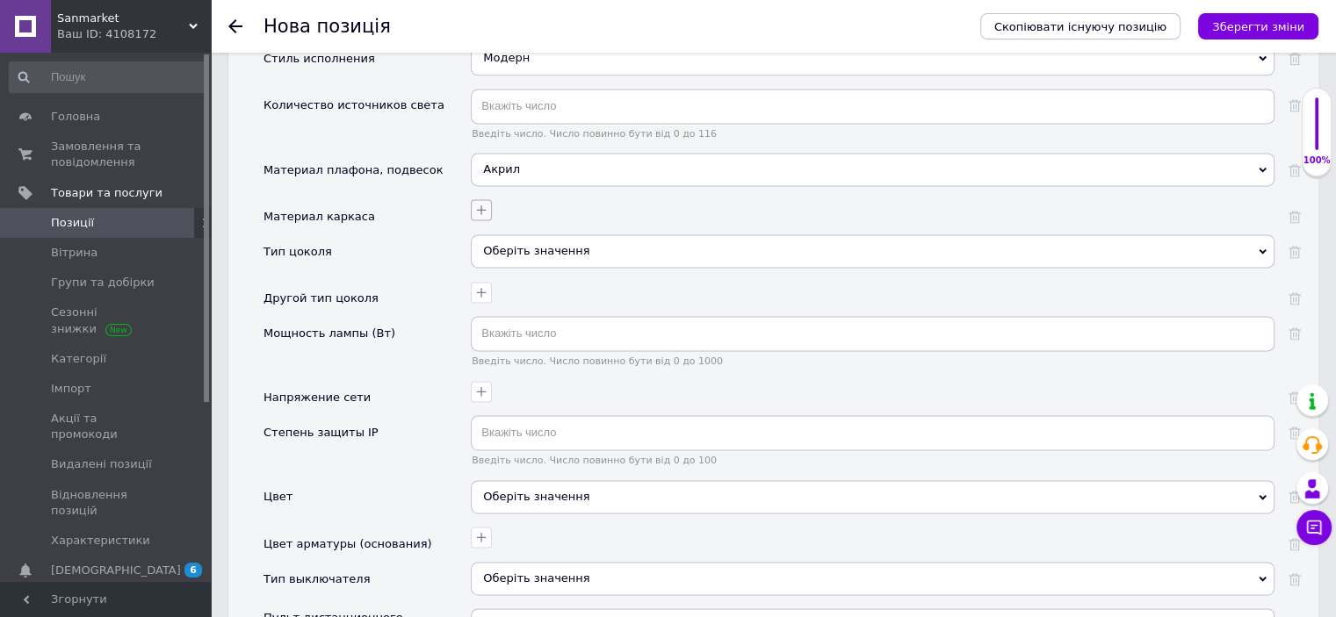
click at [474, 203] on icon "button" at bounding box center [481, 210] width 14 height 14
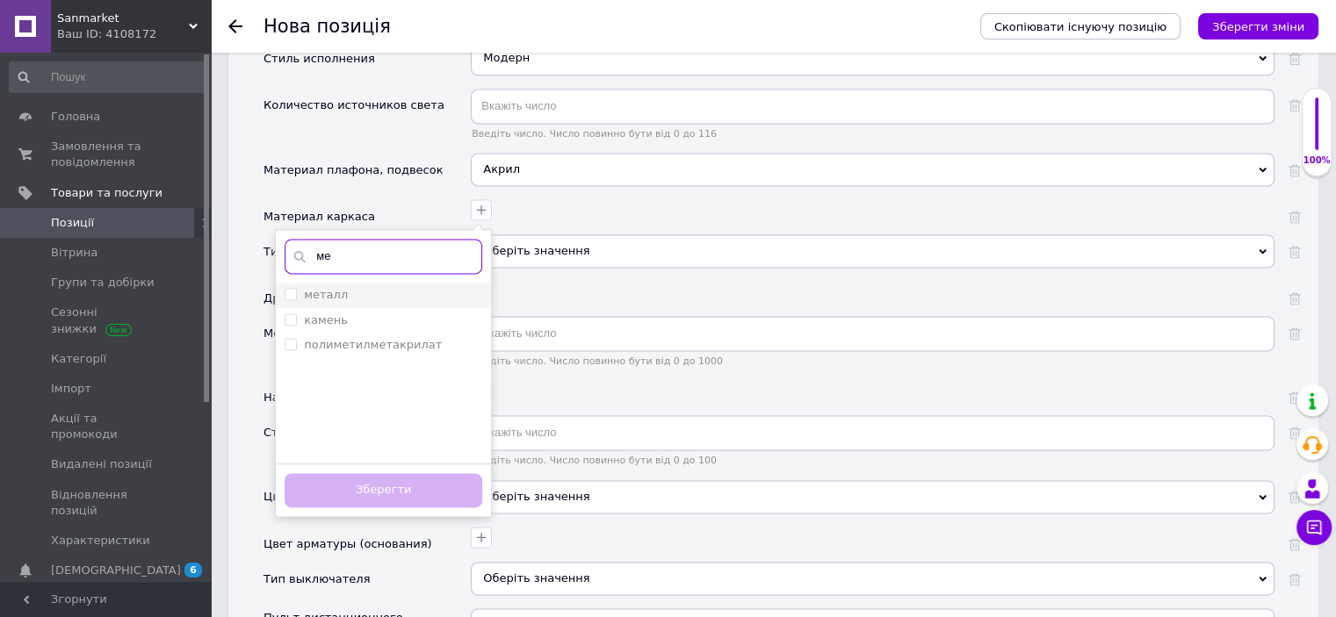
type input "ме"
click at [393, 287] on div "металл" at bounding box center [384, 295] width 198 height 16
checkbox input "true"
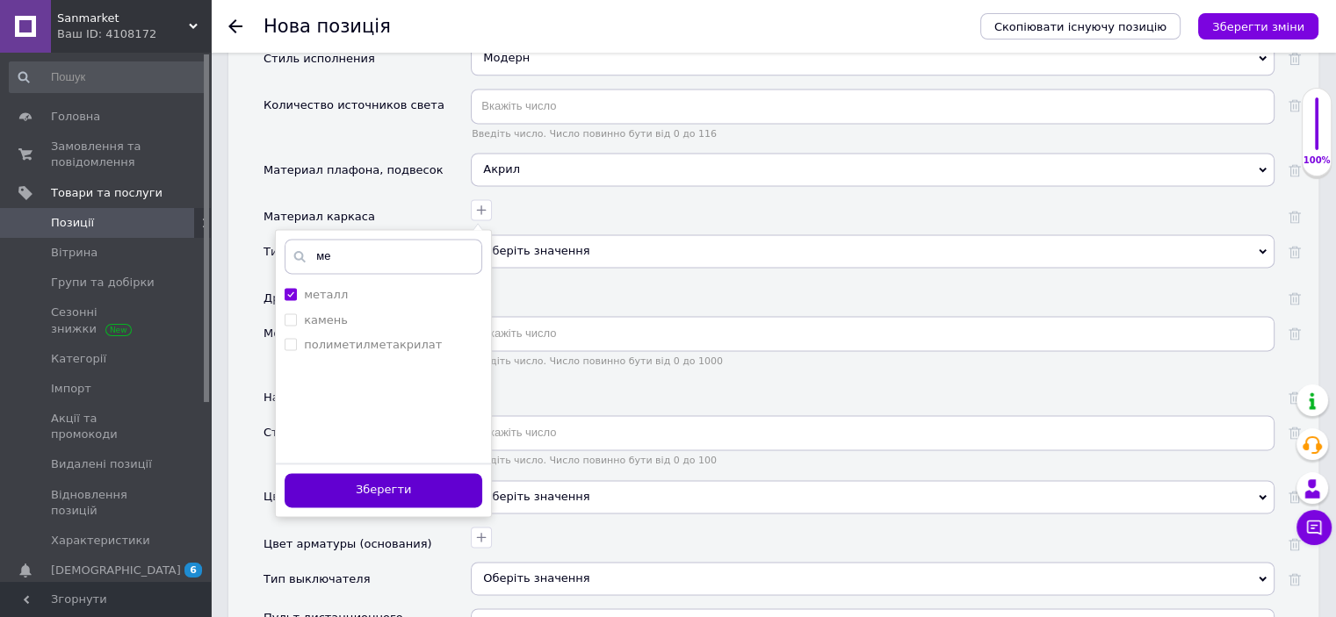
click at [386, 473] on button "Зберегти" at bounding box center [384, 490] width 198 height 34
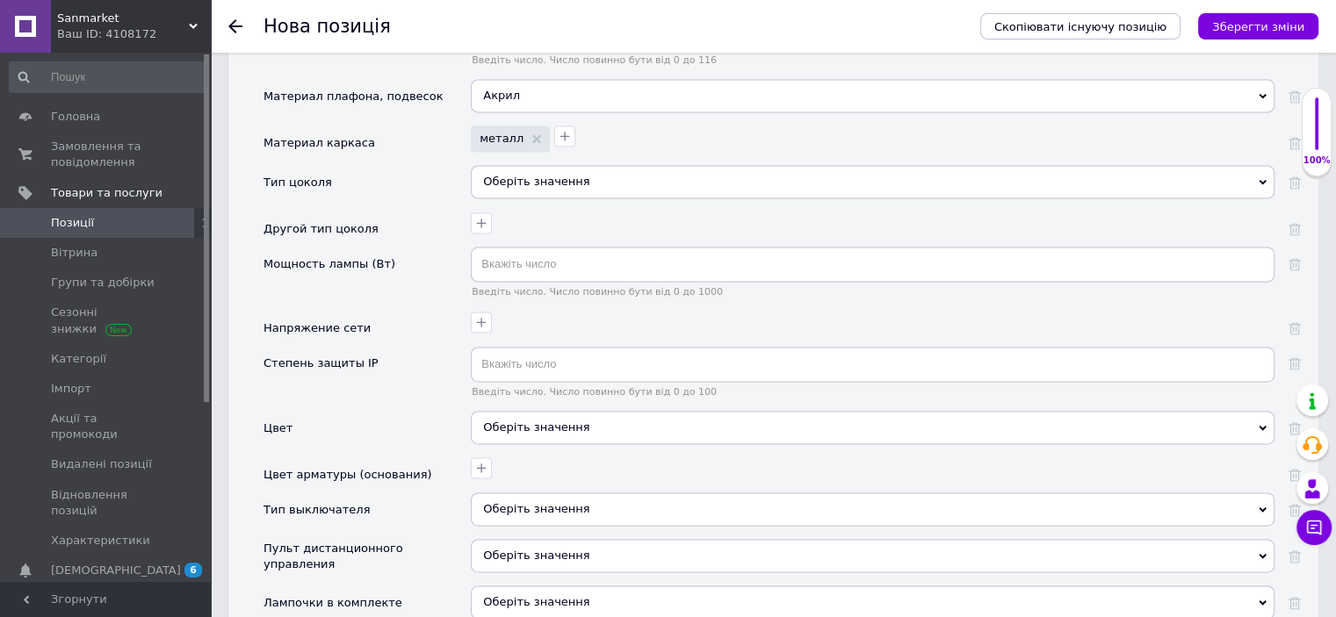
scroll to position [2529, 0]
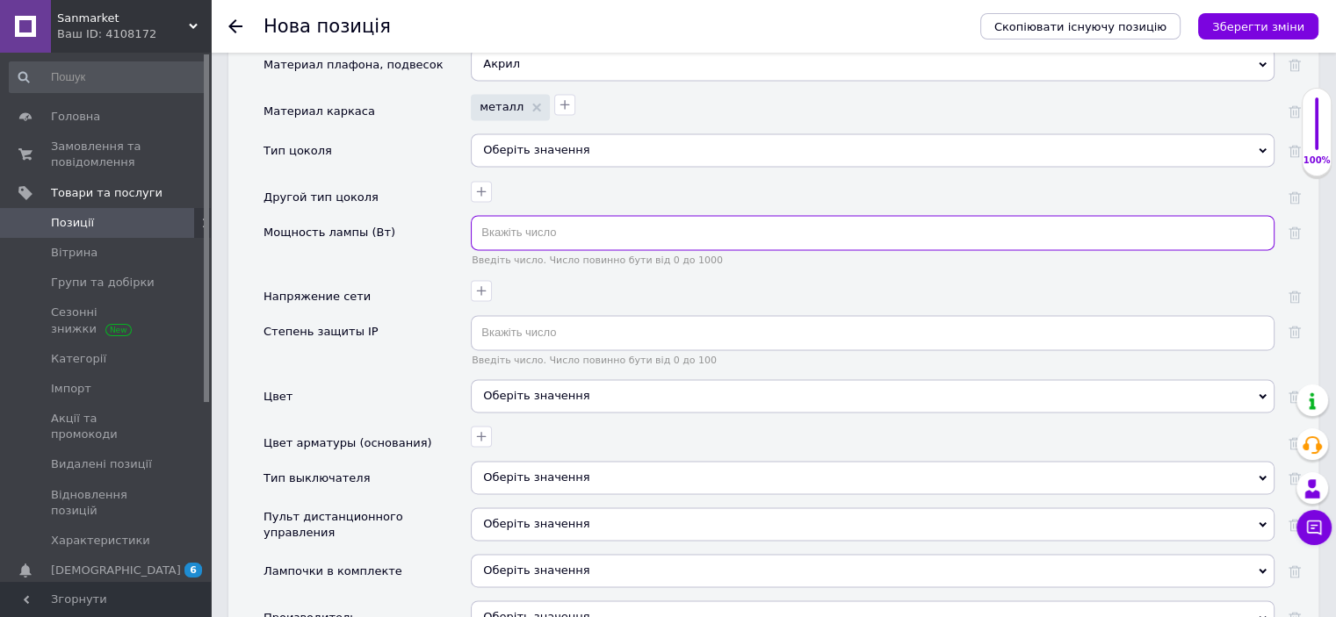
click at [523, 215] on input "text" at bounding box center [873, 232] width 804 height 35
type input "105"
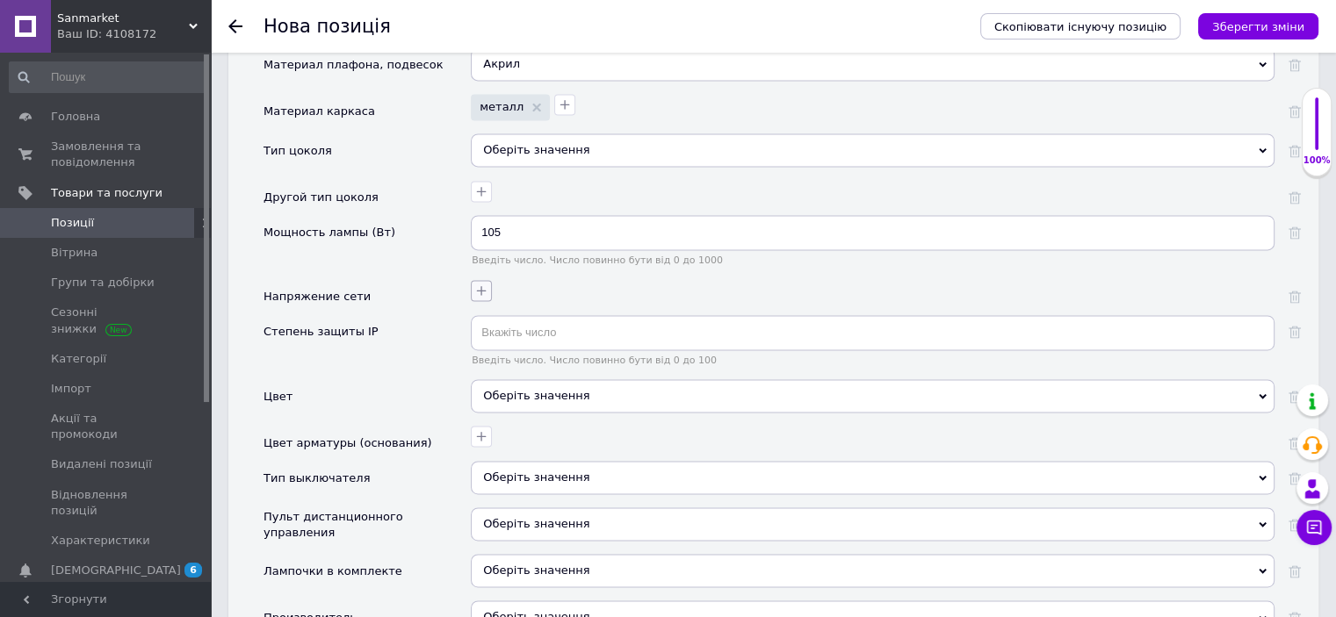
click at [482, 284] on icon "button" at bounding box center [481, 291] width 14 height 14
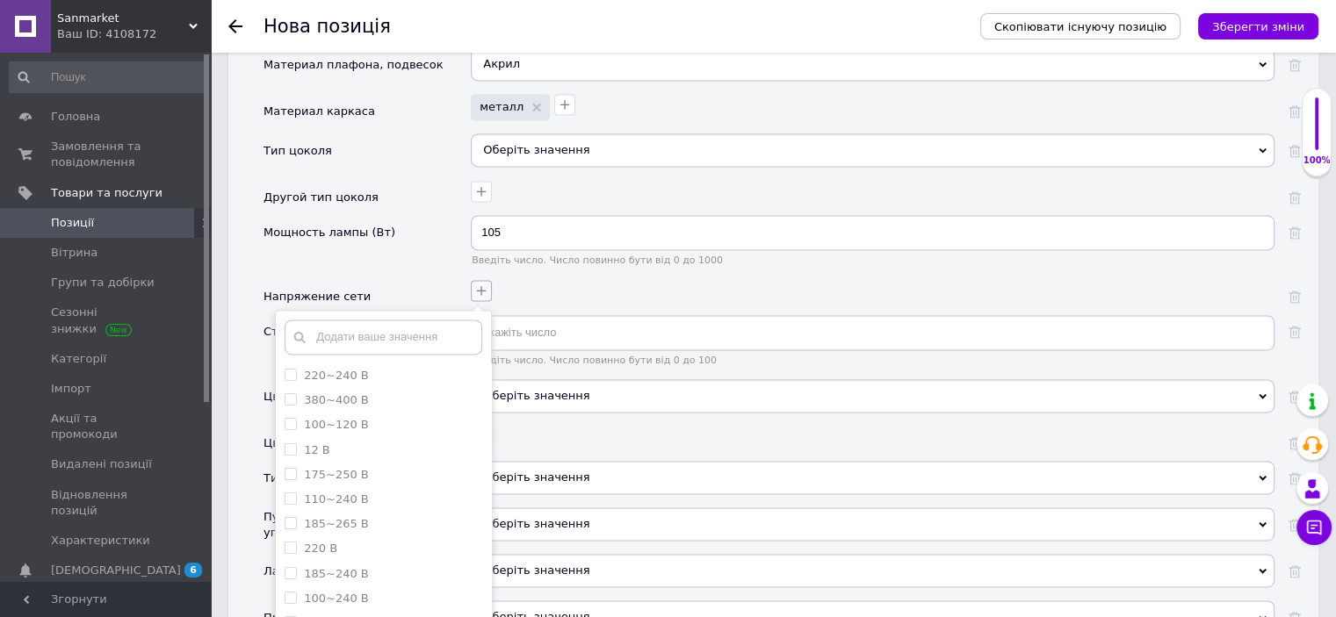
click at [482, 284] on icon "button" at bounding box center [481, 291] width 14 height 14
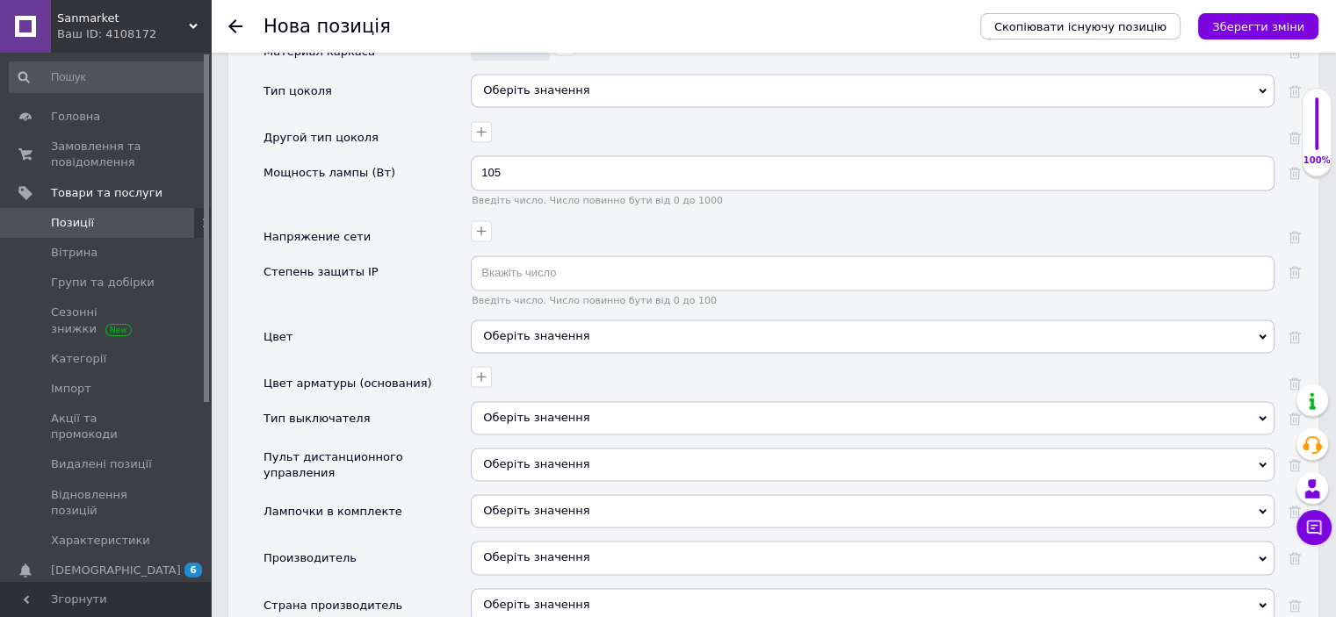
scroll to position [2635, 0]
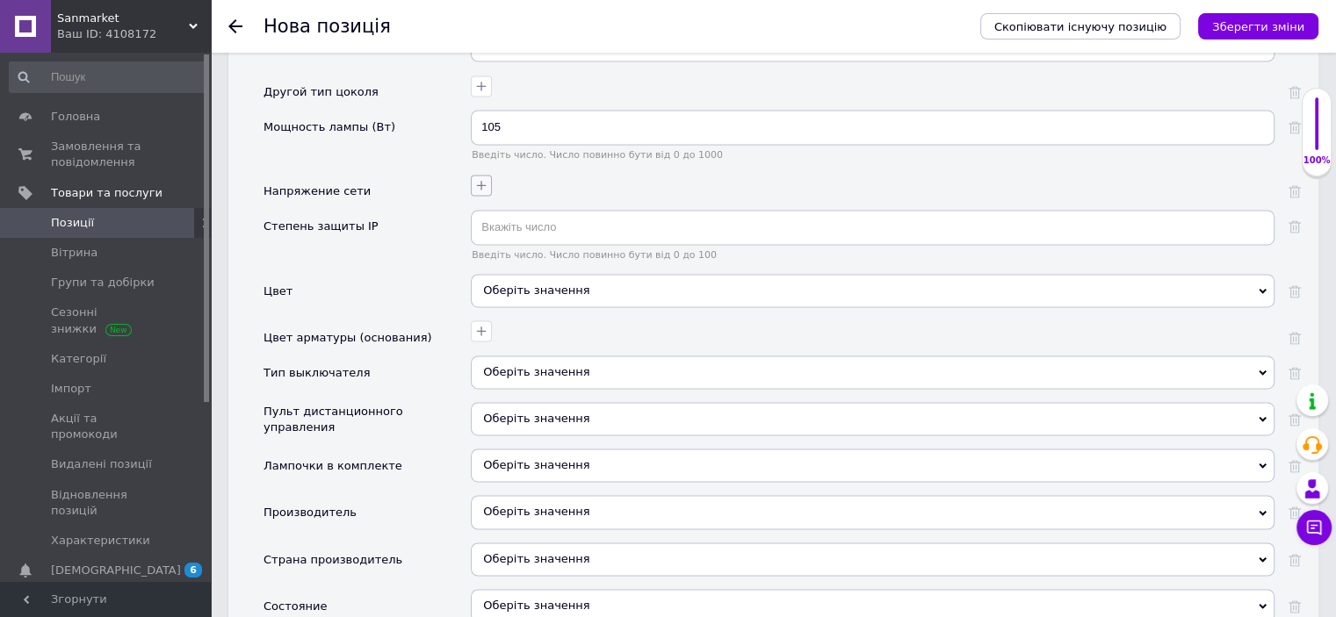
click at [480, 178] on icon "button" at bounding box center [481, 185] width 14 height 14
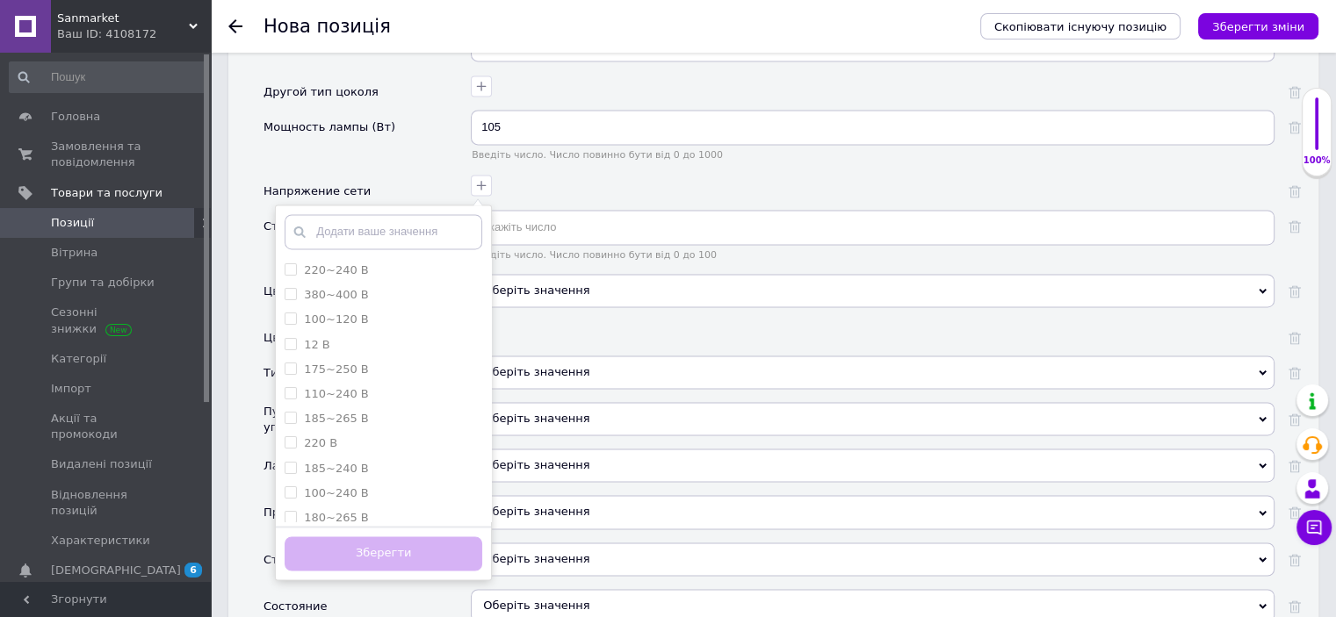
click at [624, 170] on div "220~240 В 380~400 В 100~120 В 12 В 175~250 В 110~240 В 185~265 B 220 В 185~240 …" at bounding box center [870, 182] width 808 height 25
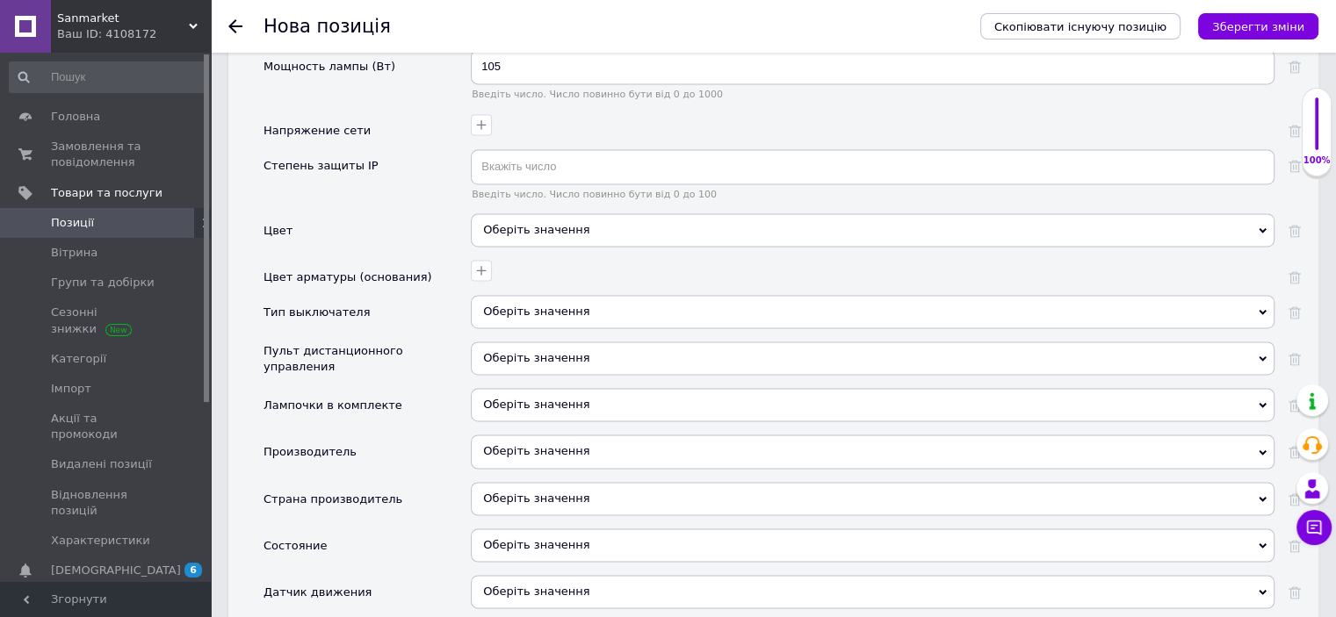
scroll to position [2740, 0]
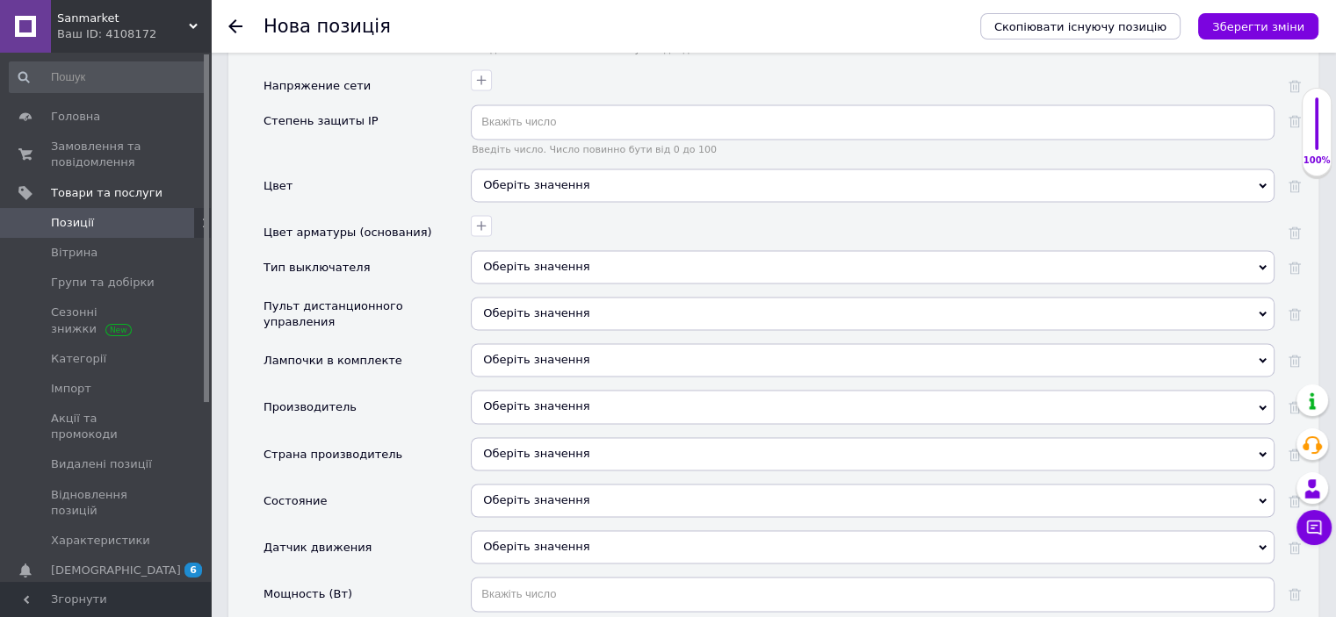
click at [543, 169] on div "Оберіть значення" at bounding box center [873, 185] width 804 height 33
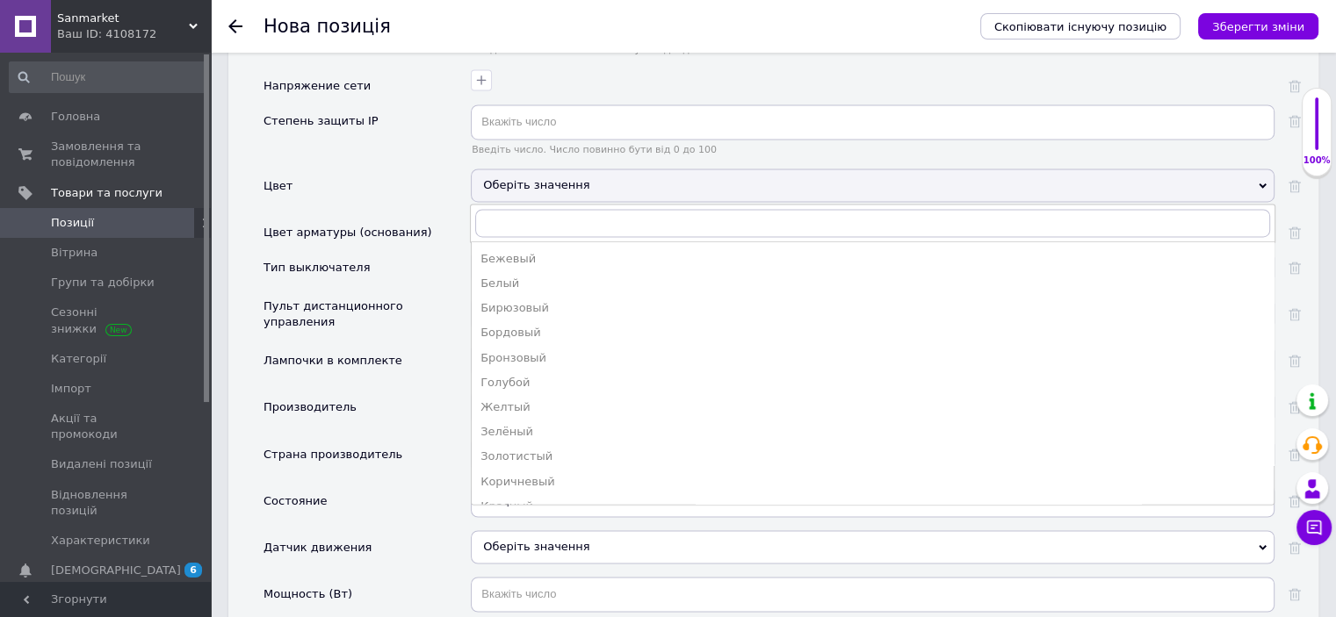
click at [513, 276] on div "Белый" at bounding box center [872, 284] width 784 height 16
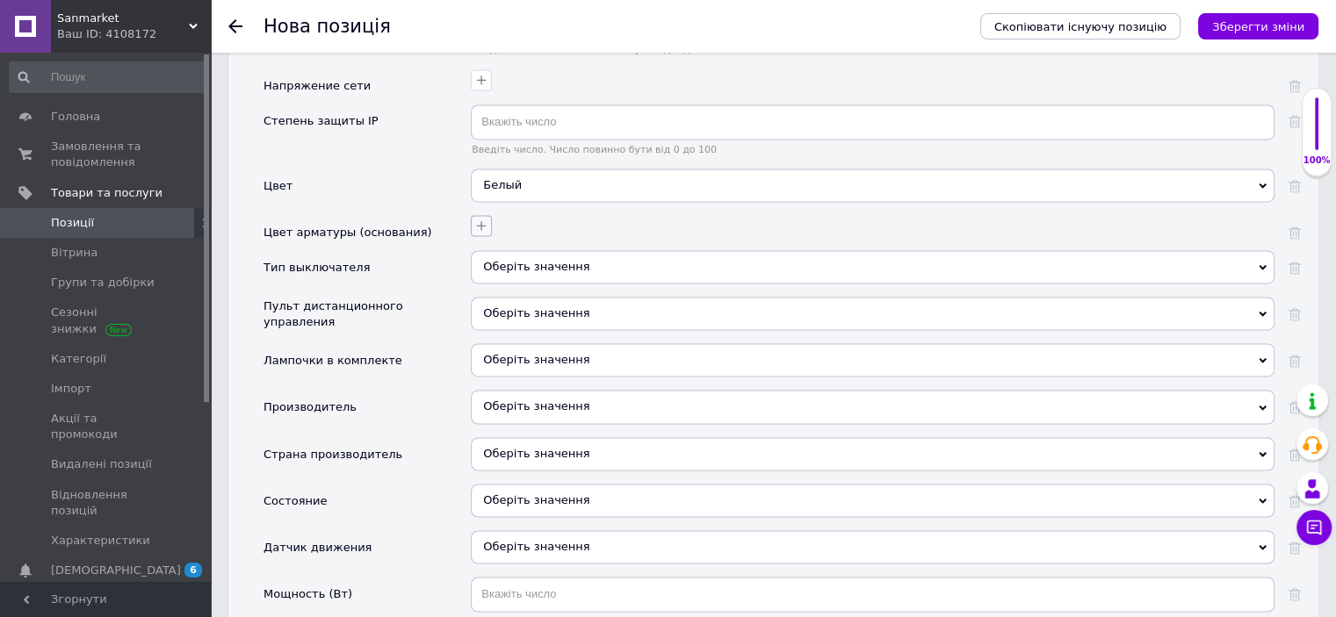
click at [485, 219] on icon "button" at bounding box center [481, 226] width 14 height 14
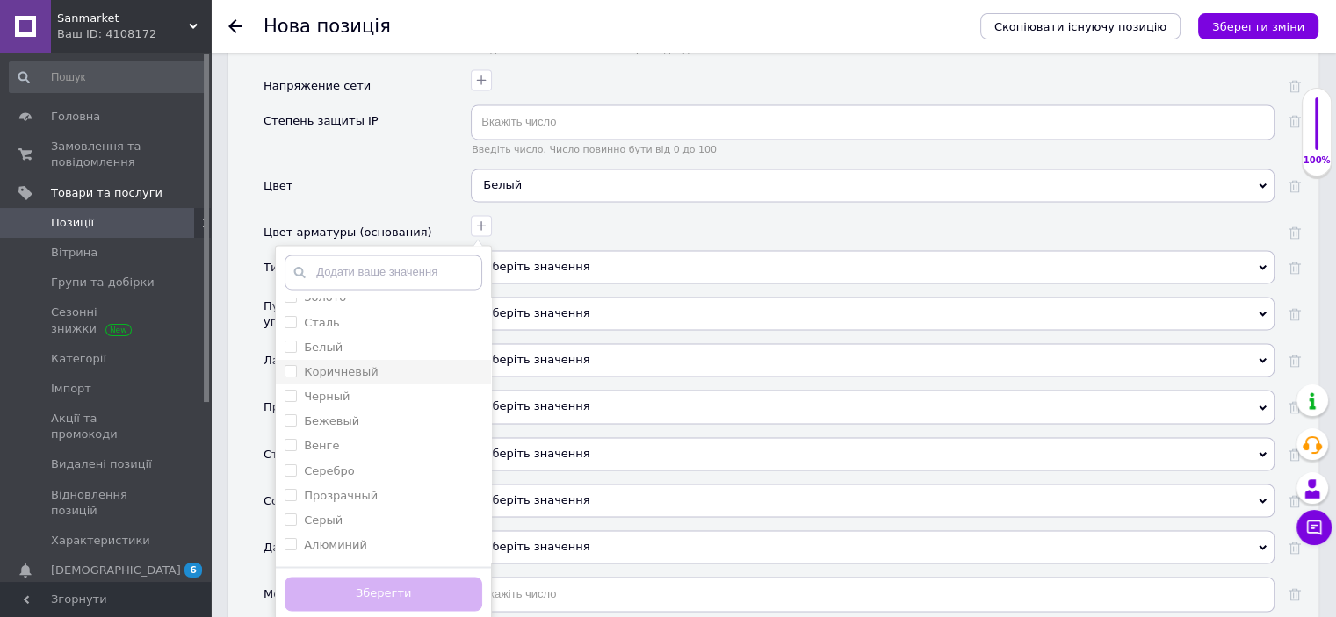
scroll to position [105, 0]
click at [348, 371] on div "Белый" at bounding box center [384, 379] width 198 height 16
checkbox input "true"
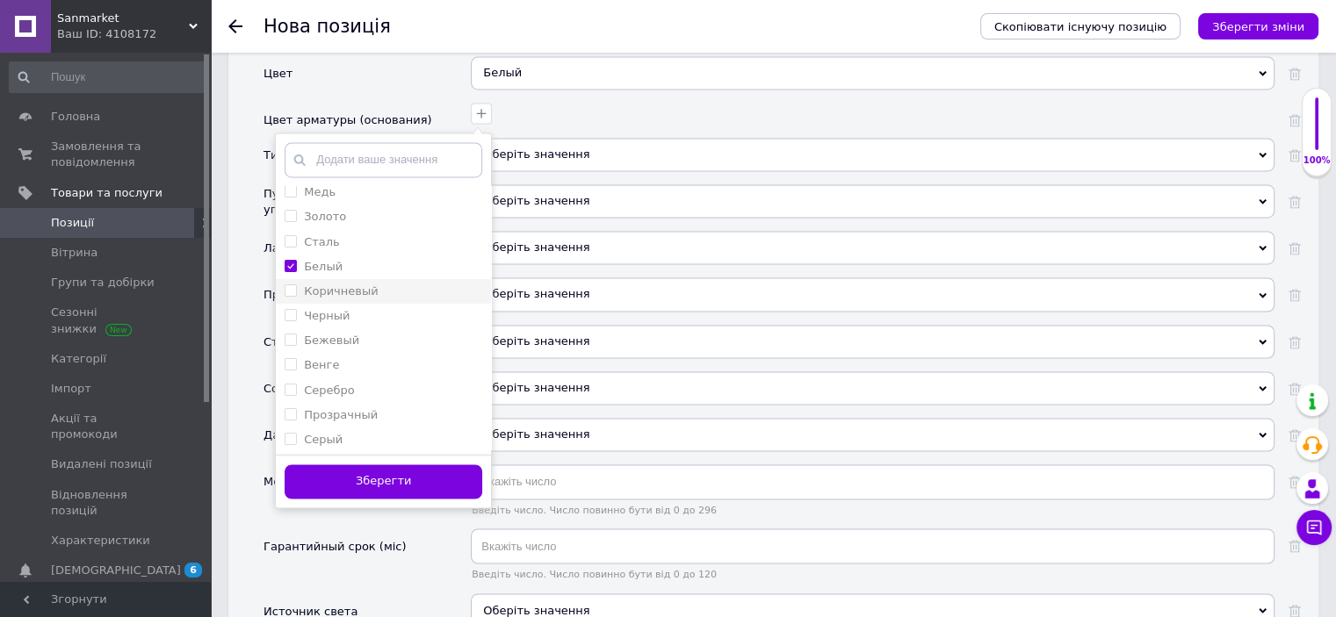
scroll to position [2951, 0]
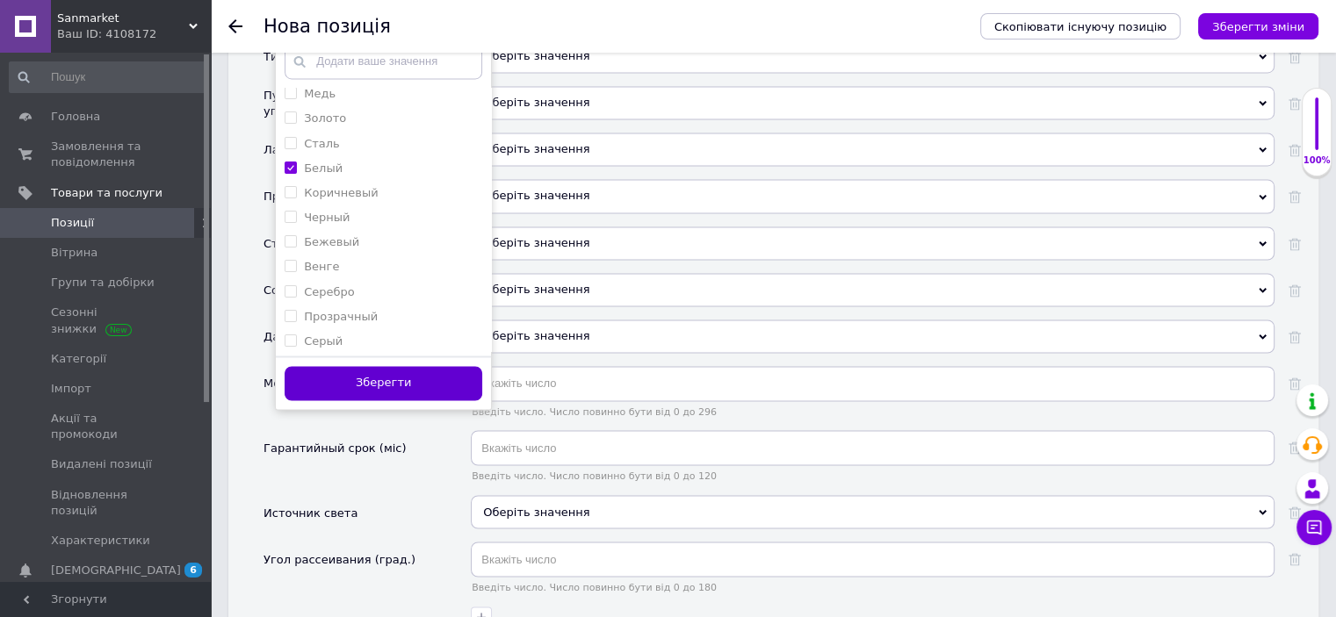
click at [436, 366] on button "Зберегти" at bounding box center [384, 383] width 198 height 34
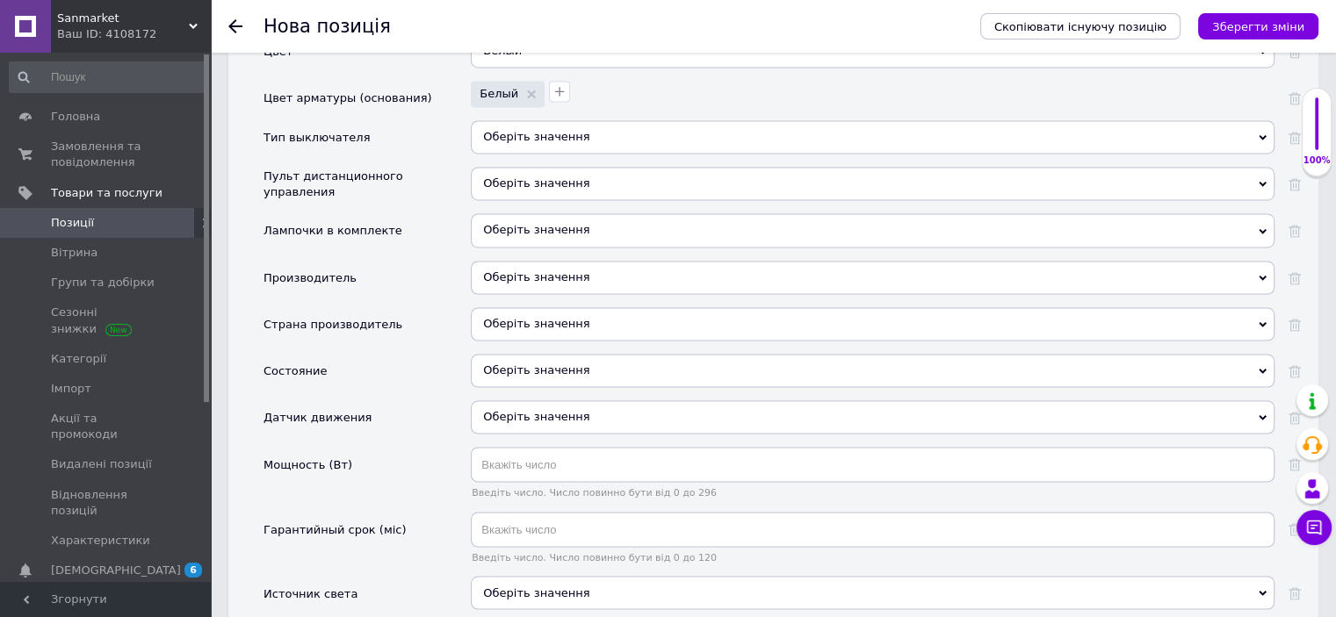
scroll to position [2845, 0]
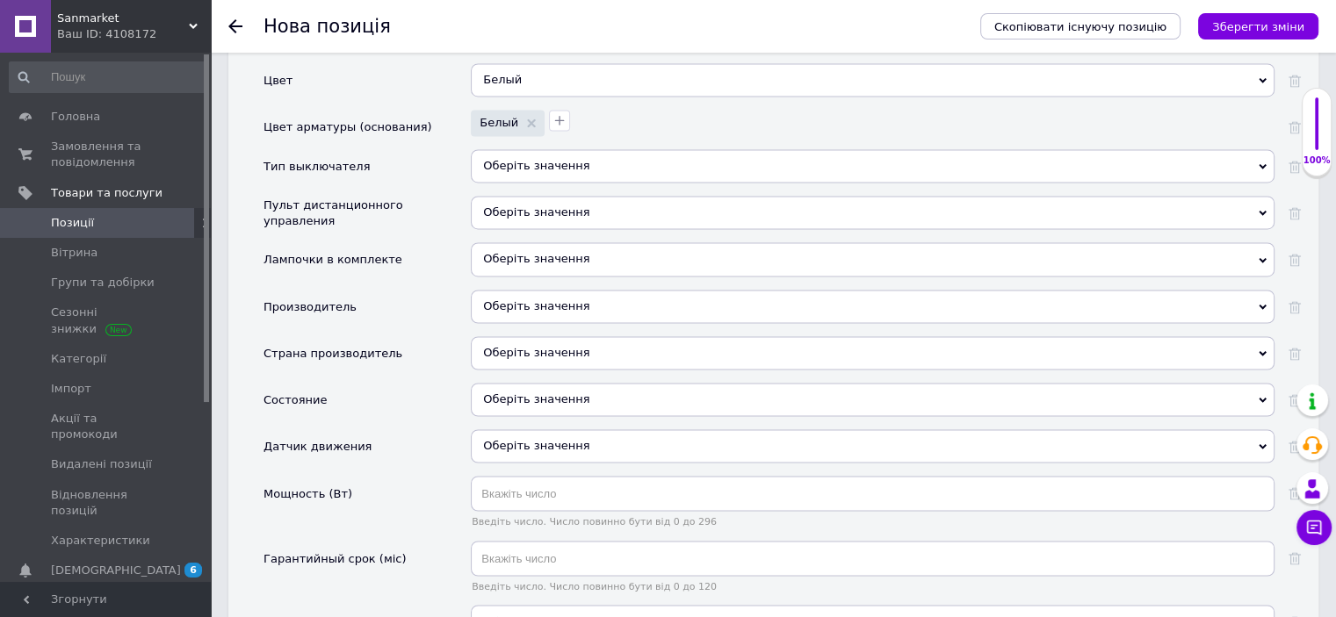
click at [530, 149] on div "Оберіть значення" at bounding box center [873, 165] width 804 height 33
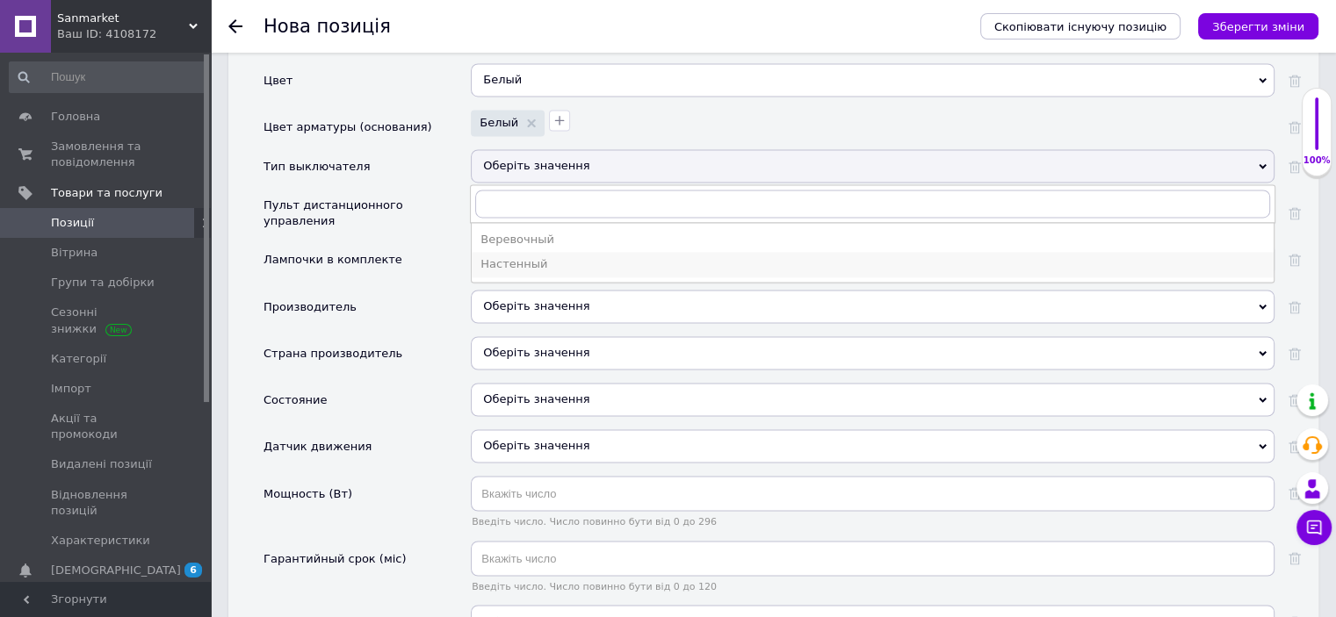
click at [525, 256] on div "Настенный" at bounding box center [872, 264] width 784 height 16
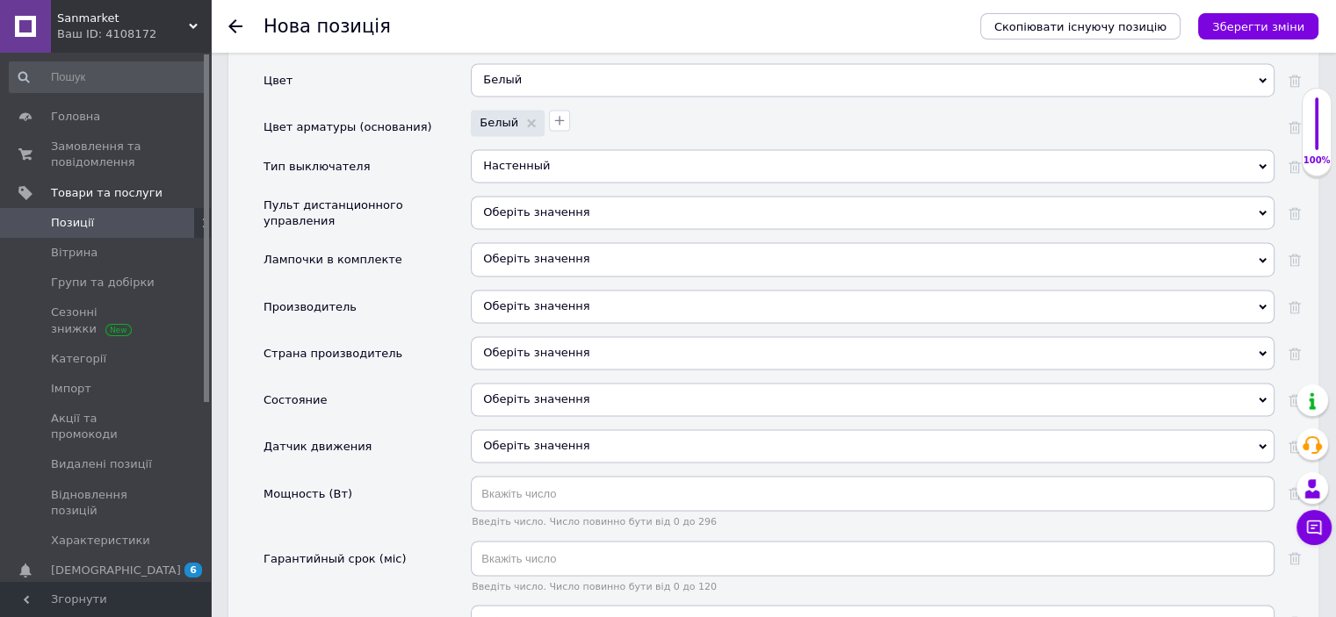
click at [530, 383] on div "Оберіть значення" at bounding box center [873, 399] width 804 height 33
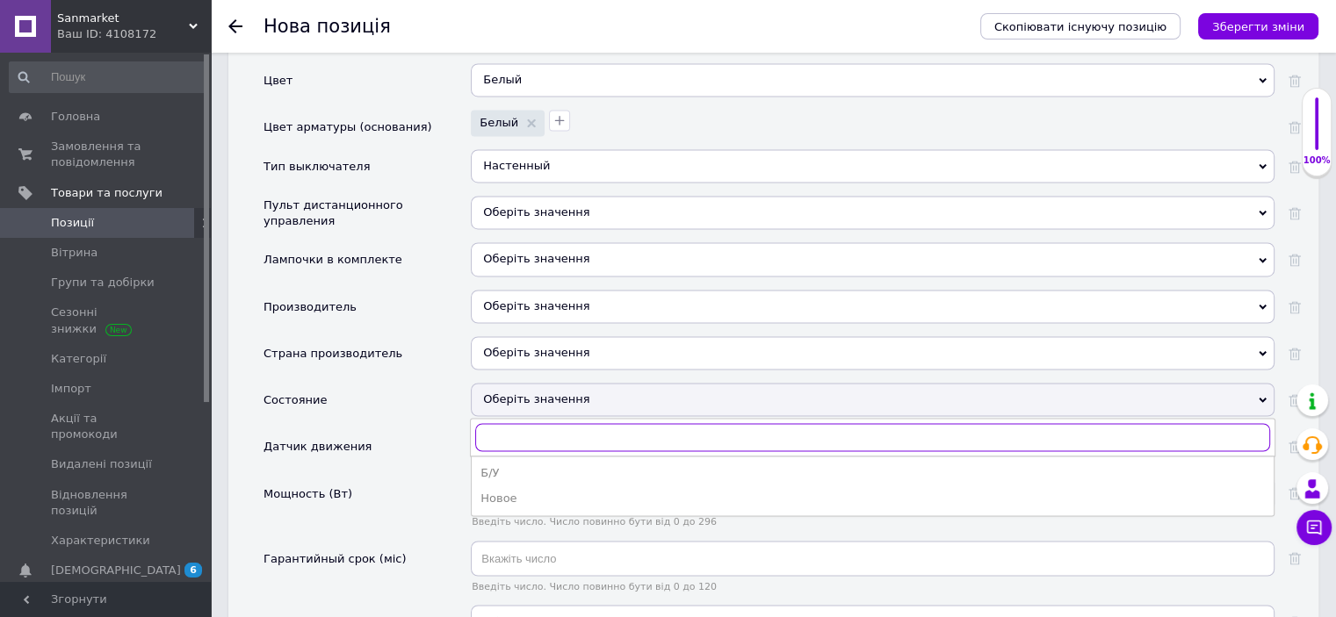
scroll to position [3056, 0]
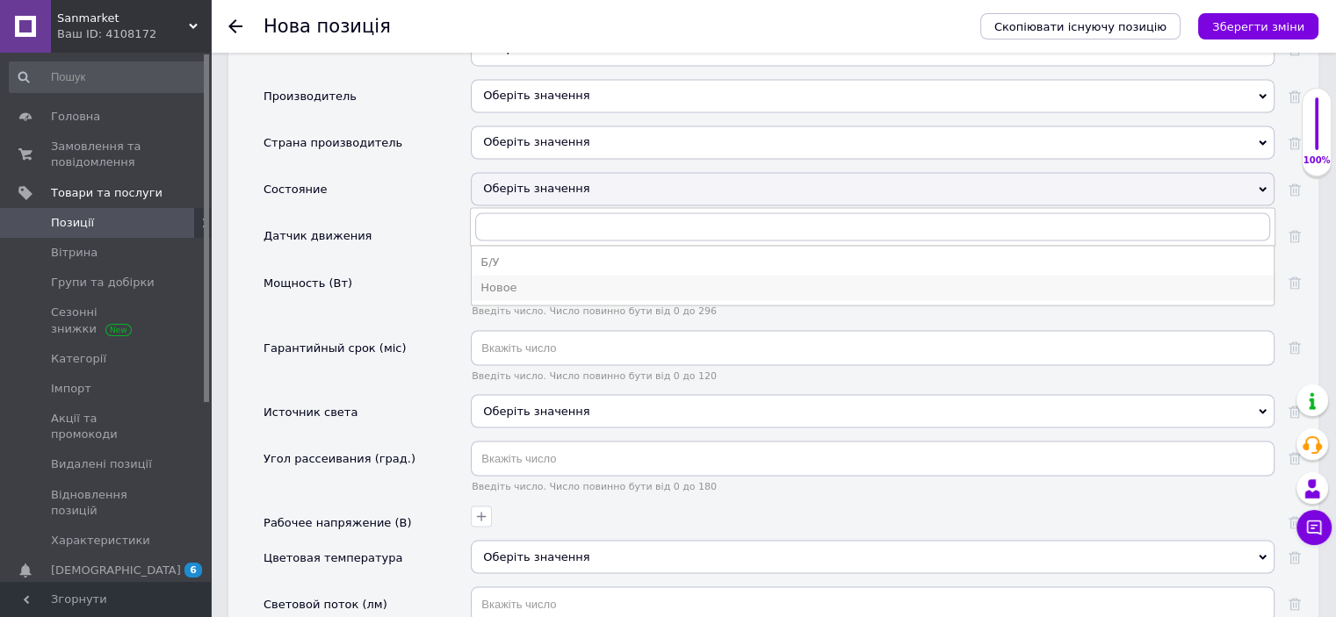
click at [502, 279] on div "Новое" at bounding box center [872, 287] width 784 height 16
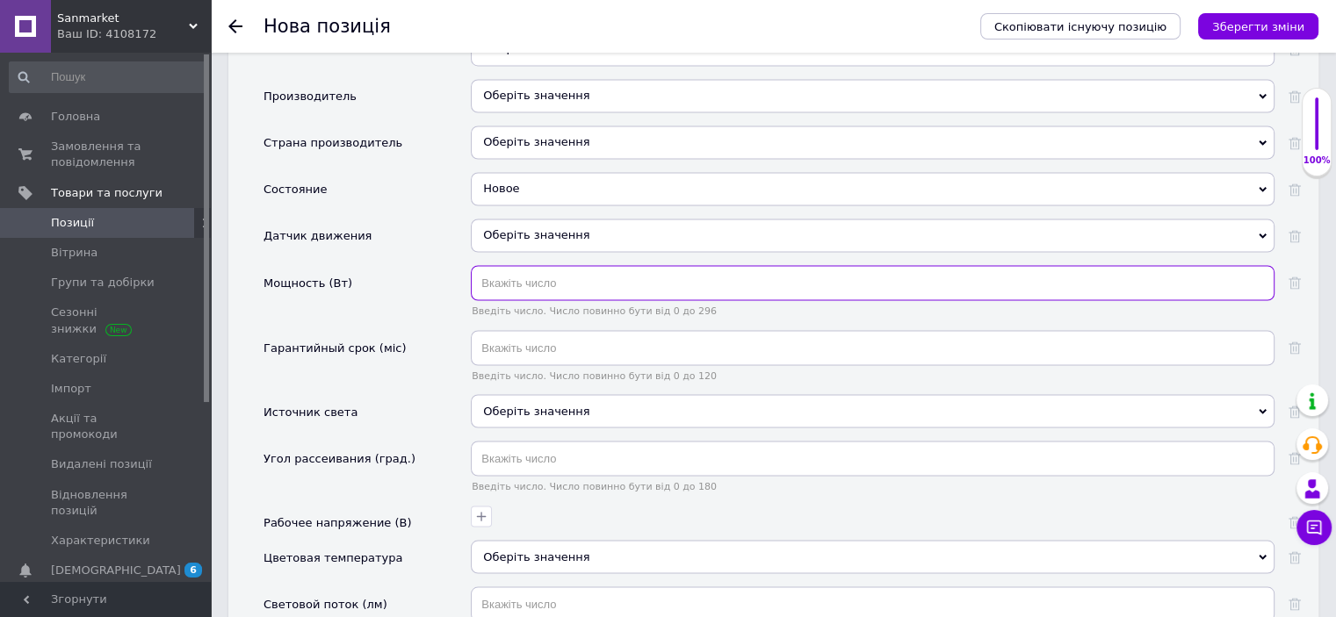
click at [524, 265] on input "text" at bounding box center [873, 282] width 804 height 35
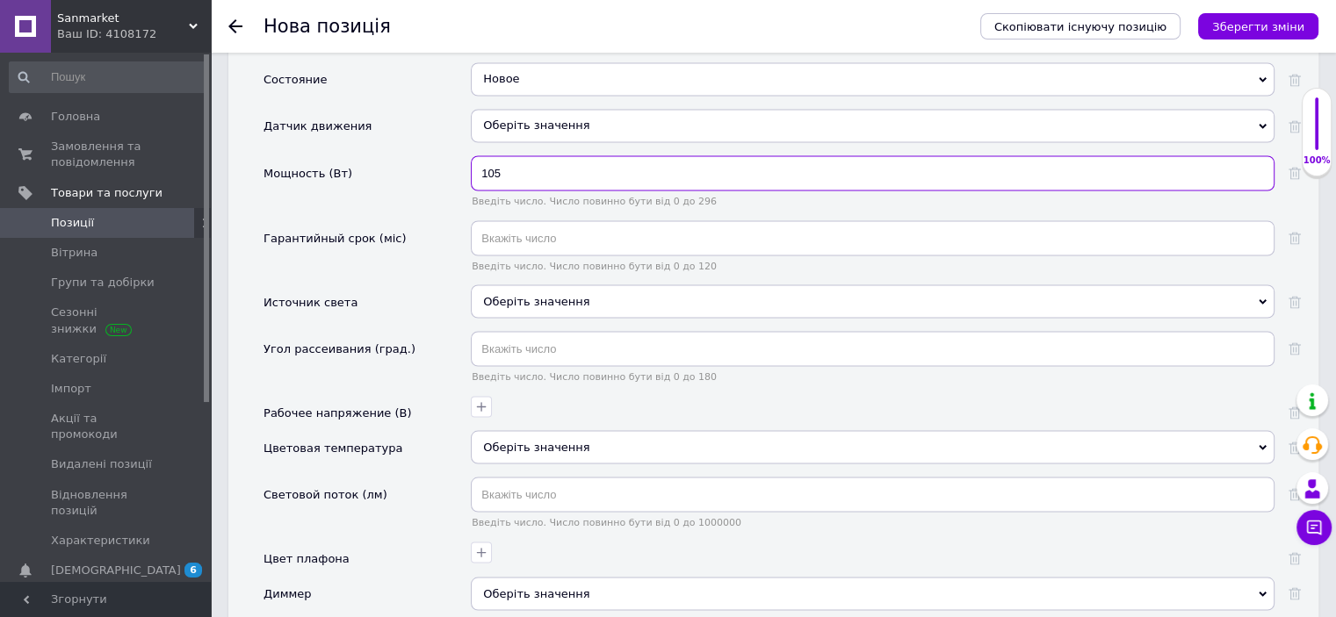
scroll to position [3267, 0]
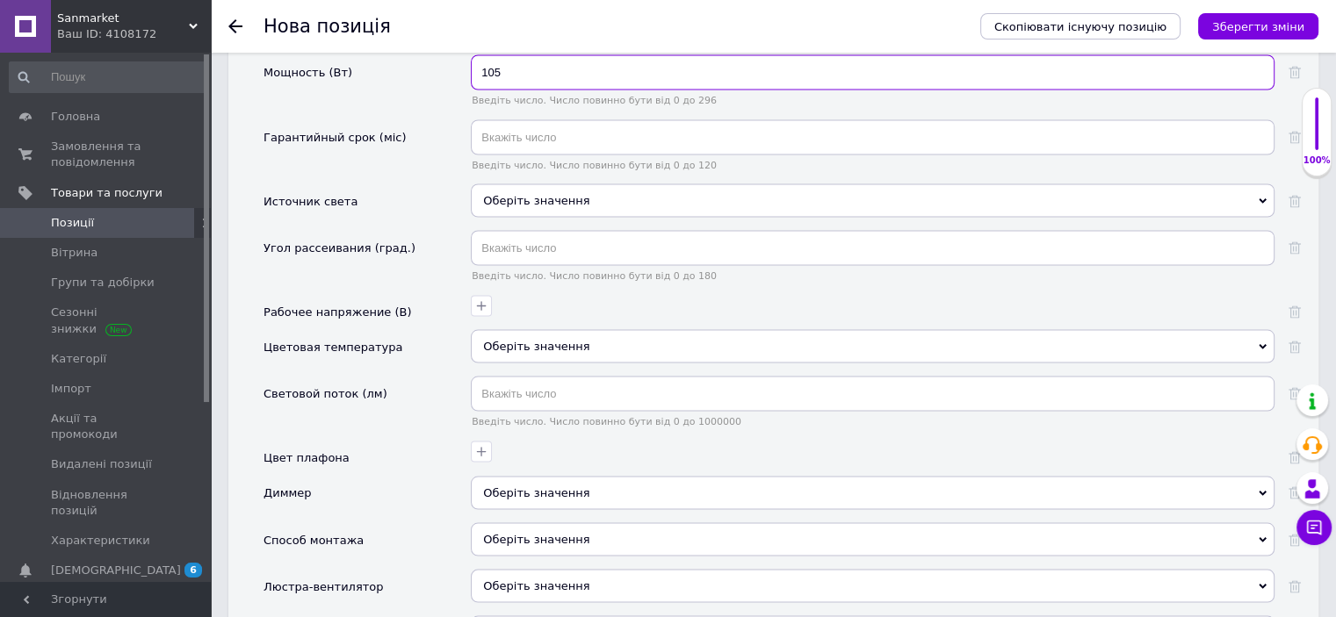
type input "105"
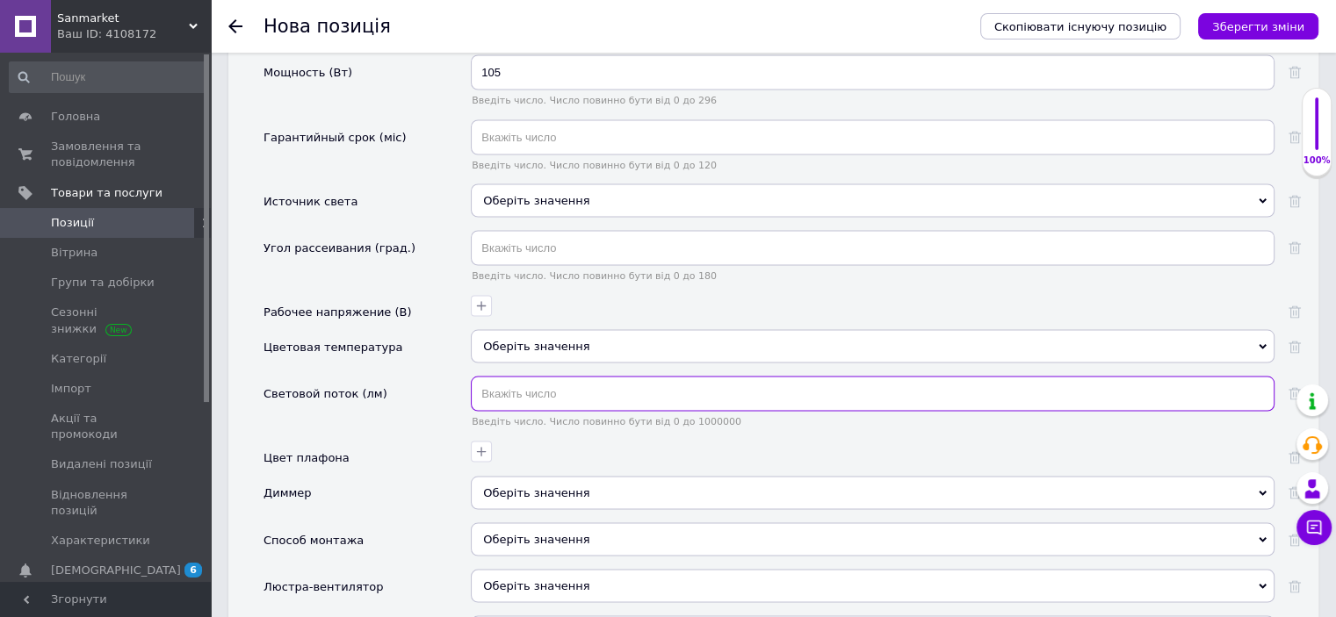
click at [559, 376] on input "text" at bounding box center [873, 393] width 804 height 35
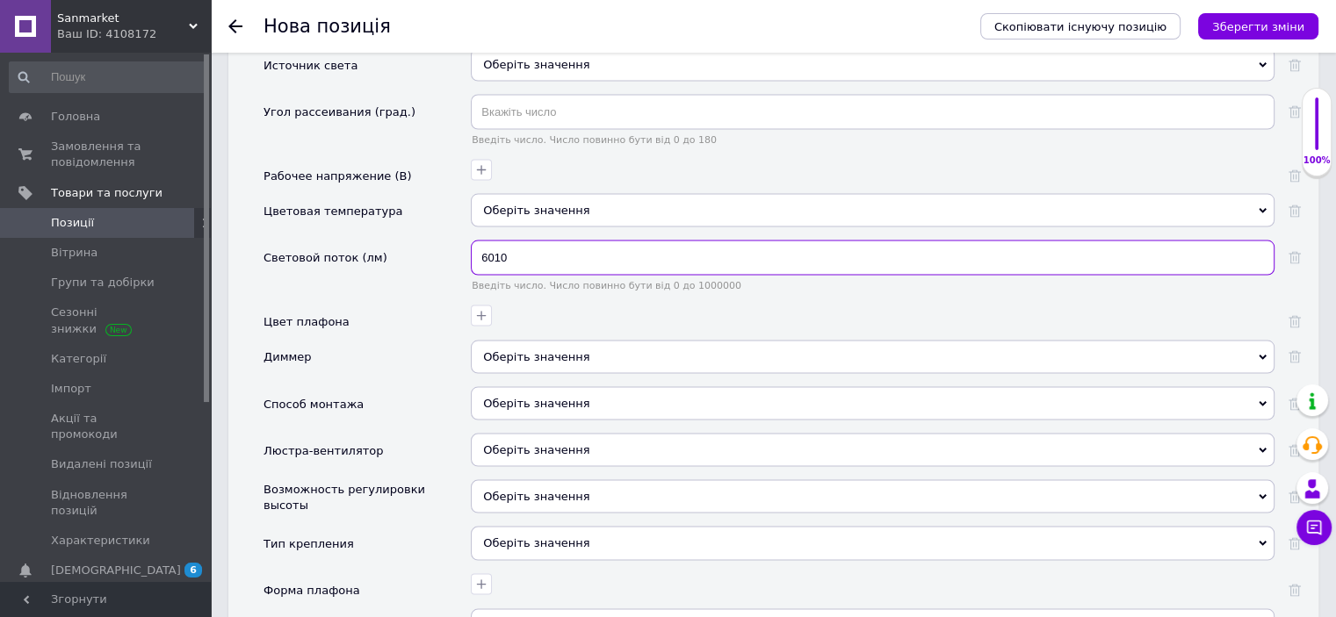
scroll to position [3478, 0]
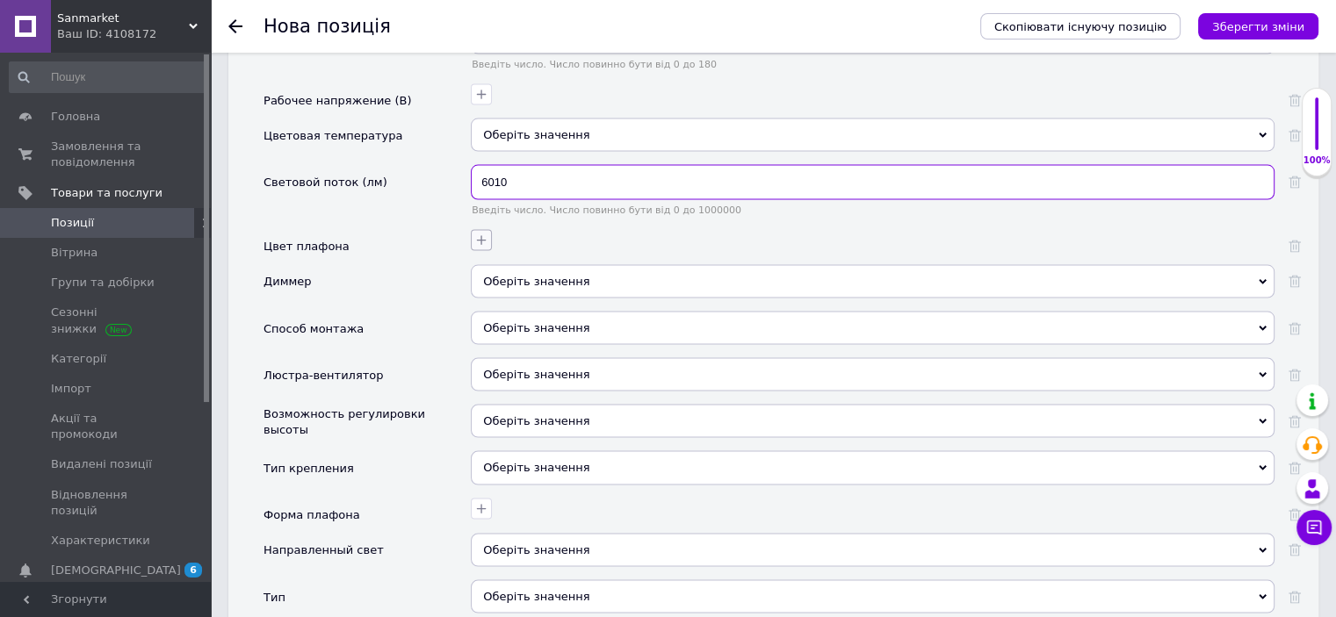
type input "6010"
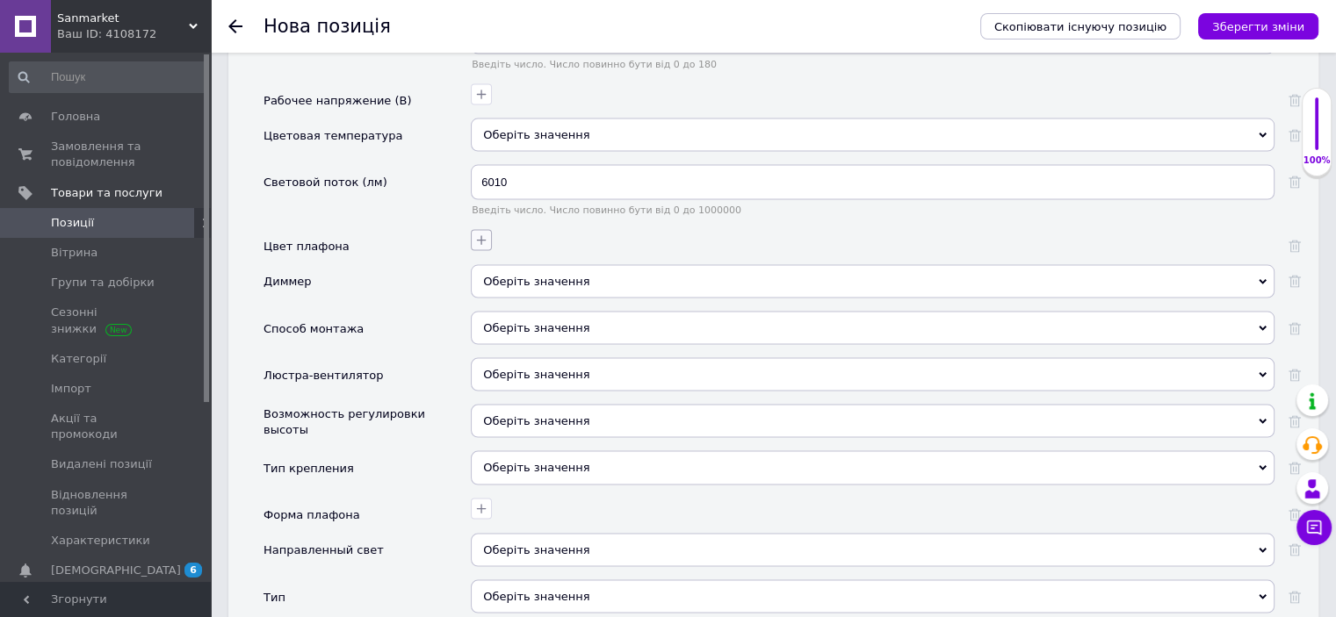
click at [486, 234] on icon "button" at bounding box center [481, 241] width 14 height 14
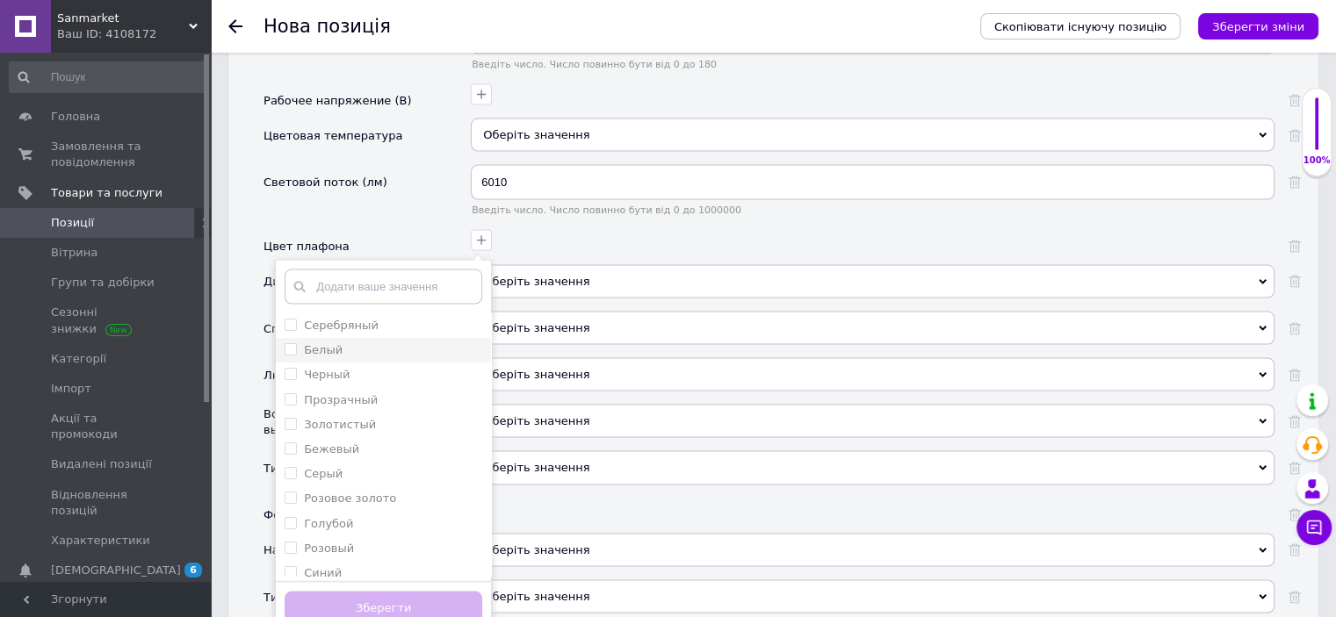
click at [367, 343] on div "Белый" at bounding box center [384, 351] width 198 height 16
checkbox input "true"
drag, startPoint x: 425, startPoint y: 563, endPoint x: 429, endPoint y: 542, distance: 21.5
click at [425, 592] on button "Зберегти" at bounding box center [384, 609] width 198 height 34
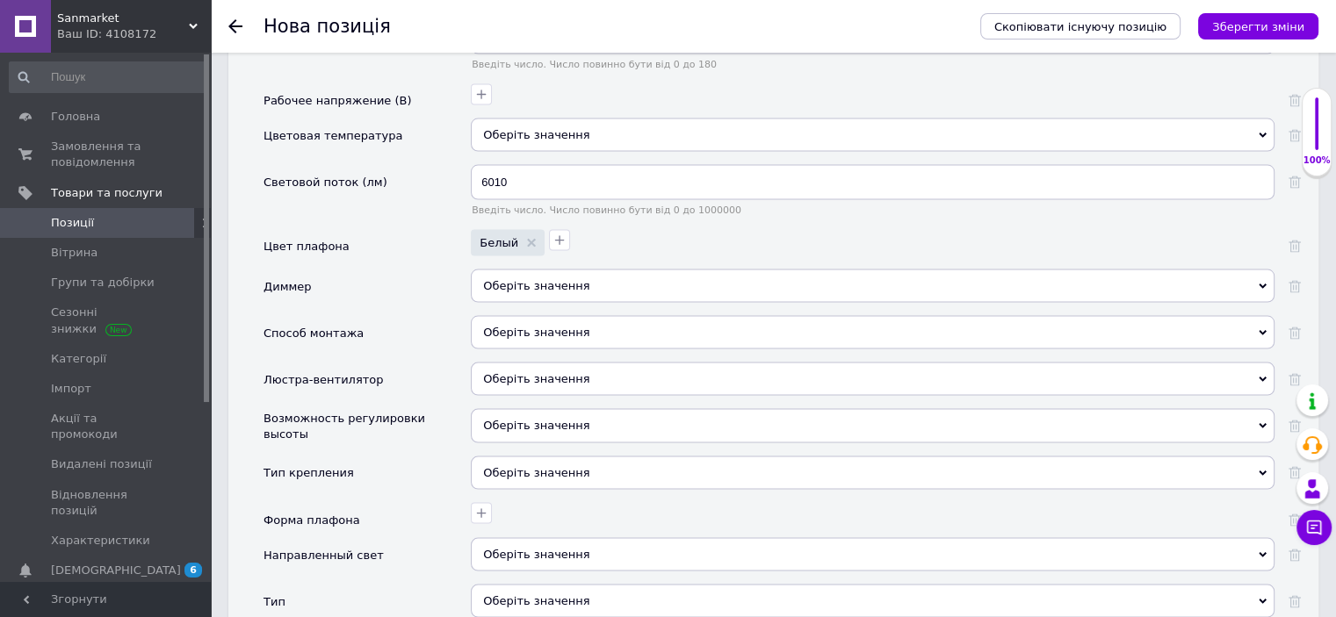
click at [544, 316] on div "Оберіть значення" at bounding box center [873, 332] width 804 height 33
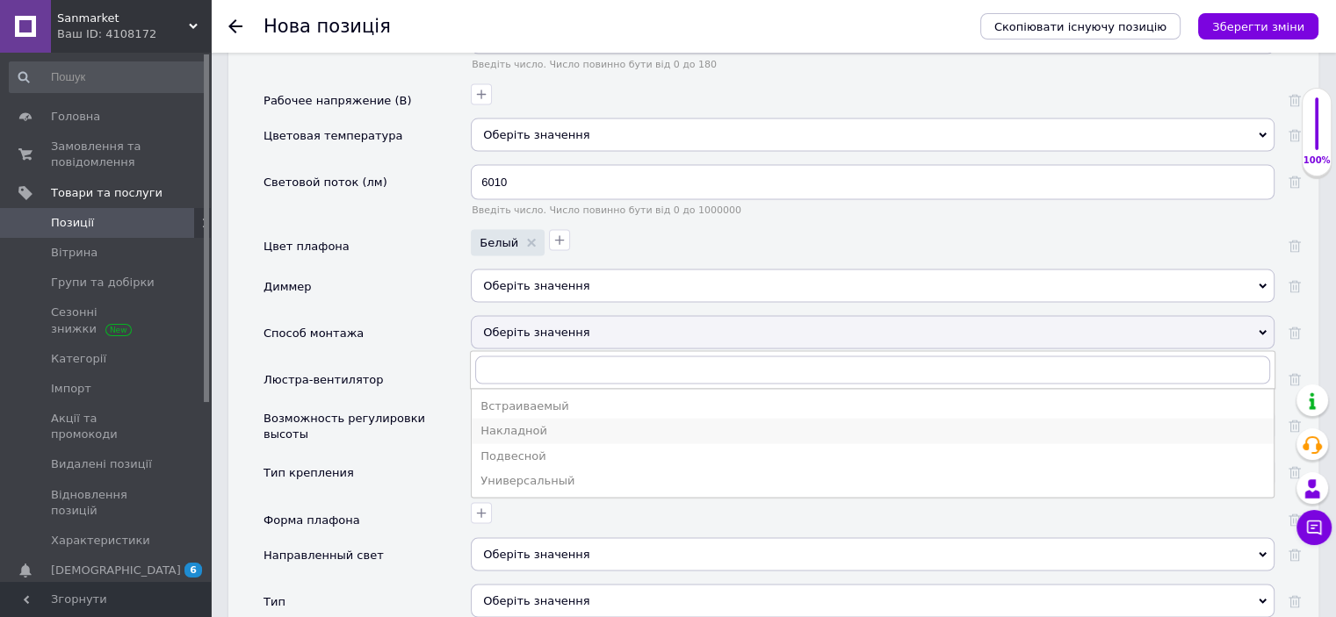
click at [529, 423] on div "Накладной" at bounding box center [872, 431] width 784 height 16
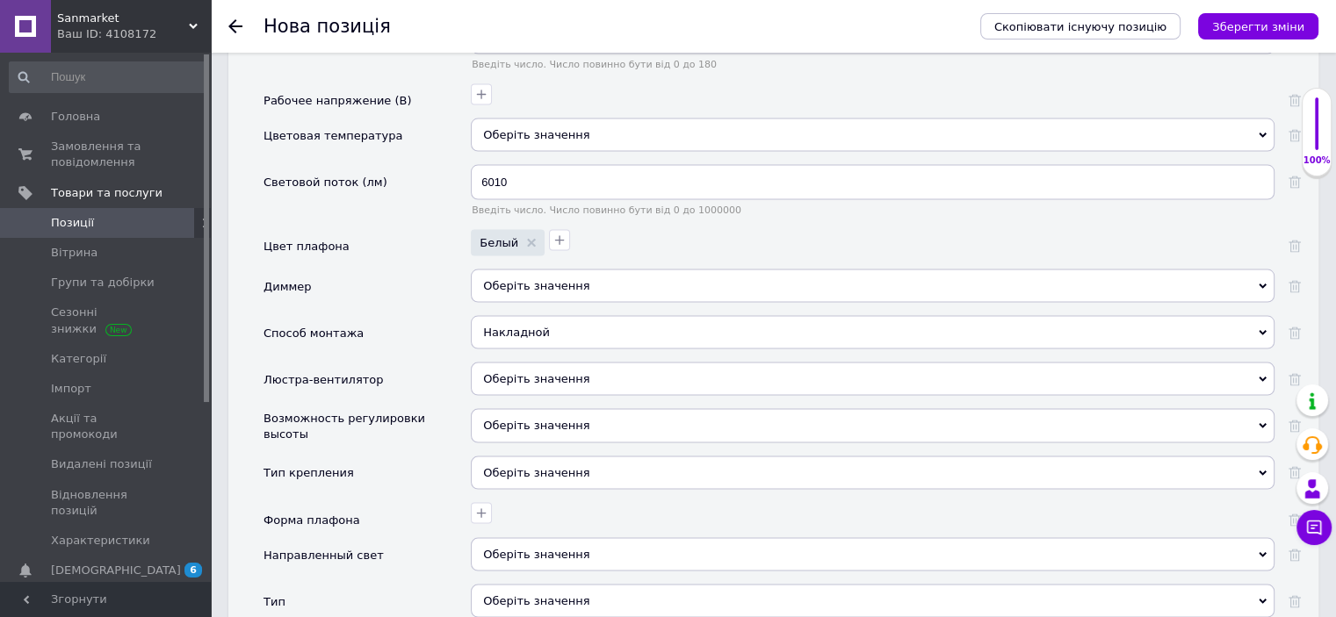
scroll to position [3583, 0]
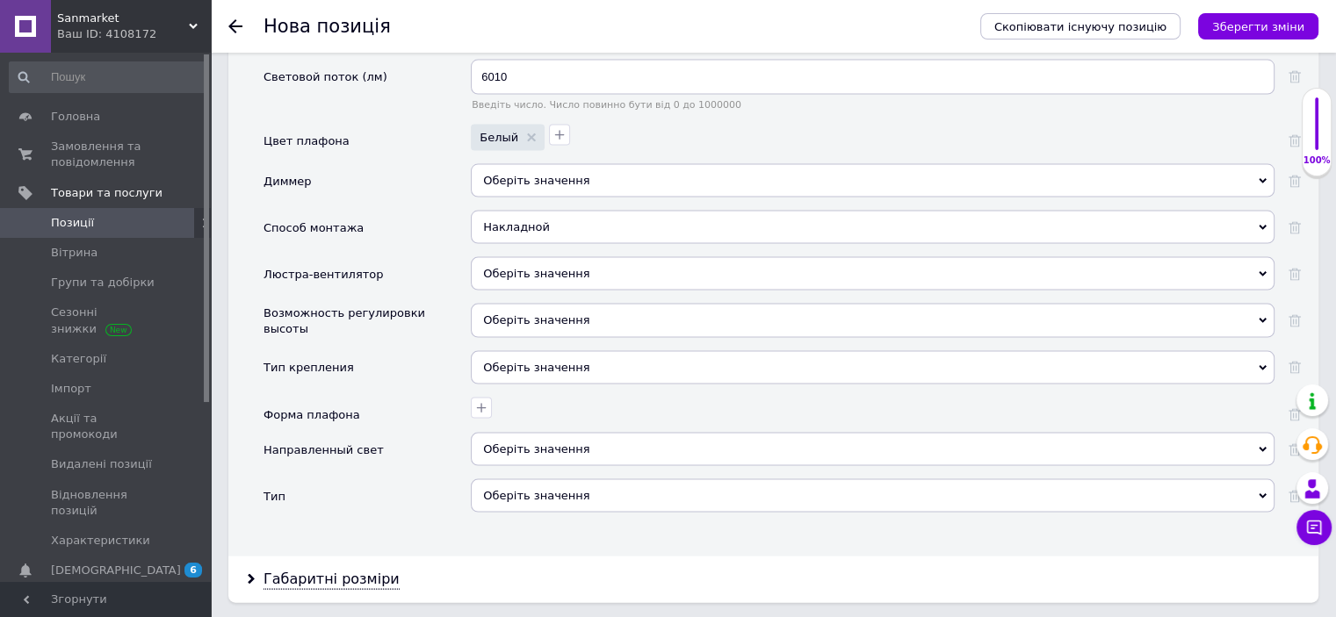
click at [523, 351] on div "Оберіть значення" at bounding box center [873, 367] width 804 height 33
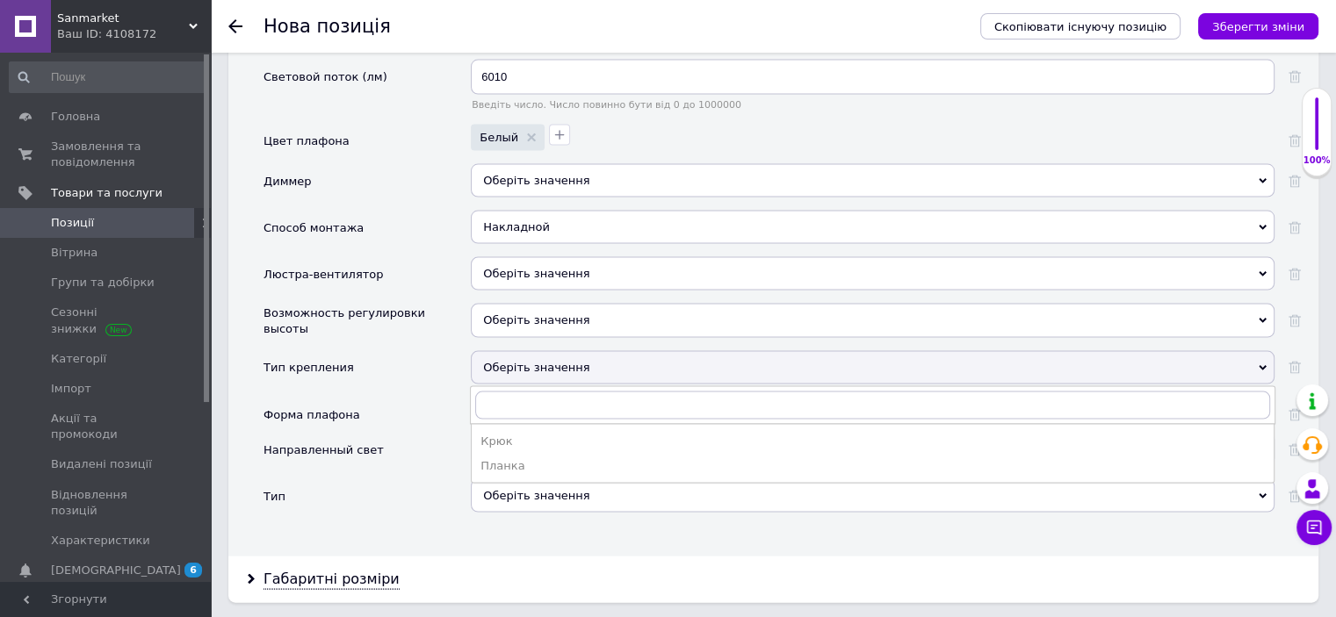
click at [325, 360] on div "Тип крепления" at bounding box center [308, 368] width 90 height 16
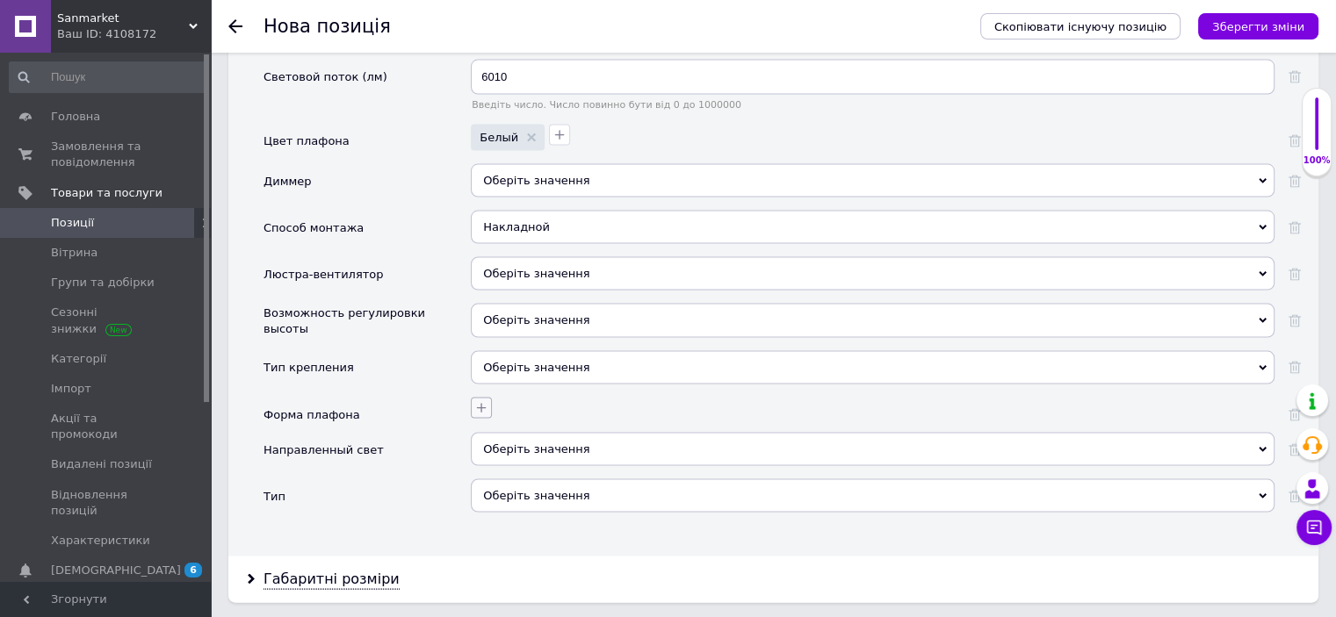
click at [477, 404] on icon "button" at bounding box center [482, 409] width 10 height 10
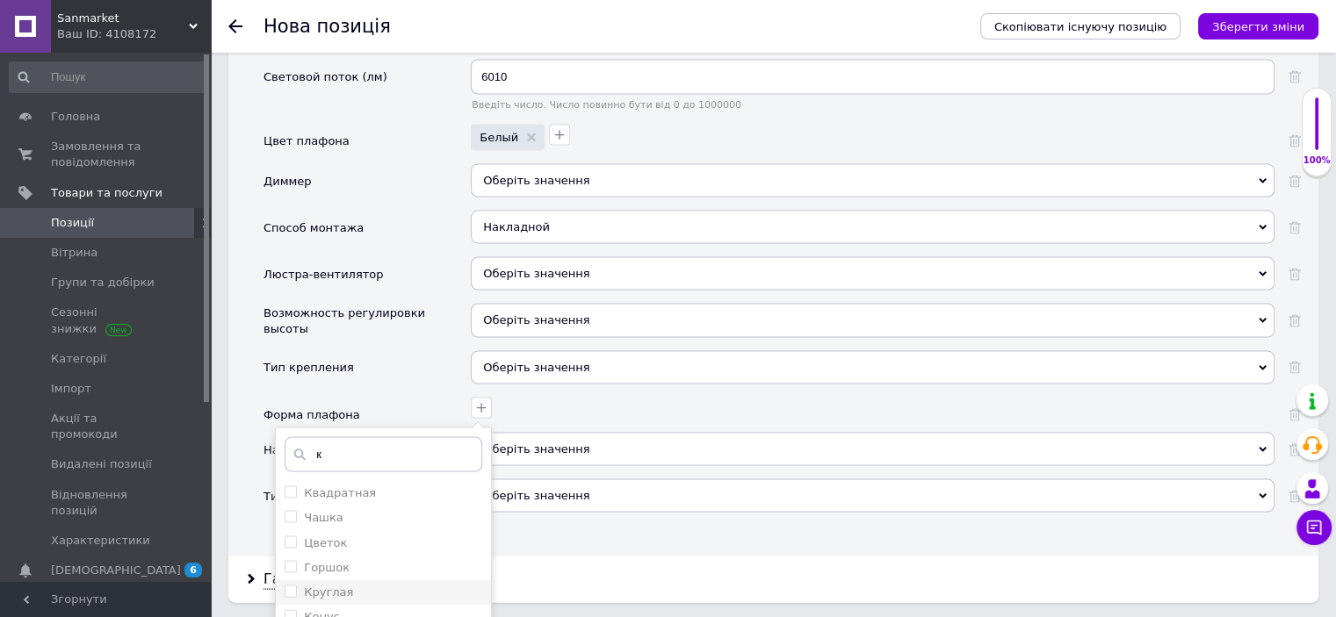
type input "к"
drag, startPoint x: 379, startPoint y: 549, endPoint x: 387, endPoint y: 526, distance: 24.2
click at [379, 585] on div "Круглая" at bounding box center [384, 593] width 198 height 16
checkbox input "true"
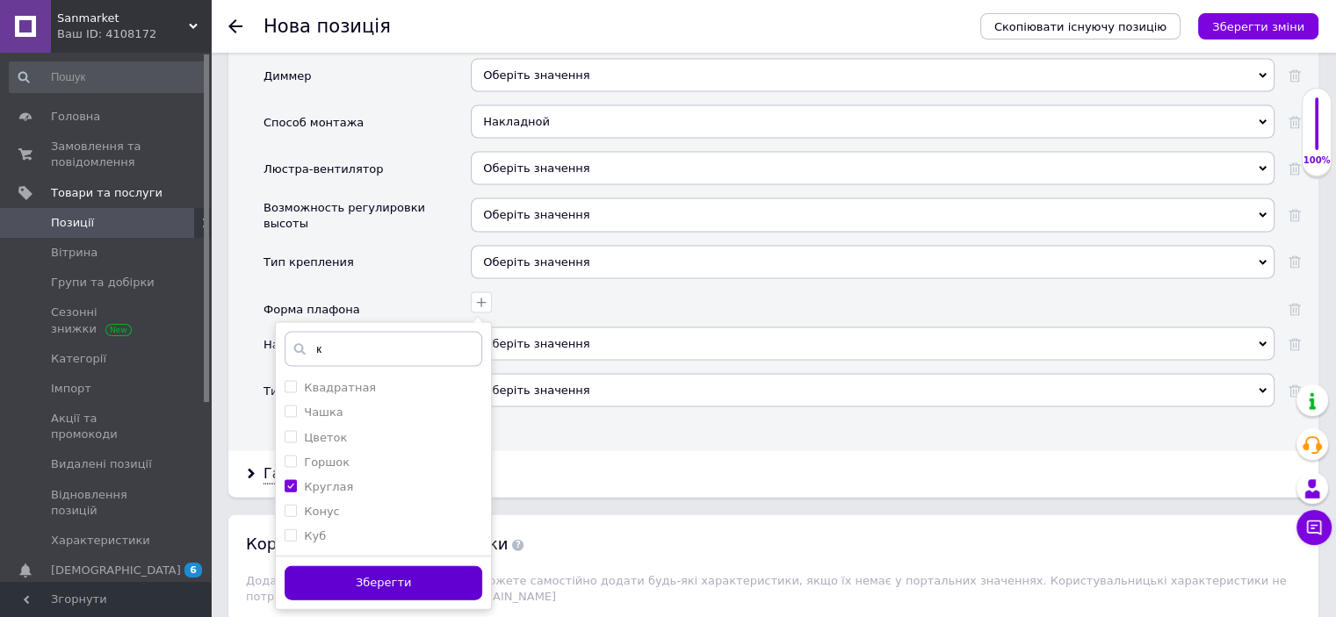
click at [419, 566] on button "Зберегти" at bounding box center [384, 583] width 198 height 34
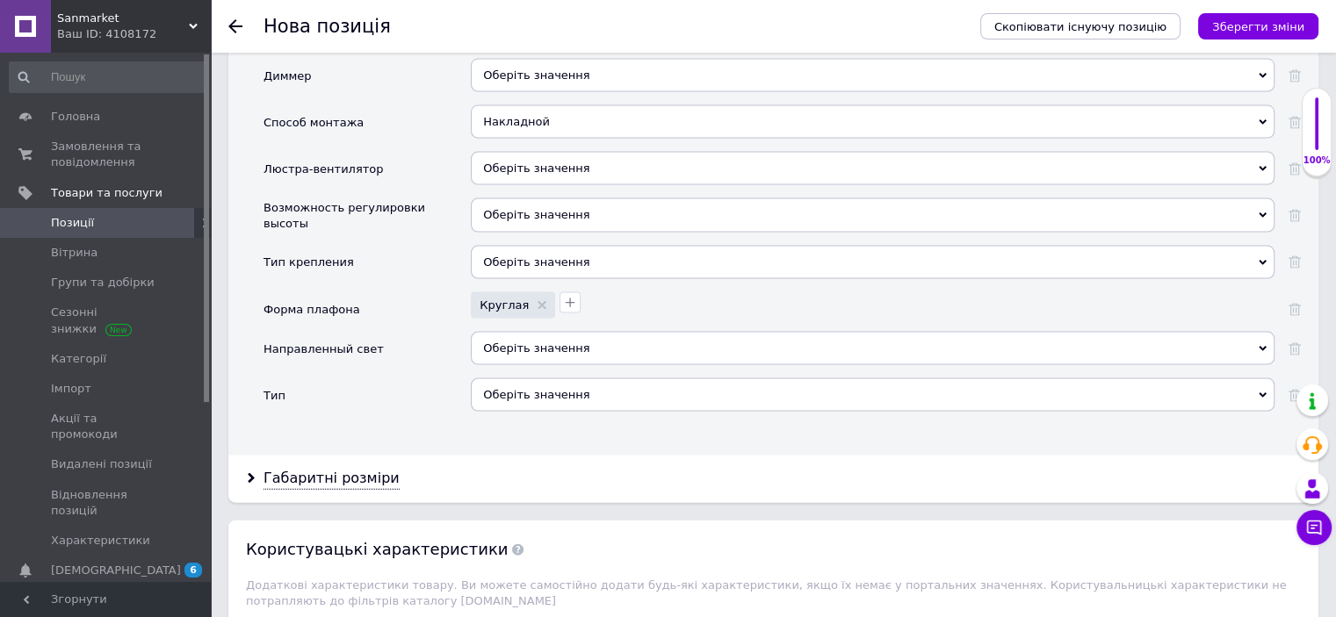
click at [522, 379] on div "Оберіть значення" at bounding box center [873, 395] width 804 height 33
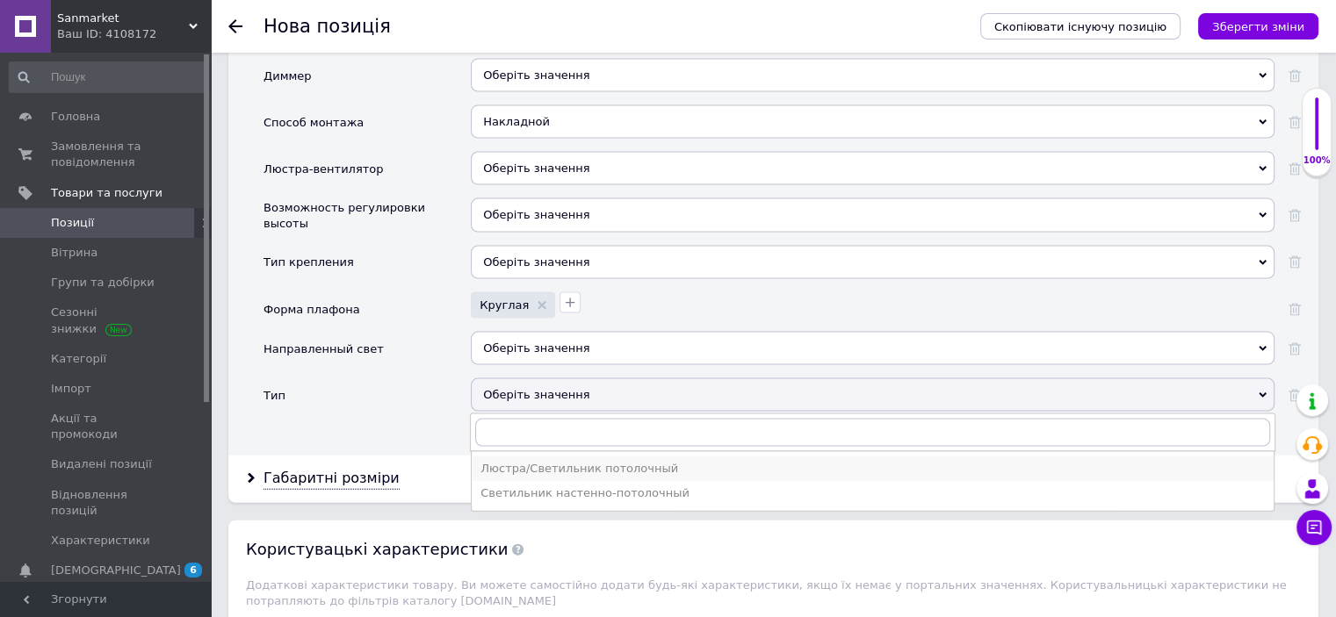
click at [516, 461] on div "Люстра/Светильник потолочный" at bounding box center [872, 469] width 784 height 16
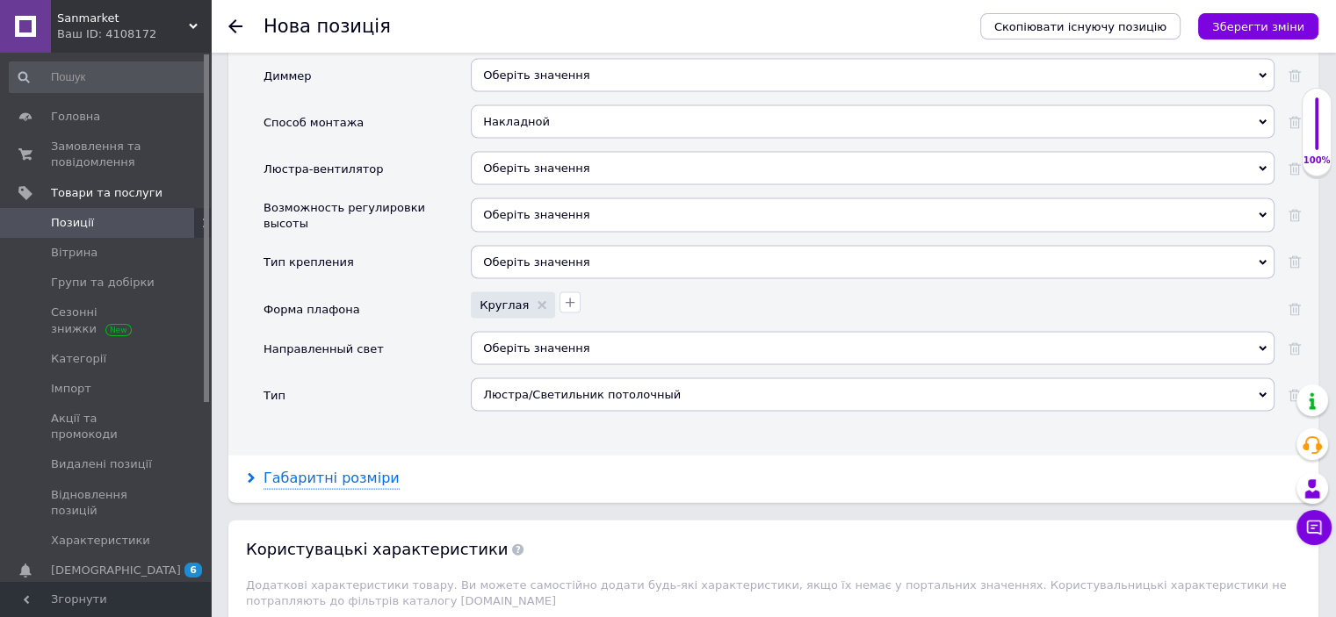
click at [353, 469] on div "Габаритні розміри" at bounding box center [331, 479] width 136 height 20
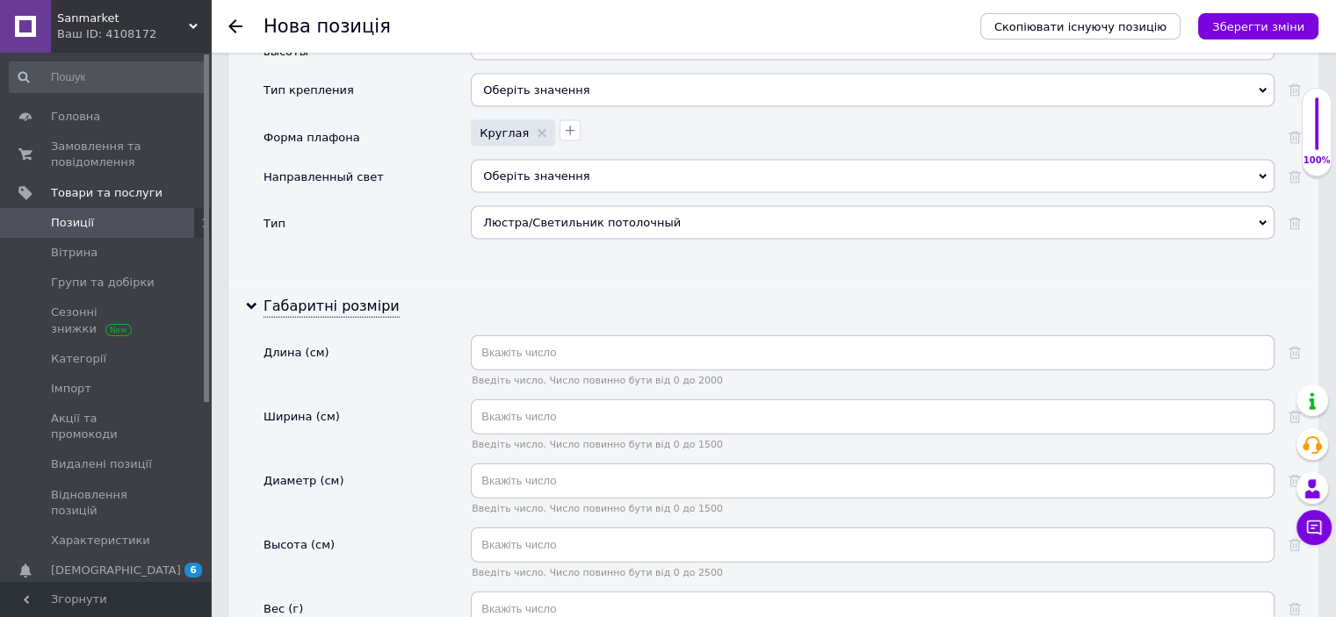
scroll to position [4005, 0]
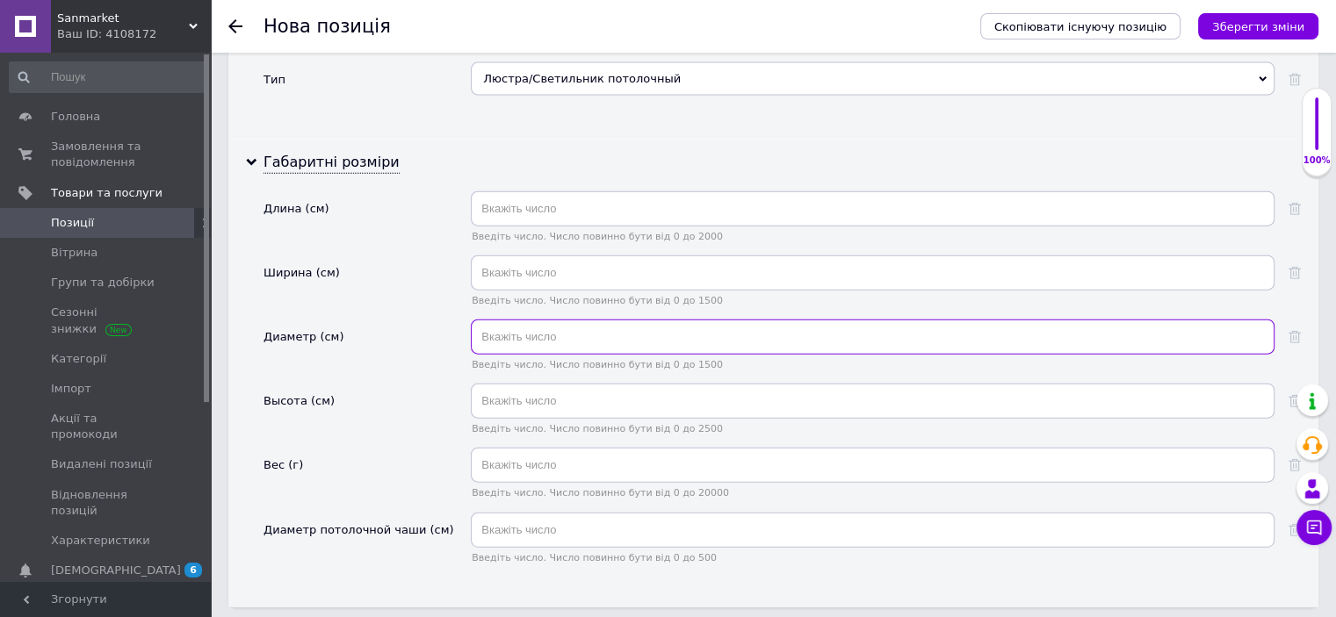
click at [562, 320] on input "text" at bounding box center [873, 337] width 804 height 35
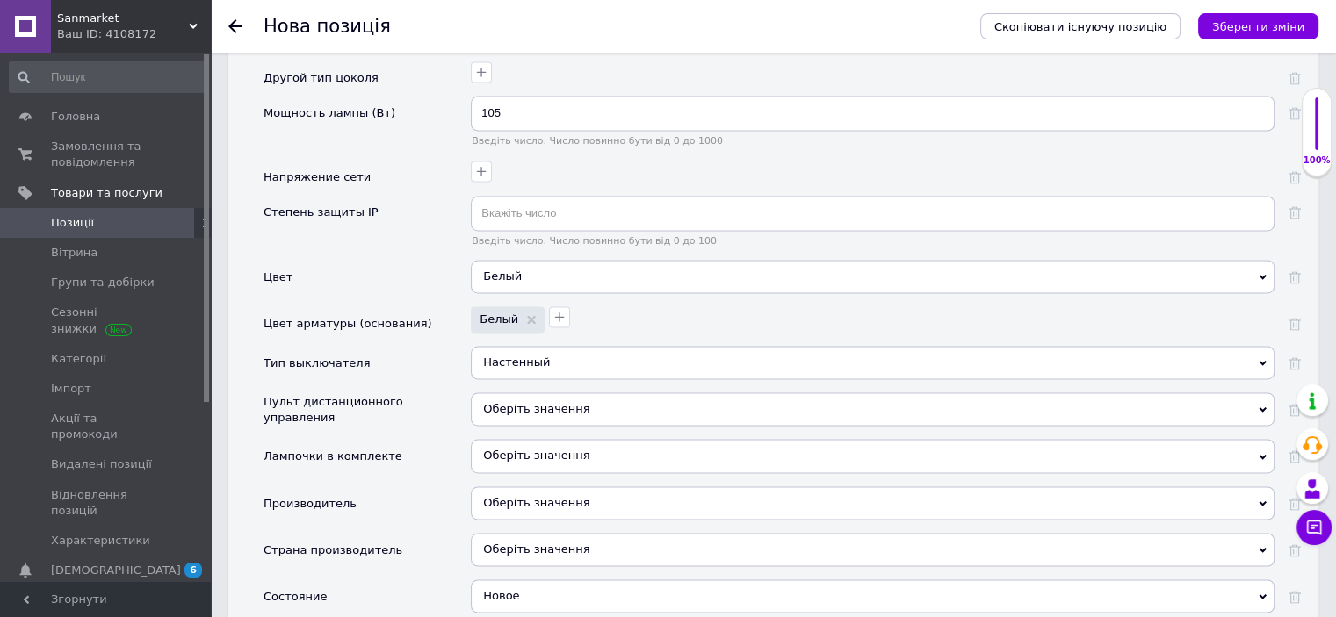
scroll to position [0, 0]
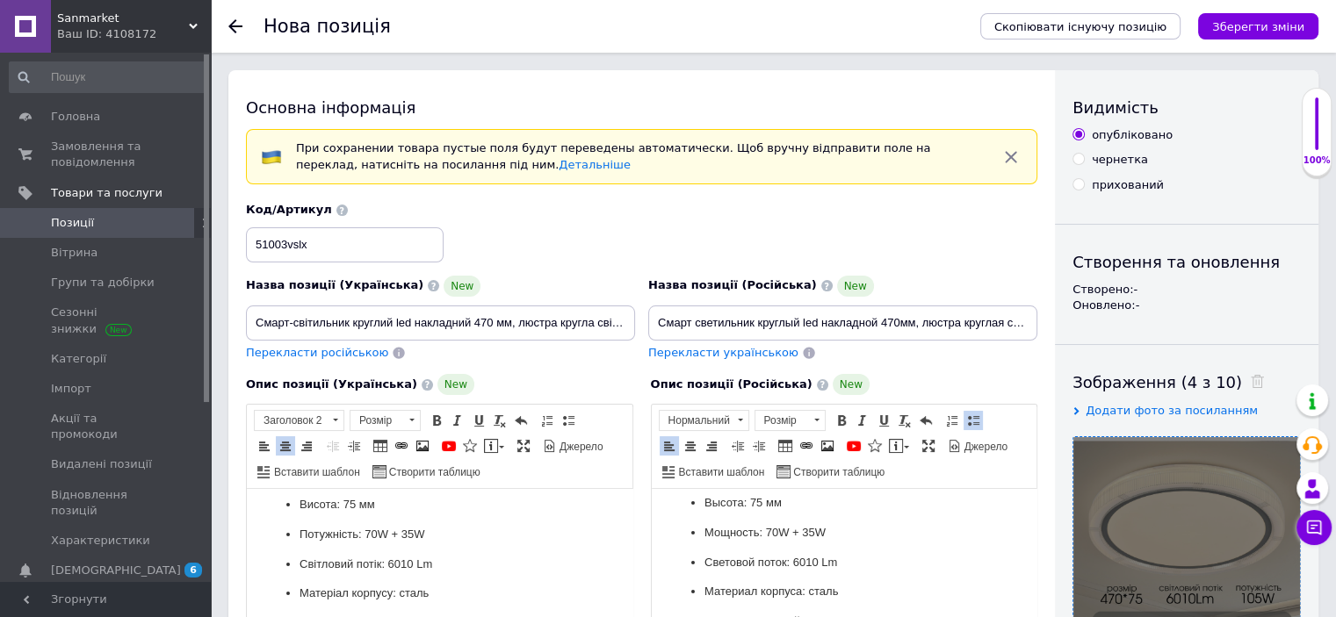
type input "47"
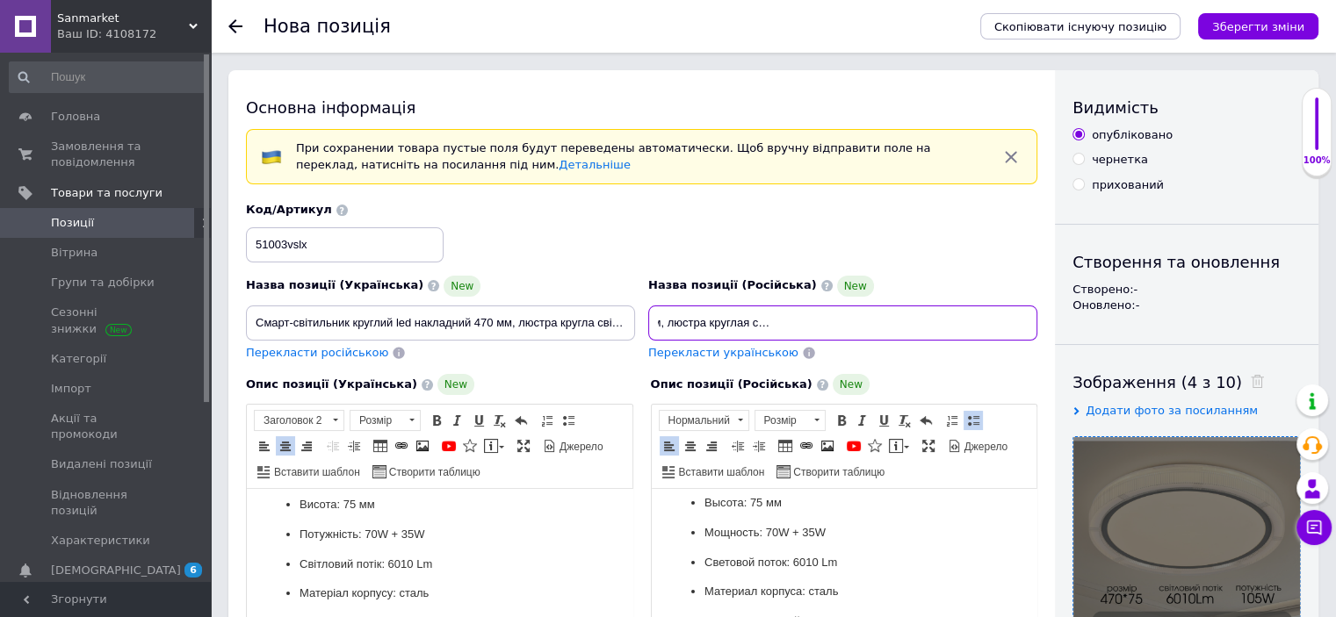
drag, startPoint x: 660, startPoint y: 322, endPoint x: 1251, endPoint y: 323, distance: 591.0
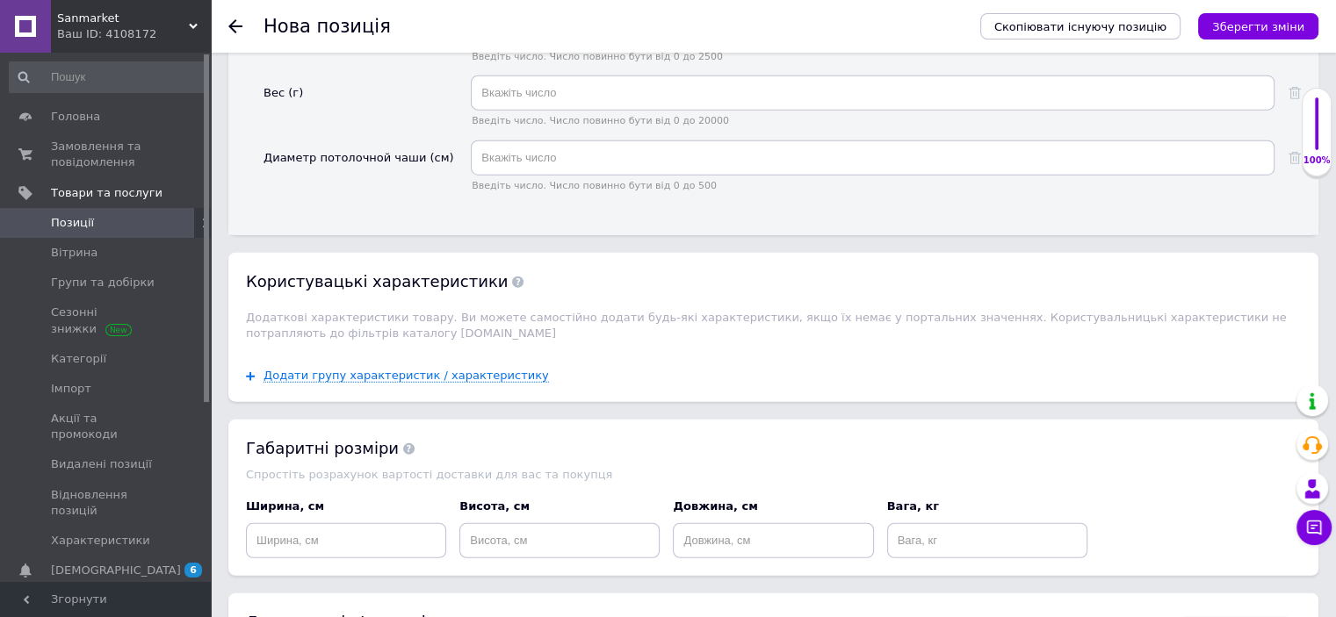
scroll to position [4468, 0]
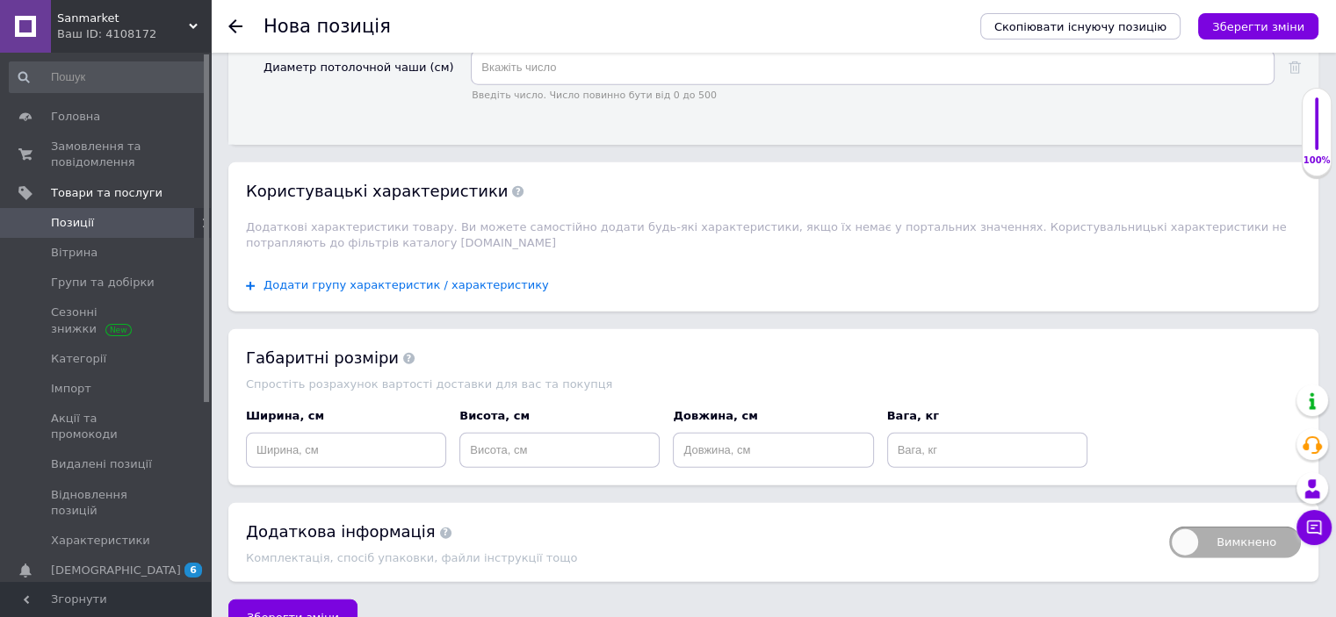
click at [487, 278] on span "Додати групу характеристик / характеристику" at bounding box center [405, 285] width 285 height 14
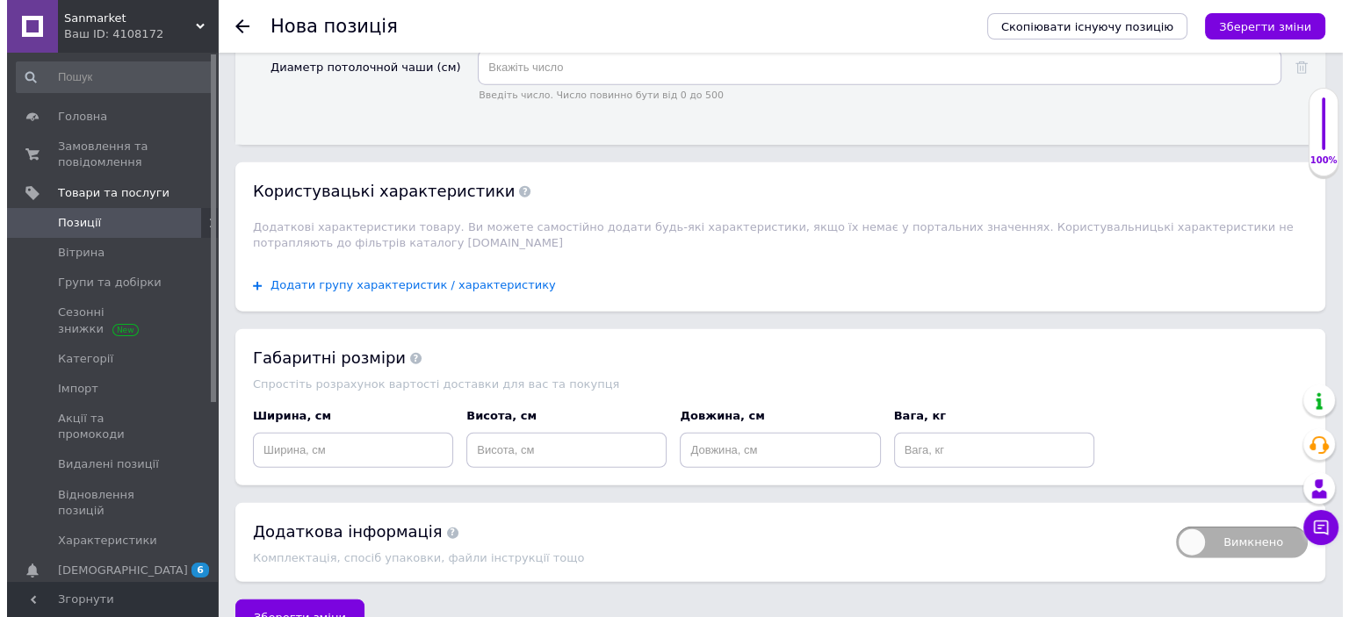
scroll to position [0, 0]
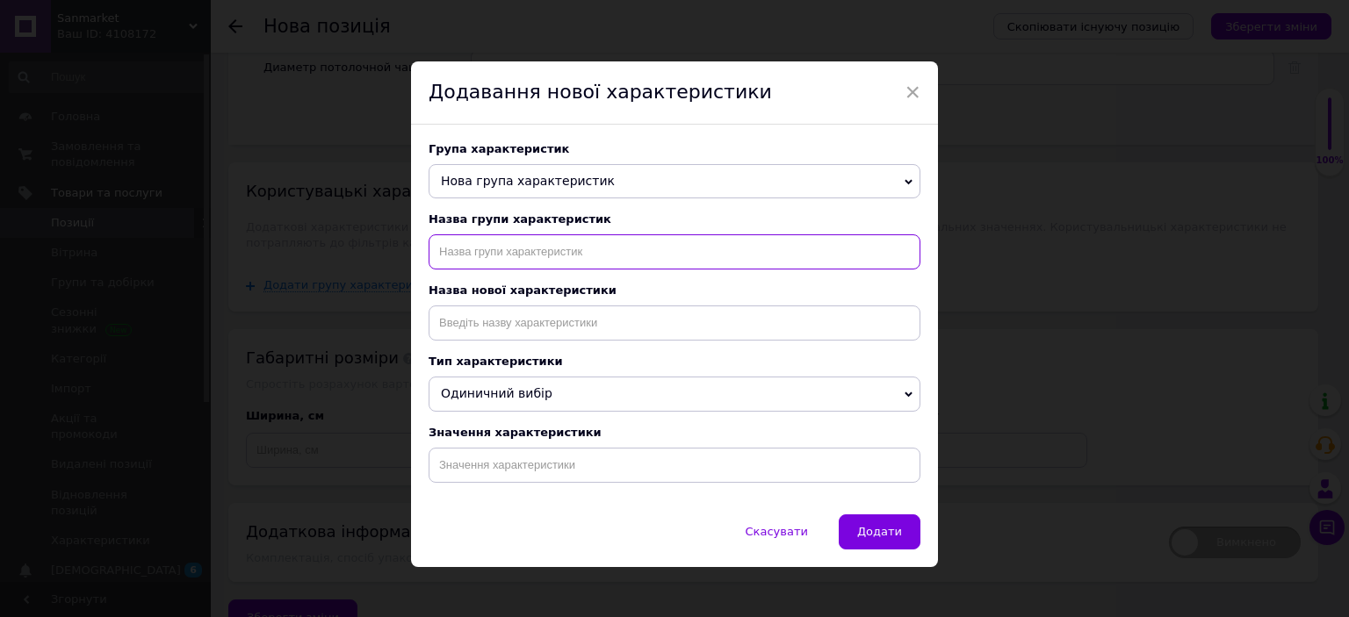
click at [552, 264] on input "text" at bounding box center [675, 251] width 492 height 35
type input "назначение"
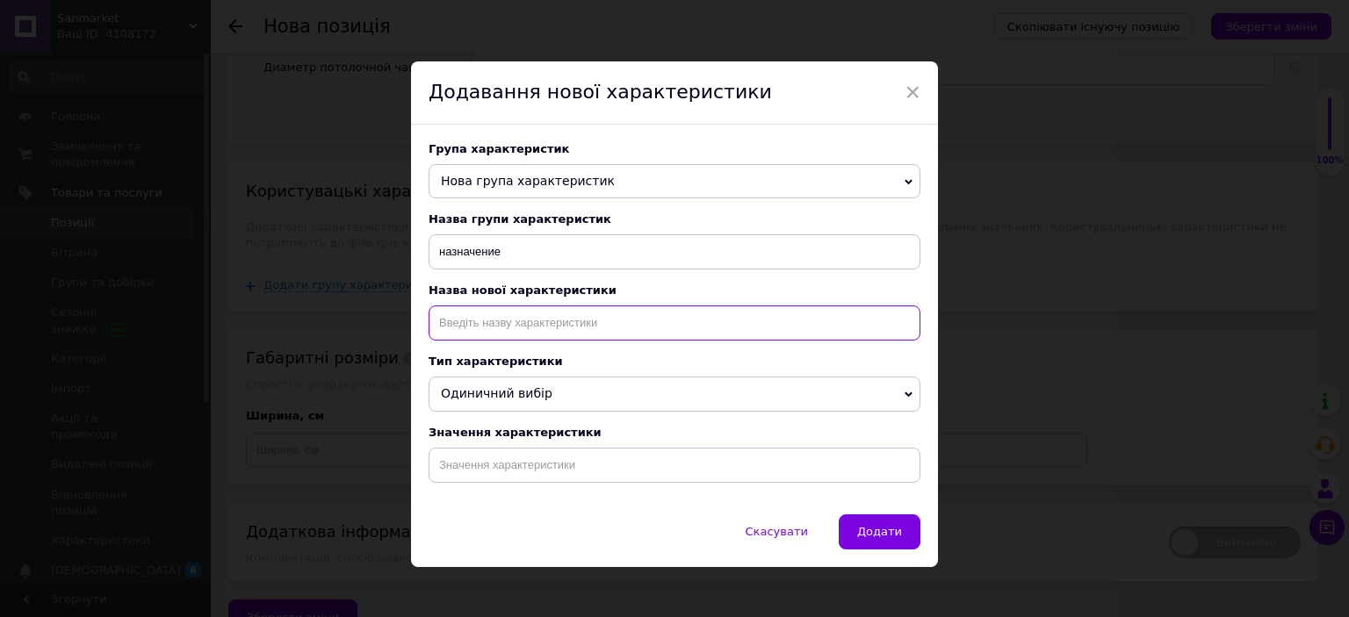
click at [596, 326] on input at bounding box center [675, 323] width 492 height 35
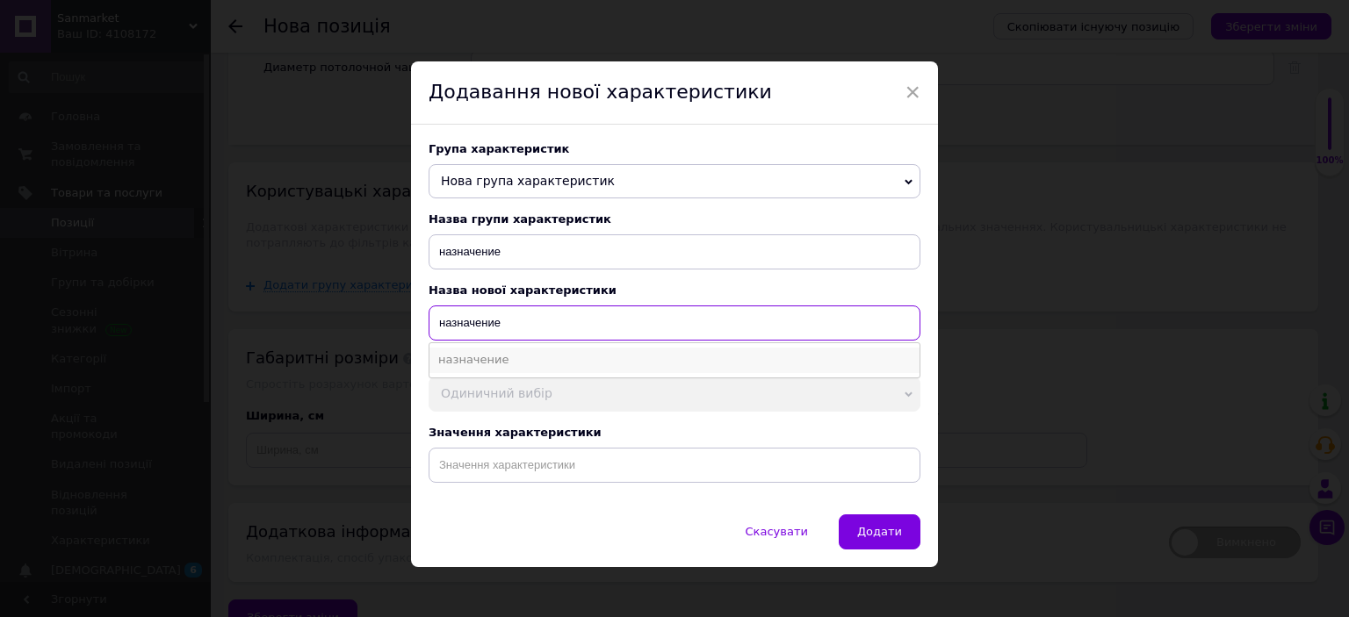
type input "назначение"
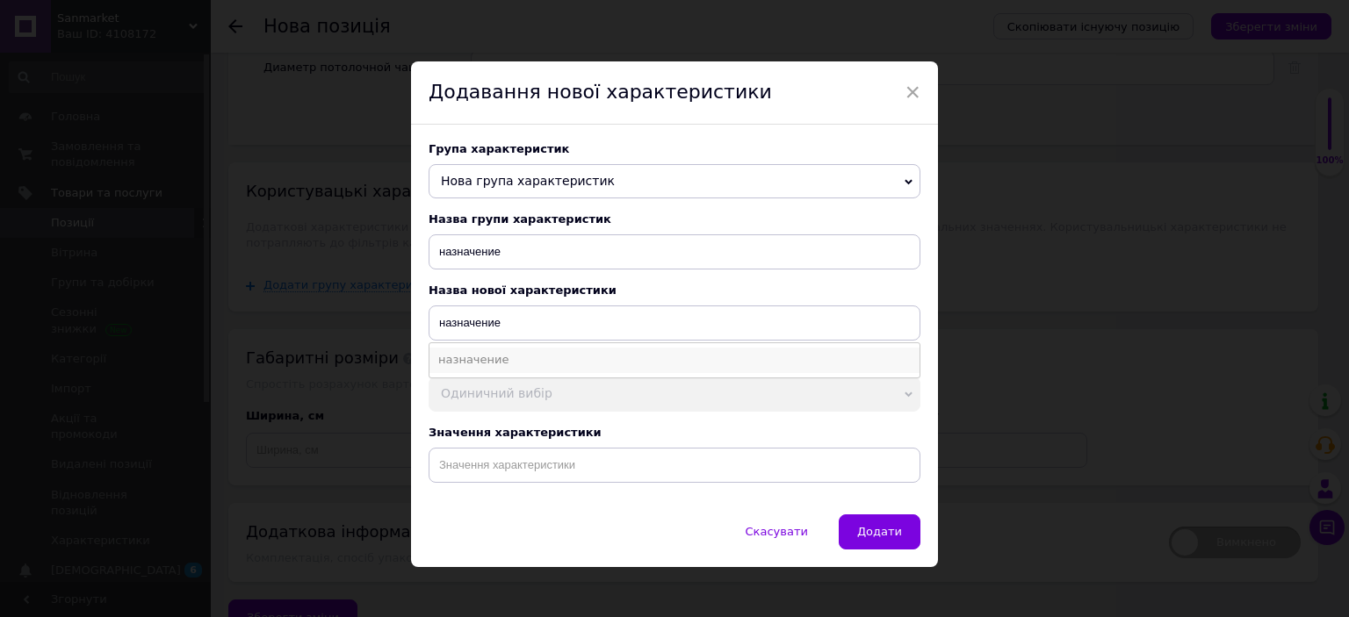
click at [468, 372] on li "назначение" at bounding box center [674, 360] width 490 height 25
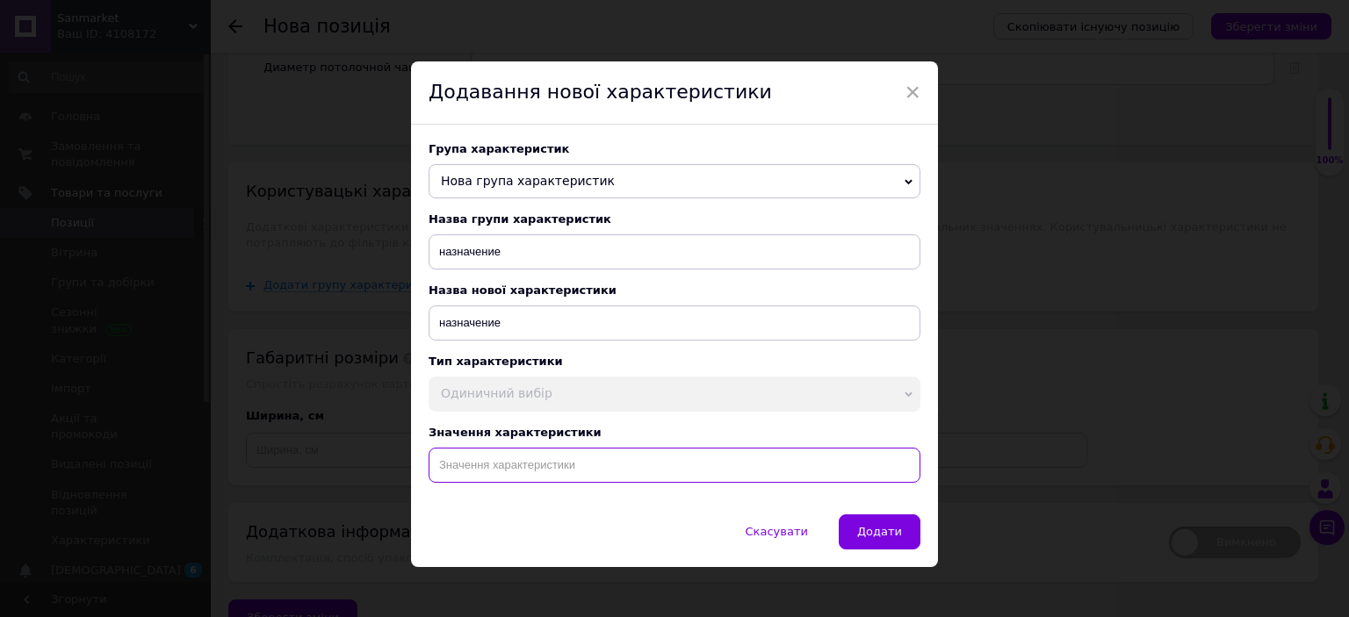
click at [587, 473] on input at bounding box center [675, 465] width 492 height 35
paste input "Смарт светильник круглый led накладной 470мм, люстра круглая светодиодная snart…"
type input "Смарт светильник круглый led накладной 470мм, люстра круглая светодиодная snart…"
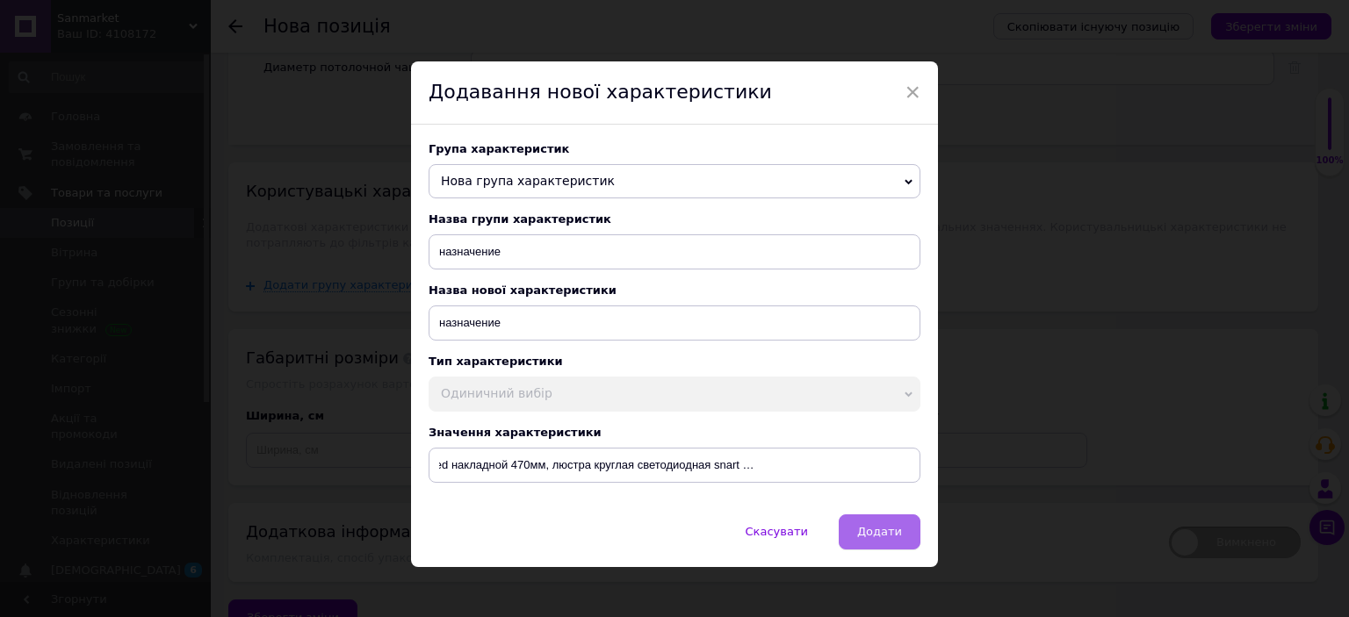
click at [871, 550] on button "Додати" at bounding box center [880, 532] width 82 height 35
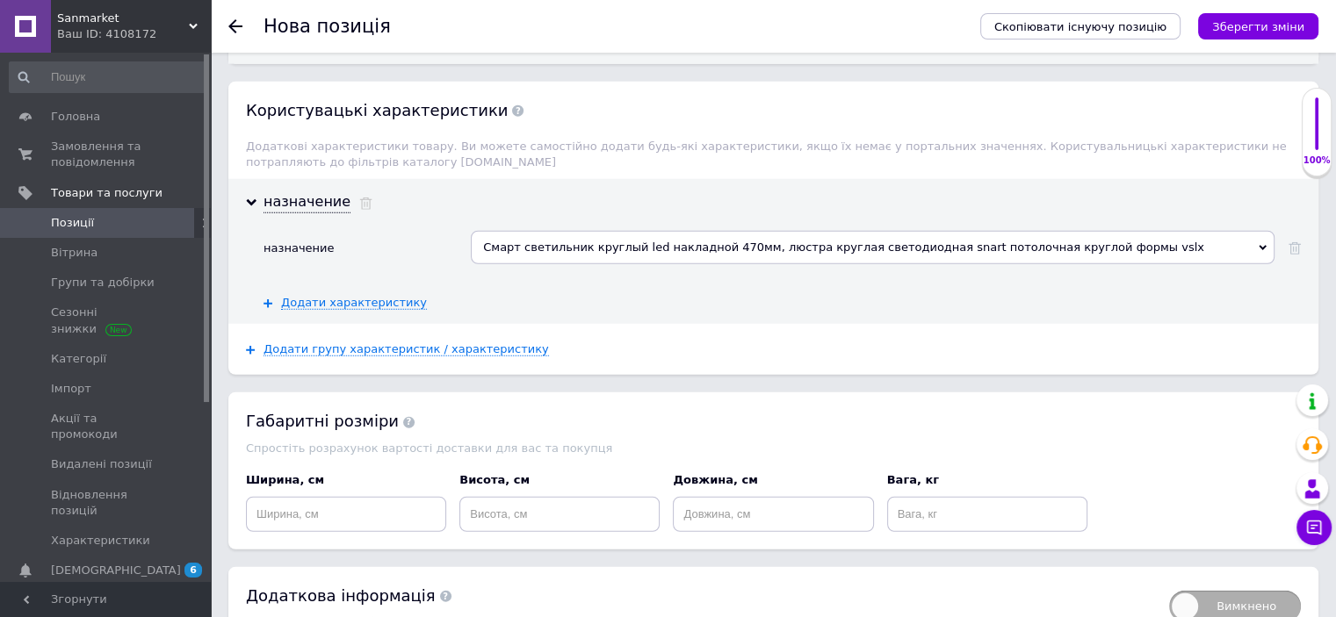
scroll to position [4612, 0]
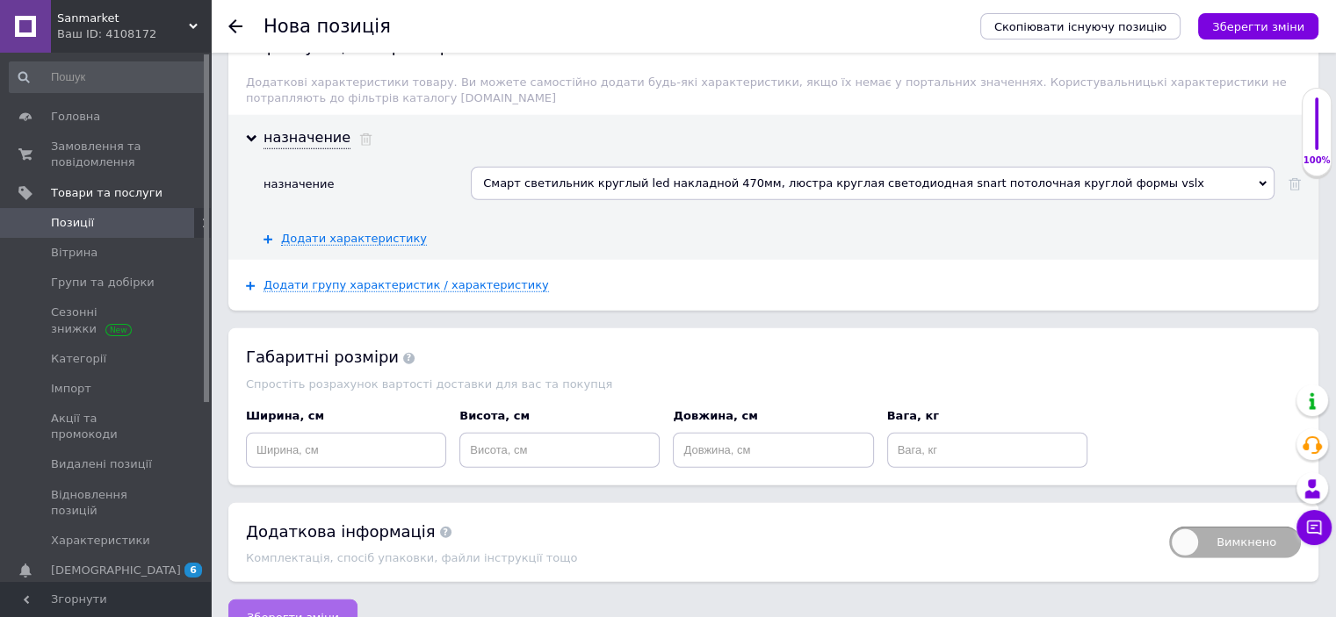
click at [323, 611] on span "Зберегти зміни" at bounding box center [293, 617] width 92 height 13
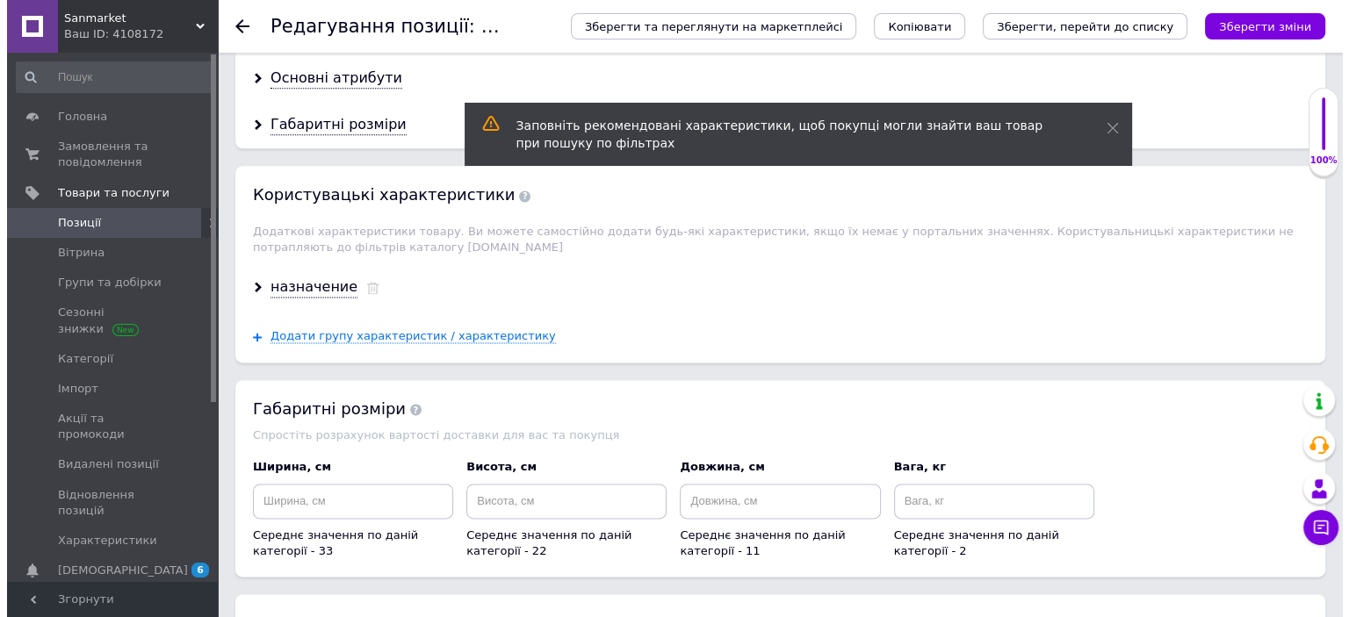
scroll to position [2539, 0]
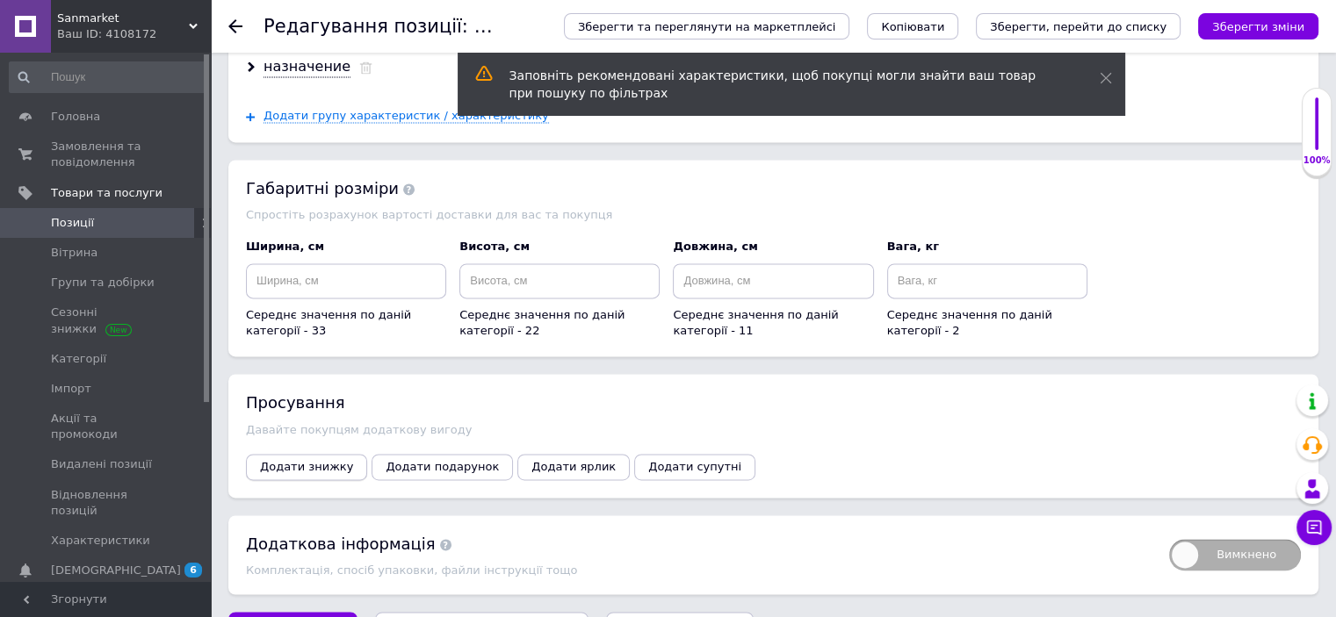
click at [313, 460] on span "Додати знижку" at bounding box center [306, 466] width 93 height 13
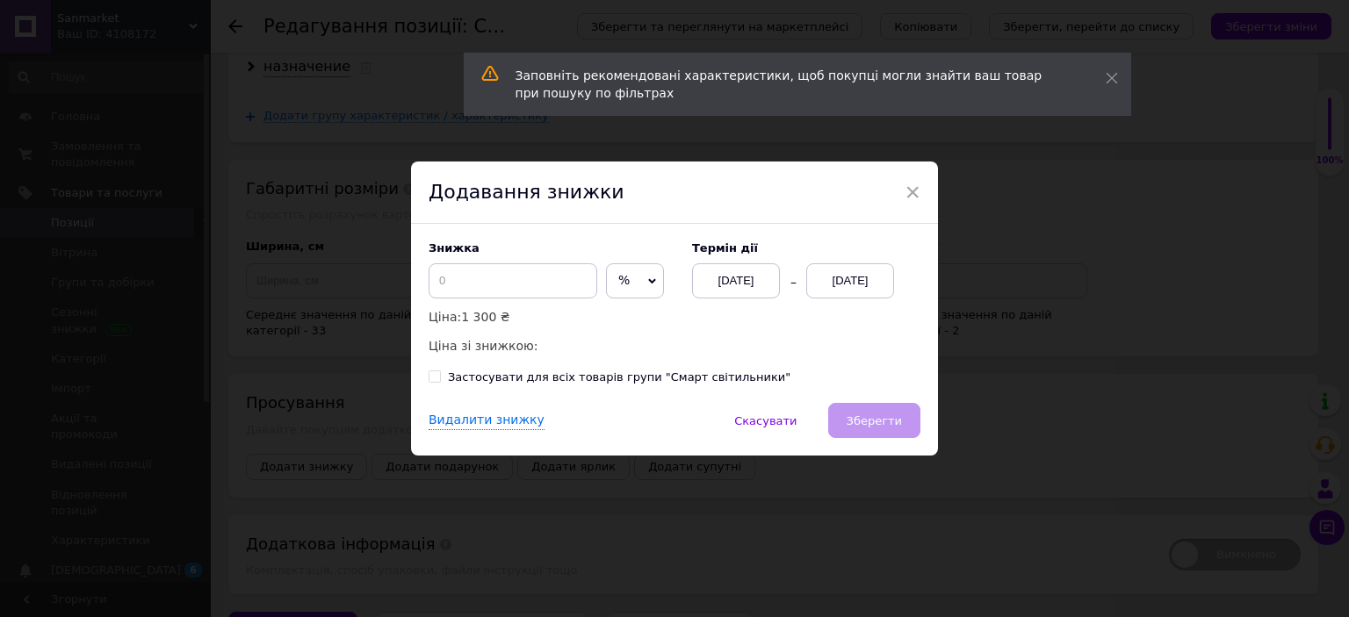
click at [624, 283] on span "%" at bounding box center [635, 280] width 58 height 35
click at [625, 321] on li "₴" at bounding box center [635, 318] width 56 height 25
click at [488, 273] on input at bounding box center [513, 280] width 169 height 35
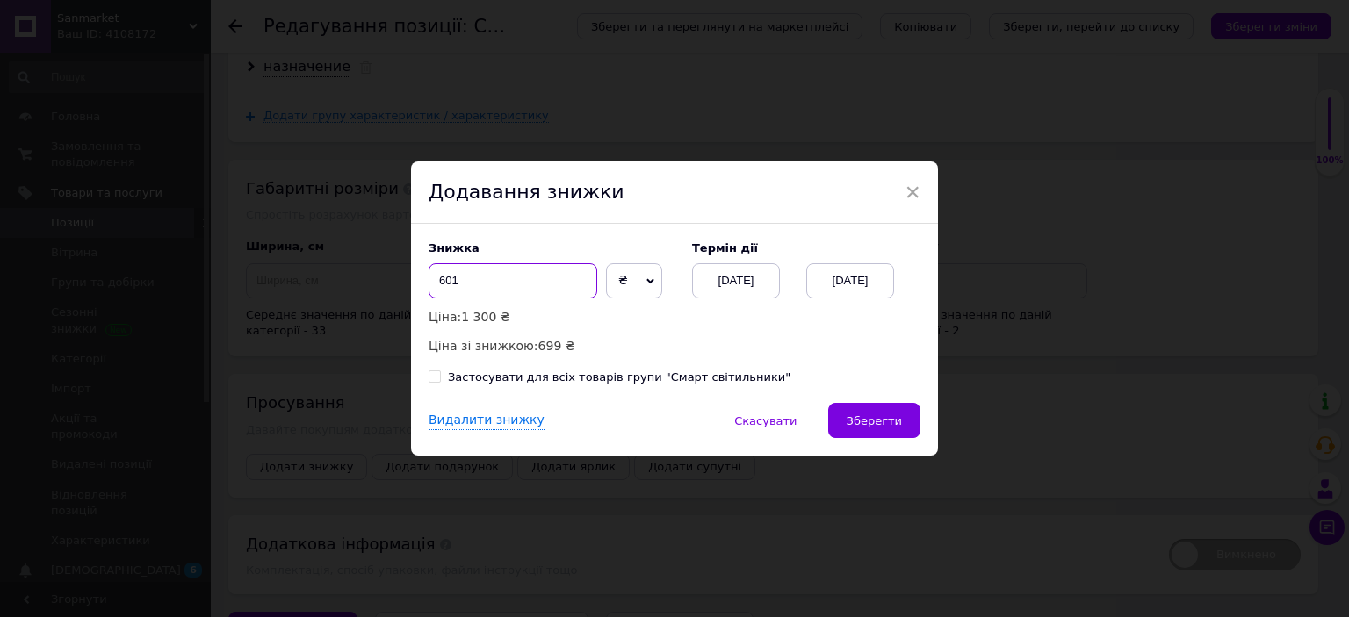
type input "601"
click at [861, 280] on div "[DATE]" at bounding box center [850, 280] width 88 height 35
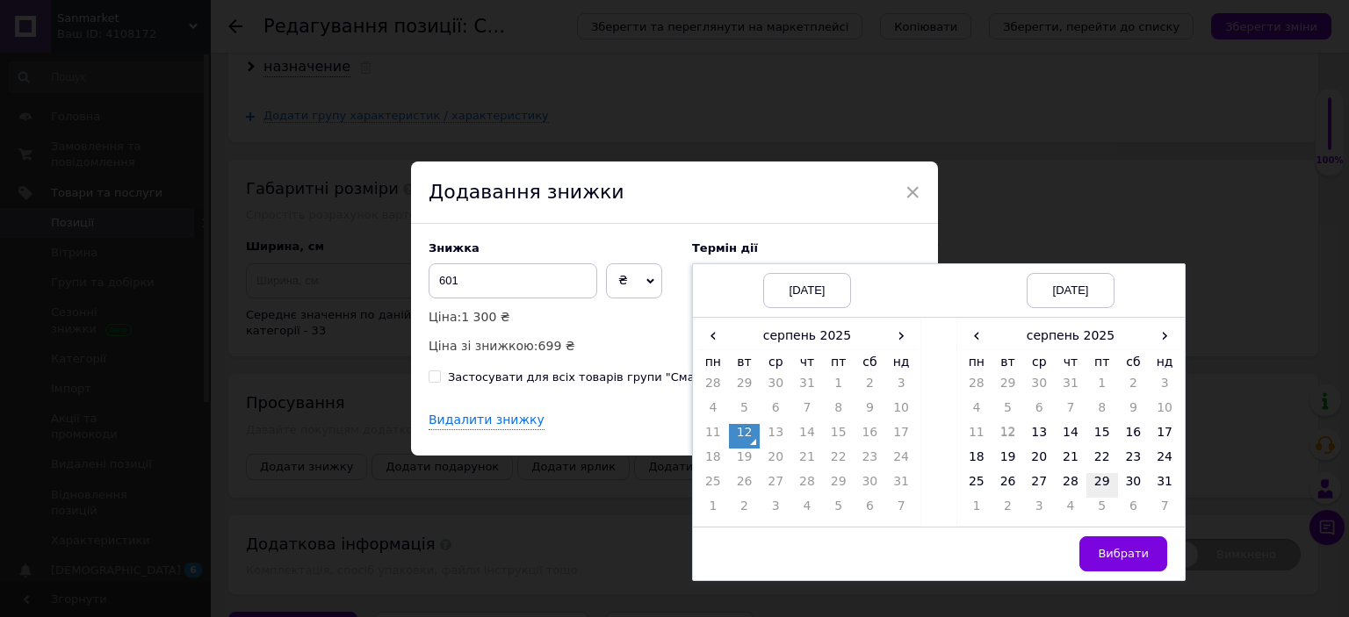
click at [1100, 480] on td "29" at bounding box center [1102, 485] width 32 height 25
click at [1143, 542] on button "Вибрати" at bounding box center [1123, 554] width 88 height 35
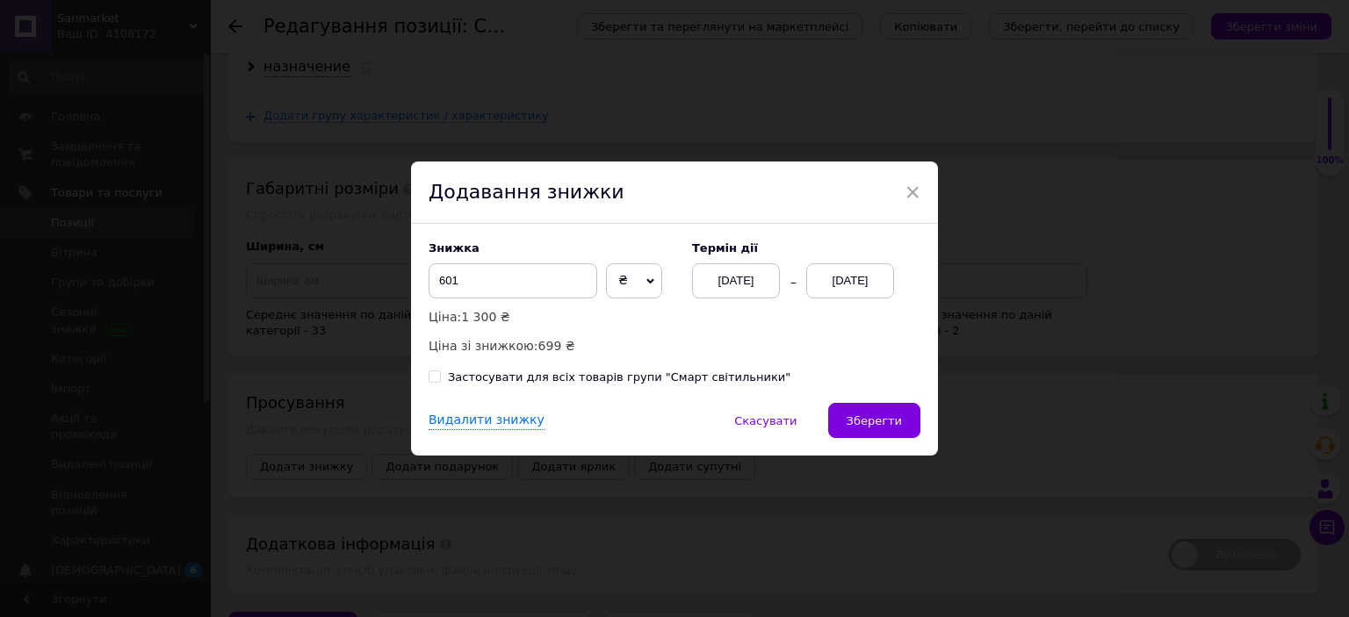
click at [829, 419] on div "Видалити знижку   Скасувати   Зберегти" at bounding box center [674, 429] width 527 height 53
click at [885, 424] on span "Зберегти" at bounding box center [874, 421] width 55 height 13
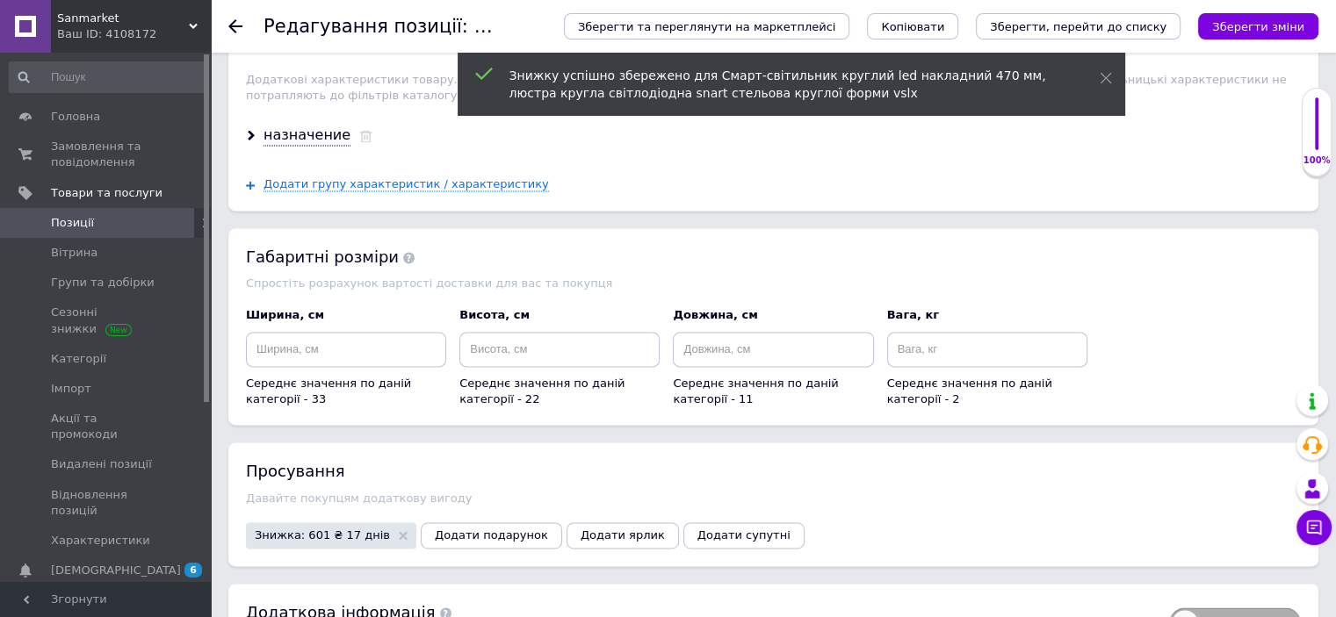
scroll to position [2540, 0]
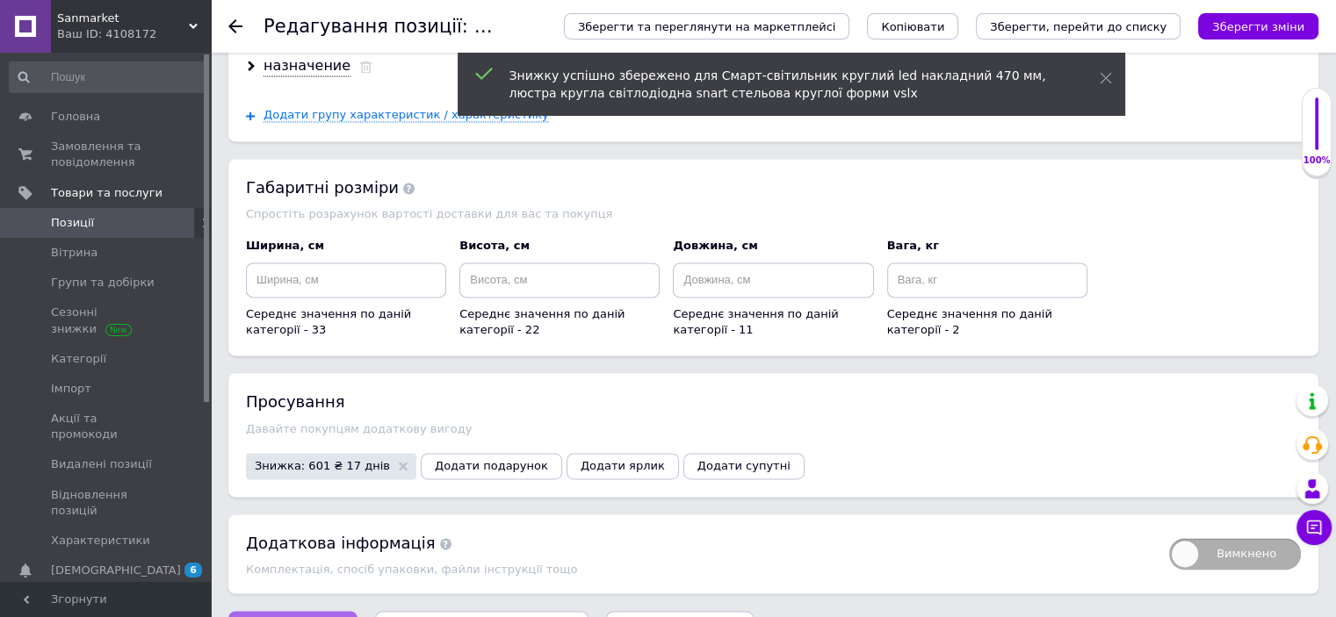
click at [291, 611] on button "Зберегти зміни" at bounding box center [292, 628] width 129 height 35
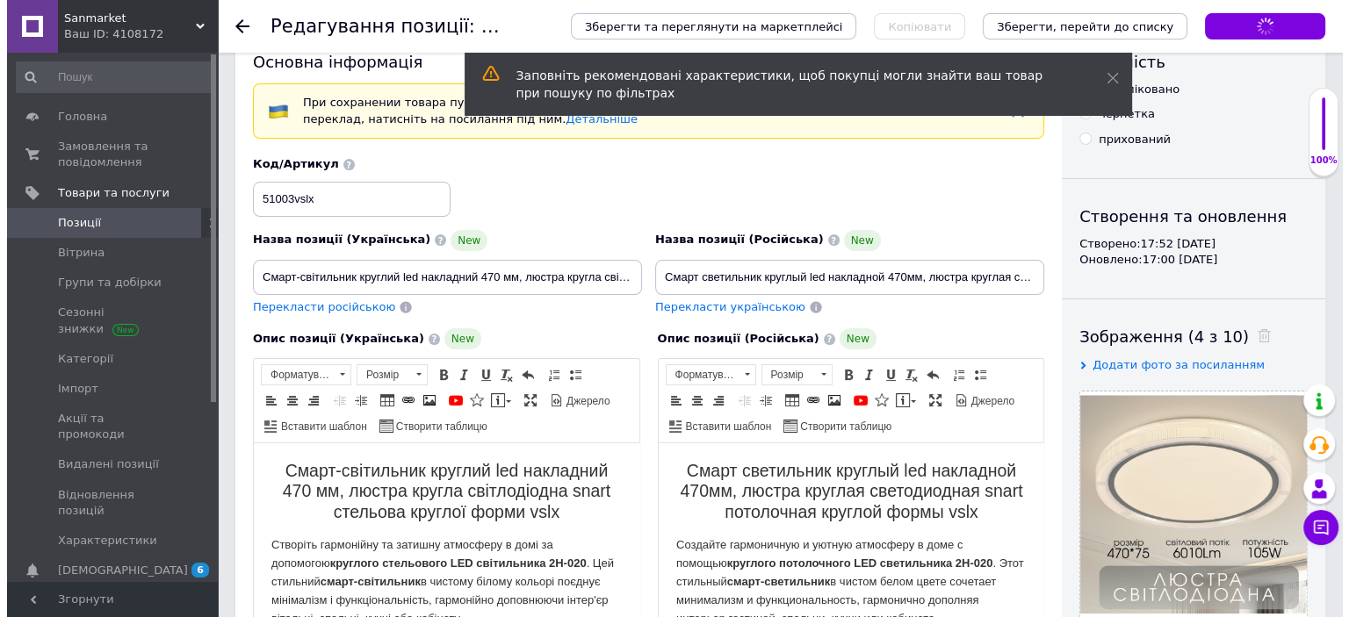
scroll to position [0, 0]
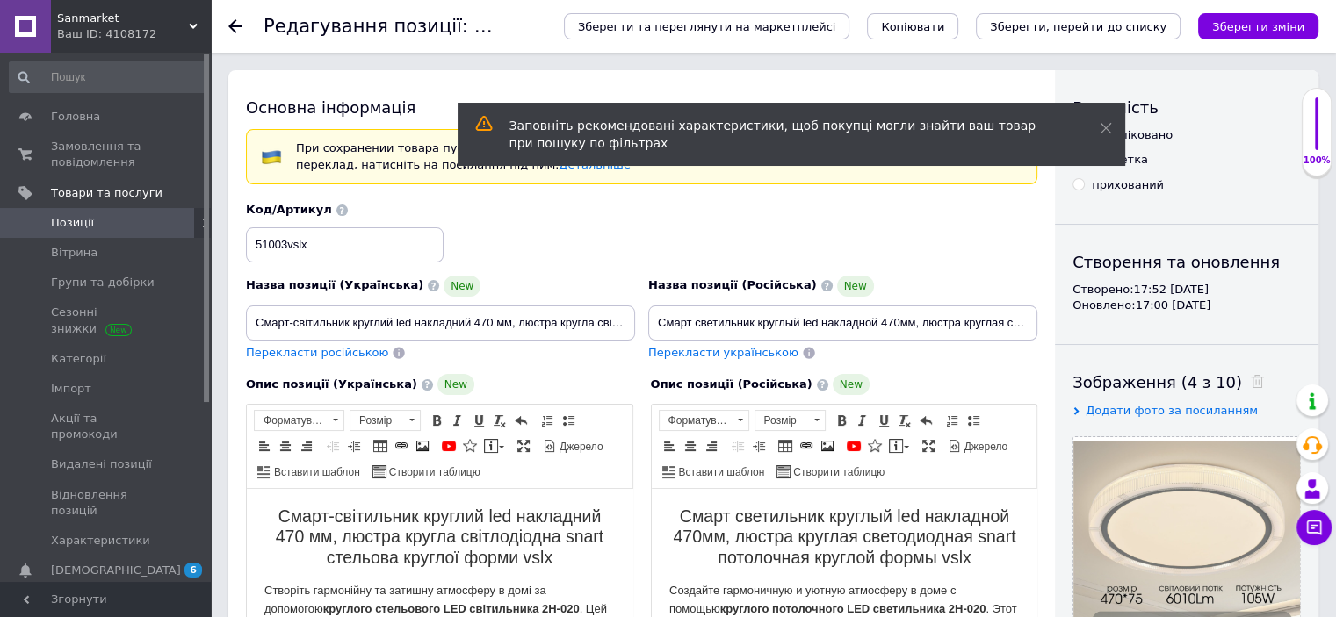
click at [119, 220] on span "Позиції" at bounding box center [107, 223] width 112 height 16
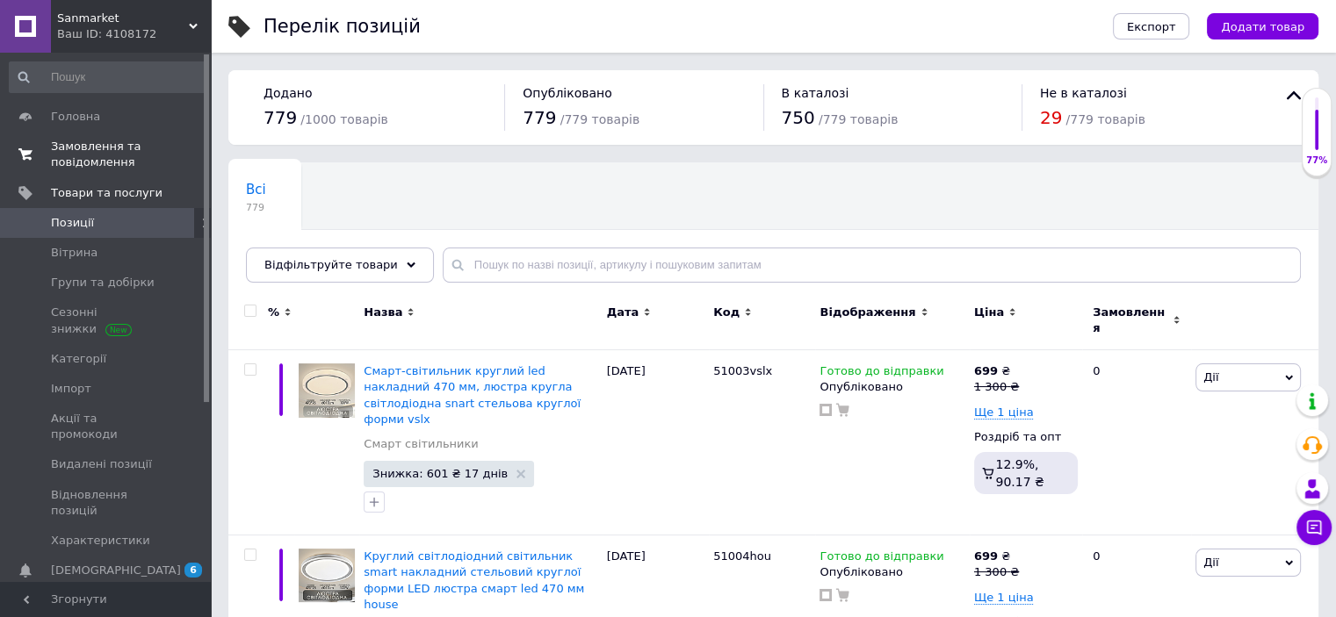
click at [95, 165] on span "Замовлення та повідомлення" at bounding box center [107, 155] width 112 height 32
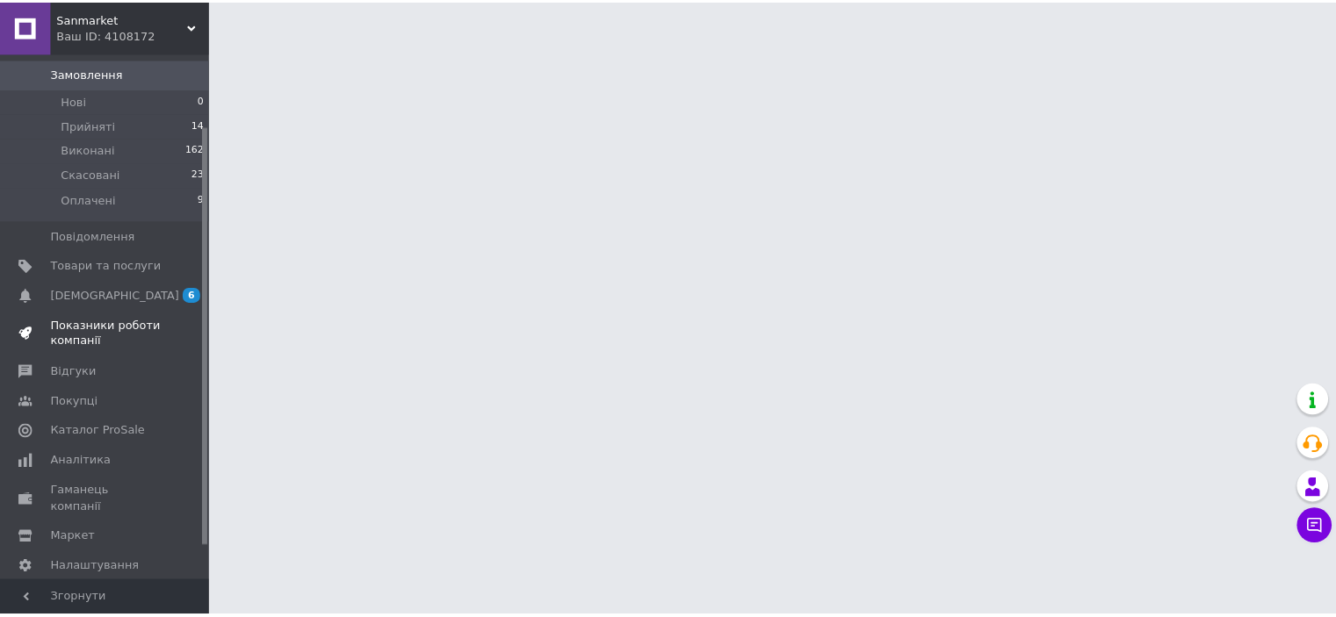
scroll to position [133, 0]
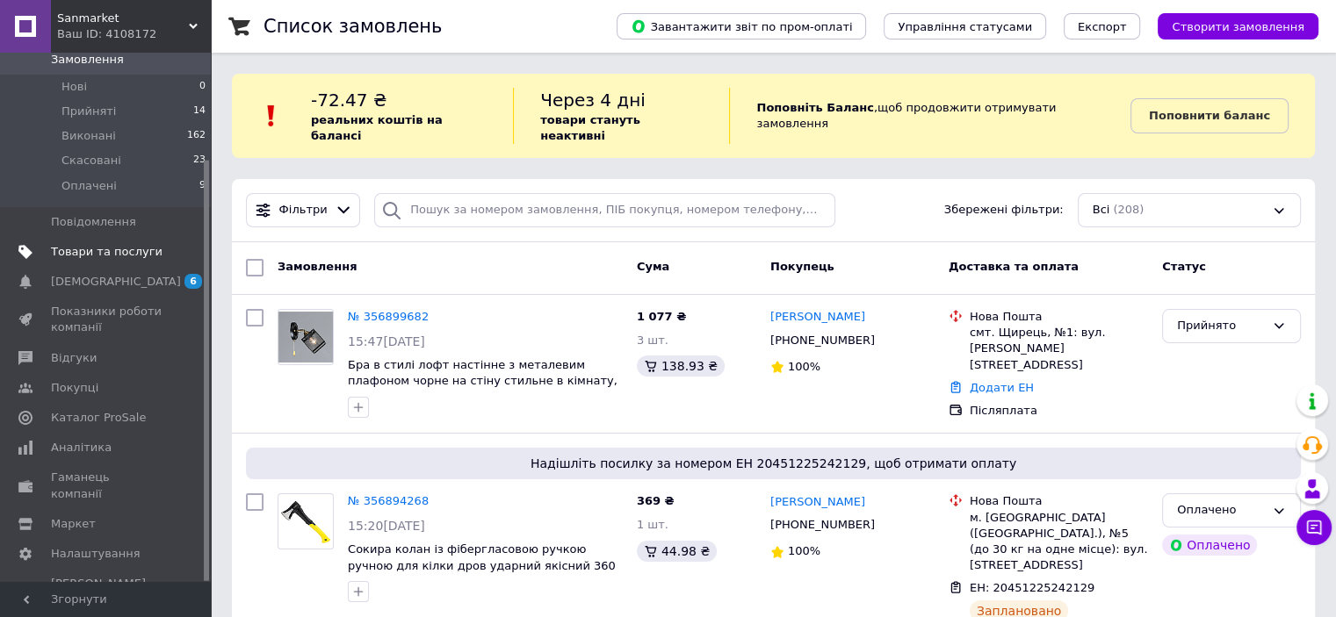
click at [105, 244] on span "Товари та послуги" at bounding box center [107, 252] width 112 height 16
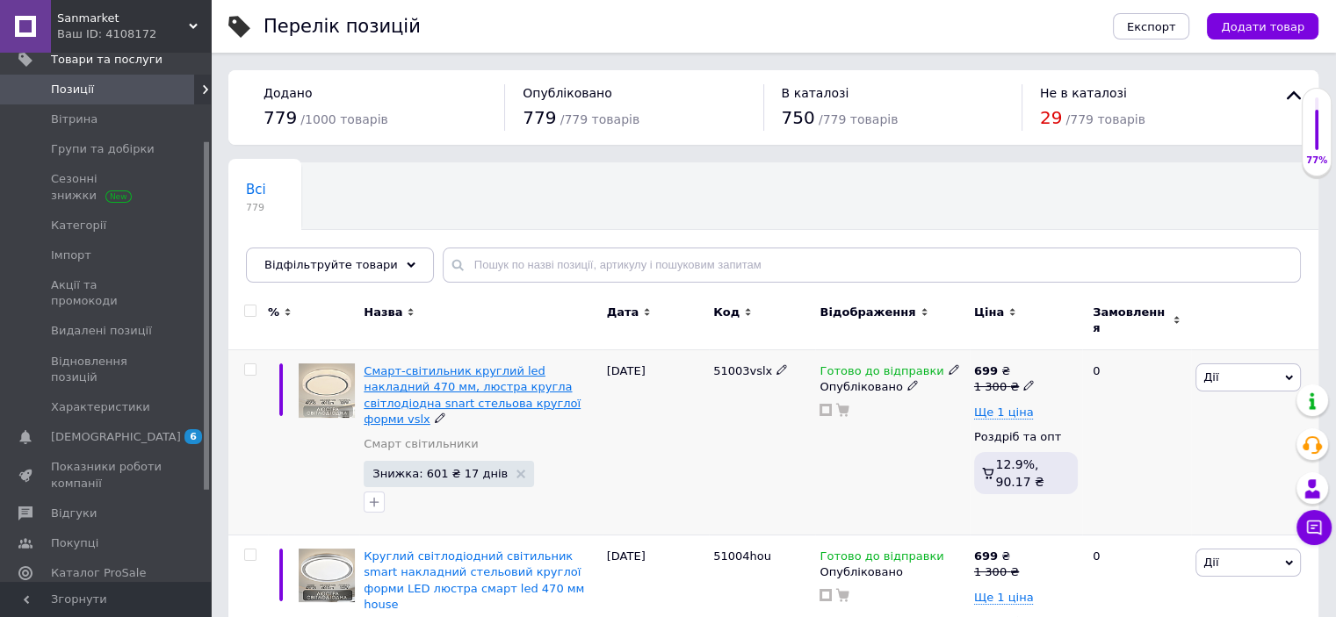
click at [484, 373] on span "Смарт-світильник круглий led накладний 470 мм, люстра кругла світлодіодна snart…" at bounding box center [472, 394] width 217 height 61
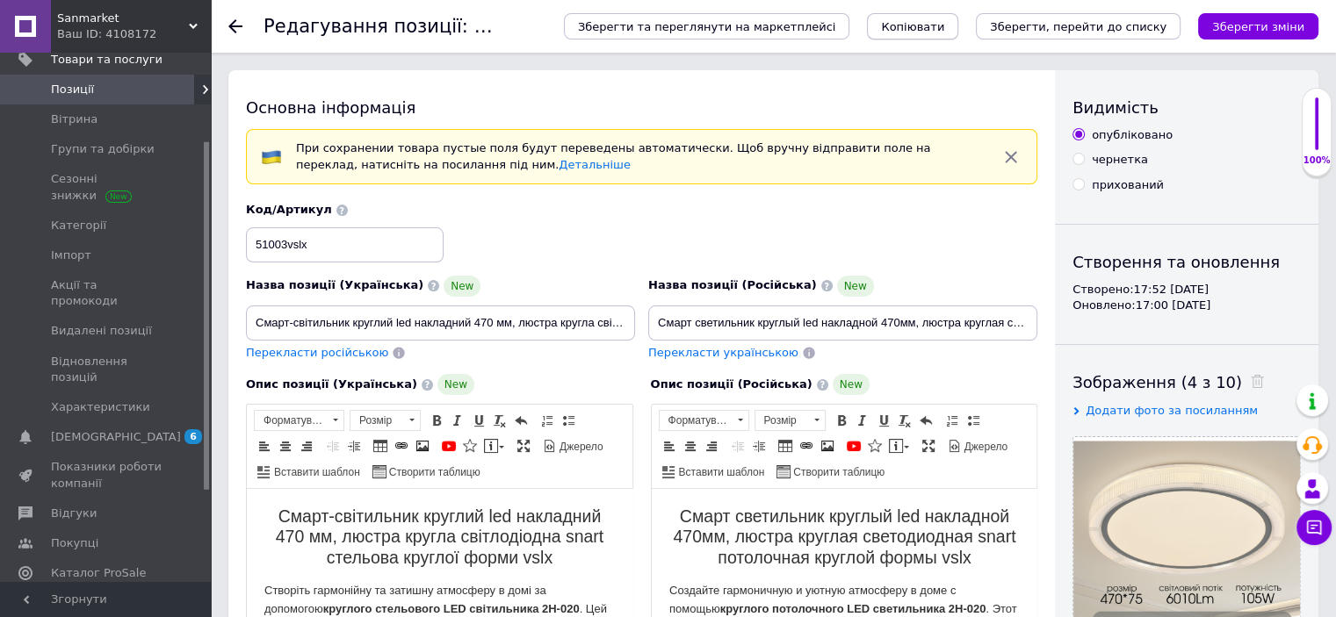
click at [944, 20] on span "Копіювати" at bounding box center [912, 26] width 63 height 13
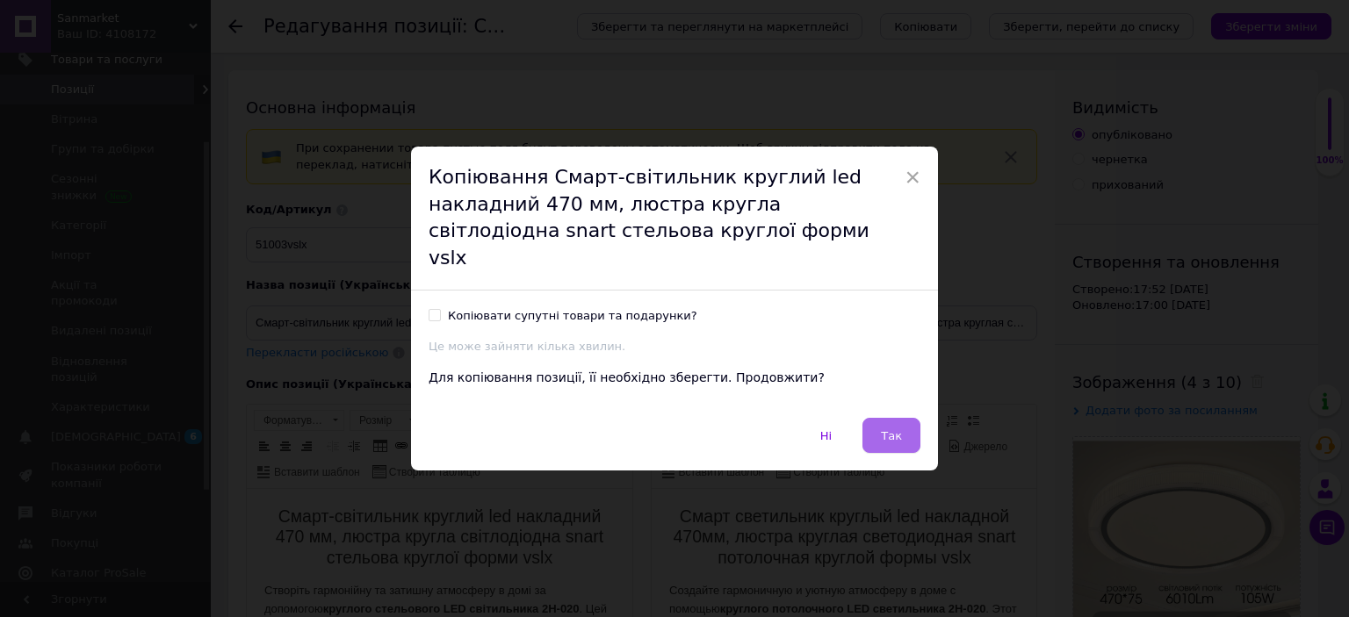
click at [889, 429] on span "Так" at bounding box center [891, 435] width 21 height 13
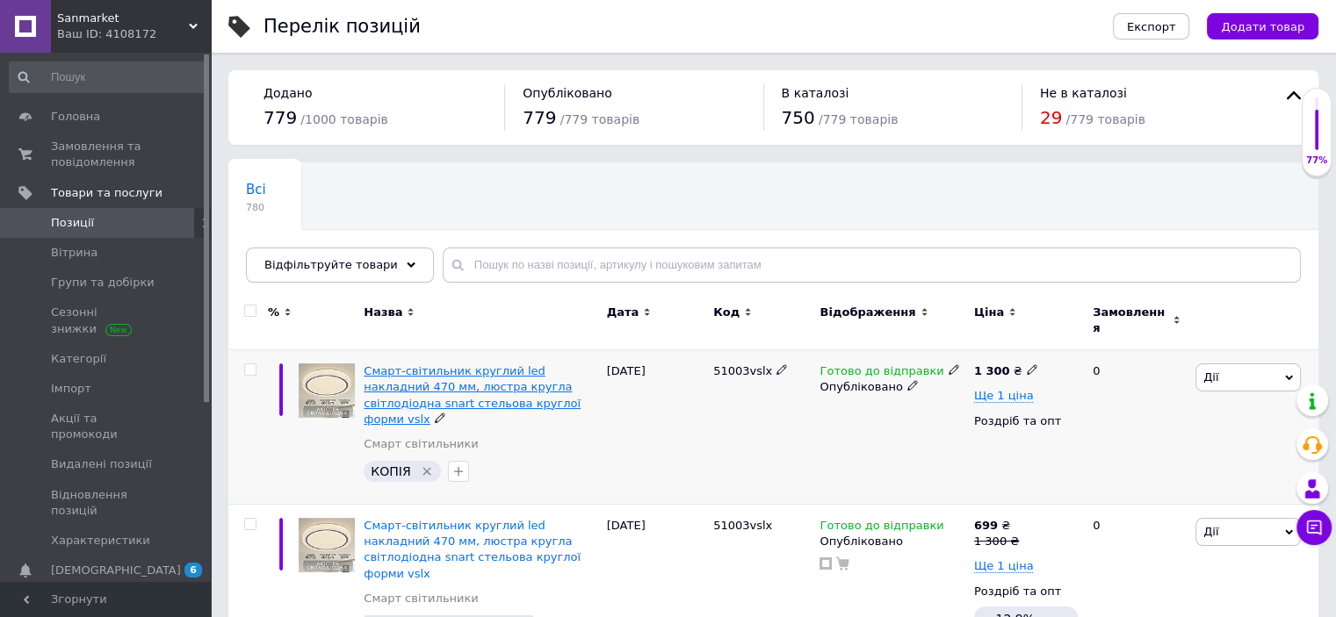
click at [429, 376] on span "Смарт-світильник круглий led накладний 470 мм, люстра кругла світлодіодна snart…" at bounding box center [472, 394] width 217 height 61
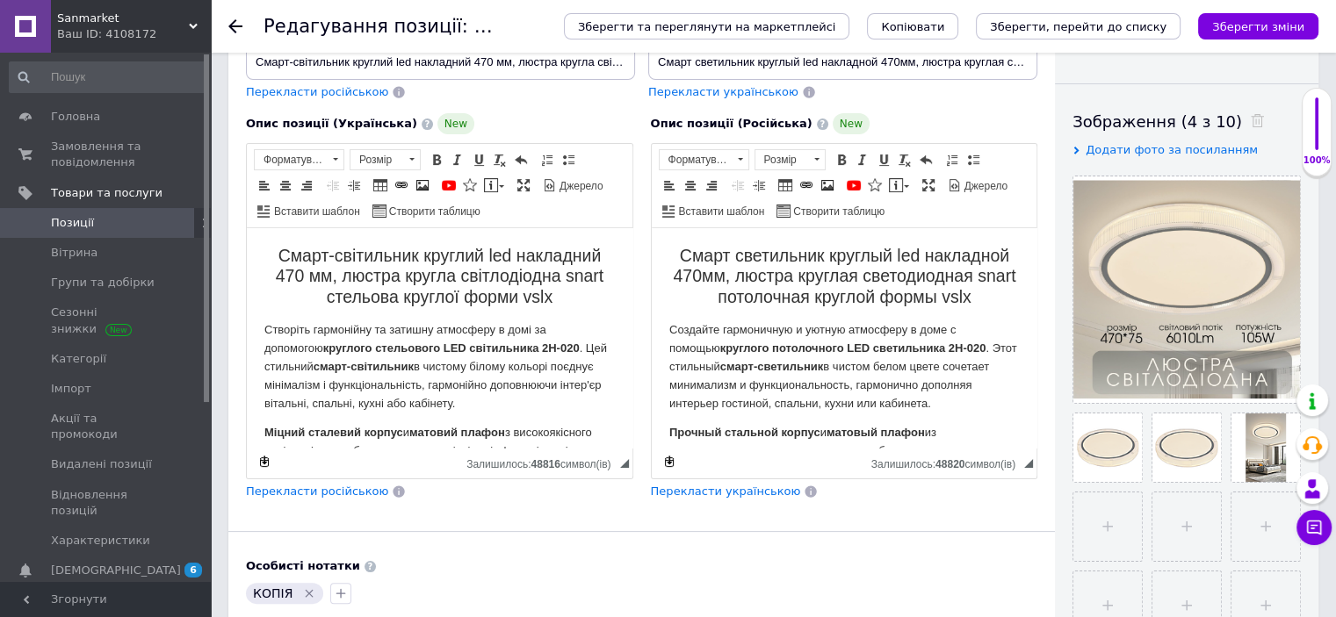
scroll to position [105, 0]
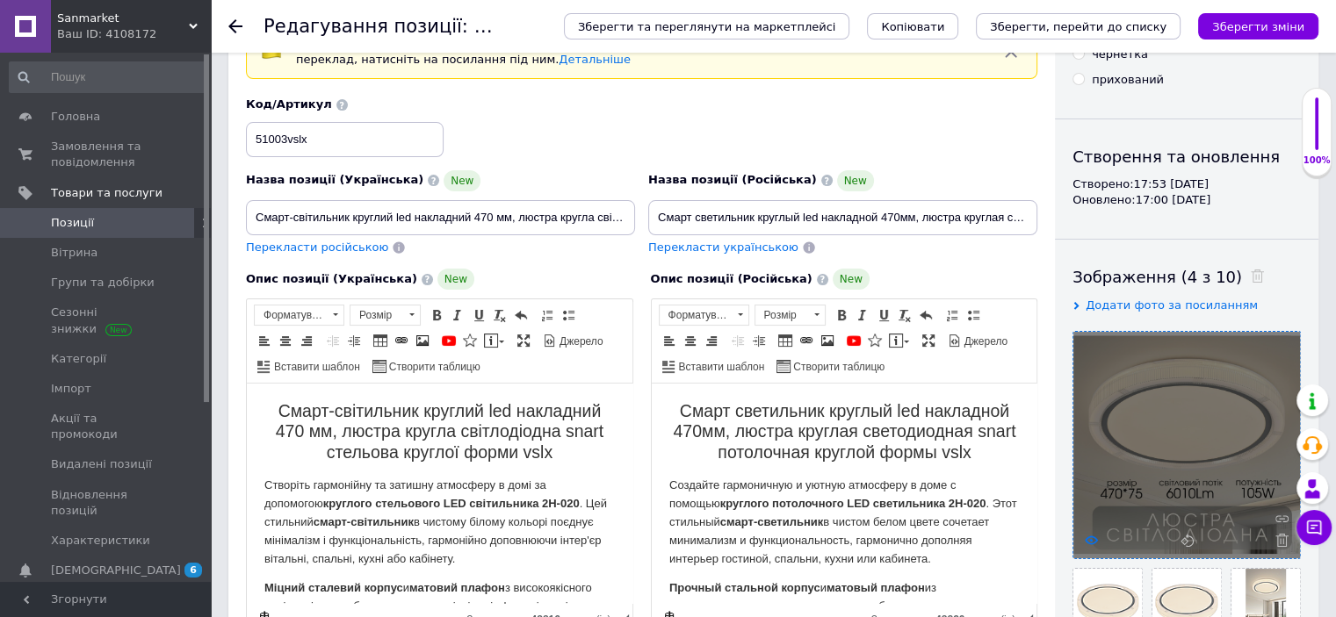
click at [1085, 537] on icon at bounding box center [1091, 540] width 13 height 13
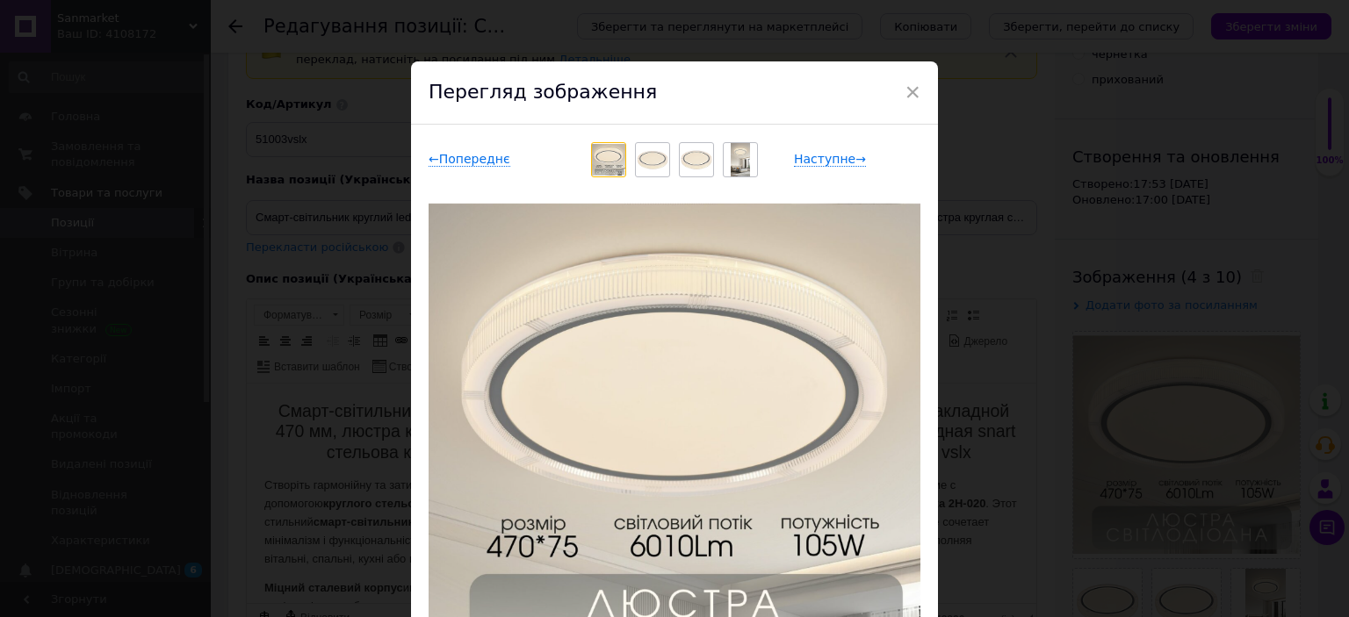
click at [287, 309] on div "× Перегляд зображення ← Попереднє Наступне → Видалити зображення Видалити всі з…" at bounding box center [674, 308] width 1349 height 617
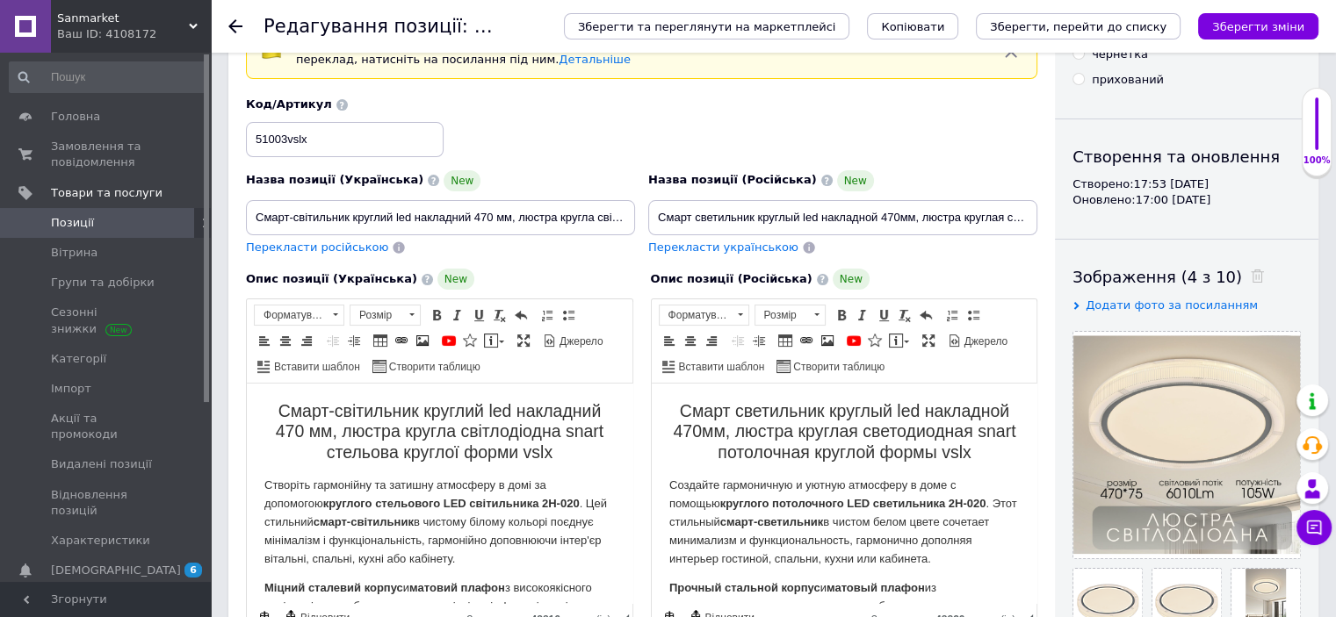
click at [122, 224] on span "Позиції" at bounding box center [107, 223] width 112 height 16
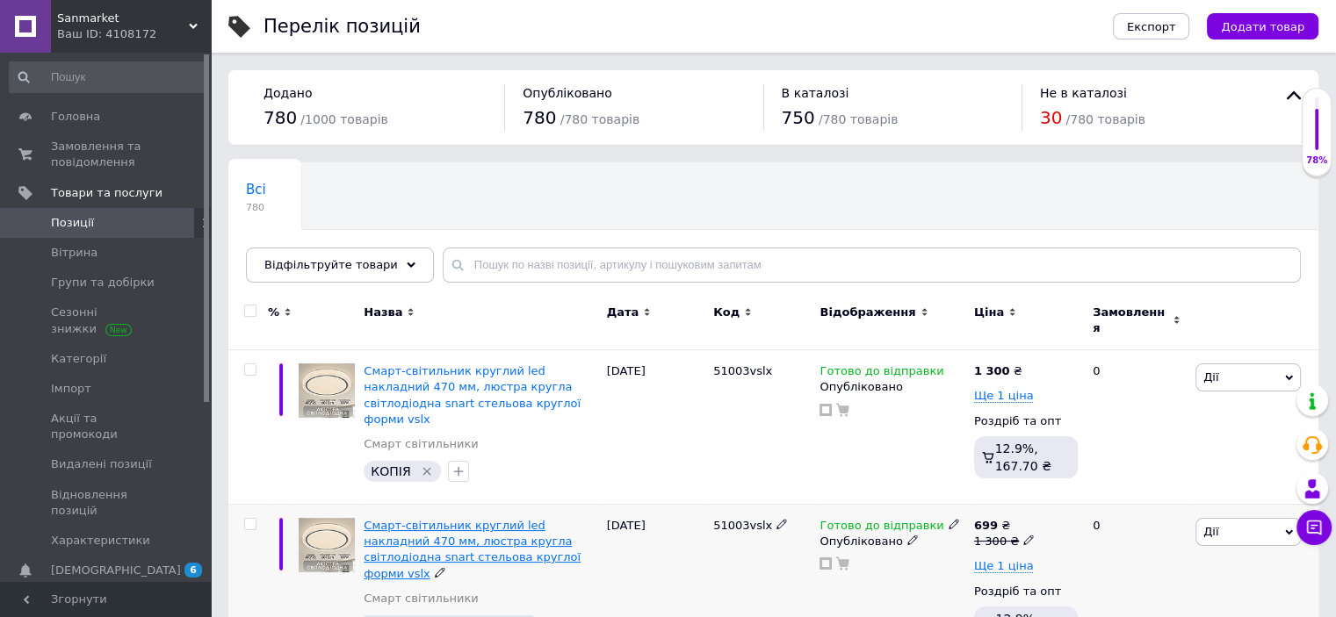
click at [492, 523] on span "Смарт-світильник круглий led накладний 470 мм, люстра кругла світлодіодна snart…" at bounding box center [472, 549] width 217 height 61
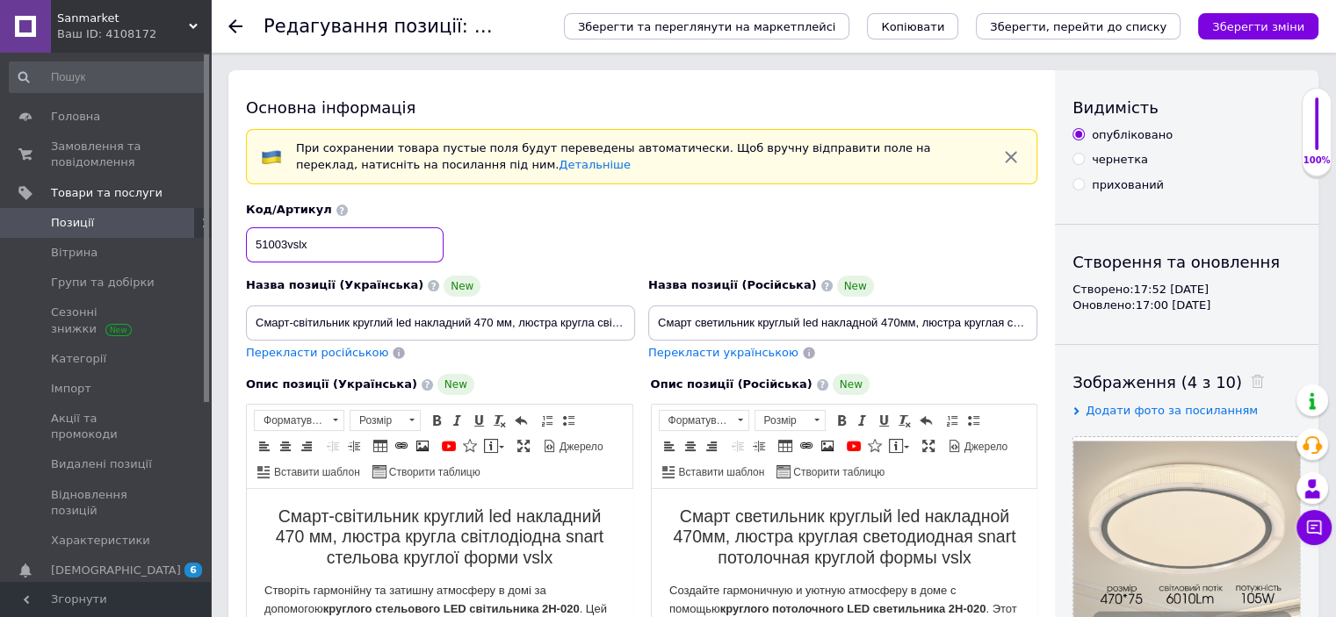
click at [285, 246] on input "51003vslx" at bounding box center [345, 244] width 198 height 35
type input "51006vslx"
click at [119, 220] on span "Позиції" at bounding box center [107, 223] width 112 height 16
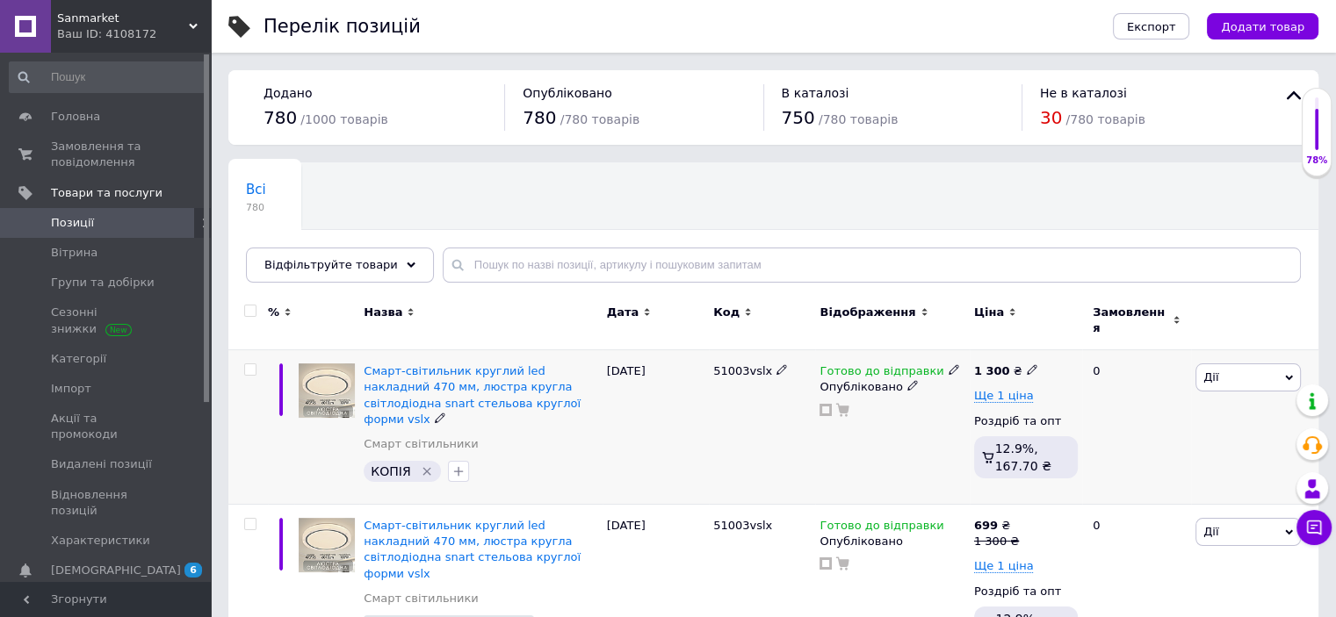
click at [429, 465] on icon "Видалити мітку" at bounding box center [427, 472] width 14 height 14
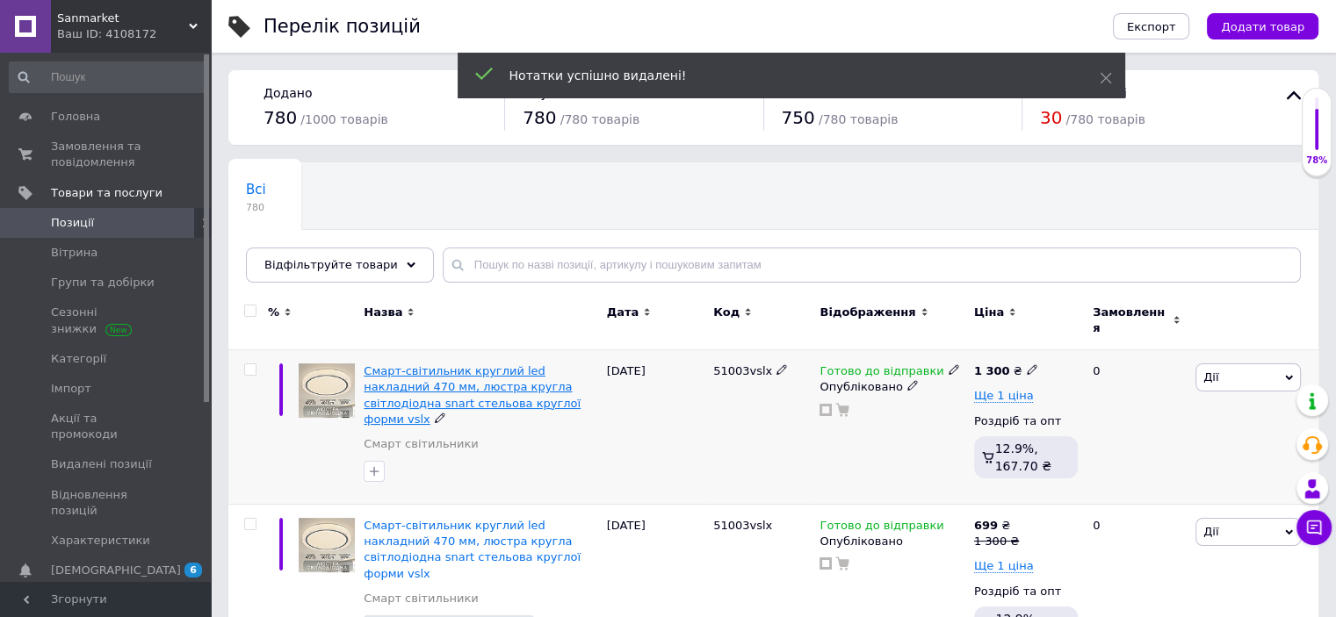
click at [467, 381] on span "Смарт-світильник круглий led накладний 470 мм, люстра кругла світлодіодна snart…" at bounding box center [472, 394] width 217 height 61
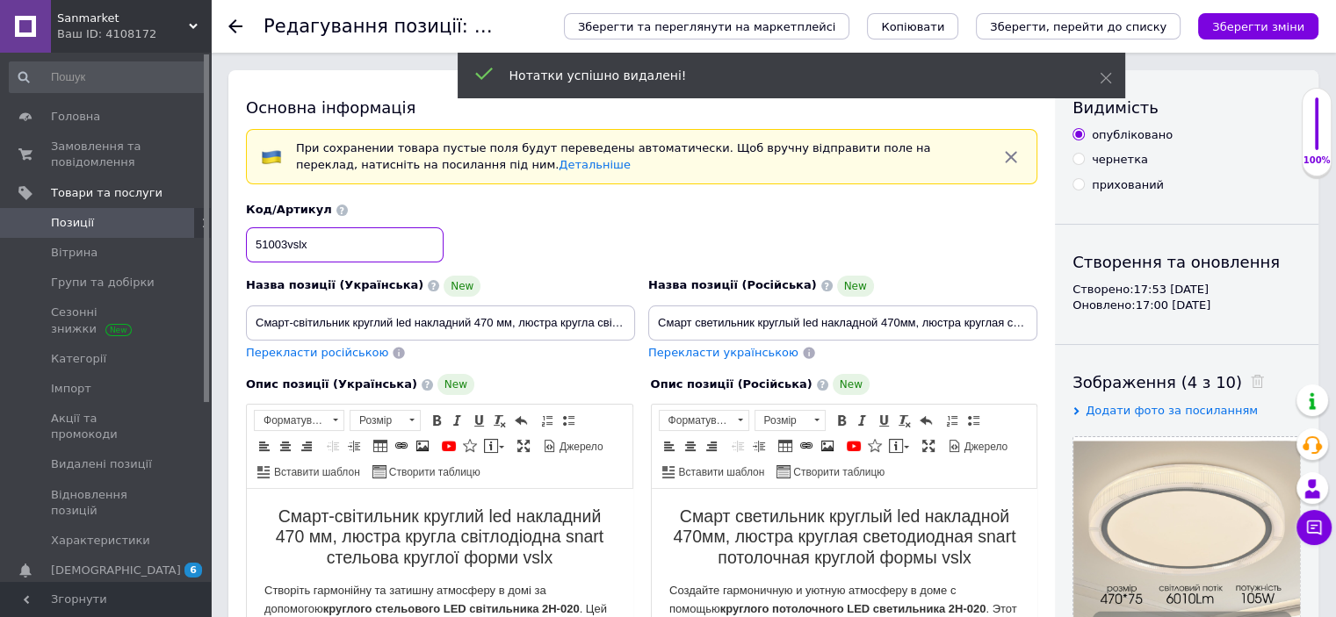
drag, startPoint x: 330, startPoint y: 245, endPoint x: 259, endPoint y: 238, distance: 71.5
click at [256, 241] on input "51003vslx" at bounding box center [345, 244] width 198 height 35
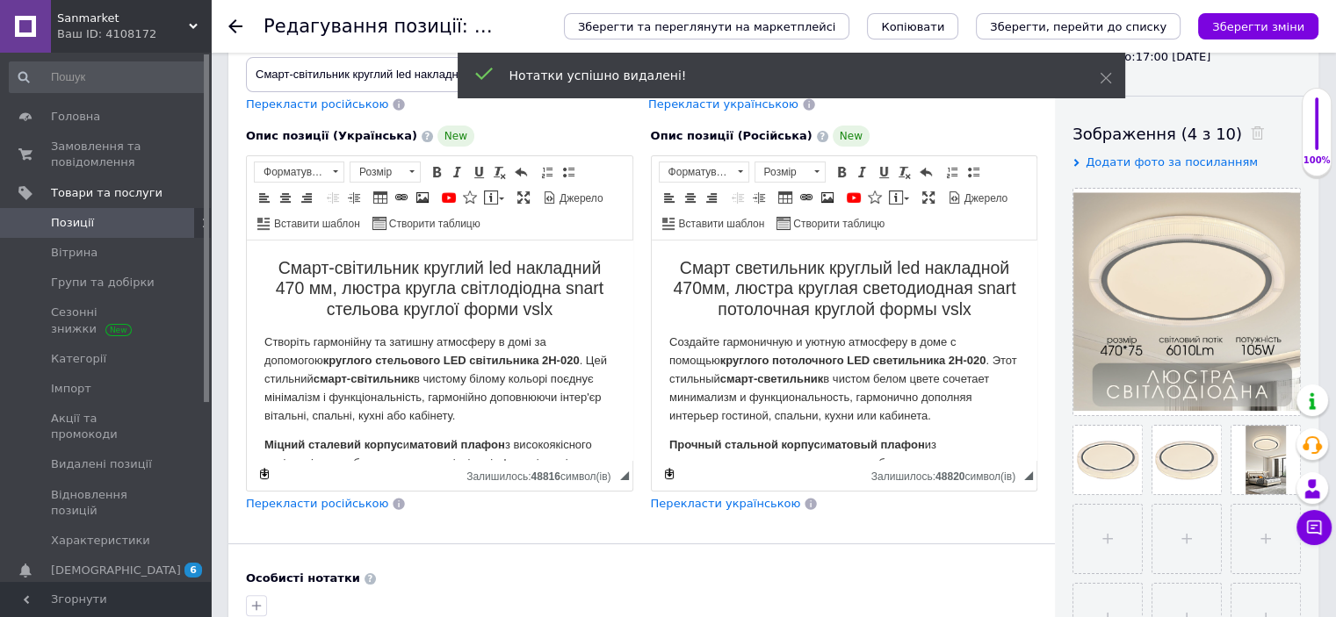
scroll to position [316, 0]
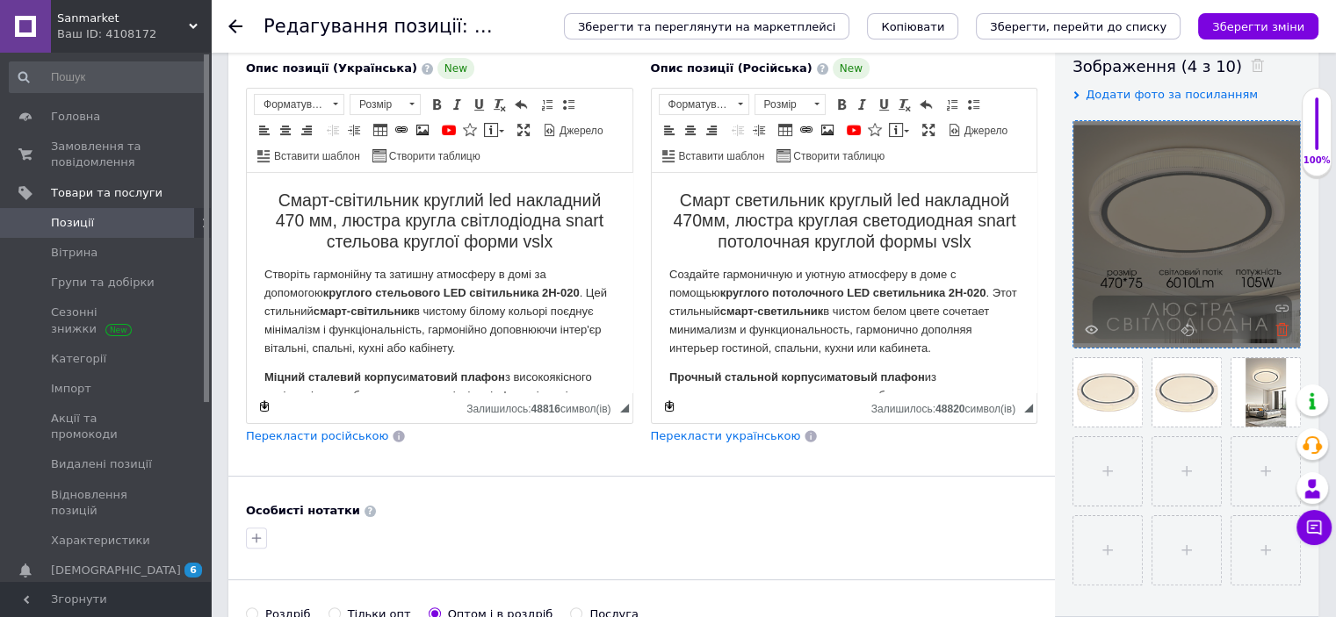
click at [1286, 332] on use at bounding box center [1281, 329] width 13 height 13
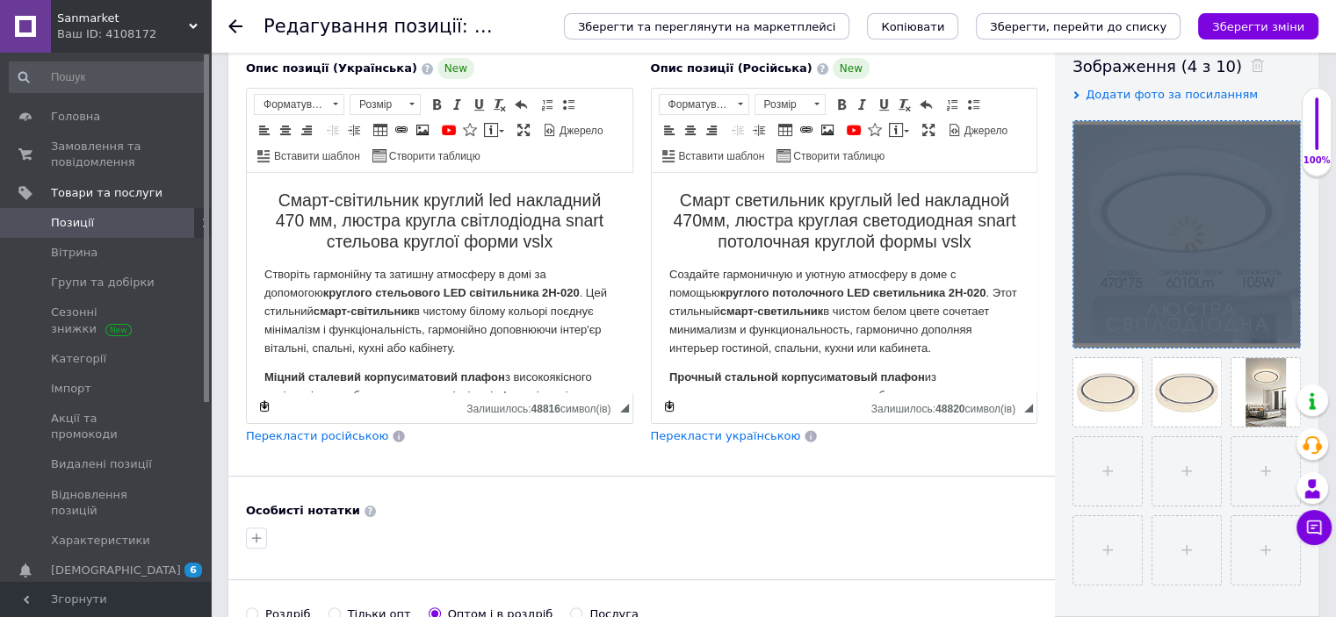
click at [1286, 331] on div at bounding box center [1186, 234] width 227 height 227
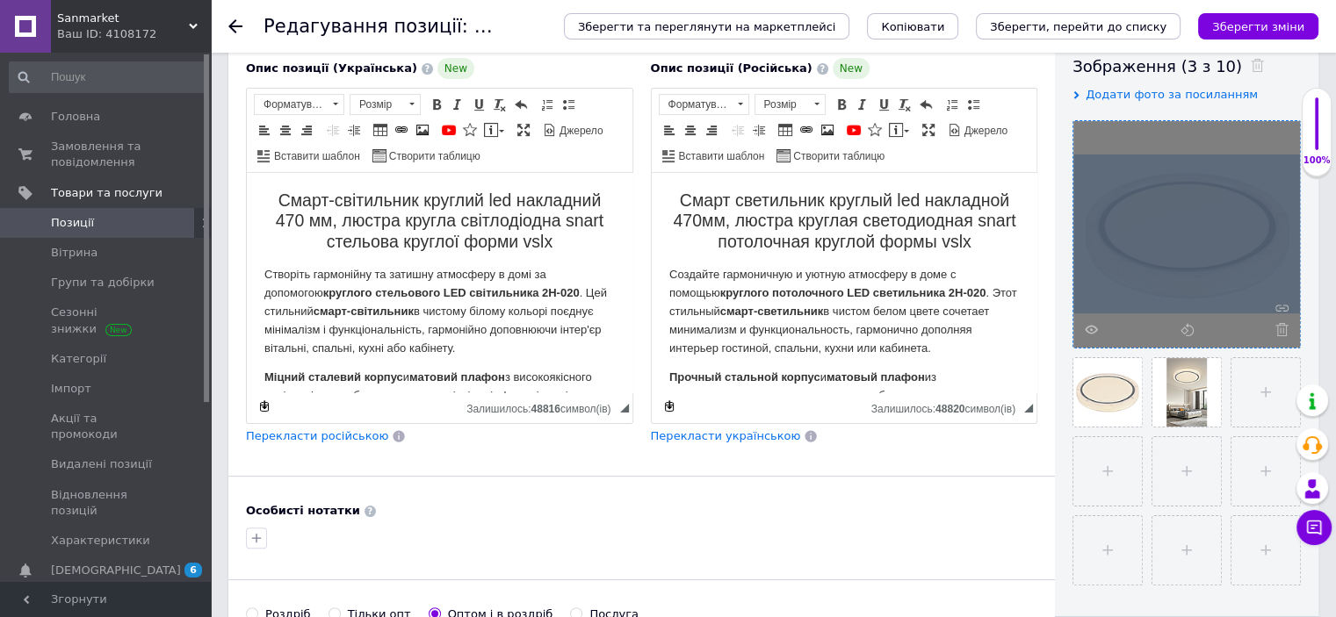
click at [1282, 330] on icon at bounding box center [1281, 329] width 13 height 13
click at [1282, 330] on div at bounding box center [1186, 234] width 227 height 227
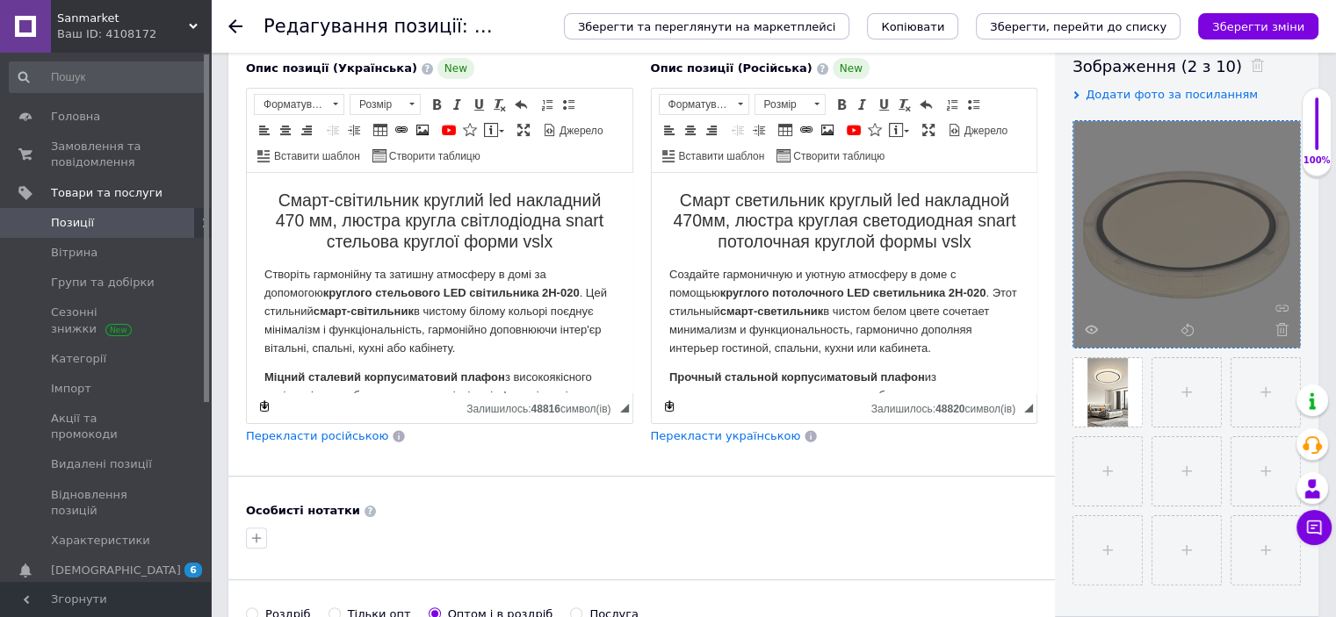
click at [1282, 330] on icon at bounding box center [1281, 329] width 13 height 13
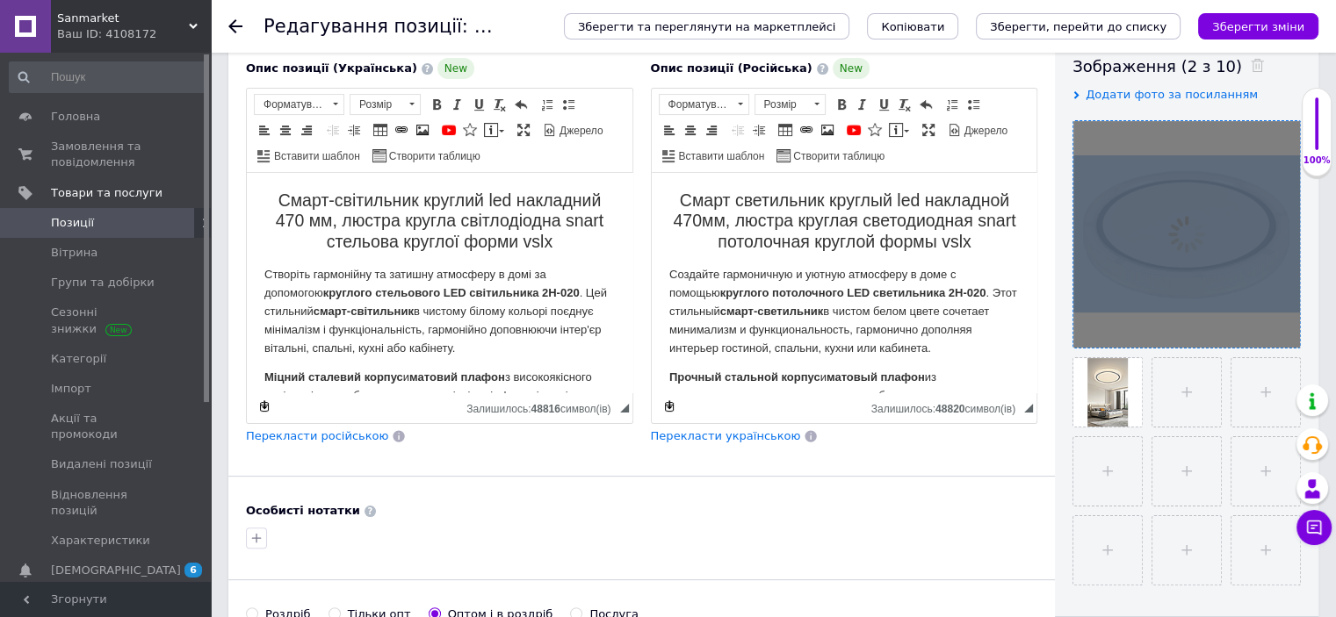
click at [1282, 330] on div at bounding box center [1186, 234] width 227 height 227
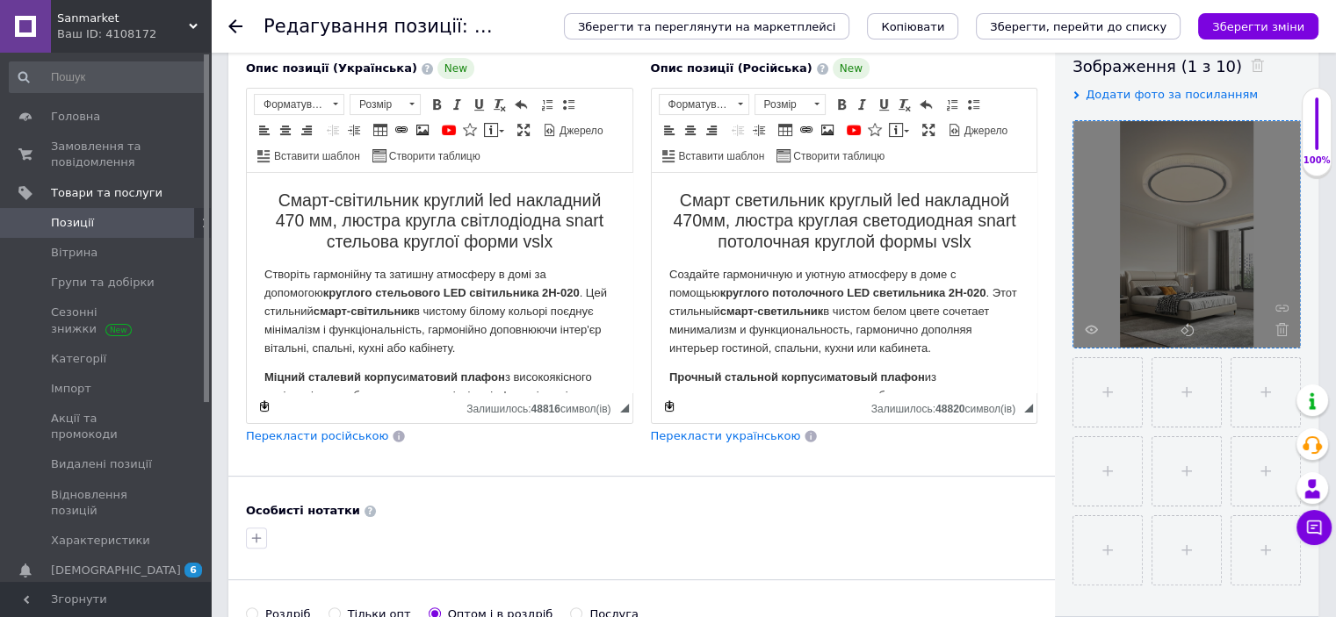
click at [1282, 330] on icon at bounding box center [1281, 329] width 13 height 13
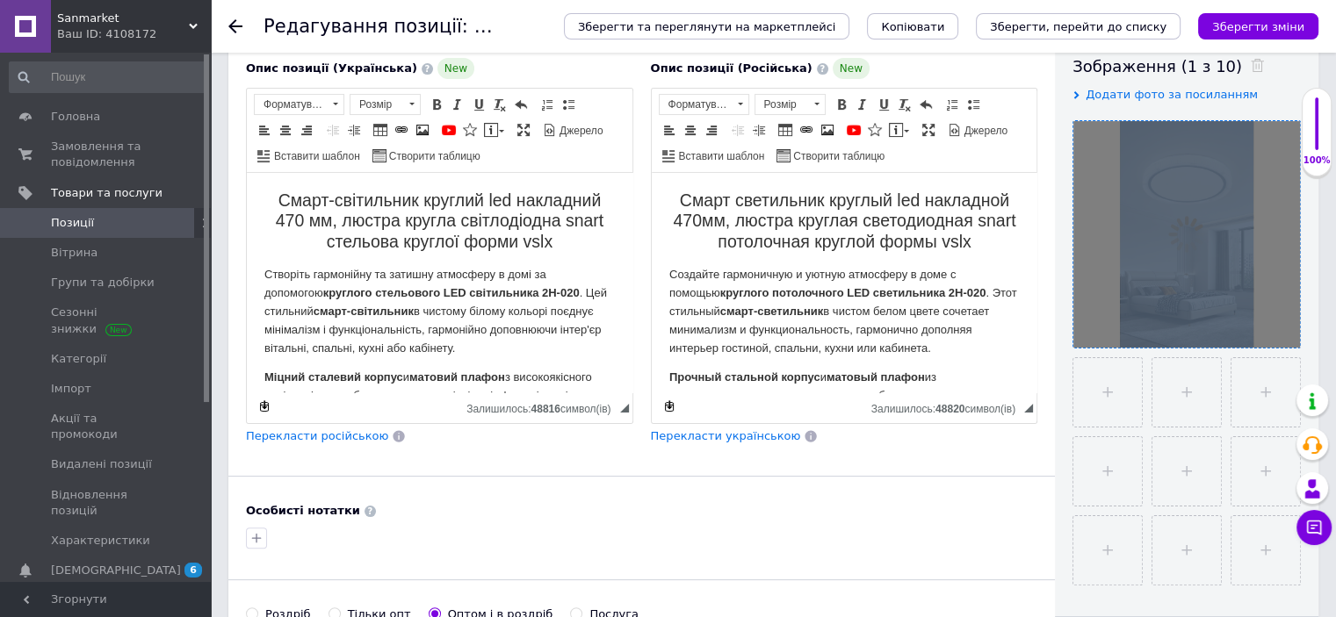
click at [1282, 330] on div at bounding box center [1186, 234] width 227 height 227
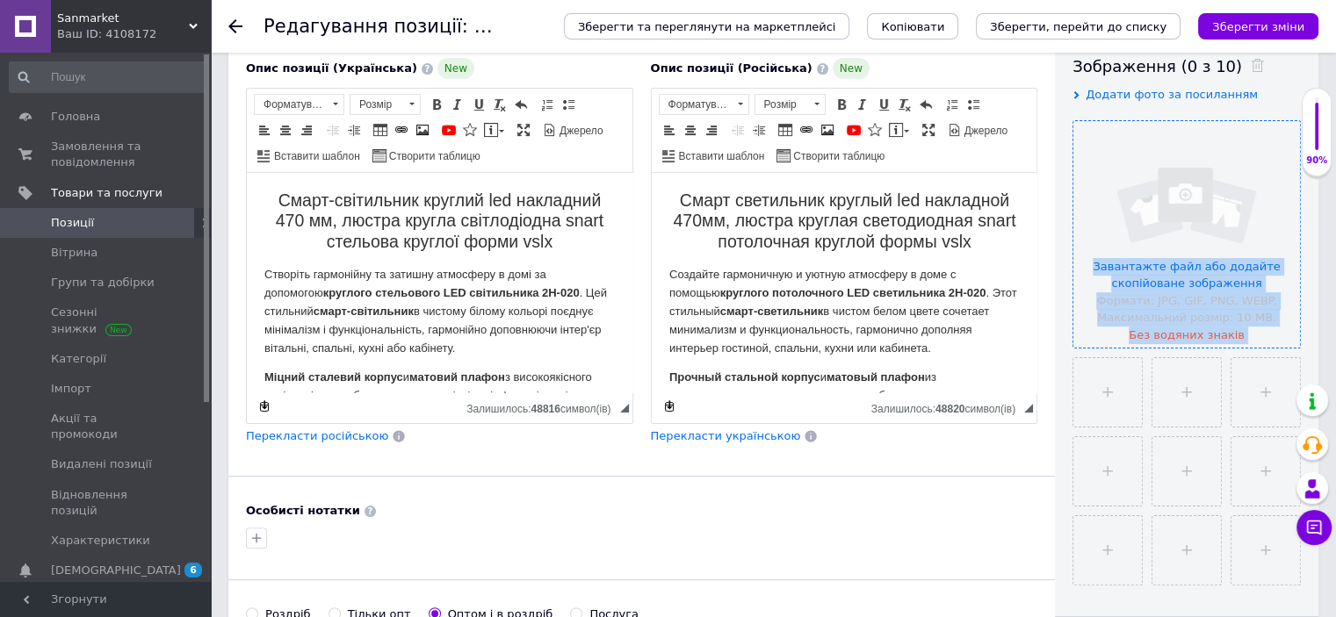
click at [1144, 285] on input "file" at bounding box center [1186, 234] width 227 height 227
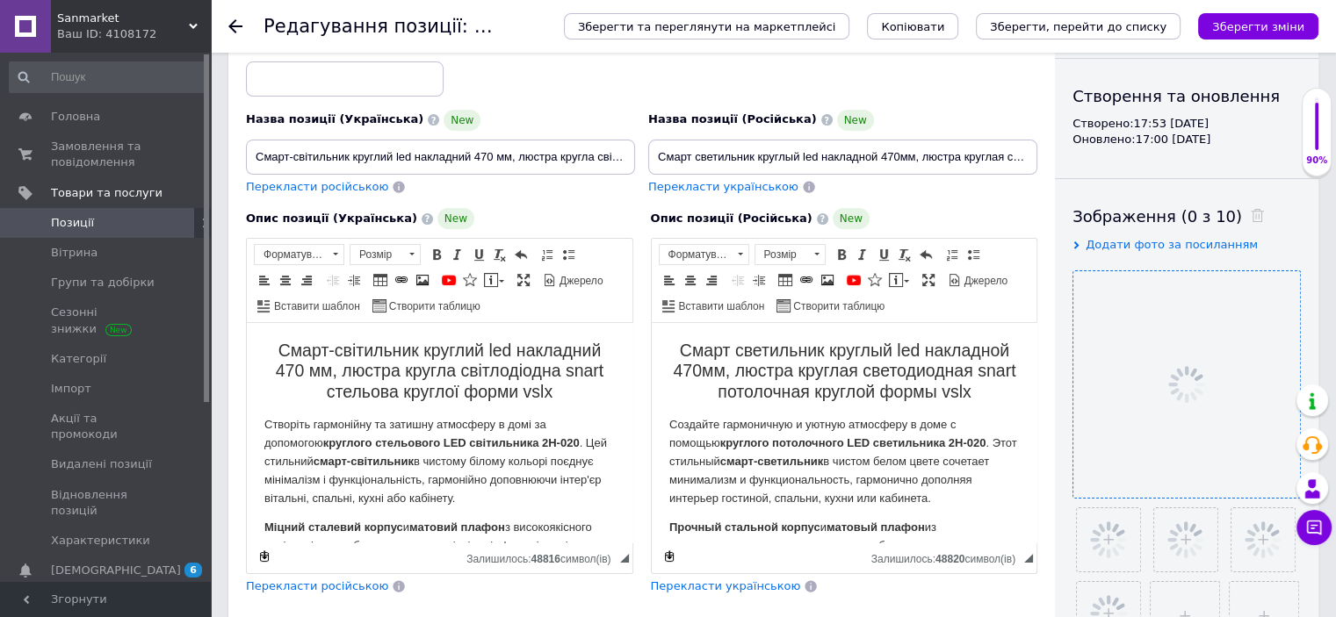
scroll to position [105, 0]
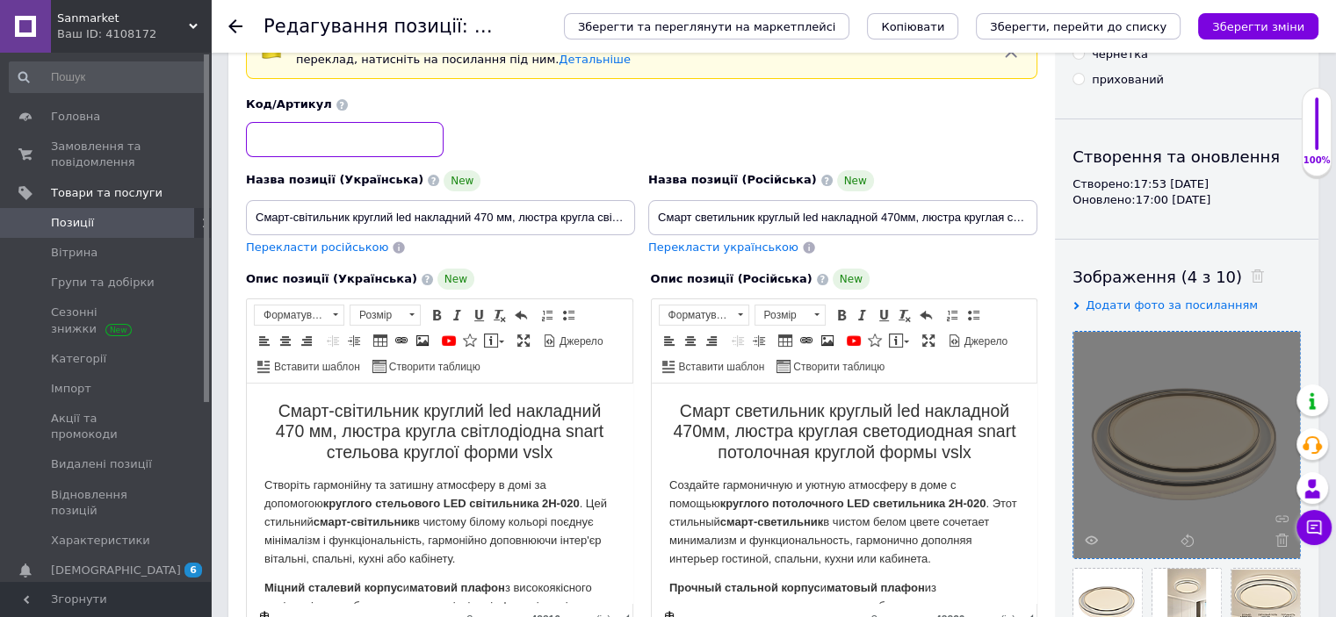
click at [345, 145] on input at bounding box center [345, 139] width 198 height 35
paste input "51003"
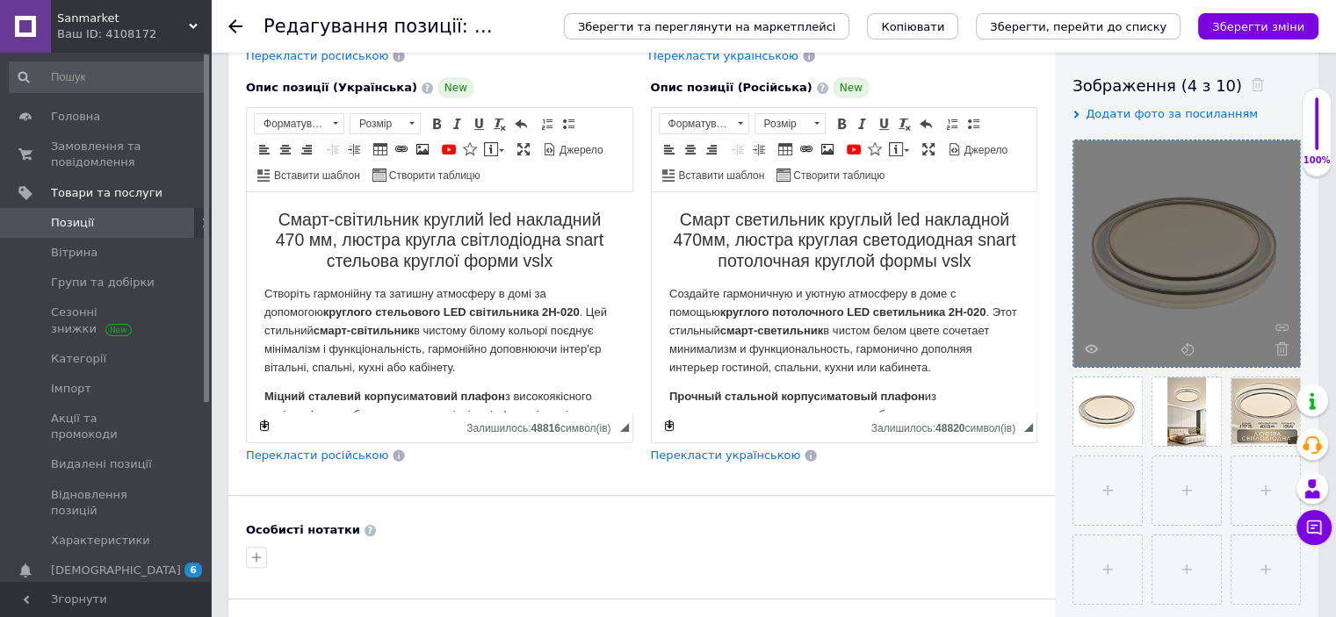
scroll to position [316, 0]
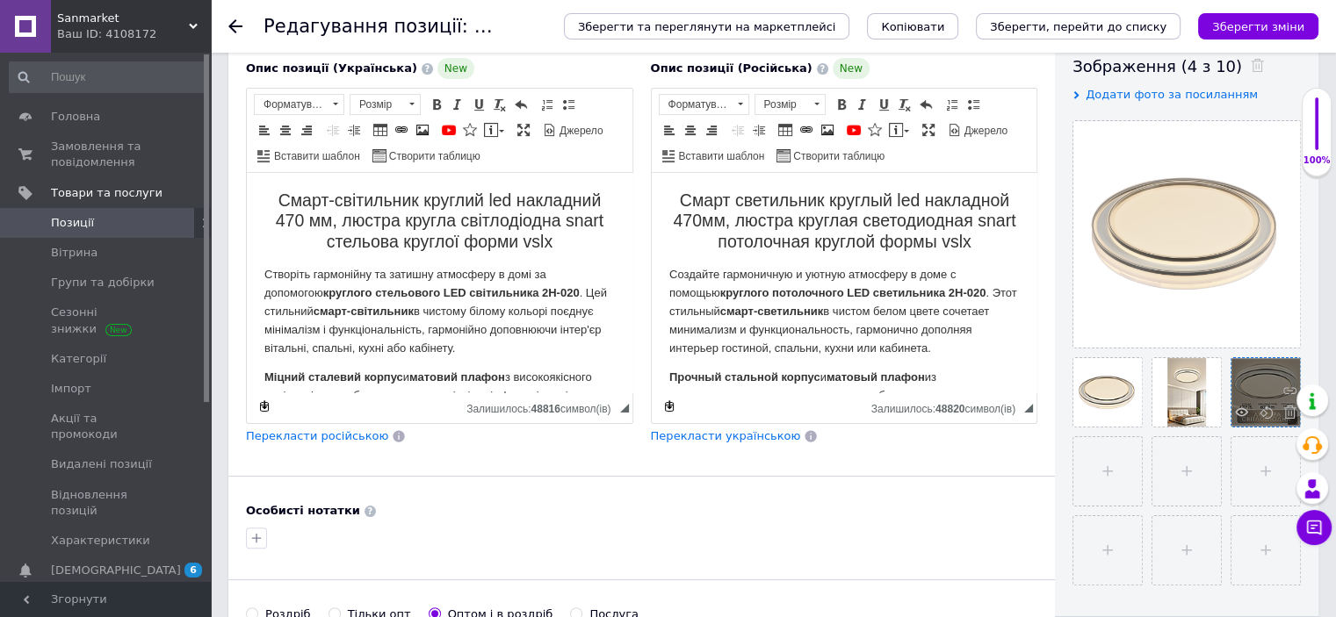
type input "51003lori"
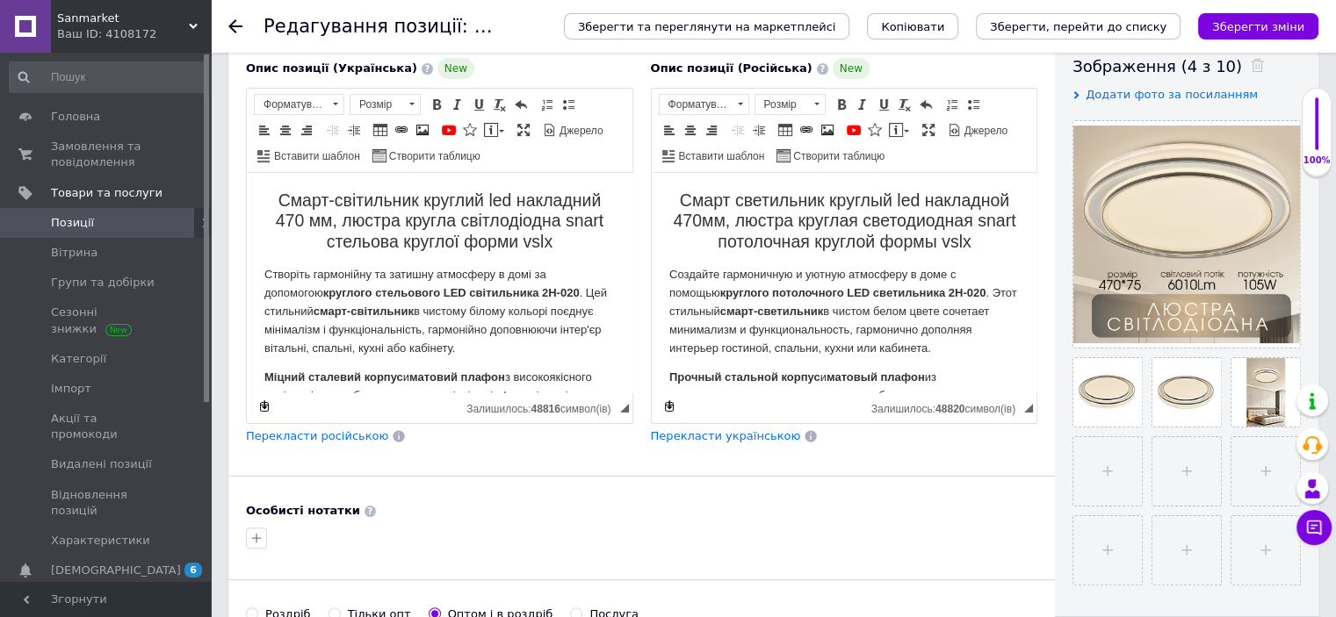
click at [1004, 248] on h2 "Смарт светильник круглый led накладной 470мм, люстра круглая светодиодная snart…" at bounding box center [843, 221] width 350 height 61
click at [581, 229] on h2 "Смарт-світильник круглий led накладний 470 мм, люстра кругла світлодіодна snart…" at bounding box center [439, 221] width 350 height 61
click at [572, 250] on h2 "Смарт-світильник круглий led накладний 470 мм, люстра кругла світлодіодна snart…" at bounding box center [439, 221] width 350 height 61
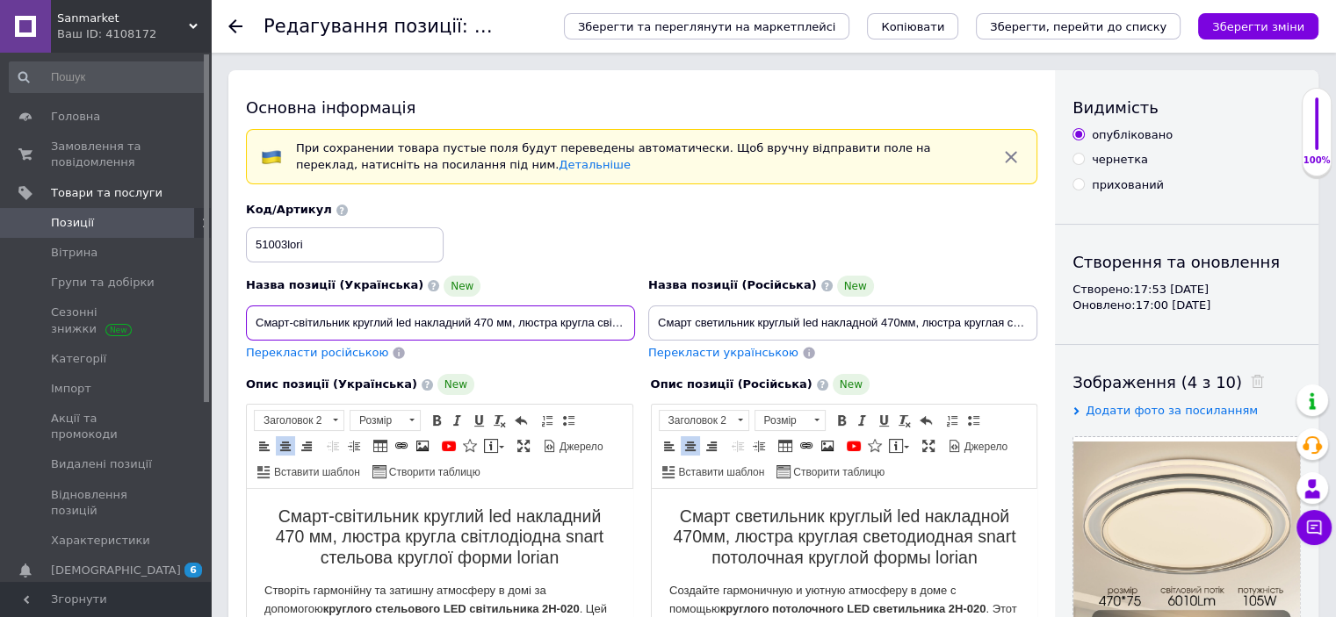
scroll to position [0, 222]
drag, startPoint x: 597, startPoint y: 324, endPoint x: 724, endPoint y: 329, distance: 126.6
click at [725, 328] on div "Назва позиції (Українська) New Смарт-світильник круглий led накладний 470 мм, л…" at bounding box center [642, 282] width 804 height 172
click at [625, 323] on input "Смарт-світильник круглий led накладний 470 мм, люстра кругла світлодіодна snart…" at bounding box center [440, 323] width 389 height 35
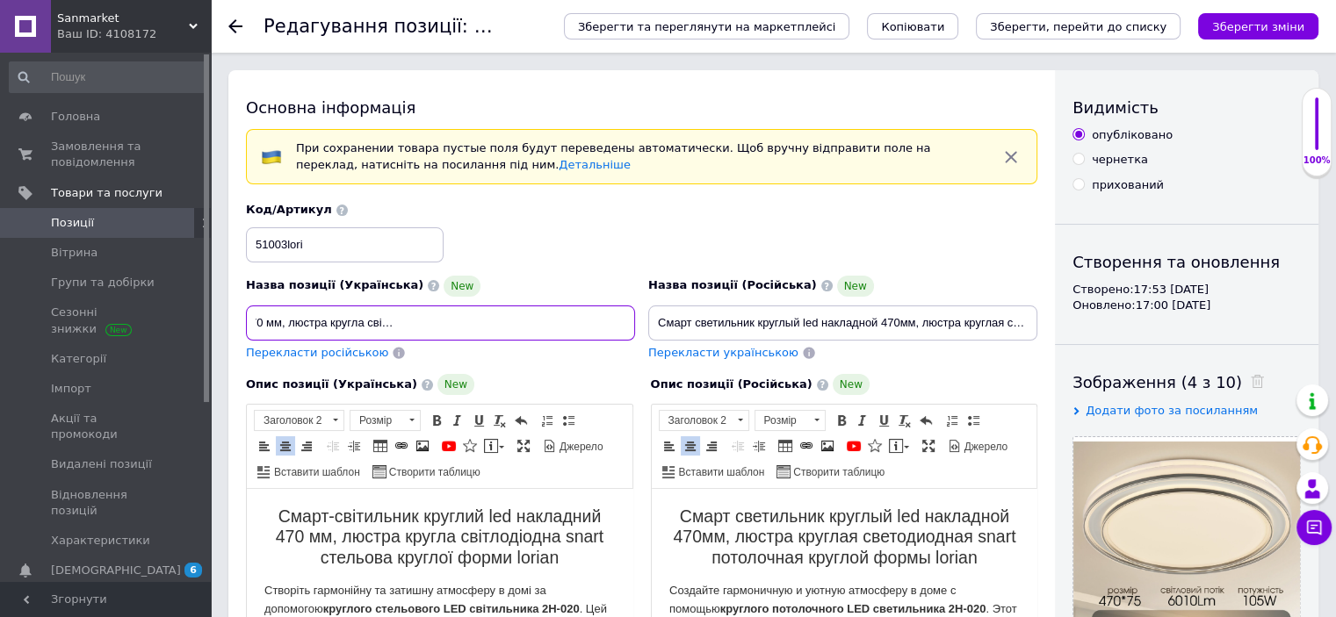
type input "Смарт-світильник круглий led накладний 470 мм, люстра кругла світлодіодна snart…"
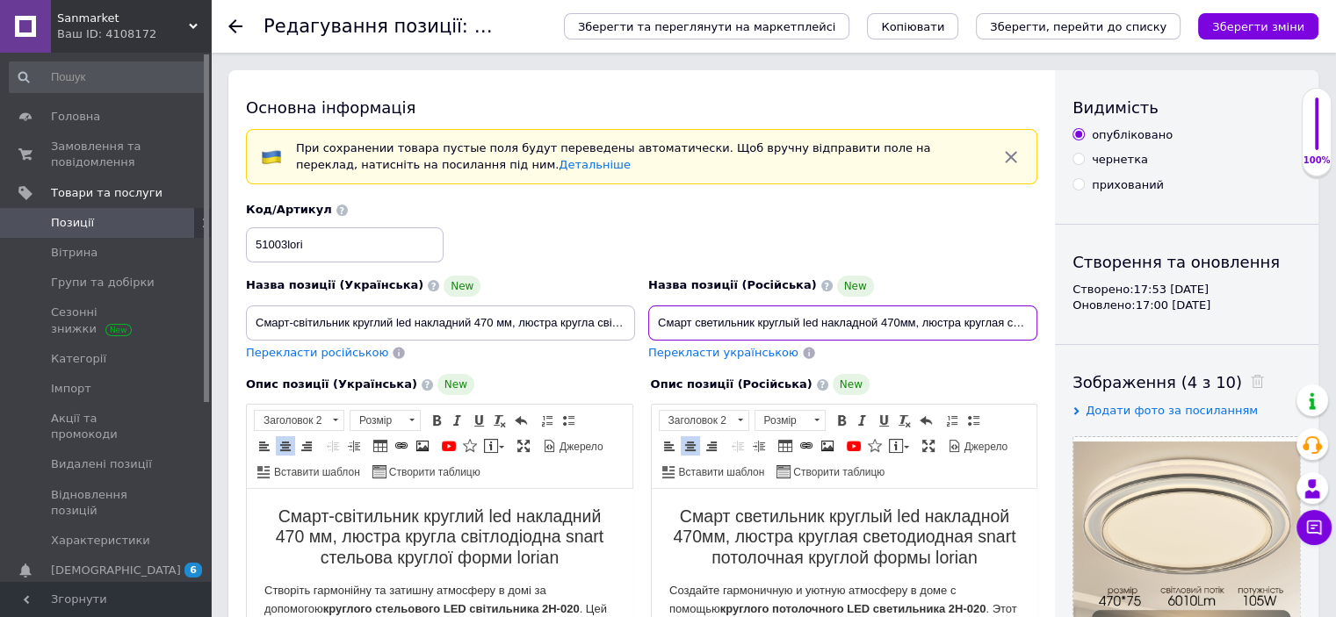
scroll to position [0, 255]
drag, startPoint x: 966, startPoint y: 314, endPoint x: 1074, endPoint y: 337, distance: 110.6
click at [1028, 320] on input "Смарт светильник круглый led накладной 470мм, люстра круглая светодиодная snart…" at bounding box center [842, 323] width 389 height 35
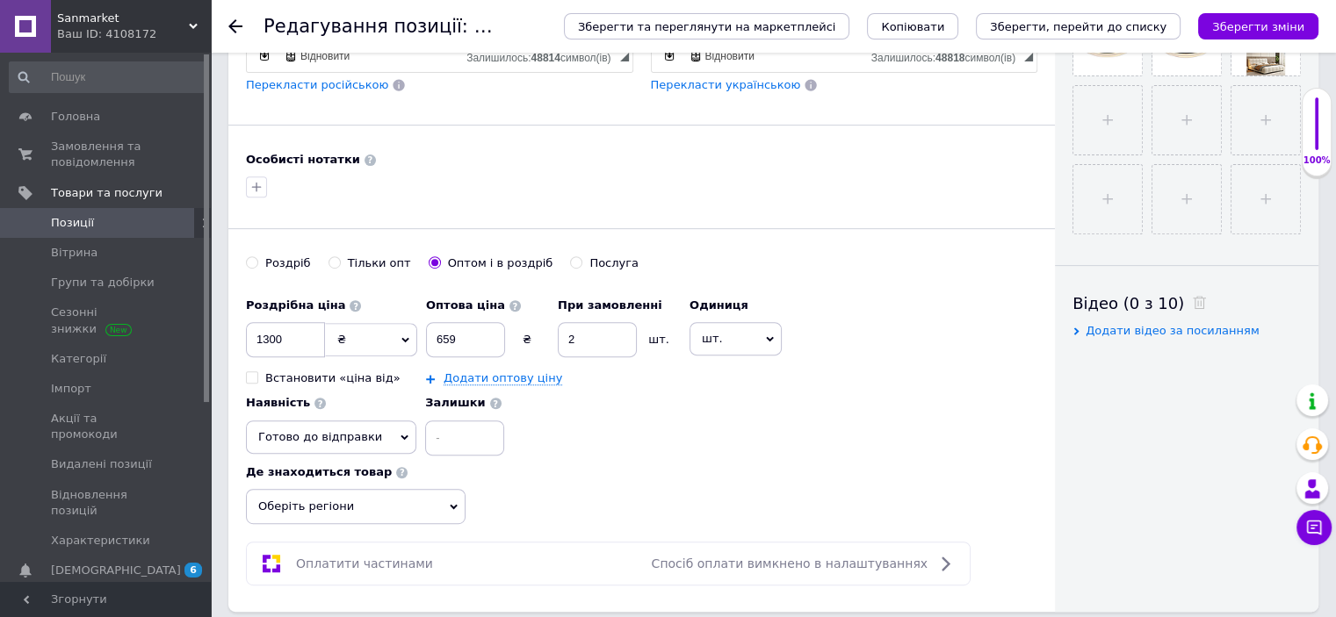
scroll to position [422, 0]
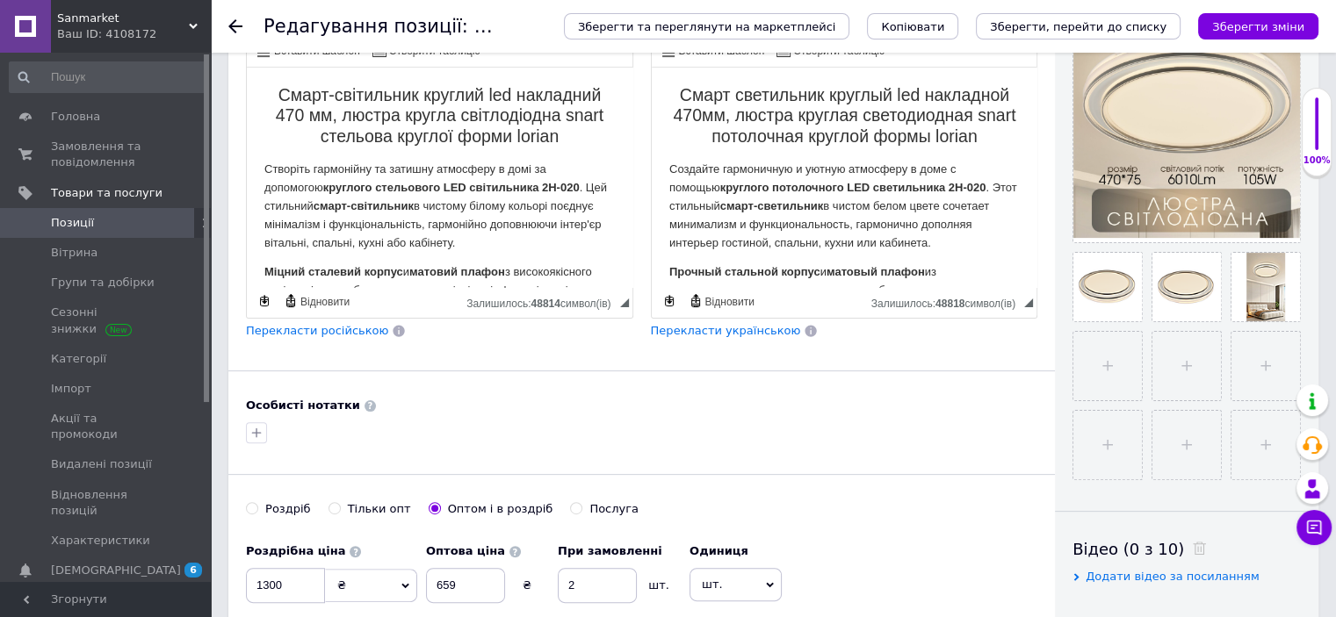
type input "Смарт светильник круглый led накладной 470мм, люстра круглая светодиодная snart…"
click at [984, 188] on strong "круглого потолочного LED светильника 2H-020" at bounding box center [852, 187] width 266 height 13
click at [985, 188] on strong "круглого потолочного LED светильника 2H-020" at bounding box center [852, 187] width 266 height 13
drag, startPoint x: 580, startPoint y: 186, endPoint x: 893, endPoint y: 245, distance: 319.0
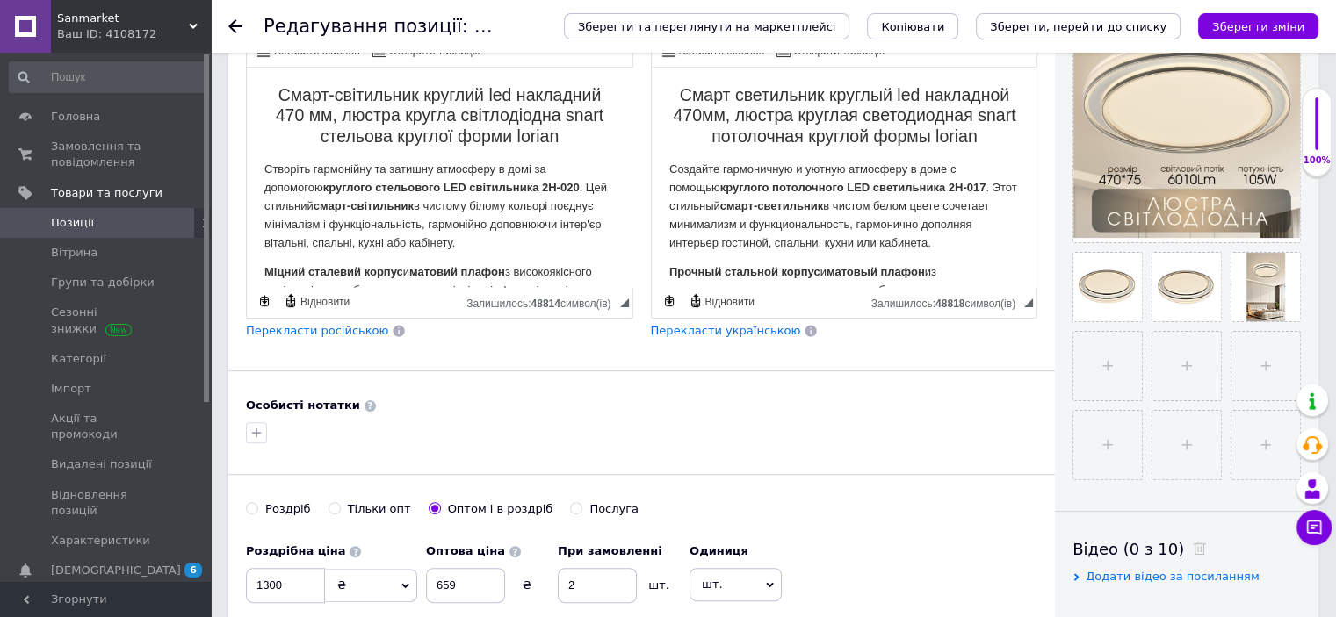
click at [580, 186] on strong "круглого стельового LED світильника 2H-020" at bounding box center [451, 187] width 256 height 13
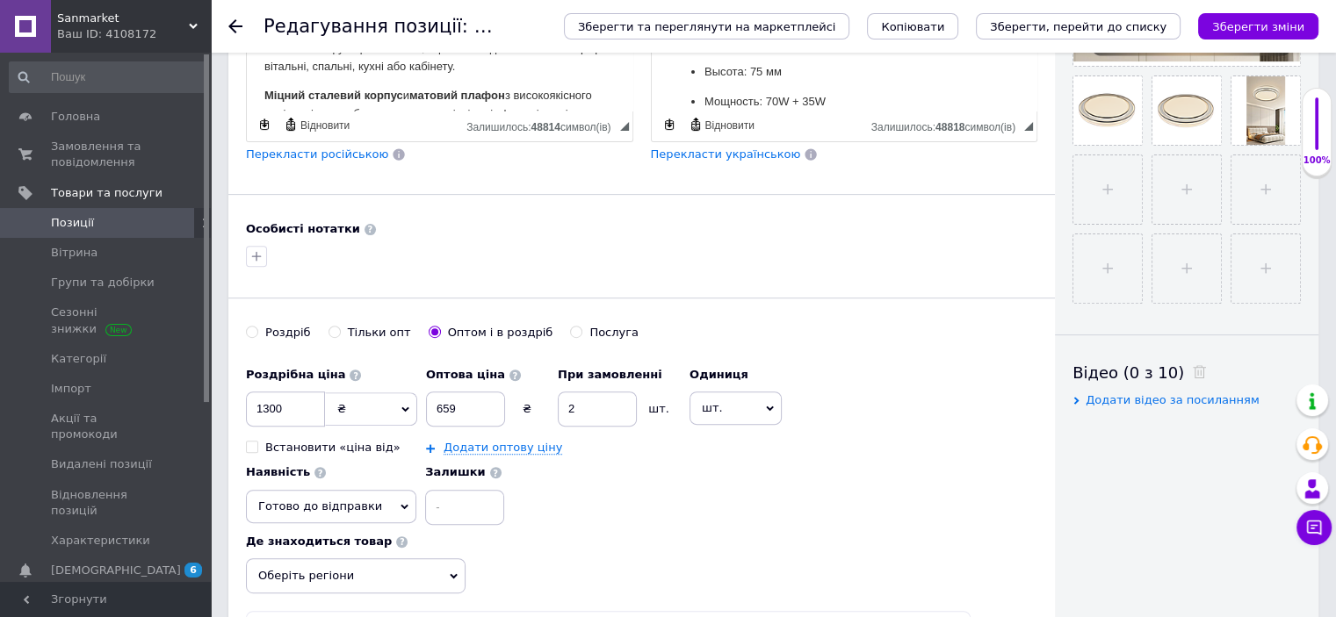
scroll to position [843, 0]
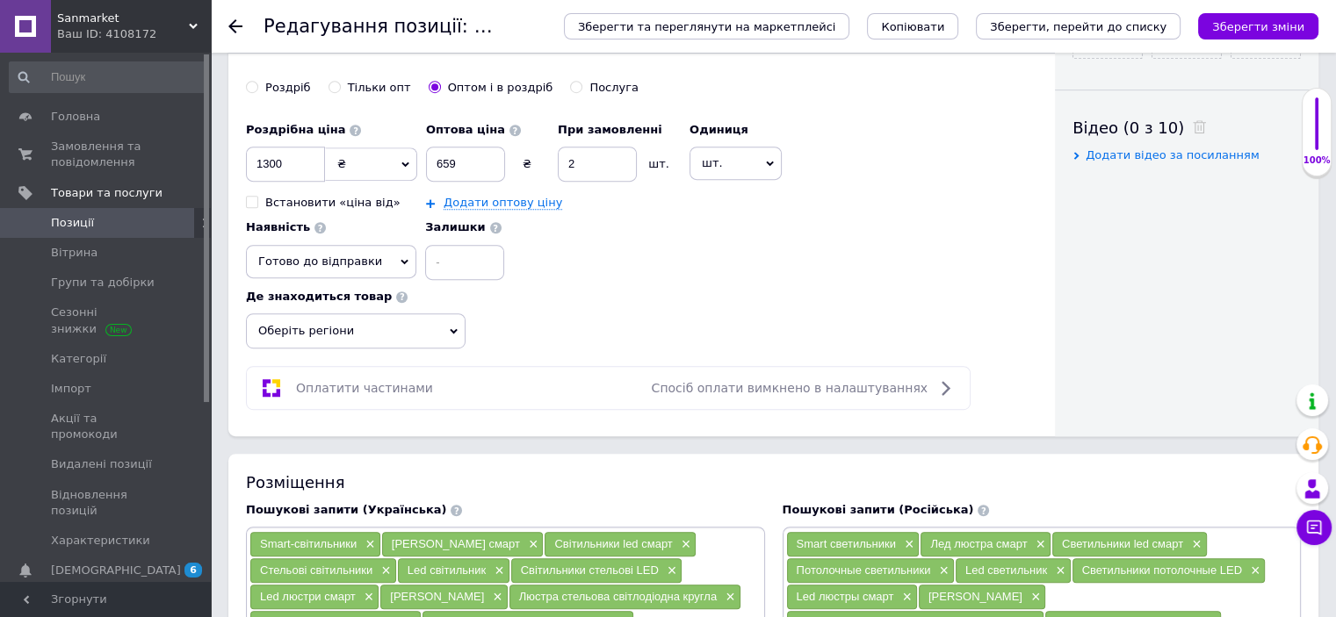
click at [342, 328] on span "Оберіть регіони" at bounding box center [356, 331] width 220 height 35
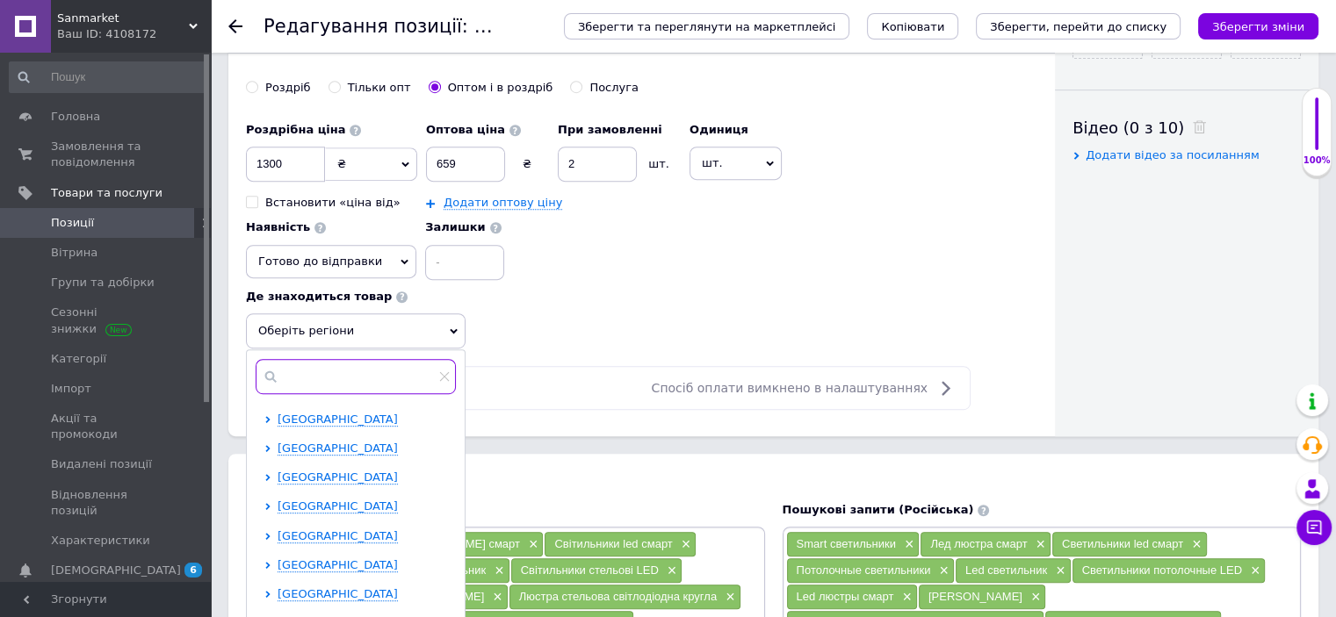
click at [364, 364] on input "text" at bounding box center [356, 376] width 200 height 35
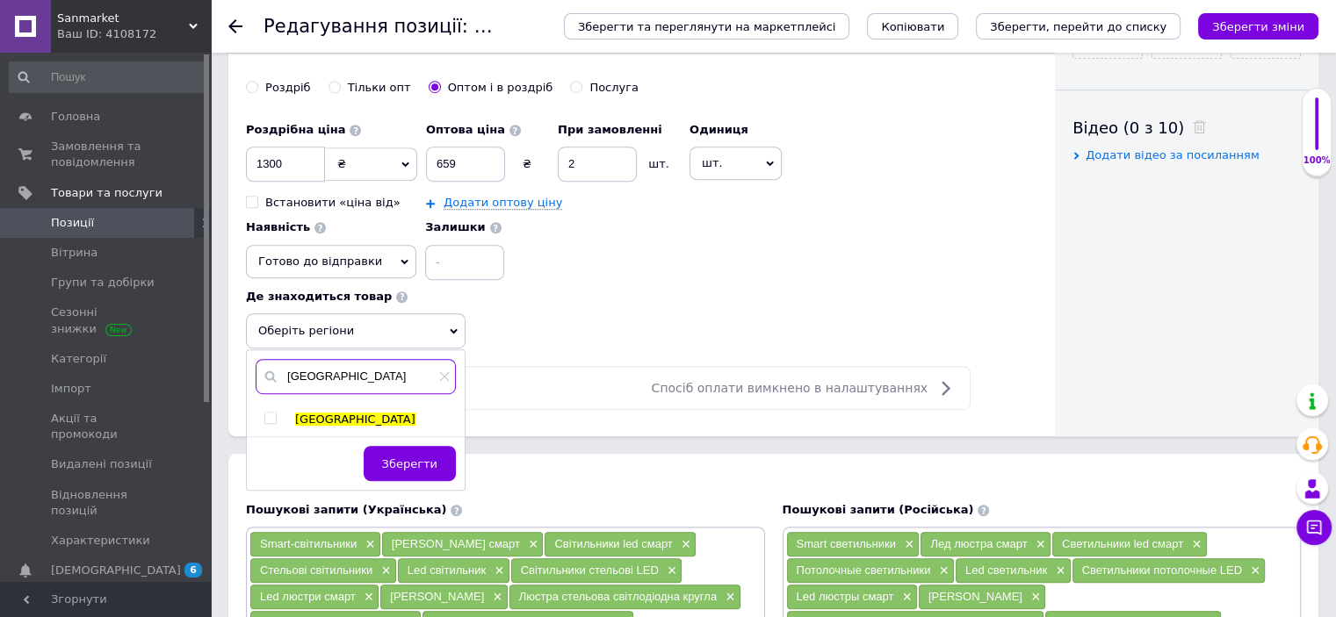
type input "[GEOGRAPHIC_DATA]"
drag, startPoint x: 267, startPoint y: 408, endPoint x: 388, endPoint y: 389, distance: 122.7
click at [269, 413] on input "checkbox" at bounding box center [269, 418] width 11 height 11
checkbox input "true"
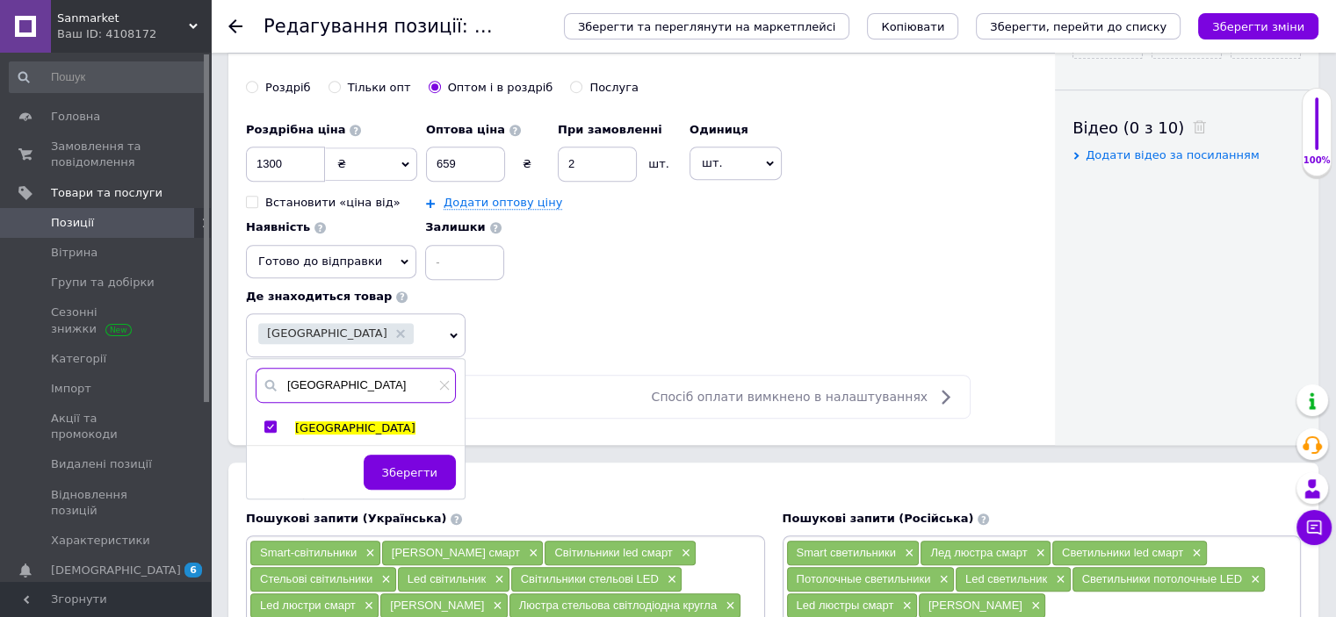
click at [383, 386] on input "[GEOGRAPHIC_DATA]" at bounding box center [356, 385] width 200 height 35
type input "к"
type input "[GEOGRAPHIC_DATA]"
click at [268, 424] on input "checkbox" at bounding box center [269, 427] width 11 height 11
checkbox input "true"
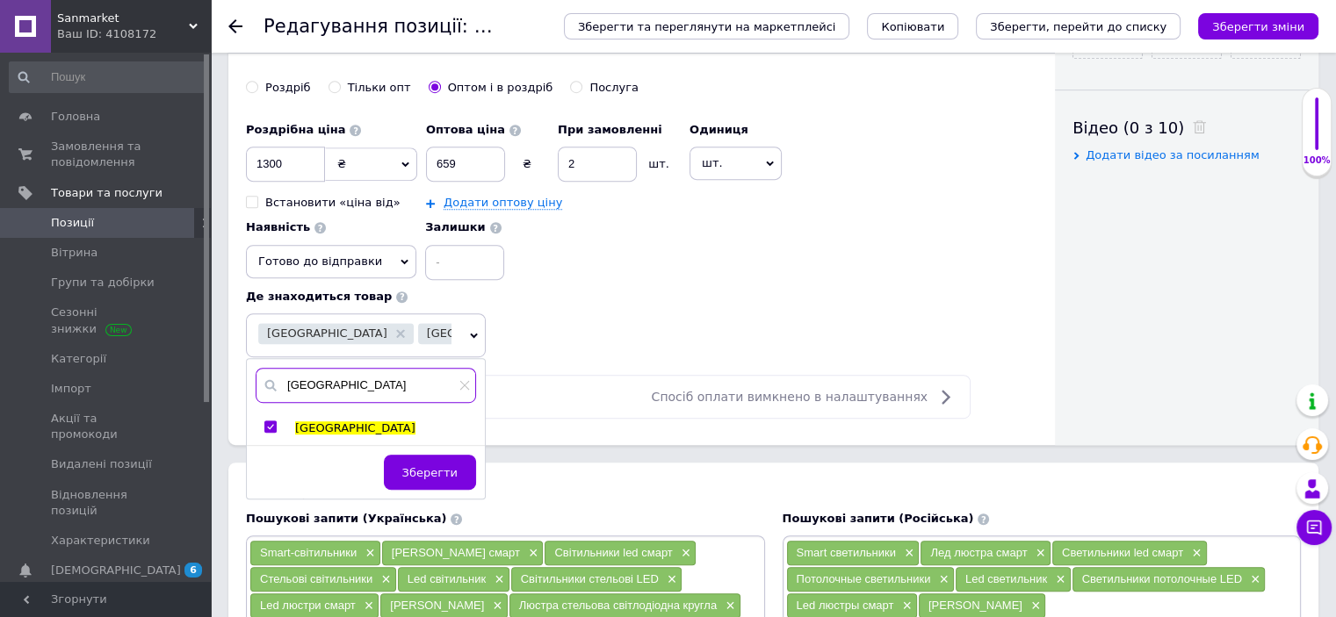
click at [348, 388] on input "[GEOGRAPHIC_DATA]" at bounding box center [366, 385] width 220 height 35
type input "о"
type input "дніпро"
click at [260, 422] on div "Дніпро" at bounding box center [365, 429] width 237 height 16
click at [270, 422] on input "checkbox" at bounding box center [269, 427] width 11 height 11
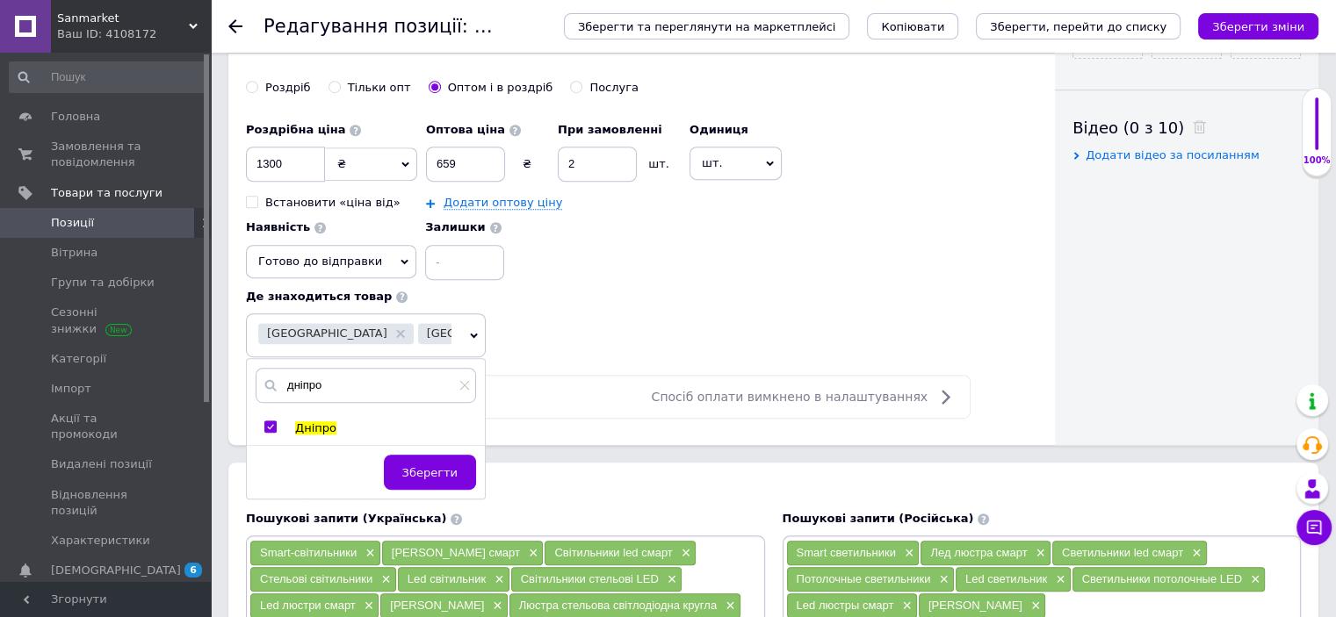
checkbox input "true"
click at [453, 475] on span "Зберегти" at bounding box center [429, 472] width 55 height 13
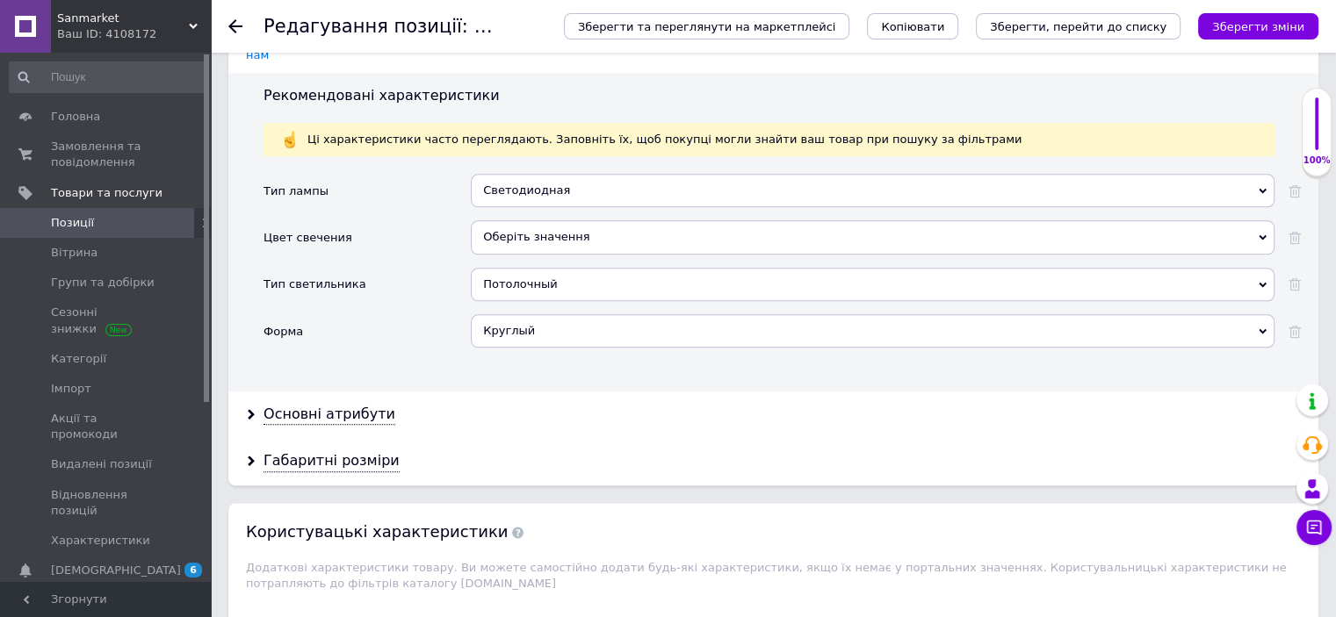
scroll to position [2318, 0]
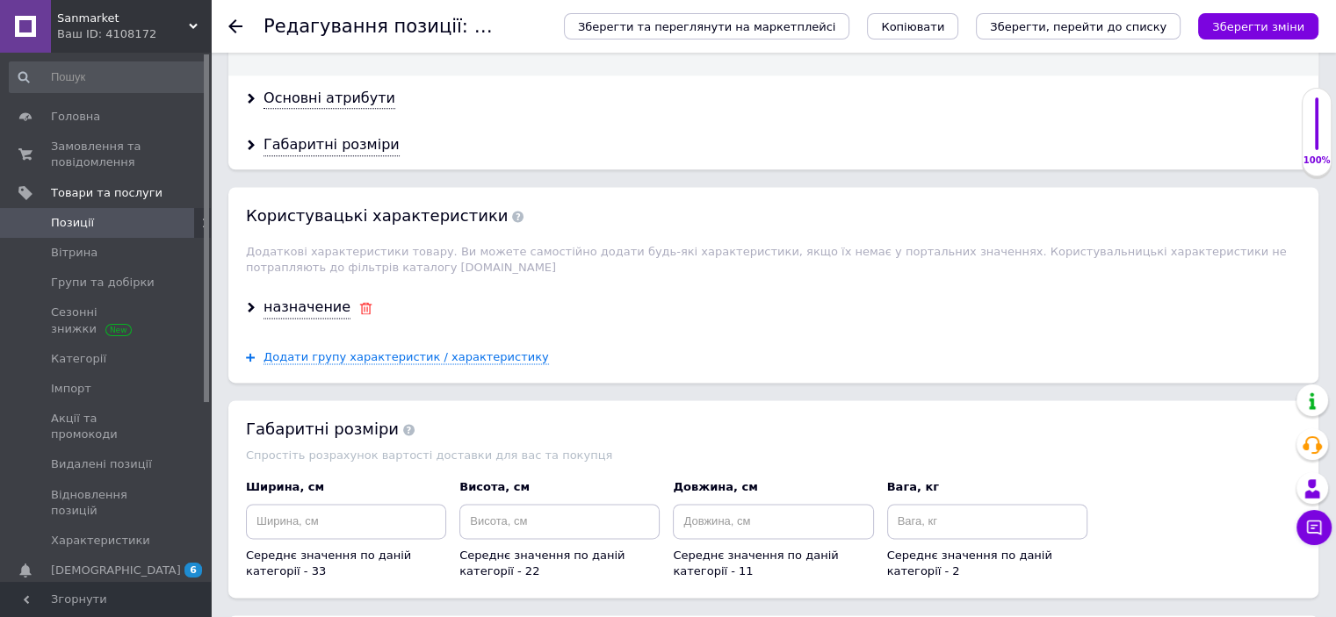
click at [359, 302] on icon at bounding box center [365, 308] width 13 height 12
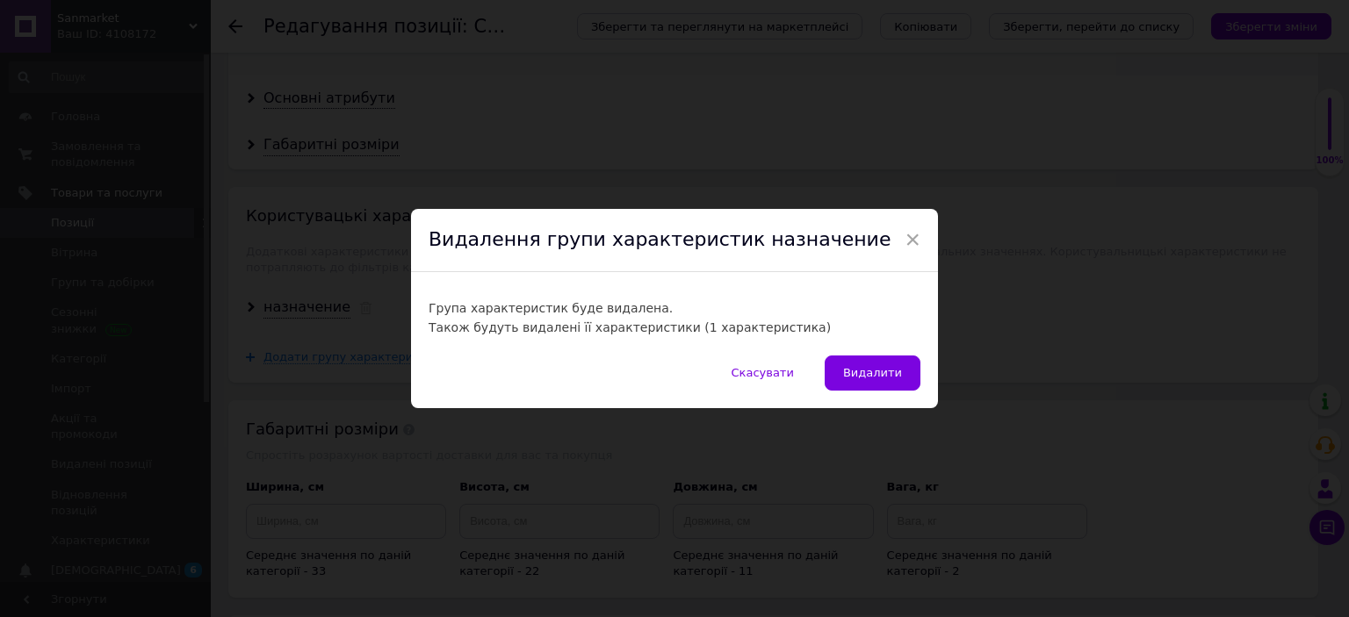
click at [861, 364] on button "Видалити" at bounding box center [873, 373] width 96 height 35
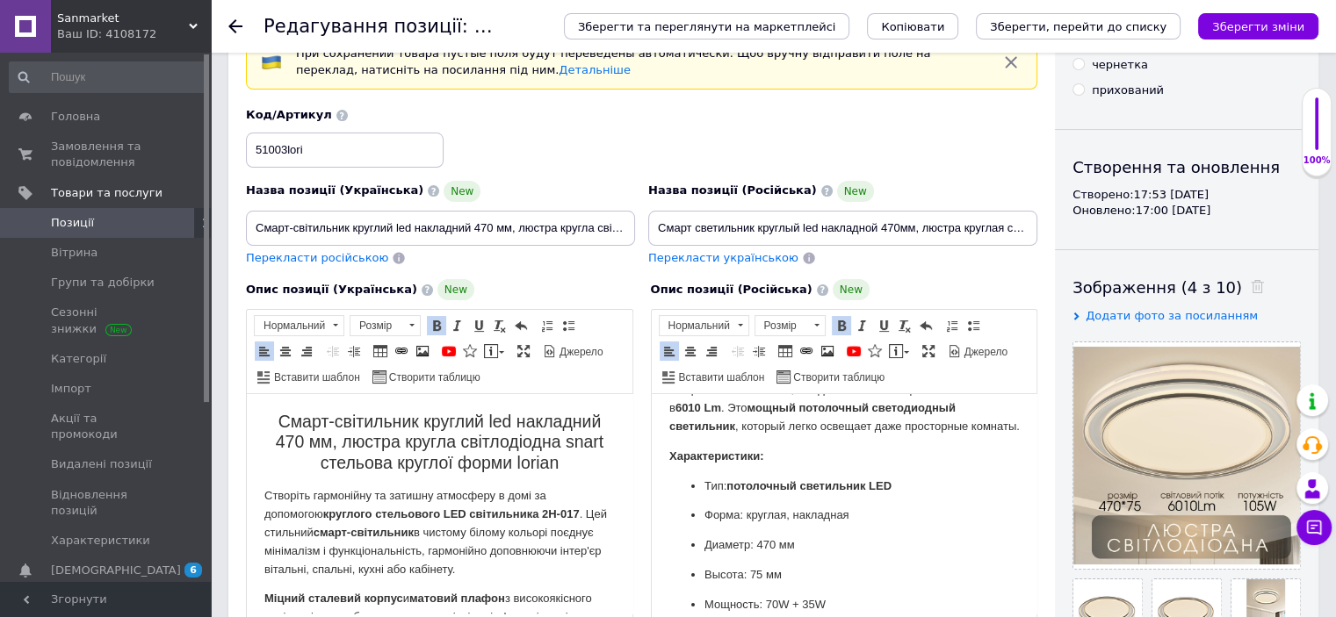
scroll to position [0, 0]
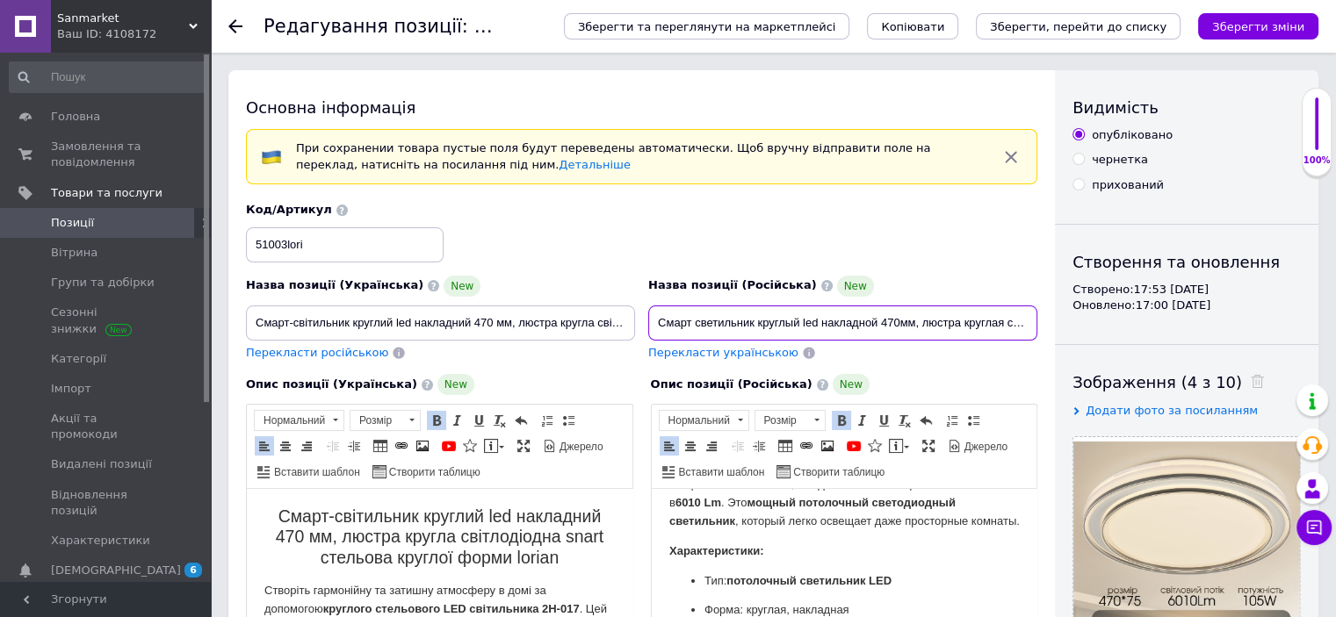
drag, startPoint x: 656, startPoint y: 321, endPoint x: 1321, endPoint y: 333, distance: 664.9
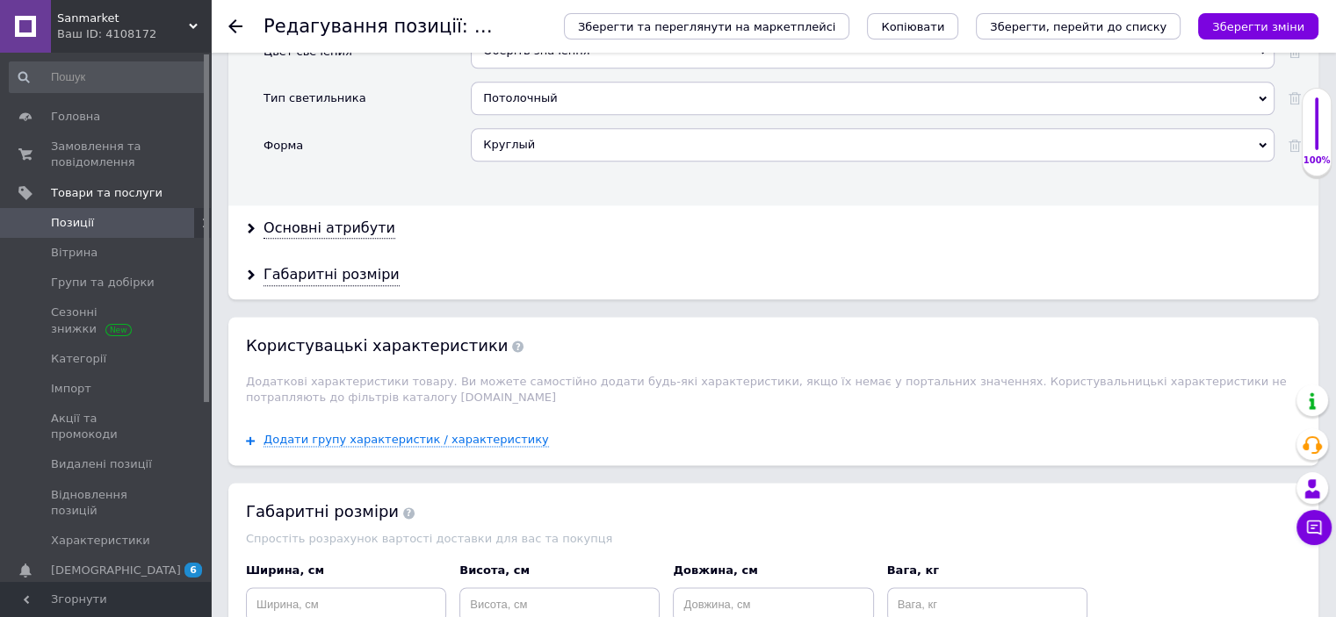
scroll to position [2318, 0]
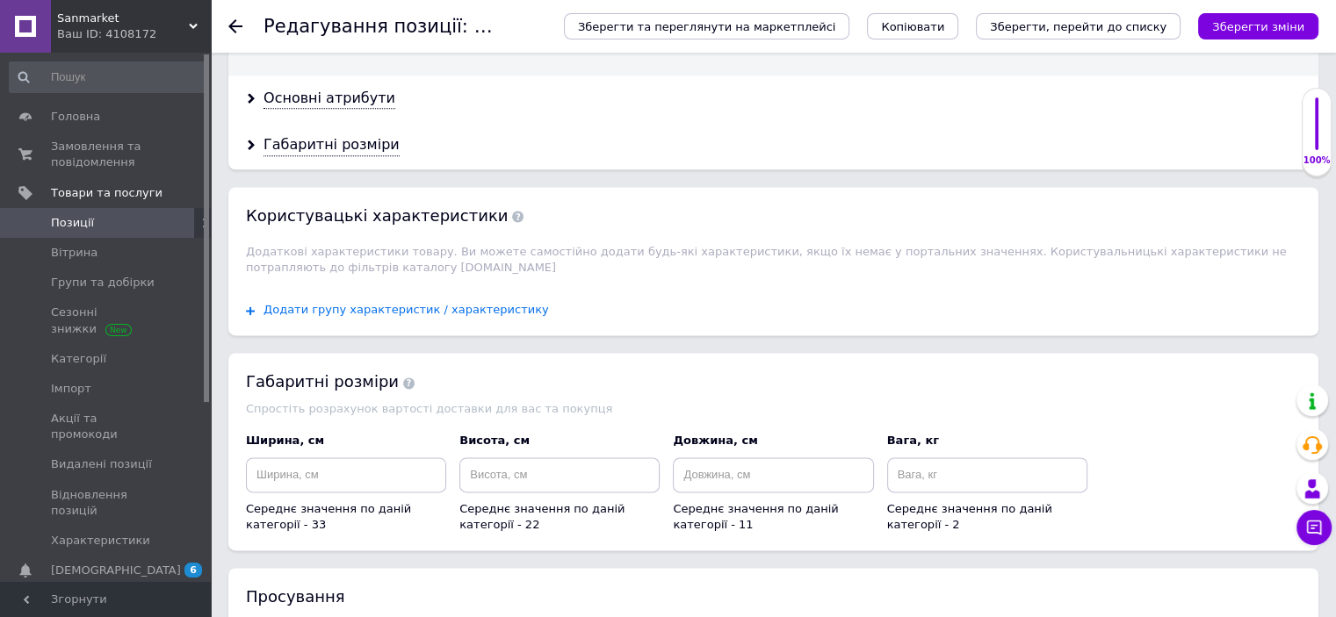
click at [400, 303] on span "Додати групу характеристик / характеристику" at bounding box center [405, 310] width 285 height 14
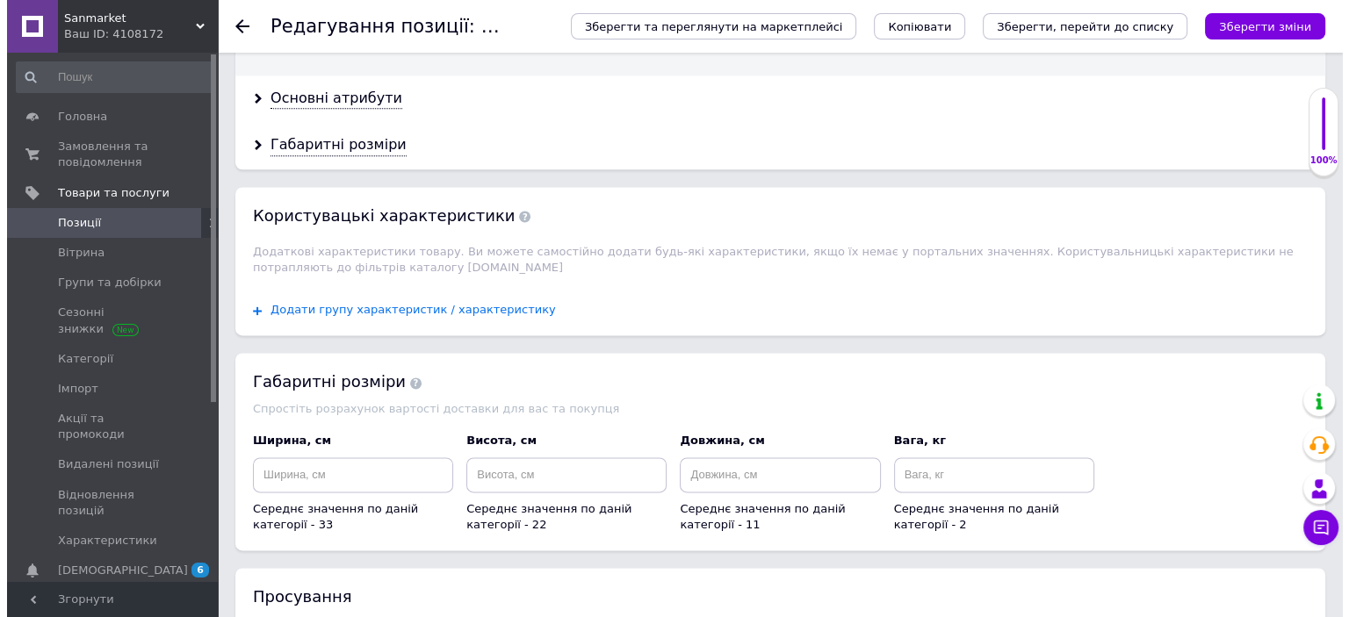
scroll to position [0, 0]
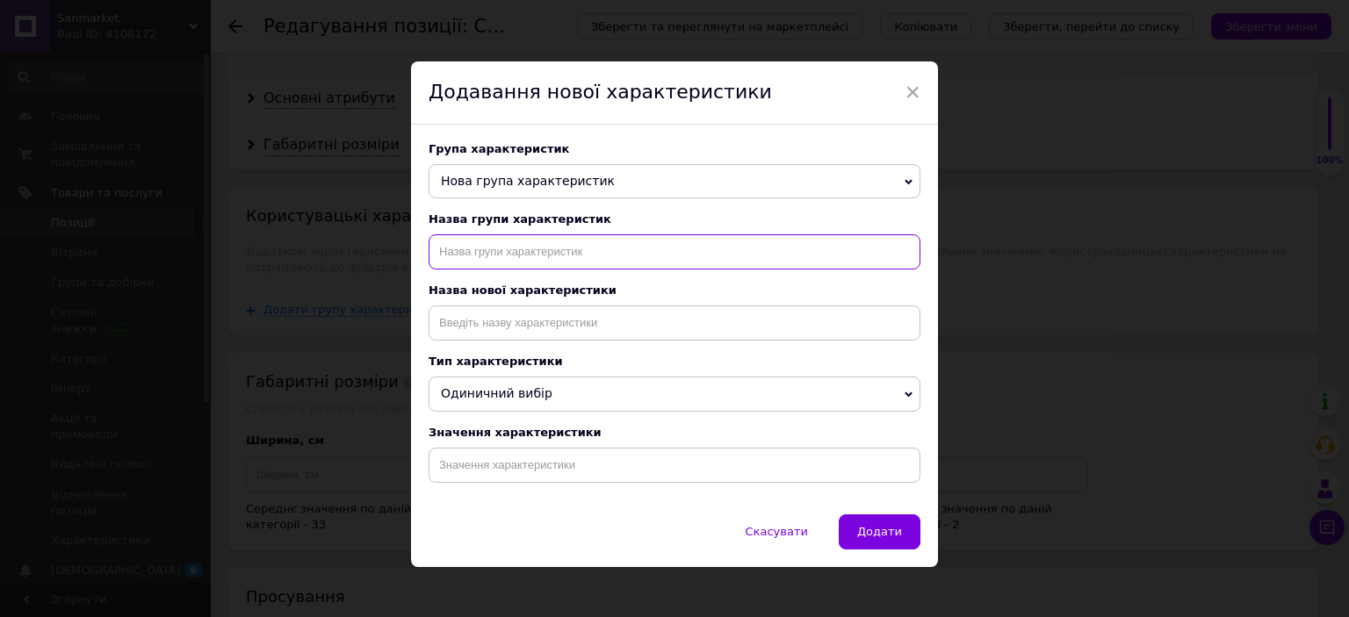
click at [578, 256] on input "text" at bounding box center [675, 251] width 492 height 35
type input "назначение"
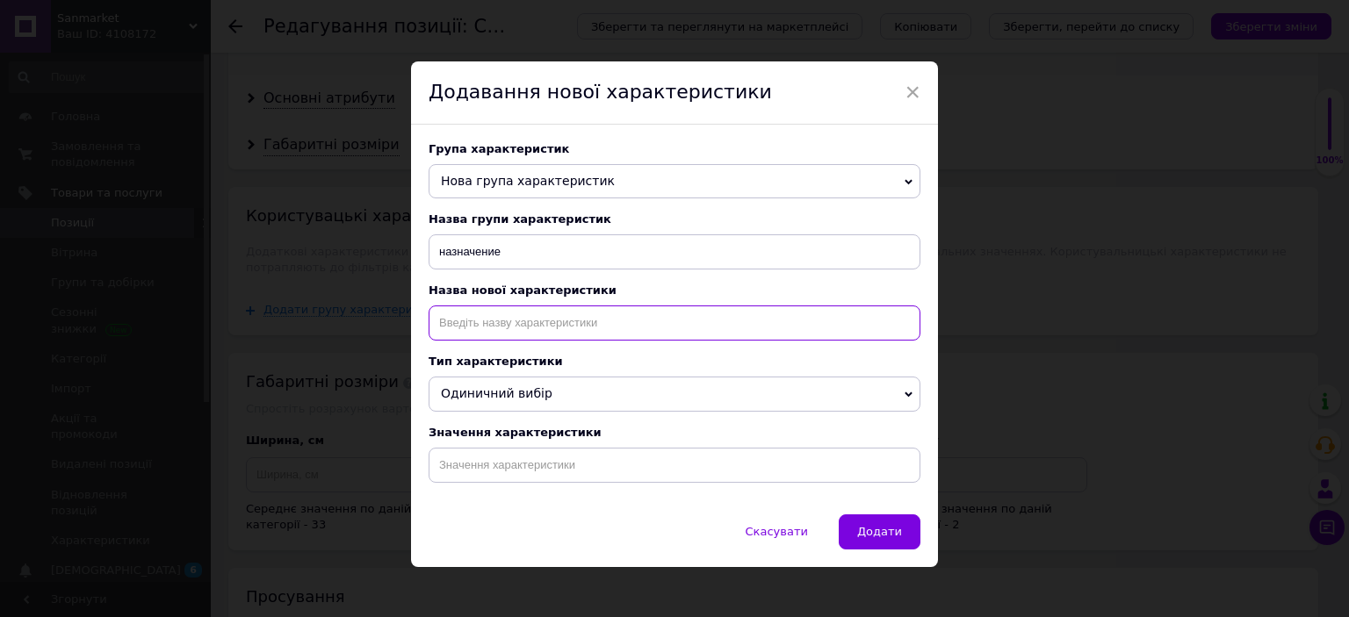
click at [575, 319] on input at bounding box center [675, 323] width 492 height 35
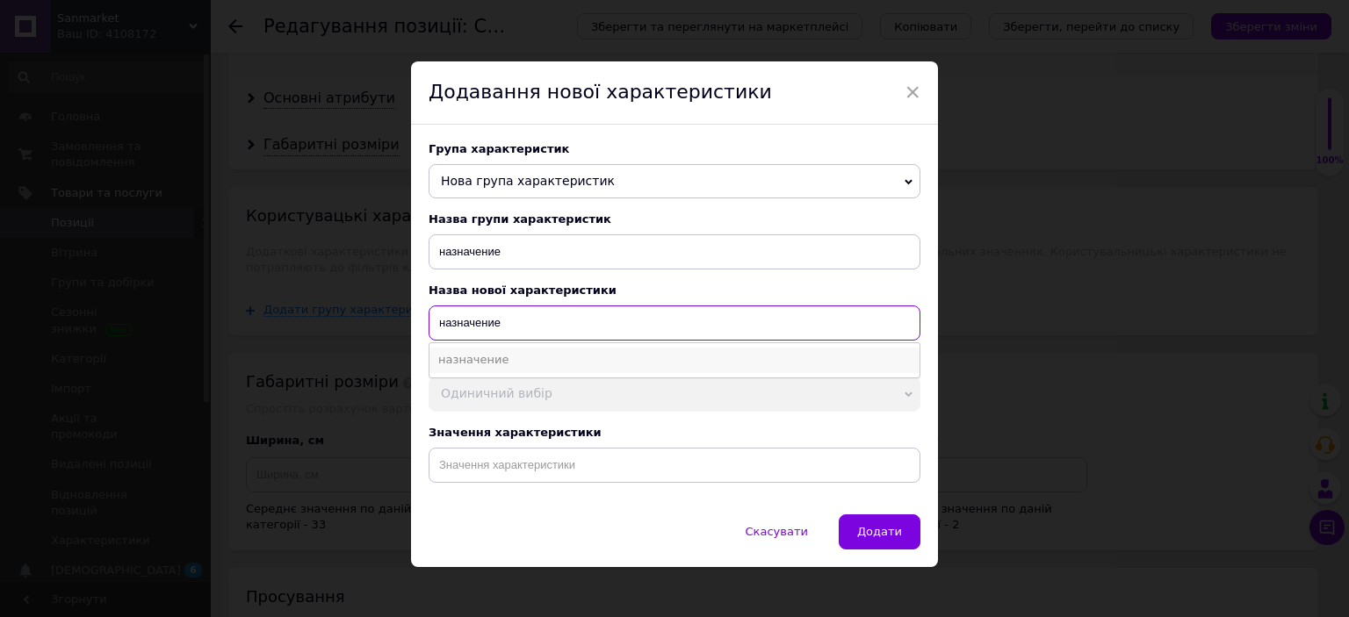
type input "назначение"
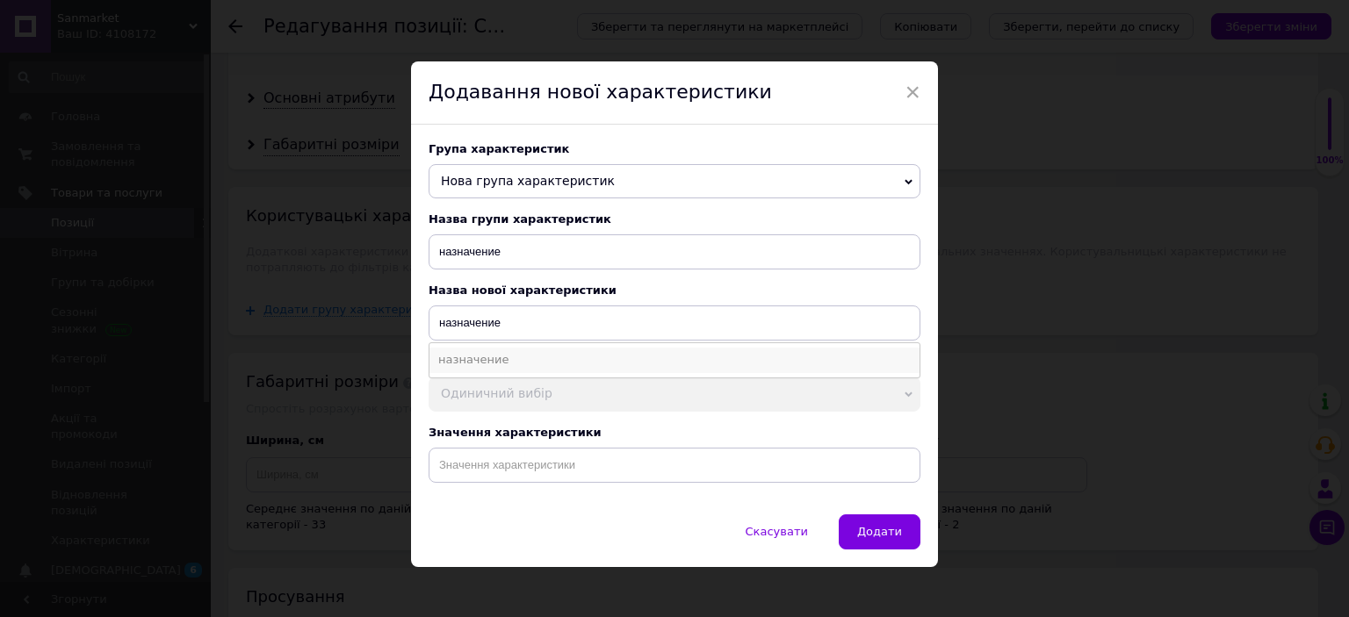
click at [492, 360] on li "назначение" at bounding box center [674, 360] width 490 height 25
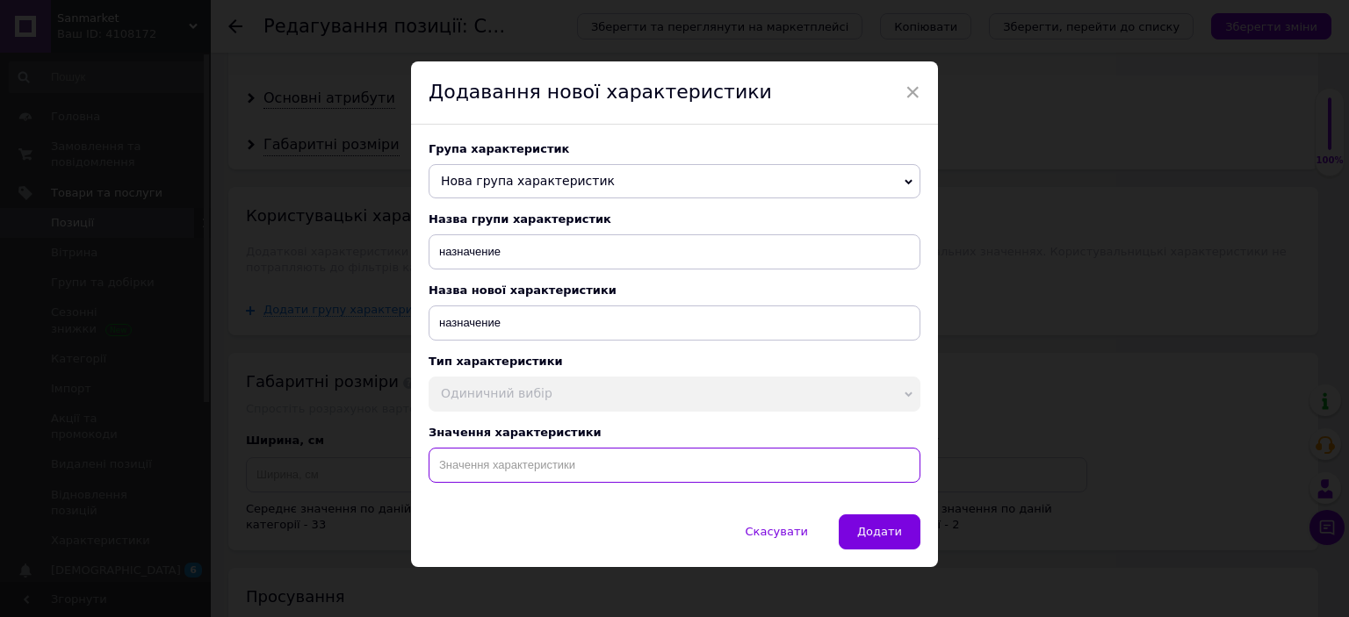
click at [526, 467] on input at bounding box center [675, 465] width 492 height 35
paste input "Смарт светильник круглый led накладной 470мм, люстра круглая светодиодная snart…"
type input "Смарт светильник круглый led накладной 470мм, люстра круглая светодиодная snart…"
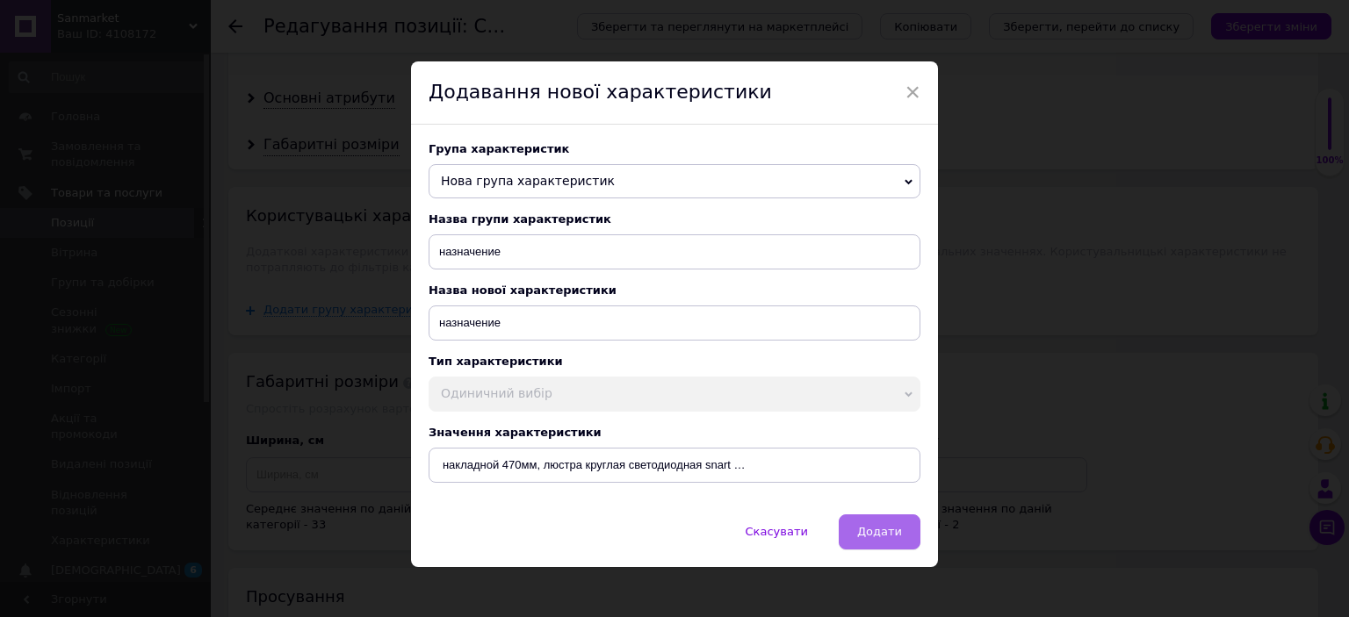
click at [893, 538] on span "Додати" at bounding box center [879, 531] width 45 height 13
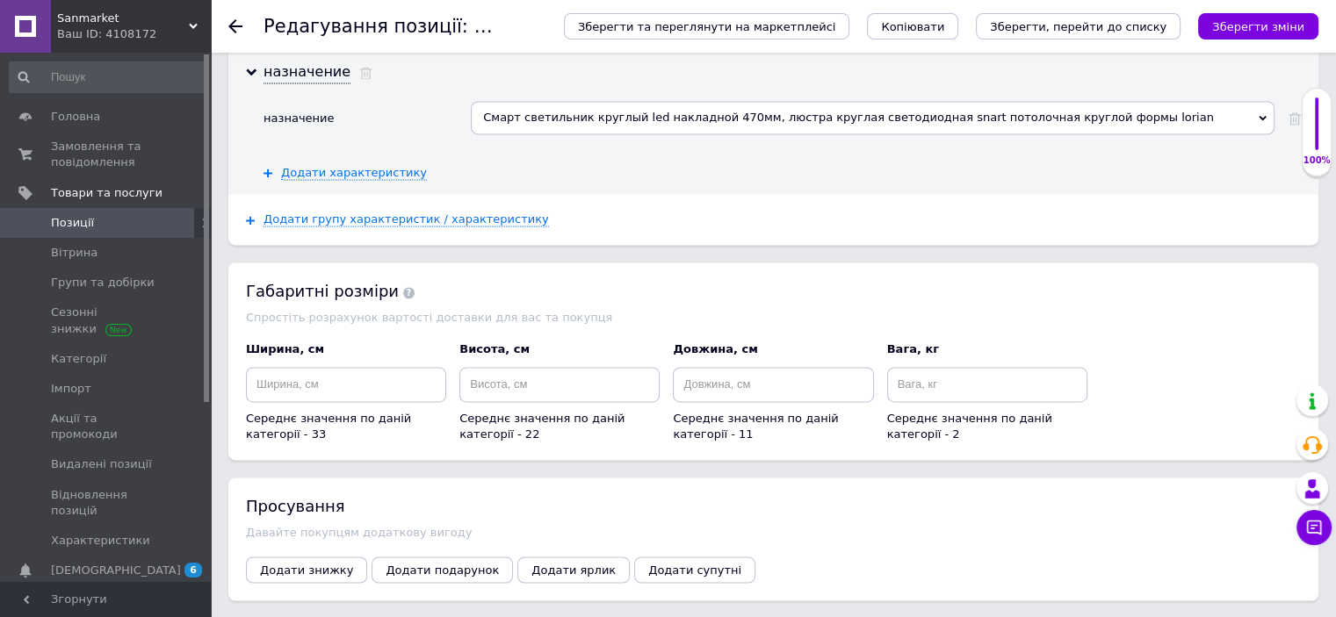
scroll to position [2657, 0]
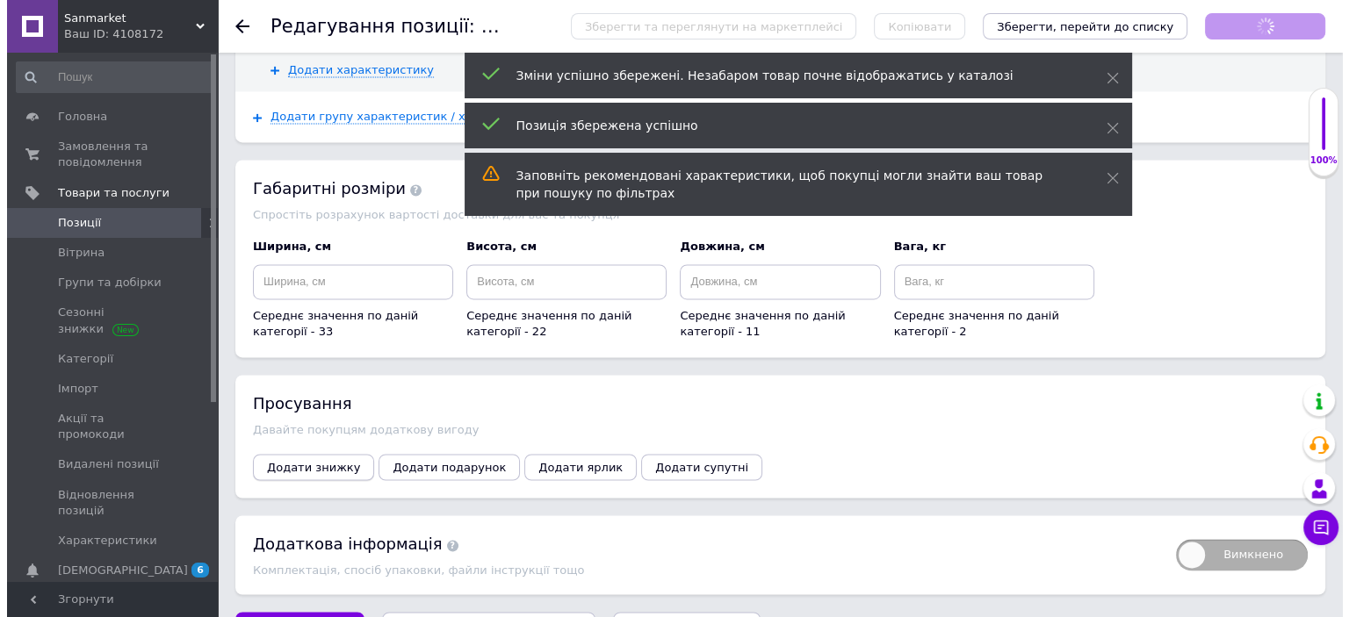
scroll to position [385, 0]
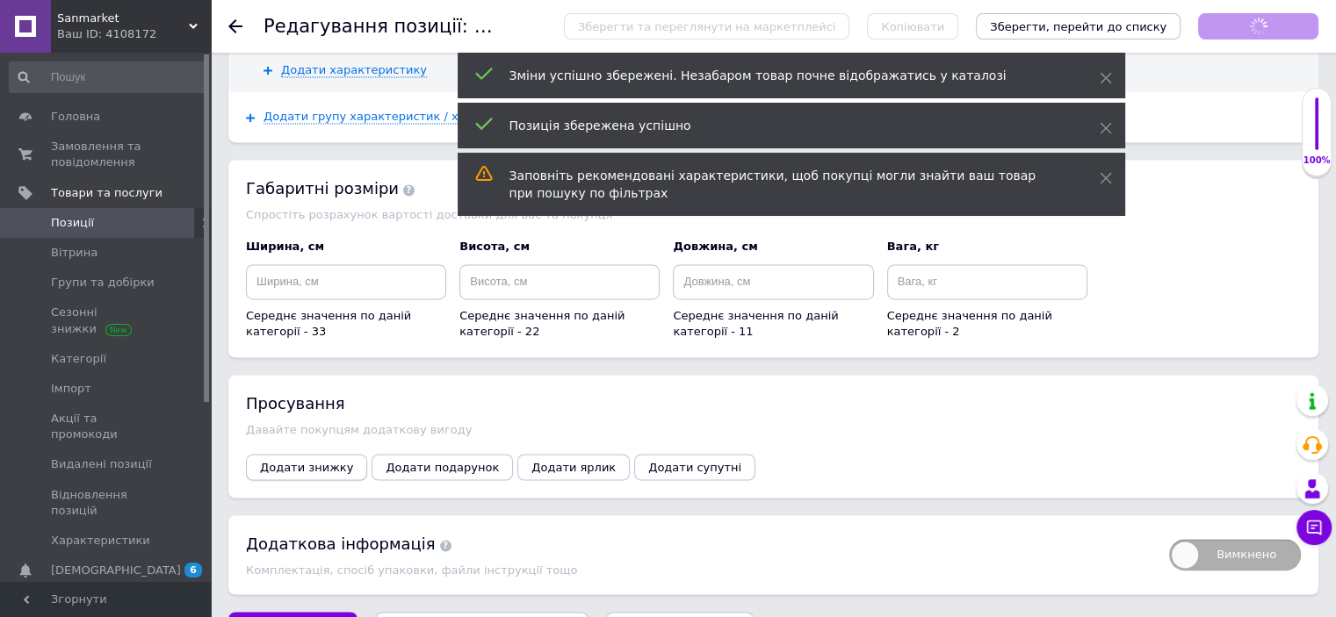
click at [332, 461] on span "Додати знижку" at bounding box center [306, 467] width 93 height 13
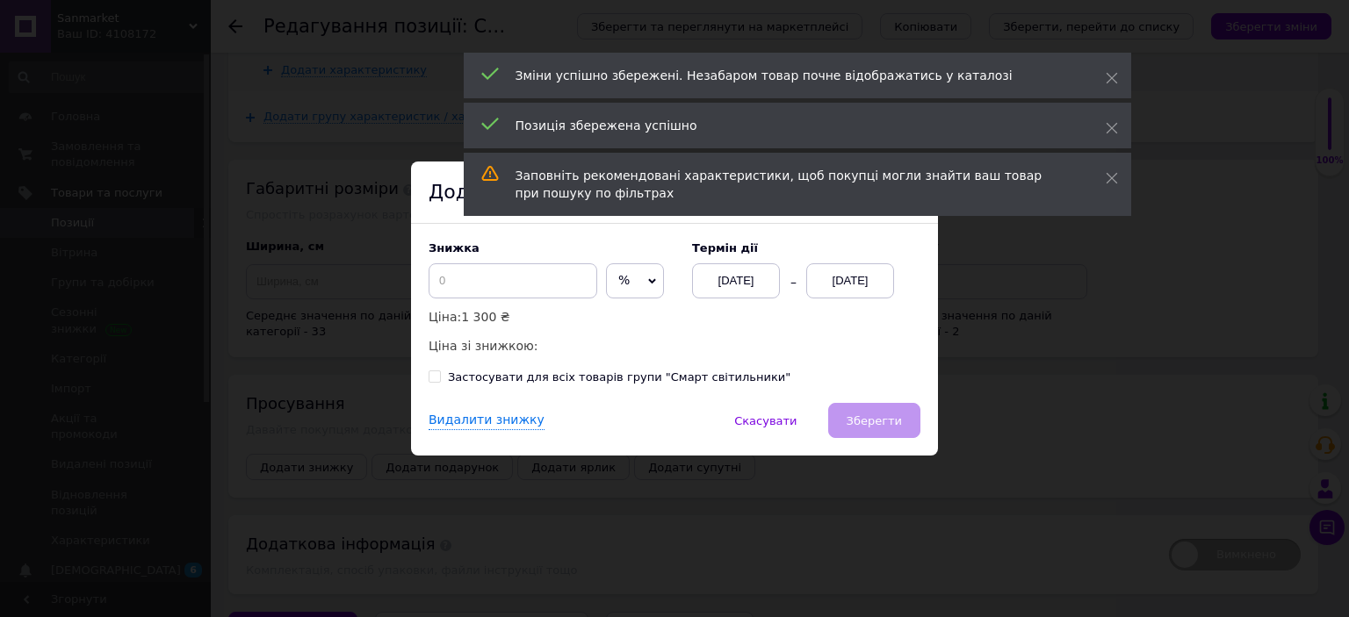
click at [622, 283] on span "%" at bounding box center [635, 280] width 58 height 35
click at [630, 324] on li "₴" at bounding box center [635, 318] width 56 height 25
click at [506, 280] on input at bounding box center [513, 280] width 169 height 35
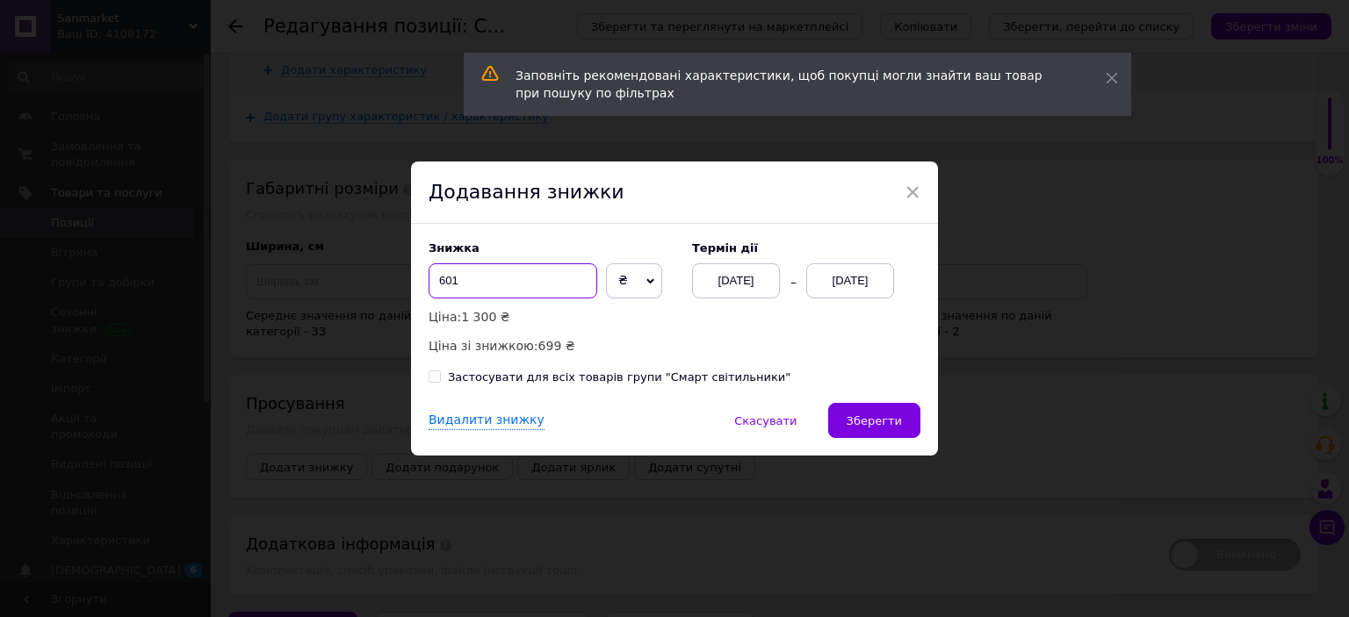
type input "601"
click at [875, 280] on div "[DATE]" at bounding box center [850, 280] width 88 height 35
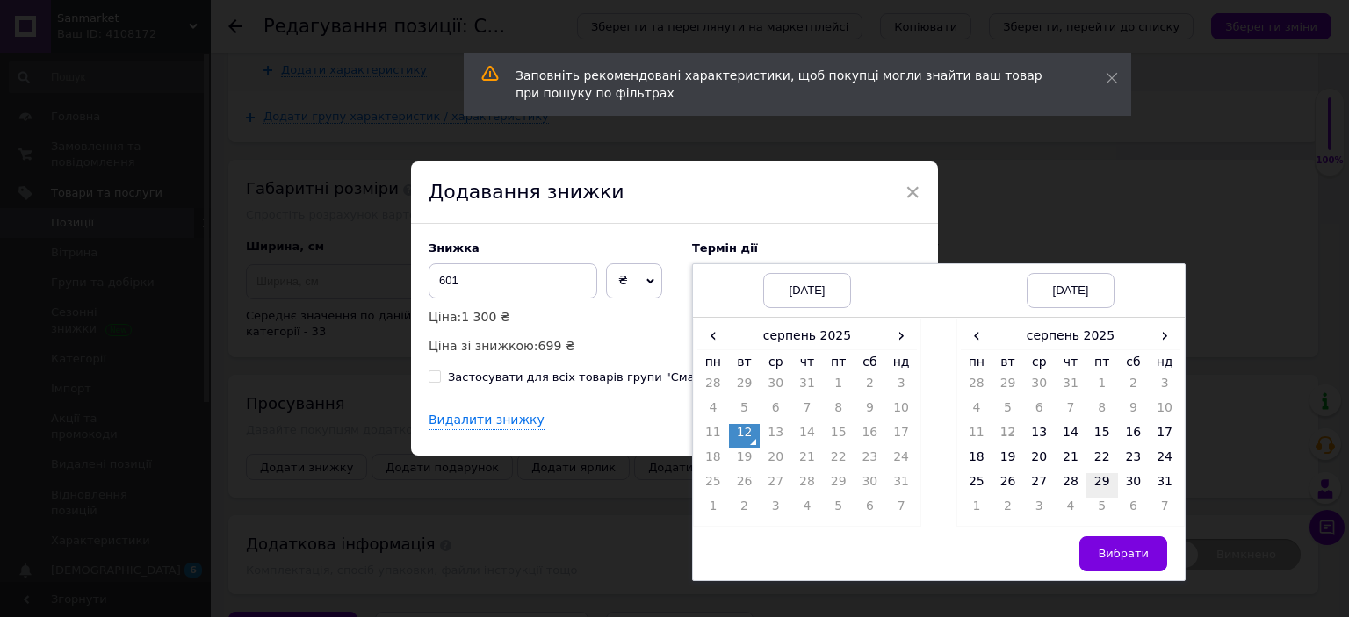
click at [1094, 479] on td "29" at bounding box center [1102, 485] width 32 height 25
click at [1112, 551] on span "Вибрати" at bounding box center [1123, 553] width 51 height 13
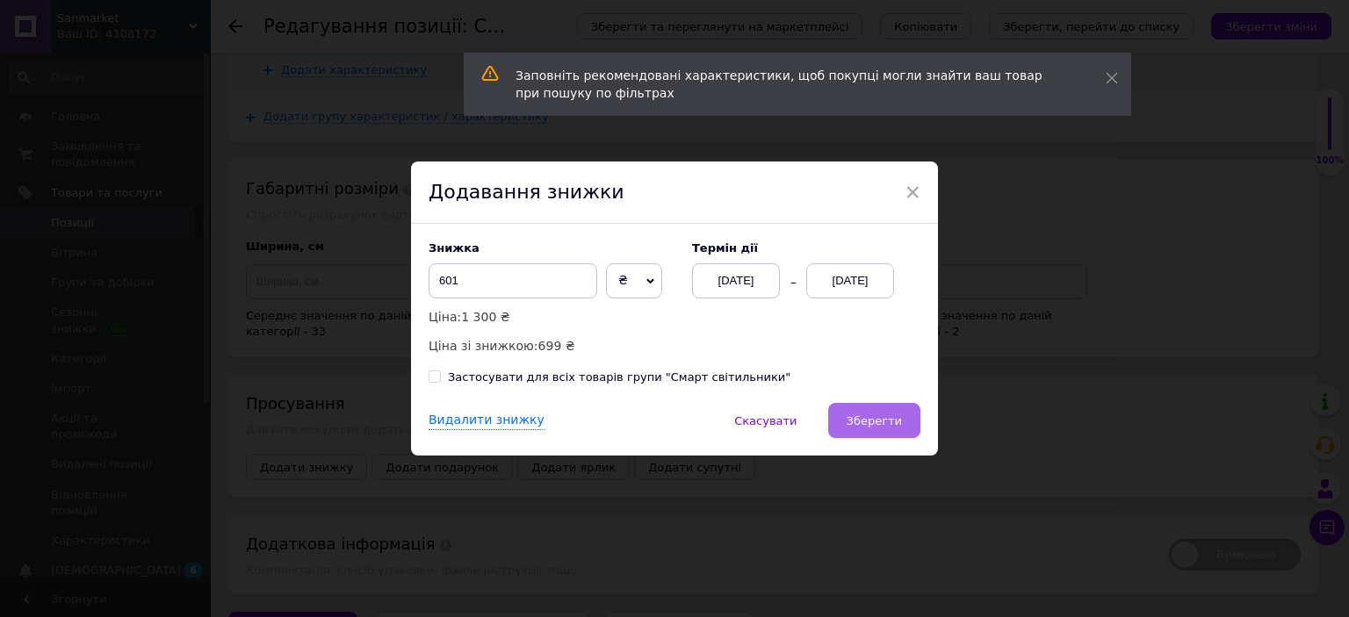
drag, startPoint x: 895, startPoint y: 414, endPoint x: 896, endPoint y: 422, distance: 8.8
click at [895, 415] on span "Зберегти" at bounding box center [874, 421] width 55 height 13
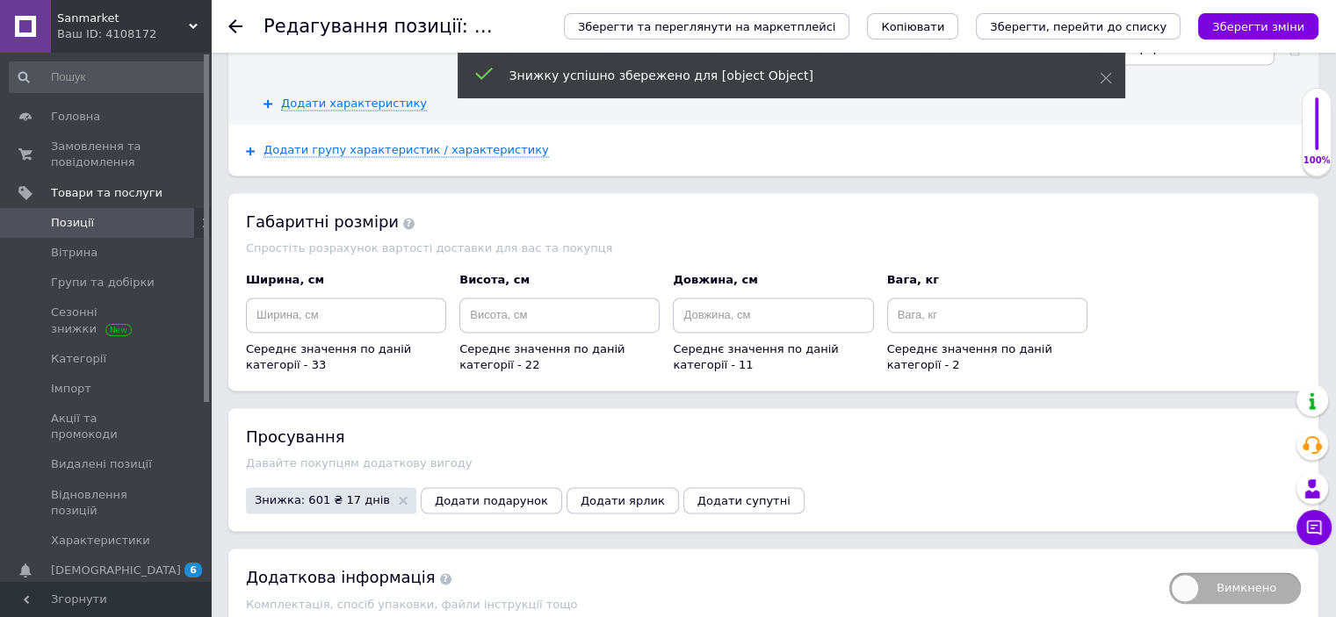
scroll to position [2657, 0]
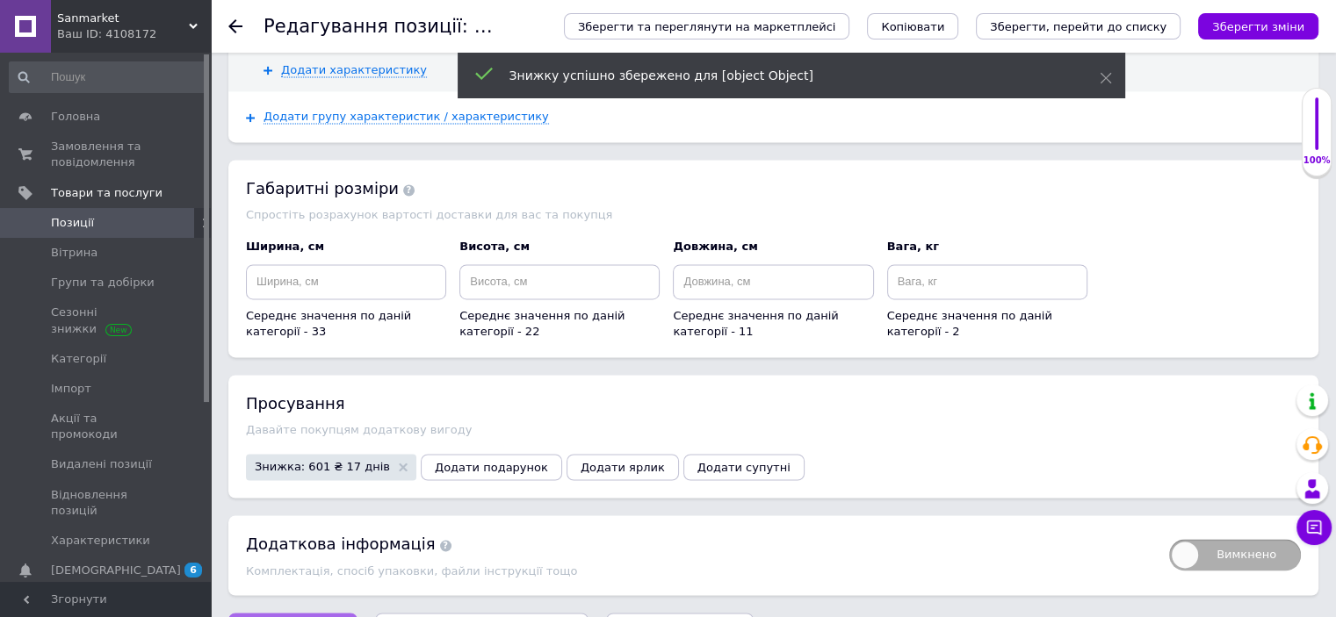
drag, startPoint x: 296, startPoint y: 568, endPoint x: 328, endPoint y: 570, distance: 31.7
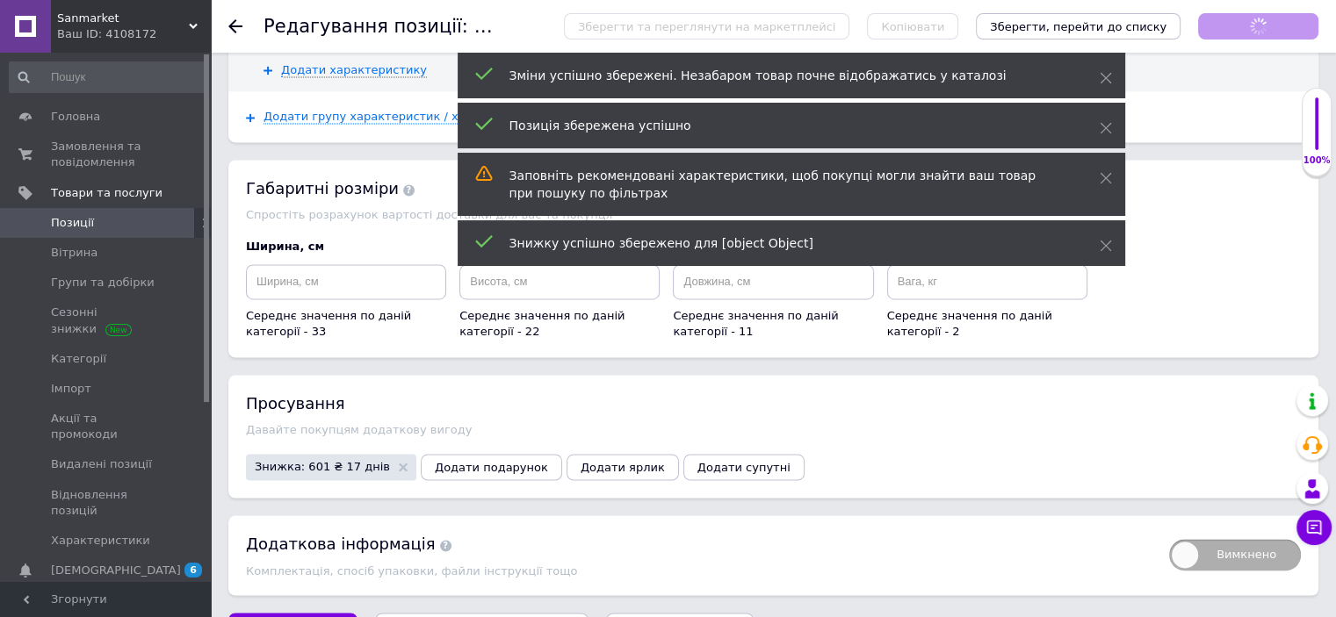
scroll to position [385, 0]
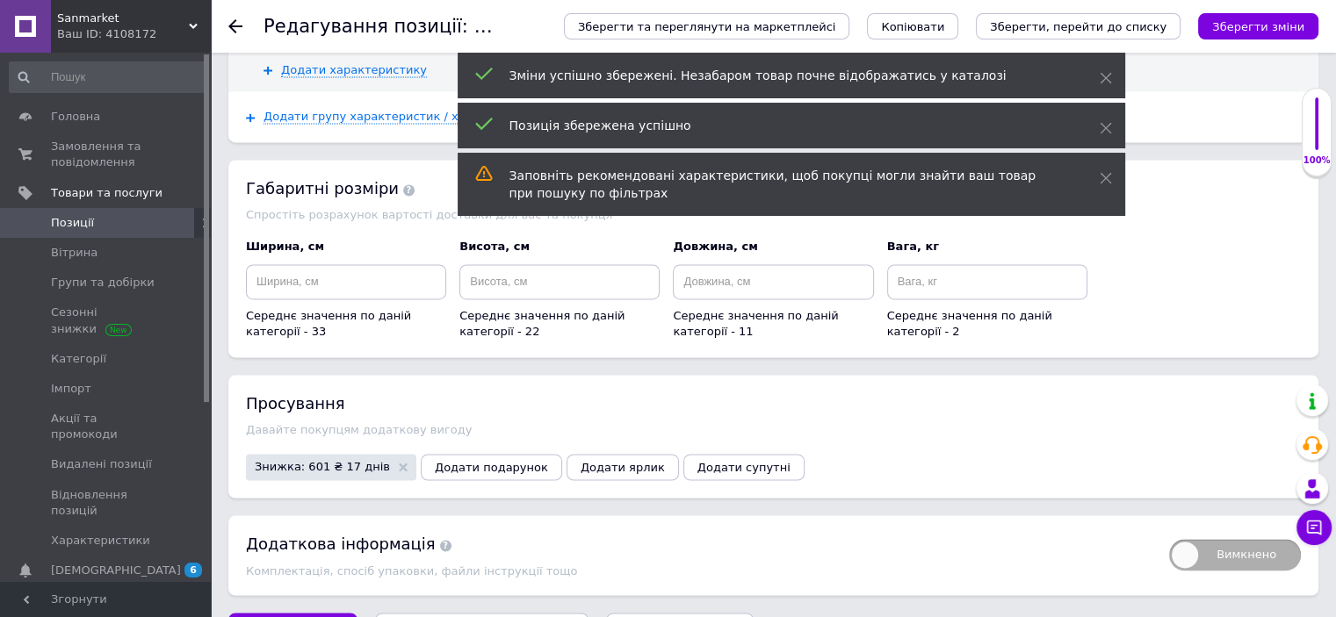
click at [114, 213] on link "Позиції" at bounding box center [108, 223] width 216 height 30
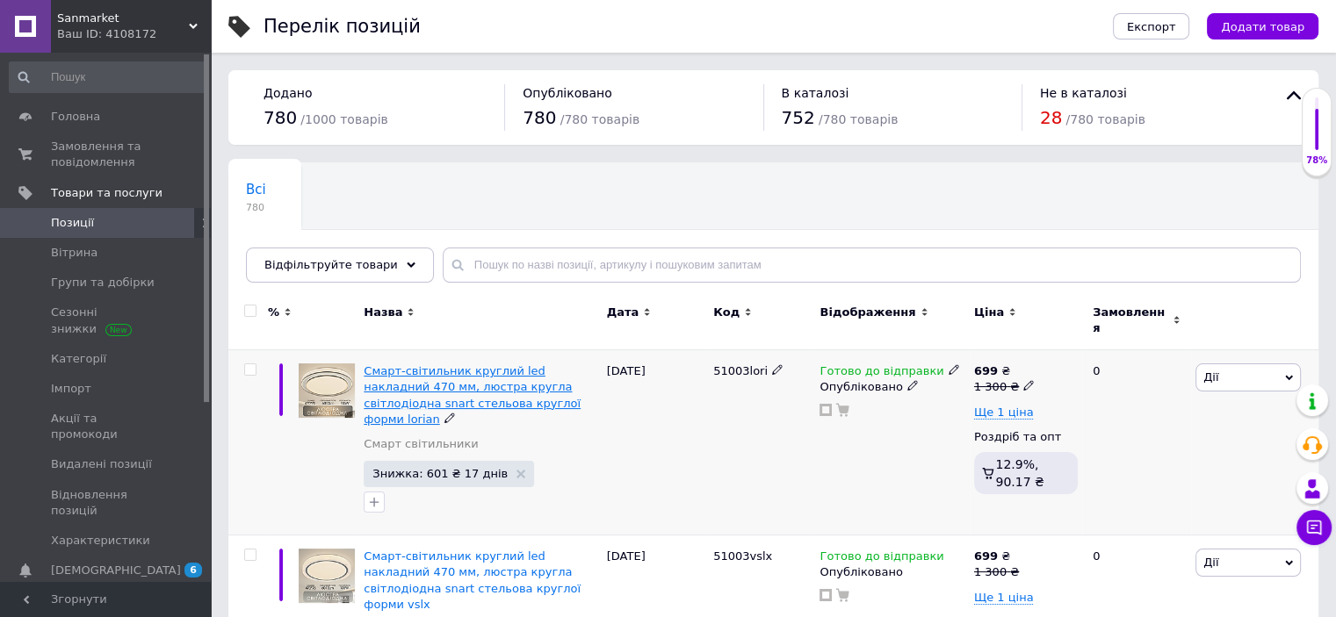
click at [447, 369] on span "Смарт-світильник круглий led накладний 470 мм, люстра кругла світлодіодна snart…" at bounding box center [472, 394] width 217 height 61
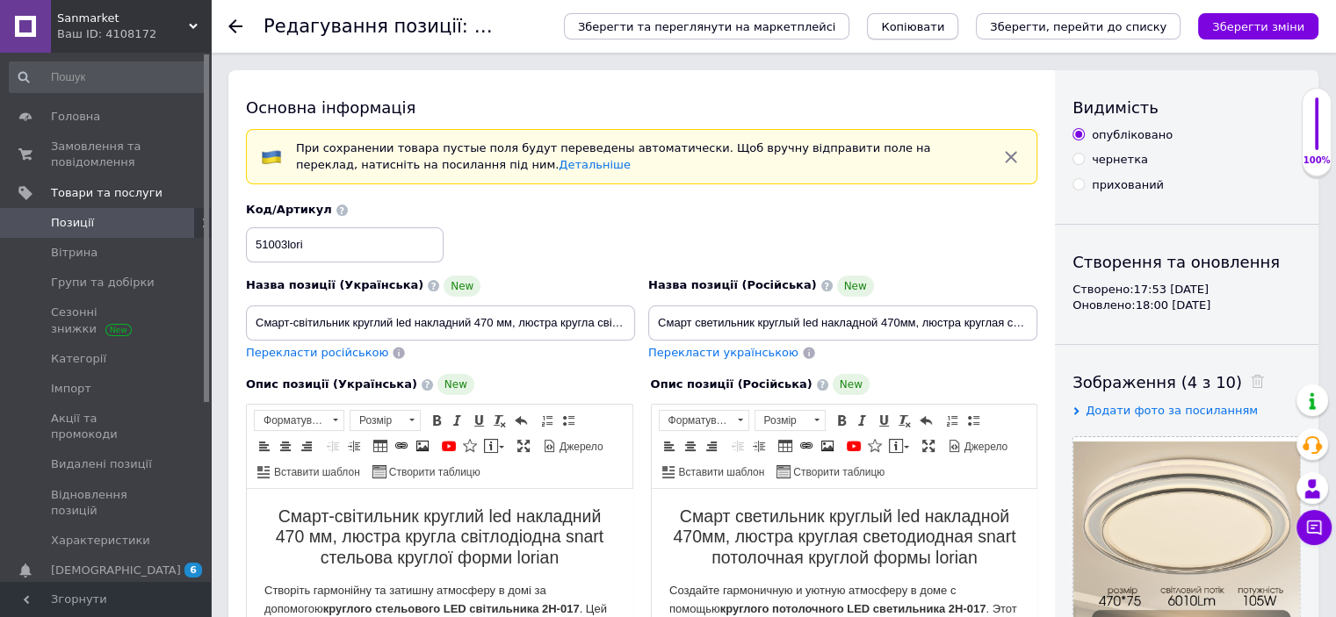
click at [944, 28] on span "Копіювати" at bounding box center [912, 26] width 63 height 13
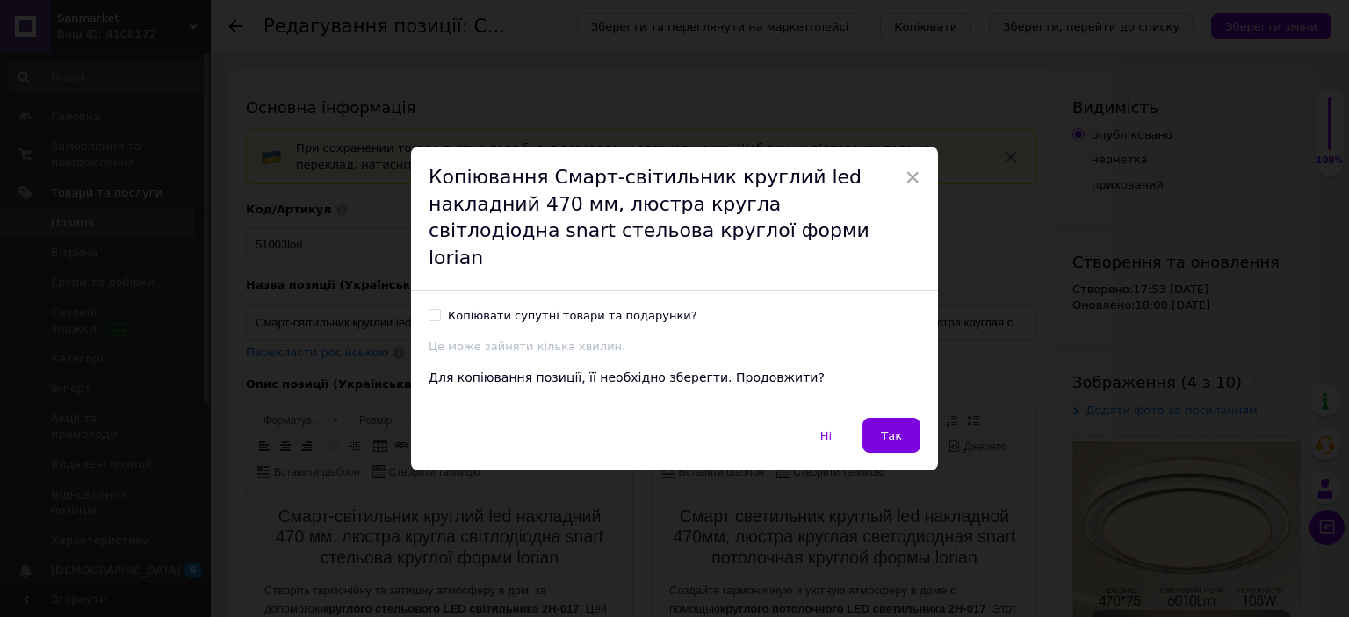
click at [896, 433] on button "Так" at bounding box center [891, 435] width 58 height 35
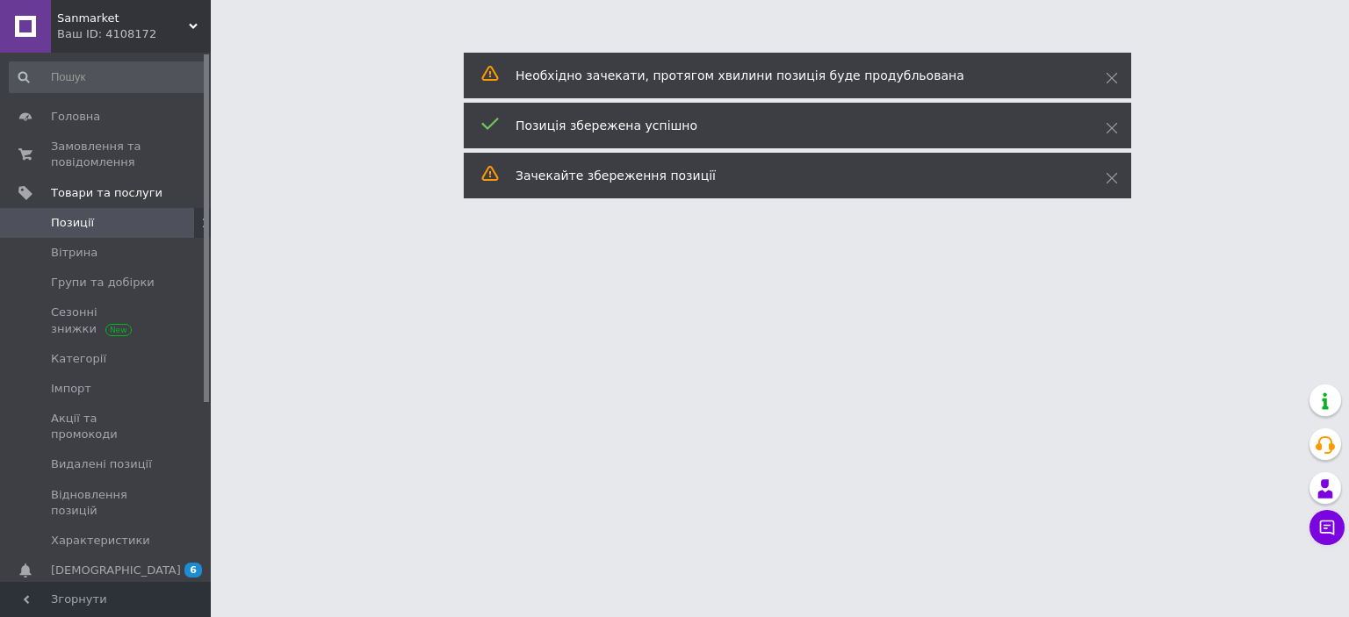
click at [165, 222] on span at bounding box center [186, 223] width 48 height 16
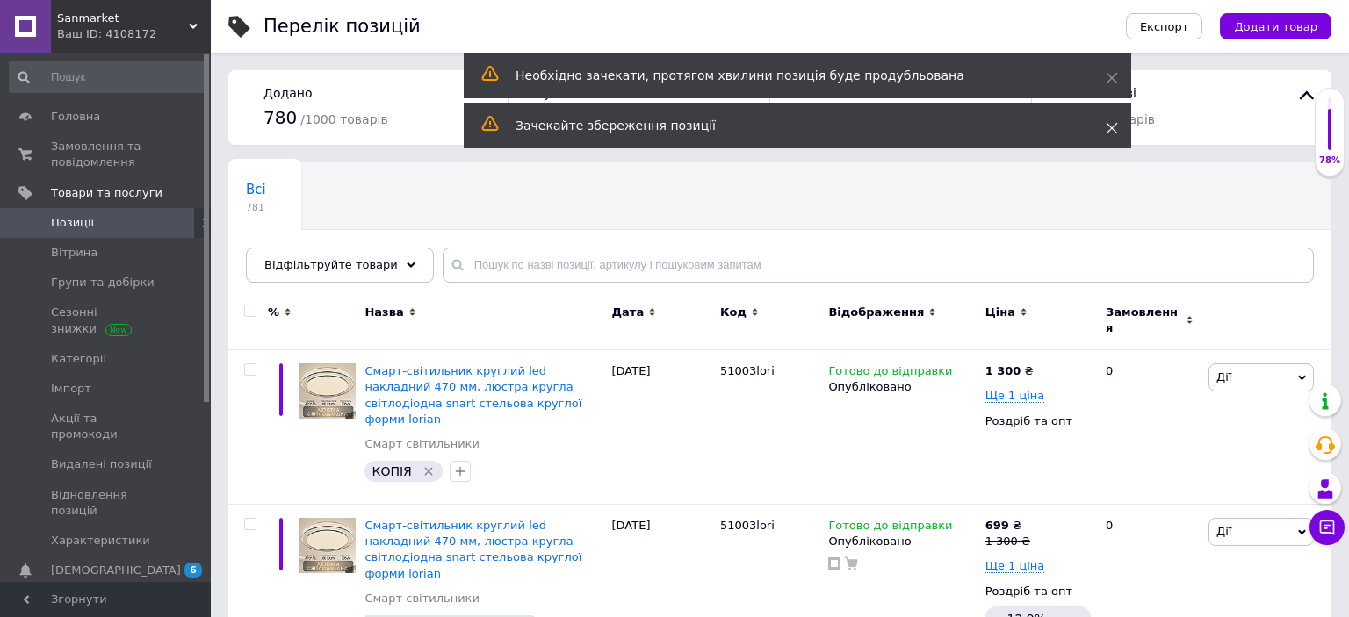
click at [1109, 127] on icon at bounding box center [1112, 128] width 12 height 12
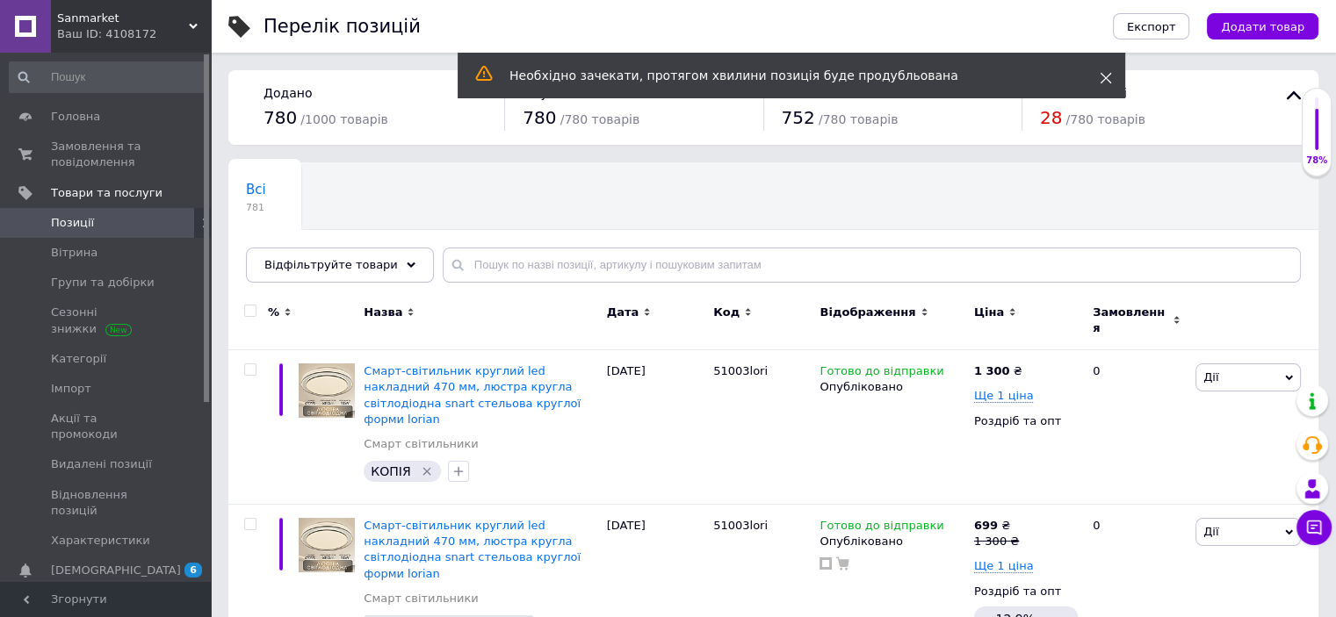
click at [1103, 83] on icon at bounding box center [1106, 78] width 12 height 12
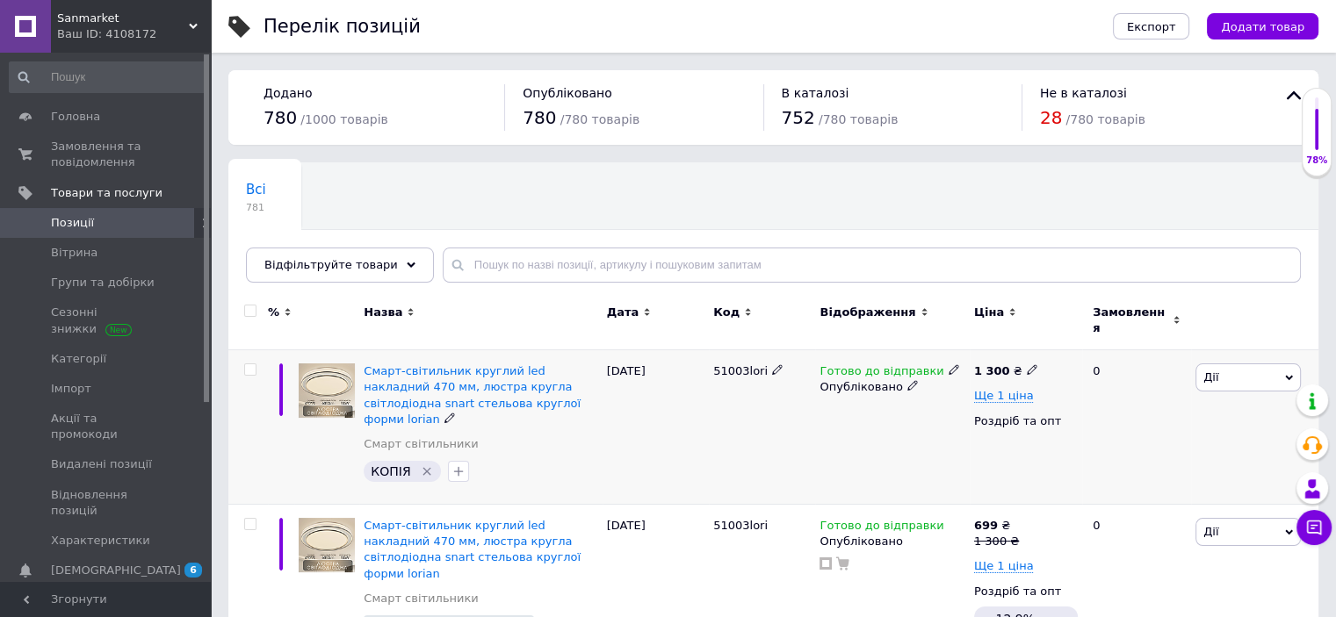
click at [420, 465] on icon "Видалити мітку" at bounding box center [427, 472] width 14 height 14
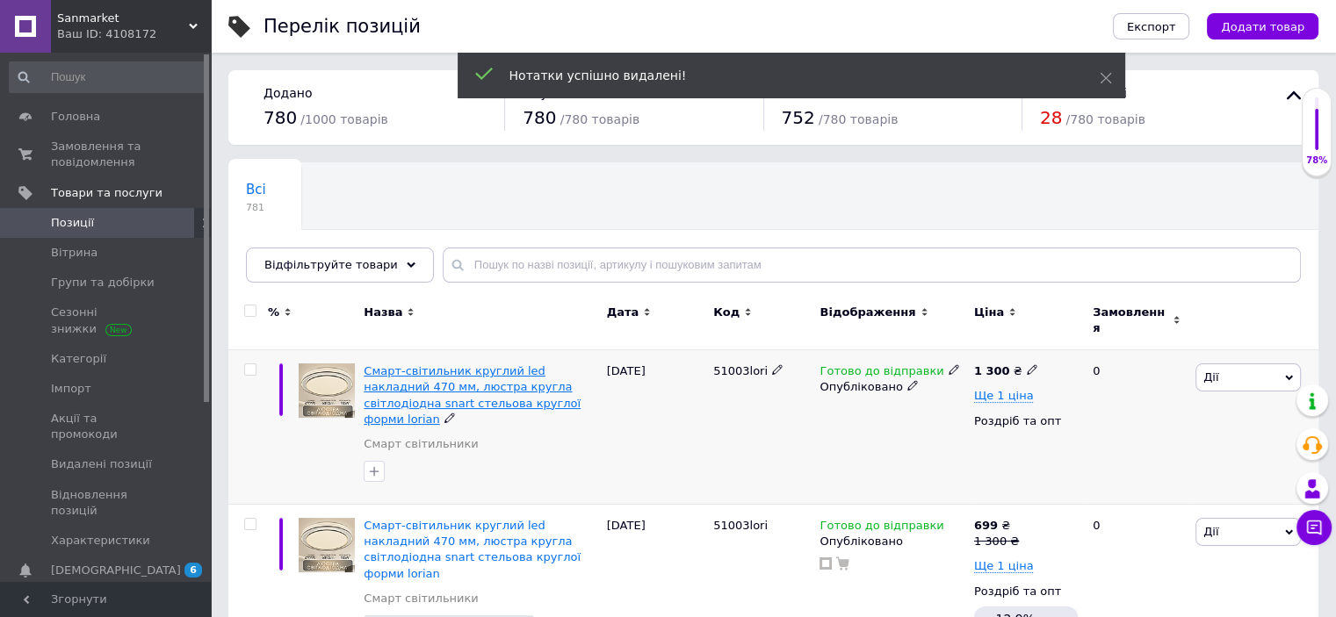
click at [471, 379] on span "Смарт-світильник круглий led накладний 470 мм, люстра кругла світлодіодна snart…" at bounding box center [472, 394] width 217 height 61
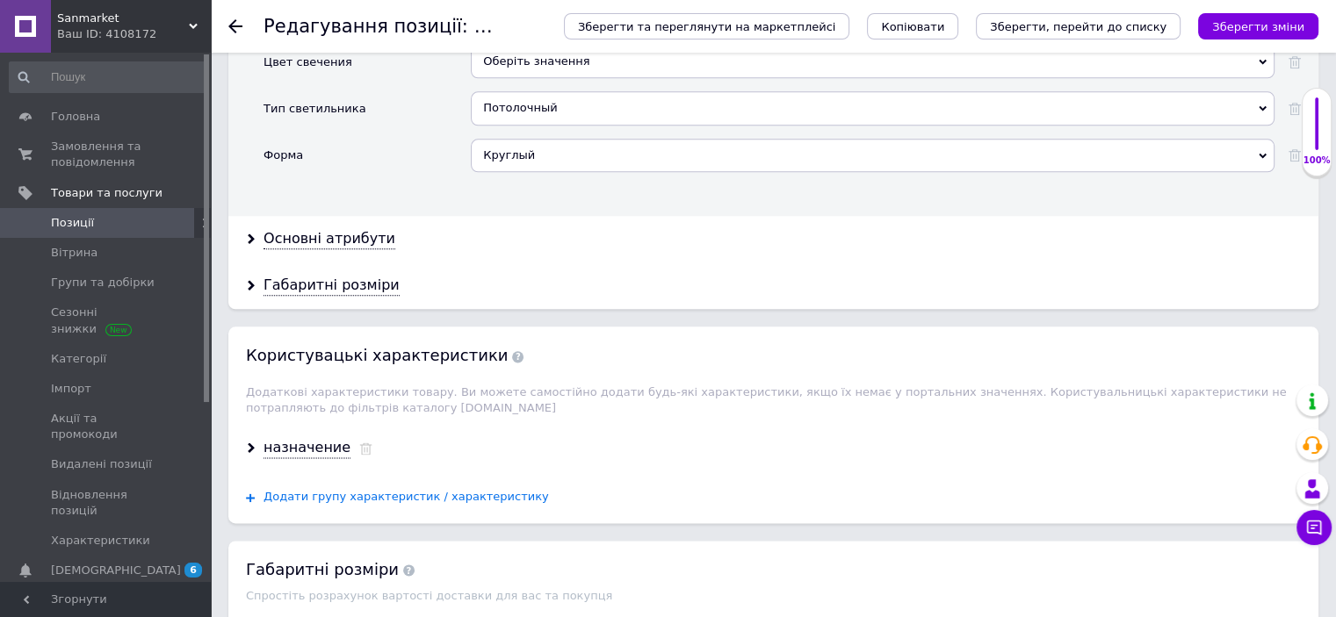
scroll to position [2213, 0]
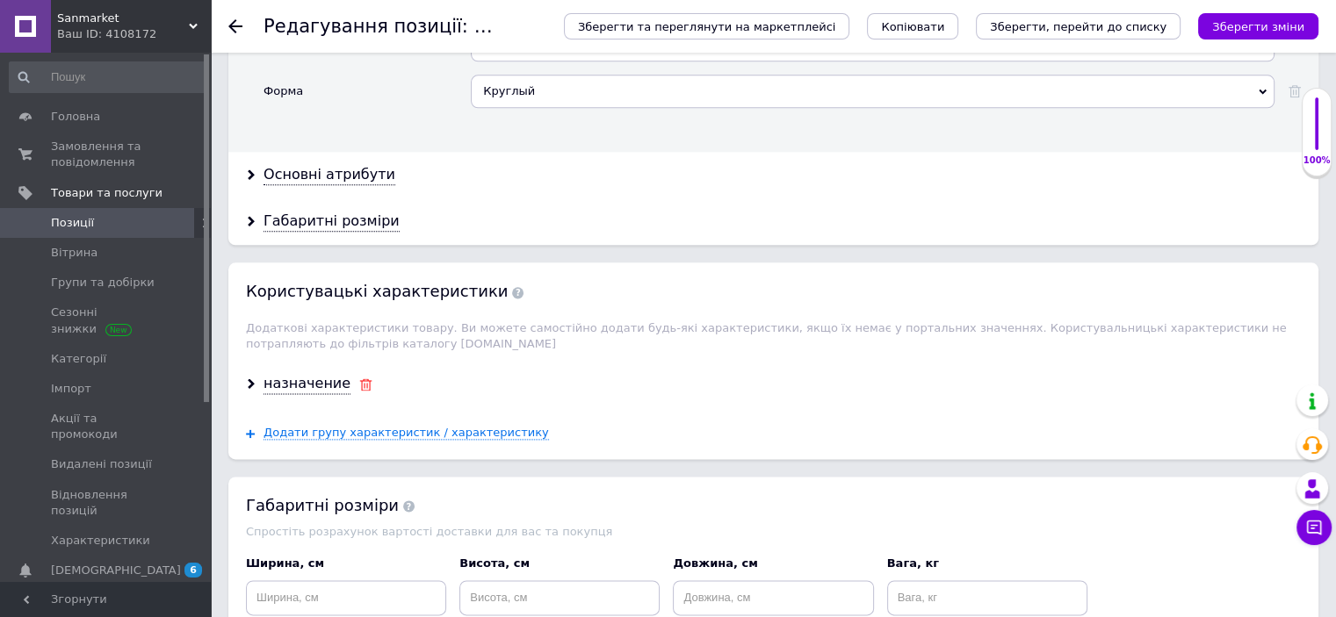
click at [359, 379] on icon at bounding box center [365, 385] width 13 height 12
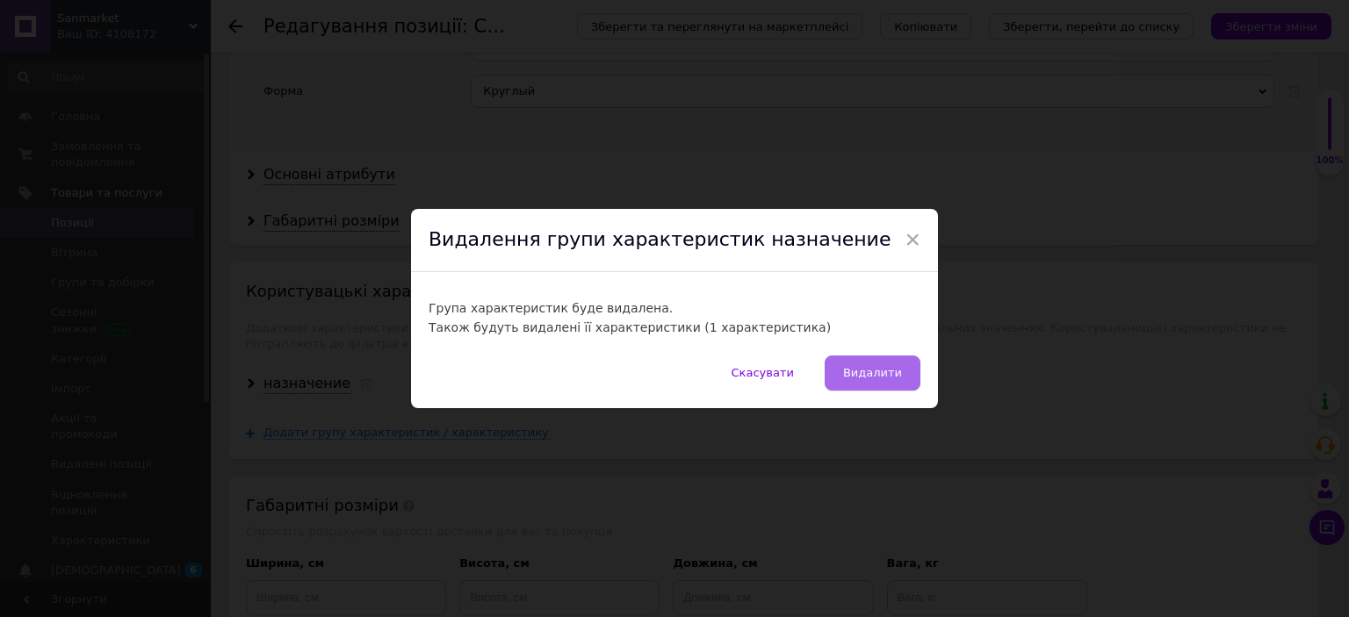
click at [857, 360] on button "Видалити" at bounding box center [873, 373] width 96 height 35
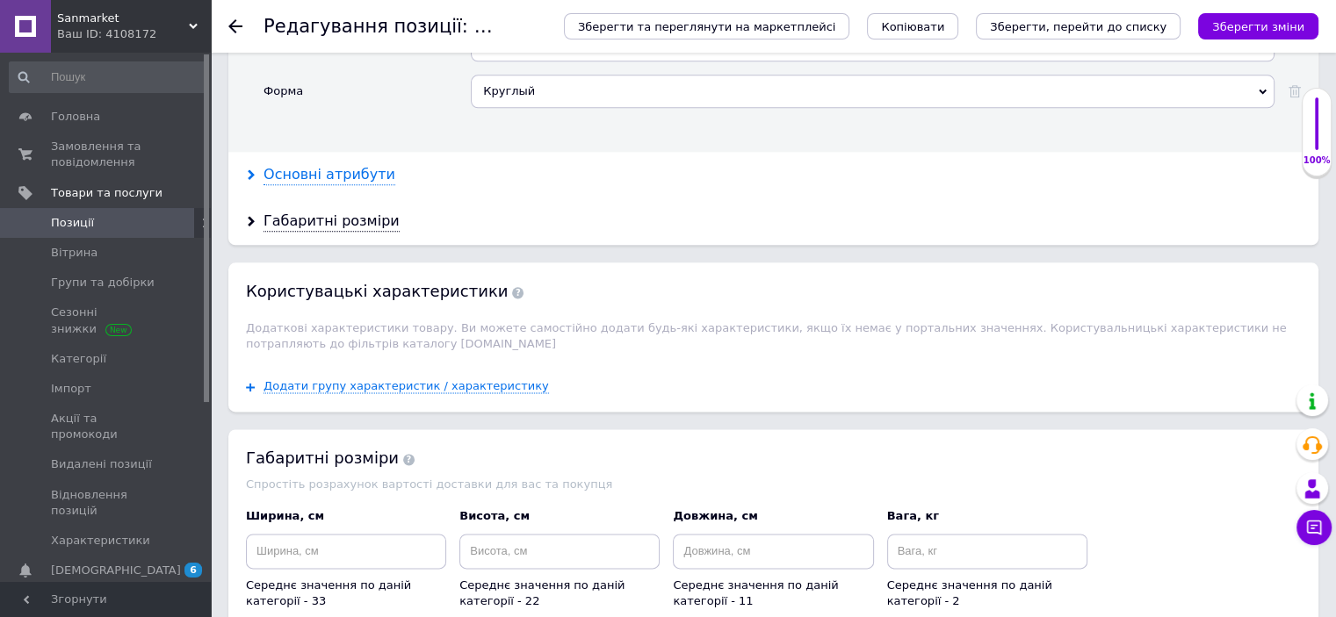
click at [339, 165] on div "Основні атрибути" at bounding box center [329, 175] width 132 height 20
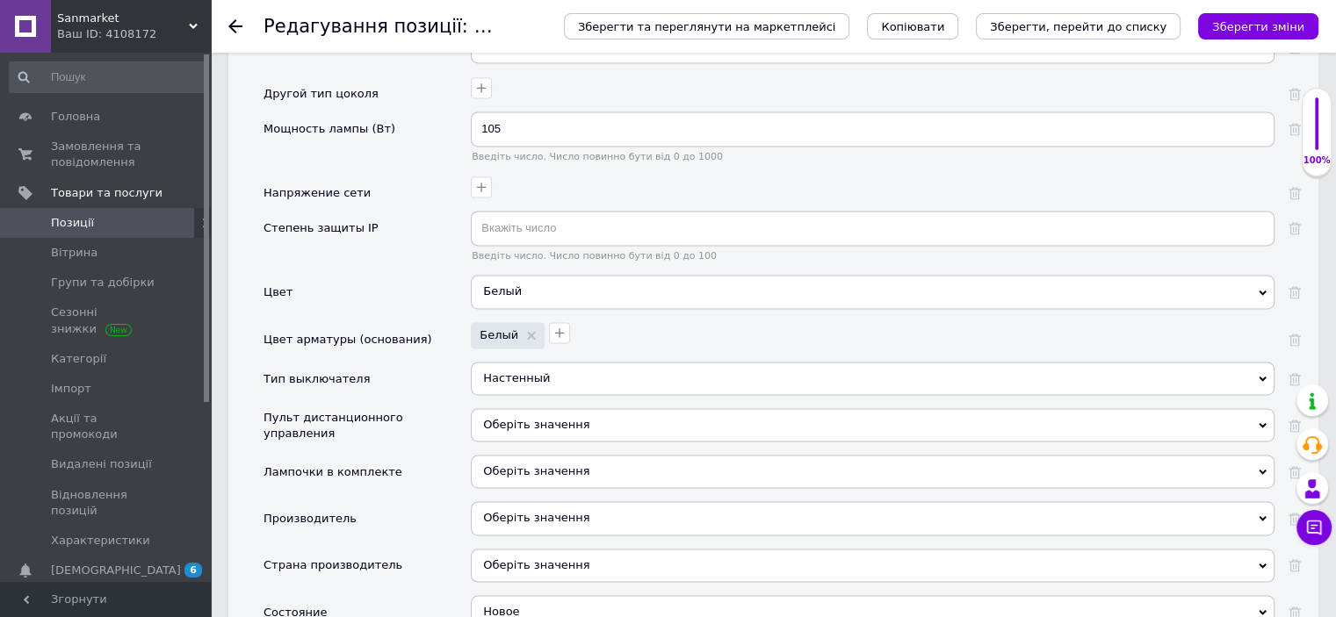
scroll to position [2635, 0]
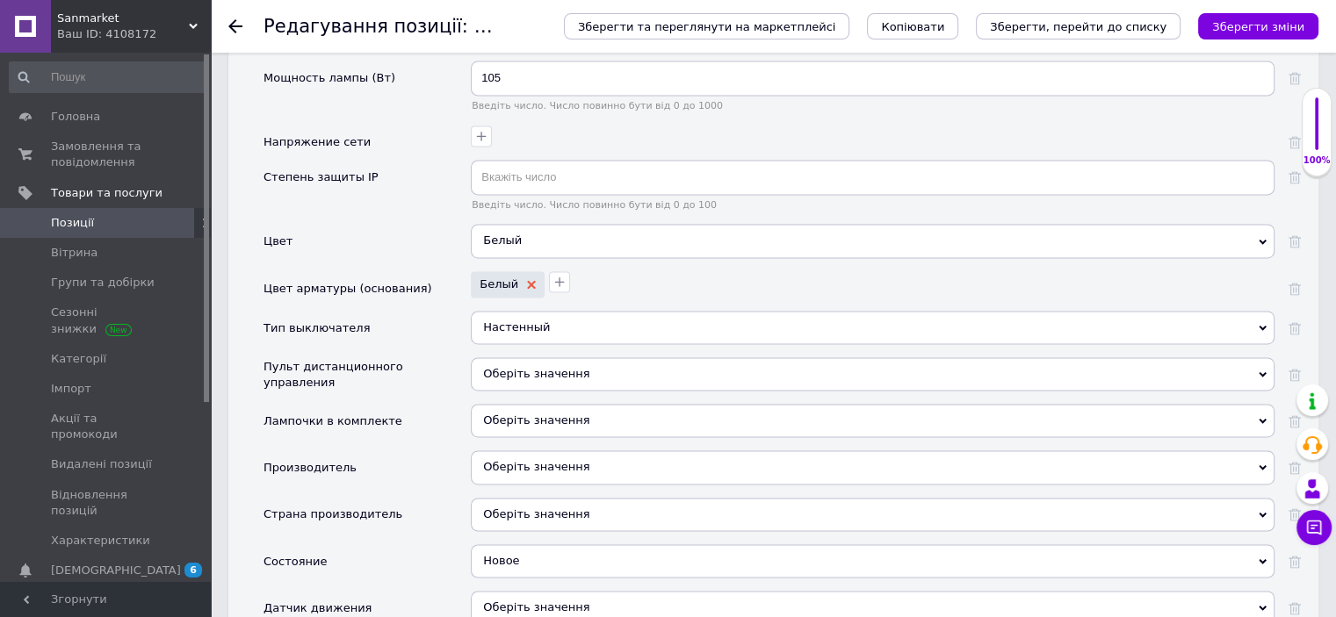
click at [528, 280] on icon at bounding box center [531, 284] width 9 height 9
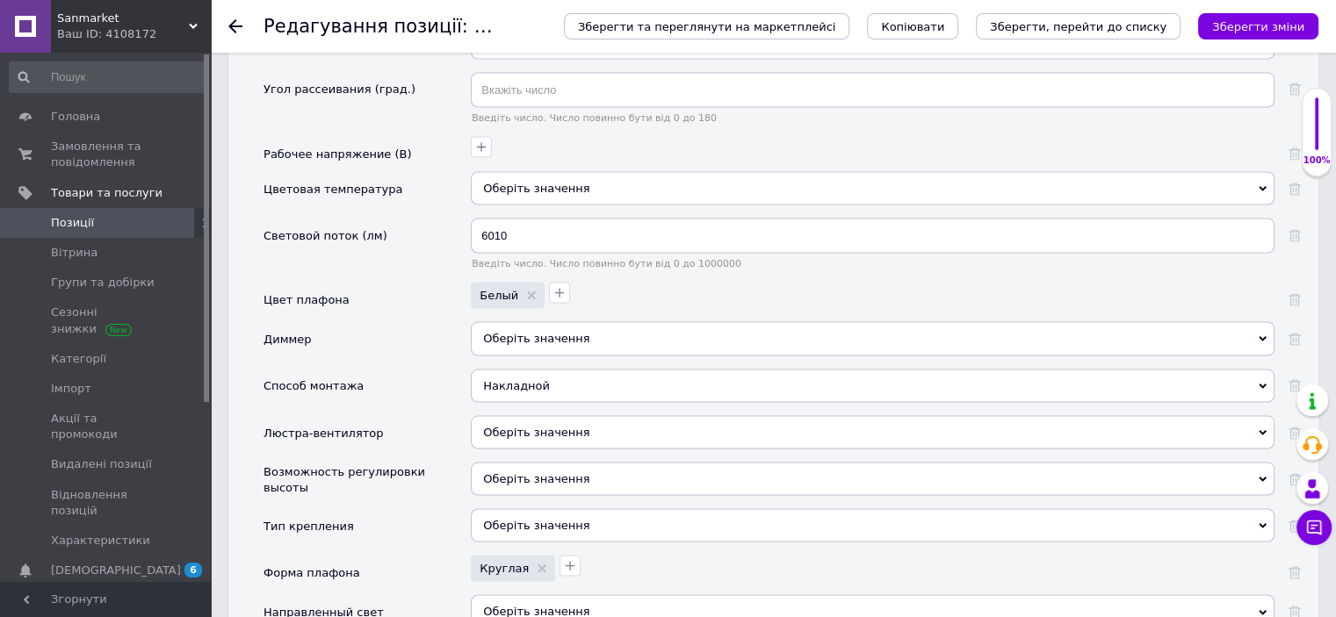
scroll to position [3372, 0]
click at [528, 290] on use at bounding box center [531, 294] width 9 height 9
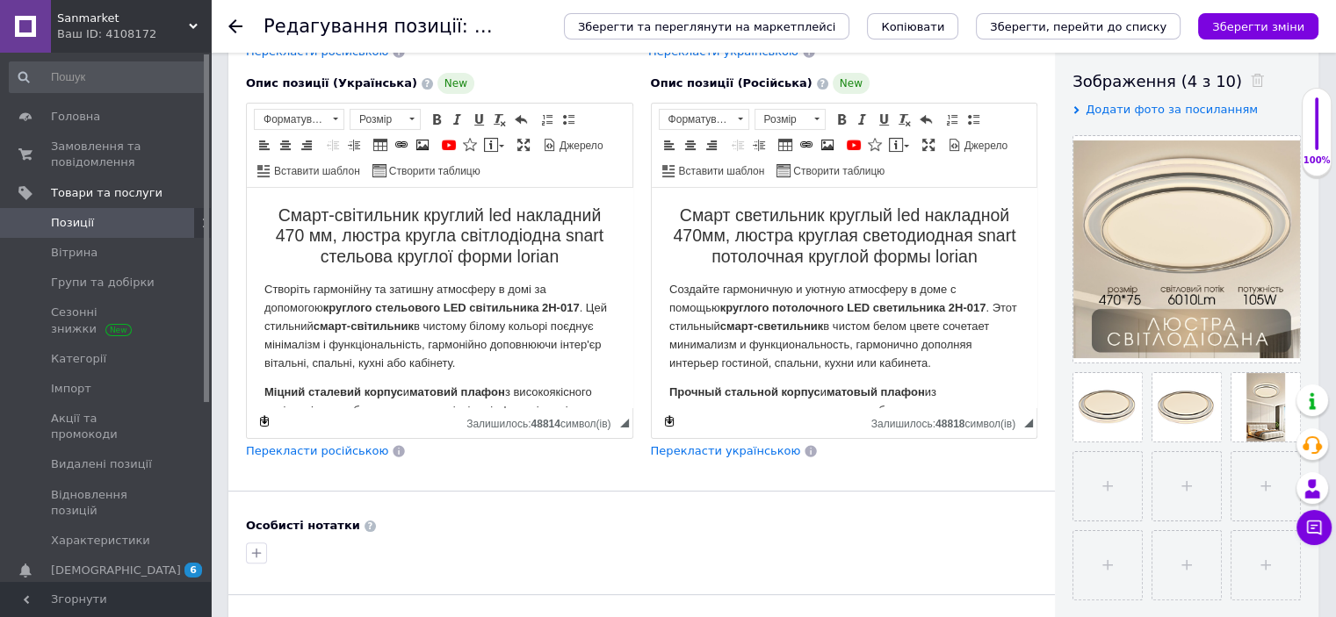
scroll to position [211, 0]
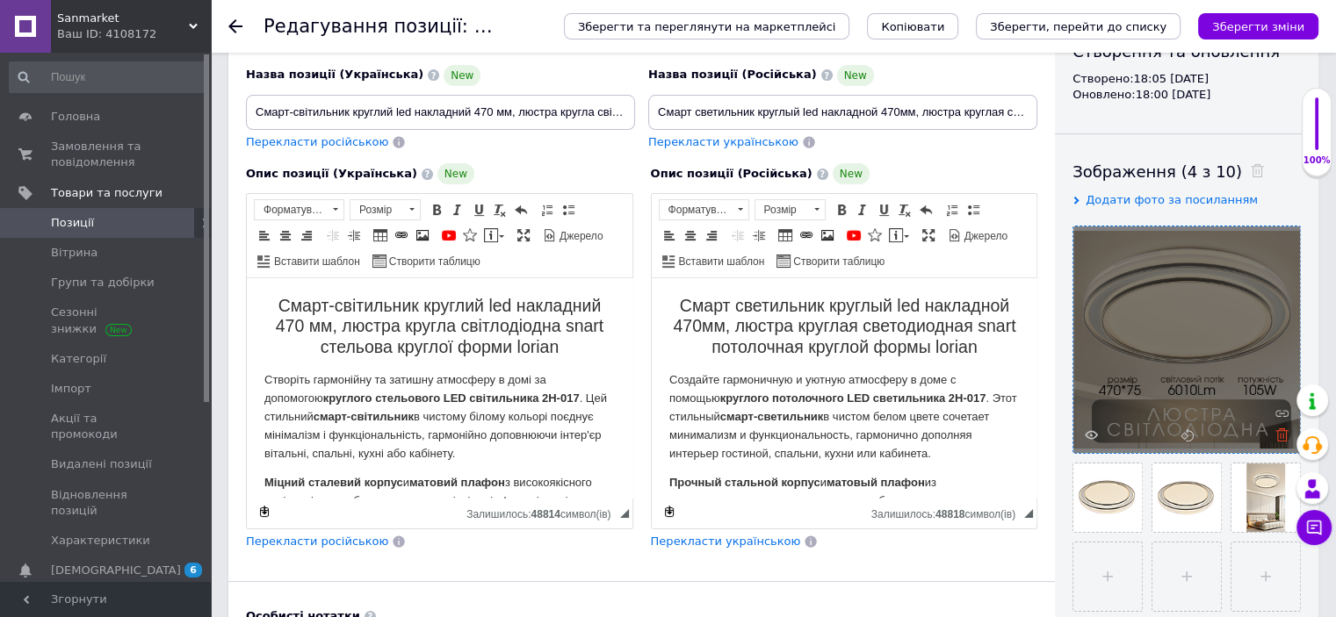
click at [1276, 435] on icon at bounding box center [1281, 435] width 13 height 13
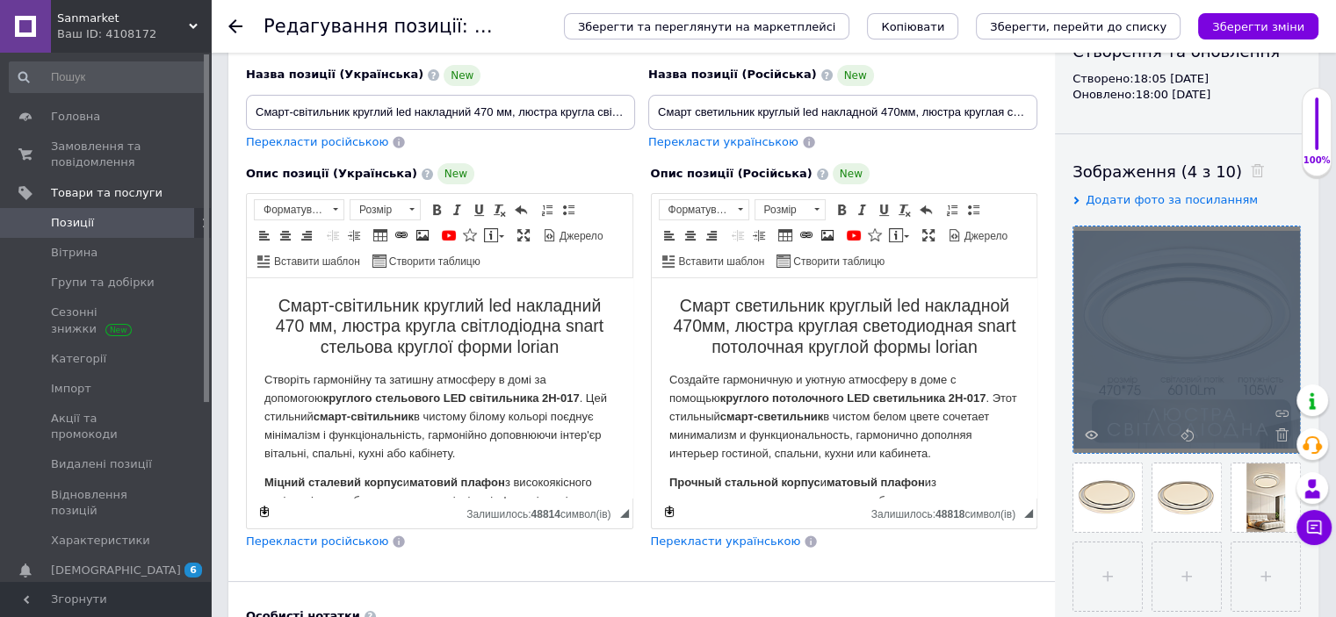
click at [1277, 435] on div at bounding box center [1186, 340] width 227 height 227
click at [1278, 435] on div at bounding box center [1186, 340] width 227 height 227
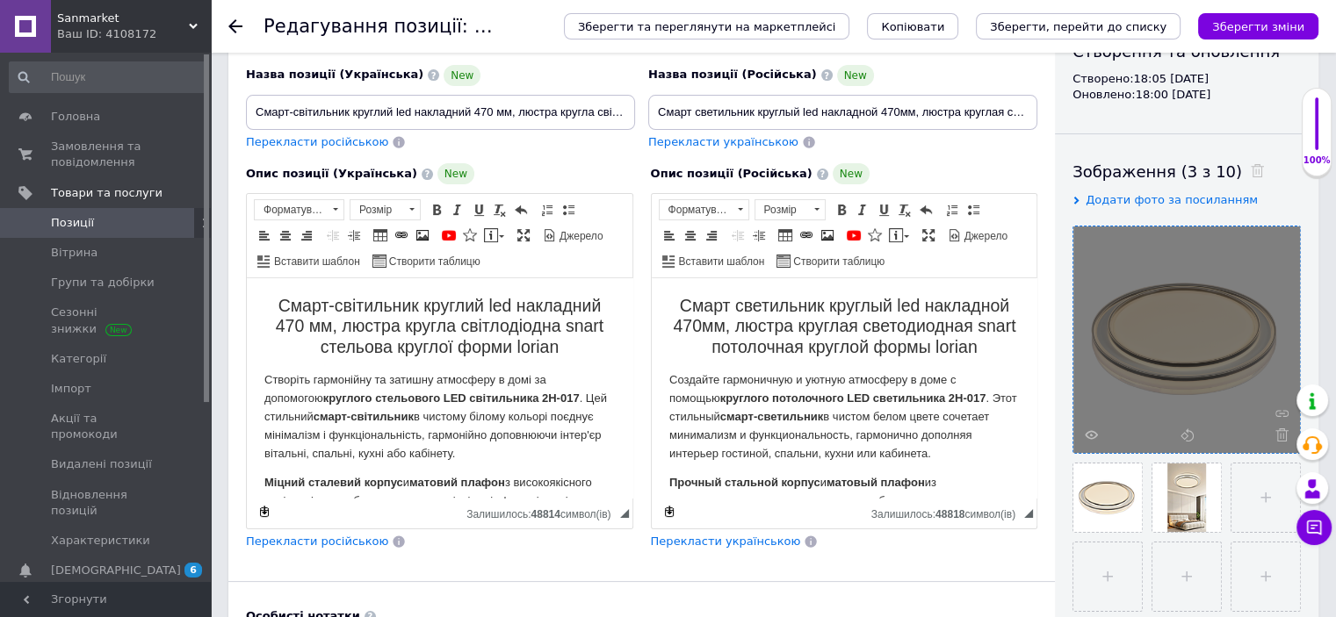
click at [1278, 435] on icon at bounding box center [1281, 435] width 13 height 13
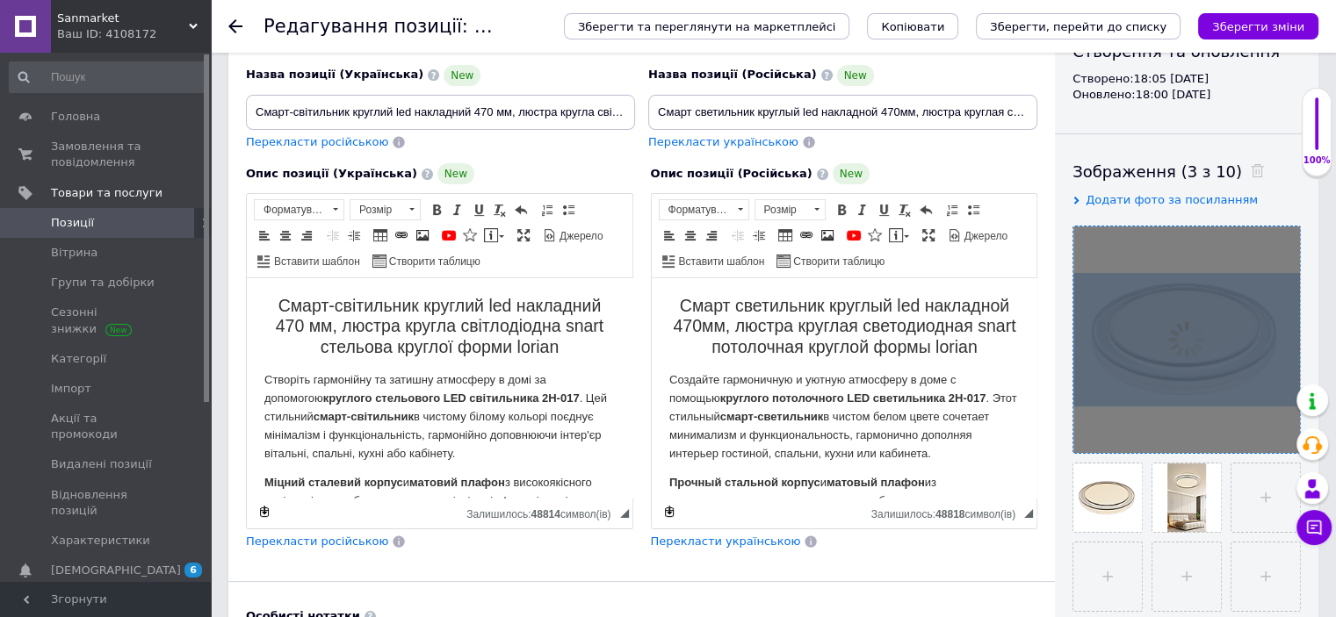
click at [1278, 435] on div at bounding box center [1186, 340] width 227 height 227
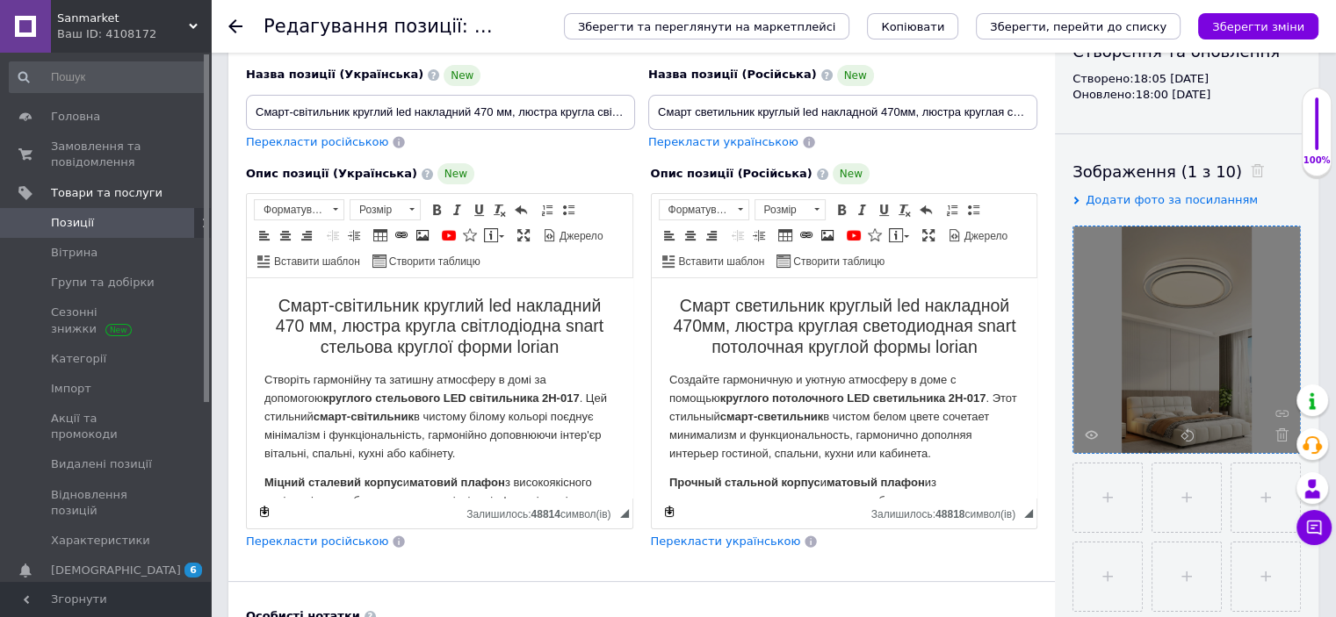
click at [1278, 435] on icon at bounding box center [1281, 435] width 13 height 13
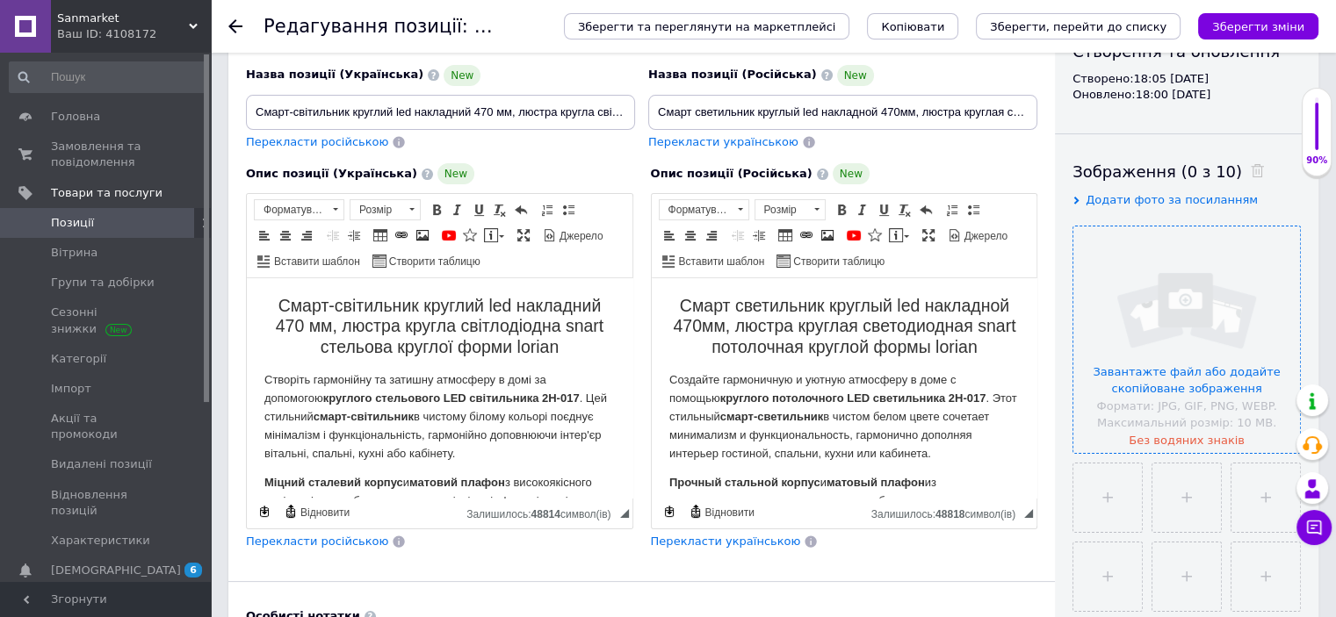
click at [1173, 342] on input "file" at bounding box center [1186, 340] width 227 height 227
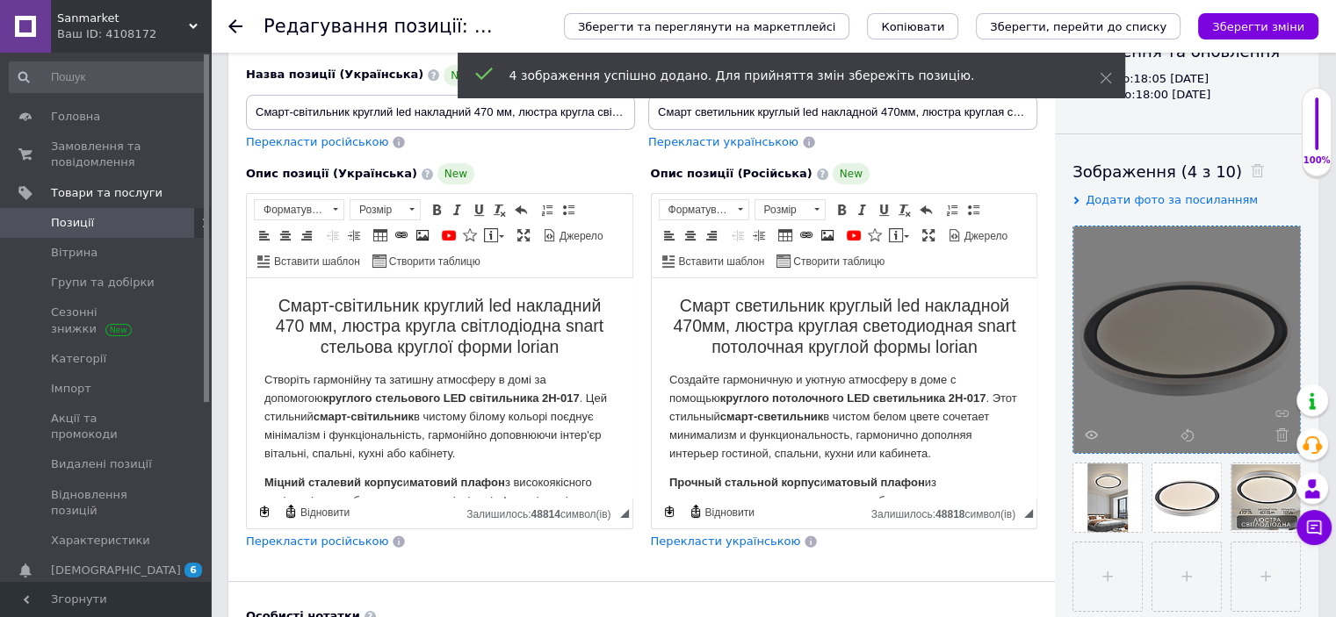
click at [993, 354] on h2 "Смарт светильник круглый led накладной 470мм, люстра круглая светодиодная snart…" at bounding box center [843, 326] width 350 height 61
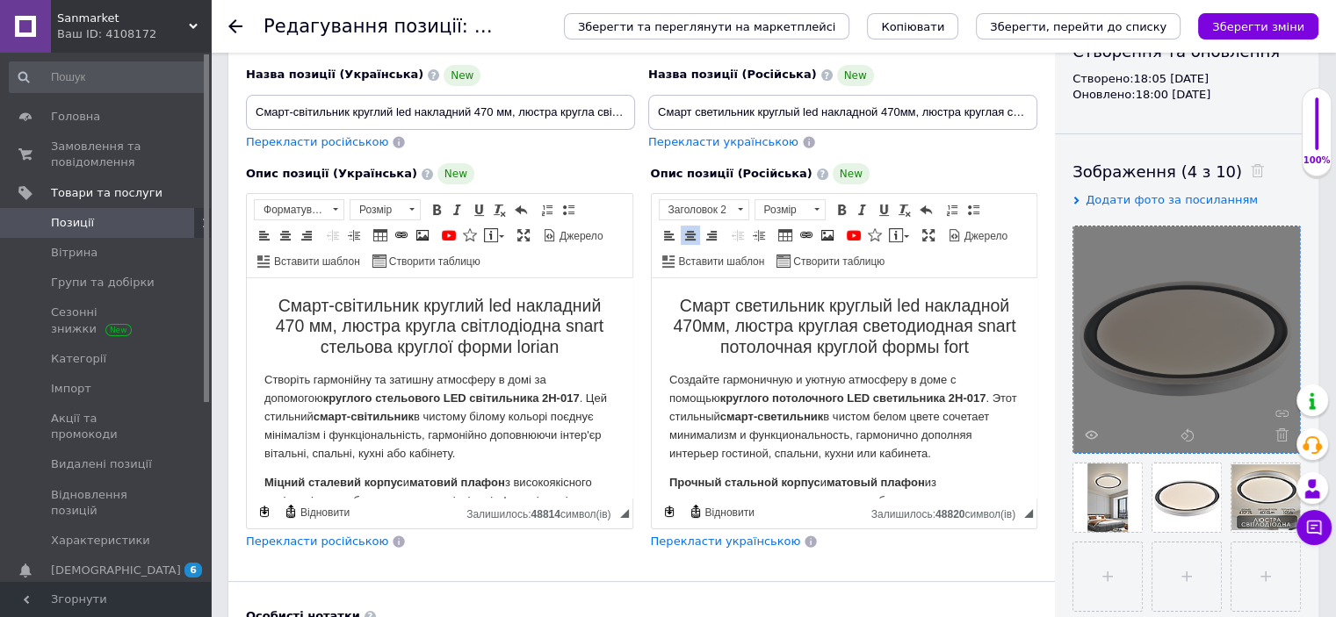
click at [566, 349] on h2 "Смарт-світильник круглий led накладний 470 мм, люстра кругла світлодіодна snart…" at bounding box center [439, 326] width 350 height 61
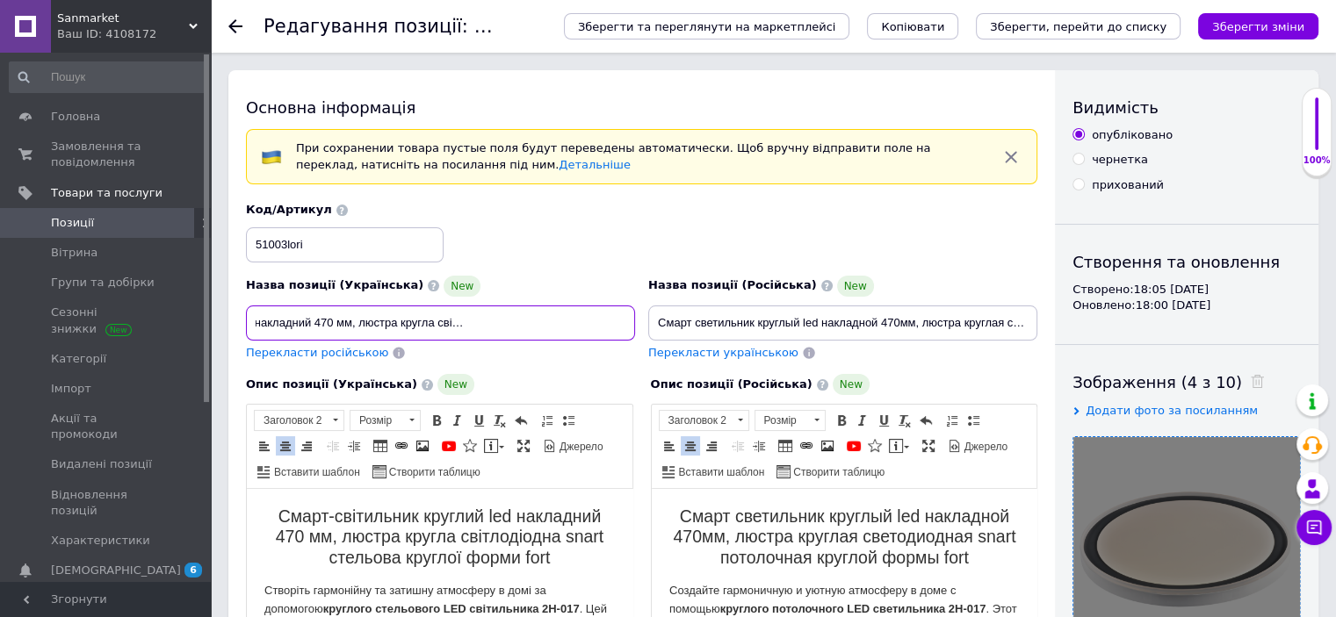
drag, startPoint x: 588, startPoint y: 321, endPoint x: 628, endPoint y: 332, distance: 41.1
click at [653, 326] on div "Назва позиції (Українська) New Смарт-світильник круглий led накладний 470 мм, л…" at bounding box center [642, 282] width 804 height 172
click at [624, 322] on input "Смарт-світильник круглий led накладний 470 мм, люстра кругла світлодіодна snart…" at bounding box center [440, 323] width 389 height 35
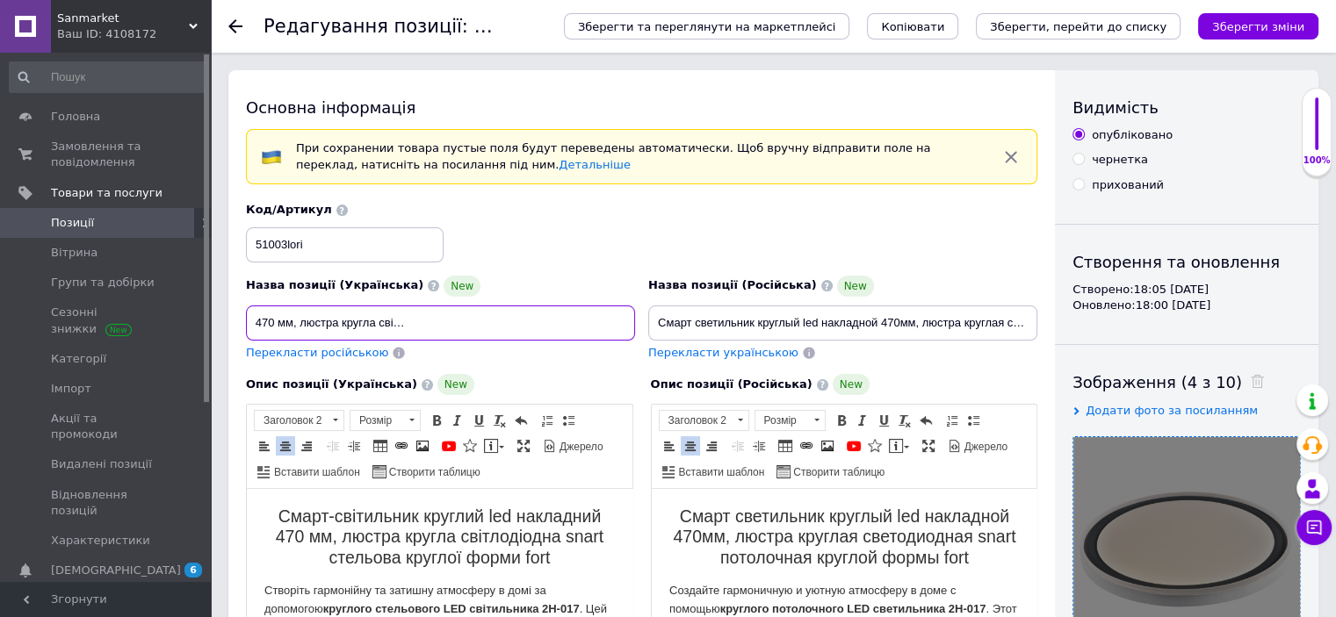
type input "Смарт-світильник круглий led накладний 470 мм, люстра кругла світлодіодна snart…"
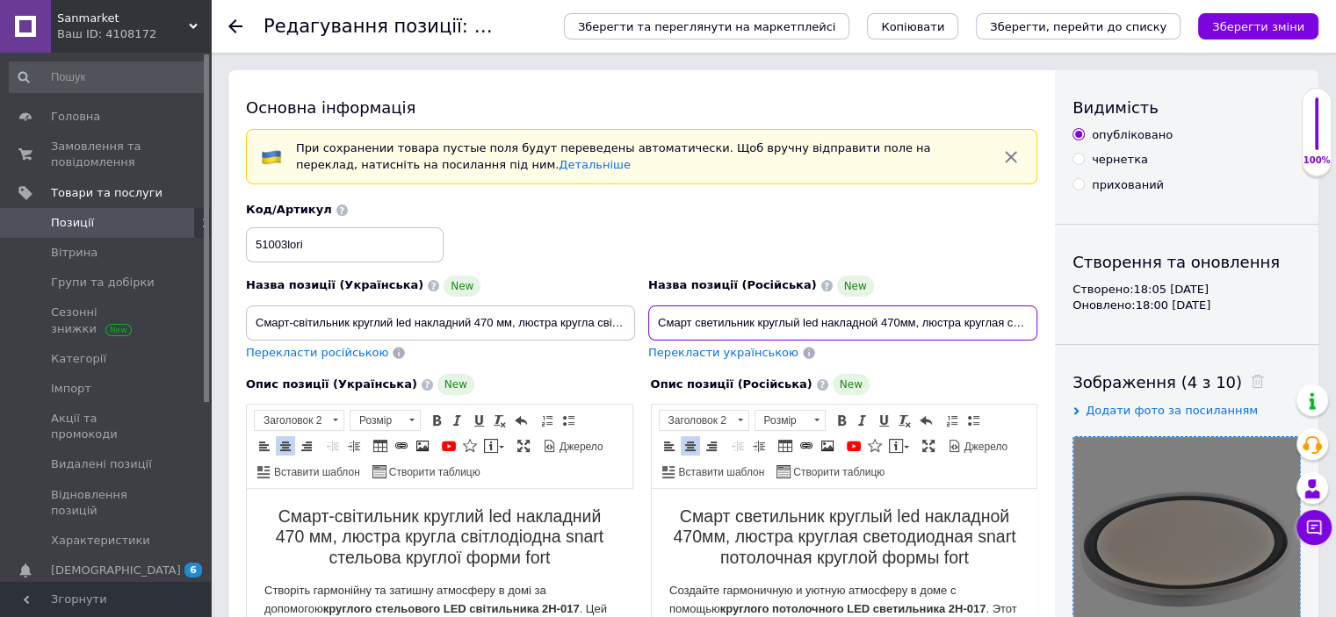
scroll to position [0, 263]
drag, startPoint x: 953, startPoint y: 314, endPoint x: 1097, endPoint y: 333, distance: 145.2
click at [1032, 322] on input "Смарт светильник круглый led накладной 470мм, люстра круглая светодиодная snart…" at bounding box center [842, 323] width 389 height 35
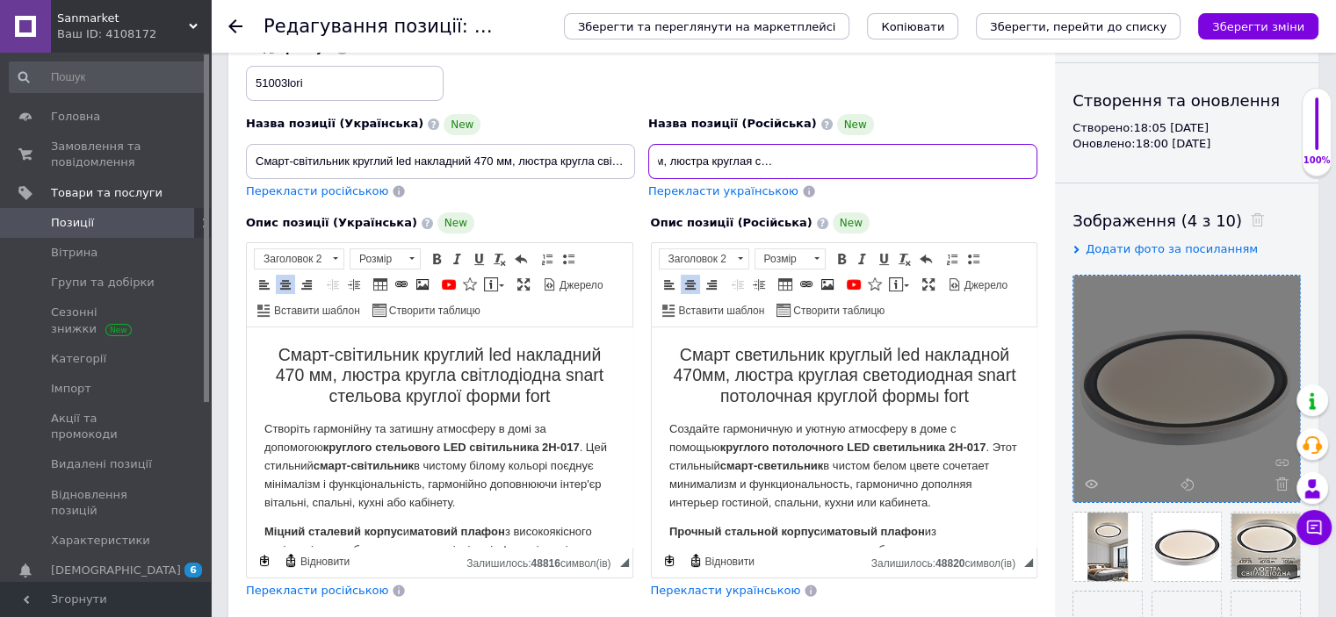
scroll to position [316, 0]
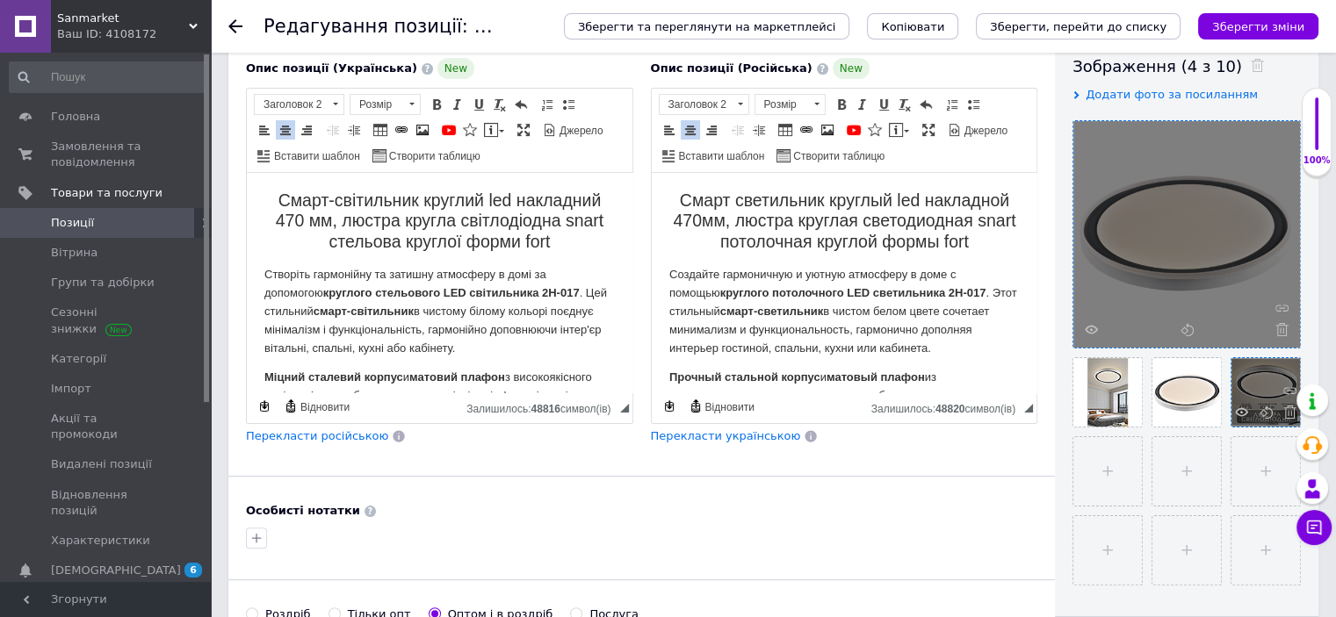
type input "Смарт светильник круглый led накладной 470мм, люстра круглая светодиодная snart…"
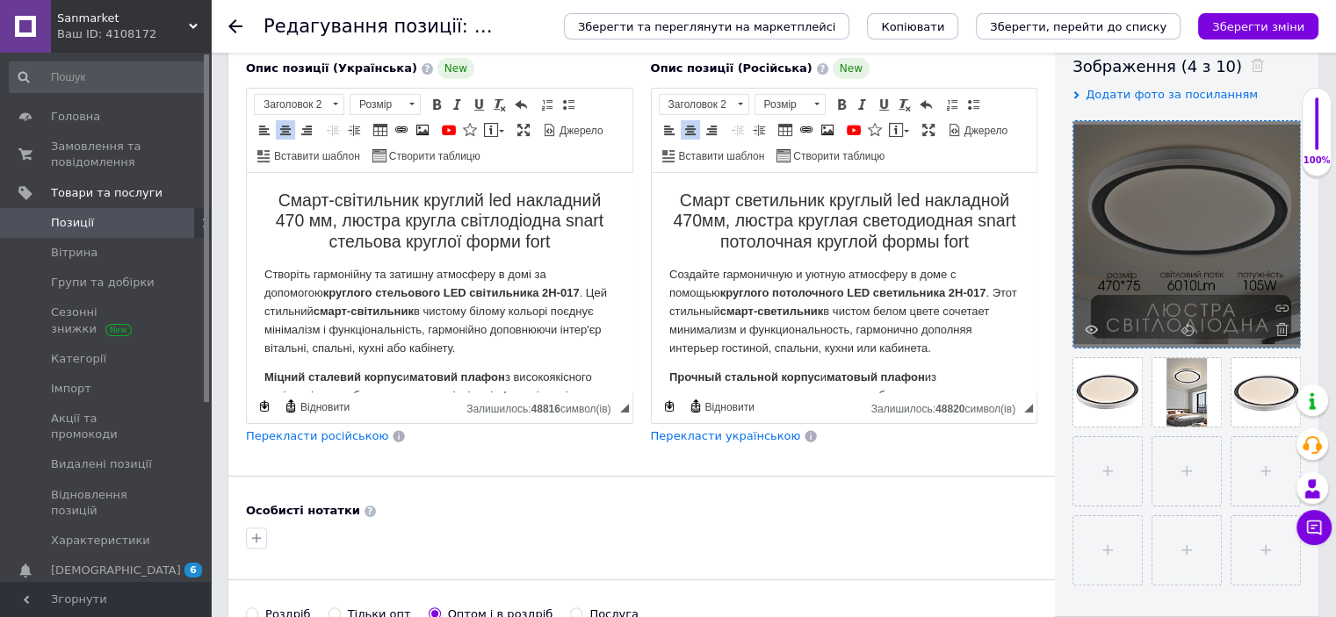
click at [988, 295] on p "Создайте гармоничную и уютную атмосферу в доме с помощью круглого потолочного L…" at bounding box center [843, 311] width 350 height 91
click at [583, 289] on p "Створіть гармонійну та затишну атмосферу в домі за допомогою круглого стельовог…" at bounding box center [439, 311] width 350 height 91
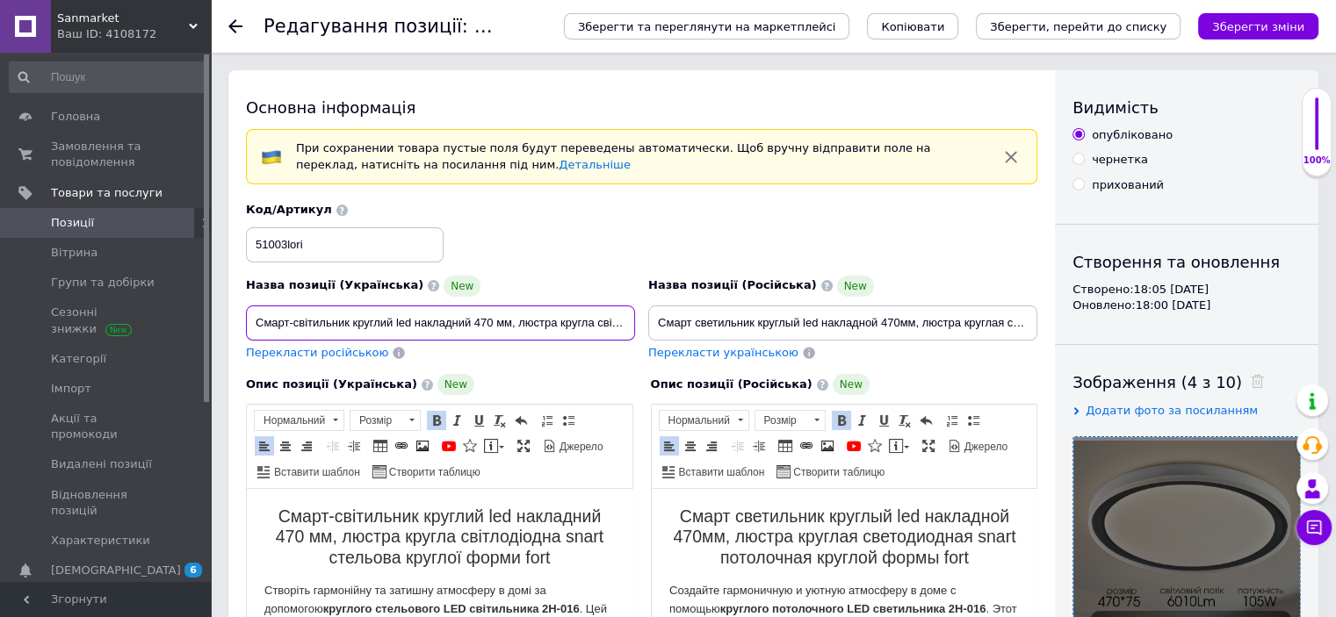
scroll to position [0, 220]
drag, startPoint x: 552, startPoint y: 325, endPoint x: 799, endPoint y: 328, distance: 247.7
click at [799, 328] on div "Назва позиції (Українська) New Смарт-світильник круглий led накладний 470 мм, л…" at bounding box center [642, 282] width 804 height 172
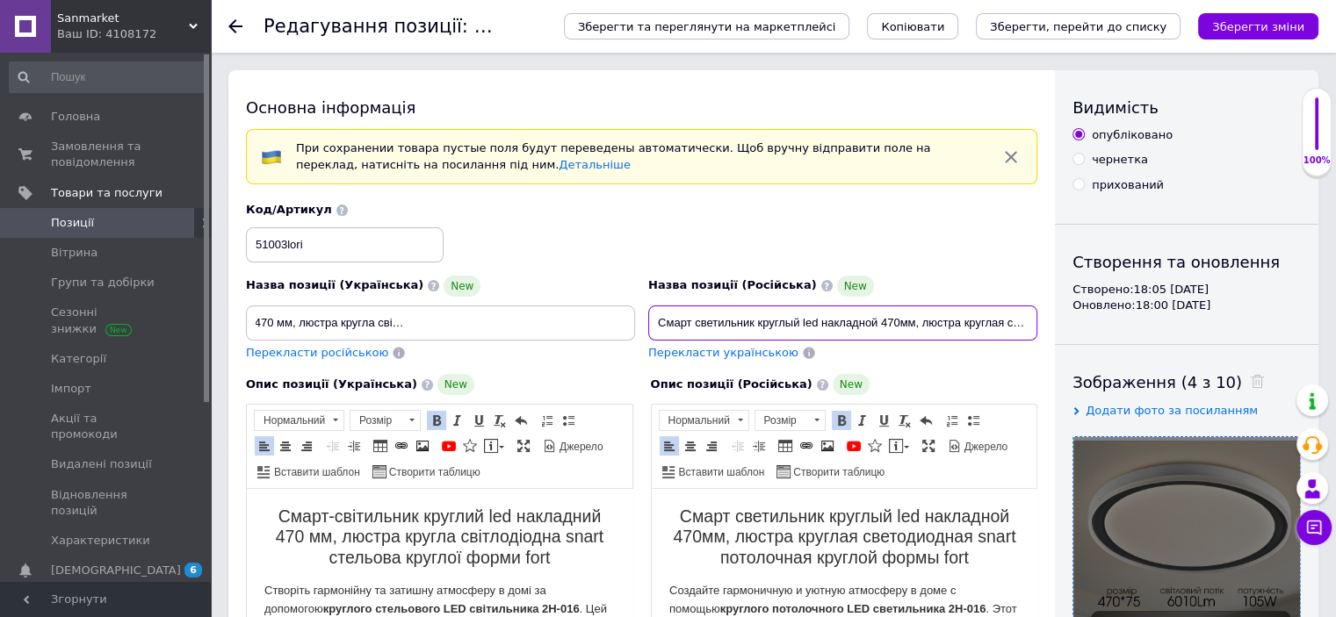
scroll to position [0, 0]
drag, startPoint x: 994, startPoint y: 320, endPoint x: 1212, endPoint y: 358, distance: 221.2
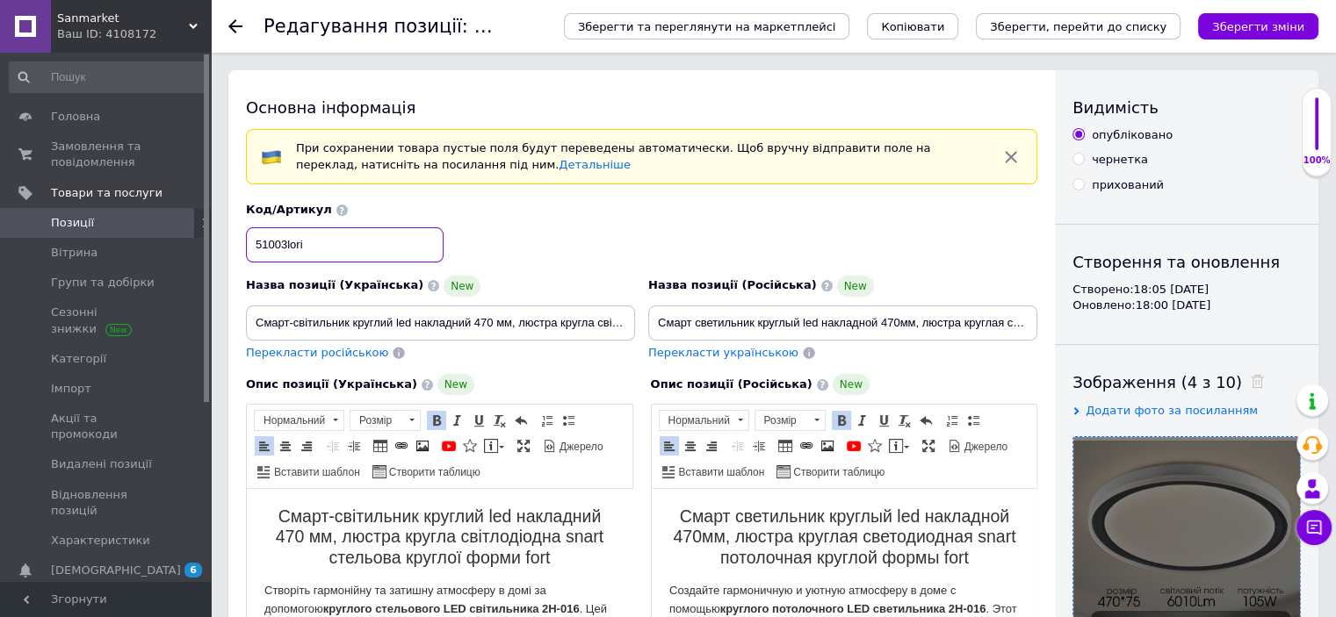
click at [359, 243] on input "51003lori" at bounding box center [345, 244] width 198 height 35
drag, startPoint x: 345, startPoint y: 242, endPoint x: 242, endPoint y: 249, distance: 103.0
paste input "51002"
type input "51002fort"
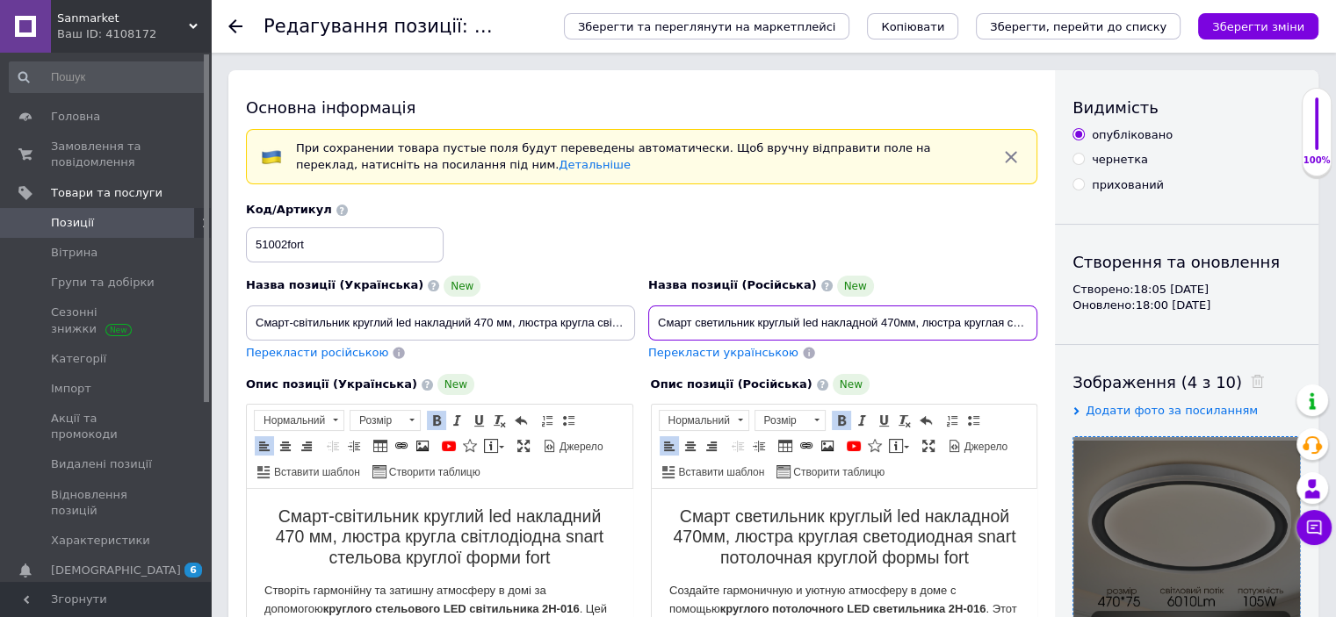
scroll to position [0, 252]
drag, startPoint x: 660, startPoint y: 322, endPoint x: 1252, endPoint y: 333, distance: 592.0
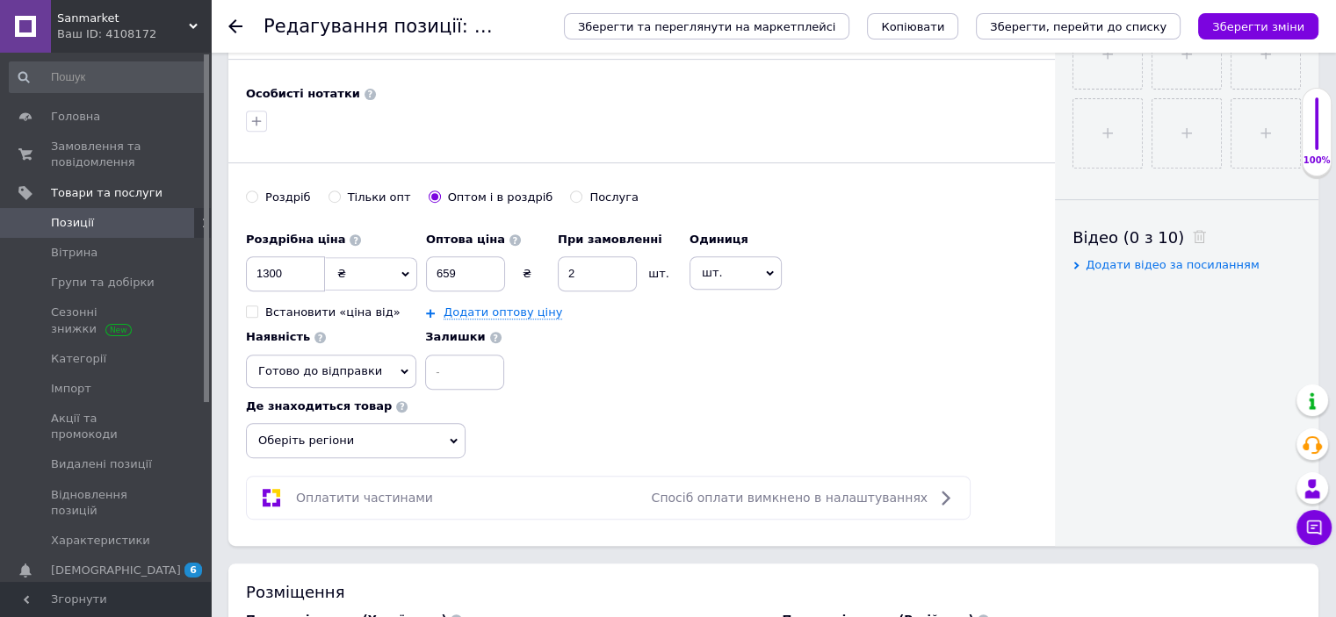
scroll to position [843, 0]
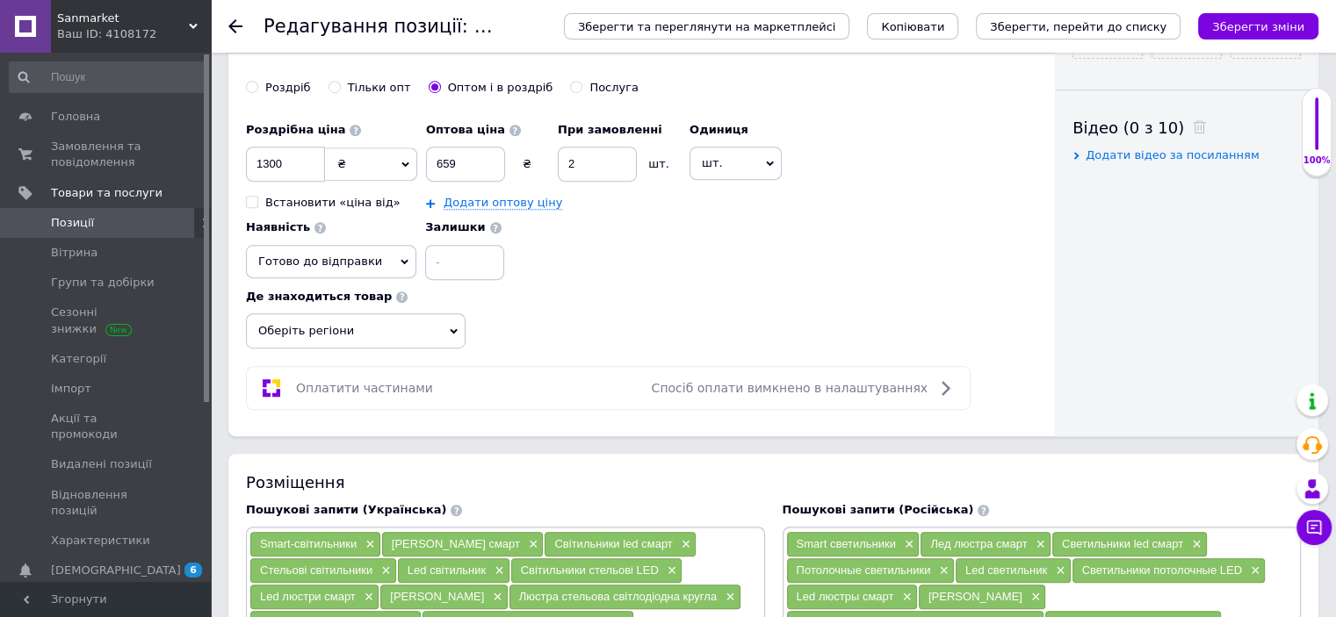
click at [330, 324] on span "Оберіть регіони" at bounding box center [356, 331] width 220 height 35
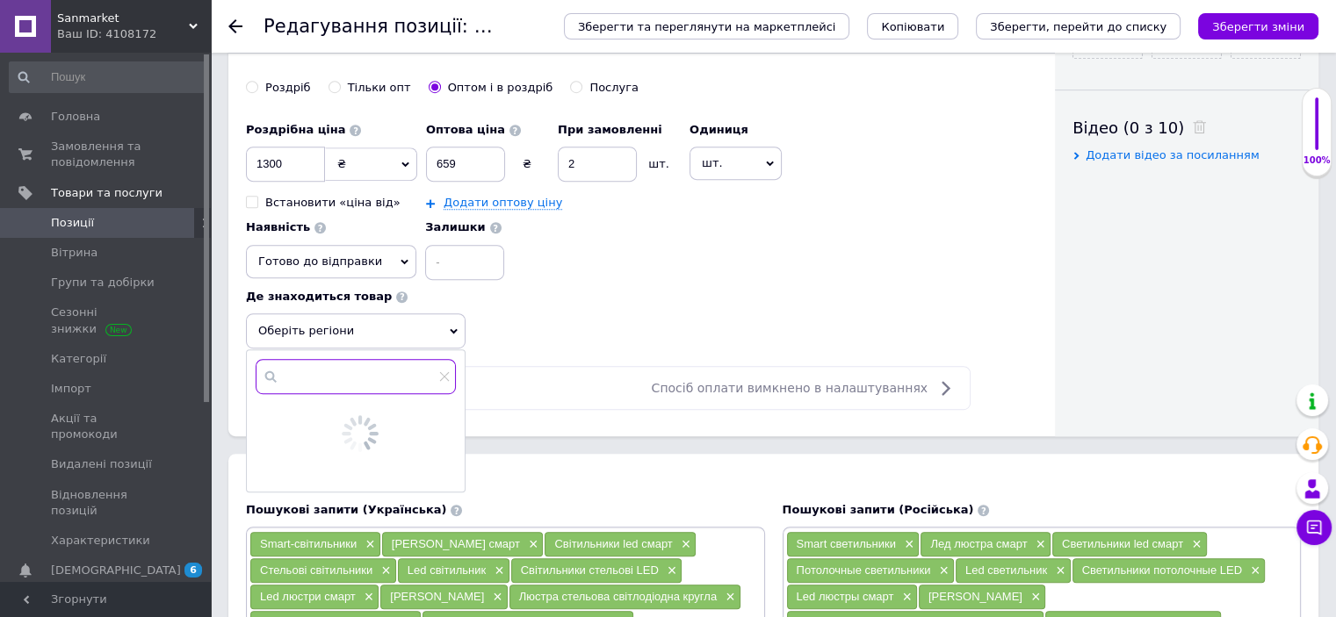
click at [343, 371] on input "text" at bounding box center [356, 376] width 200 height 35
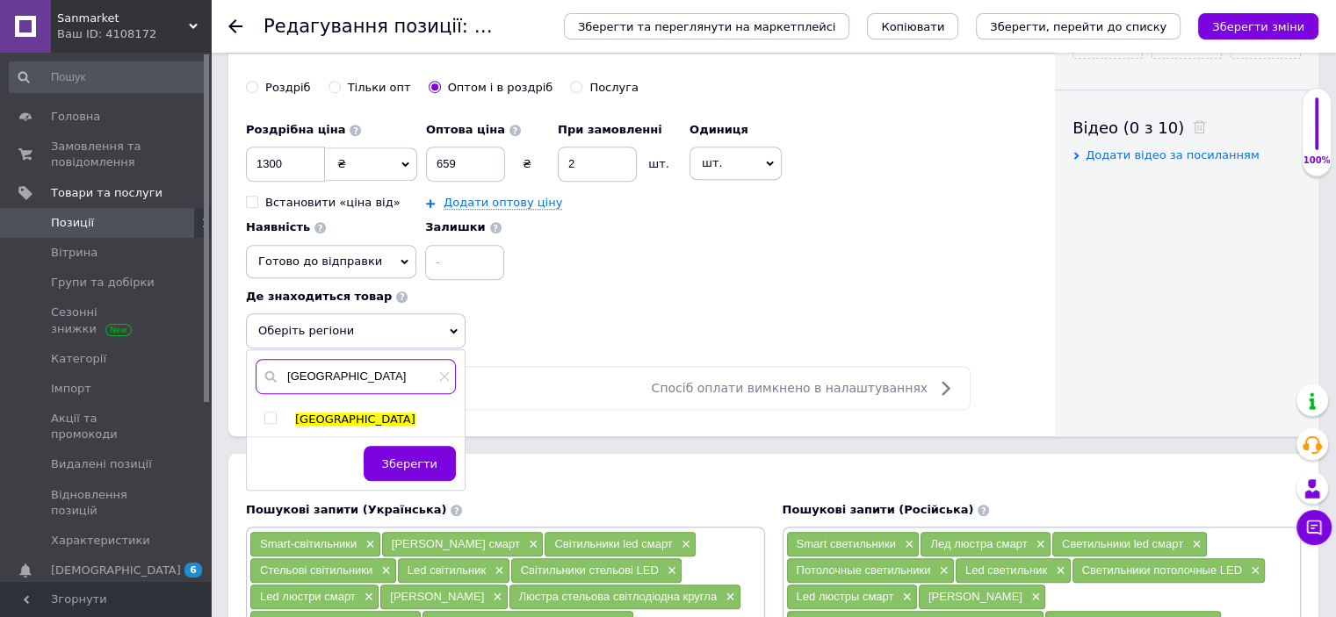
type input "[GEOGRAPHIC_DATA]"
click at [269, 413] on input "checkbox" at bounding box center [269, 418] width 11 height 11
checkbox input "true"
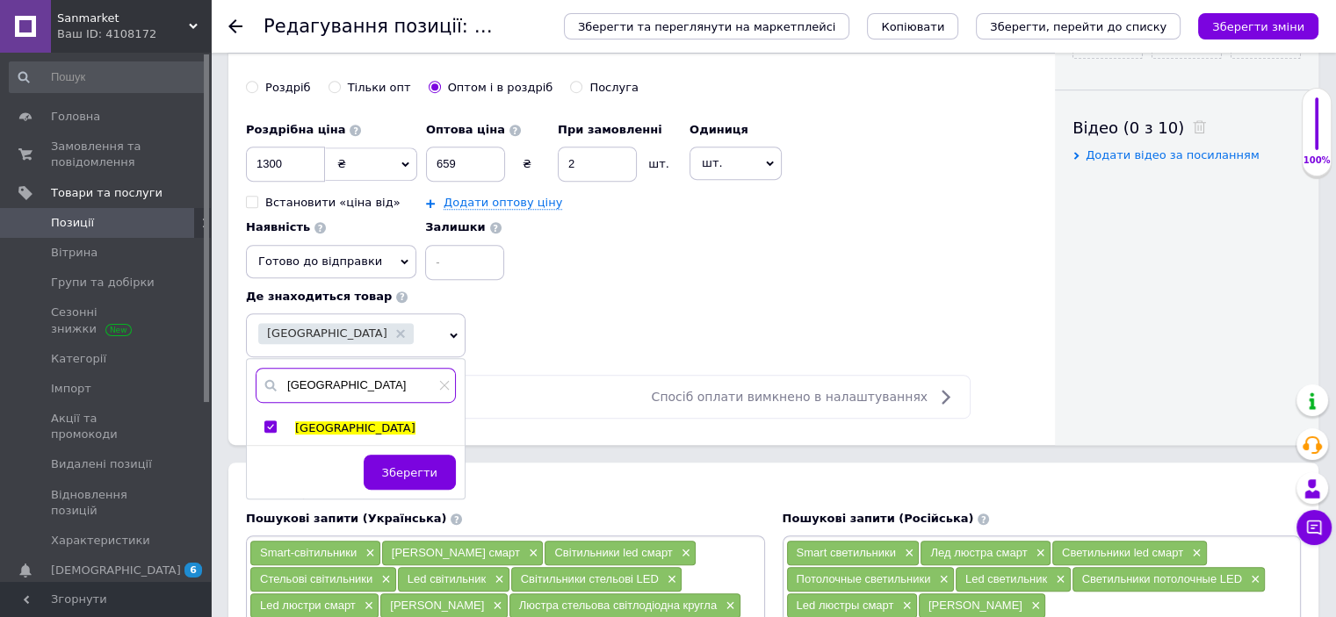
click at [334, 386] on input "[GEOGRAPHIC_DATA]" at bounding box center [356, 385] width 200 height 35
type input "к"
type input "[GEOGRAPHIC_DATA]"
click at [270, 422] on input "checkbox" at bounding box center [269, 427] width 11 height 11
checkbox input "true"
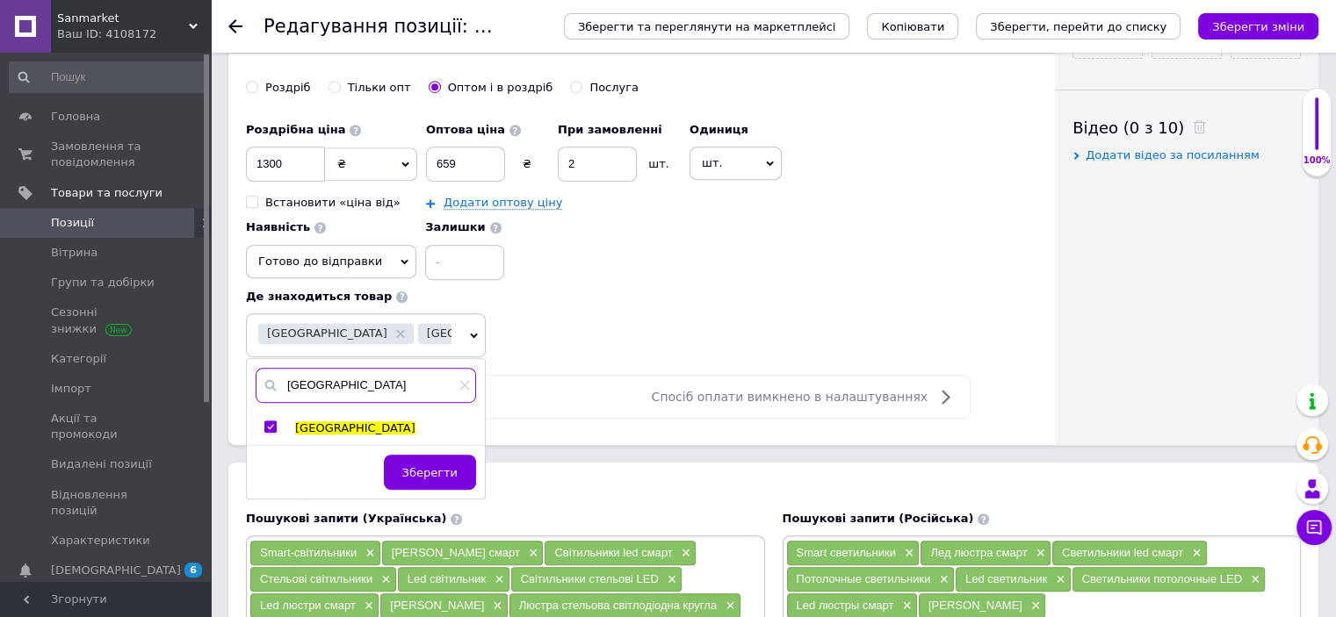
click at [357, 388] on input "[GEOGRAPHIC_DATA]" at bounding box center [366, 385] width 220 height 35
type input "о"
type input "дніпро"
click at [274, 422] on input "checkbox" at bounding box center [269, 427] width 11 height 11
checkbox input "true"
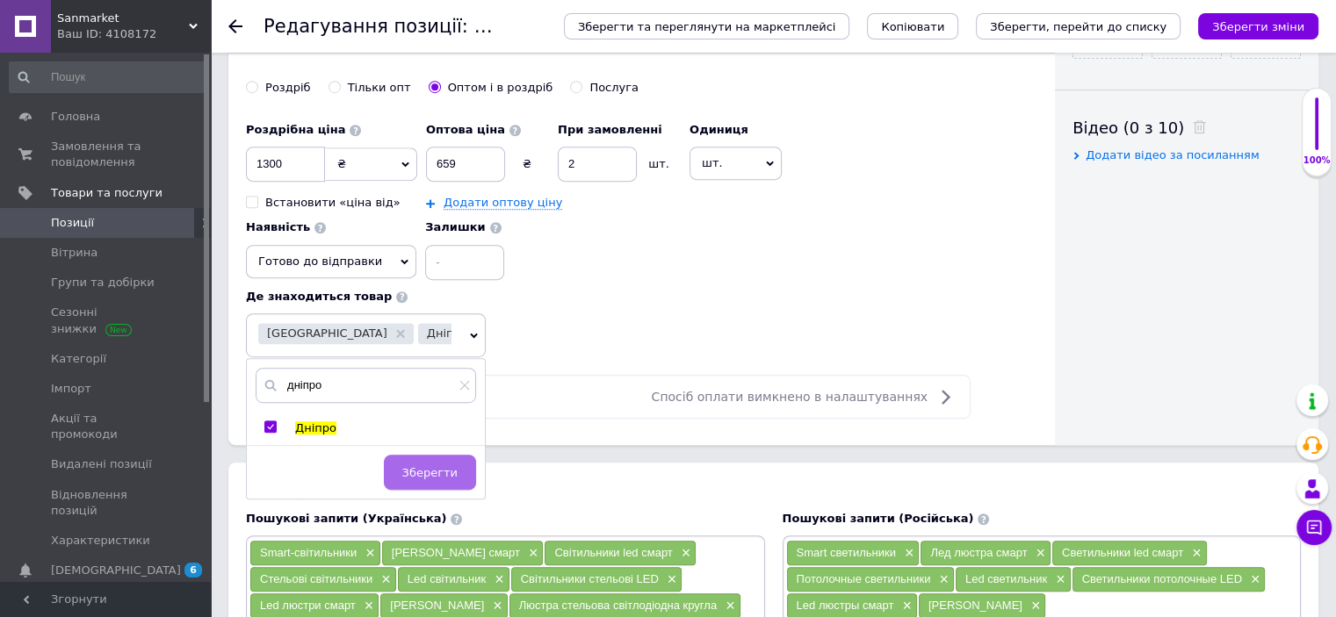
click at [429, 472] on span "Зберегти" at bounding box center [429, 472] width 55 height 13
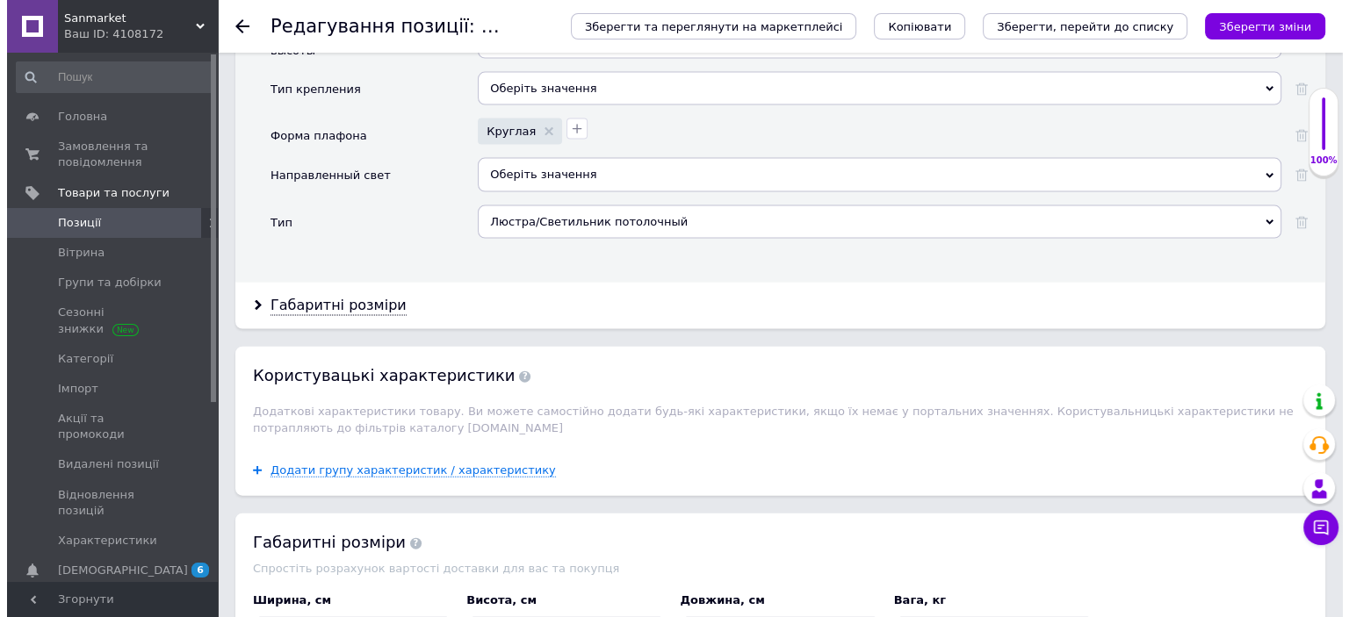
scroll to position [3899, 0]
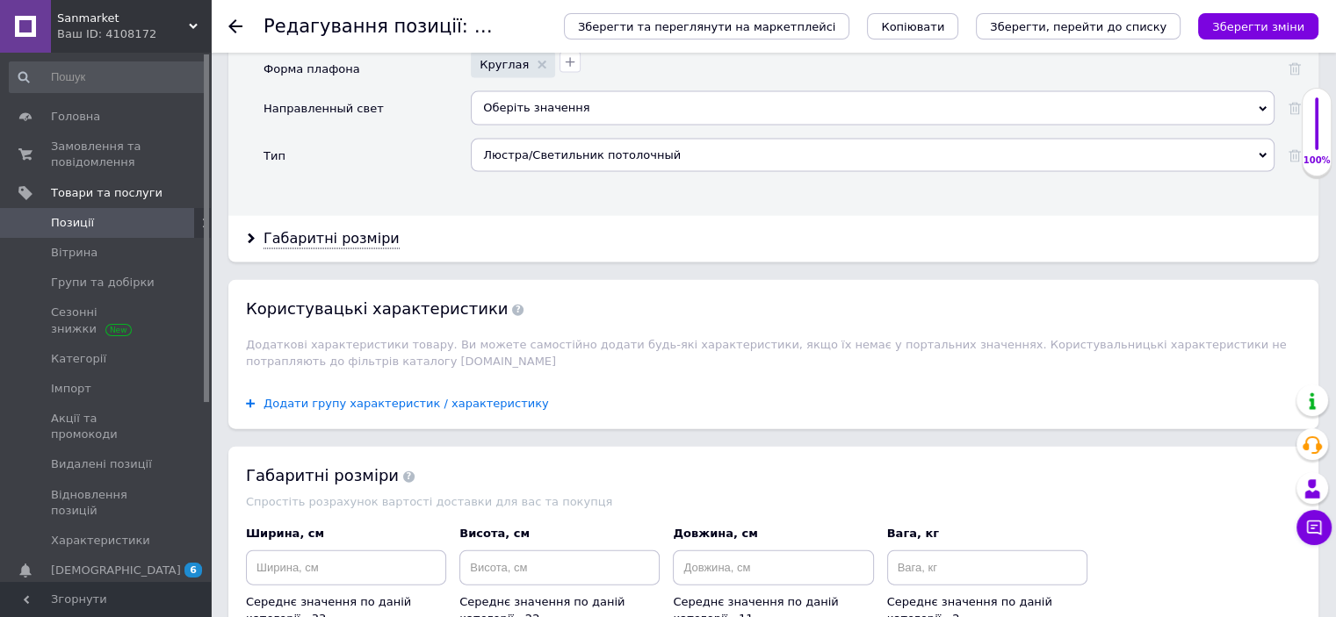
click at [427, 397] on span "Додати групу характеристик / характеристику" at bounding box center [405, 404] width 285 height 14
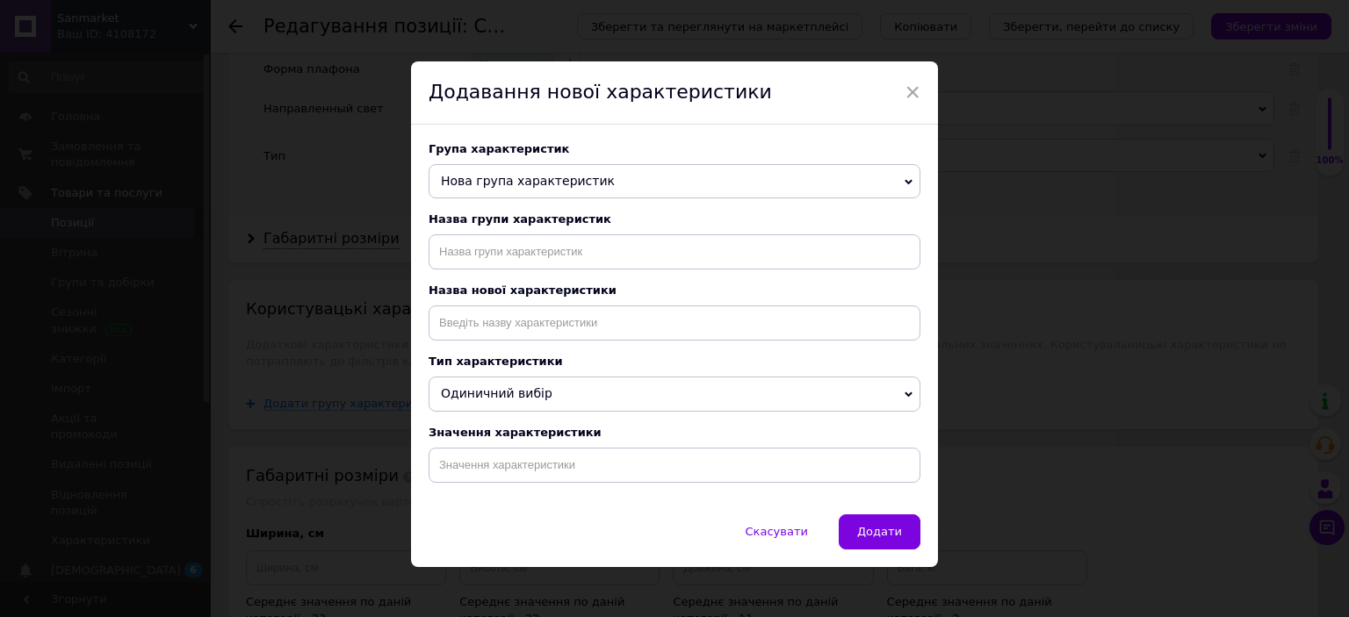
click at [603, 276] on div "Група характеристик Нова група характеристик назначение Пользовательские характ…" at bounding box center [674, 320] width 527 height 390
click at [594, 254] on input "text" at bounding box center [675, 251] width 492 height 35
type input "назначение"
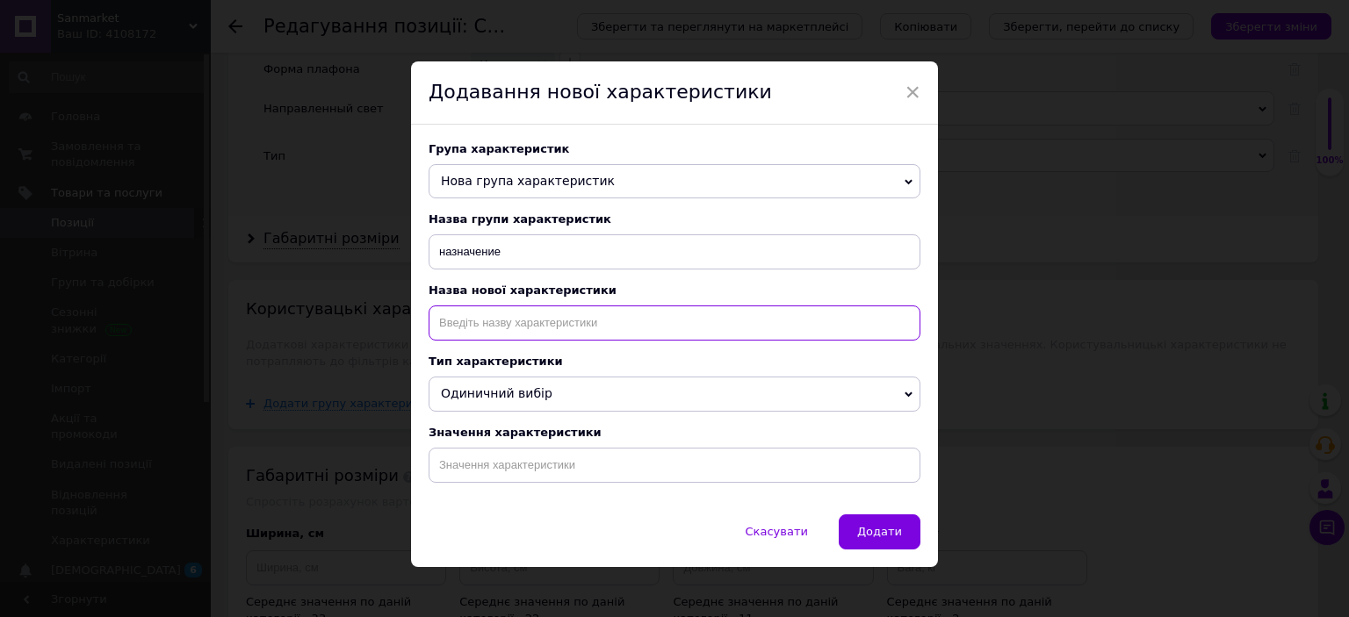
click at [664, 333] on input at bounding box center [675, 323] width 492 height 35
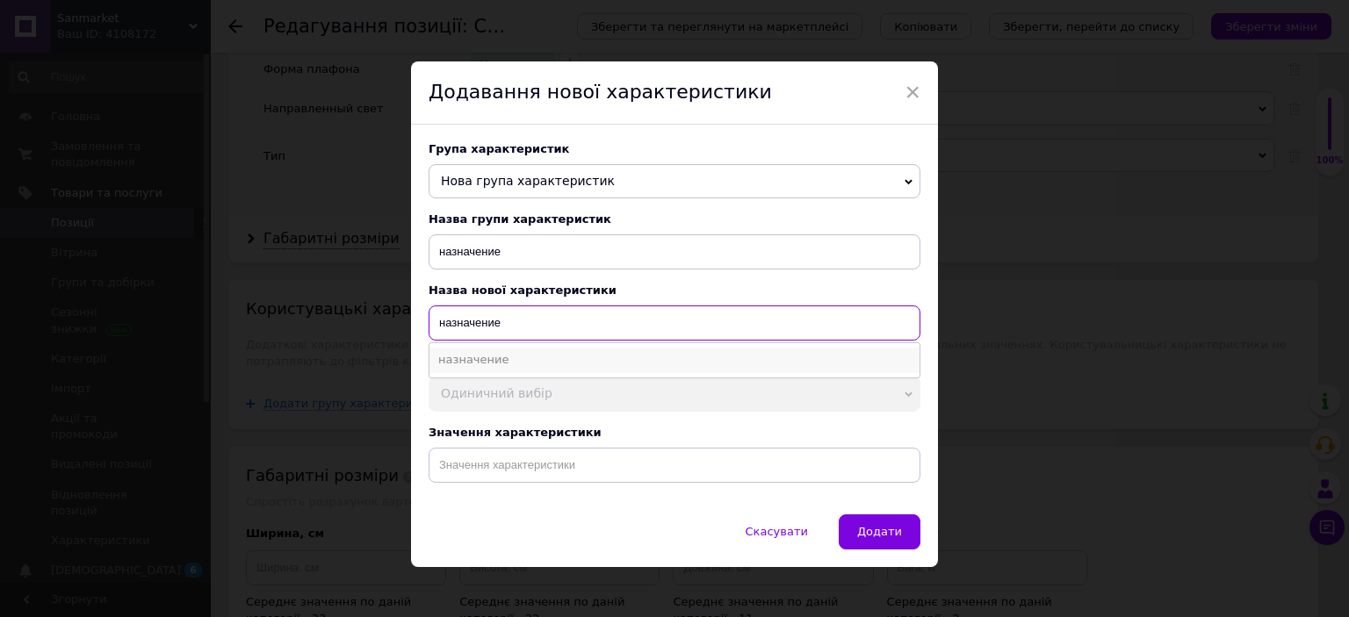
type input "назначение"
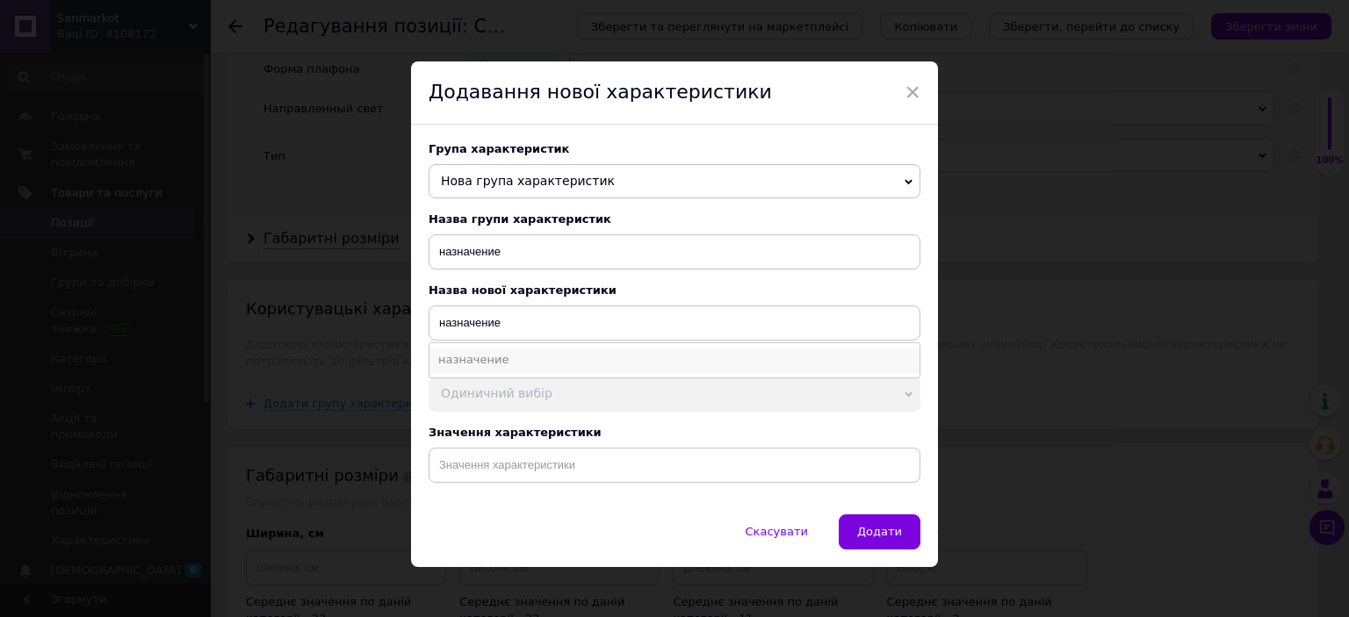
click at [525, 356] on li "назначение" at bounding box center [674, 360] width 490 height 25
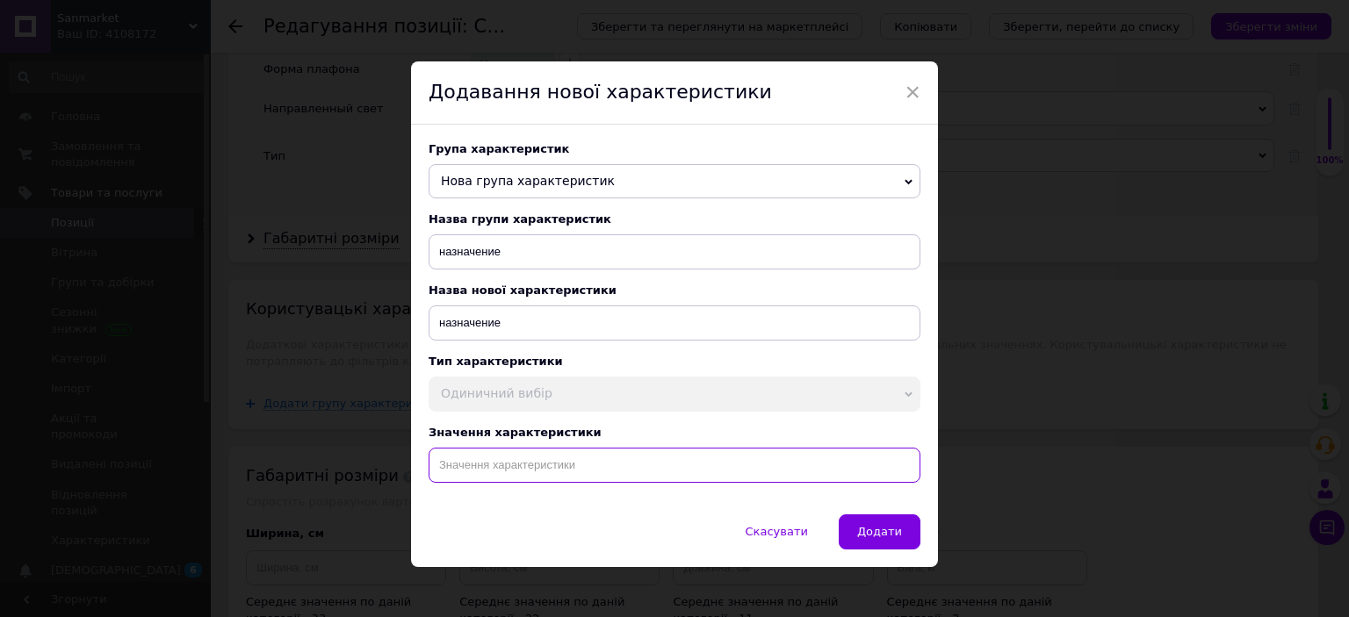
click at [499, 483] on input at bounding box center [675, 465] width 492 height 35
paste input "Смарт светильник круглый led накладной 470мм, люстра круглая светодиодная snart…"
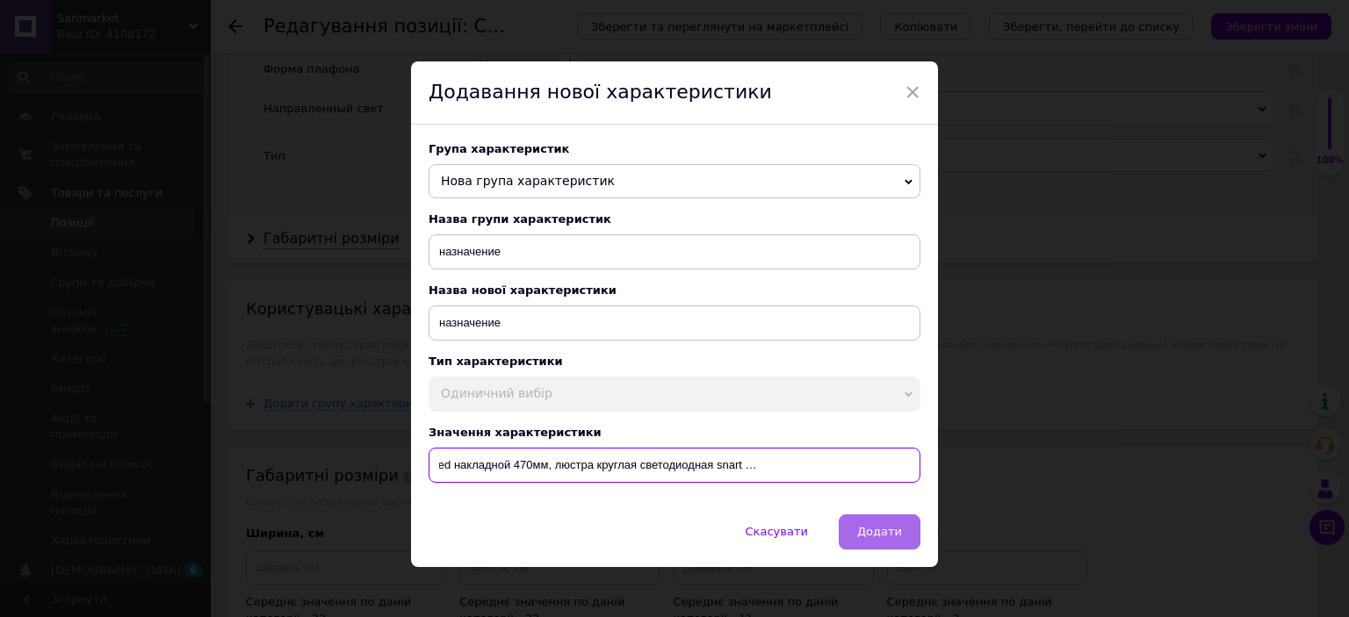
type input "Смарт светильник круглый led накладной 470мм, люстра круглая светодиодная snart…"
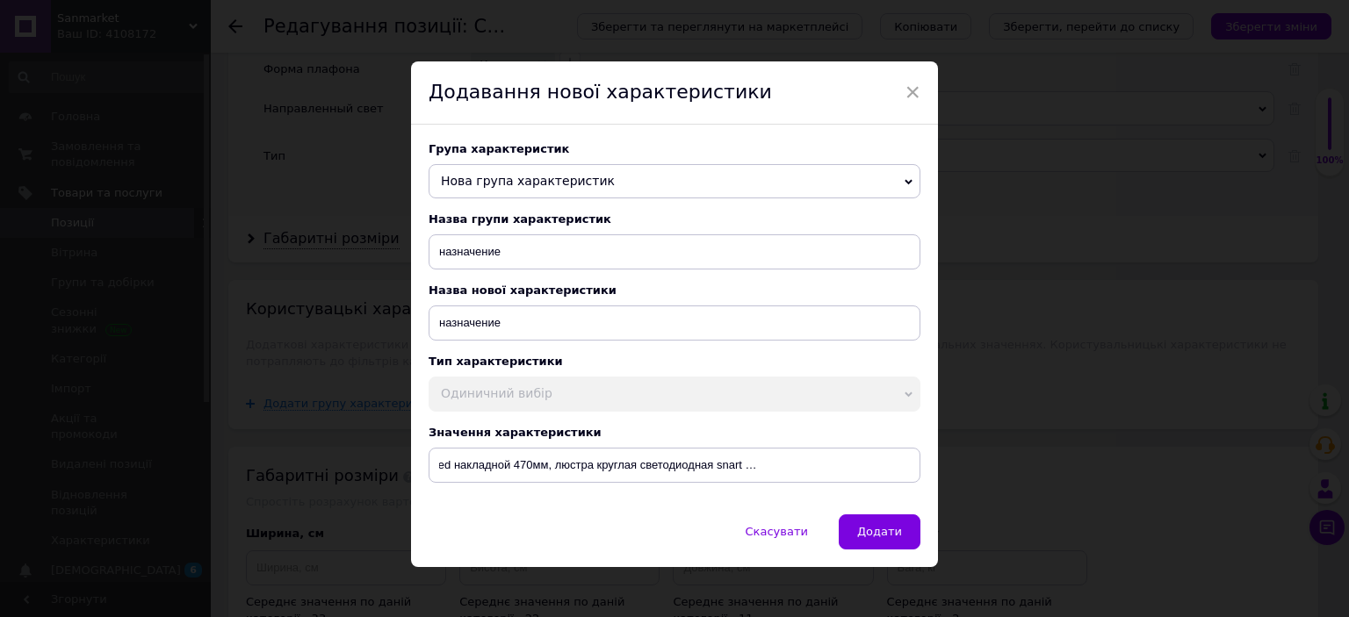
drag, startPoint x: 877, startPoint y: 549, endPoint x: 843, endPoint y: 554, distance: 34.7
click at [878, 538] on span "Додати" at bounding box center [879, 531] width 45 height 13
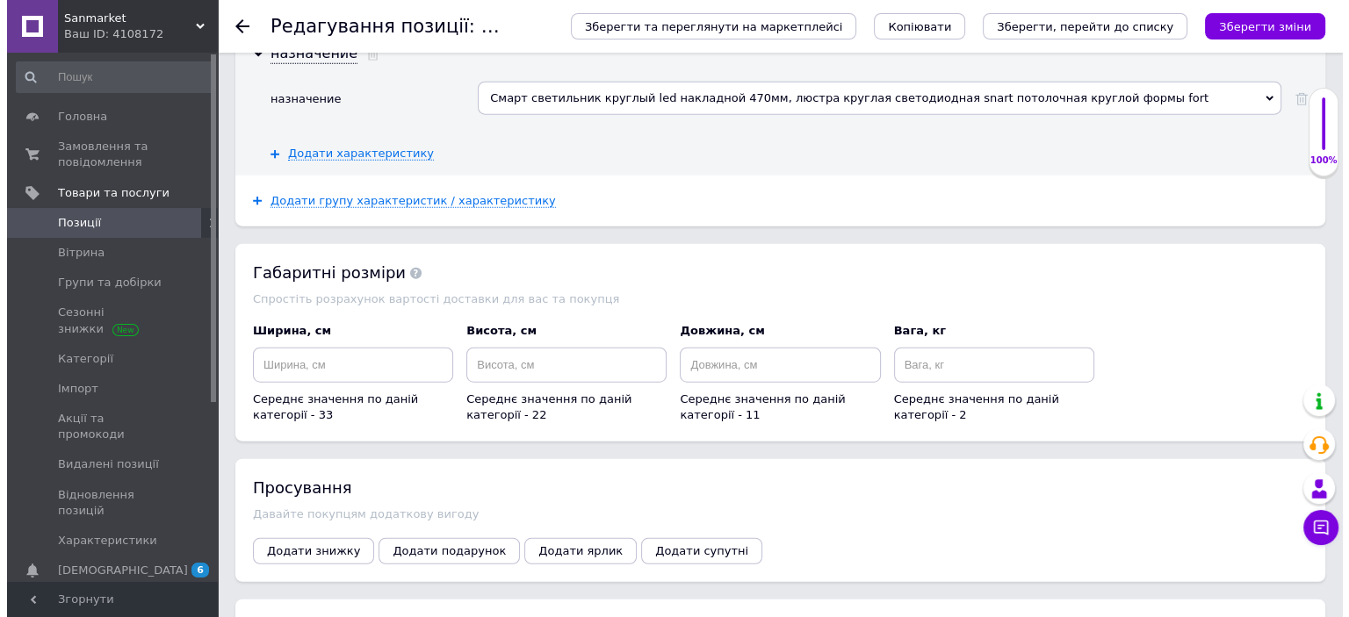
scroll to position [4322, 0]
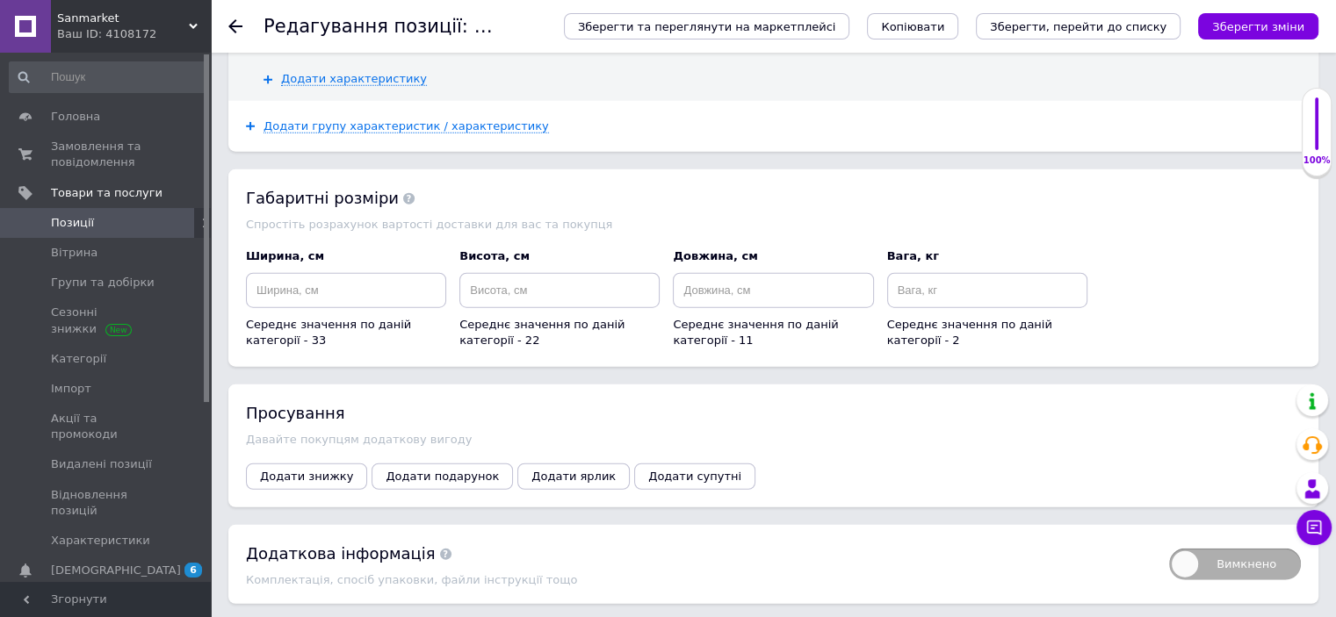
drag, startPoint x: 289, startPoint y: 581, endPoint x: 316, endPoint y: 579, distance: 27.3
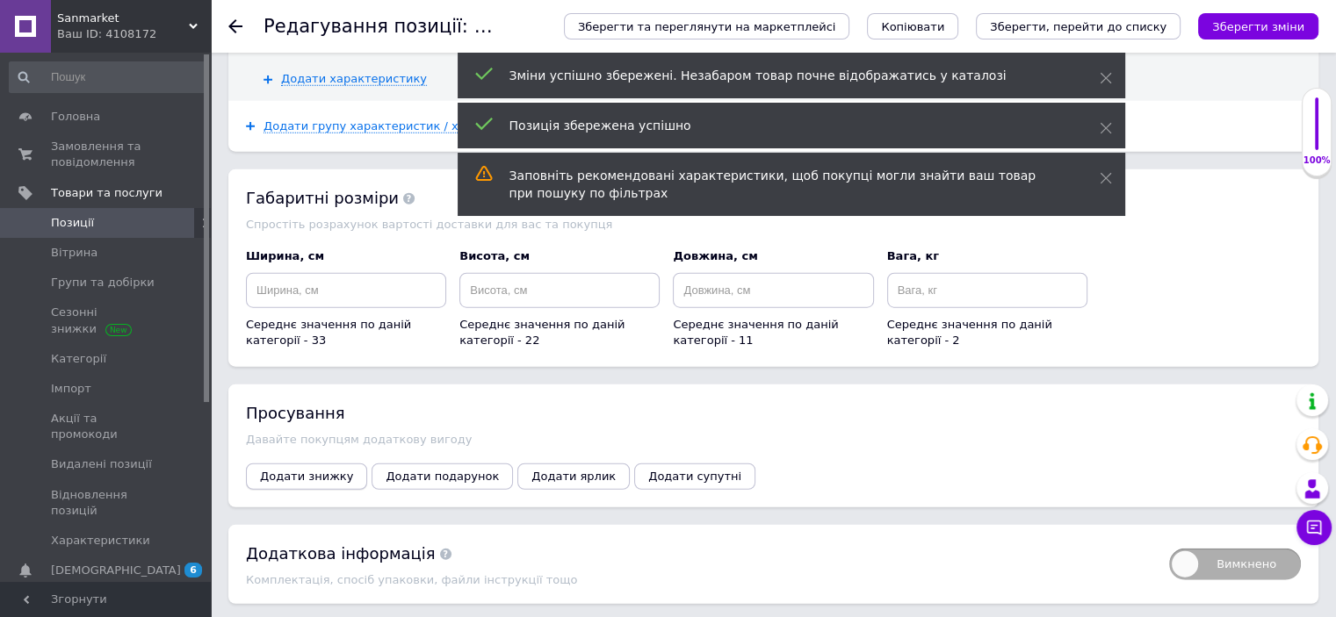
click at [316, 470] on span "Додати знижку" at bounding box center [306, 476] width 93 height 13
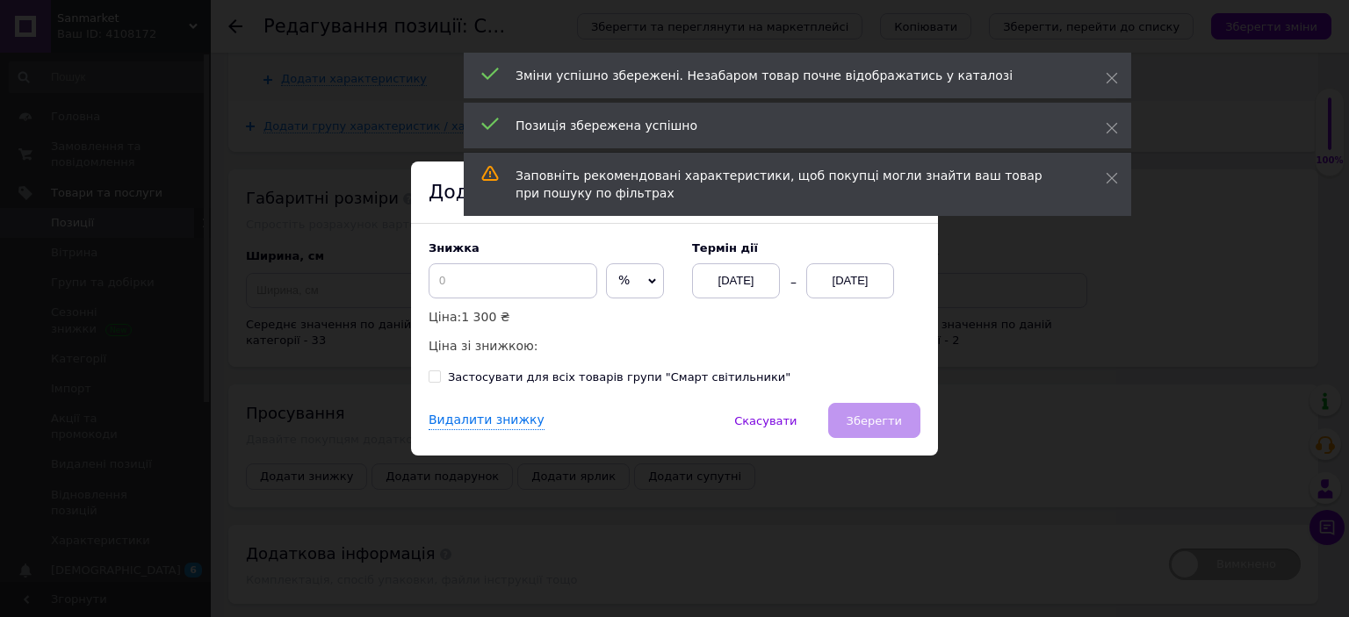
click at [644, 287] on span "%" at bounding box center [635, 280] width 58 height 35
click at [631, 320] on li "₴" at bounding box center [635, 318] width 56 height 25
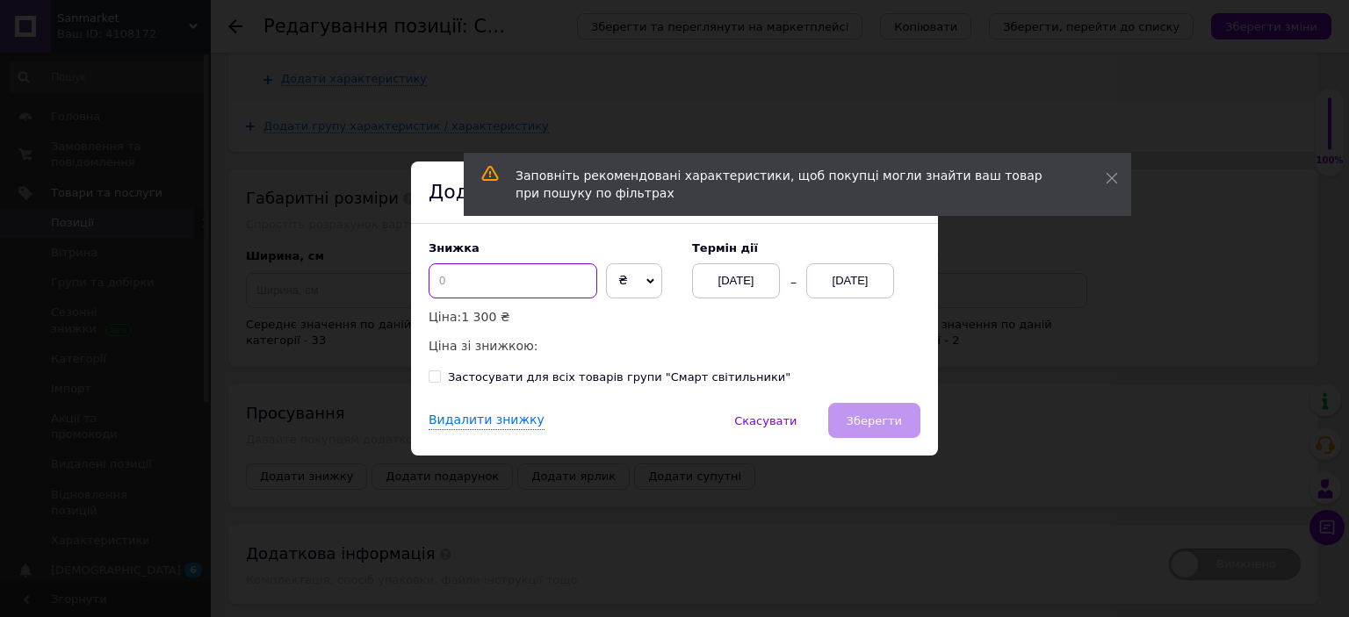
click at [513, 279] on input at bounding box center [513, 280] width 169 height 35
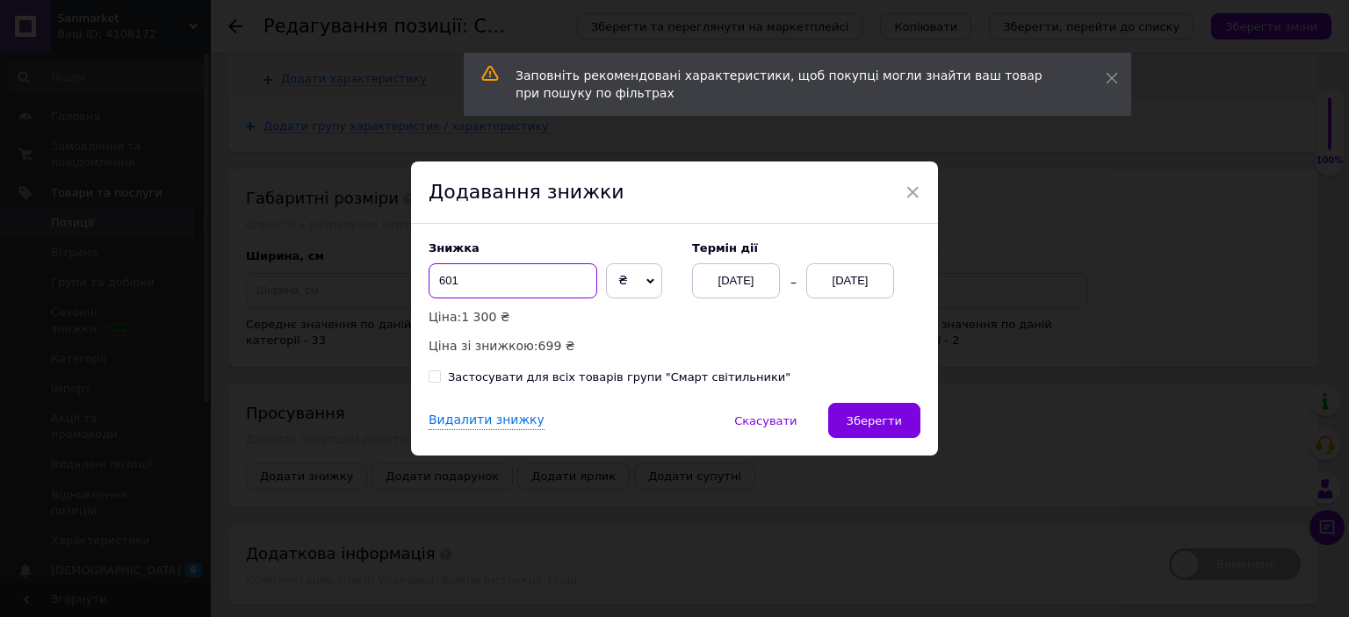
type input "601"
click at [850, 288] on div "[DATE]" at bounding box center [850, 280] width 88 height 35
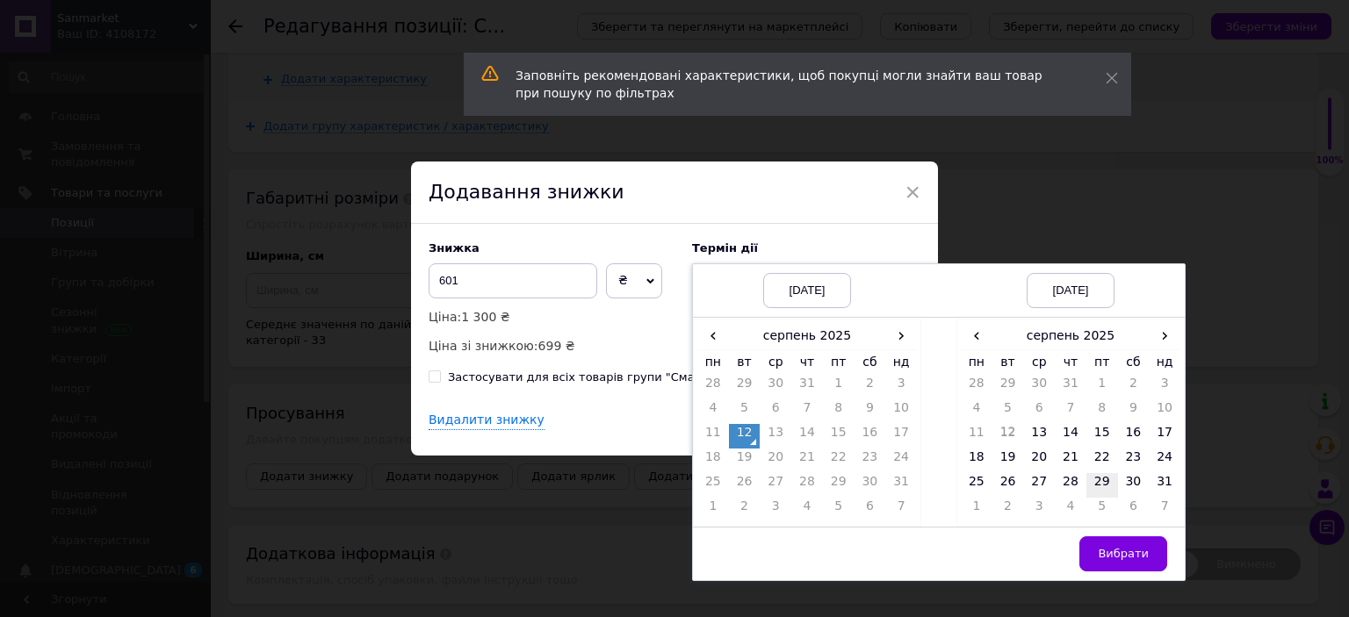
click at [1086, 485] on td "29" at bounding box center [1102, 485] width 32 height 25
click at [1117, 560] on span "Вибрати" at bounding box center [1123, 553] width 51 height 13
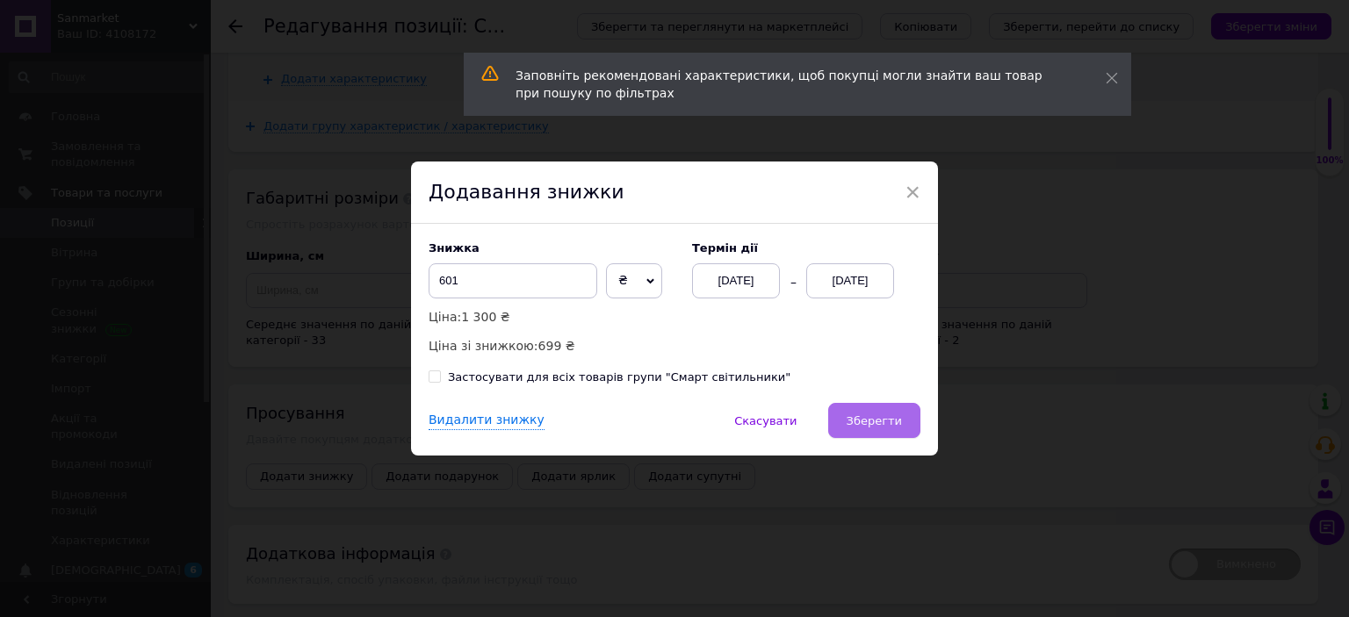
click at [880, 424] on span "Зберегти" at bounding box center [874, 421] width 55 height 13
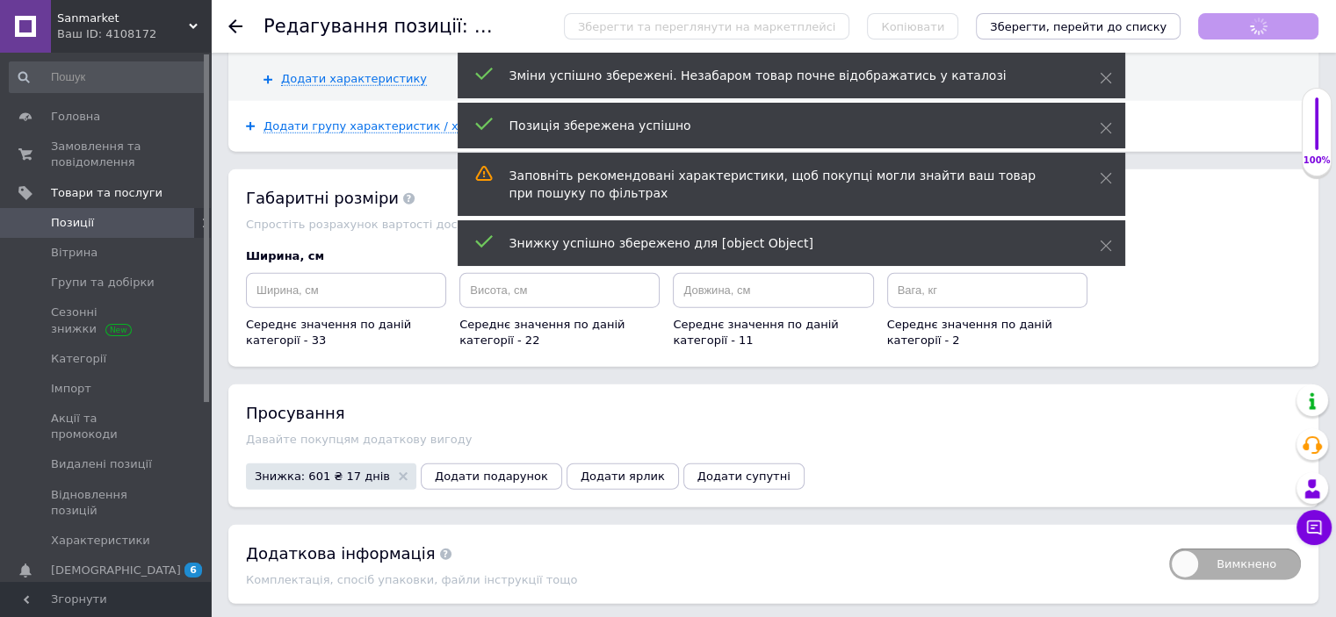
click at [84, 224] on span "Позиції" at bounding box center [72, 223] width 43 height 16
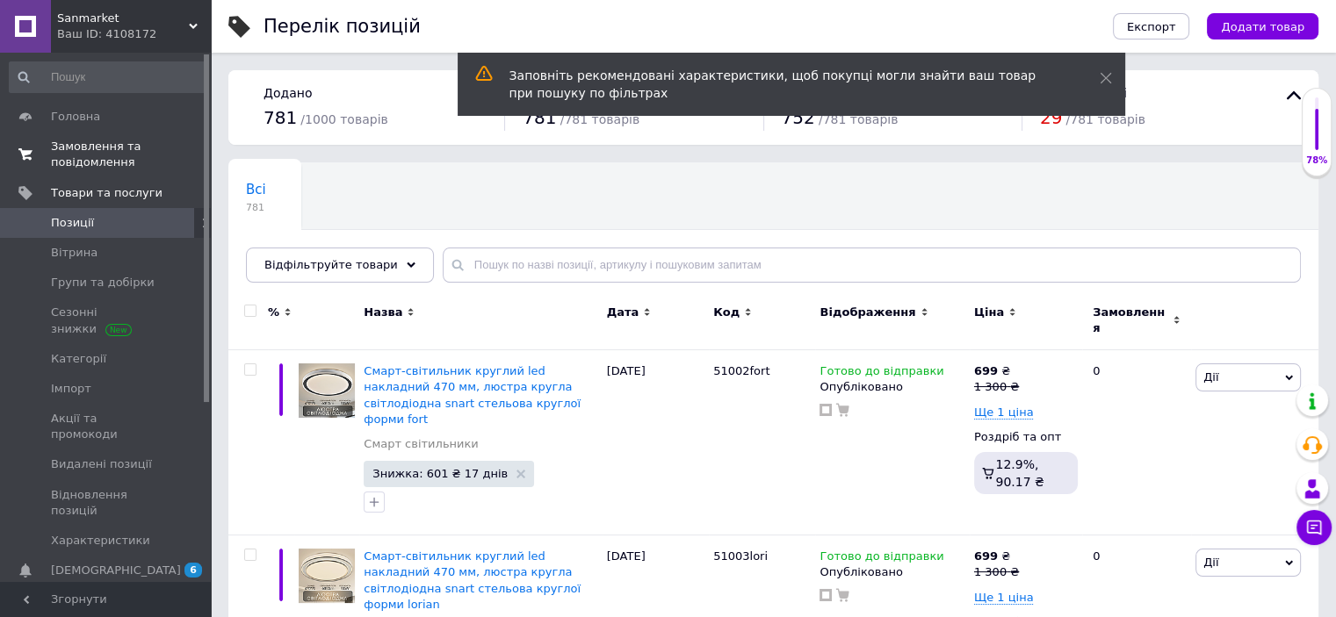
click at [119, 151] on span "Замовлення та повідомлення" at bounding box center [107, 155] width 112 height 32
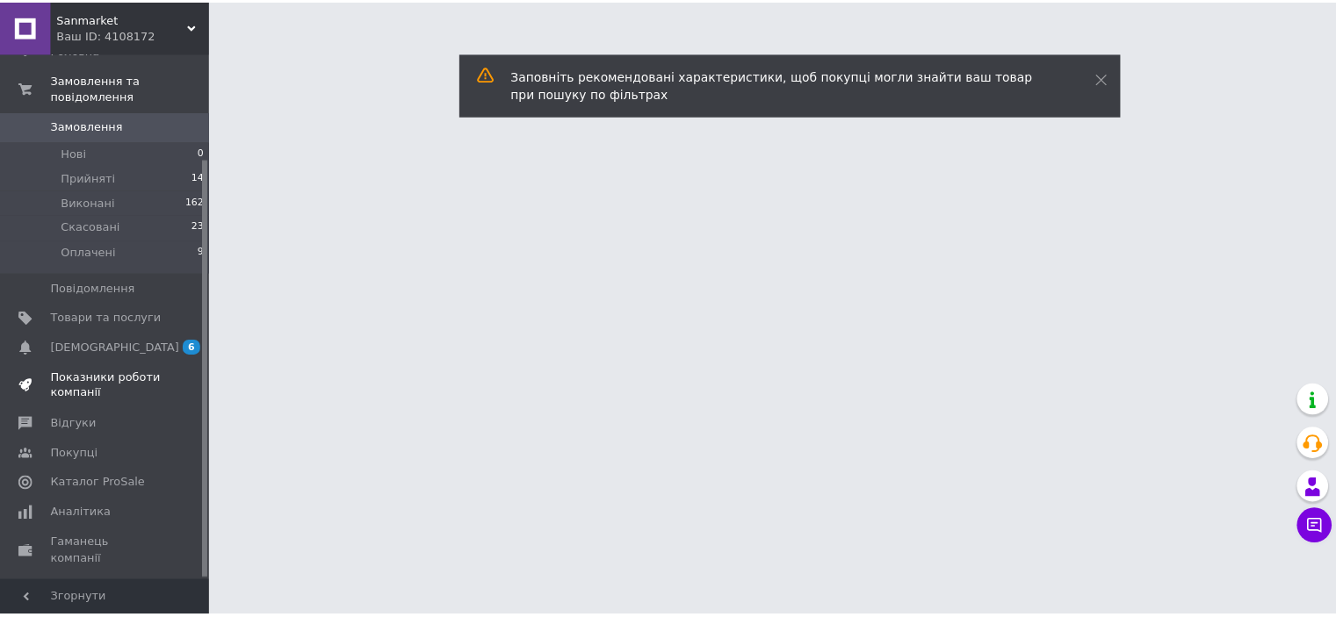
scroll to position [133, 0]
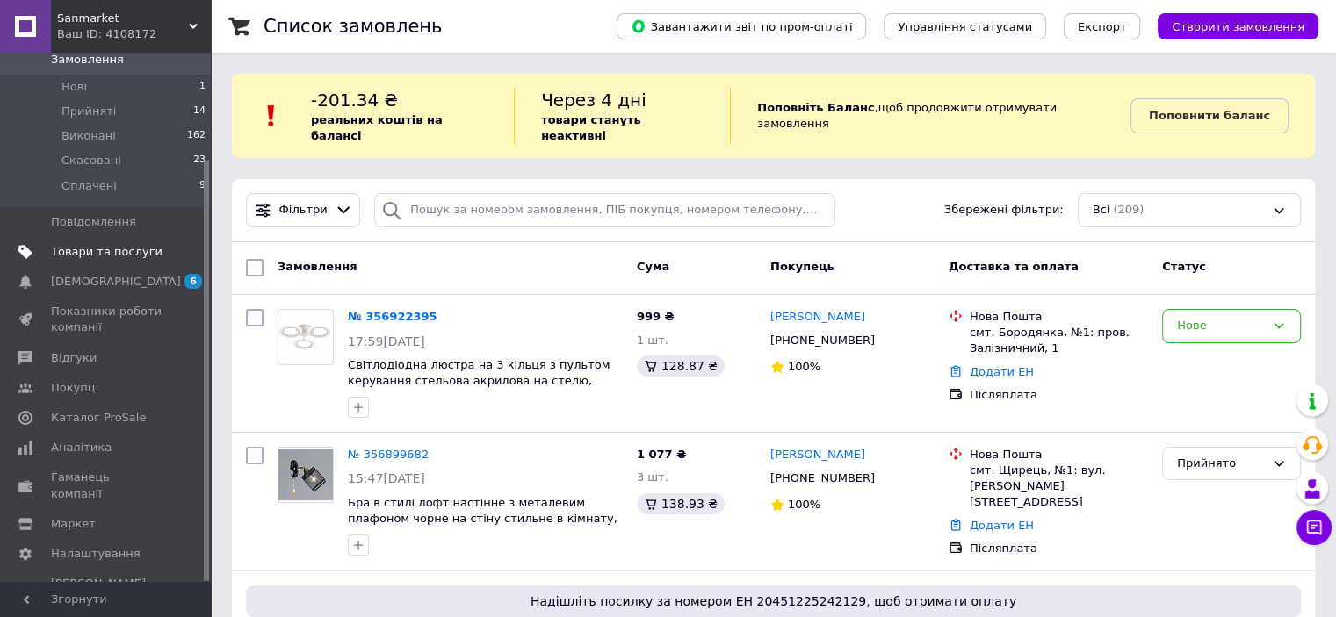
click at [105, 244] on span "Товари та послуги" at bounding box center [107, 252] width 112 height 16
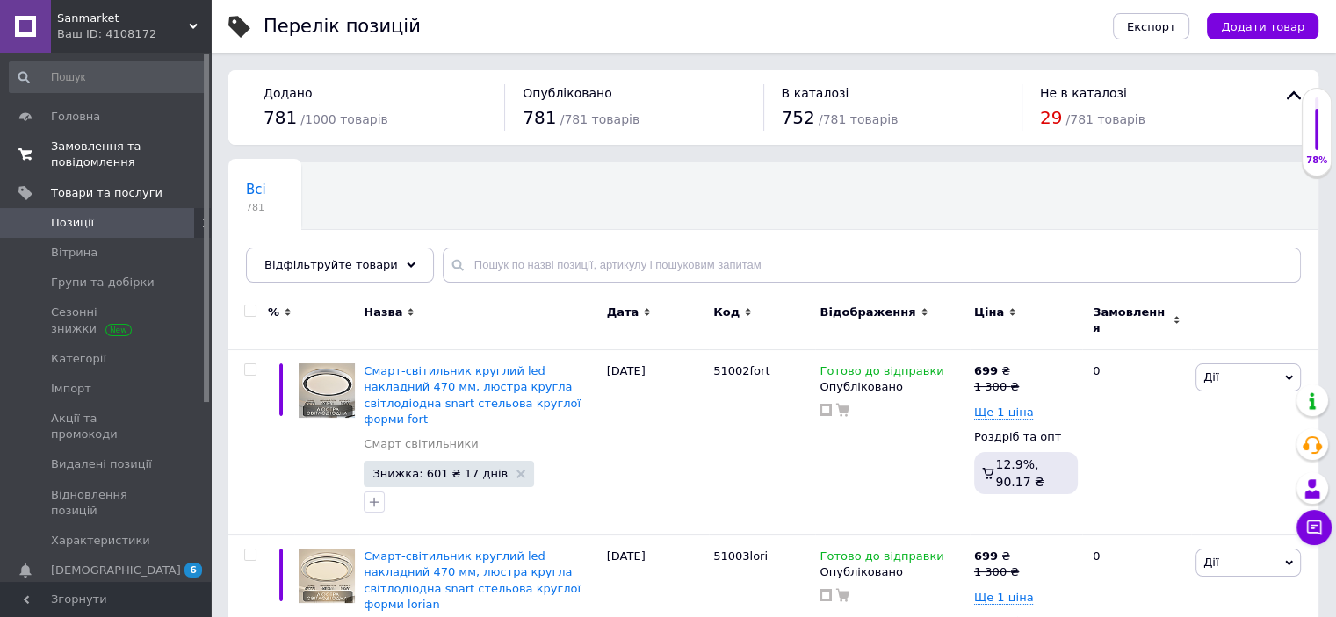
click at [73, 157] on span "Замовлення та повідомлення" at bounding box center [107, 155] width 112 height 32
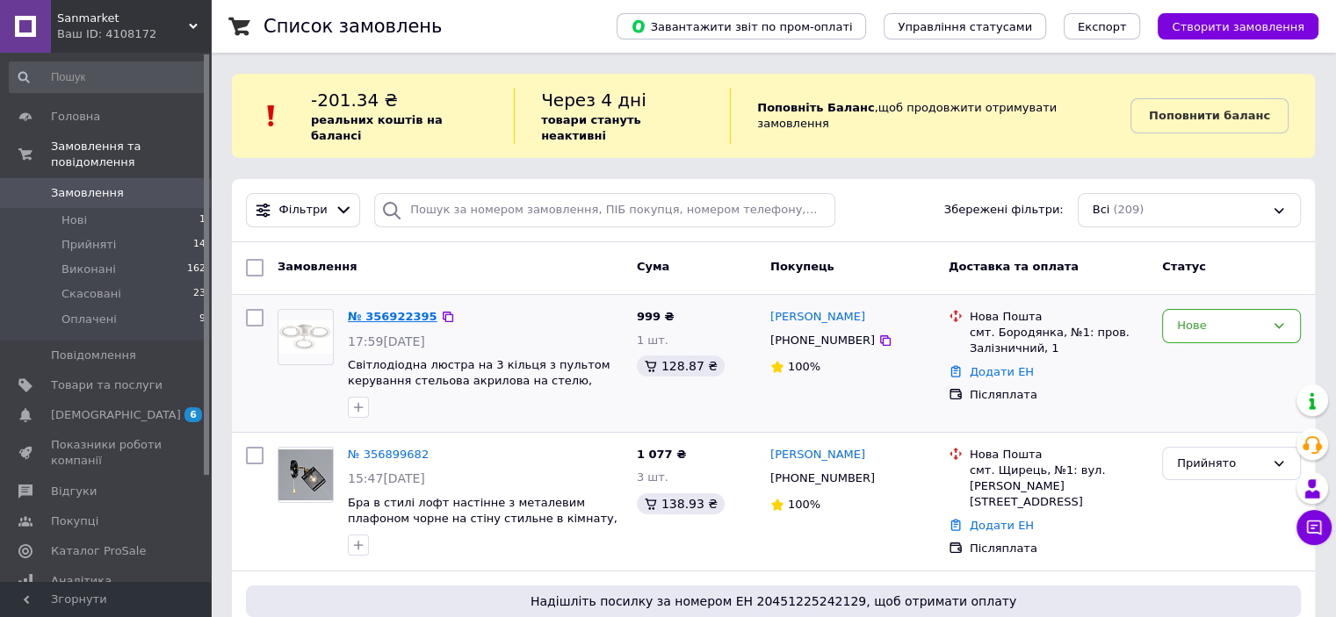
click at [399, 310] on link "№ 356922395" at bounding box center [393, 316] width 90 height 13
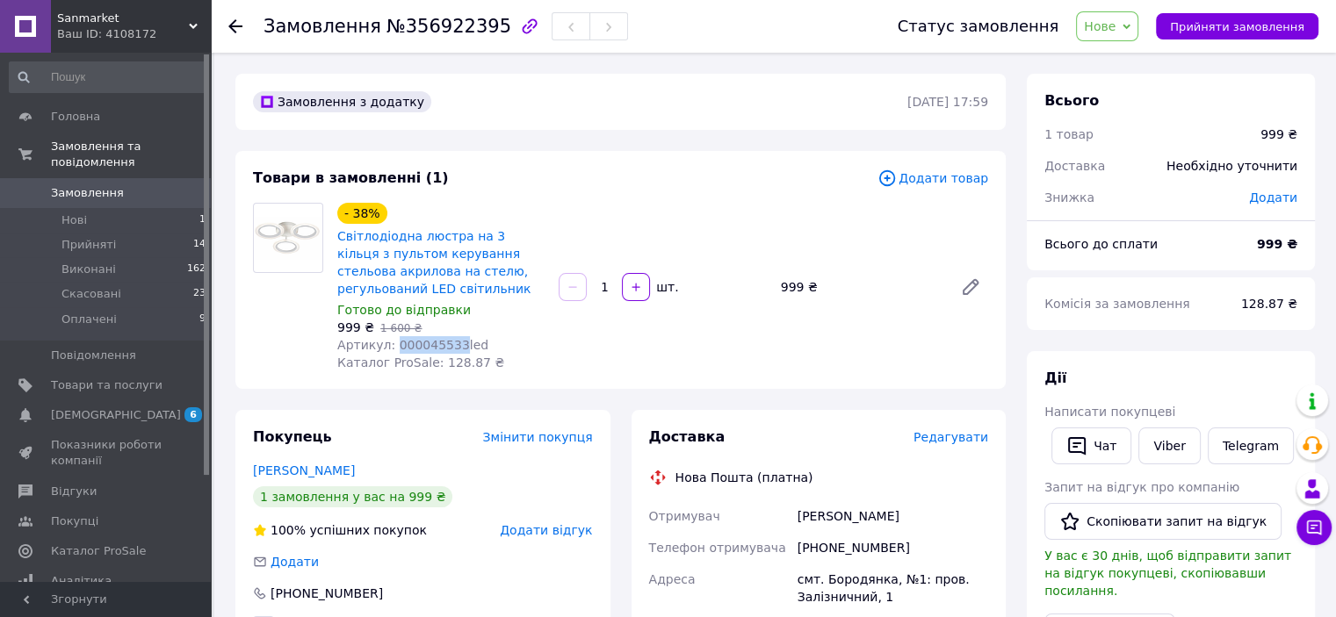
drag, startPoint x: 388, startPoint y: 344, endPoint x: 447, endPoint y: 347, distance: 58.9
click at [447, 347] on span "Артикул: 000045533led" at bounding box center [412, 345] width 151 height 14
copy span "000045533"
click at [1154, 452] on link "Viber" at bounding box center [1168, 446] width 61 height 37
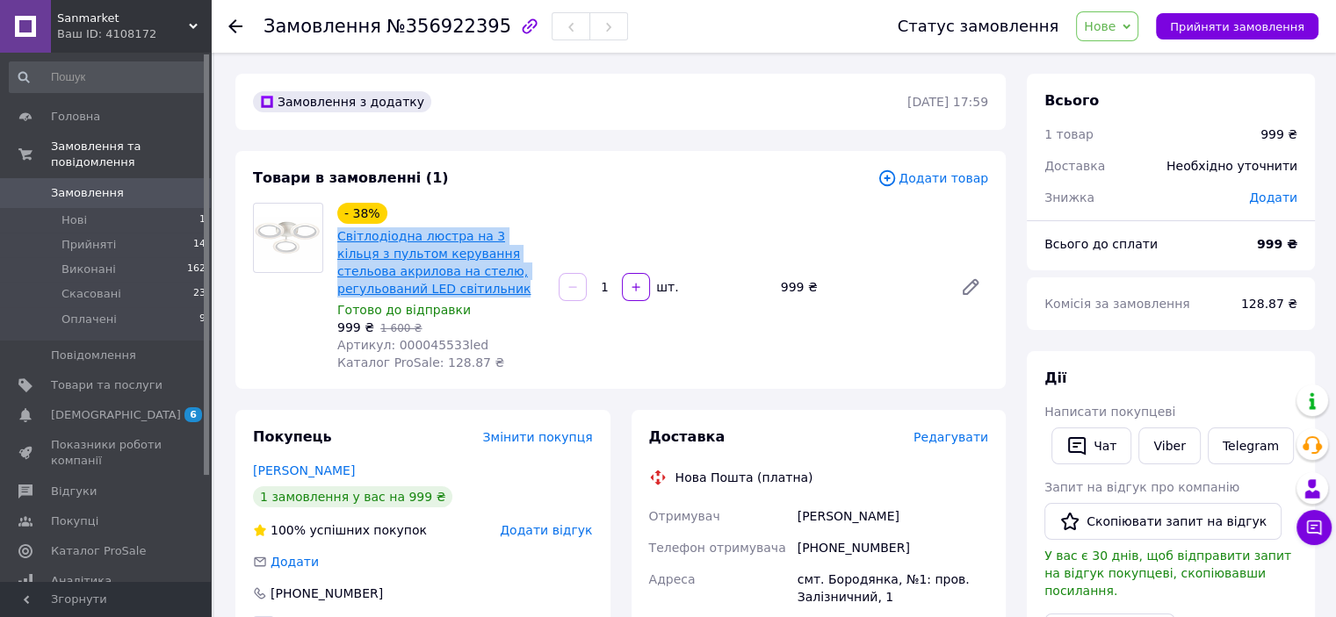
drag, startPoint x: 443, startPoint y: 288, endPoint x: 410, endPoint y: 252, distance: 48.5
click at [339, 237] on span "Світлодіодна люстра на 3 кільця з пультом керування стельова акрилова на стелю,…" at bounding box center [440, 262] width 207 height 70
copy link "Світлодіодна люстра на 3 кільця з пультом керування стельова акрилова на стелю,…"
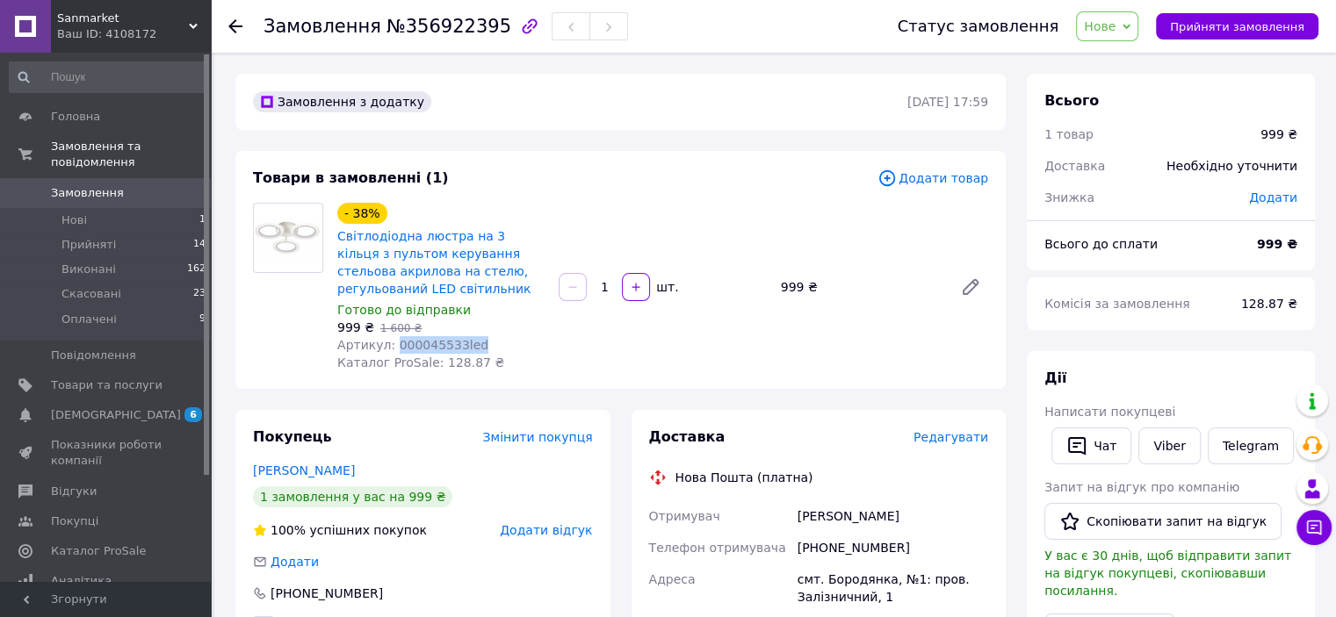
drag, startPoint x: 390, startPoint y: 347, endPoint x: 525, endPoint y: 350, distance: 135.3
click at [534, 348] on div "Артикул: 000045533led" at bounding box center [440, 345] width 207 height 18
copy span "000045533led"
click at [153, 185] on span "Замовлення" at bounding box center [107, 193] width 112 height 16
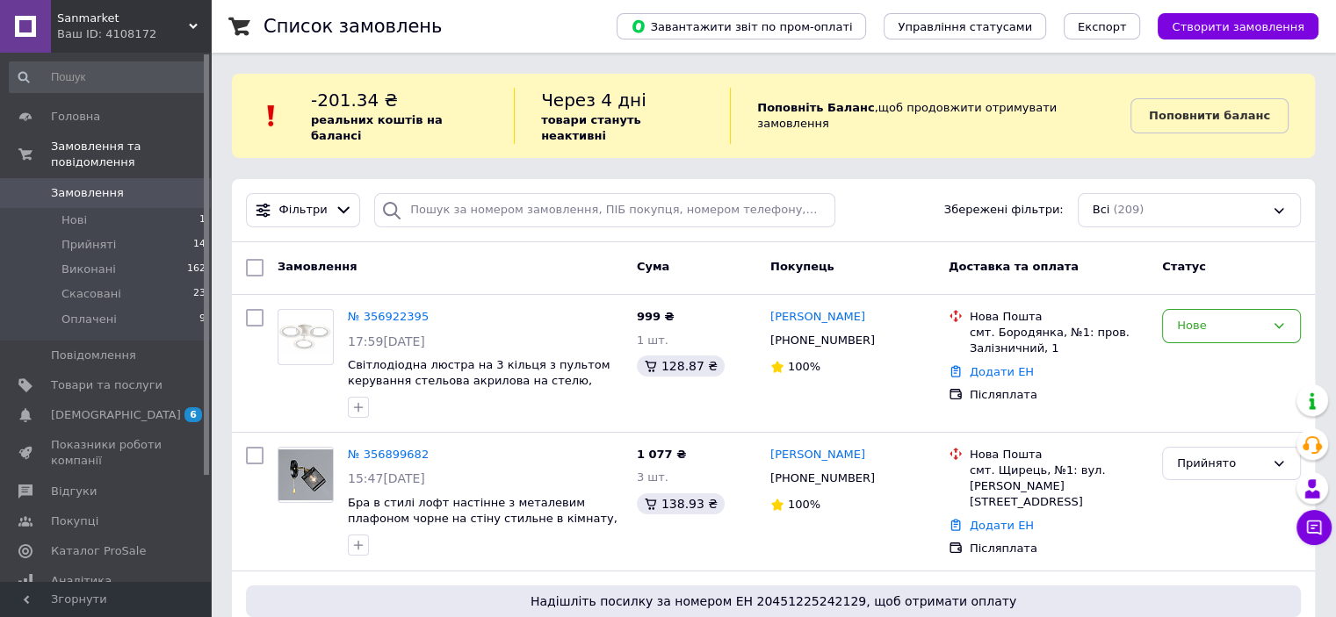
click at [119, 185] on span "Замовлення" at bounding box center [107, 193] width 112 height 16
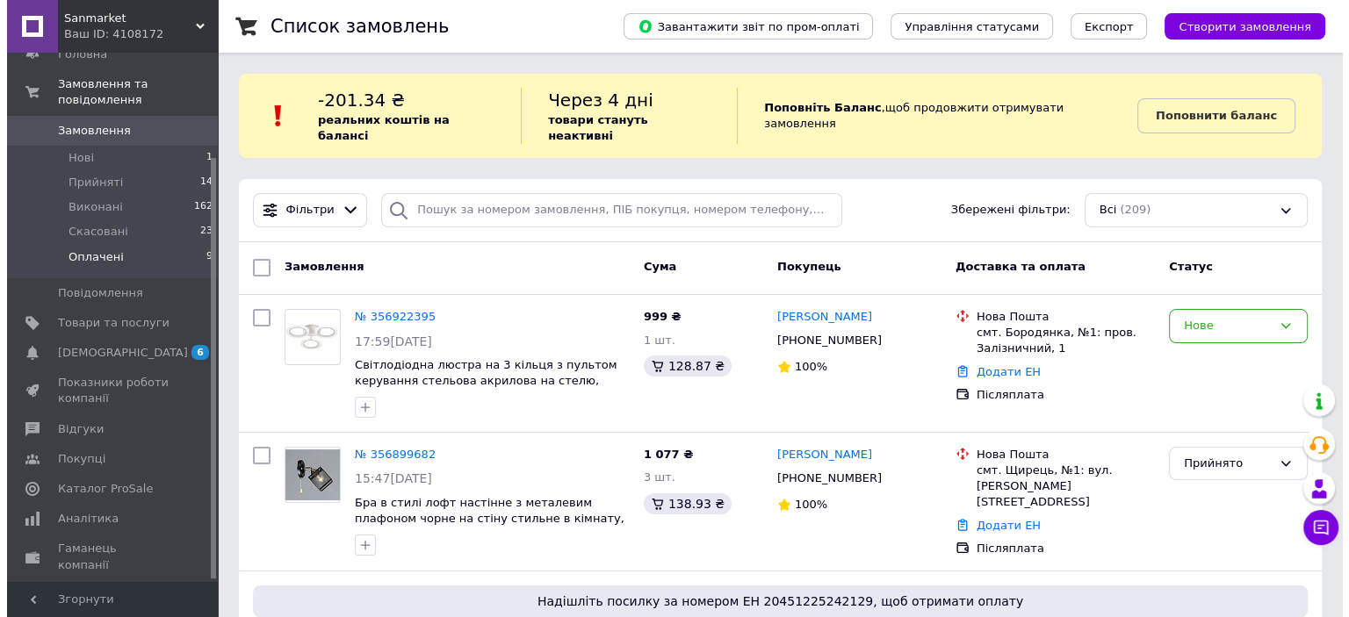
scroll to position [133, 0]
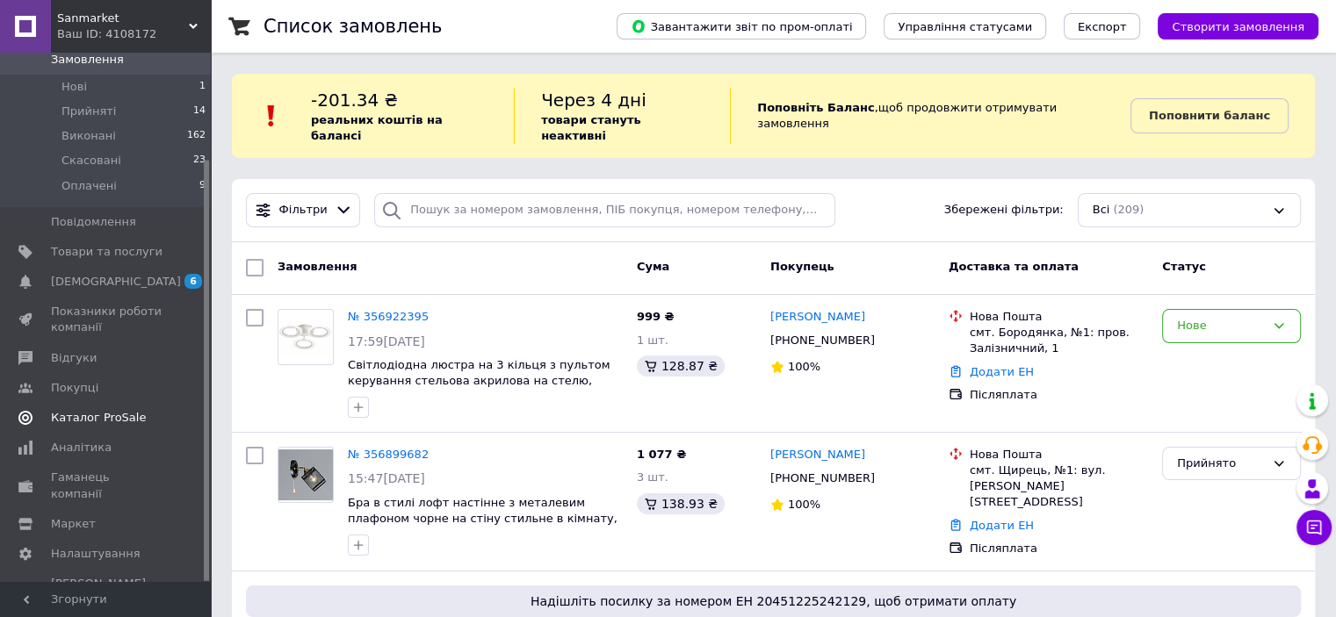
click at [96, 410] on span "Каталог ProSale" at bounding box center [98, 418] width 95 height 16
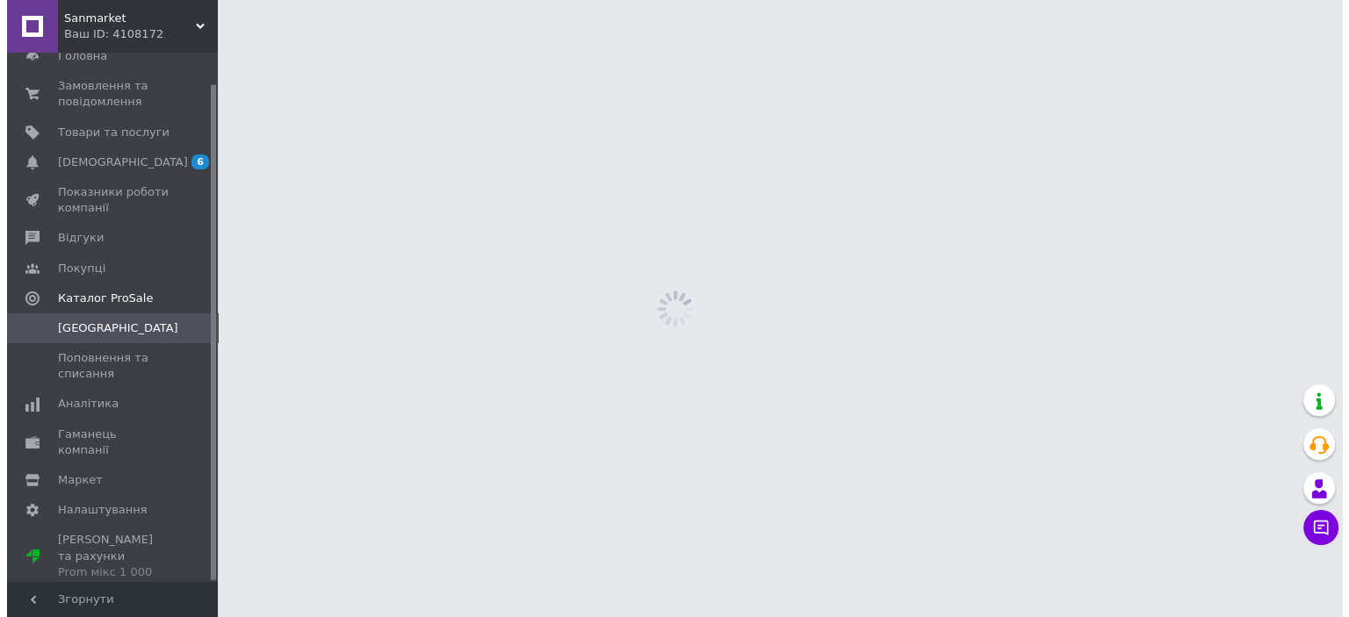
scroll to position [32, 0]
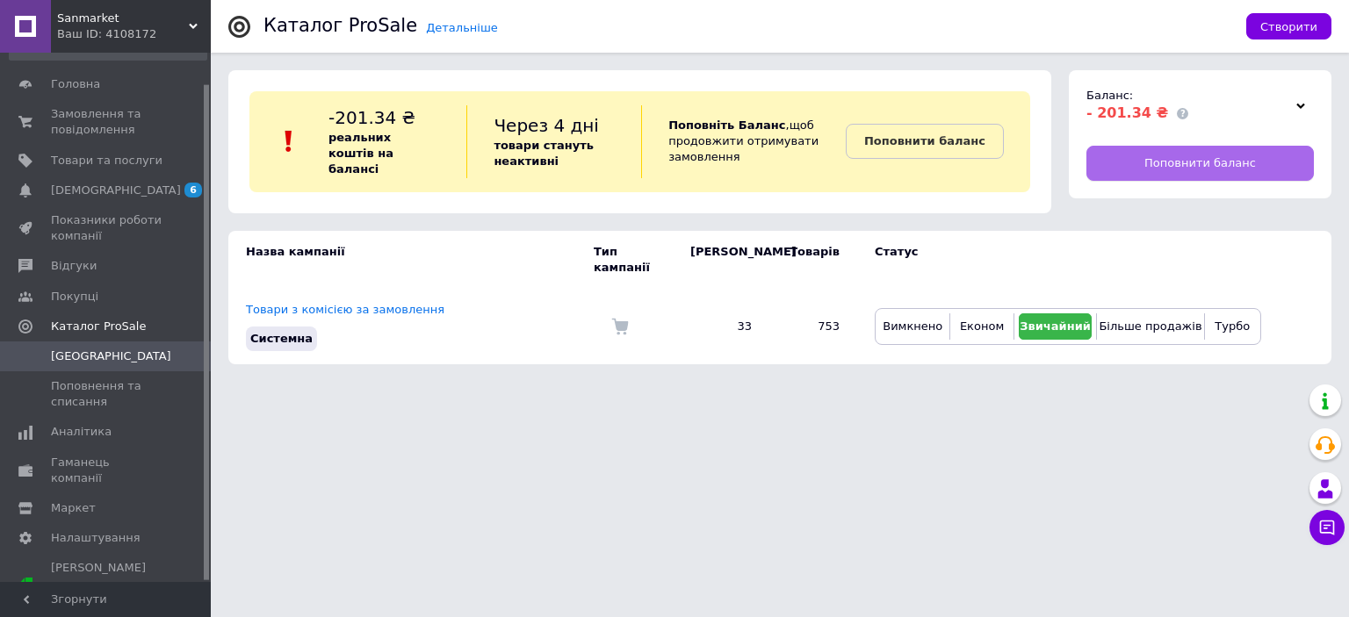
click at [1221, 151] on link "Поповнити баланс" at bounding box center [1199, 163] width 227 height 35
